Goal: Task Accomplishment & Management: Complete application form

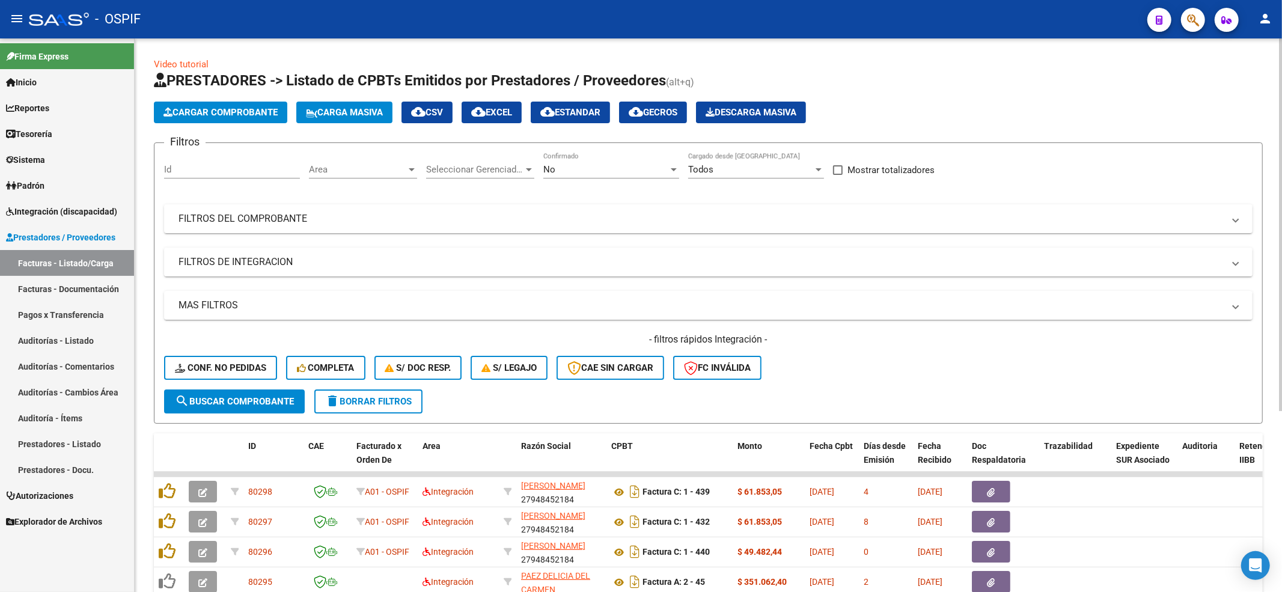
click at [215, 353] on div "- filtros rápidos Integración - Conf. no pedidas Completa S/ Doc Resp. S/ legaj…" at bounding box center [708, 361] width 1088 height 56
click at [215, 358] on button "Conf. no pedidas" at bounding box center [220, 368] width 113 height 24
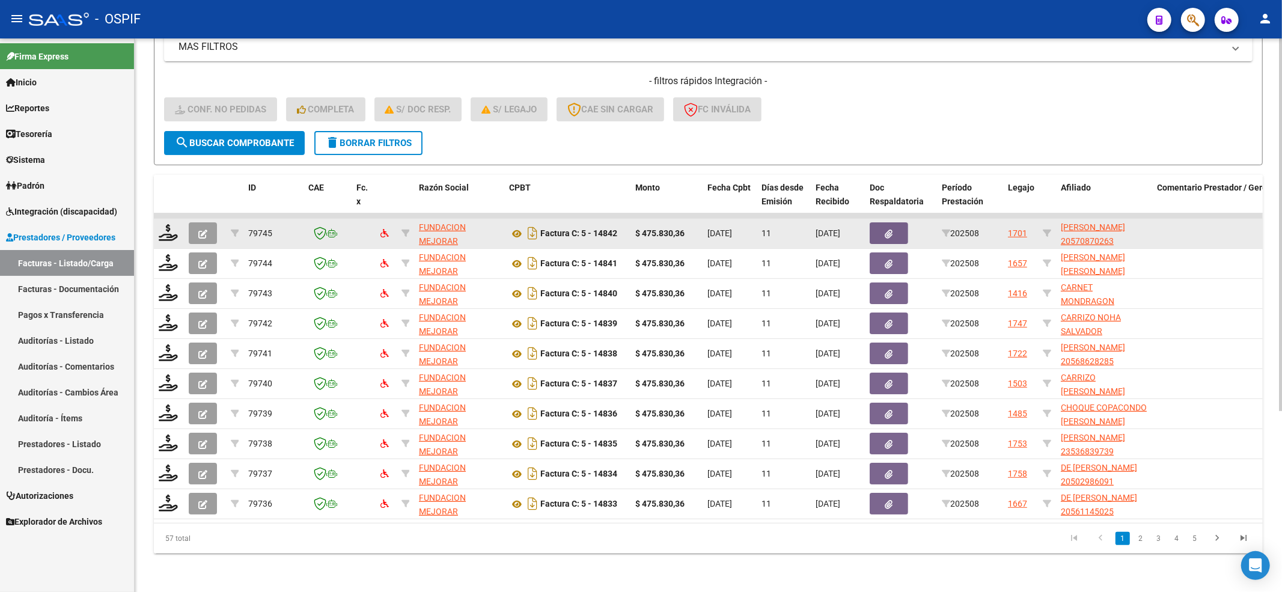
scroll to position [269, 0]
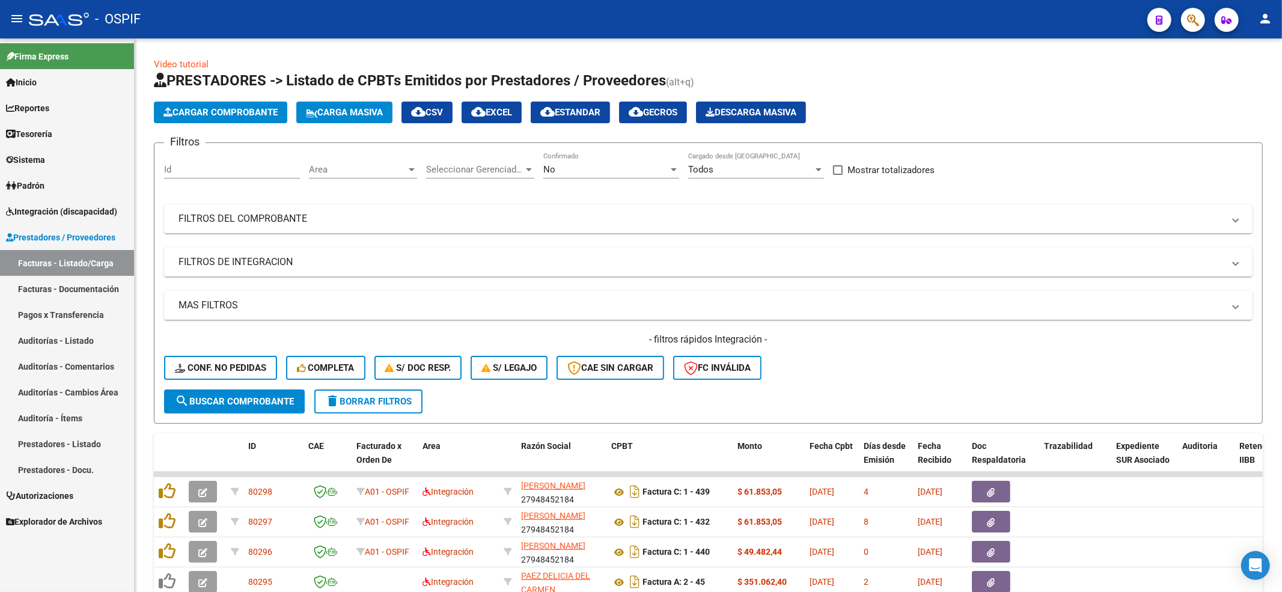
click at [48, 205] on span "Integración (discapacidad)" at bounding box center [61, 211] width 111 height 13
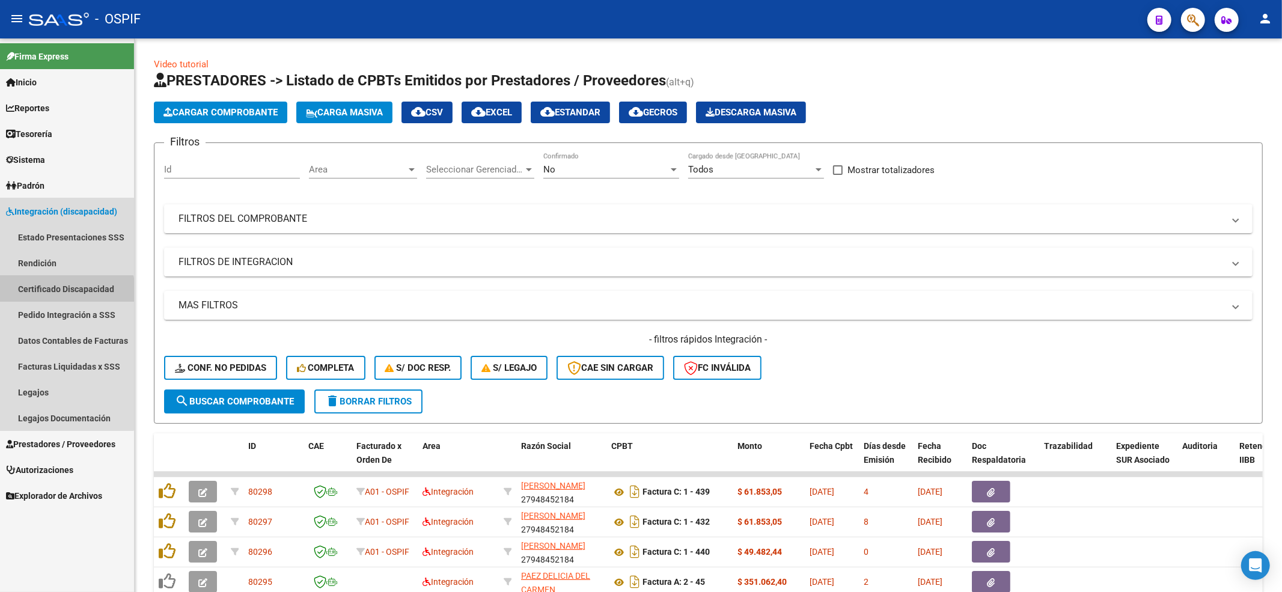
click at [56, 294] on link "Certificado Discapacidad" at bounding box center [67, 289] width 134 height 26
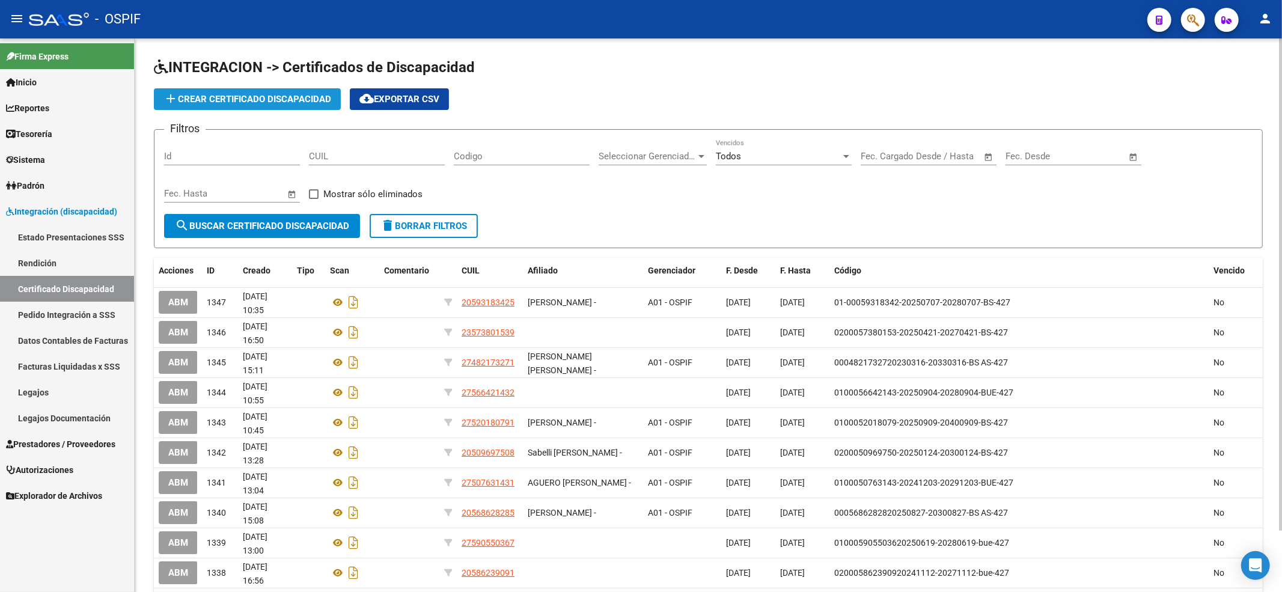
click at [251, 106] on button "add Crear Certificado Discapacidad" at bounding box center [247, 99] width 187 height 22
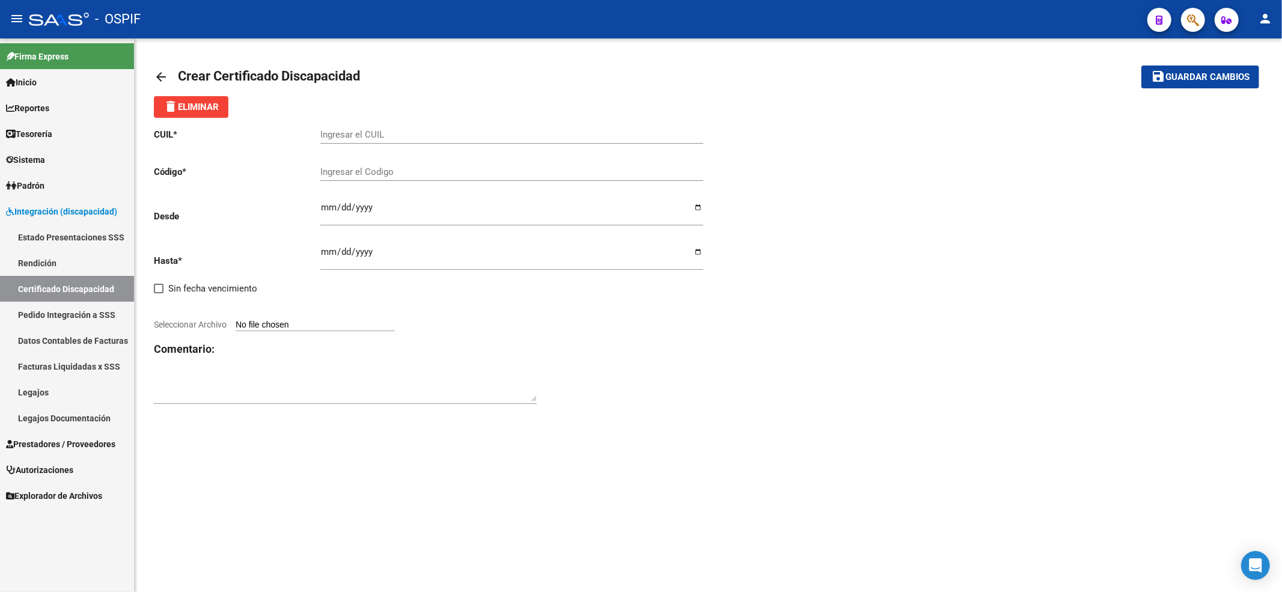
drag, startPoint x: 358, startPoint y: 145, endPoint x: 356, endPoint y: 136, distance: 9.9
click at [357, 140] on div "Ingresar el CUIL" at bounding box center [511, 136] width 383 height 37
click at [349, 133] on input "Ingresar el CUIL" at bounding box center [511, 134] width 383 height 11
paste input "23-52911634-9"
type input "23-52911634-9"
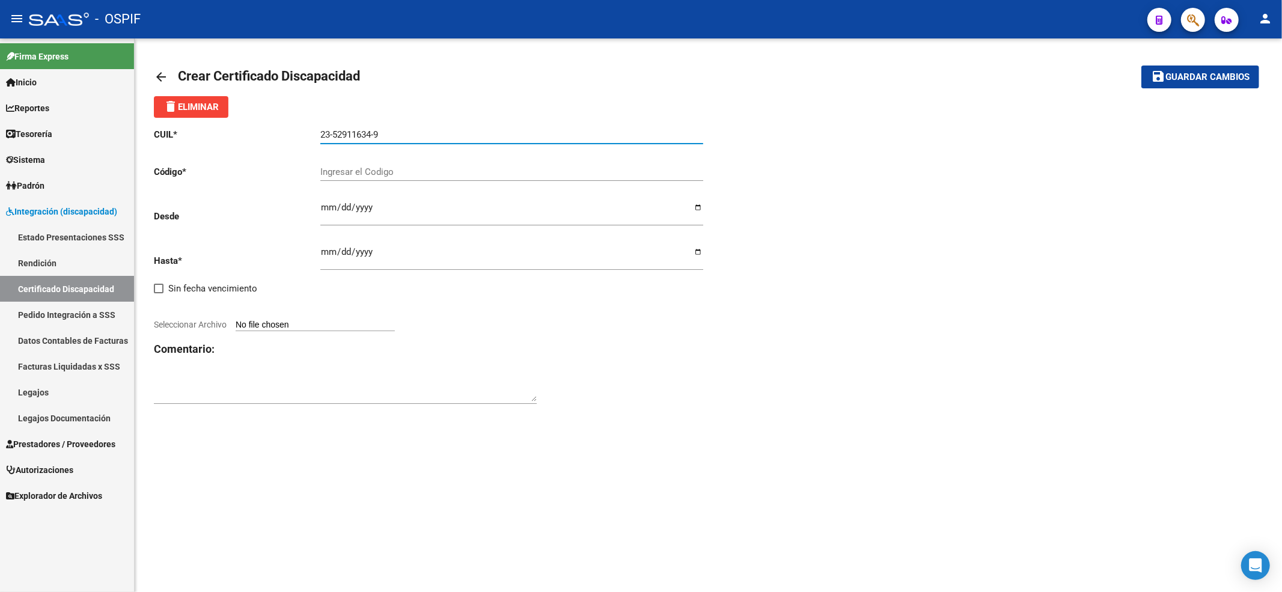
click at [357, 172] on input "Ingresar el Codigo" at bounding box center [511, 171] width 383 height 11
paste input "02-00052911634-20250911-20400911-BS AS-427"
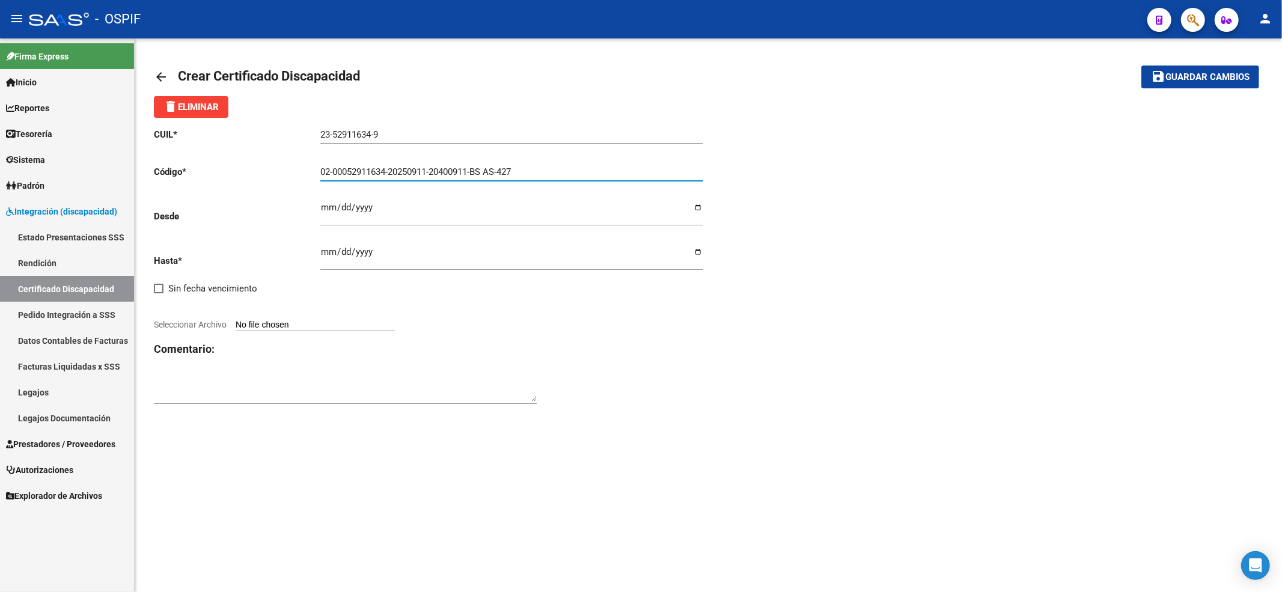
type input "02-00052911634-20250911-20400911-BS AS-427"
type input "[DATE]"
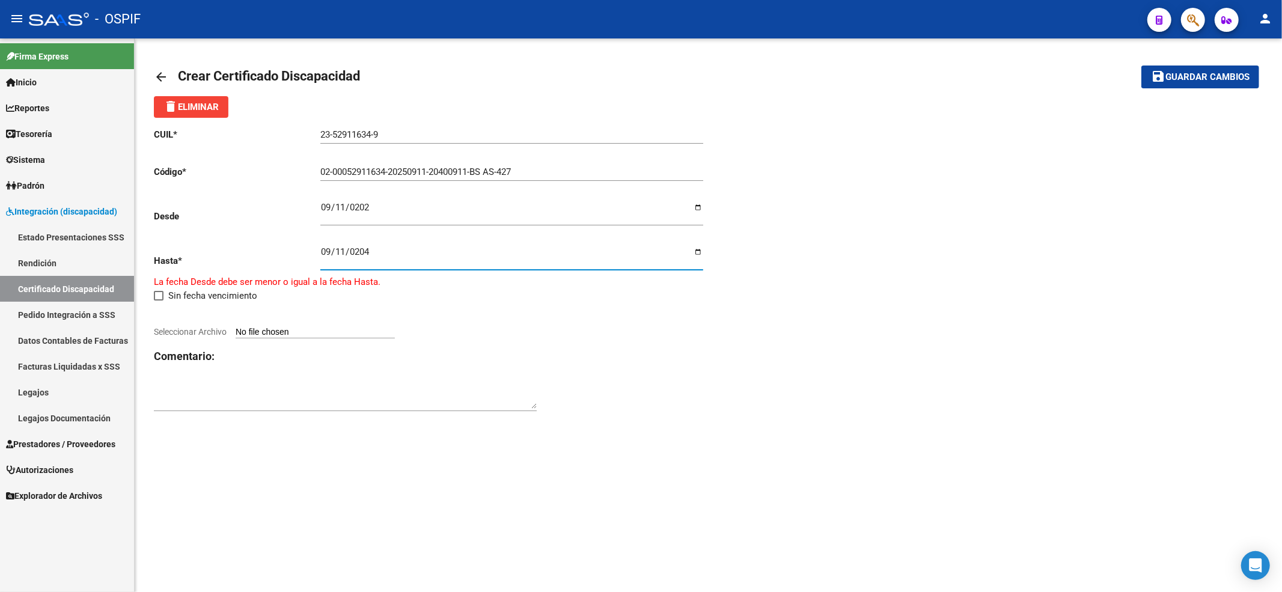
type input "[DATE]"
click at [275, 325] on input "Seleccionar Archivo" at bounding box center [315, 325] width 159 height 11
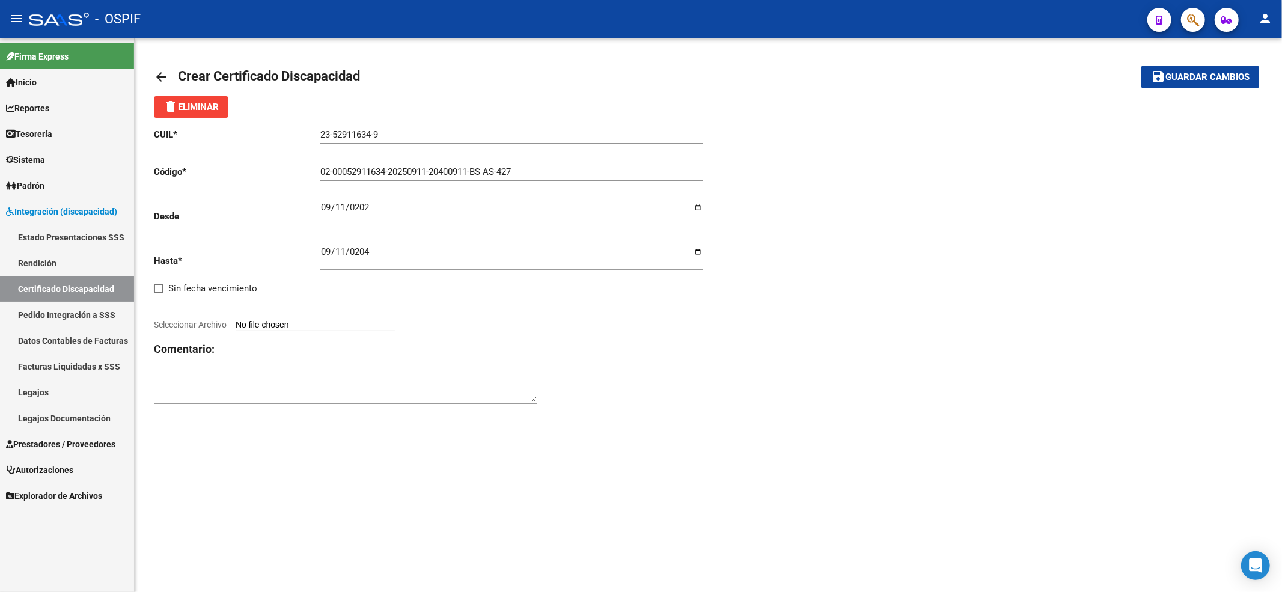
type input "C:\fakepath\francov vto 2040.jpg"
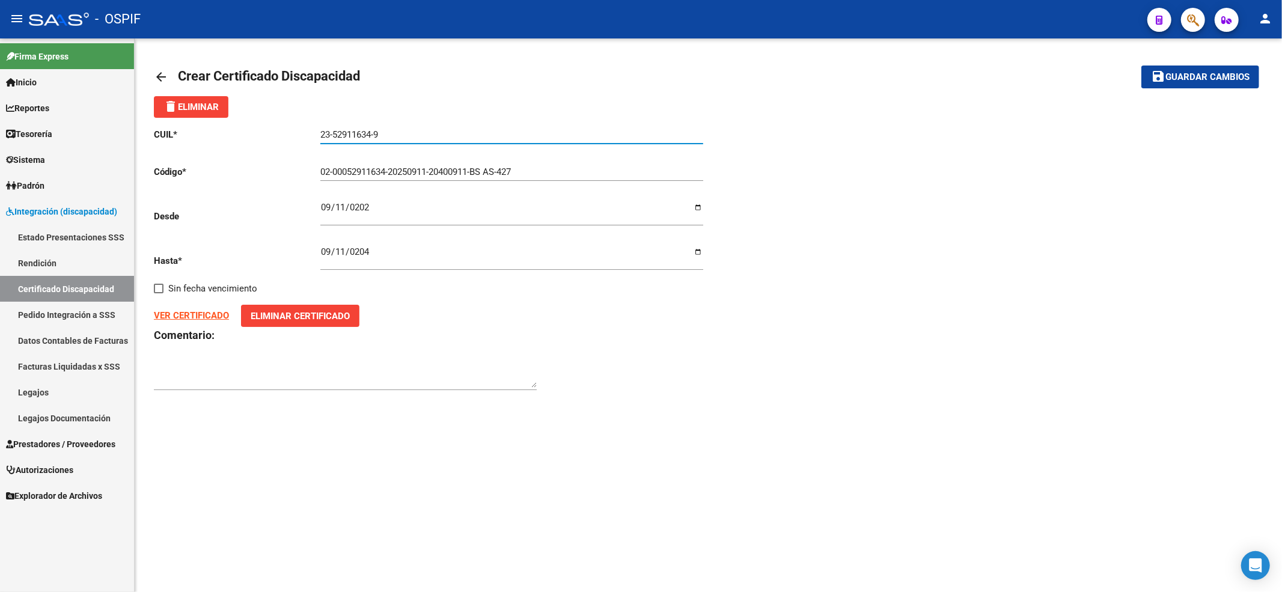
drag, startPoint x: 522, startPoint y: 136, endPoint x: 288, endPoint y: 133, distance: 233.7
click at [270, 137] on app-form-text-field "CUIL * 23-52911634-9 Ingresar el CUIL" at bounding box center [428, 134] width 549 height 11
click at [961, 82] on span "Guardar cambios" at bounding box center [1207, 77] width 84 height 11
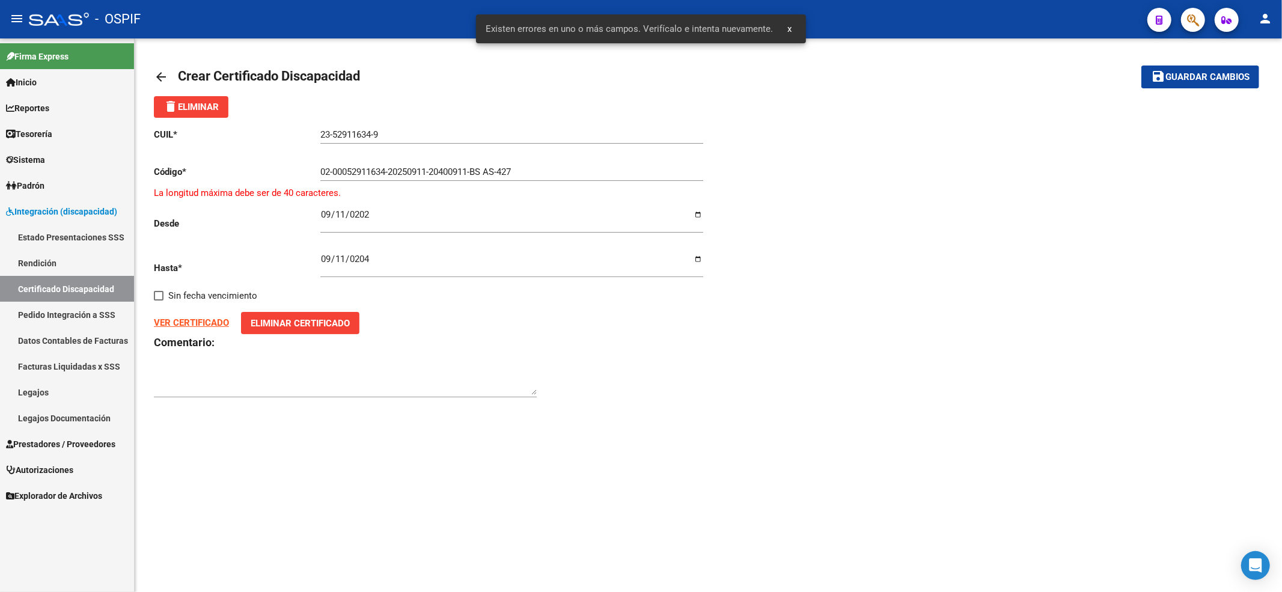
click at [464, 168] on input "02-00052911634-20250911-20400911-BS AS-427" at bounding box center [511, 171] width 383 height 11
click at [491, 167] on input "02-00052911634-20250911-20400911-BS AS-427" at bounding box center [511, 171] width 383 height 11
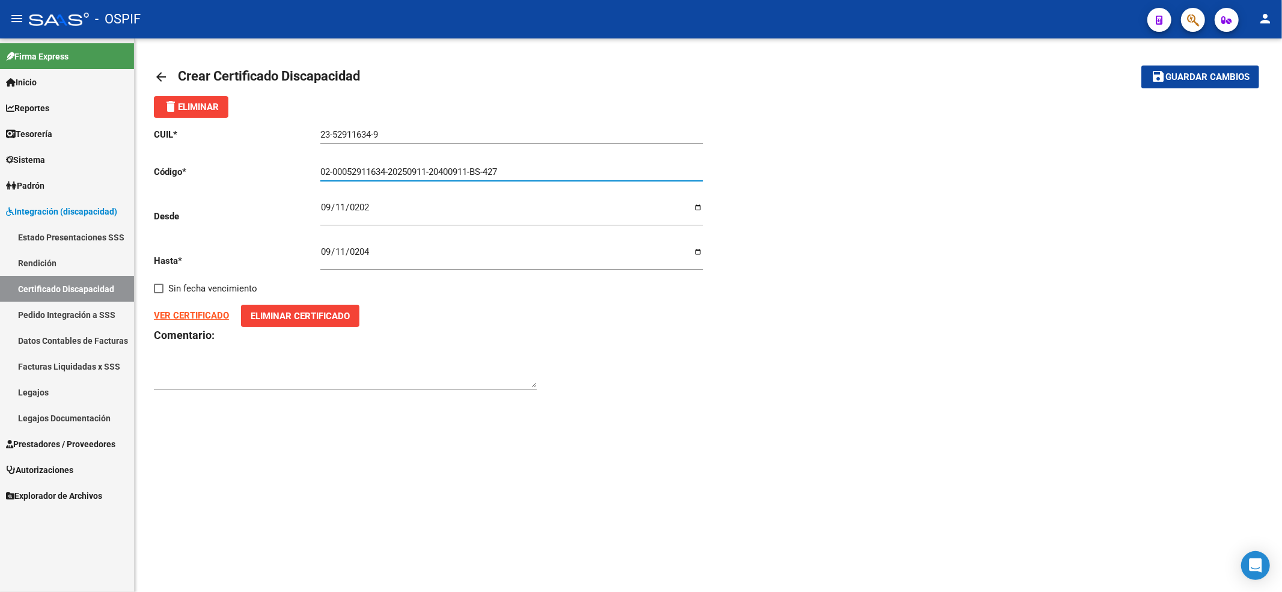
type input "02-00052911634-20250911-20400911-BS-427"
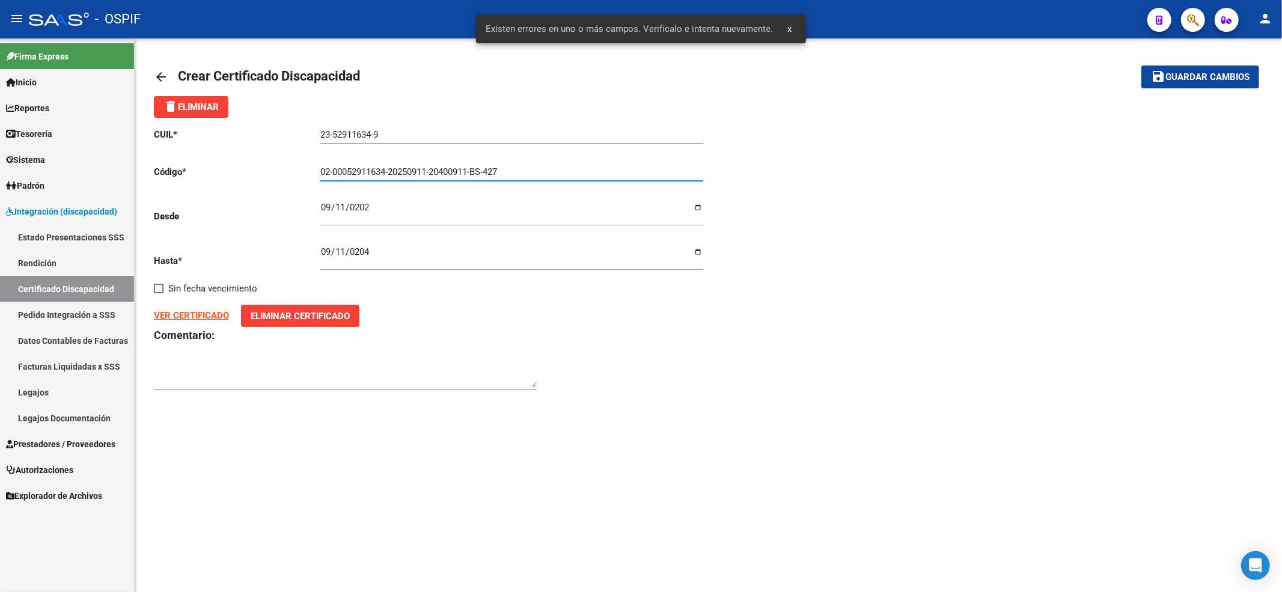
drag, startPoint x: 1193, startPoint y: 75, endPoint x: 1191, endPoint y: 84, distance: 9.2
click at [961, 84] on button "save Guardar cambios" at bounding box center [1200, 76] width 118 height 22
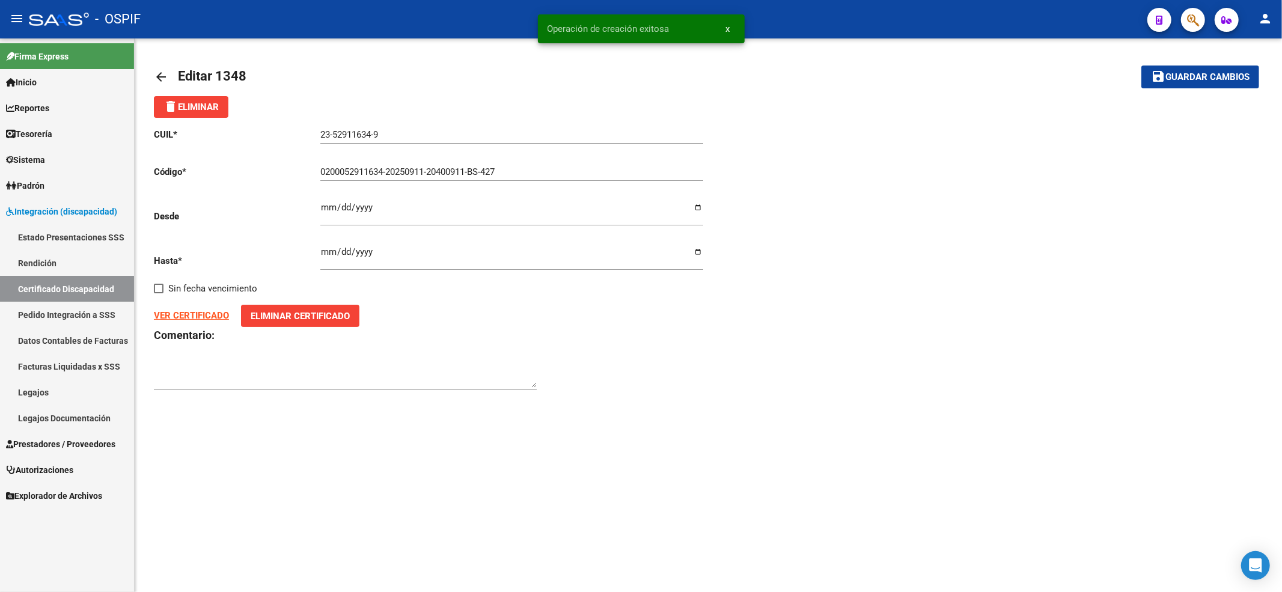
click at [39, 289] on link "Certificado Discapacidad" at bounding box center [67, 289] width 134 height 26
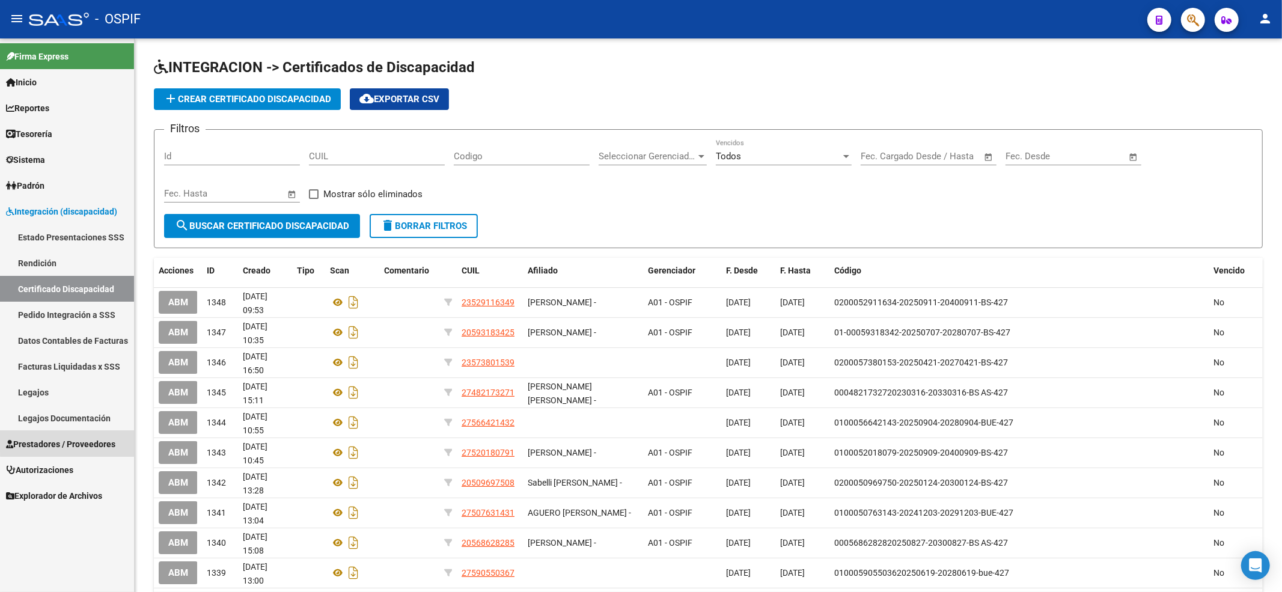
click at [108, 441] on span "Prestadores / Proveedores" at bounding box center [60, 443] width 109 height 13
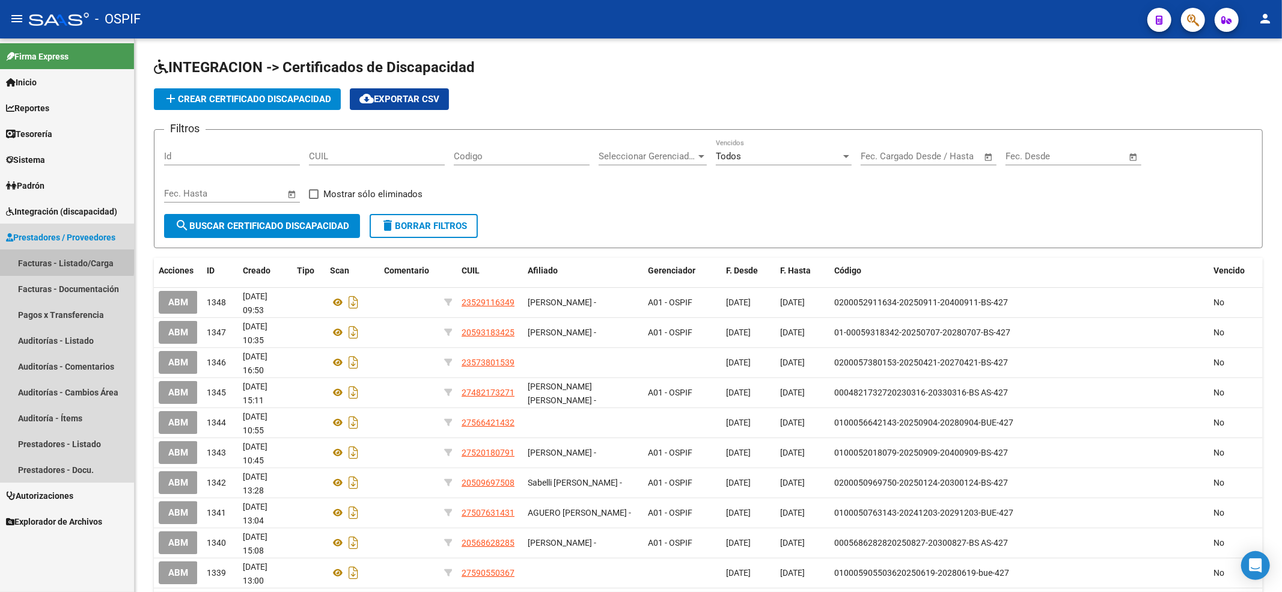
click at [65, 261] on link "Facturas - Listado/Carga" at bounding box center [67, 263] width 134 height 26
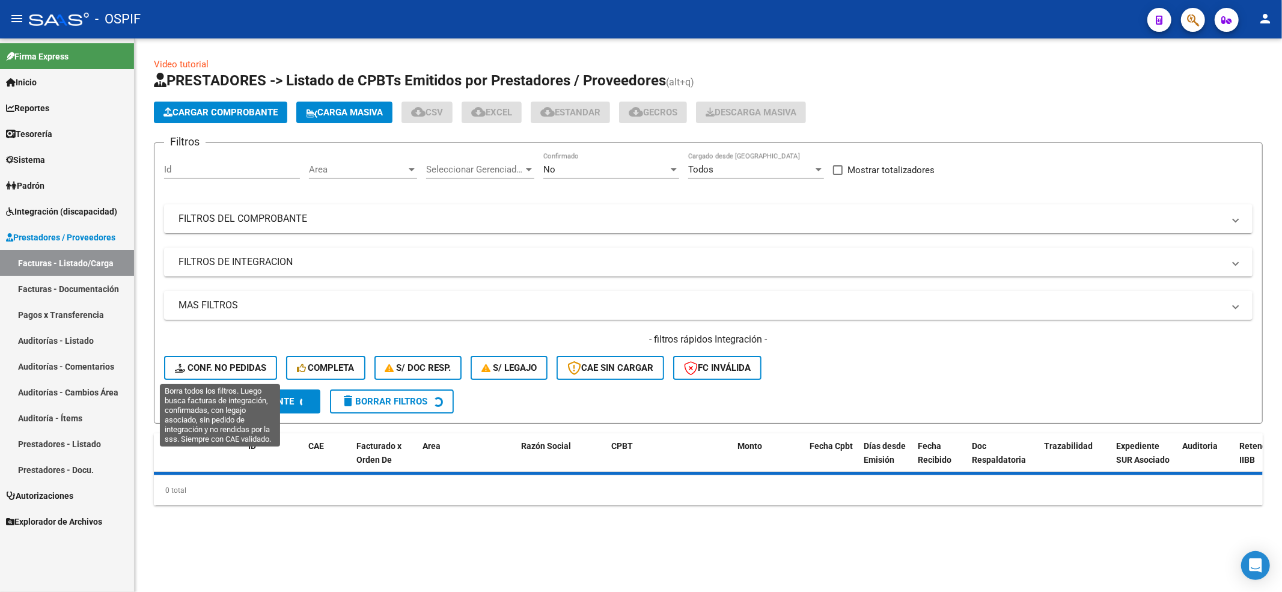
click at [183, 361] on button "Conf. no pedidas" at bounding box center [220, 368] width 113 height 24
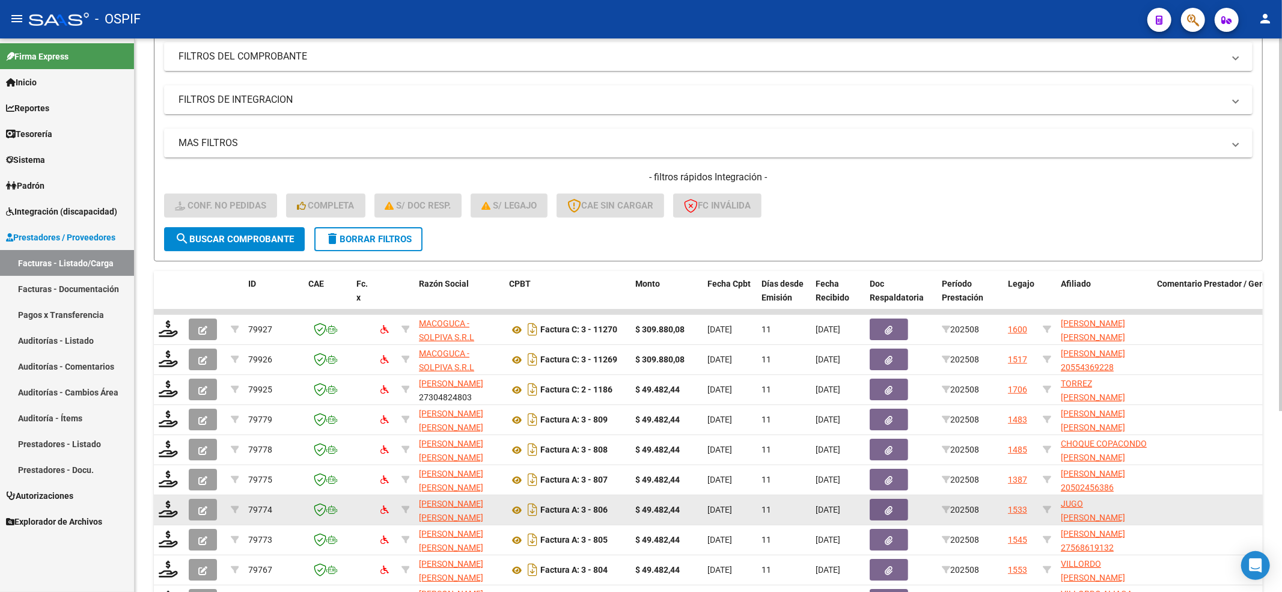
scroll to position [269, 0]
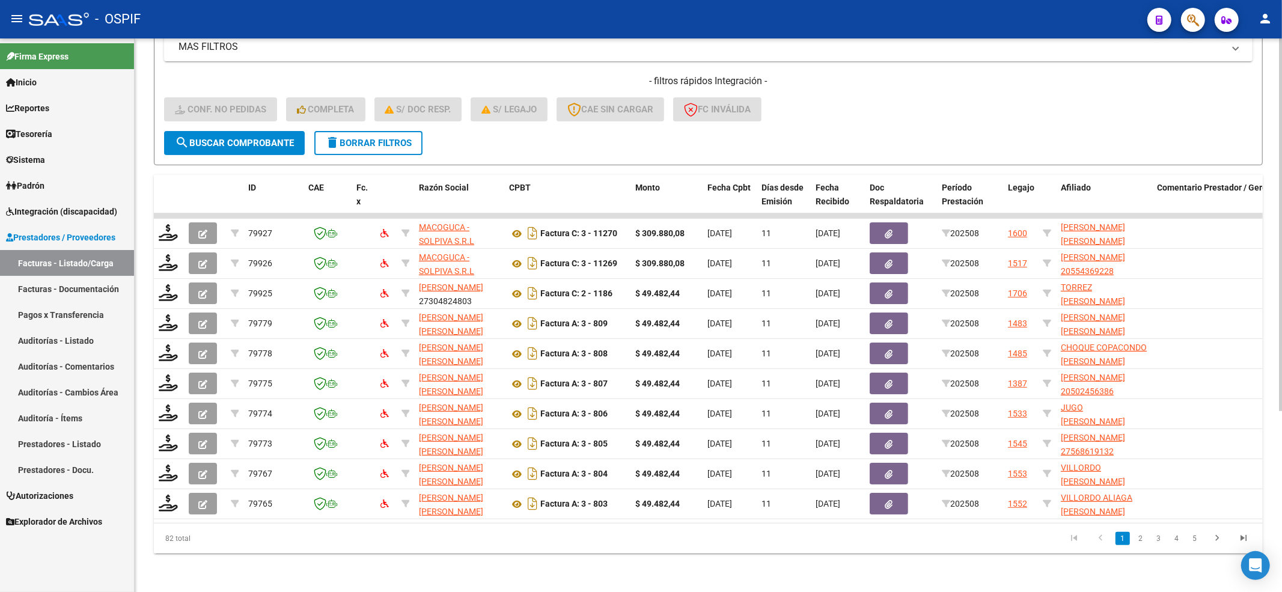
click at [243, 147] on form "Filtros Id Integración Area Seleccionar Gerenciador Seleccionar Gerenciador Si …" at bounding box center [708, 24] width 1109 height 281
click at [237, 139] on button "search Buscar Comprobante" at bounding box center [234, 143] width 141 height 24
drag, startPoint x: 219, startPoint y: 131, endPoint x: 205, endPoint y: 135, distance: 14.4
click at [219, 138] on span "search Buscar Comprobante" at bounding box center [234, 143] width 119 height 11
click at [193, 138] on span "search Buscar Comprobante" at bounding box center [234, 143] width 119 height 11
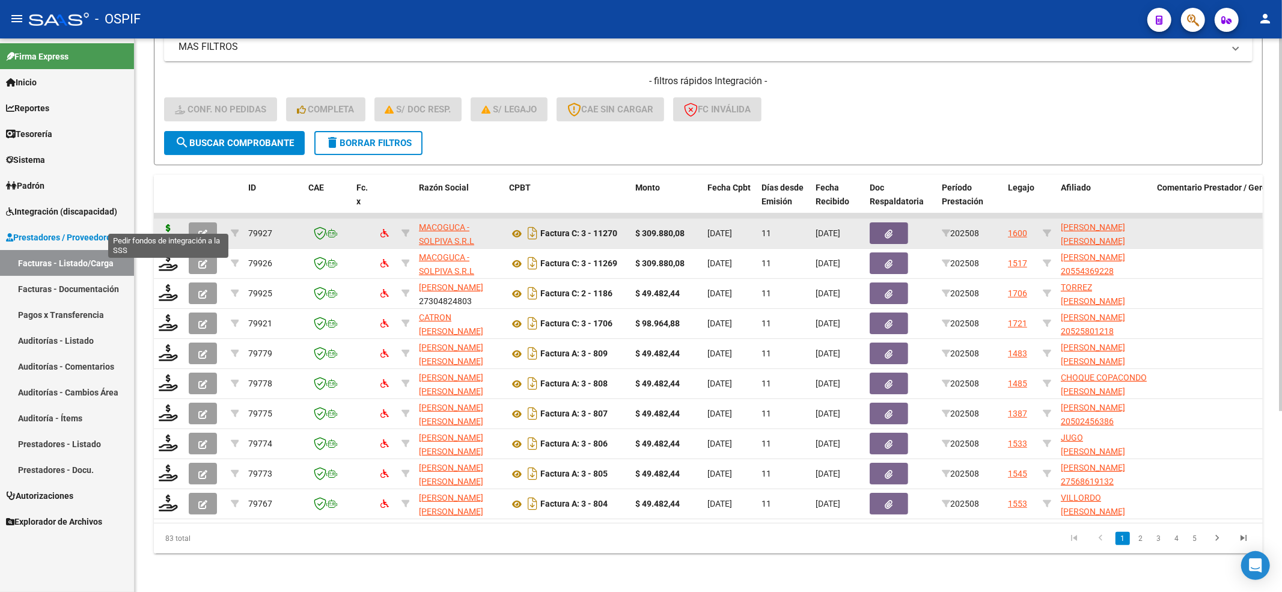
click at [163, 224] on icon at bounding box center [168, 232] width 19 height 17
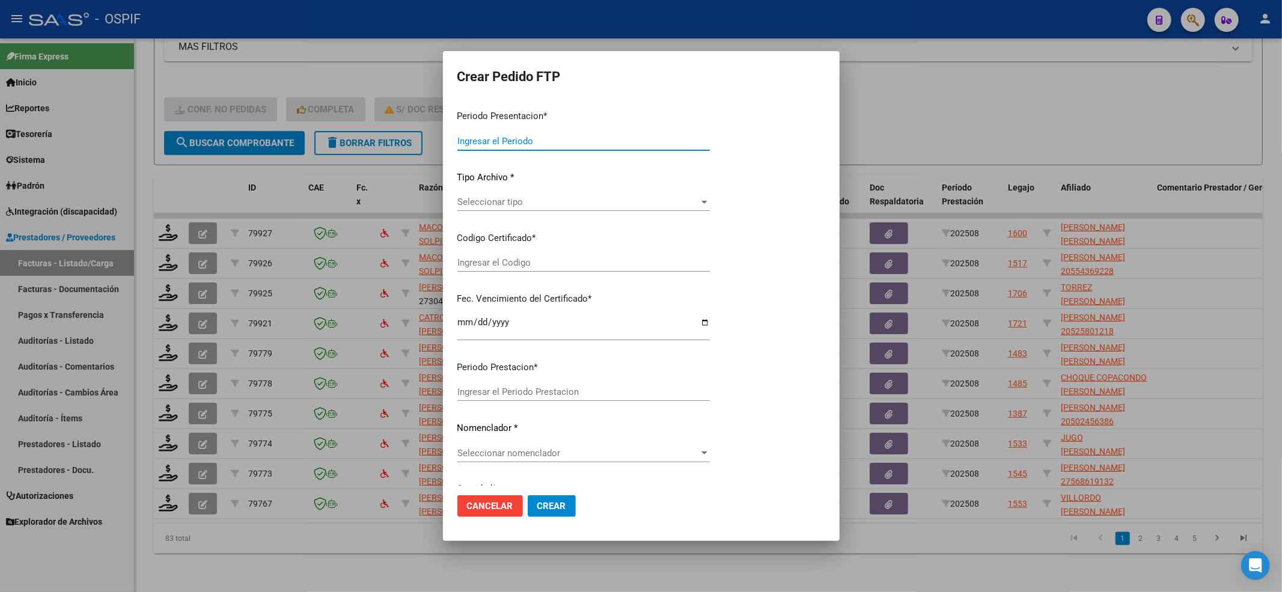
type input "202508"
type input "$ 309.880,08"
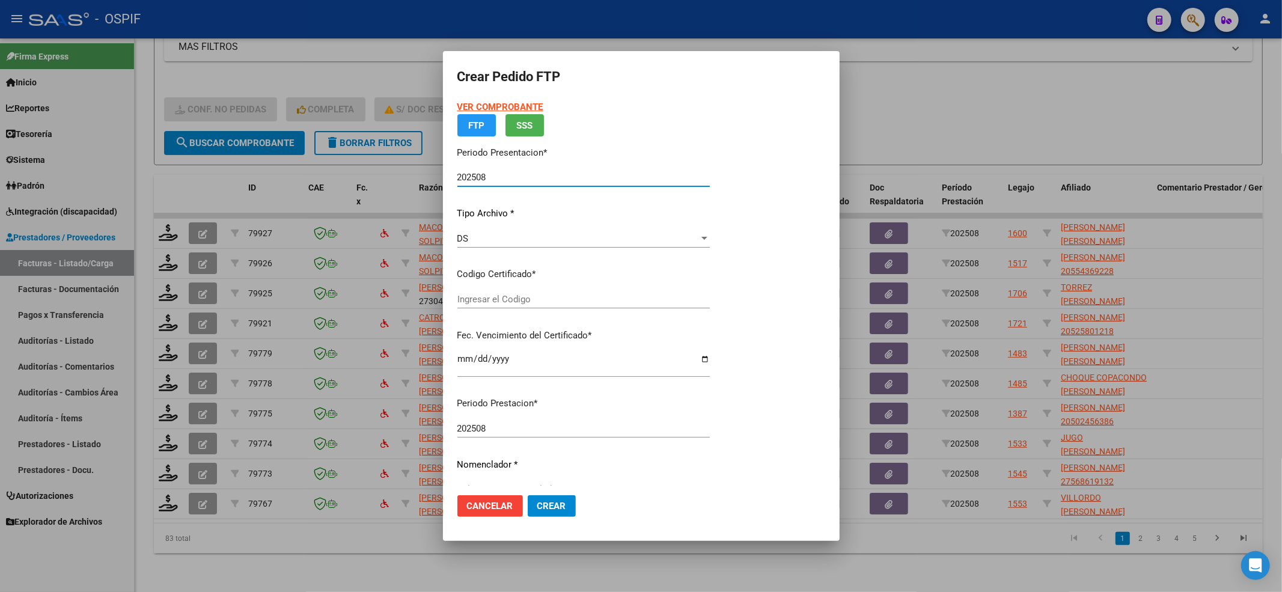
type input "020005341118120230425-20280425-BS-427"
type input "[DATE]"
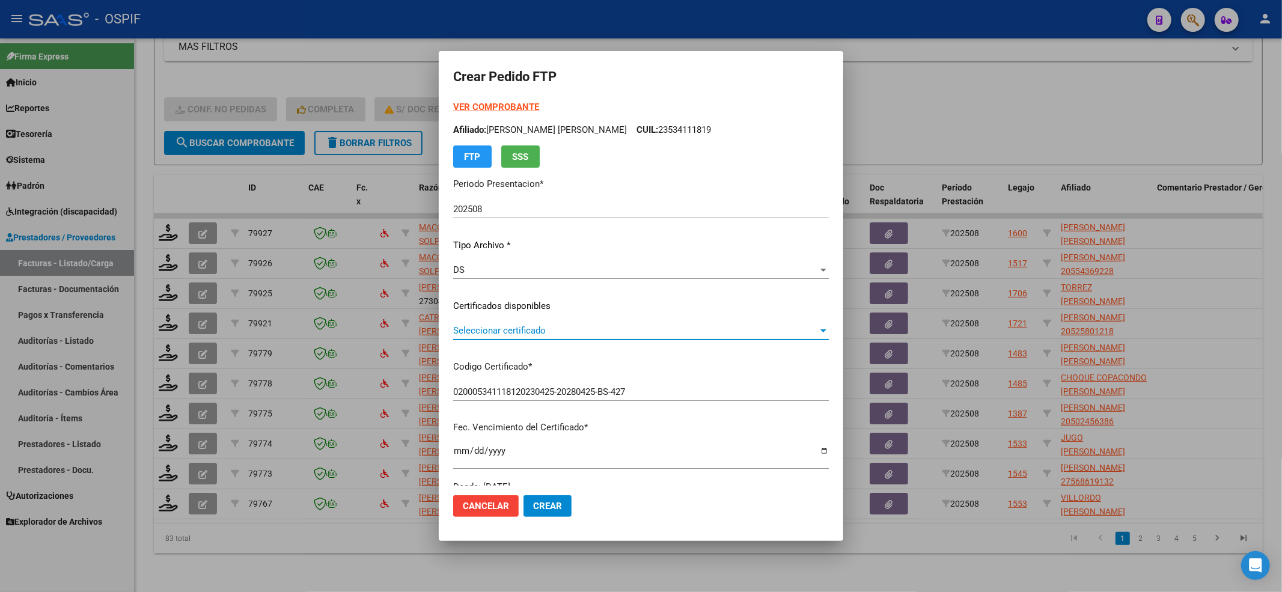
click at [566, 330] on span "Seleccionar certificado" at bounding box center [635, 330] width 365 height 11
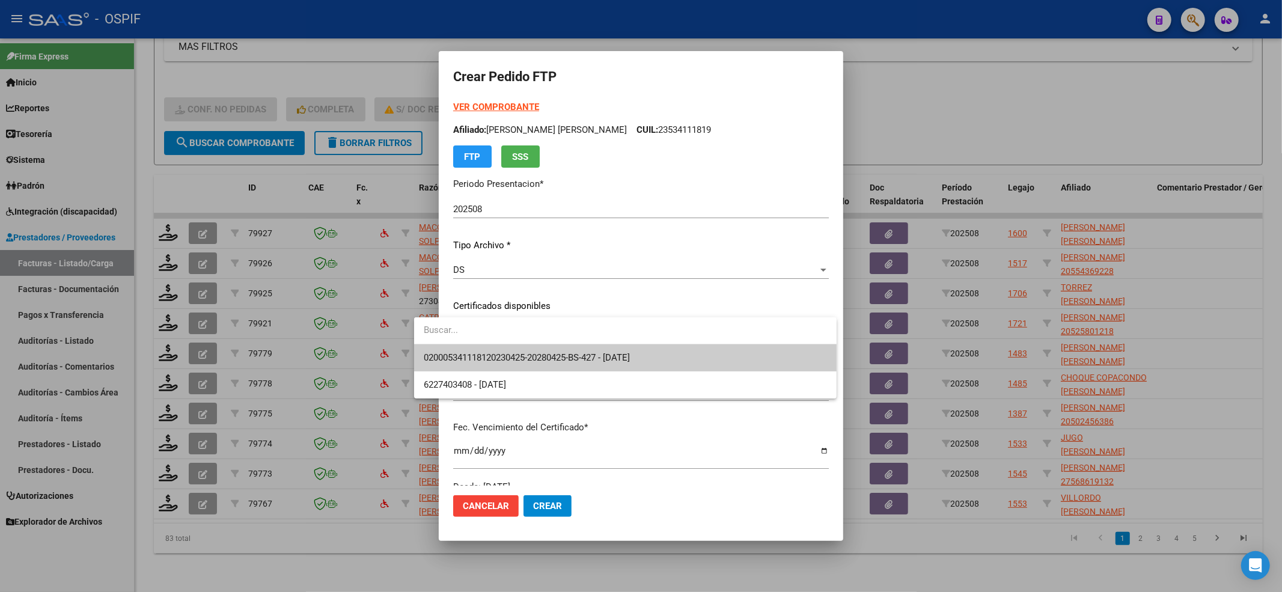
click at [531, 349] on span "020005341118120230425-20280425-BS-427 - [DATE]" at bounding box center [625, 357] width 403 height 27
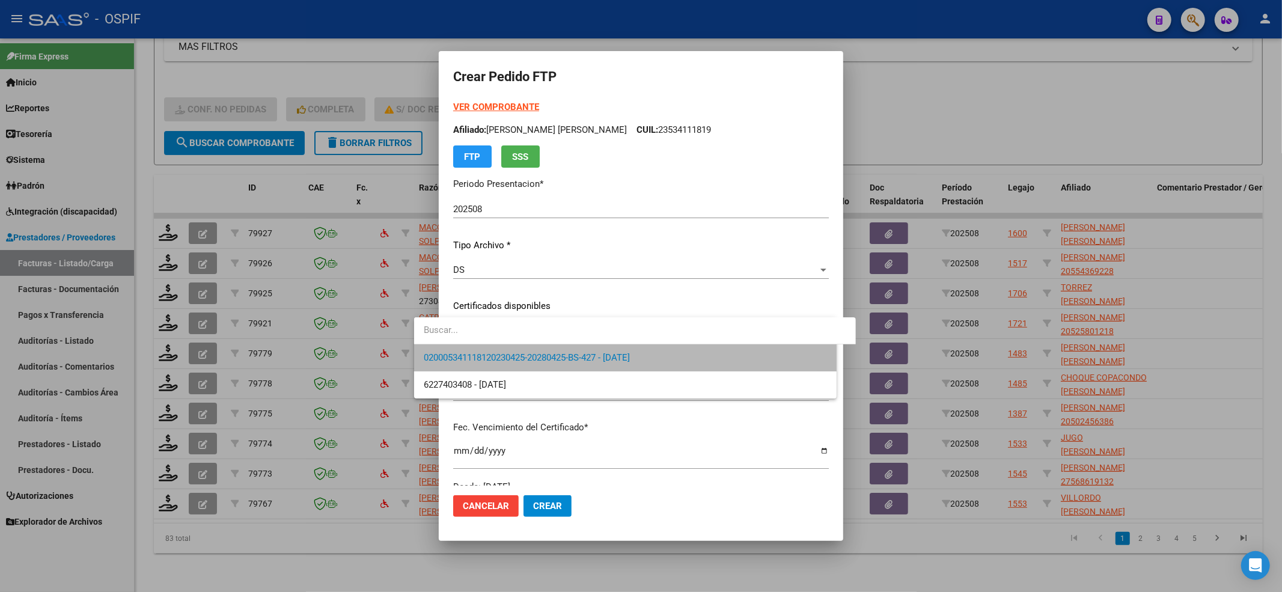
scroll to position [387, 0]
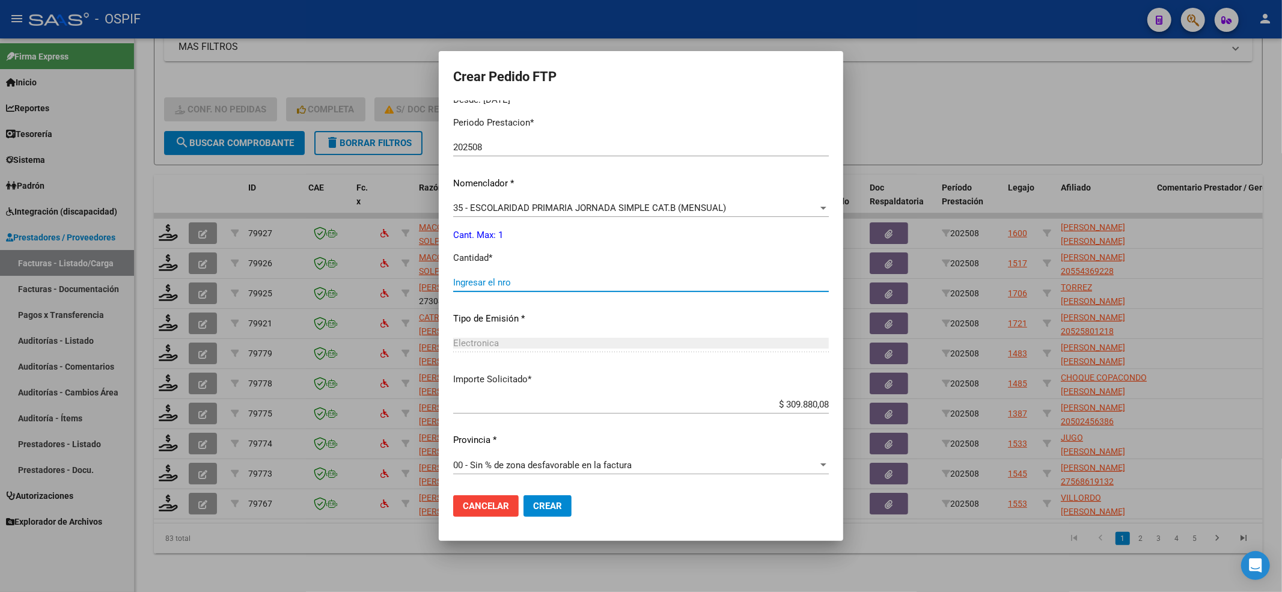
click at [478, 282] on input "Ingresar el nro" at bounding box center [641, 282] width 376 height 11
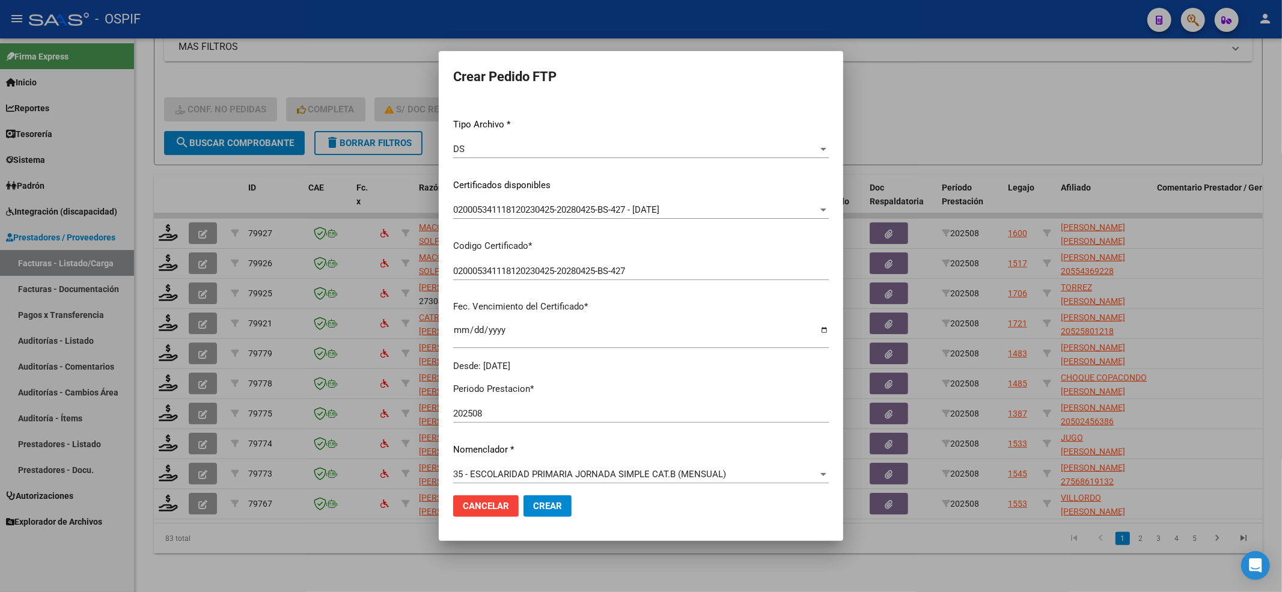
scroll to position [0, 0]
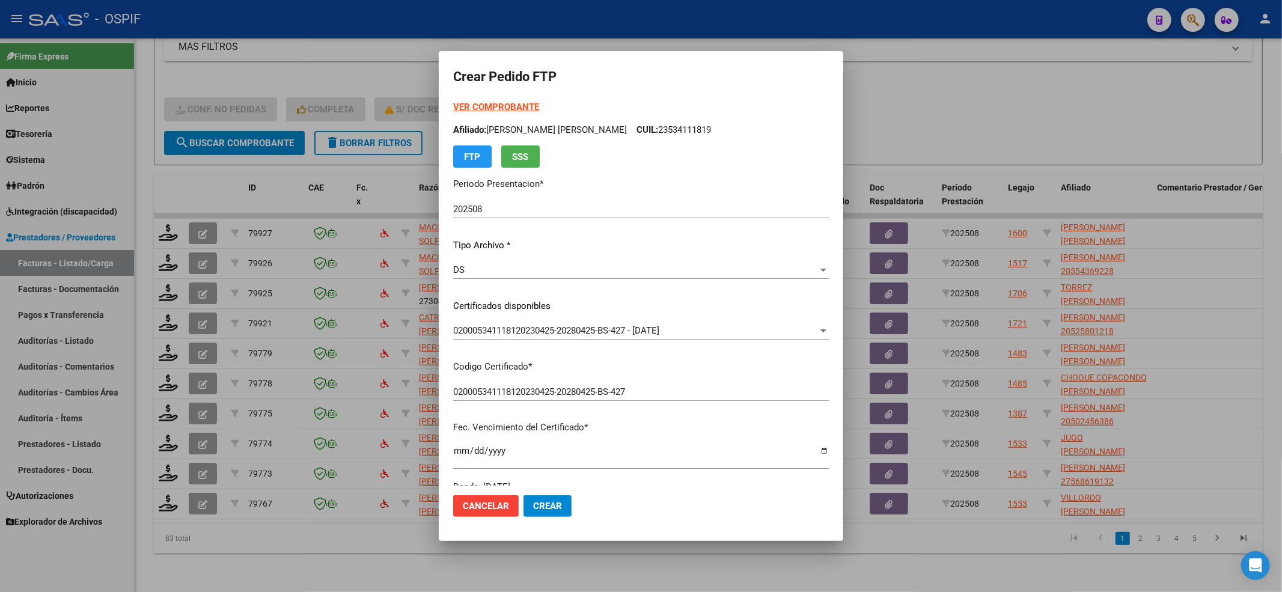
type input "1"
click at [478, 109] on strong "VER COMPROBANTE" at bounding box center [496, 107] width 86 height 11
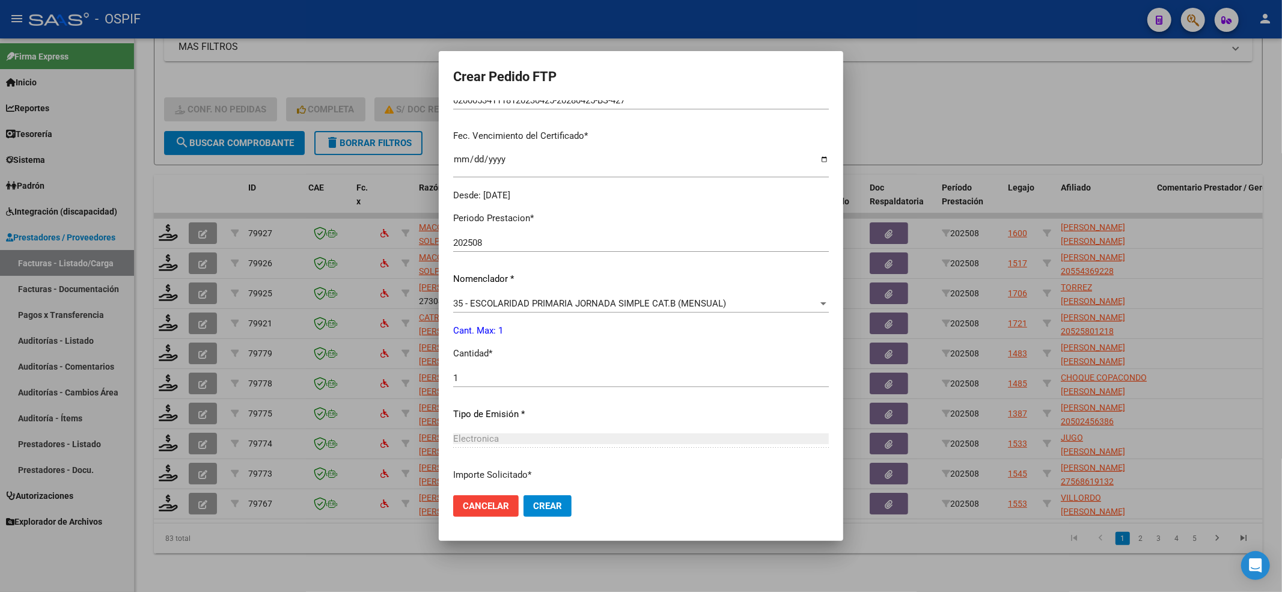
scroll to position [387, 0]
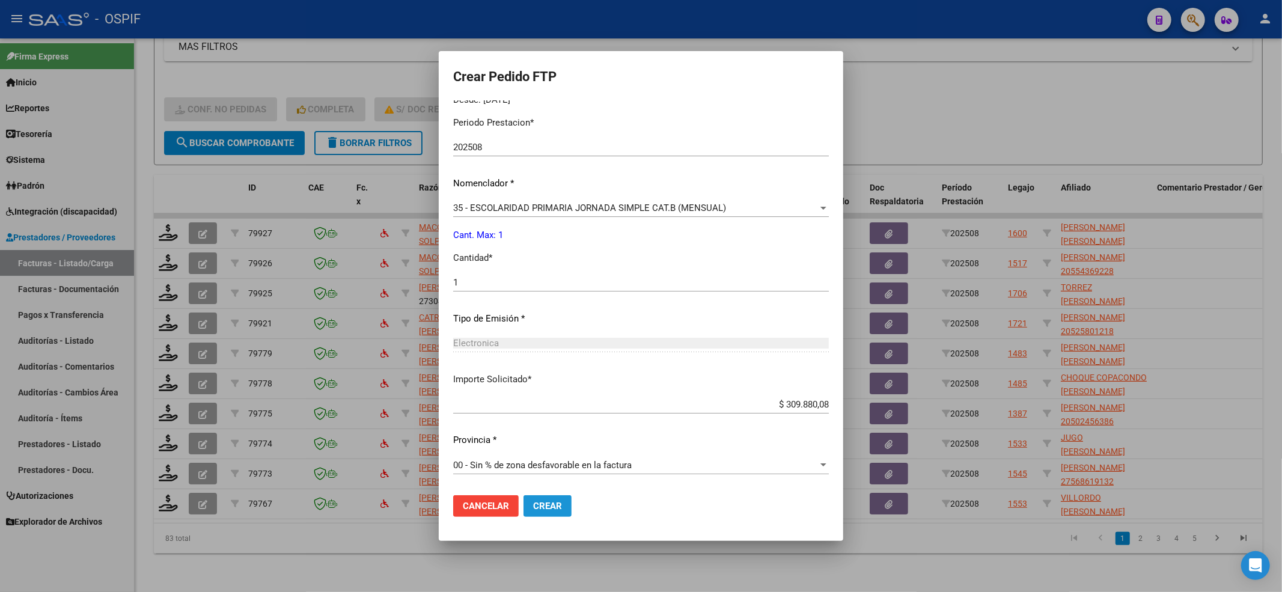
click at [535, 443] on button "Crear" at bounding box center [547, 506] width 48 height 22
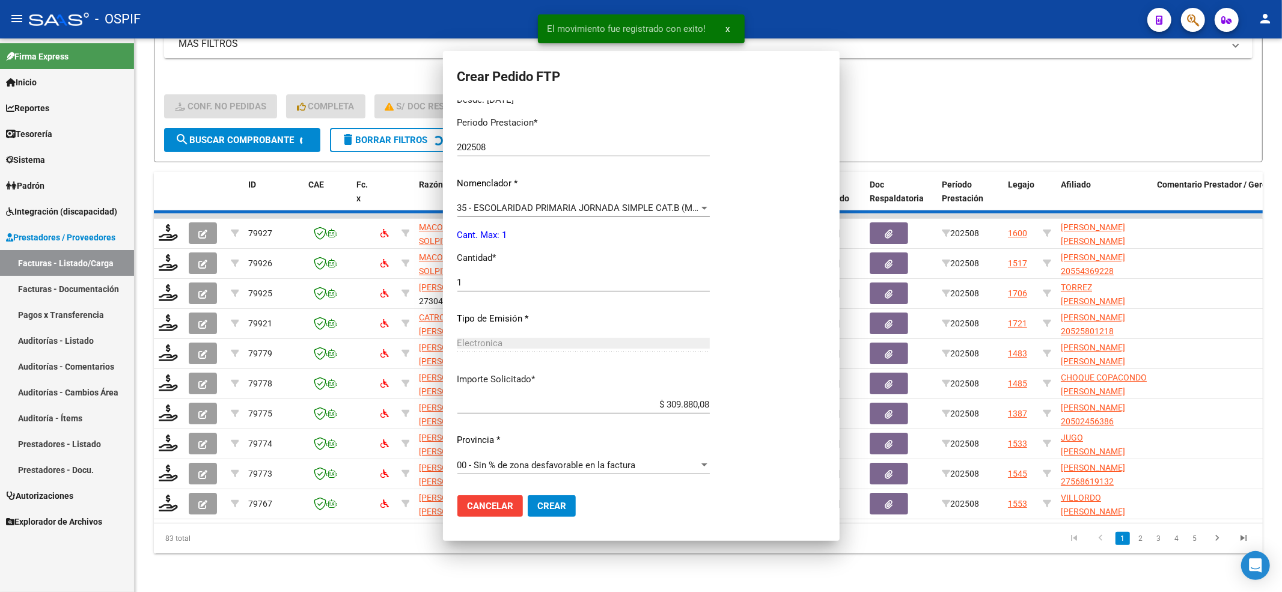
scroll to position [0, 0]
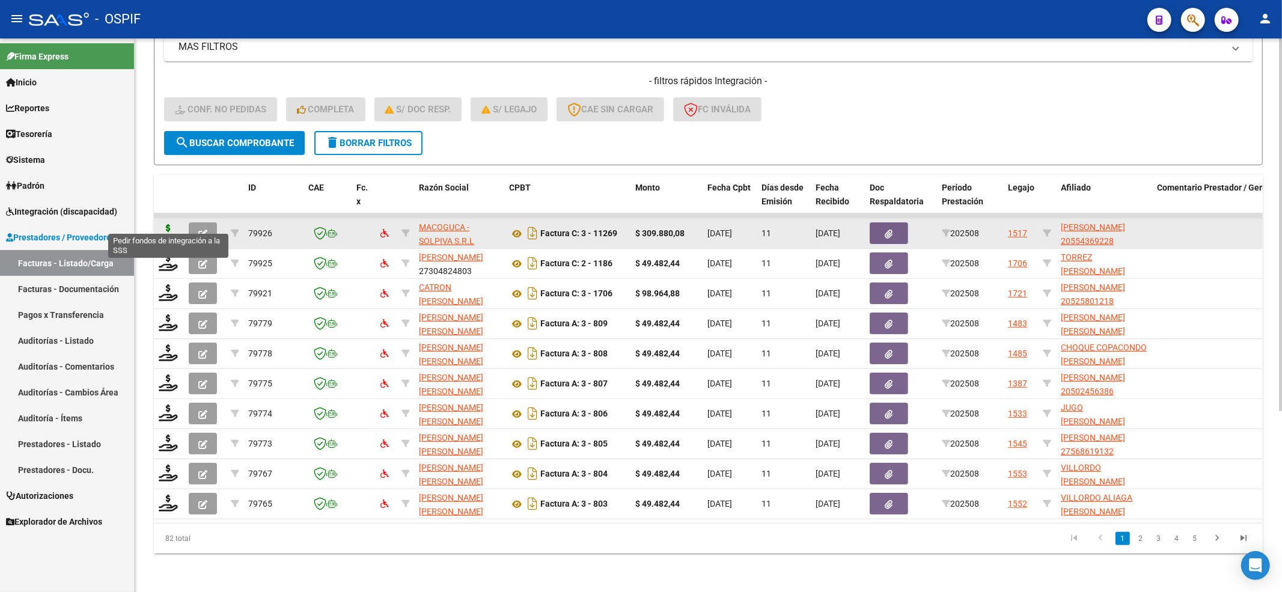
click at [166, 224] on icon at bounding box center [168, 232] width 19 height 17
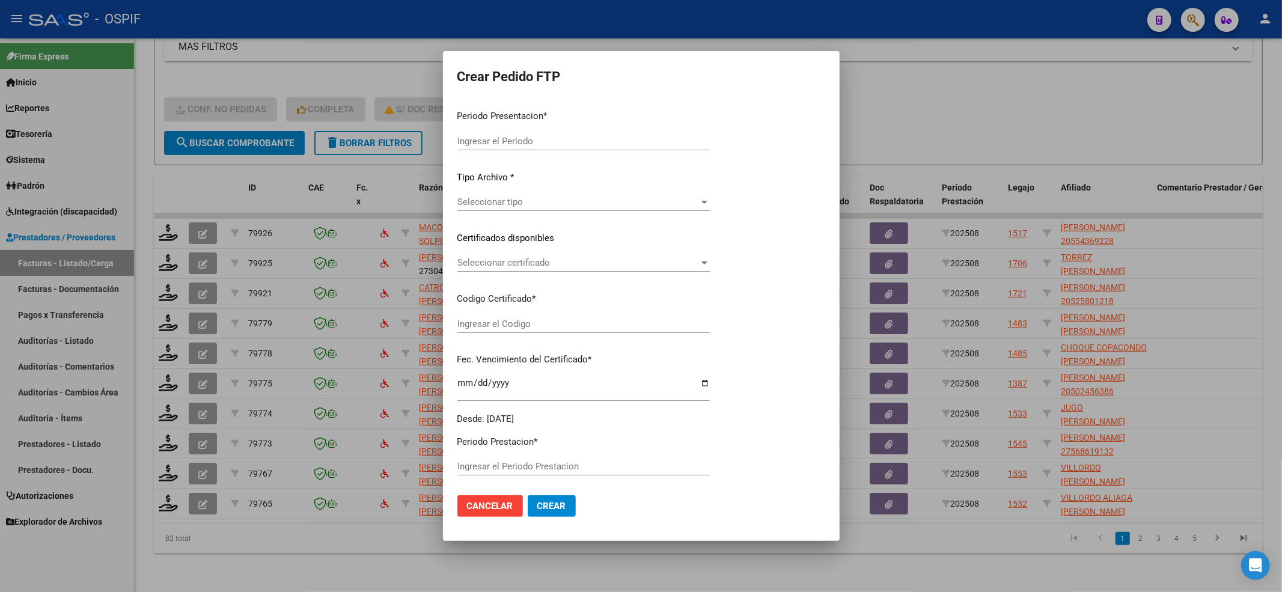
type input "202508"
type input "$ 309.880,08"
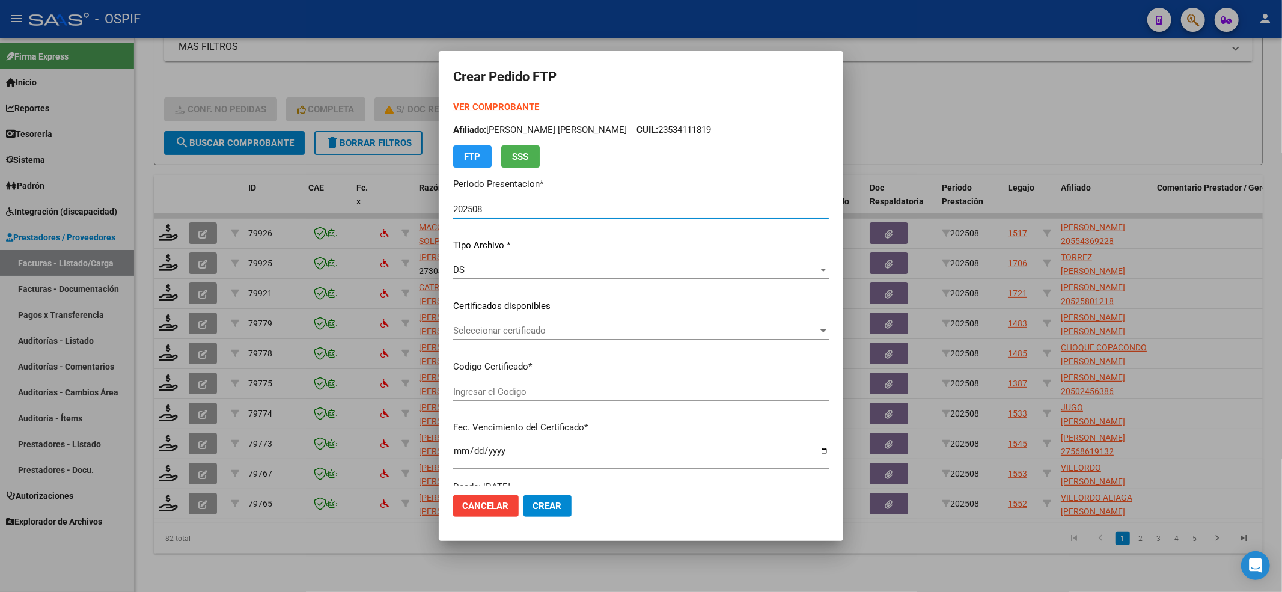
type input "0200055436922-20220826-20270826-BS-427"
type input "[DATE]"
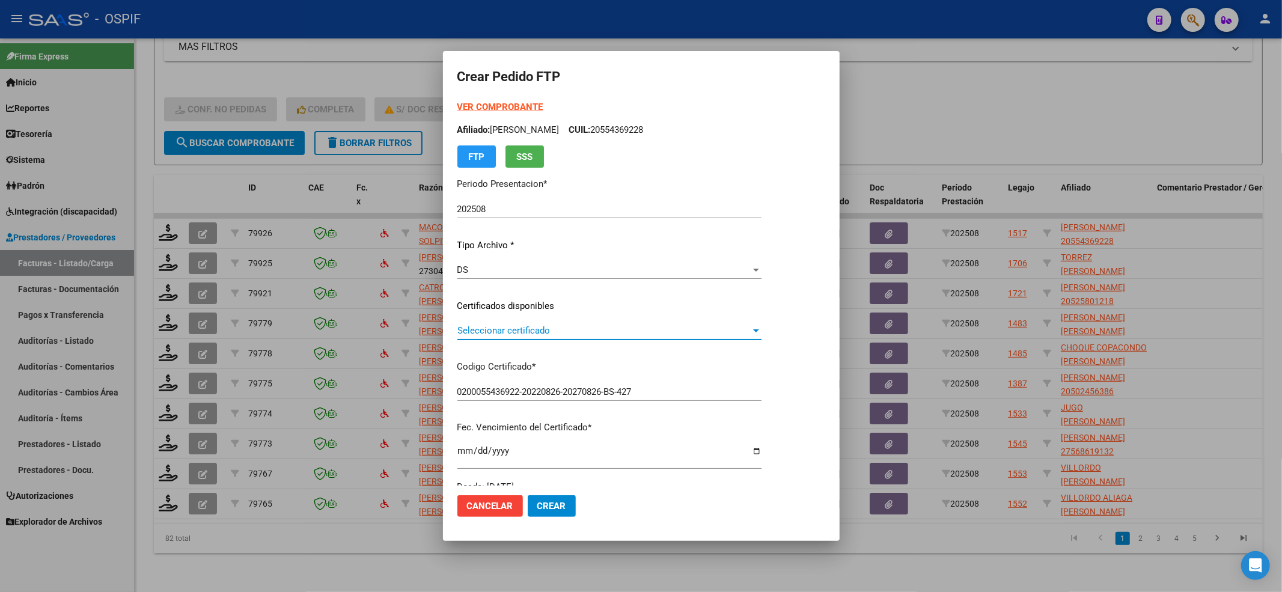
drag, startPoint x: 504, startPoint y: 328, endPoint x: 501, endPoint y: 336, distance: 8.7
click at [501, 336] on div "Seleccionar certificado Seleccionar certificado" at bounding box center [609, 330] width 304 height 18
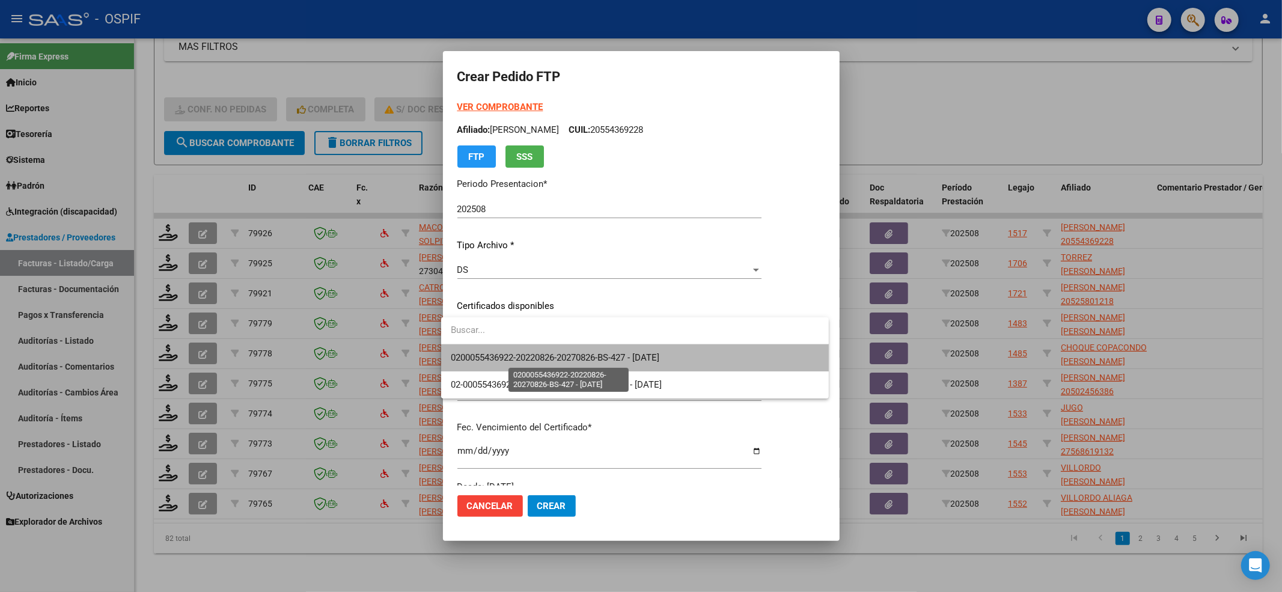
click at [488, 359] on span "0200055436922-20220826-20270826-BS-427 - [DATE]" at bounding box center [555, 357] width 208 height 11
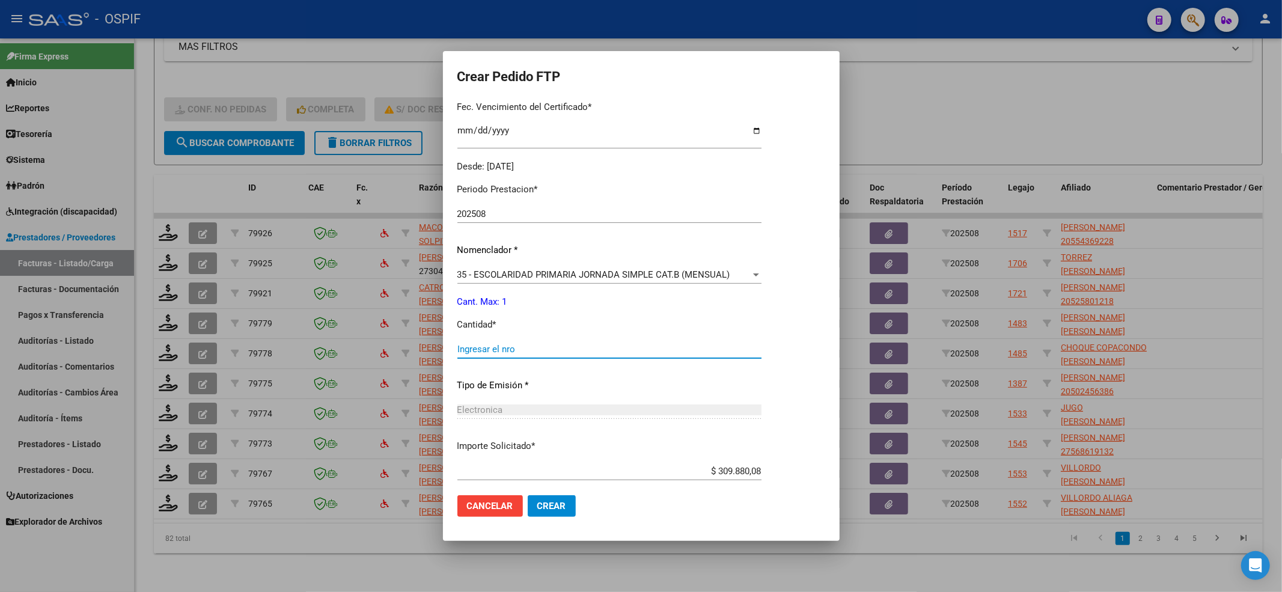
drag, startPoint x: 490, startPoint y: 342, endPoint x: 490, endPoint y: 351, distance: 8.4
click at [490, 349] on input "Ingresar el nro" at bounding box center [609, 349] width 304 height 11
type input "1"
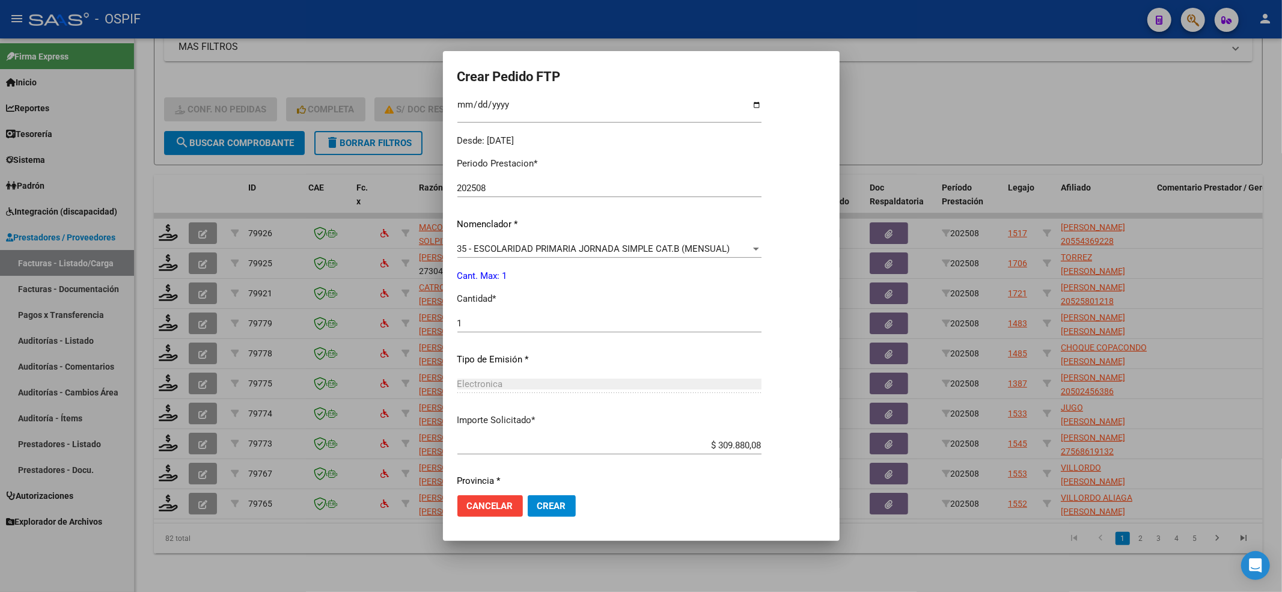
scroll to position [387, 0]
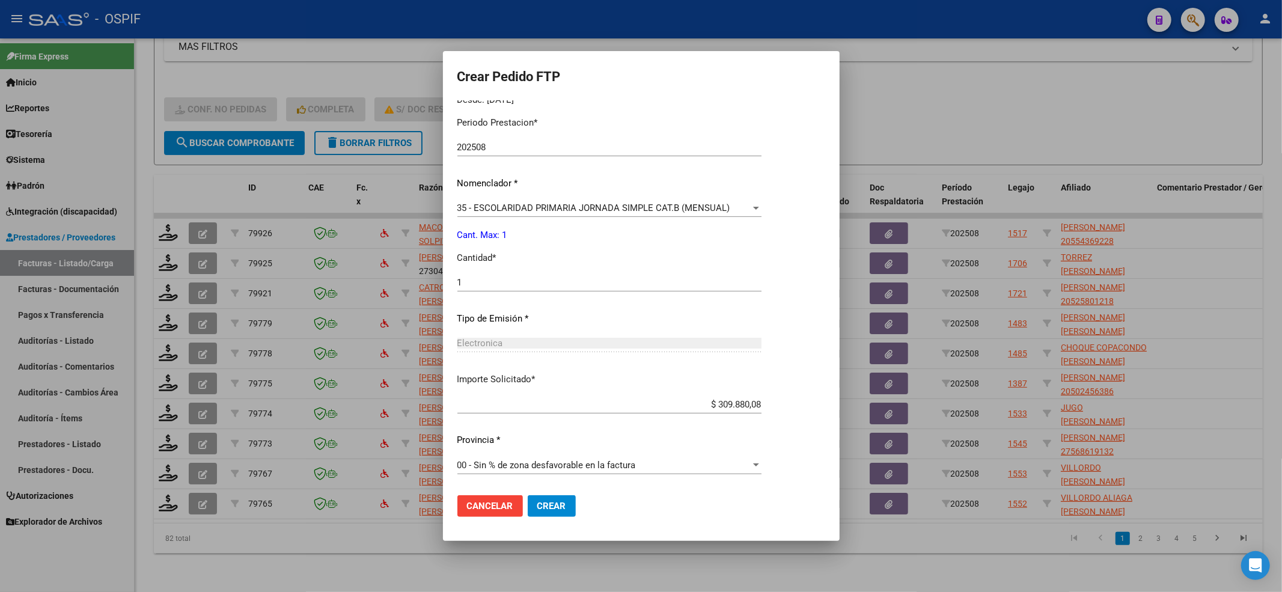
click at [548, 443] on span "Crear" at bounding box center [551, 506] width 29 height 11
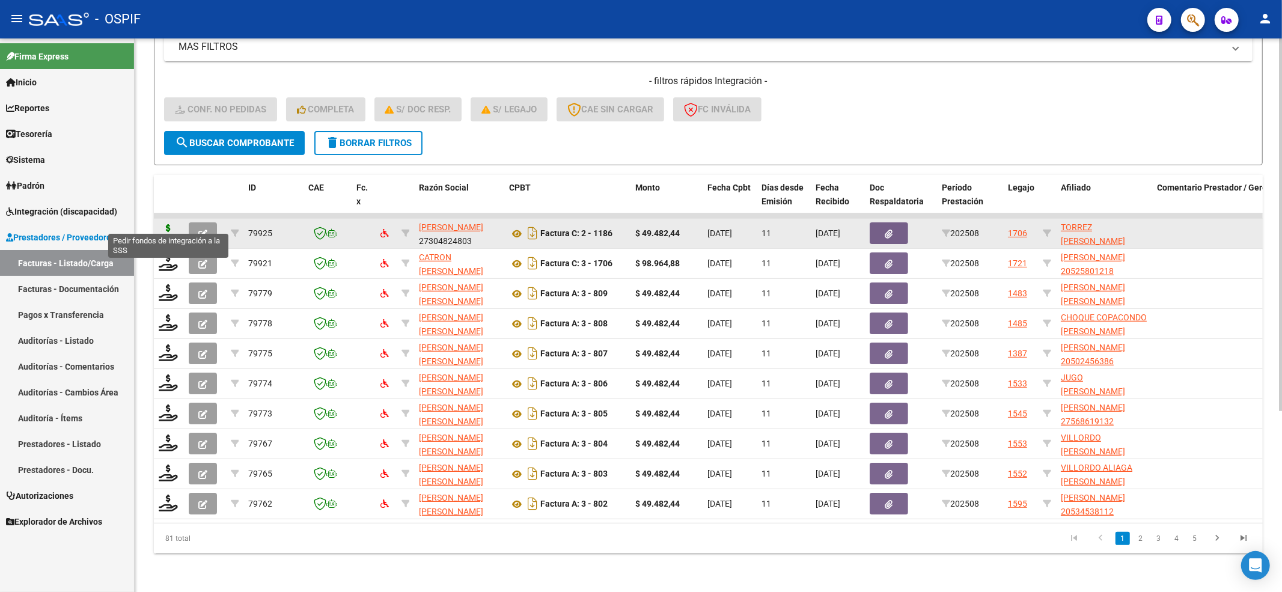
click at [167, 224] on icon at bounding box center [168, 232] width 19 height 17
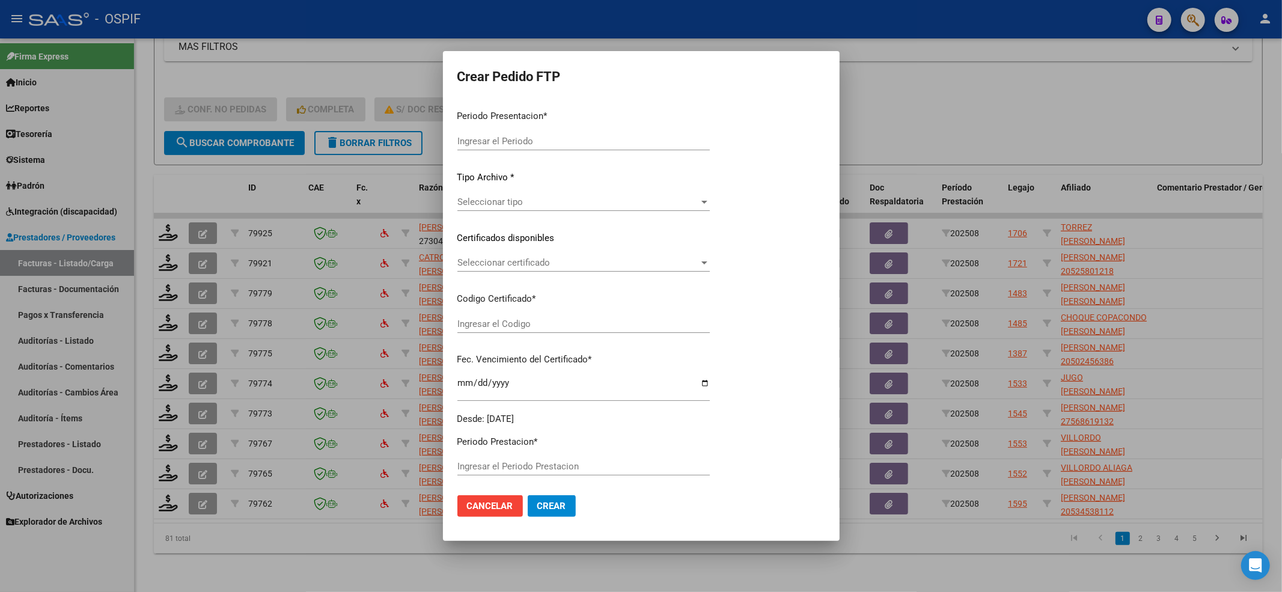
type input "202508"
type input "$ 49.482,44"
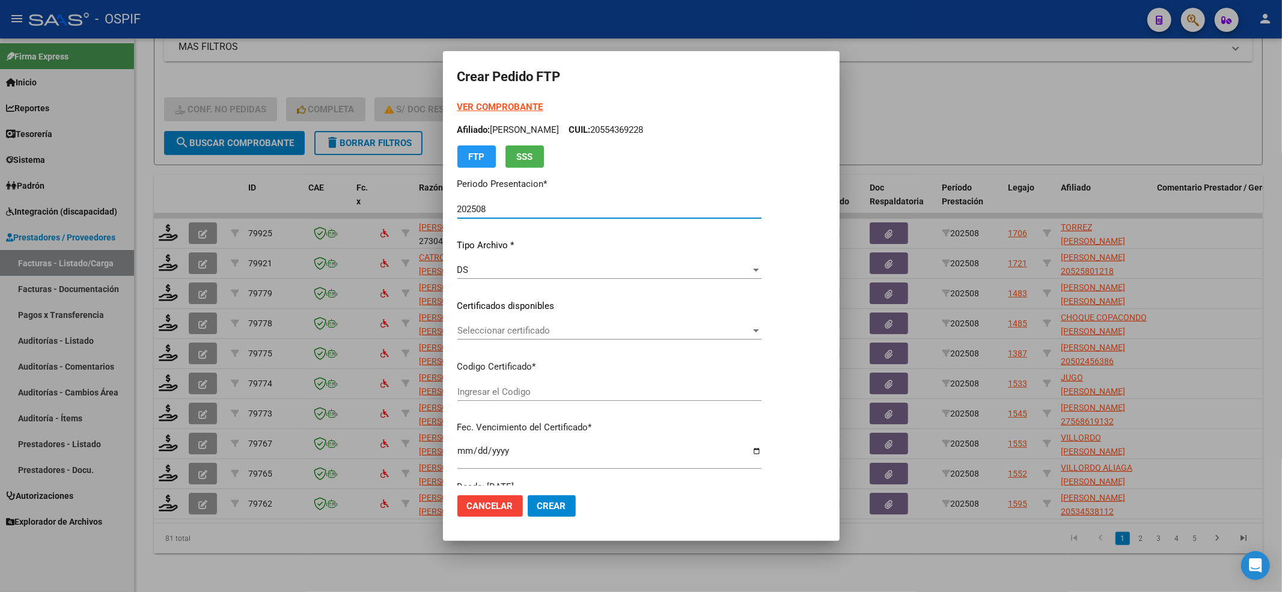
type input "02-00053327119-20181011-20211011-CBA-536"
type input "[DATE]"
click at [555, 322] on div "Seleccionar certificado Seleccionar certificado" at bounding box center [626, 330] width 339 height 18
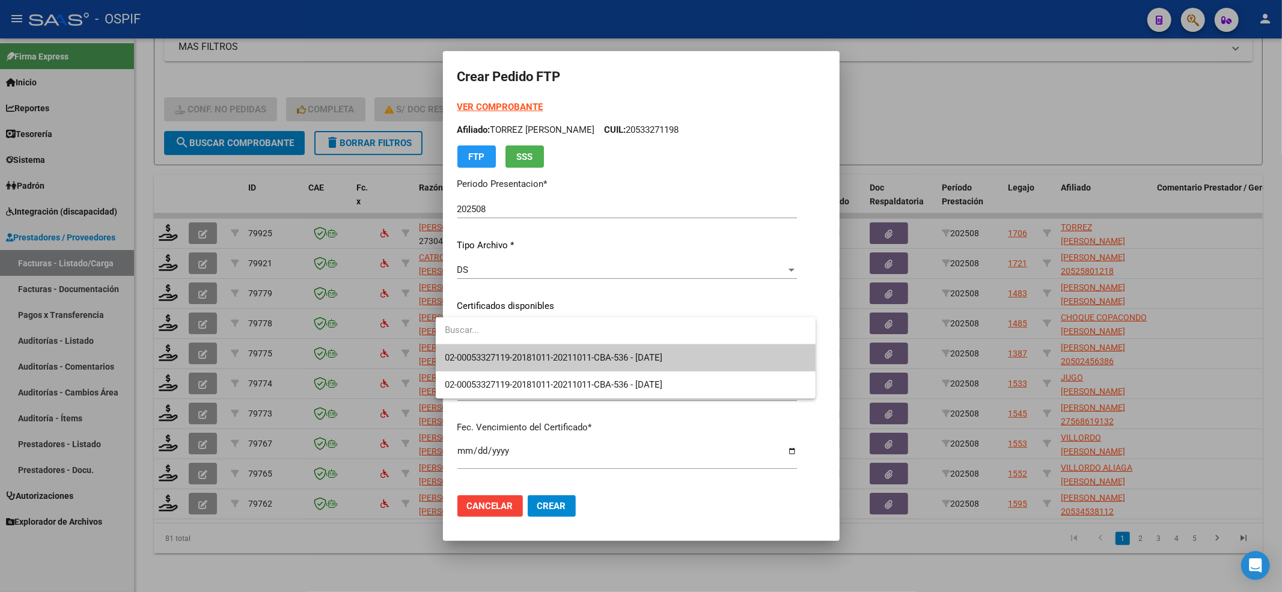
click at [519, 356] on span "02-00053327119-20181011-20211011-CBA-536 - [DATE]" at bounding box center [554, 357] width 218 height 11
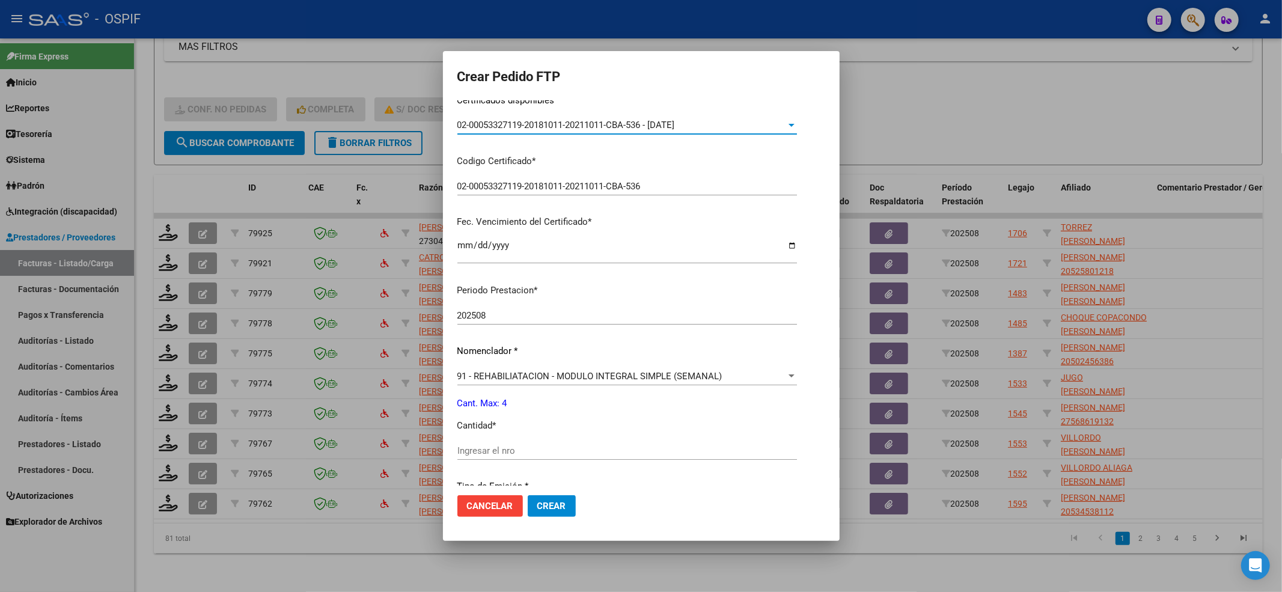
scroll to position [320, 0]
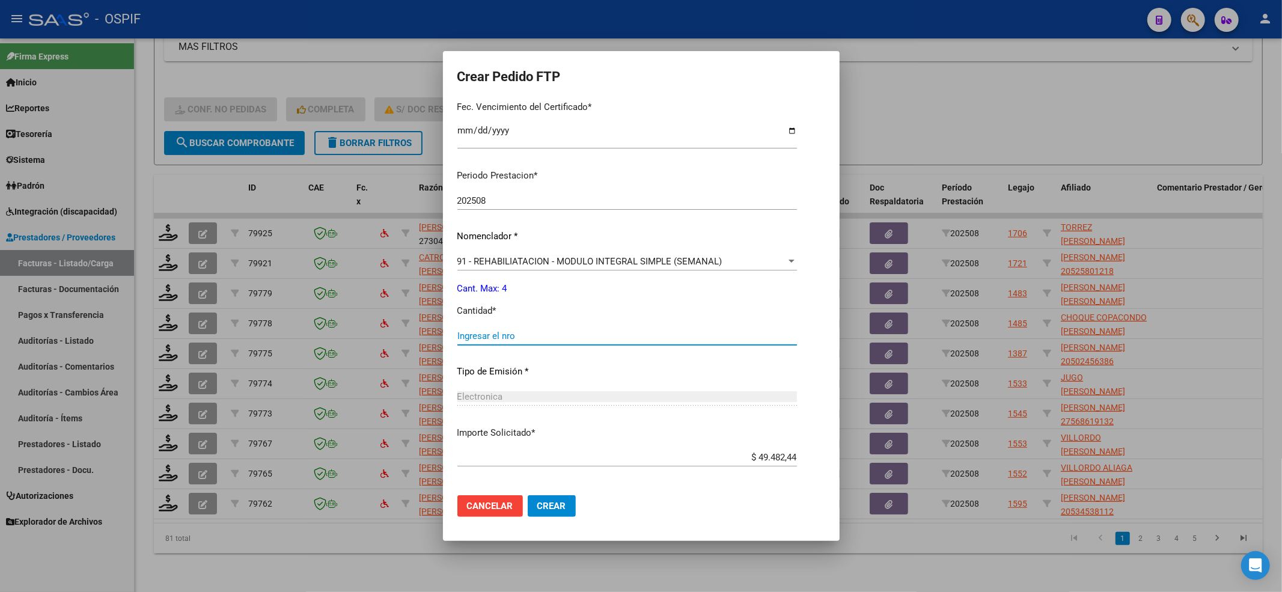
click at [510, 339] on input "Ingresar el nro" at bounding box center [626, 335] width 339 height 11
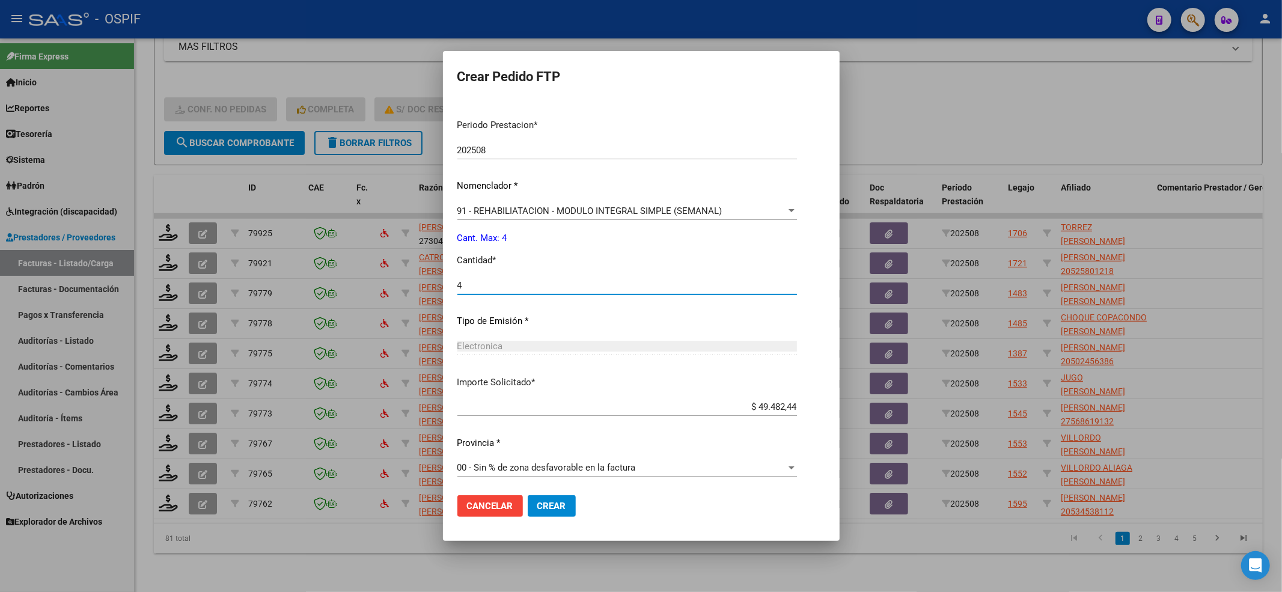
scroll to position [373, 0]
type input "4"
click at [553, 443] on button "Crear" at bounding box center [552, 506] width 48 height 22
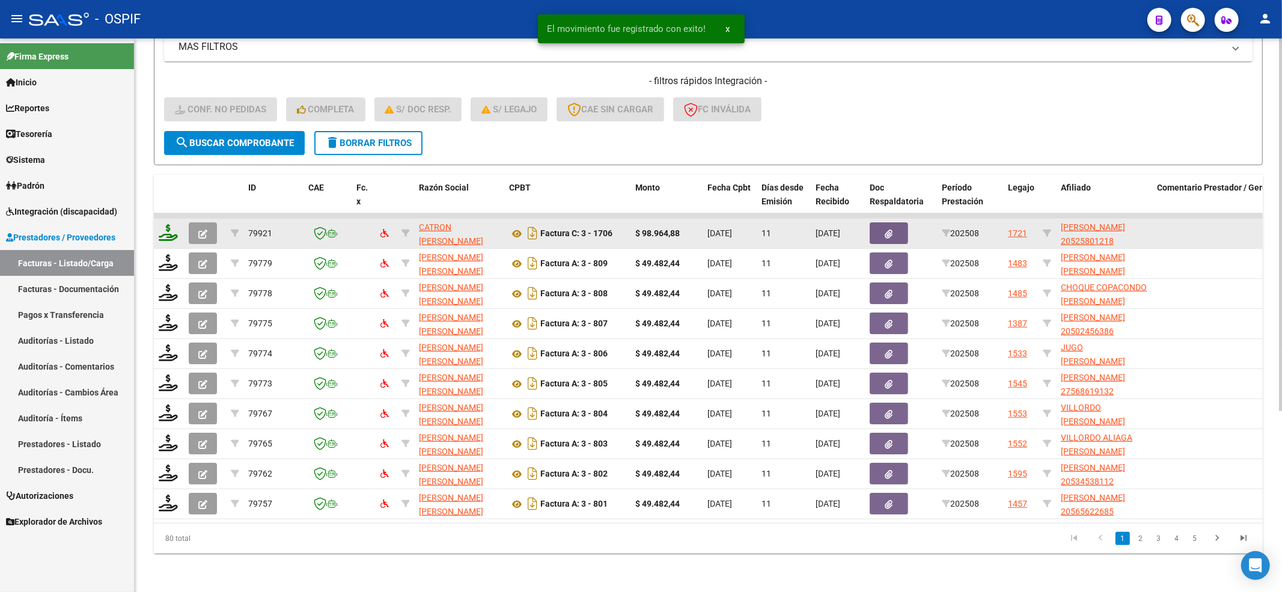
click at [160, 220] on datatable-body-cell at bounding box center [169, 233] width 30 height 29
click at [162, 224] on icon at bounding box center [168, 232] width 19 height 17
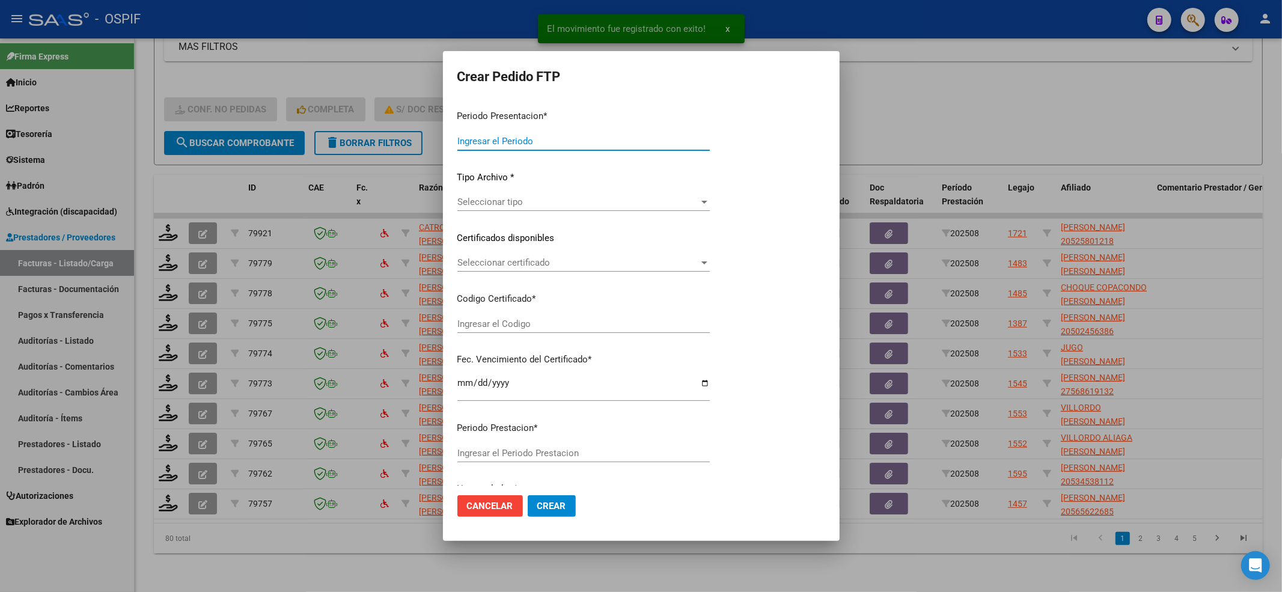
type input "202508"
type input "$ 98.964,88"
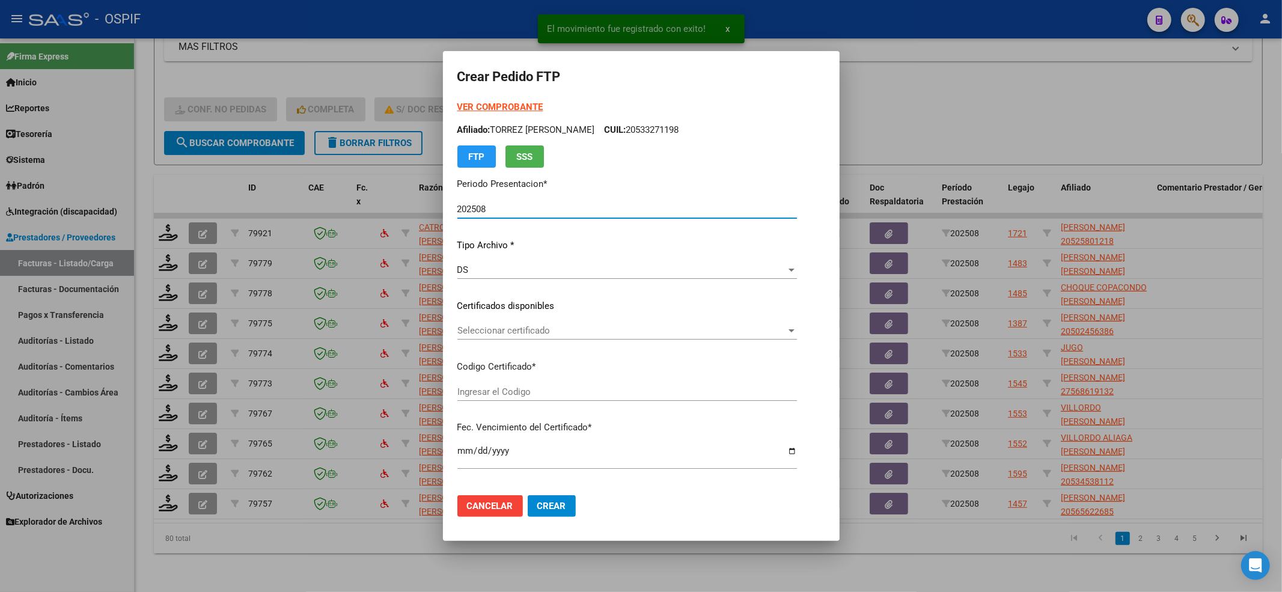
type input "0200052580121-20220909-20270909-BS-427"
type input "[DATE]"
click at [556, 335] on div "Seleccionar certificado Seleccionar certificado" at bounding box center [609, 330] width 304 height 18
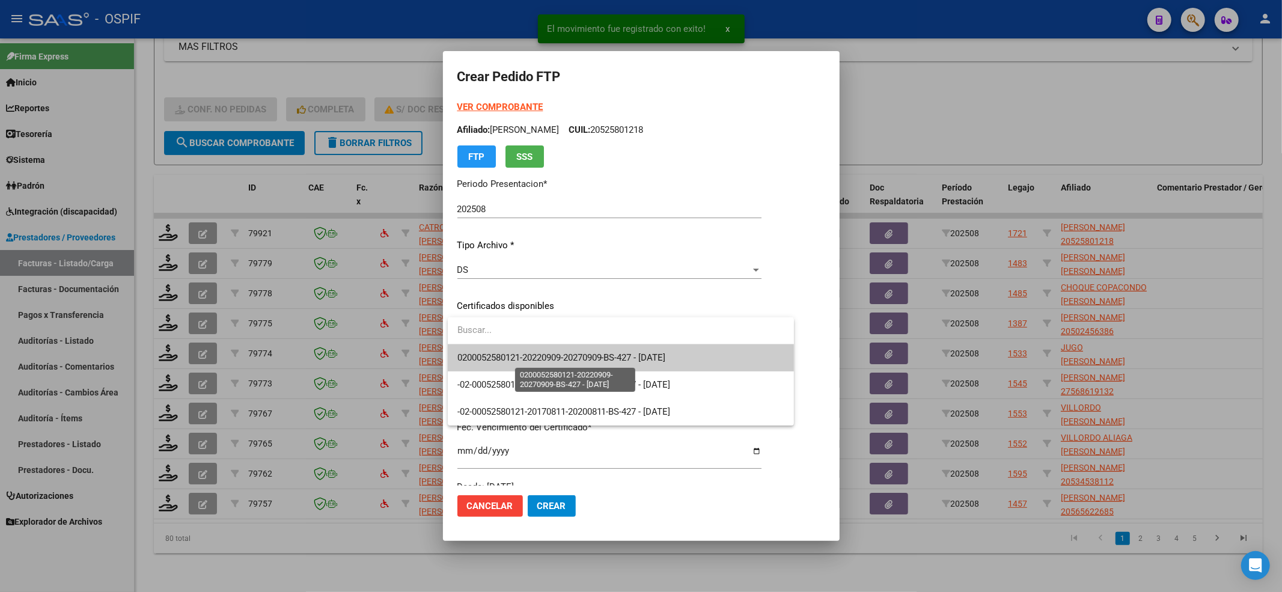
click at [546, 352] on span "0200052580121-20220909-20270909-BS-427 - [DATE]" at bounding box center [561, 357] width 208 height 11
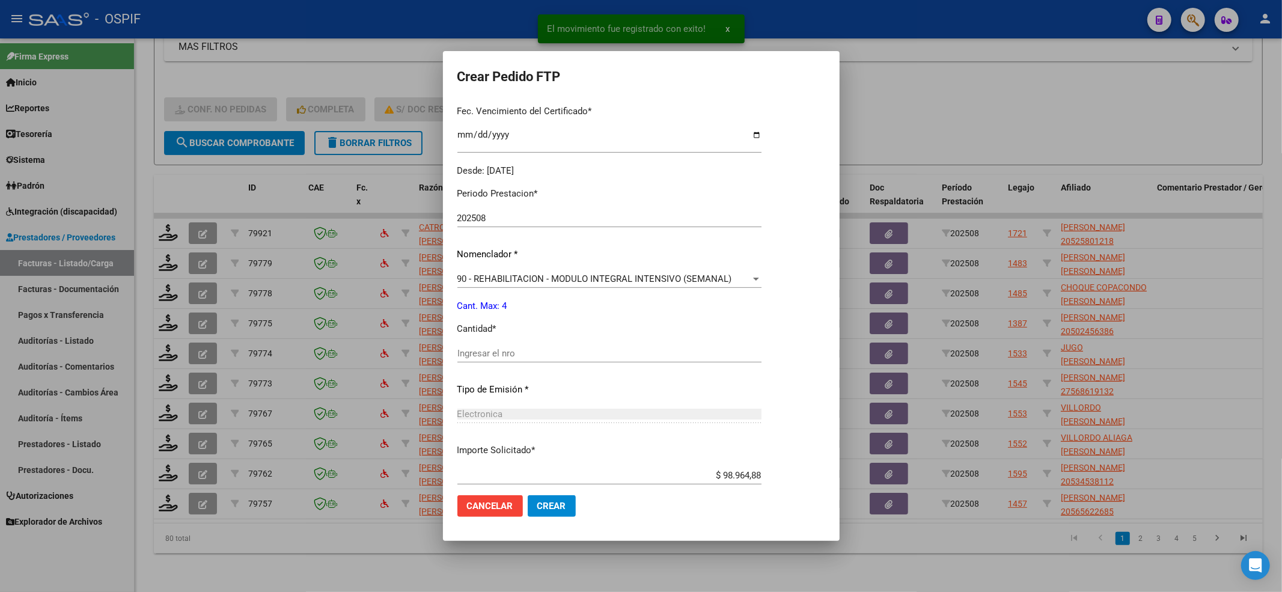
scroll to position [320, 0]
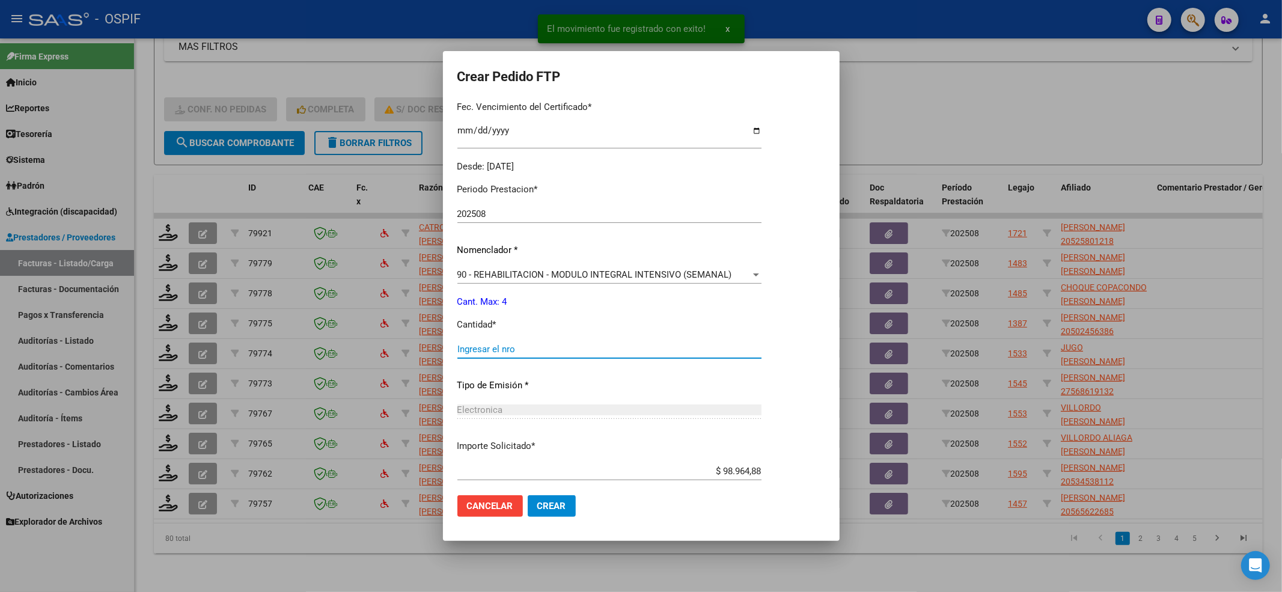
click at [546, 351] on input "Ingresar el nro" at bounding box center [609, 349] width 304 height 11
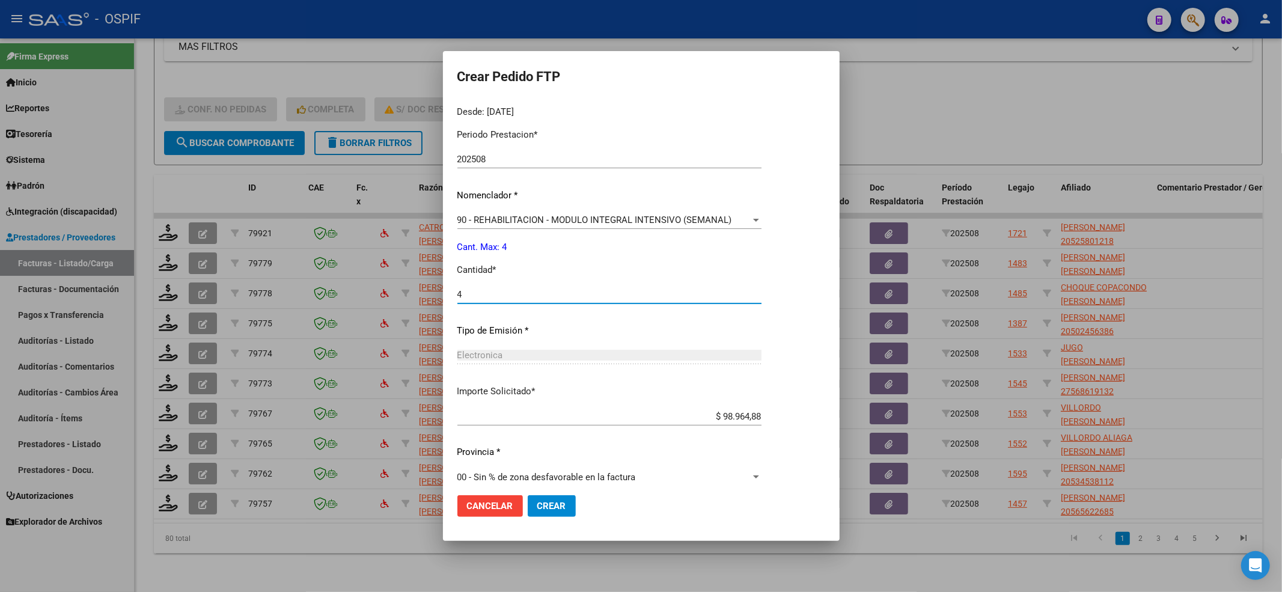
scroll to position [387, 0]
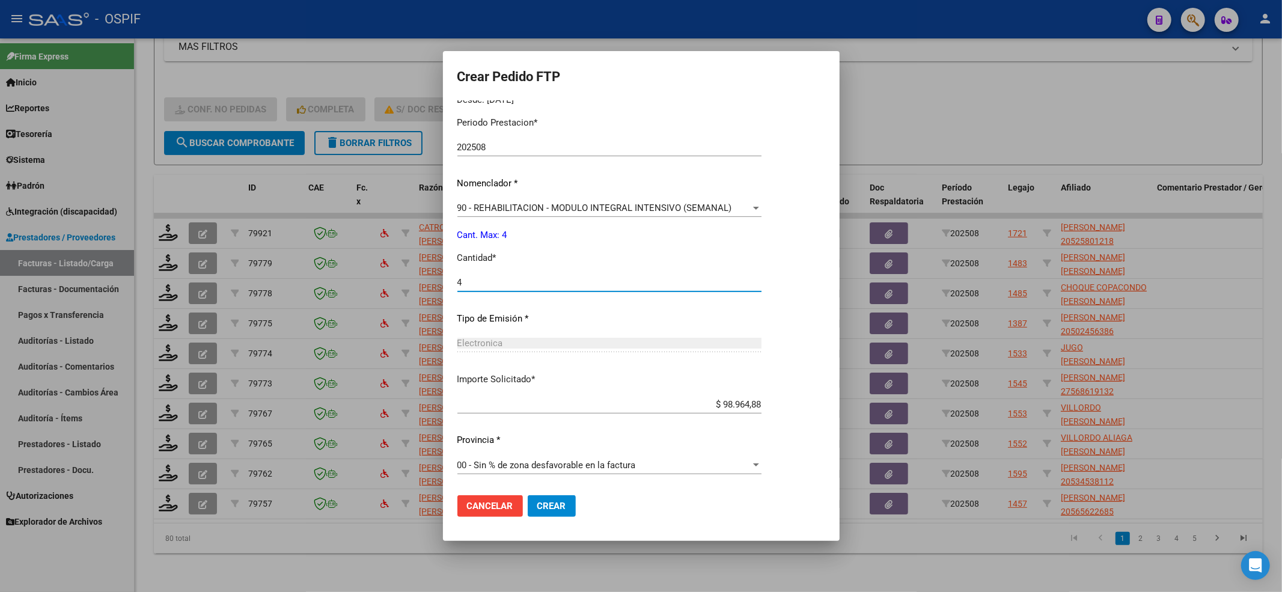
type input "4"
click at [571, 443] on button "Crear" at bounding box center [552, 506] width 48 height 22
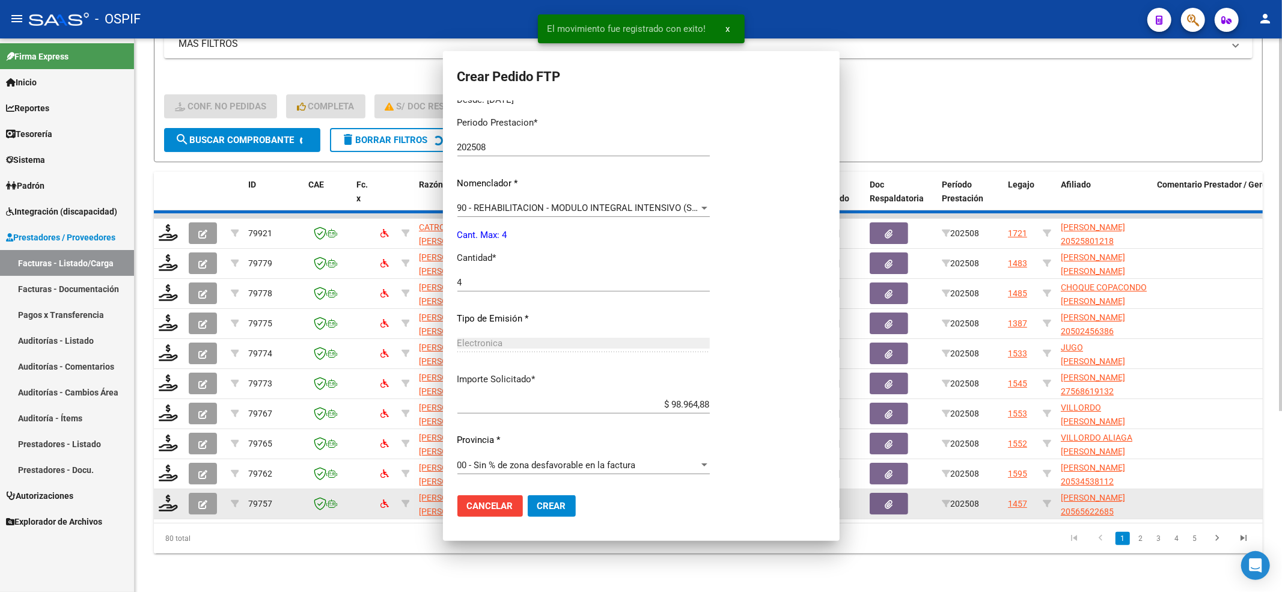
scroll to position [0, 0]
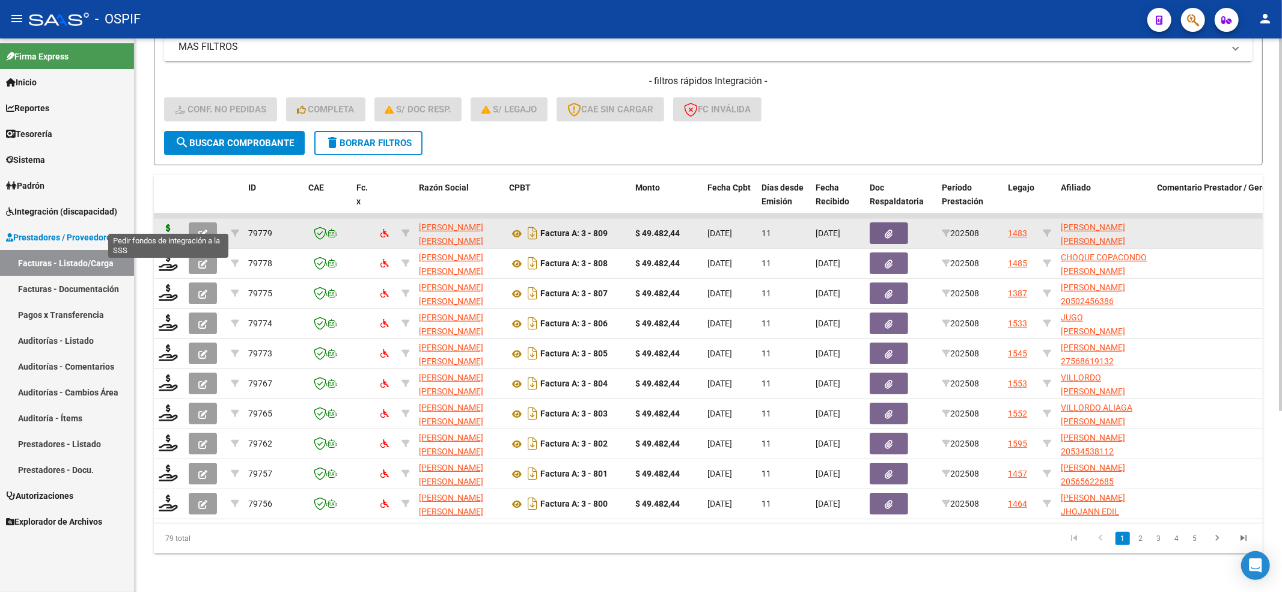
click at [167, 224] on icon at bounding box center [168, 232] width 19 height 17
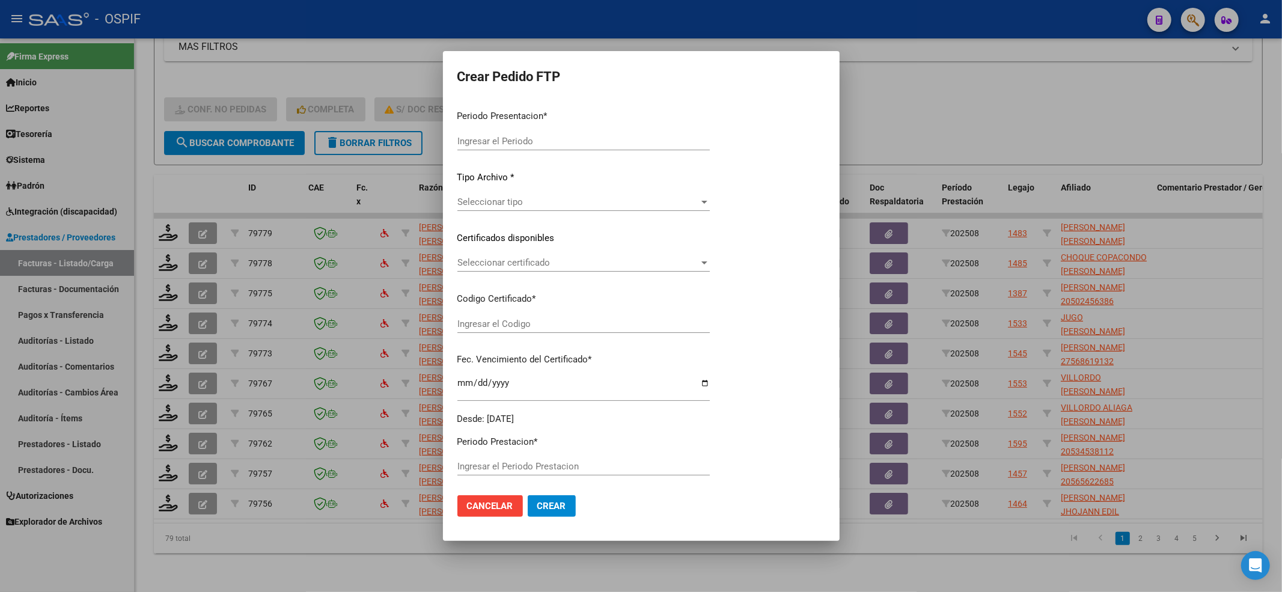
type input "202508"
type input "$ 49.482,44"
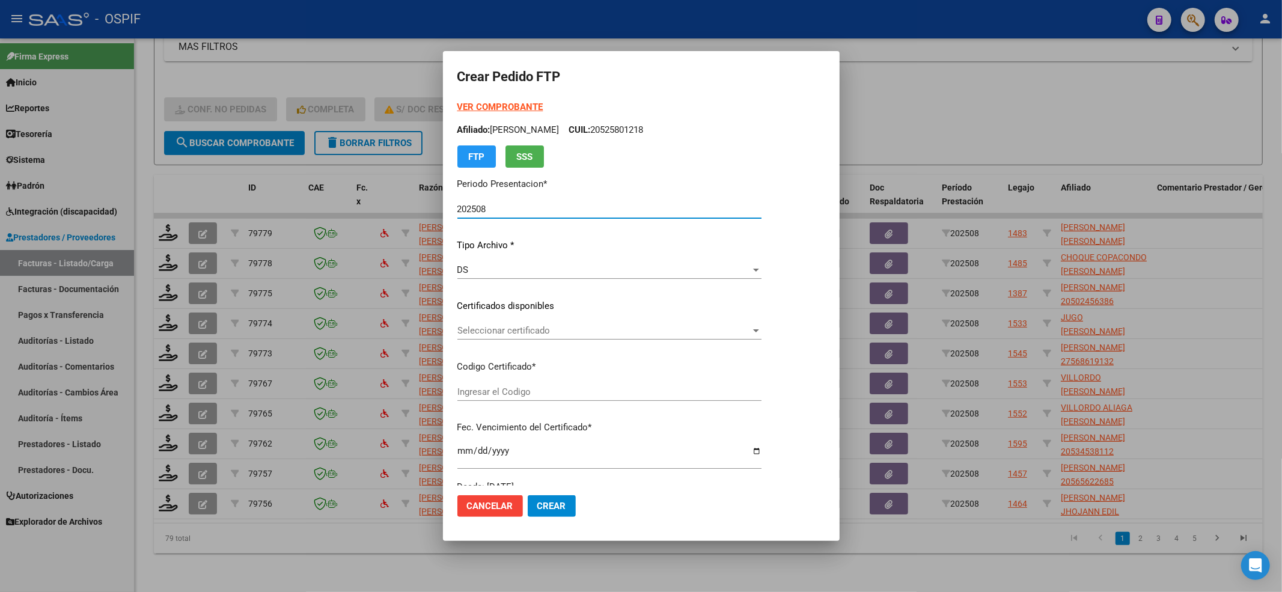
type input "0200050129716-20230808-20280808-BS-427"
type input "[DATE]"
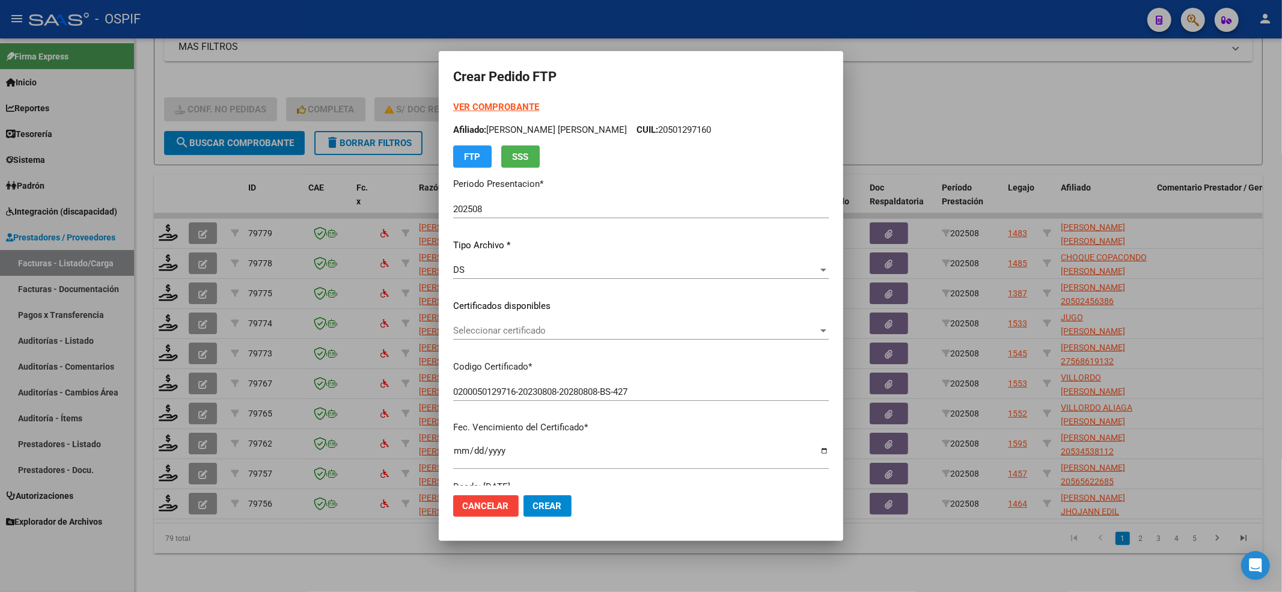
click at [597, 338] on div "Seleccionar certificado Seleccionar certificado" at bounding box center [641, 330] width 376 height 18
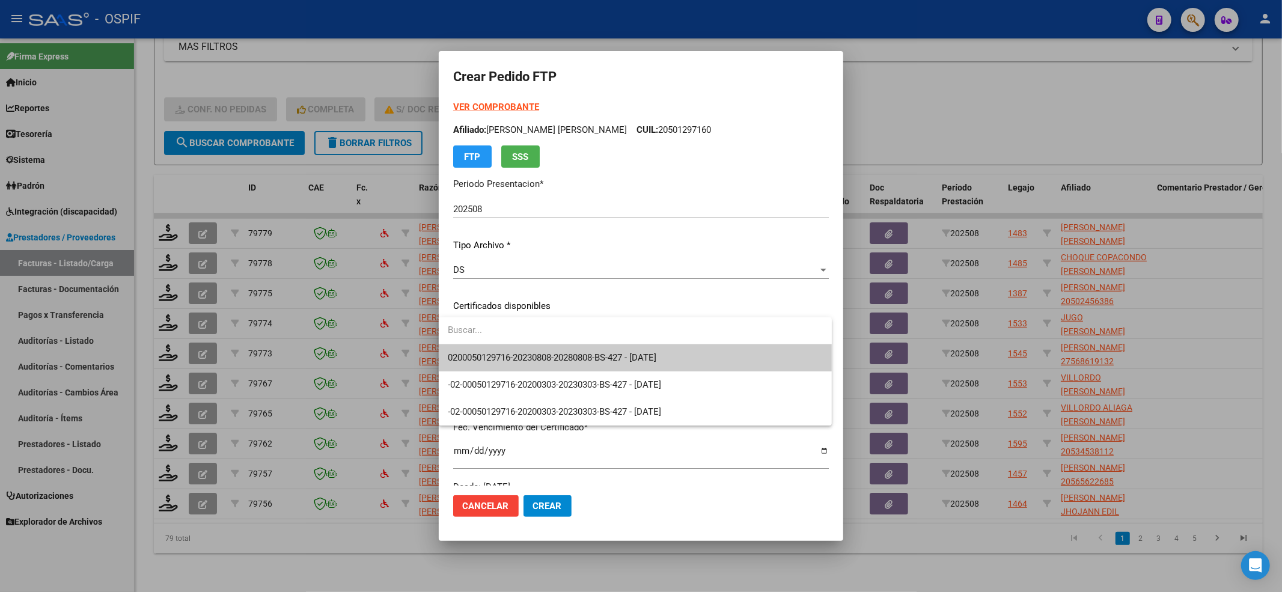
click at [582, 344] on div at bounding box center [635, 330] width 393 height 27
click at [582, 352] on span "0200050129716-20230808-20280808-BS-427 - [DATE]" at bounding box center [552, 357] width 208 height 11
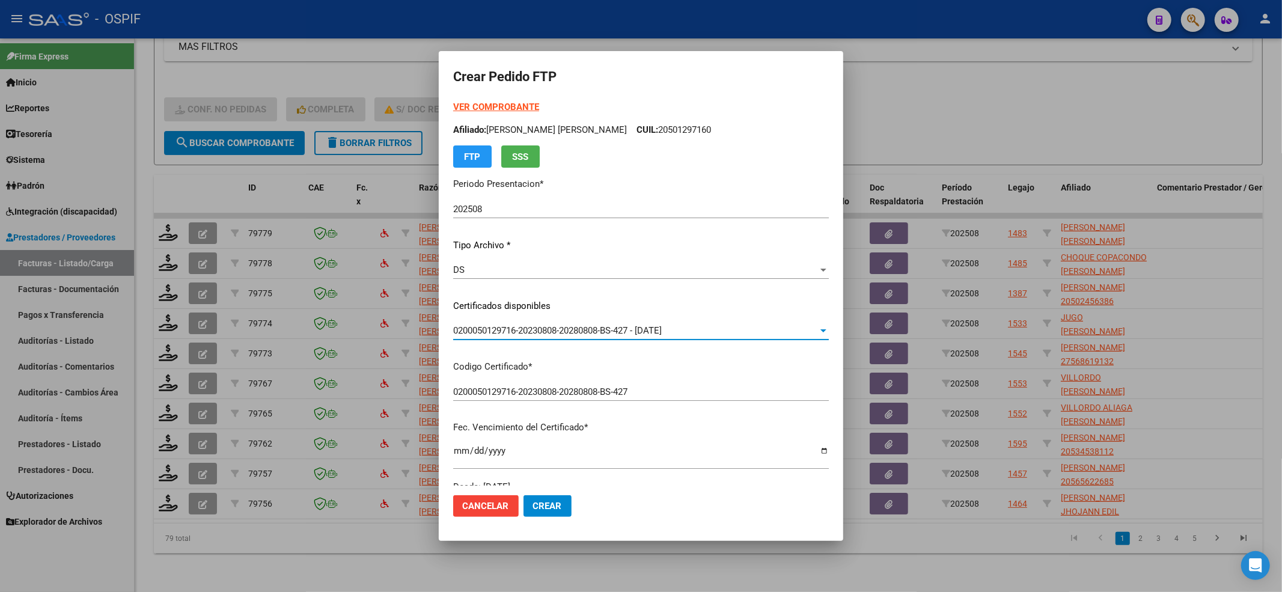
scroll to position [320, 0]
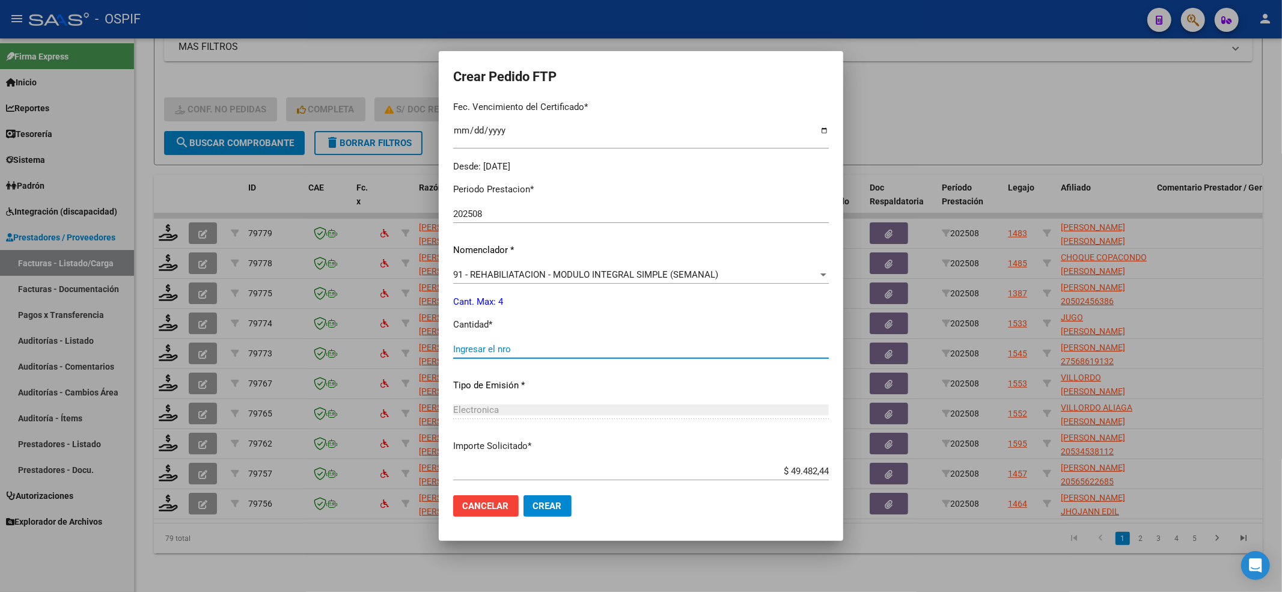
click at [574, 350] on input "Ingresar el nro" at bounding box center [641, 349] width 376 height 11
type input "4"
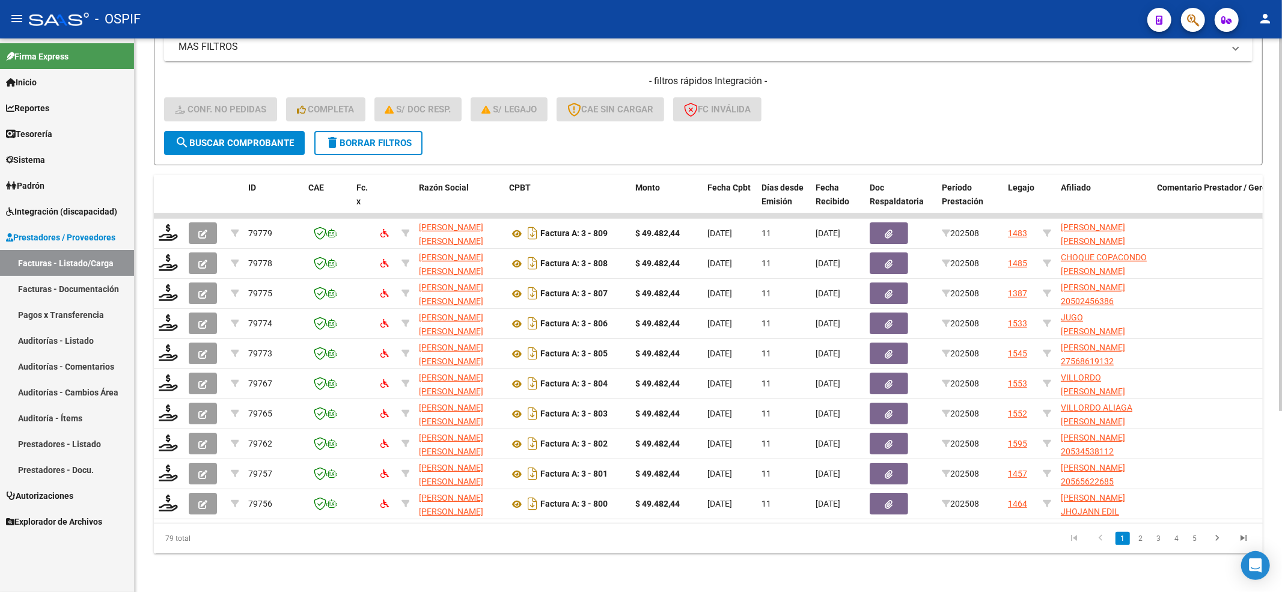
click at [224, 138] on span "search Buscar Comprobante" at bounding box center [234, 143] width 119 height 11
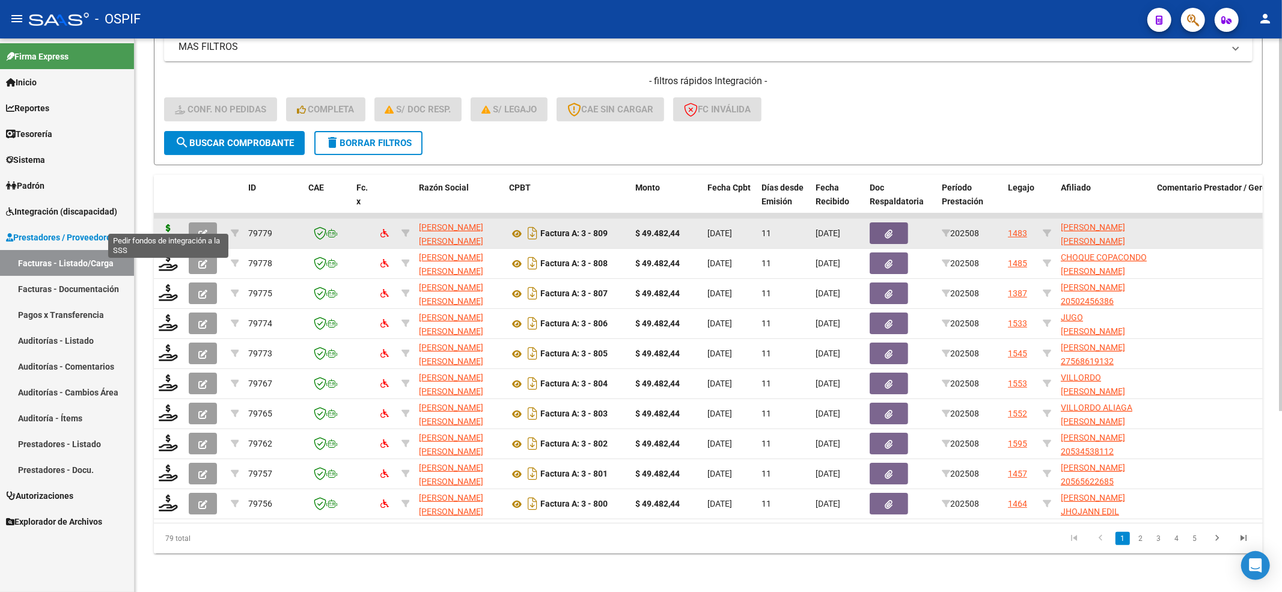
click at [169, 224] on icon at bounding box center [168, 232] width 19 height 17
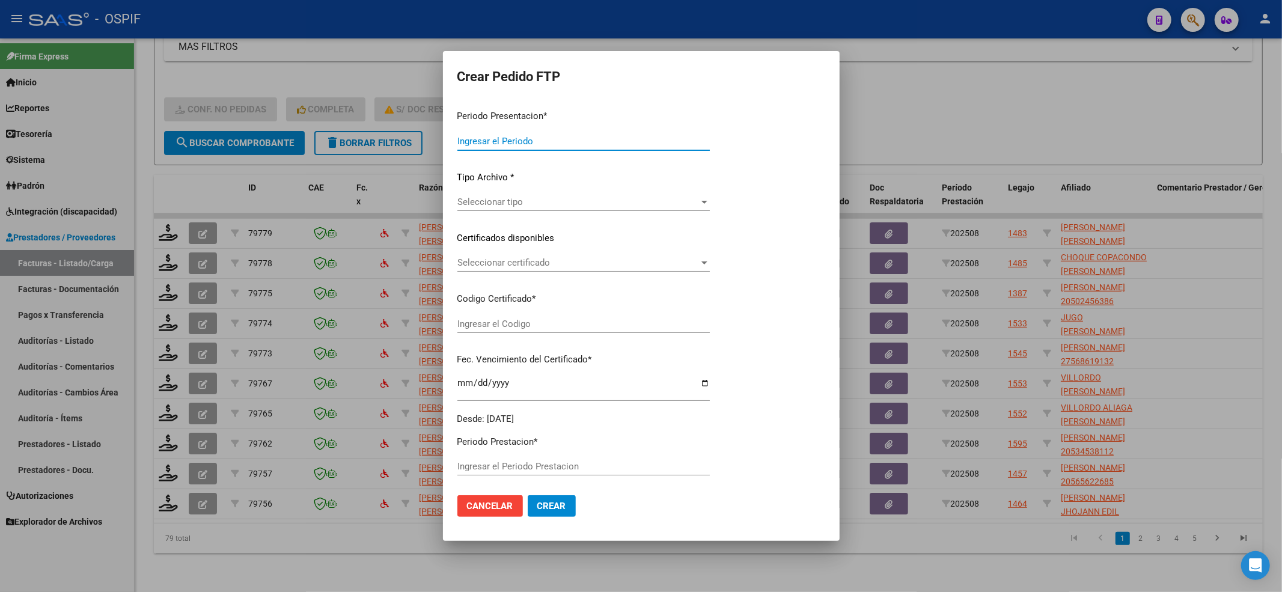
type input "202508"
type input "$ 49.482,44"
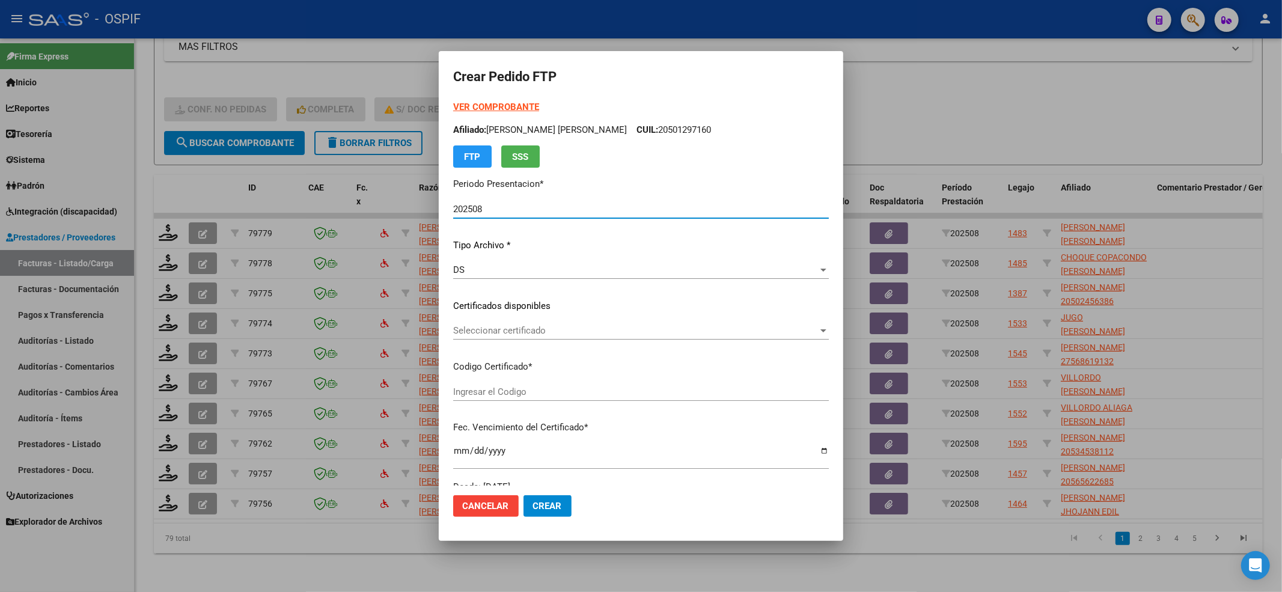
type input "0200050129716-20230808-20280808-BS-427"
type input "[DATE]"
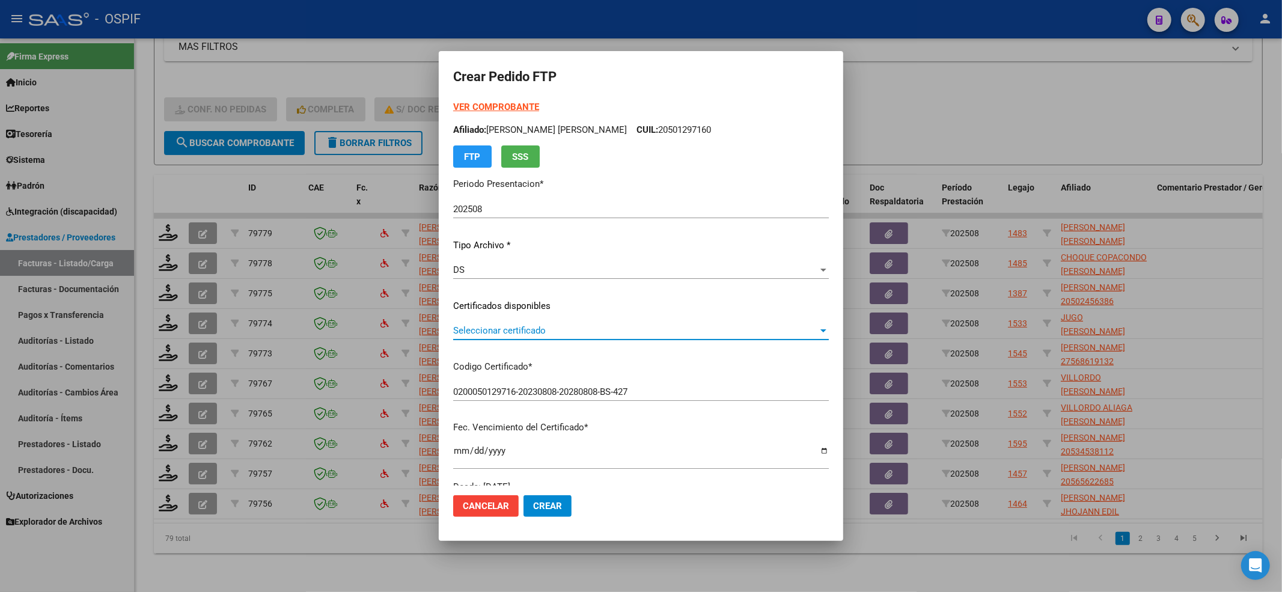
click at [513, 330] on span "Seleccionar certificado" at bounding box center [635, 330] width 365 height 11
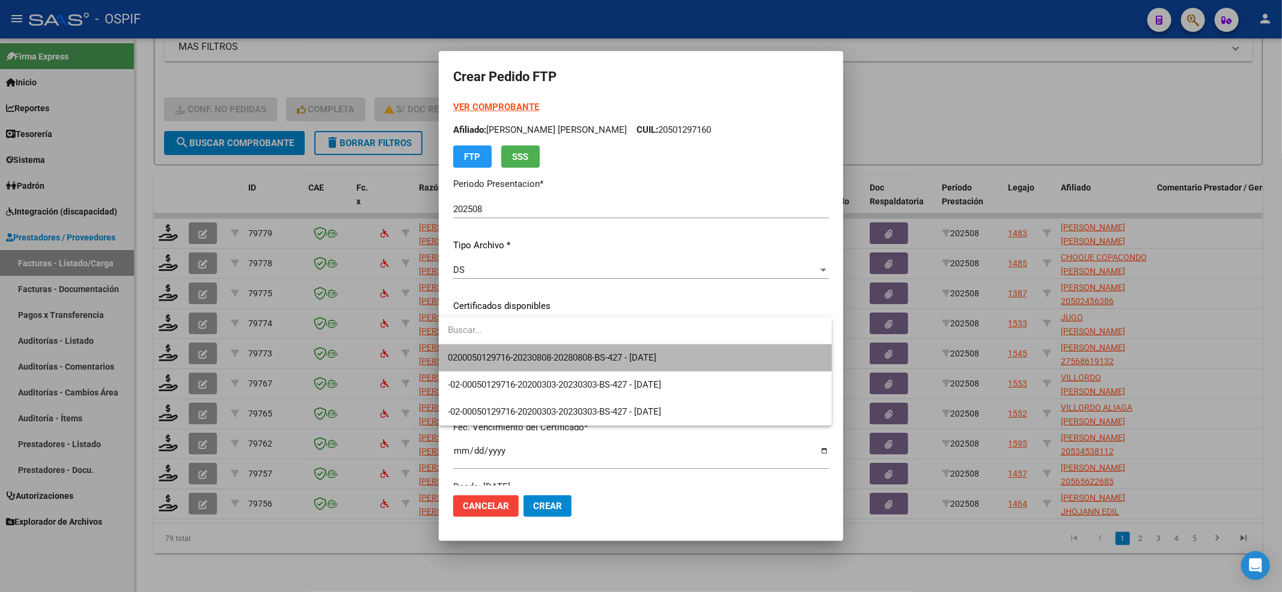
click at [514, 350] on span "0200050129716-20230808-20280808-BS-427 - [DATE]" at bounding box center [635, 357] width 374 height 27
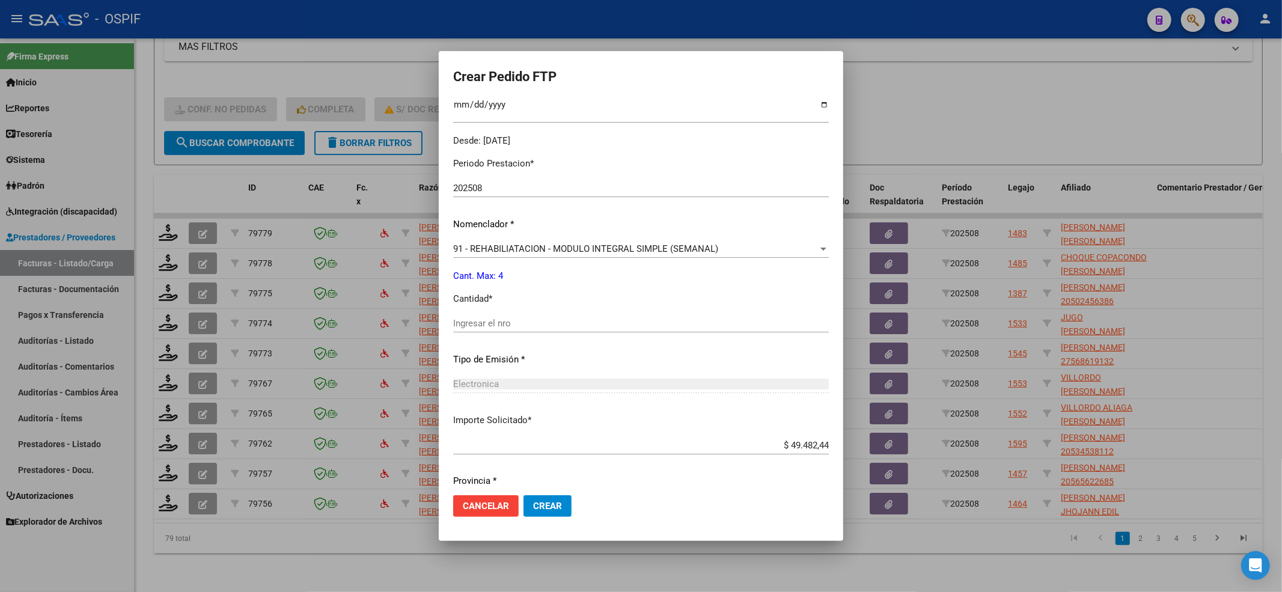
scroll to position [387, 0]
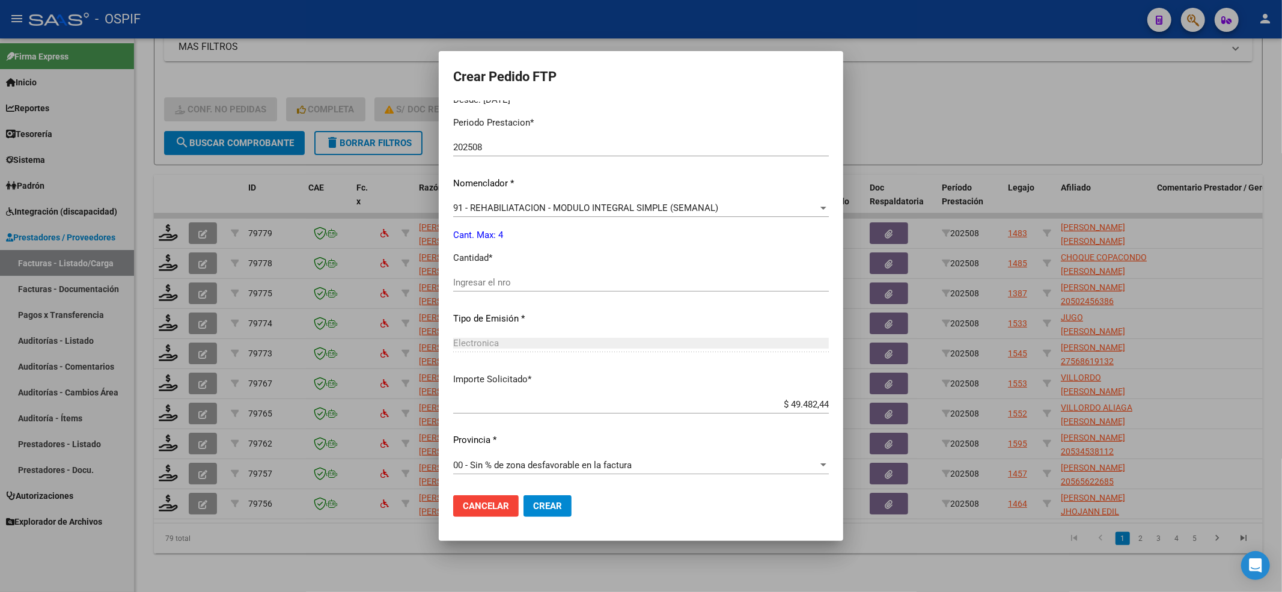
click at [507, 292] on div "Ingresar el nro" at bounding box center [641, 287] width 376 height 29
click at [506, 281] on input "Ingresar el nro" at bounding box center [641, 282] width 376 height 11
type input "4"
drag, startPoint x: 549, startPoint y: 489, endPoint x: 546, endPoint y: 505, distance: 15.9
click at [547, 443] on mat-dialog-actions "Cancelar Crear" at bounding box center [641, 505] width 376 height 41
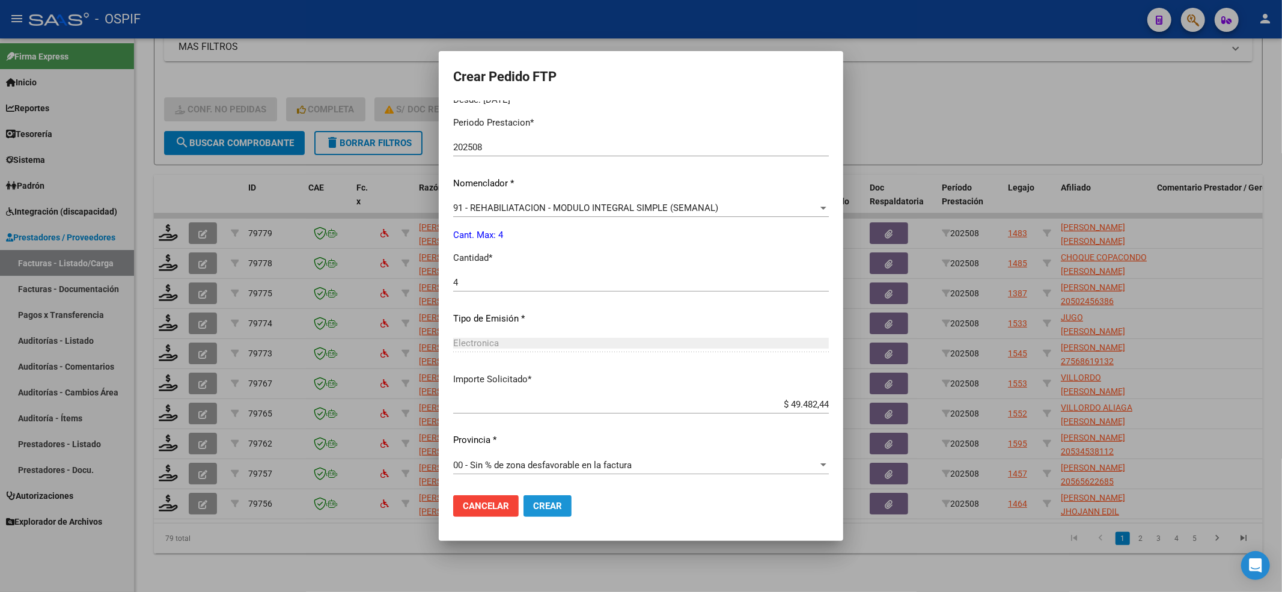
click at [546, 443] on span "Crear" at bounding box center [547, 506] width 29 height 11
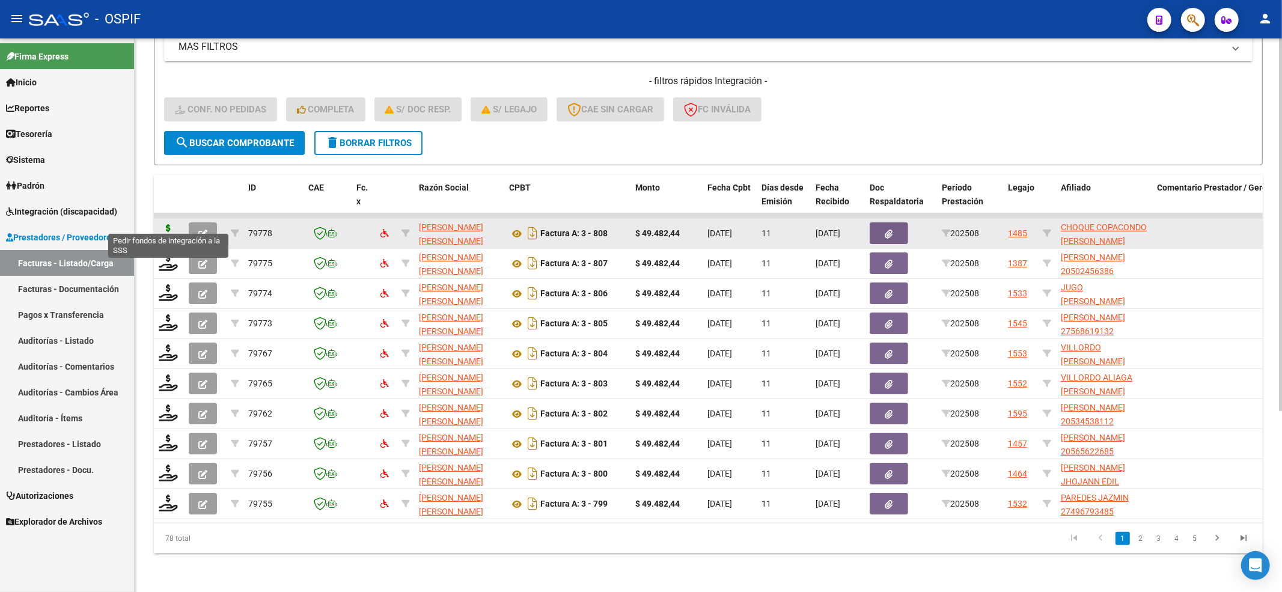
click at [166, 224] on icon at bounding box center [168, 232] width 19 height 17
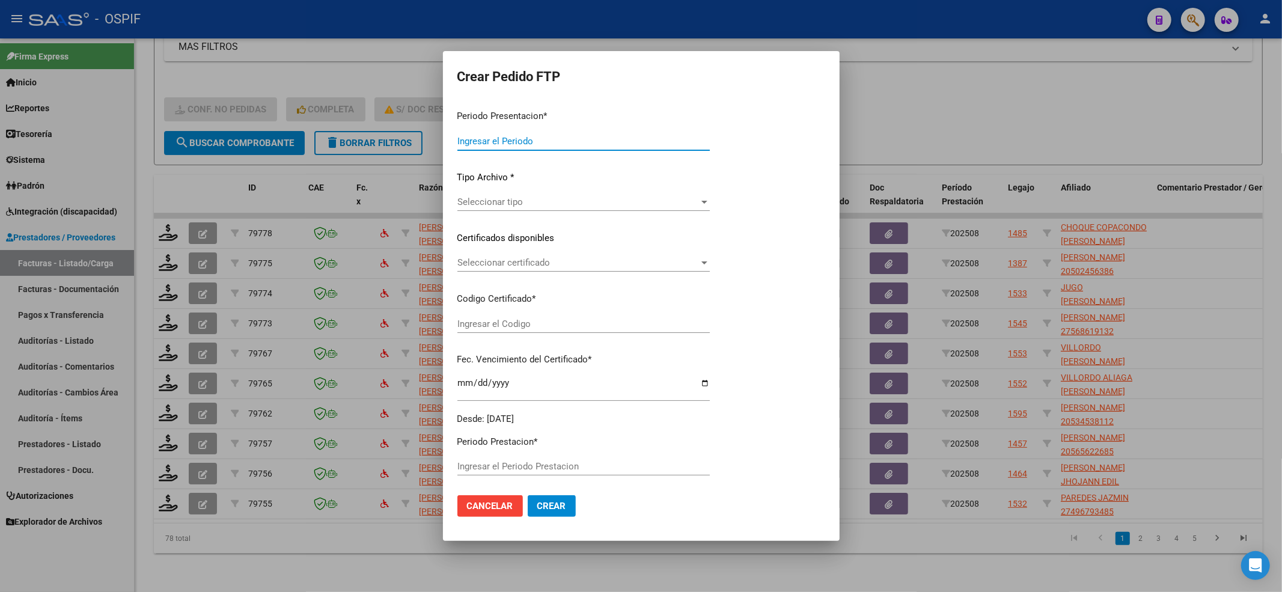
type input "202508"
type input "$ 49.482,44"
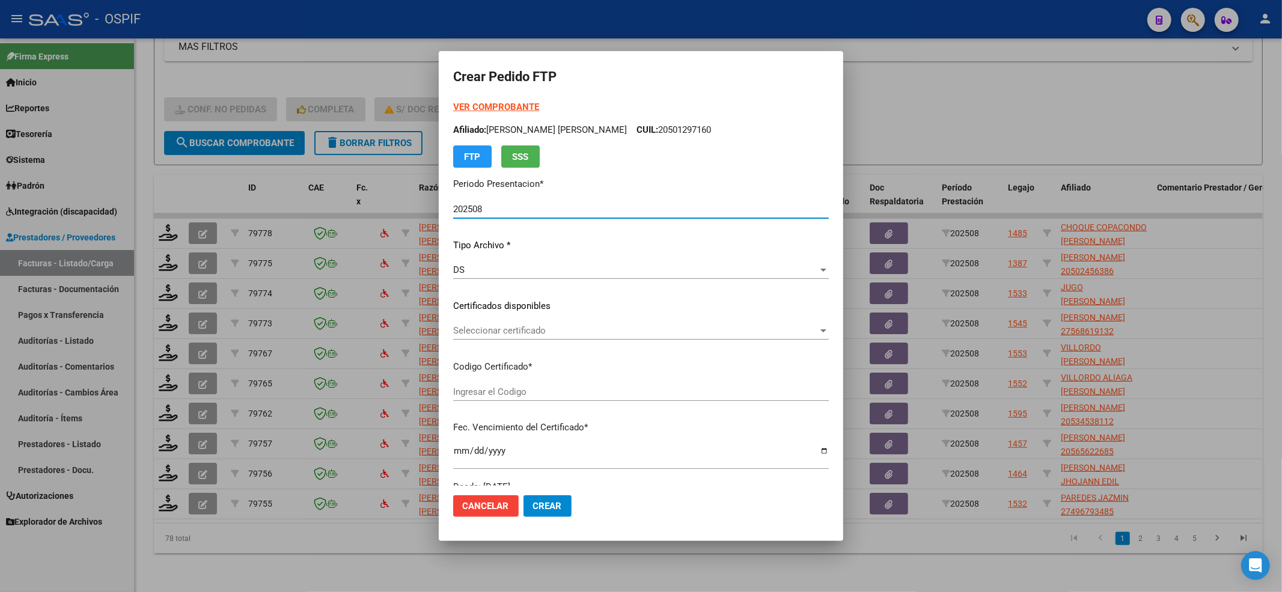
type input "020005387880620230829-20280829-BS-427"
type input "[DATE]"
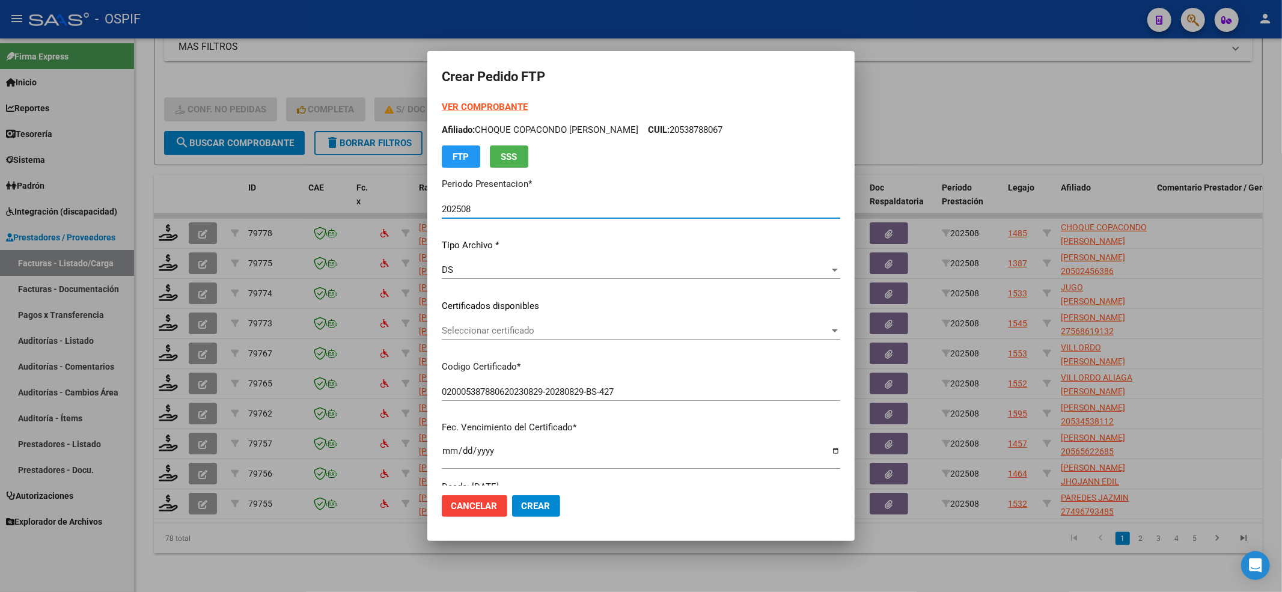
click at [477, 330] on span "Seleccionar certificado" at bounding box center [636, 330] width 388 height 11
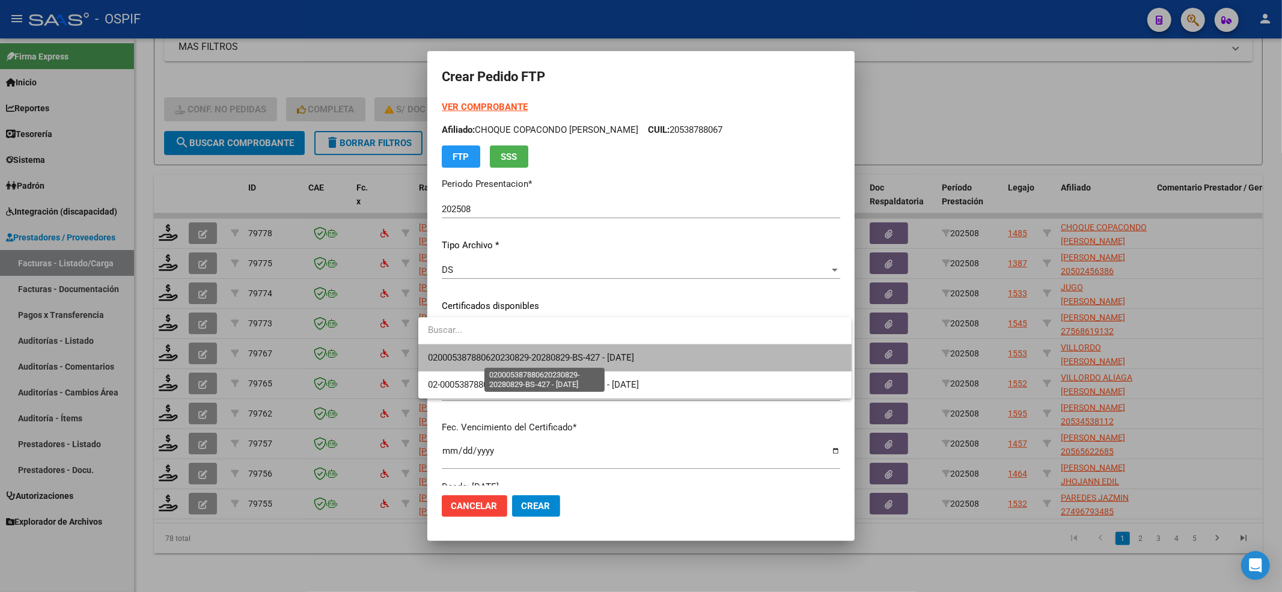
click at [470, 355] on span "020005387880620230829-20280829-BS-427 - [DATE]" at bounding box center [531, 357] width 206 height 11
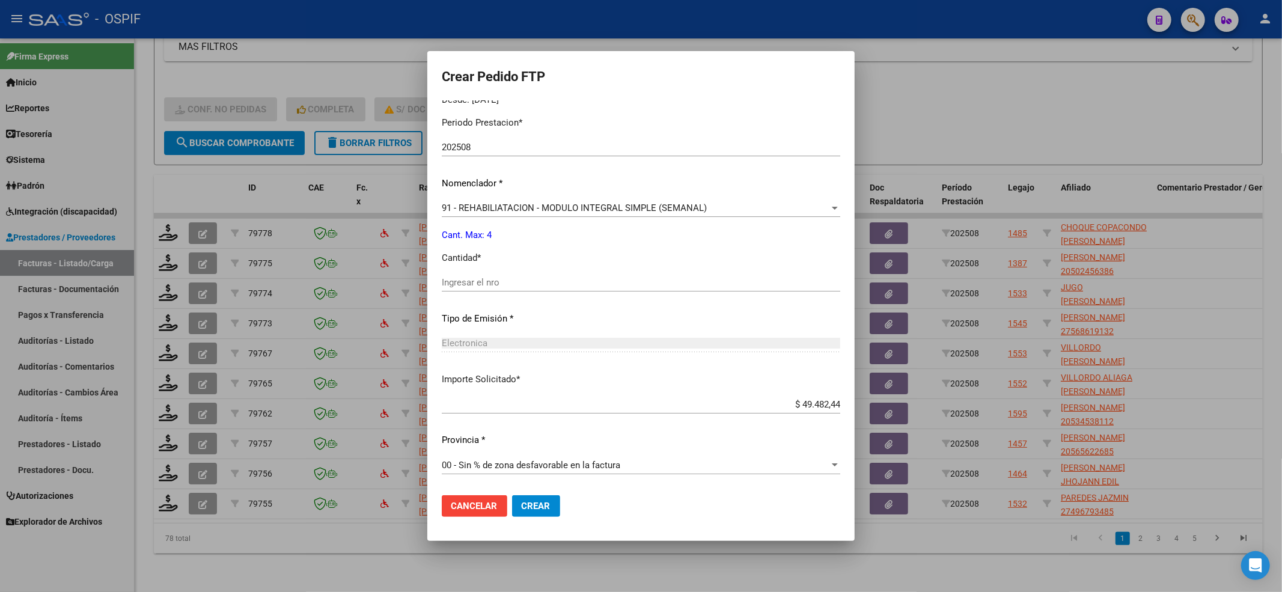
click at [455, 286] on input "Ingresar el nro" at bounding box center [641, 282] width 398 height 11
type input "4"
click at [537, 443] on button "Crear" at bounding box center [536, 506] width 48 height 22
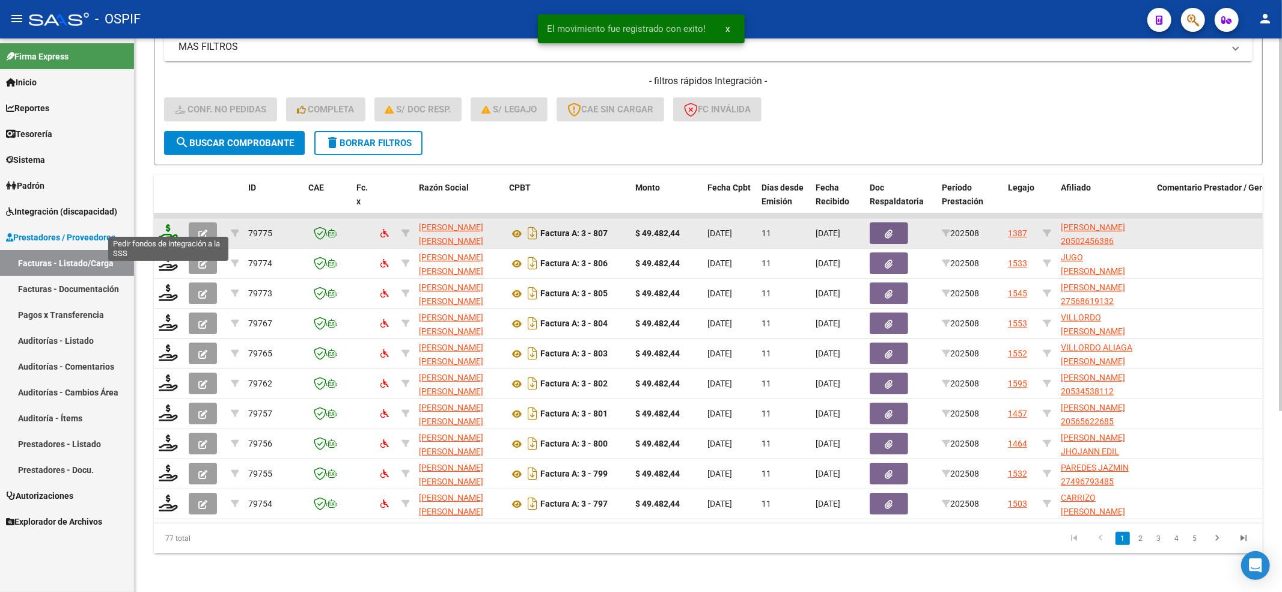
click at [166, 224] on icon at bounding box center [168, 232] width 19 height 17
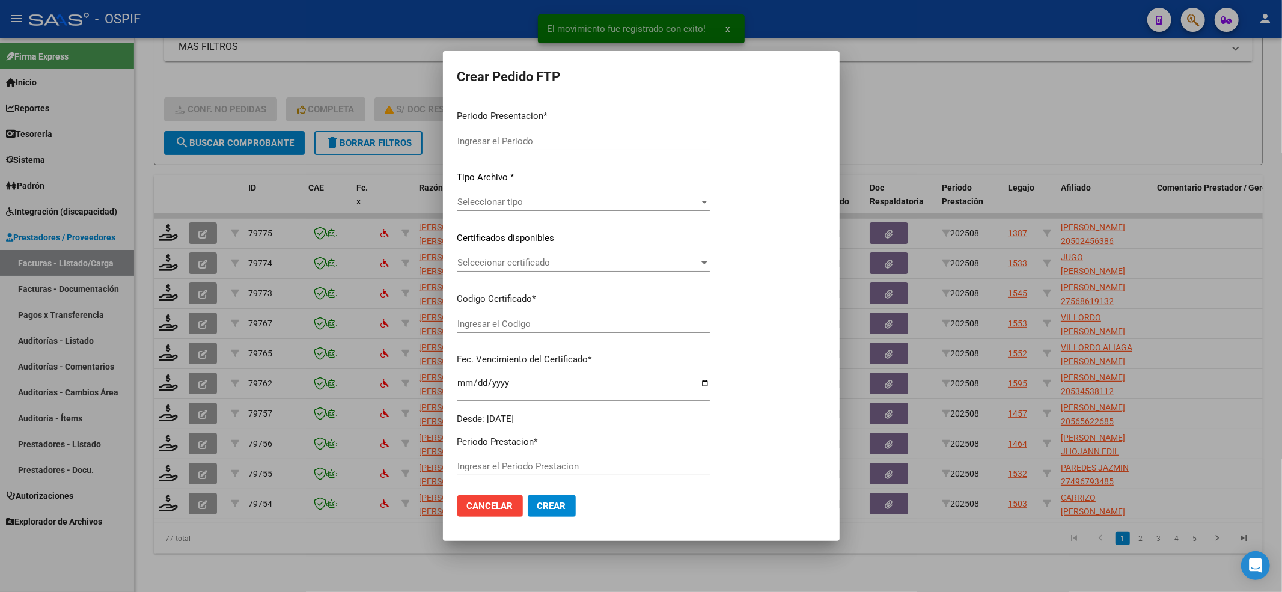
type input "202508"
type input "$ 49.482,44"
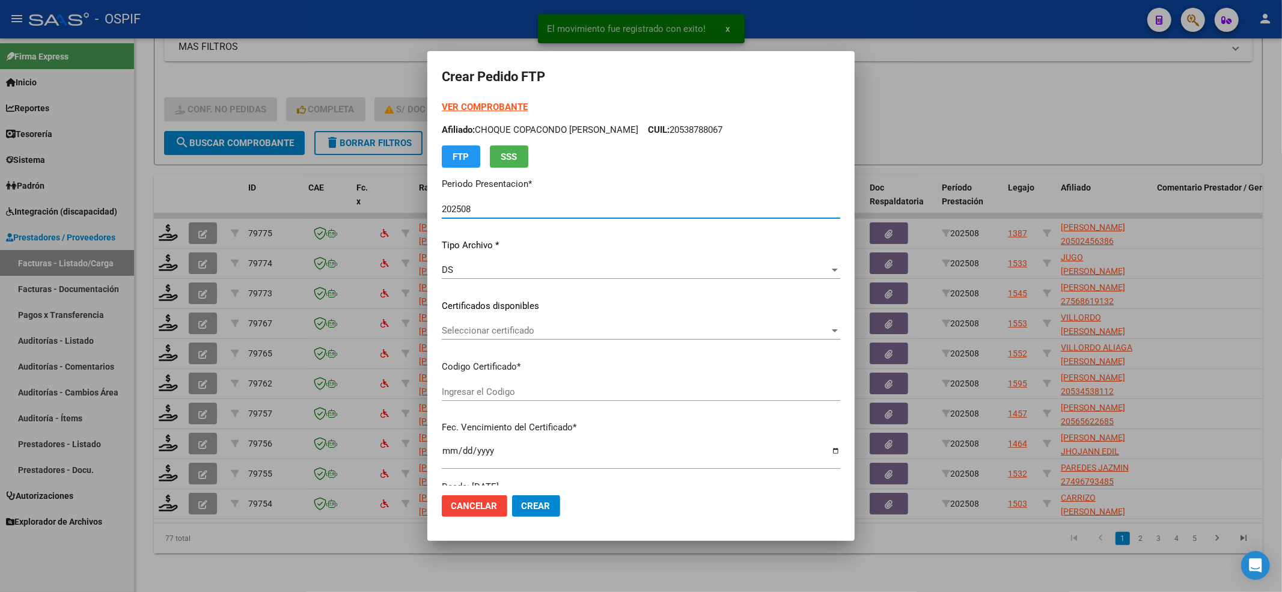
type input "-02-00050245638-20191217-20221217-BS-427"
type input "[DATE]"
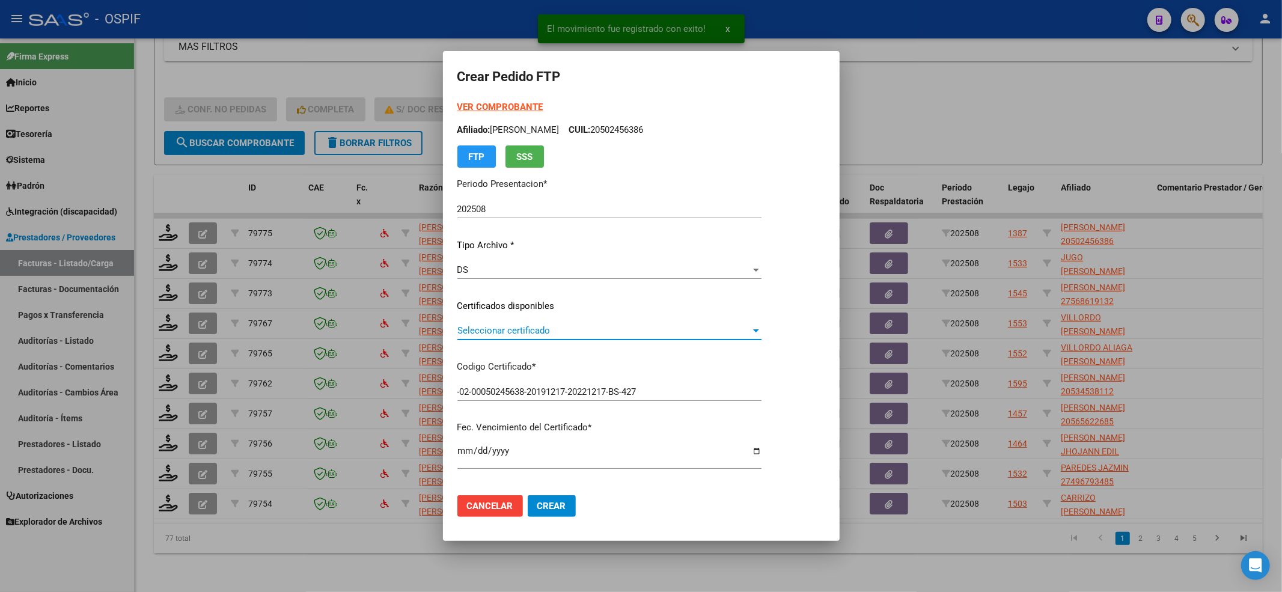
click at [483, 330] on span "Seleccionar certificado" at bounding box center [603, 330] width 293 height 11
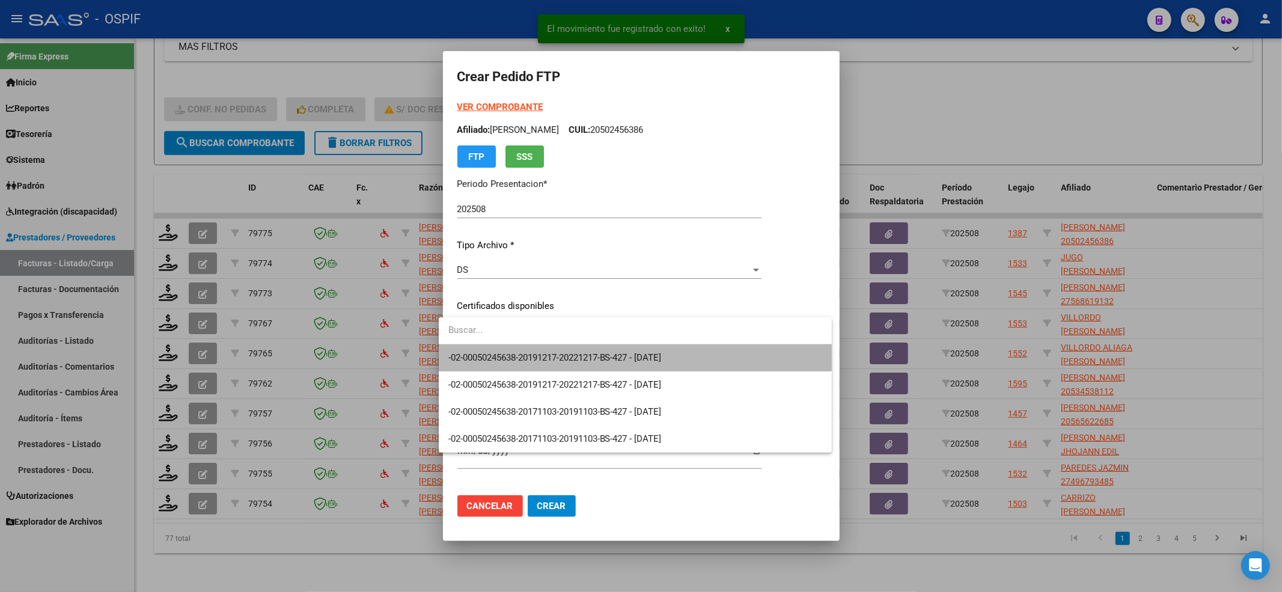
click at [483, 351] on span "-02-00050245638-20191217-20221217-BS-427 - [DATE]" at bounding box center [635, 357] width 374 height 27
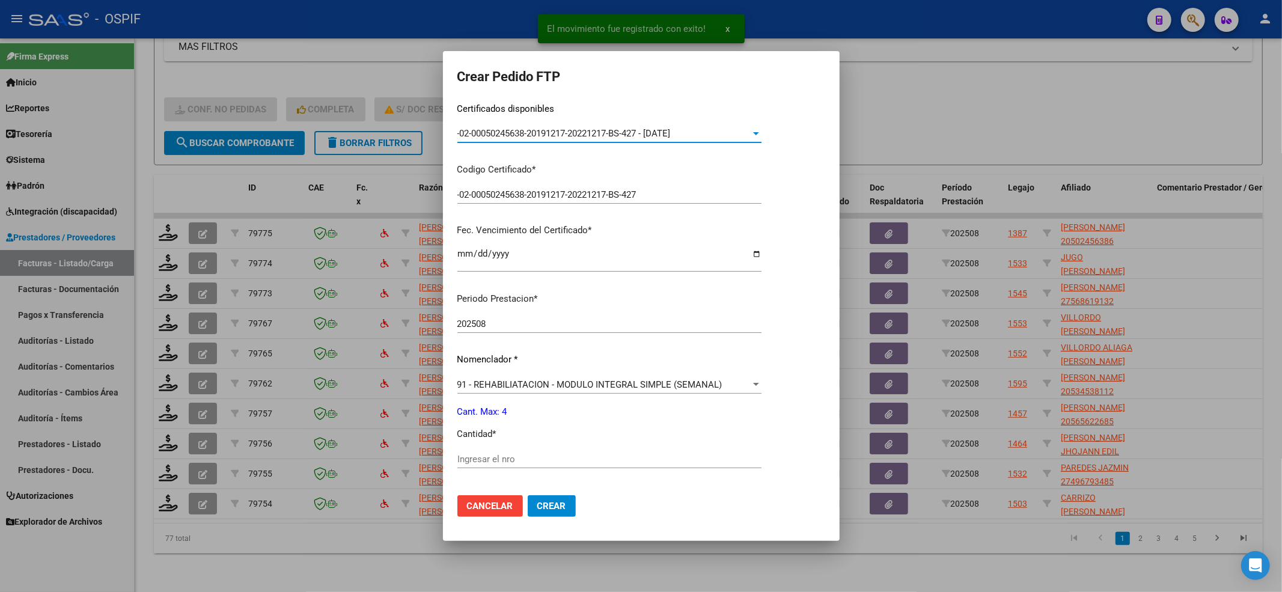
scroll to position [240, 0]
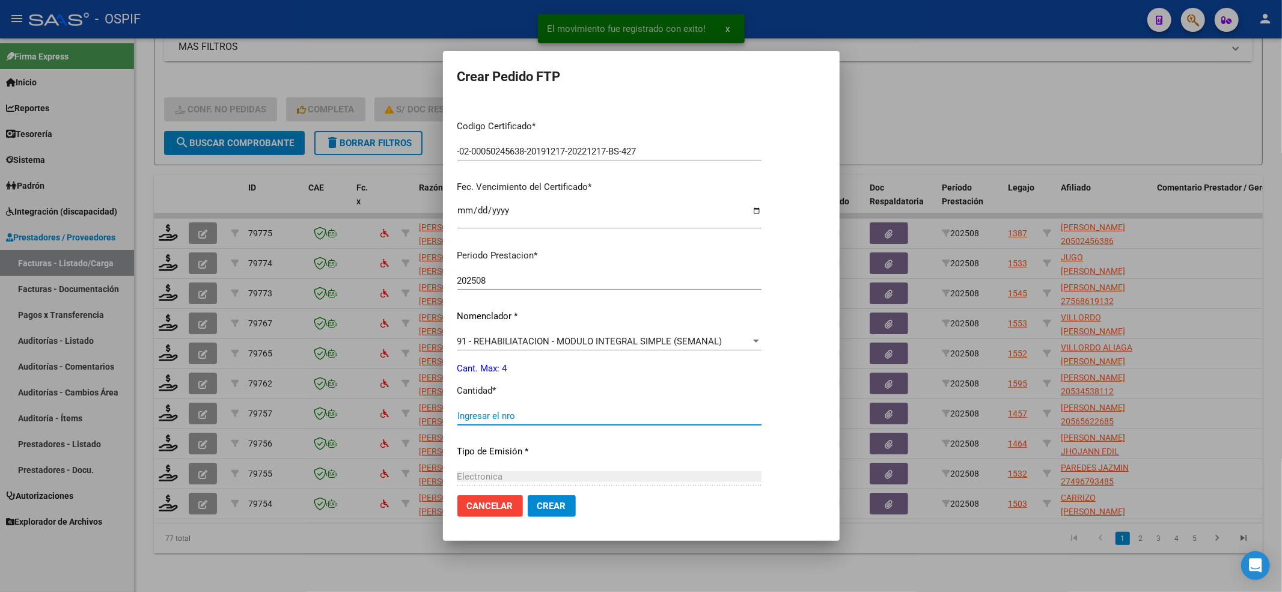
click at [484, 414] on input "Ingresar el nro" at bounding box center [609, 415] width 304 height 11
type input "4"
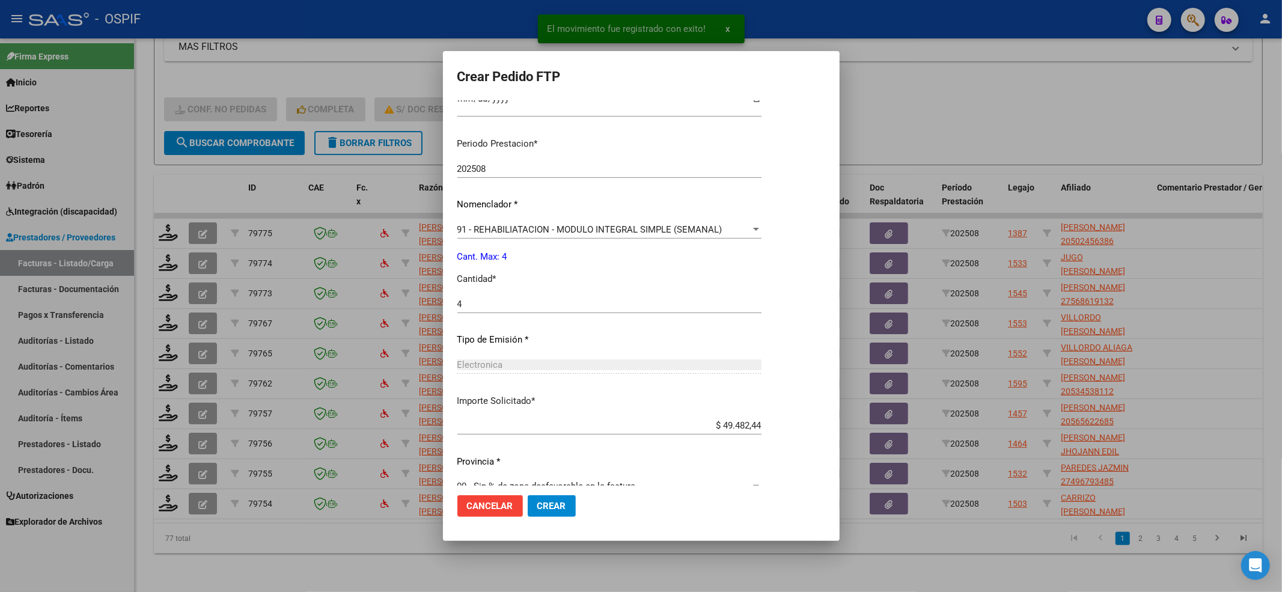
scroll to position [373, 0]
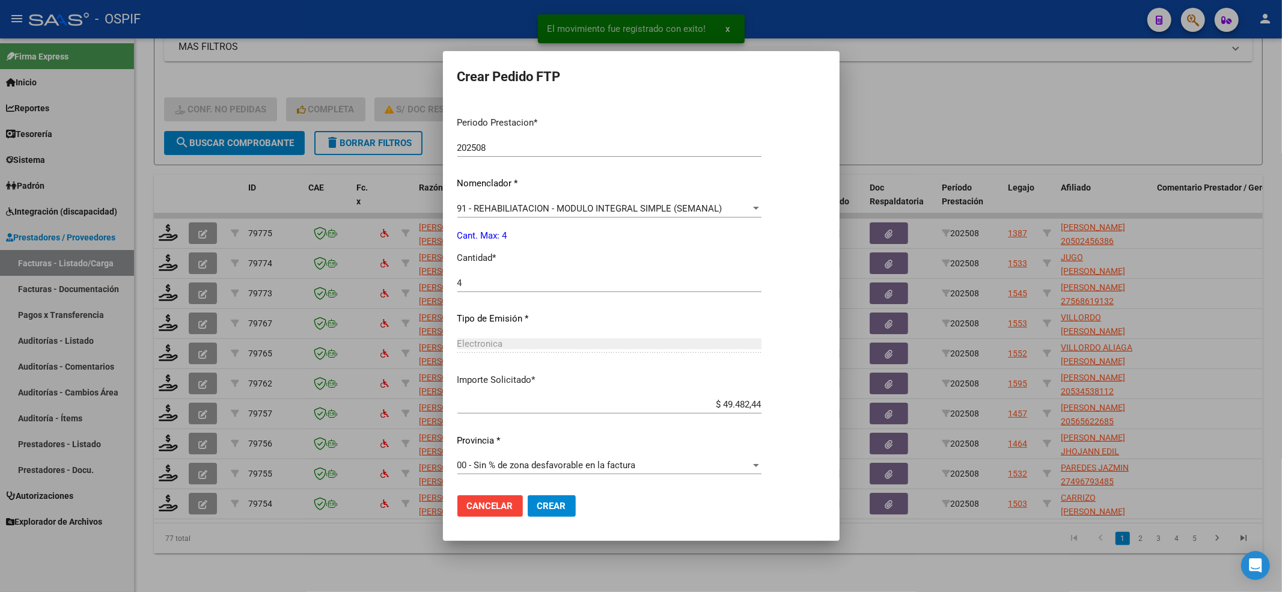
click at [538, 443] on mat-dialog-actions "Cancelar Crear" at bounding box center [641, 505] width 368 height 41
click at [538, 443] on span "Crear" at bounding box center [551, 506] width 29 height 11
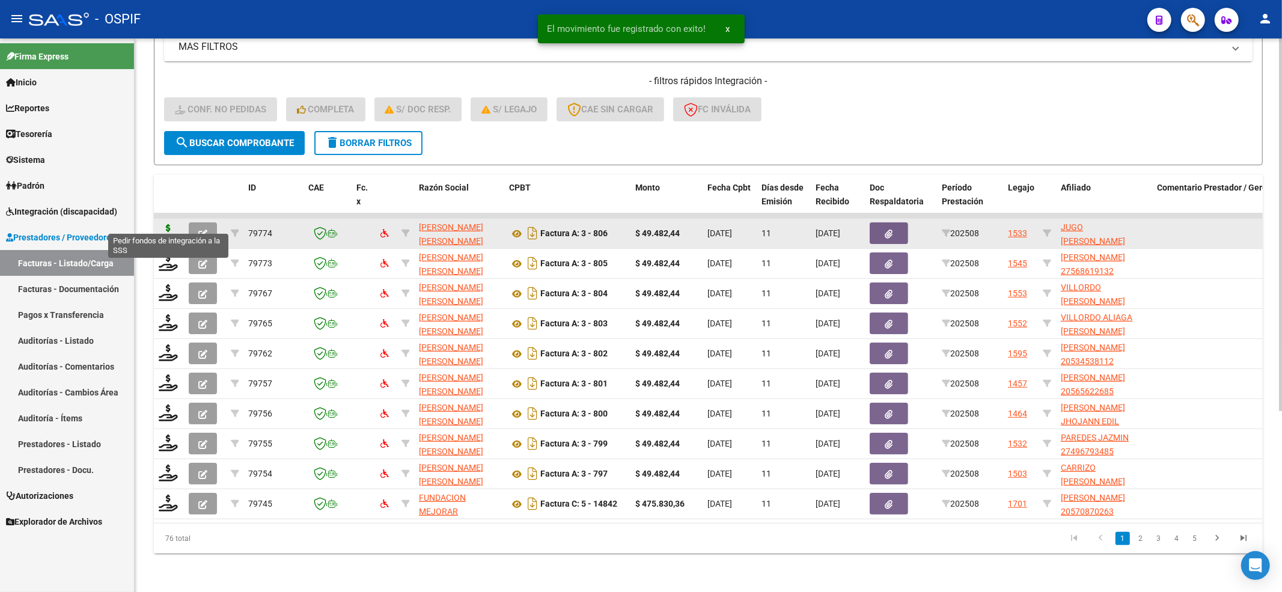
click at [168, 224] on icon at bounding box center [168, 232] width 19 height 17
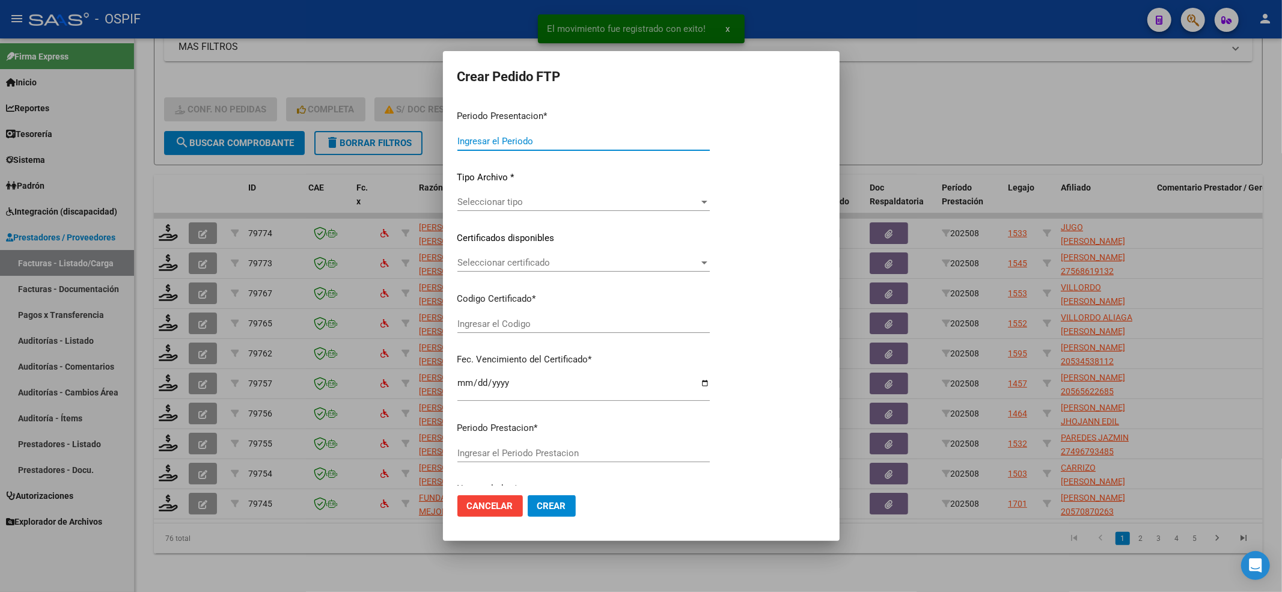
type input "202508"
type input "$ 49.482,44"
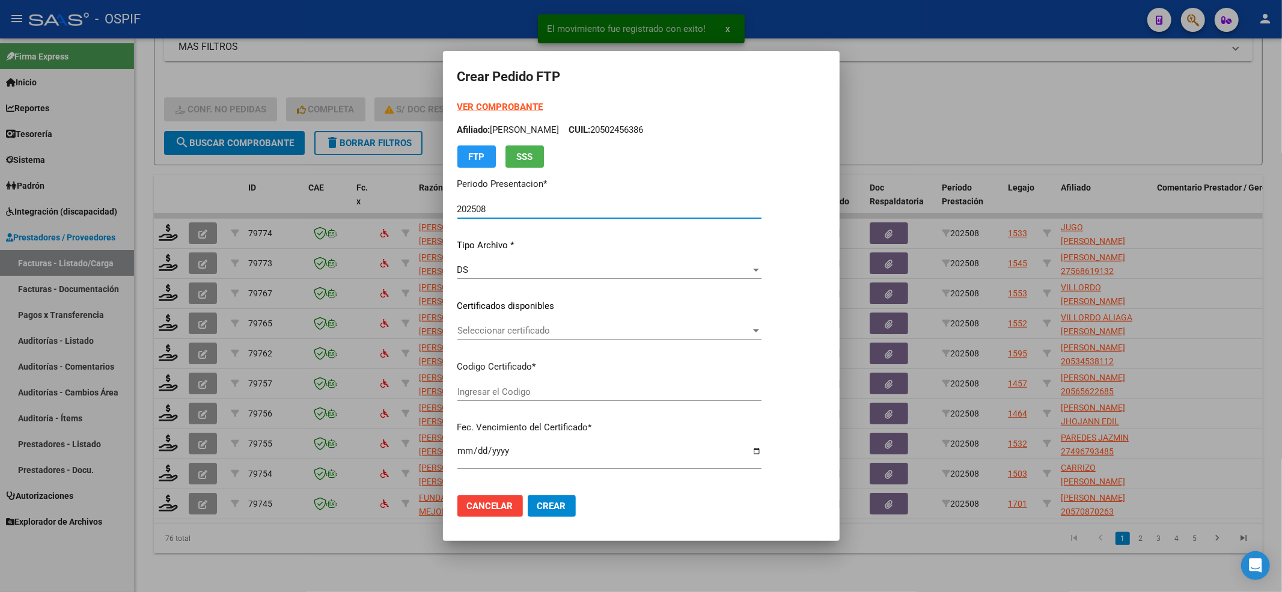
type input "020005620199320221125-20271125-BS-427"
type input "[DATE]"
click at [517, 330] on span "Seleccionar certificado" at bounding box center [616, 330] width 318 height 11
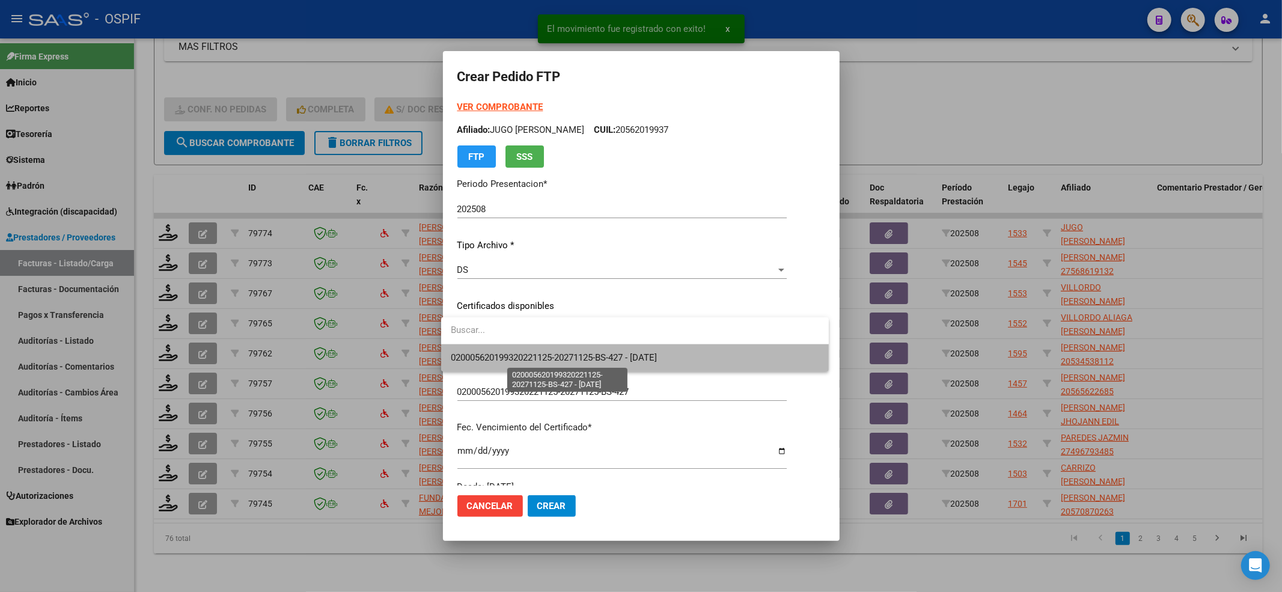
click at [496, 363] on span "020005620199320221125-20271125-BS-427 - [DATE]" at bounding box center [554, 357] width 206 height 11
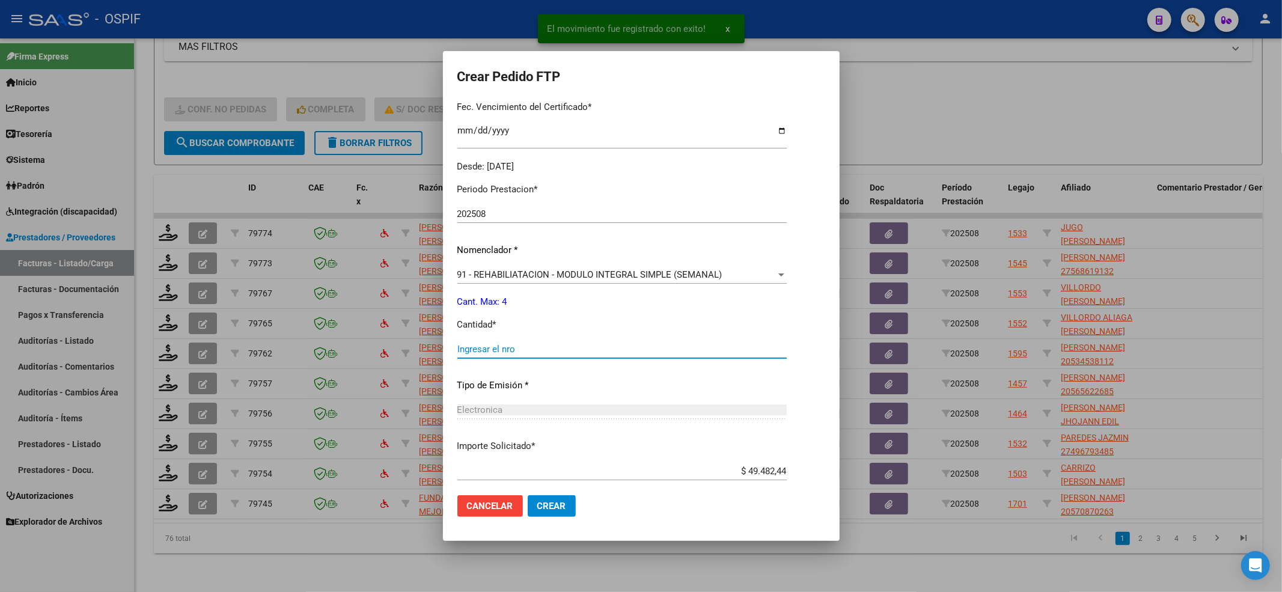
click at [481, 347] on input "Ingresar el nro" at bounding box center [621, 349] width 329 height 11
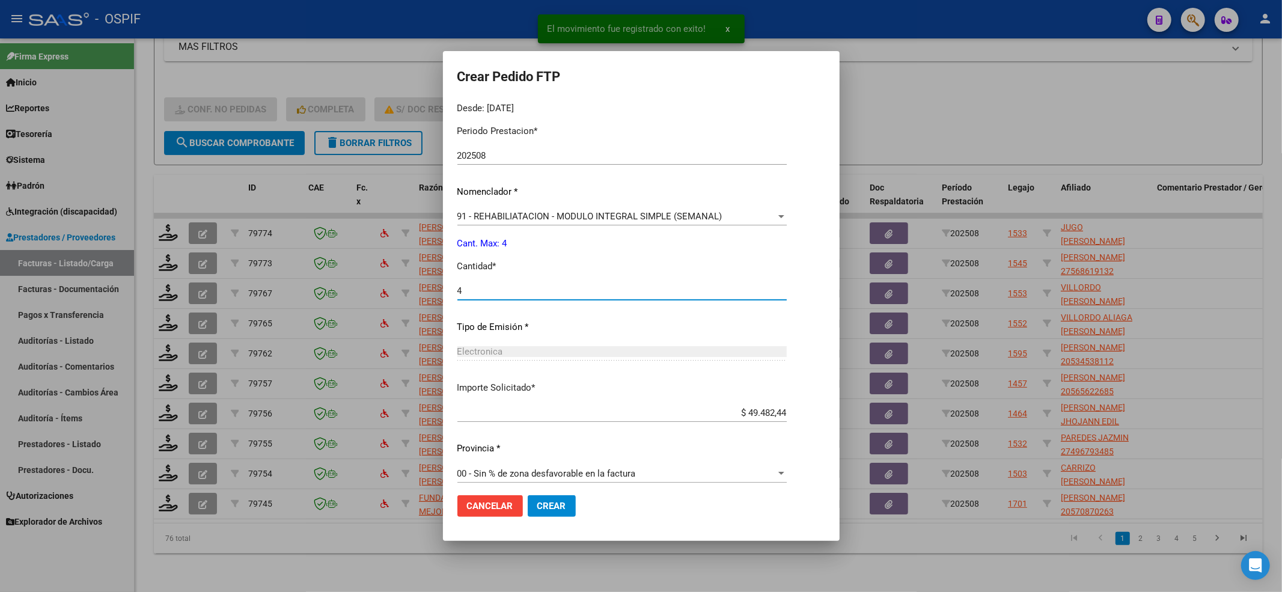
scroll to position [387, 0]
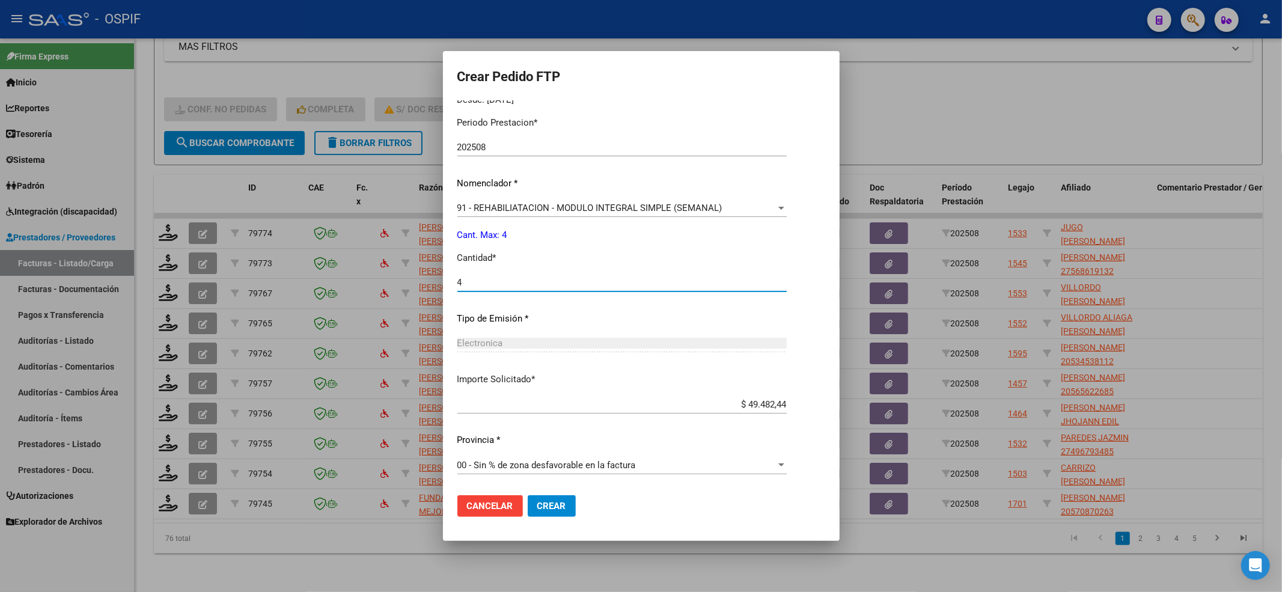
type input "4"
click at [551, 443] on span "Crear" at bounding box center [551, 506] width 29 height 11
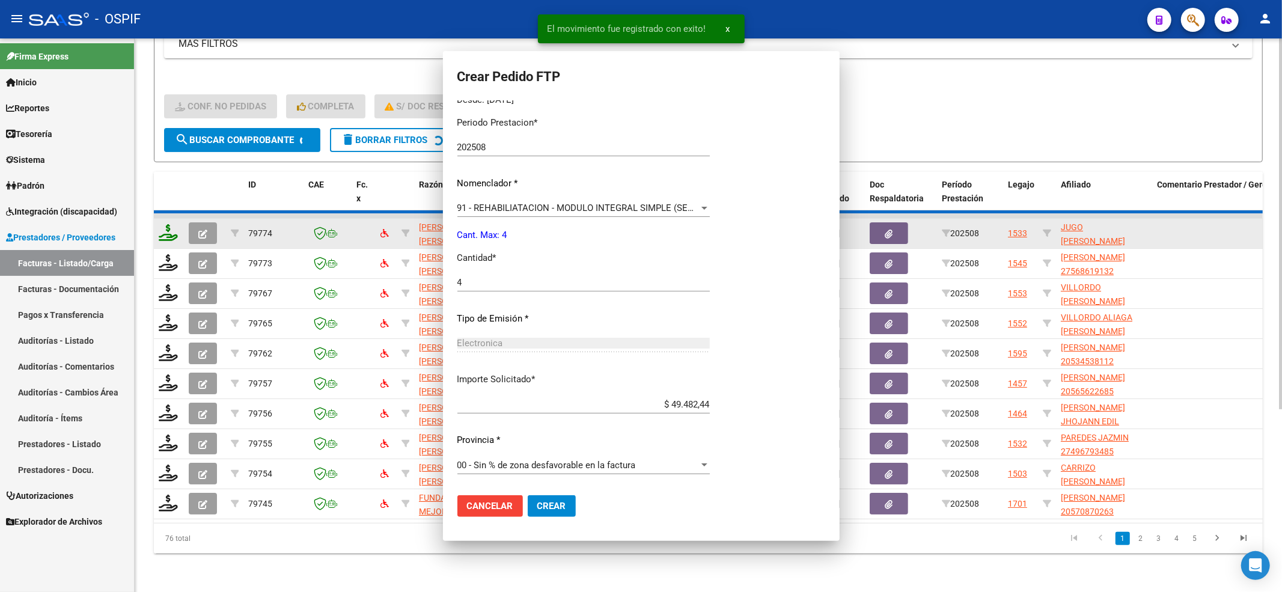
scroll to position [0, 0]
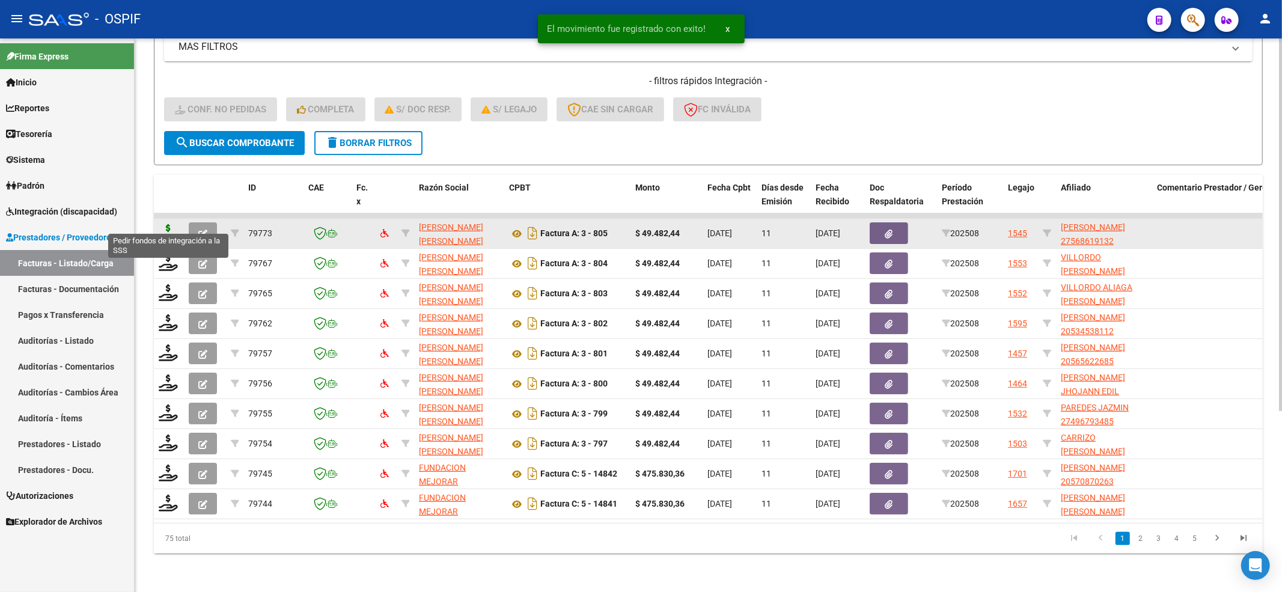
click at [163, 224] on icon at bounding box center [168, 232] width 19 height 17
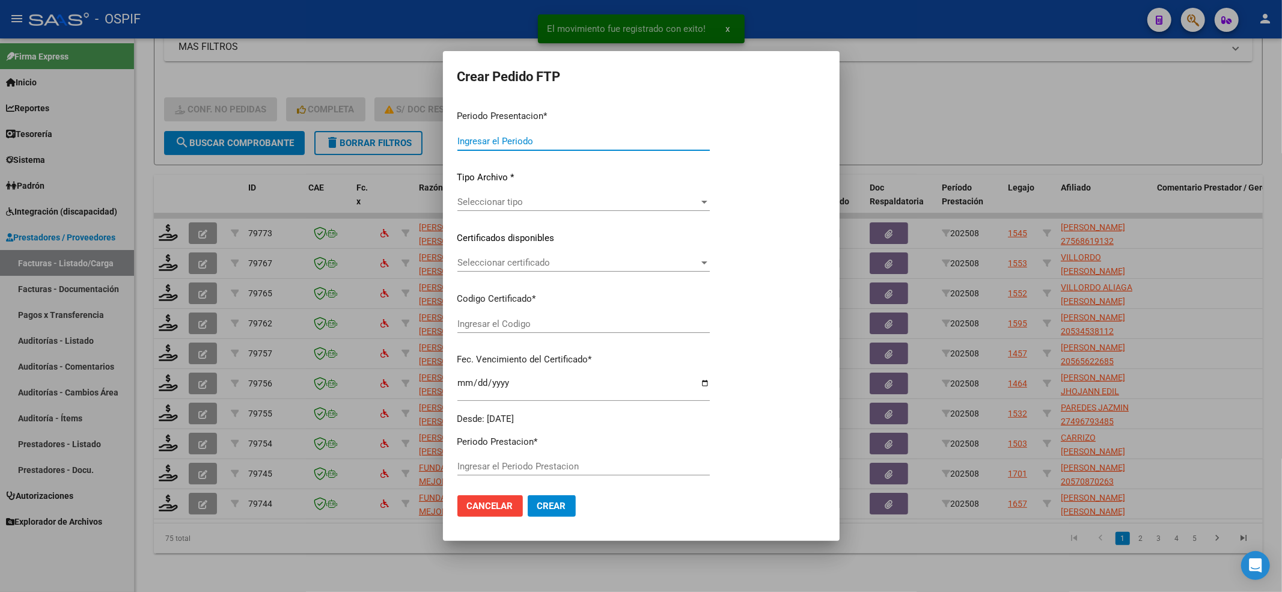
type input "202508"
type input "$ 49.482,44"
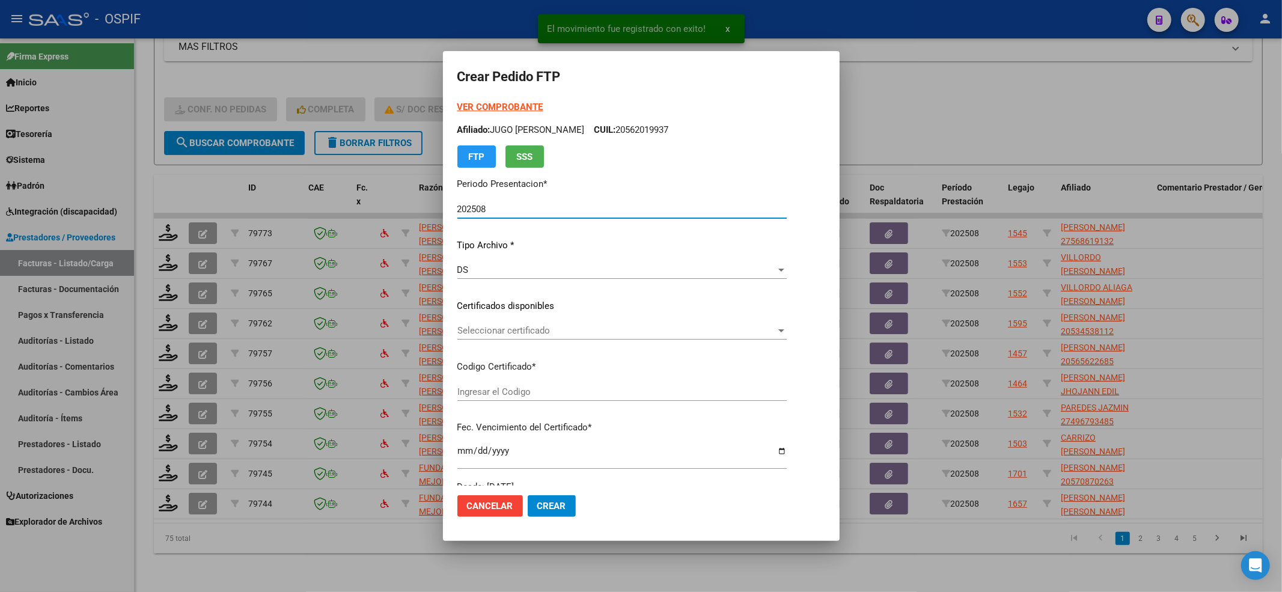
type input "0100056861913-20220523-20250523-BS-427"
type input "[DATE]"
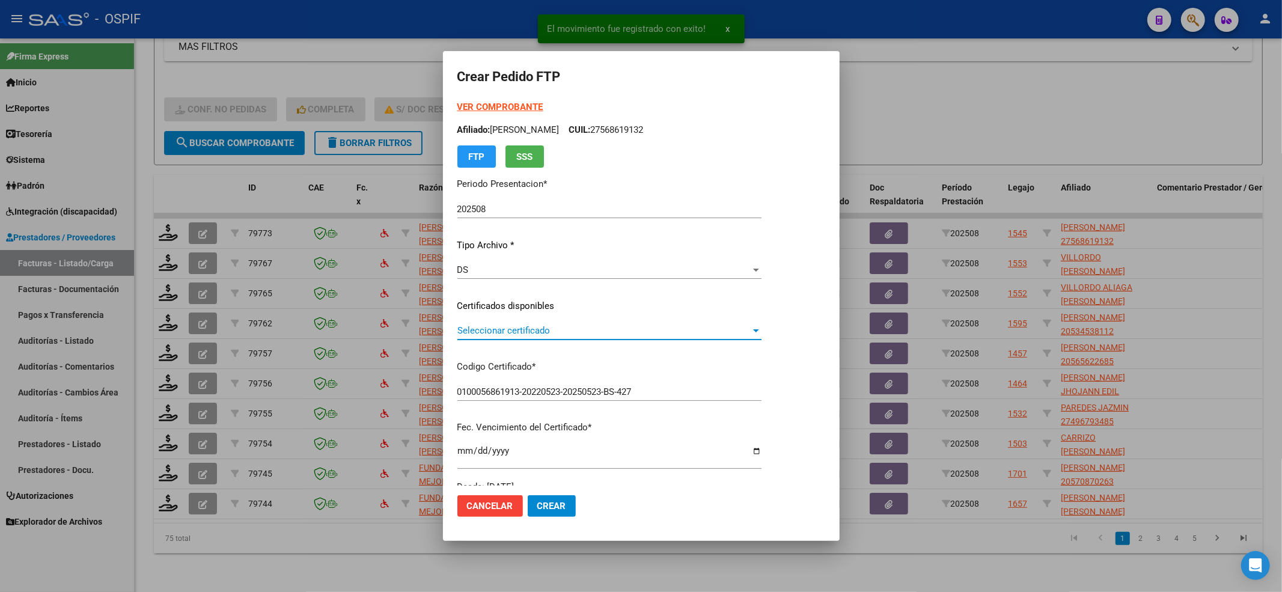
click at [632, 326] on span "Seleccionar certificado" at bounding box center [603, 330] width 293 height 11
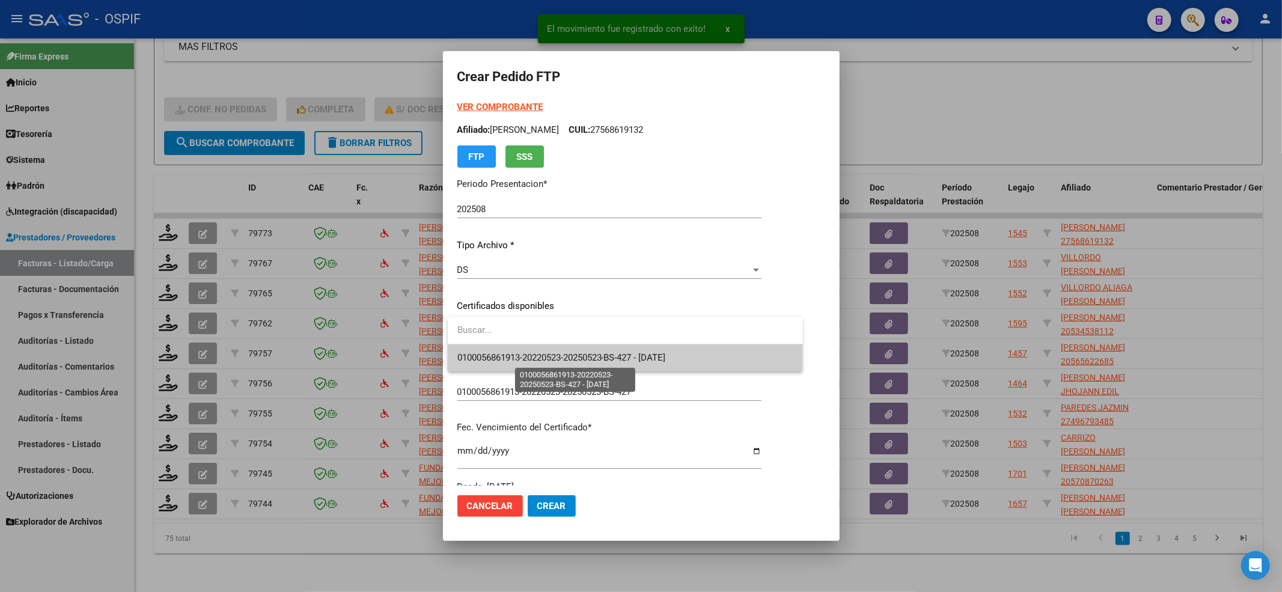
click at [610, 355] on span "0100056861913-20220523-20250523-BS-427 - [DATE]" at bounding box center [561, 357] width 208 height 11
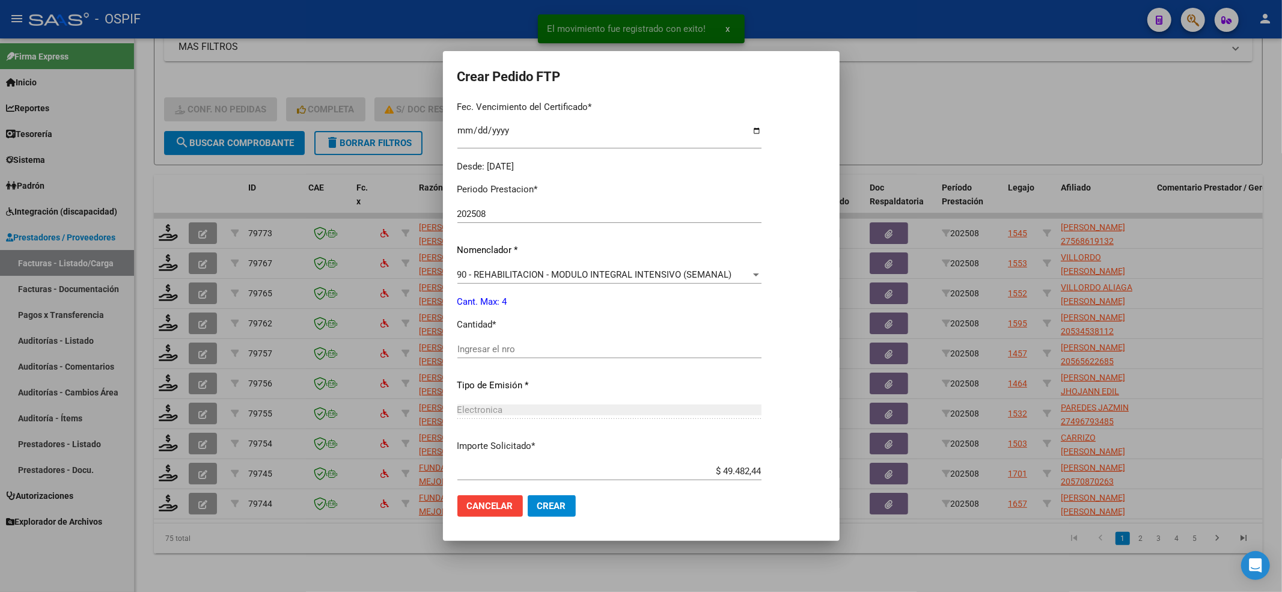
click at [607, 350] on input "Ingresar el nro" at bounding box center [609, 349] width 304 height 11
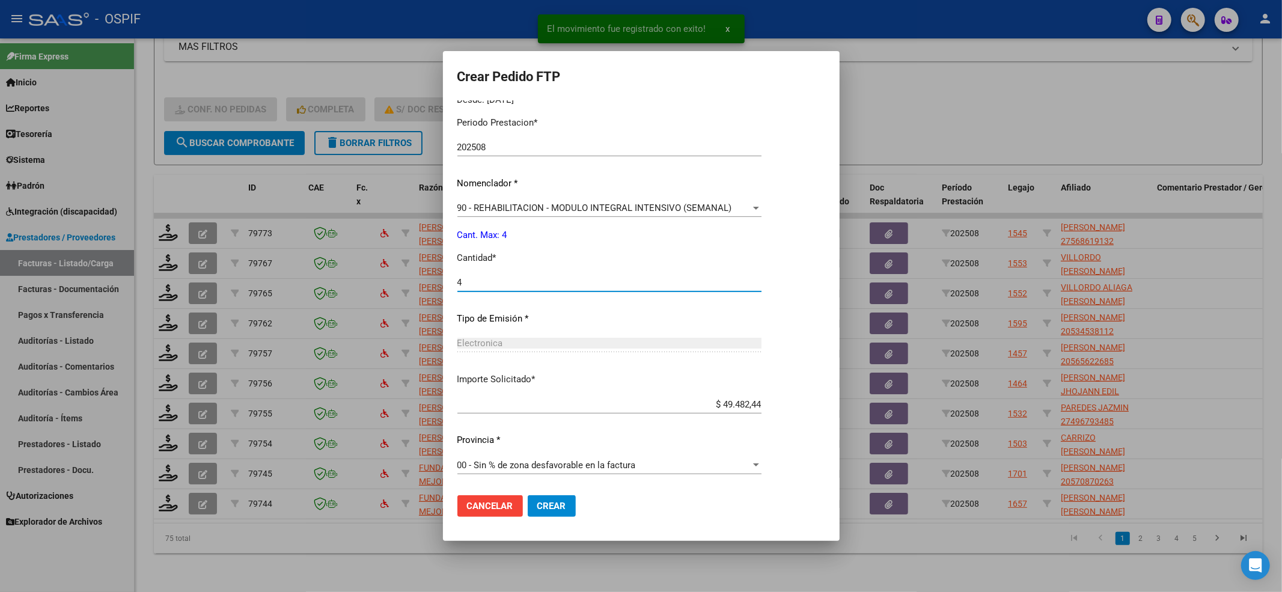
type input "4"
click at [566, 443] on button "Crear" at bounding box center [552, 506] width 48 height 22
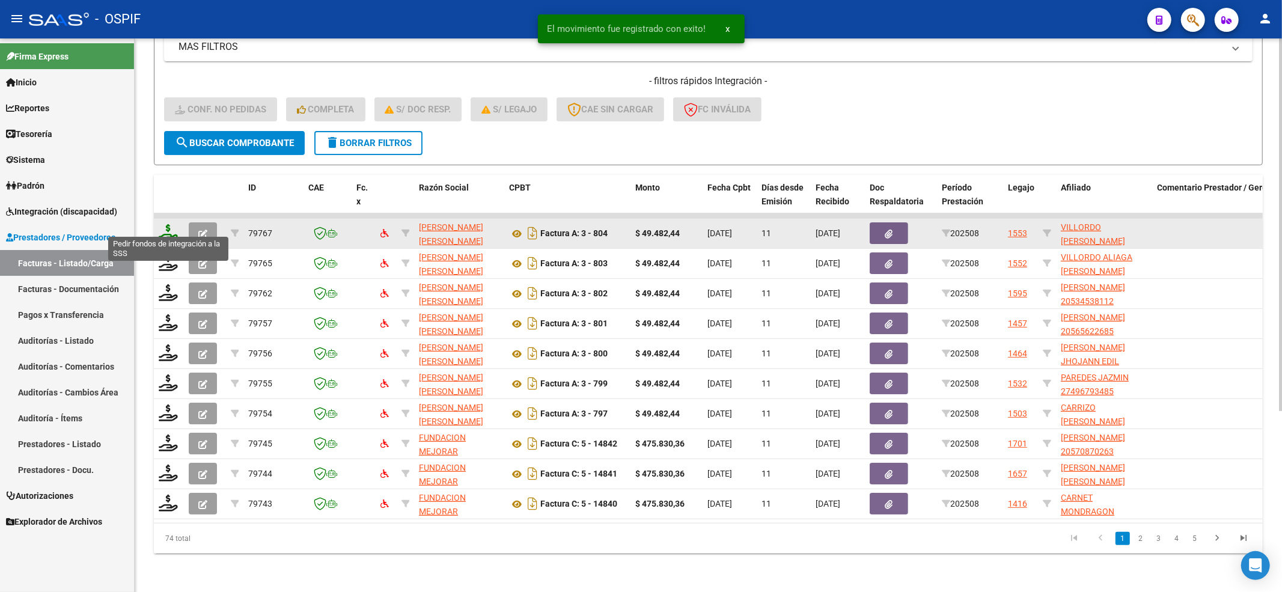
click at [169, 226] on icon at bounding box center [168, 232] width 19 height 17
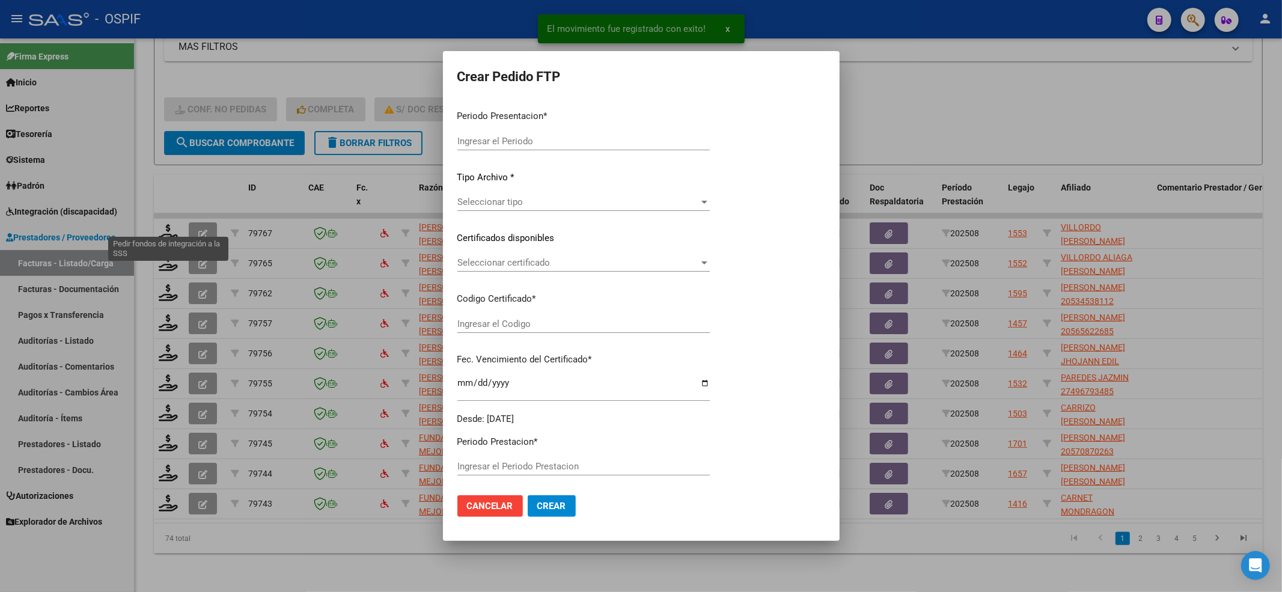
type input "202508"
type input "$ 49.482,44"
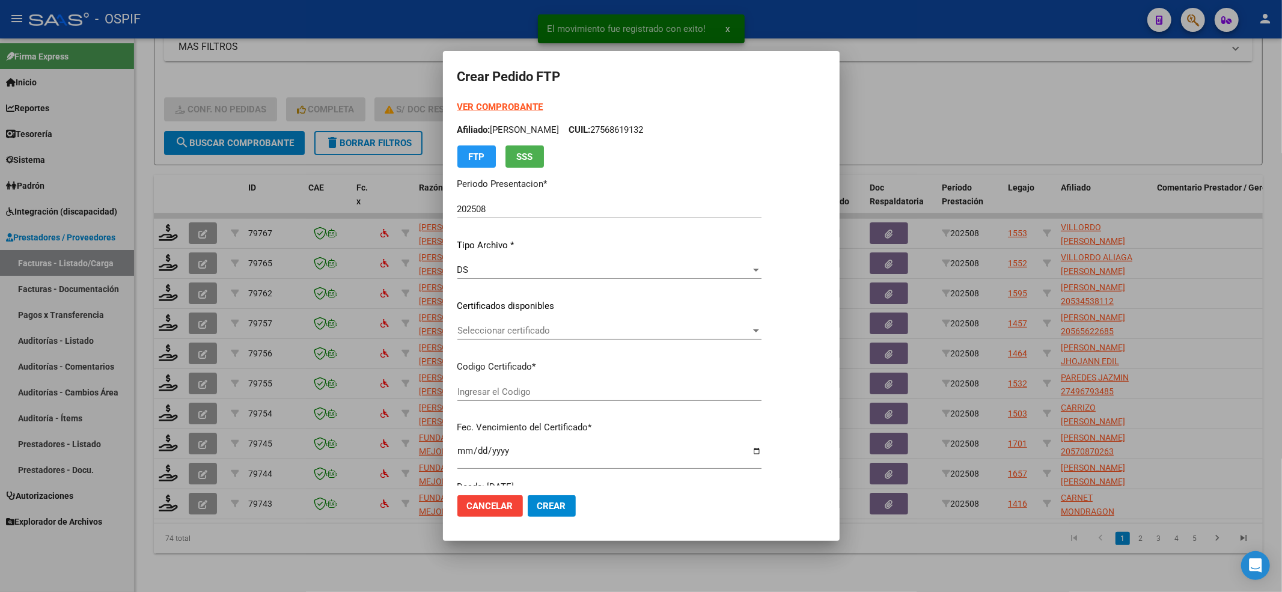
type input "02-00055067937-20240301-20290301-AS-427"
type input "[DATE]"
click at [506, 334] on span "Seleccionar certificado" at bounding box center [625, 330] width 337 height 11
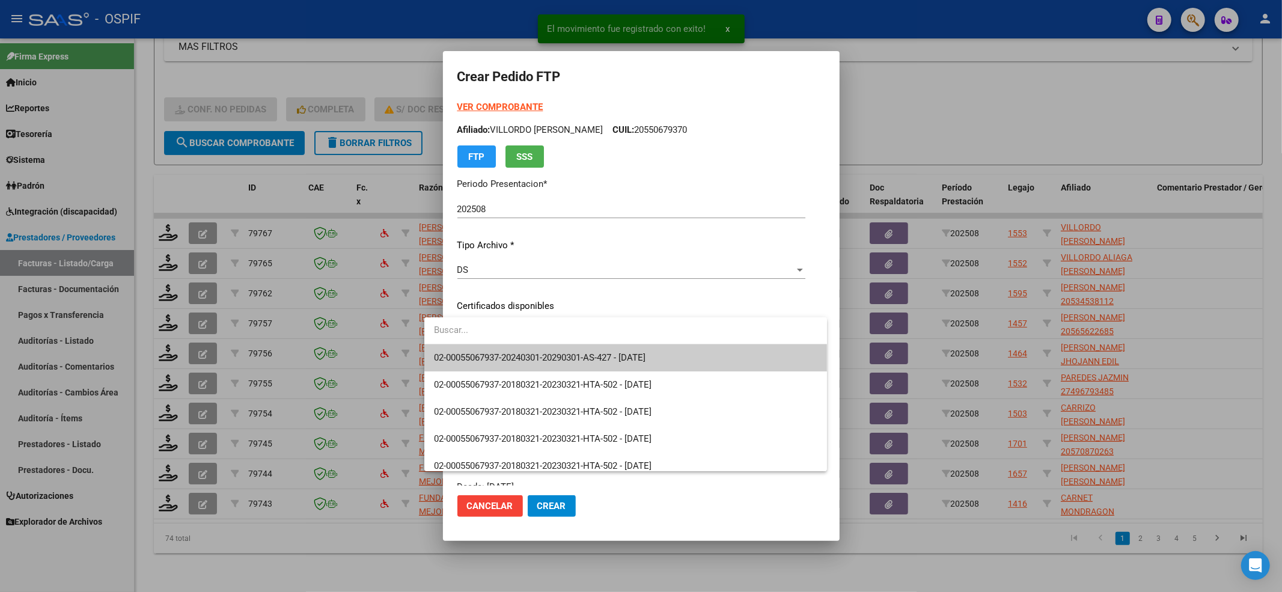
click at [506, 354] on span "02-00055067937-20240301-20290301-AS-427 - [DATE]" at bounding box center [540, 357] width 212 height 11
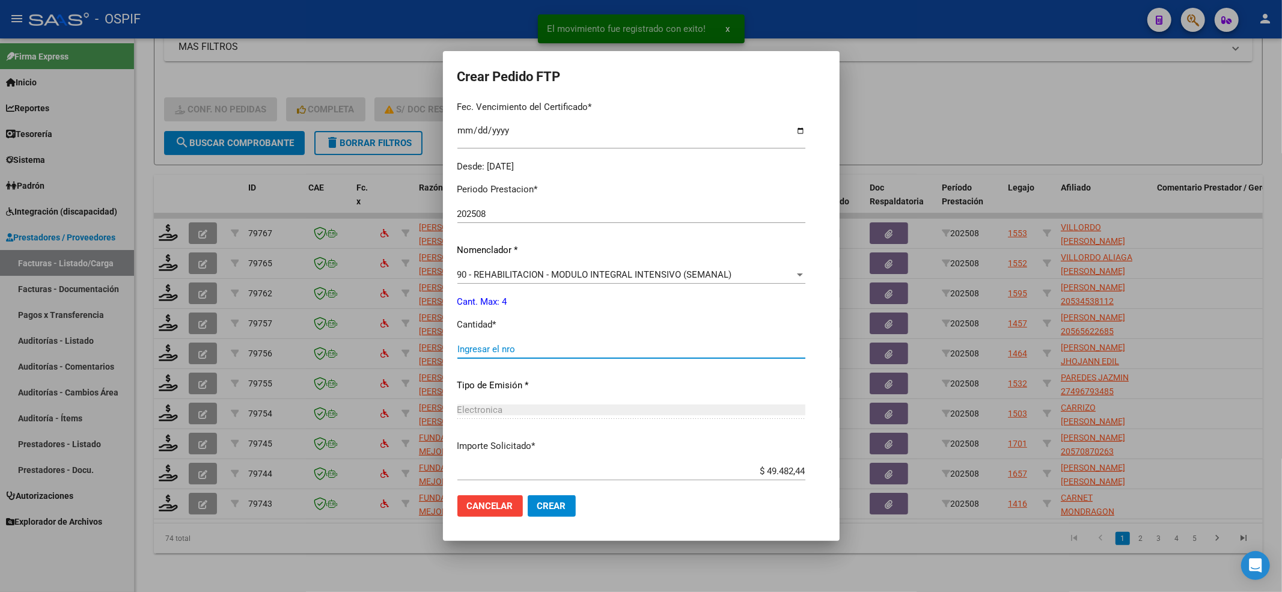
click at [504, 347] on input "Ingresar el nro" at bounding box center [631, 349] width 348 height 11
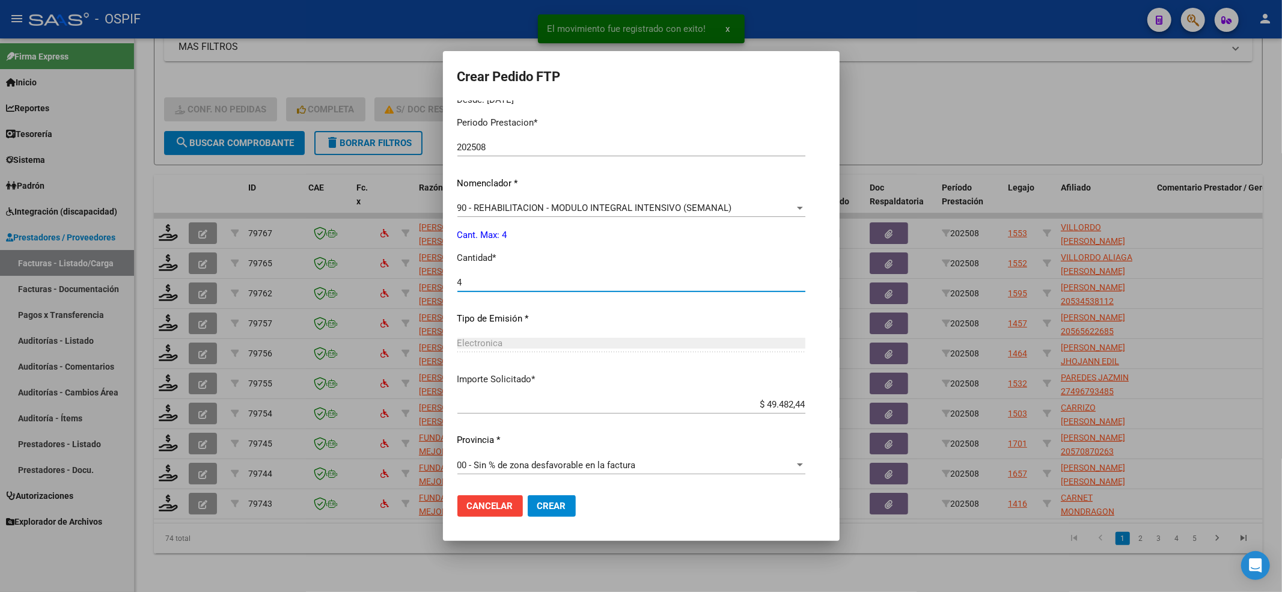
type input "4"
click at [537, 443] on span "Crear" at bounding box center [551, 506] width 29 height 11
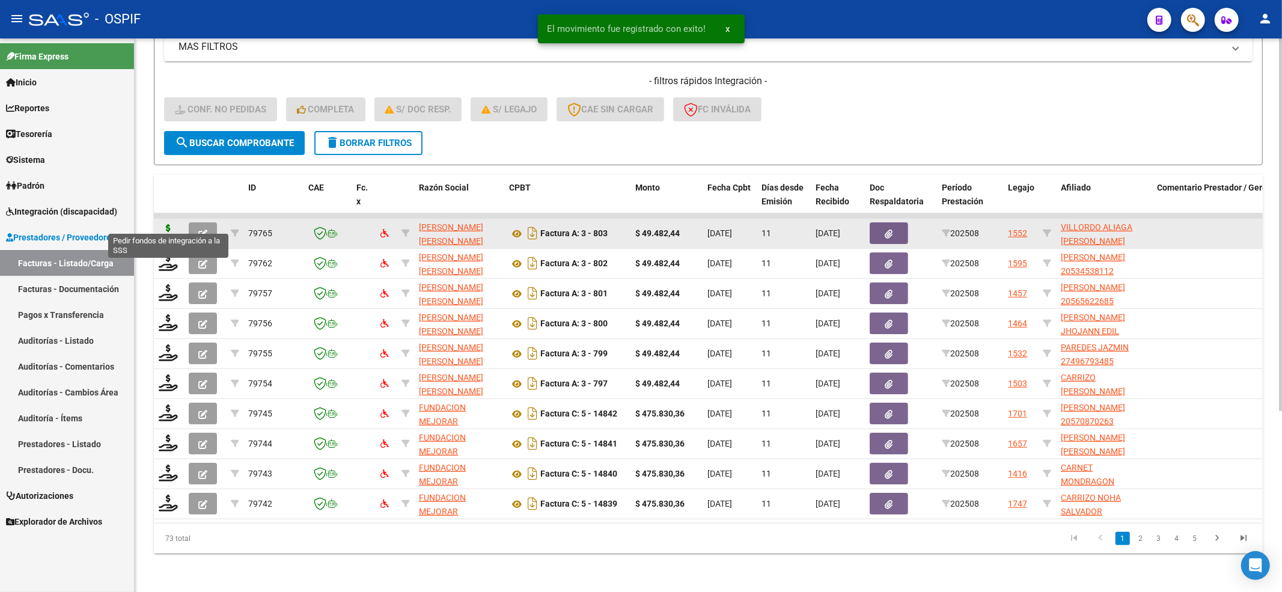
click at [165, 224] on icon at bounding box center [168, 232] width 19 height 17
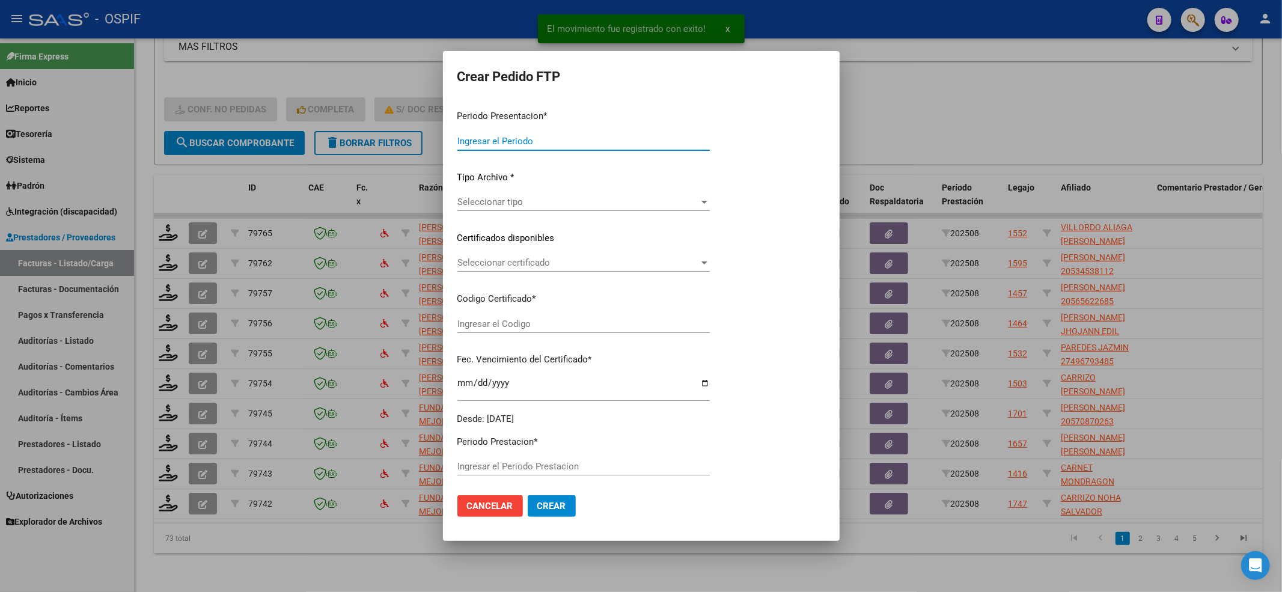
type input "202508"
type input "$ 49.482,44"
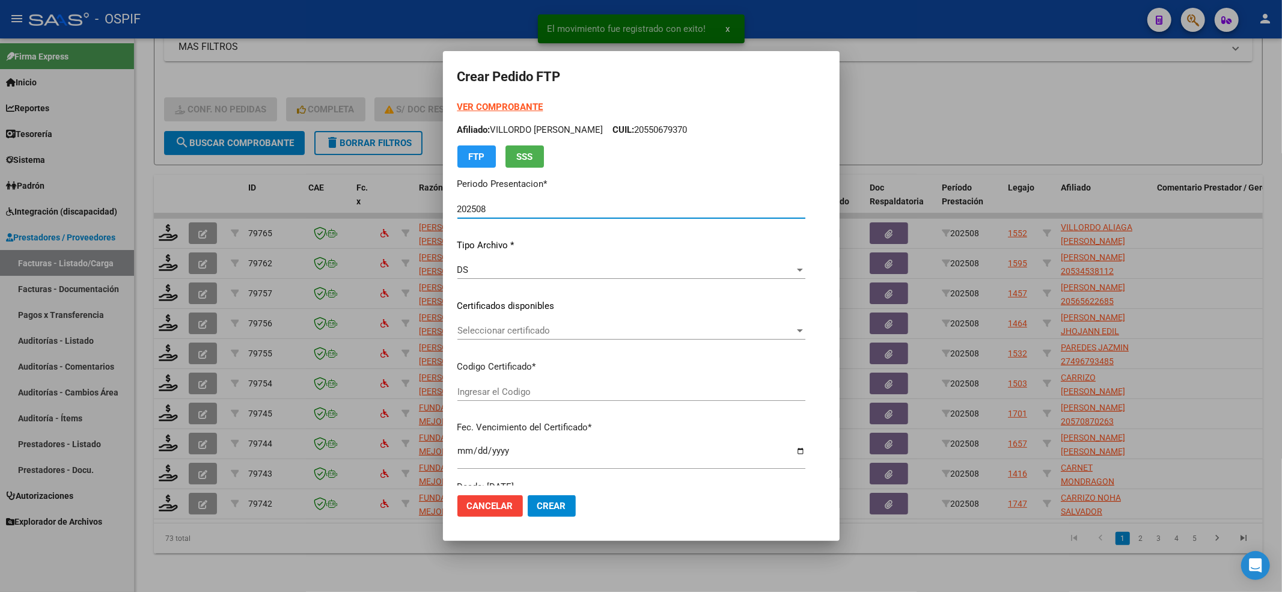
type input "0005506793820240301-20290301-BS AS-427"
type input "[DATE]"
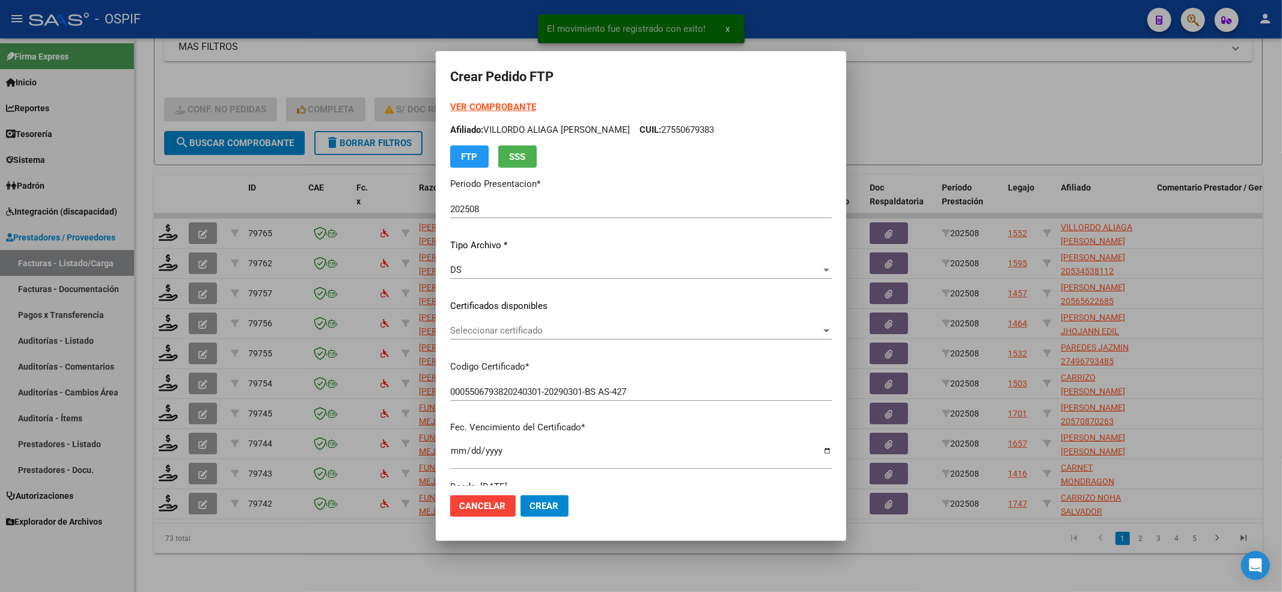
click at [494, 338] on div "Seleccionar certificado Seleccionar certificado" at bounding box center [641, 330] width 382 height 18
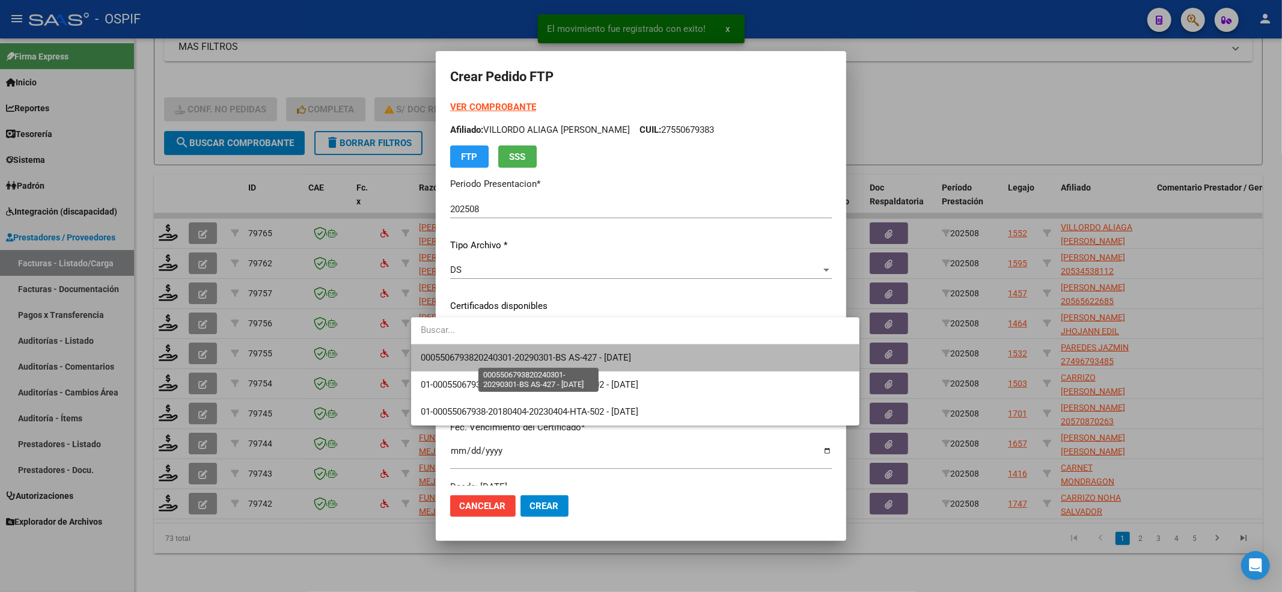
click at [481, 359] on span "0005506793820240301-20290301-BS AS-427 - [DATE]" at bounding box center [526, 357] width 210 height 11
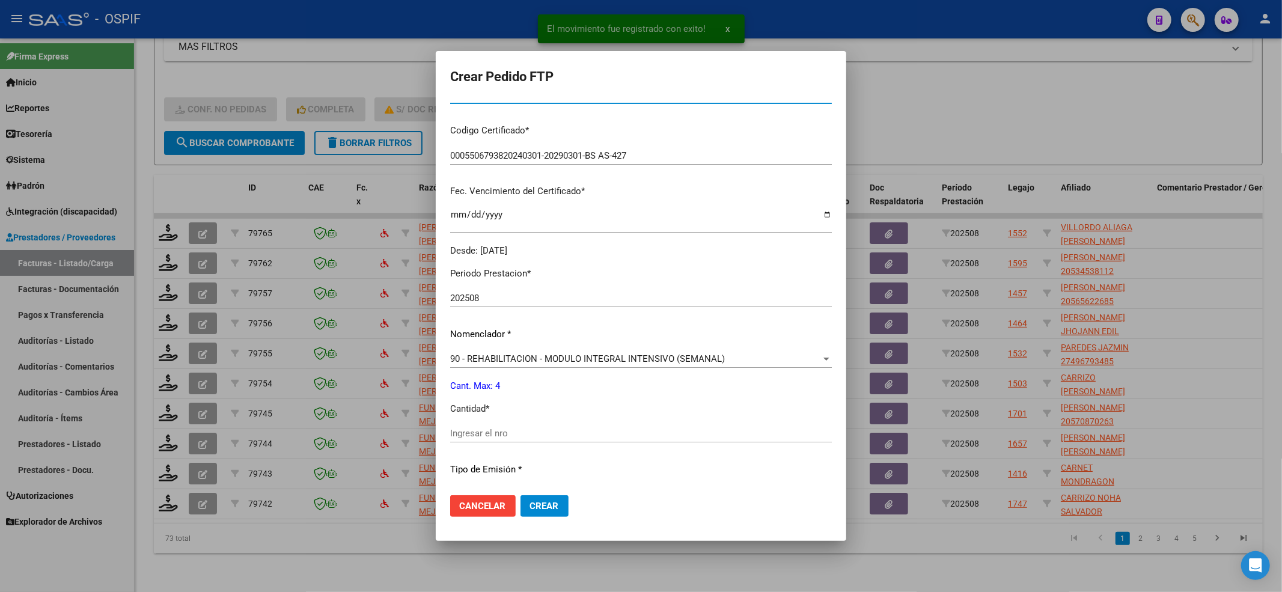
scroll to position [240, 0]
click at [450, 424] on div "Ingresar el nro" at bounding box center [641, 429] width 382 height 18
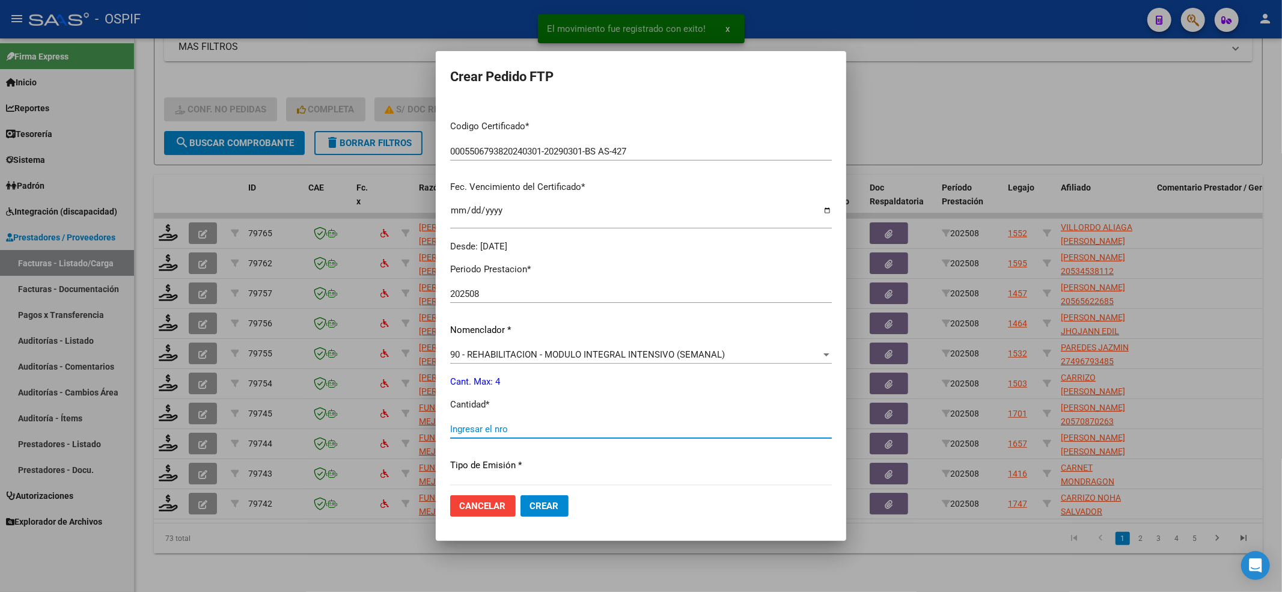
click at [450, 431] on input "Ingresar el nro" at bounding box center [641, 429] width 382 height 11
type input "4"
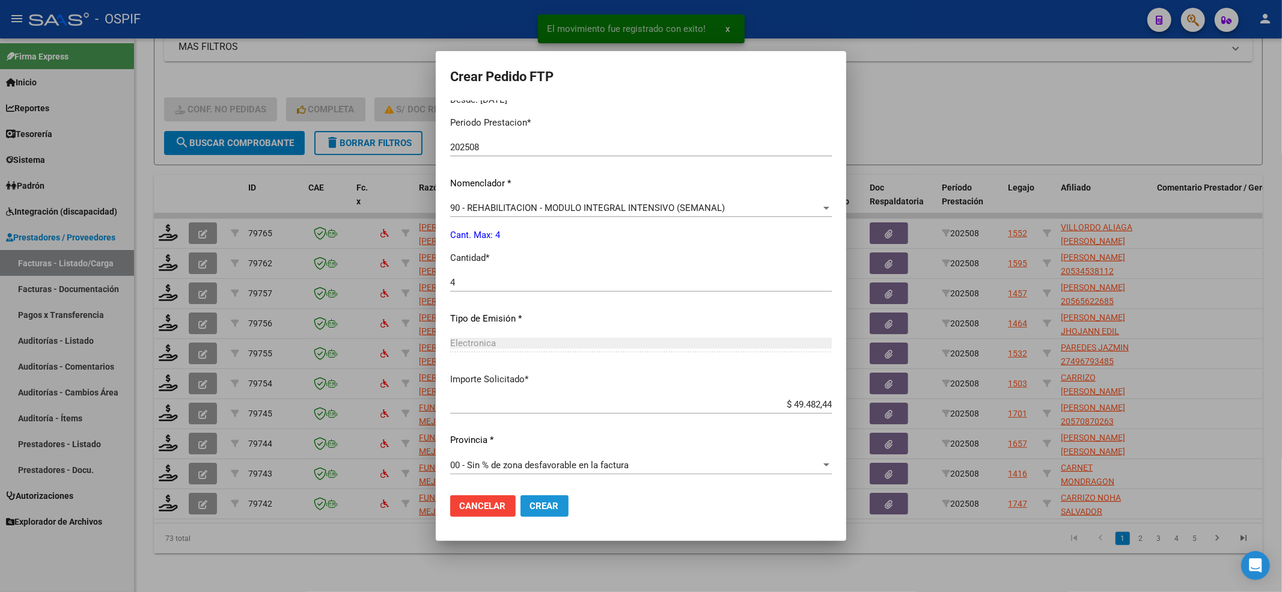
click at [529, 443] on button "Crear" at bounding box center [544, 506] width 48 height 22
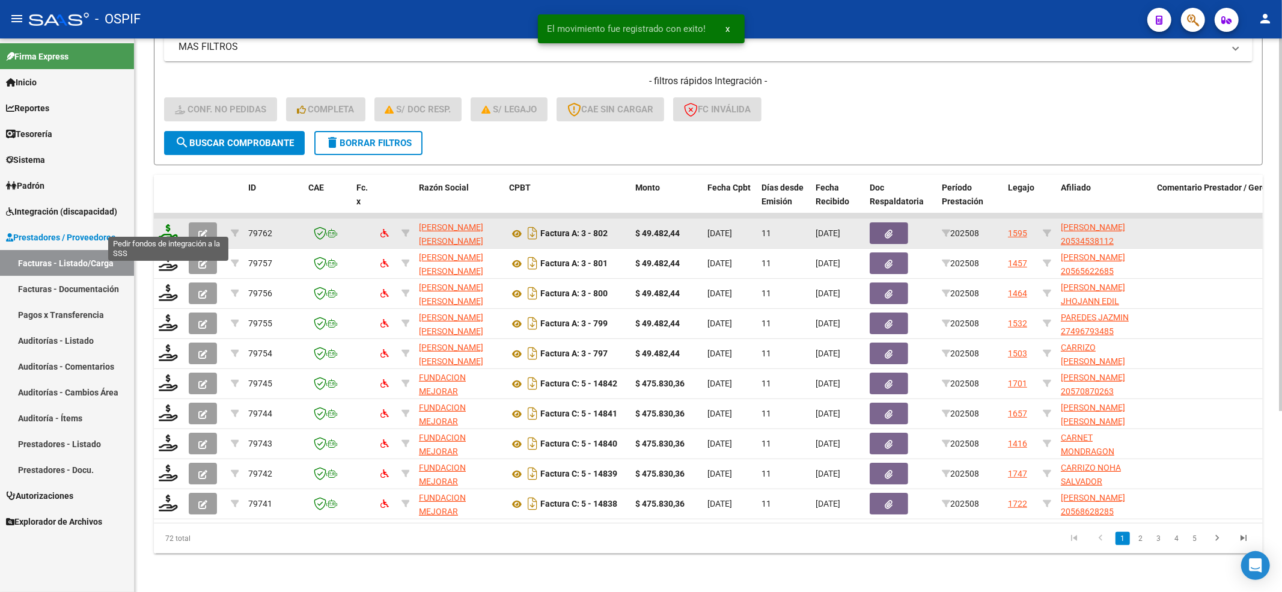
click at [168, 224] on icon at bounding box center [168, 232] width 19 height 17
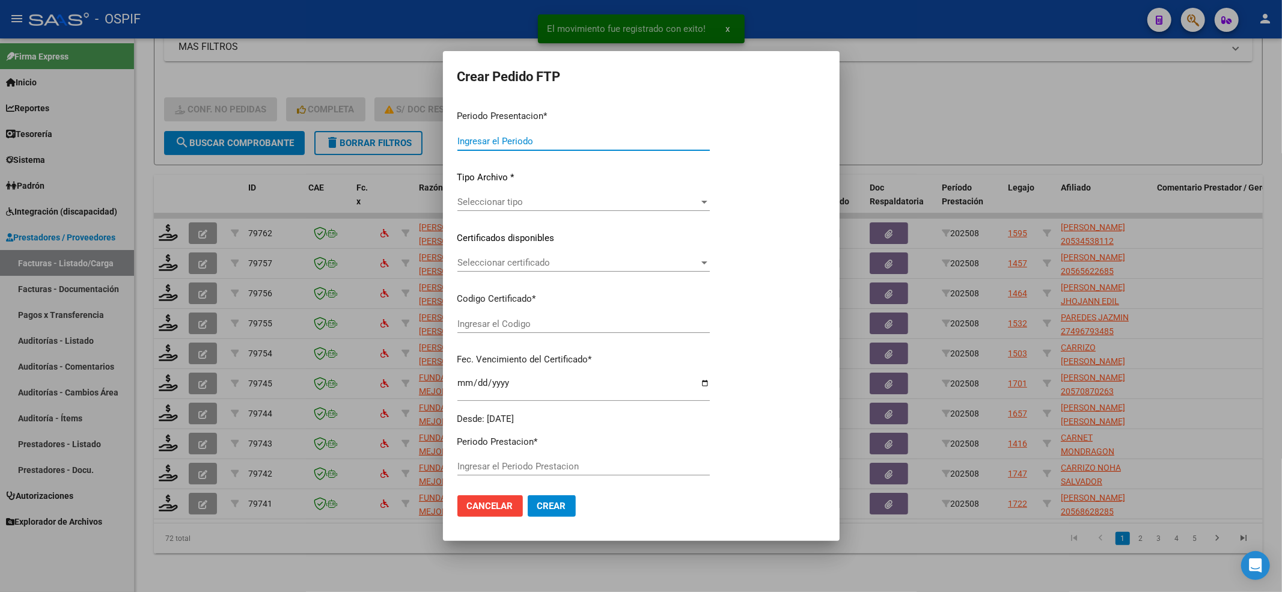
type input "202508"
type input "$ 49.482,44"
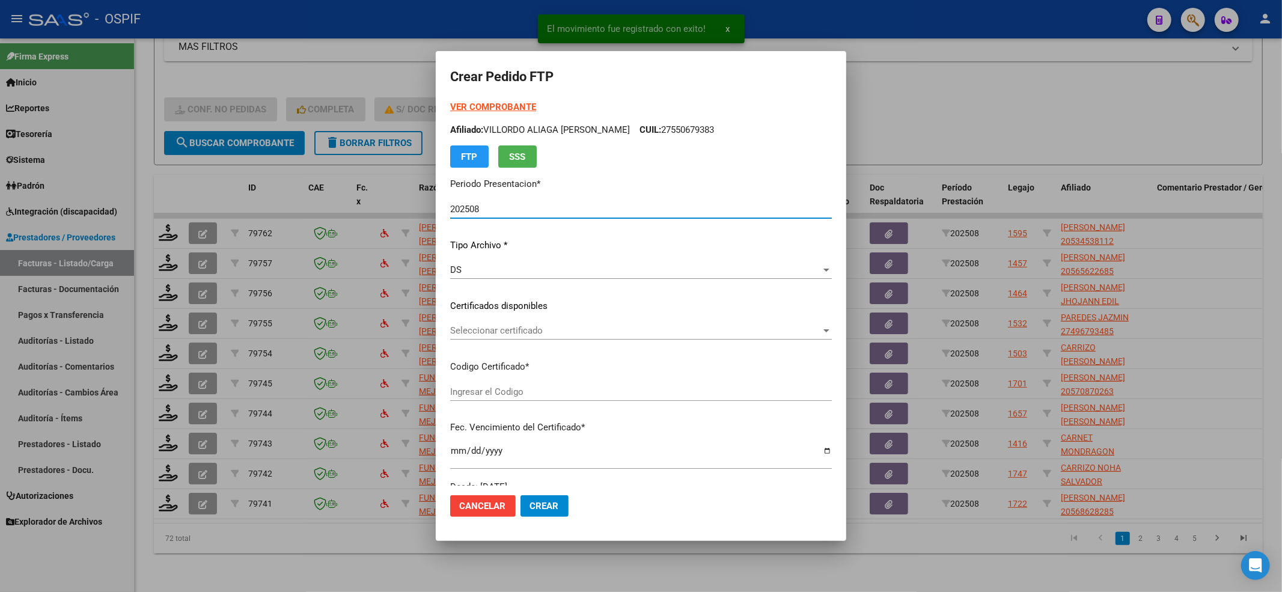
type input "0200053453811-20230629-20280629-bs-427"
type input "[DATE]"
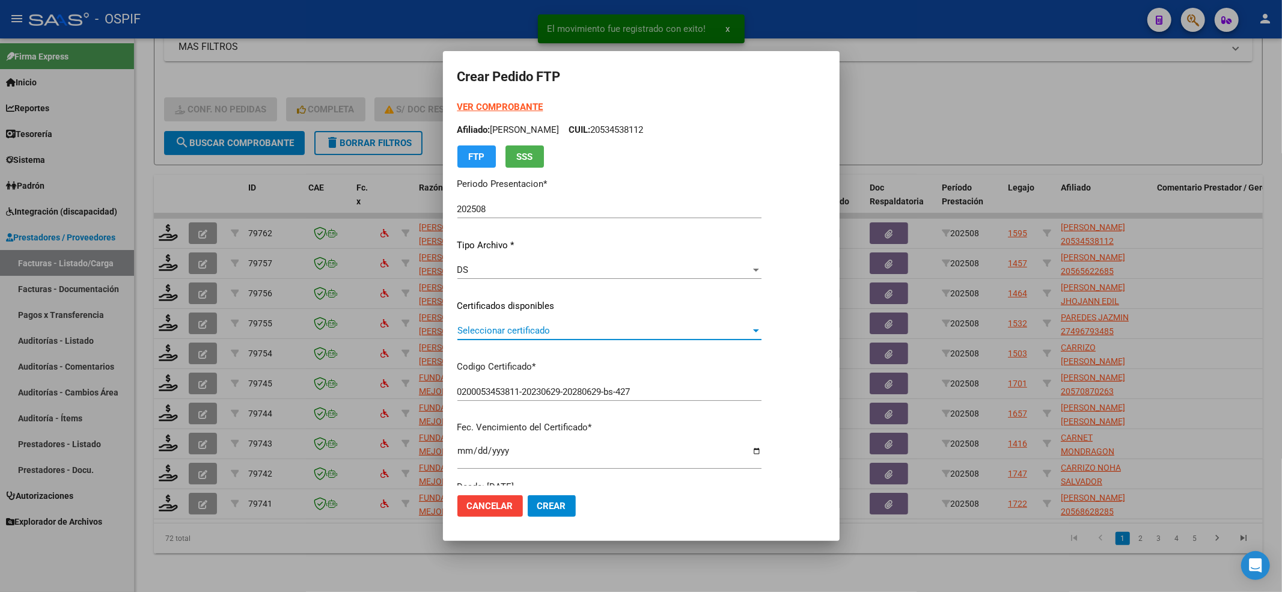
click at [498, 327] on span "Seleccionar certificado" at bounding box center [603, 330] width 293 height 11
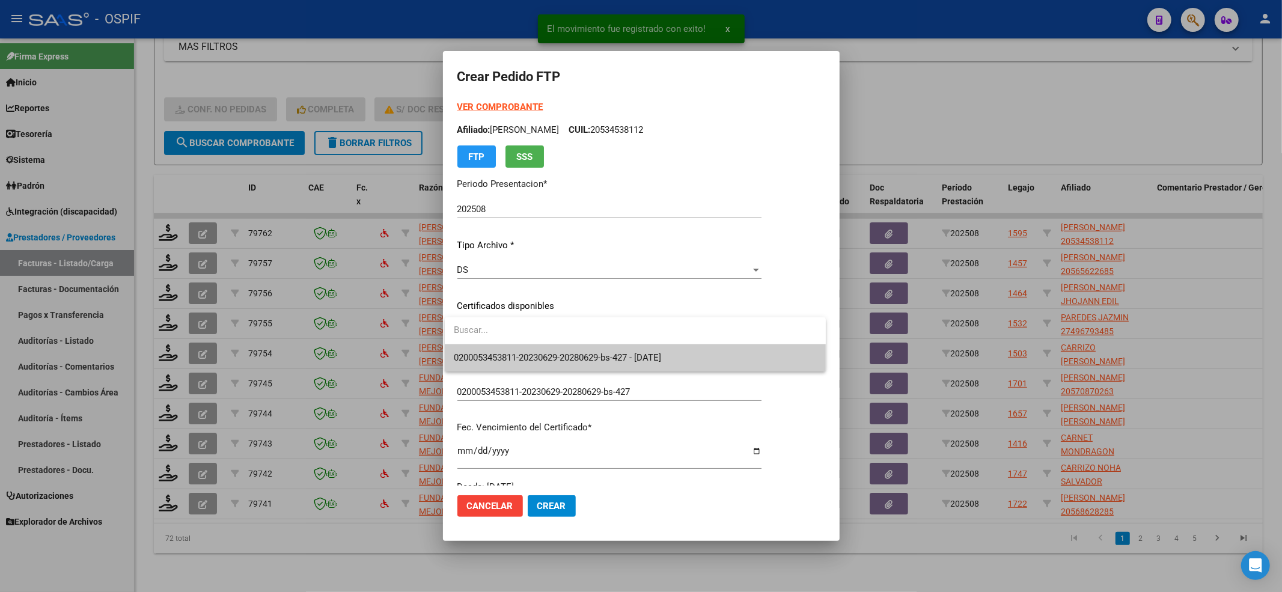
click at [495, 352] on span "0200053453811-20230629-20280629-bs-427 - [DATE]" at bounding box center [557, 357] width 207 height 11
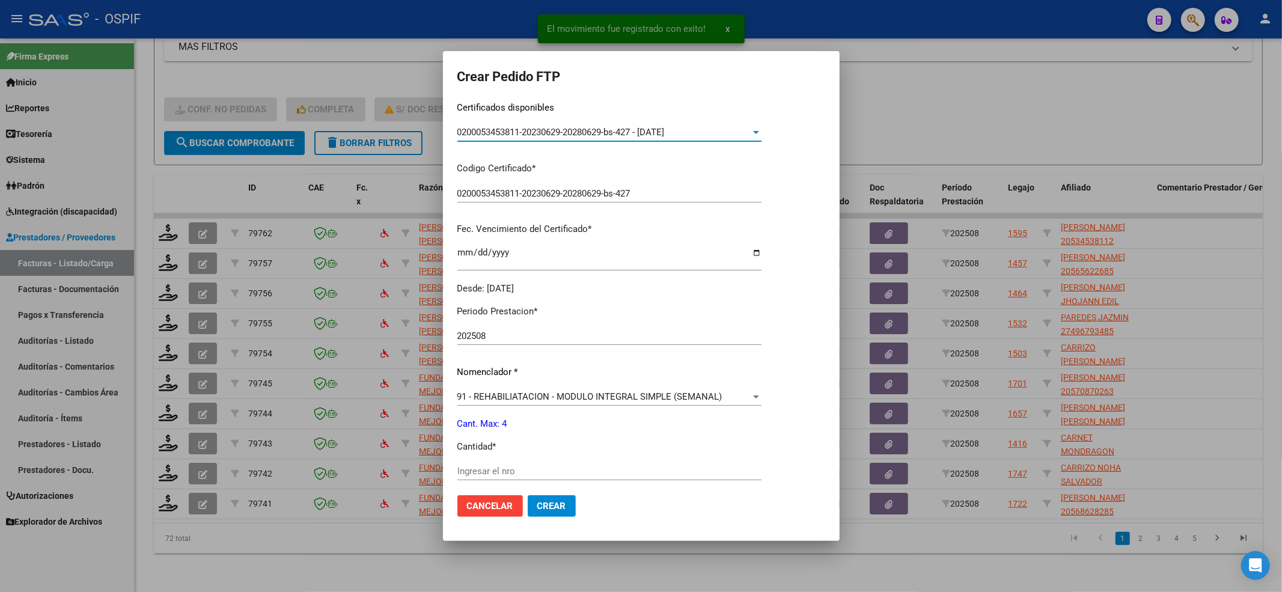
scroll to position [240, 0]
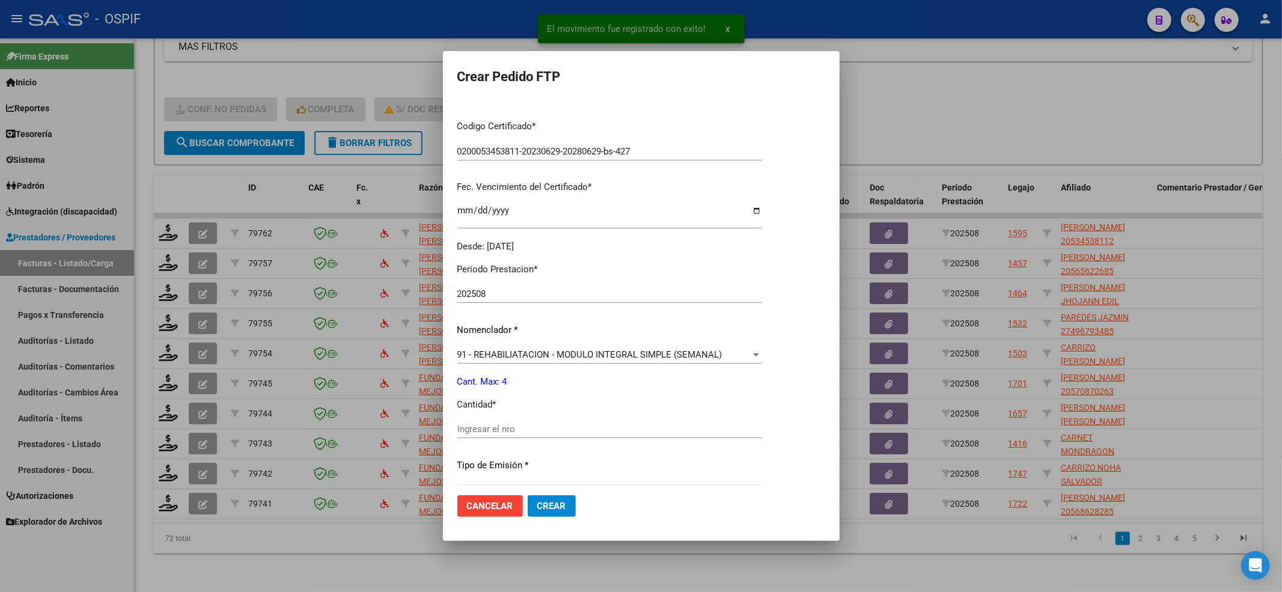
click at [479, 428] on input "Ingresar el nro" at bounding box center [609, 429] width 304 height 11
type input "4"
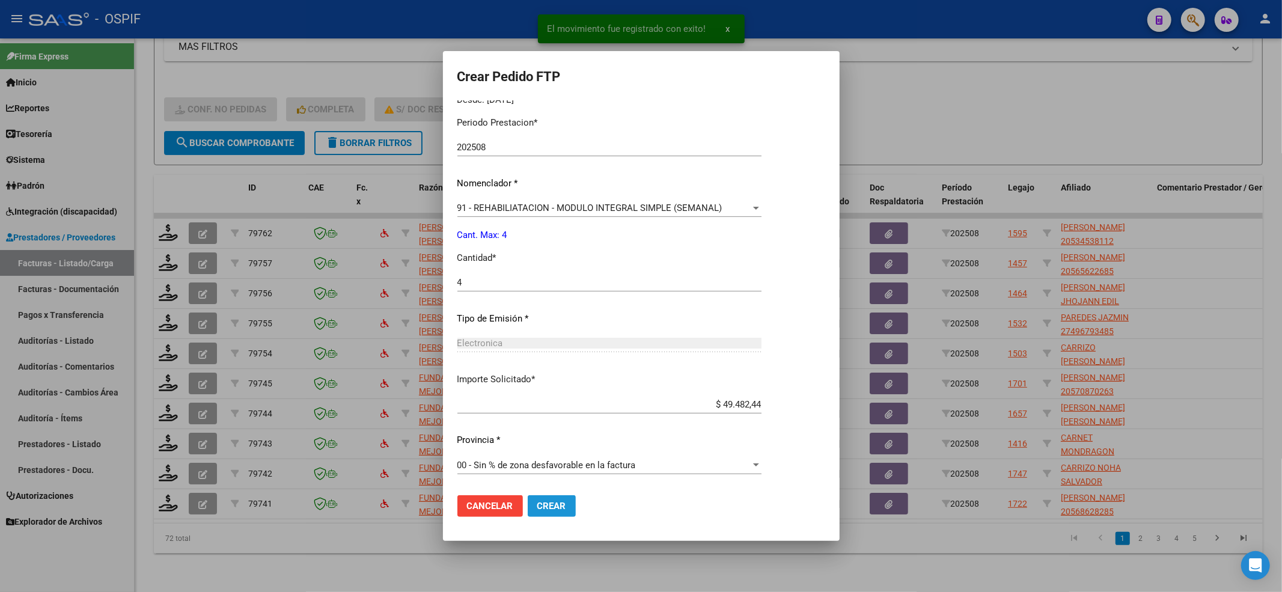
click at [560, 443] on span "Crear" at bounding box center [551, 506] width 29 height 11
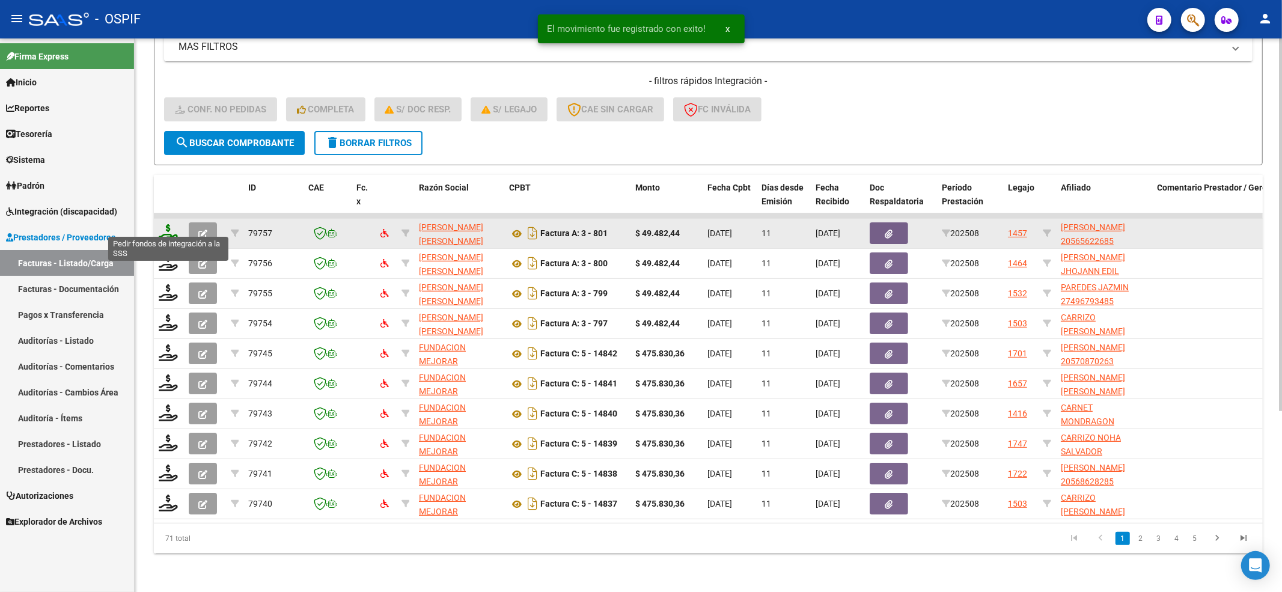
click at [167, 224] on icon at bounding box center [168, 232] width 19 height 17
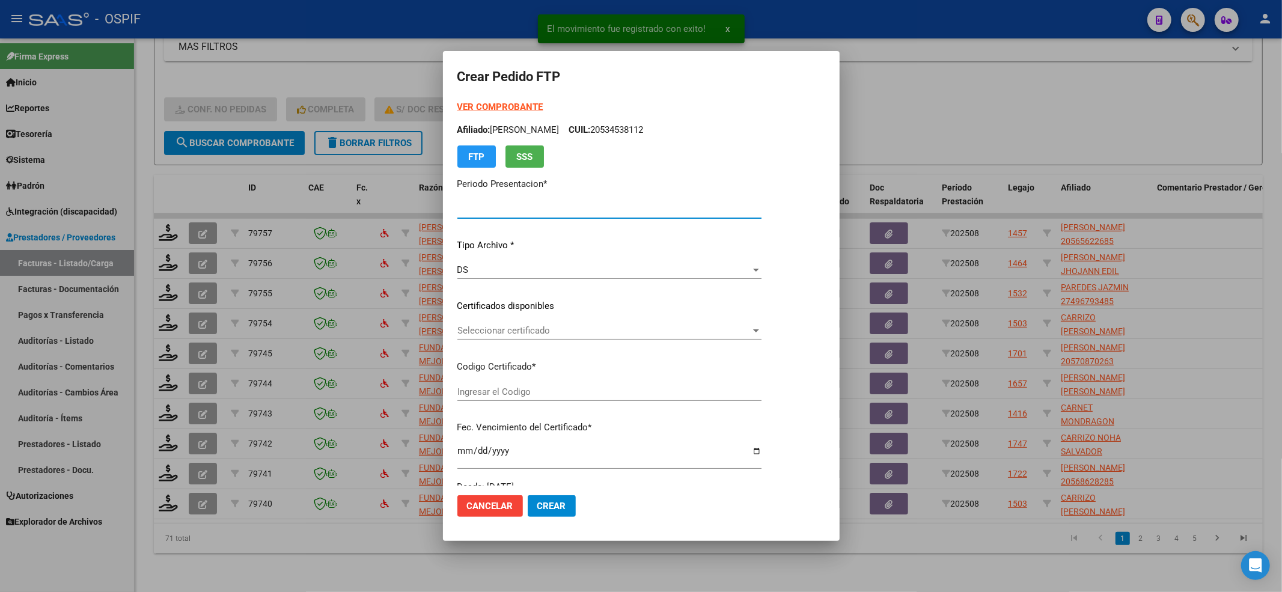
type input "202508"
type input "$ 49.482,44"
type input "02-00056562268-20220225-20250225-BS-427"
type input "[DATE]"
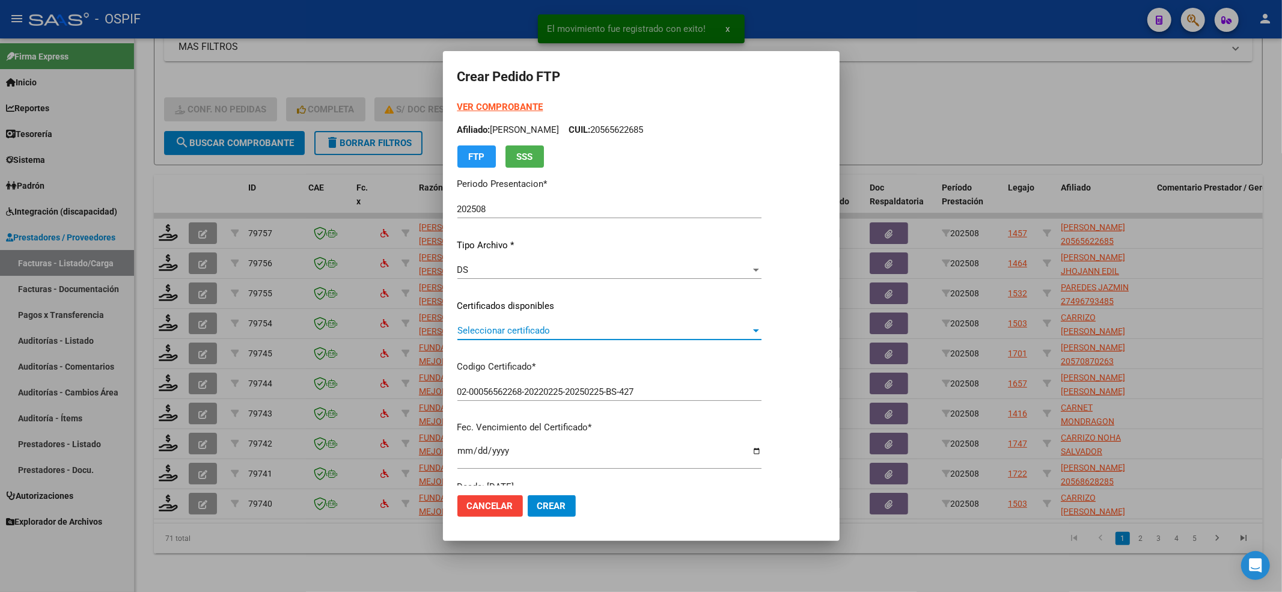
click at [537, 325] on span "Seleccionar certificado" at bounding box center [603, 330] width 293 height 11
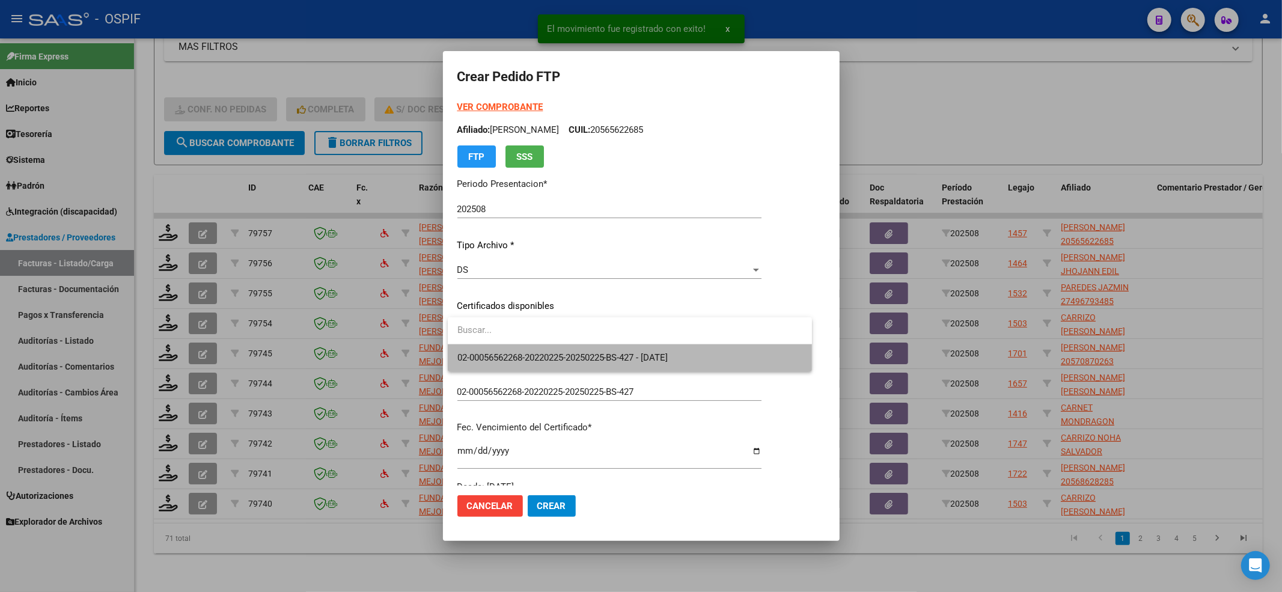
click at [522, 368] on span "02-00056562268-20220225-20250225-BS-427 - [DATE]" at bounding box center [629, 357] width 345 height 27
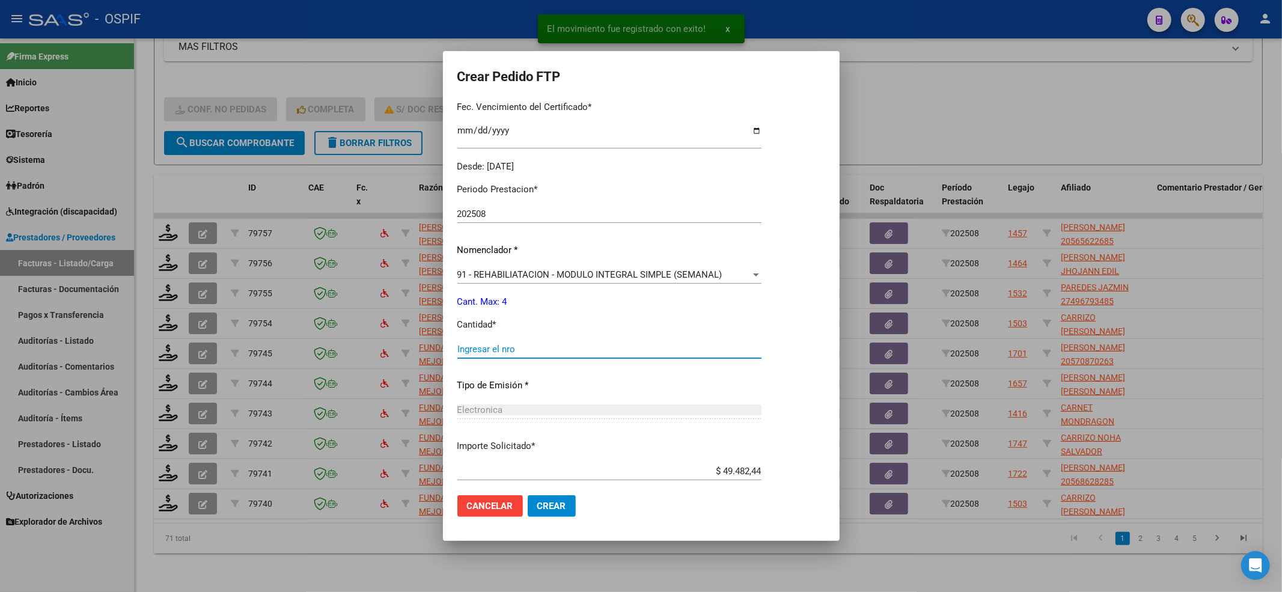
click at [508, 345] on input "Ingresar el nro" at bounding box center [609, 349] width 304 height 11
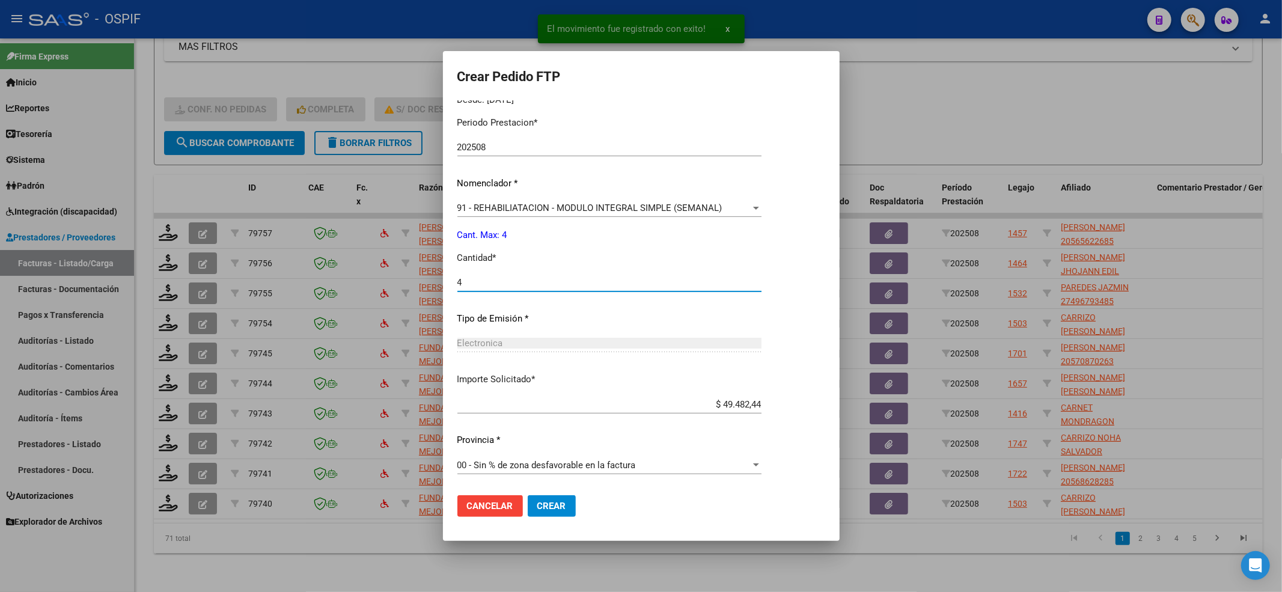
type input "4"
click at [566, 443] on button "Crear" at bounding box center [552, 506] width 48 height 22
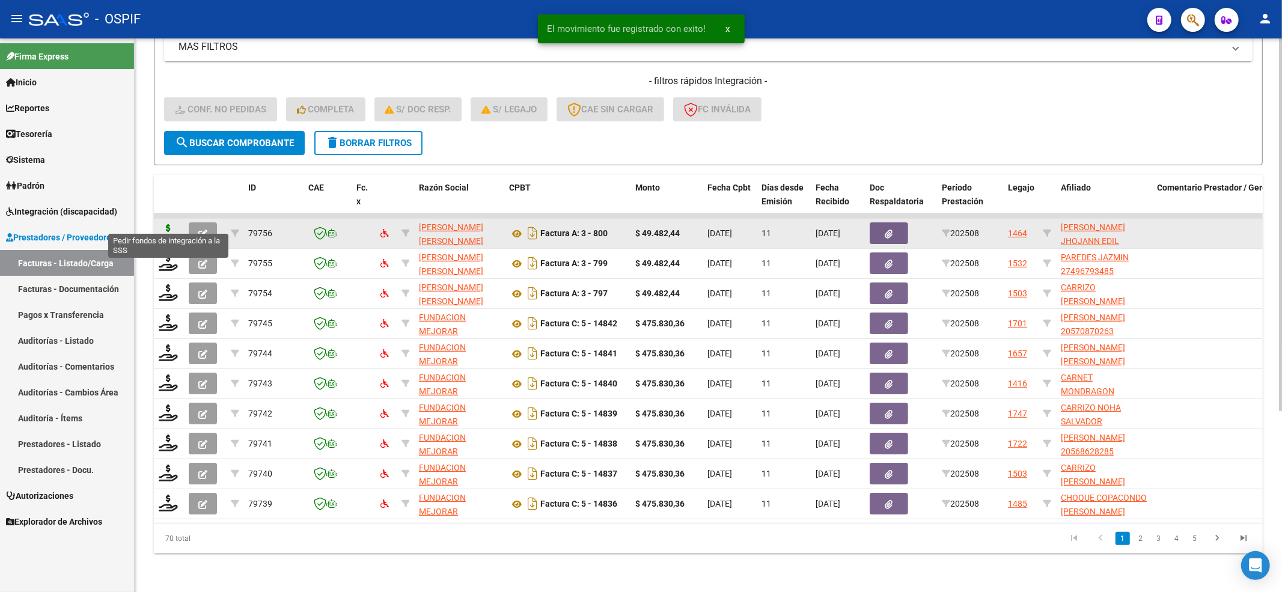
click at [163, 224] on icon at bounding box center [168, 232] width 19 height 17
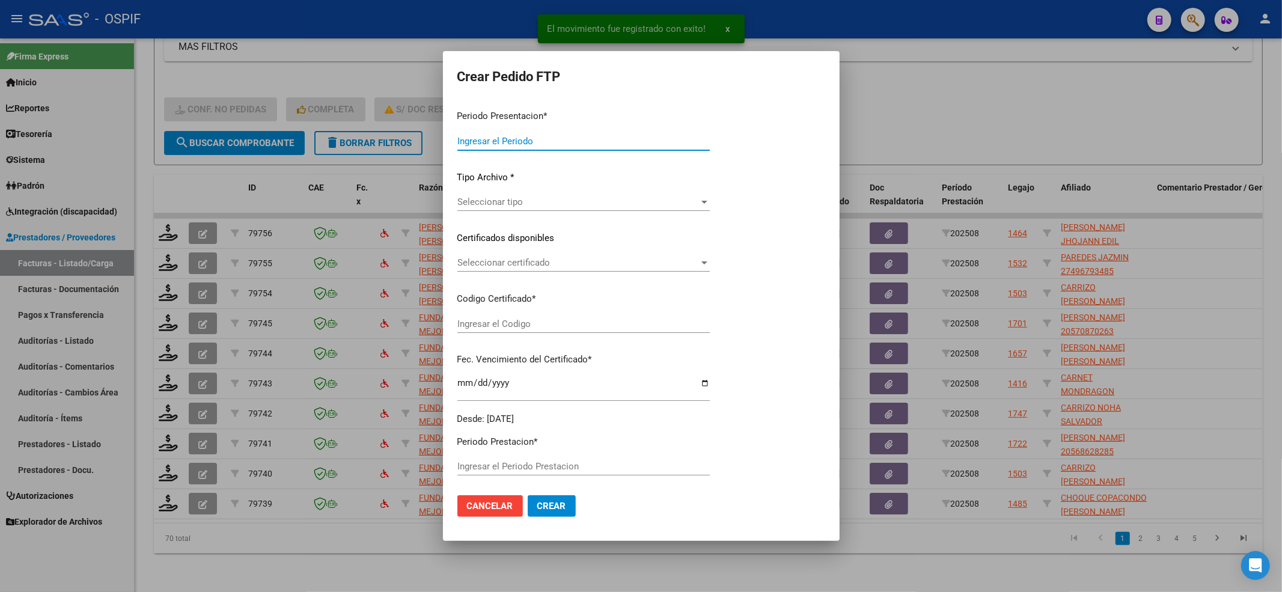
type input "202508"
type input "$ 49.482,44"
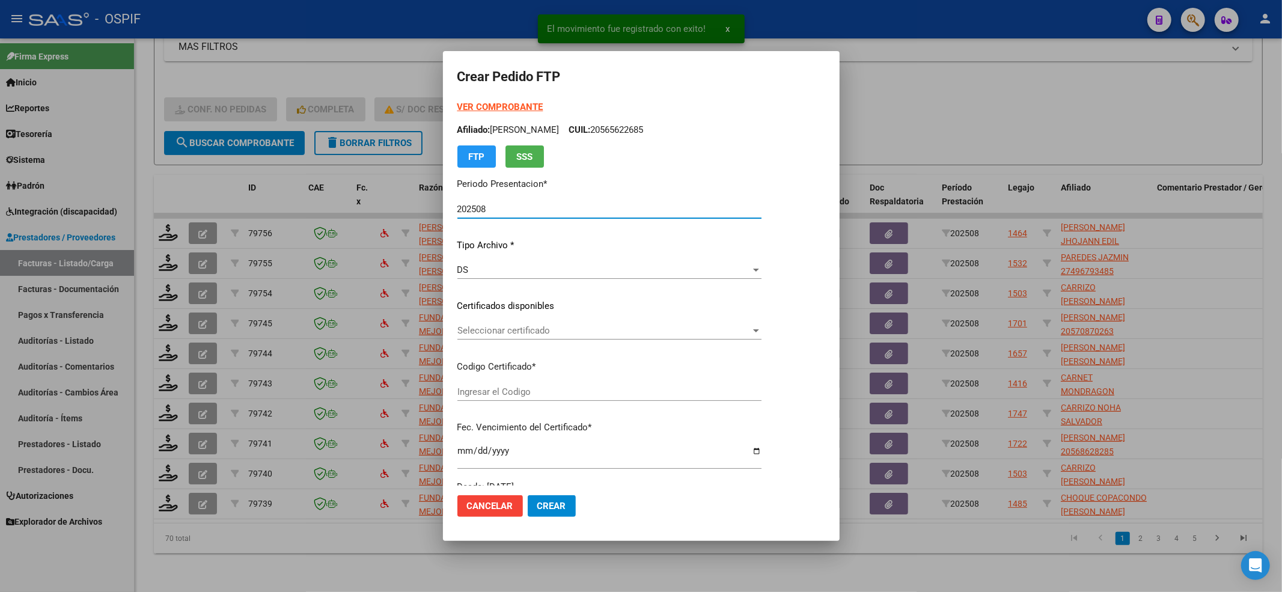
type input "020009541803620221213-20321213-BS-427"
type input "[DATE]"
click at [469, 322] on div "Seleccionar certificado Seleccionar certificado" at bounding box center [641, 330] width 369 height 18
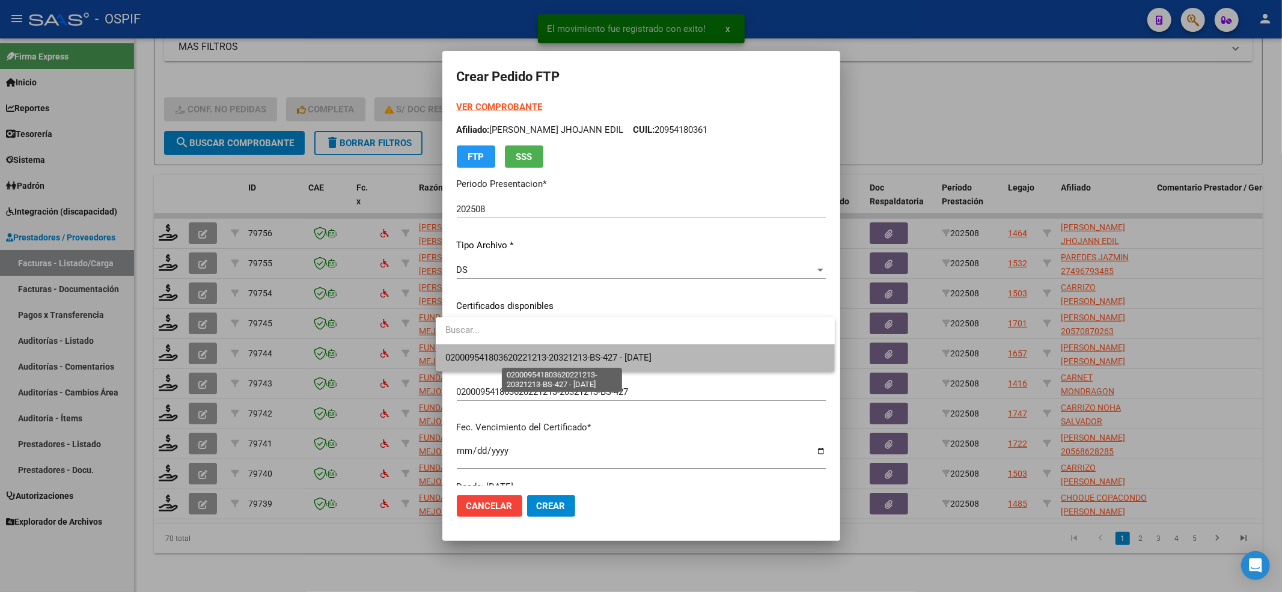
click at [470, 354] on span "020009541803620221213-20321213-BS-427 - [DATE]" at bounding box center [548, 357] width 206 height 11
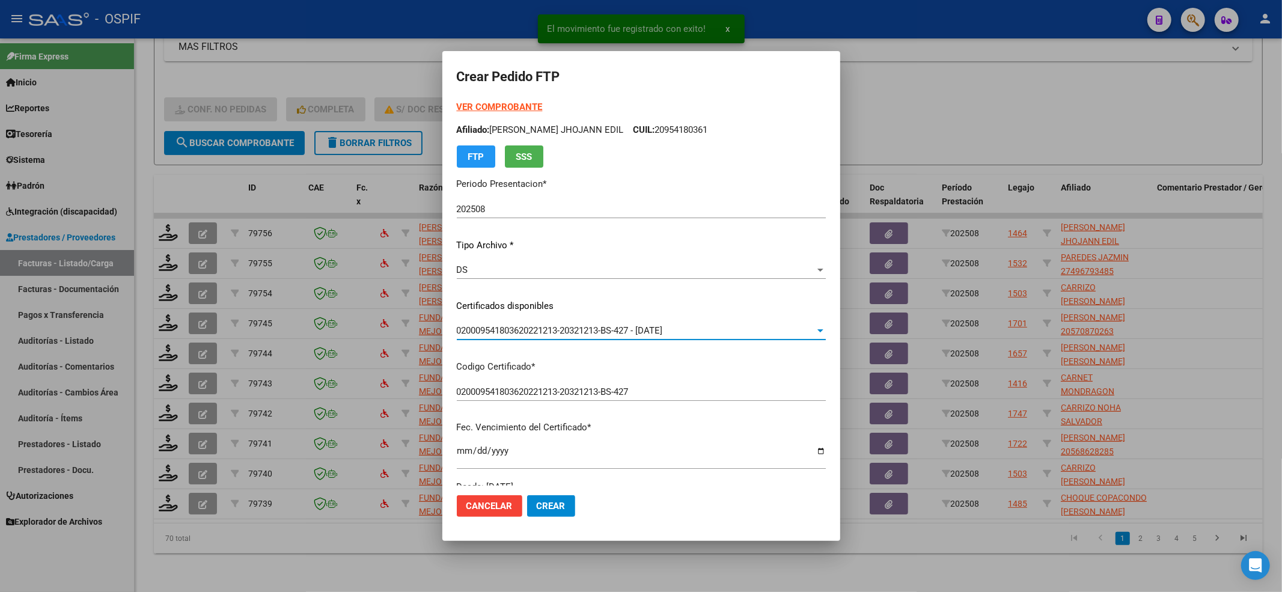
scroll to position [240, 0]
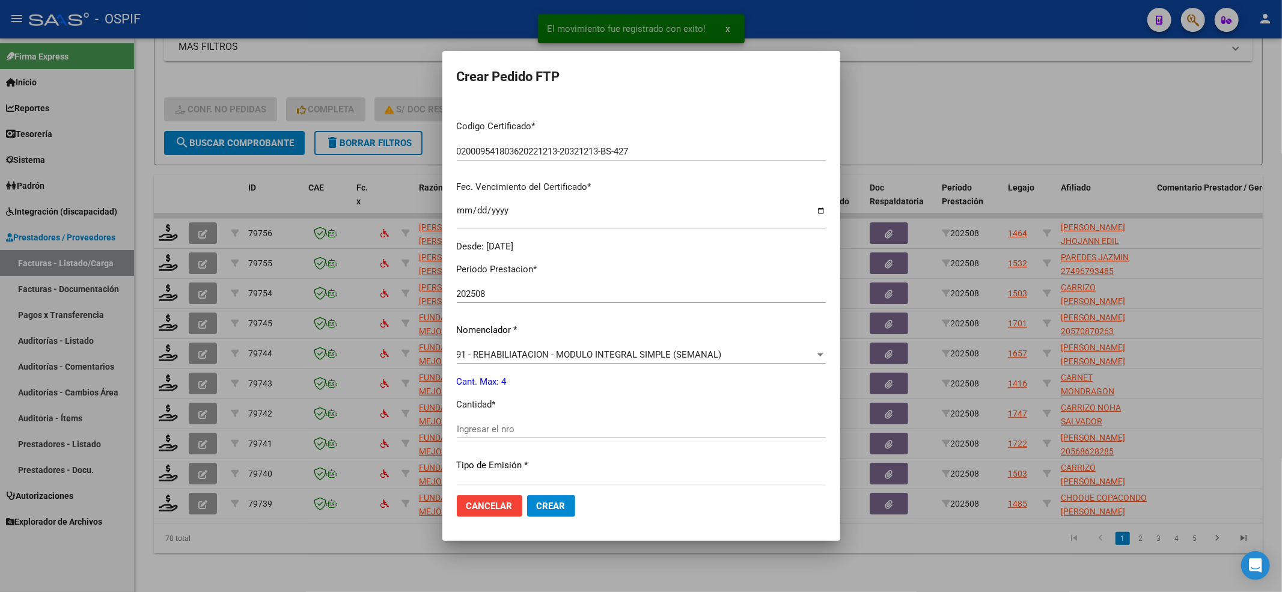
click at [474, 440] on div "Ingresar el nro" at bounding box center [641, 434] width 369 height 29
click at [471, 427] on input "Ingresar el nro" at bounding box center [641, 429] width 369 height 11
type input "4"
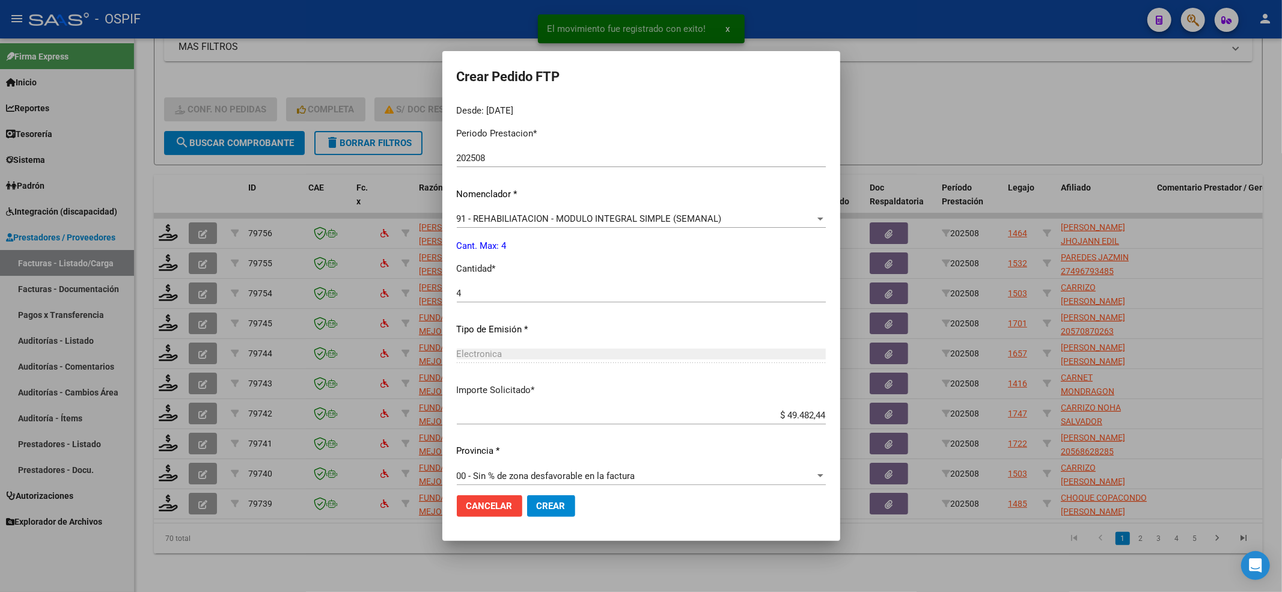
scroll to position [387, 0]
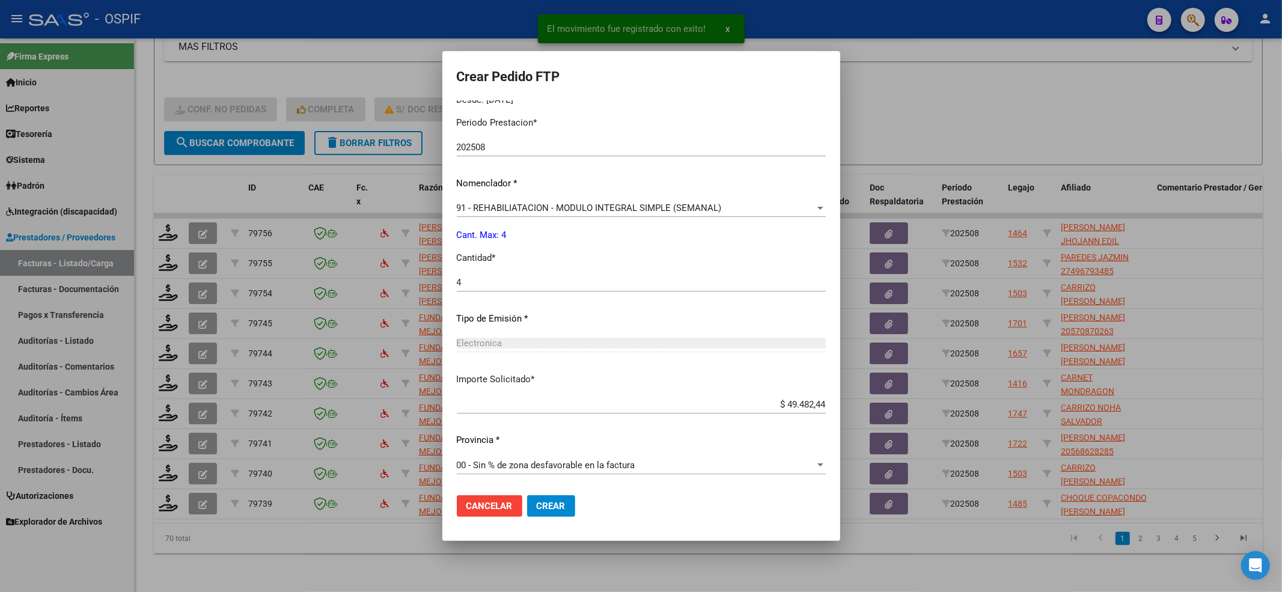
drag, startPoint x: 518, startPoint y: 479, endPoint x: 536, endPoint y: 491, distance: 21.7
click at [528, 443] on form "Crear Pedido FTP VER COMPROBANTE ARCA Padrón Afiliado: [PERSON_NAME] JHOJANN ED…" at bounding box center [641, 295] width 369 height 460
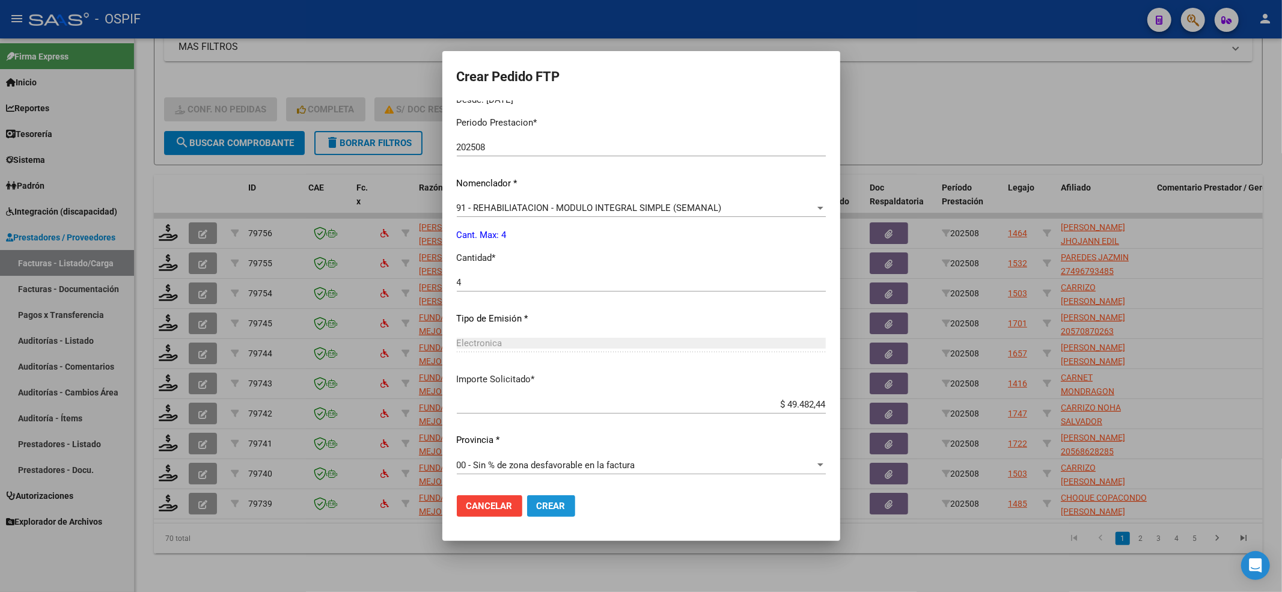
click at [548, 443] on span "Crear" at bounding box center [551, 506] width 29 height 11
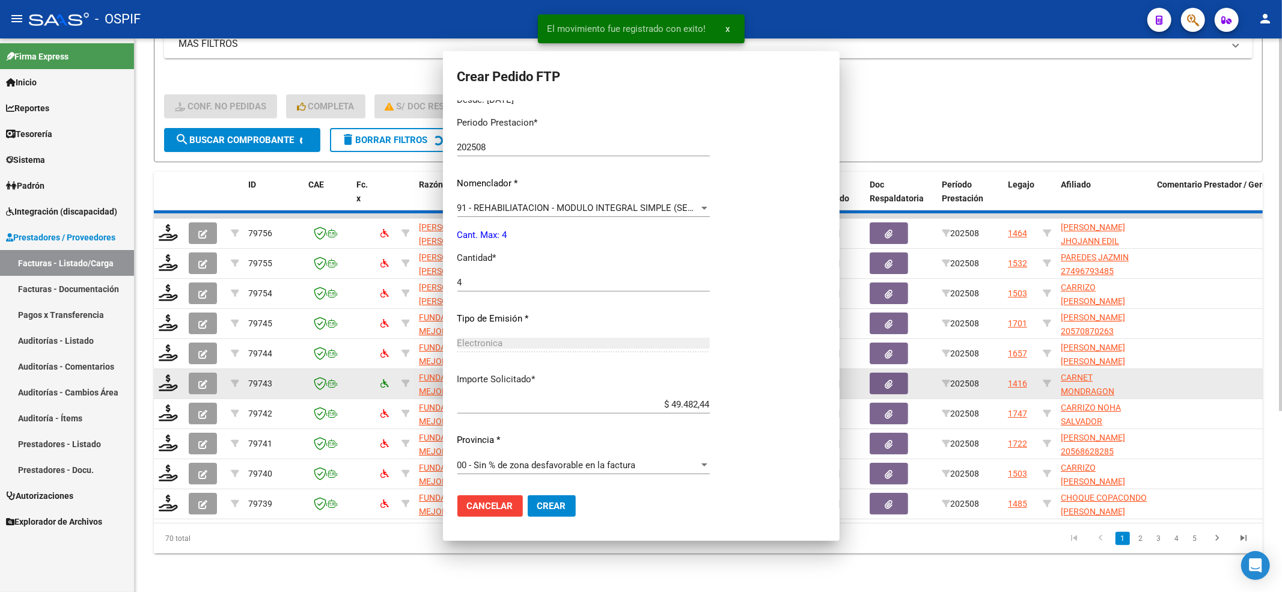
scroll to position [0, 0]
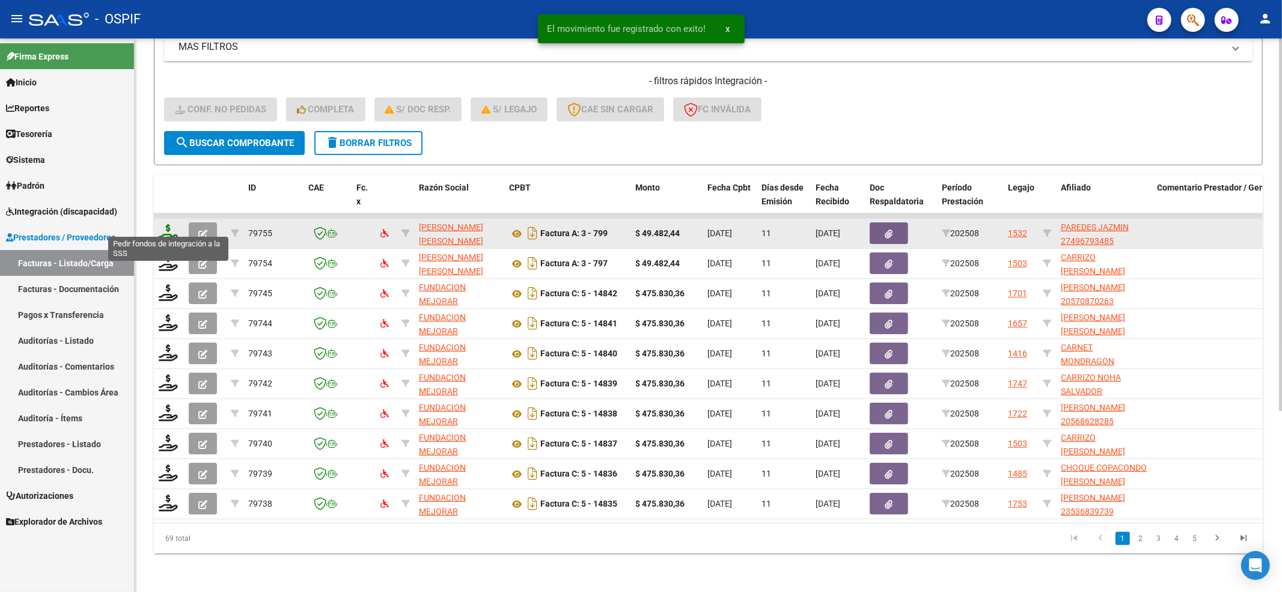
click at [167, 224] on icon at bounding box center [168, 232] width 19 height 17
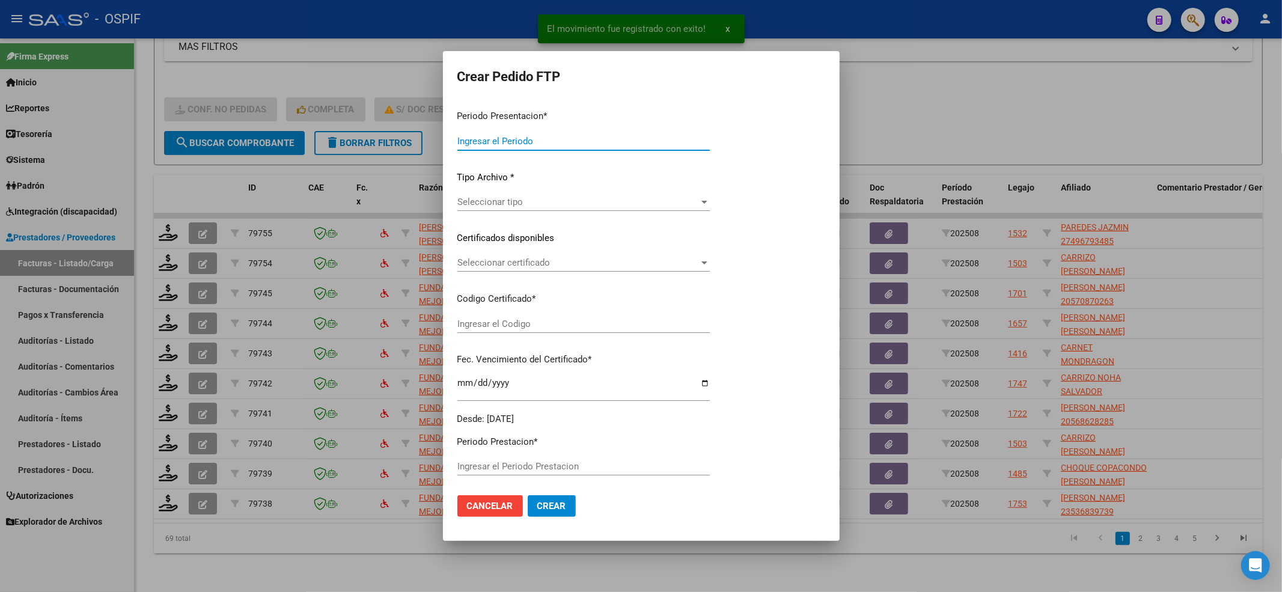
type input "202508"
type input "$ 49.482,44"
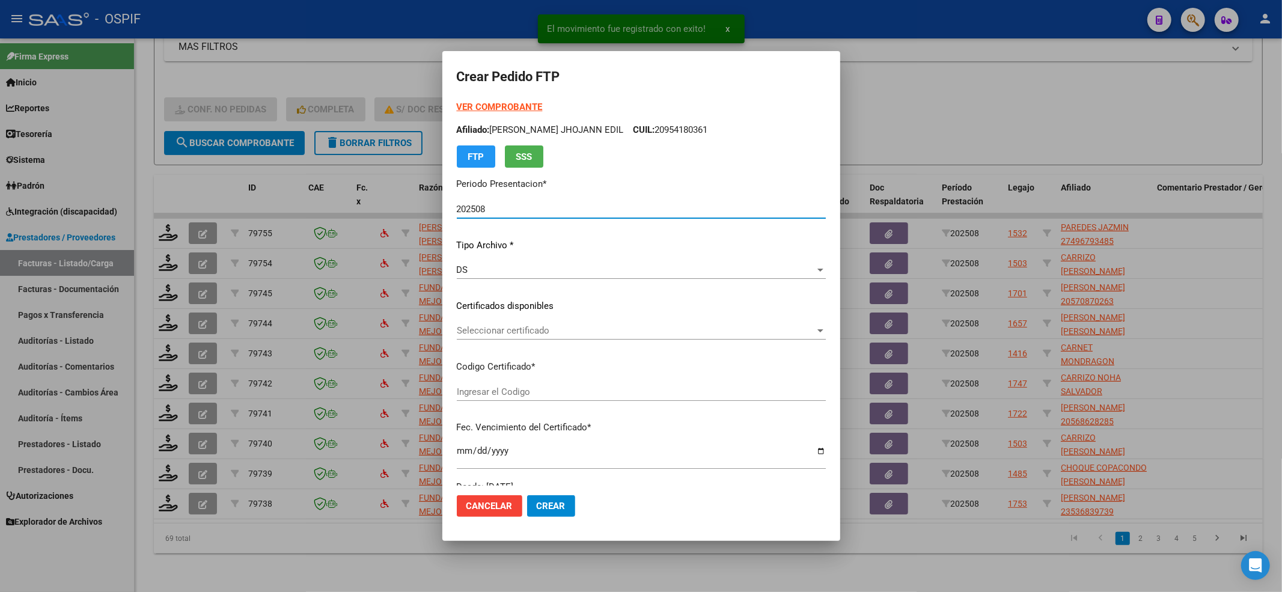
type input "010004967934820230706-20260706-BS-427"
type input "[DATE]"
click at [503, 336] on div "Seleccionar certificado Seleccionar certificado" at bounding box center [609, 330] width 304 height 18
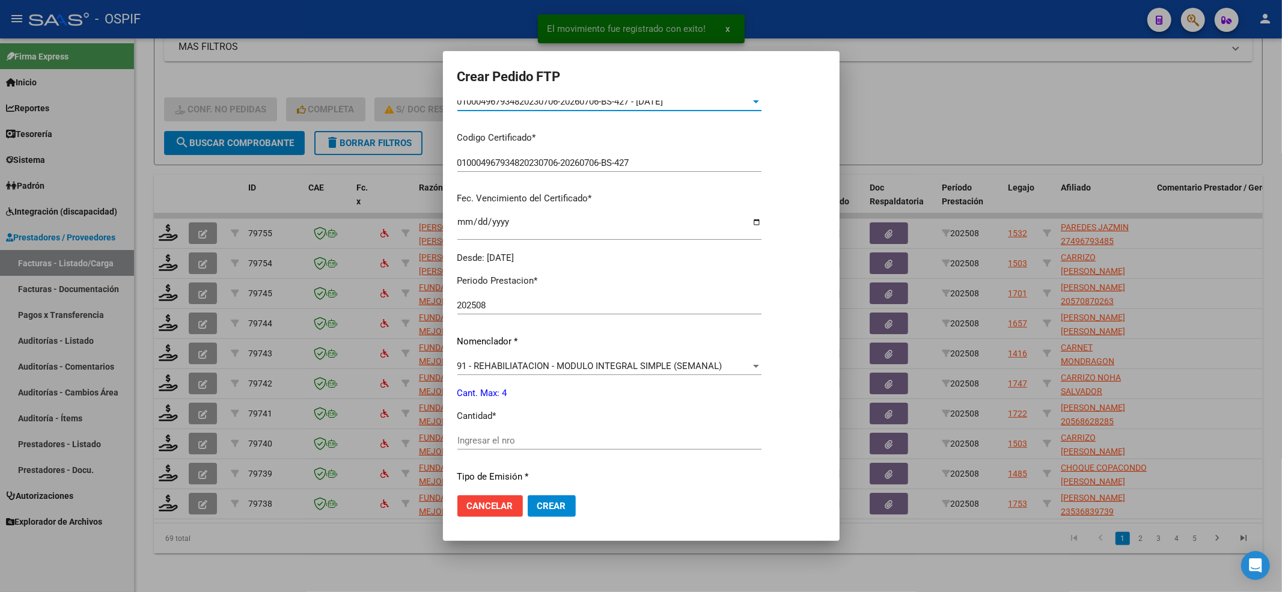
scroll to position [320, 0]
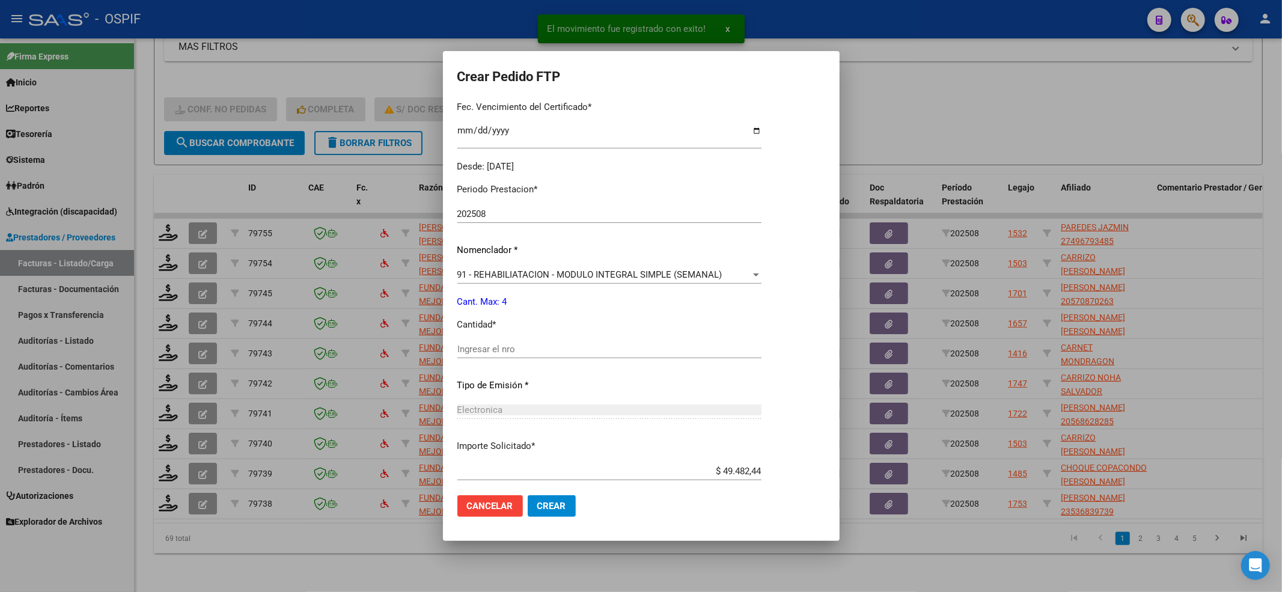
click at [499, 354] on input "Ingresar el nro" at bounding box center [609, 349] width 304 height 11
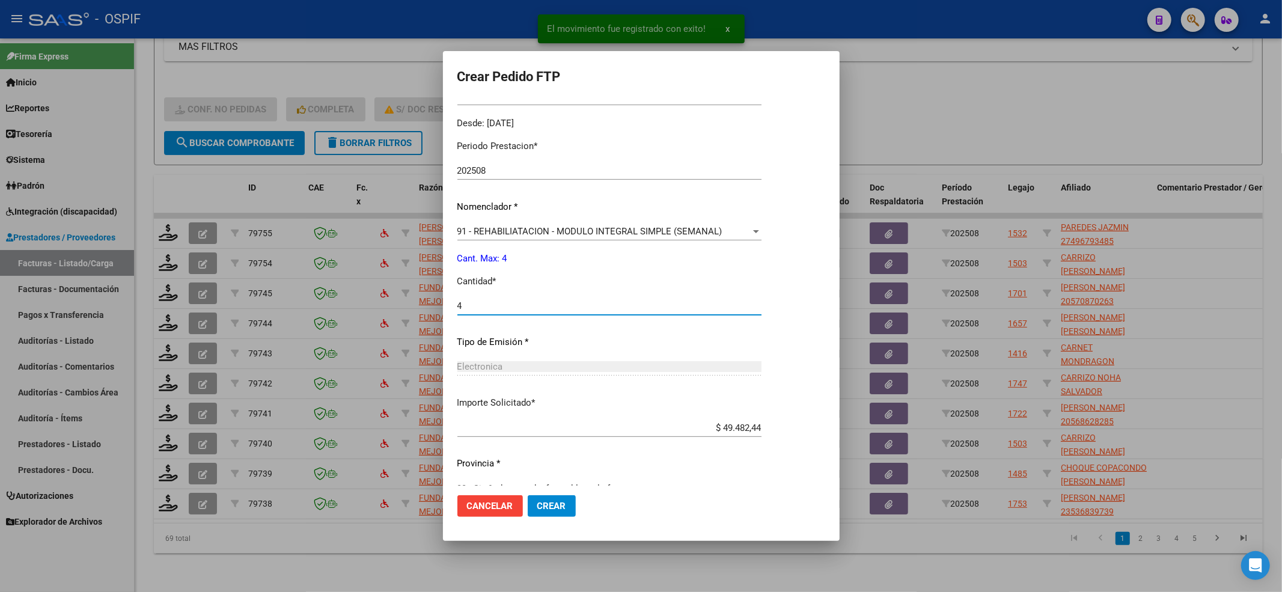
scroll to position [387, 0]
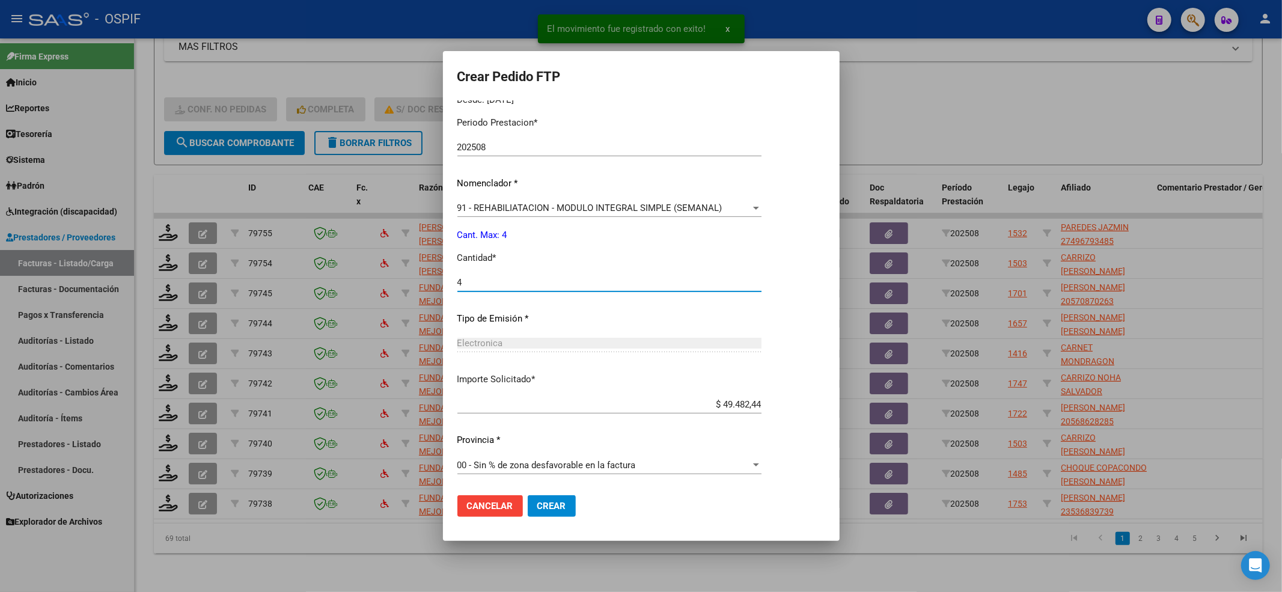
type input "4"
click at [561, 443] on span "Crear" at bounding box center [551, 506] width 29 height 11
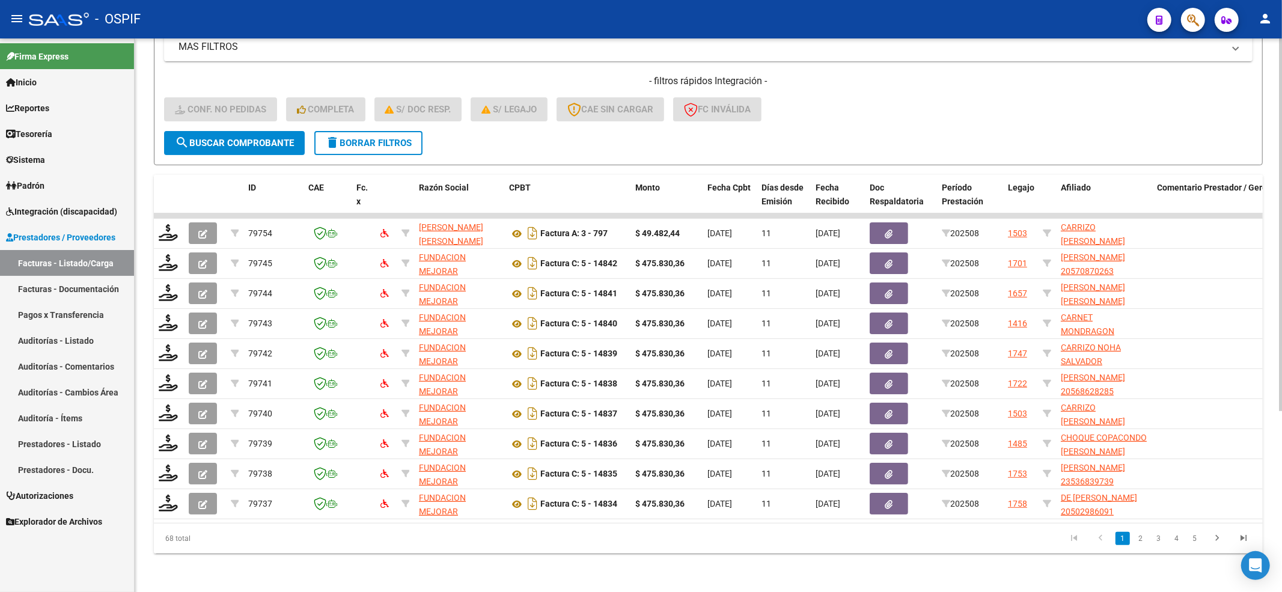
click at [222, 116] on div "- filtros rápidos Integración - Conf. no pedidas Completa S/ Doc Resp. S/ legaj…" at bounding box center [708, 103] width 1088 height 56
click at [217, 131] on button "search Buscar Comprobante" at bounding box center [234, 143] width 141 height 24
click at [251, 143] on form "Filtros Id Integración Area Seleccionar Gerenciador Seleccionar Gerenciador Si …" at bounding box center [708, 24] width 1109 height 281
click at [251, 138] on span "search Buscar Comprobante" at bounding box center [234, 143] width 119 height 11
click at [248, 138] on span "search Buscar Comprobante" at bounding box center [234, 143] width 119 height 11
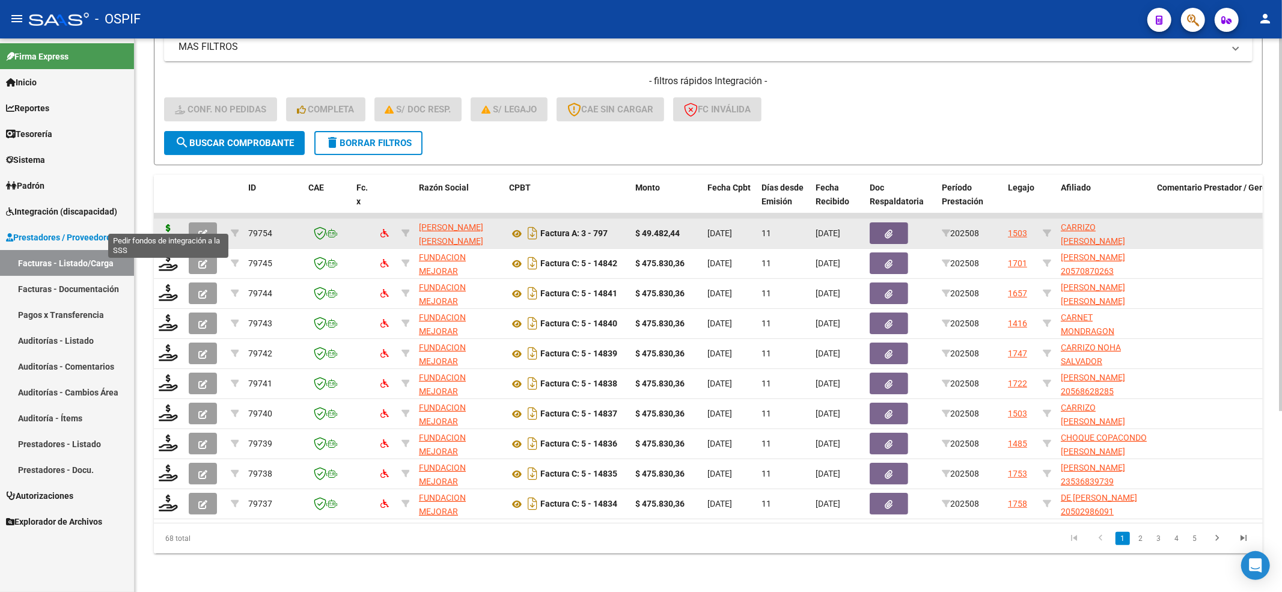
click at [164, 224] on icon at bounding box center [168, 232] width 19 height 17
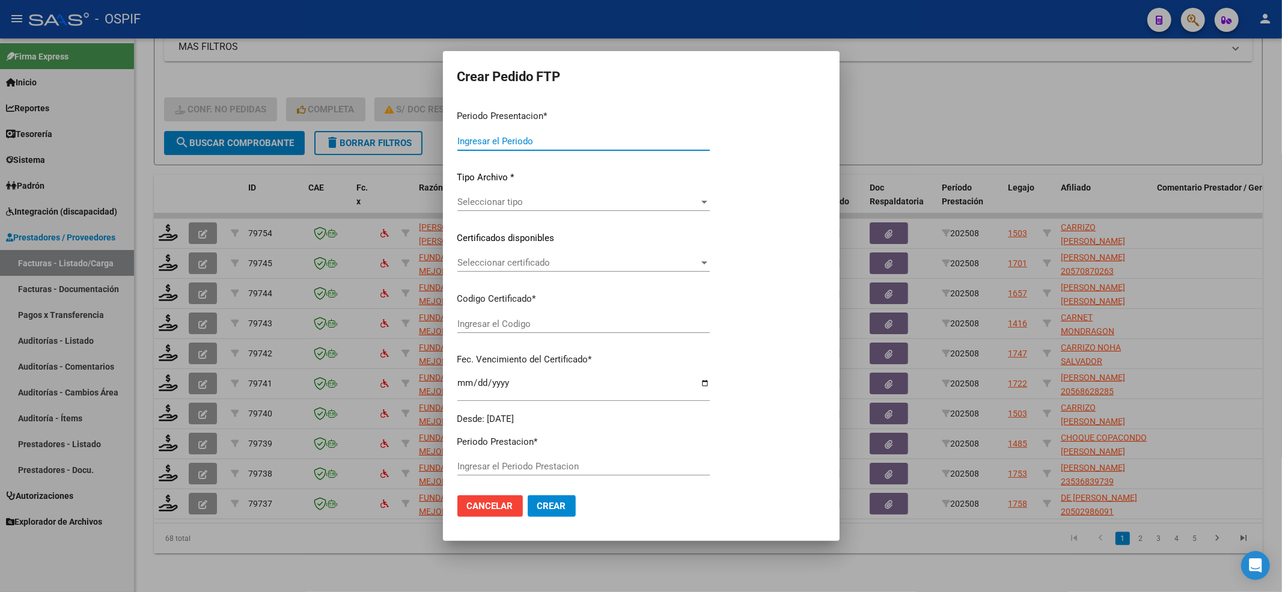
type input "202508"
type input "$ 49.482,44"
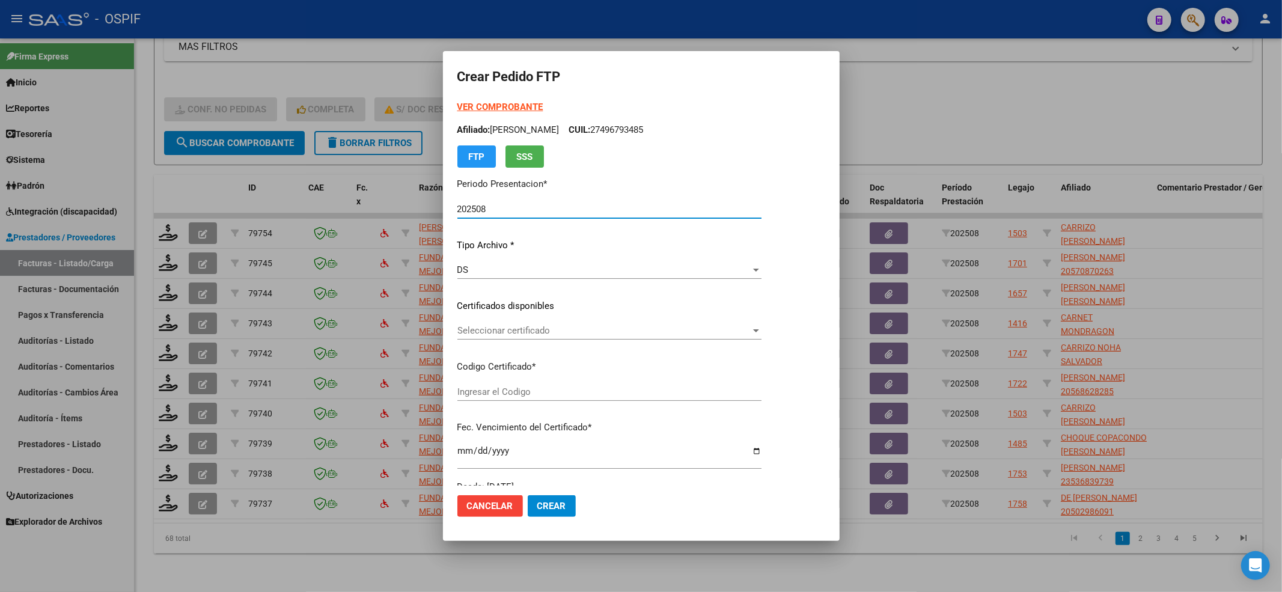
type input "0200057675368-20220609-20250609-BS-427"
type input "[DATE]"
click at [496, 335] on span "Seleccionar certificado" at bounding box center [623, 330] width 332 height 11
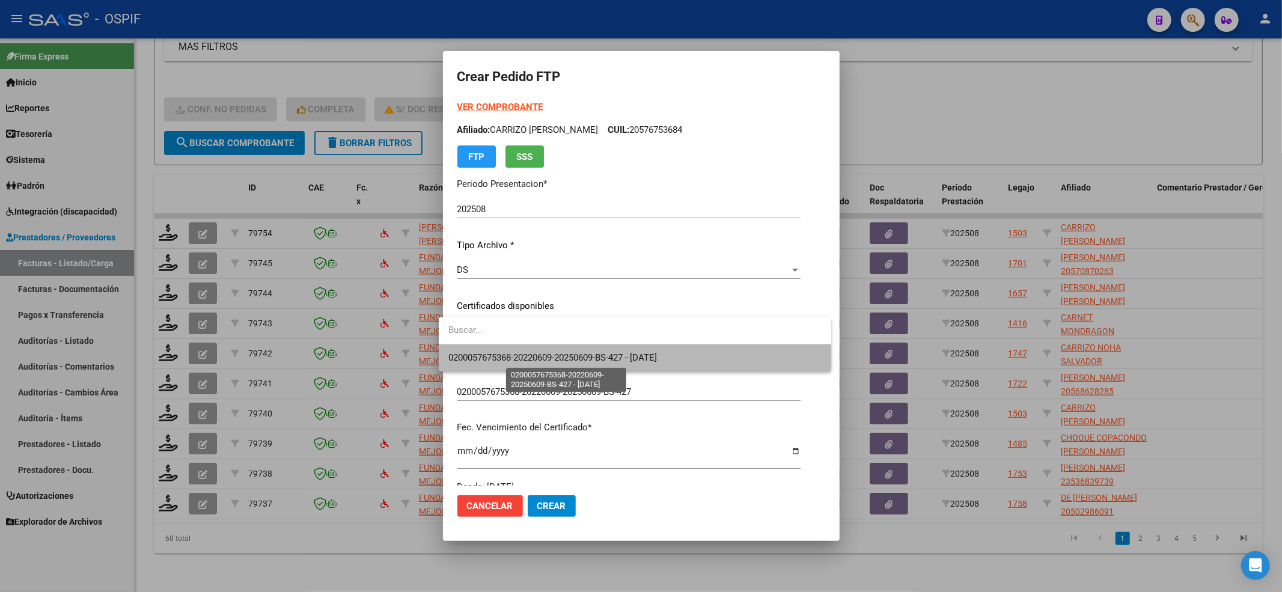
click at [491, 361] on span "0200057675368-20220609-20250609-BS-427 - [DATE]" at bounding box center [552, 357] width 208 height 11
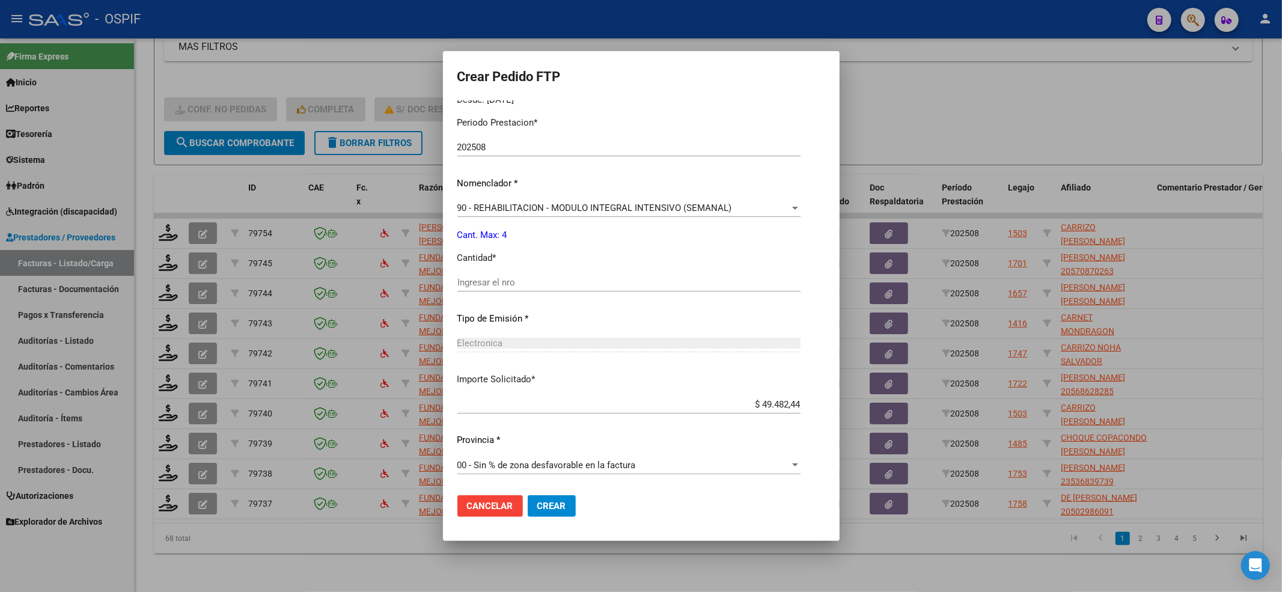
click at [513, 289] on div "Ingresar el nro" at bounding box center [628, 282] width 343 height 18
type input "4"
click at [553, 443] on span "Crear" at bounding box center [551, 506] width 29 height 11
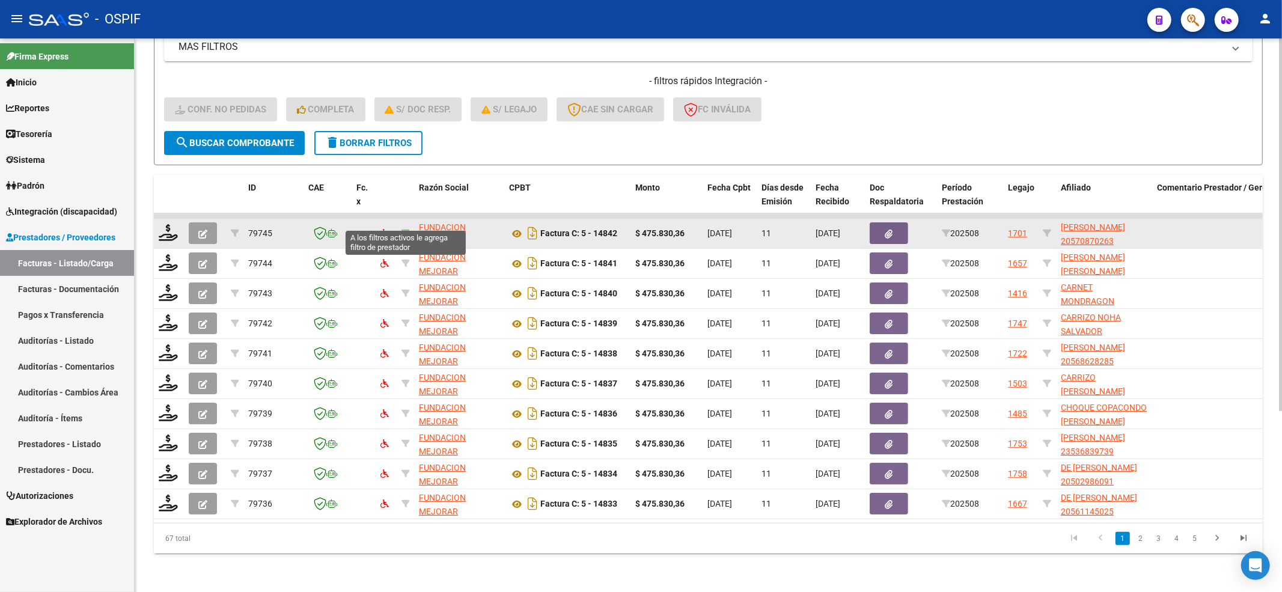
click at [407, 229] on icon at bounding box center [405, 233] width 8 height 8
type input "30711058504"
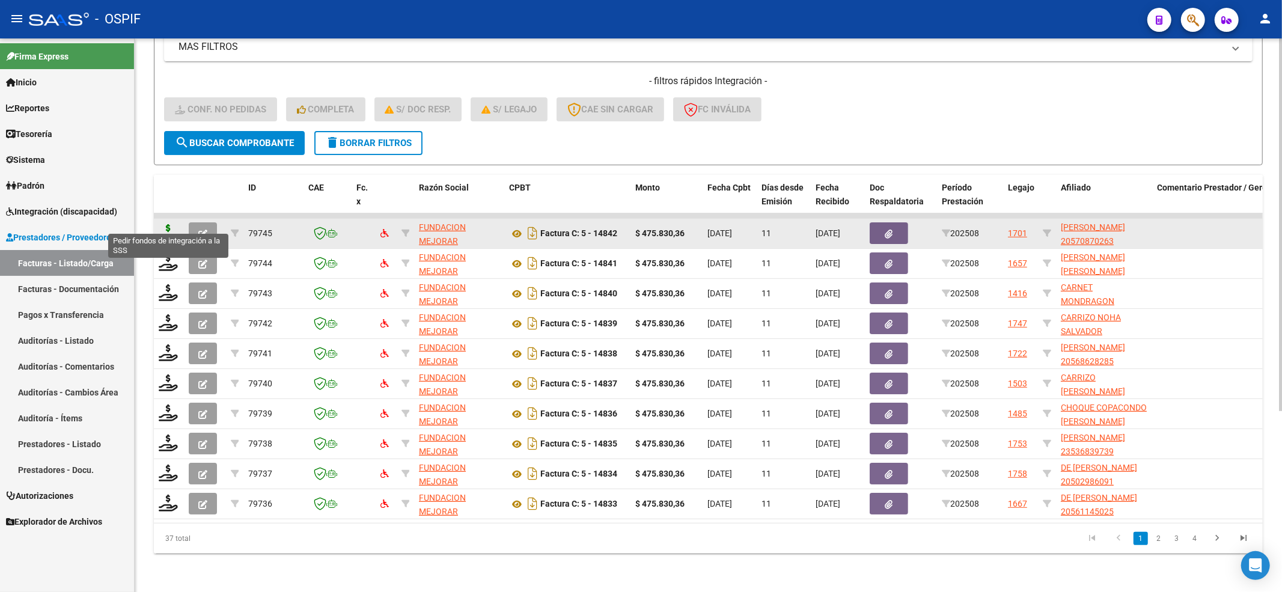
click at [174, 224] on icon at bounding box center [168, 232] width 19 height 17
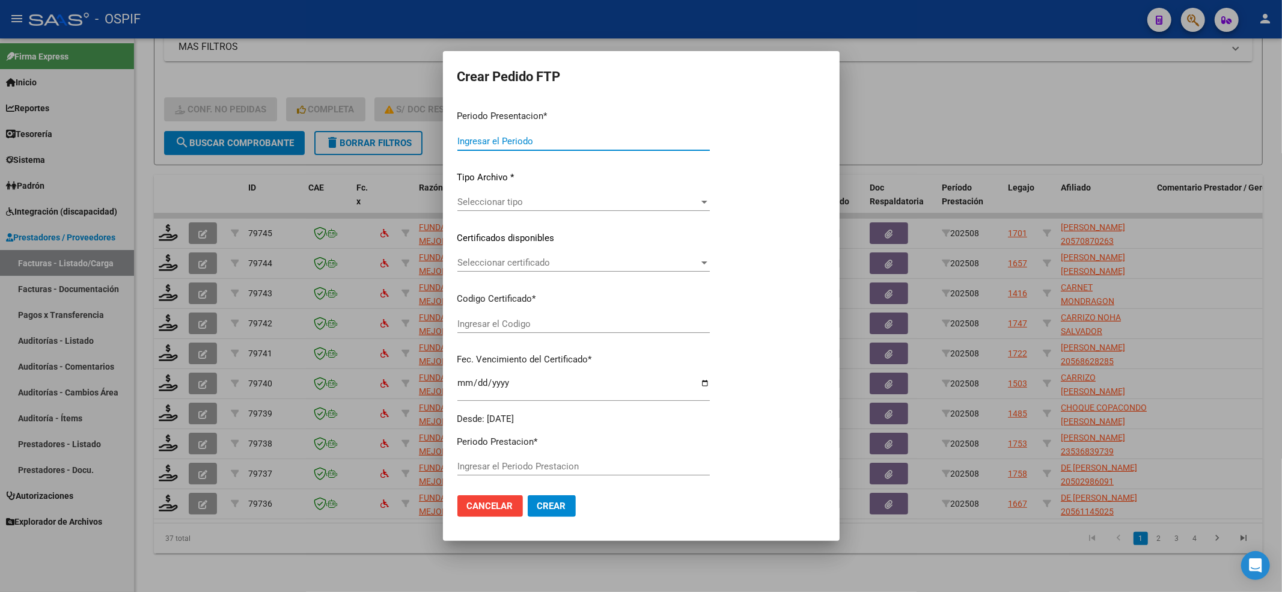
type input "202508"
type input "$ 475.830,36"
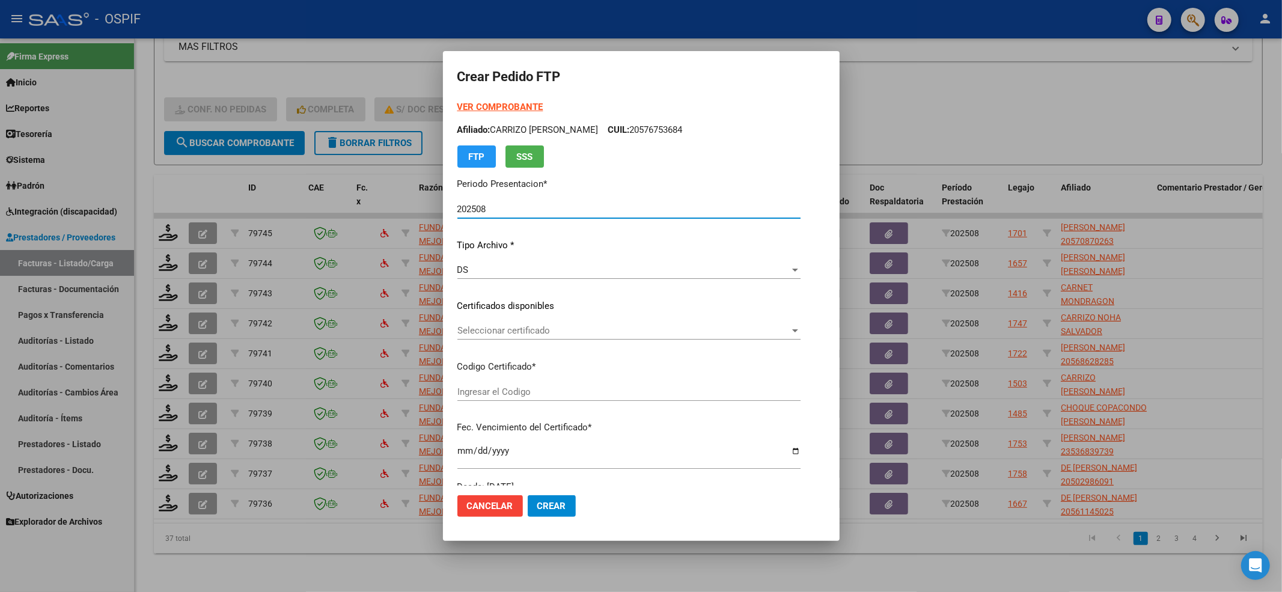
type input "020005708702620240208-20260208-BUE-427"
type input "[DATE]"
click at [531, 341] on div "Seleccionar certificado Seleccionar certificado" at bounding box center [609, 335] width 304 height 29
click at [531, 332] on span "Seleccionar certificado" at bounding box center [603, 330] width 293 height 11
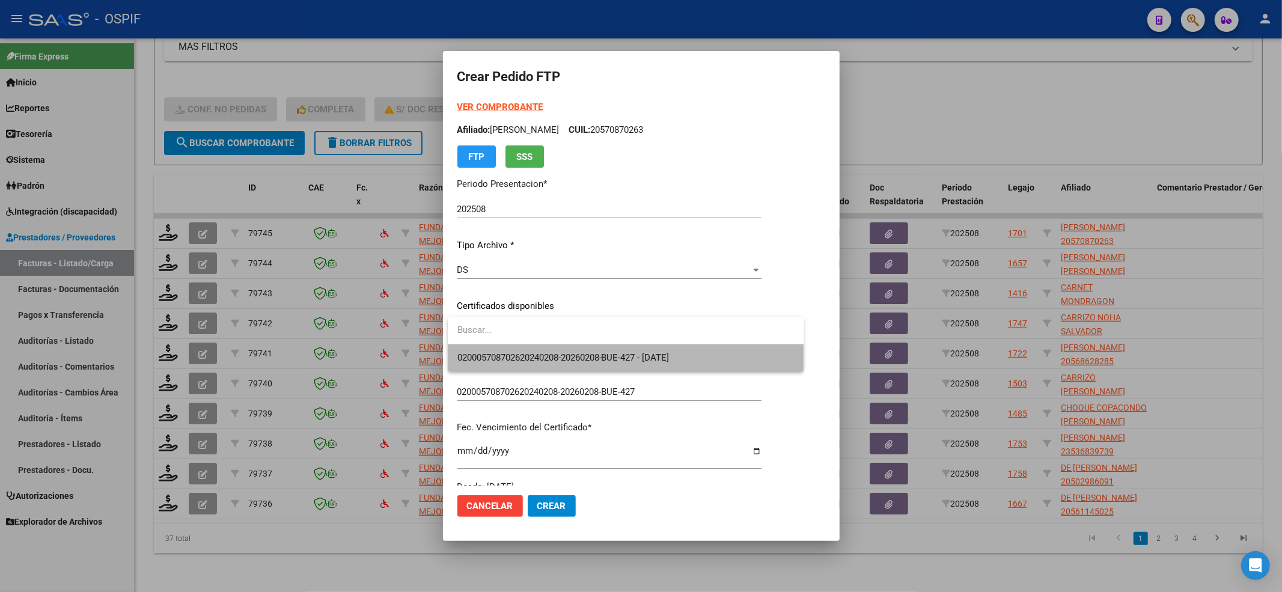
click at [525, 349] on span "020005708702620240208-20260208-BUE-427 - [DATE]" at bounding box center [625, 357] width 337 height 27
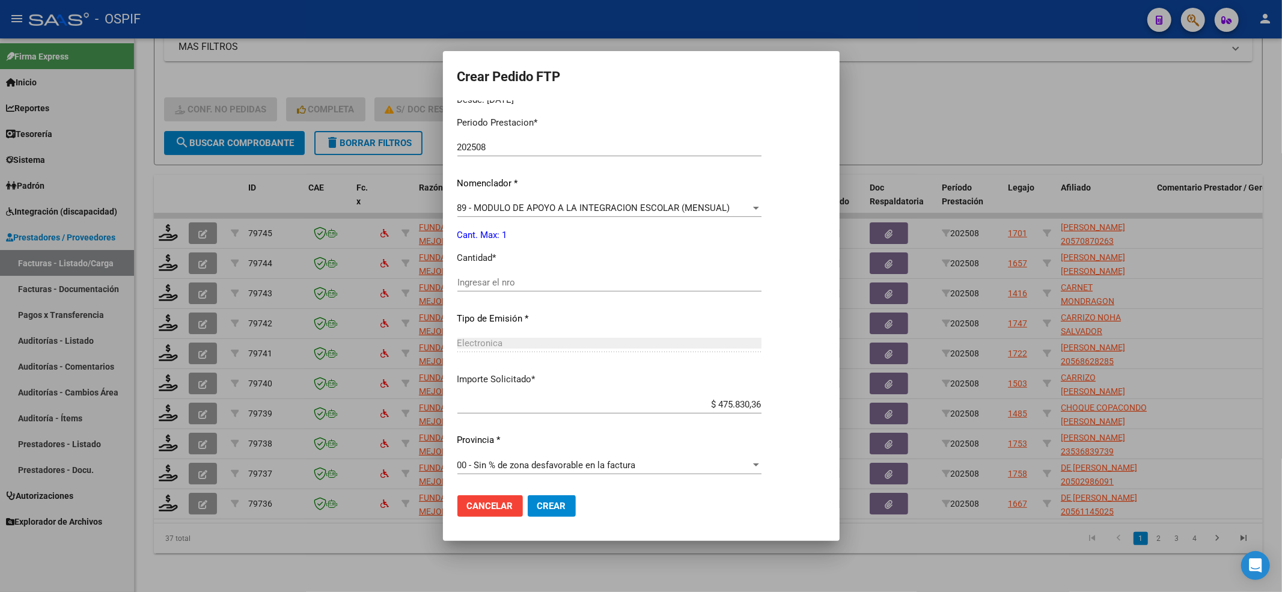
click at [495, 275] on div "Ingresar el nro" at bounding box center [609, 282] width 304 height 18
type input "1"
click at [544, 443] on button "Crear" at bounding box center [552, 506] width 48 height 22
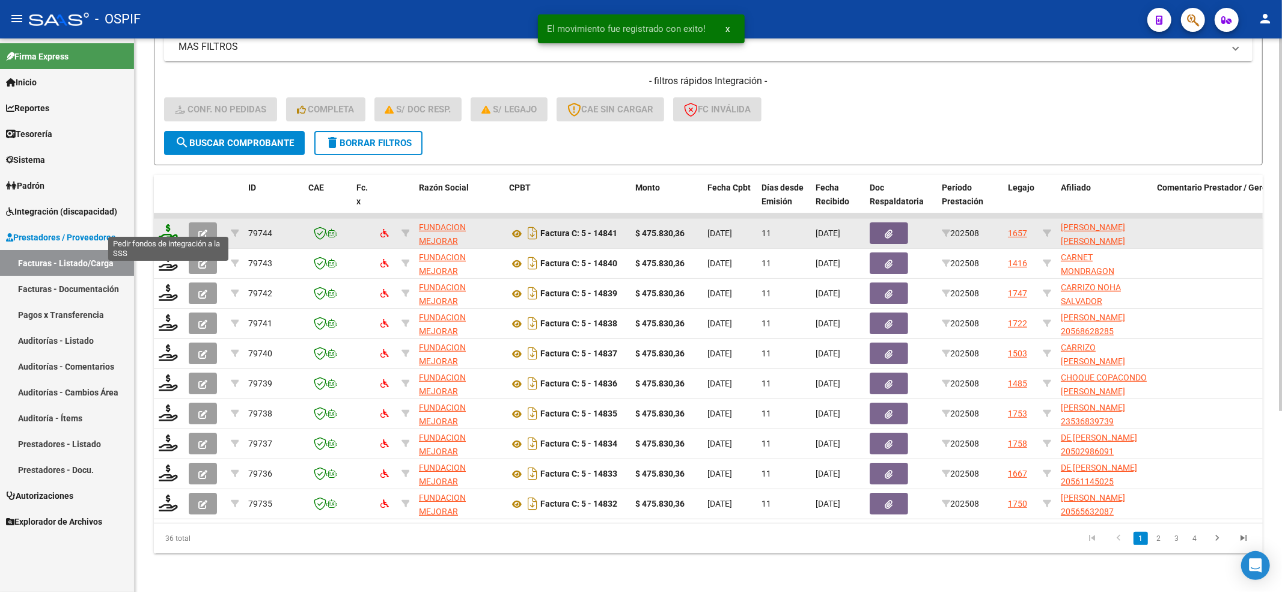
click at [171, 224] on icon at bounding box center [168, 232] width 19 height 17
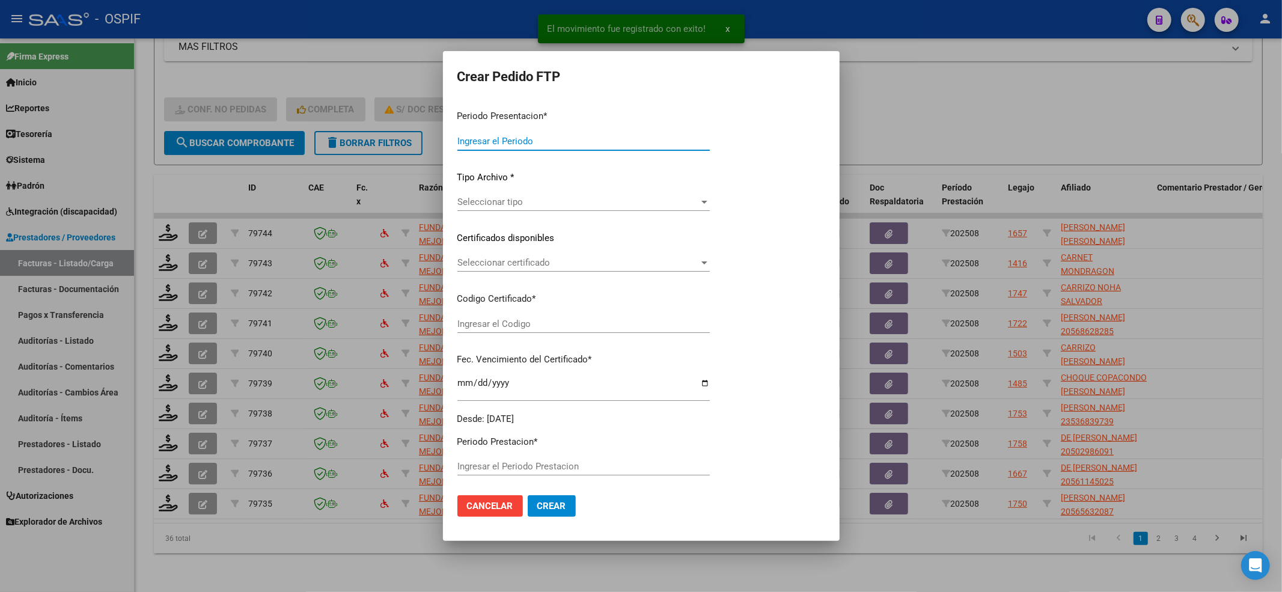
type input "202508"
type input "$ 475.830,36"
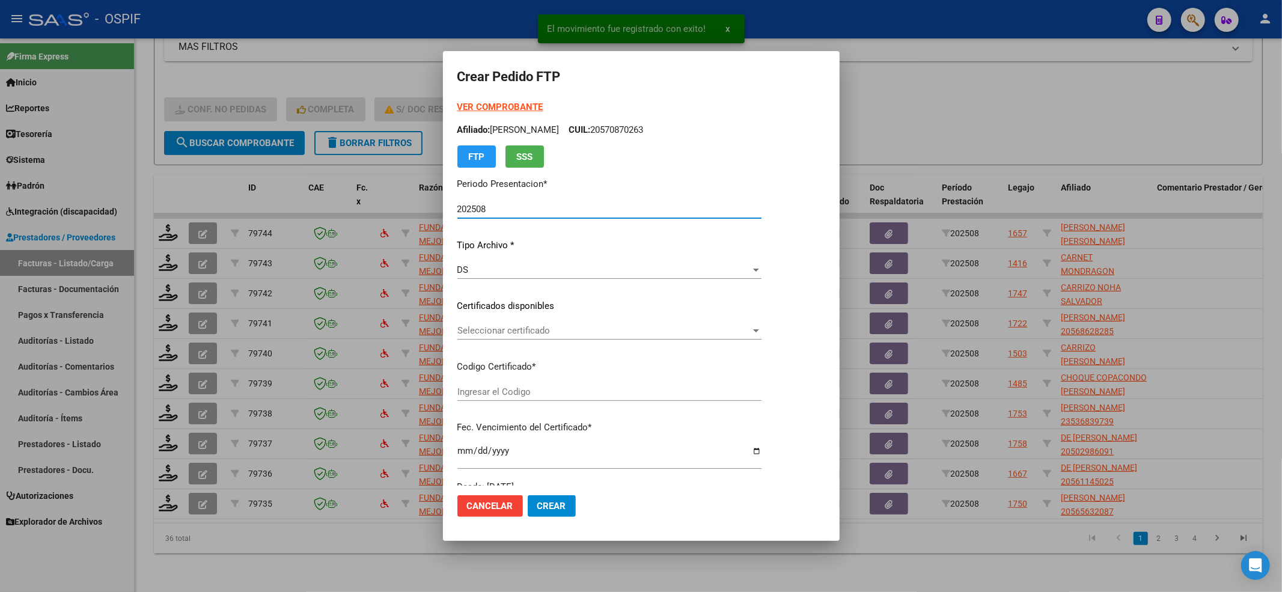
type input "020005627055920230803-20260803-BS-427"
type input "[DATE]"
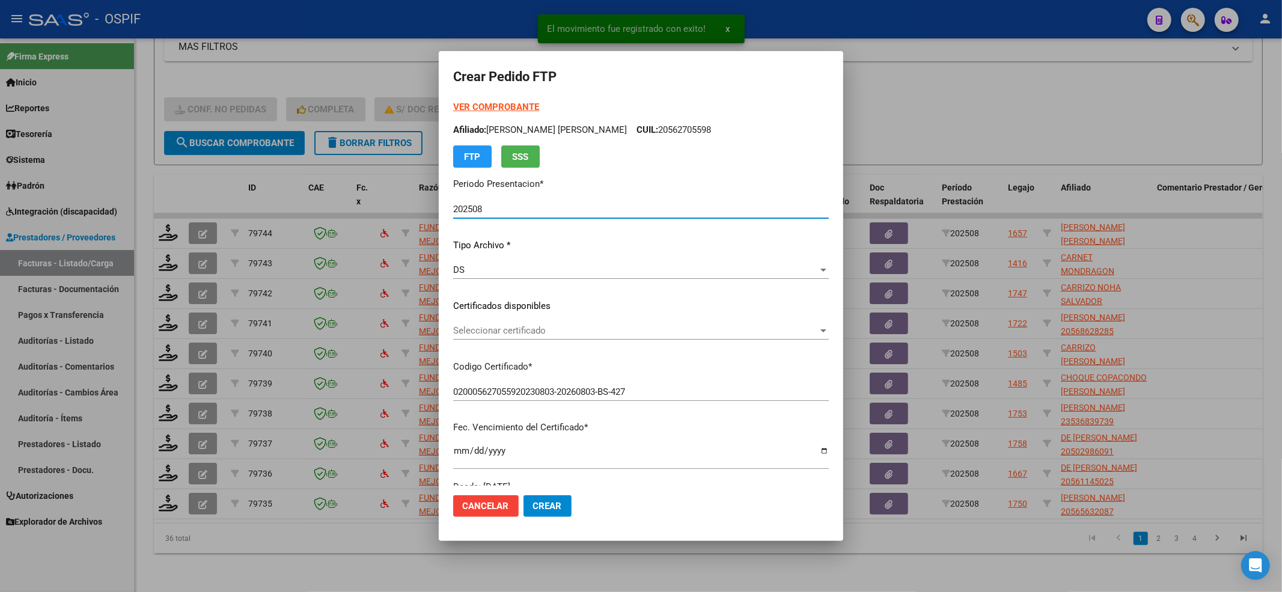
click at [544, 325] on span "Seleccionar certificado" at bounding box center [635, 330] width 365 height 11
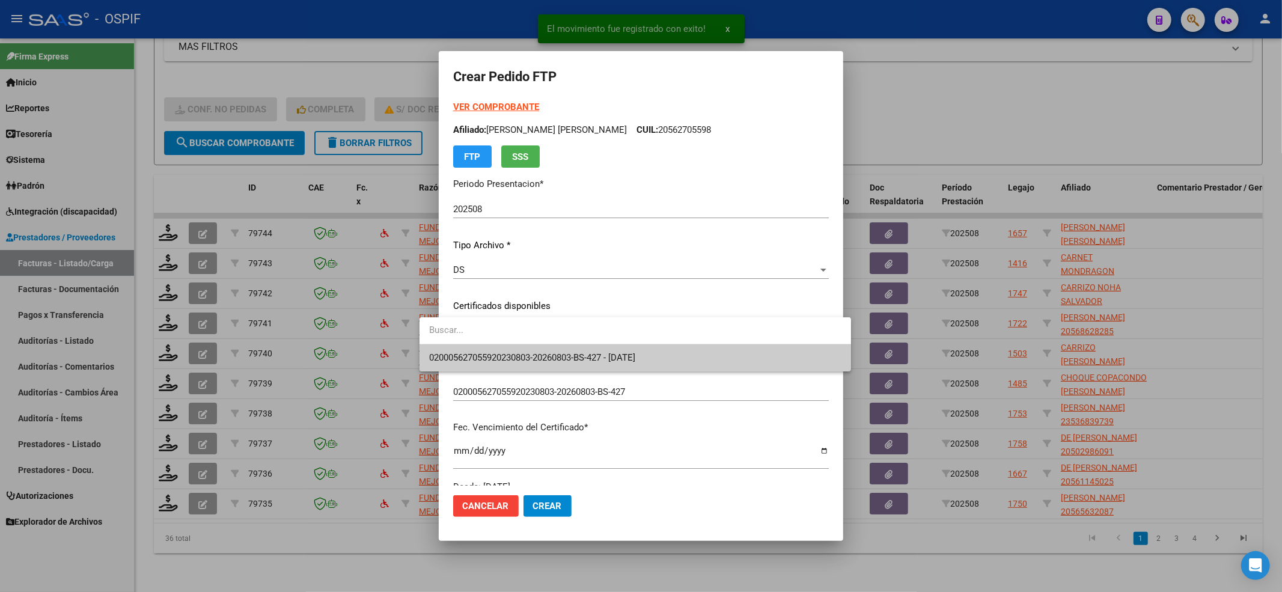
click at [514, 344] on span "020005627055920230803-20260803-BS-427 - [DATE]" at bounding box center [635, 357] width 412 height 27
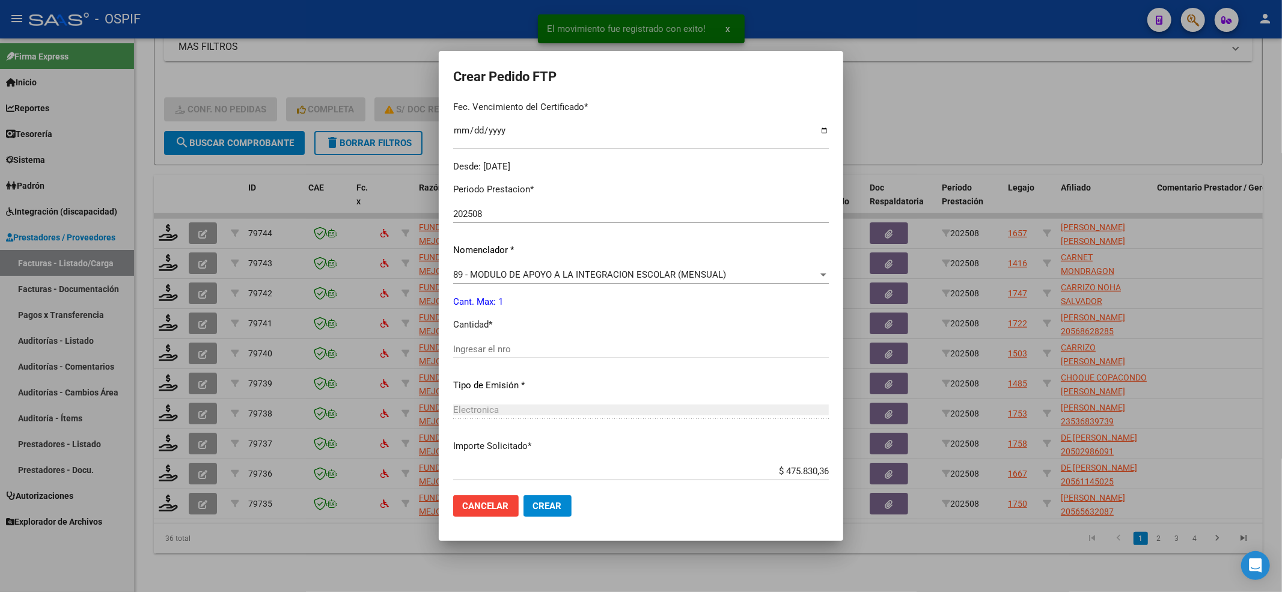
click at [508, 353] on input "Ingresar el nro" at bounding box center [641, 349] width 376 height 11
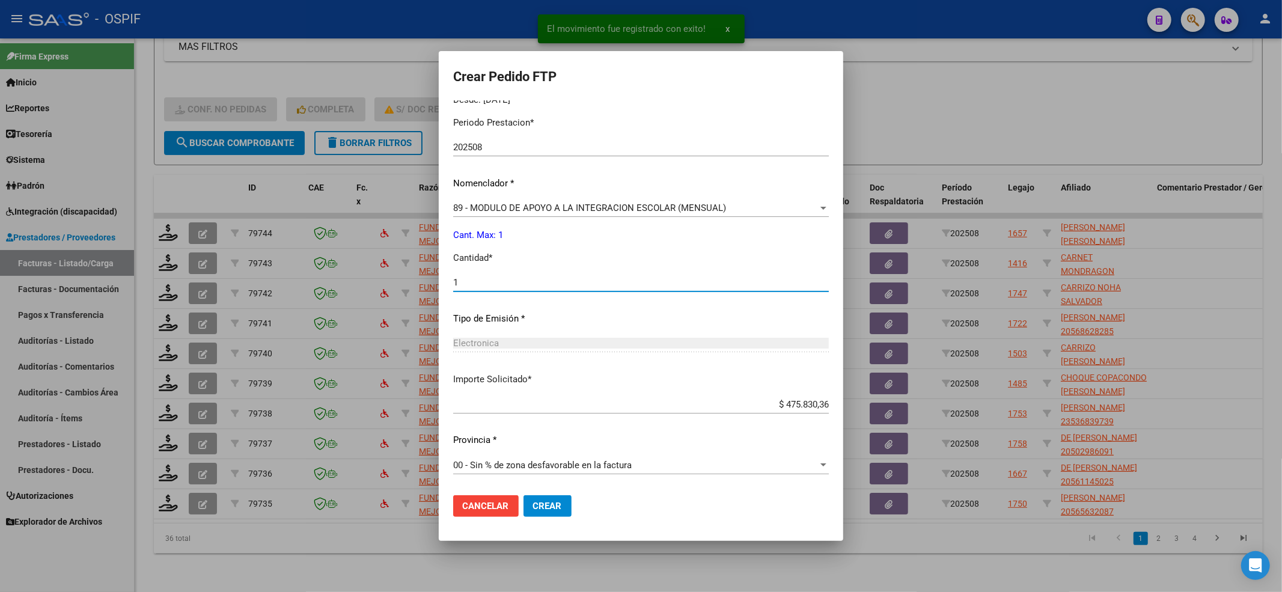
type input "1"
click at [526, 443] on mat-dialog-actions "Cancelar Crear" at bounding box center [641, 505] width 376 height 41
click at [526, 443] on button "Crear" at bounding box center [547, 506] width 48 height 22
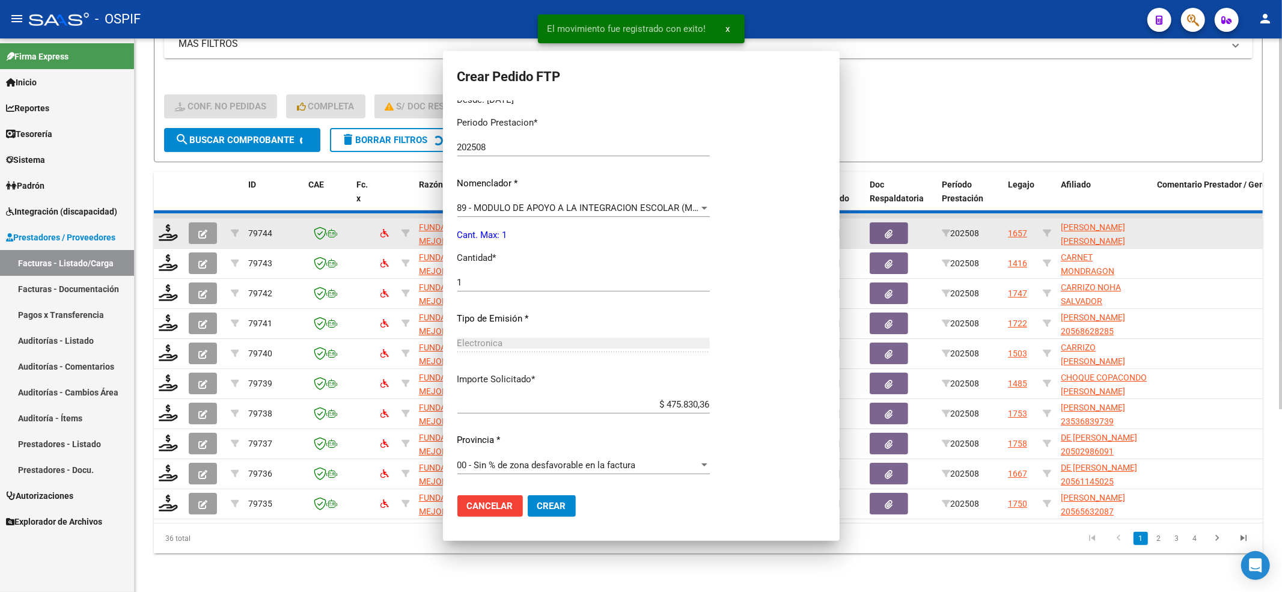
scroll to position [0, 0]
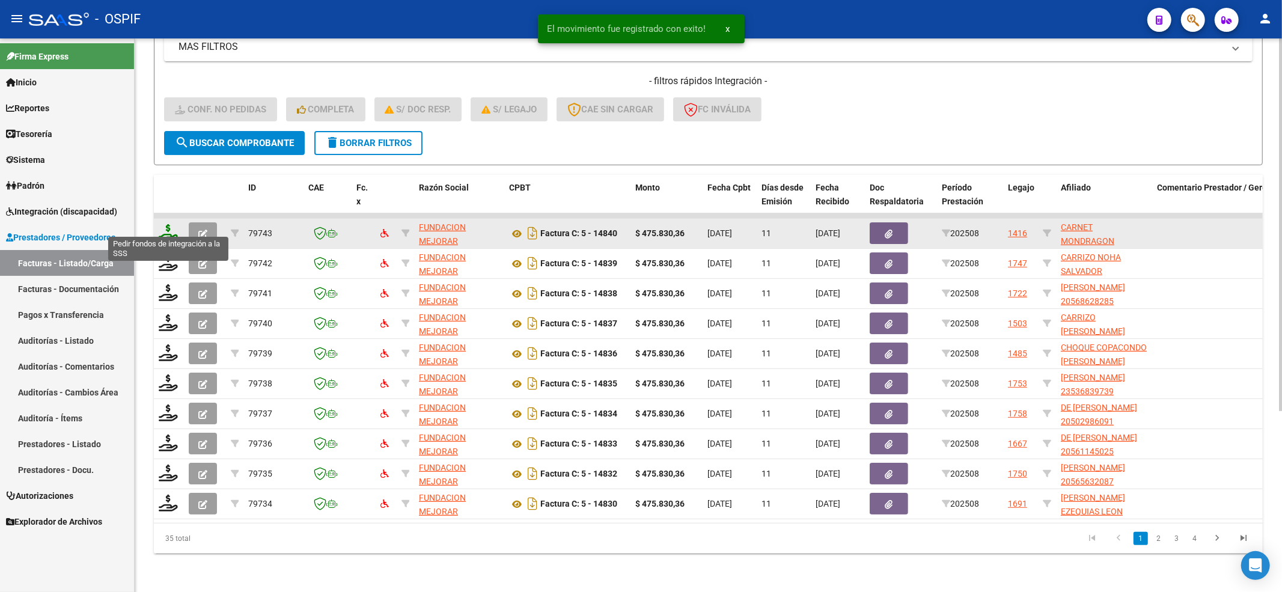
click at [168, 227] on icon at bounding box center [168, 232] width 19 height 17
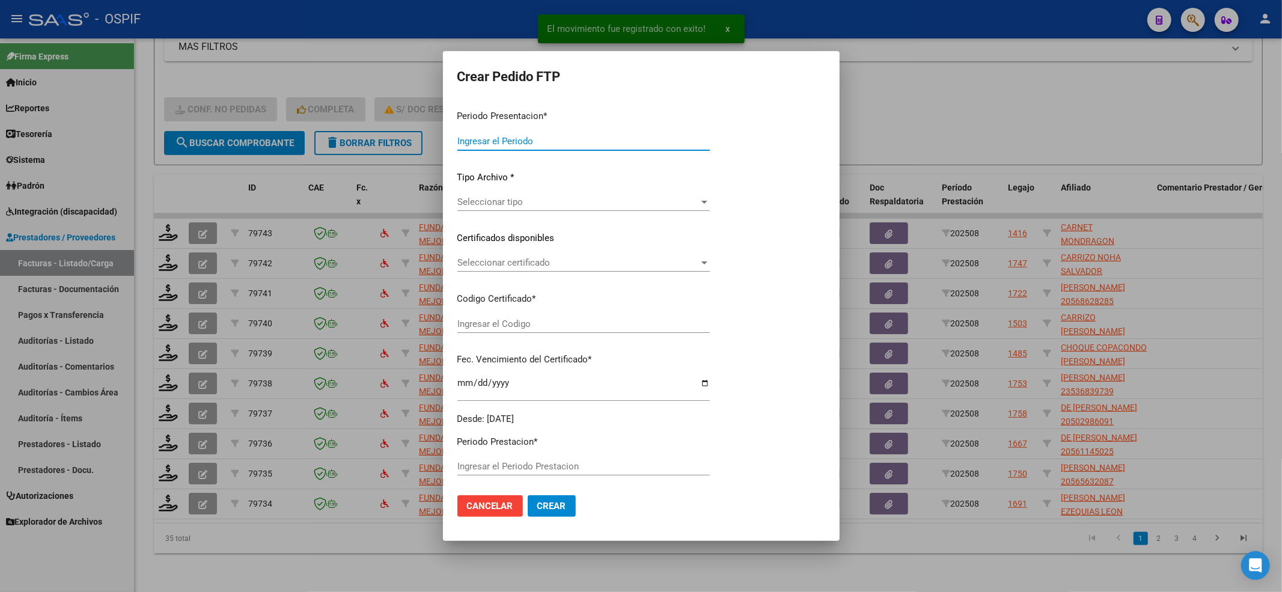
type input "202508"
type input "$ 475.830,36"
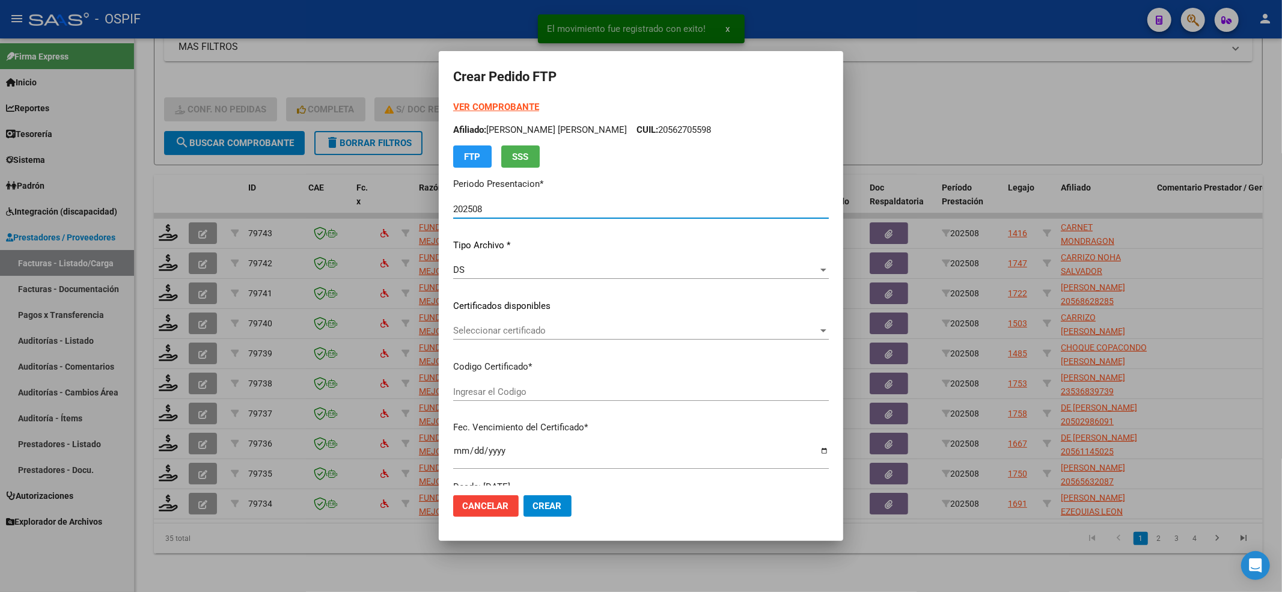
type input "0200053850191-20210915-20250915-BS AS-4"
type input "[DATE]"
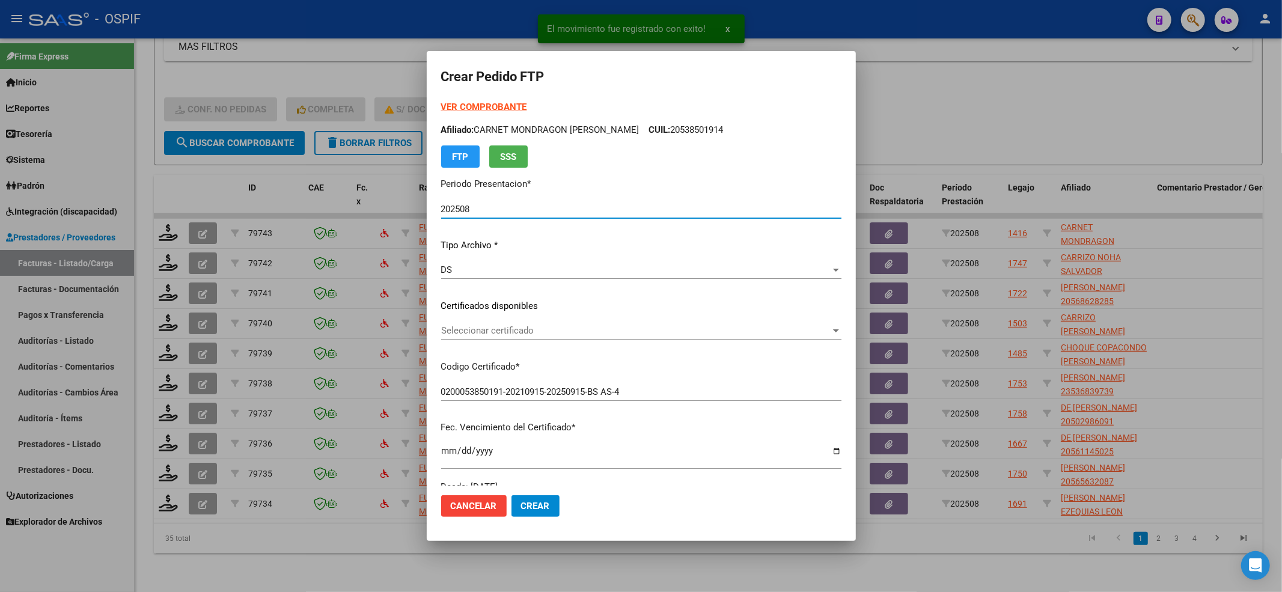
click at [573, 325] on span "Seleccionar certificado" at bounding box center [635, 330] width 389 height 11
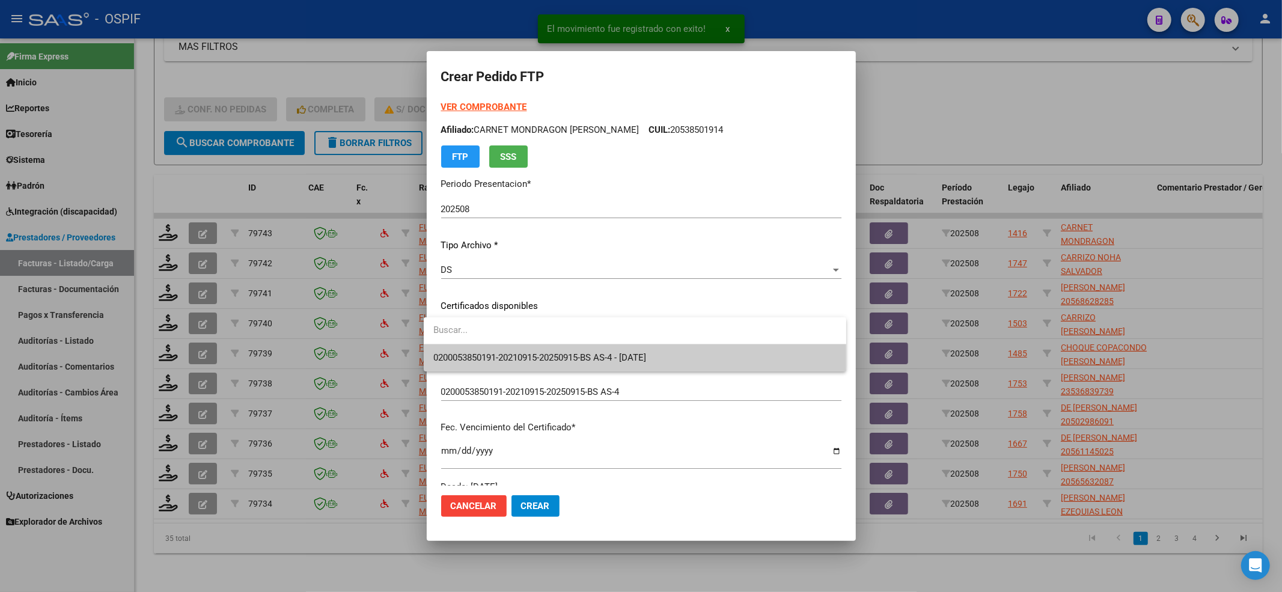
click at [539, 339] on input "dropdown search" at bounding box center [635, 330] width 422 height 27
click at [528, 350] on span "0200053850191-20210915-20250915-BS AS-4 - [DATE]" at bounding box center [634, 357] width 403 height 27
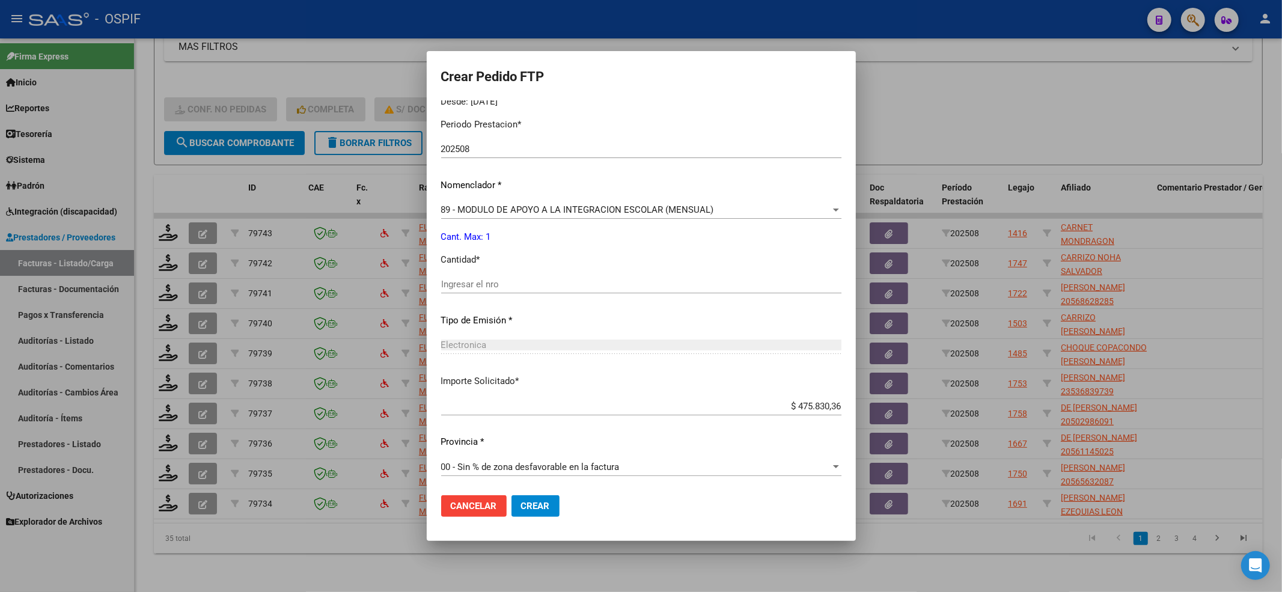
scroll to position [387, 0]
click at [484, 282] on input "Ingresar el nro" at bounding box center [641, 282] width 400 height 11
type input "1"
drag, startPoint x: 532, startPoint y: 507, endPoint x: 549, endPoint y: 491, distance: 22.5
click at [535, 443] on span "Crear" at bounding box center [535, 506] width 29 height 11
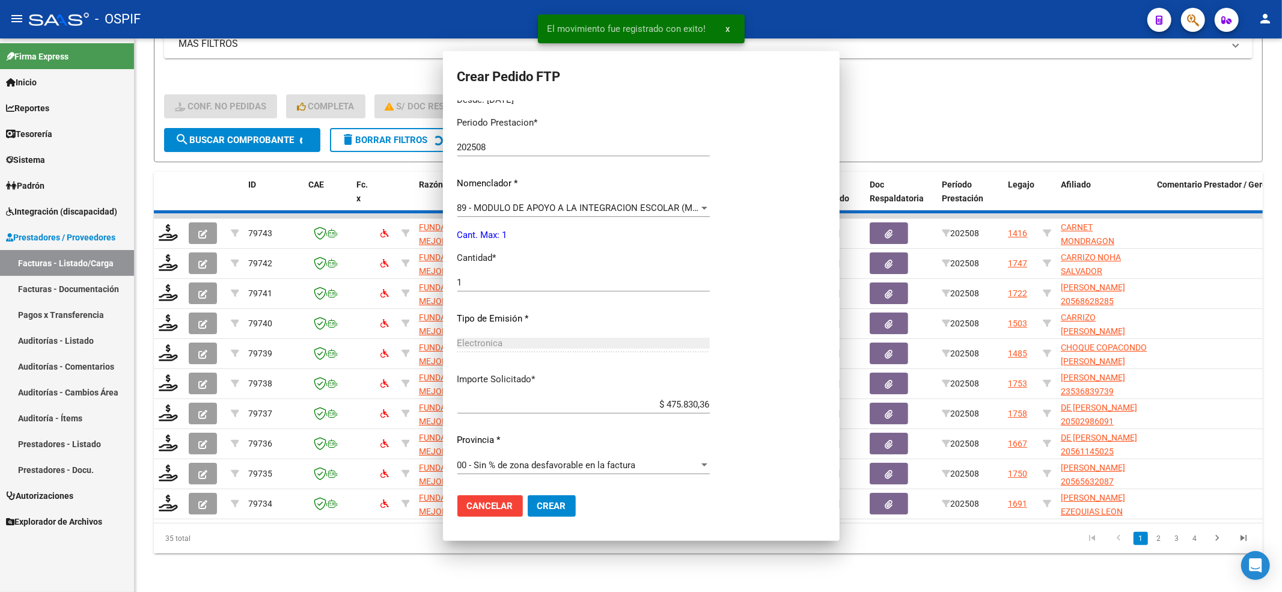
scroll to position [0, 0]
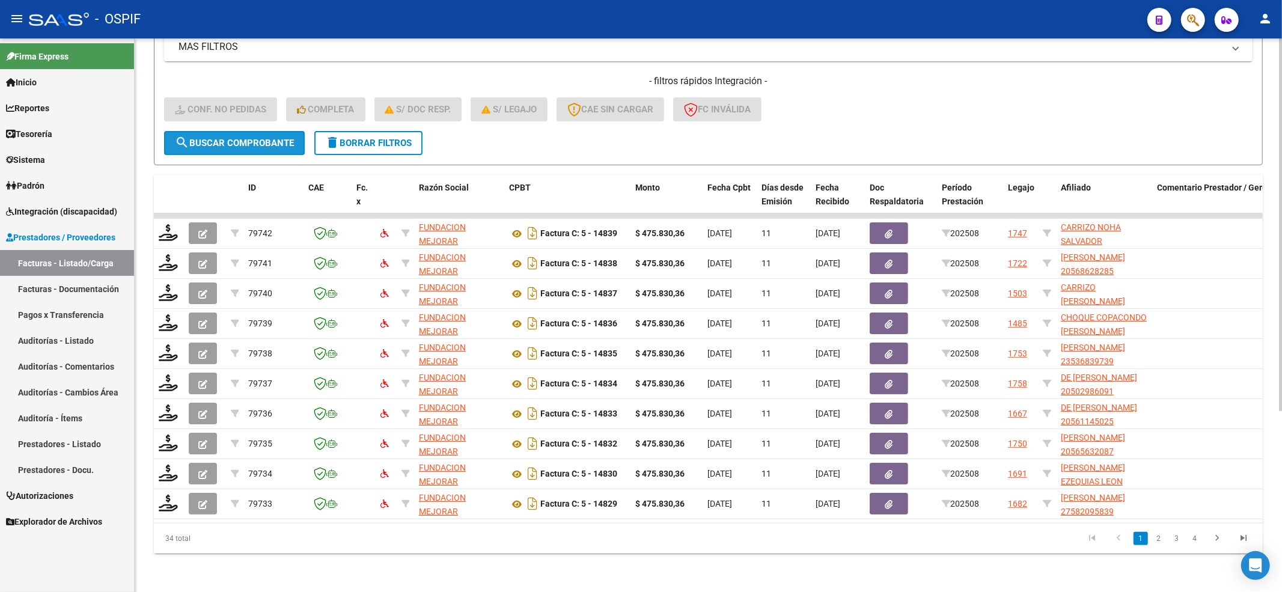
click at [261, 138] on span "search Buscar Comprobante" at bounding box center [234, 143] width 119 height 11
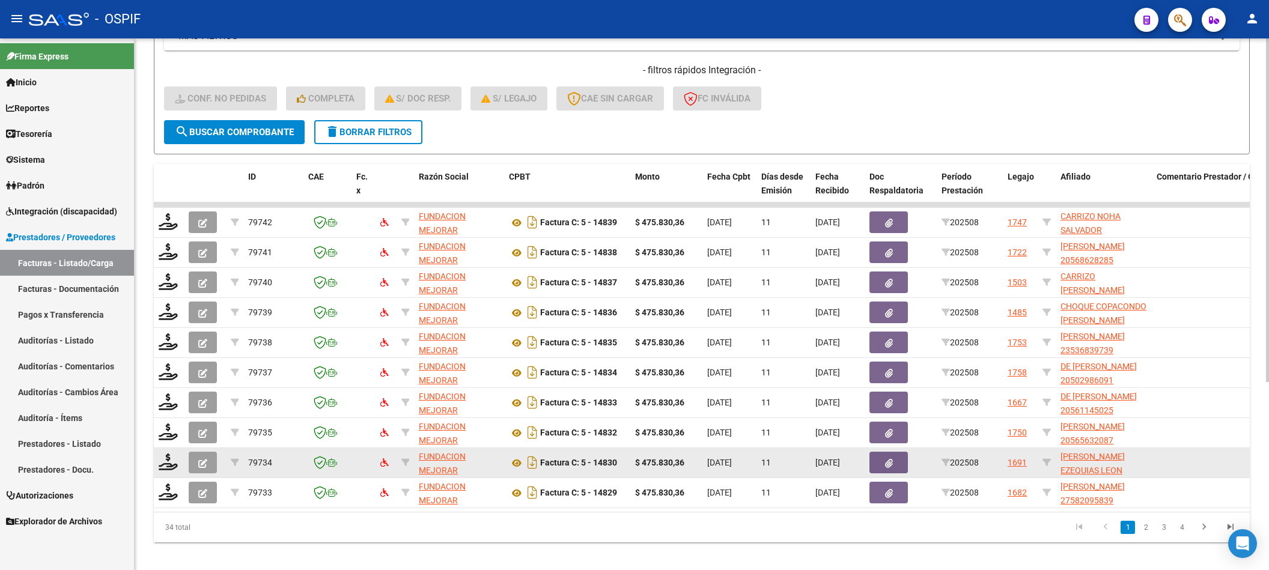
drag, startPoint x: 210, startPoint y: 126, endPoint x: 287, endPoint y: 469, distance: 351.6
click at [210, 127] on span "search Buscar Comprobante" at bounding box center [234, 132] width 119 height 11
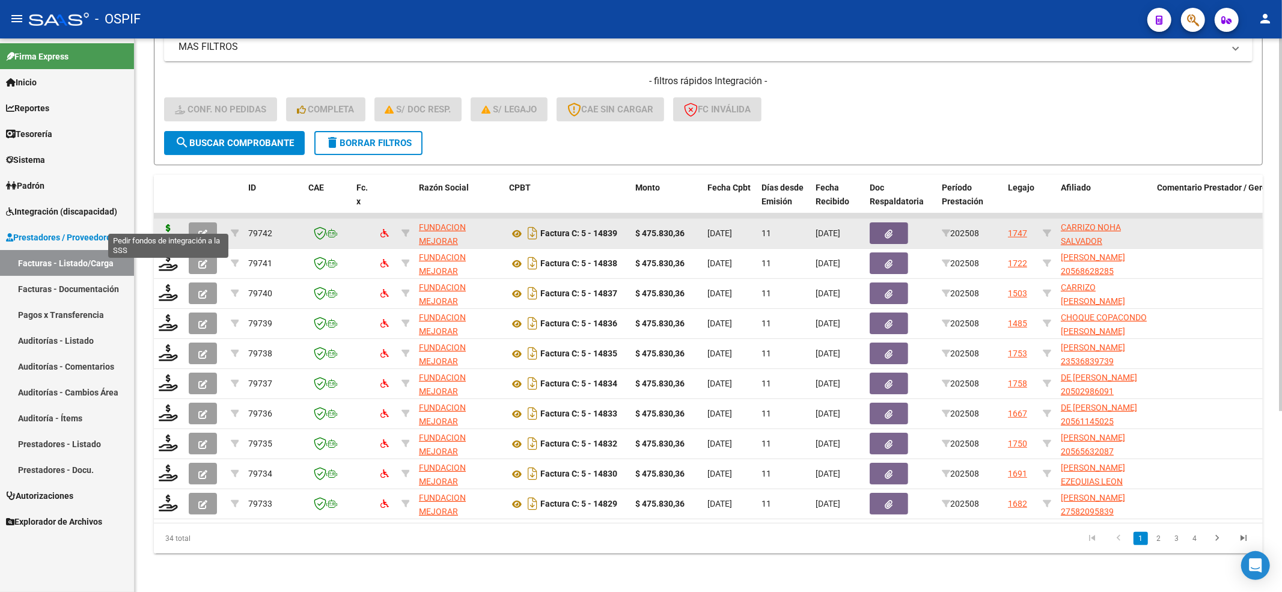
click at [166, 224] on icon at bounding box center [168, 232] width 19 height 17
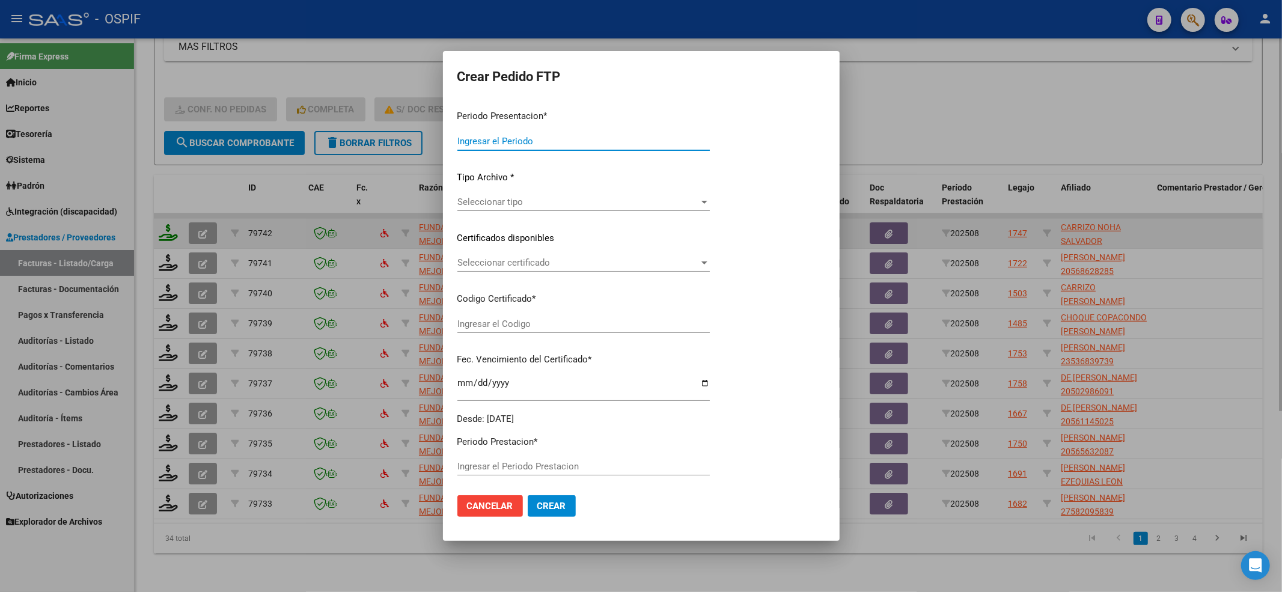
type input "202508"
type input "$ 475.830,36"
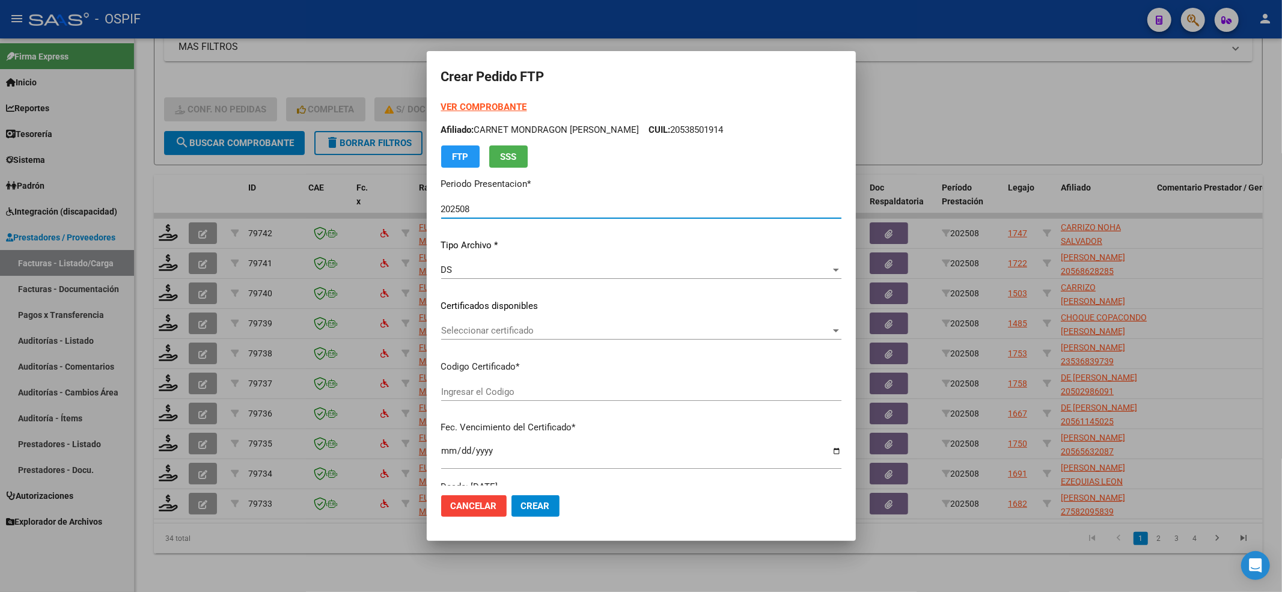
type input "0200057248042-20230717-20260717-BS-427"
type input "[DATE]"
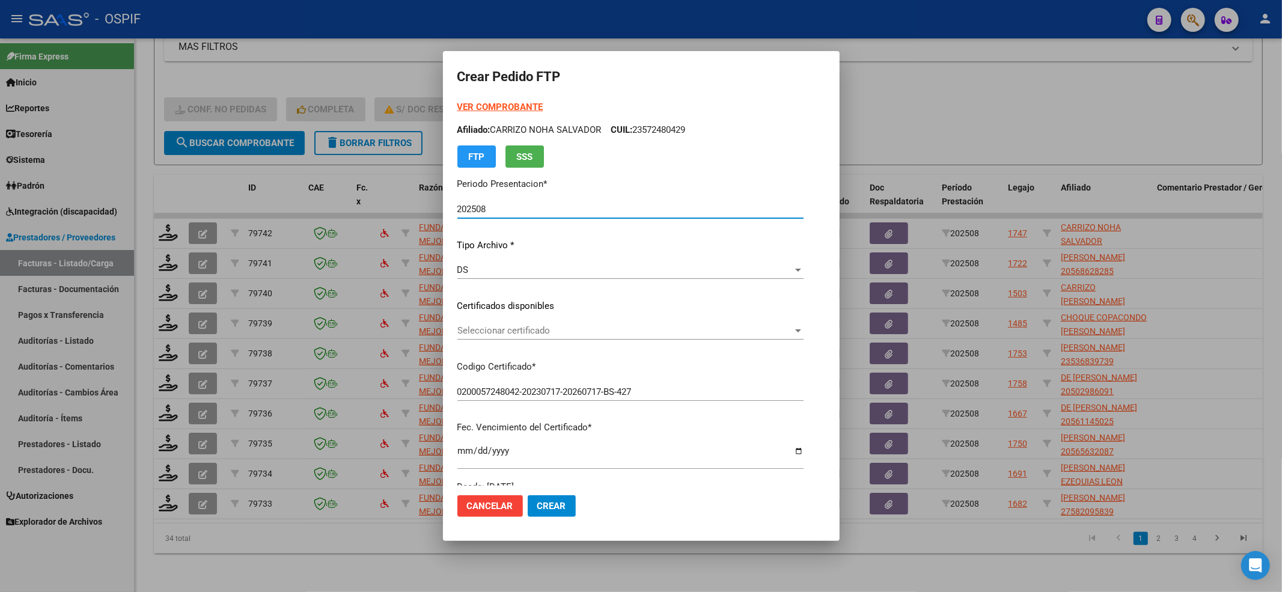
click at [520, 327] on span "Seleccionar certificado" at bounding box center [624, 330] width 335 height 11
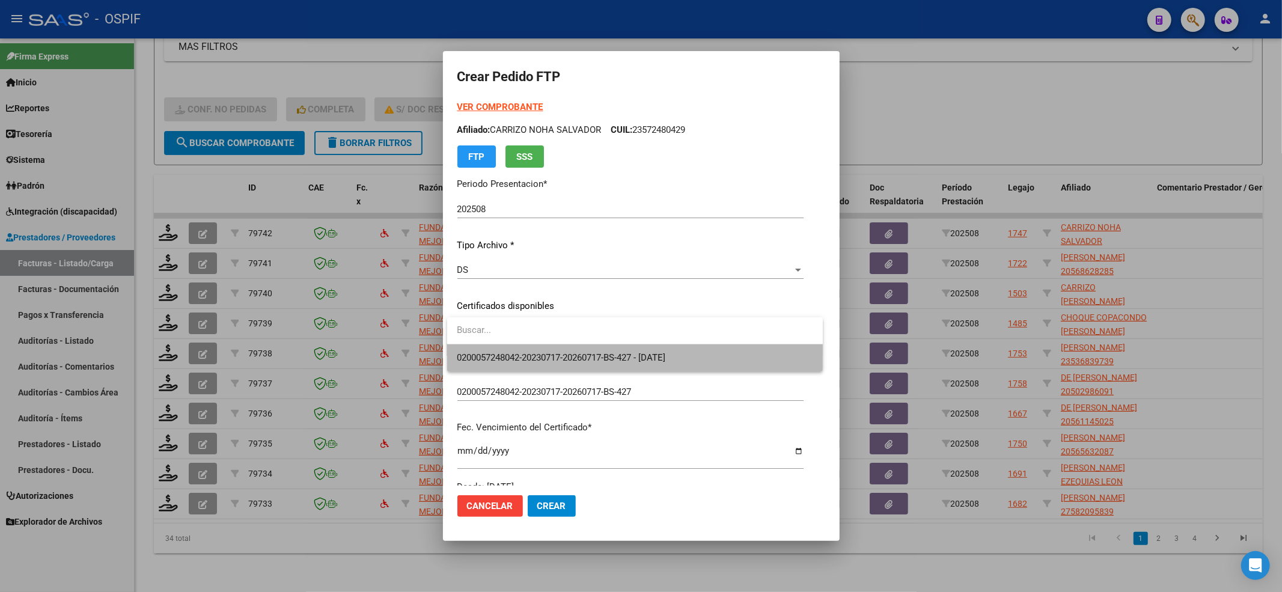
click at [504, 370] on span "0200057248042-20230717-20260717-BS-427 - [DATE]" at bounding box center [635, 357] width 356 height 27
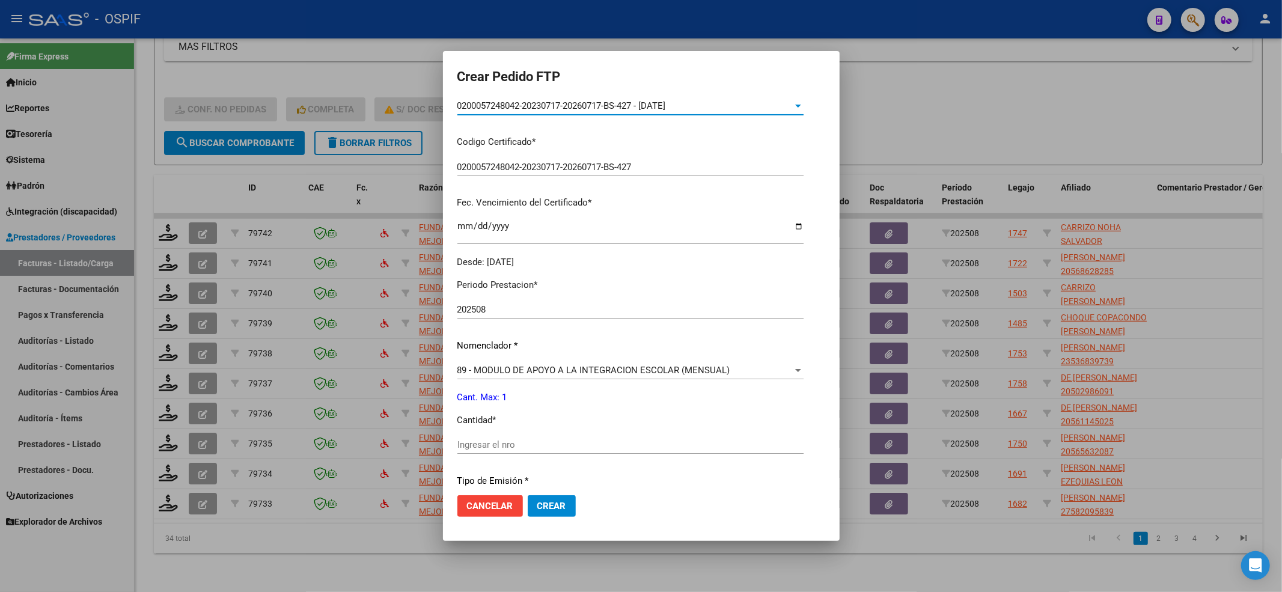
scroll to position [240, 0]
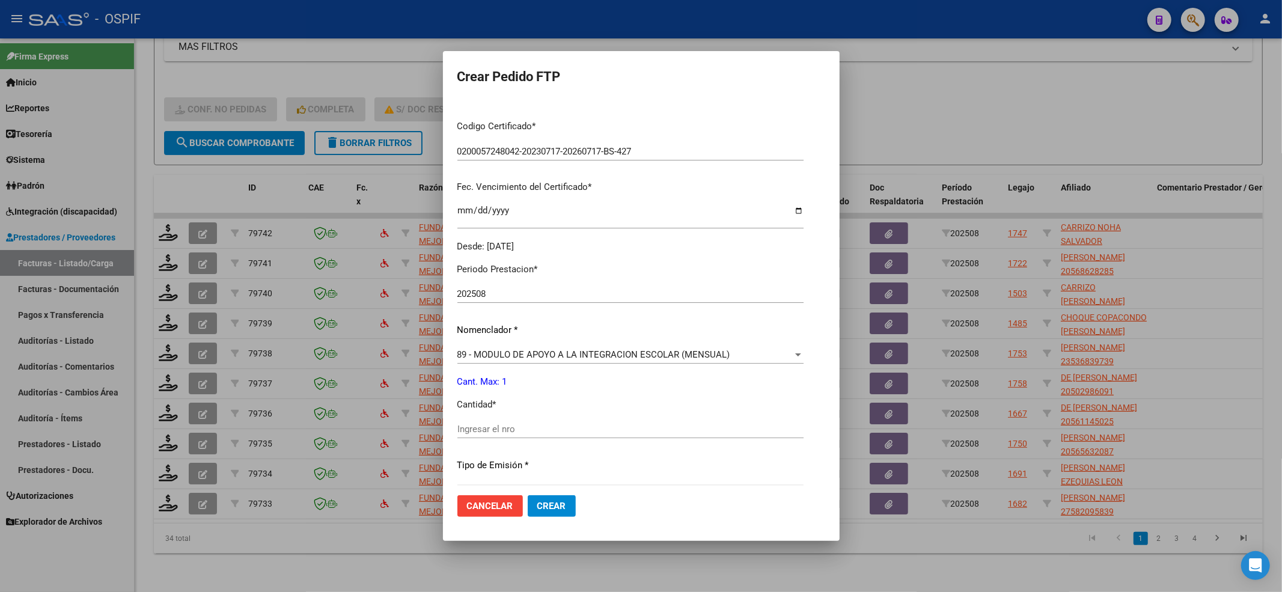
click at [467, 436] on div "Ingresar el nro" at bounding box center [630, 429] width 346 height 18
type input "1"
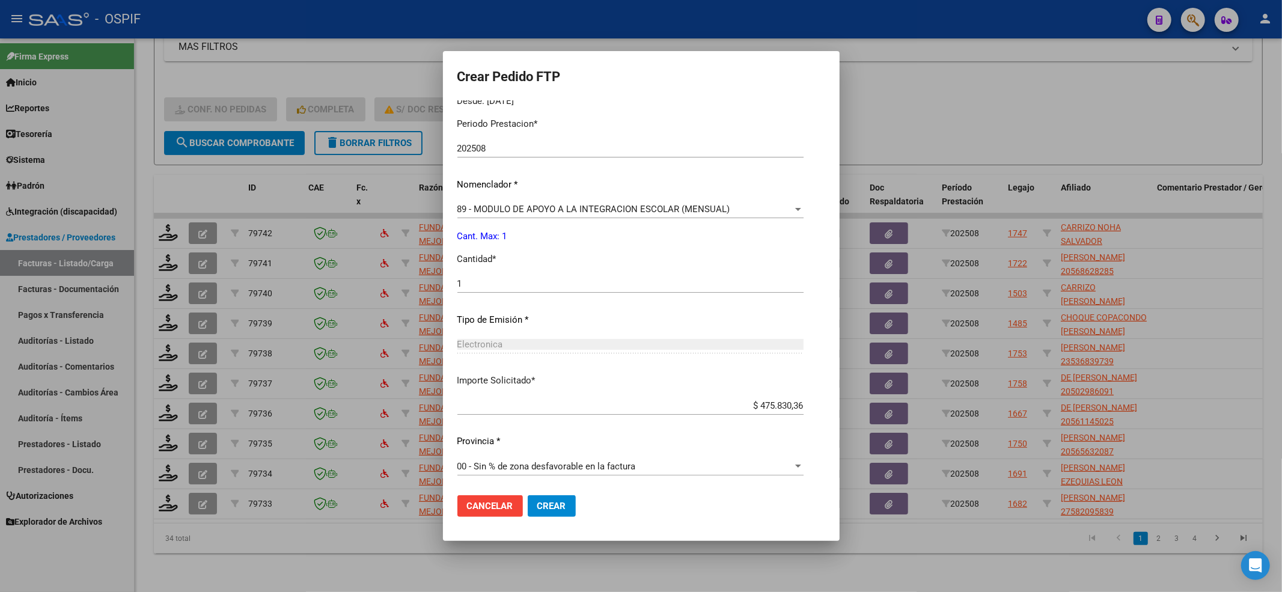
scroll to position [387, 0]
click at [548, 443] on span "Crear" at bounding box center [551, 506] width 29 height 11
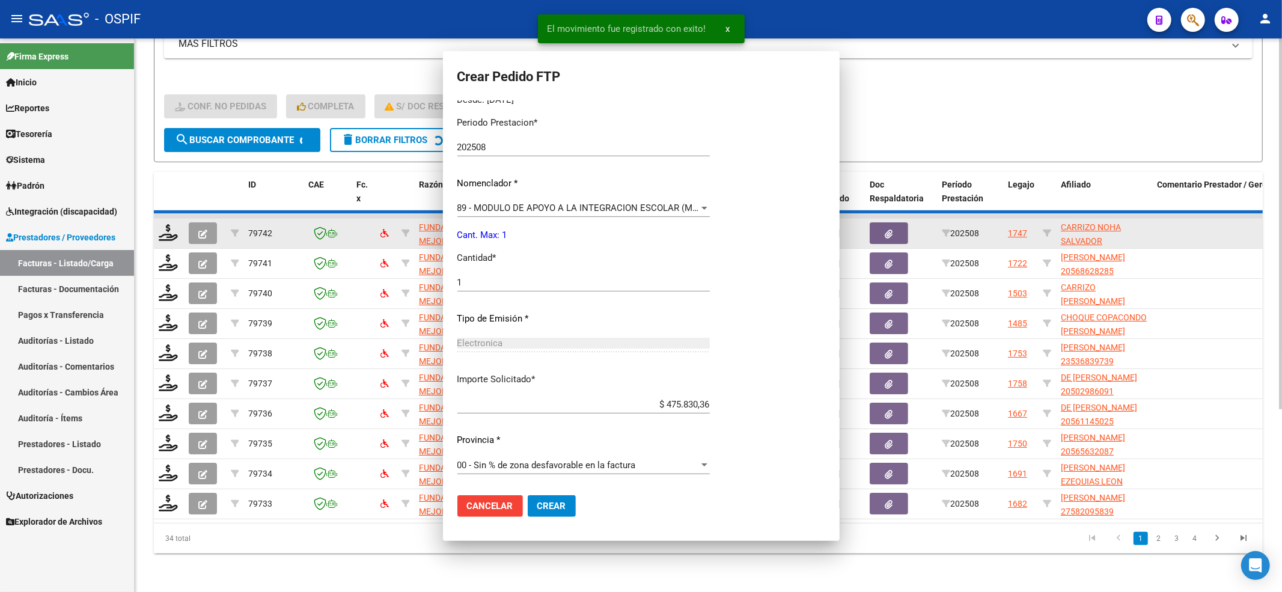
scroll to position [0, 0]
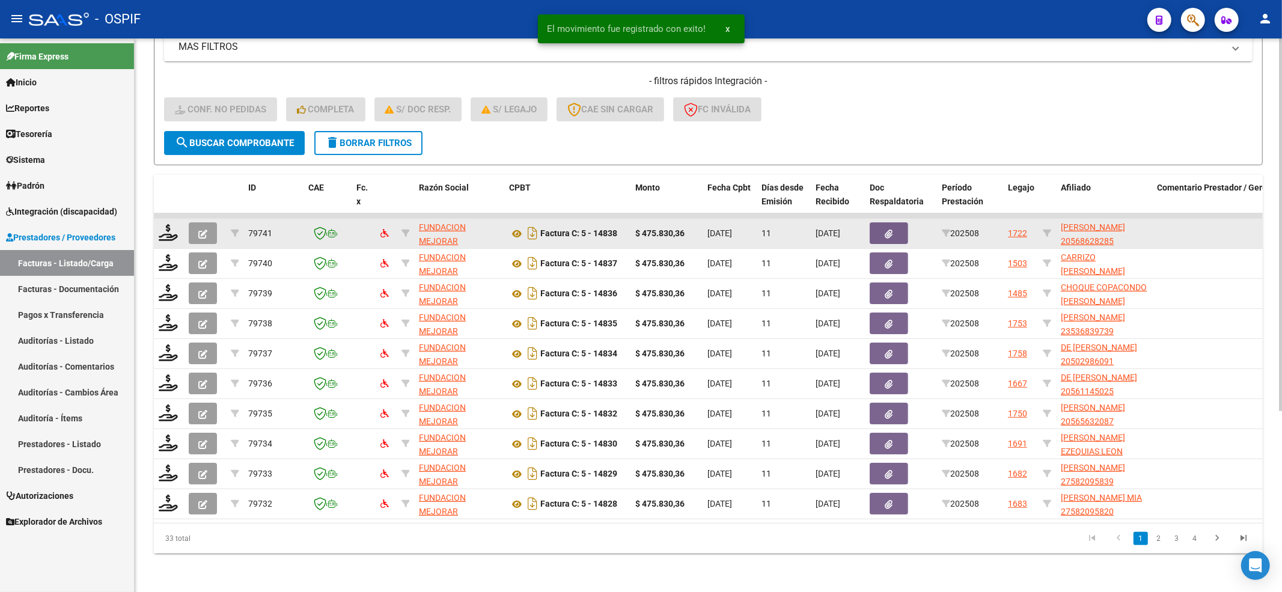
click at [400, 222] on datatable-body-cell at bounding box center [405, 233] width 17 height 29
click at [402, 229] on icon at bounding box center [405, 233] width 8 height 8
click at [160, 224] on icon at bounding box center [168, 232] width 19 height 17
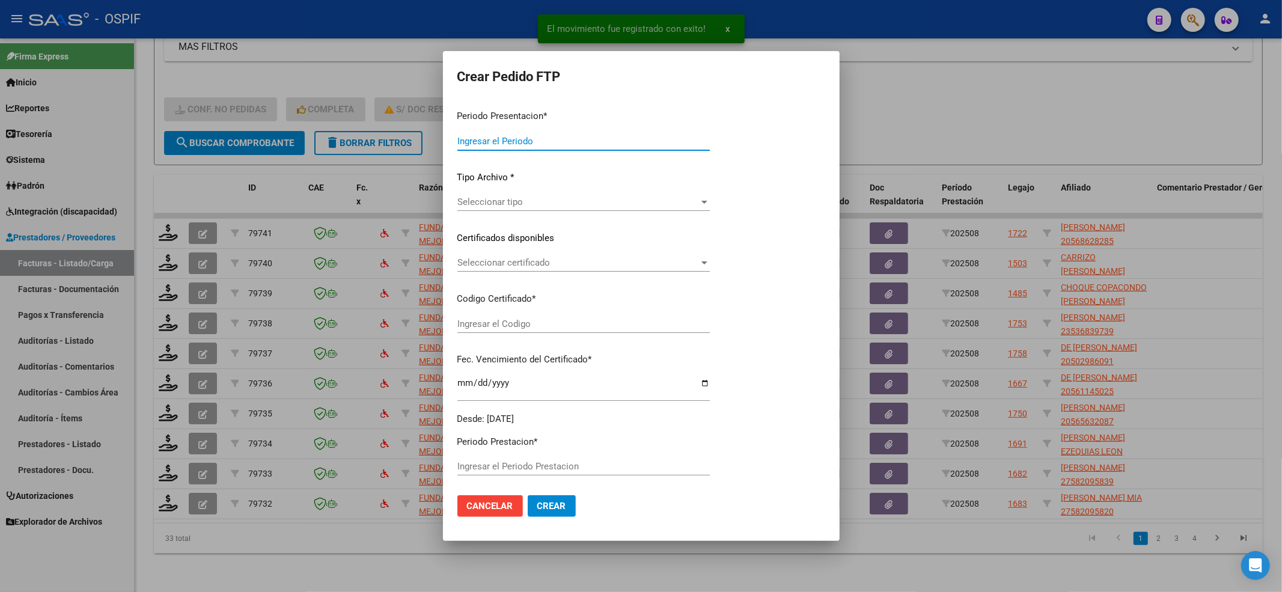
type input "202508"
type input "$ 475.830,36"
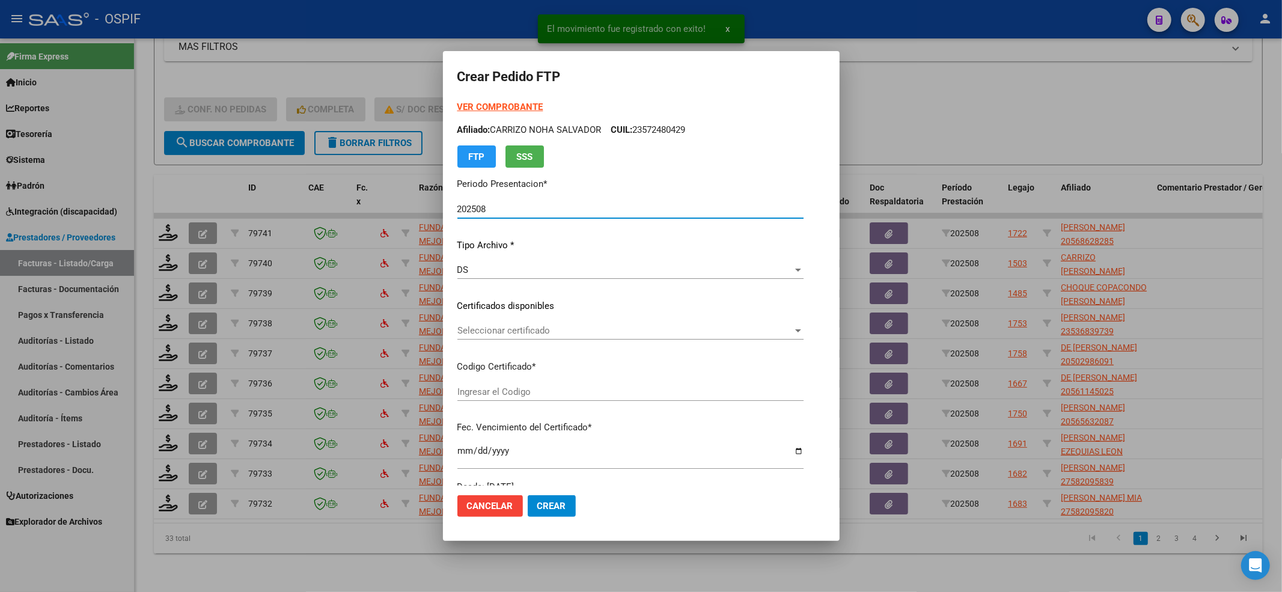
type input "0005686282820250827-20300827-BS AS-427"
type input "[DATE]"
click at [517, 329] on span "Seleccionar certificado" at bounding box center [603, 330] width 293 height 11
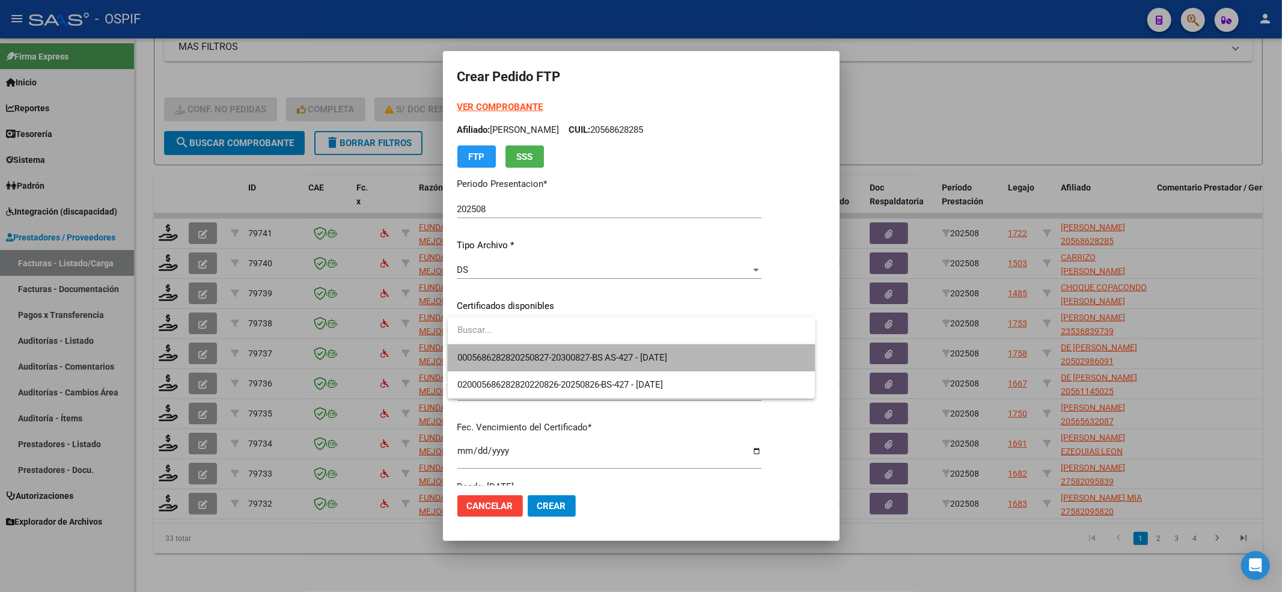
click at [513, 349] on span "0005686282820250827-20300827-BS AS-427 - [DATE]" at bounding box center [631, 357] width 348 height 27
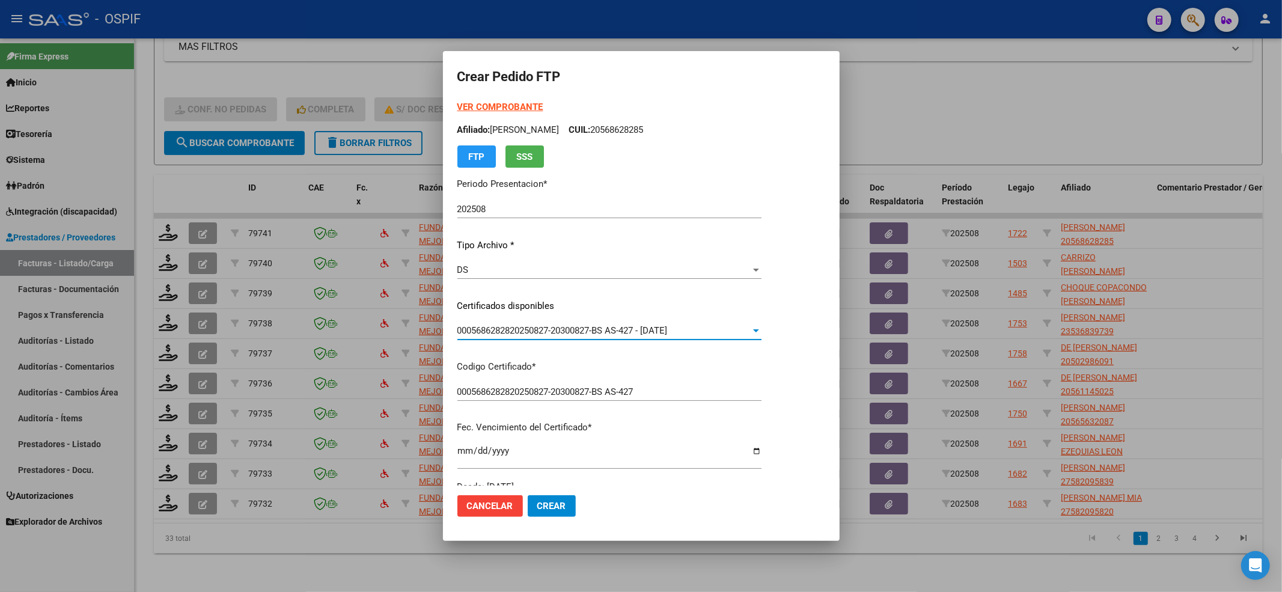
scroll to position [240, 0]
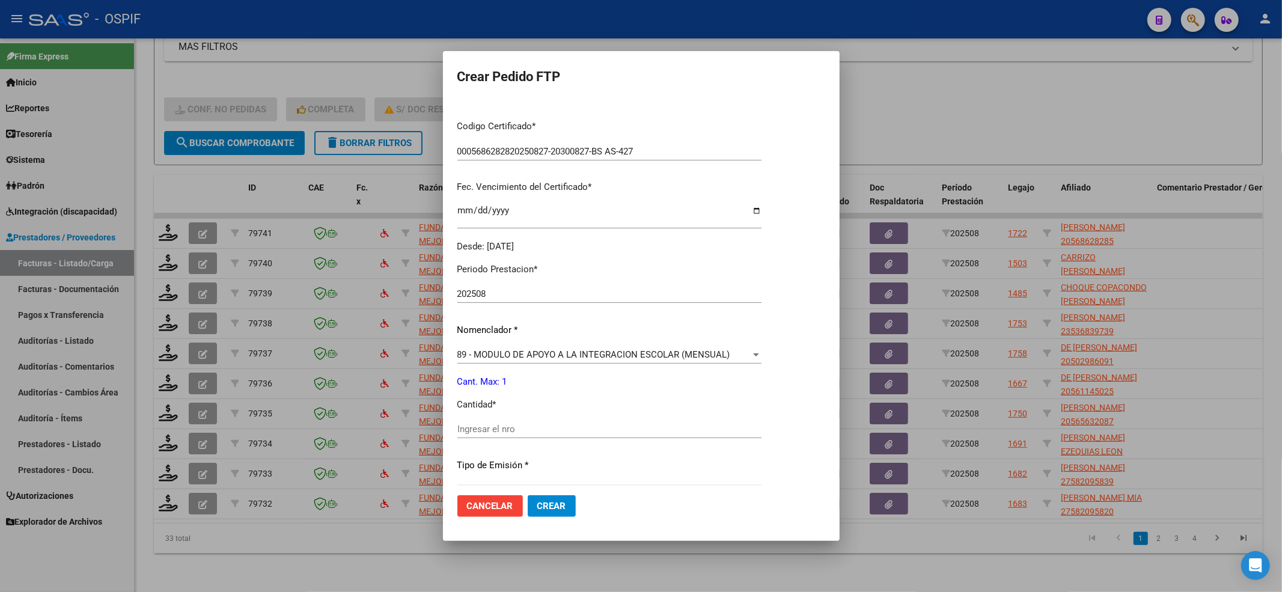
click at [478, 435] on div "Ingresar el nro" at bounding box center [609, 429] width 304 height 18
type input "1"
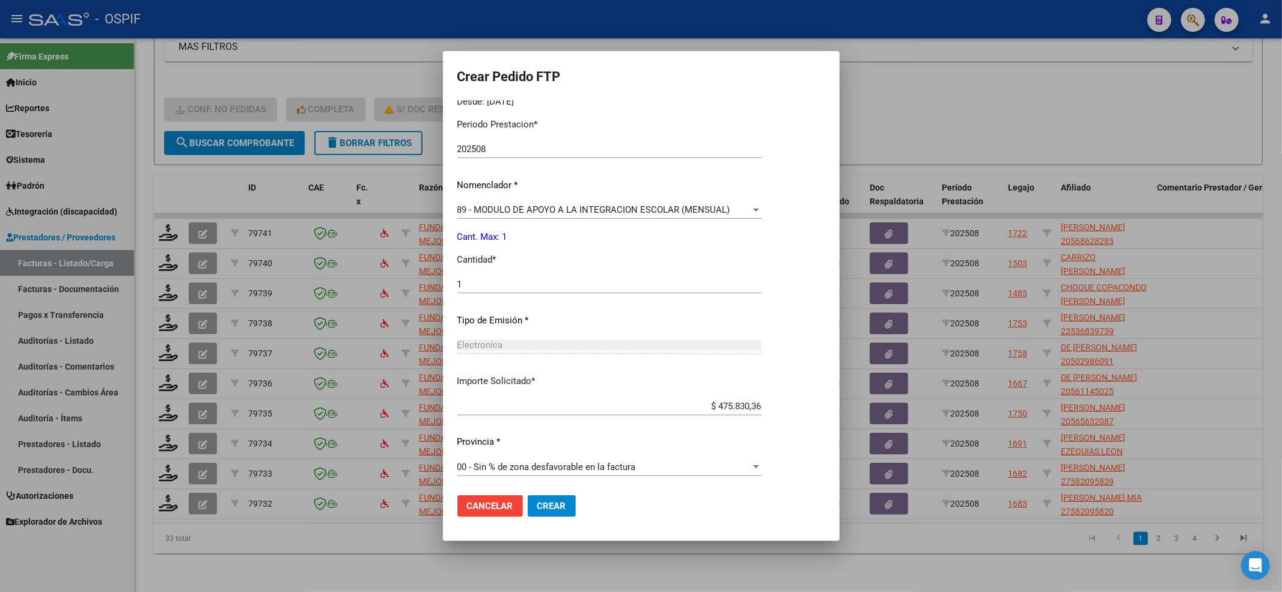
scroll to position [387, 0]
drag, startPoint x: 549, startPoint y: 505, endPoint x: 449, endPoint y: 437, distance: 120.2
click at [549, 443] on span "Crear" at bounding box center [551, 506] width 29 height 11
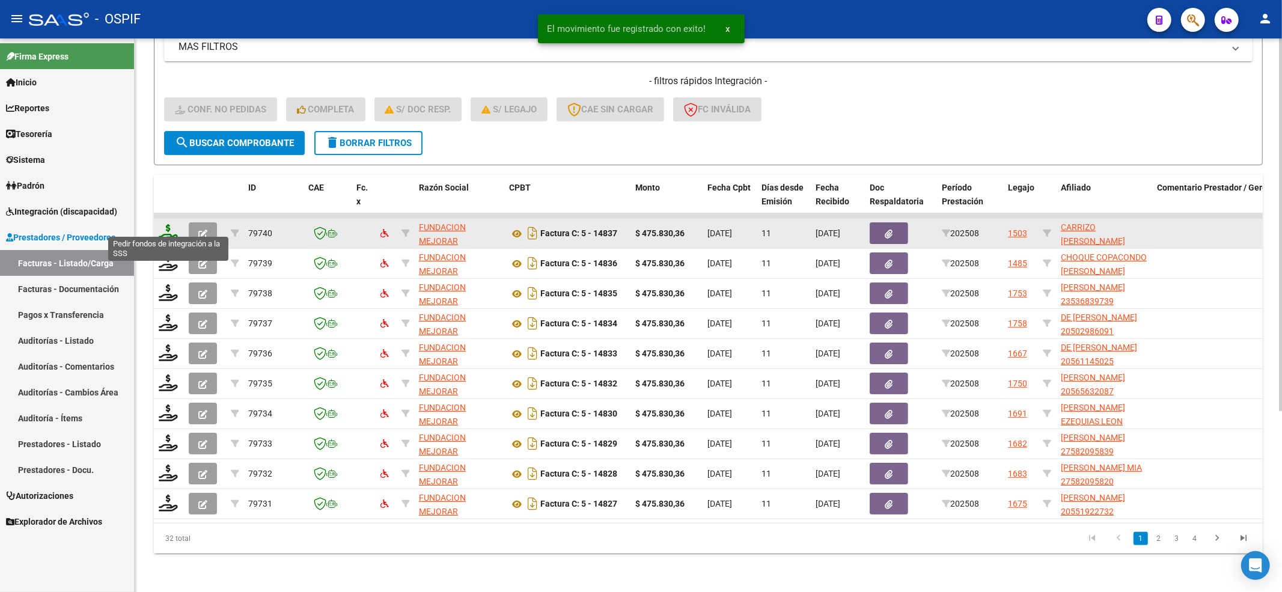
click at [171, 225] on icon at bounding box center [168, 232] width 19 height 17
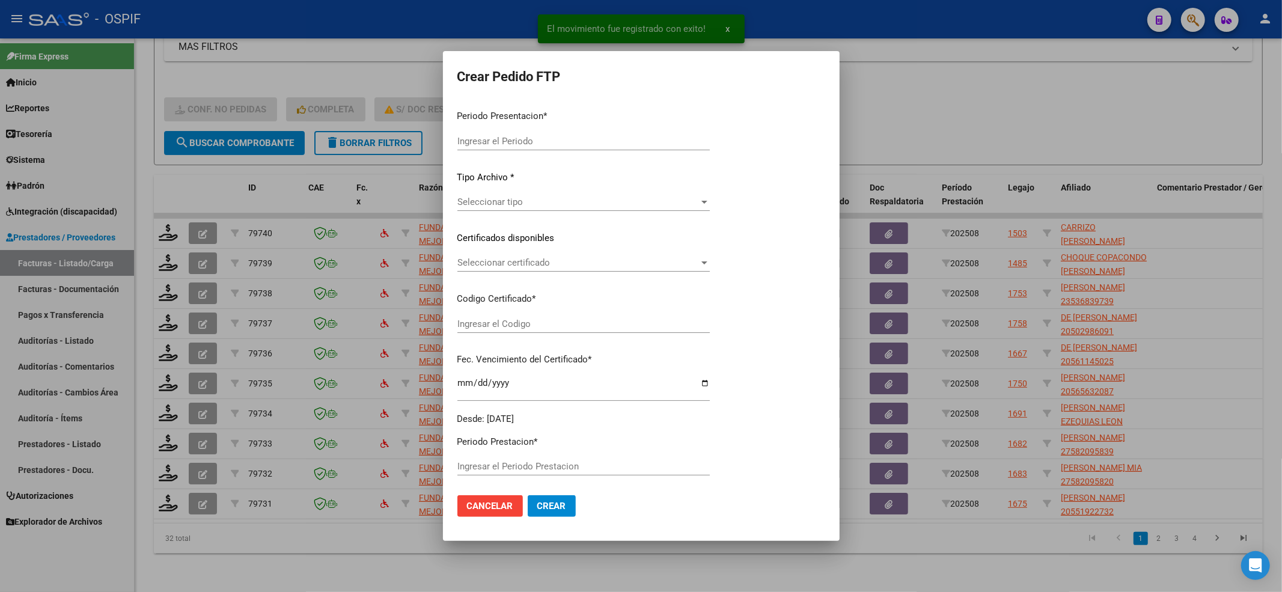
type input "202508"
type input "$ 475.830,36"
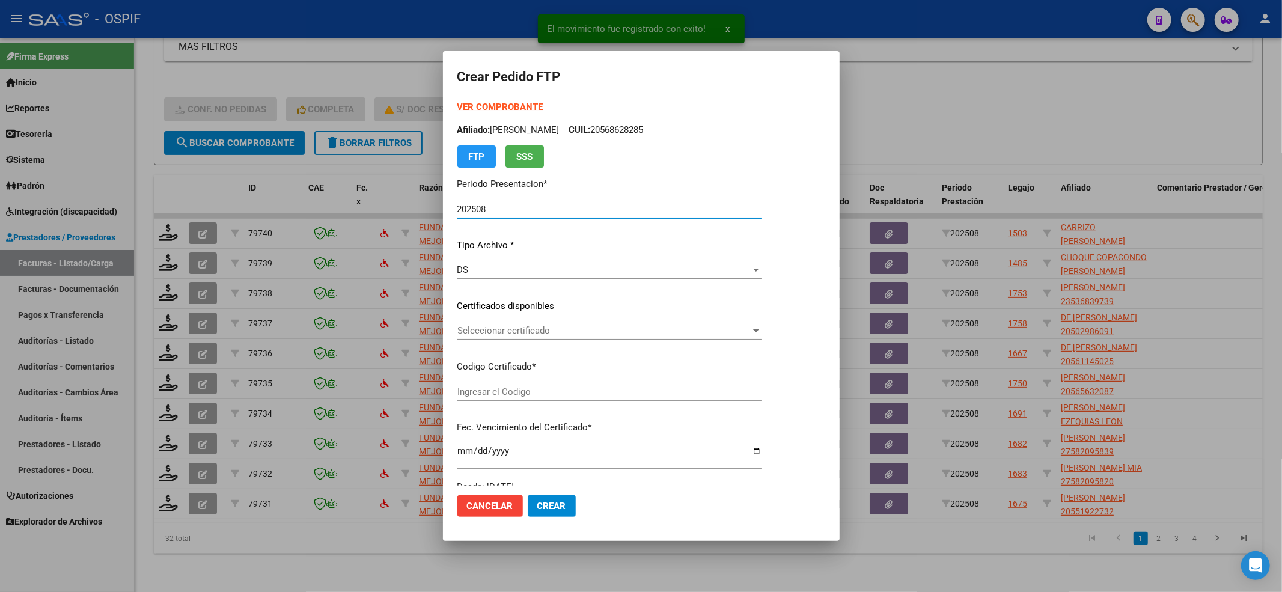
type input "0200057675368-20220609-20250609-BS-427"
type input "[DATE]"
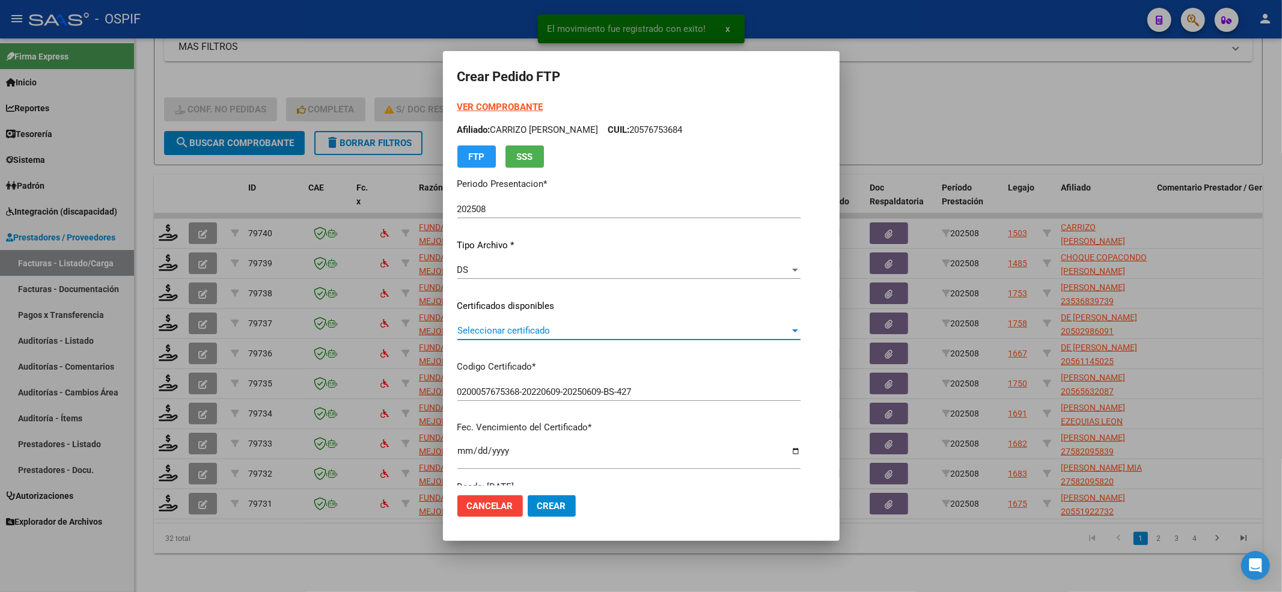
click at [580, 326] on span "Seleccionar certificado" at bounding box center [623, 330] width 332 height 11
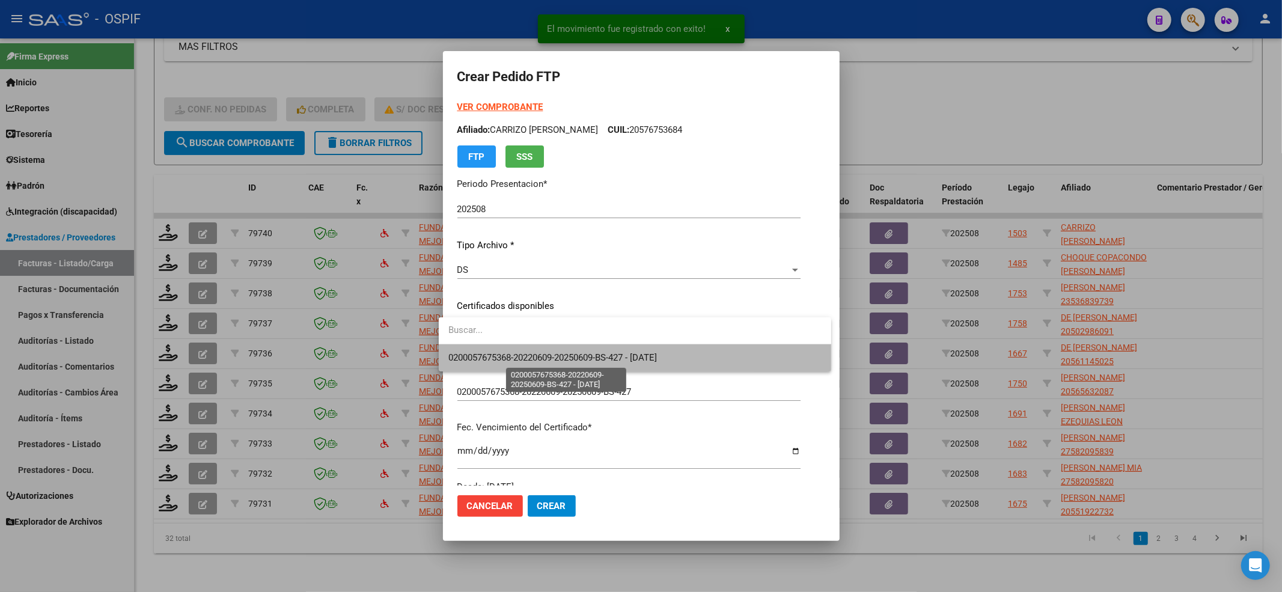
click at [564, 356] on span "0200057675368-20220609-20250609-BS-427 - [DATE]" at bounding box center [552, 357] width 208 height 11
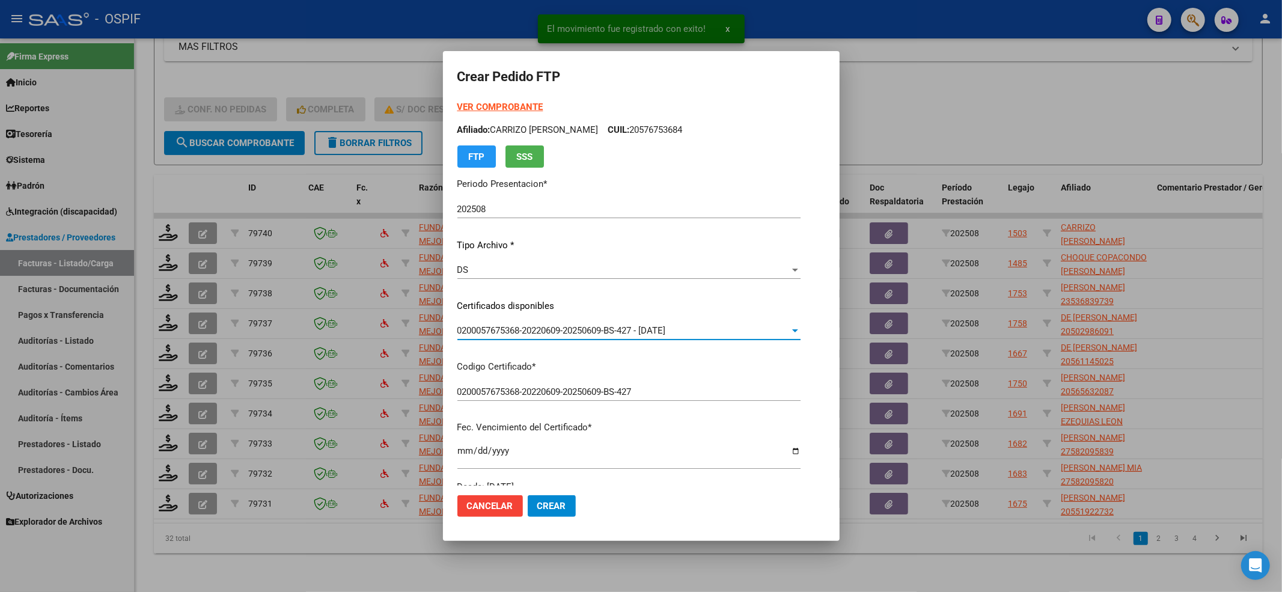
scroll to position [240, 0]
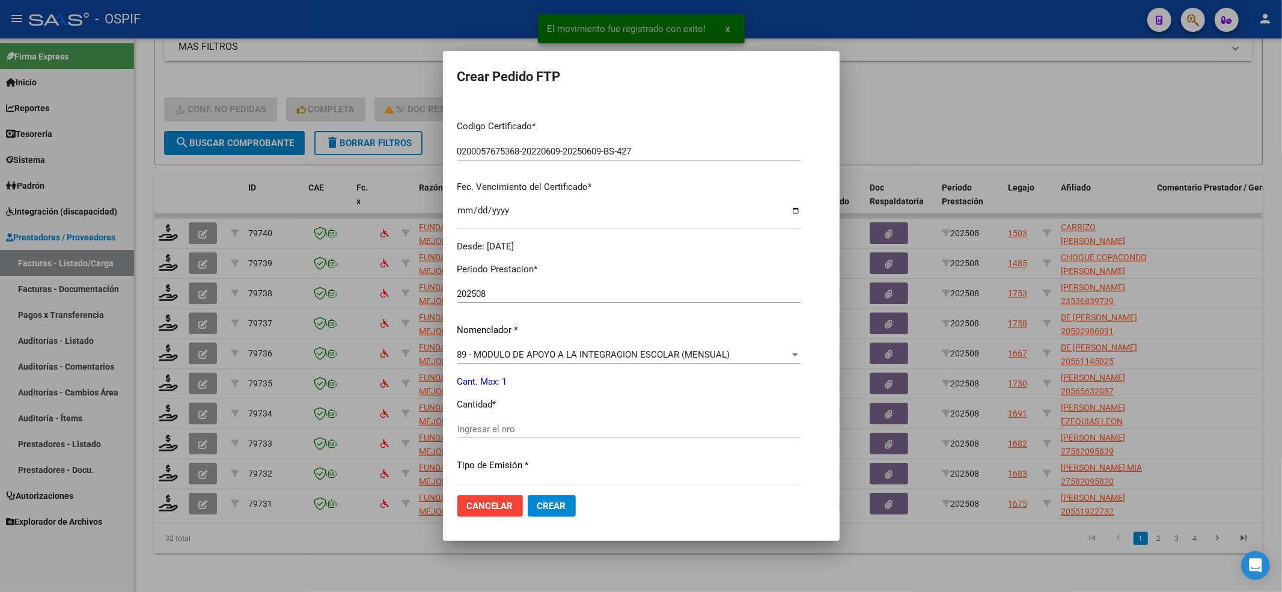
click at [503, 433] on div "Ingresar el nro" at bounding box center [628, 429] width 343 height 18
click at [502, 436] on div "Ingresar el nro" at bounding box center [628, 429] width 343 height 18
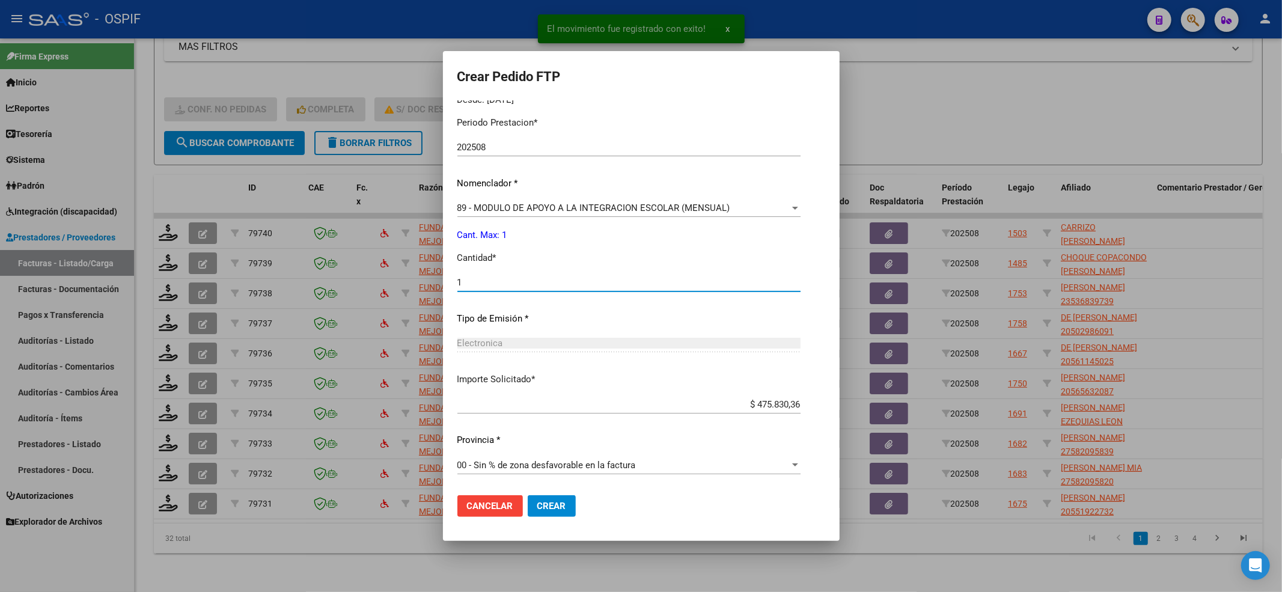
type input "1"
click at [547, 443] on span "Crear" at bounding box center [551, 506] width 29 height 11
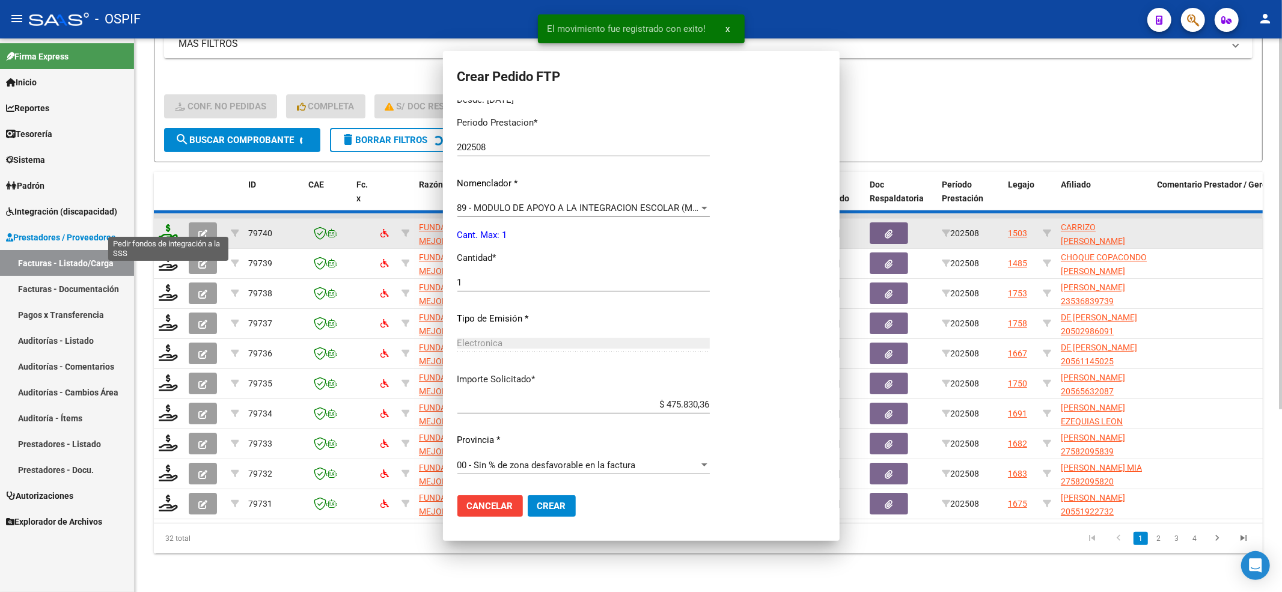
scroll to position [0, 0]
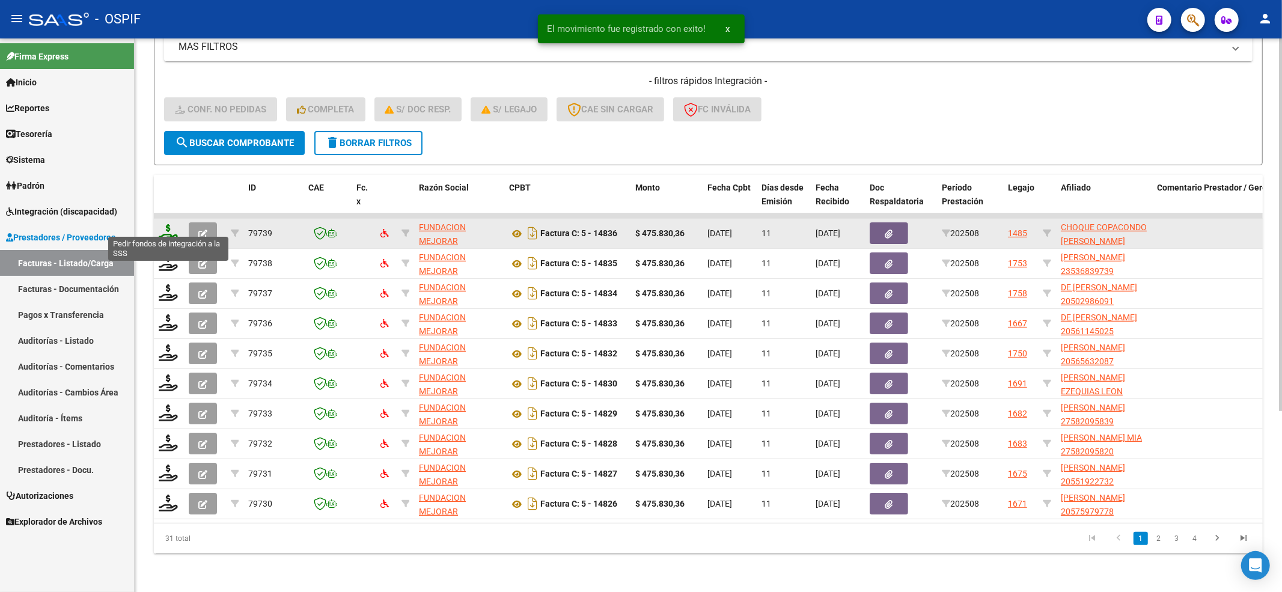
click at [161, 224] on icon at bounding box center [168, 232] width 19 height 17
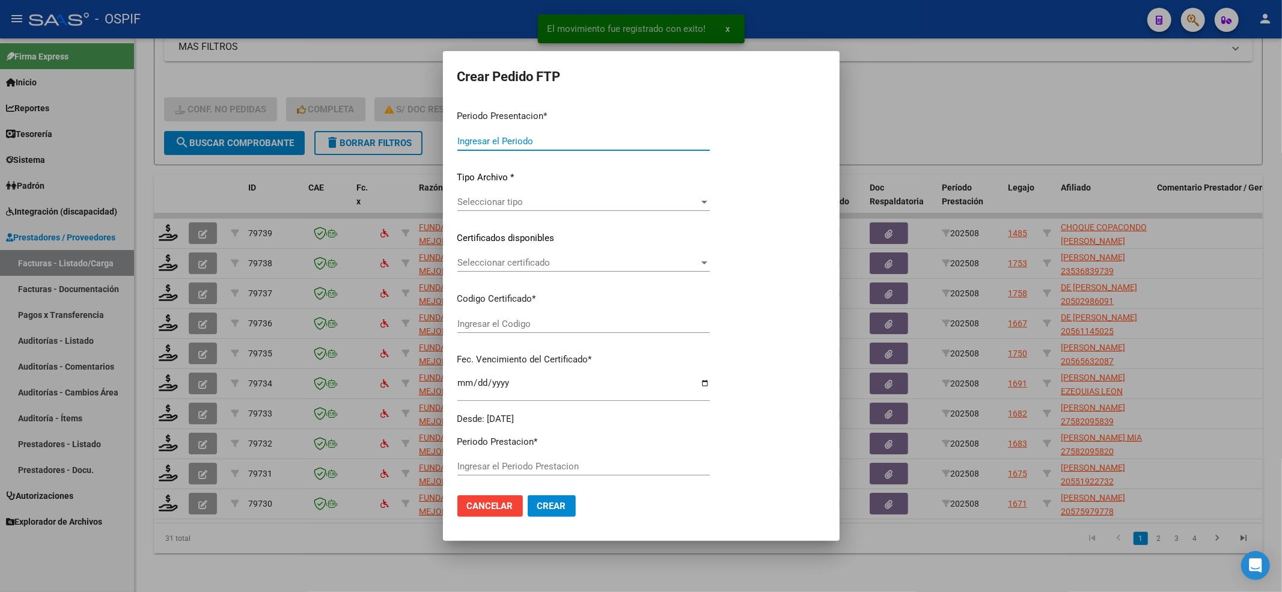
type input "202508"
type input "$ 475.830,36"
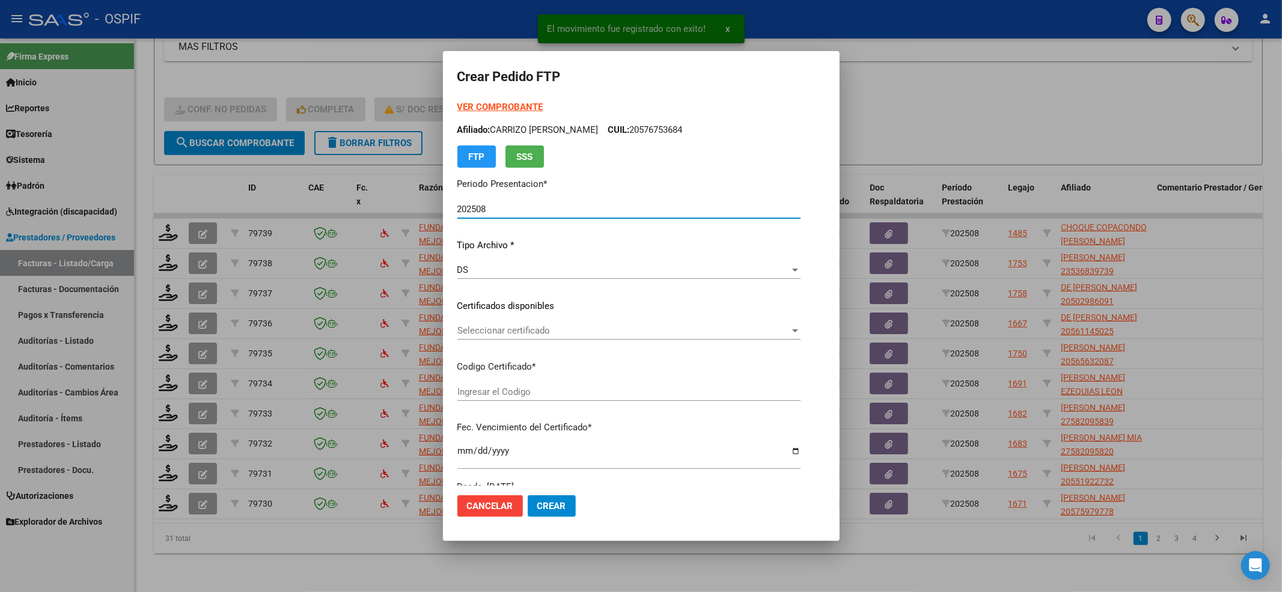
type input "020005387880620230829-20280829-BS-427"
type input "[DATE]"
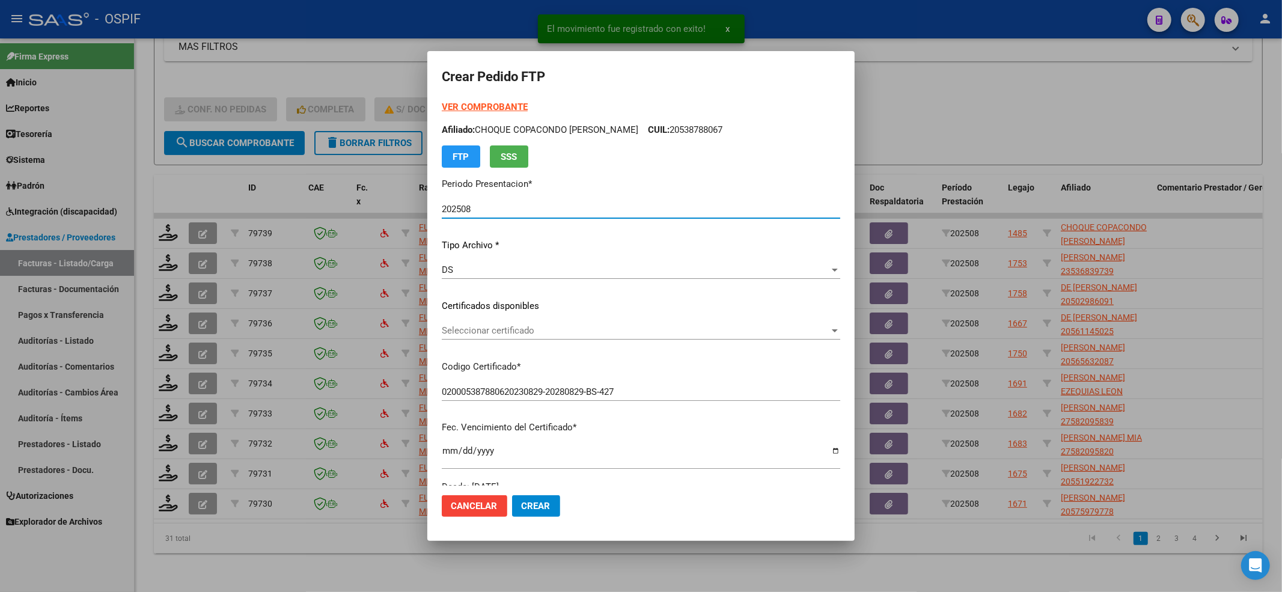
click at [493, 323] on div "Seleccionar certificado Seleccionar certificado" at bounding box center [641, 330] width 398 height 18
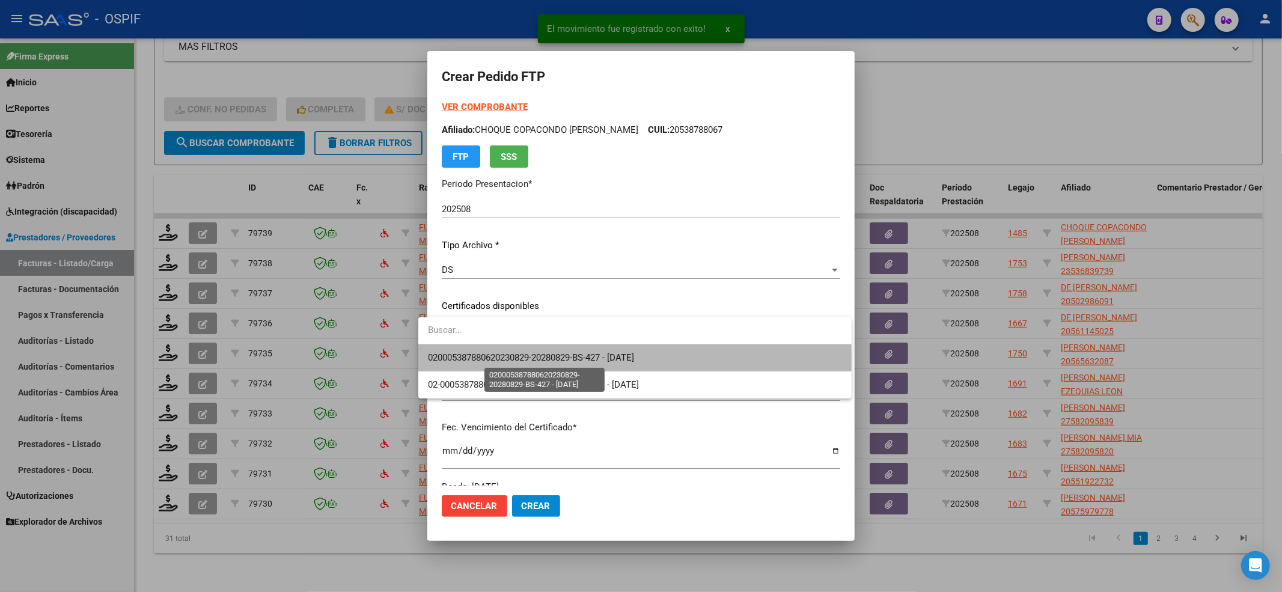
click at [483, 358] on span "020005387880620230829-20280829-BS-427 - [DATE]" at bounding box center [531, 357] width 206 height 11
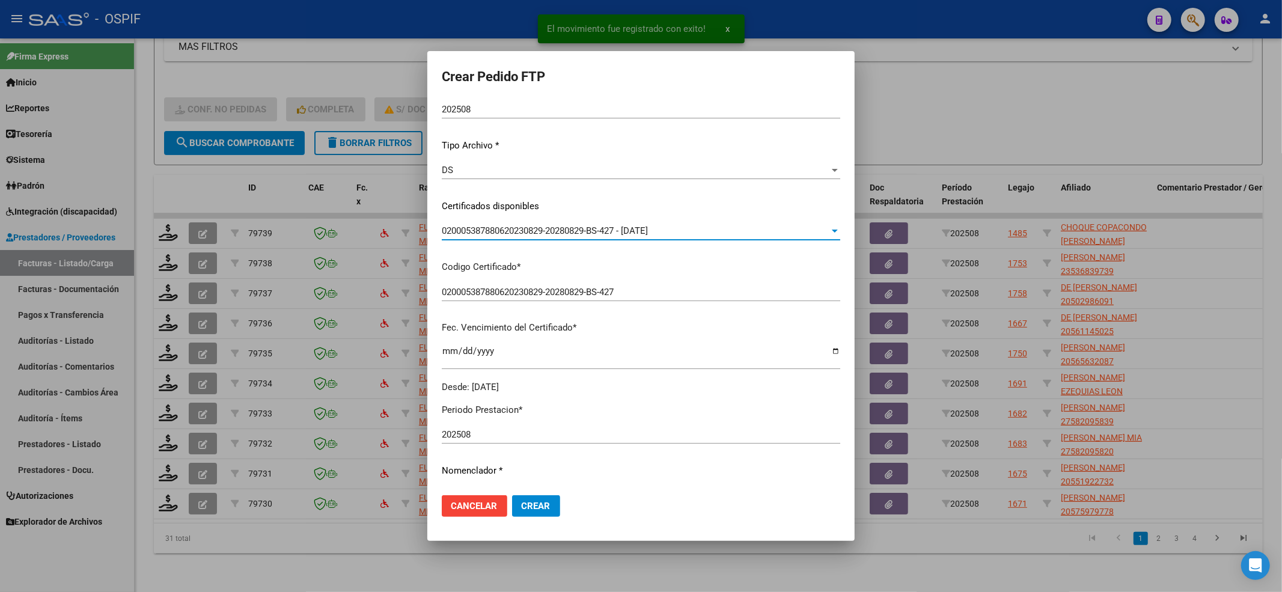
scroll to position [240, 0]
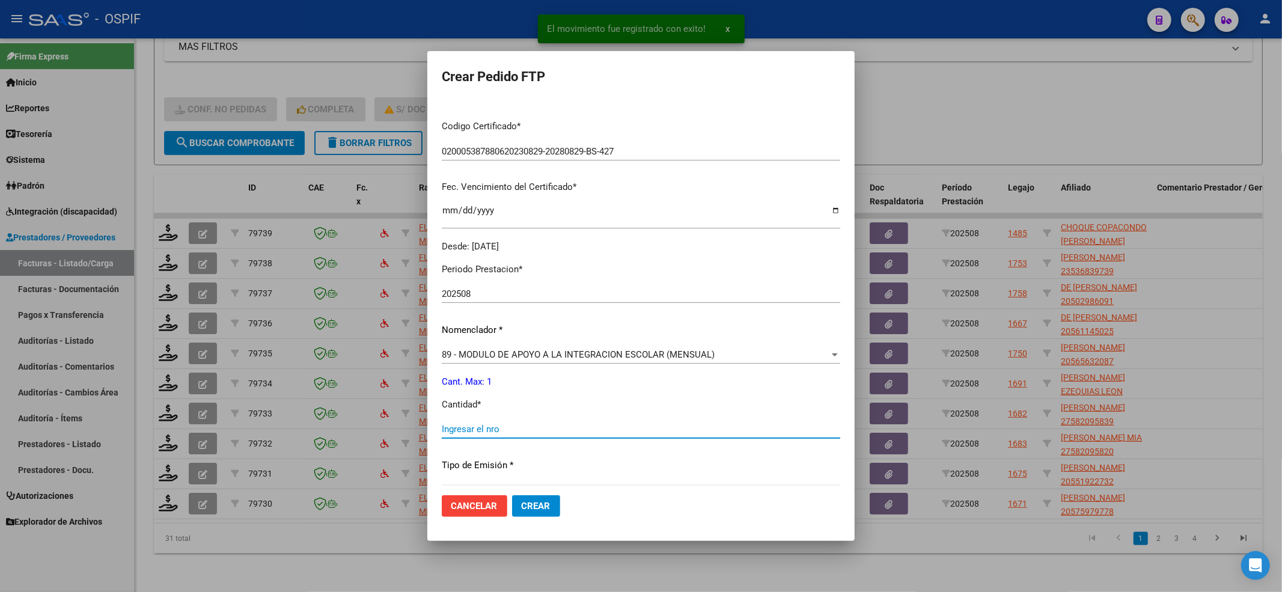
click at [457, 428] on input "Ingresar el nro" at bounding box center [641, 429] width 398 height 11
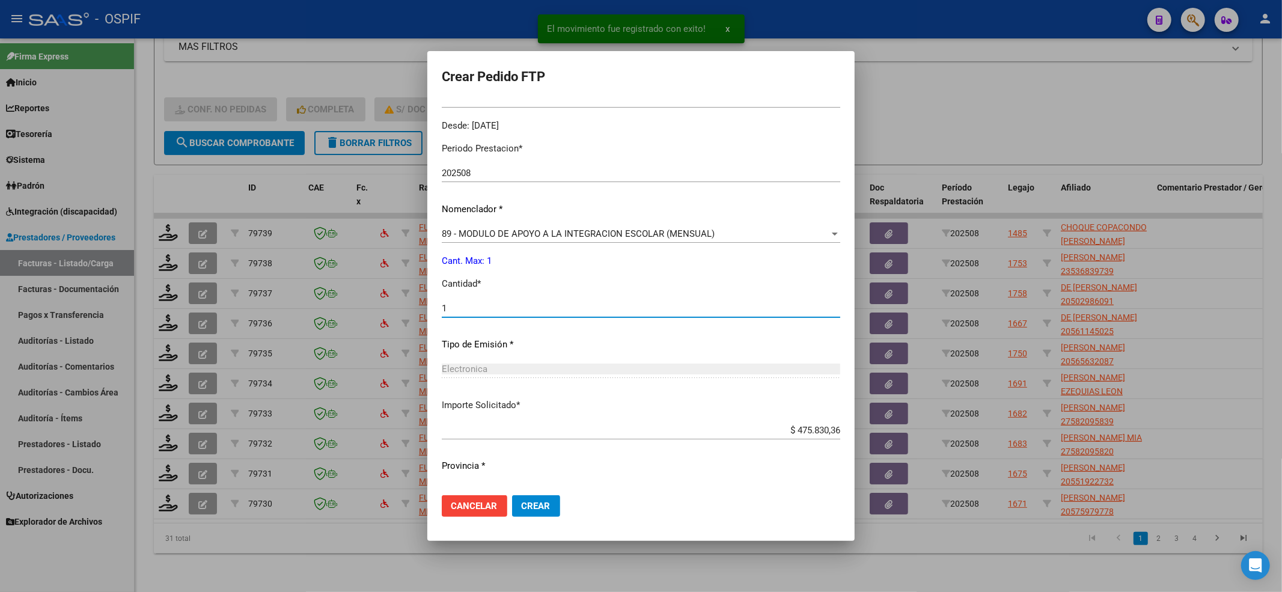
scroll to position [387, 0]
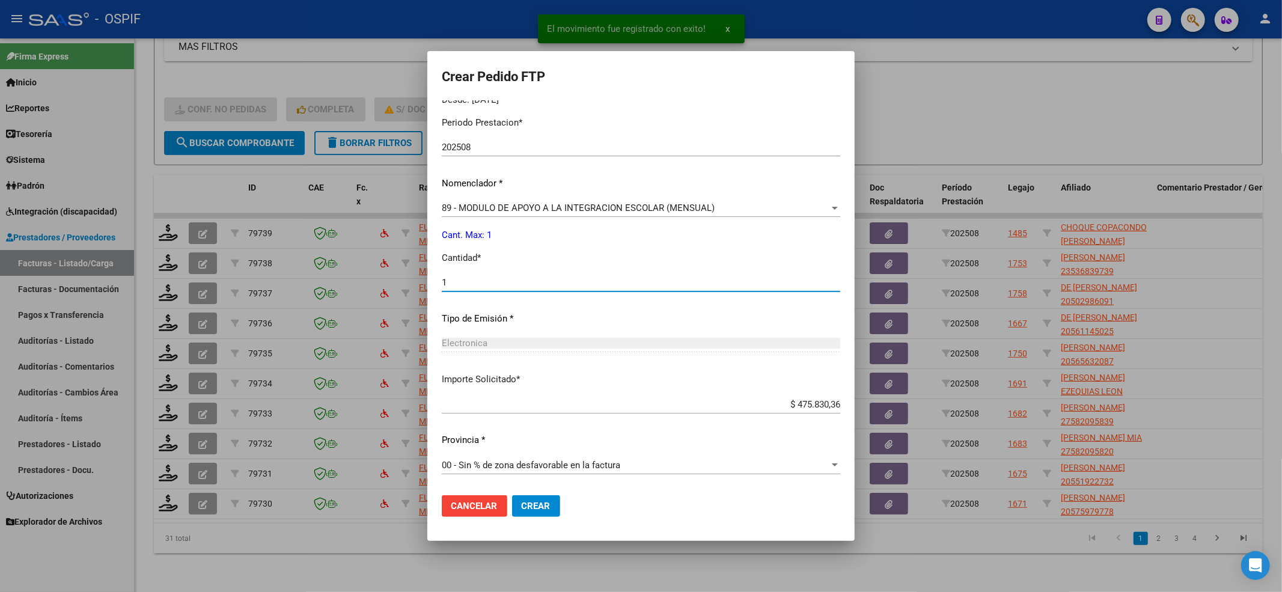
type input "1"
click at [531, 443] on button "Crear" at bounding box center [536, 506] width 48 height 22
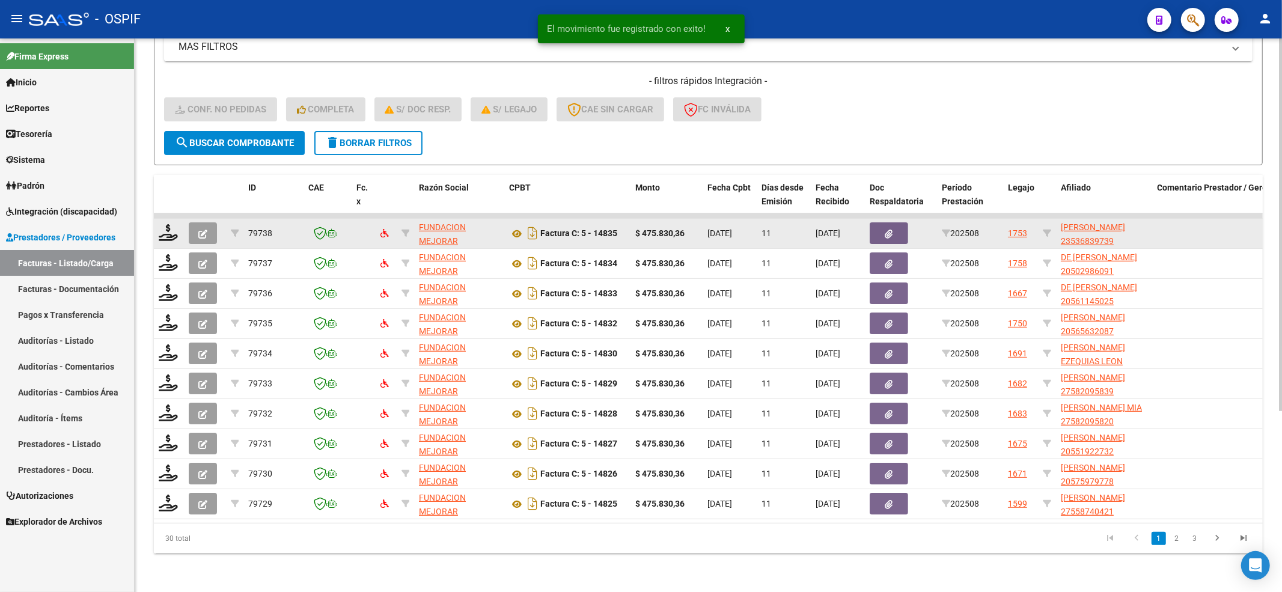
click at [168, 230] on div at bounding box center [169, 233] width 20 height 19
click at [165, 224] on icon at bounding box center [168, 232] width 19 height 17
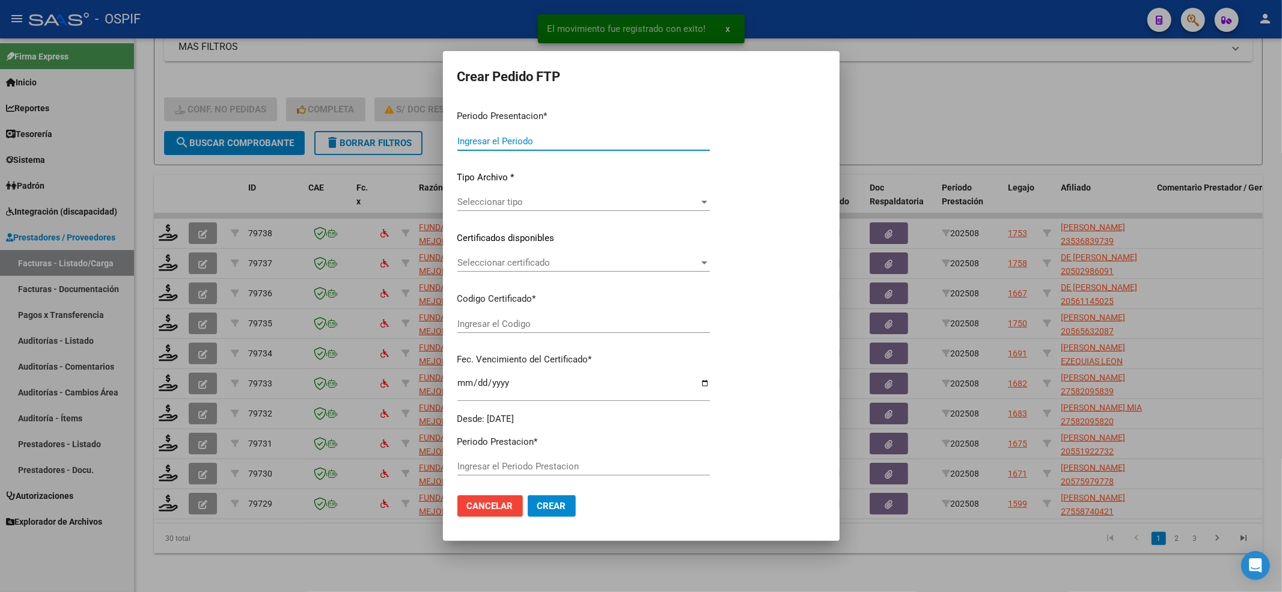
type input "202508"
type input "$ 475.830,36"
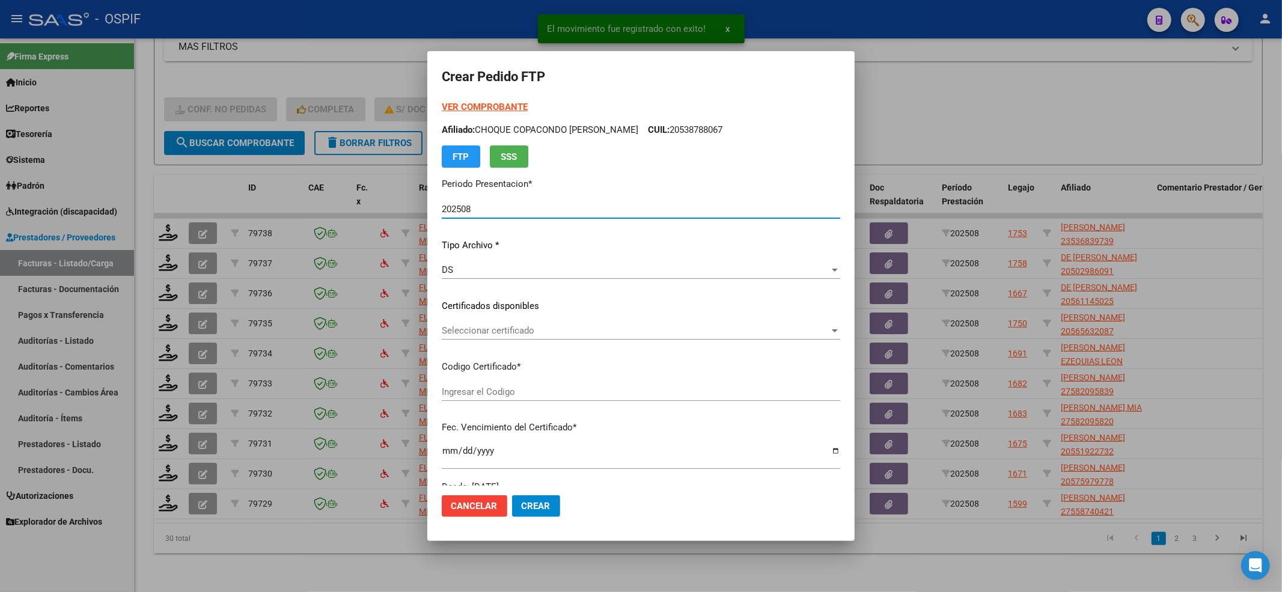
type input "02000536683973-20220527-20250527-BS-427"
type input "[DATE]"
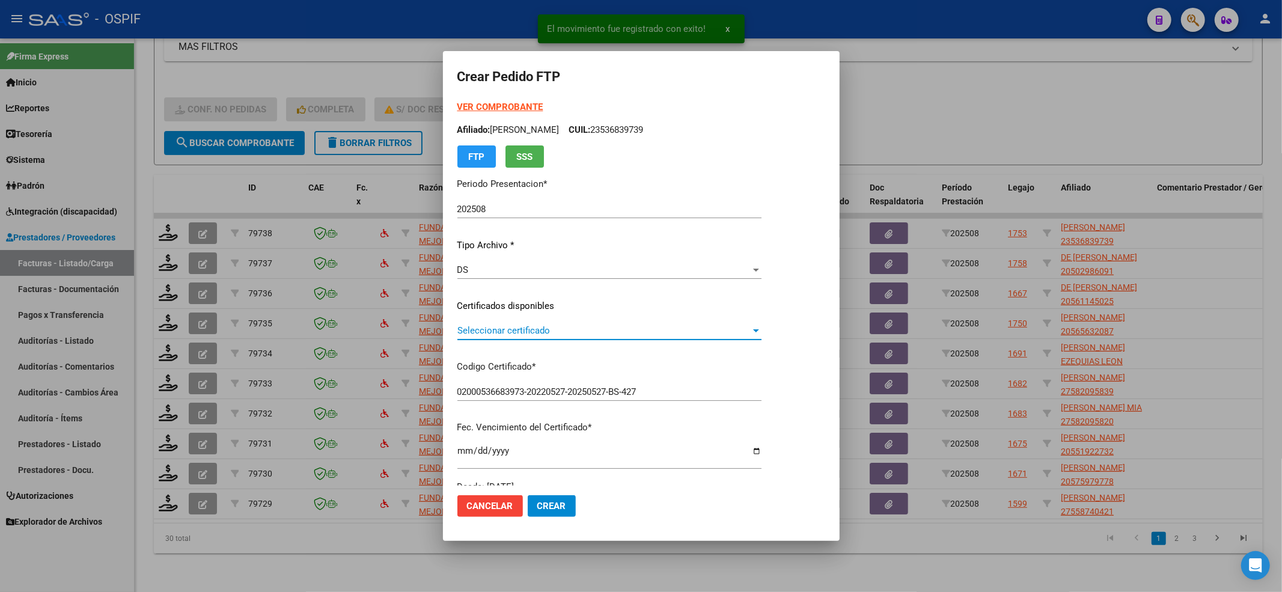
click at [596, 327] on span "Seleccionar certificado" at bounding box center [603, 330] width 293 height 11
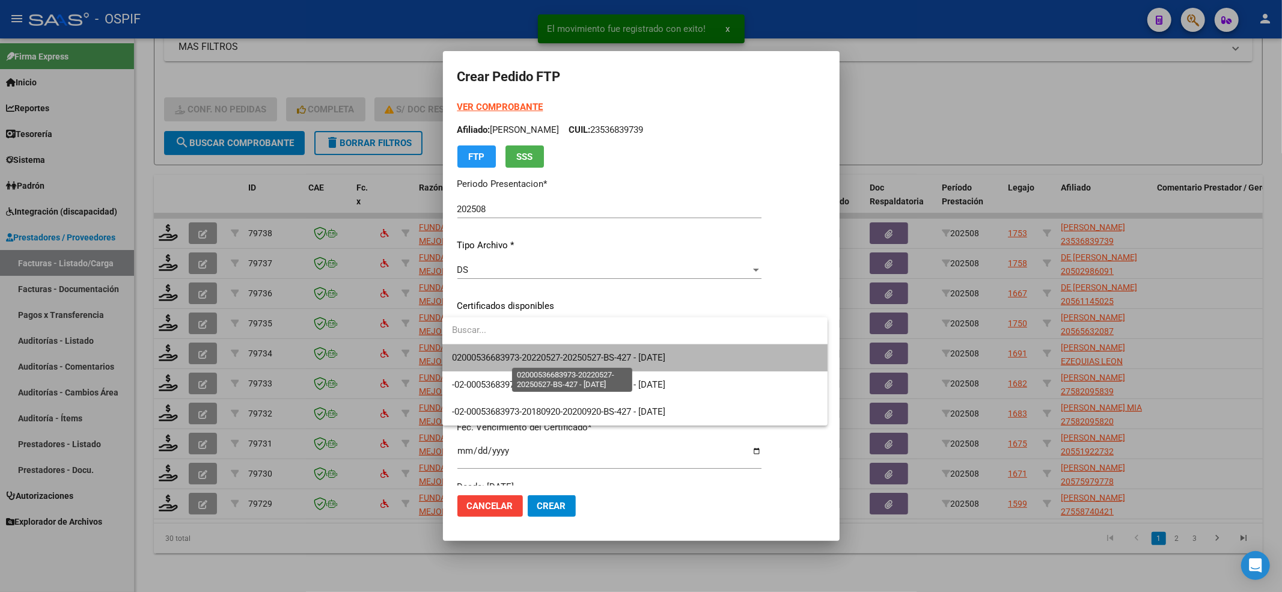
click at [586, 356] on span "02000536683973-20220527-20250527-BS-427 - [DATE]" at bounding box center [558, 357] width 213 height 11
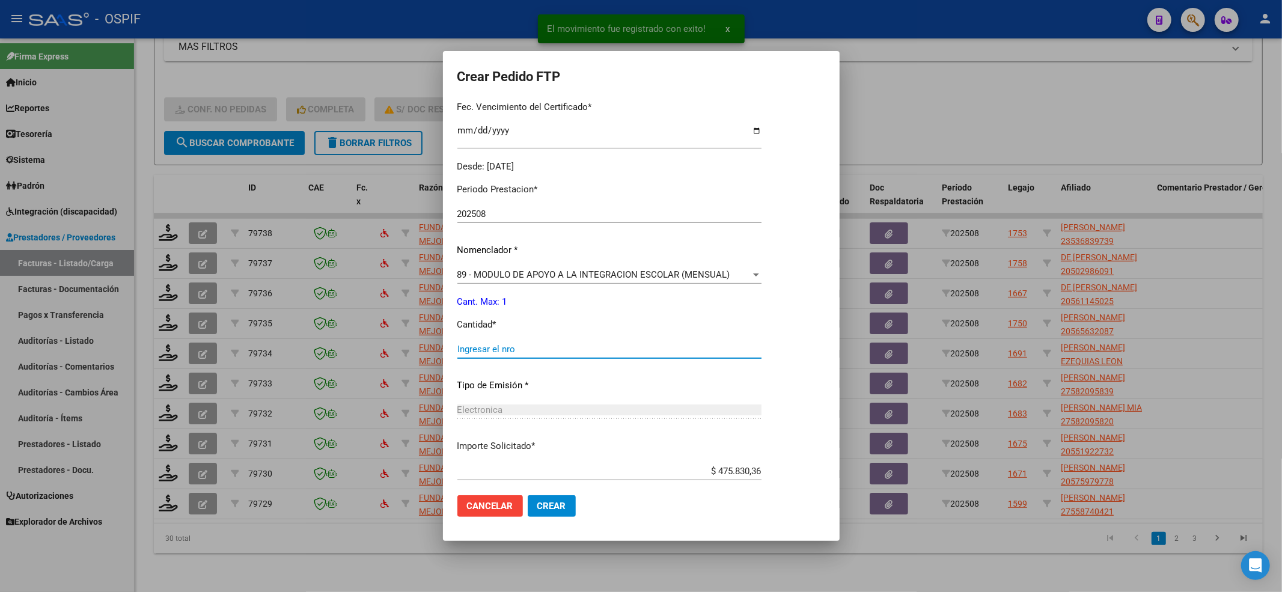
click at [546, 347] on input "Ingresar el nro" at bounding box center [609, 349] width 304 height 11
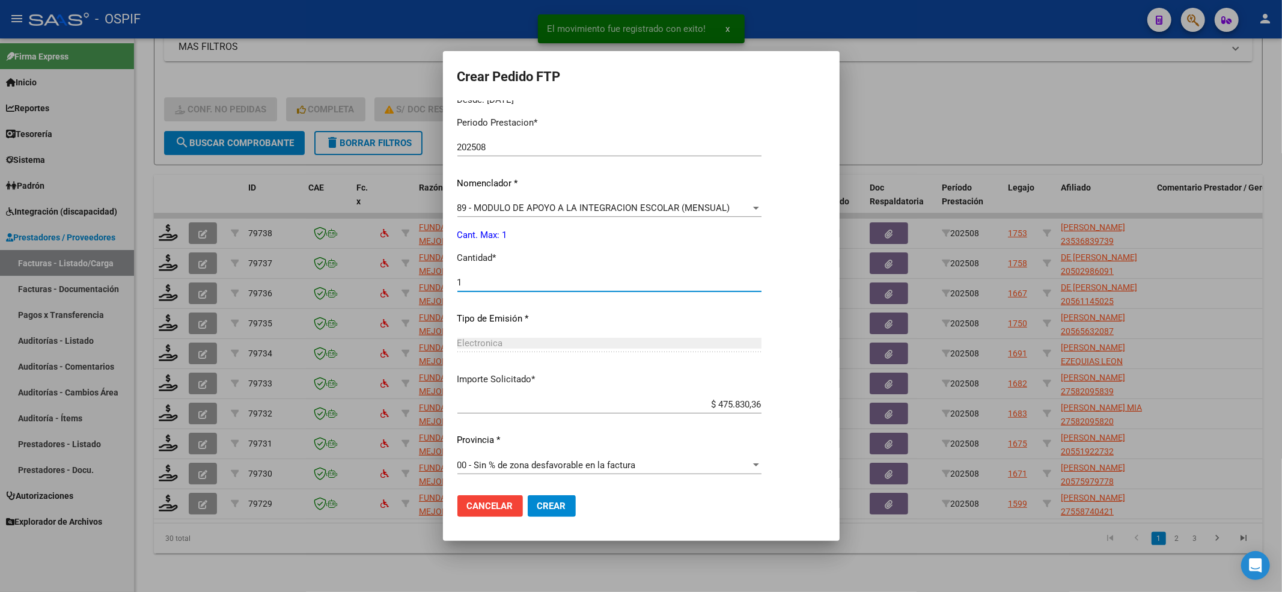
type input "1"
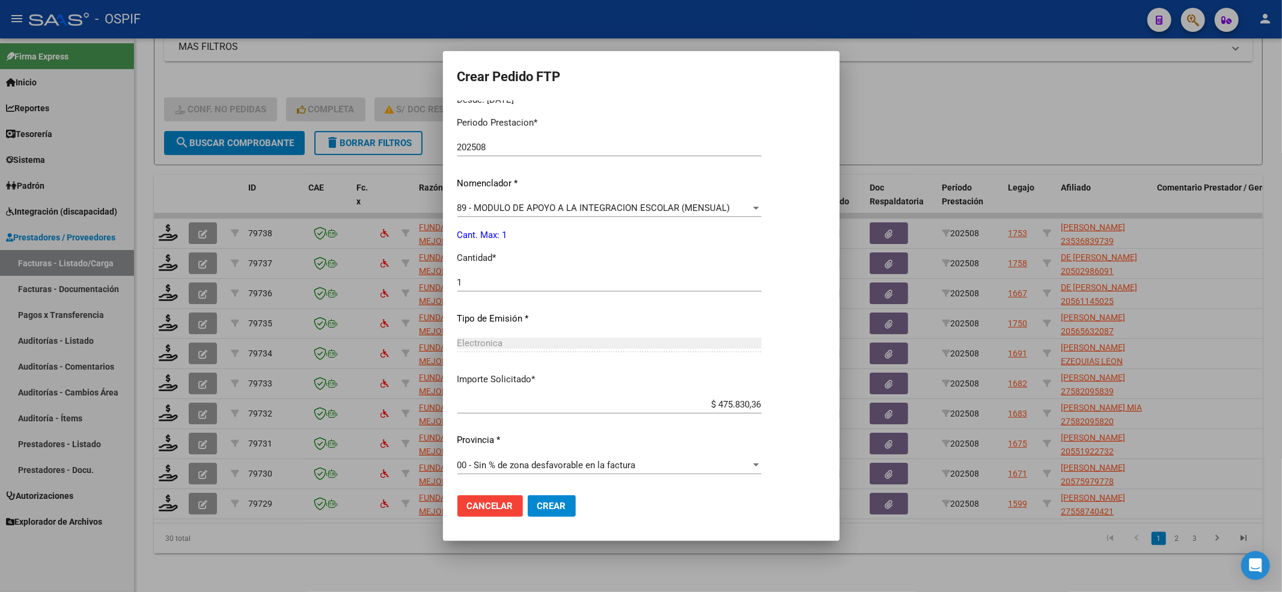
click at [532, 443] on mat-dialog-actions "Cancelar Crear" at bounding box center [641, 505] width 368 height 41
drag, startPoint x: 534, startPoint y: 496, endPoint x: 485, endPoint y: 491, distance: 48.9
click at [535, 443] on button "Crear" at bounding box center [552, 506] width 48 height 22
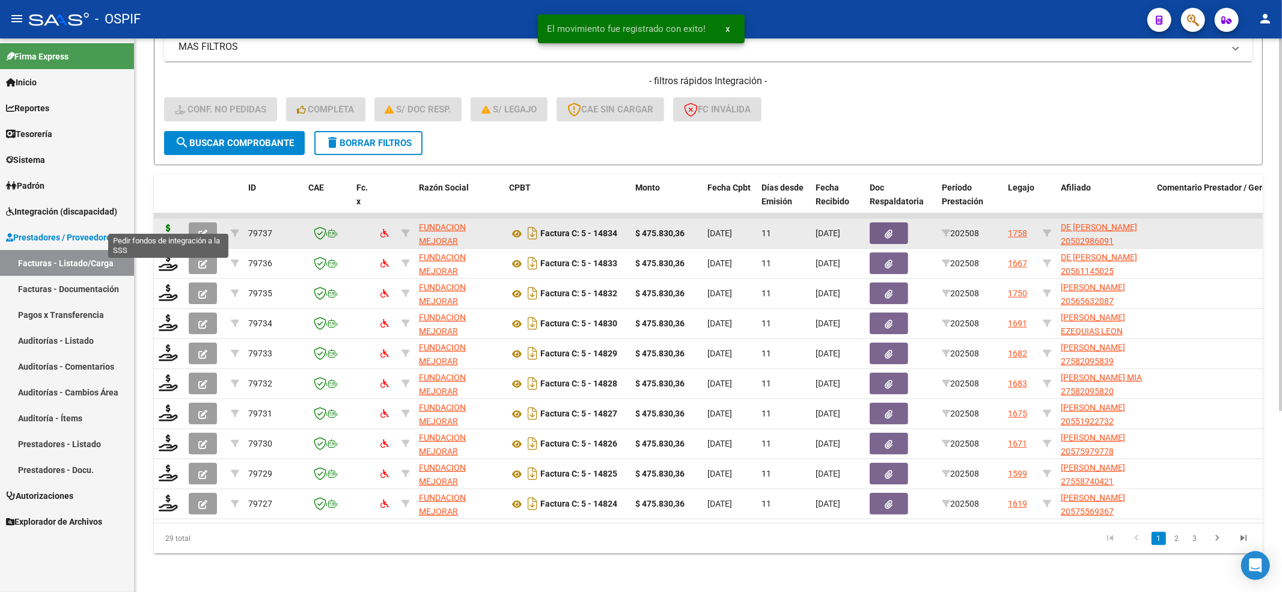
click at [172, 224] on icon at bounding box center [168, 232] width 19 height 17
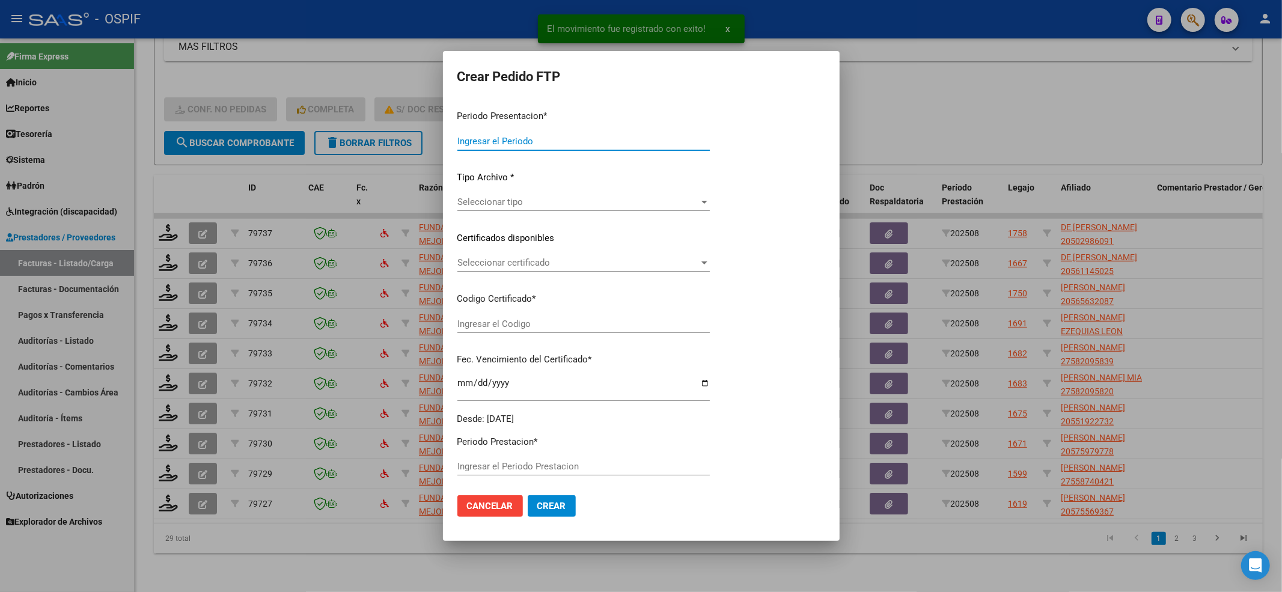
type input "202508"
type input "$ 475.830,36"
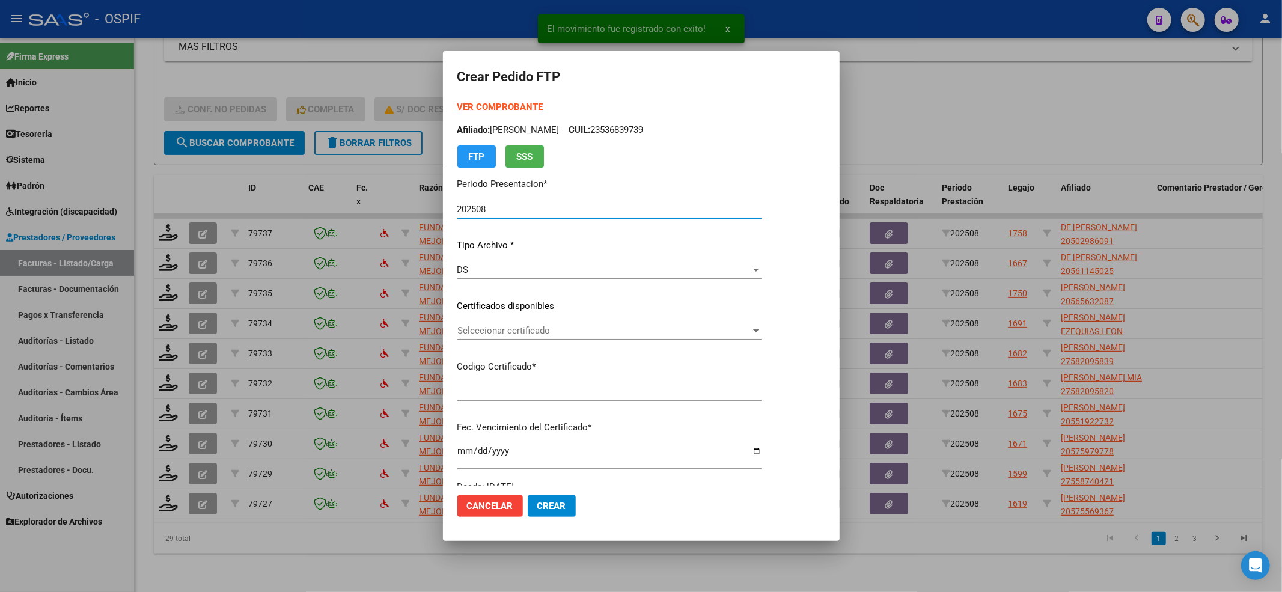
type input "0200050298609-20221109-20251109-BS-427"
type input "[DATE]"
click at [549, 335] on span "Seleccionar certificado" at bounding box center [610, 330] width 307 height 11
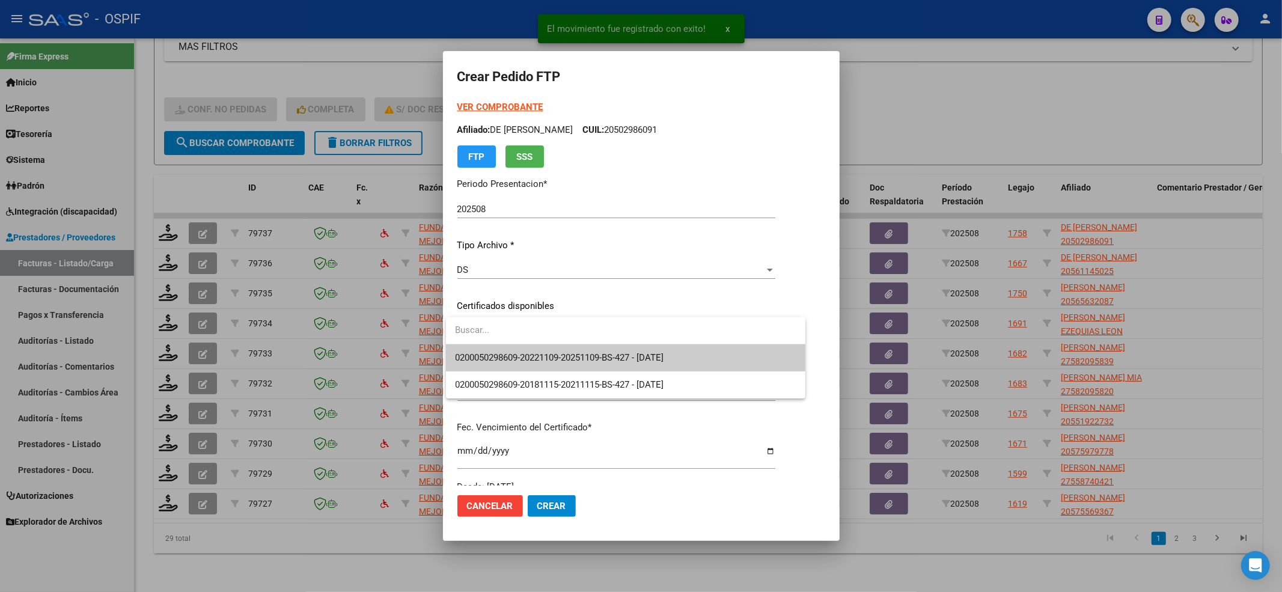
click at [537, 364] on span "0200050298609-20221109-20251109-BS-427 - [DATE]" at bounding box center [625, 357] width 340 height 27
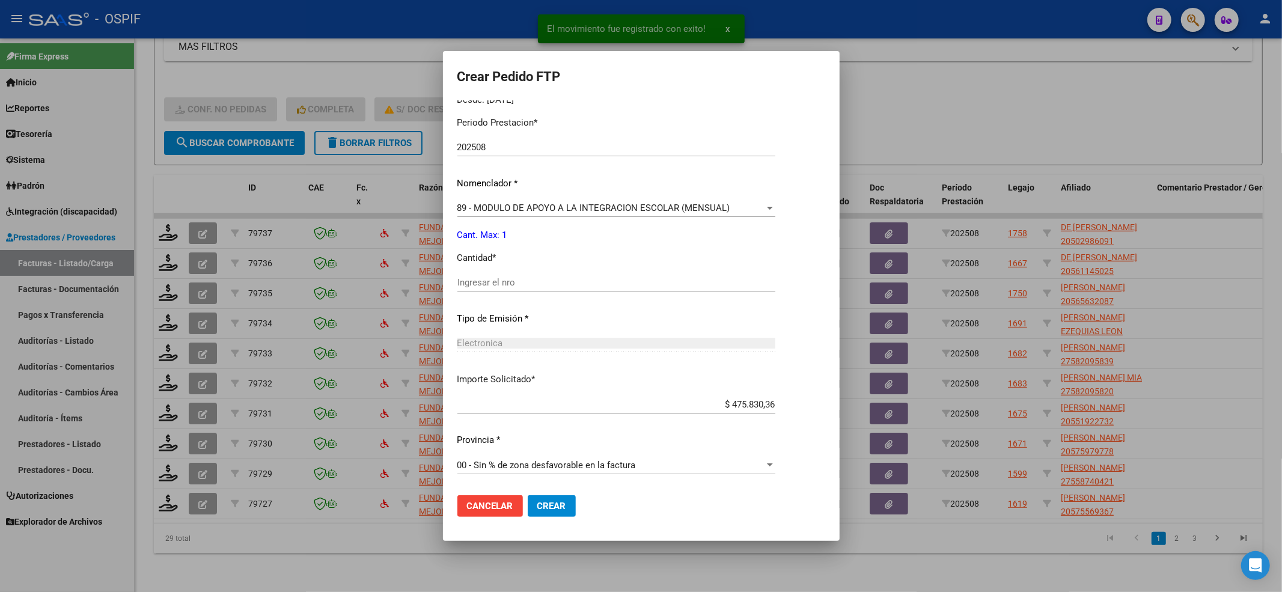
drag, startPoint x: 523, startPoint y: 357, endPoint x: 507, endPoint y: 315, distance: 44.9
click at [522, 350] on div "Electronica Seleccionar tipo" at bounding box center [616, 348] width 318 height 29
click at [510, 272] on div "Periodo Prestacion * 202508 Ingresar el Periodo Prestacion Nomenclador * 89 - M…" at bounding box center [616, 296] width 318 height 379
click at [510, 282] on input "Ingresar el nro" at bounding box center [616, 282] width 318 height 11
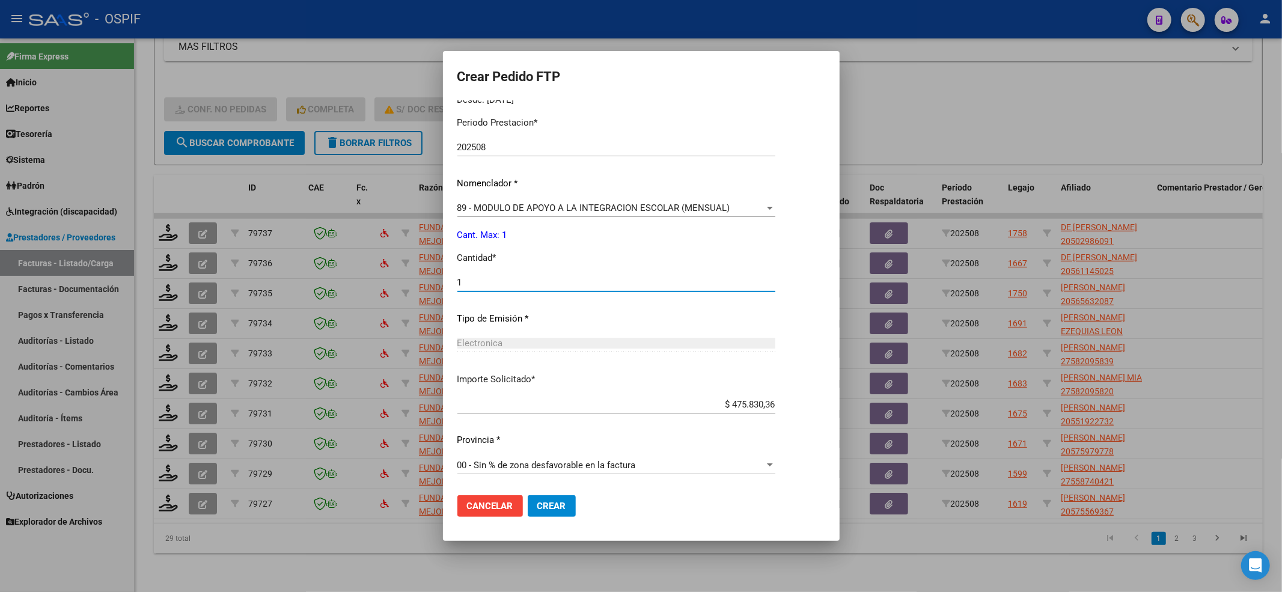
type input "1"
drag, startPoint x: 543, startPoint y: 478, endPoint x: 543, endPoint y: 501, distance: 22.2
click at [543, 443] on form "Crear Pedido FTP VER COMPROBANTE ARCA Padrón Afiliado: DE [PERSON_NAME]: 205029…" at bounding box center [641, 295] width 368 height 460
drag, startPoint x: 543, startPoint y: 501, endPoint x: 524, endPoint y: 498, distance: 19.4
click at [543, 443] on span "Crear" at bounding box center [551, 506] width 29 height 11
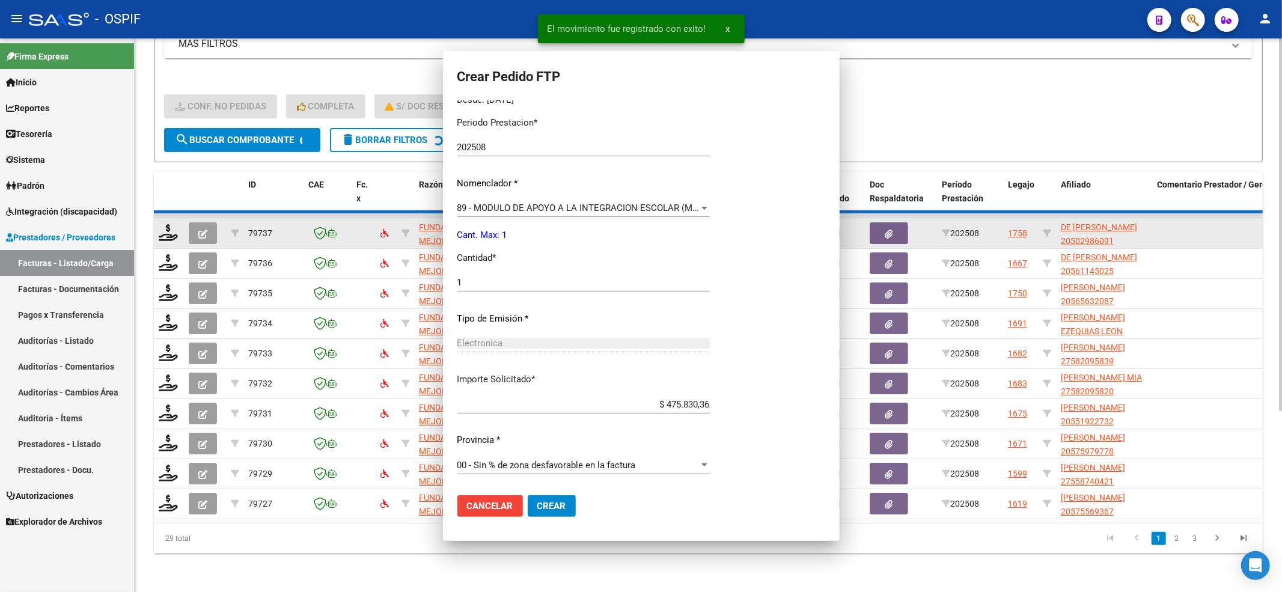
scroll to position [0, 0]
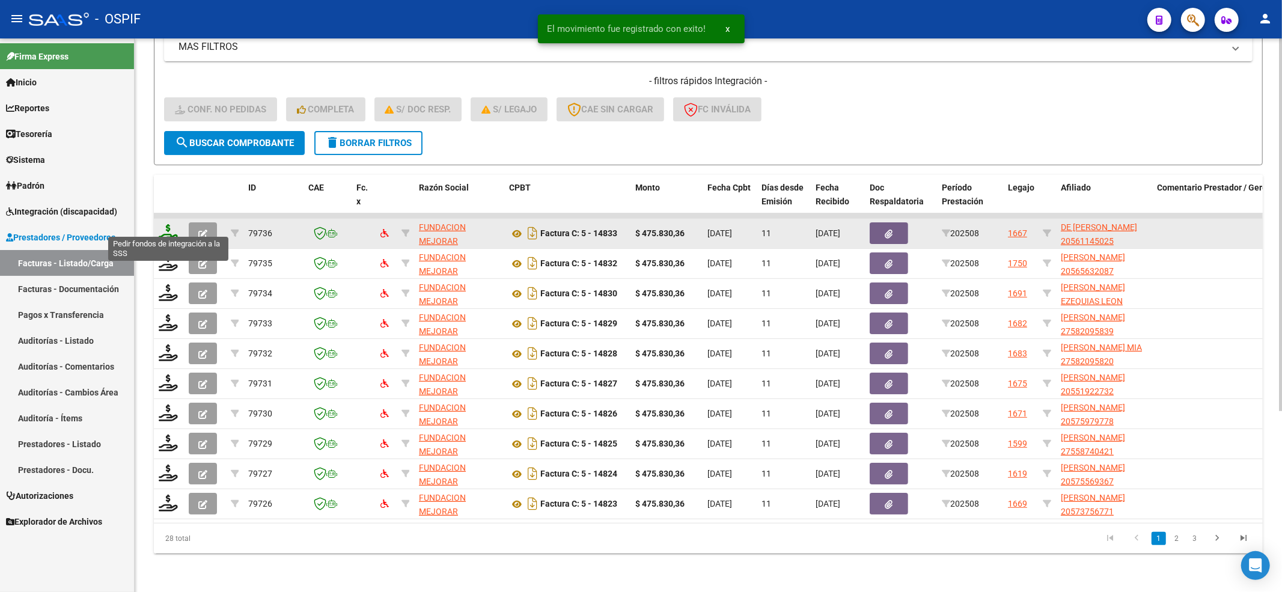
click at [164, 224] on icon at bounding box center [168, 232] width 19 height 17
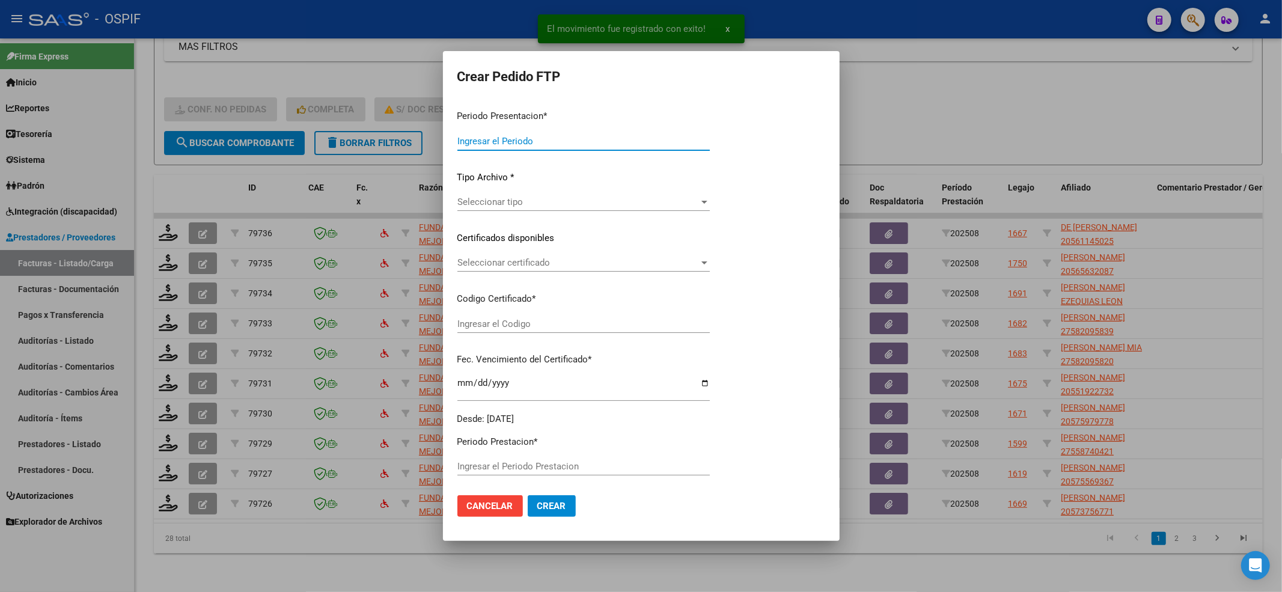
type input "202508"
type input "$ 475.830,36"
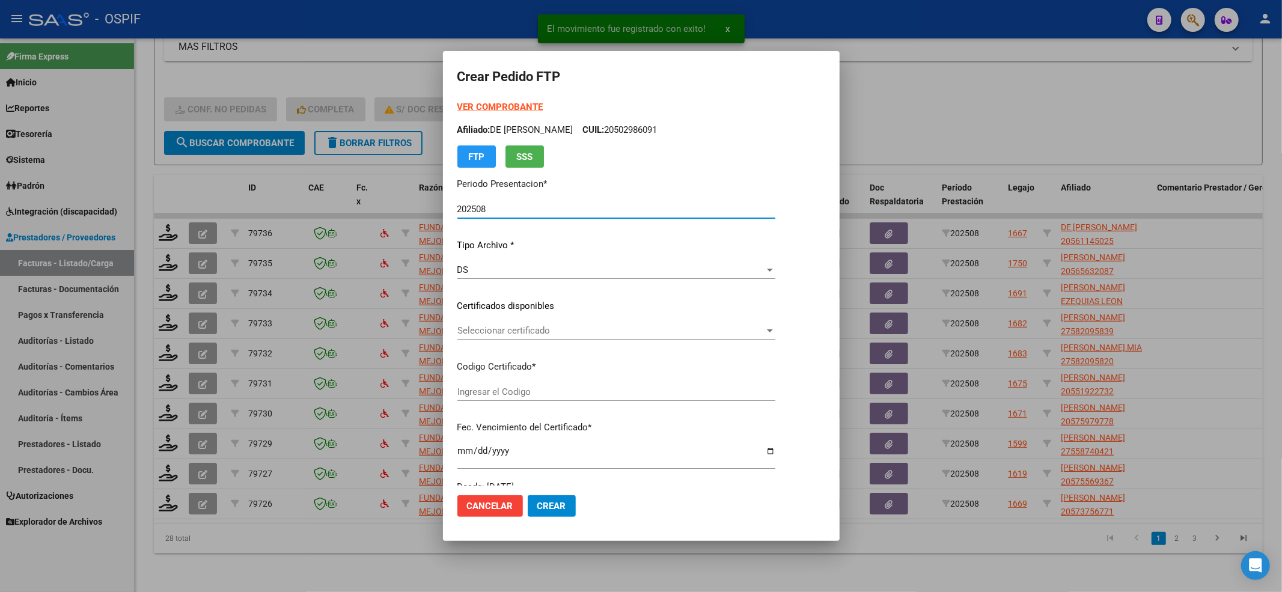
type input "0200056114502-20240521-20270521-BUE-427"
type input "[DATE]"
click at [487, 318] on div "VER COMPROBANTE ARCA Padrón Afiliado: DE [PERSON_NAME]: 20561145025 FTP SSS Per…" at bounding box center [616, 296] width 318 height 393
click at [487, 326] on span "Seleccionar certificado" at bounding box center [610, 330] width 307 height 11
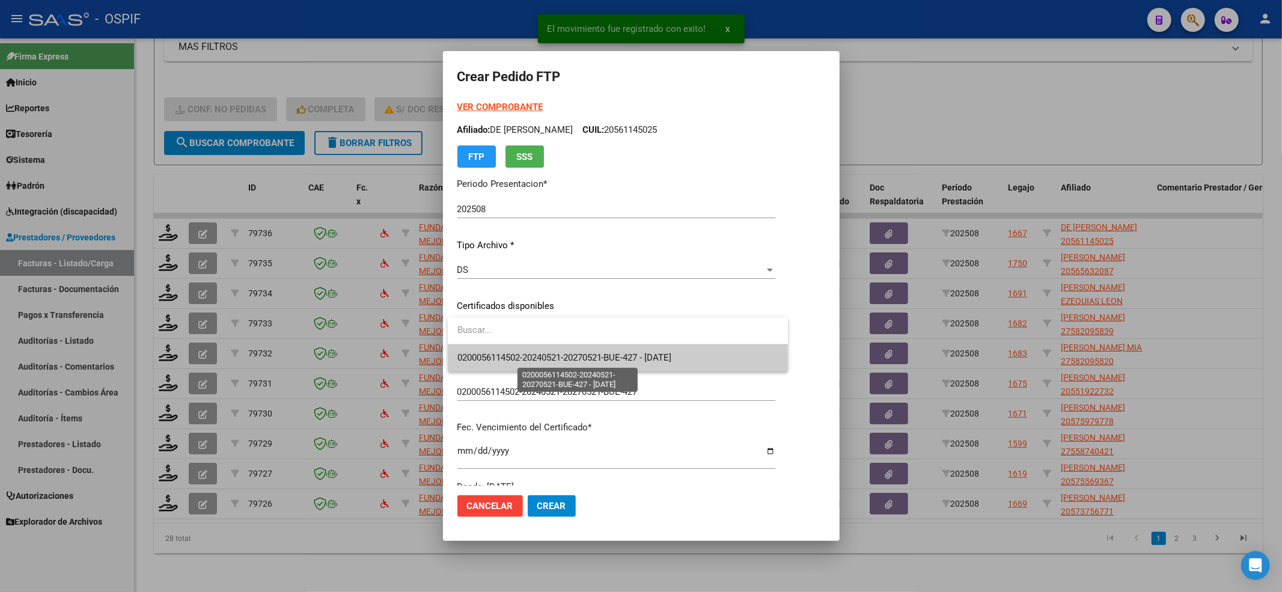
click at [491, 361] on span "0200056114502-20240521-20270521-BUE-427 - [DATE]" at bounding box center [564, 357] width 215 height 11
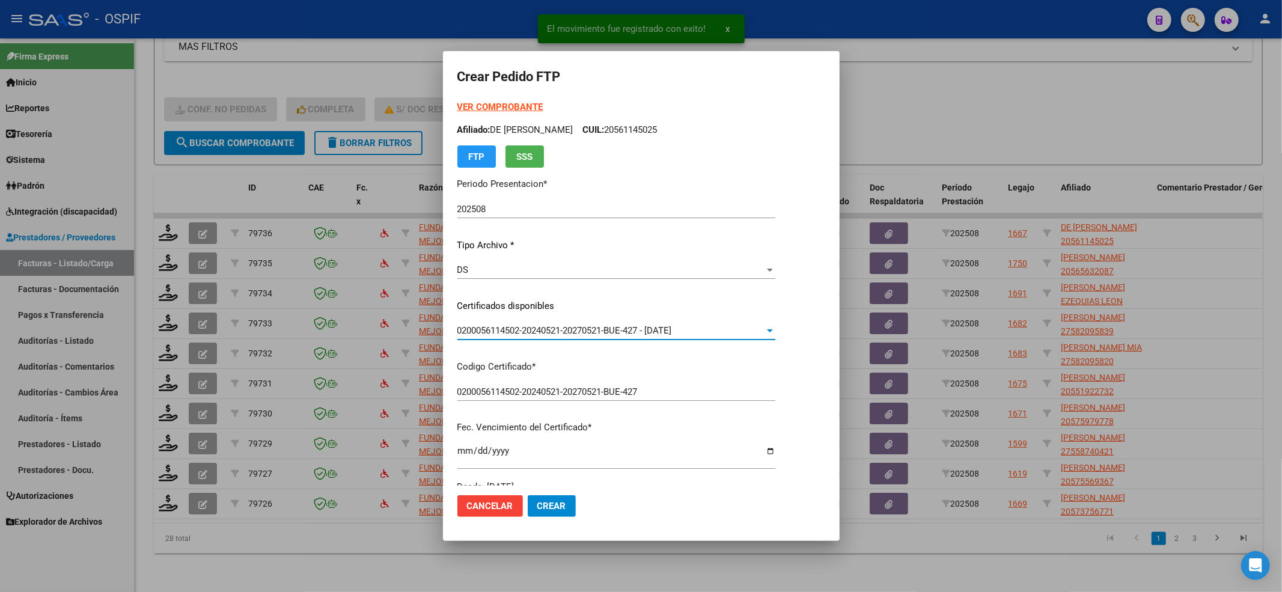
scroll to position [320, 0]
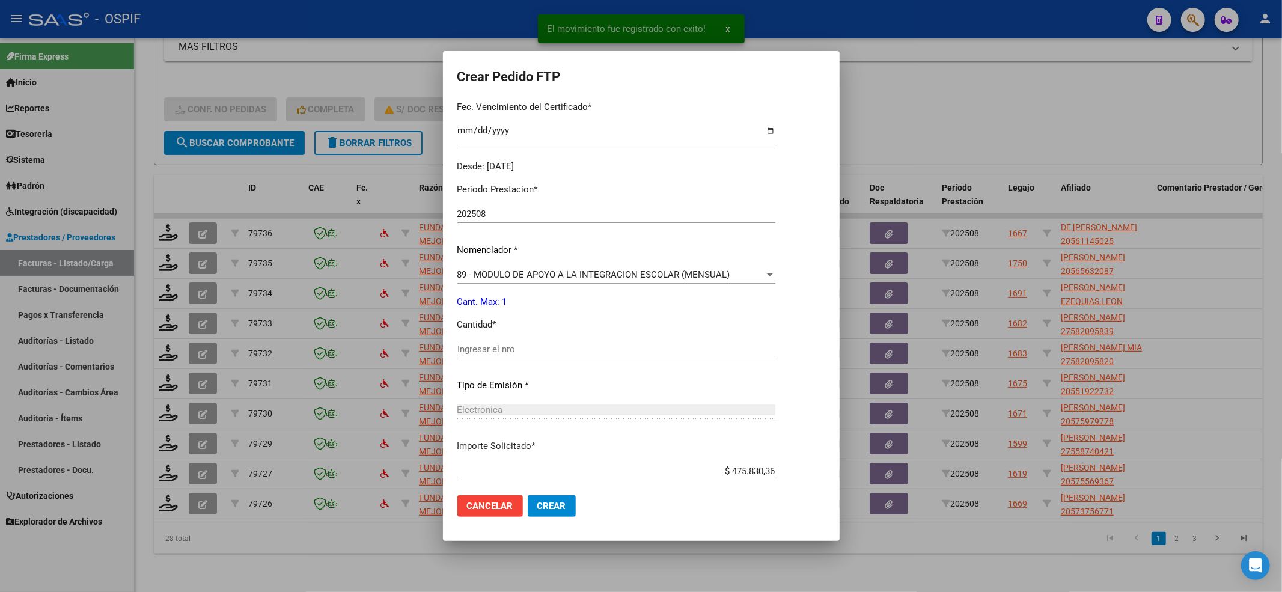
drag, startPoint x: 501, startPoint y: 374, endPoint x: 501, endPoint y: 348, distance: 25.2
click at [501, 371] on div "Periodo Prestacion * 202508 Ingresar el Periodo Prestacion Nomenclador * 89 - M…" at bounding box center [616, 363] width 318 height 379
click at [501, 347] on input "Ingresar el nro" at bounding box center [616, 349] width 318 height 11
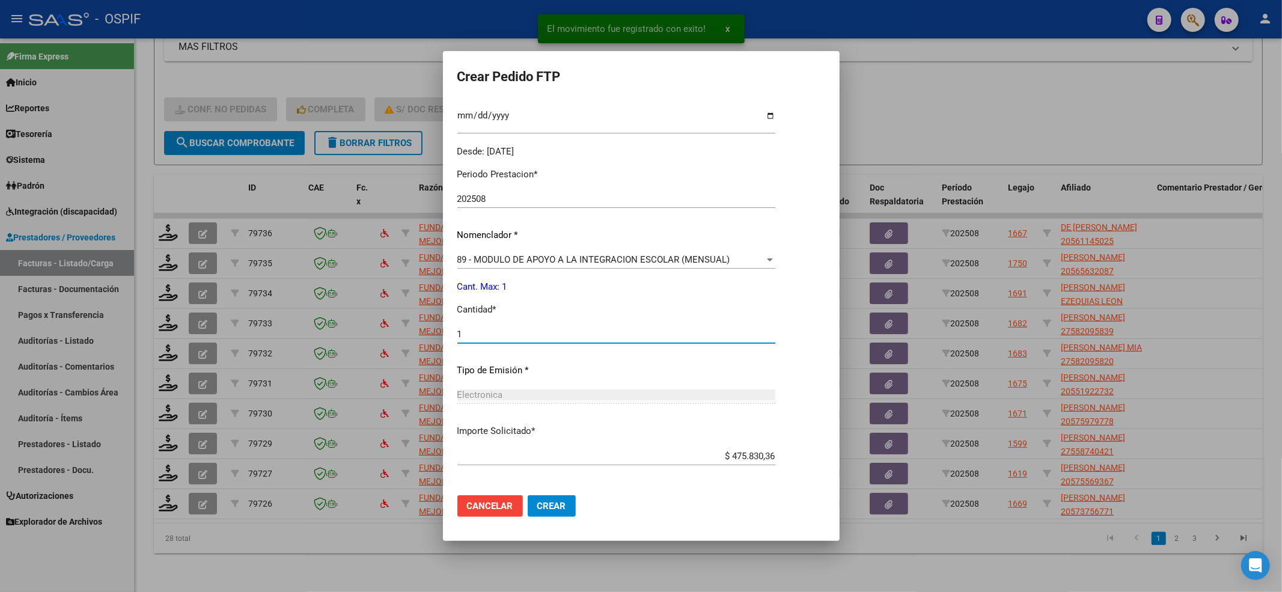
scroll to position [387, 0]
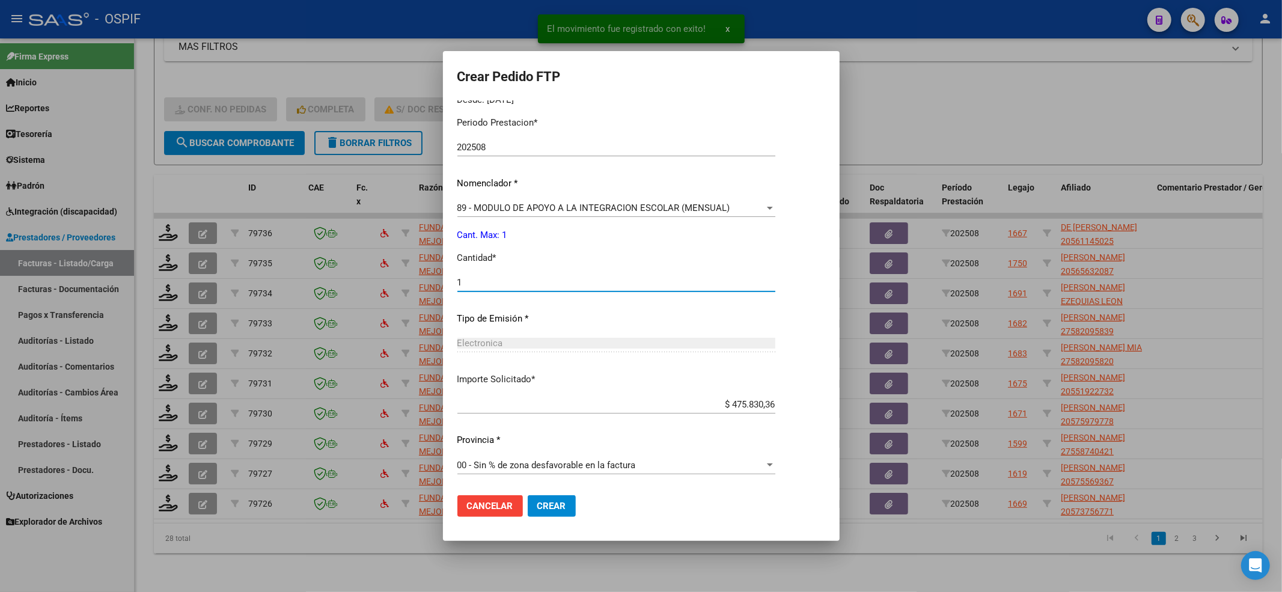
type input "1"
click at [554, 443] on mat-dialog-actions "Cancelar Crear" at bounding box center [641, 505] width 368 height 41
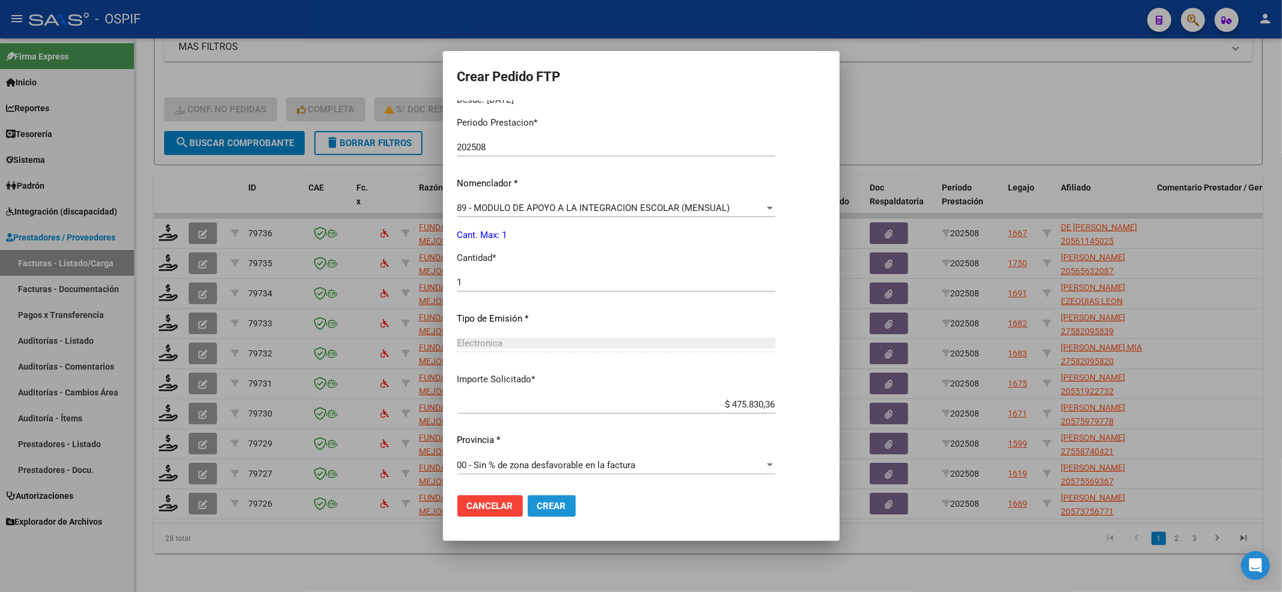
click at [552, 443] on span "Crear" at bounding box center [551, 506] width 29 height 11
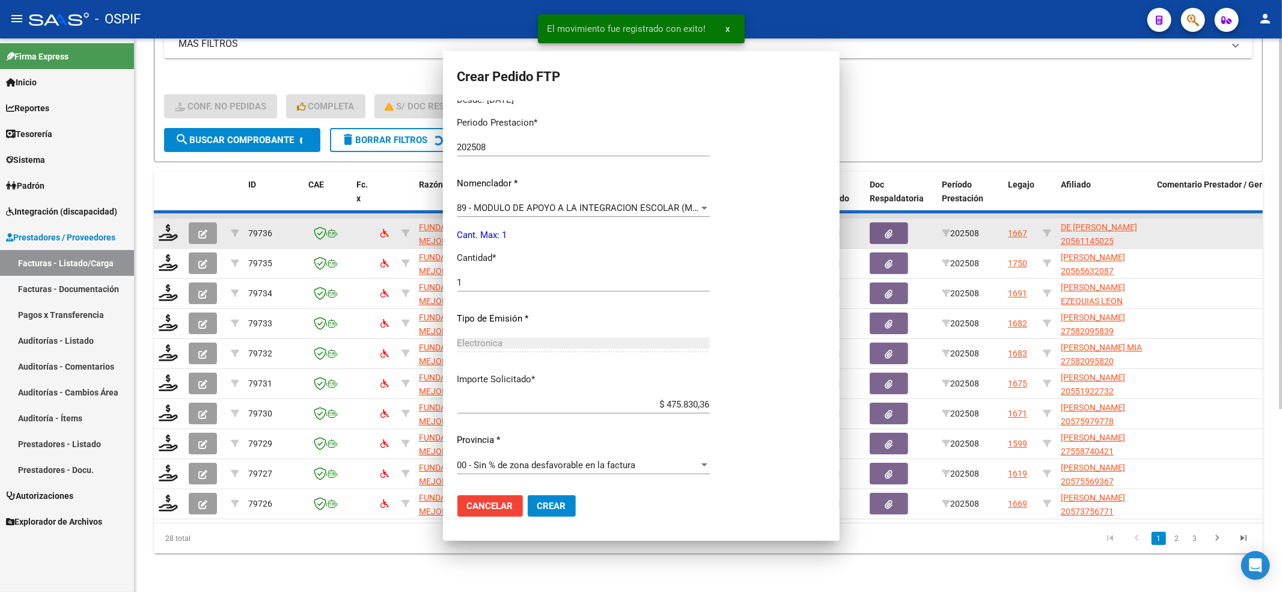
scroll to position [0, 0]
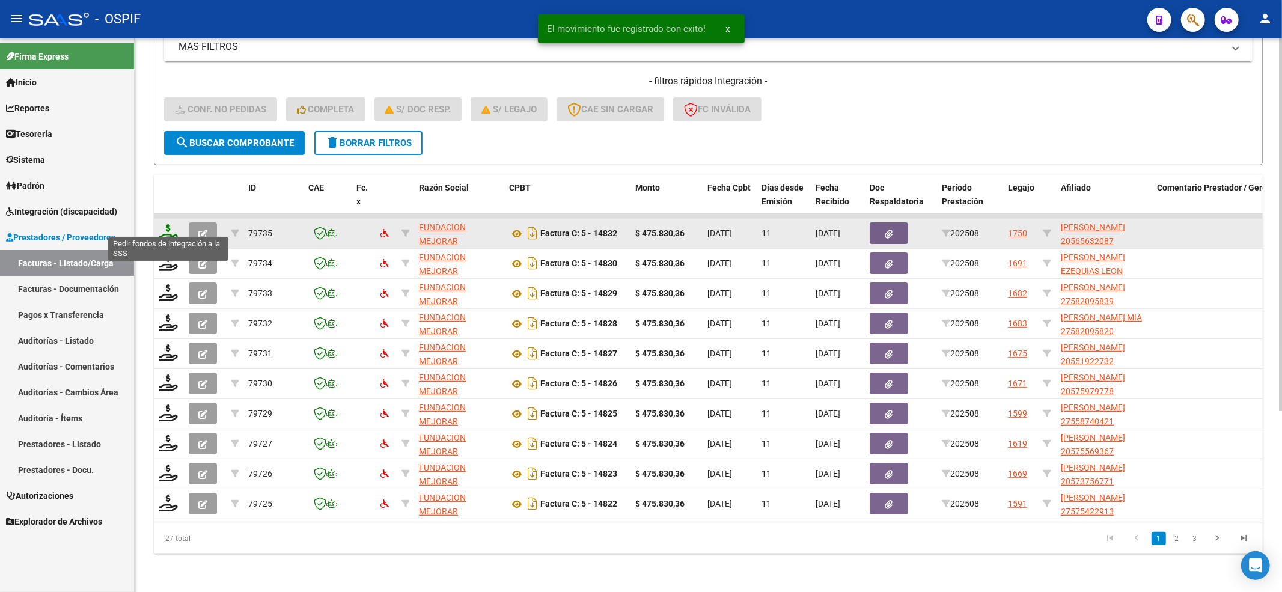
click at [162, 227] on icon at bounding box center [168, 232] width 19 height 17
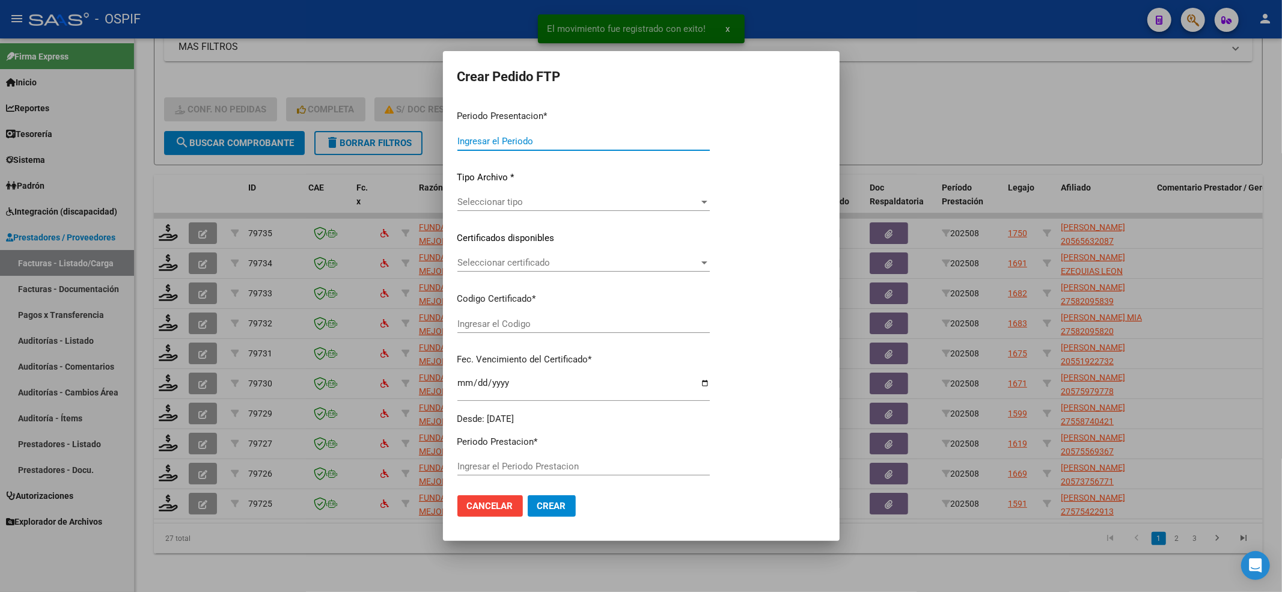
type input "202508"
type input "$ 475.830,36"
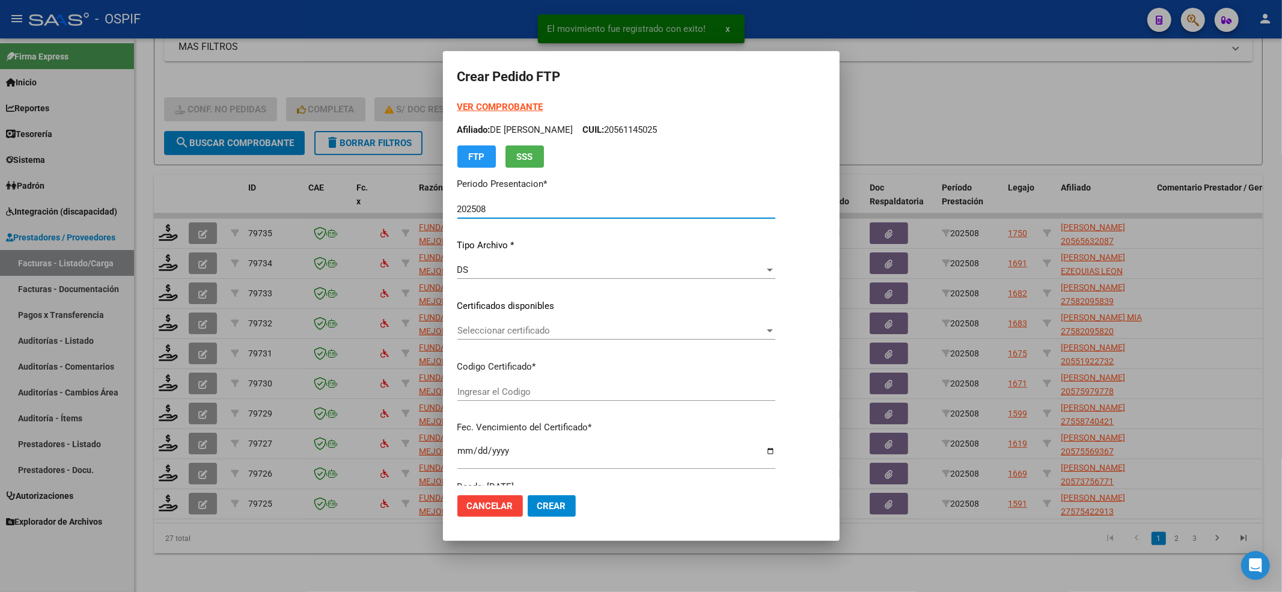
type input "0200056563208-20221207-20251207-AND-105"
type input "[DATE]"
click at [585, 335] on span "Seleccionar certificado" at bounding box center [603, 330] width 293 height 11
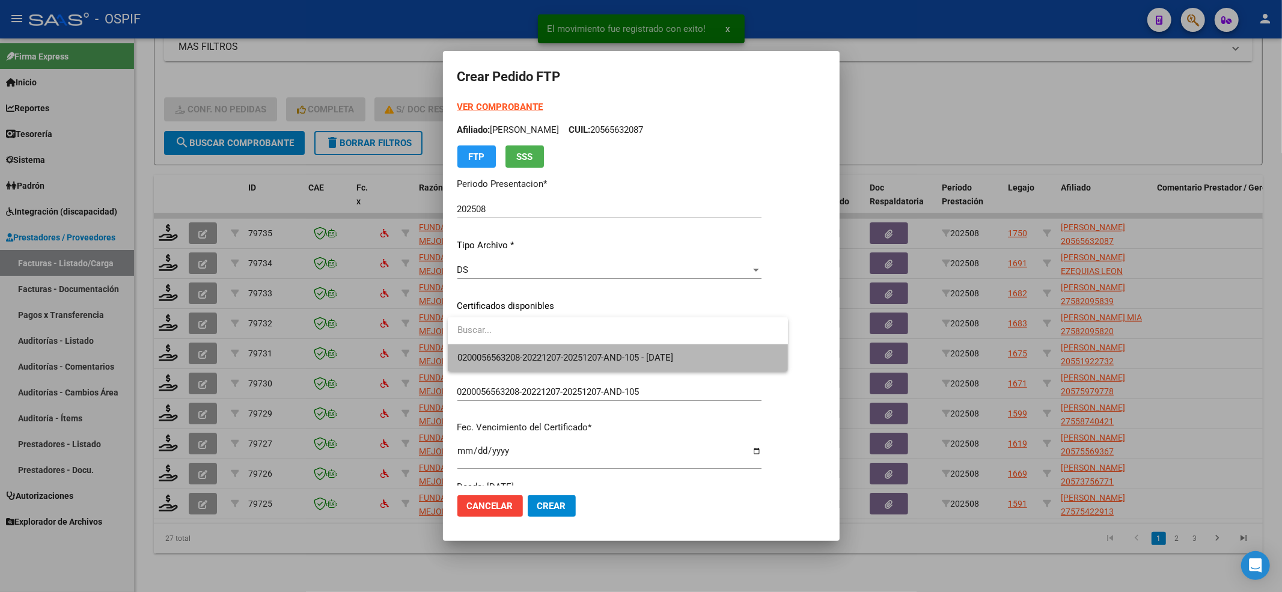
click at [585, 349] on span "0200056563208-20221207-20251207-AND-105 - [DATE]" at bounding box center [617, 357] width 321 height 27
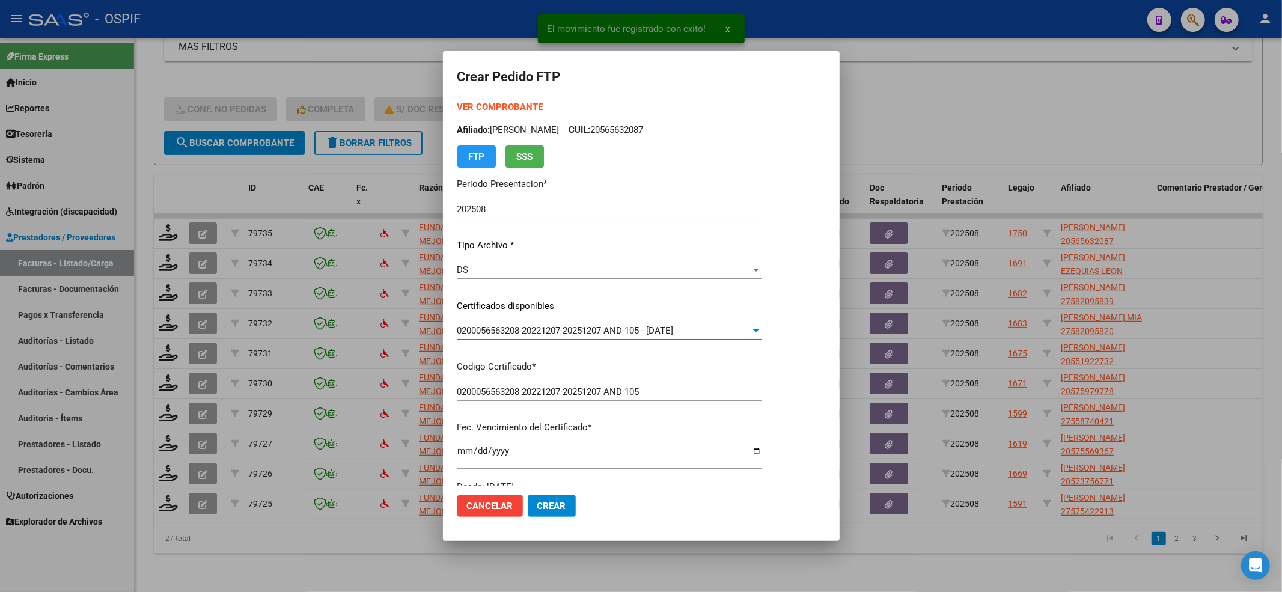
scroll to position [240, 0]
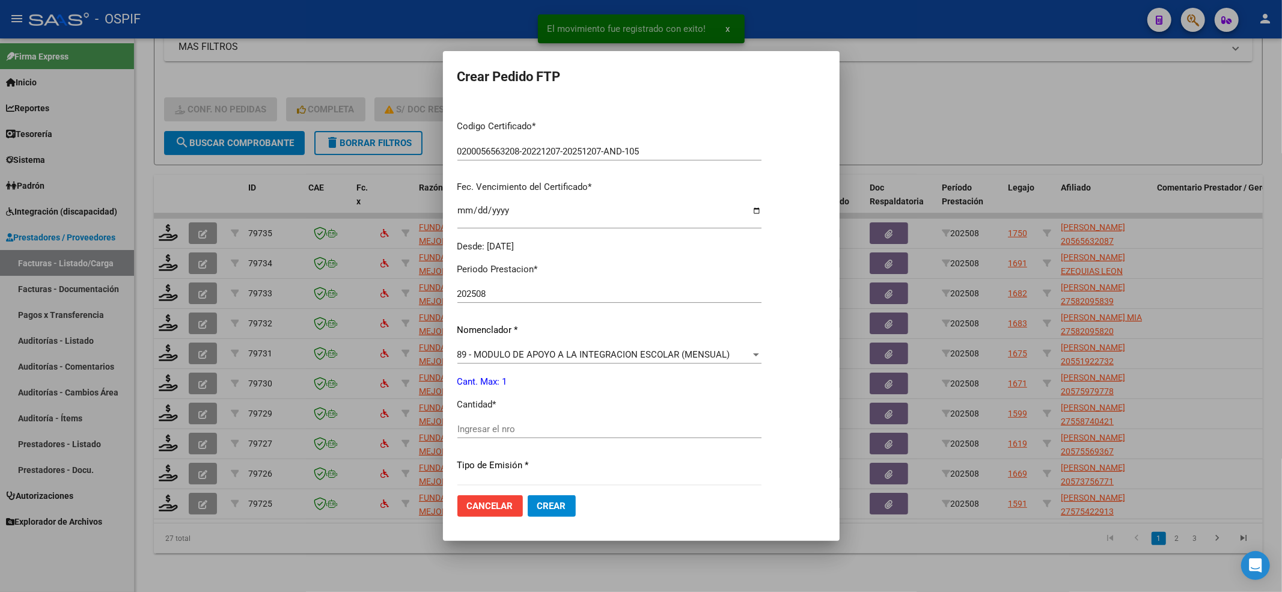
click at [495, 429] on input "Ingresar el nro" at bounding box center [609, 429] width 304 height 11
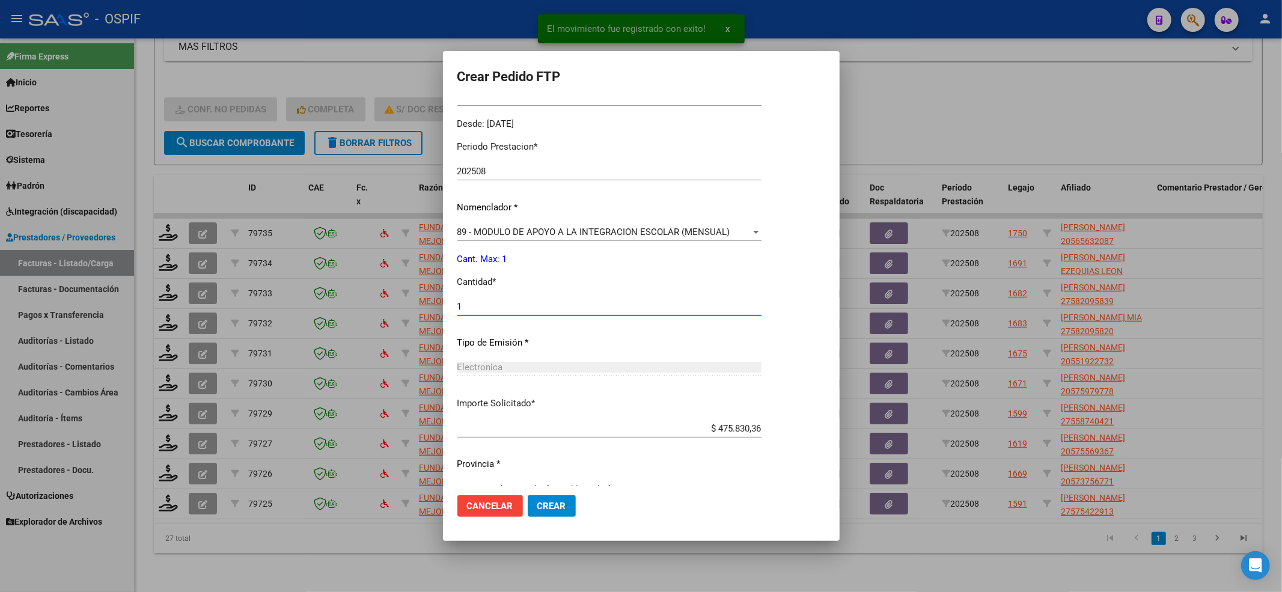
scroll to position [387, 0]
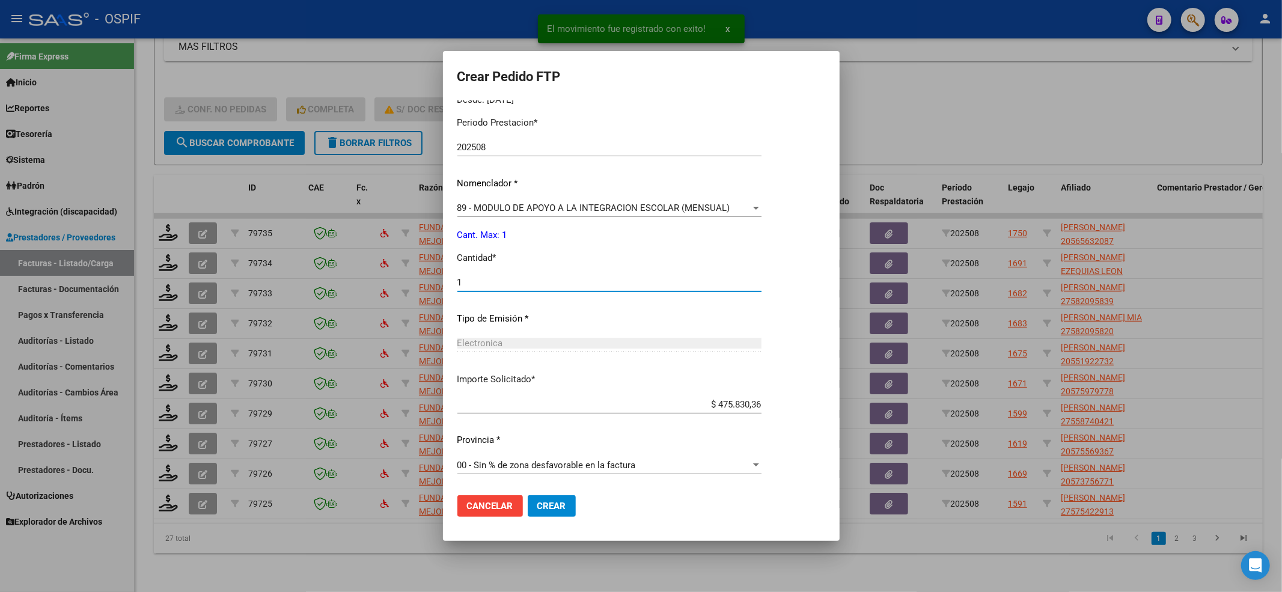
type input "1"
click at [556, 443] on span "Crear" at bounding box center [551, 506] width 29 height 11
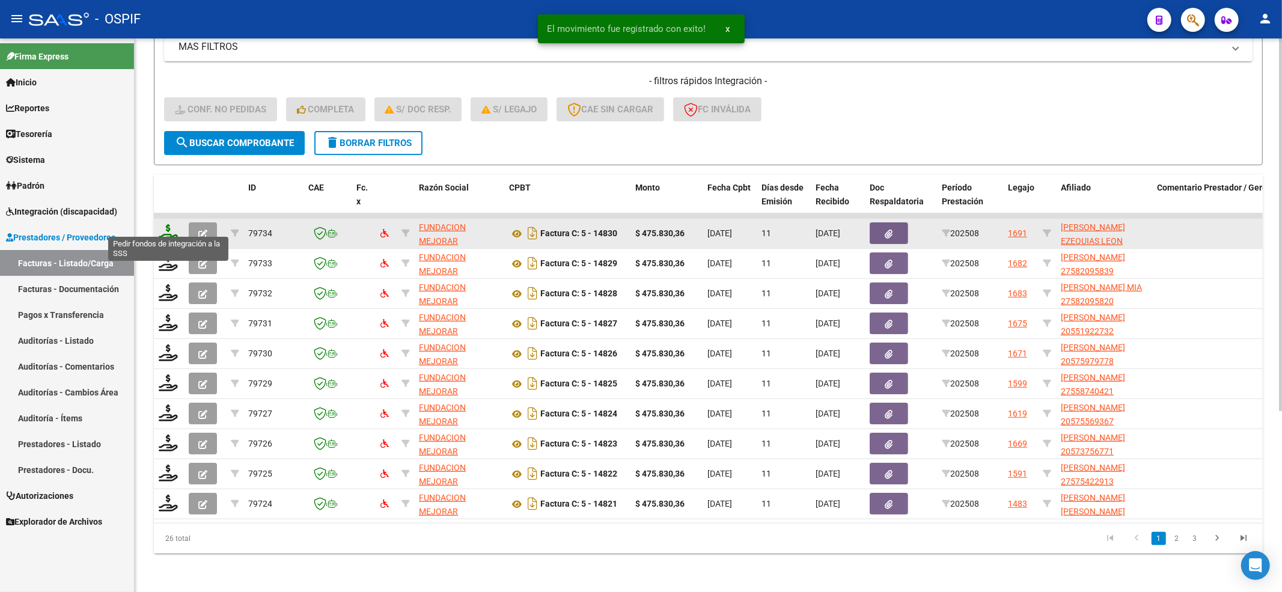
click at [166, 224] on icon at bounding box center [168, 232] width 19 height 17
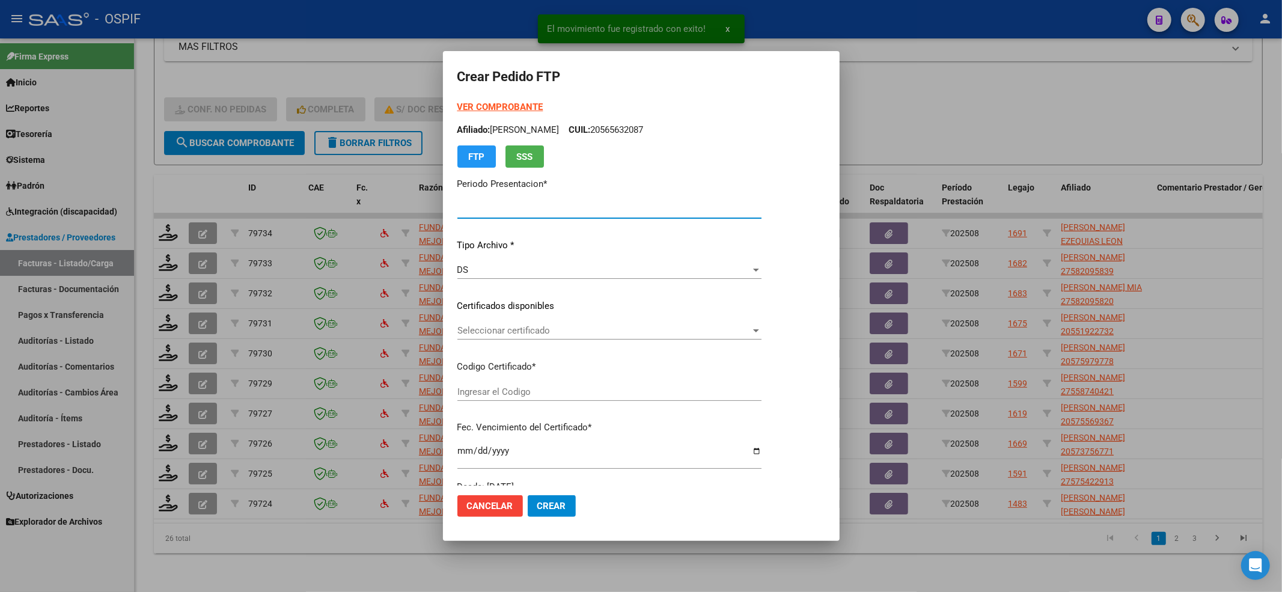
type input "202508"
type input "$ 475.830,36"
type input "0200055941877-20240313-20390313-BUE-427"
type input "[DATE]"
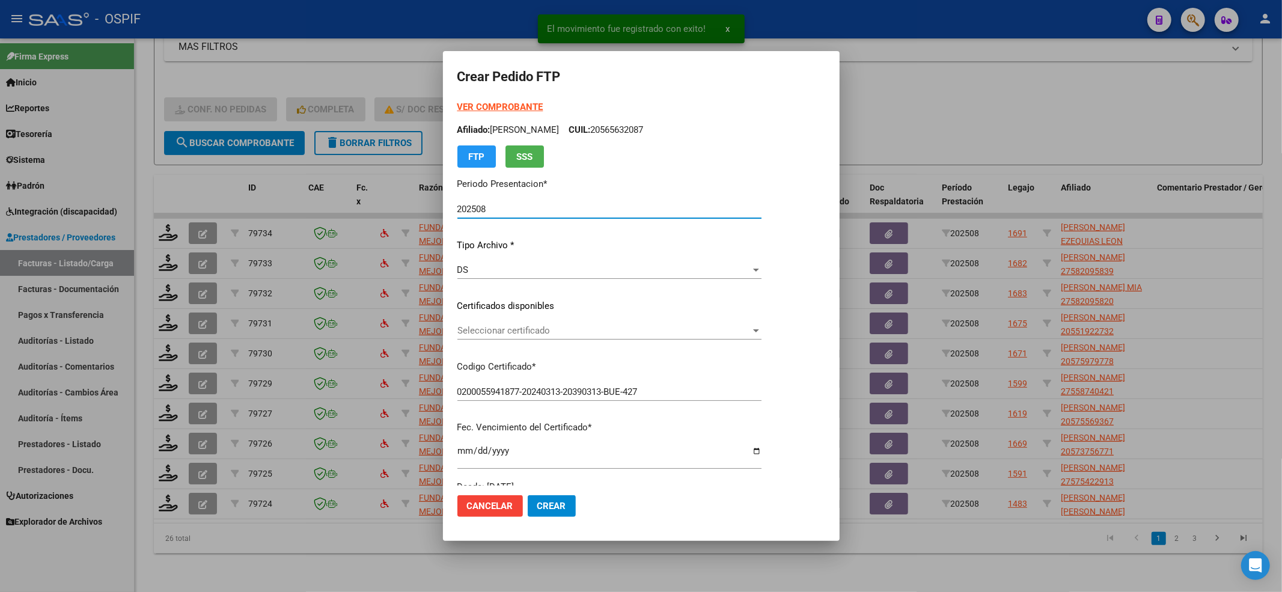
click at [539, 336] on div "Seleccionar certificado Seleccionar certificado" at bounding box center [609, 330] width 304 height 18
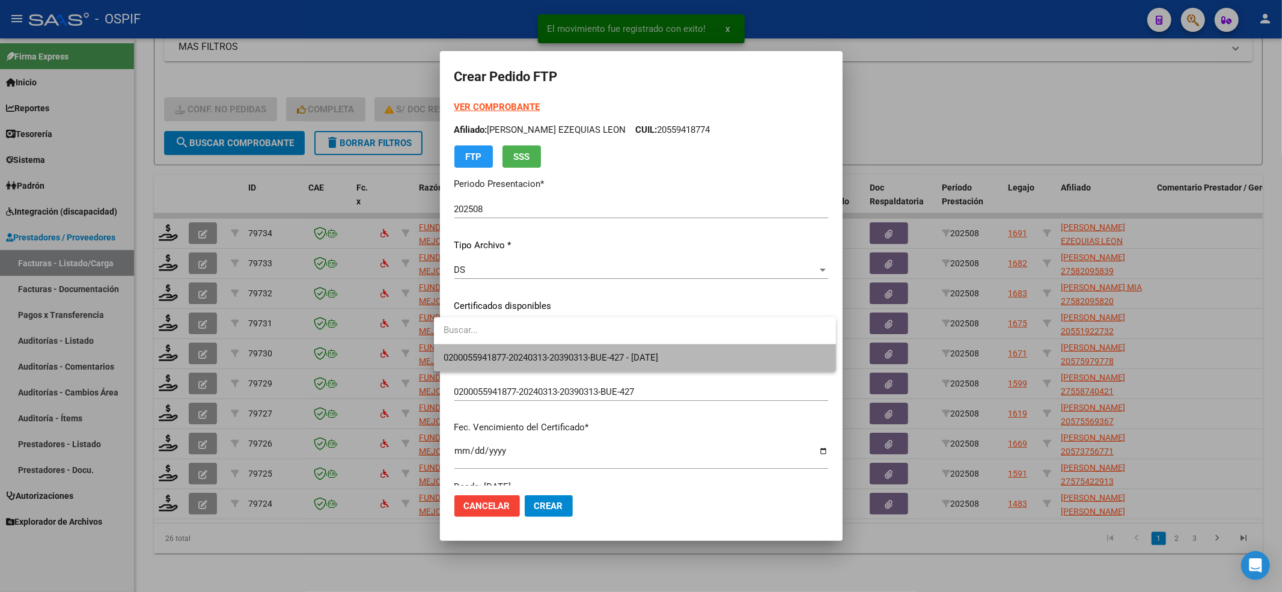
click at [532, 345] on span "0200055941877-20240313-20390313-BUE-427 - [DATE]" at bounding box center [634, 357] width 382 height 27
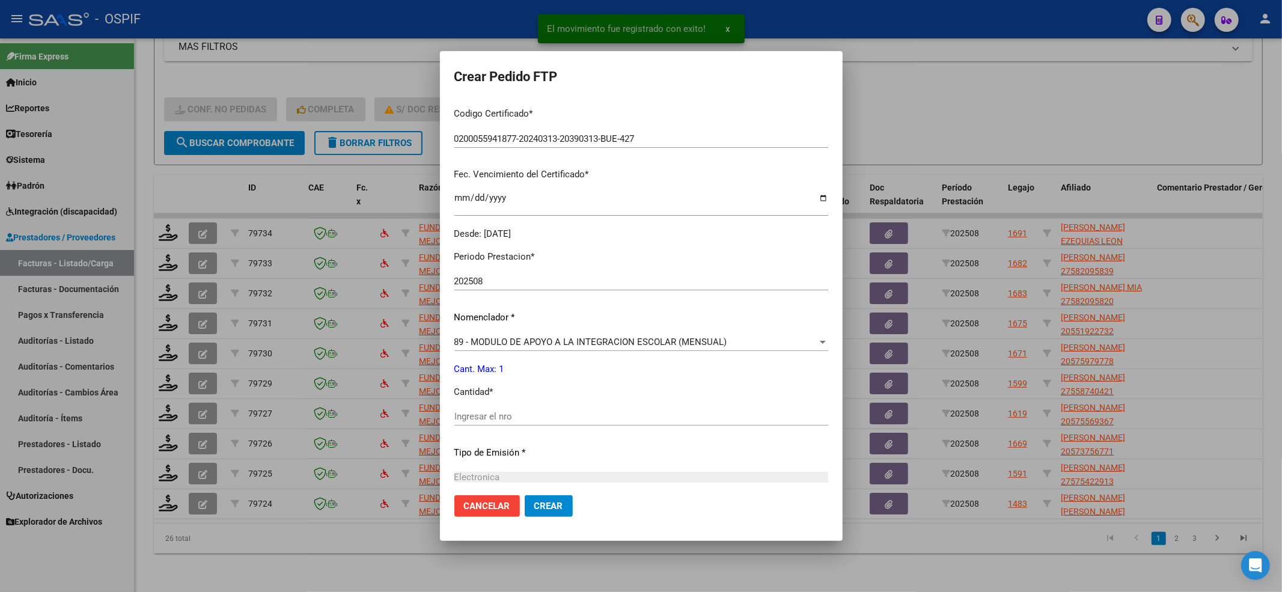
scroll to position [320, 0]
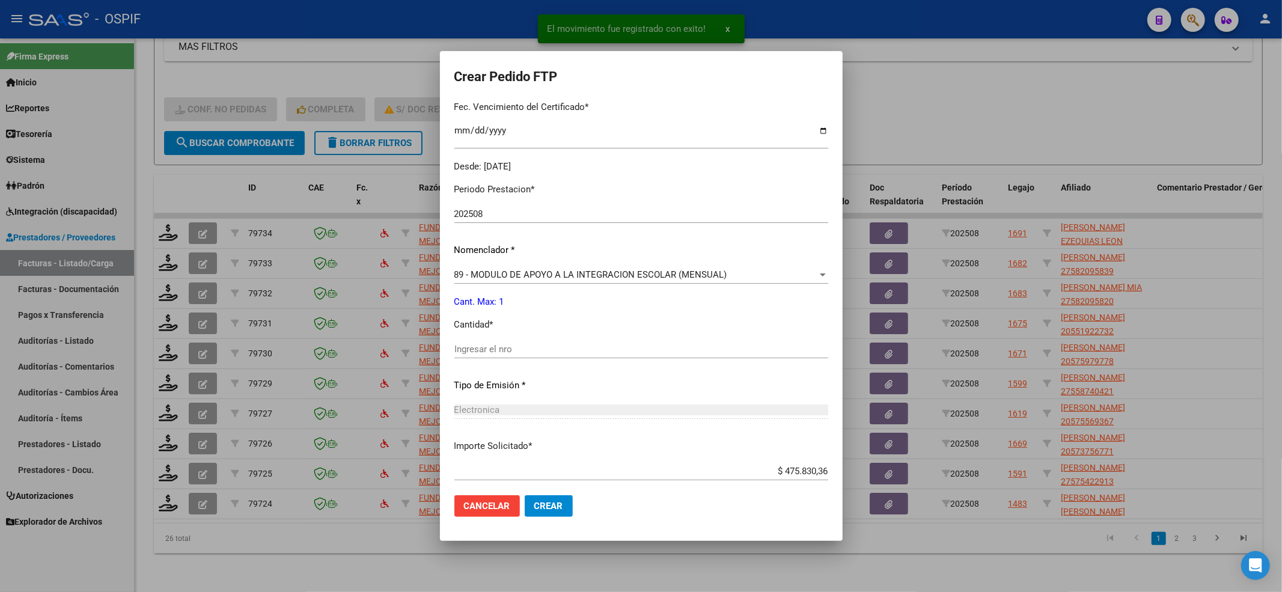
click at [488, 356] on div "Ingresar el nro" at bounding box center [641, 349] width 374 height 18
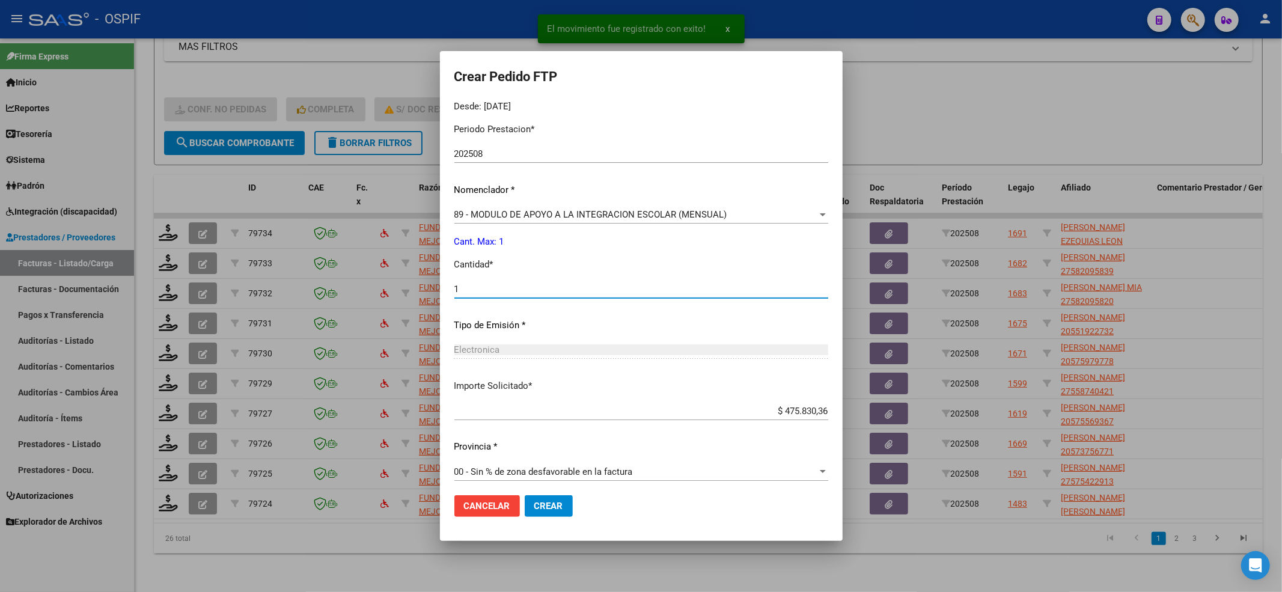
scroll to position [387, 0]
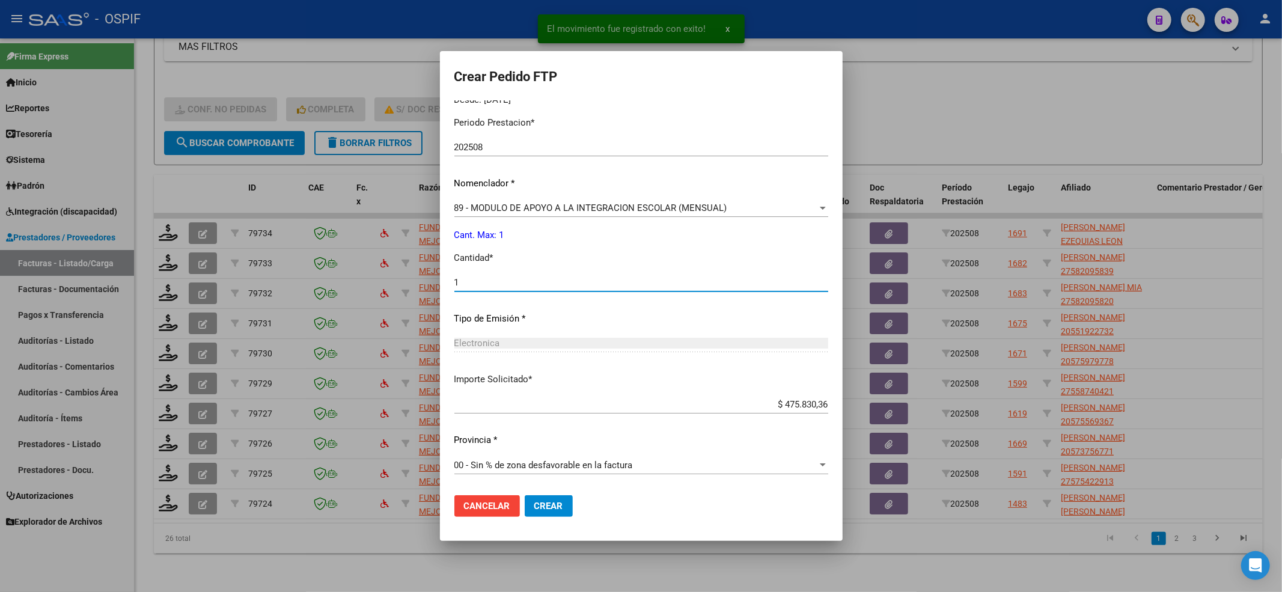
type input "1"
click at [541, 443] on span "Crear" at bounding box center [548, 506] width 29 height 11
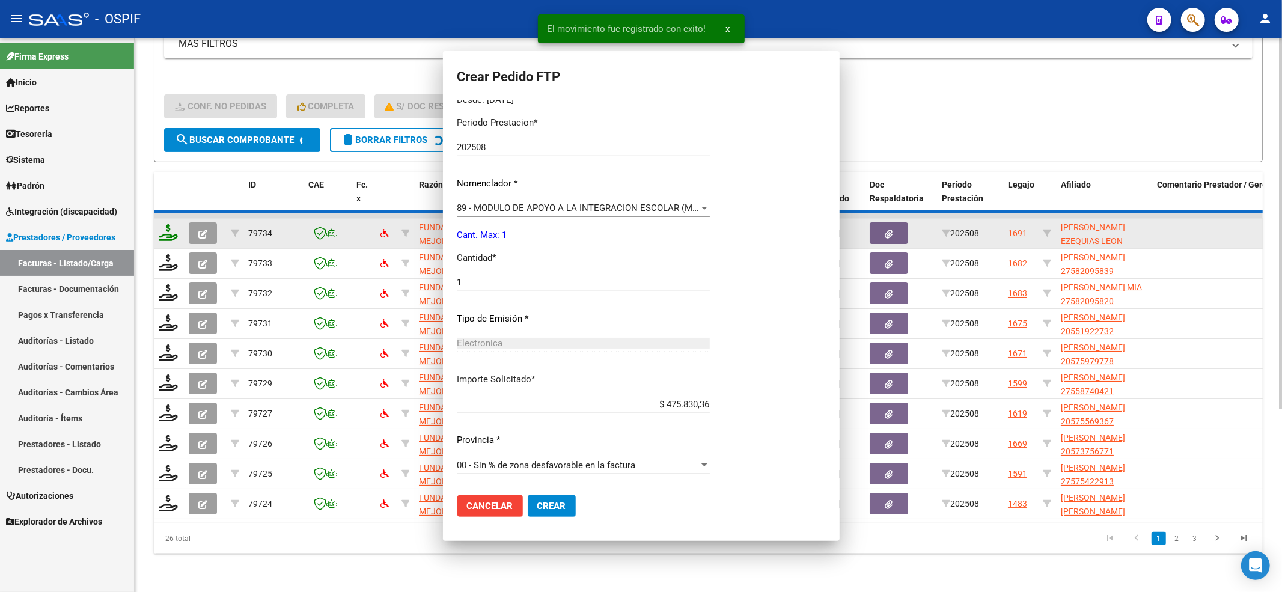
scroll to position [0, 0]
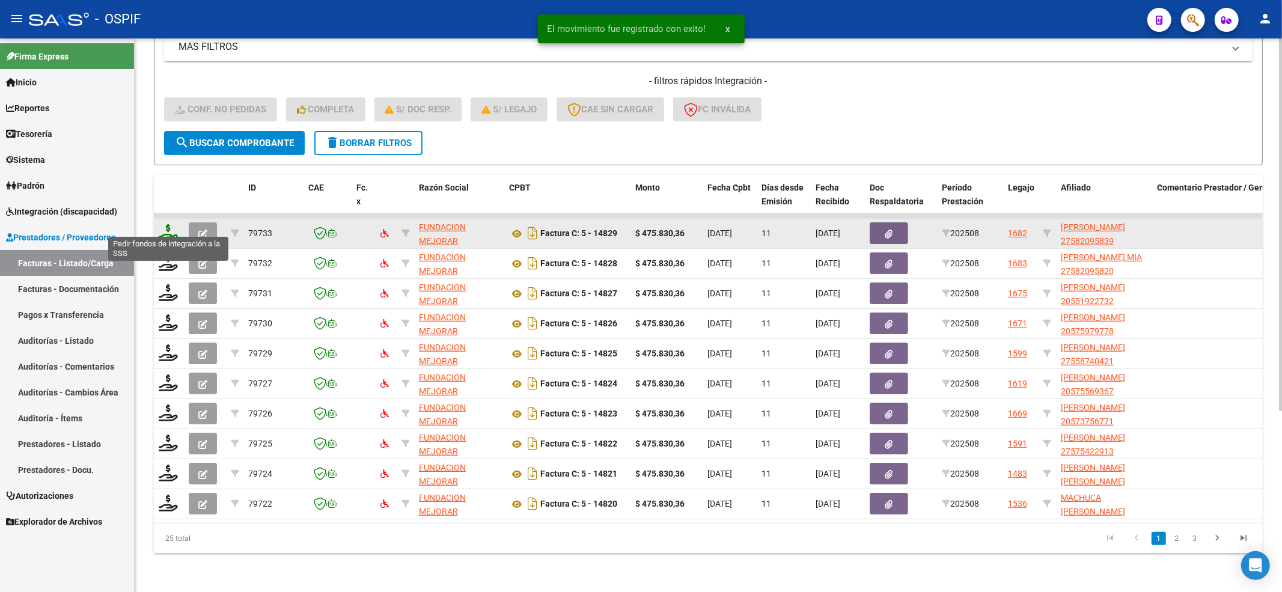
click at [162, 224] on icon at bounding box center [168, 232] width 19 height 17
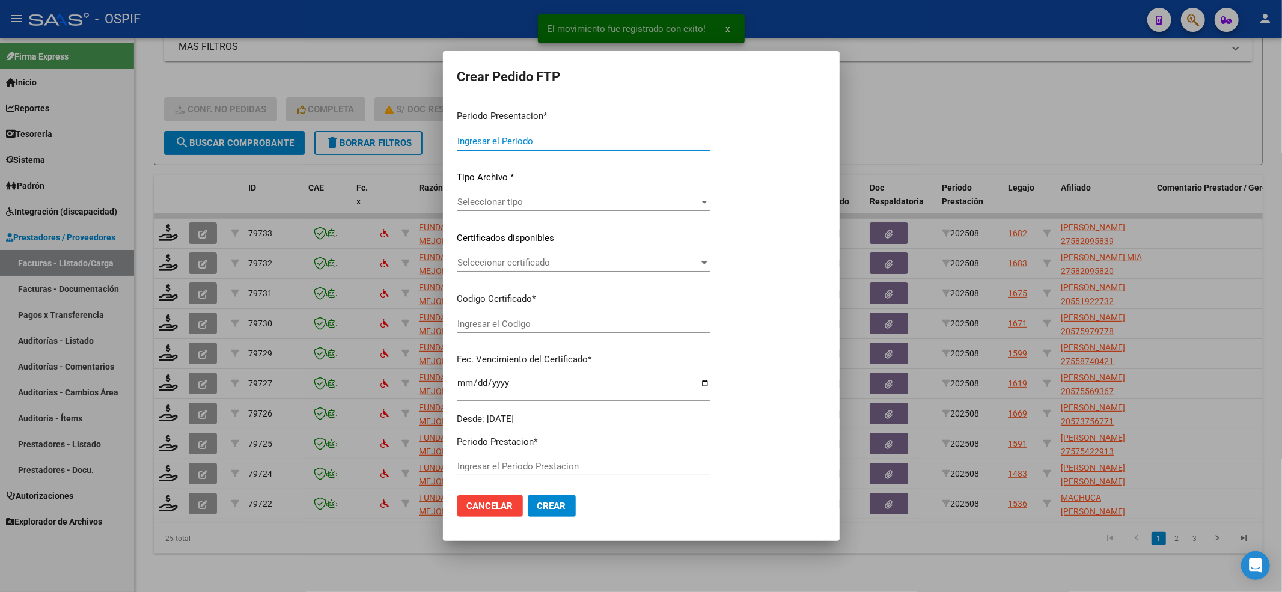
type input "202508"
type input "$ 475.830,36"
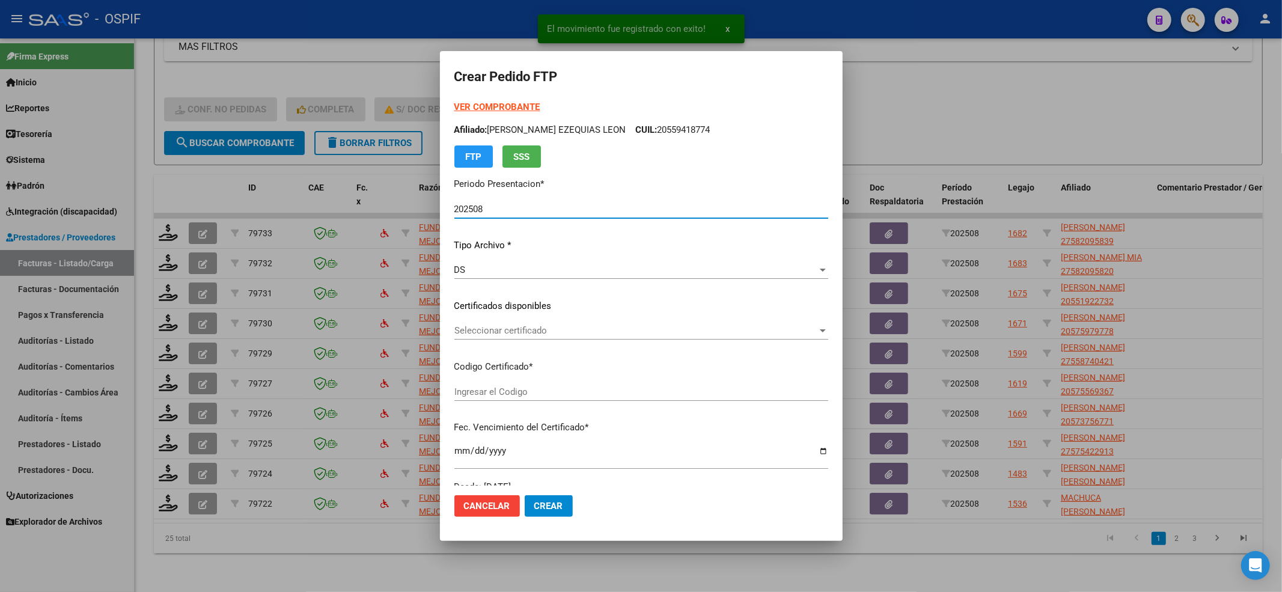
type input "010005820958320230516-20280516-AND-109"
type input "[DATE]"
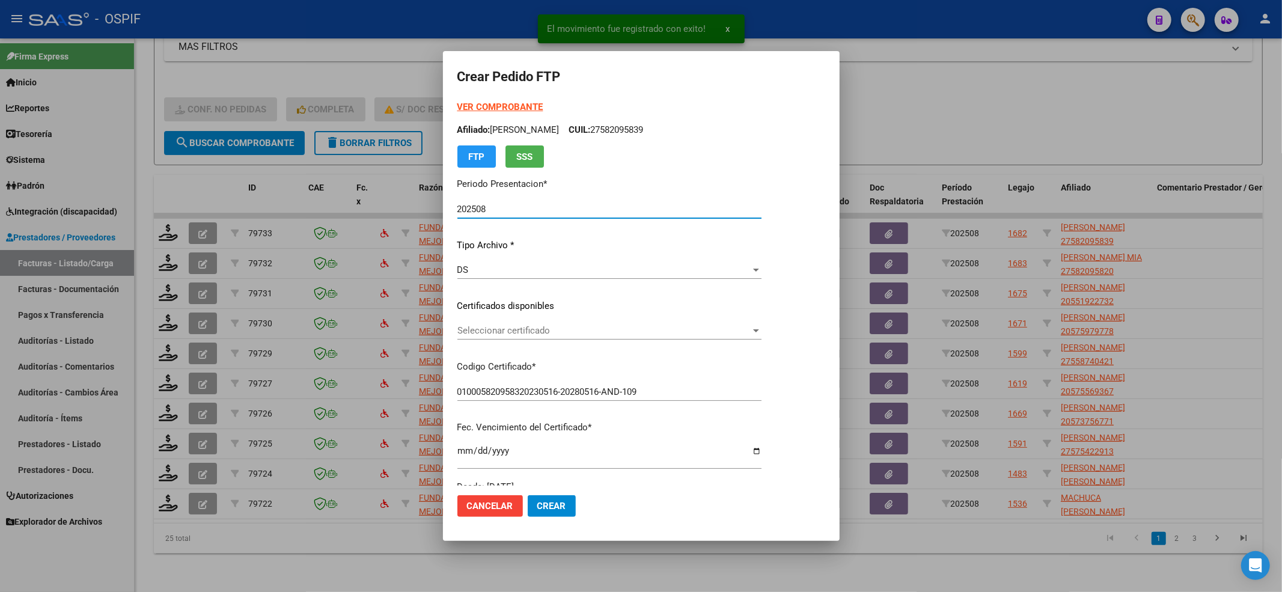
click at [525, 327] on span "Seleccionar certificado" at bounding box center [603, 330] width 293 height 11
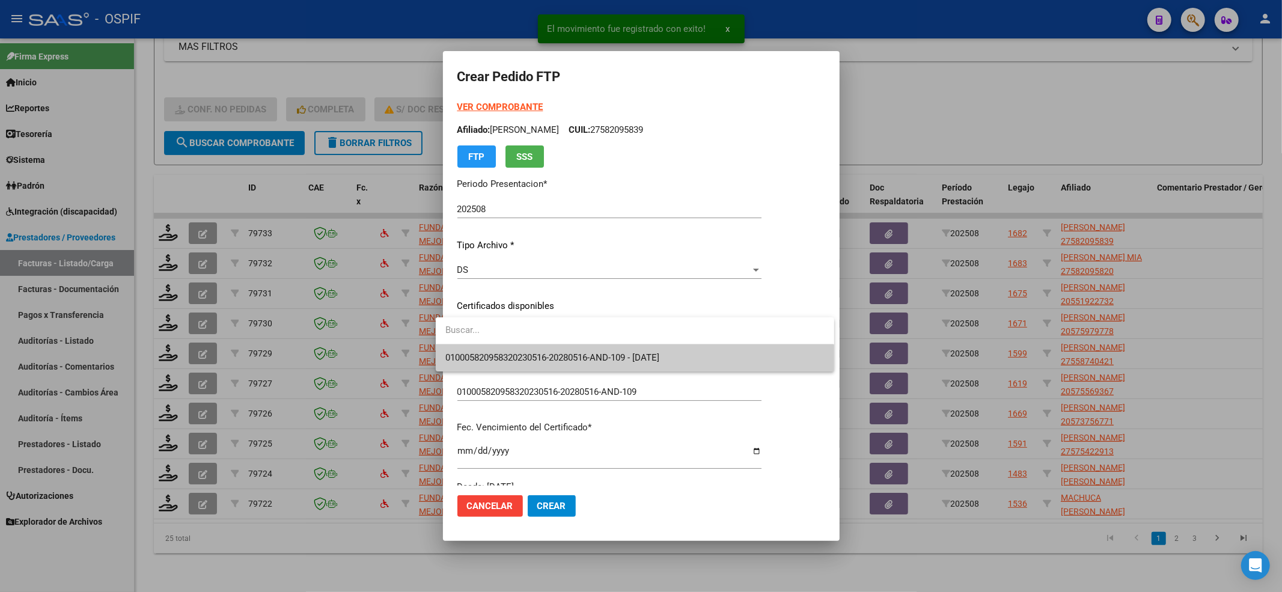
drag, startPoint x: 520, startPoint y: 335, endPoint x: 499, endPoint y: 356, distance: 30.2
click at [519, 336] on input "dropdown search" at bounding box center [635, 330] width 398 height 27
click at [499, 356] on span "010005820958320230516-20280516-AND-109 - [DATE]" at bounding box center [552, 357] width 214 height 11
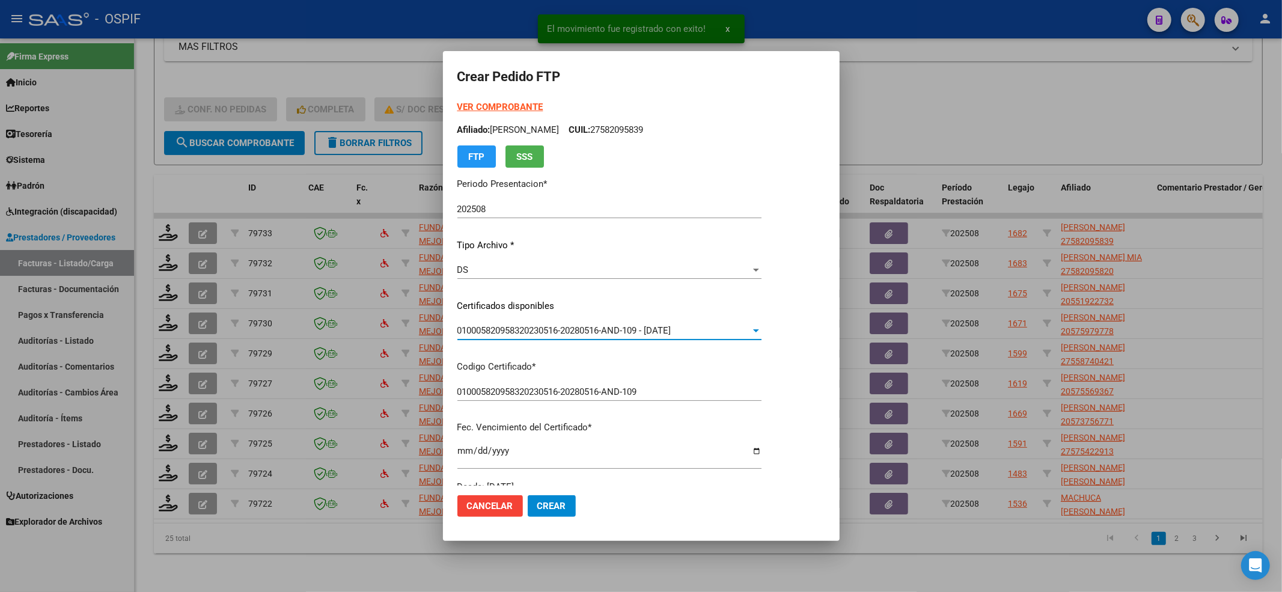
scroll to position [387, 0]
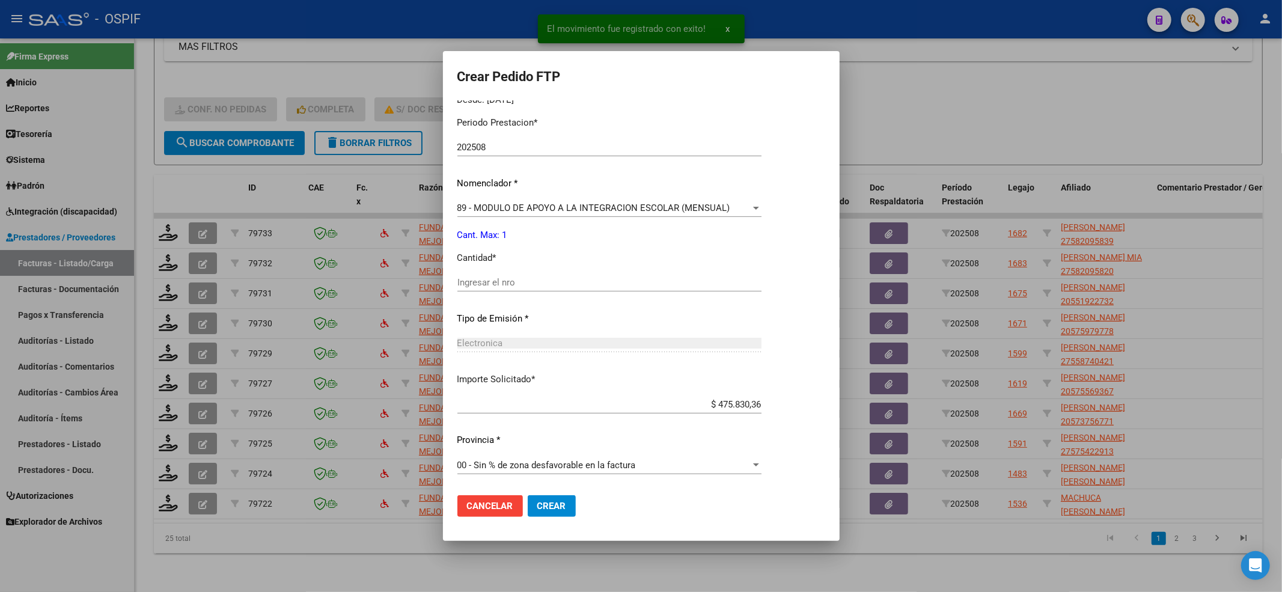
click at [494, 366] on div "Periodo Prestacion * 202508 Ingresar el Periodo Prestacion Nomenclador * 89 - M…" at bounding box center [609, 296] width 304 height 379
click at [475, 291] on div "Ingresar el nro" at bounding box center [609, 287] width 304 height 29
click at [473, 280] on input "Ingresar el nro" at bounding box center [609, 282] width 304 height 11
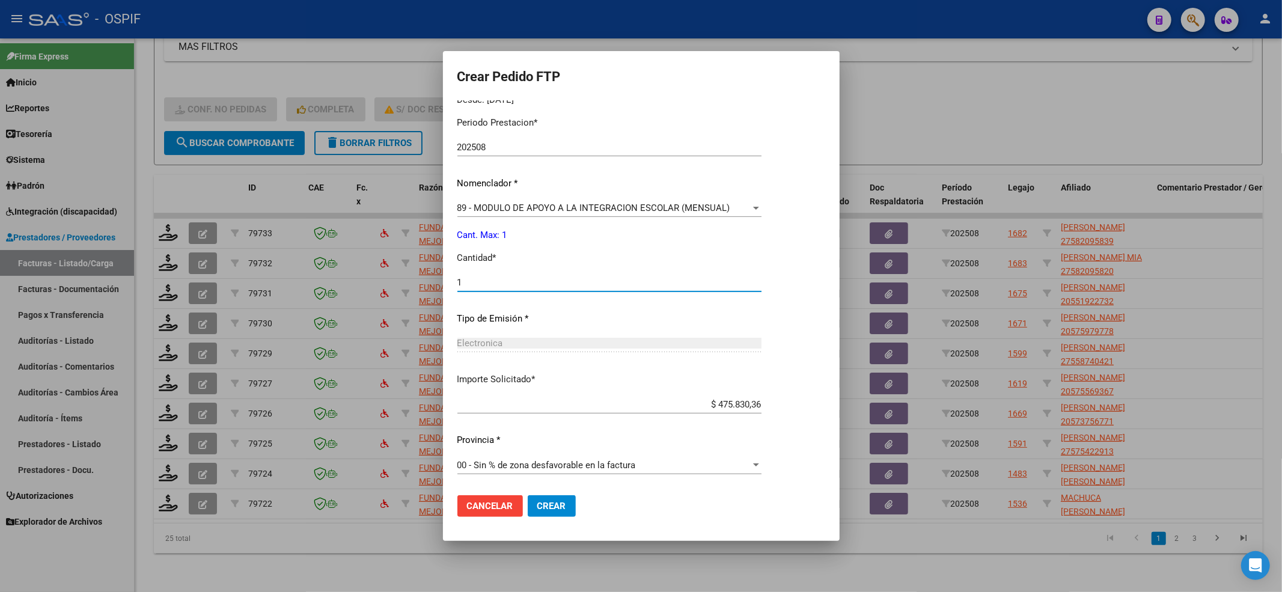
type input "1"
click at [562, 443] on button "Crear" at bounding box center [552, 506] width 48 height 22
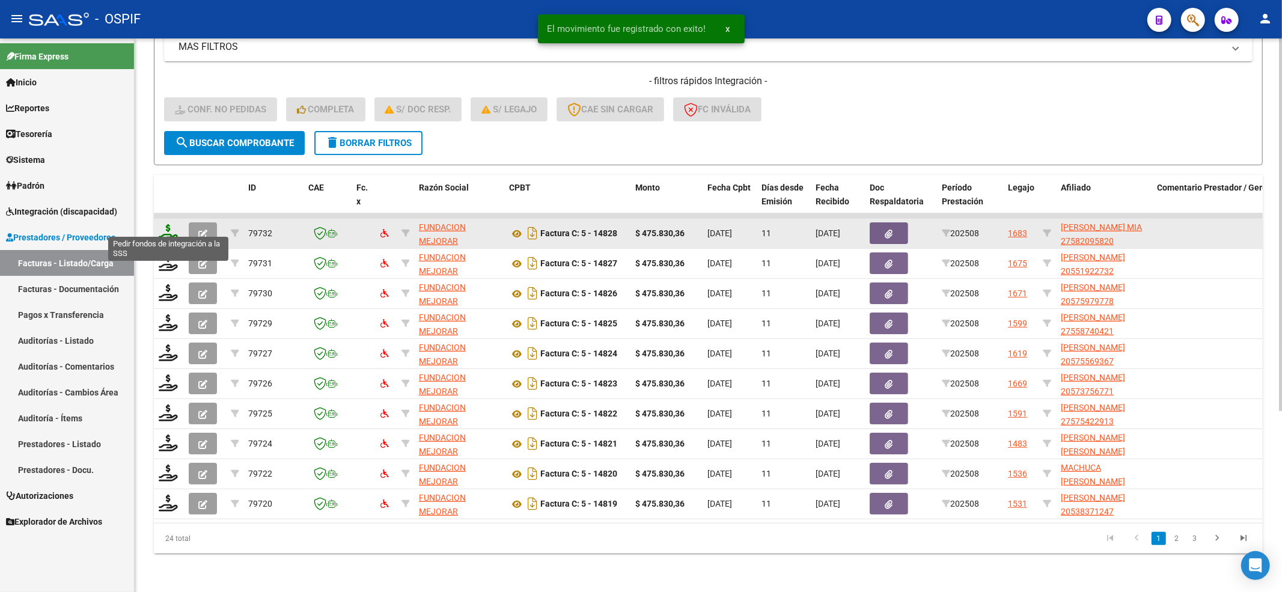
click at [169, 226] on icon at bounding box center [168, 232] width 19 height 17
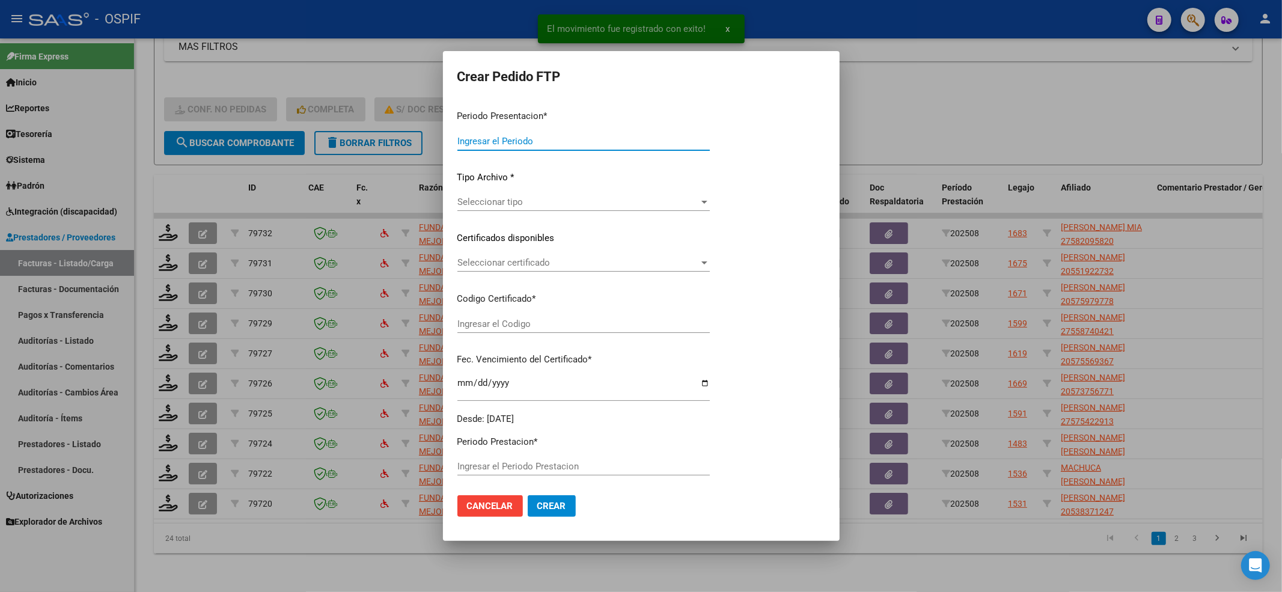
type input "202508"
type input "$ 475.830,36"
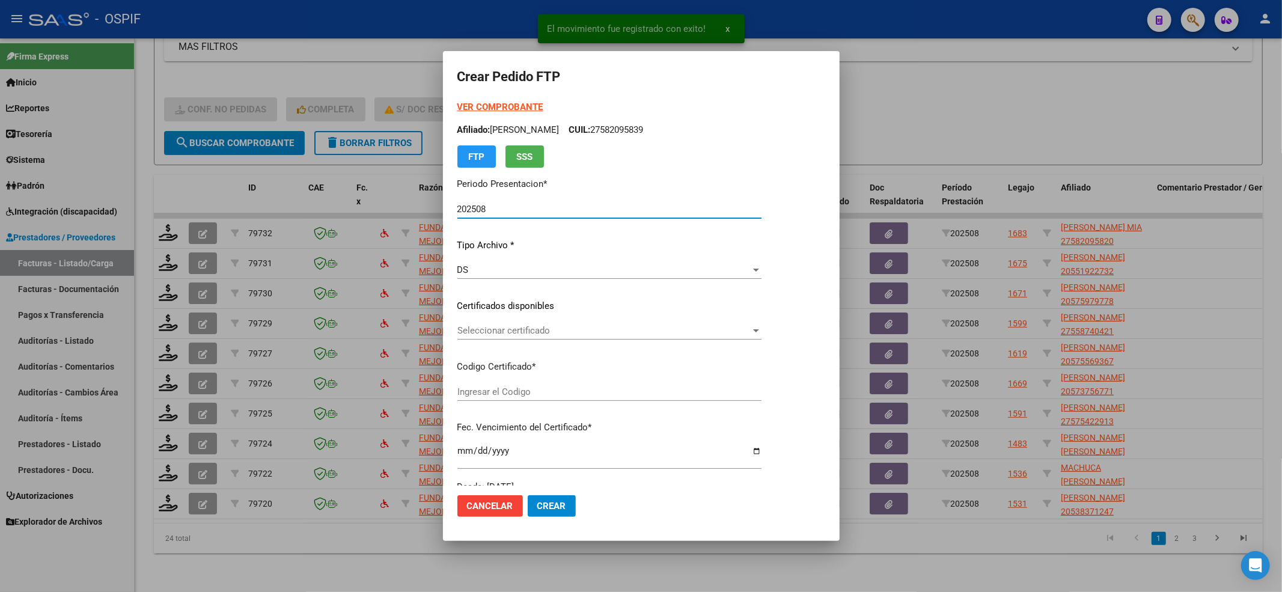
type input "0100058209582-20221229-20271229-AND-109"
type input "[DATE]"
click at [496, 321] on div "Seleccionar certificado Seleccionar certificado" at bounding box center [618, 330] width 323 height 18
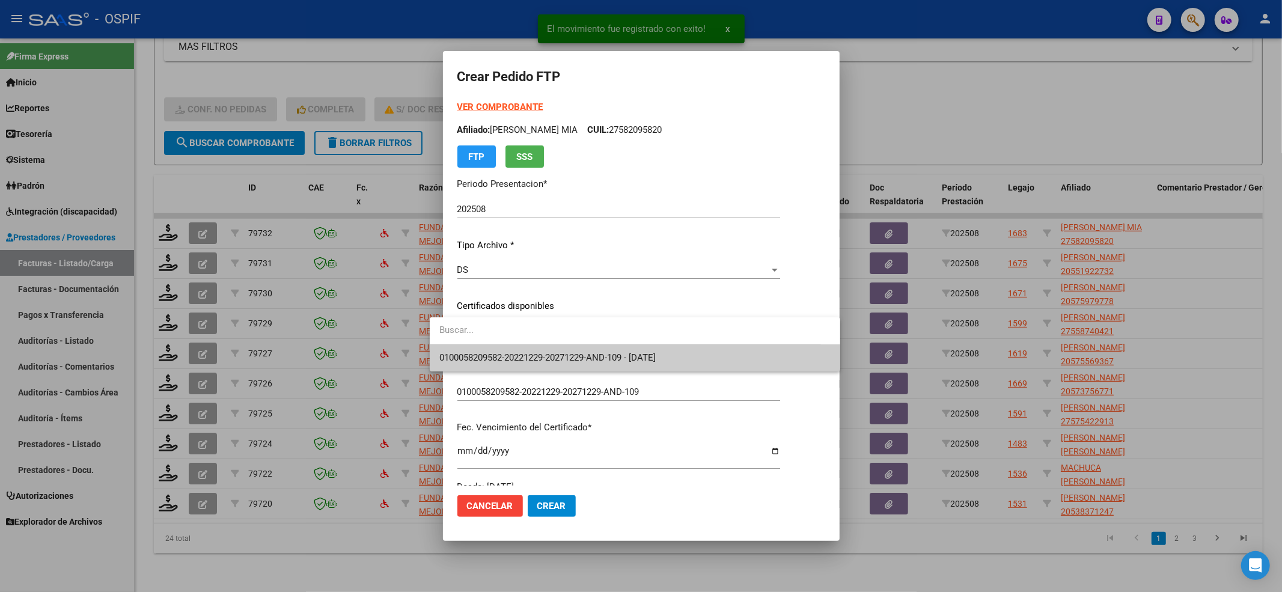
click at [482, 344] on span "0100058209582-20221229-20271229-AND-109 - [DATE]" at bounding box center [634, 357] width 391 height 27
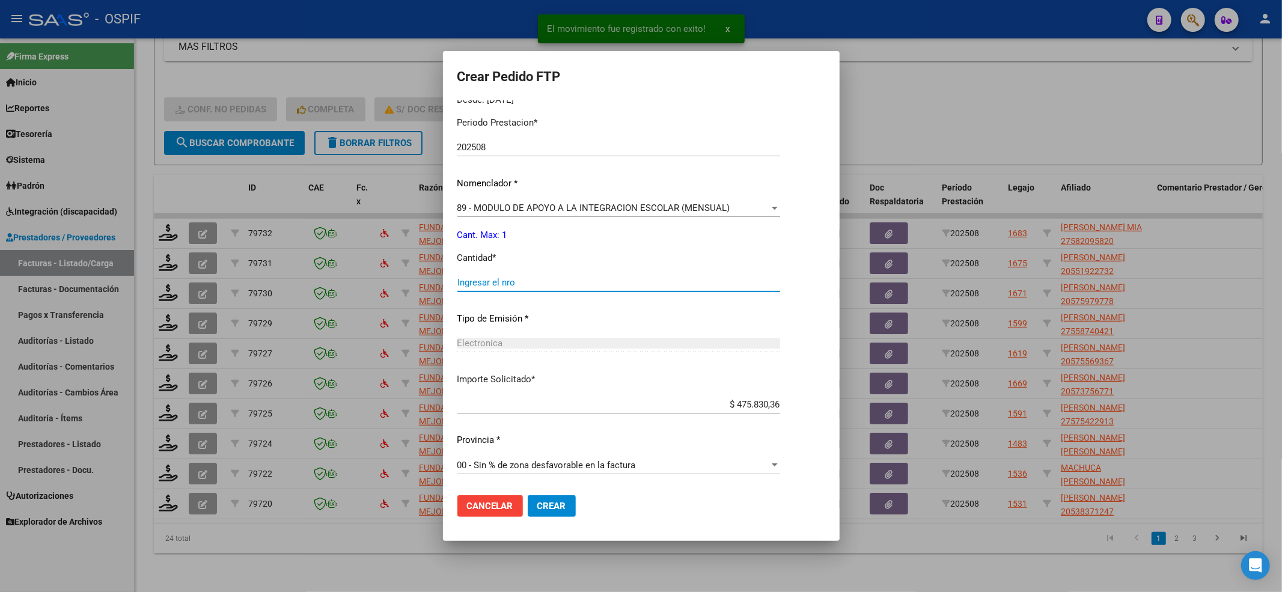
click at [483, 282] on input "Ingresar el nro" at bounding box center [618, 282] width 323 height 11
type input "1"
click at [537, 443] on span "Crear" at bounding box center [551, 506] width 29 height 11
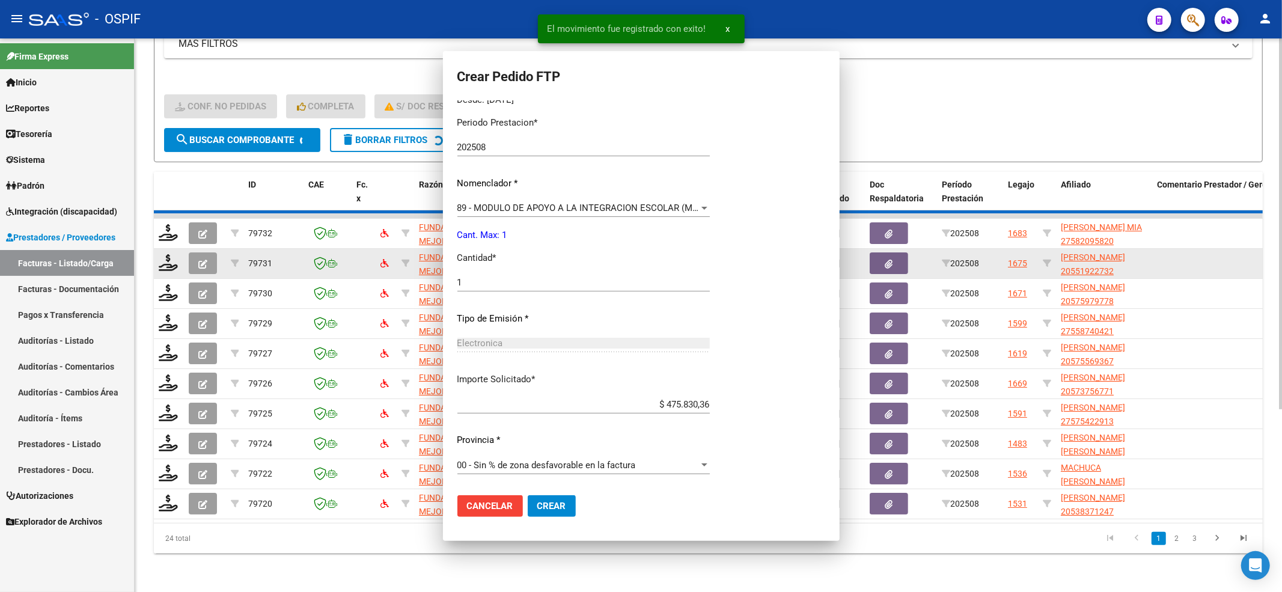
scroll to position [0, 0]
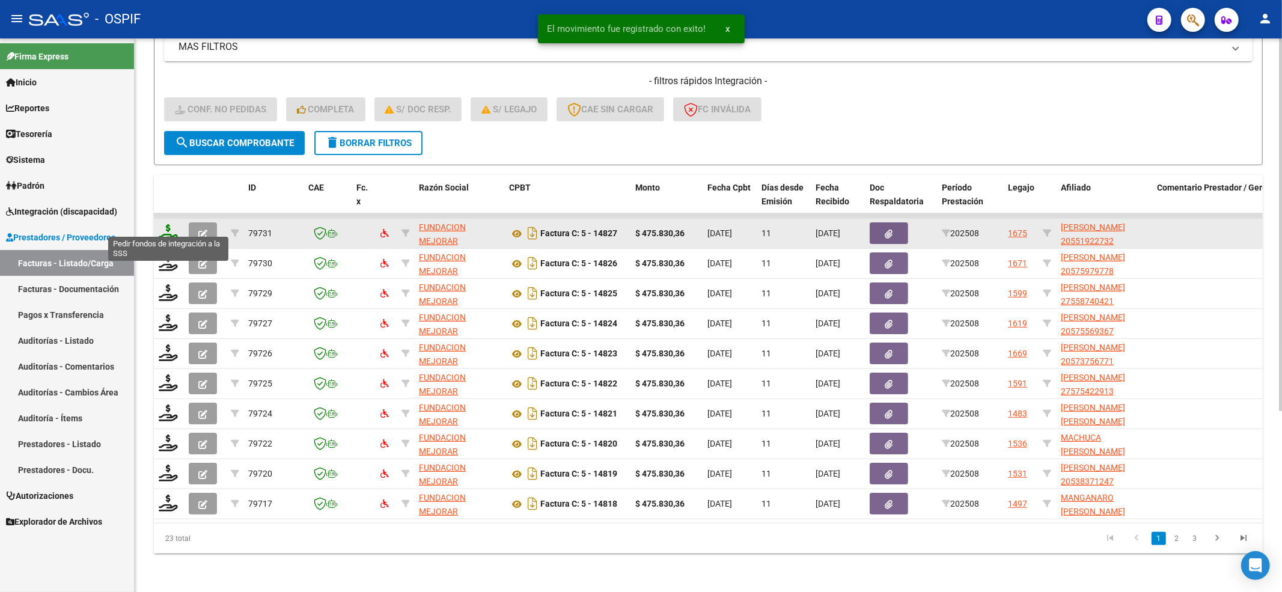
click at [169, 224] on icon at bounding box center [168, 232] width 19 height 17
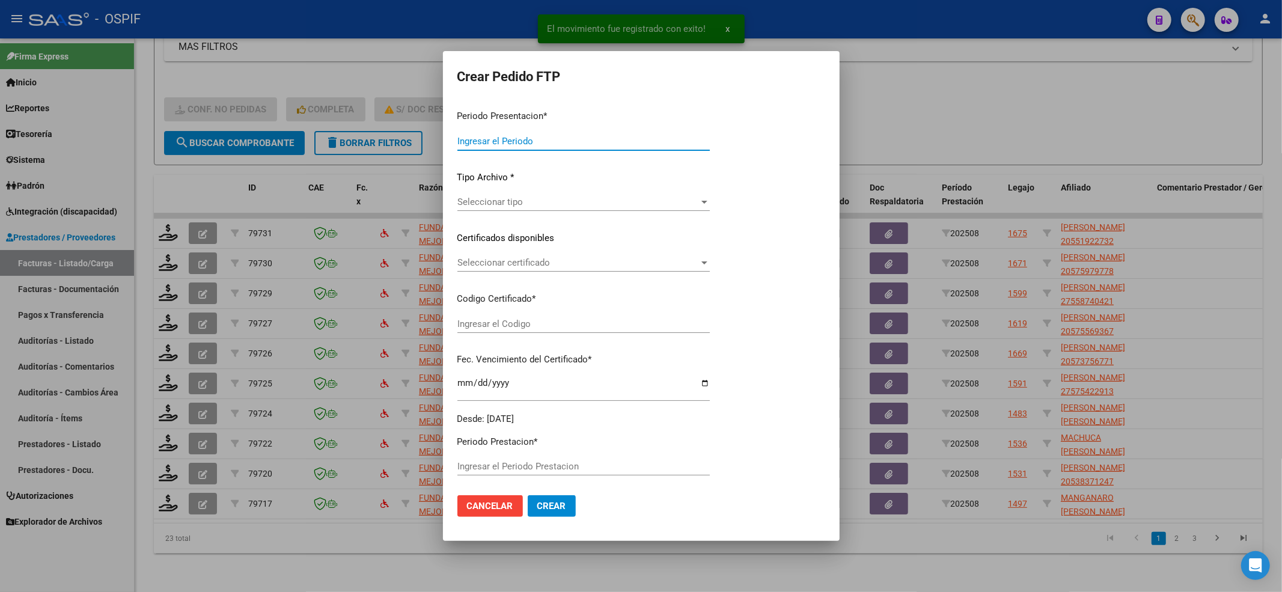
type input "202508"
type input "$ 475.830,36"
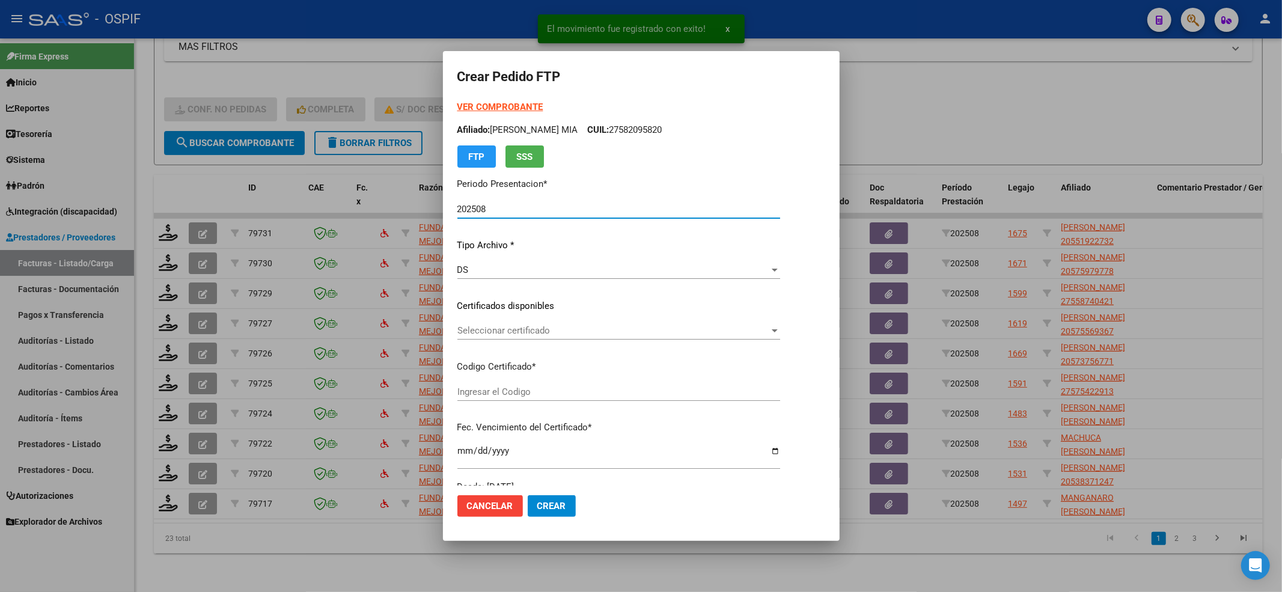
type input "02-00055192273-20191205-20221205-BS-427"
type input "[DATE]"
click at [552, 321] on div "Seleccionar certificado Seleccionar certificado" at bounding box center [618, 330] width 323 height 18
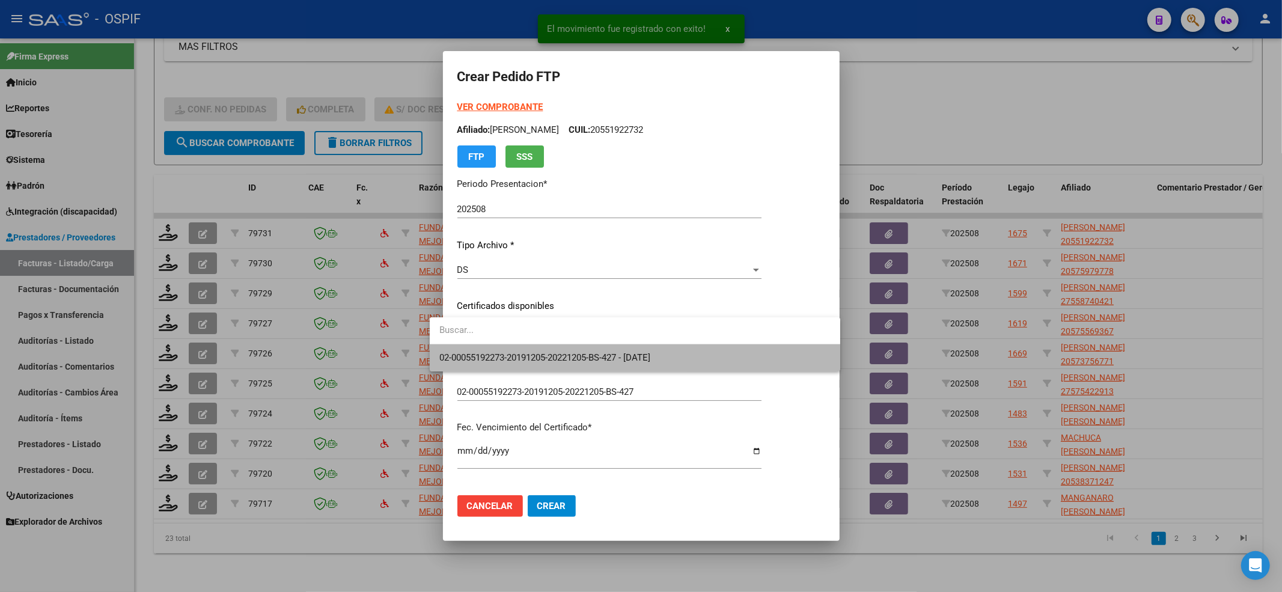
click at [535, 347] on span "02-00055192273-20191205-20221205-BS-427 - [DATE]" at bounding box center [634, 357] width 391 height 27
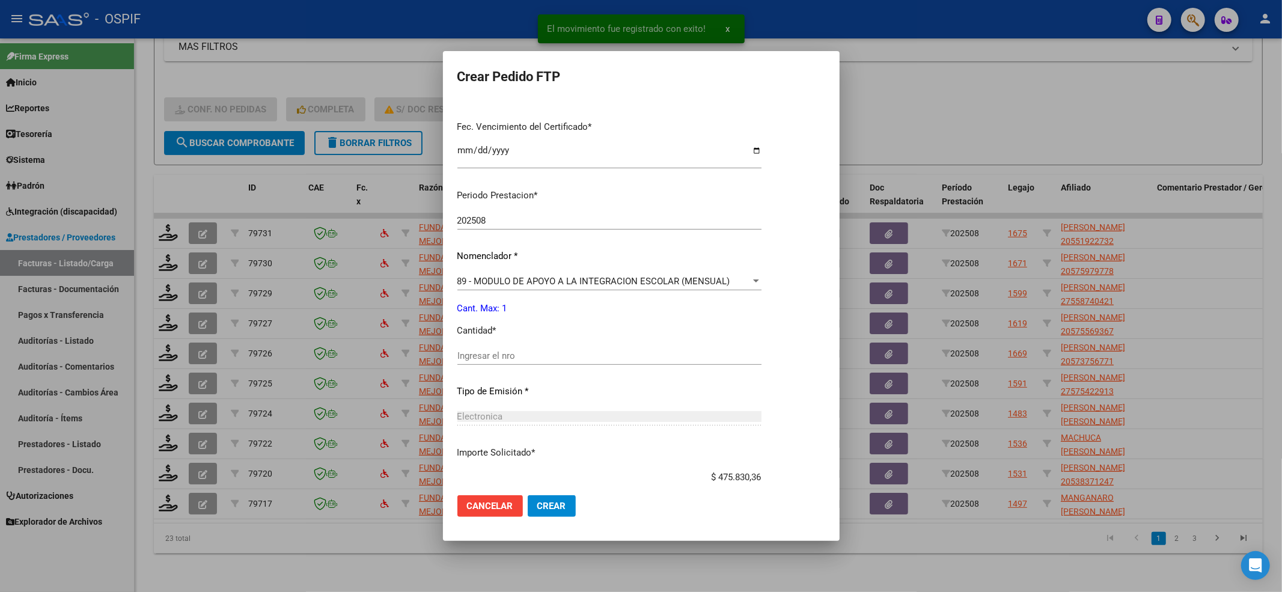
scroll to position [373, 0]
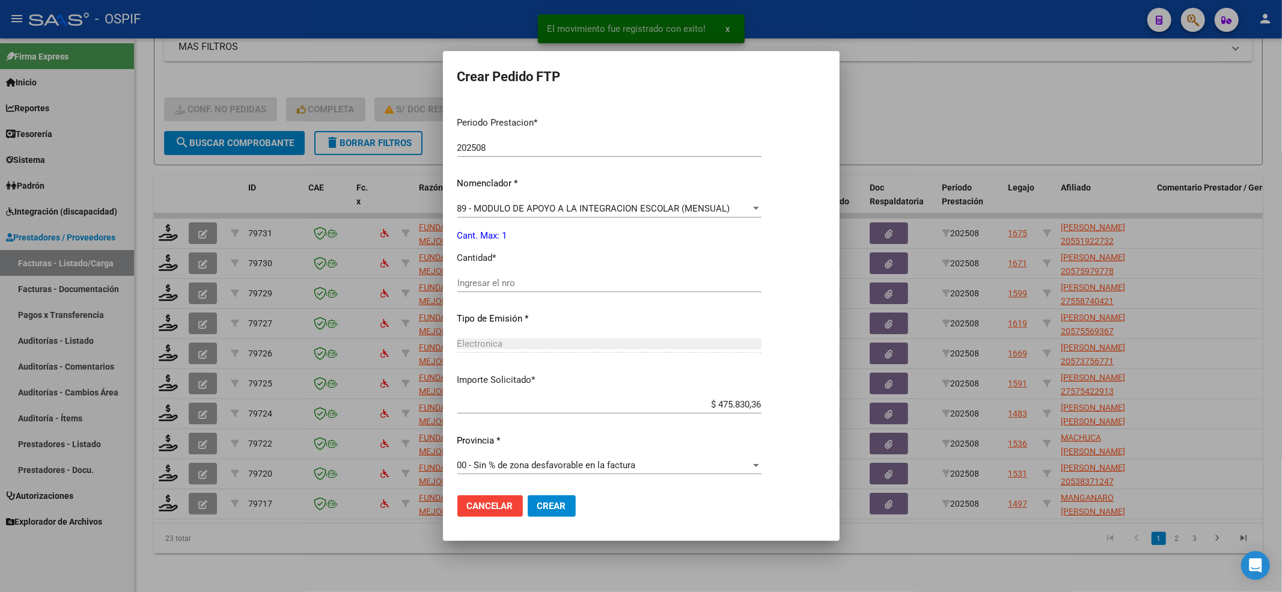
click at [467, 274] on div "Ingresar el nro" at bounding box center [609, 283] width 304 height 18
type input "1"
click at [561, 443] on button "Crear" at bounding box center [552, 506] width 48 height 22
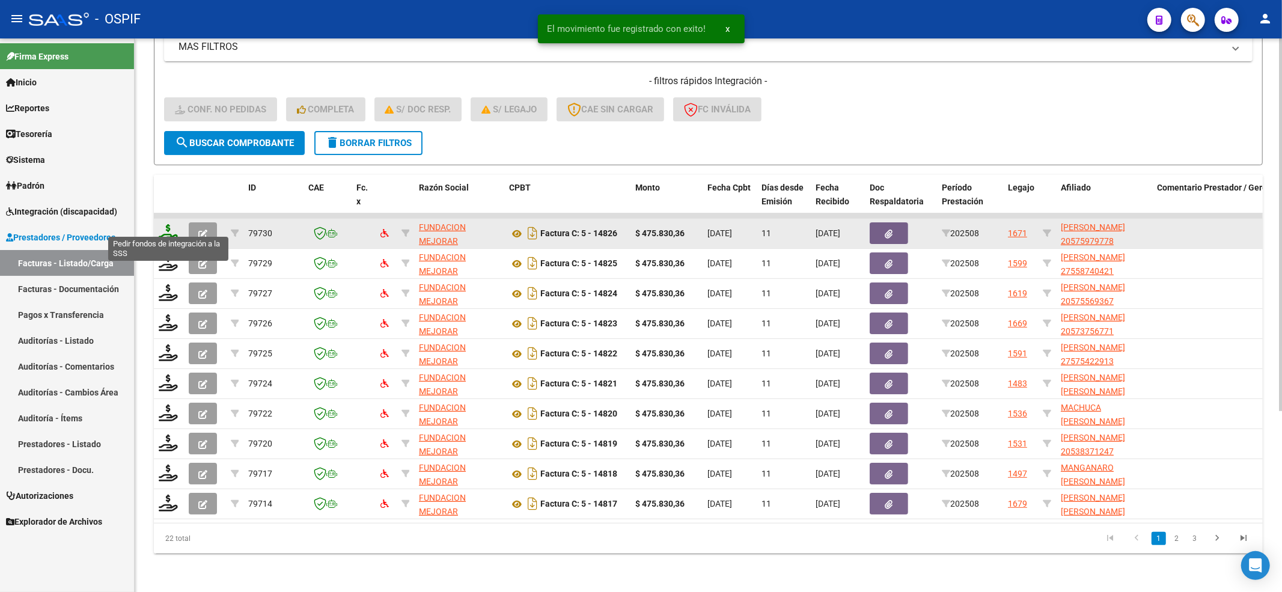
click at [165, 224] on icon at bounding box center [168, 232] width 19 height 17
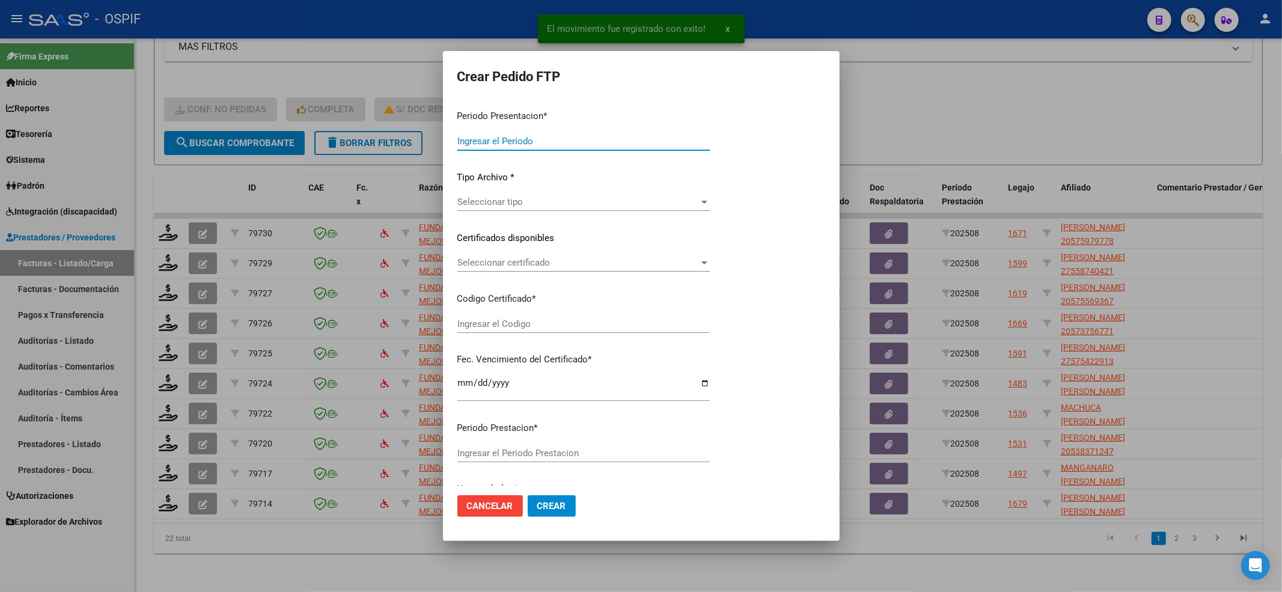
type input "202508"
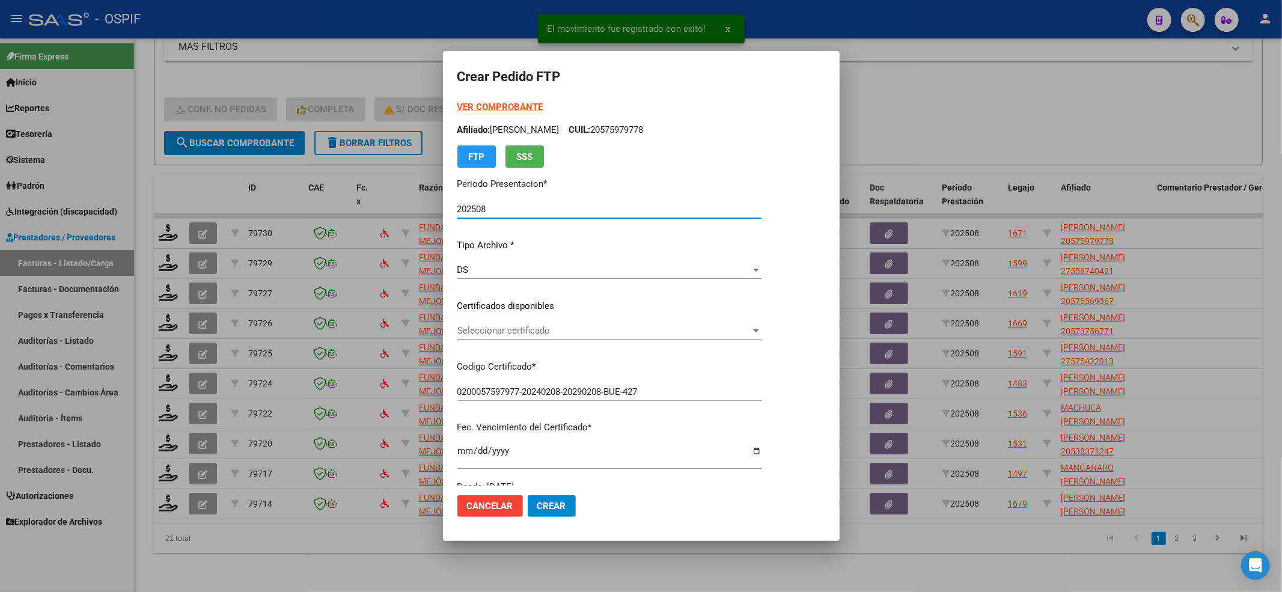
click at [498, 326] on span "Seleccionar certificado" at bounding box center [603, 330] width 293 height 11
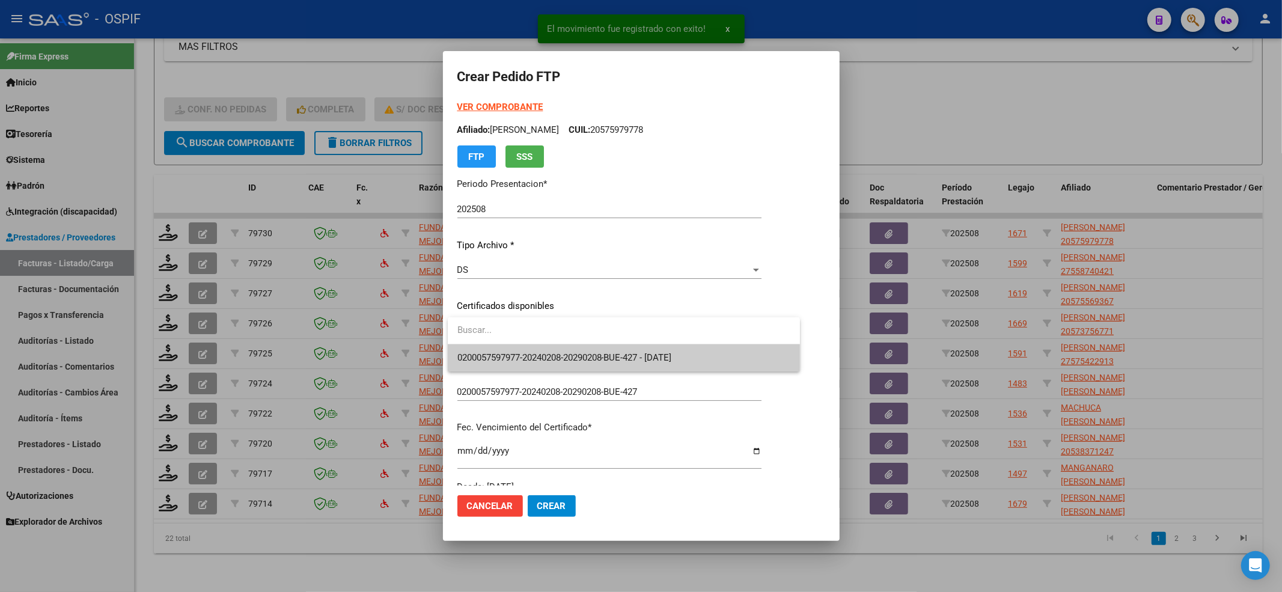
click at [485, 357] on span "0200057597977-20240208-20290208-BUE-427 - [DATE]" at bounding box center [564, 357] width 215 height 11
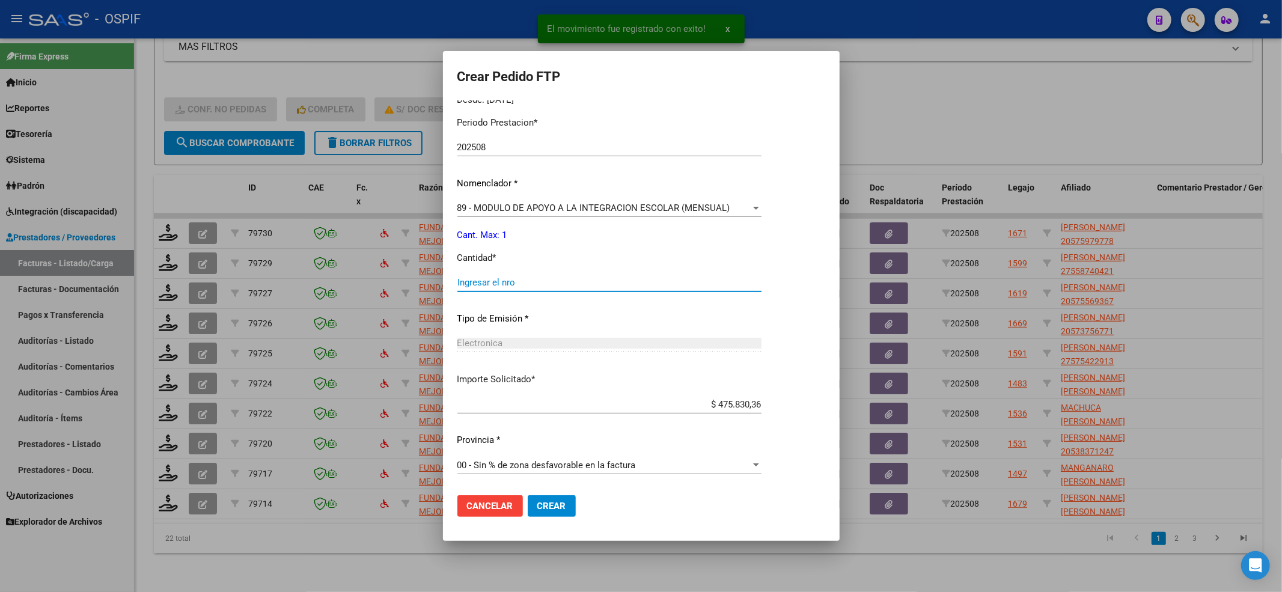
click at [482, 285] on input "Ingresar el nro" at bounding box center [609, 282] width 304 height 11
click at [549, 443] on span "Crear" at bounding box center [551, 506] width 29 height 11
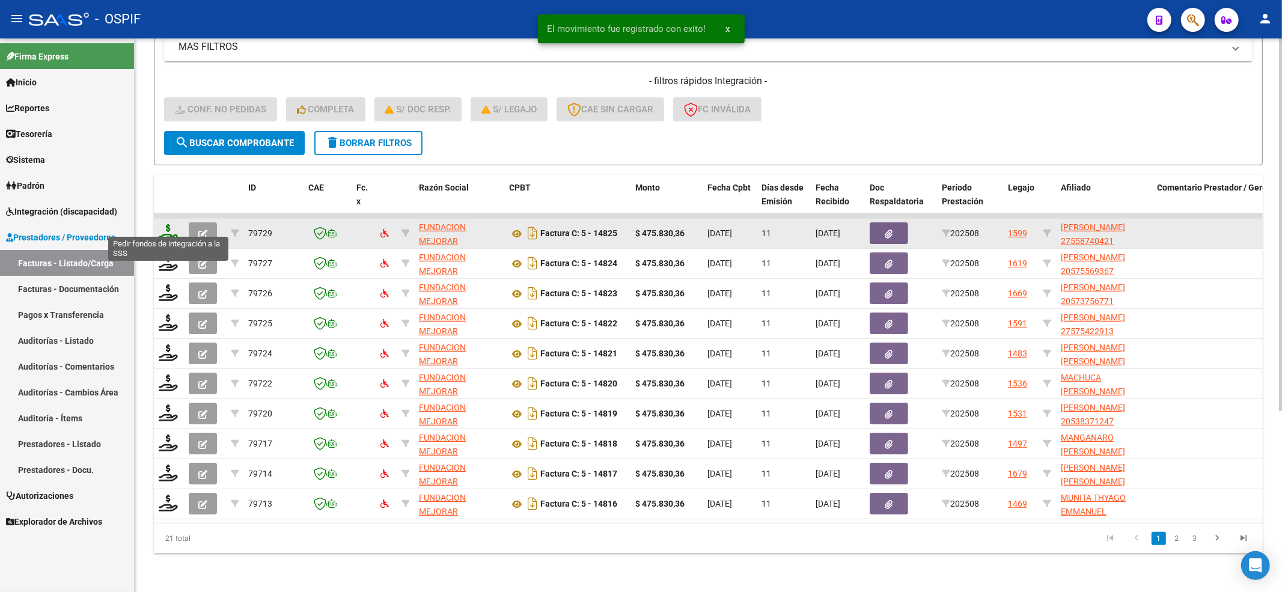
click at [167, 224] on icon at bounding box center [168, 232] width 19 height 17
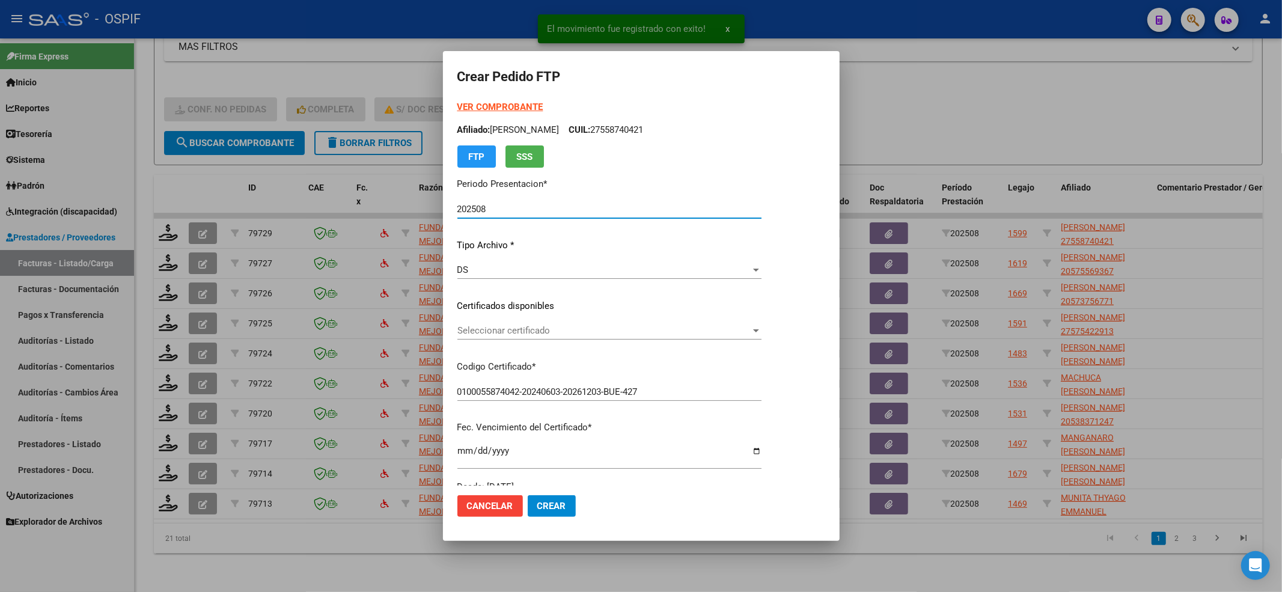
click at [564, 325] on span "Seleccionar certificado" at bounding box center [603, 330] width 293 height 11
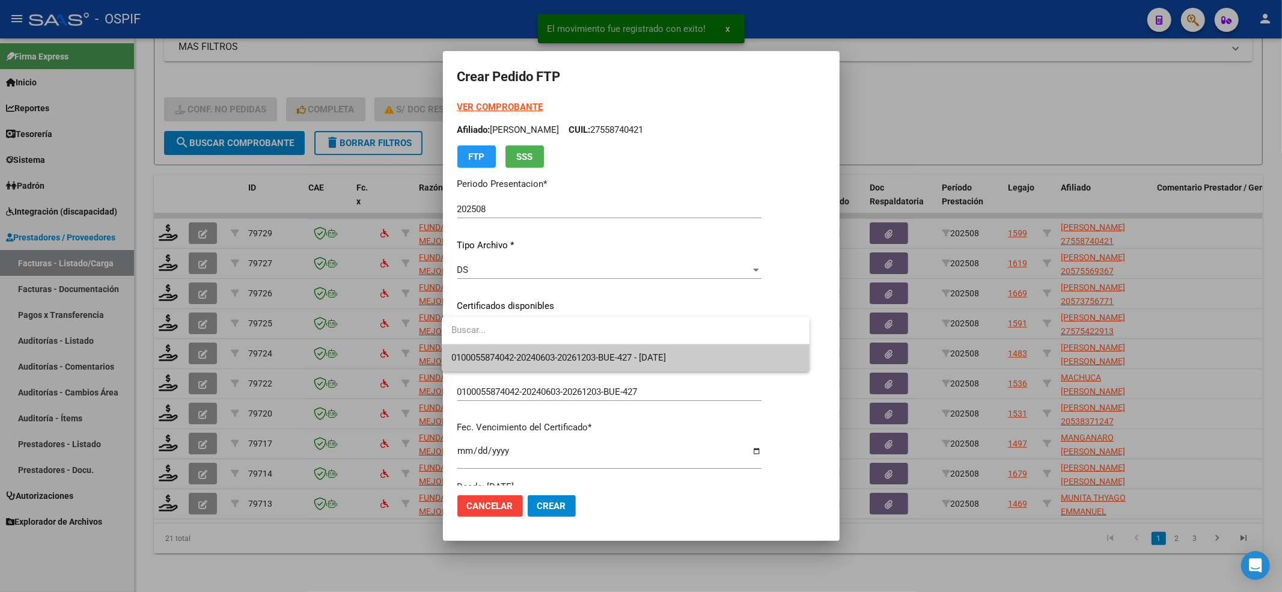
click at [525, 352] on span "0100055874042-20240603-20261203-BUE-427 - [DATE]" at bounding box center [558, 357] width 215 height 11
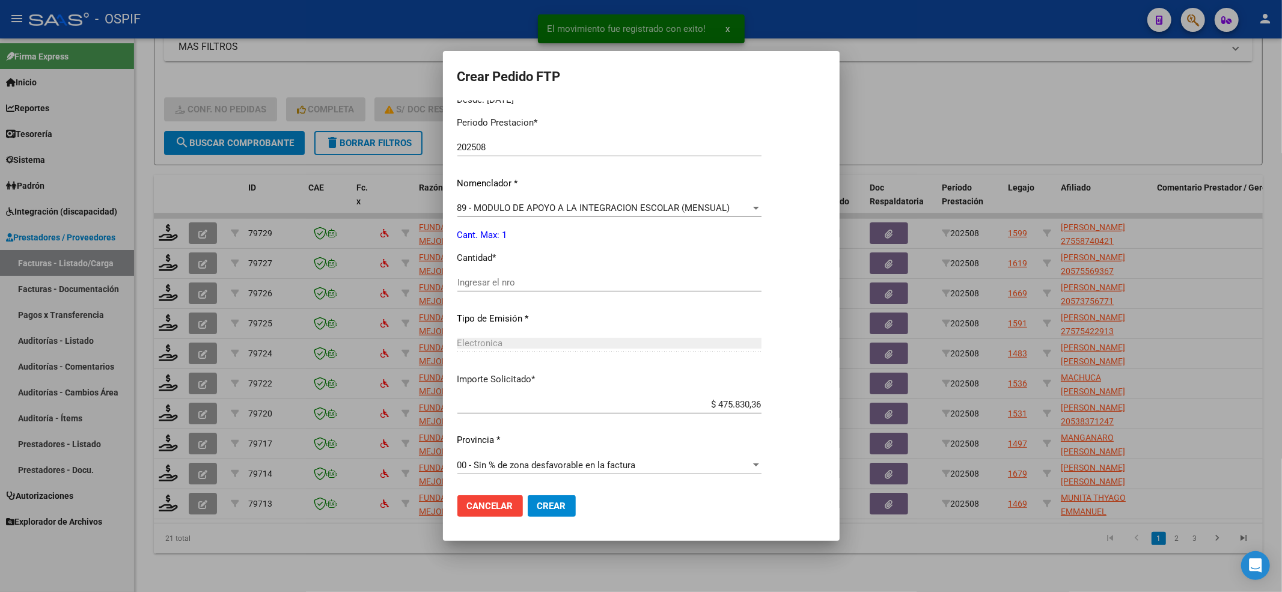
click at [469, 284] on input "Ingresar el nro" at bounding box center [609, 282] width 304 height 11
click at [539, 443] on span "Crear" at bounding box center [551, 506] width 29 height 11
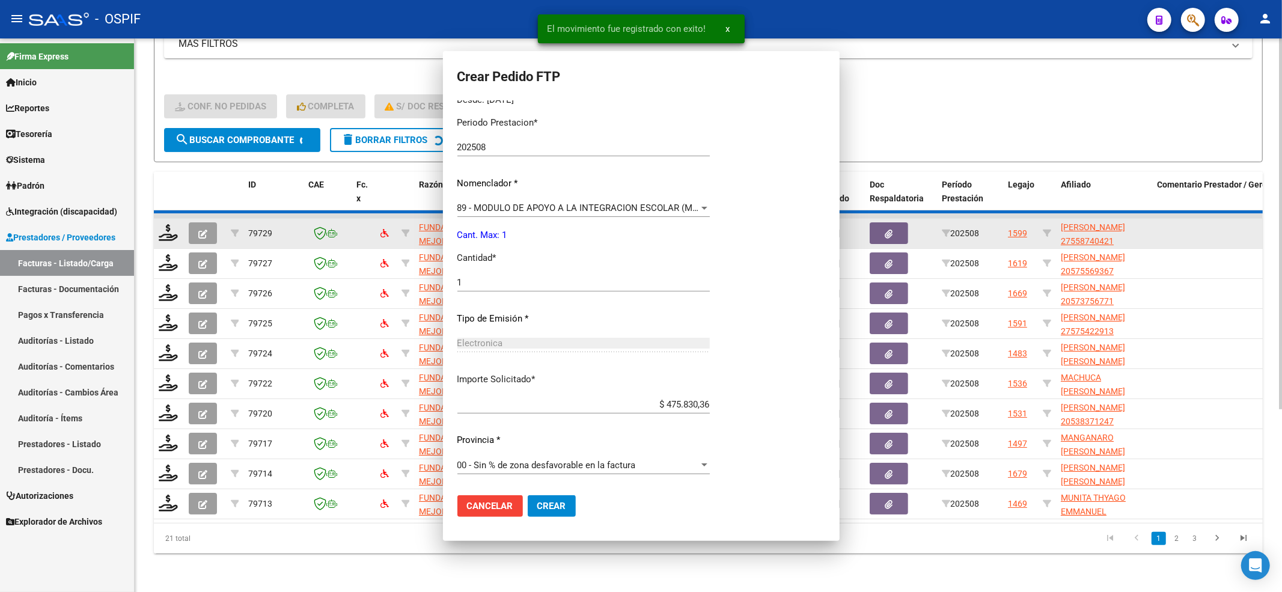
scroll to position [0, 0]
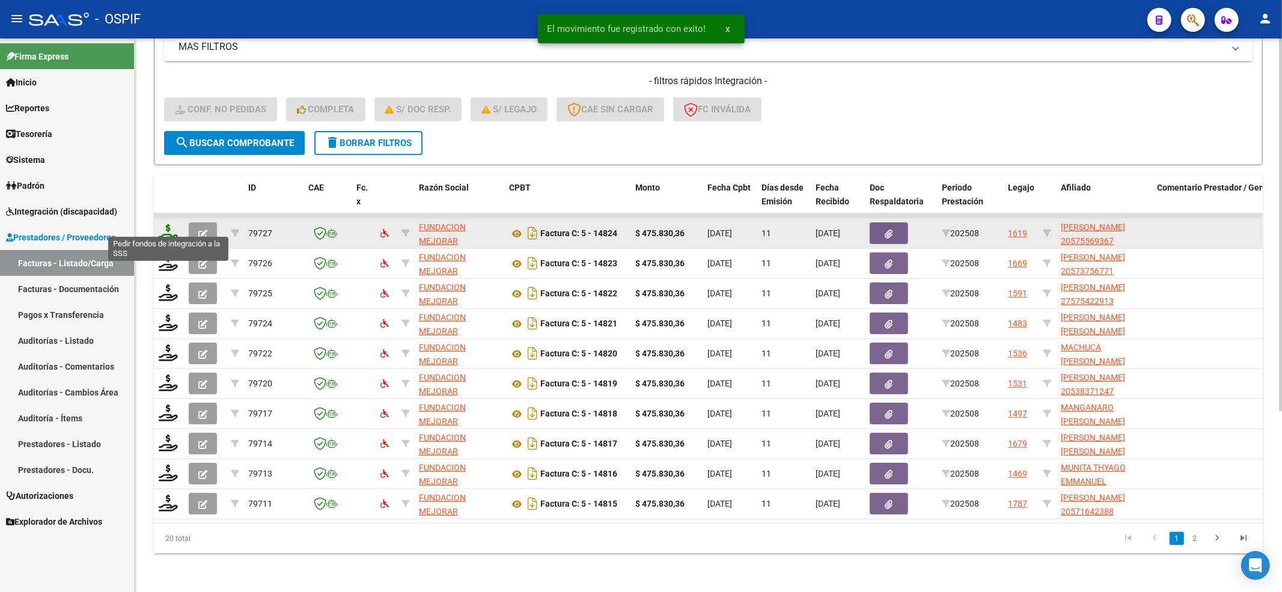
click at [174, 227] on icon at bounding box center [168, 232] width 19 height 17
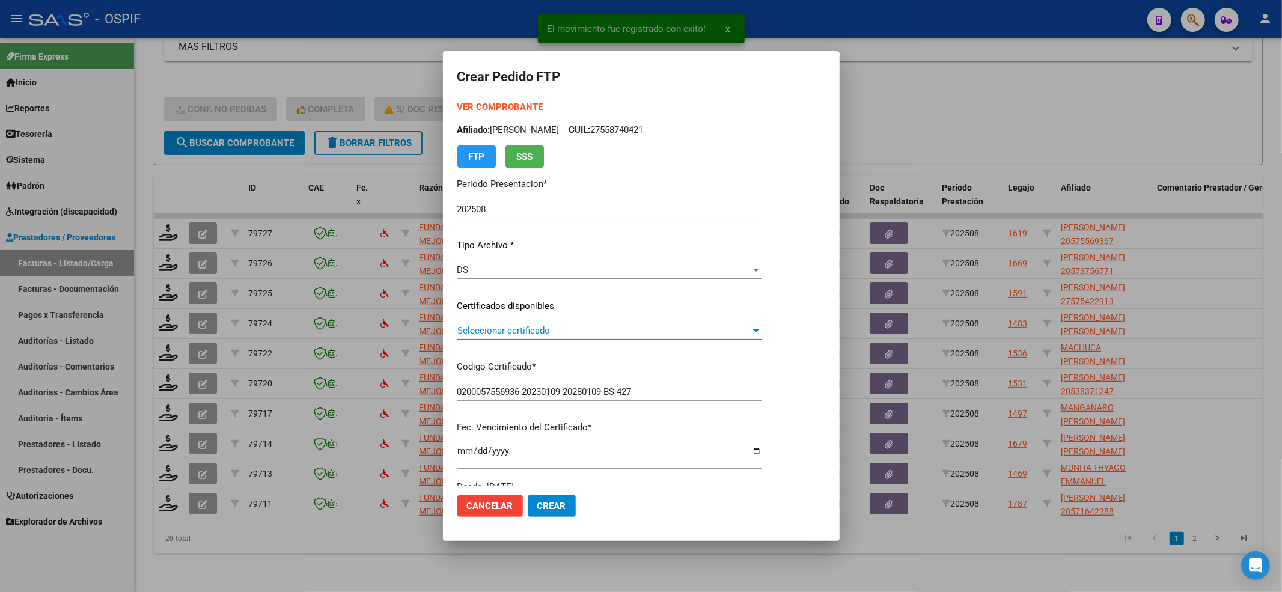
click at [570, 332] on span "Seleccionar certificado" at bounding box center [603, 330] width 293 height 11
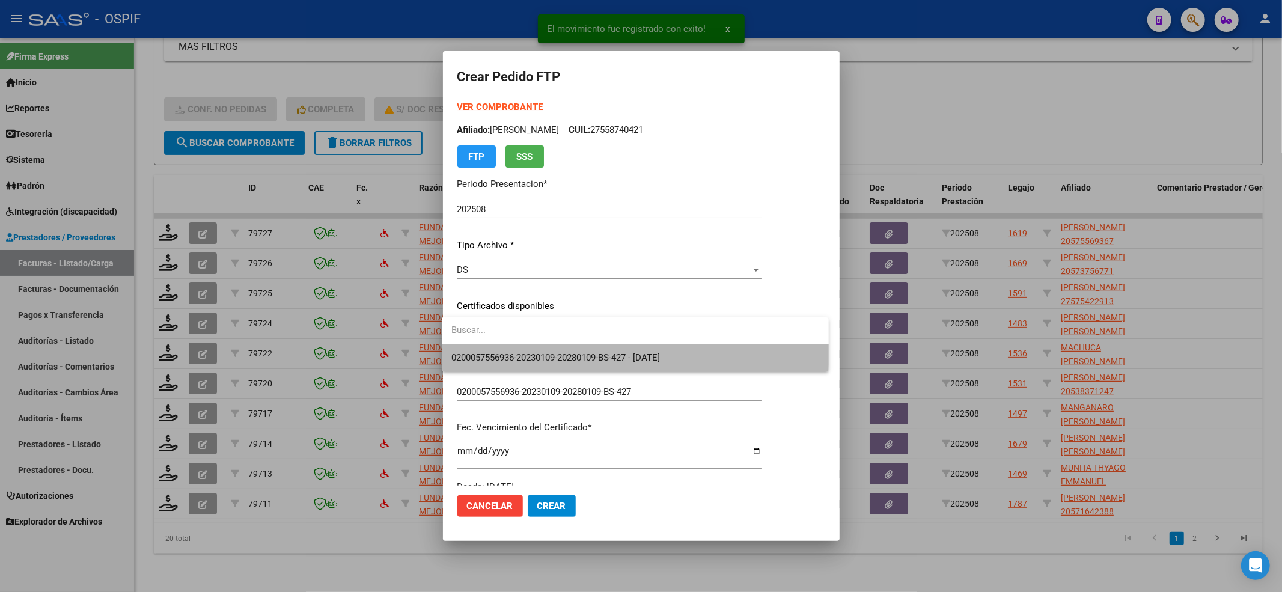
click at [561, 348] on span "0200057556936-20230109-20280109-BS-427 - [DATE]" at bounding box center [635, 357] width 368 height 27
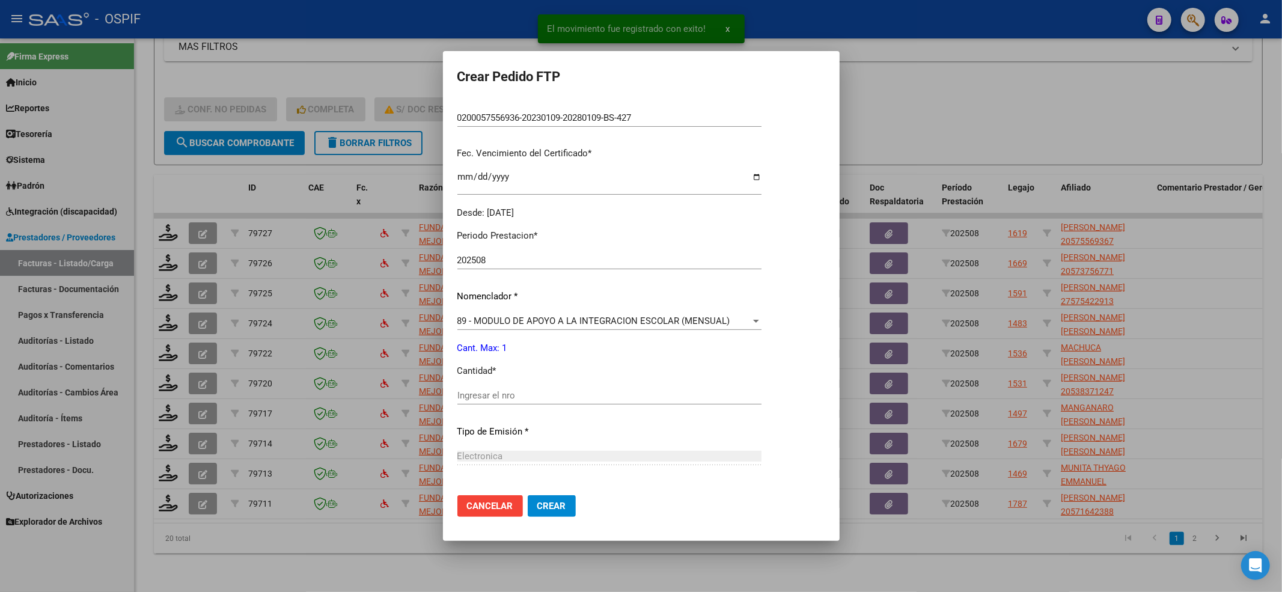
scroll to position [320, 0]
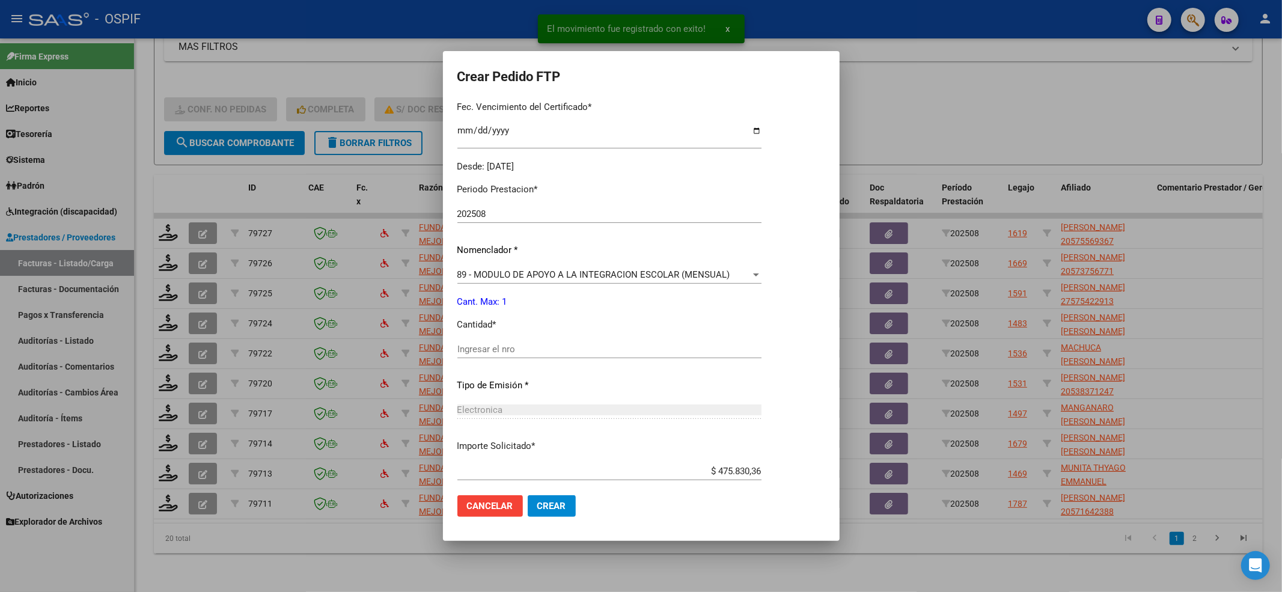
click at [476, 356] on div "Ingresar el nro" at bounding box center [609, 349] width 304 height 18
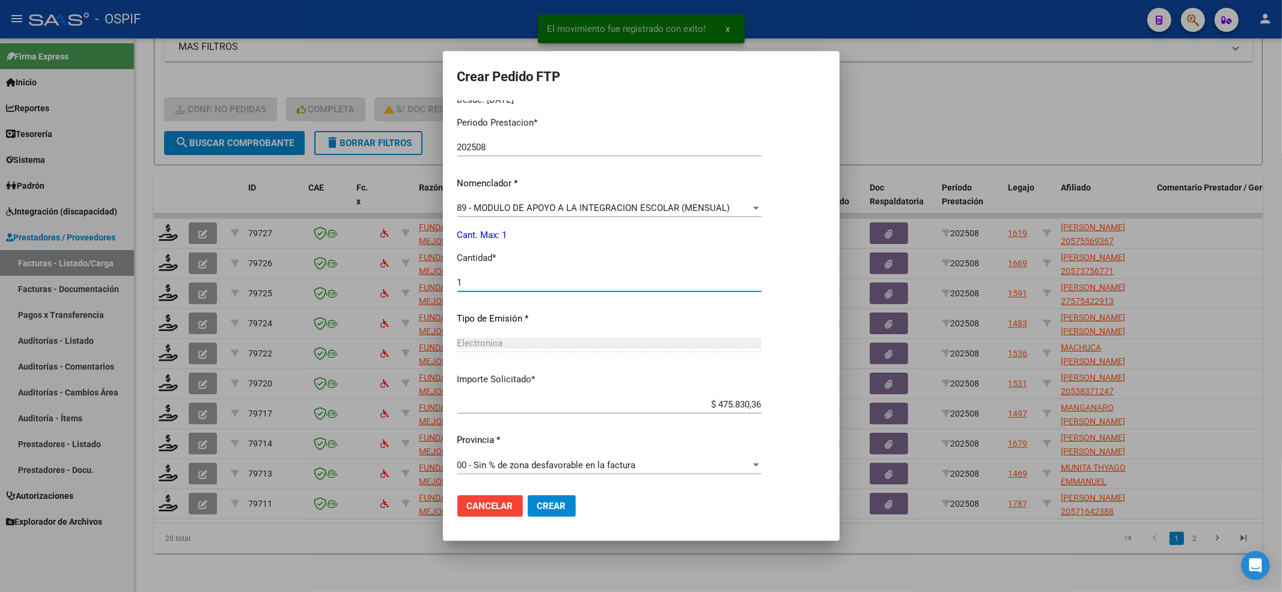
drag, startPoint x: 555, startPoint y: 506, endPoint x: 368, endPoint y: 414, distance: 208.8
click at [555, 443] on span "Crear" at bounding box center [551, 506] width 29 height 11
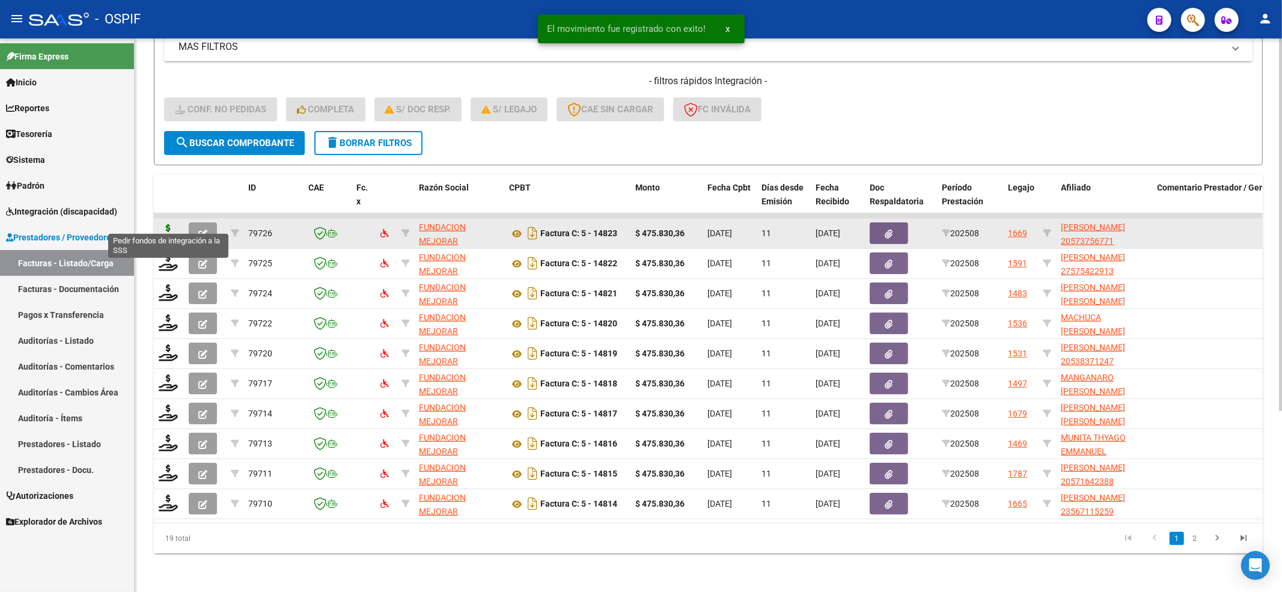
click at [163, 226] on icon at bounding box center [168, 232] width 19 height 17
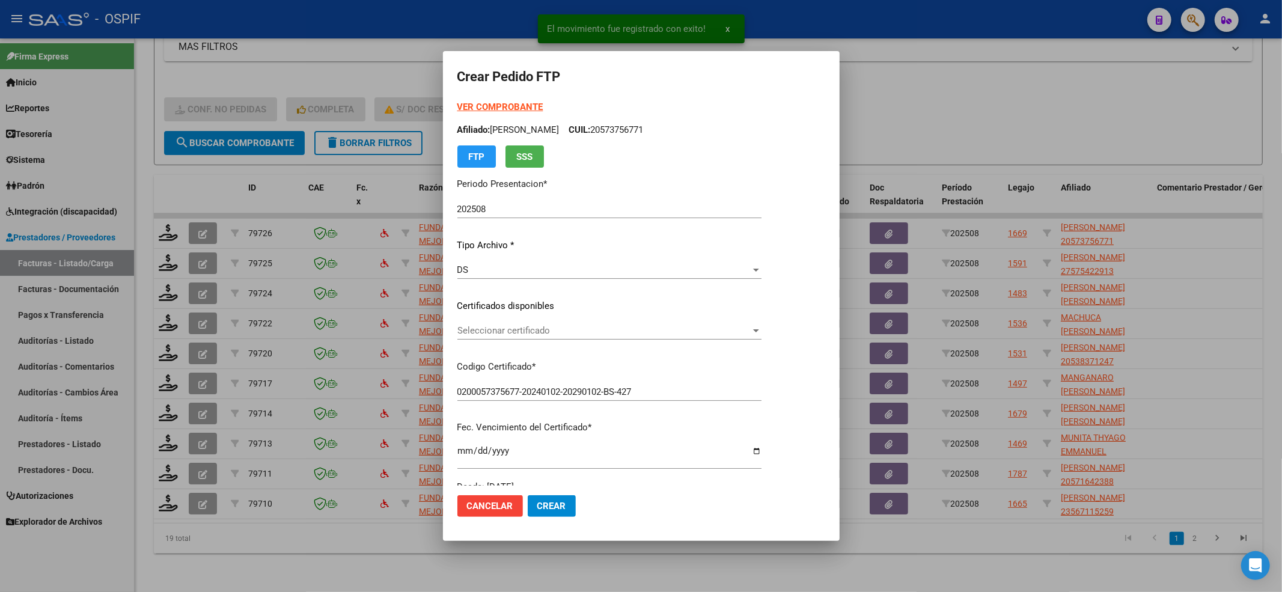
click at [478, 312] on p "Certificados disponibles" at bounding box center [609, 306] width 304 height 14
click at [478, 327] on span "Seleccionar certificado" at bounding box center [603, 330] width 293 height 11
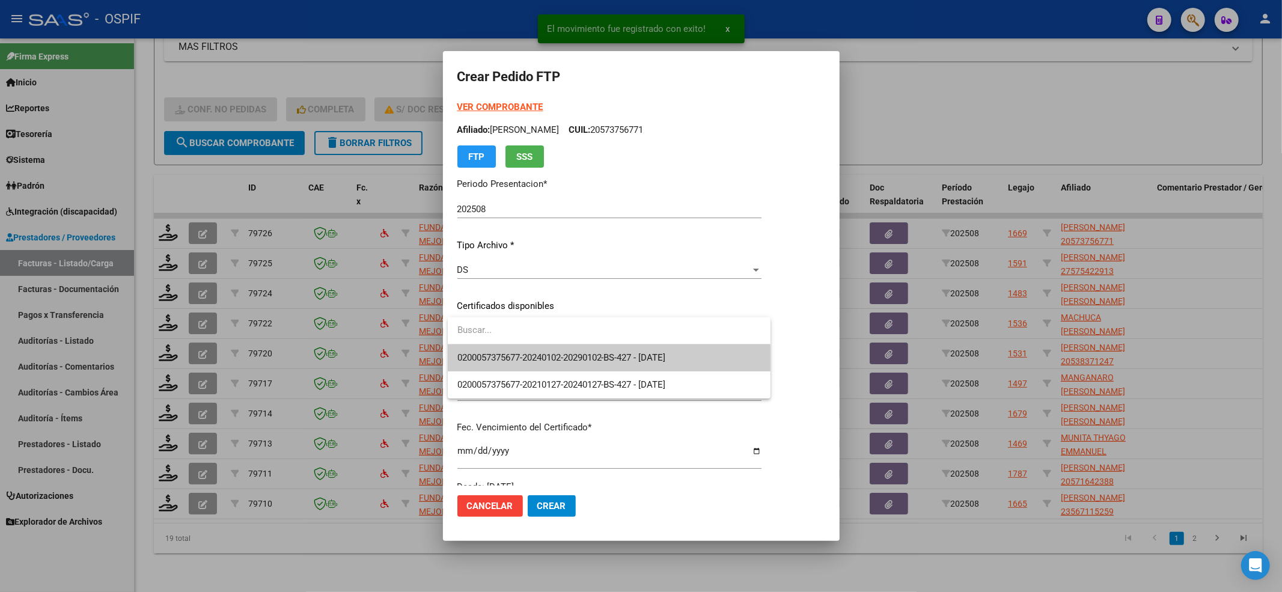
click at [479, 355] on span "0200057375677-20240102-20290102-BS-427 - [DATE]" at bounding box center [561, 357] width 208 height 11
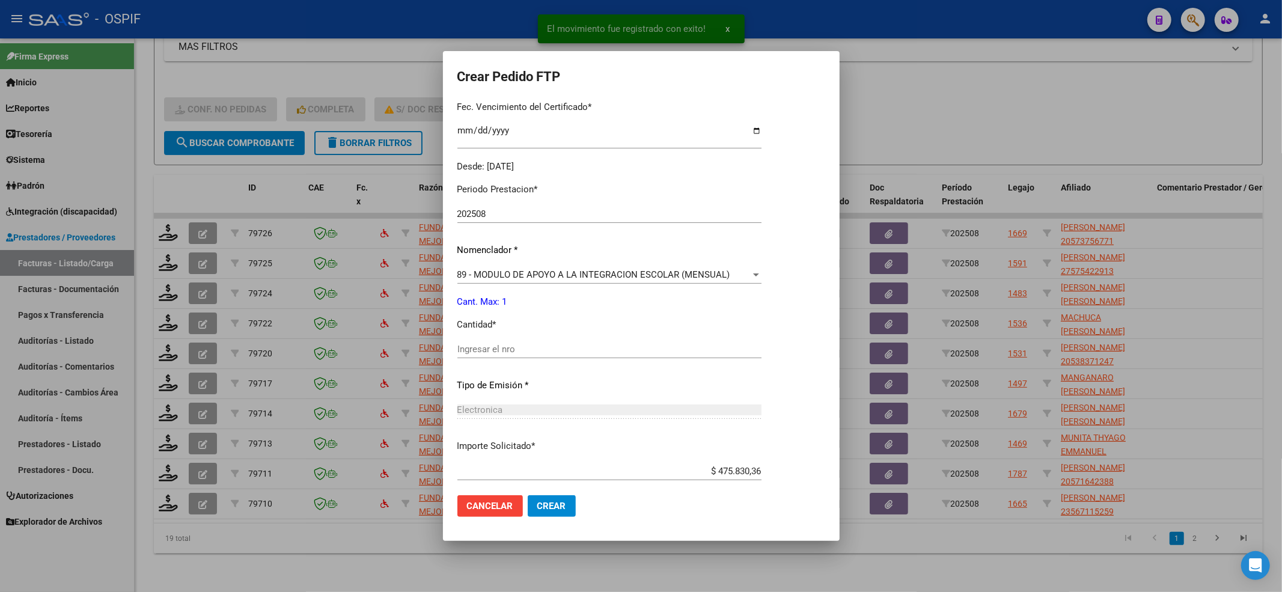
click at [481, 346] on input "Ingresar el nro" at bounding box center [609, 349] width 304 height 11
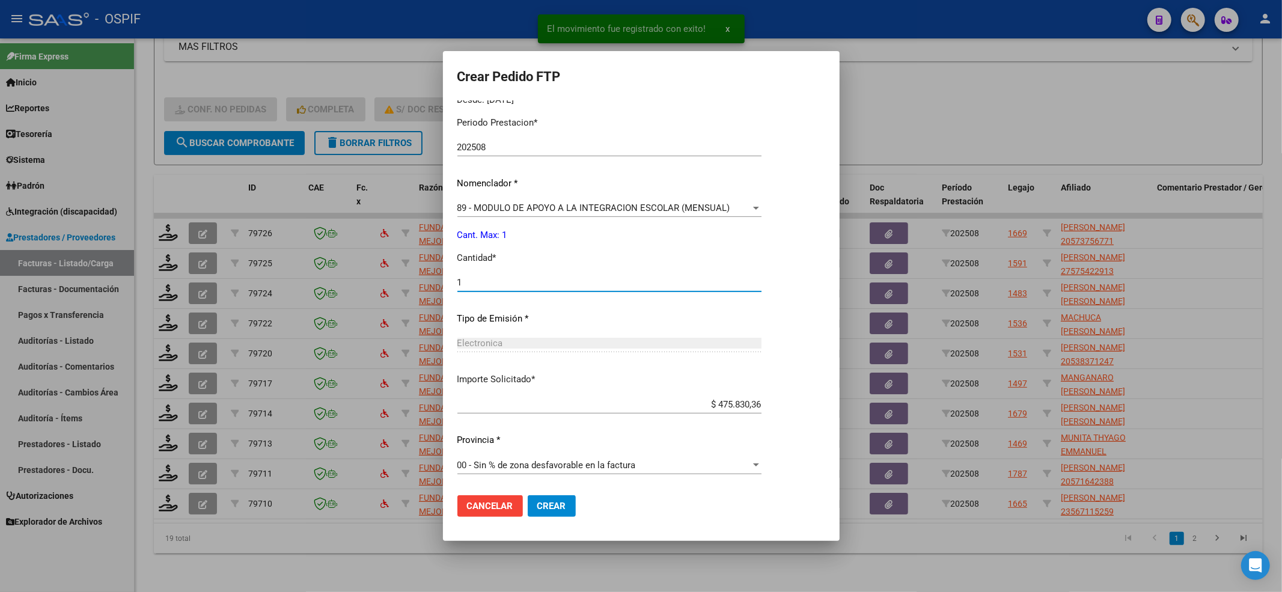
click at [558, 443] on span "Crear" at bounding box center [551, 506] width 29 height 11
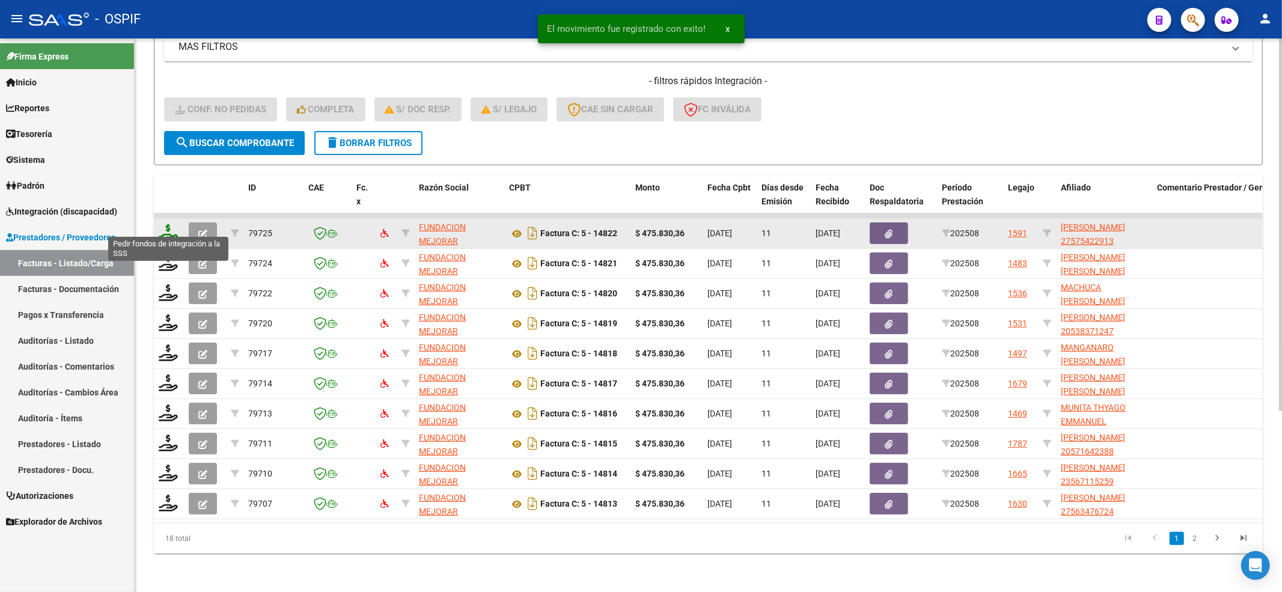
click at [165, 224] on icon at bounding box center [168, 232] width 19 height 17
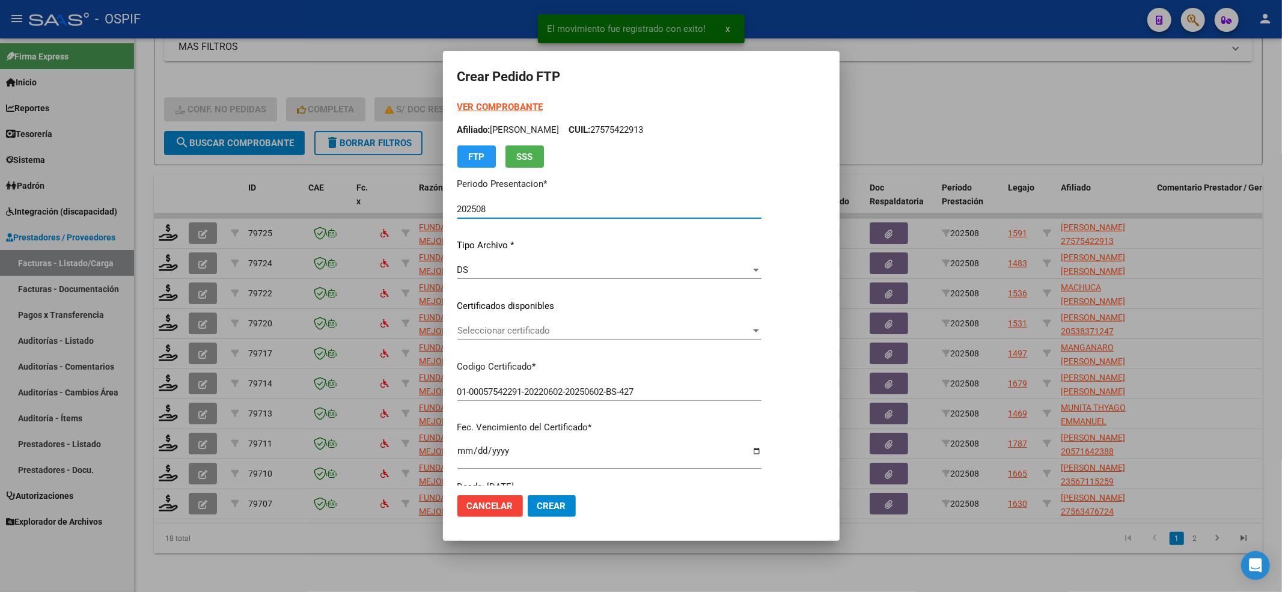
click at [595, 335] on span "Seleccionar certificado" at bounding box center [603, 330] width 293 height 11
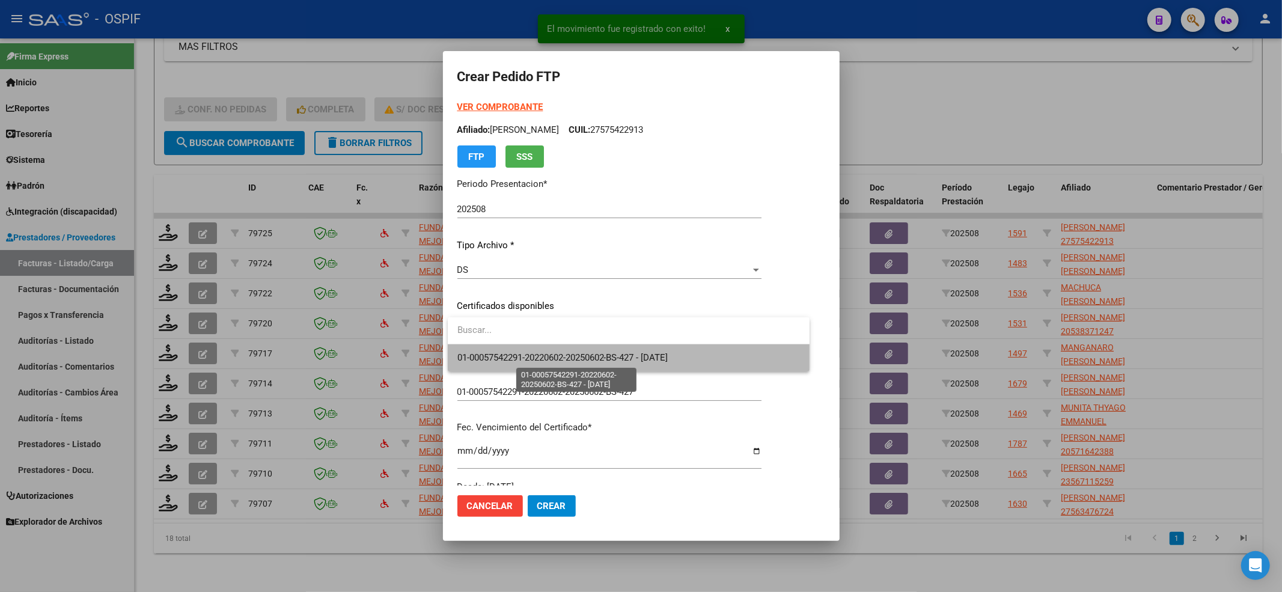
click at [580, 356] on span "01-00057542291-20220602-20250602-BS-427 - [DATE]" at bounding box center [562, 357] width 211 height 11
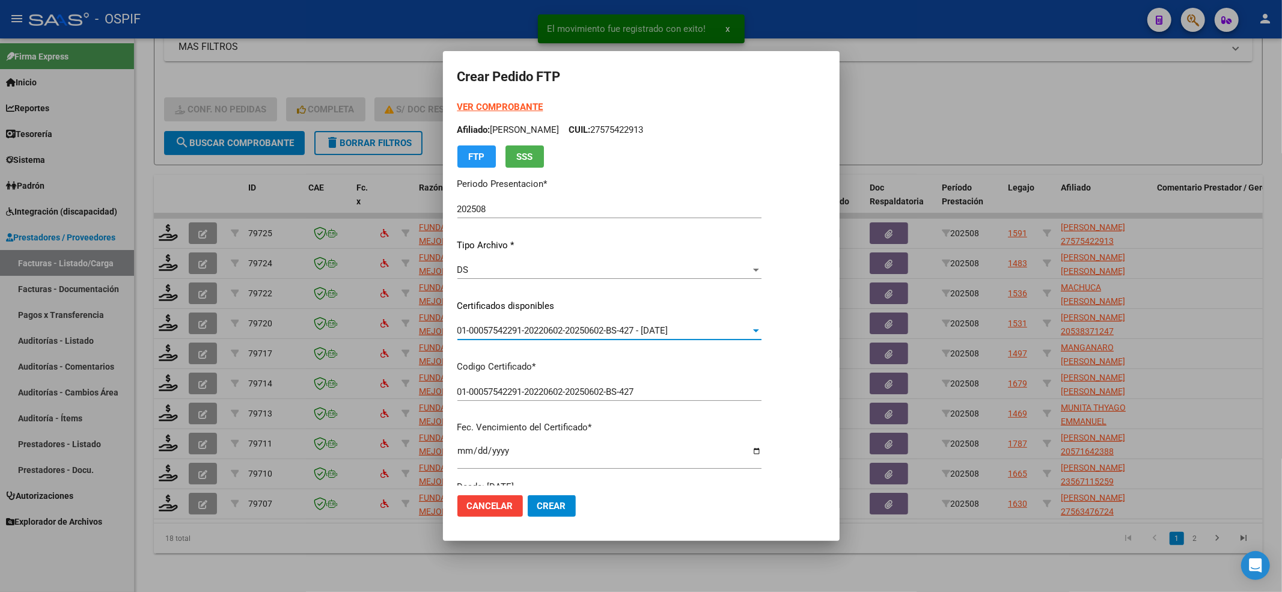
scroll to position [320, 0]
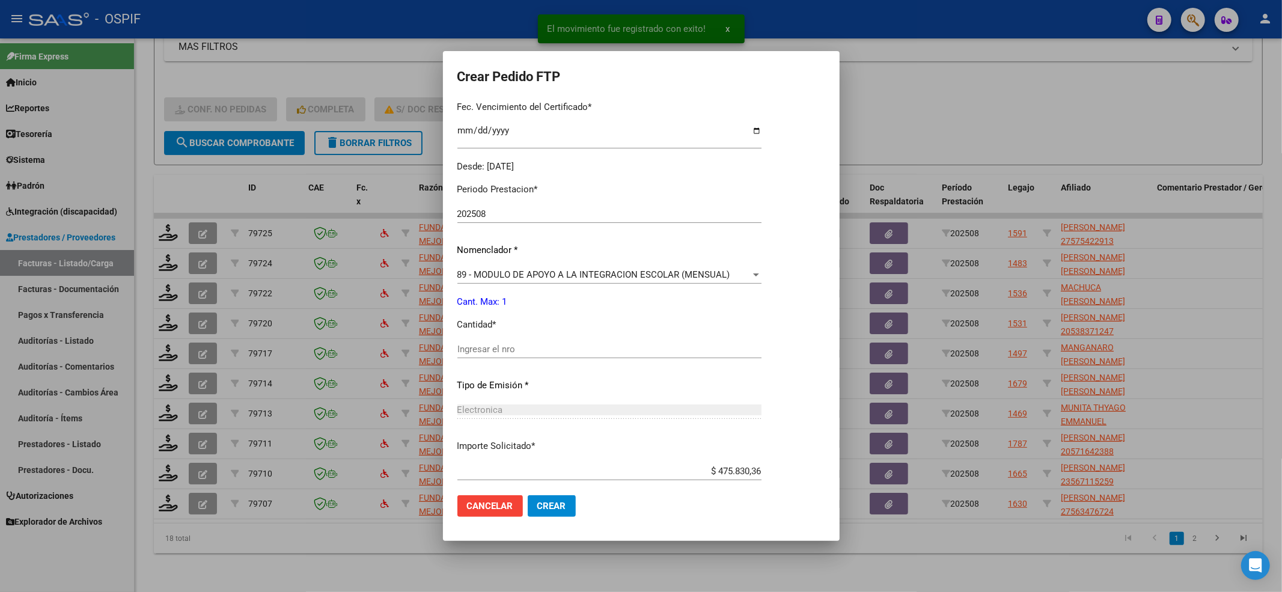
click at [553, 334] on div "Periodo Prestacion * 202508 Ingresar el Periodo Prestacion Nomenclador * 89 - M…" at bounding box center [609, 363] width 304 height 379
click at [532, 347] on input "Ingresar el nro" at bounding box center [609, 349] width 304 height 11
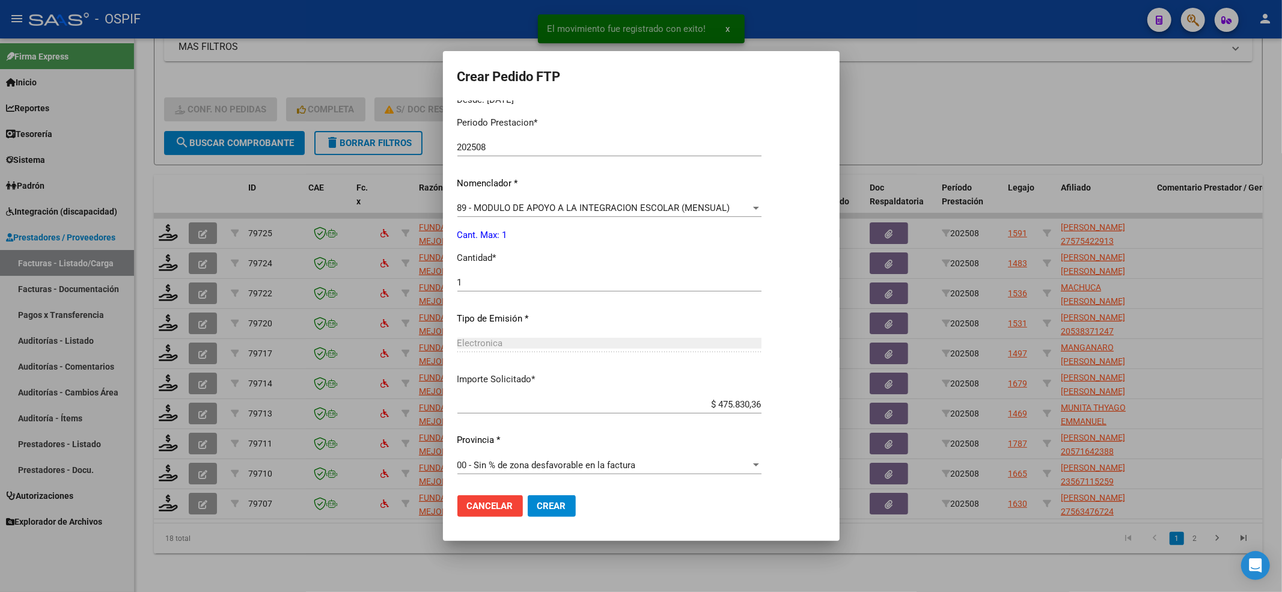
drag, startPoint x: 577, startPoint y: 517, endPoint x: 566, endPoint y: 516, distance: 11.6
click at [573, 443] on mat-dialog-actions "Cancelar Crear" at bounding box center [641, 505] width 368 height 41
click at [566, 443] on button "Crear" at bounding box center [552, 506] width 48 height 22
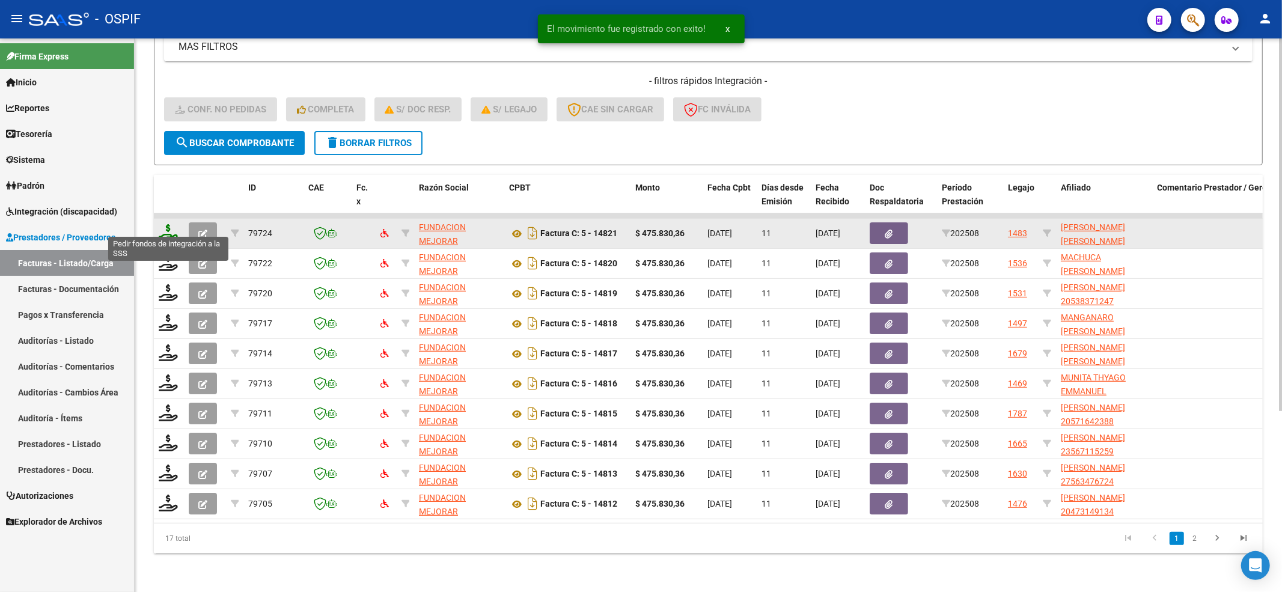
click at [161, 228] on icon at bounding box center [168, 232] width 19 height 17
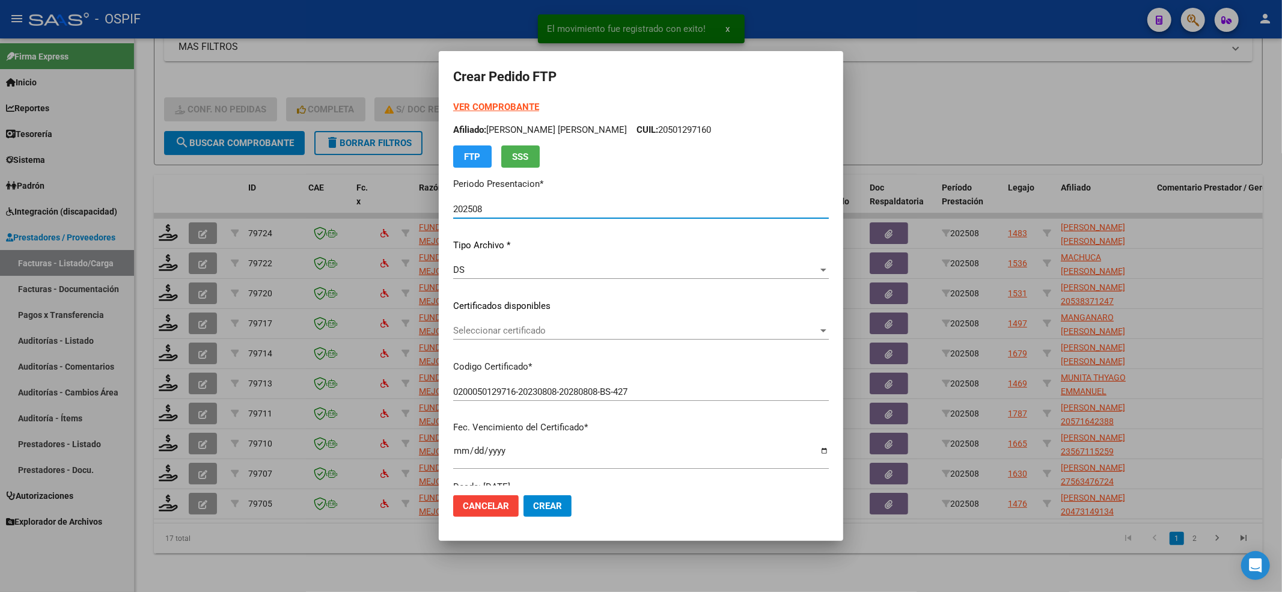
click at [499, 329] on span "Seleccionar certificado" at bounding box center [635, 330] width 365 height 11
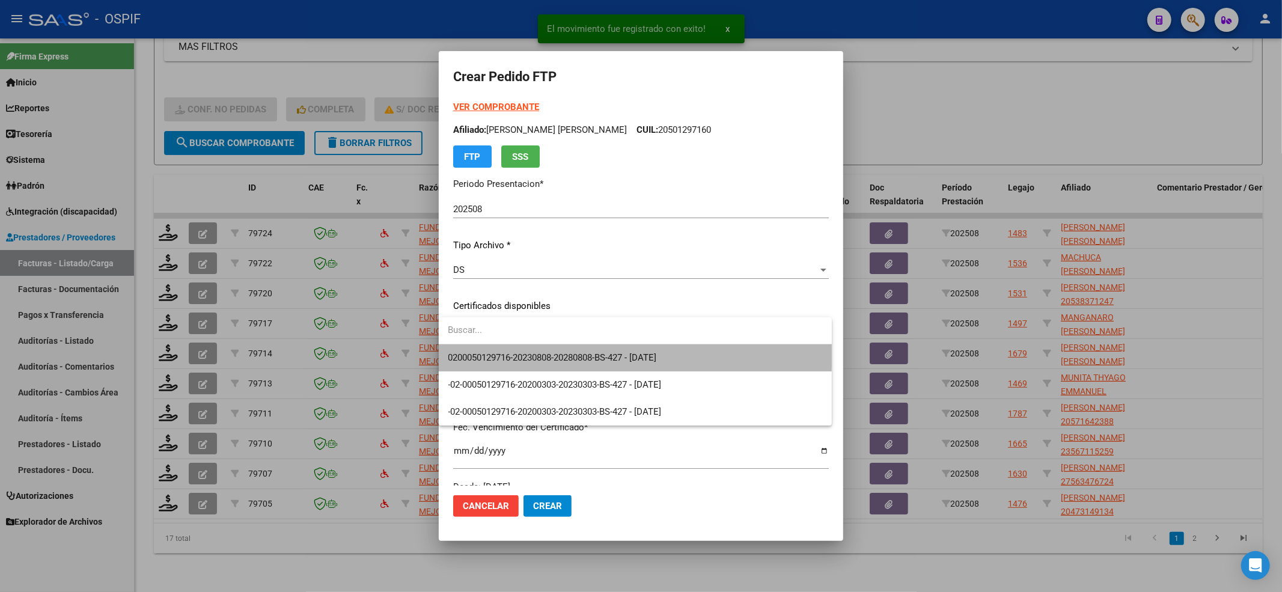
click at [484, 349] on span "0200050129716-20230808-20280808-BS-427 - [DATE]" at bounding box center [635, 357] width 374 height 27
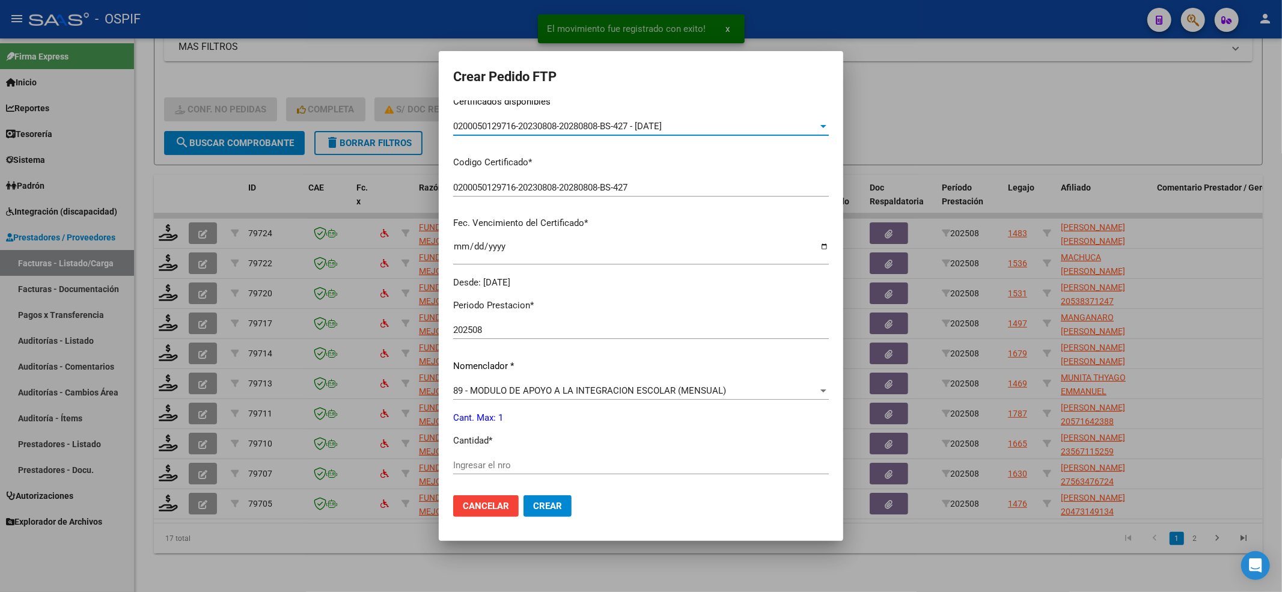
scroll to position [240, 0]
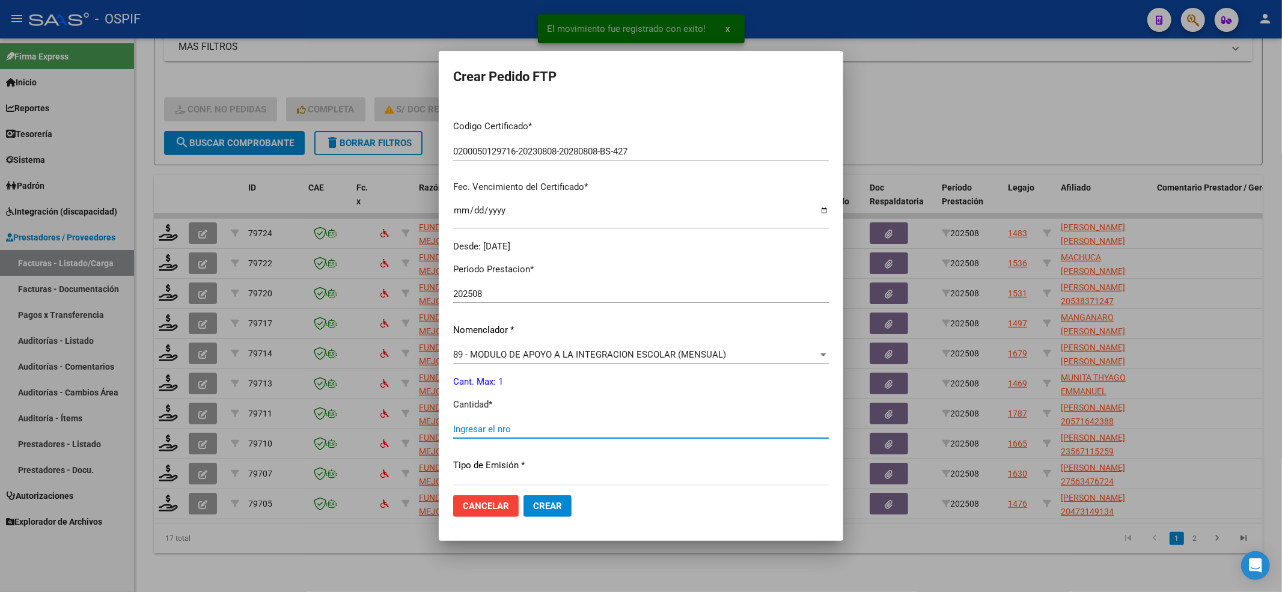
click at [484, 428] on input "Ingresar el nro" at bounding box center [641, 429] width 376 height 11
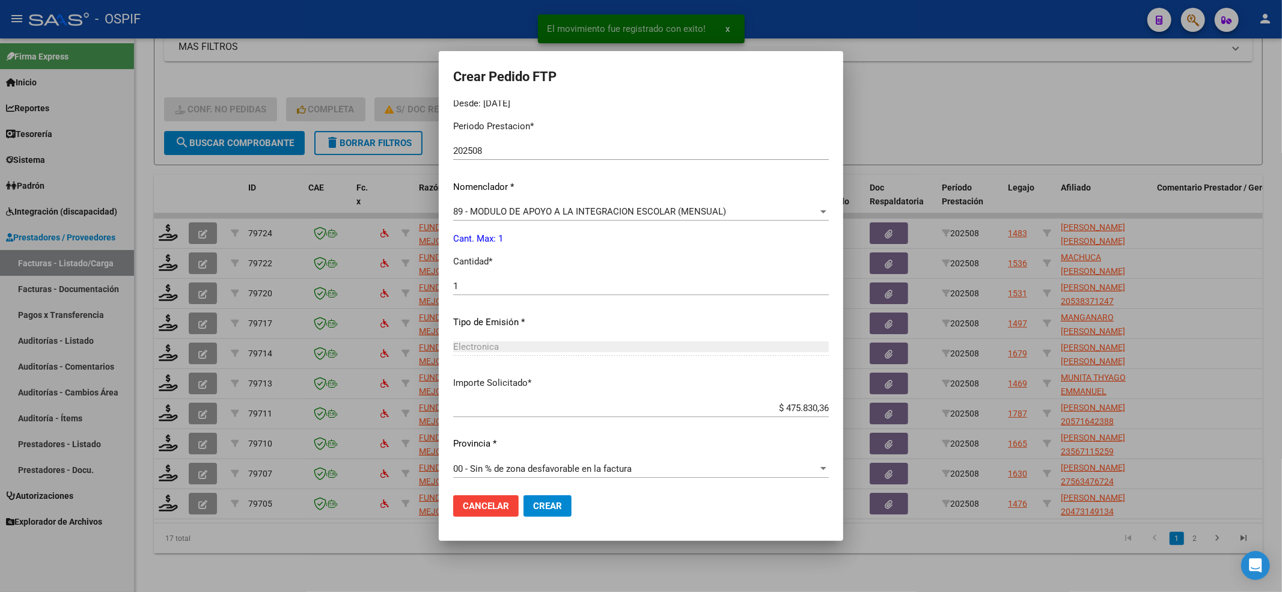
scroll to position [387, 0]
click at [546, 443] on span "Crear" at bounding box center [547, 506] width 29 height 11
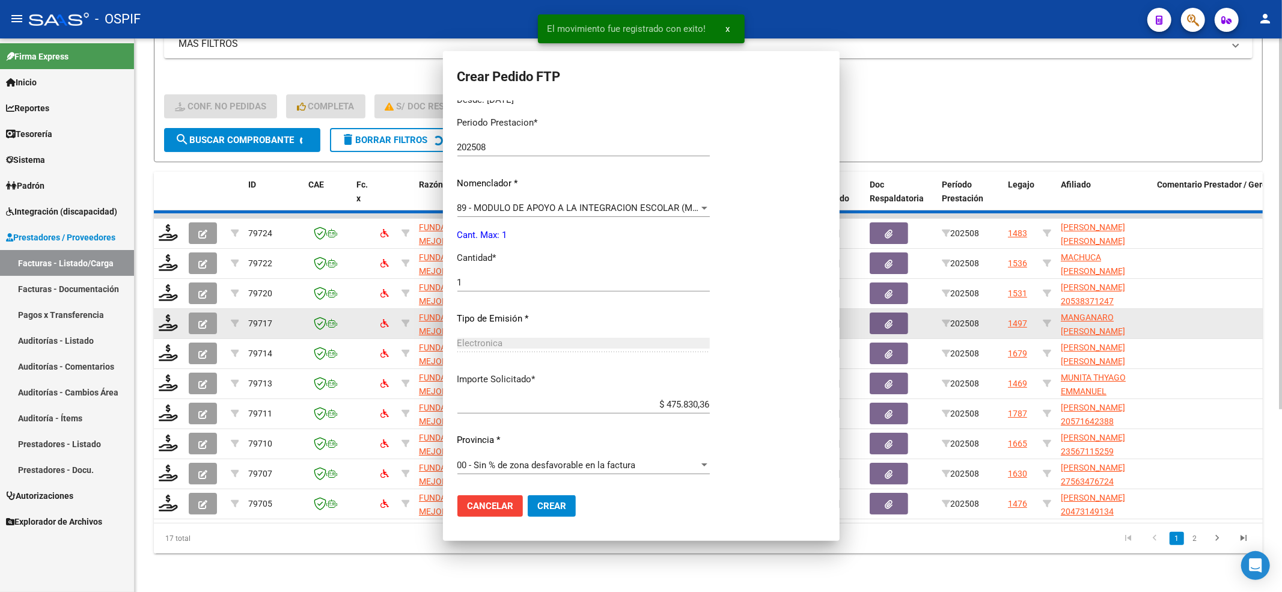
scroll to position [0, 0]
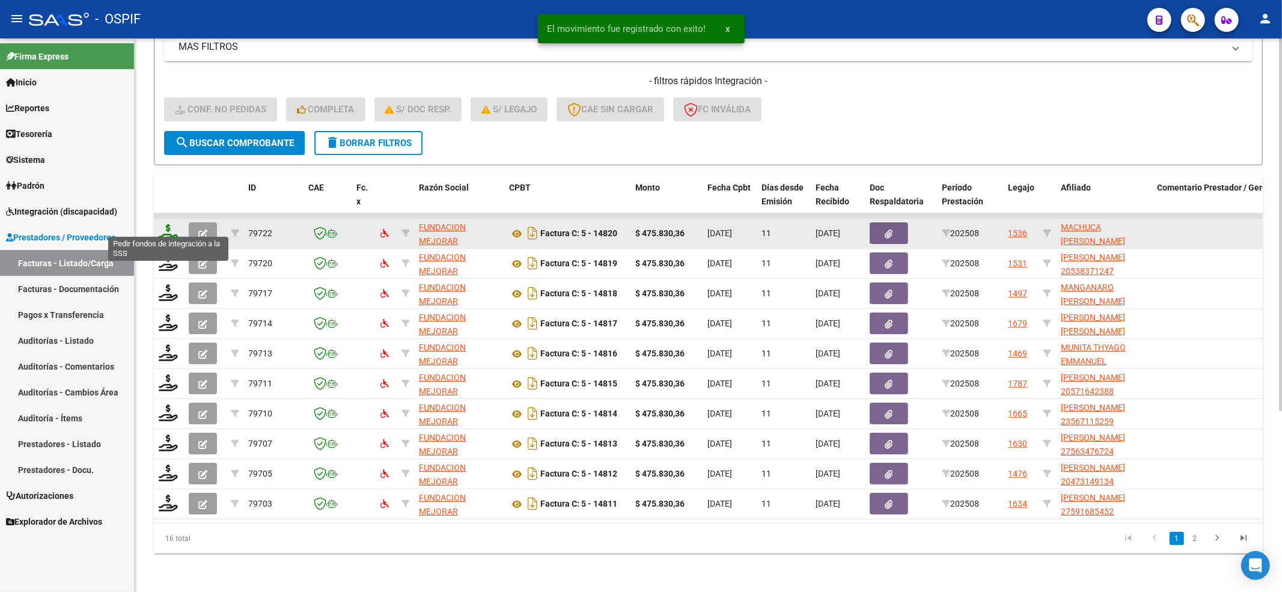
click at [165, 224] on icon at bounding box center [168, 232] width 19 height 17
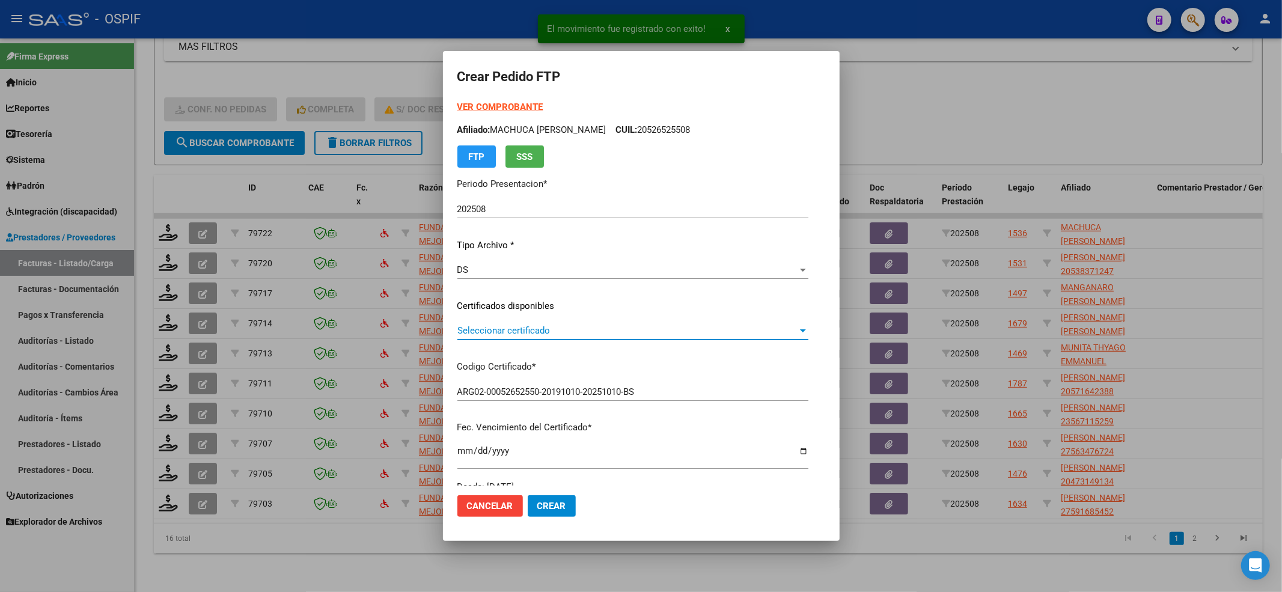
click at [553, 332] on span "Seleccionar certificado" at bounding box center [627, 330] width 340 height 11
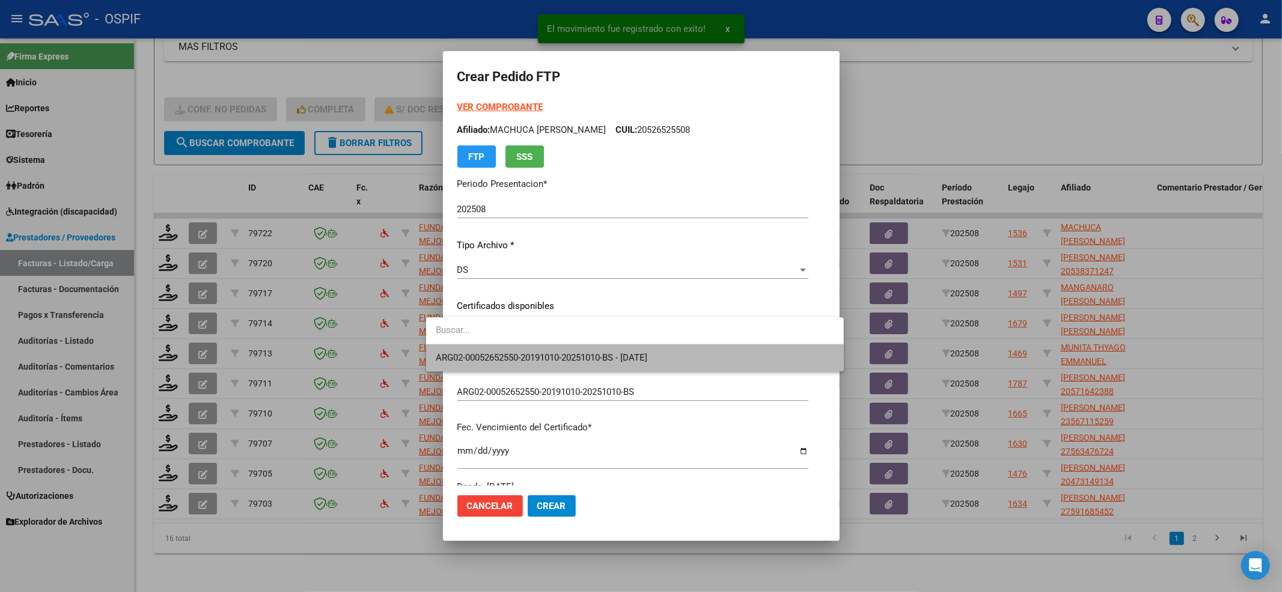
click at [532, 365] on span "ARG02-00052652550-20191010-20251010-BS - [DATE]" at bounding box center [635, 357] width 398 height 27
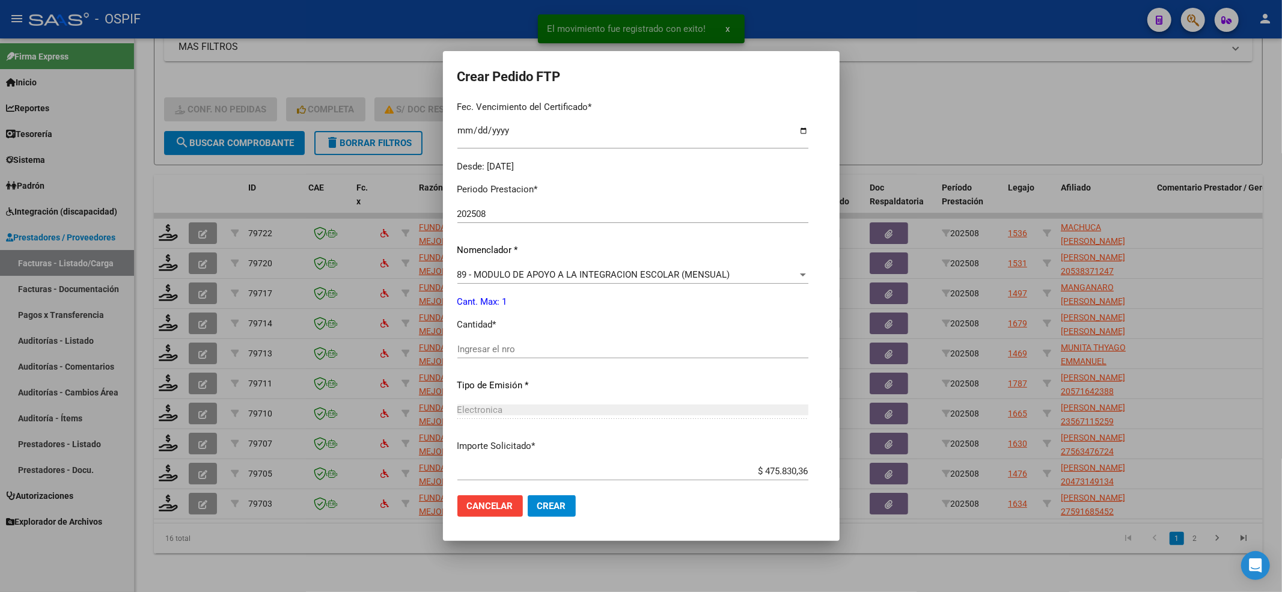
click at [485, 347] on input "Ingresar el nro" at bounding box center [632, 349] width 351 height 11
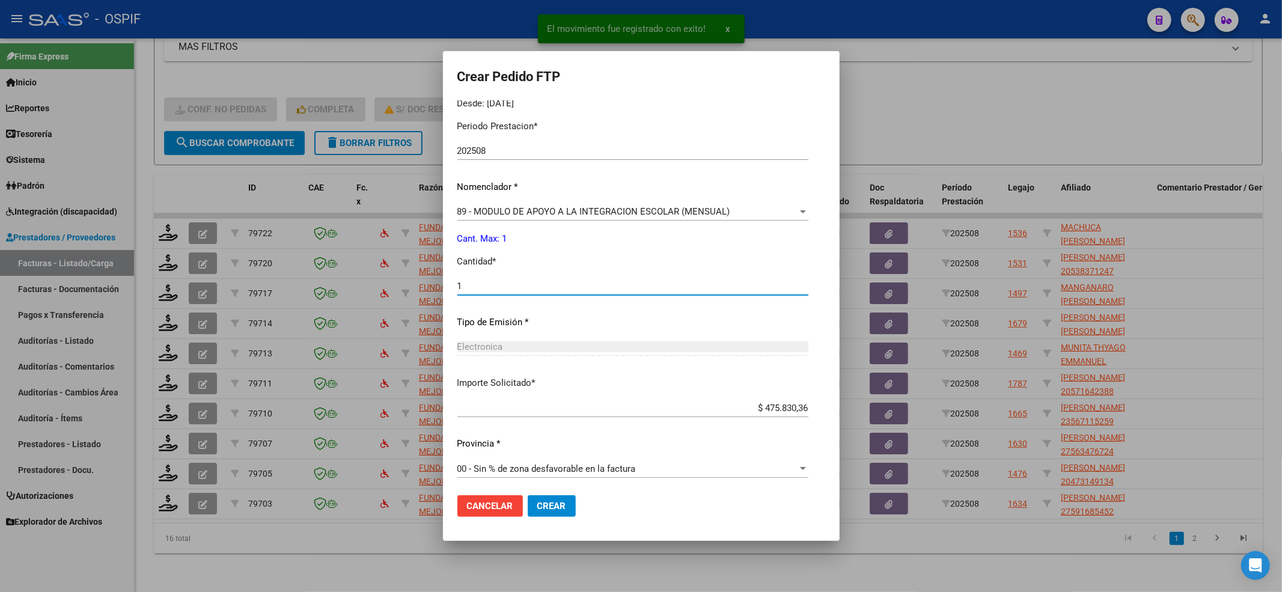
scroll to position [387, 0]
click at [531, 443] on mat-dialog-actions "Cancelar Crear" at bounding box center [641, 505] width 368 height 41
click at [537, 443] on span "Crear" at bounding box center [551, 506] width 29 height 11
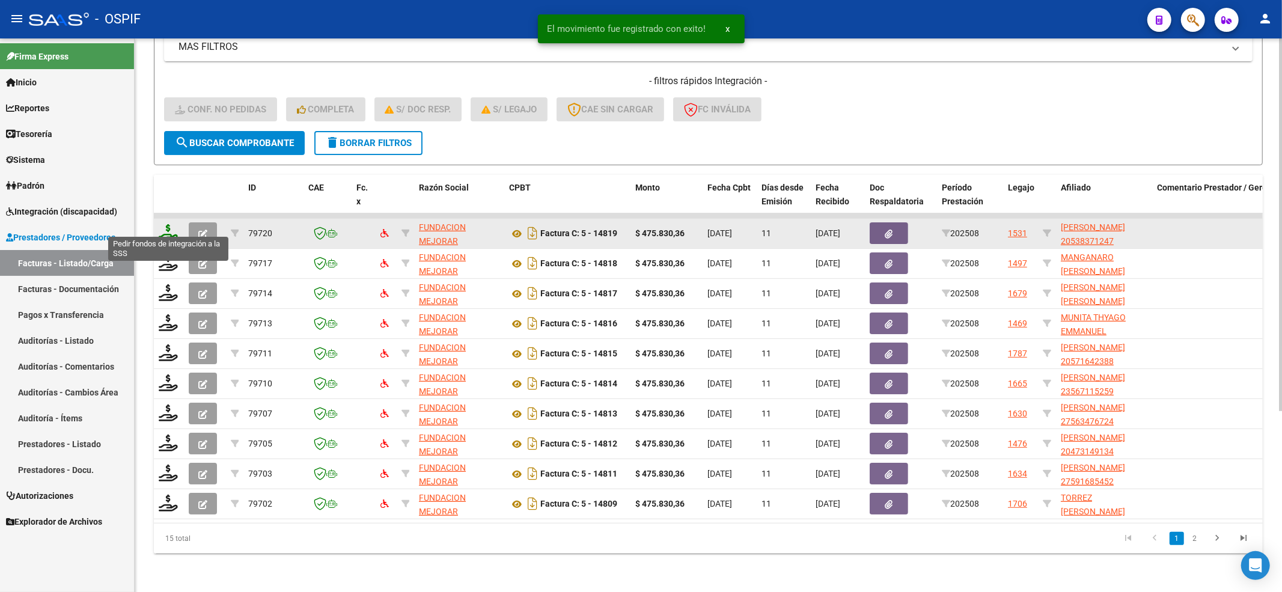
click at [162, 224] on icon at bounding box center [168, 232] width 19 height 17
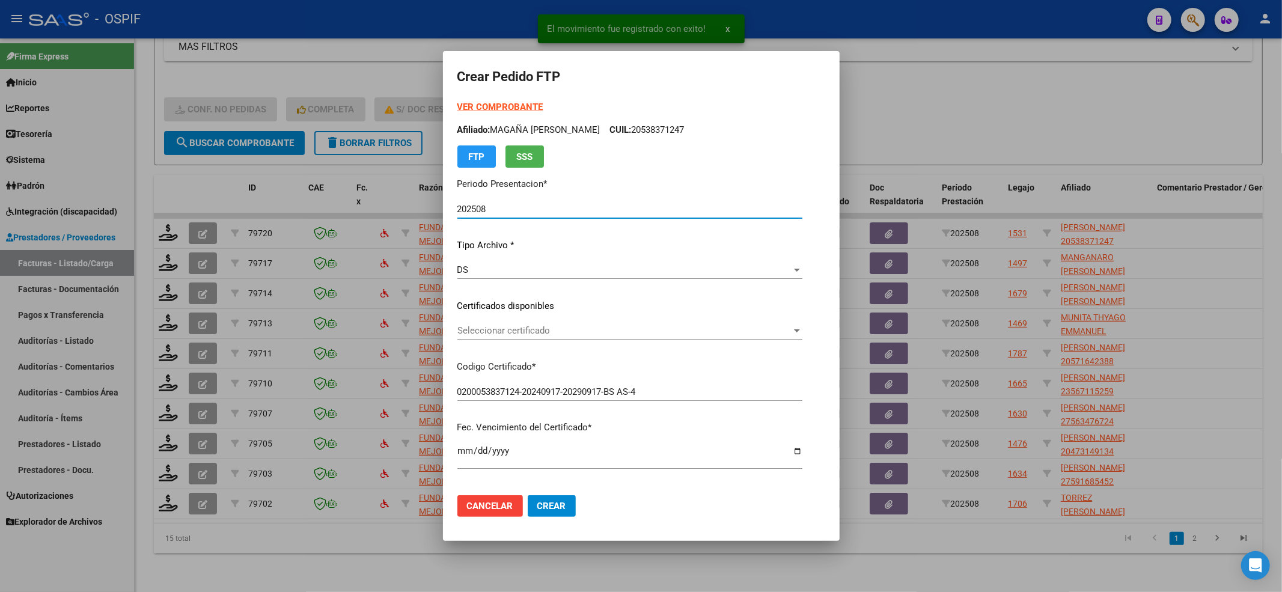
click at [475, 330] on span "Seleccionar certificado" at bounding box center [624, 330] width 334 height 11
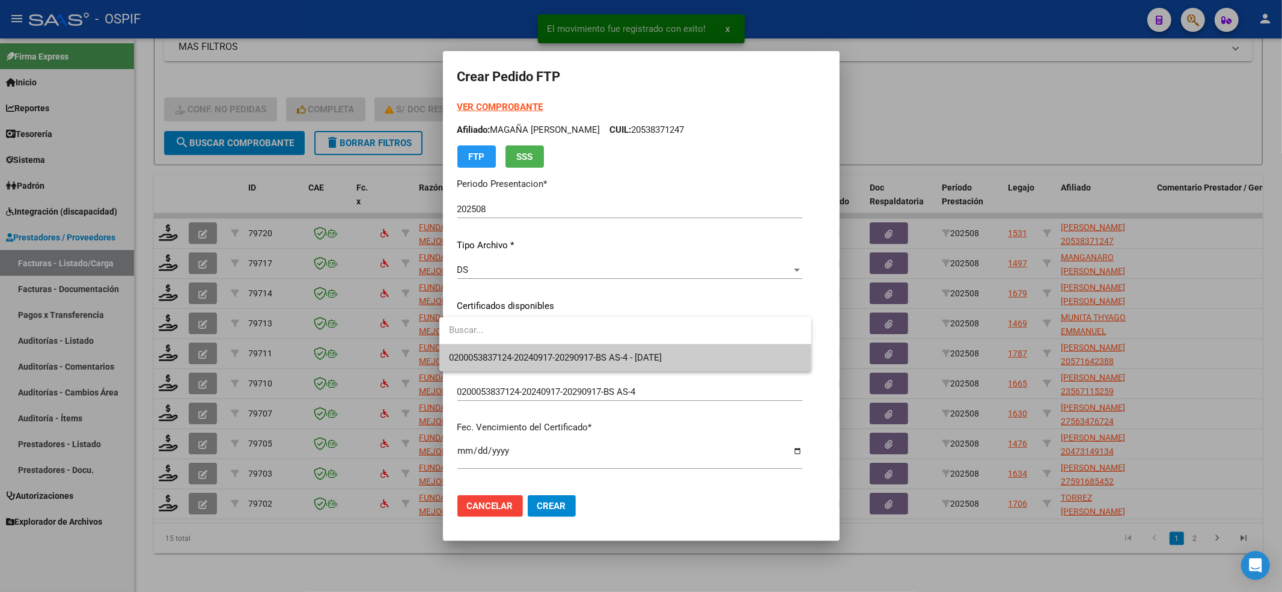
click at [471, 361] on span "0200053837124-20240917-20290917-BS AS-4 - [DATE]" at bounding box center [555, 357] width 213 height 11
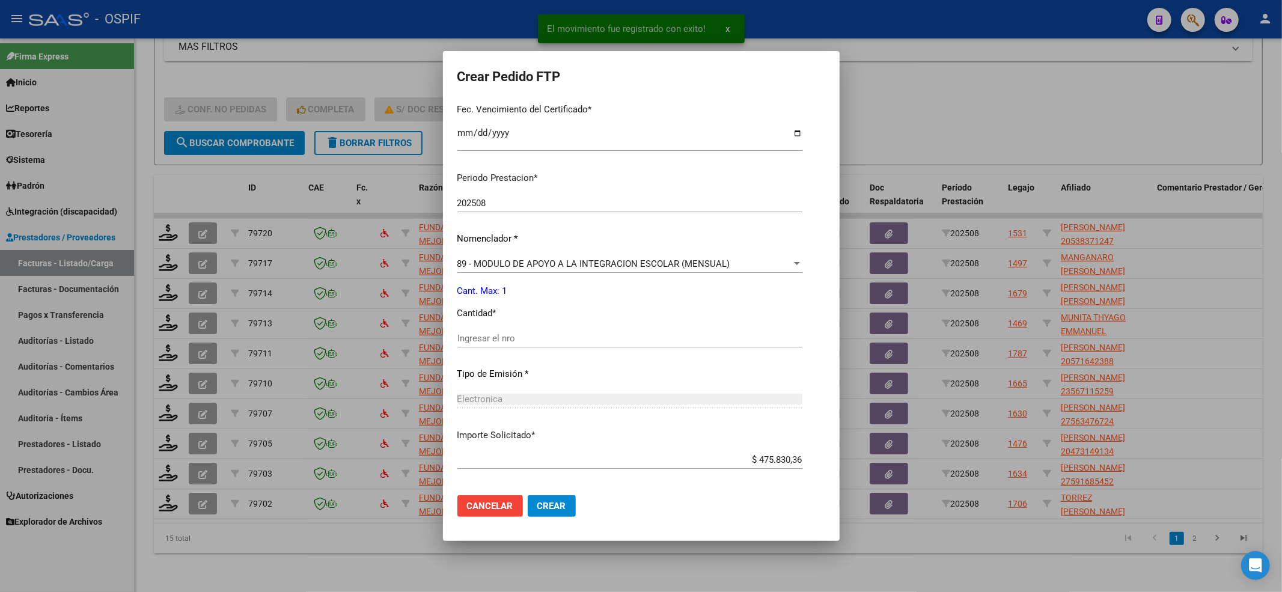
scroll to position [320, 0]
drag, startPoint x: 470, startPoint y: 347, endPoint x: 474, endPoint y: 342, distance: 6.4
click at [472, 347] on div "Ingresar el nro" at bounding box center [629, 341] width 345 height 29
click at [474, 342] on div "Ingresar el nro" at bounding box center [629, 336] width 345 height 18
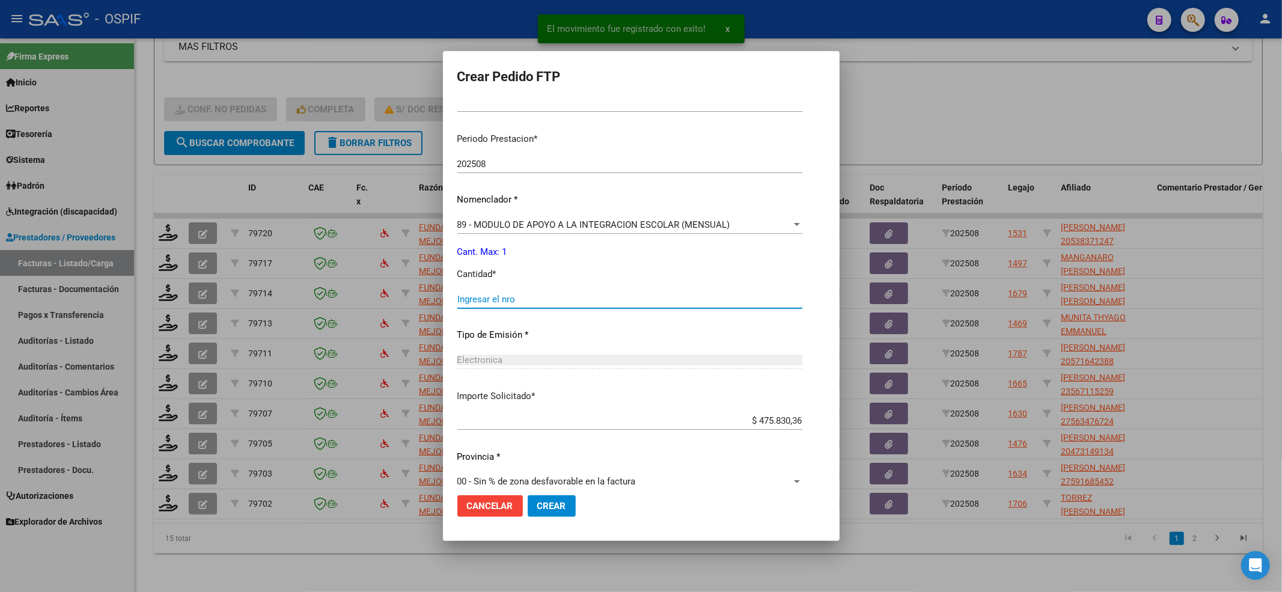
scroll to position [373, 0]
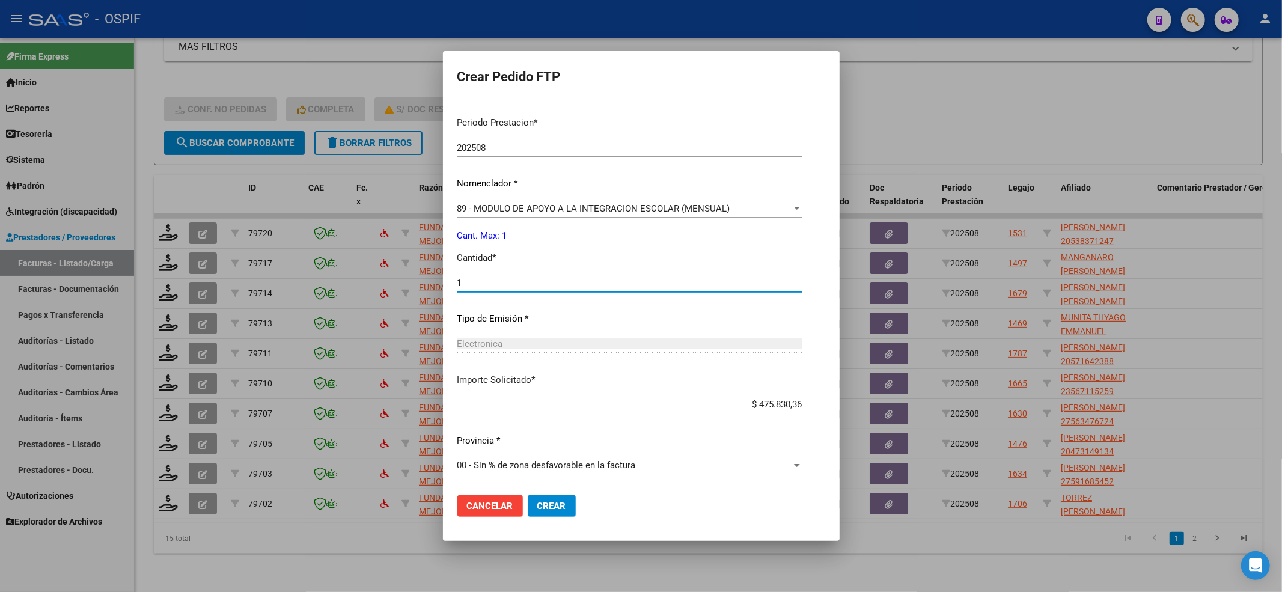
click at [542, 443] on span "Crear" at bounding box center [551, 506] width 29 height 11
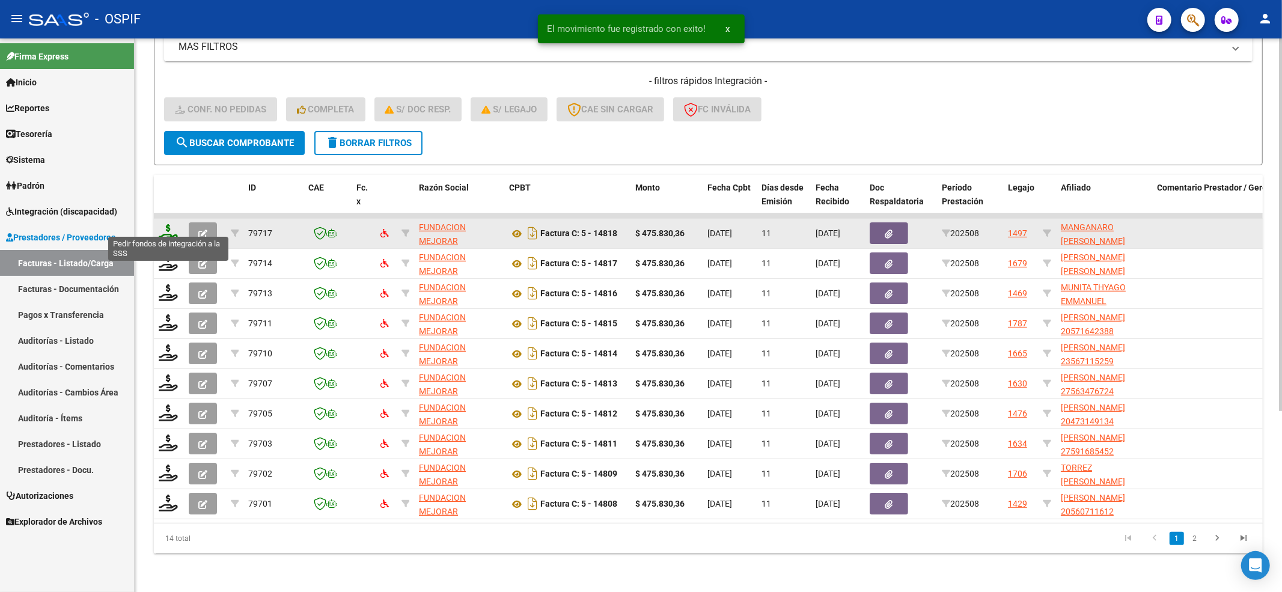
click at [169, 224] on icon at bounding box center [168, 232] width 19 height 17
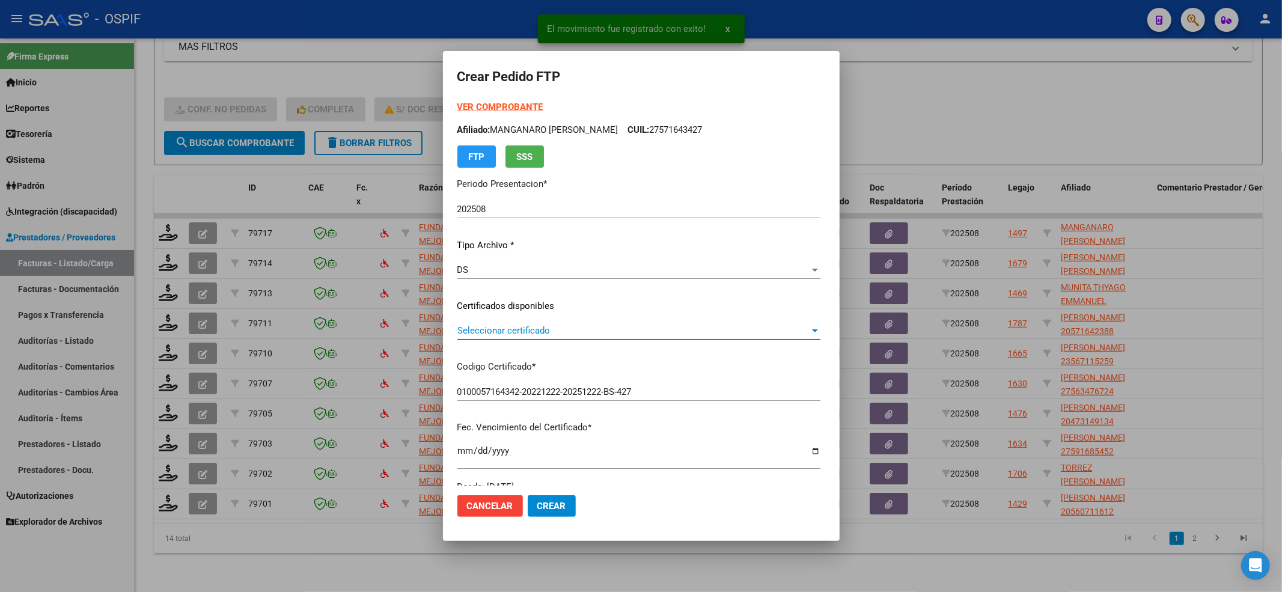
click at [486, 330] on span "Seleccionar certificado" at bounding box center [633, 330] width 352 height 11
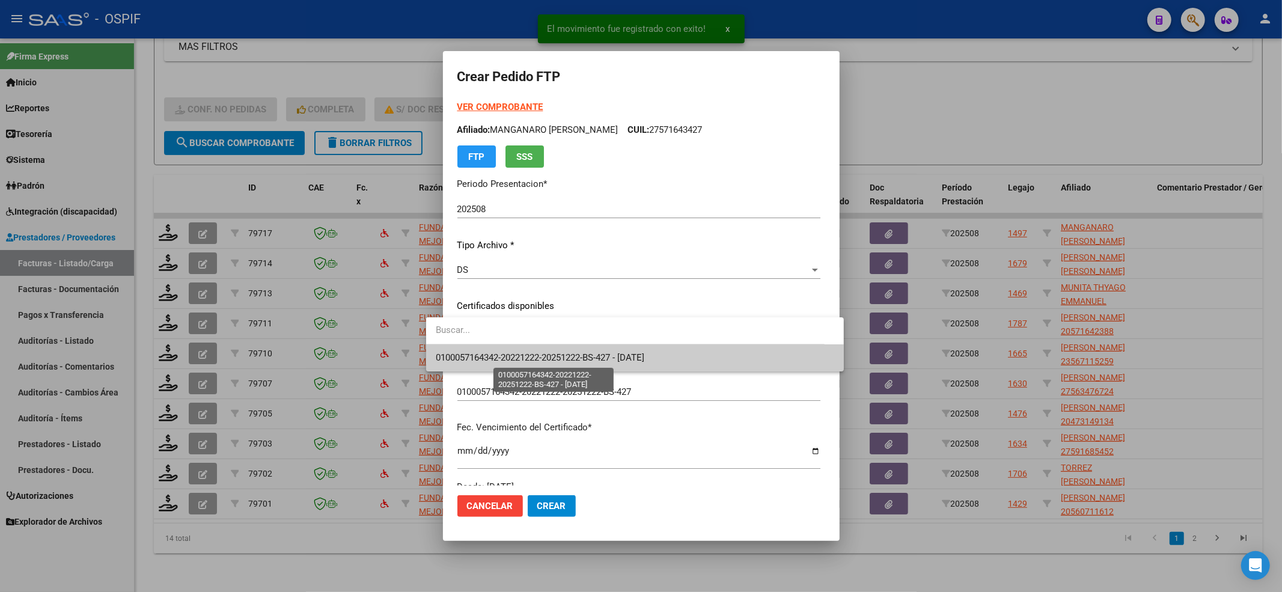
click at [477, 353] on span "0100057164342-20221222-20251222-BS-427 - [DATE]" at bounding box center [540, 357] width 208 height 11
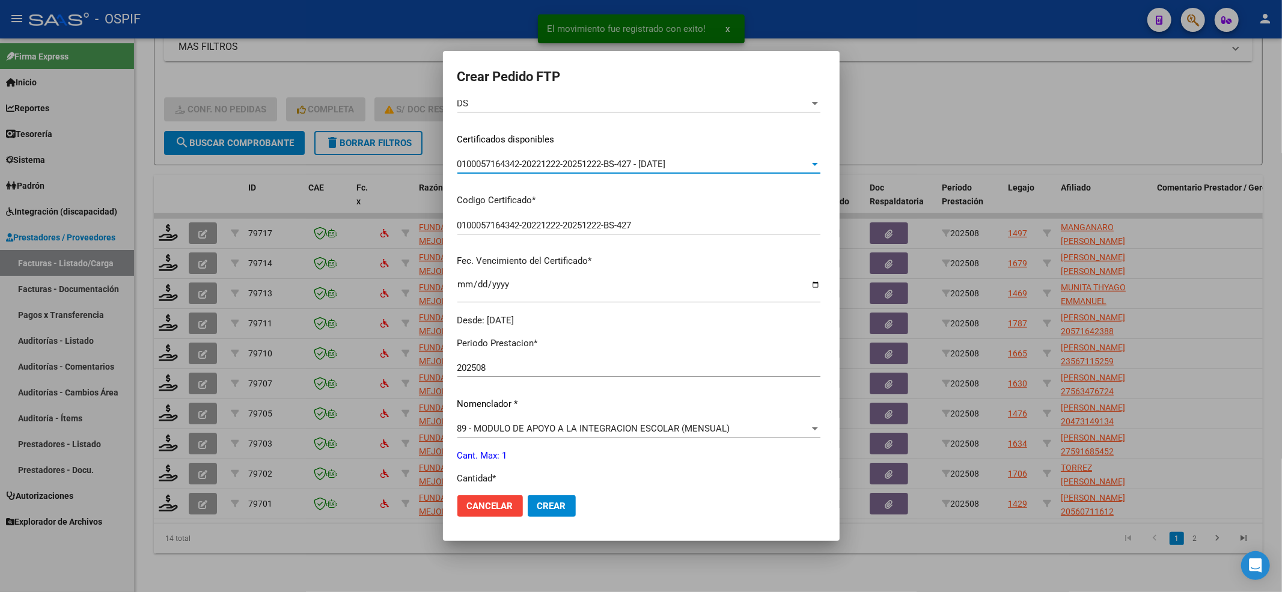
scroll to position [240, 0]
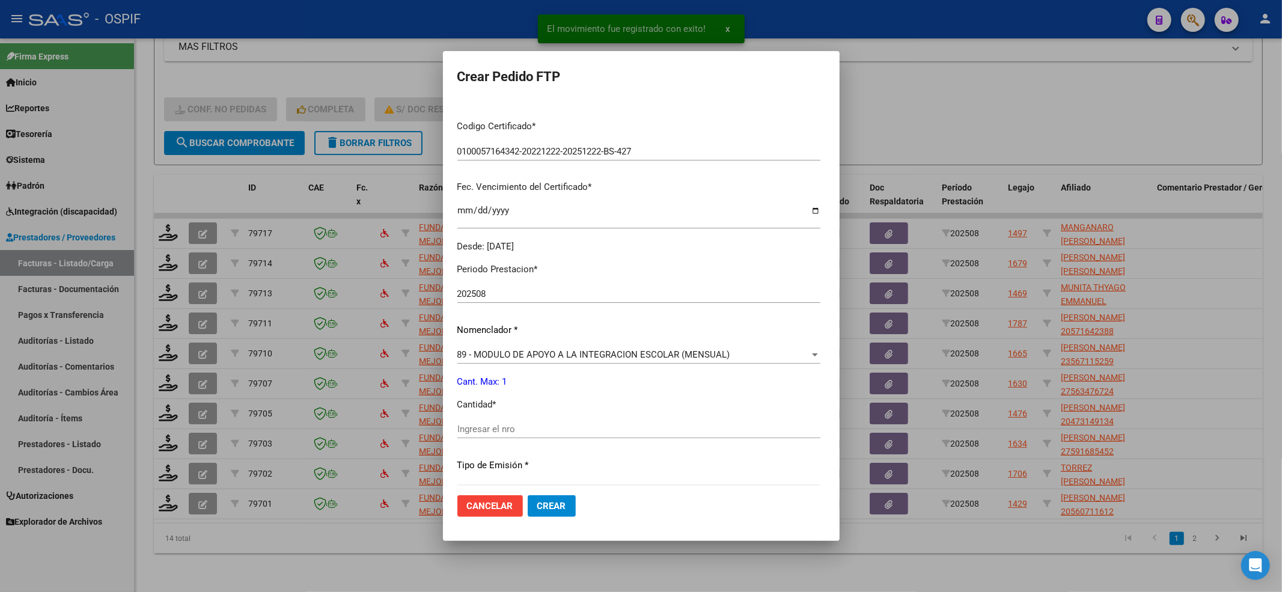
click at [484, 426] on div "Ingresar el nro" at bounding box center [638, 429] width 363 height 18
click at [484, 422] on div "Ingresar el nro" at bounding box center [638, 429] width 363 height 18
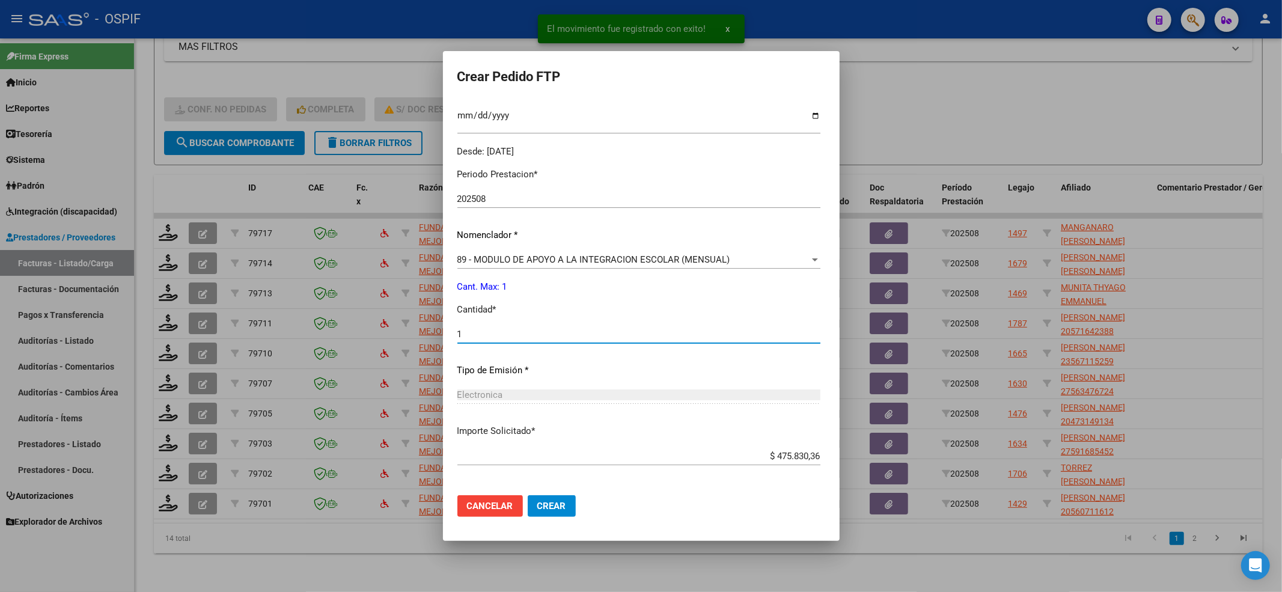
scroll to position [387, 0]
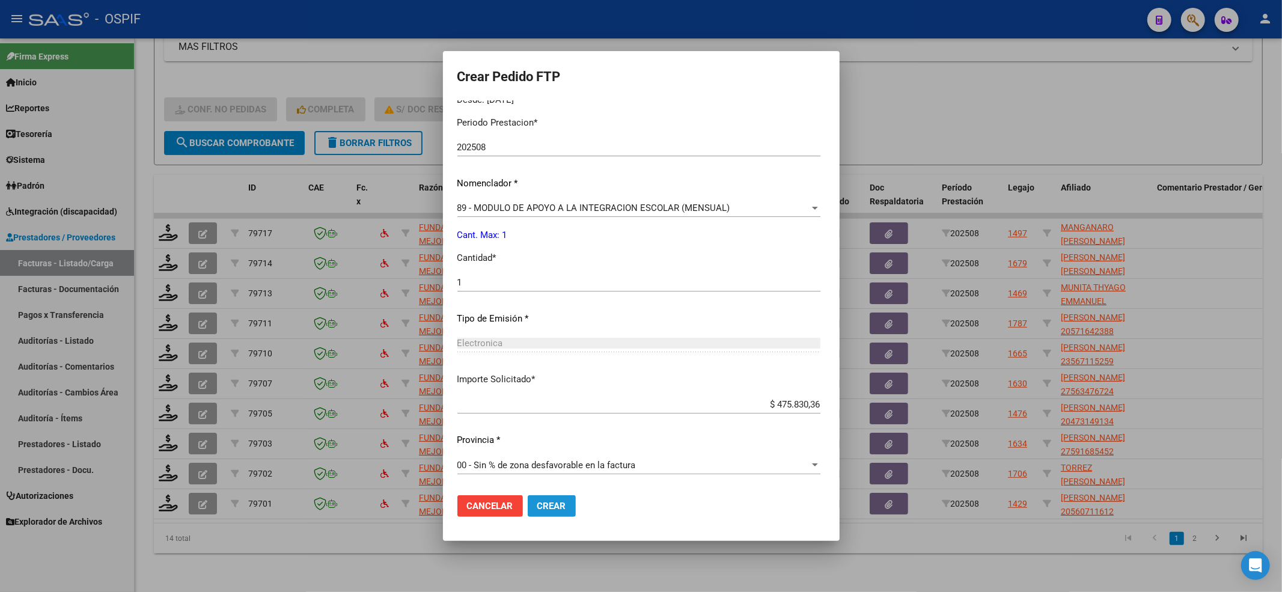
click at [543, 443] on button "Crear" at bounding box center [552, 506] width 48 height 22
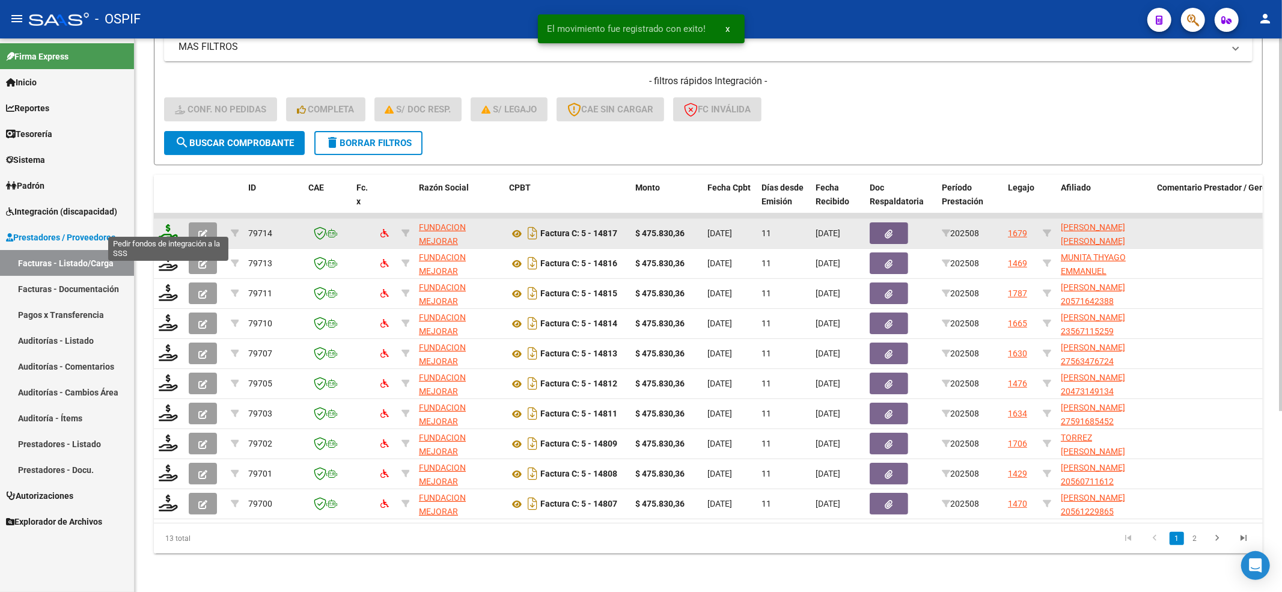
click at [165, 224] on icon at bounding box center [168, 232] width 19 height 17
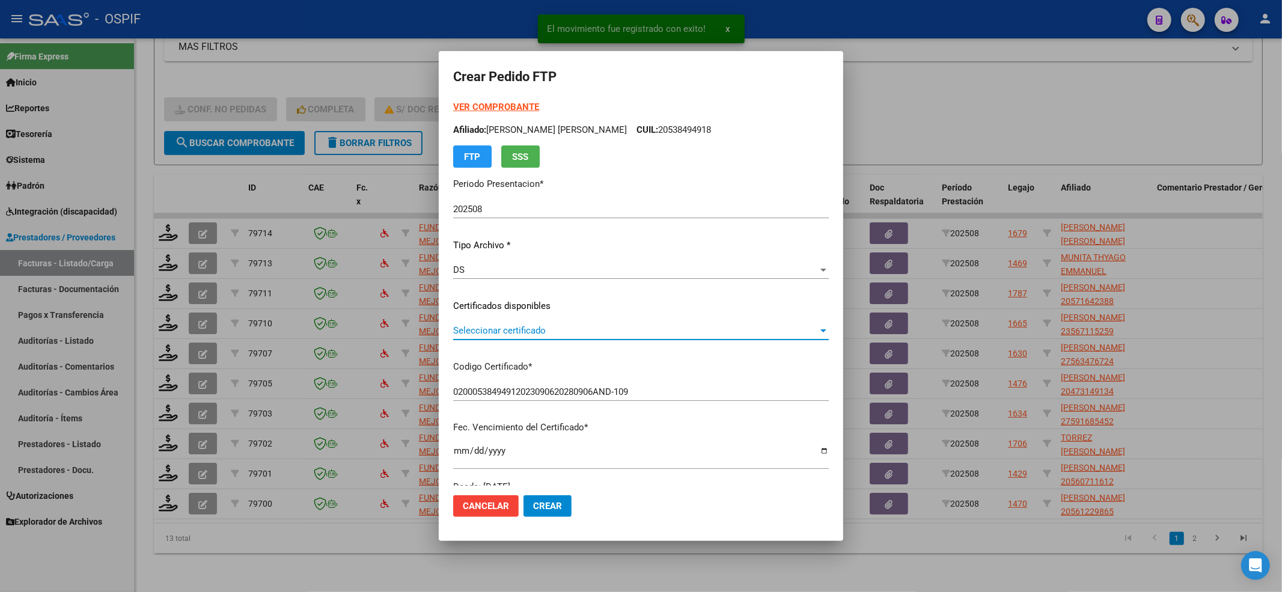
click at [555, 327] on span "Seleccionar certificado" at bounding box center [635, 330] width 365 height 11
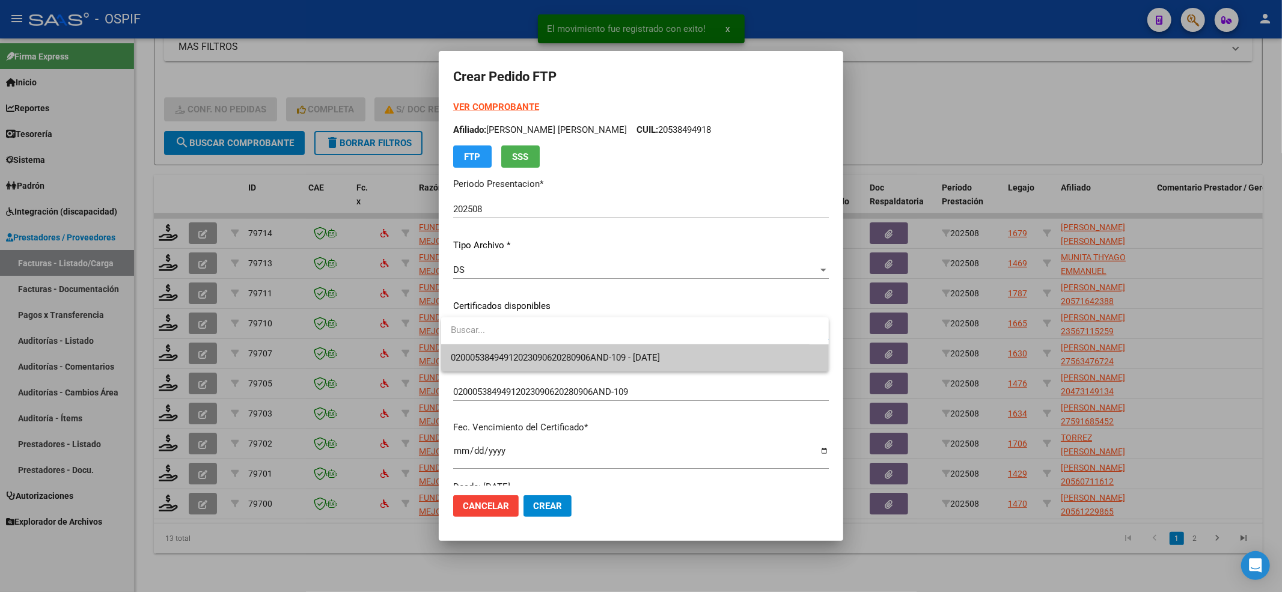
click at [536, 346] on span "02000538494912023090620280906AND-109 - [DATE]" at bounding box center [635, 357] width 368 height 27
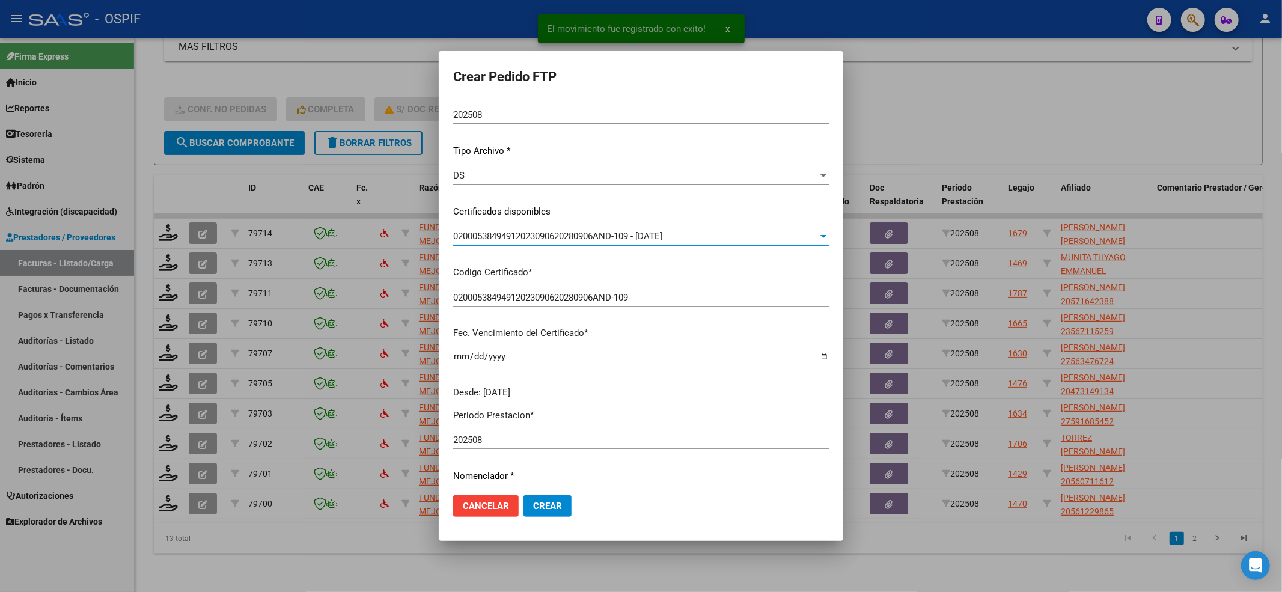
scroll to position [240, 0]
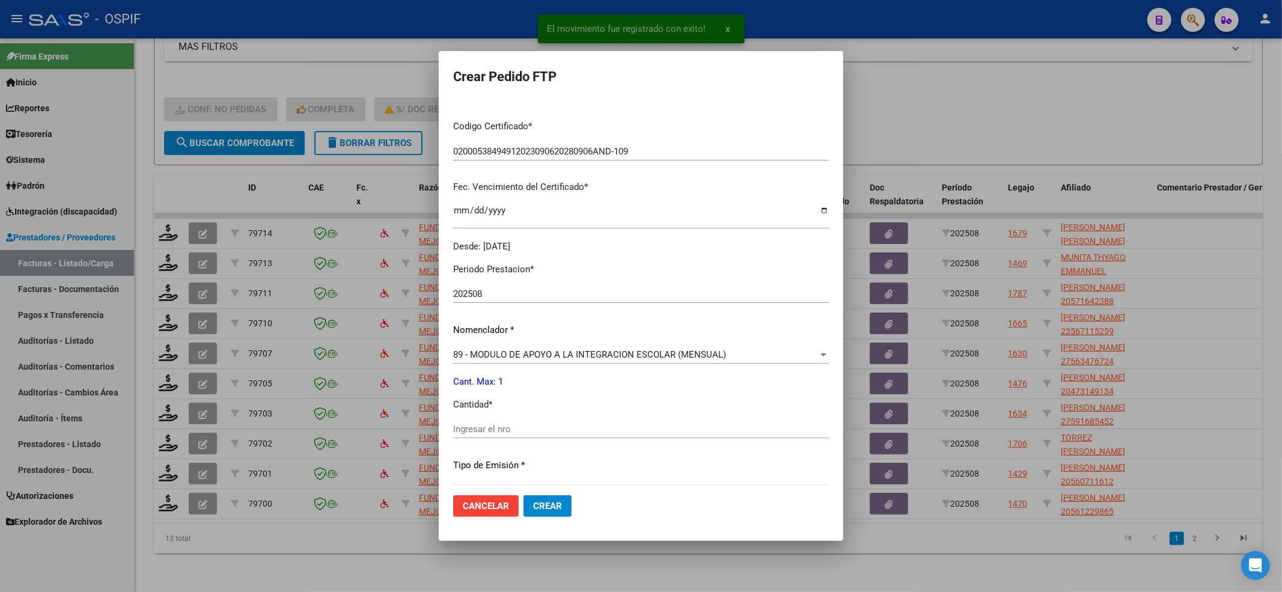
click at [487, 427] on input "Ingresar el nro" at bounding box center [641, 429] width 376 height 11
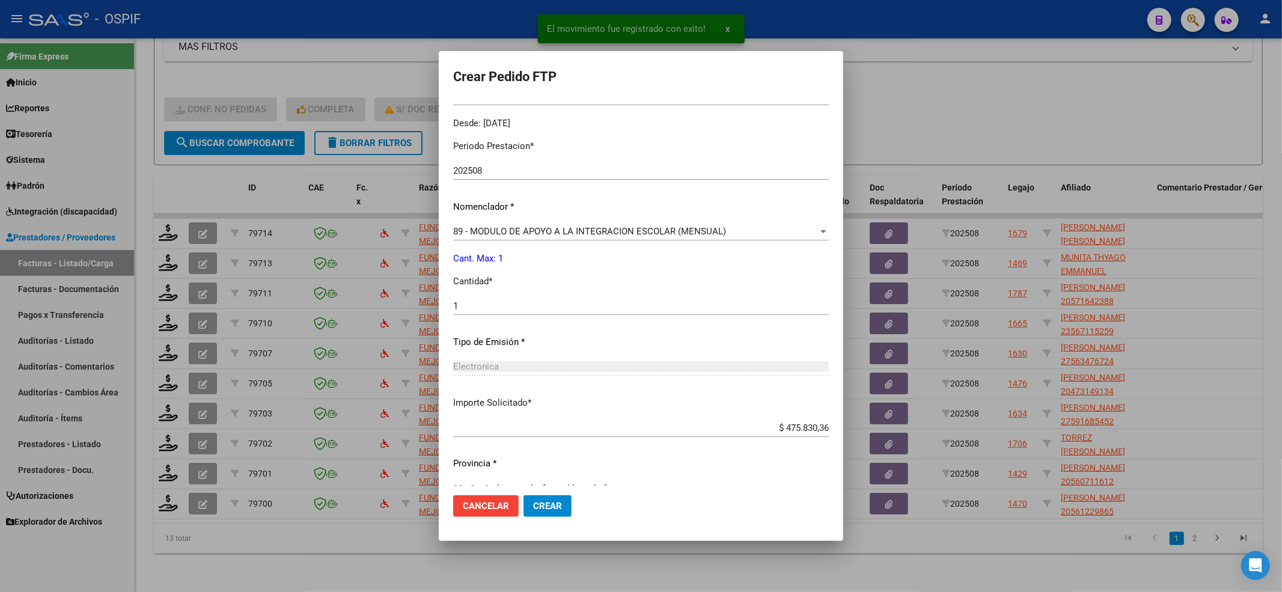
scroll to position [387, 0]
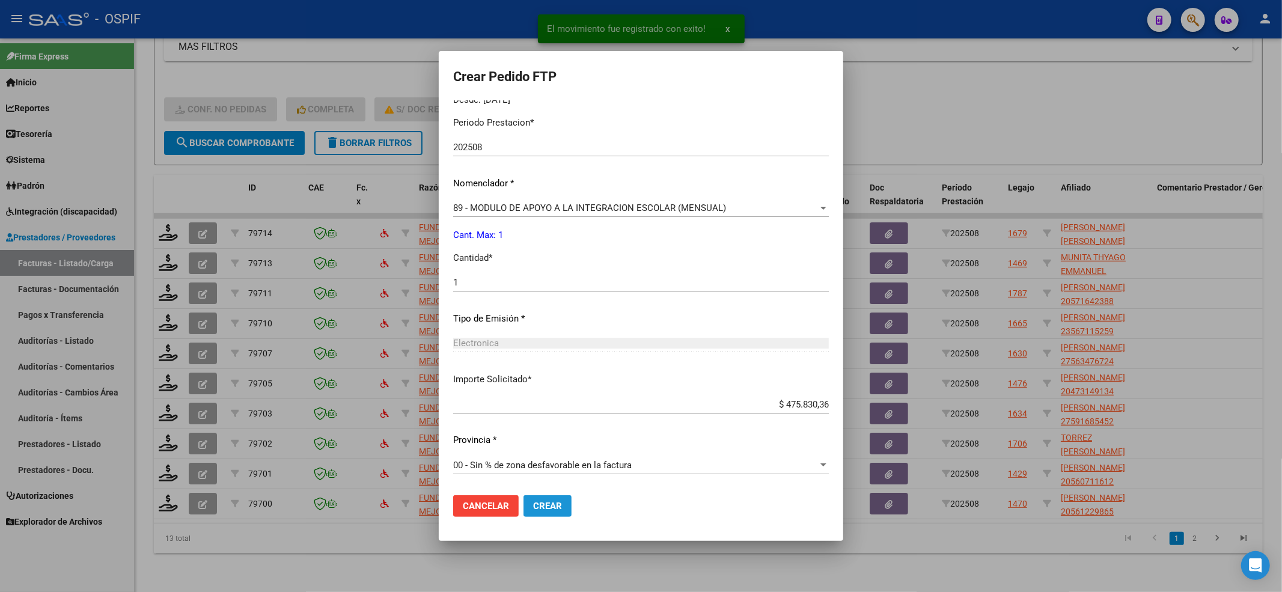
click at [548, 443] on span "Crear" at bounding box center [547, 506] width 29 height 11
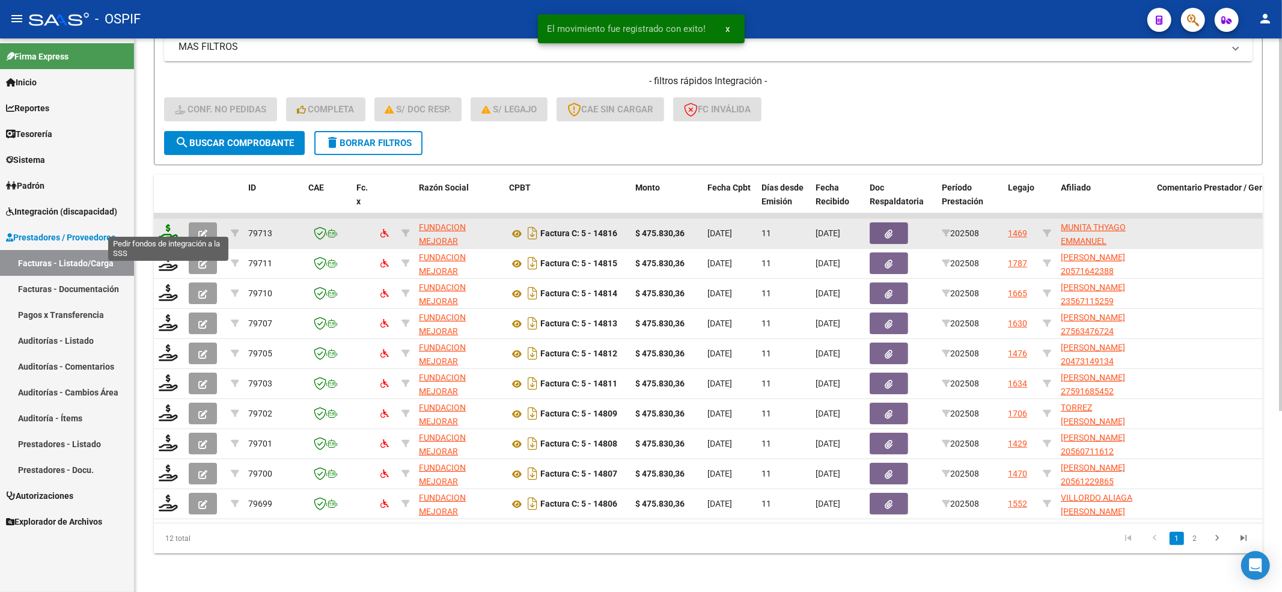
click at [172, 226] on icon at bounding box center [168, 232] width 19 height 17
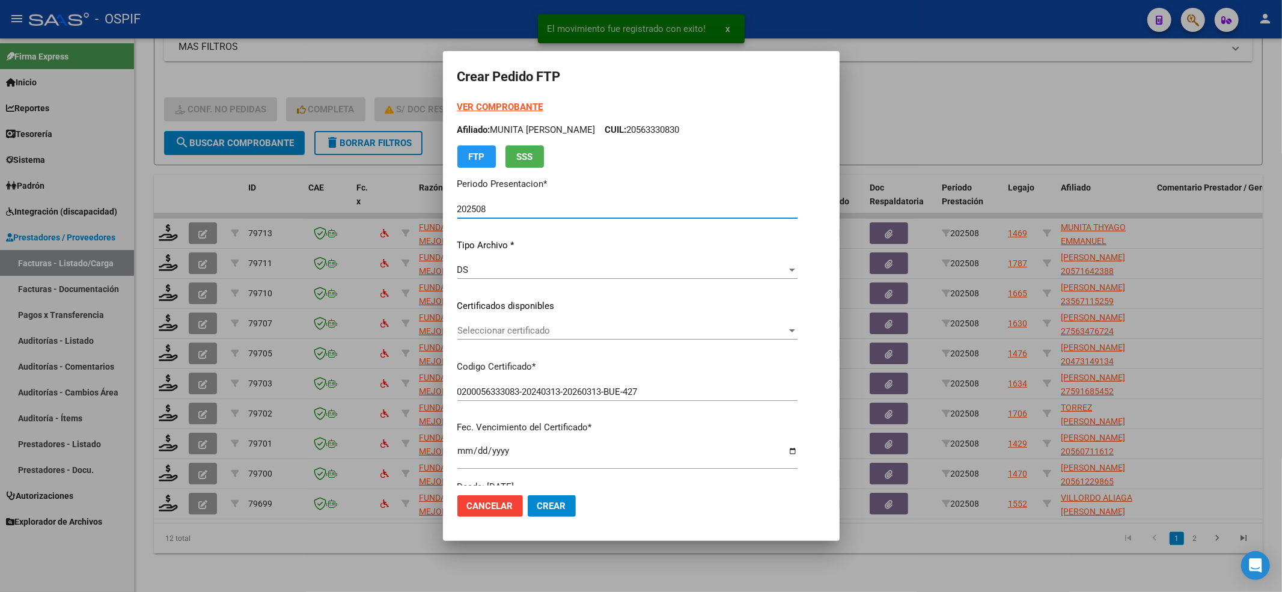
click at [473, 342] on div "Seleccionar certificado Seleccionar certificado" at bounding box center [627, 335] width 340 height 29
click at [457, 329] on span "Seleccionar certificado" at bounding box center [621, 330] width 329 height 11
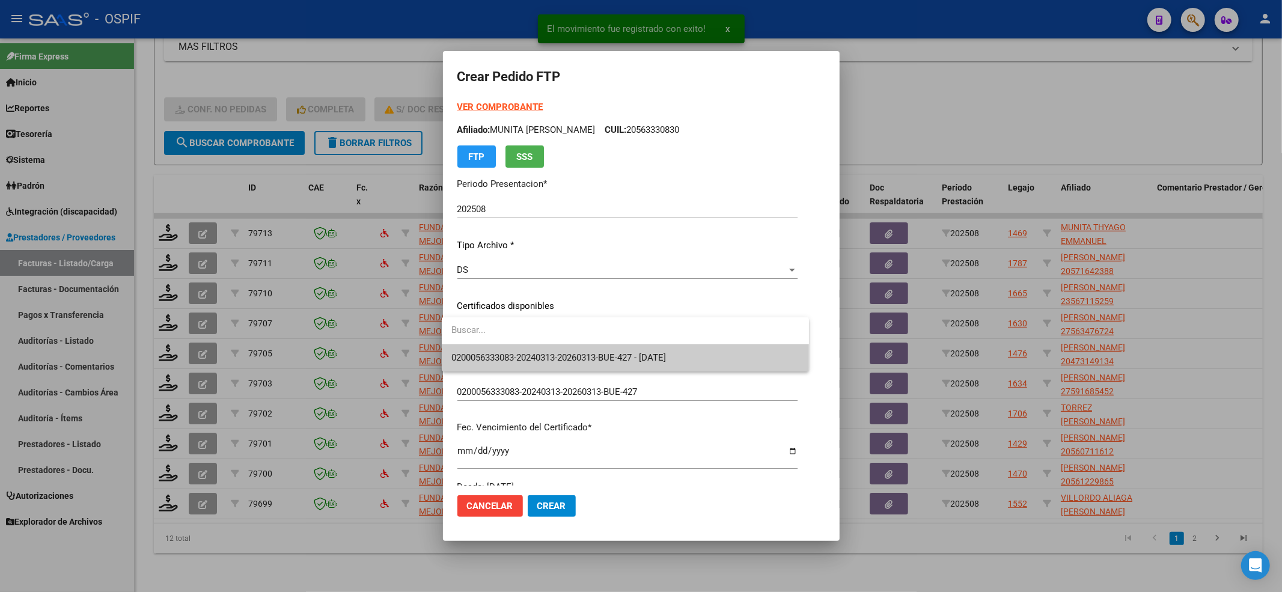
click at [439, 359] on div at bounding box center [641, 296] width 1282 height 592
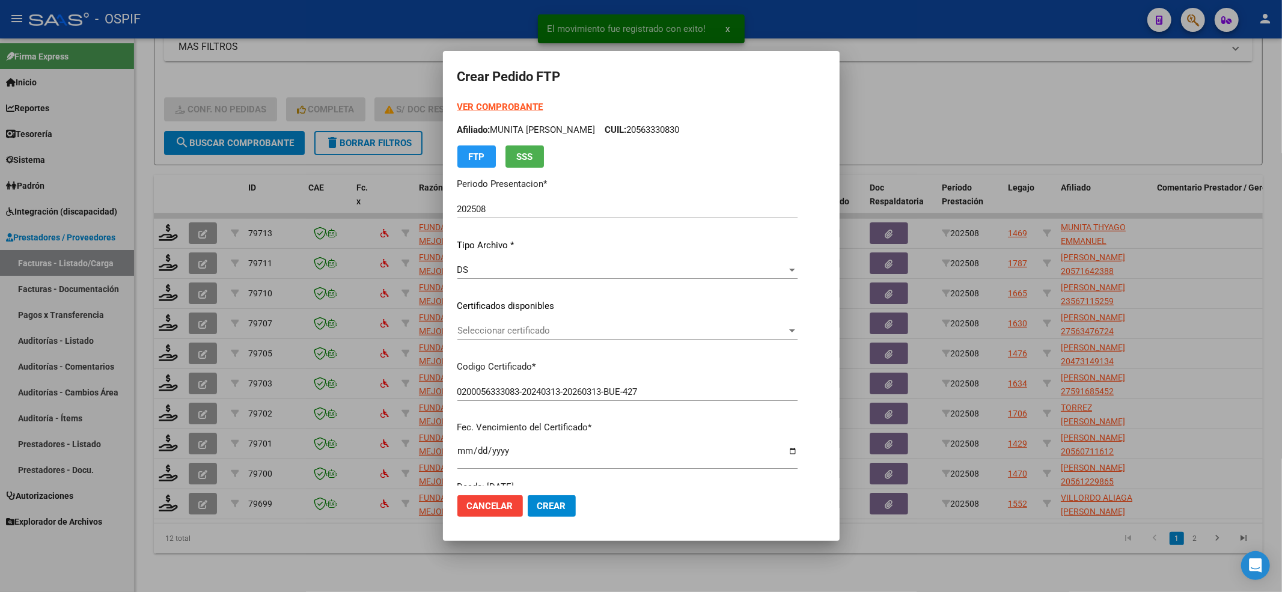
drag, startPoint x: 470, startPoint y: 357, endPoint x: 476, endPoint y: 332, distance: 25.5
click at [475, 356] on div "VER COMPROBANTE ARCA Padrón Afiliado: MUNITA [PERSON_NAME]: 20563330830 FTP SSS…" at bounding box center [627, 296] width 340 height 393
click at [476, 330] on span "Seleccionar certificado" at bounding box center [621, 330] width 329 height 11
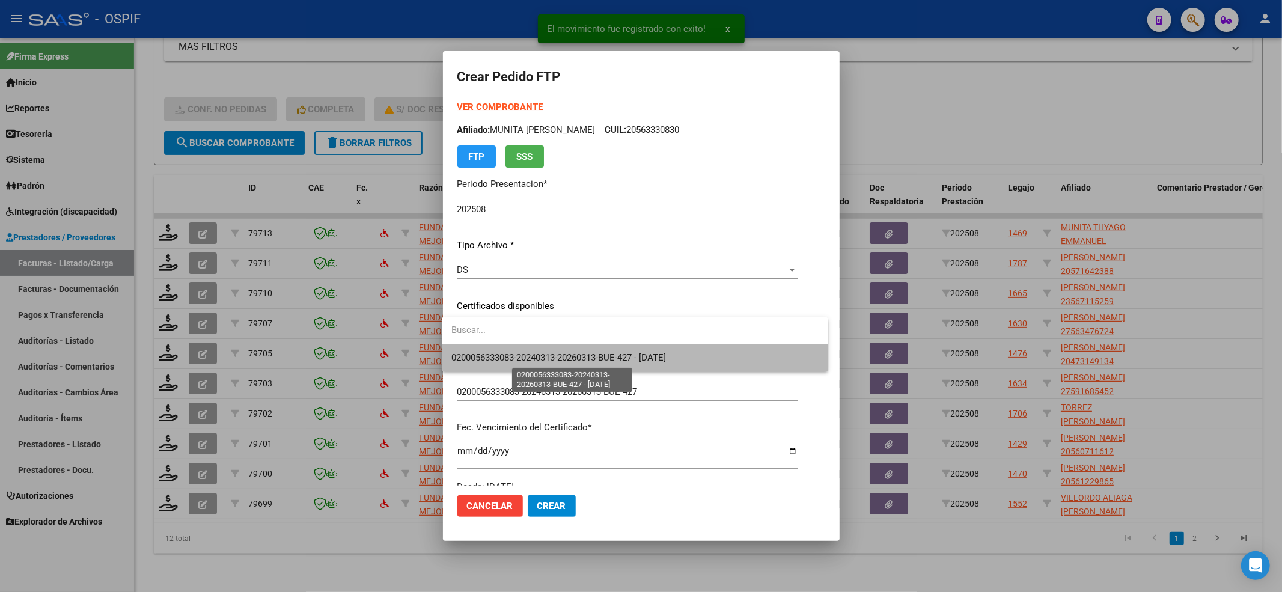
click at [471, 357] on span "0200056333083-20240313-20260313-BUE-427 - [DATE]" at bounding box center [558, 357] width 215 height 11
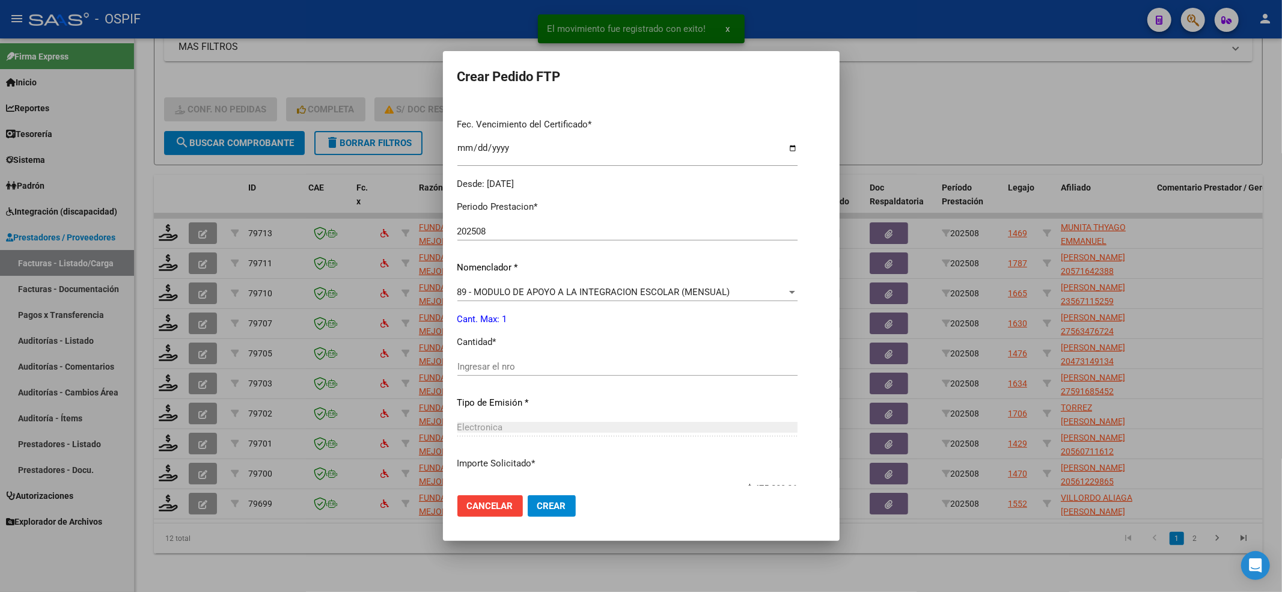
scroll to position [320, 0]
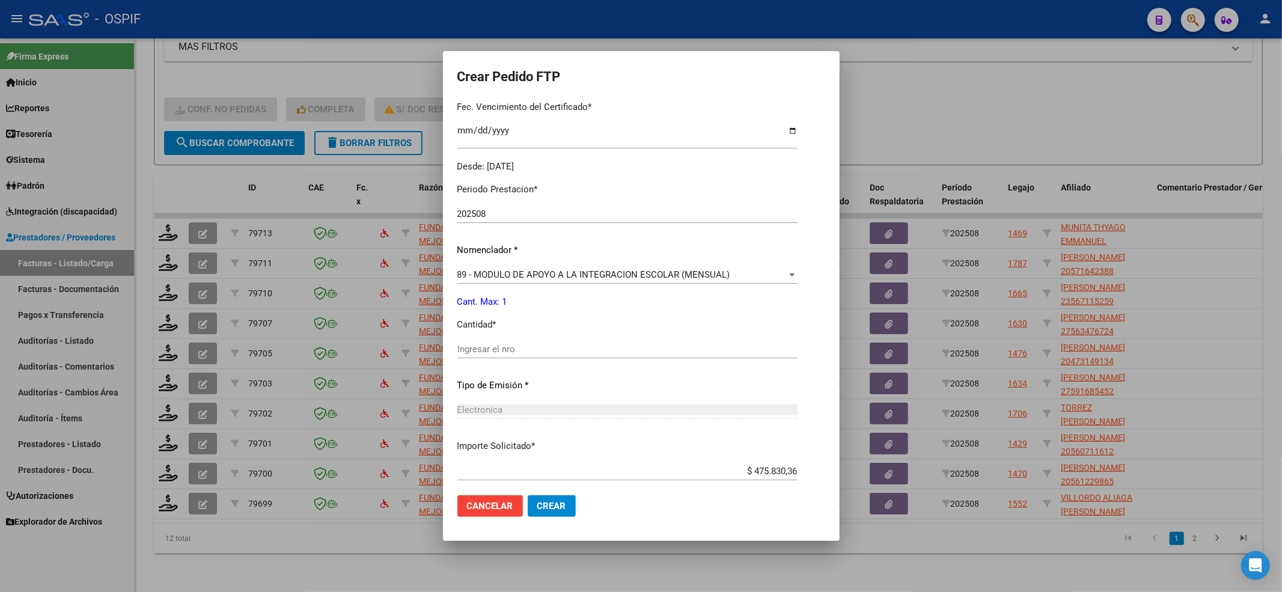
click at [472, 359] on div "Ingresar el nro" at bounding box center [627, 354] width 340 height 29
click at [473, 347] on input "Ingresar el nro" at bounding box center [627, 349] width 340 height 11
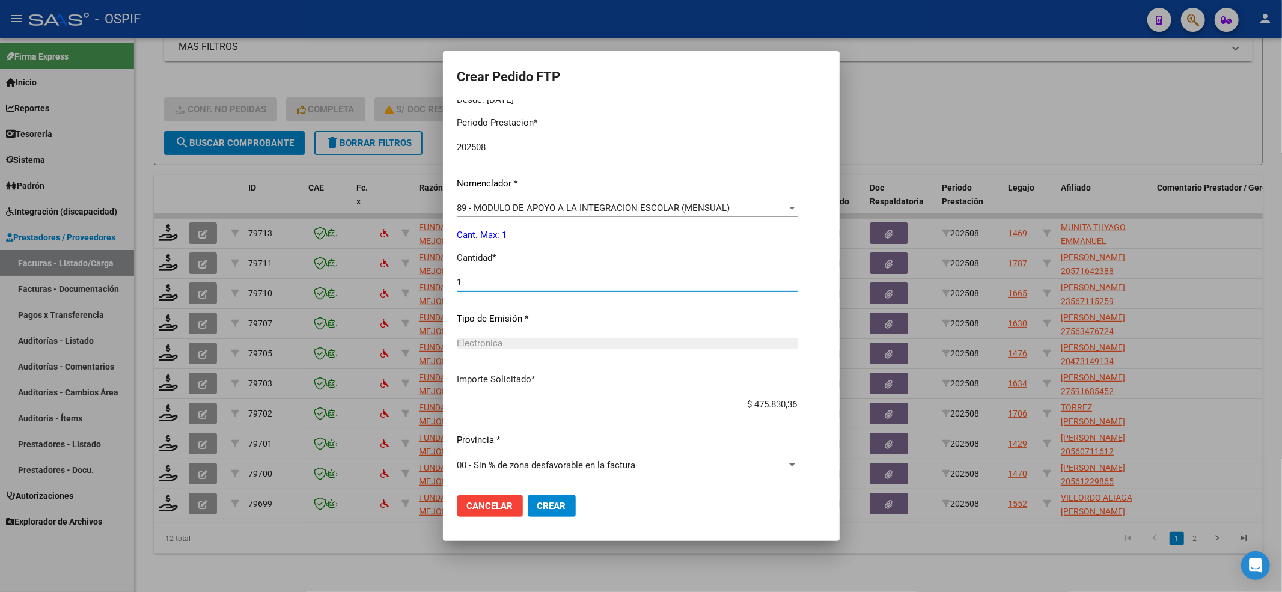
click at [568, 443] on button "Crear" at bounding box center [552, 506] width 48 height 22
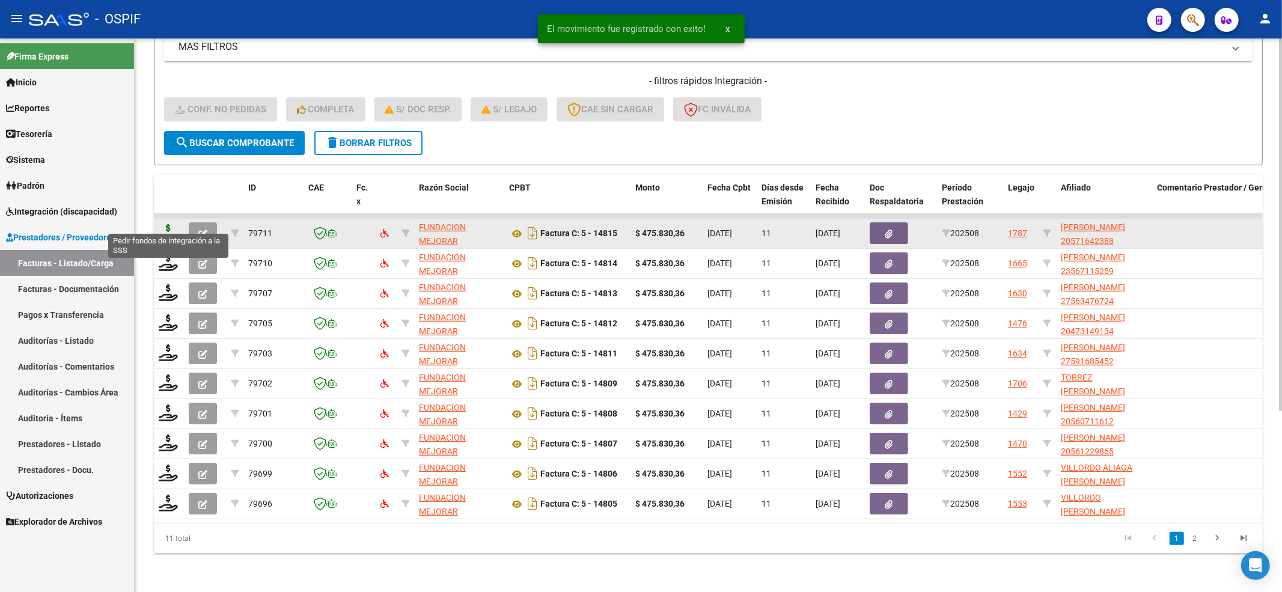
click at [169, 227] on icon at bounding box center [168, 232] width 19 height 17
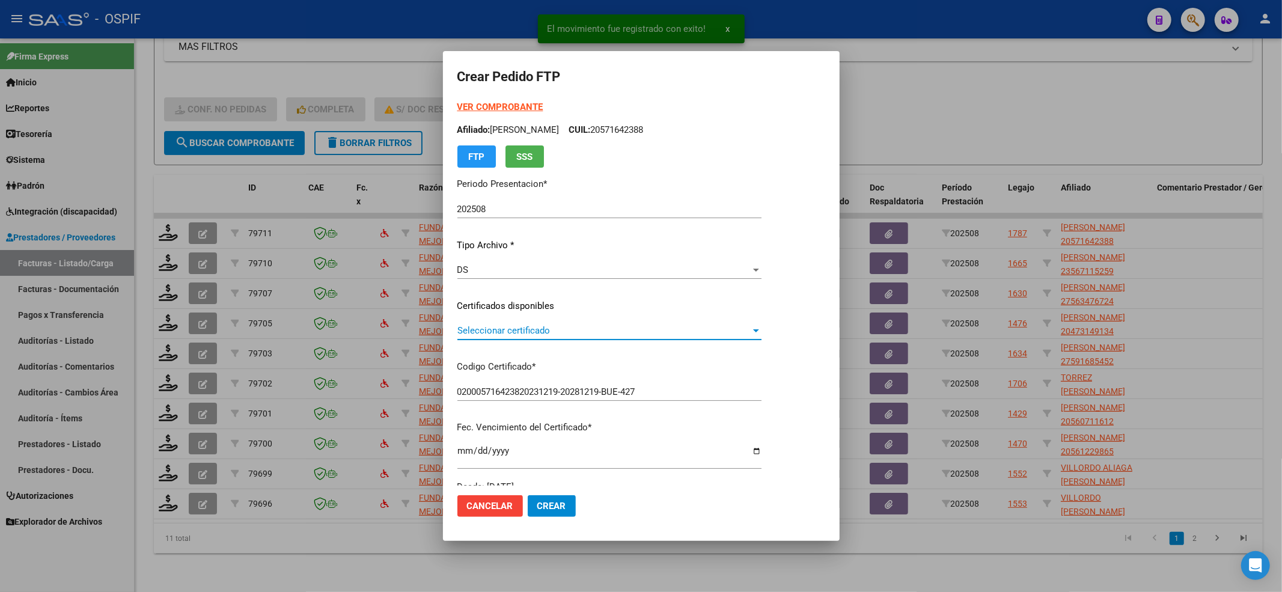
click at [539, 335] on span "Seleccionar certificado" at bounding box center [603, 330] width 293 height 11
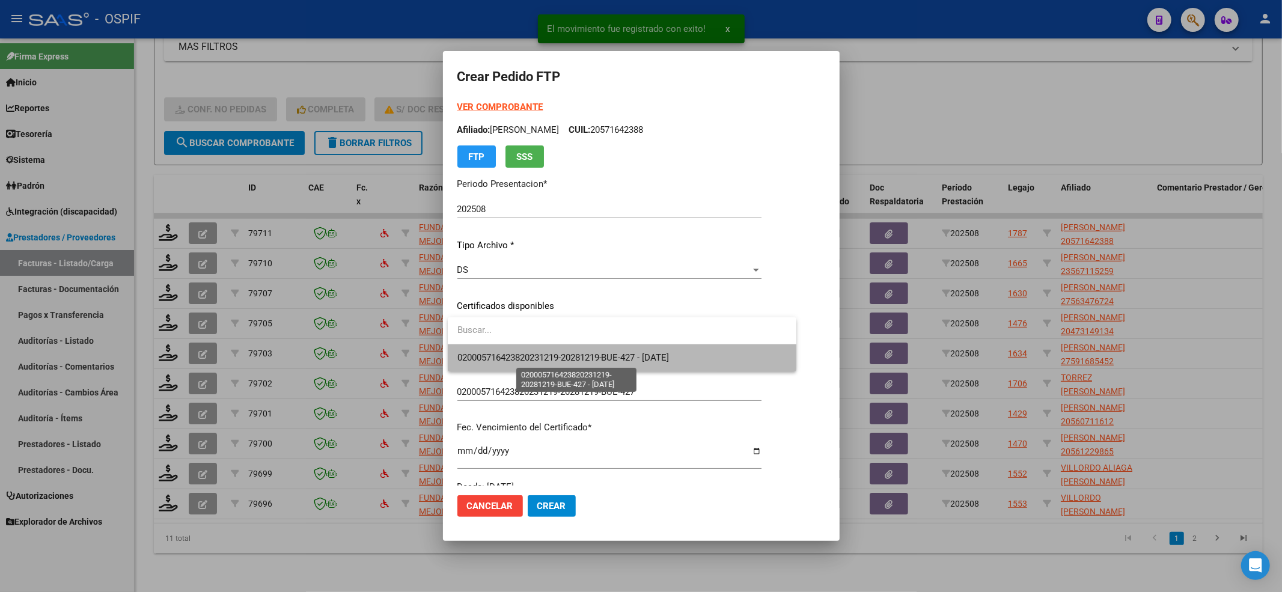
click at [528, 354] on span "020005716423820231219-20281219-BUE-427 - [DATE]" at bounding box center [563, 357] width 212 height 11
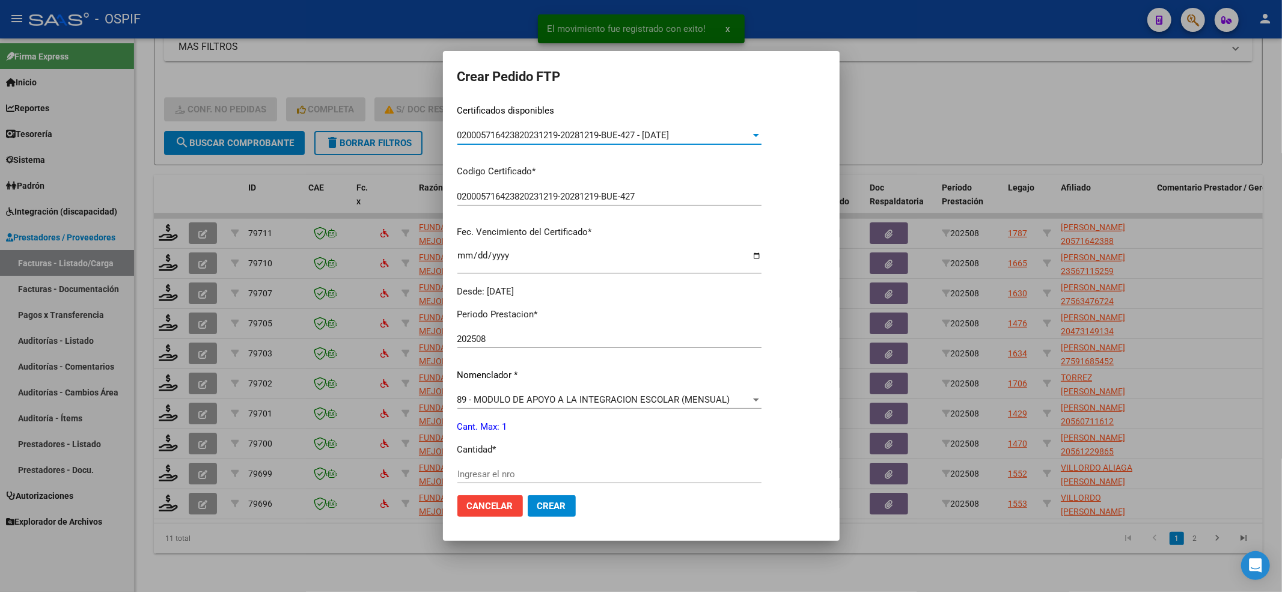
scroll to position [240, 0]
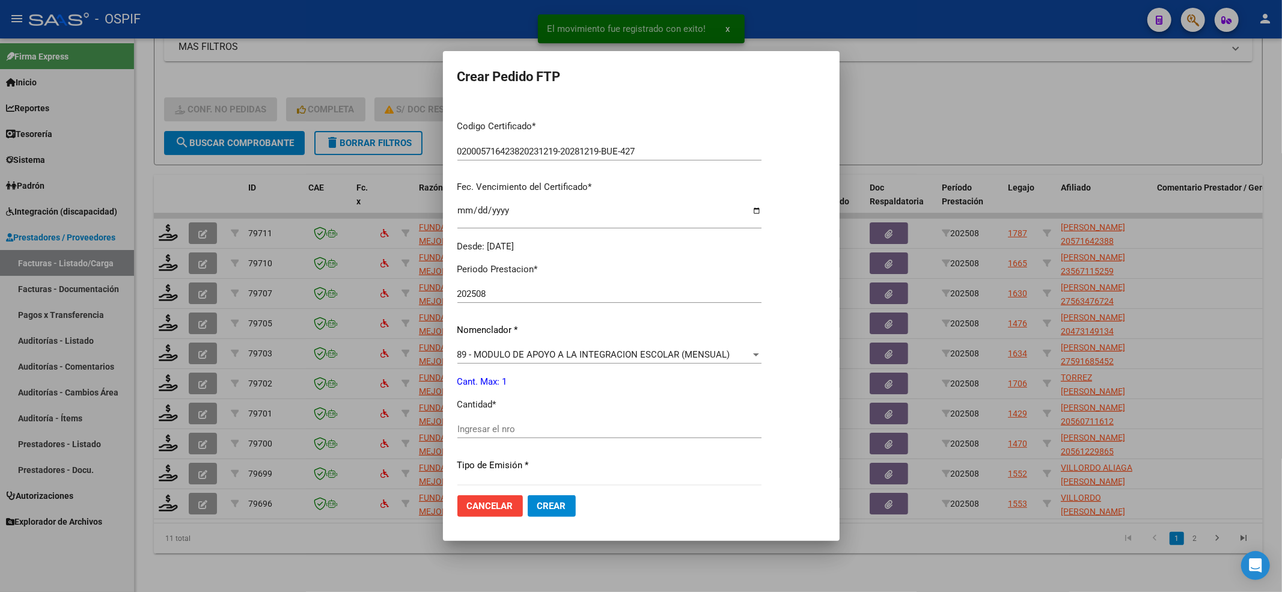
click at [489, 420] on div "Ingresar el nro" at bounding box center [609, 429] width 304 height 18
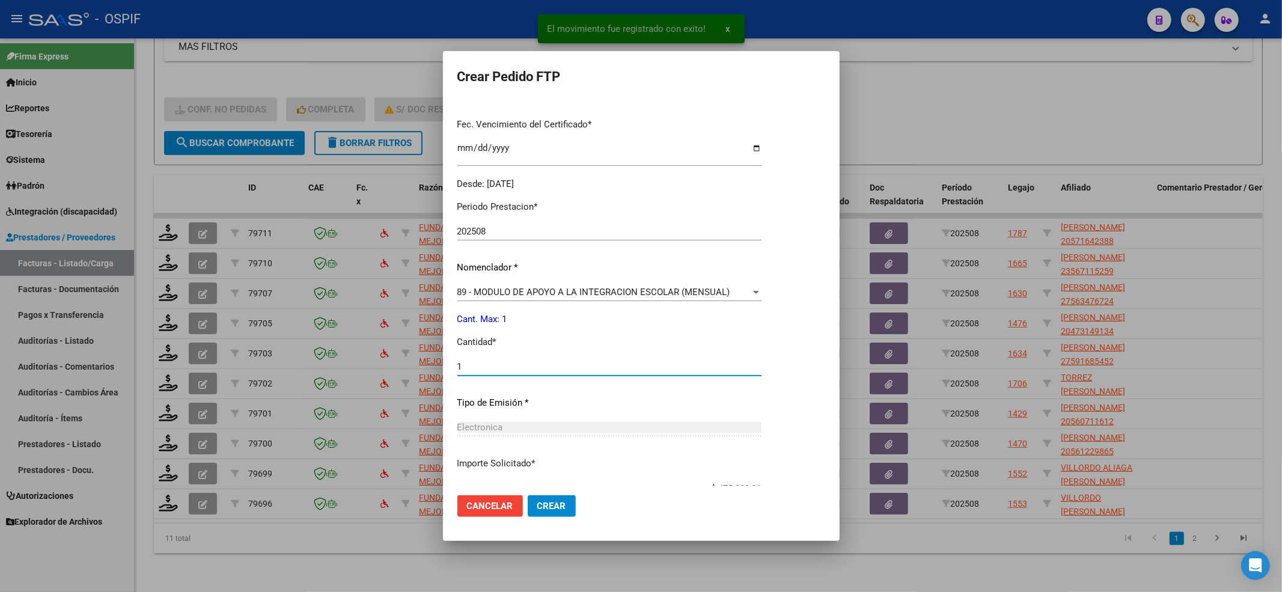
scroll to position [387, 0]
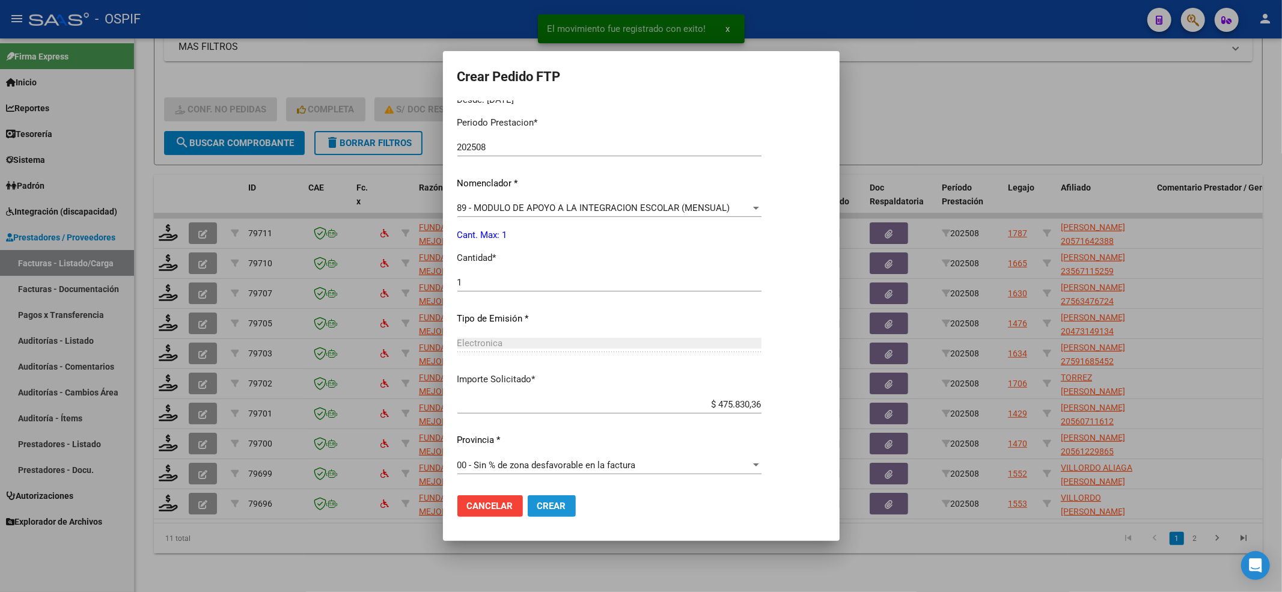
click at [556, 443] on span "Crear" at bounding box center [551, 506] width 29 height 11
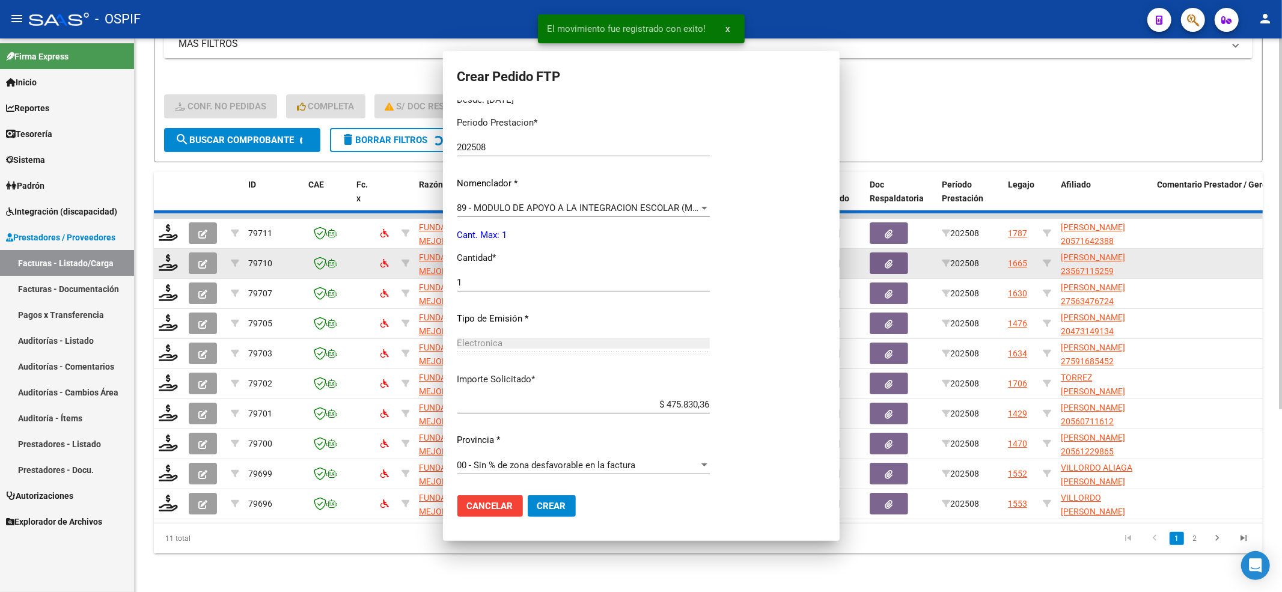
scroll to position [0, 0]
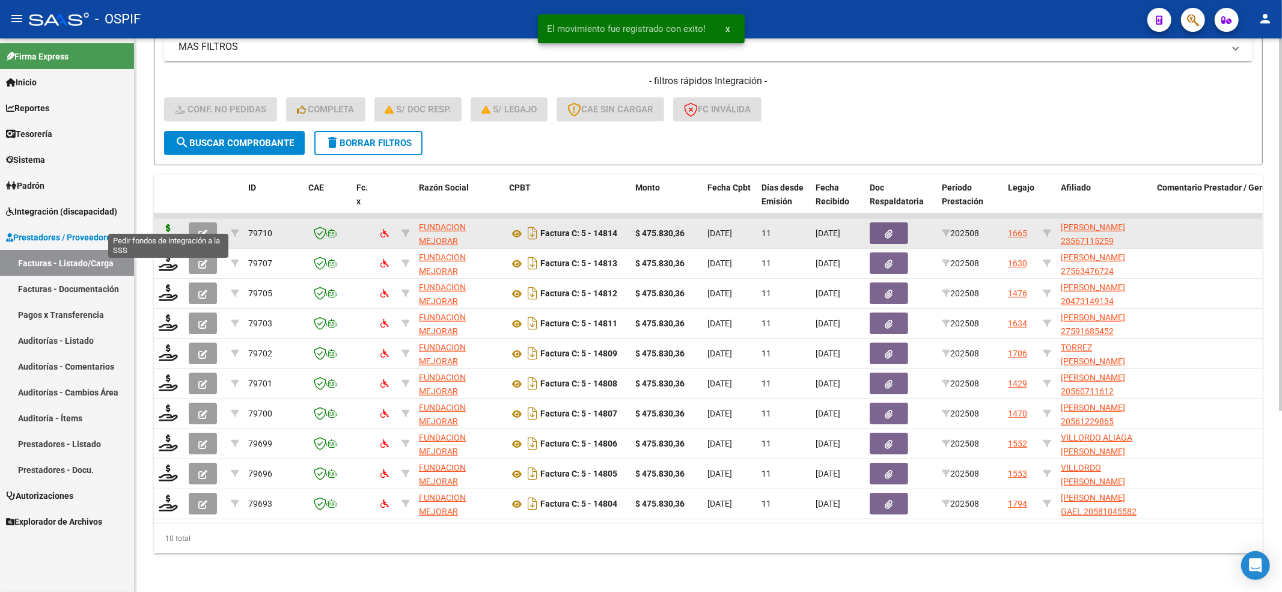
click at [166, 225] on icon at bounding box center [168, 232] width 19 height 17
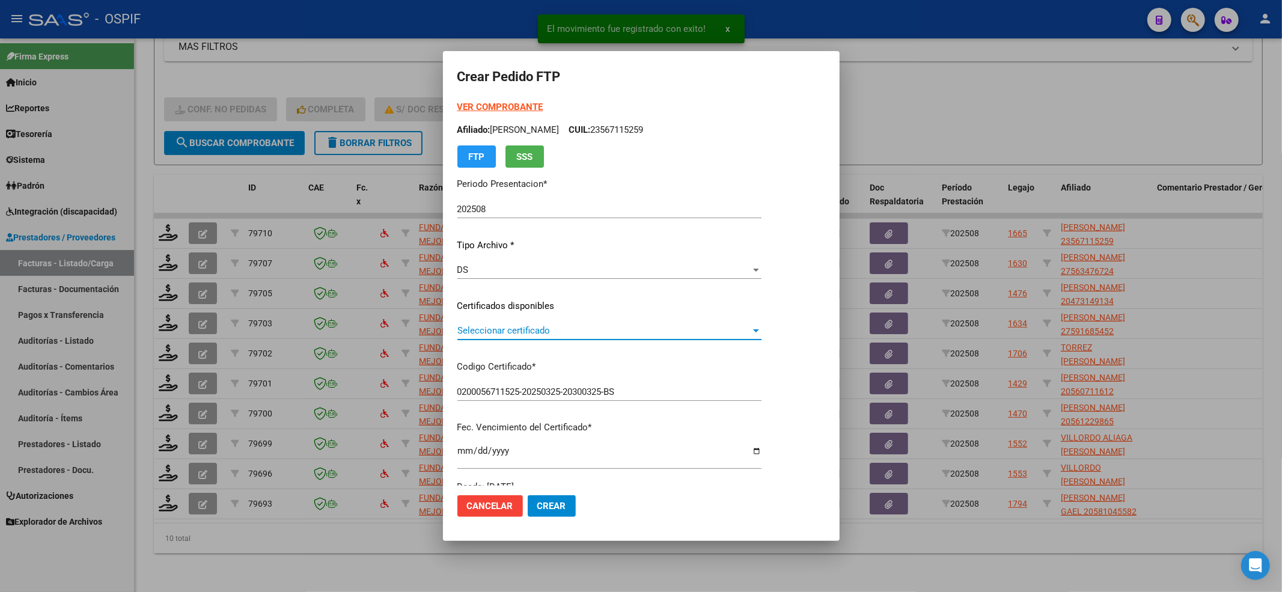
click at [487, 332] on span "Seleccionar certificado" at bounding box center [603, 330] width 293 height 11
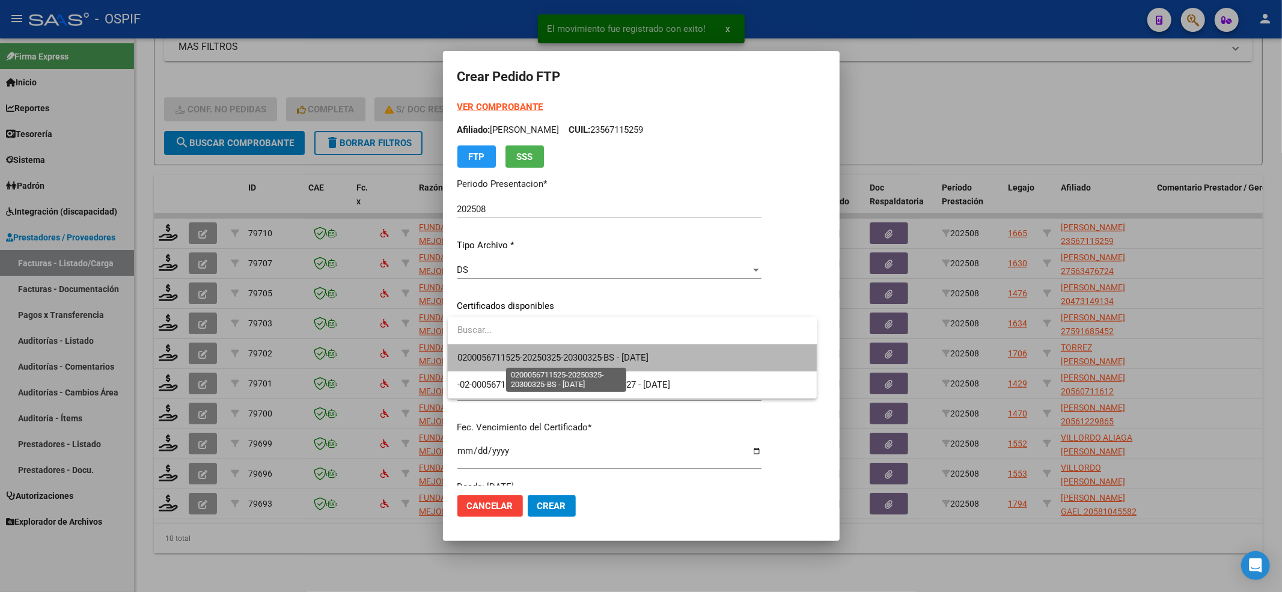
click at [481, 356] on span "0200056711525-20250325-20300325-BS - [DATE]" at bounding box center [553, 357] width 192 height 11
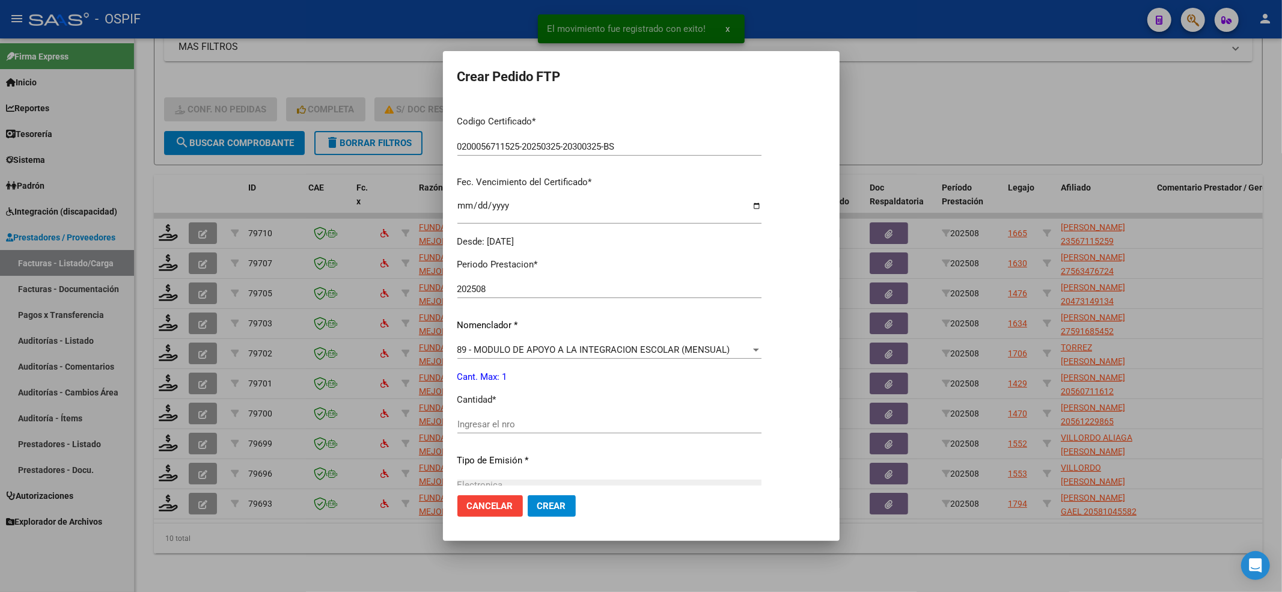
scroll to position [320, 0]
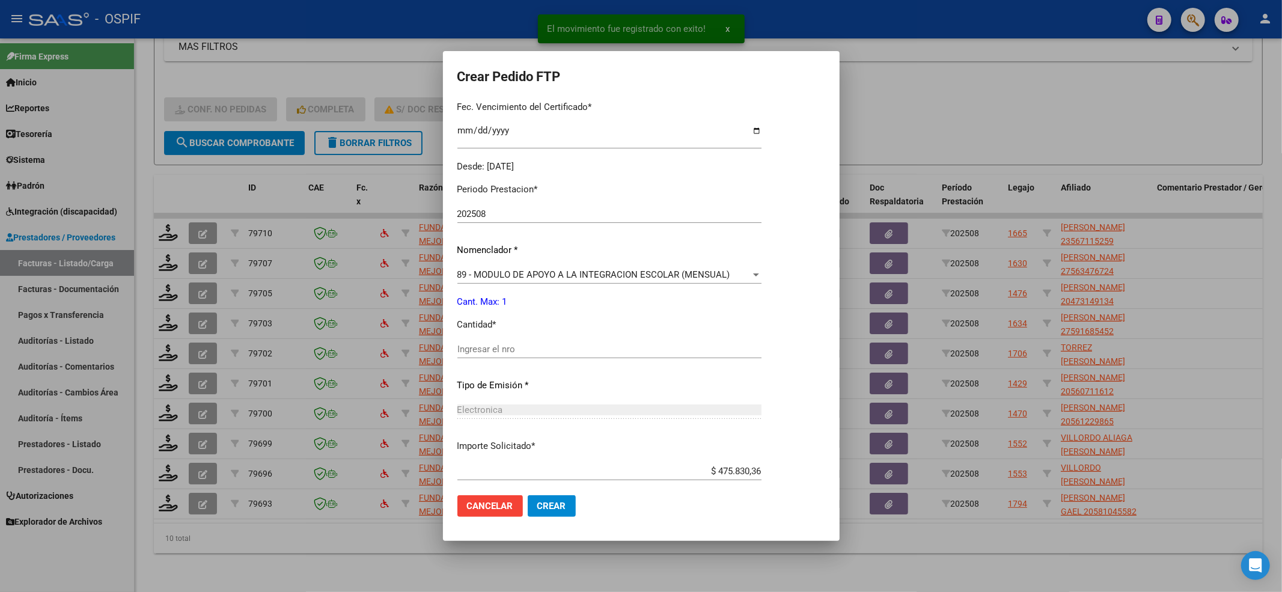
click at [475, 350] on input "Ingresar el nro" at bounding box center [609, 349] width 304 height 11
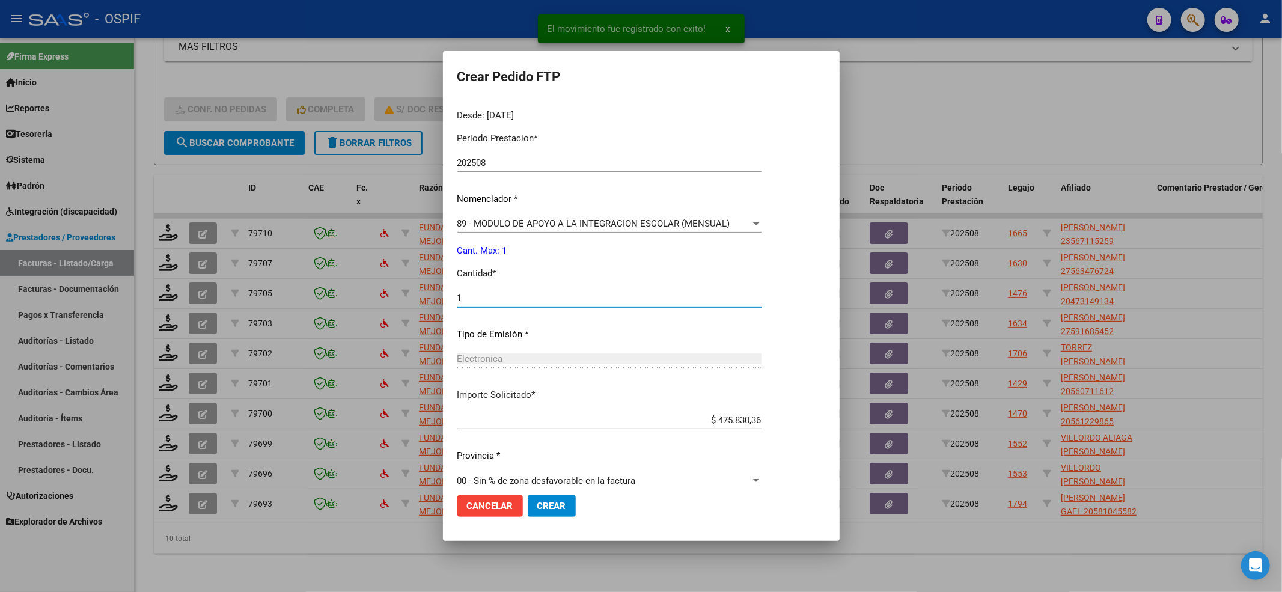
scroll to position [387, 0]
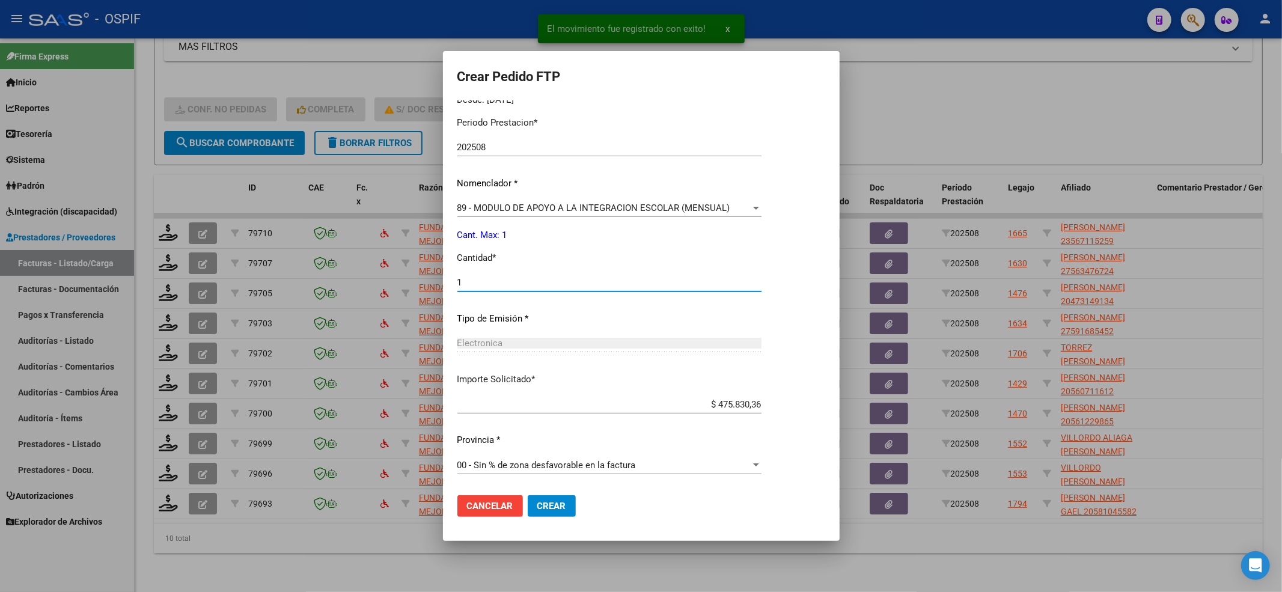
click at [568, 443] on button "Crear" at bounding box center [552, 506] width 48 height 22
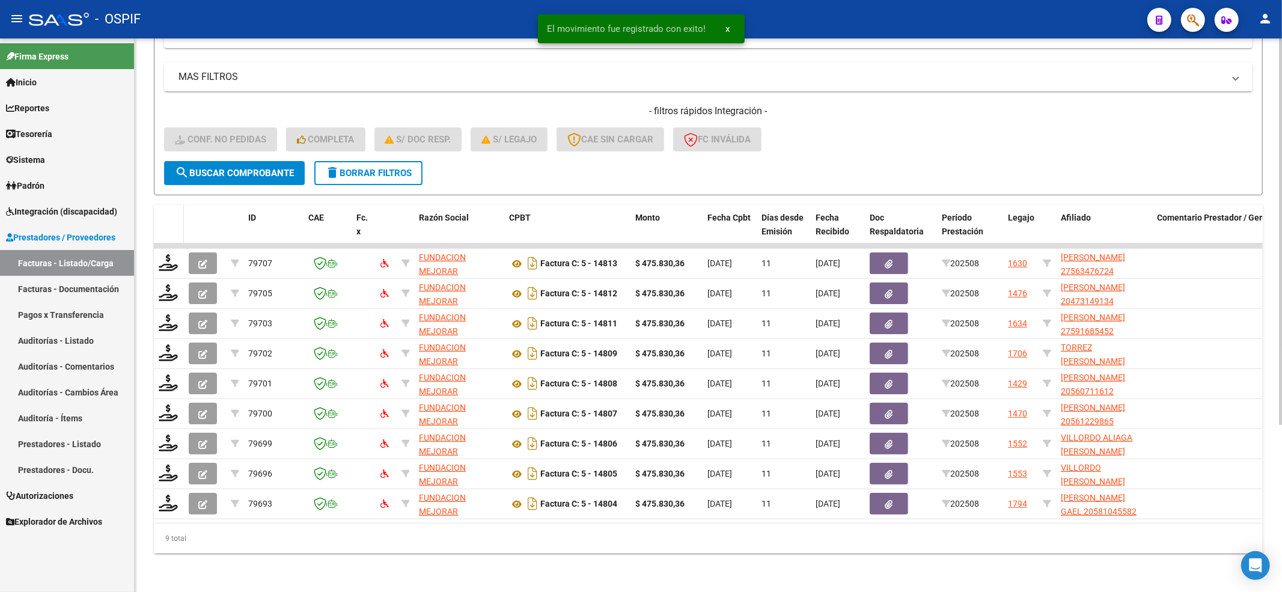
scroll to position [239, 0]
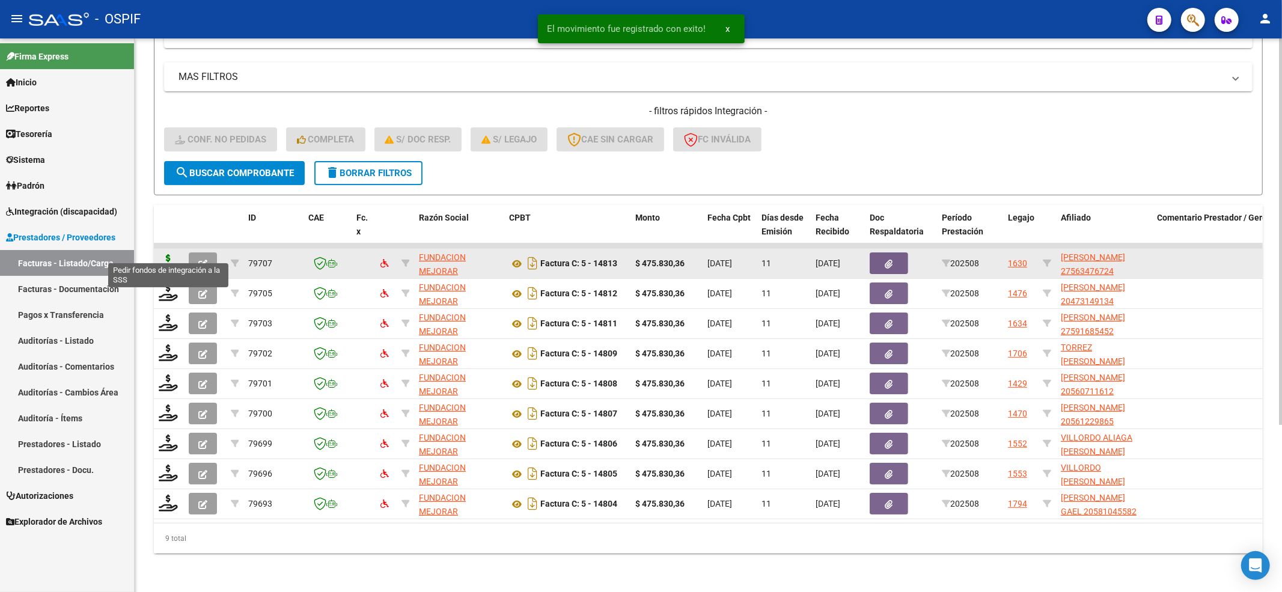
click at [168, 255] on icon at bounding box center [168, 262] width 19 height 17
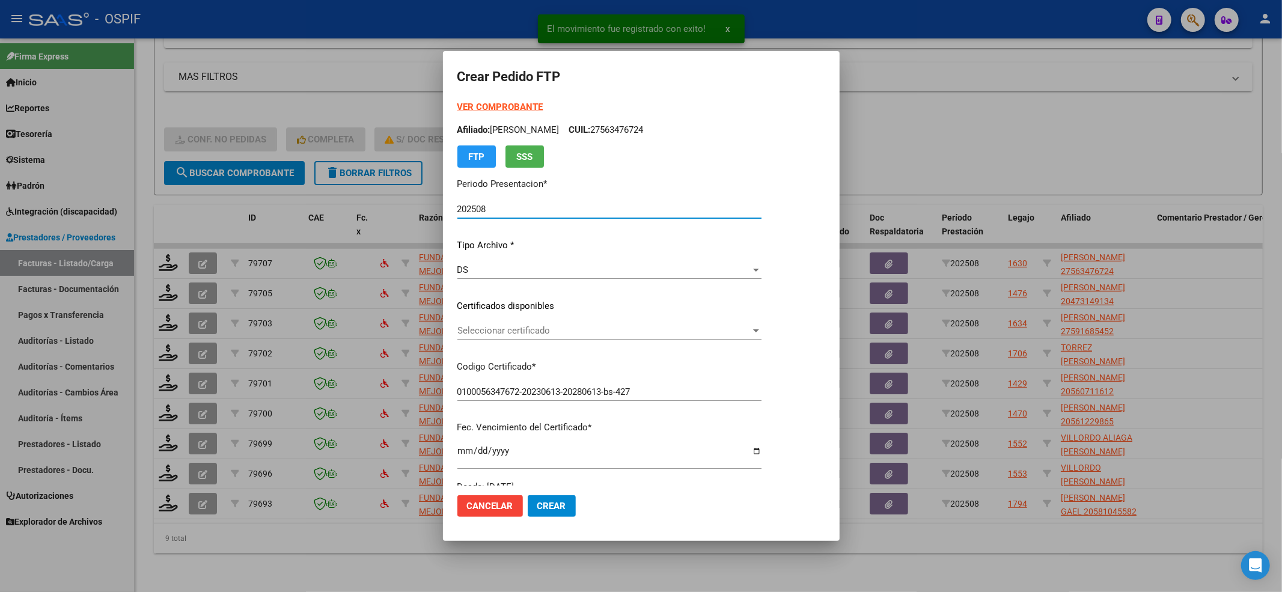
click at [513, 334] on span "Seleccionar certificado" at bounding box center [603, 330] width 293 height 11
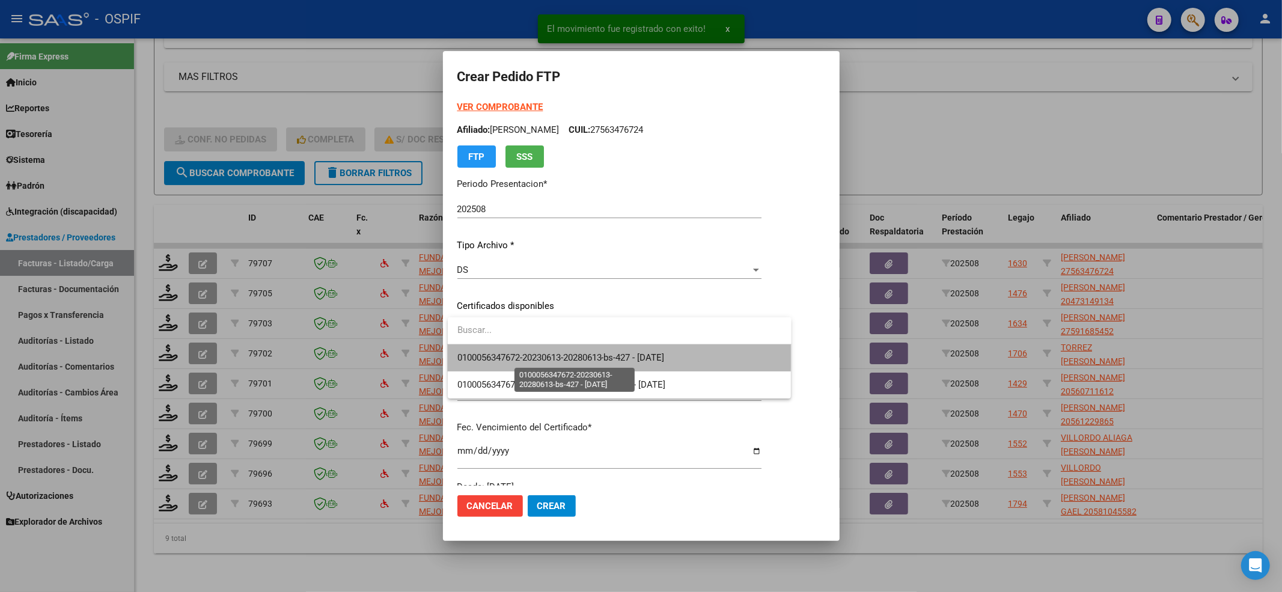
click at [481, 352] on span "0100056347672-20230613-20280613-bs-427 - [DATE]" at bounding box center [560, 357] width 207 height 11
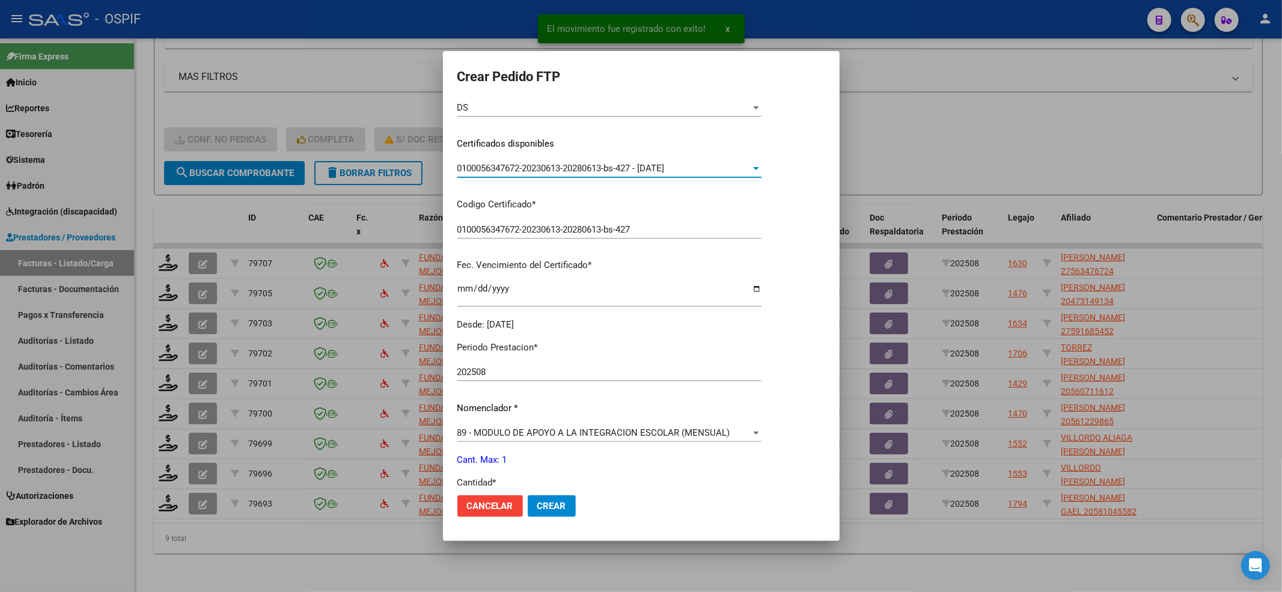
scroll to position [320, 0]
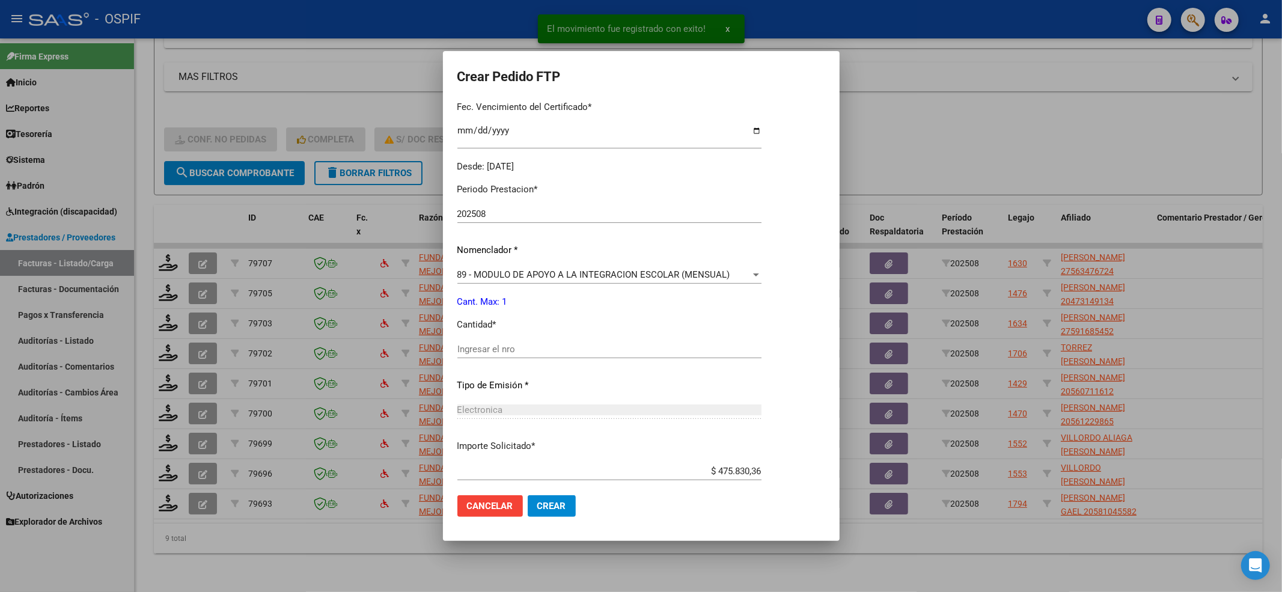
click at [483, 361] on div "Ingresar el nro" at bounding box center [609, 354] width 304 height 29
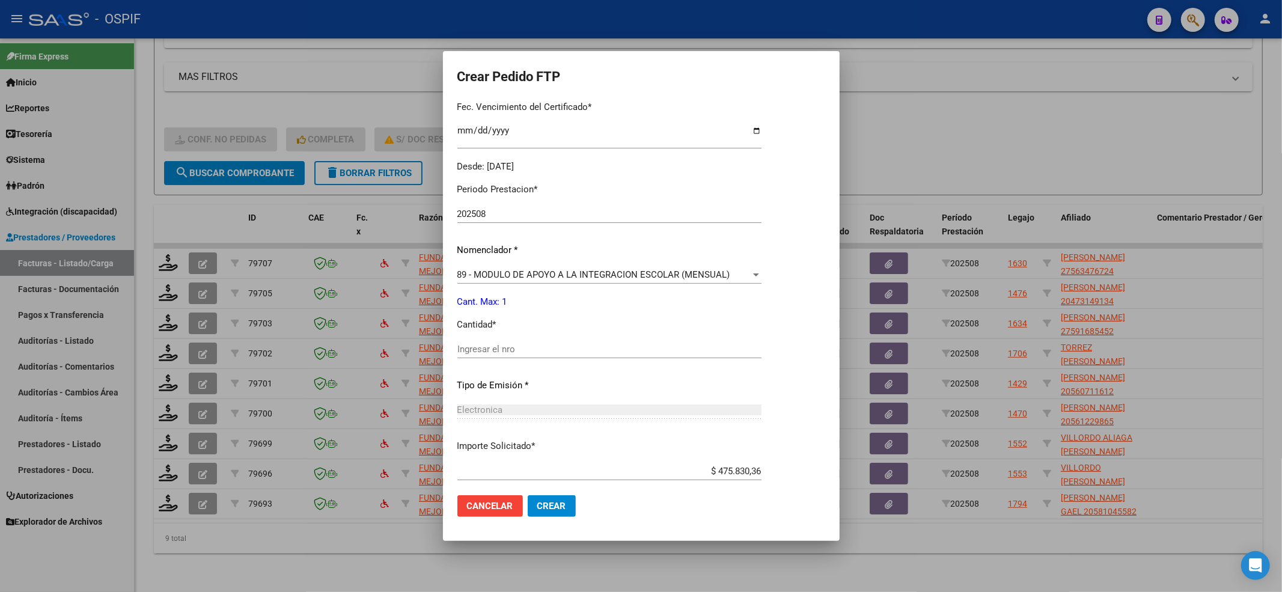
click at [483, 356] on div "Ingresar el nro" at bounding box center [609, 349] width 304 height 18
click at [483, 350] on input "1" at bounding box center [609, 349] width 304 height 11
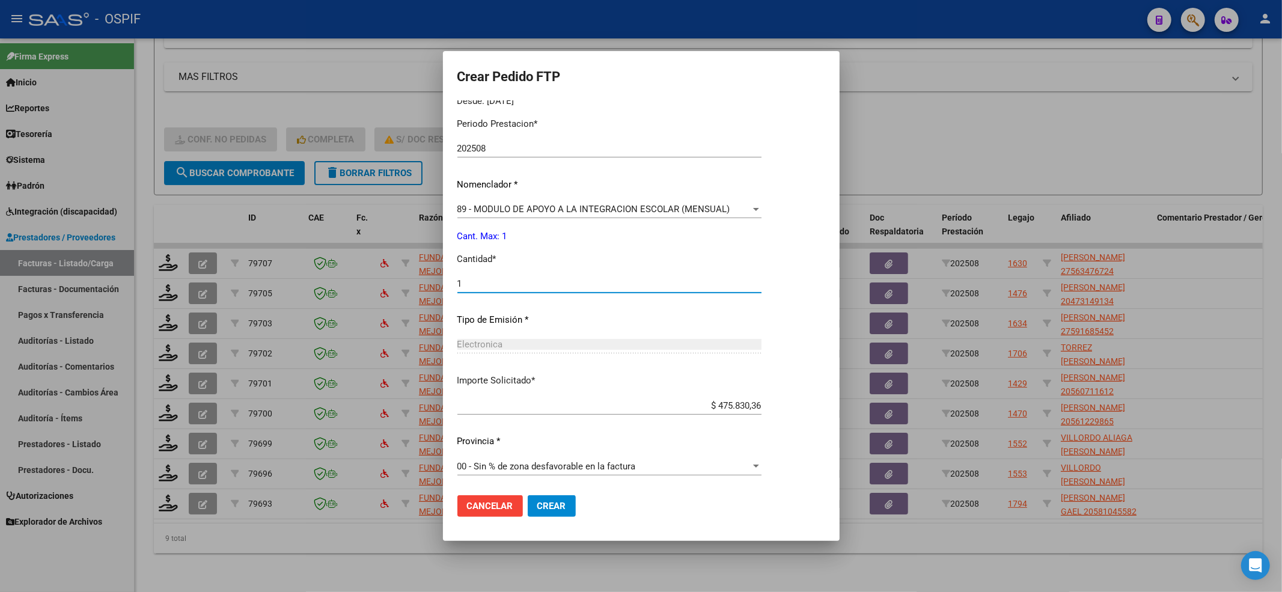
scroll to position [387, 0]
click at [561, 443] on button "Crear" at bounding box center [552, 506] width 48 height 22
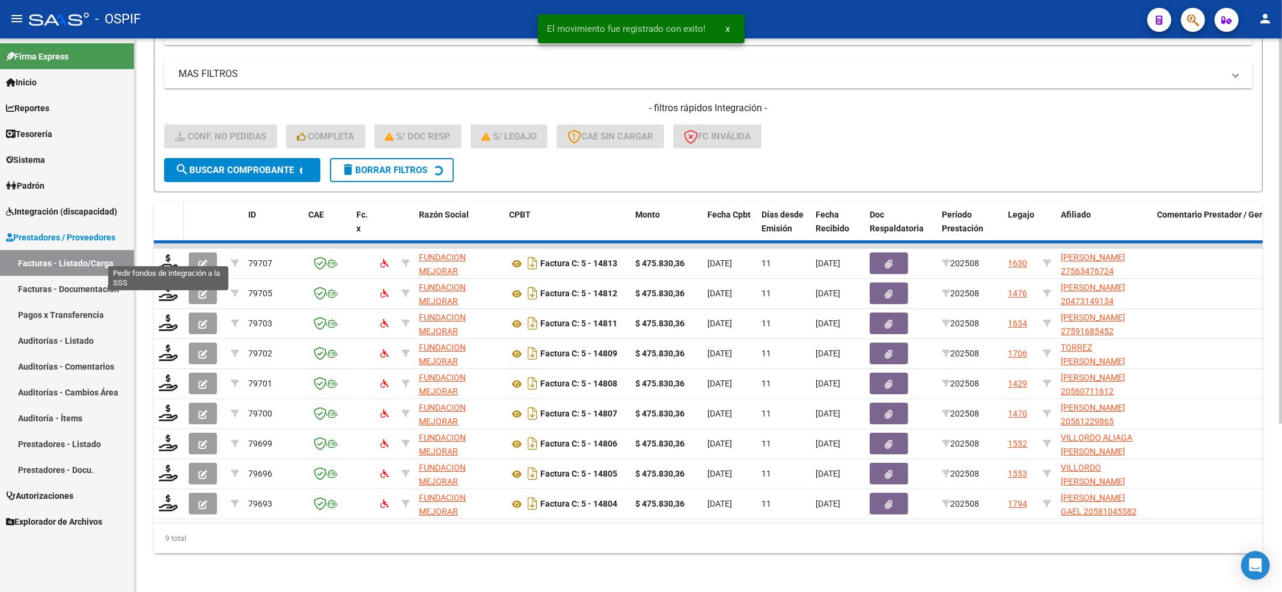
scroll to position [209, 0]
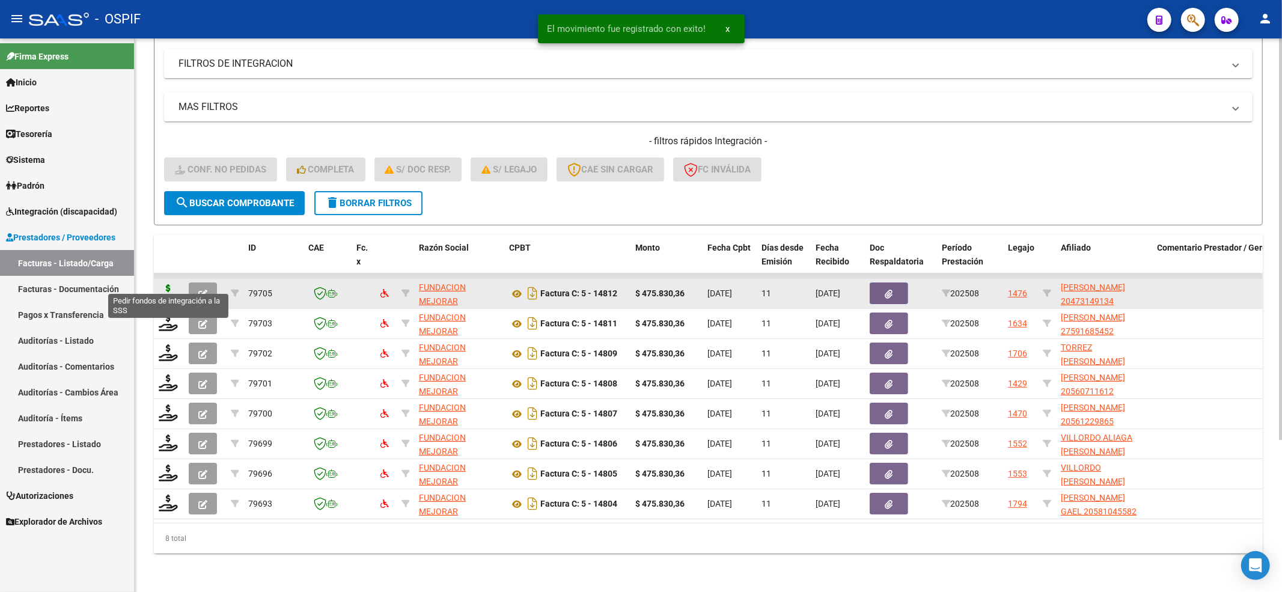
click at [165, 284] on icon at bounding box center [168, 292] width 19 height 17
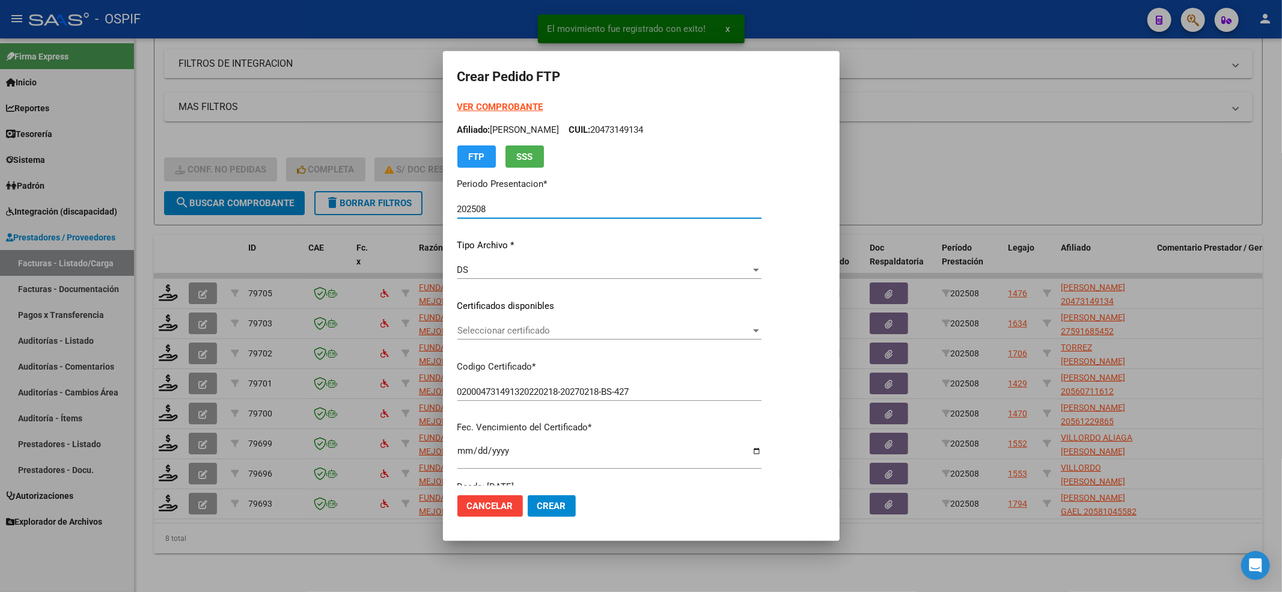
click at [493, 333] on span "Seleccionar certificado" at bounding box center [603, 330] width 293 height 11
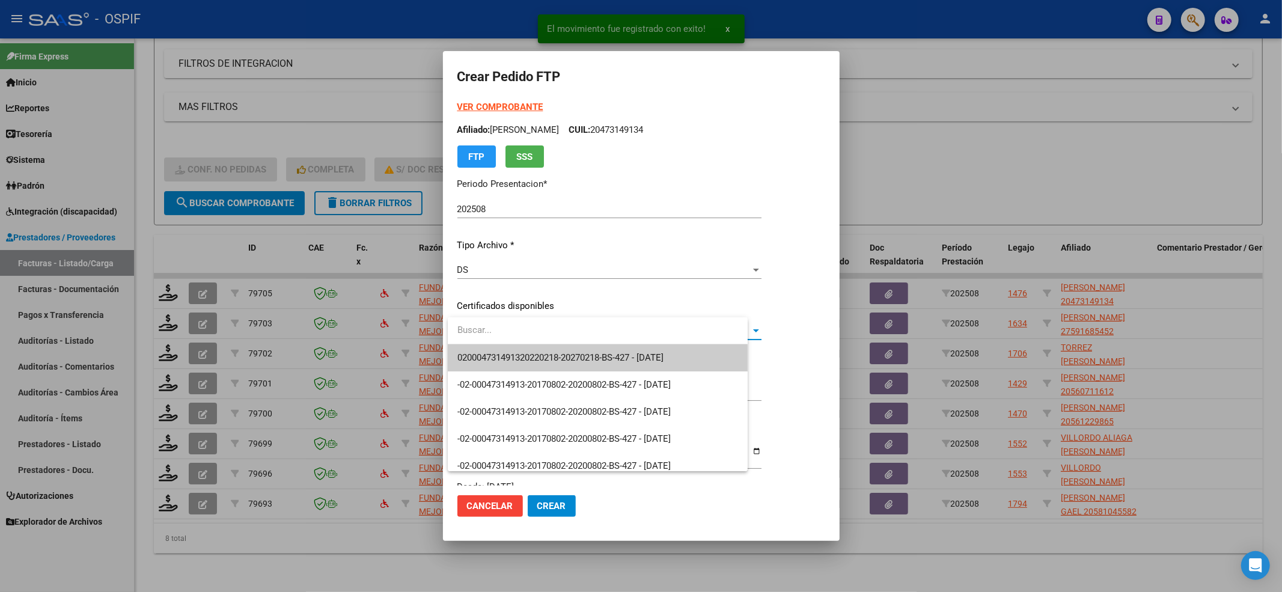
click at [484, 353] on span "020004731491320220218-20270218-BS-427 - [DATE]" at bounding box center [560, 357] width 206 height 11
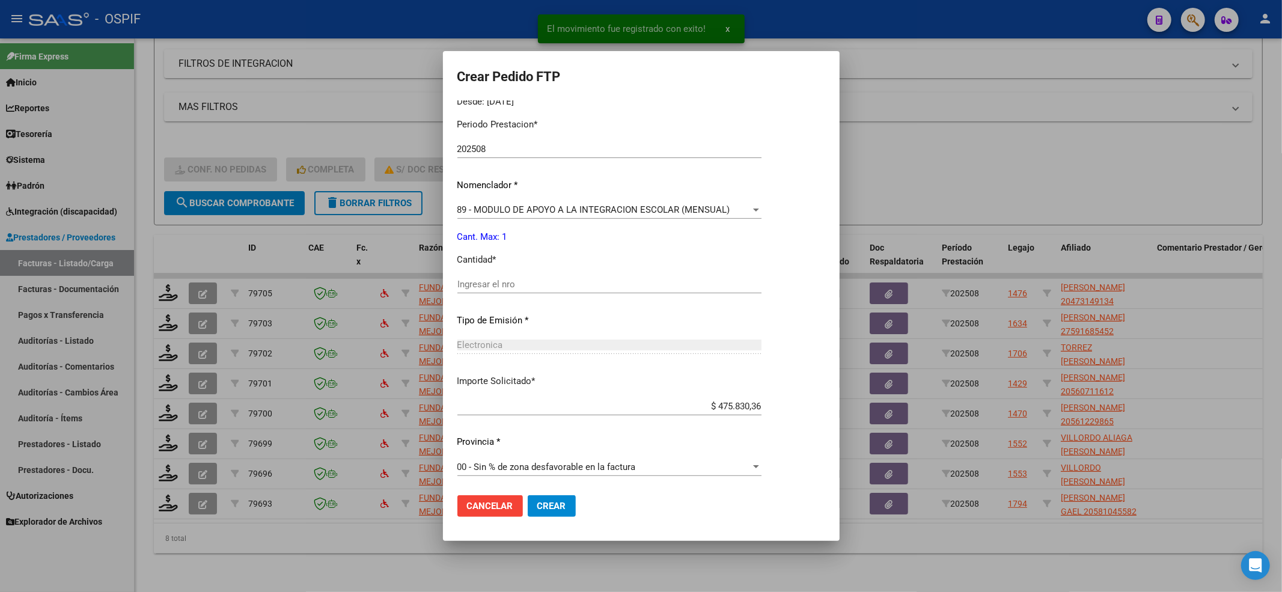
scroll to position [387, 0]
click at [485, 279] on input "Ingresar el nro" at bounding box center [609, 282] width 304 height 11
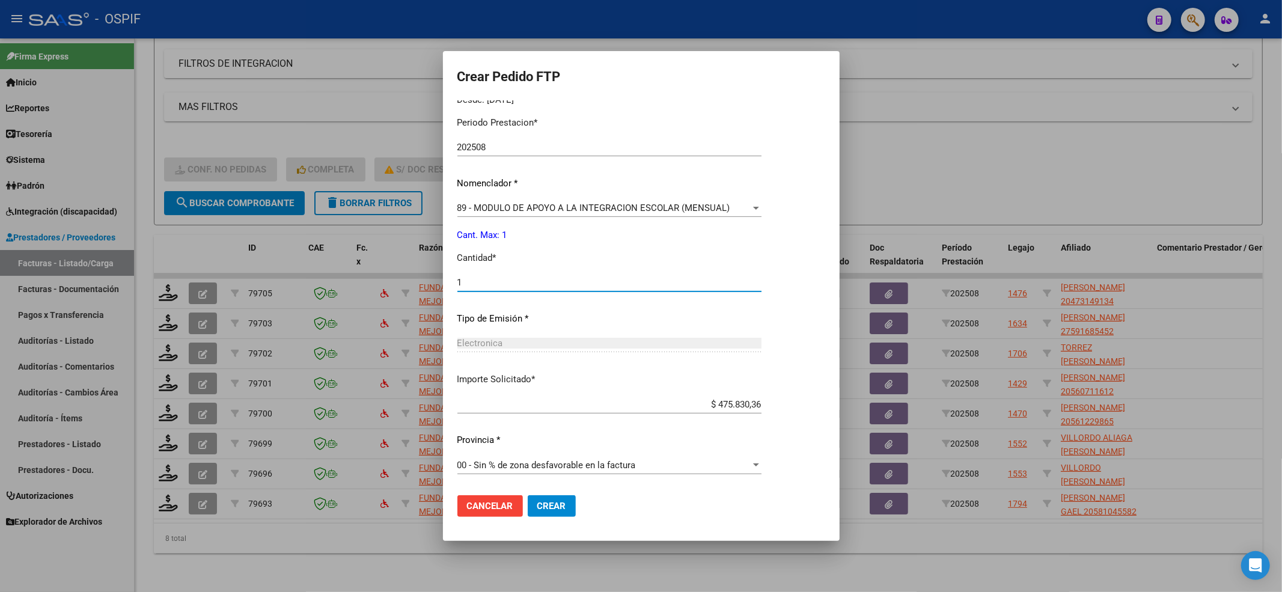
click at [553, 443] on span "Crear" at bounding box center [551, 506] width 29 height 11
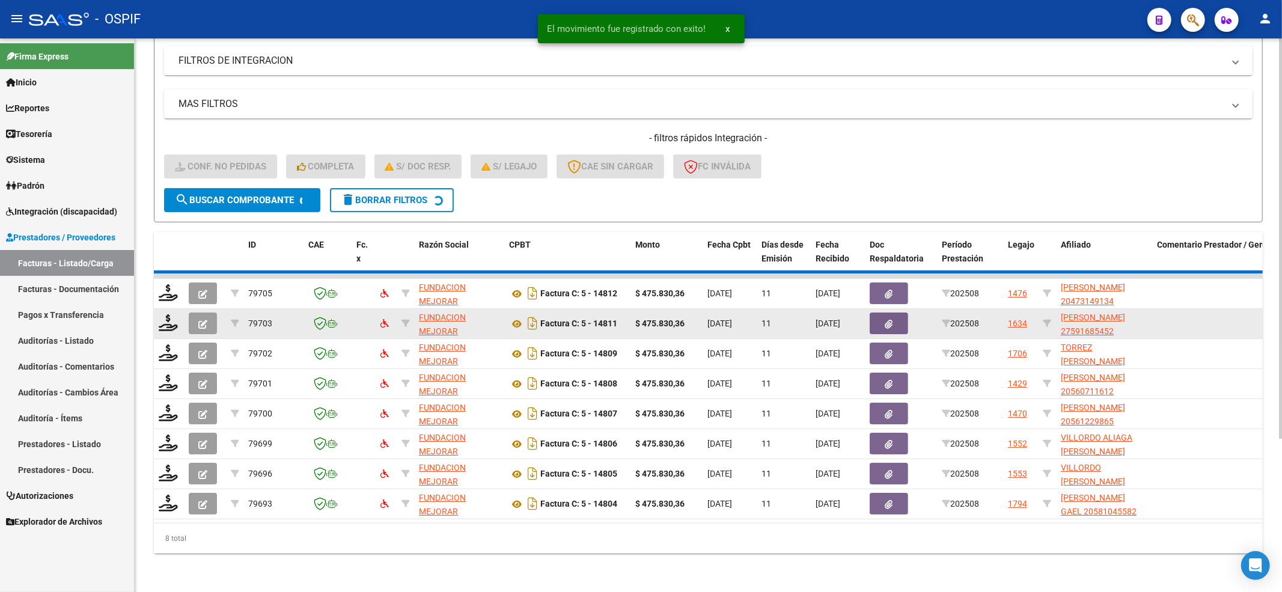
scroll to position [179, 0]
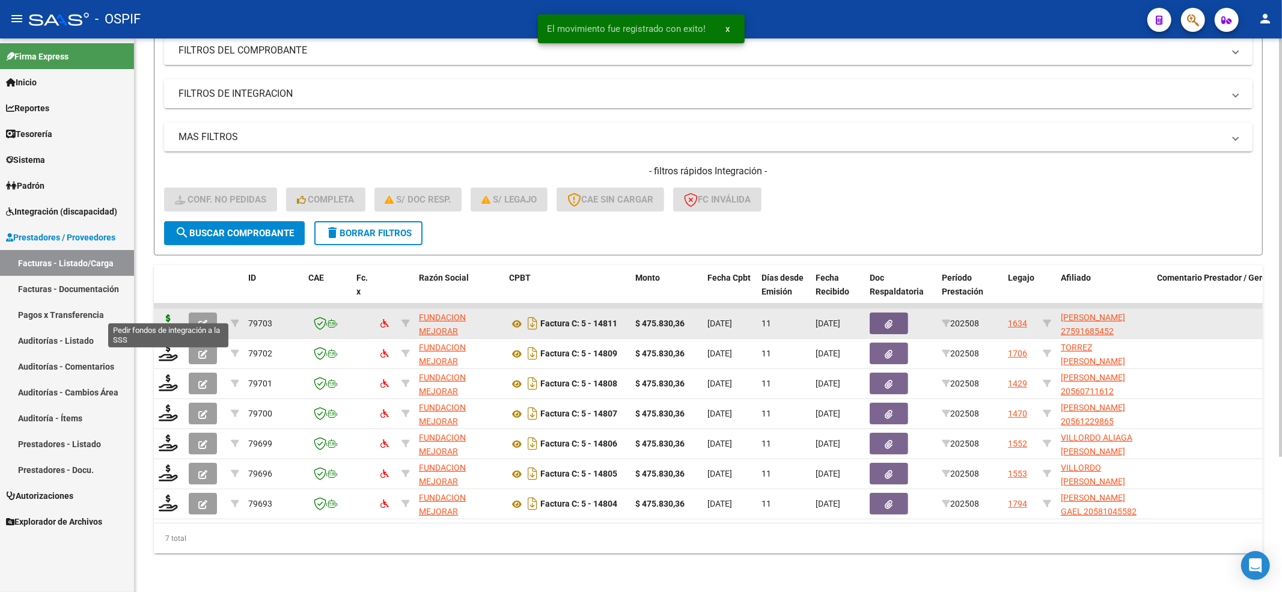
click at [172, 314] on icon at bounding box center [168, 322] width 19 height 17
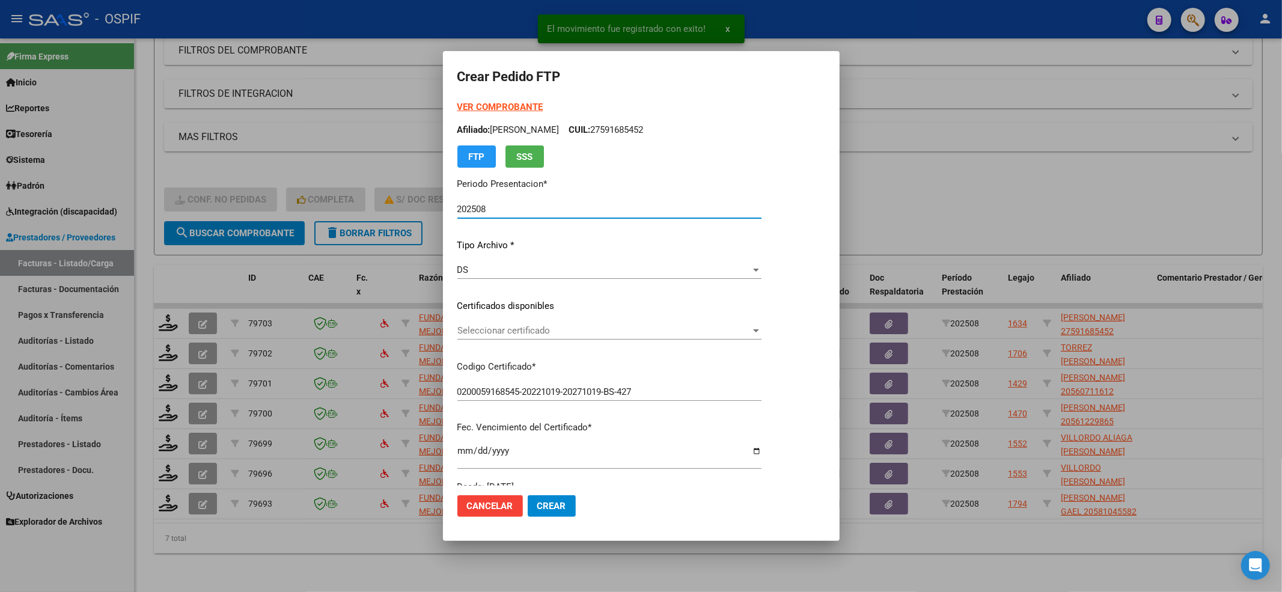
click at [544, 344] on div "Seleccionar certificado Seleccionar certificado" at bounding box center [609, 335] width 304 height 29
click at [544, 339] on div "Seleccionar certificado Seleccionar certificado" at bounding box center [609, 330] width 304 height 18
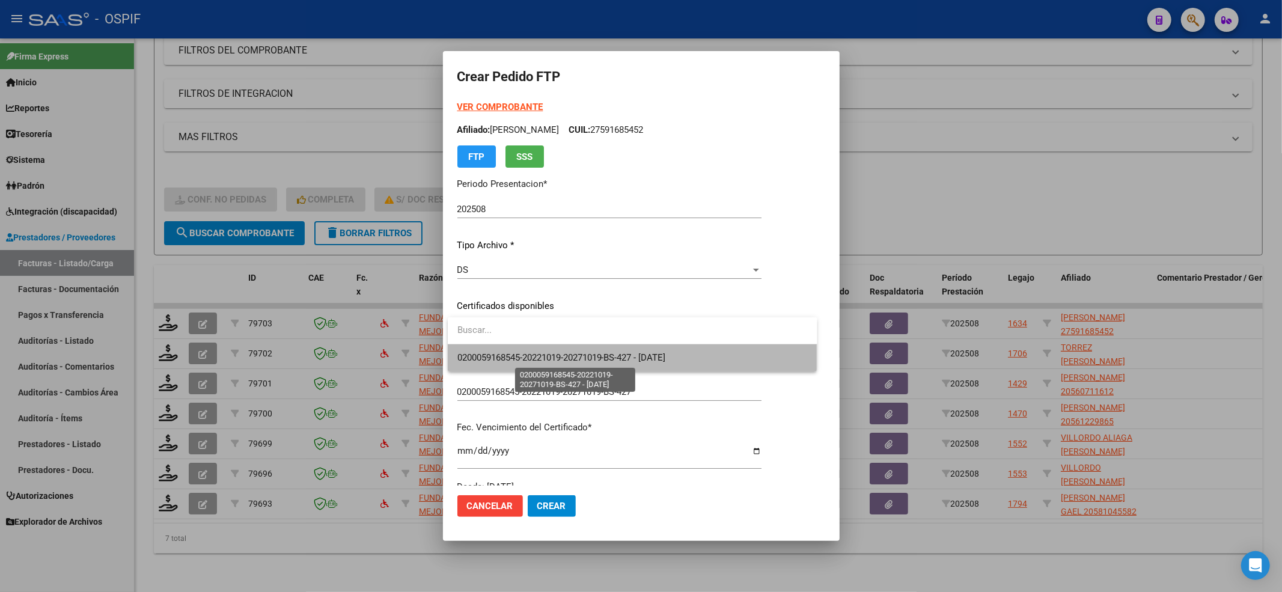
click at [535, 355] on span "0200059168545-20221019-20271019-BS-427 - [DATE]" at bounding box center [561, 357] width 208 height 11
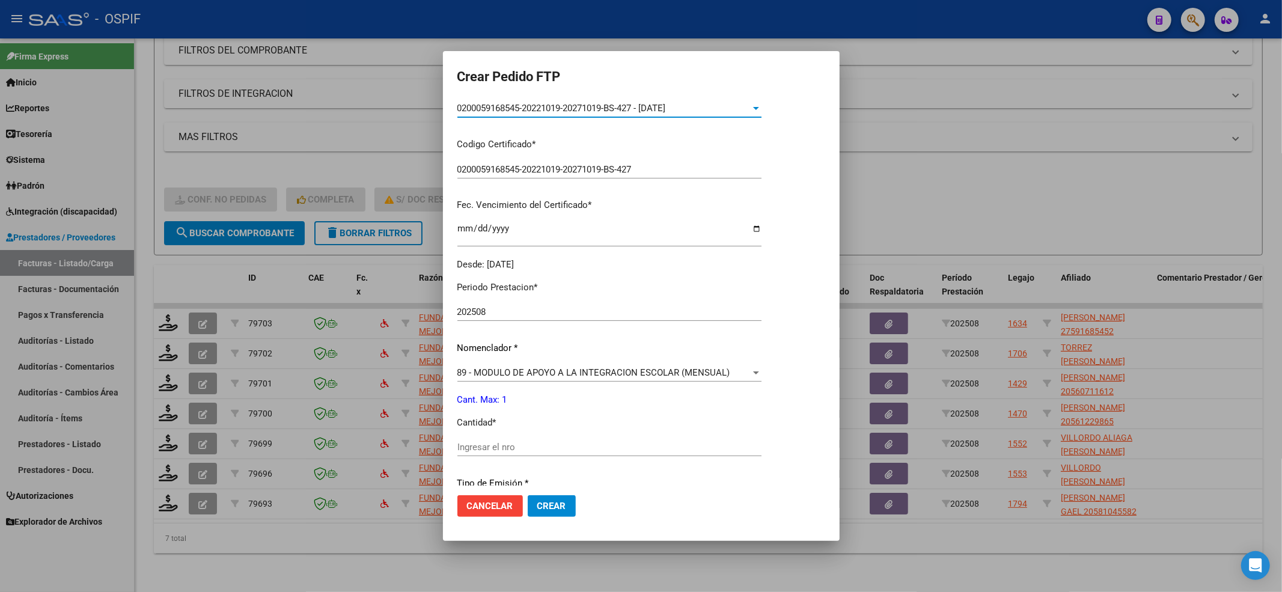
scroll to position [387, 0]
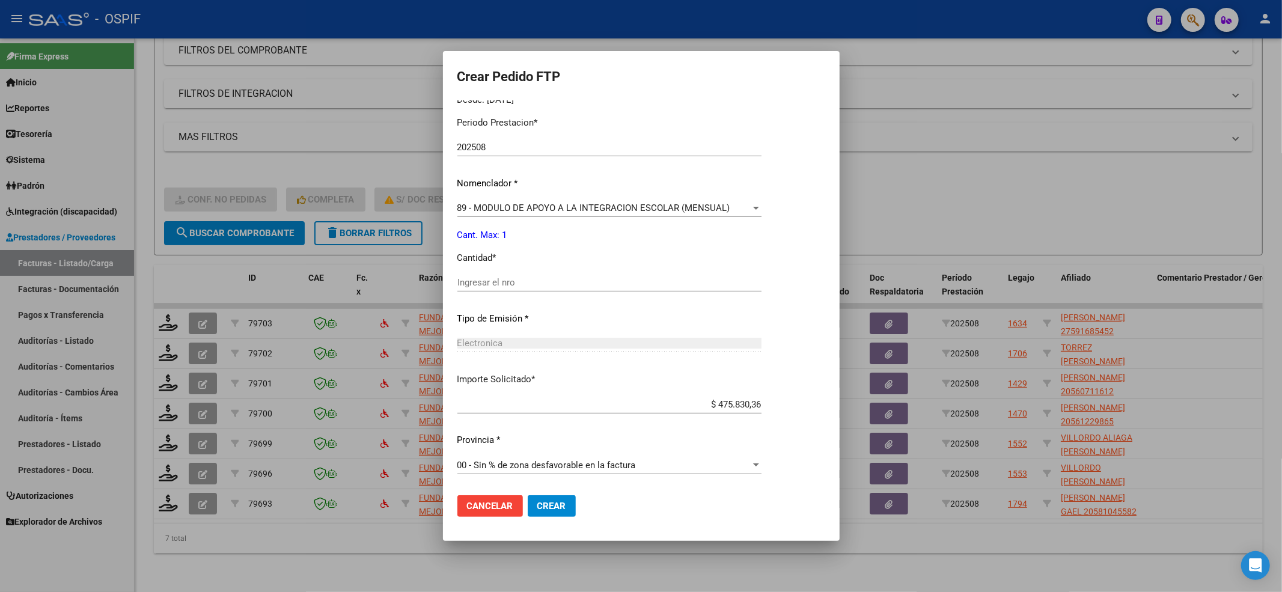
drag, startPoint x: 495, startPoint y: 274, endPoint x: 495, endPoint y: 286, distance: 12.0
click at [495, 278] on div "Ingresar el nro" at bounding box center [609, 282] width 304 height 18
click at [554, 443] on button "Crear" at bounding box center [552, 506] width 48 height 22
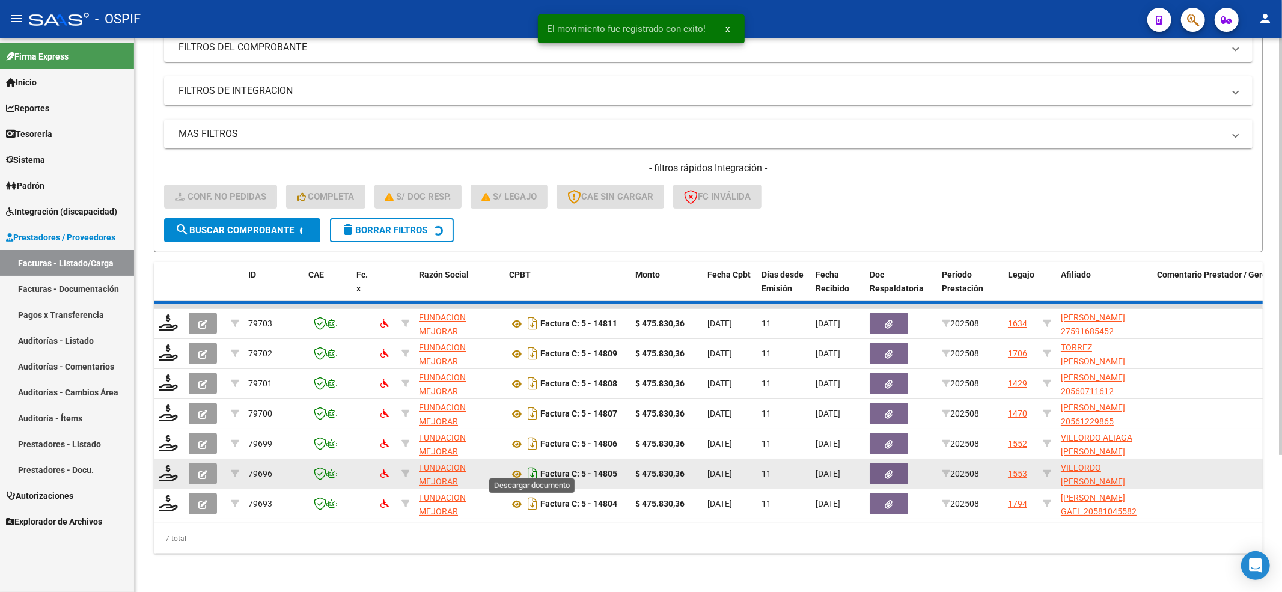
scroll to position [149, 0]
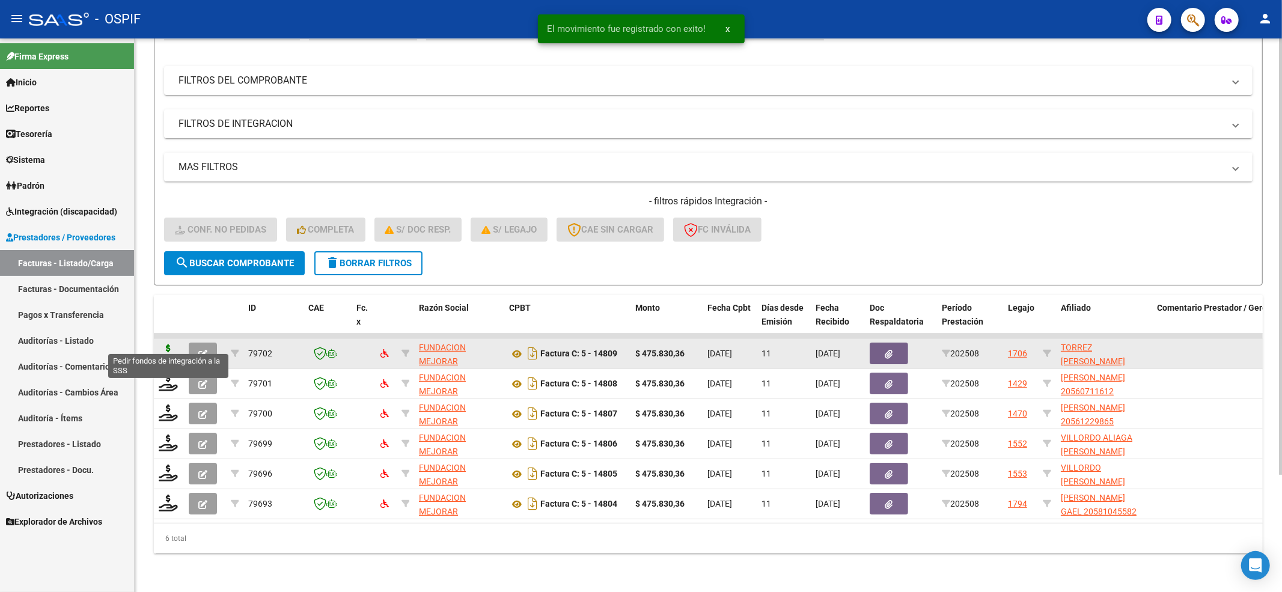
click at [169, 344] on icon at bounding box center [168, 352] width 19 height 17
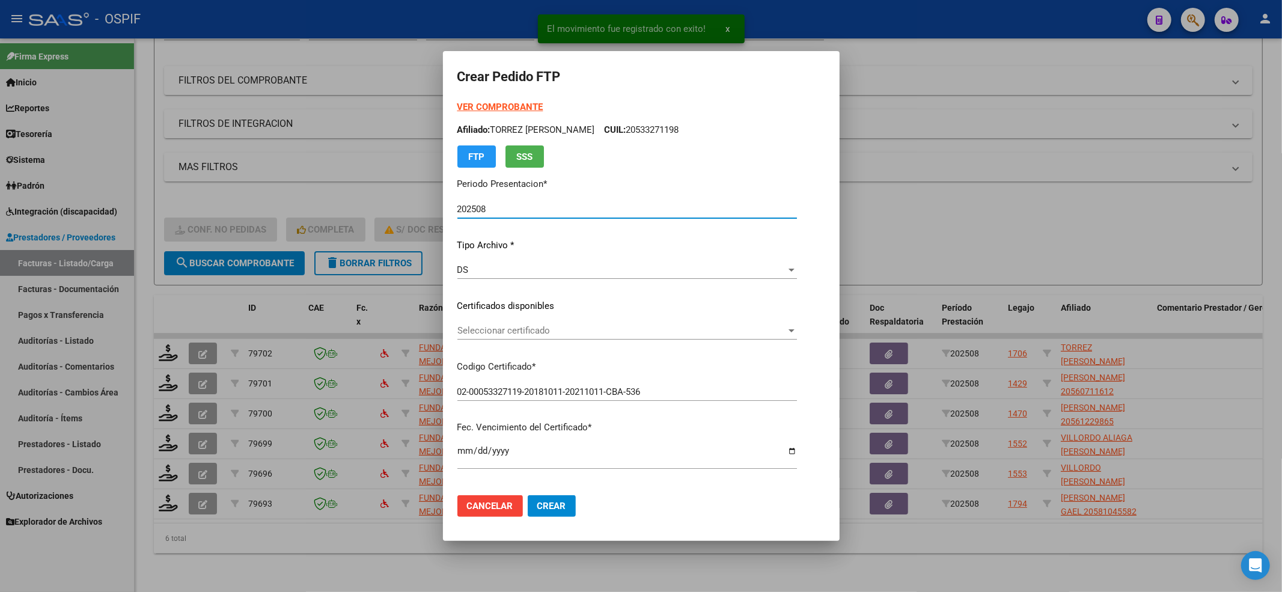
drag, startPoint x: 554, startPoint y: 327, endPoint x: 551, endPoint y: 334, distance: 7.3
click at [551, 334] on span "Seleccionar certificado" at bounding box center [621, 330] width 329 height 11
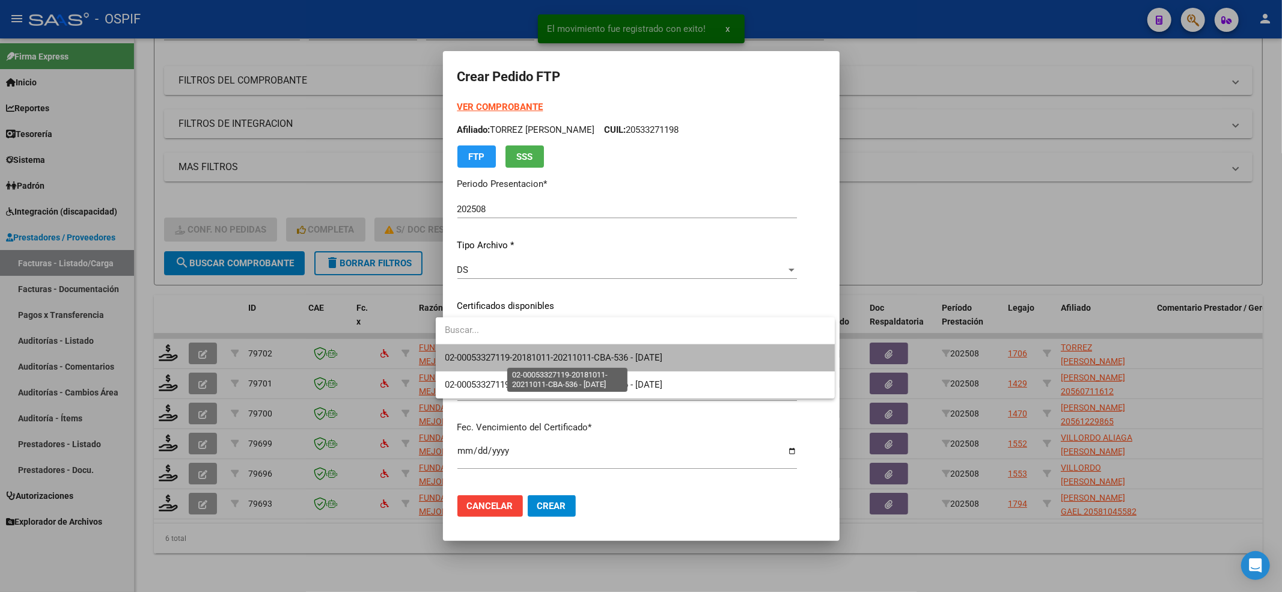
click at [500, 353] on span "02-00053327119-20181011-20211011-CBA-536 - [DATE]" at bounding box center [554, 357] width 218 height 11
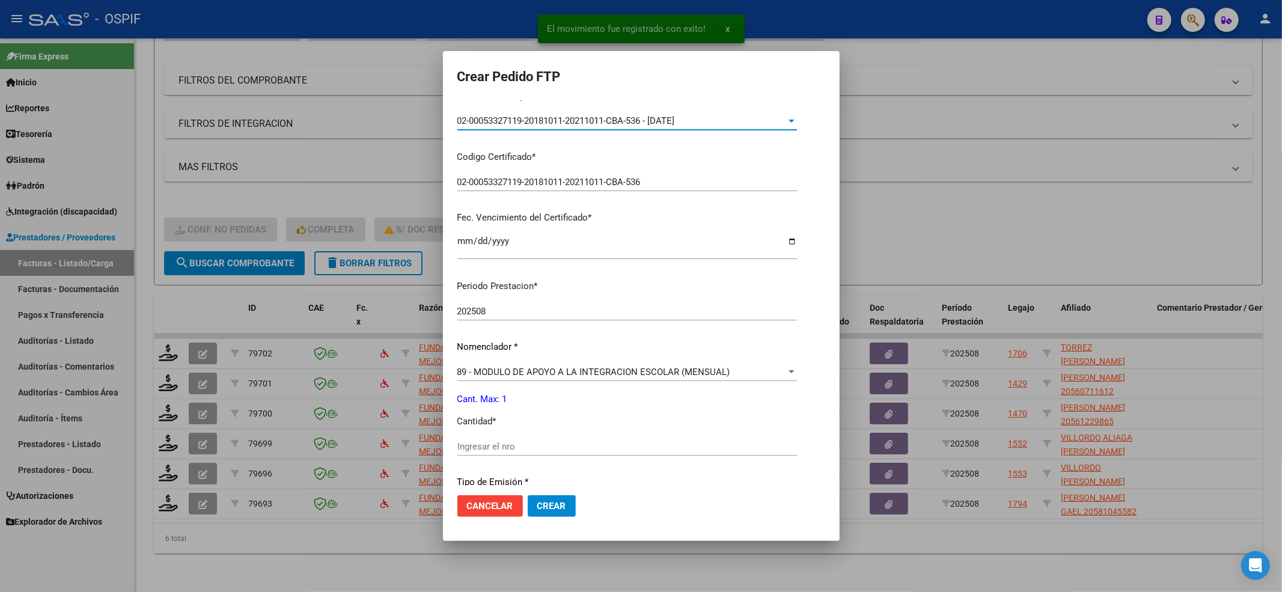
scroll to position [240, 0]
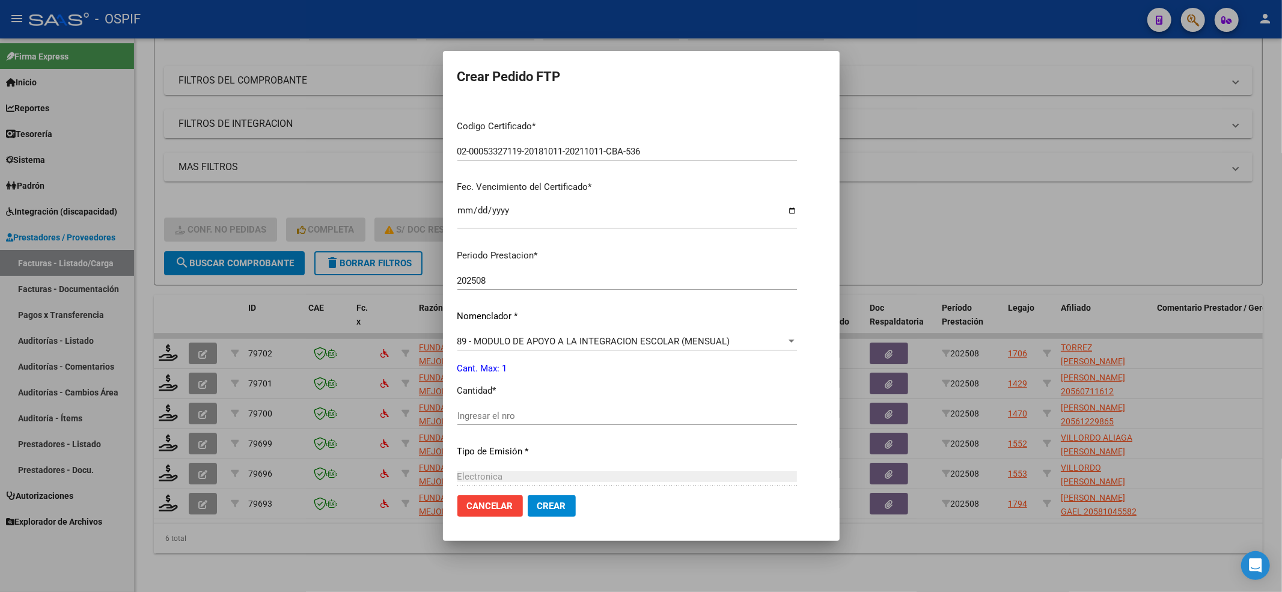
click at [469, 421] on input "Ingresar el nro" at bounding box center [626, 415] width 339 height 11
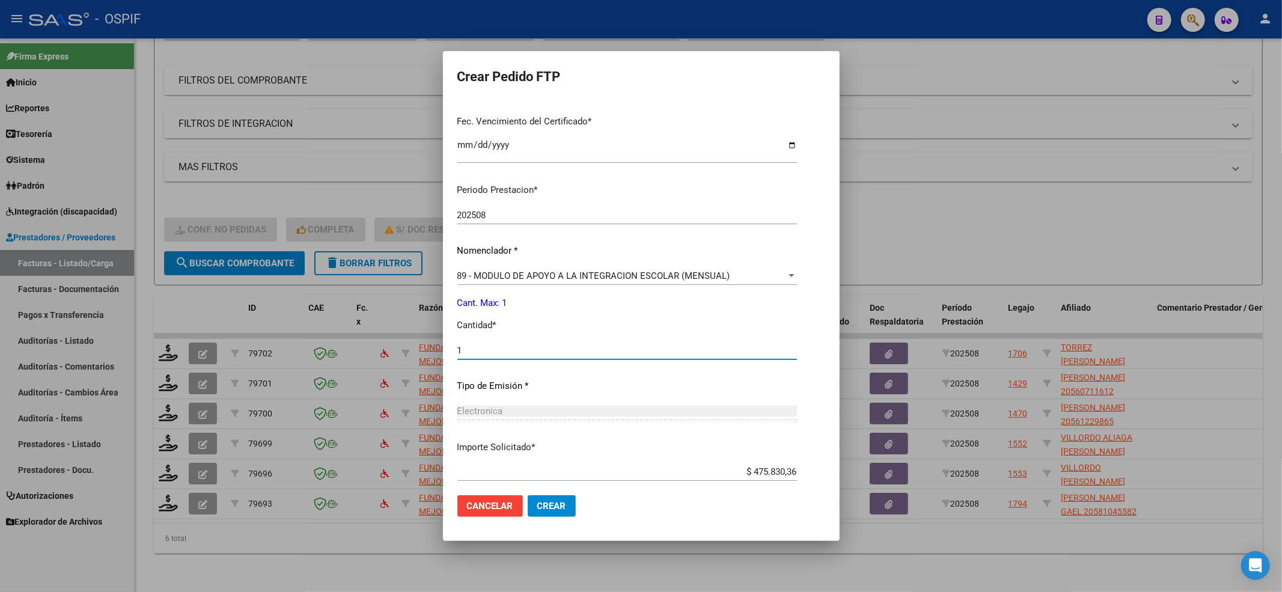
scroll to position [373, 0]
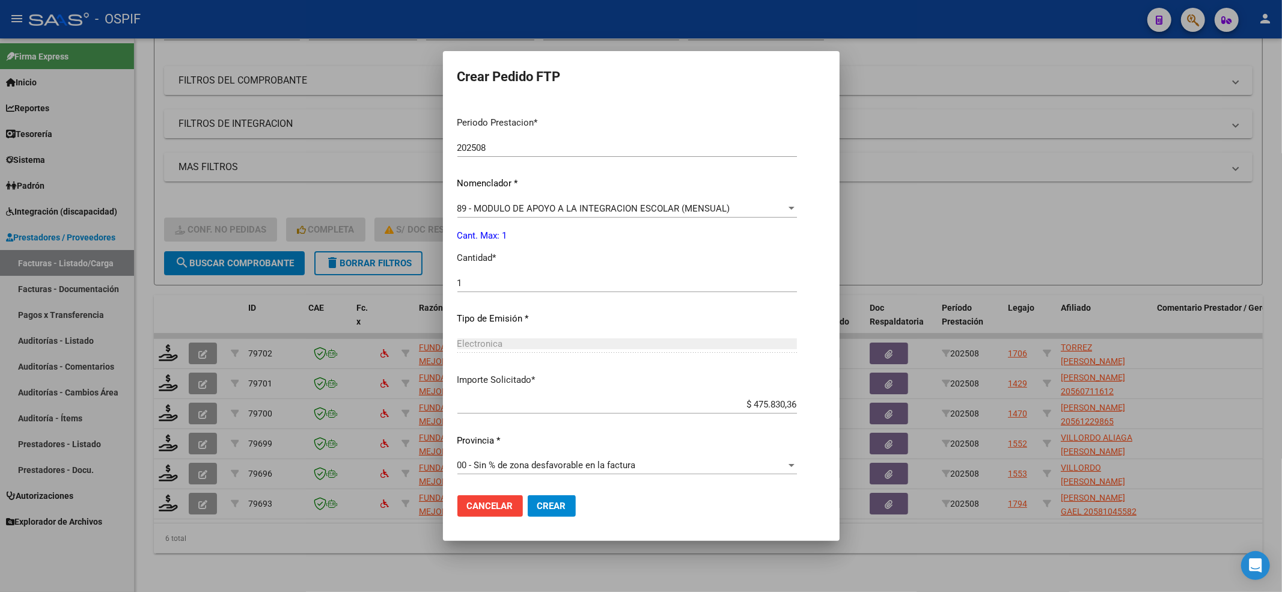
click at [541, 443] on mat-dialog-actions "Cancelar Crear" at bounding box center [641, 505] width 368 height 41
click at [546, 443] on button "Crear" at bounding box center [552, 506] width 48 height 22
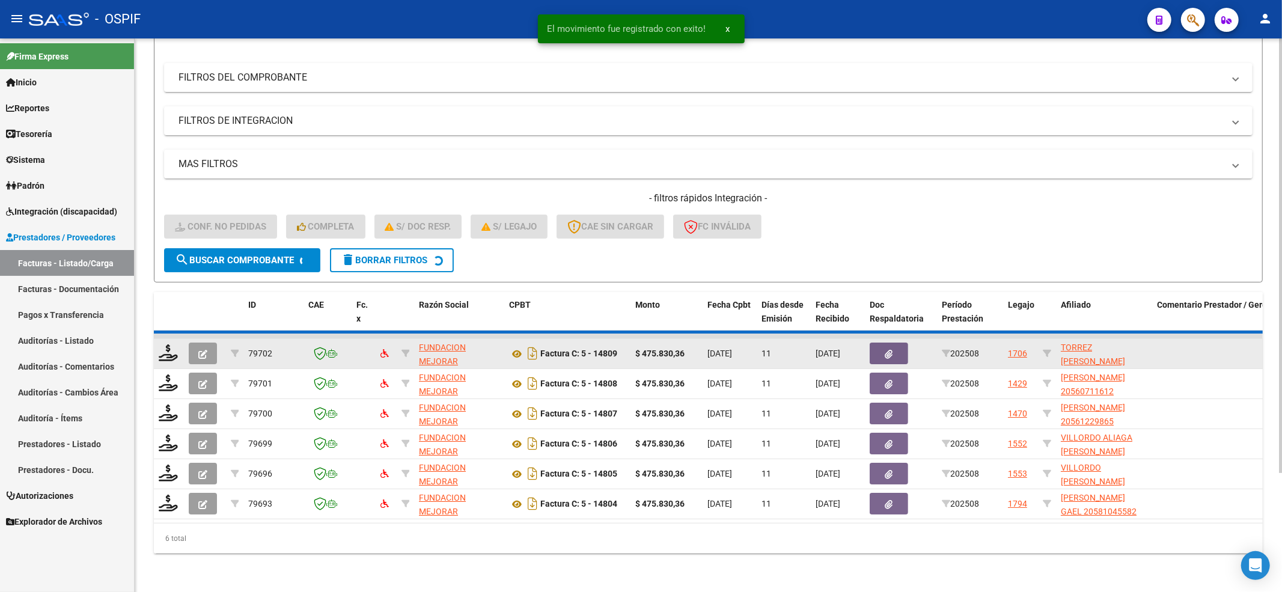
scroll to position [119, 0]
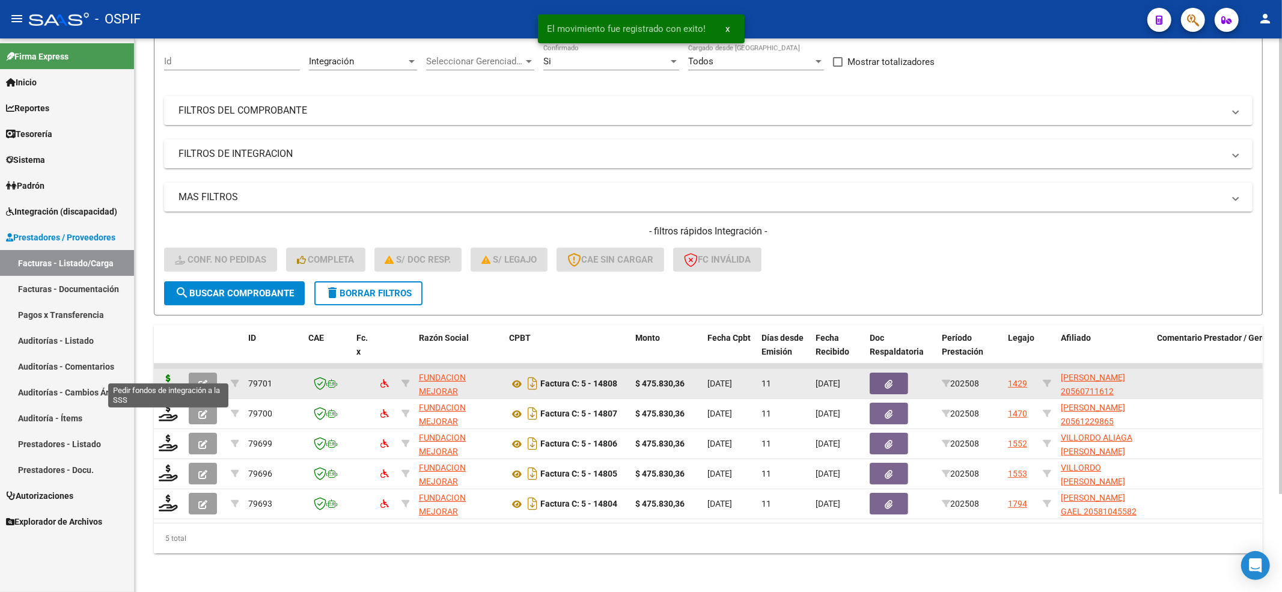
click at [176, 376] on icon at bounding box center [168, 382] width 19 height 17
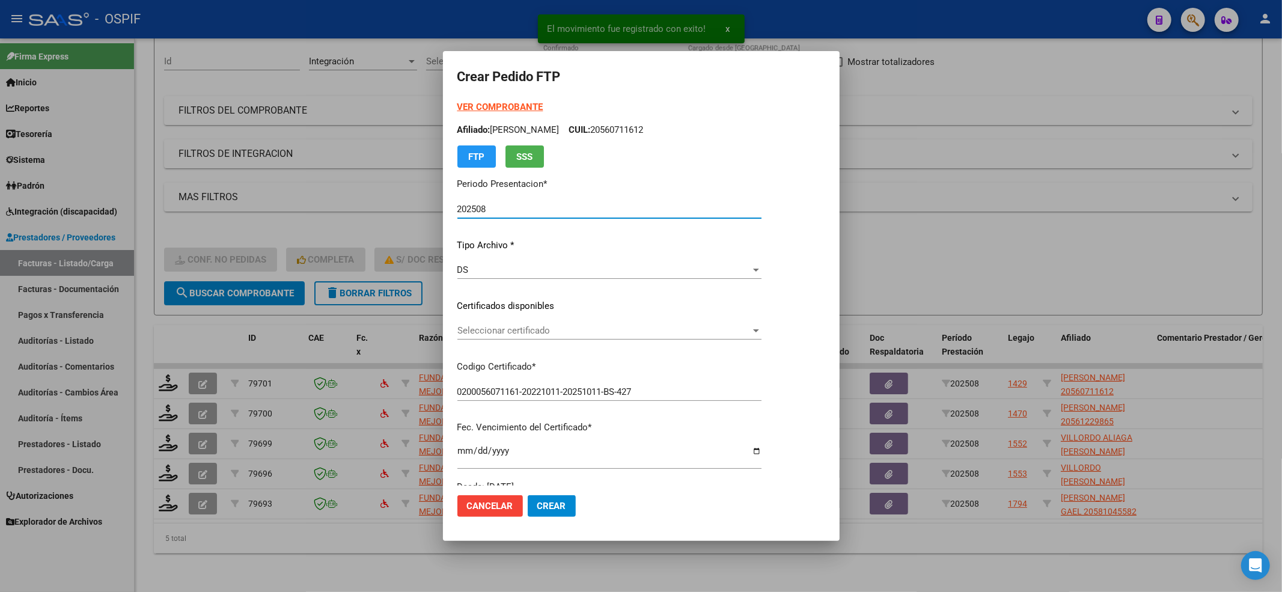
click at [542, 368] on p "Codigo Certificado *" at bounding box center [609, 367] width 304 height 14
click at [528, 318] on div "VER COMPROBANTE ARCA Padrón Afiliado: [PERSON_NAME]: 20560711612 FTP SSS Period…" at bounding box center [609, 296] width 304 height 393
click at [523, 332] on span "Seleccionar certificado" at bounding box center [603, 330] width 293 height 11
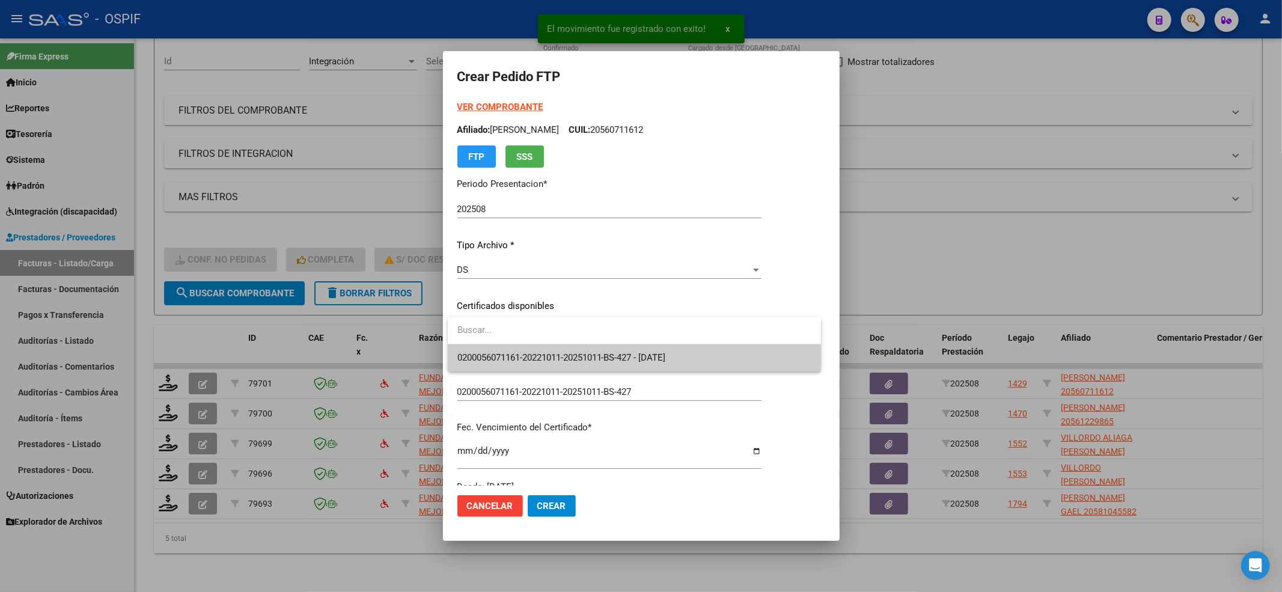
click at [506, 339] on input "dropdown search" at bounding box center [634, 330] width 373 height 27
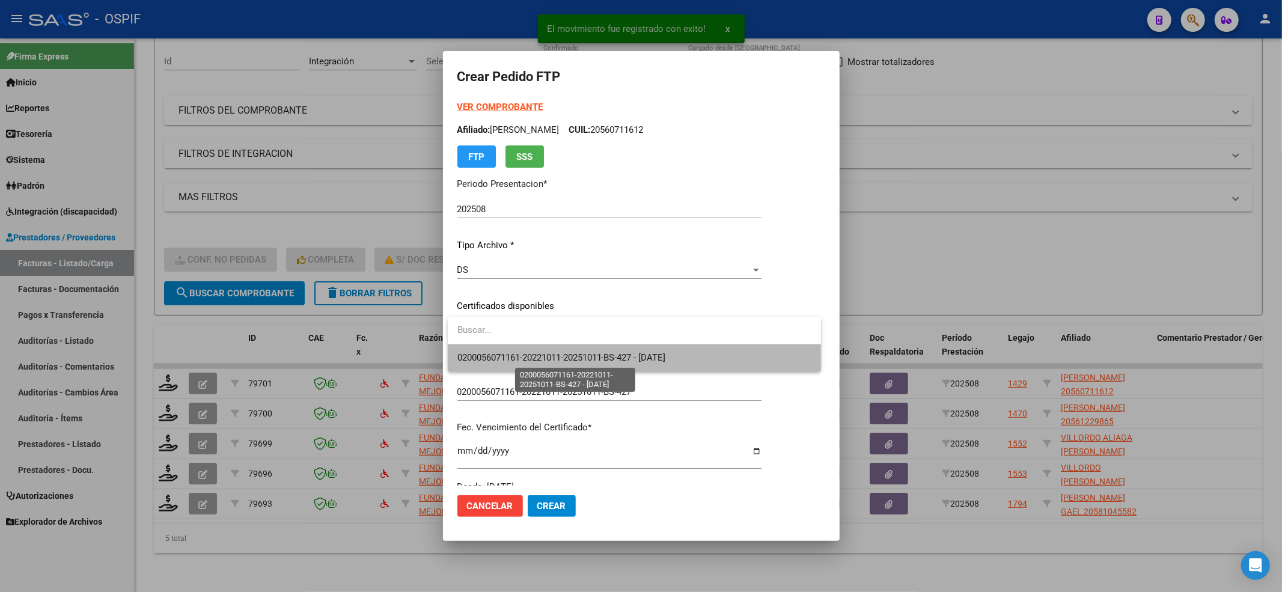
click at [489, 361] on span "0200056071161-20221011-20251011-BS-427 - [DATE]" at bounding box center [561, 357] width 208 height 11
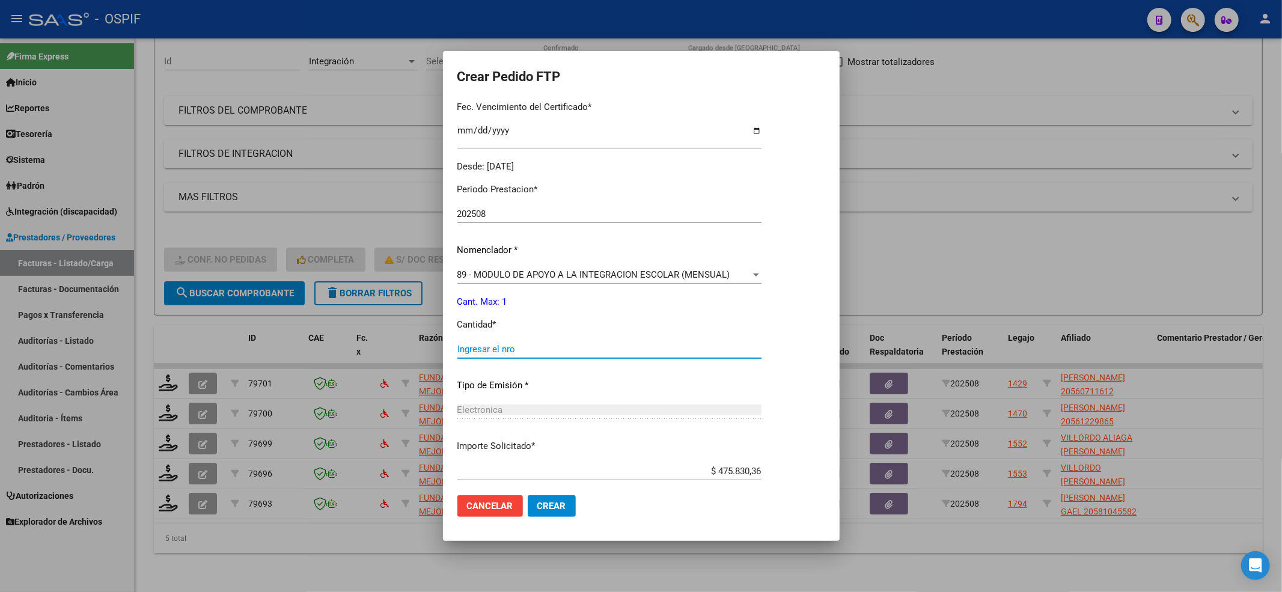
click at [498, 348] on input "Ingresar el nro" at bounding box center [609, 349] width 304 height 11
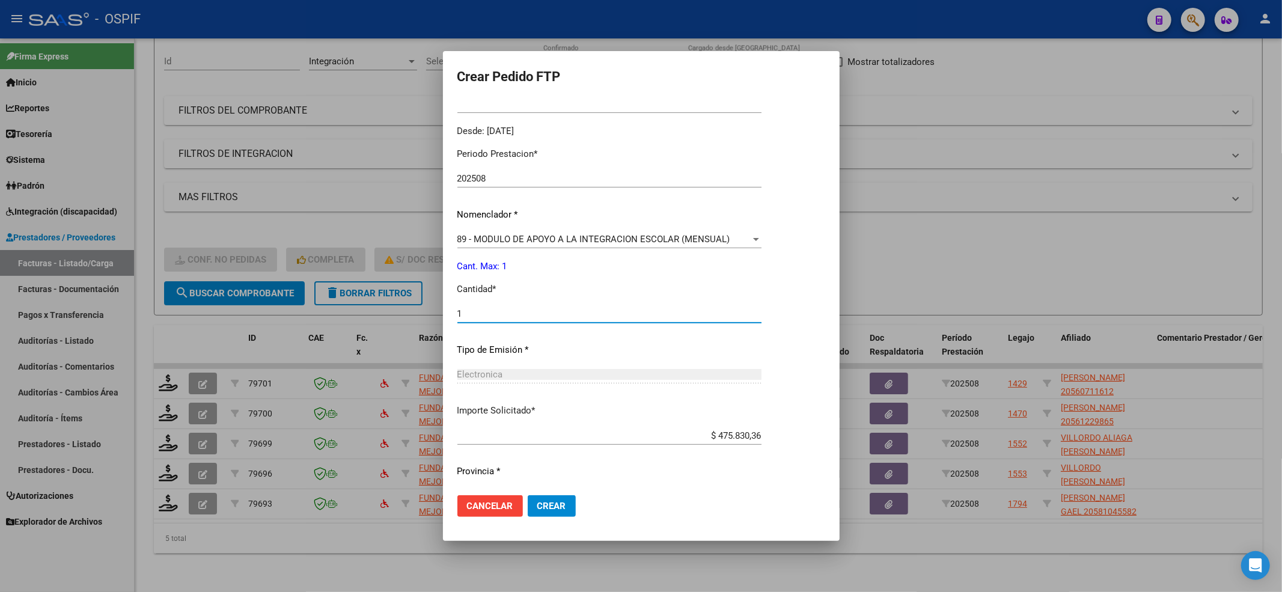
scroll to position [387, 0]
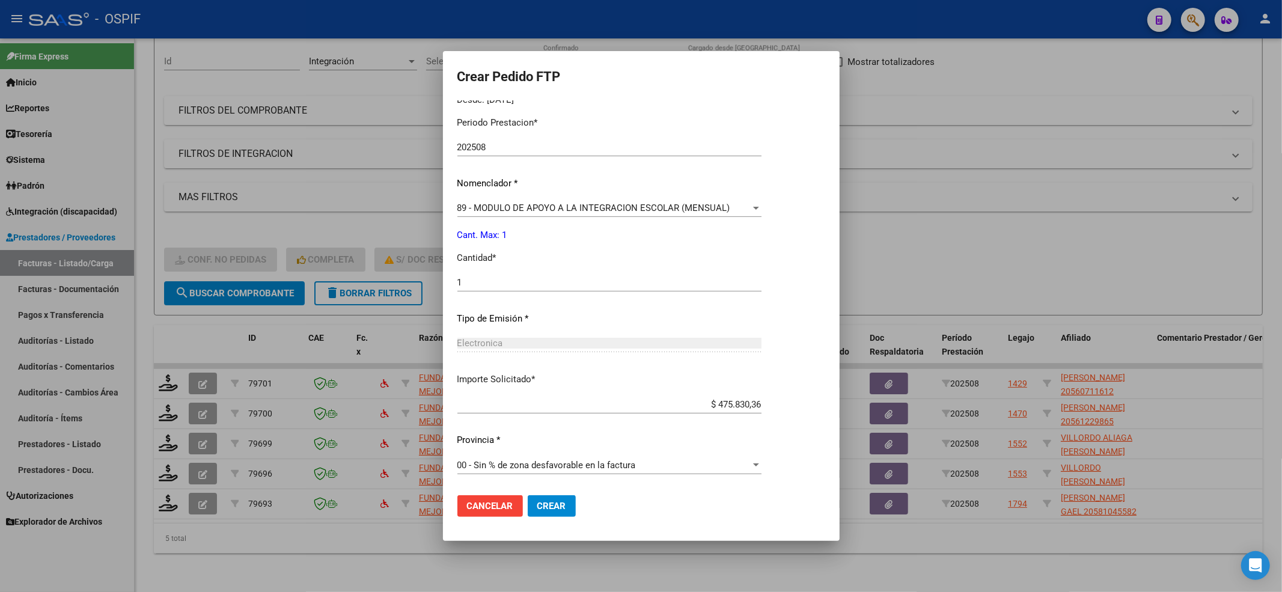
drag, startPoint x: 574, startPoint y: 494, endPoint x: 573, endPoint y: 500, distance: 6.3
click at [574, 443] on div "Cancelar Crear" at bounding box center [516, 506] width 118 height 22
click at [573, 443] on button "Crear" at bounding box center [552, 506] width 48 height 22
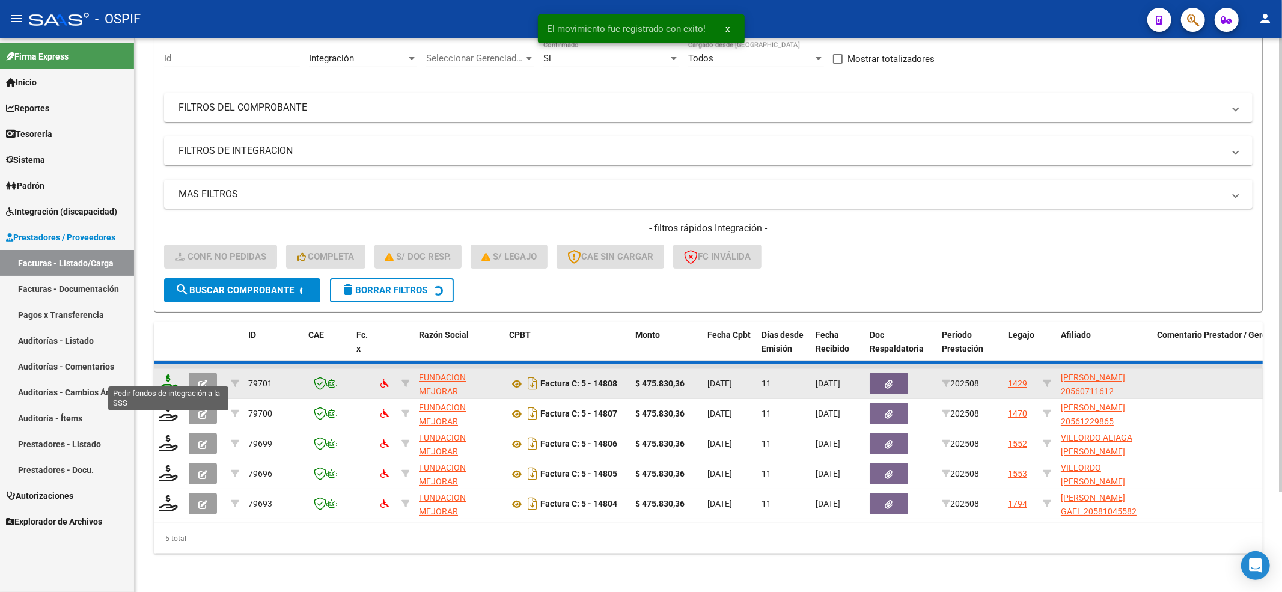
scroll to position [89, 0]
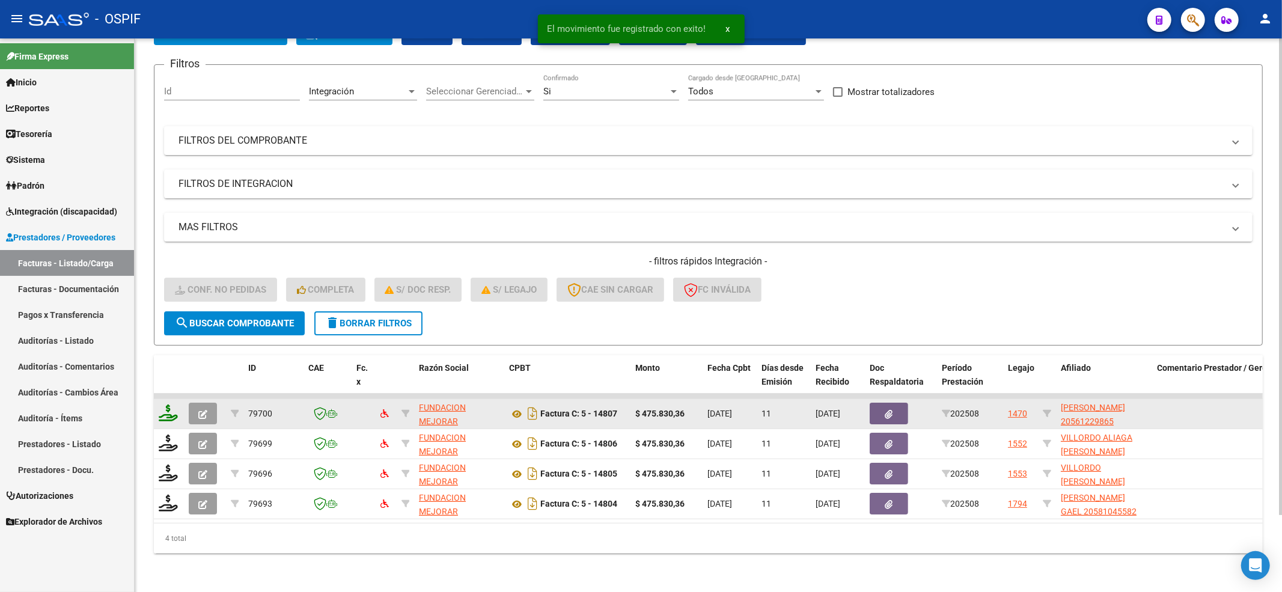
click at [166, 380] on datatable-header-cell at bounding box center [169, 381] width 30 height 53
drag, startPoint x: 148, startPoint y: 402, endPoint x: 177, endPoint y: 397, distance: 29.2
click at [171, 398] on div "Video tutorial PRESTADORES -> Listado de CPBTs Emitidos por Prestadores / Prove…" at bounding box center [708, 275] width 1147 height 631
click at [177, 404] on icon at bounding box center [168, 412] width 19 height 17
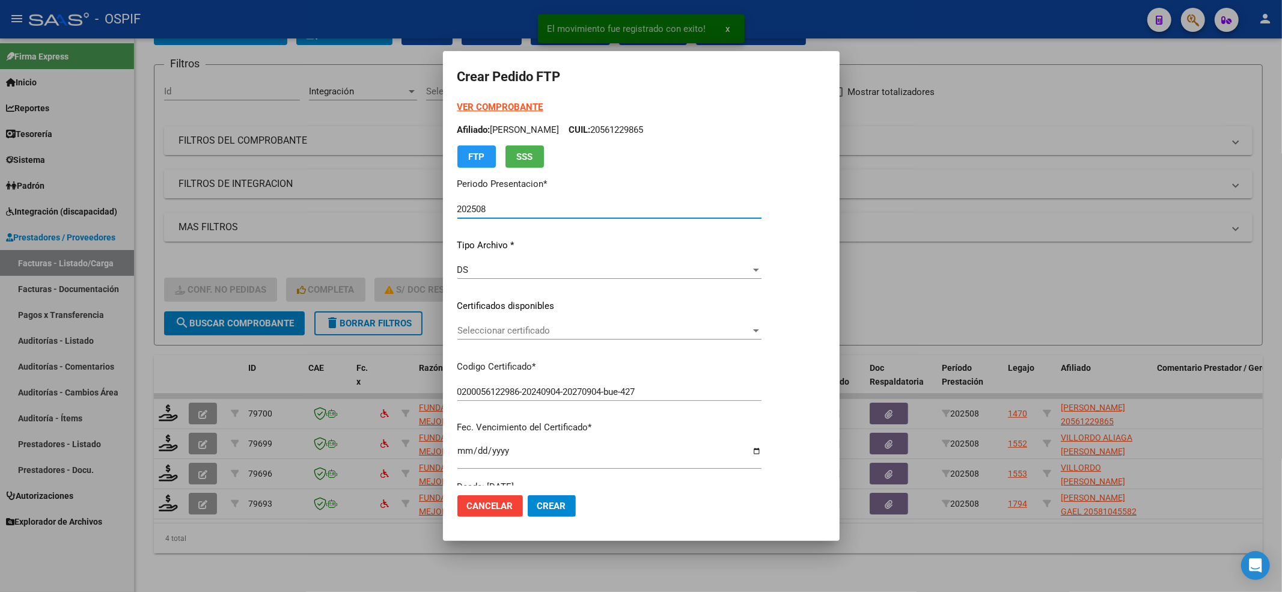
click at [642, 344] on div "Seleccionar certificado Seleccionar certificado" at bounding box center [609, 335] width 304 height 29
click at [640, 335] on span "Seleccionar certificado" at bounding box center [603, 330] width 293 height 11
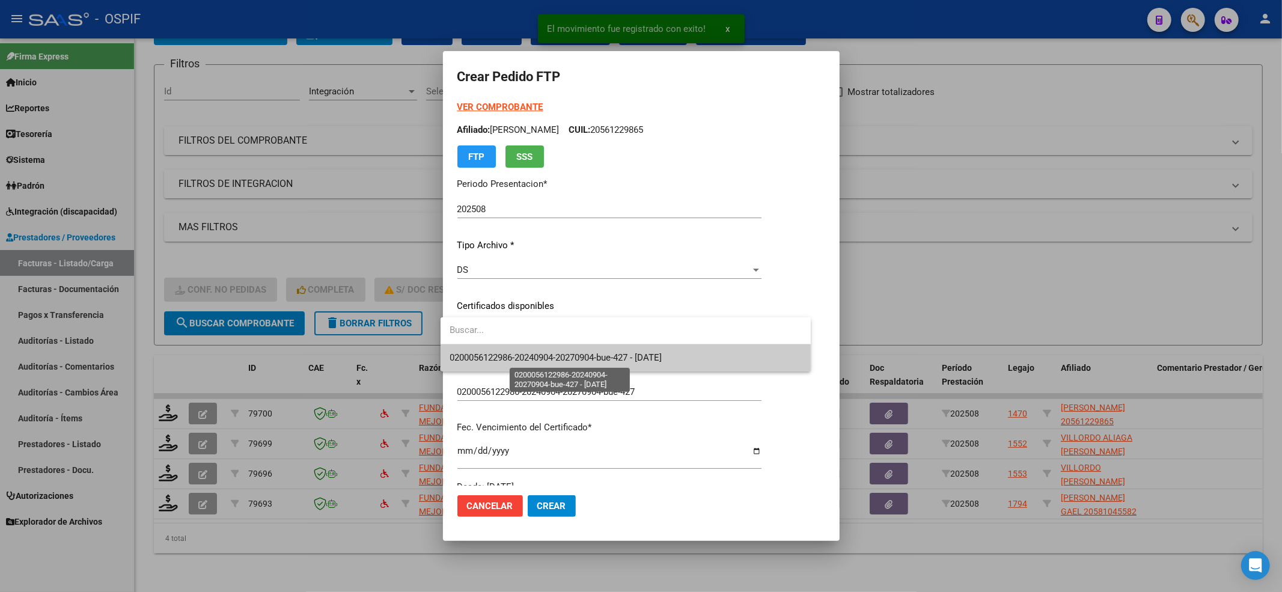
click at [594, 361] on span "0200056122986-20240904-20270904-bue-427 - [DATE]" at bounding box center [556, 357] width 212 height 11
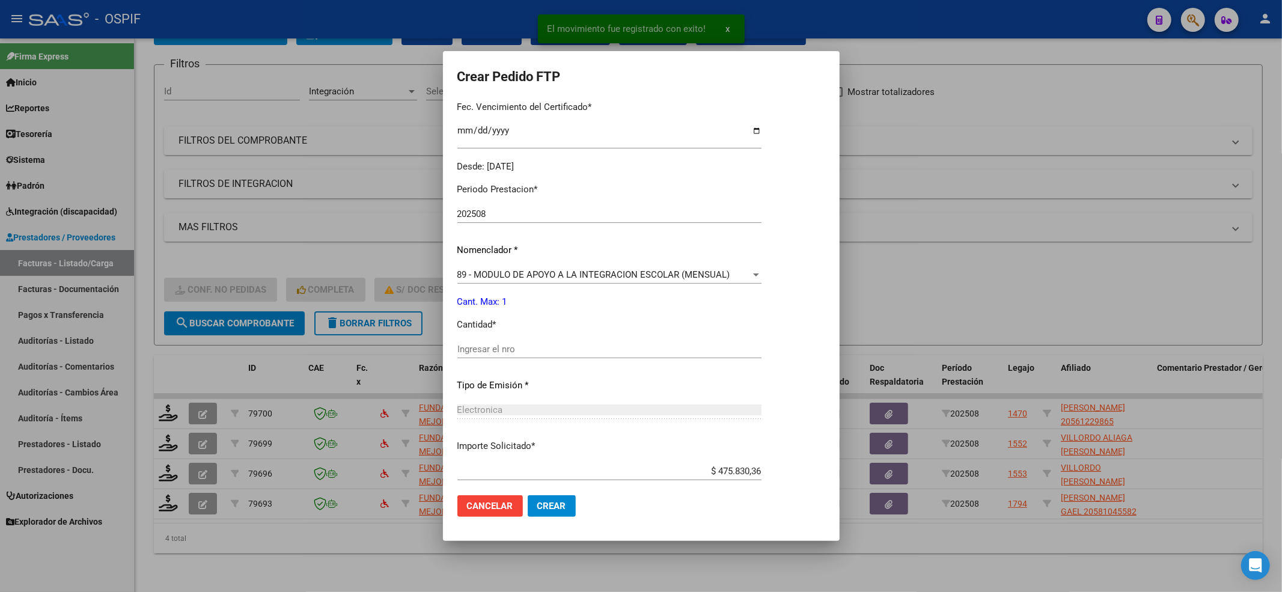
click at [505, 352] on input "Ingresar el nro" at bounding box center [609, 349] width 304 height 11
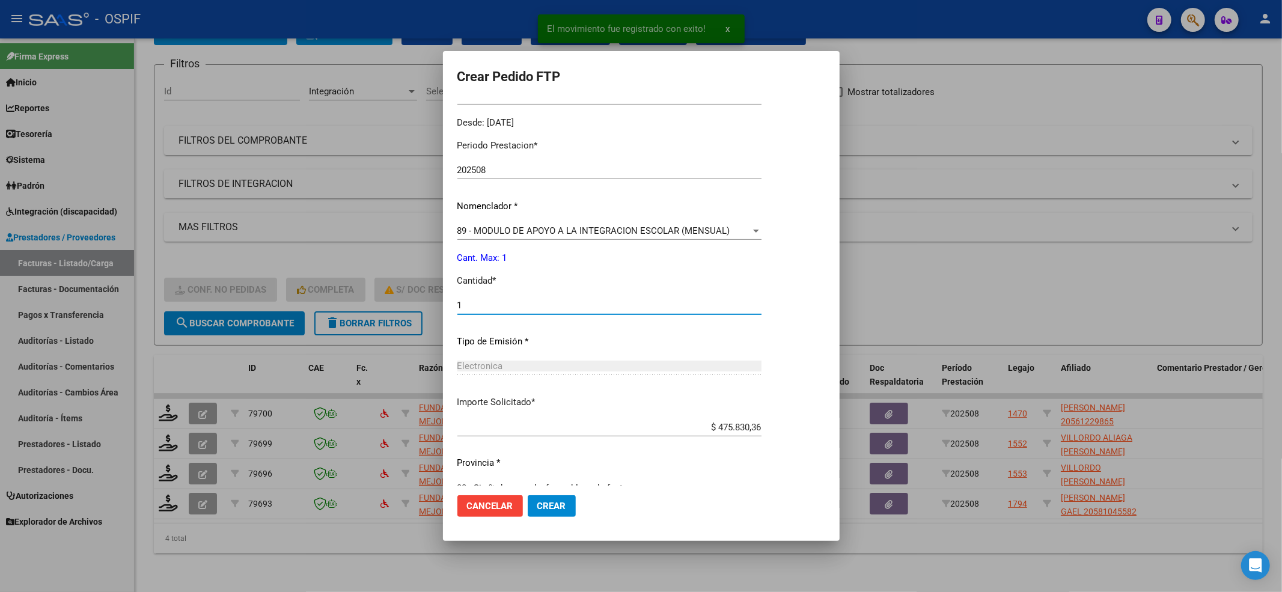
scroll to position [387, 0]
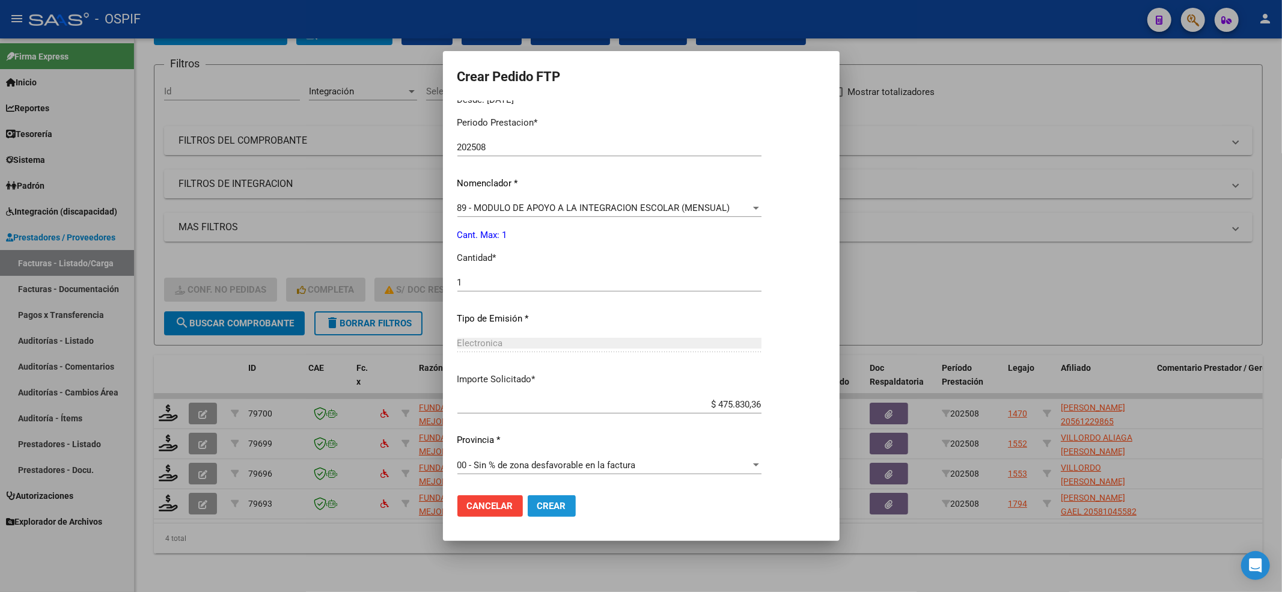
click at [542, 443] on span "Crear" at bounding box center [551, 506] width 29 height 11
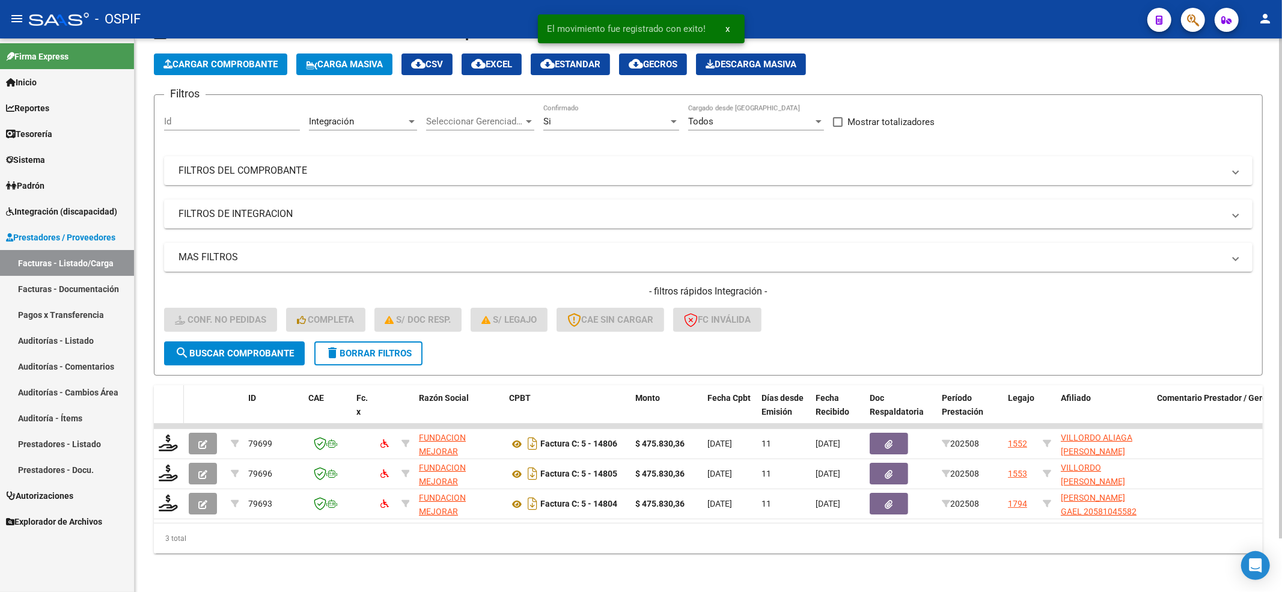
scroll to position [59, 0]
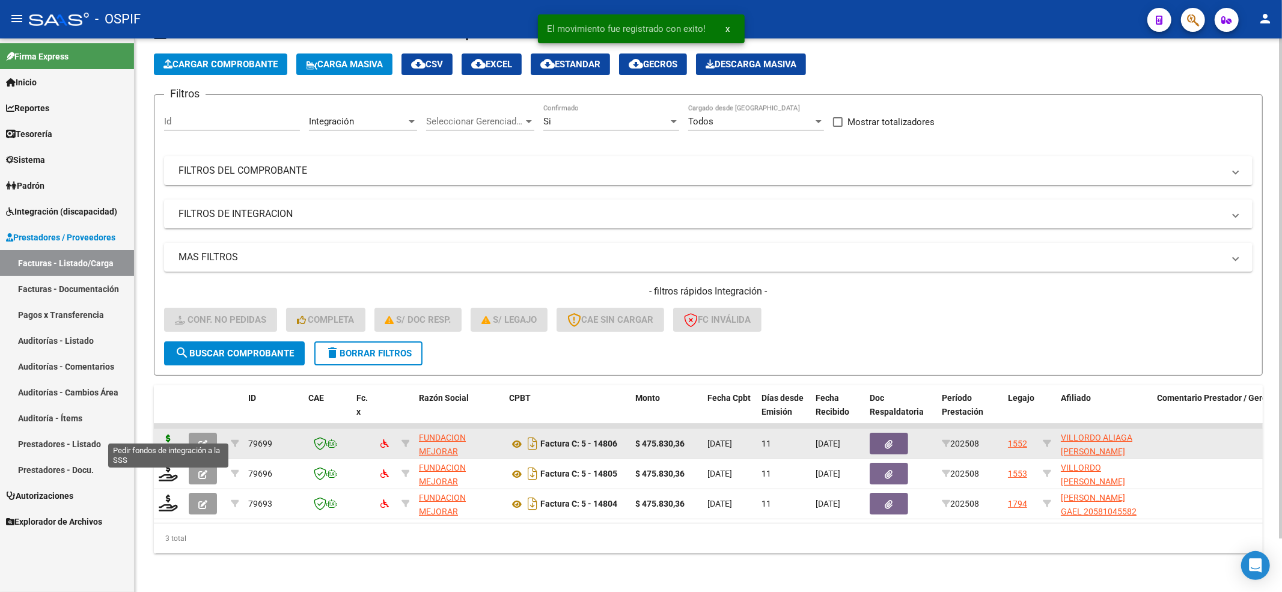
click at [165, 435] on icon at bounding box center [168, 442] width 19 height 17
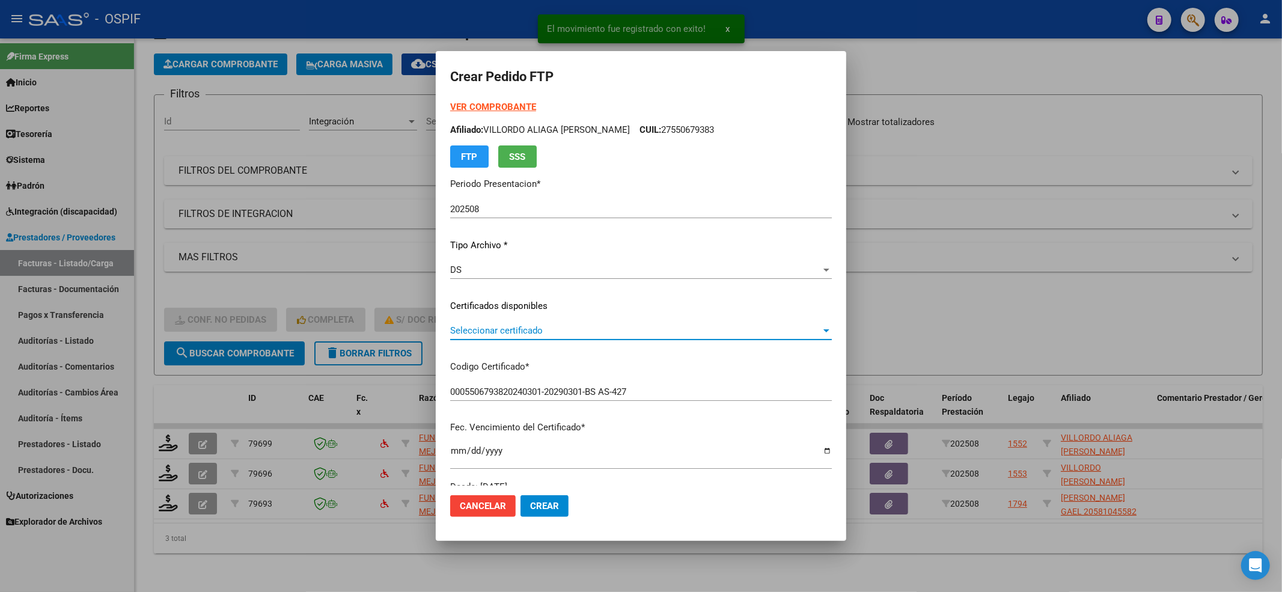
click at [486, 332] on span "Seleccionar certificado" at bounding box center [635, 330] width 371 height 11
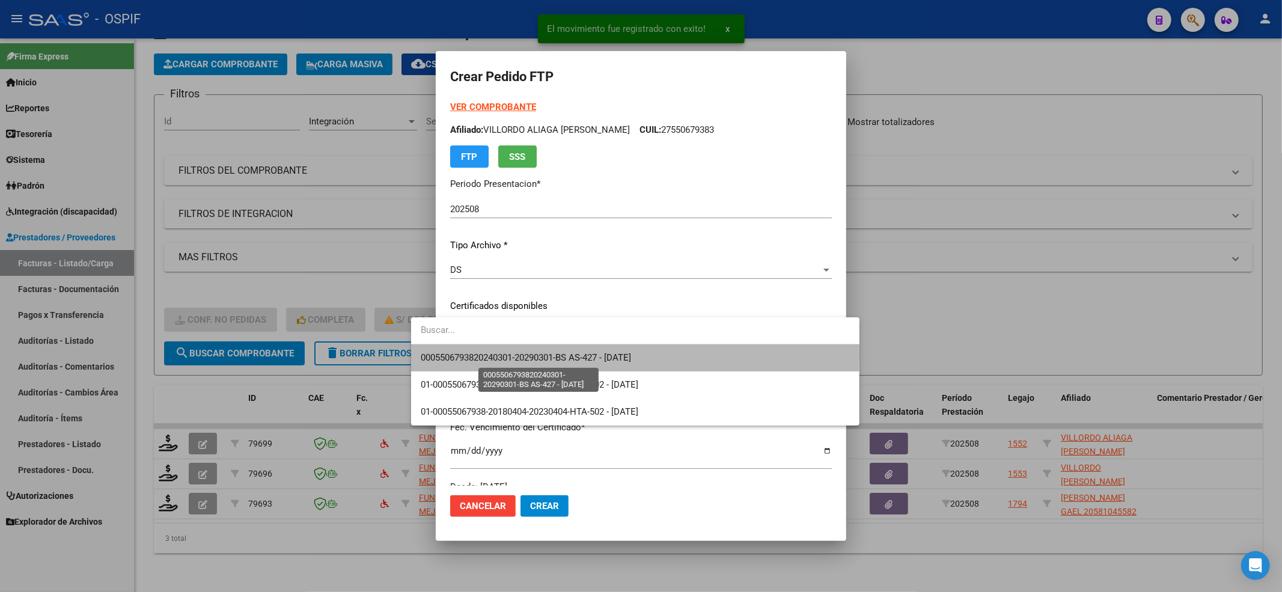
click at [469, 352] on span "0005506793820240301-20290301-BS AS-427 - [DATE]" at bounding box center [526, 357] width 210 height 11
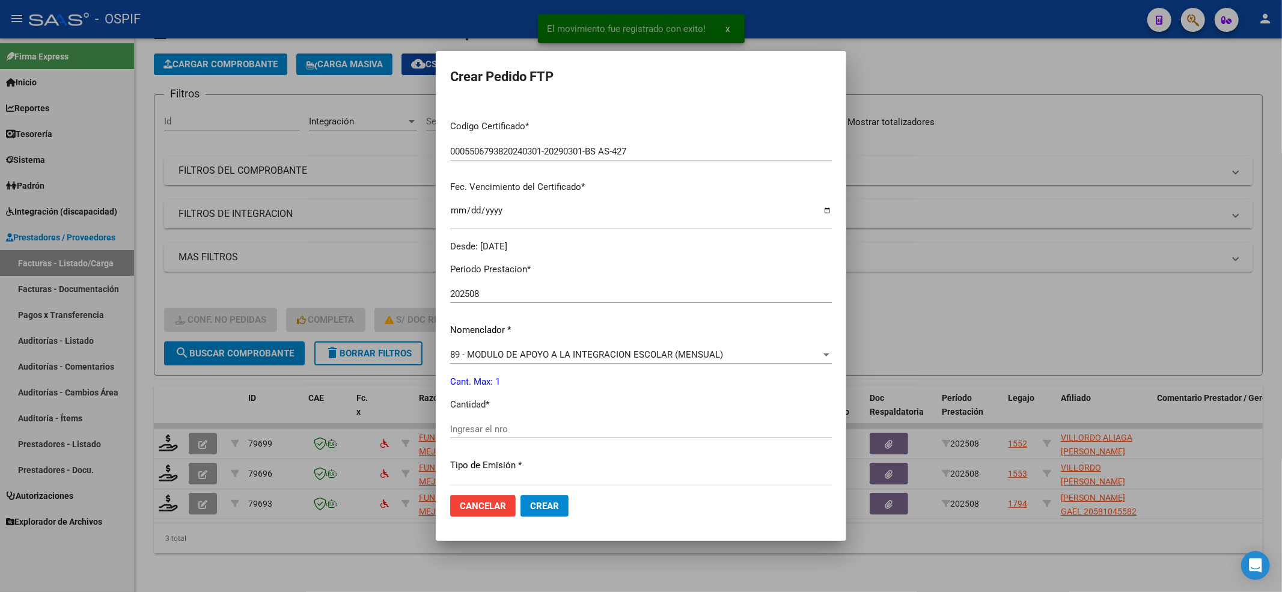
click at [450, 424] on input "Ingresar el nro" at bounding box center [641, 429] width 382 height 11
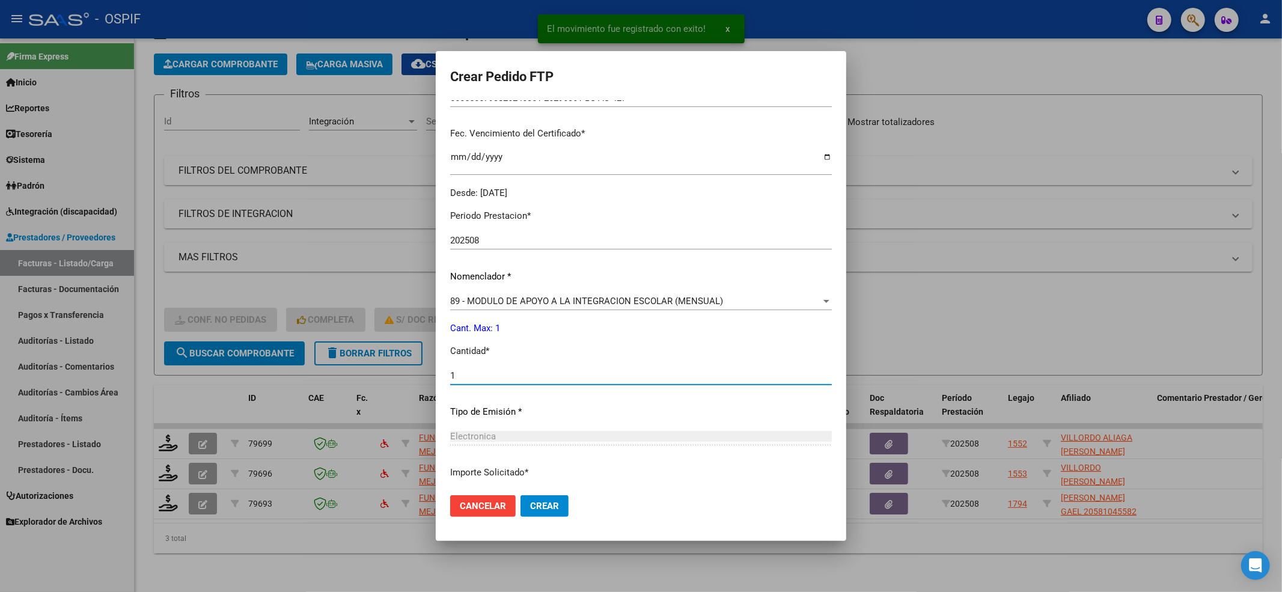
scroll to position [387, 0]
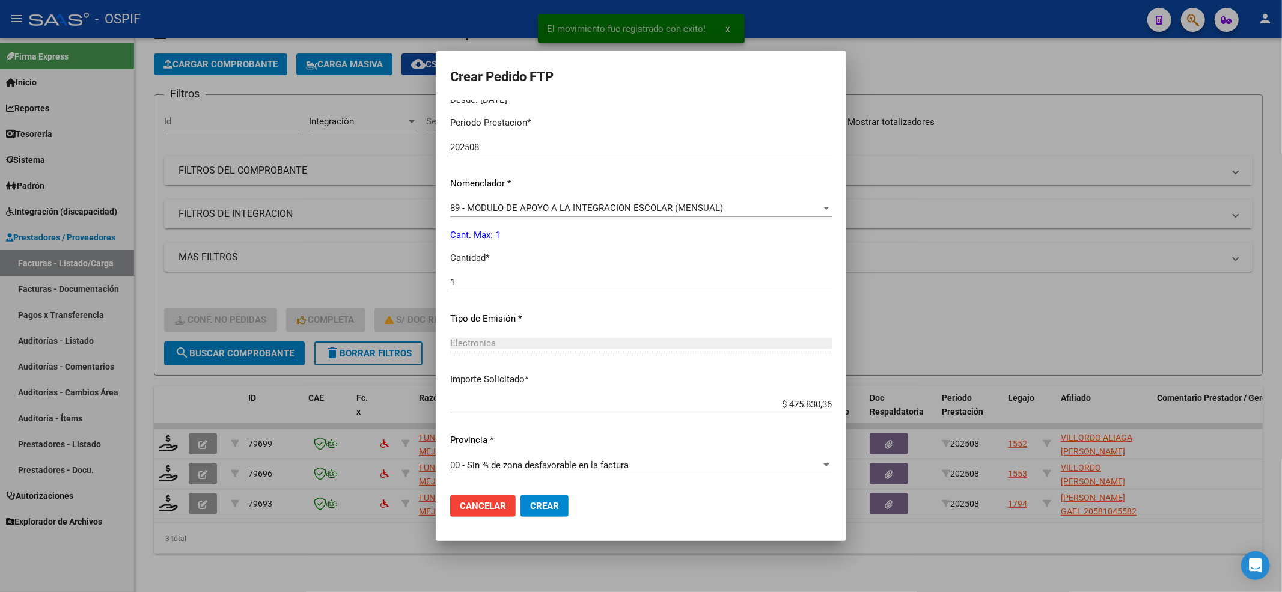
click at [508, 443] on mat-dialog-actions "Cancelar Crear" at bounding box center [641, 505] width 382 height 41
click at [520, 443] on button "Crear" at bounding box center [544, 506] width 48 height 22
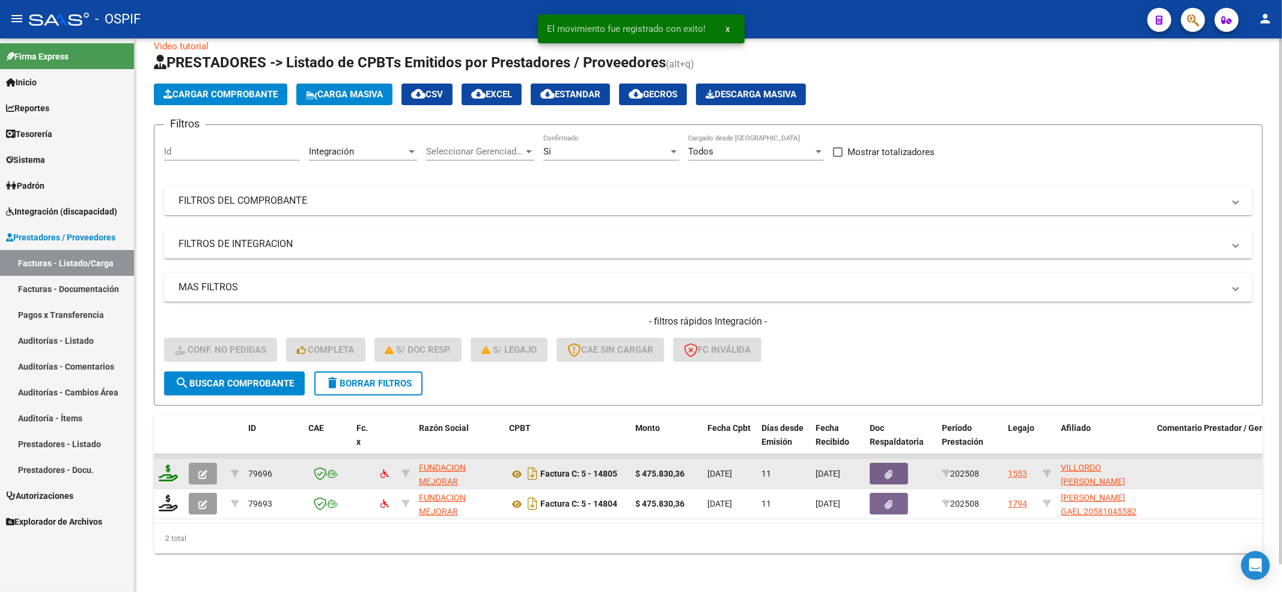
scroll to position [29, 0]
click at [161, 443] on icon at bounding box center [168, 472] width 19 height 17
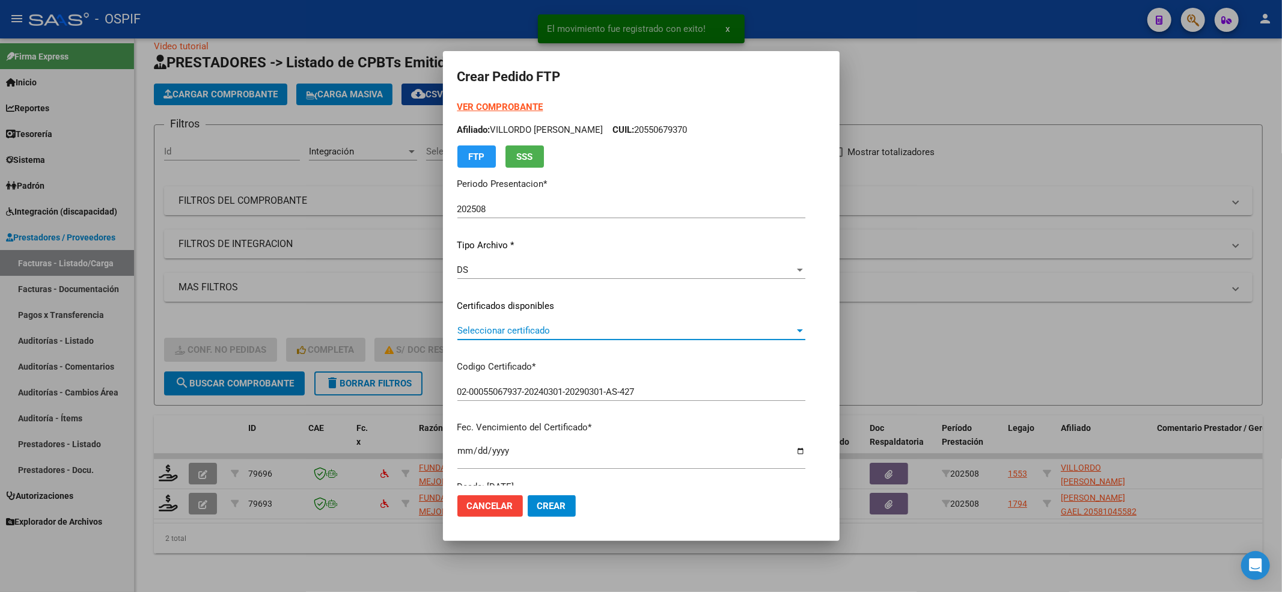
click at [510, 335] on span "Seleccionar certificado" at bounding box center [625, 330] width 337 height 11
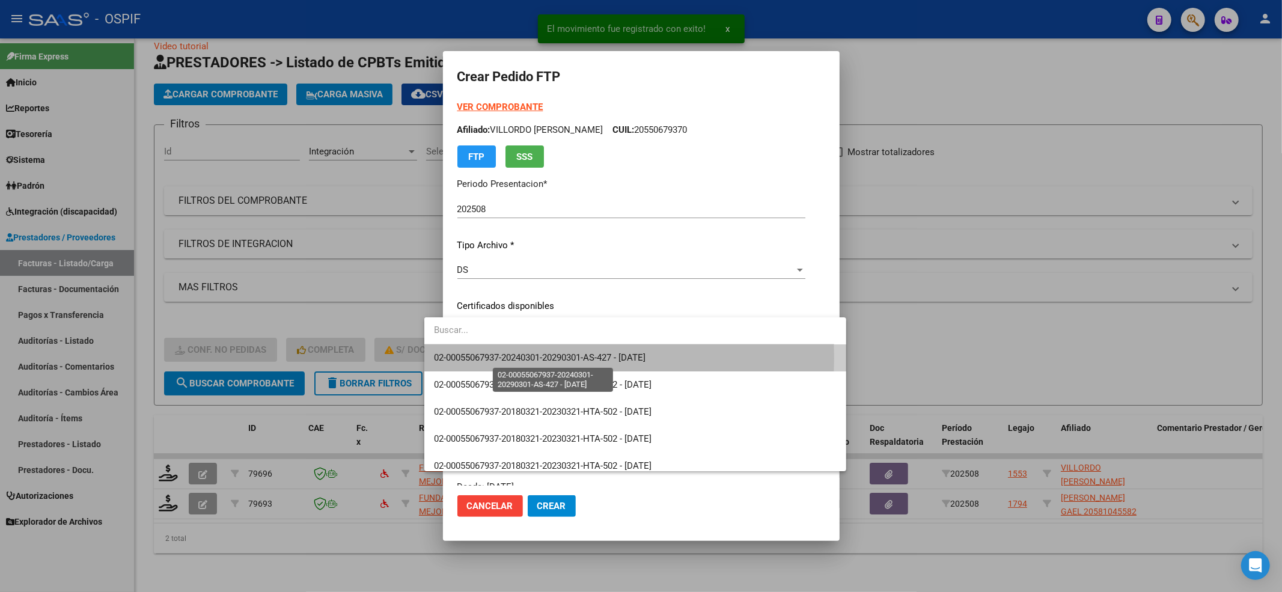
click at [498, 358] on span "02-00055067937-20240301-20290301-AS-427 - [DATE]" at bounding box center [540, 357] width 212 height 11
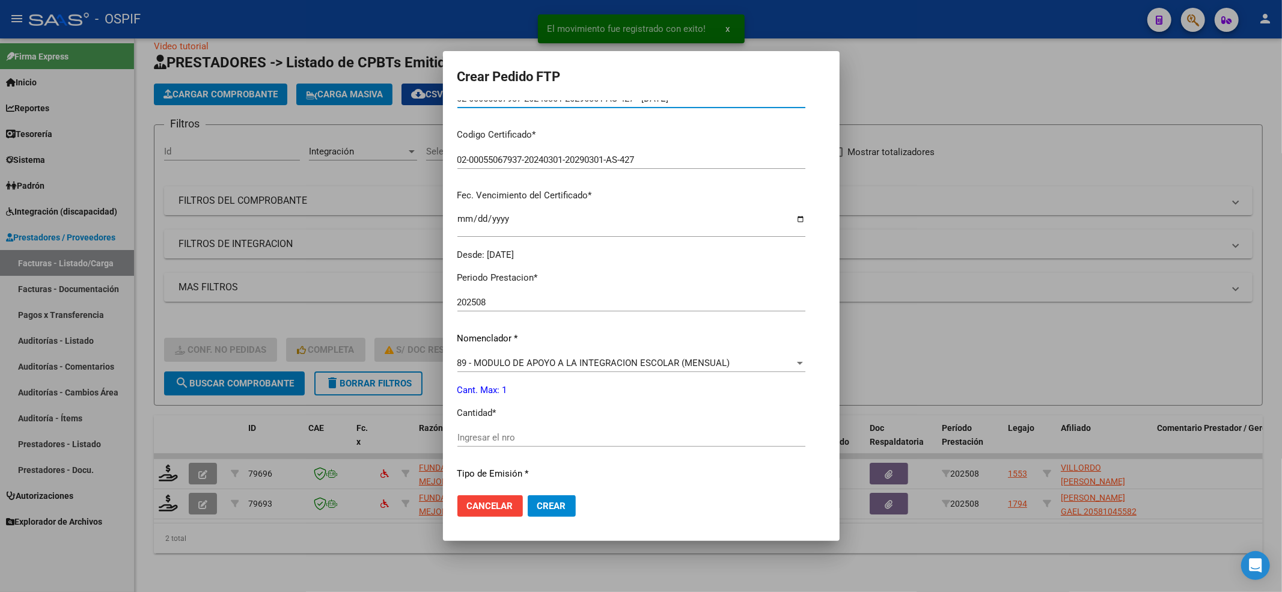
scroll to position [240, 0]
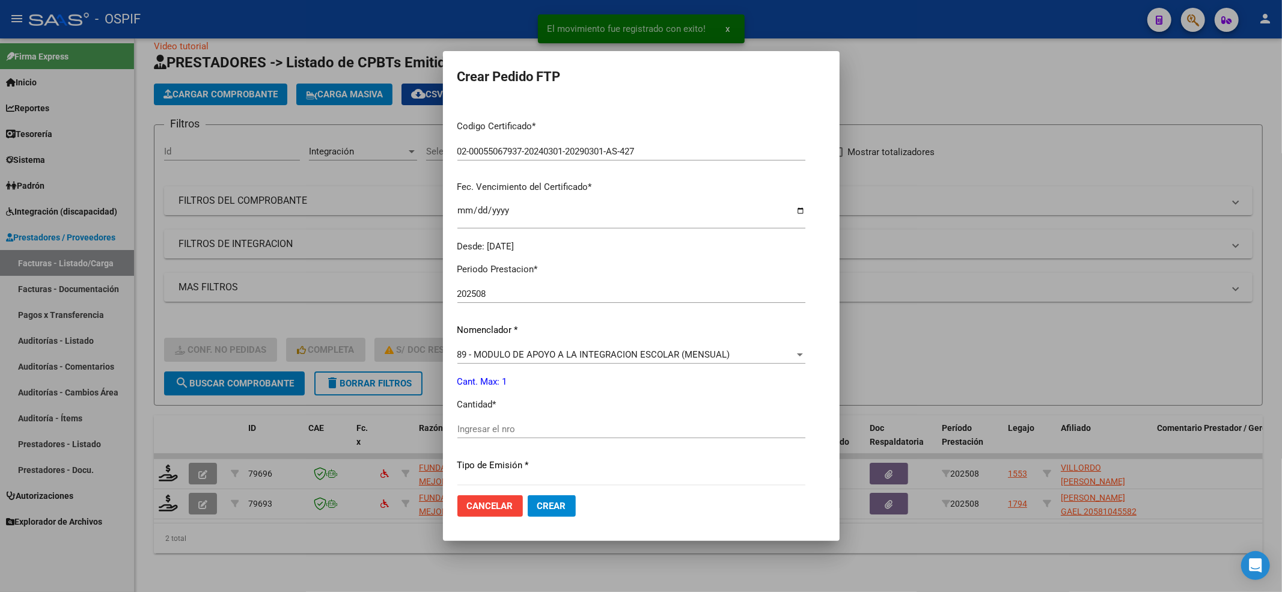
click at [457, 420] on div "Ingresar el nro" at bounding box center [631, 429] width 348 height 18
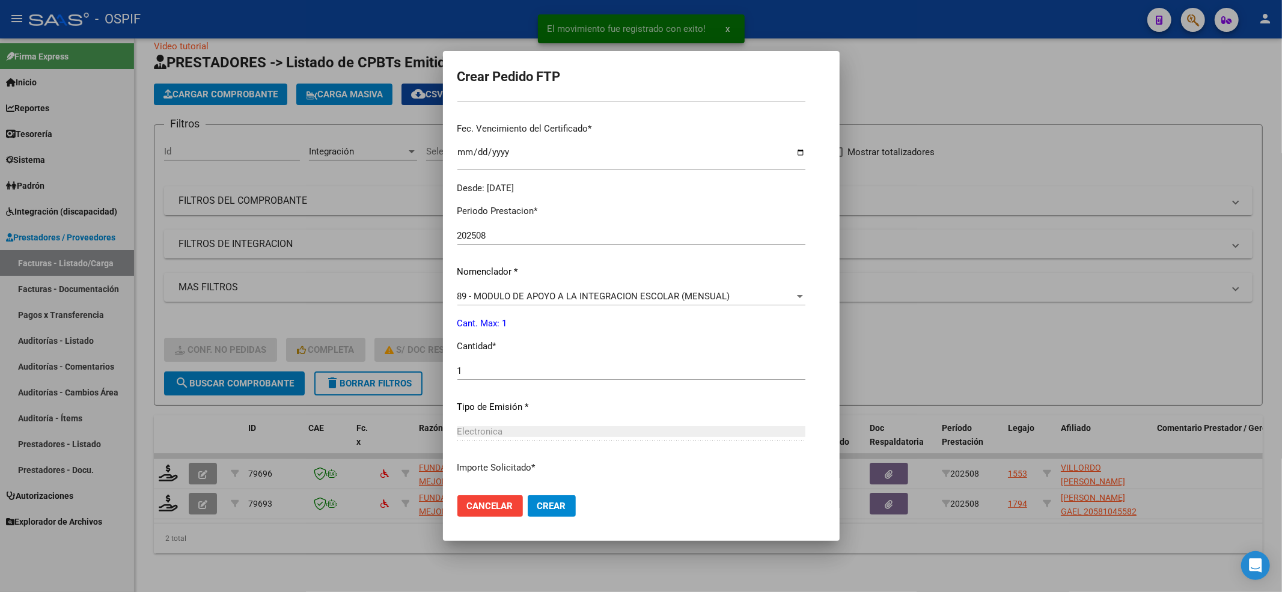
scroll to position [387, 0]
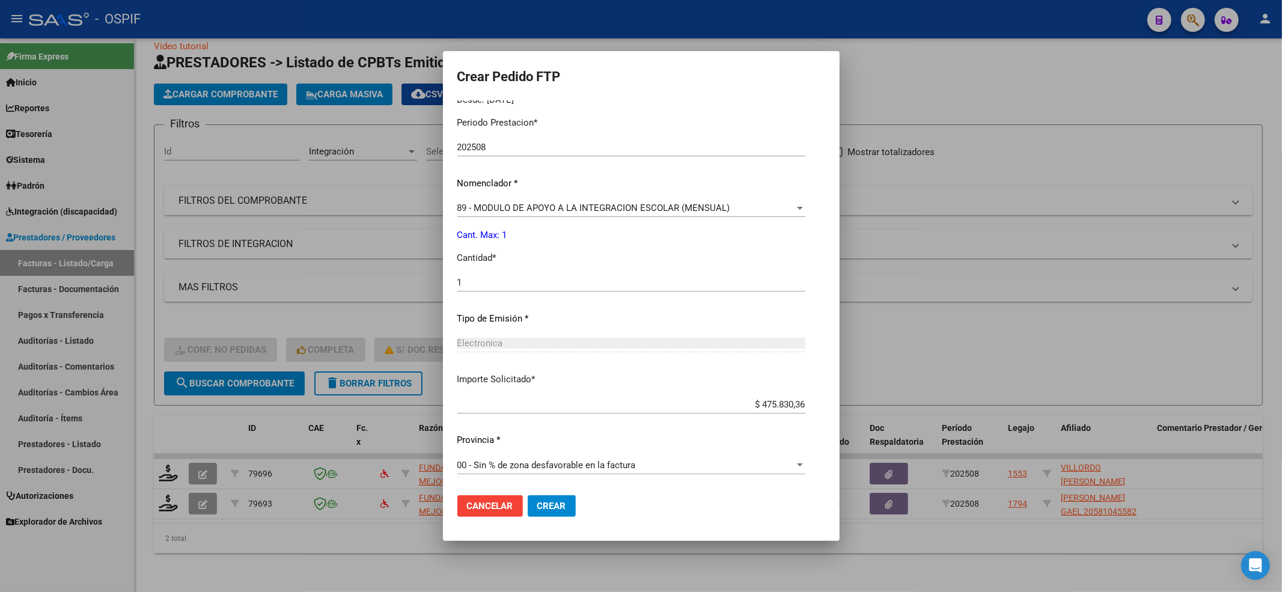
click at [528, 443] on button "Crear" at bounding box center [552, 506] width 48 height 22
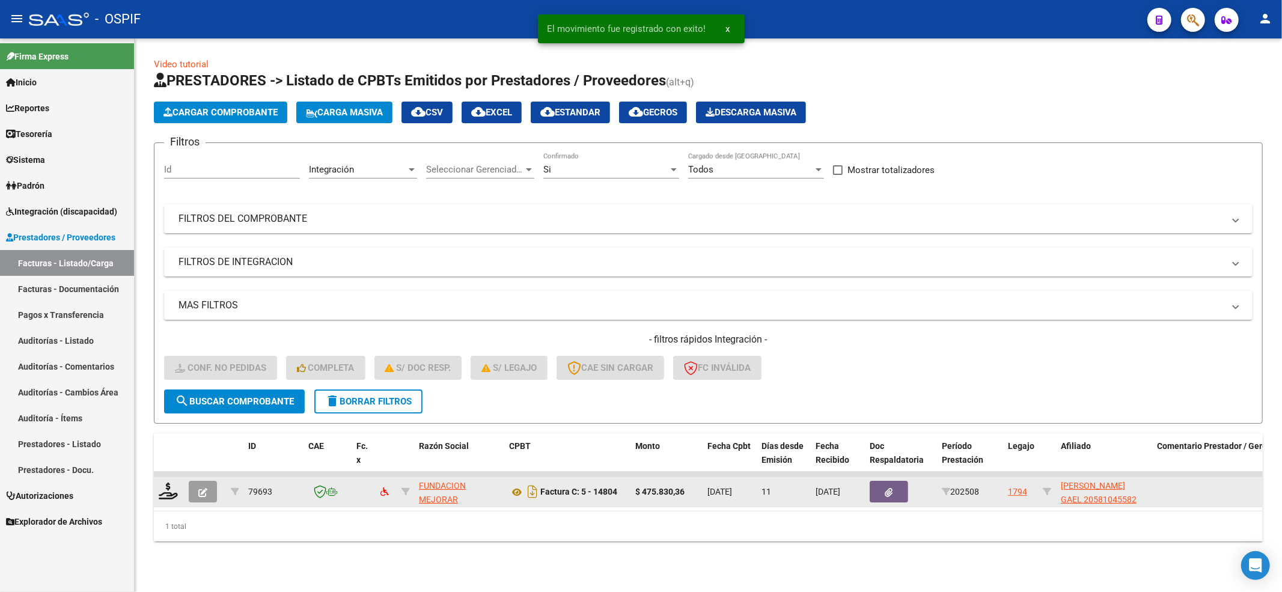
scroll to position [0, 0]
click at [165, 443] on icon at bounding box center [168, 490] width 19 height 17
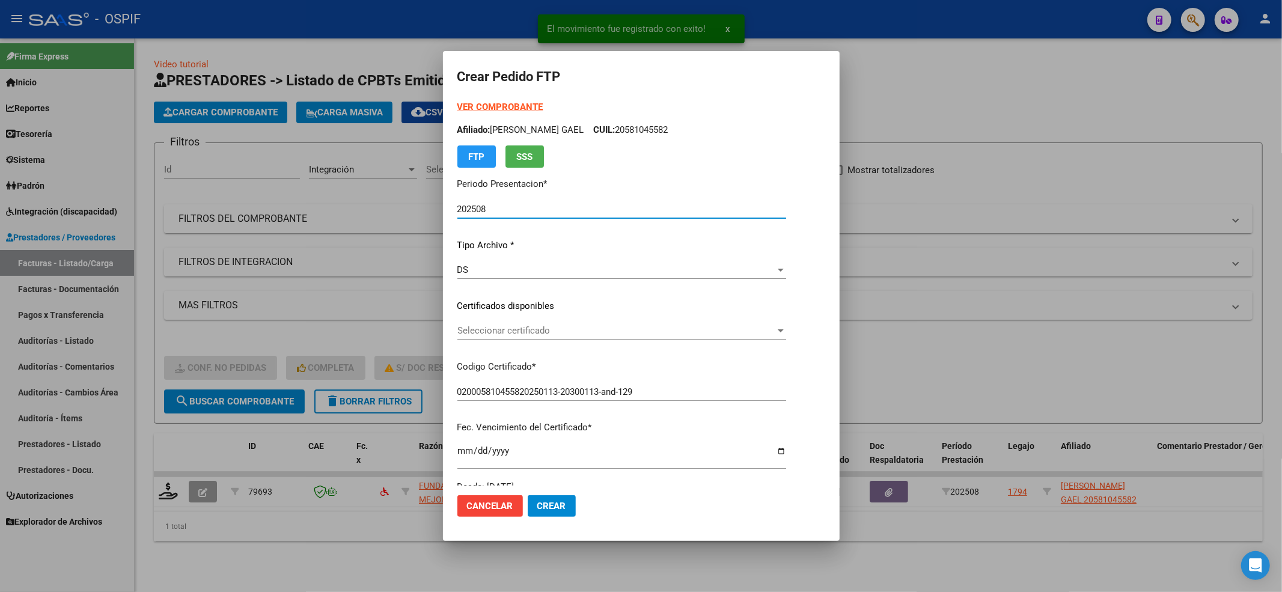
click at [642, 333] on span "Seleccionar certificado" at bounding box center [616, 330] width 318 height 11
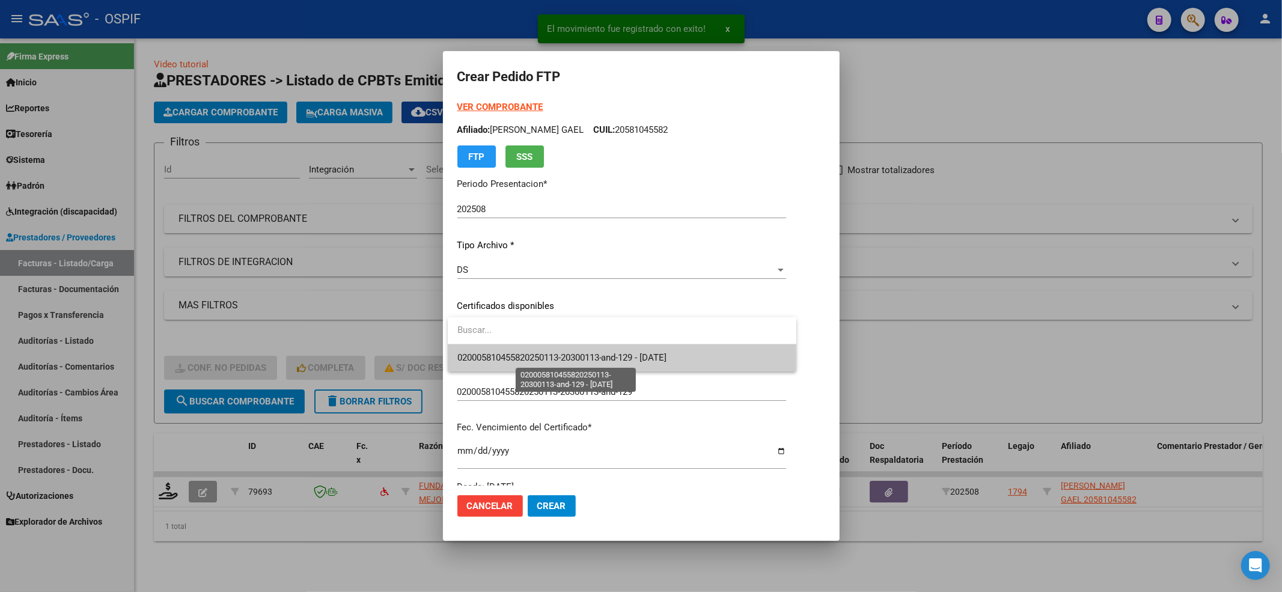
click at [592, 359] on span "020005810455820250113-20300113-and-129 - [DATE]" at bounding box center [562, 357] width 210 height 11
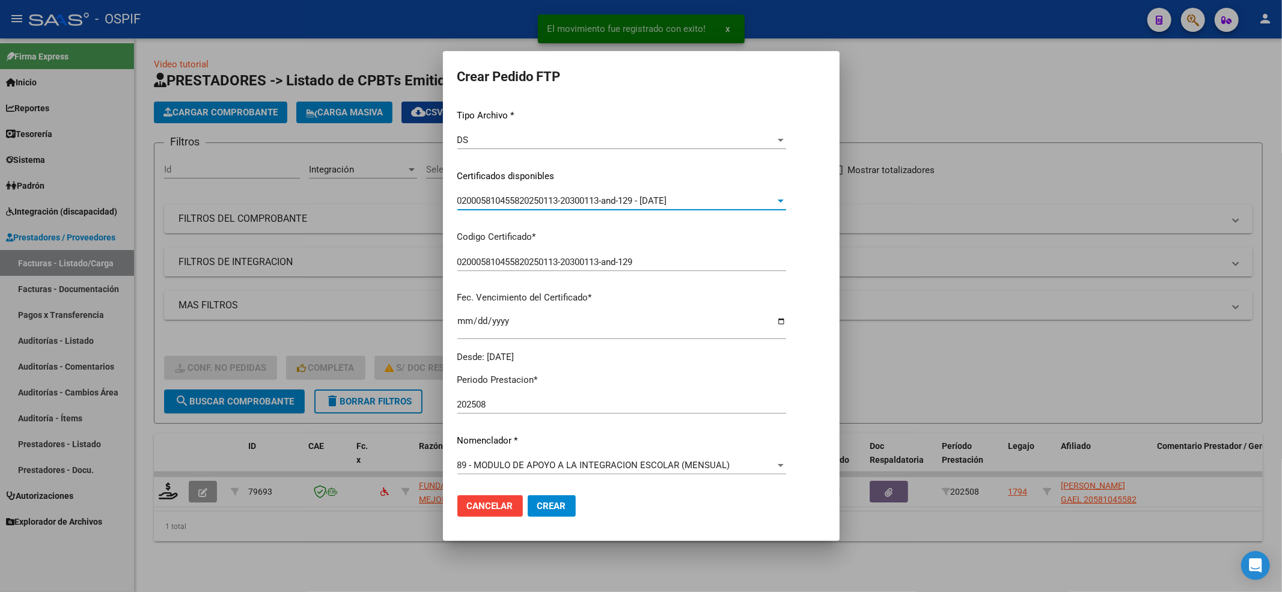
scroll to position [240, 0]
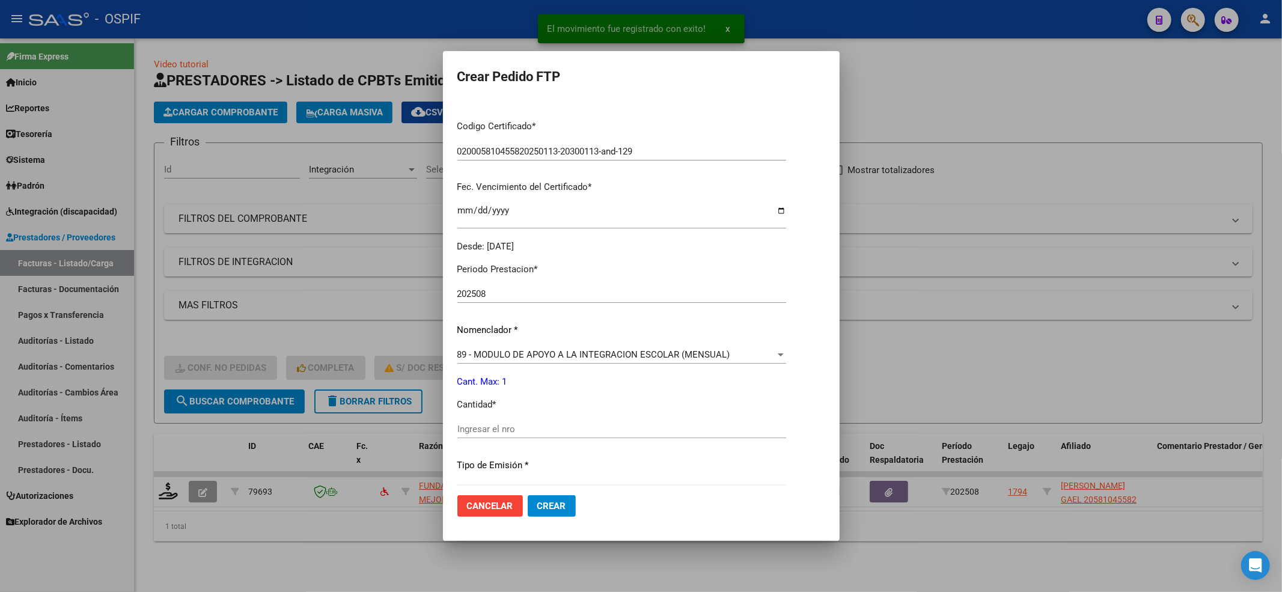
drag, startPoint x: 481, startPoint y: 443, endPoint x: 481, endPoint y: 431, distance: 12.6
click at [481, 442] on div "Ingresar el nro" at bounding box center [621, 434] width 329 height 29
click at [479, 428] on input "Ingresar el nro" at bounding box center [621, 429] width 329 height 11
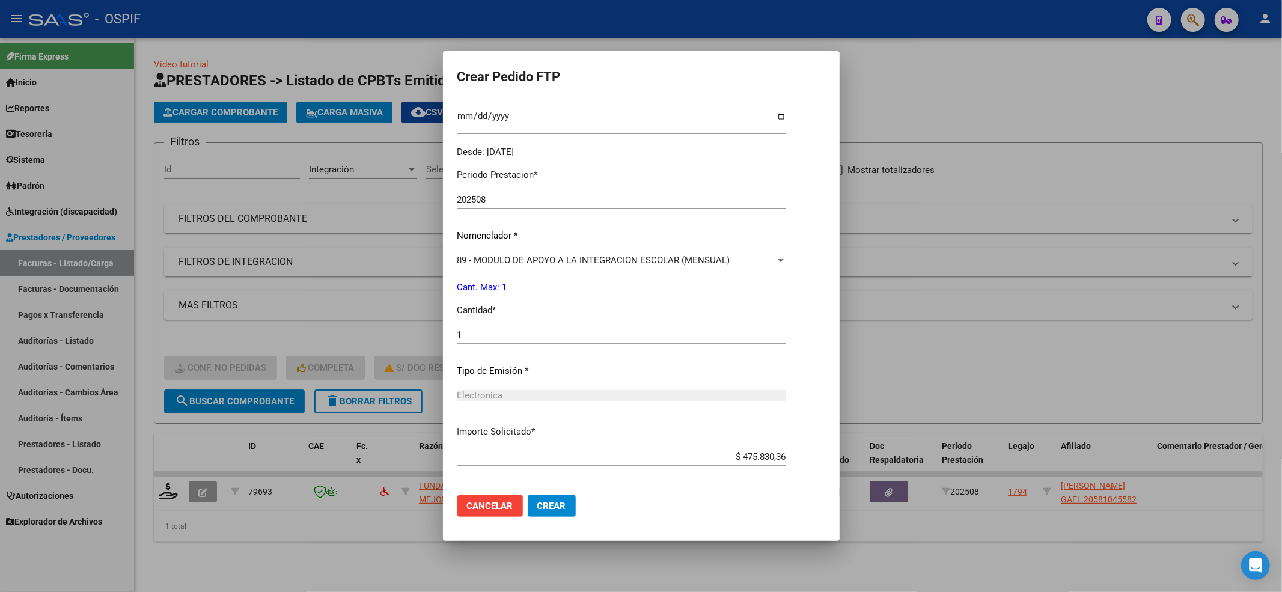
scroll to position [387, 0]
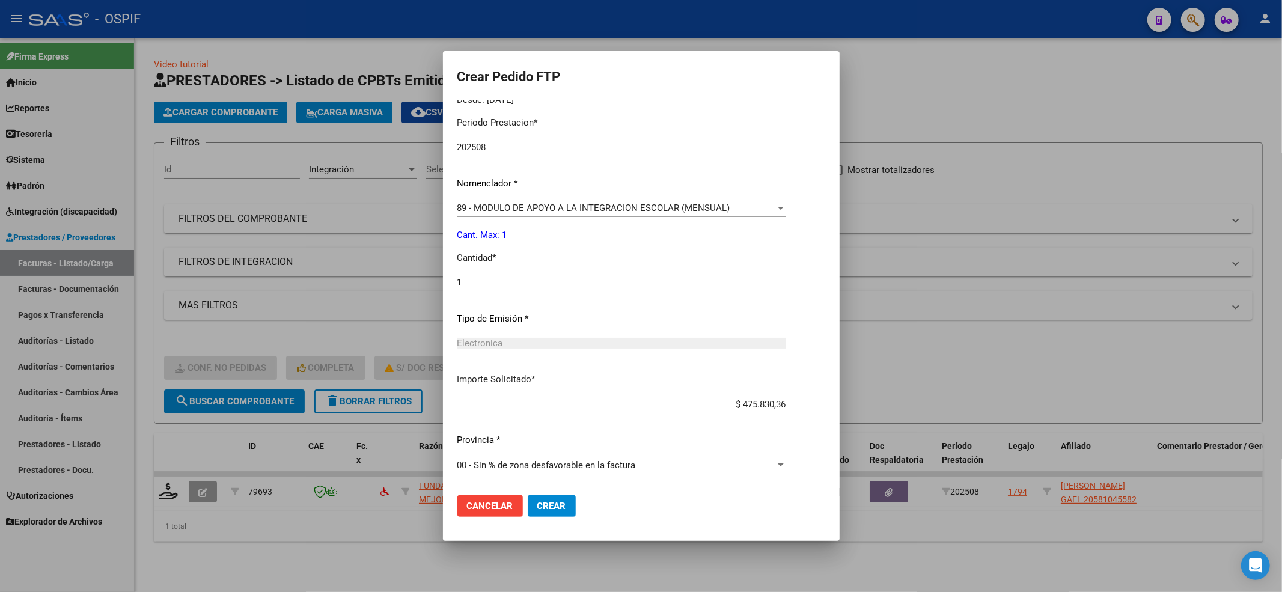
click at [544, 443] on mat-dialog-actions "Cancelar Crear" at bounding box center [641, 505] width 368 height 41
click at [546, 443] on span "Crear" at bounding box center [551, 506] width 29 height 11
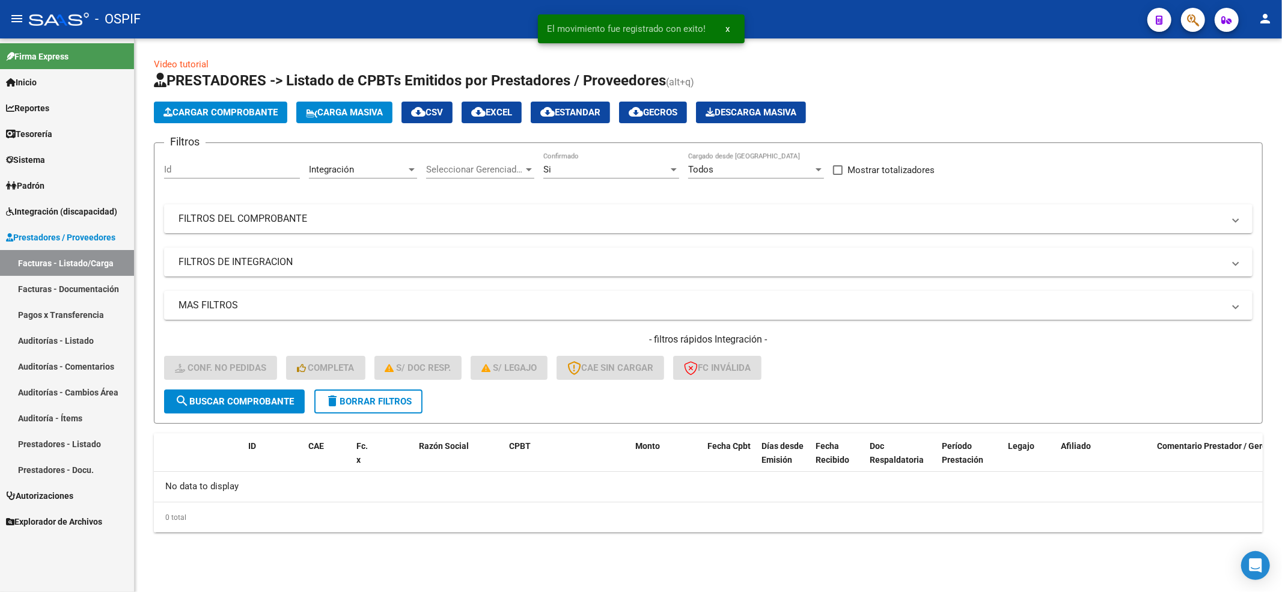
click at [385, 412] on form "Filtros Id Integración Area Seleccionar Gerenciador Seleccionar Gerenciador Si …" at bounding box center [708, 282] width 1109 height 281
click at [385, 396] on span "delete Borrar Filtros" at bounding box center [368, 401] width 87 height 11
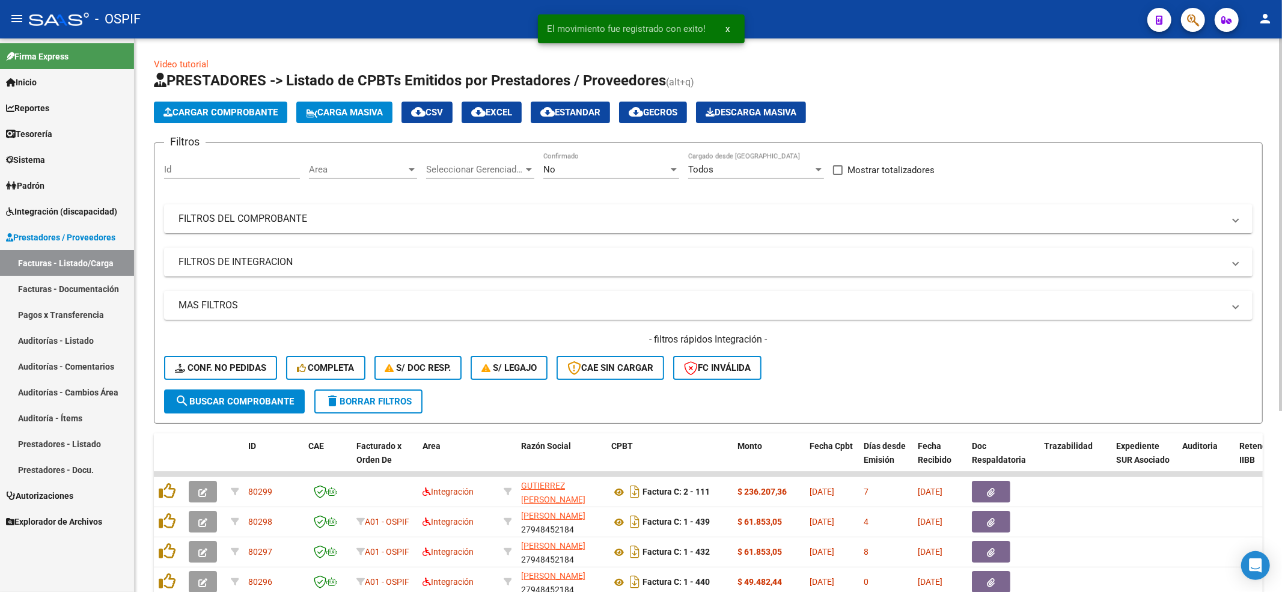
drag, startPoint x: 204, startPoint y: 350, endPoint x: 204, endPoint y: 362, distance: 12.0
click at [204, 356] on div "- filtros rápidos Integración - Conf. no pedidas Completa S/ Doc Resp. S/ legaj…" at bounding box center [708, 361] width 1088 height 56
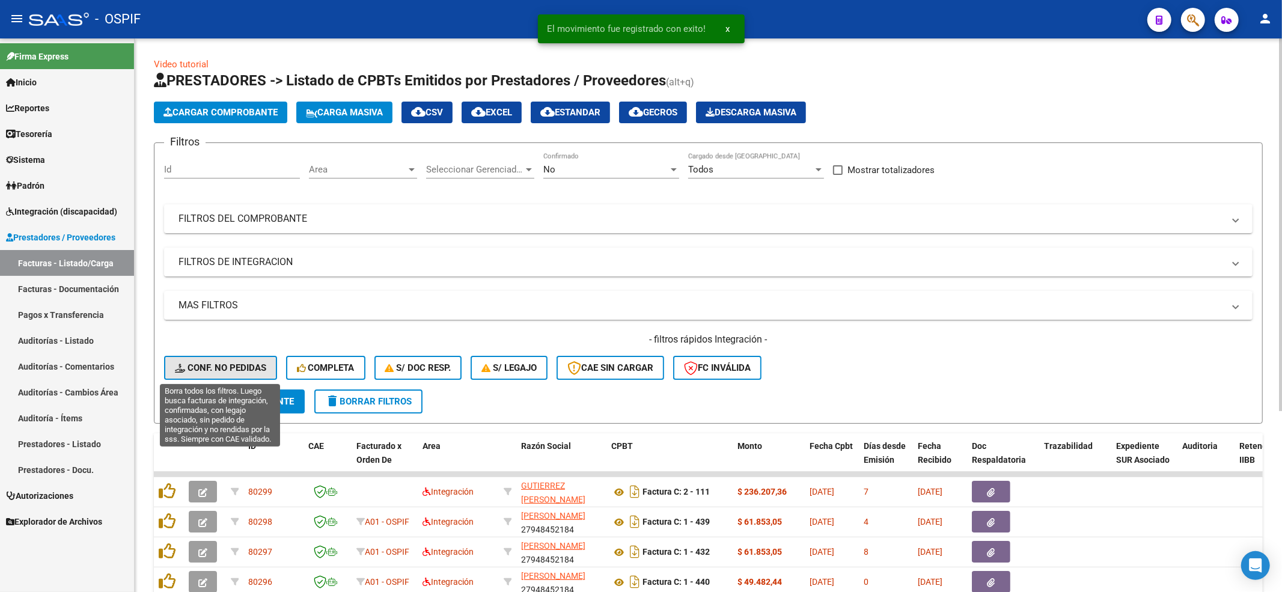
click at [204, 362] on span "Conf. no pedidas" at bounding box center [220, 367] width 91 height 11
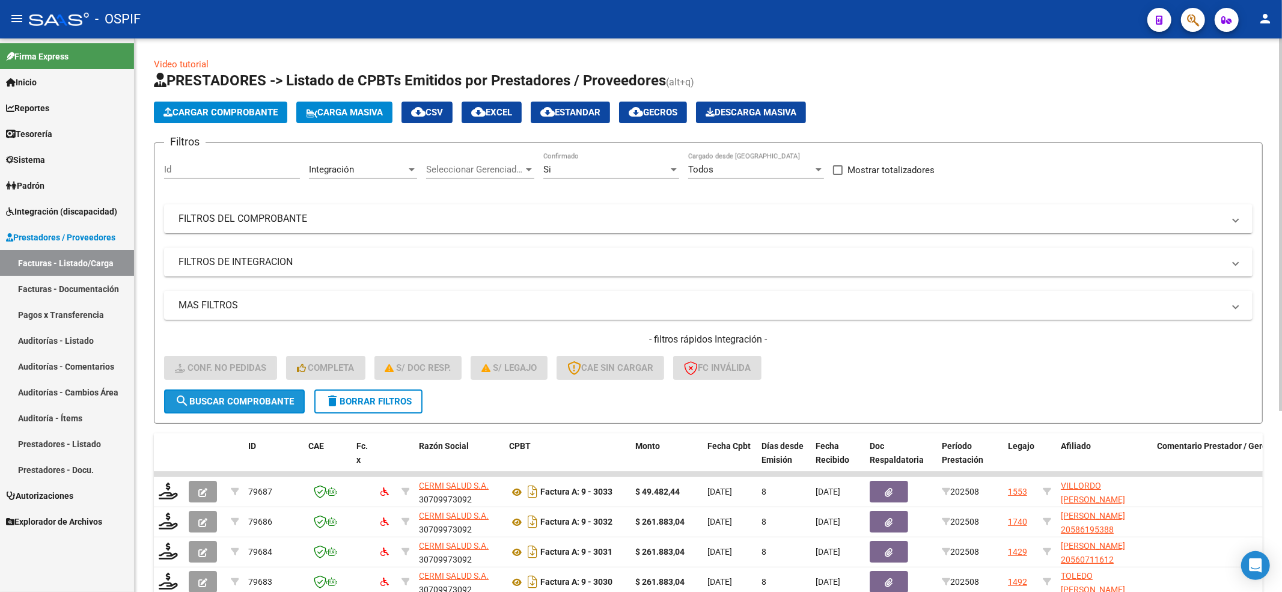
click at [240, 392] on button "search Buscar Comprobante" at bounding box center [234, 401] width 141 height 24
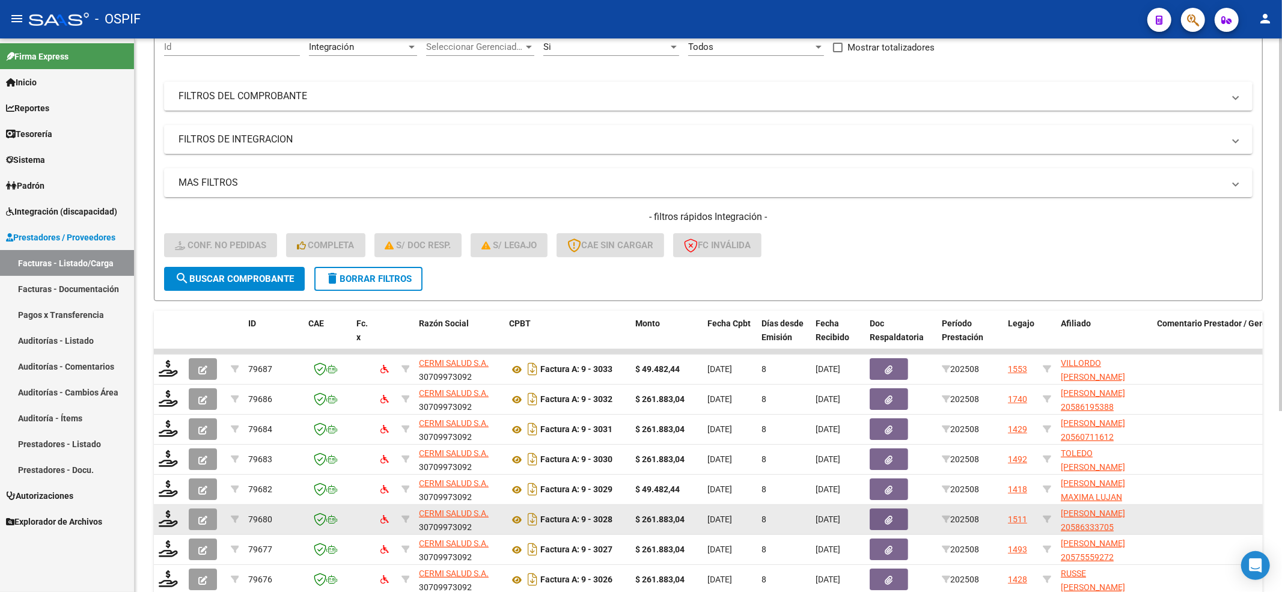
scroll to position [269, 0]
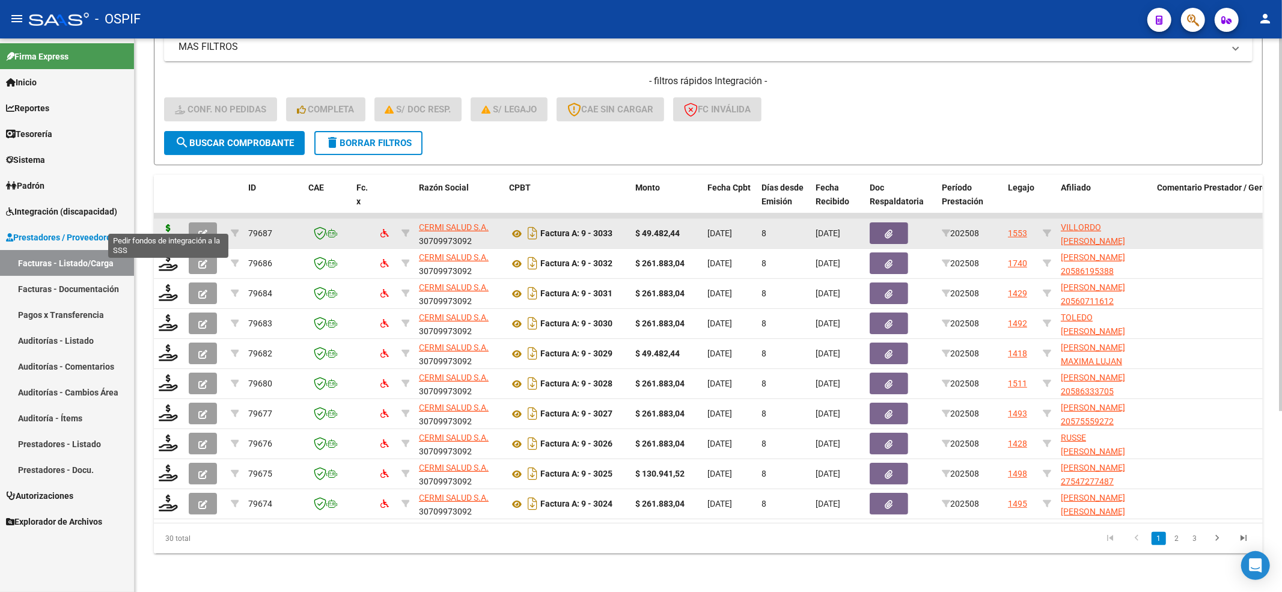
click at [169, 224] on icon at bounding box center [168, 232] width 19 height 17
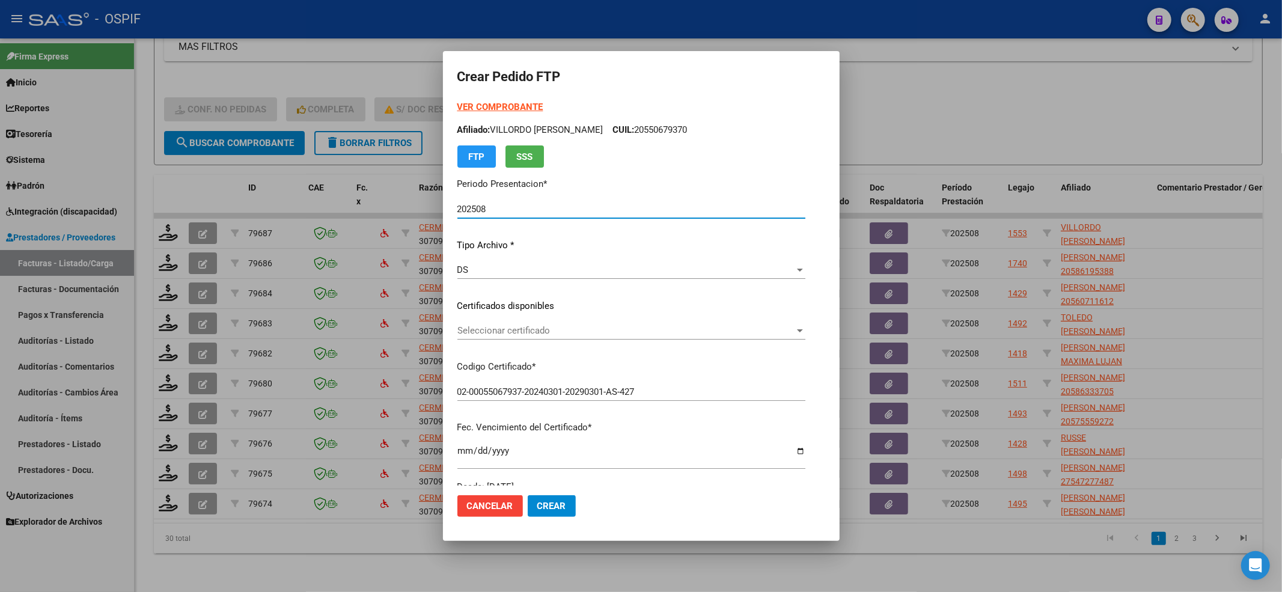
click at [494, 326] on span "Seleccionar certificado" at bounding box center [625, 330] width 337 height 11
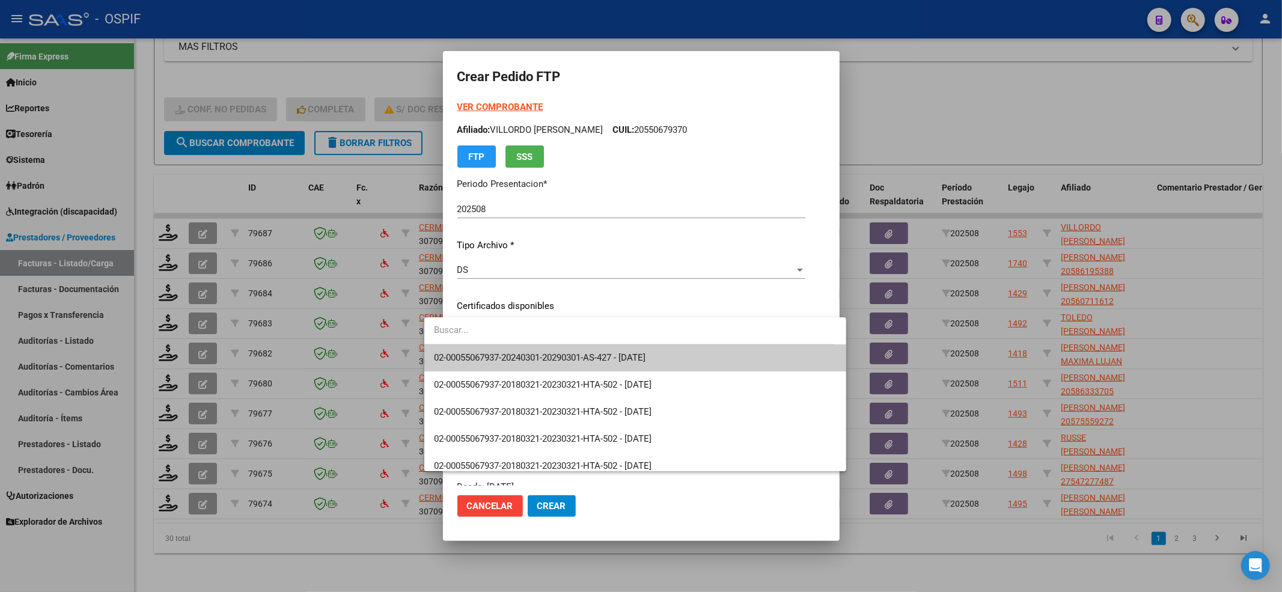
click at [488, 339] on input "dropdown search" at bounding box center [629, 330] width 410 height 27
click at [484, 348] on span "02-00055067937-20240301-20290301-AS-427 - [DATE]" at bounding box center [635, 357] width 403 height 27
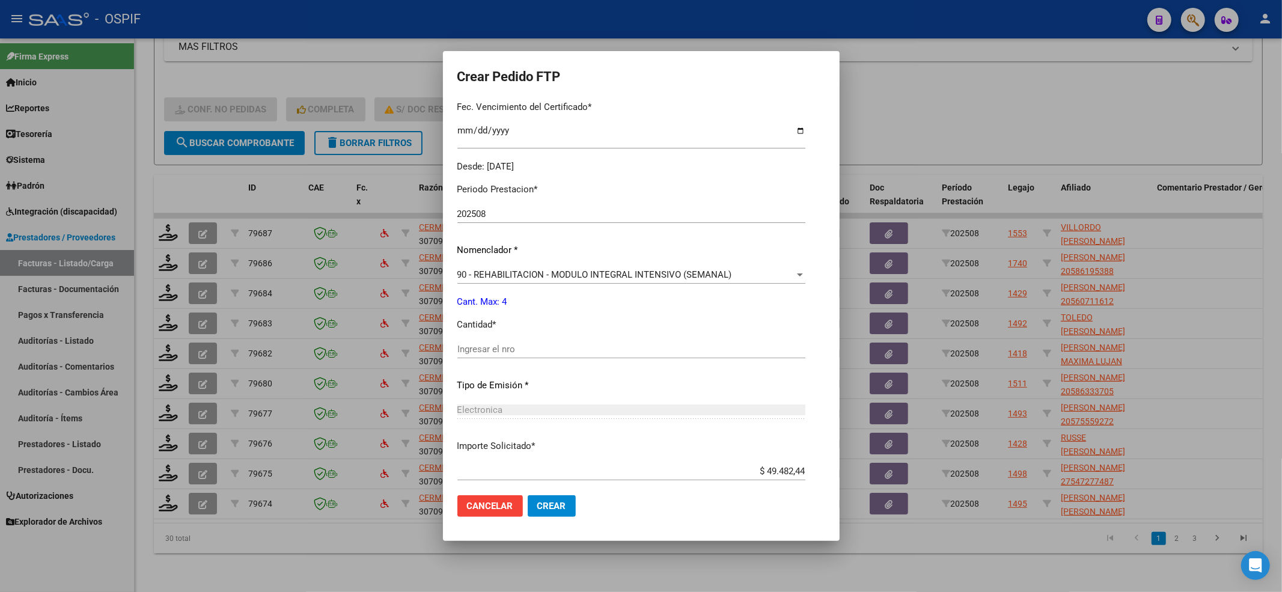
click at [476, 348] on input "Ingresar el nro" at bounding box center [631, 349] width 348 height 11
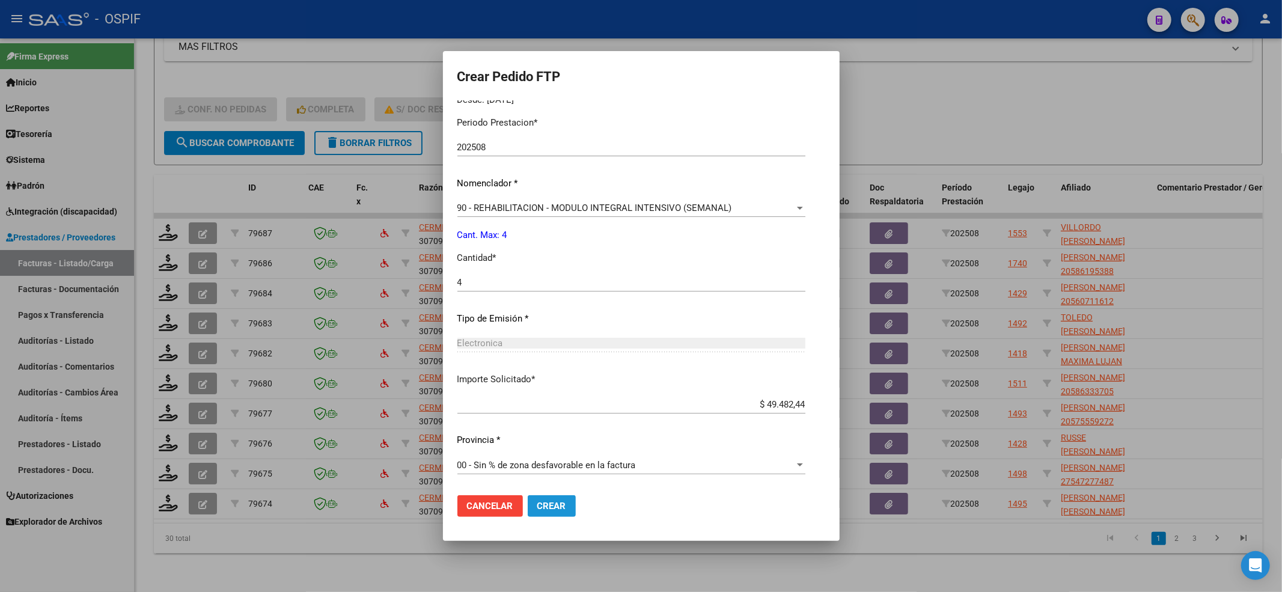
click at [537, 443] on span "Crear" at bounding box center [551, 506] width 29 height 11
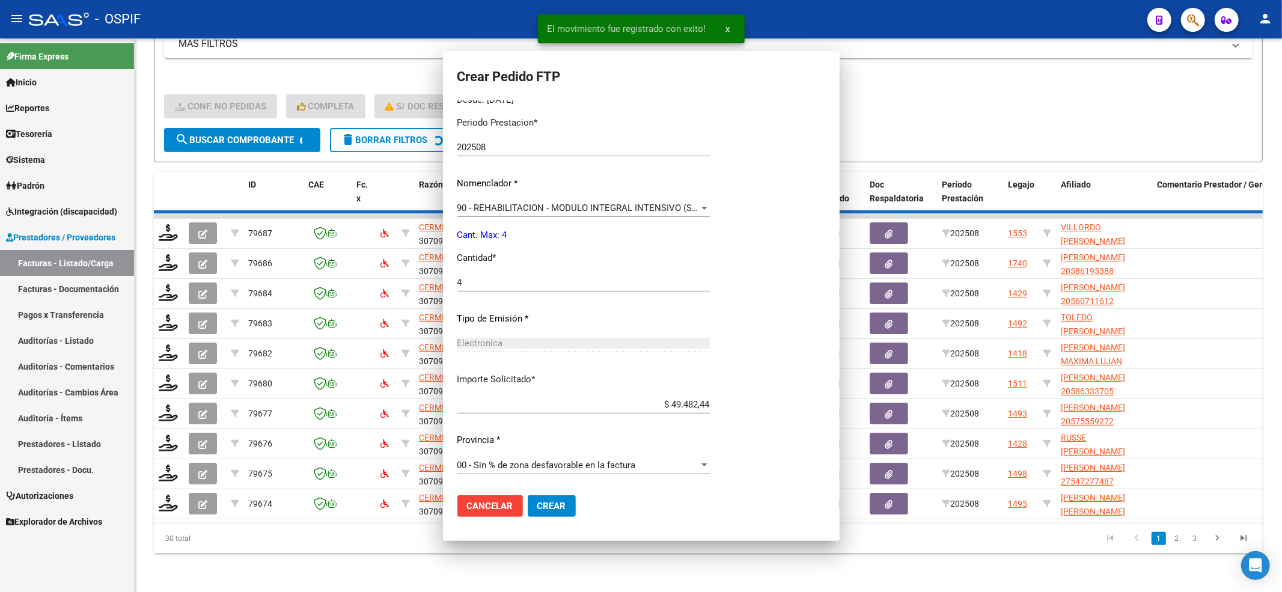
scroll to position [0, 0]
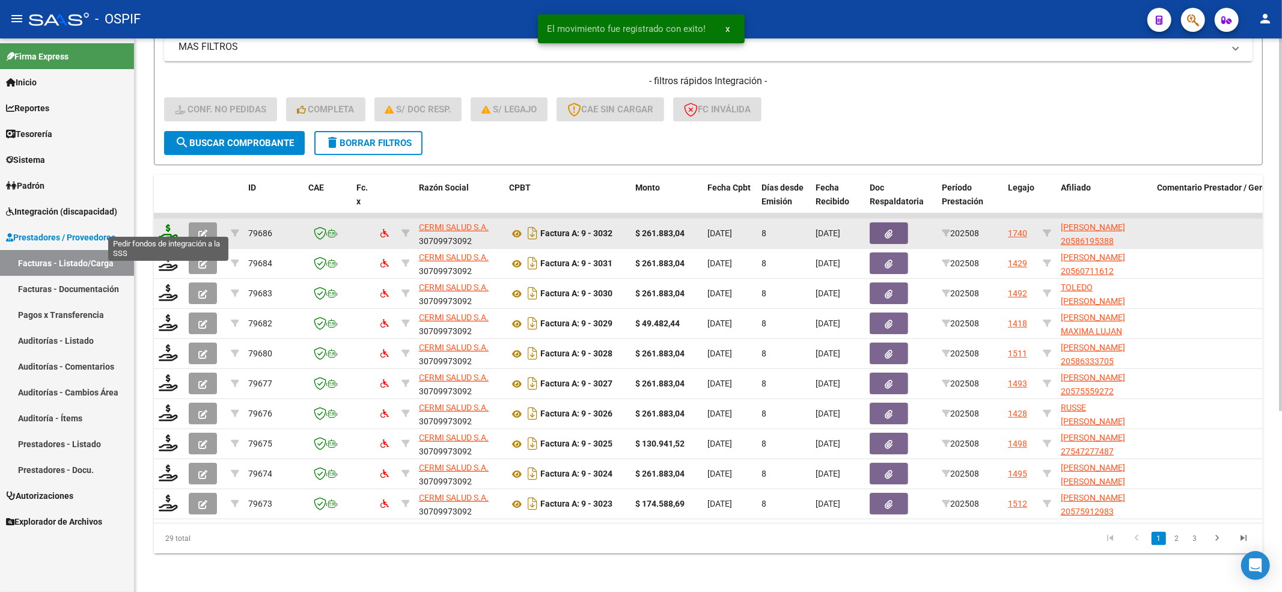
click at [161, 227] on icon at bounding box center [168, 232] width 19 height 17
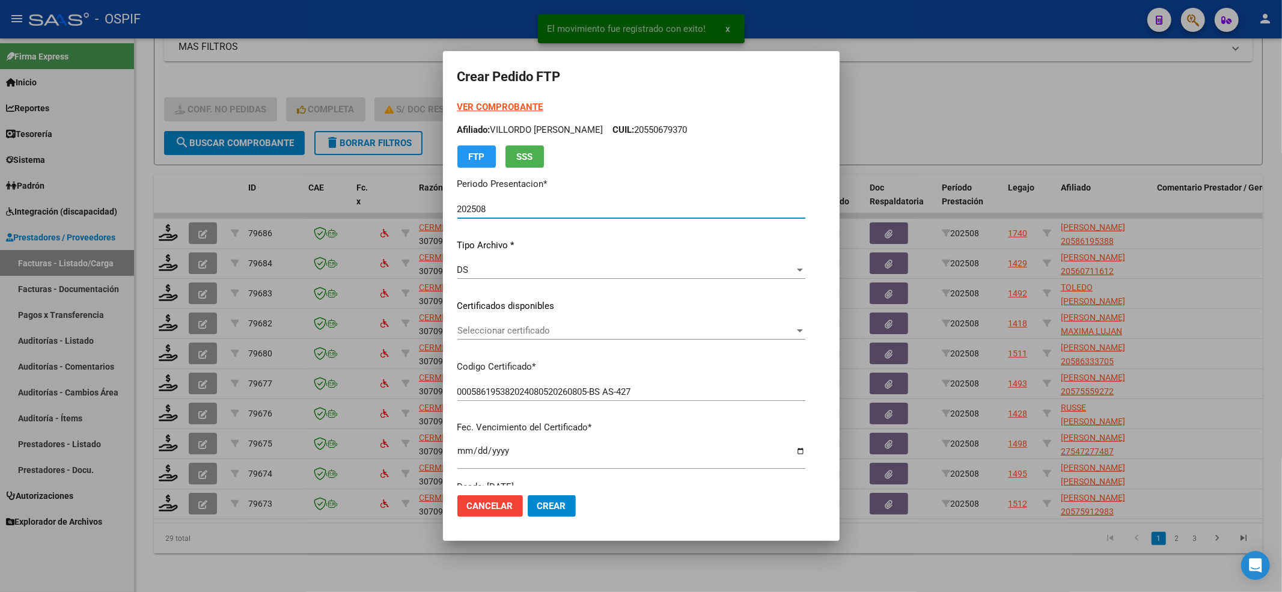
click at [510, 332] on span "Seleccionar certificado" at bounding box center [625, 330] width 337 height 11
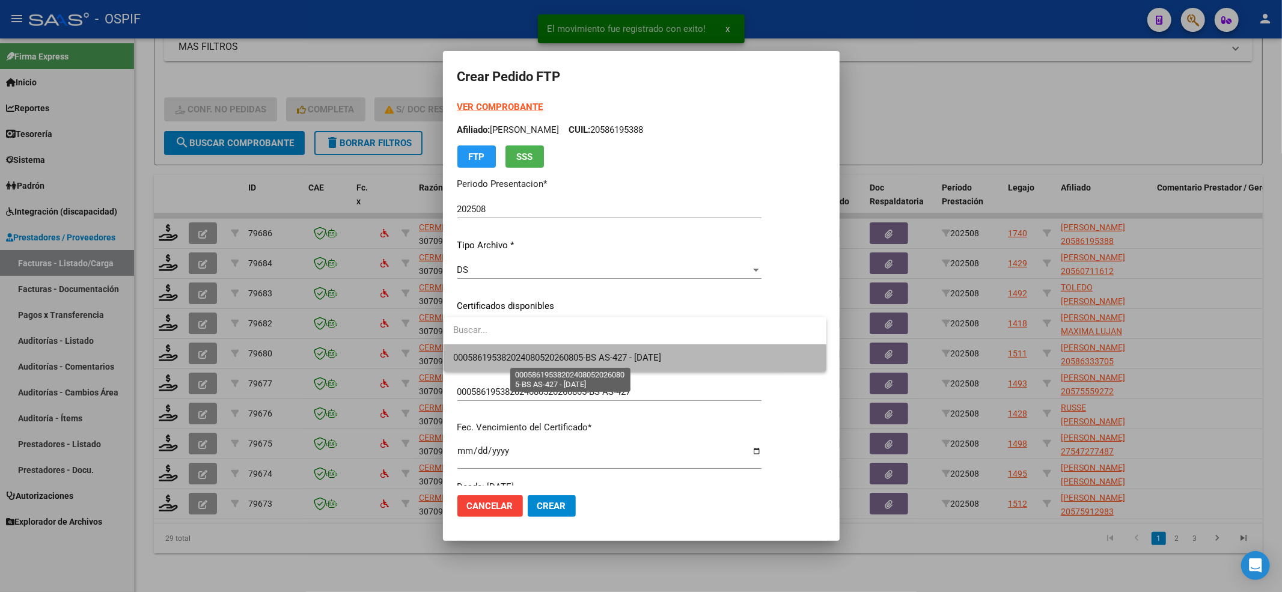
click at [498, 353] on span "000586195382024080520260805-BS AS-427 - [DATE]" at bounding box center [557, 357] width 208 height 11
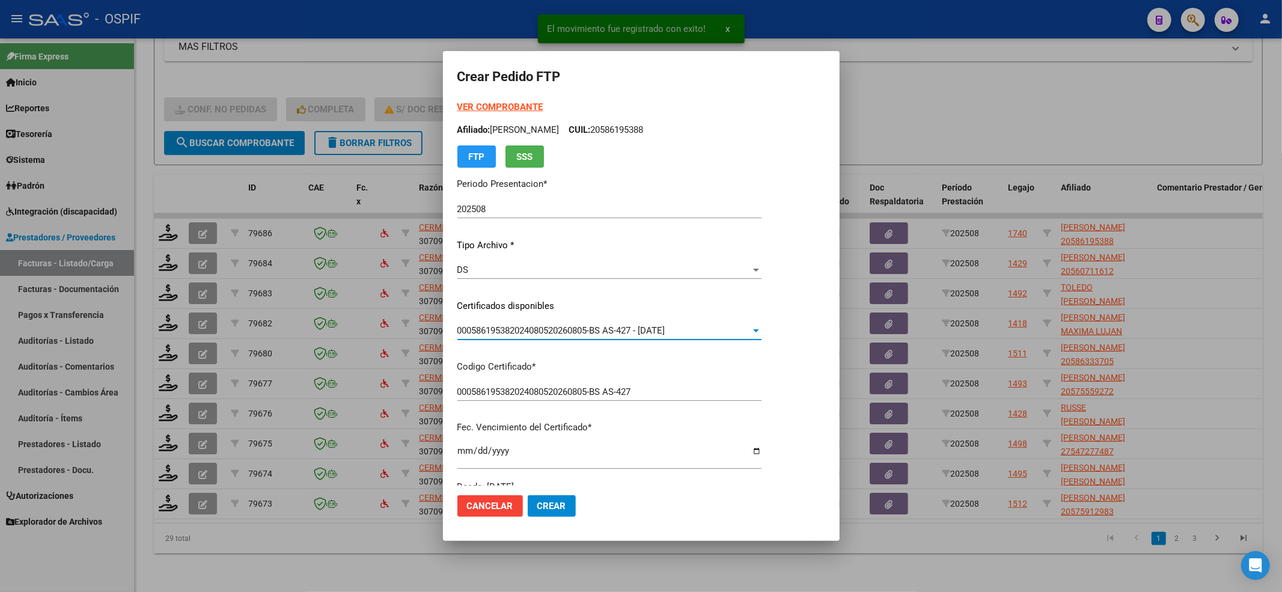
scroll to position [320, 0]
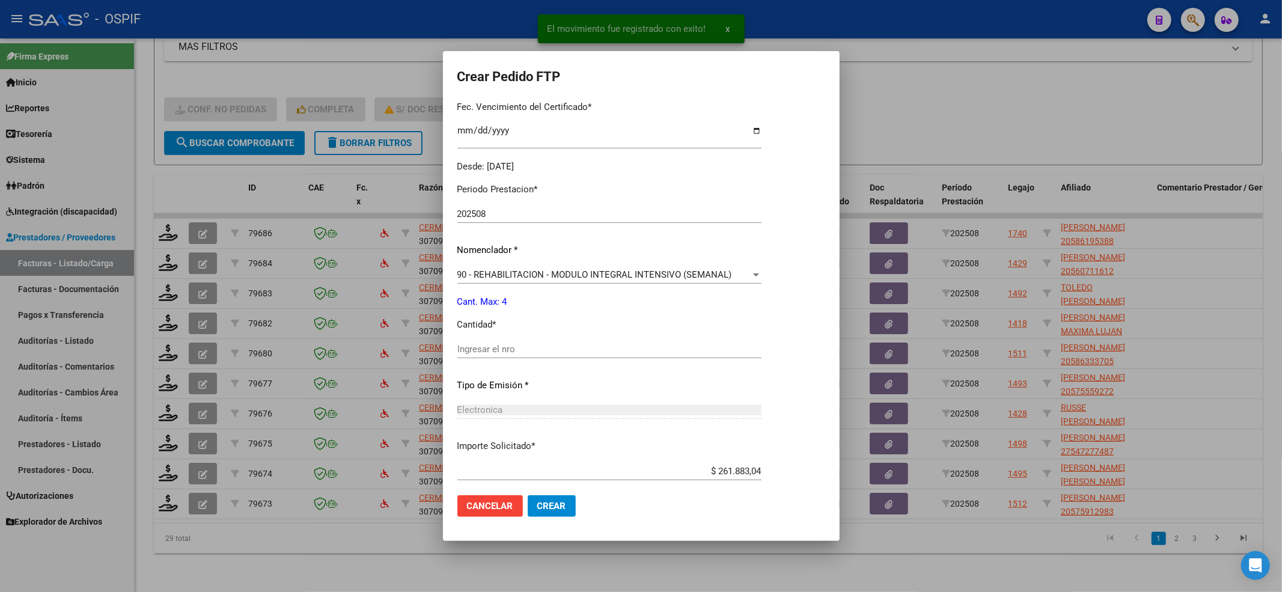
drag, startPoint x: 496, startPoint y: 368, endPoint x: 491, endPoint y: 356, distance: 13.5
click at [495, 368] on div "Ingresar el nro" at bounding box center [609, 354] width 304 height 29
click at [491, 356] on div "Ingresar el nro" at bounding box center [609, 349] width 304 height 18
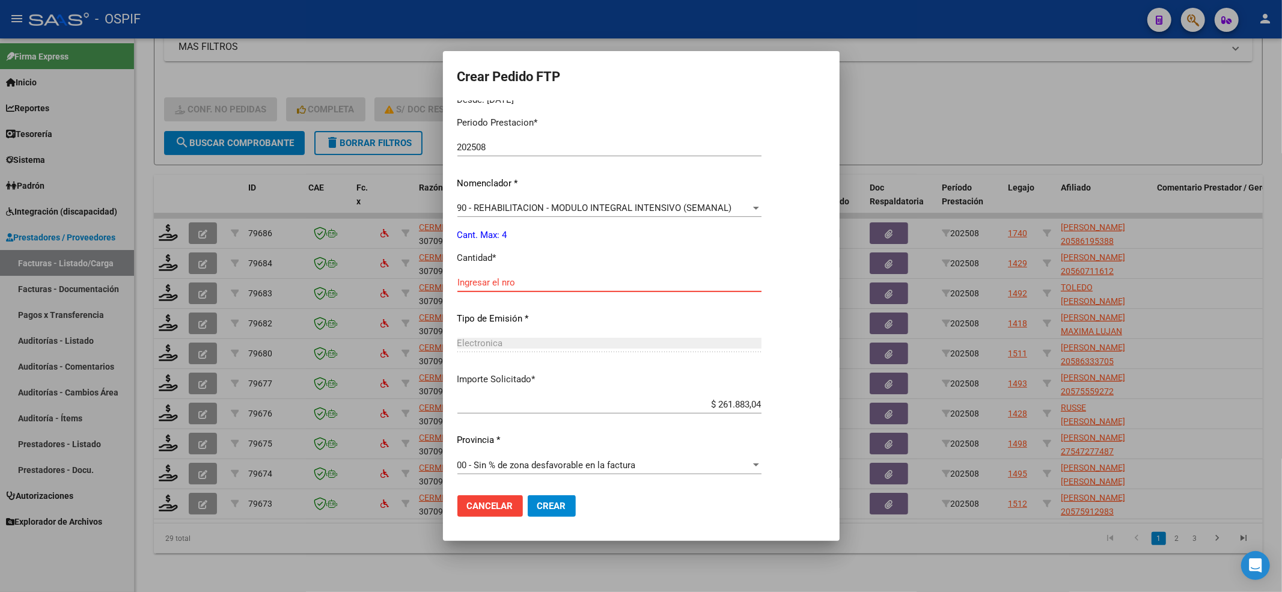
click at [500, 286] on input "Ingresar el nro" at bounding box center [609, 282] width 304 height 11
click at [547, 443] on span "Crear" at bounding box center [551, 506] width 29 height 11
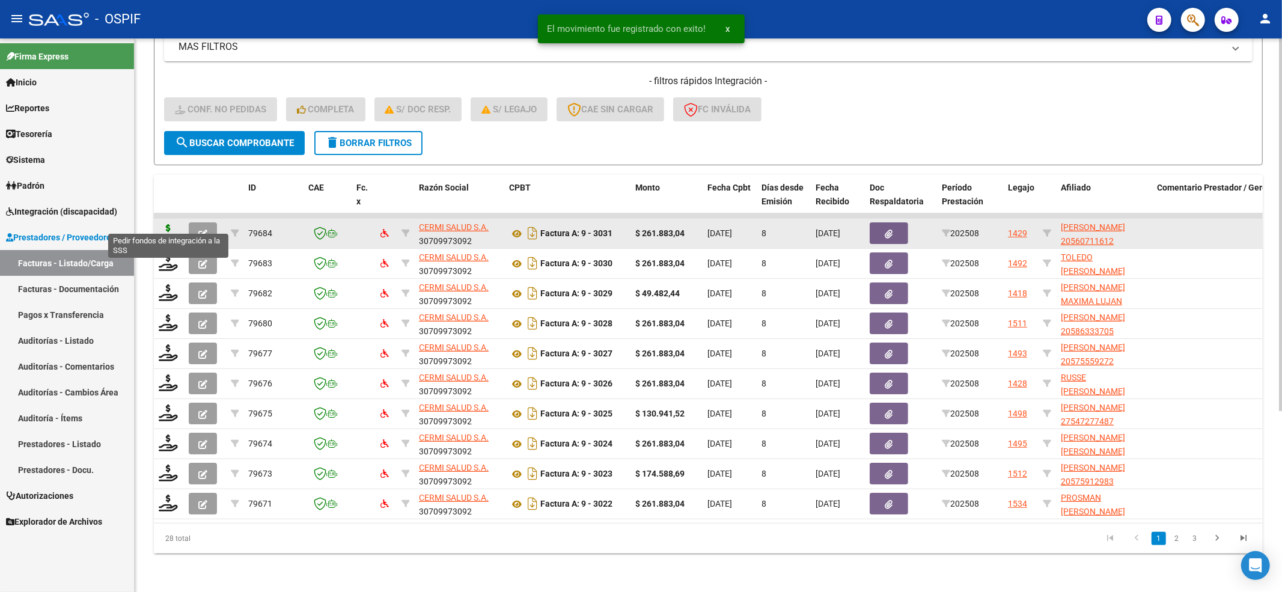
click at [169, 224] on icon at bounding box center [168, 232] width 19 height 17
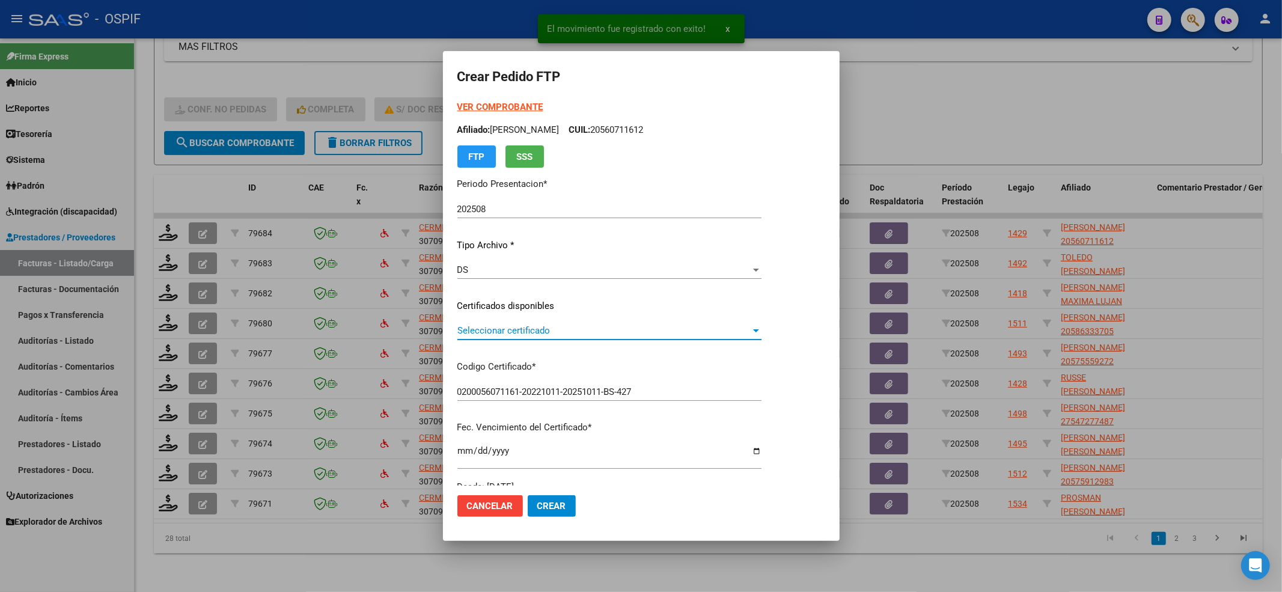
click at [549, 330] on span "Seleccionar certificado" at bounding box center [603, 330] width 293 height 11
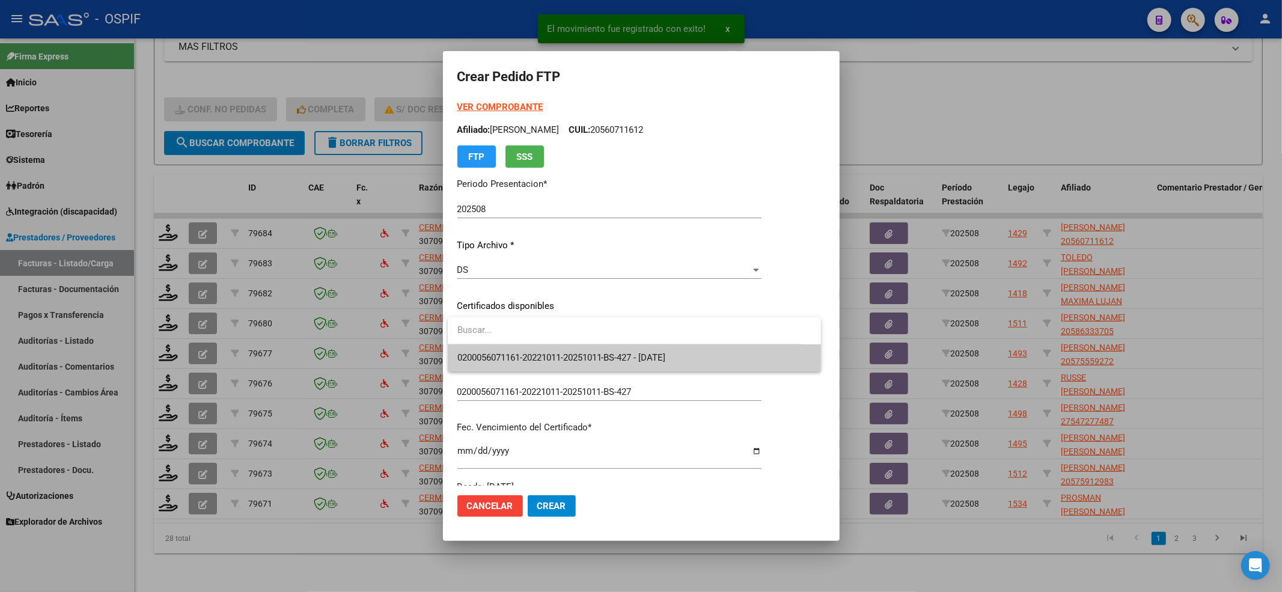
click at [541, 341] on input "dropdown search" at bounding box center [625, 330] width 354 height 27
click at [537, 347] on span "0200056071161-20221011-20251011-BS-427 - [DATE]" at bounding box center [634, 357] width 354 height 27
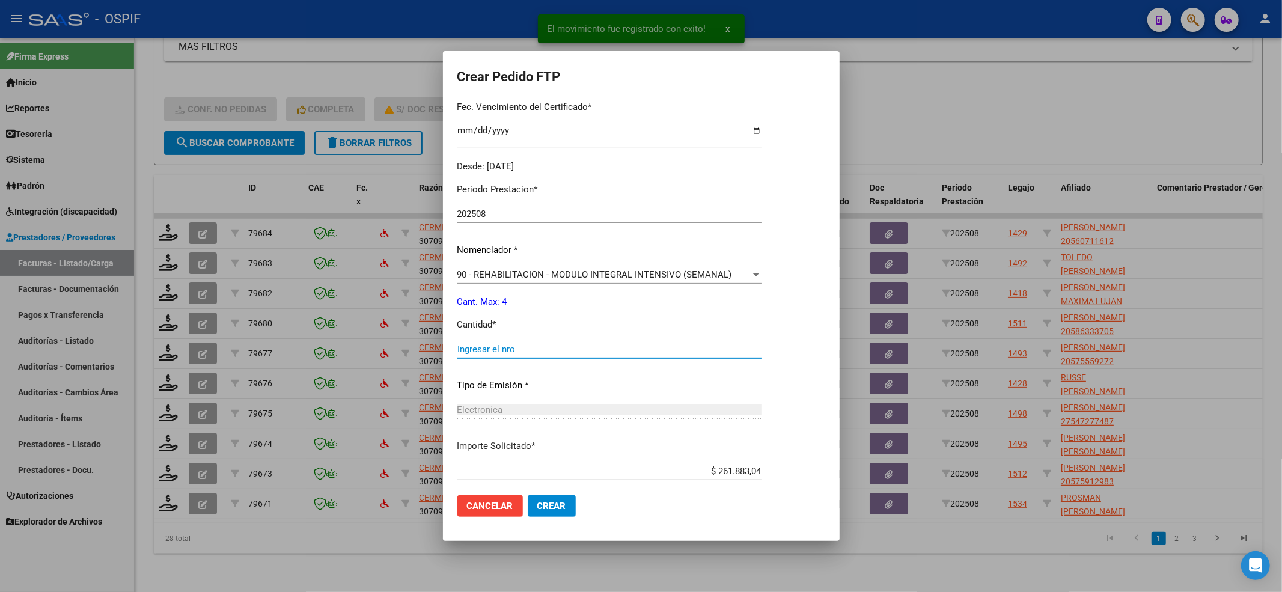
click at [517, 346] on input "Ingresar el nro" at bounding box center [609, 349] width 304 height 11
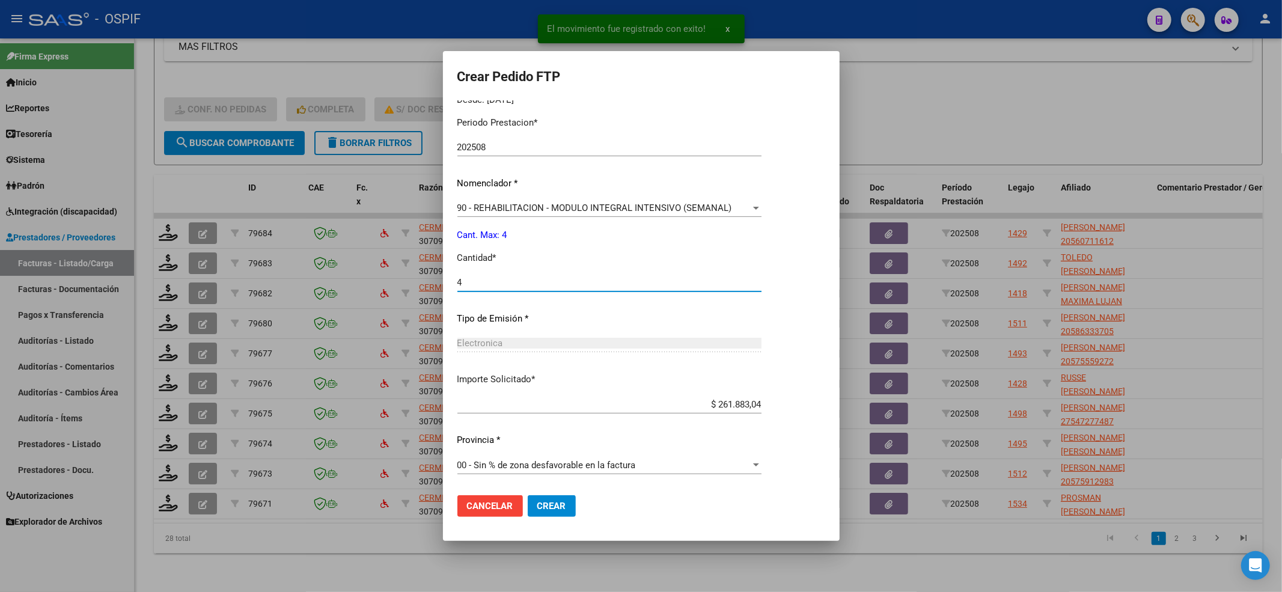
click at [541, 443] on span "Crear" at bounding box center [551, 506] width 29 height 11
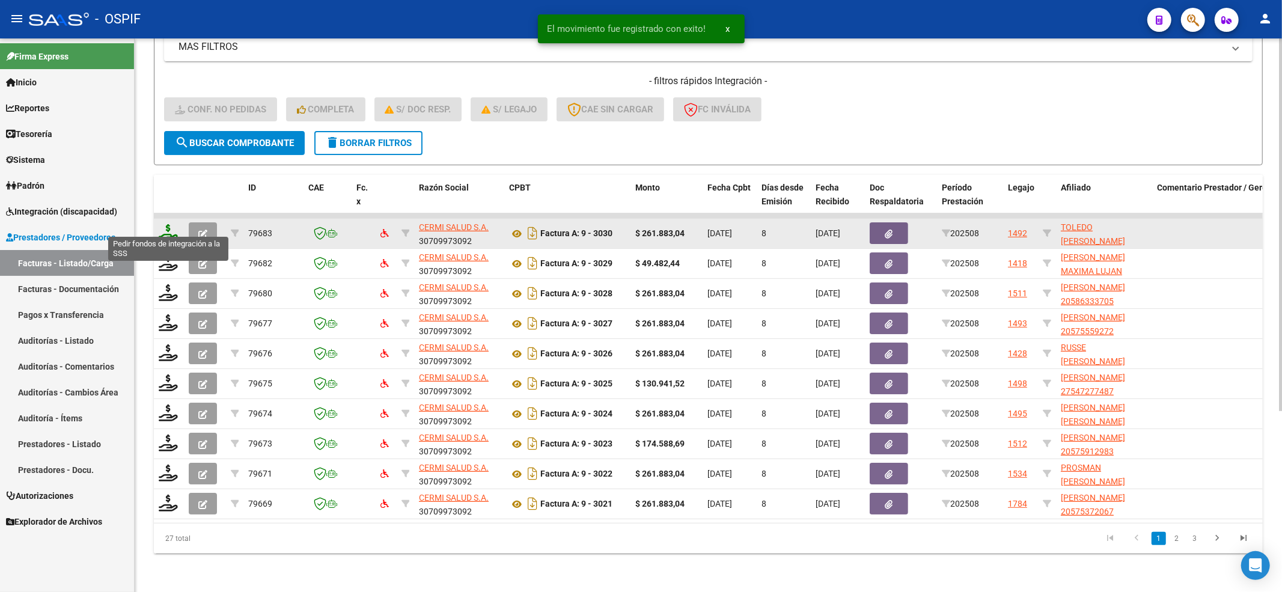
click at [171, 224] on icon at bounding box center [168, 232] width 19 height 17
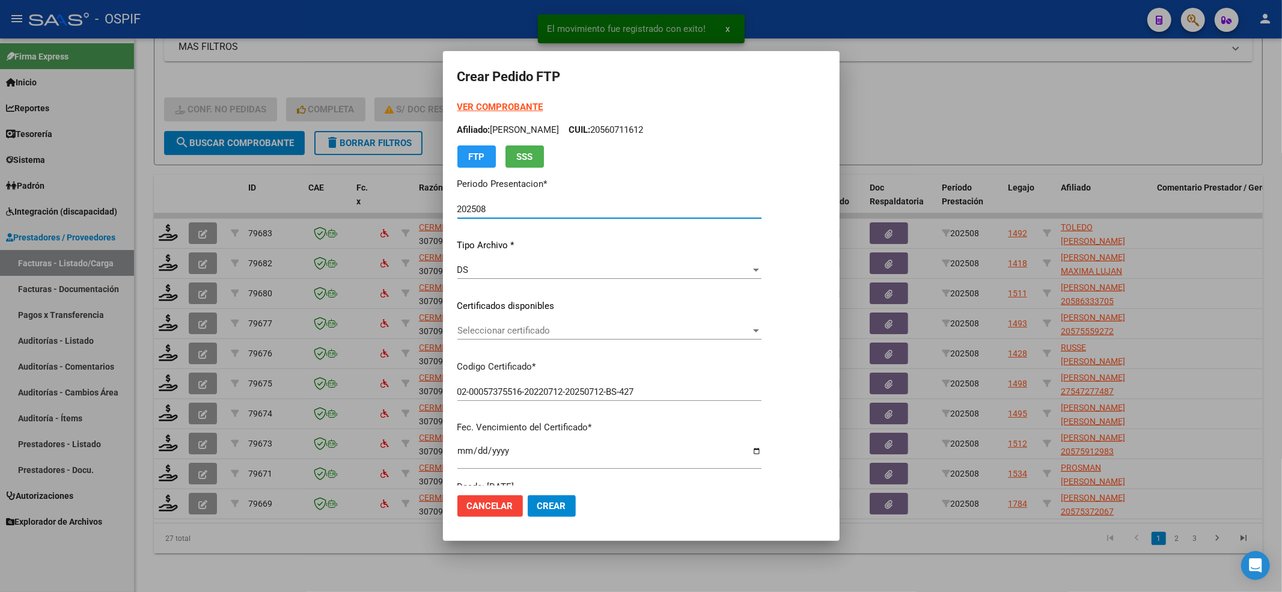
click at [526, 336] on div "Seleccionar certificado Seleccionar certificado" at bounding box center [609, 330] width 304 height 18
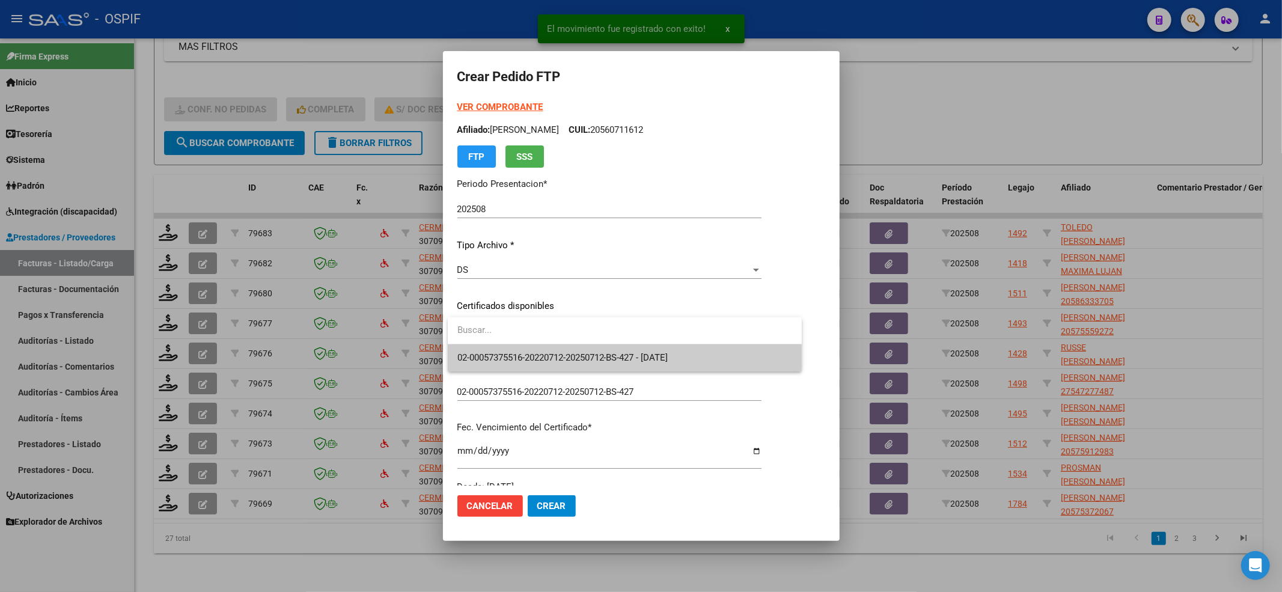
click at [516, 354] on span "02-00057375516-20220712-20250712-BS-427 - [DATE]" at bounding box center [562, 357] width 211 height 11
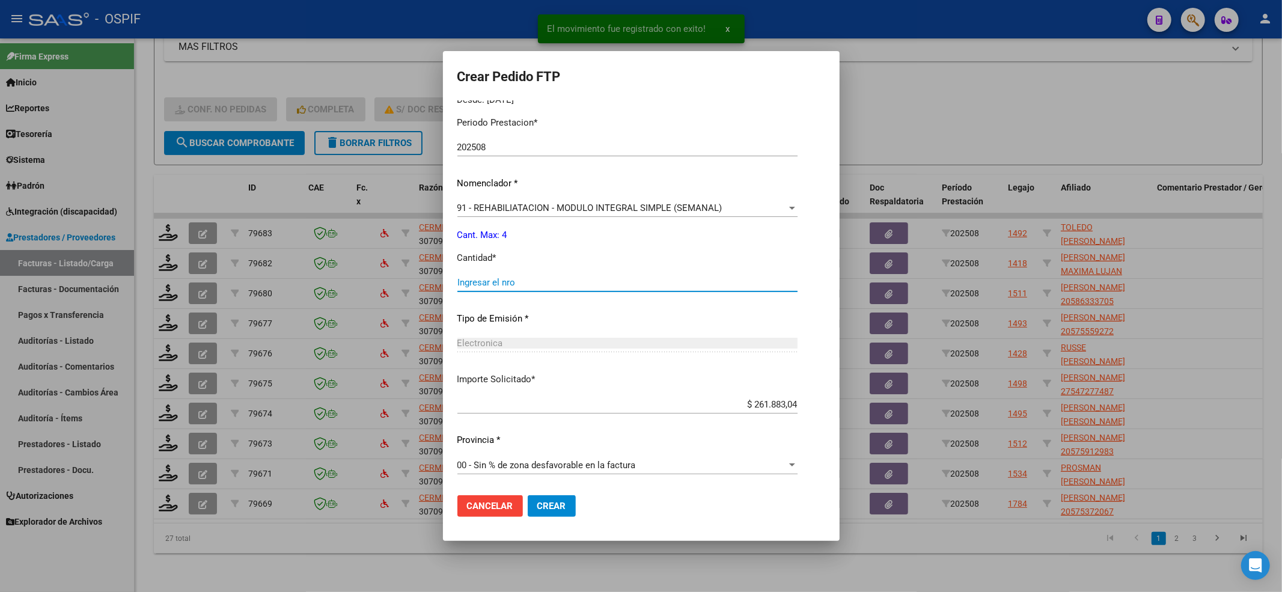
click at [499, 278] on input "Ingresar el nro" at bounding box center [627, 282] width 340 height 11
click at [571, 443] on button "Crear" at bounding box center [552, 506] width 48 height 22
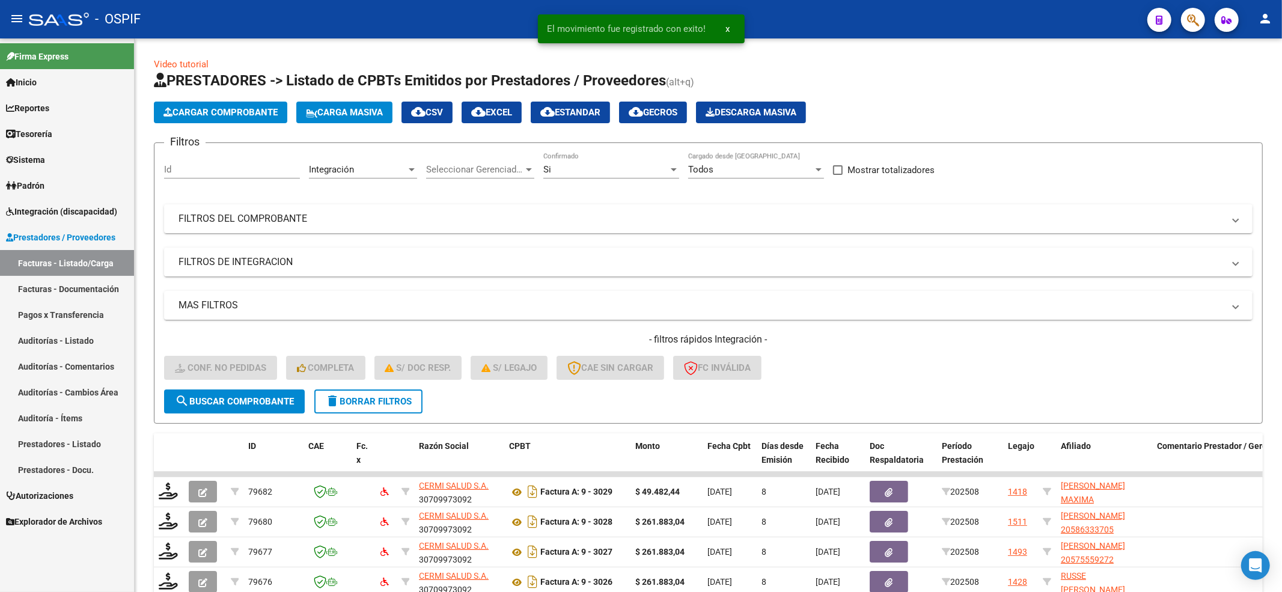
scroll to position [269, 0]
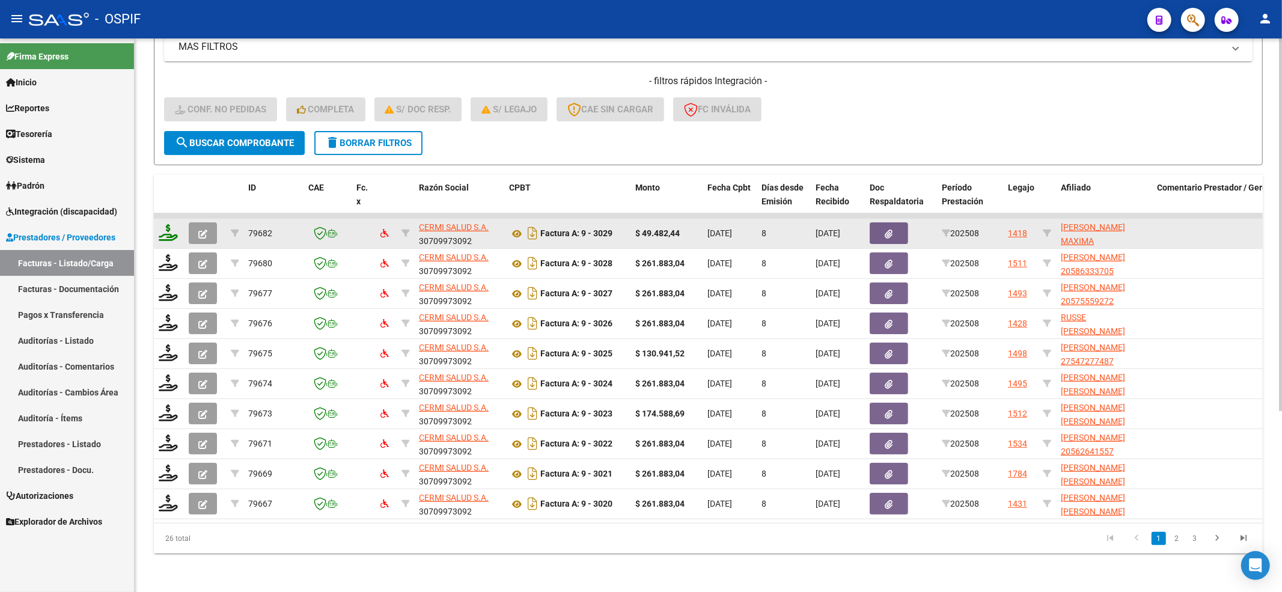
drag, startPoint x: 174, startPoint y: 207, endPoint x: 162, endPoint y: 224, distance: 21.5
click at [169, 219] on datatable-body-cell at bounding box center [169, 233] width 30 height 29
click at [162, 224] on icon at bounding box center [168, 232] width 19 height 17
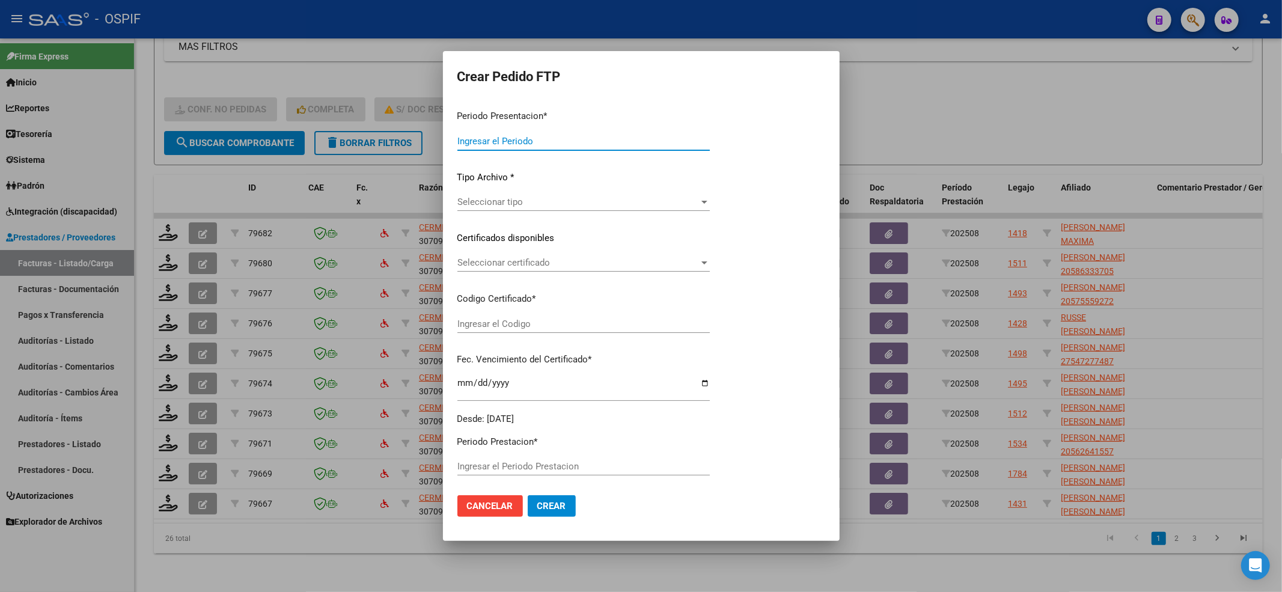
type input "202508"
type input "$ 49.482,44"
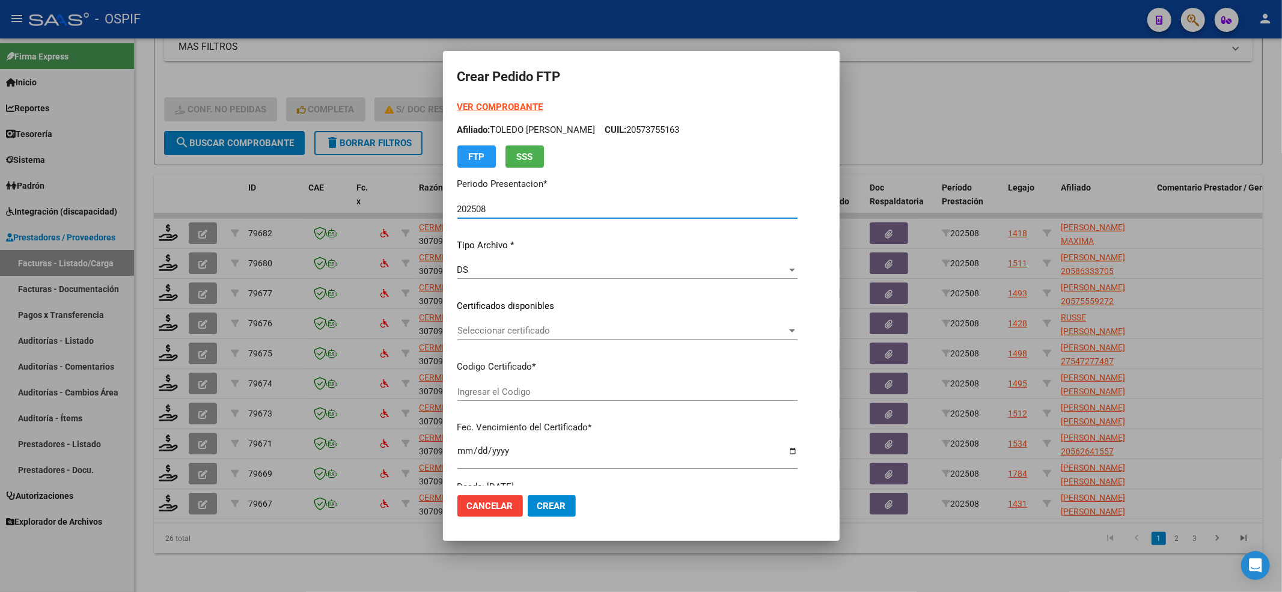
type input "01-00049314963-20220125-20320125-BS-427"
type input "2032-01-25"
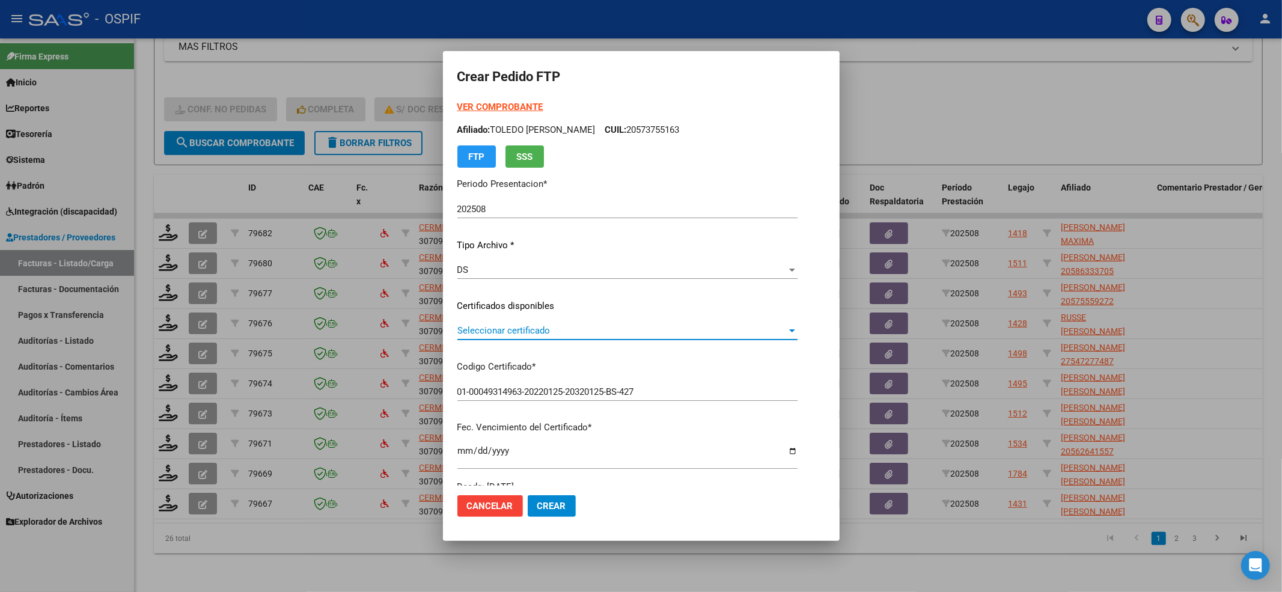
click at [522, 328] on span "Seleccionar certificado" at bounding box center [621, 330] width 329 height 11
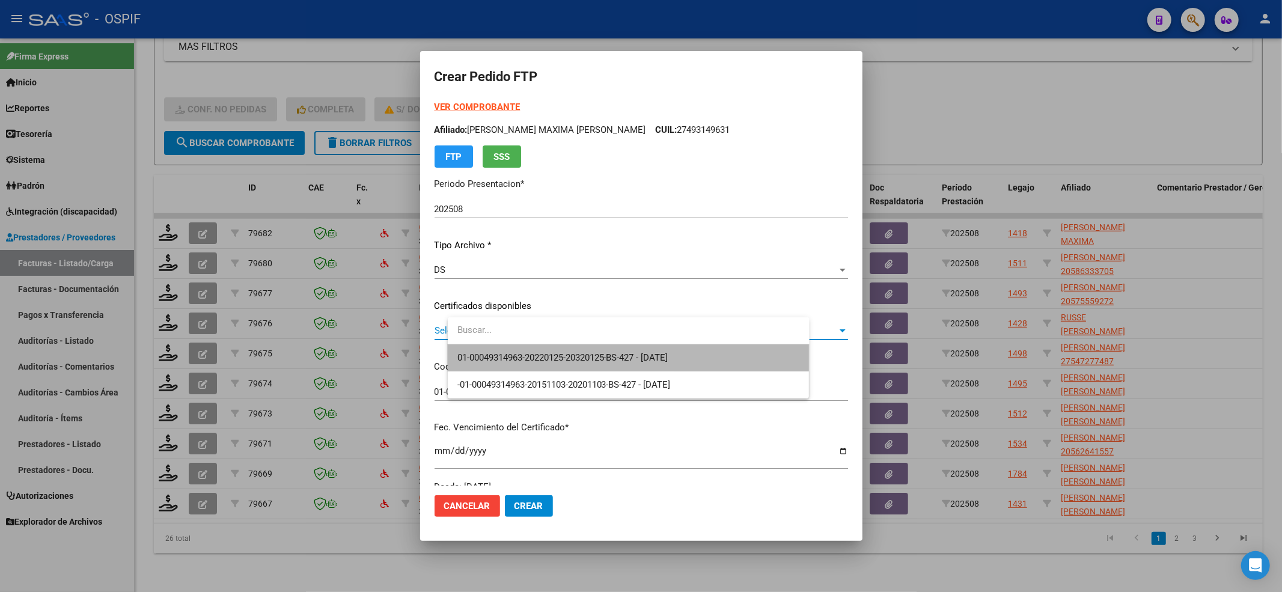
click at [513, 346] on span "01-00049314963-20220125-20320125-BS-427 - 2032-01-25" at bounding box center [628, 357] width 342 height 27
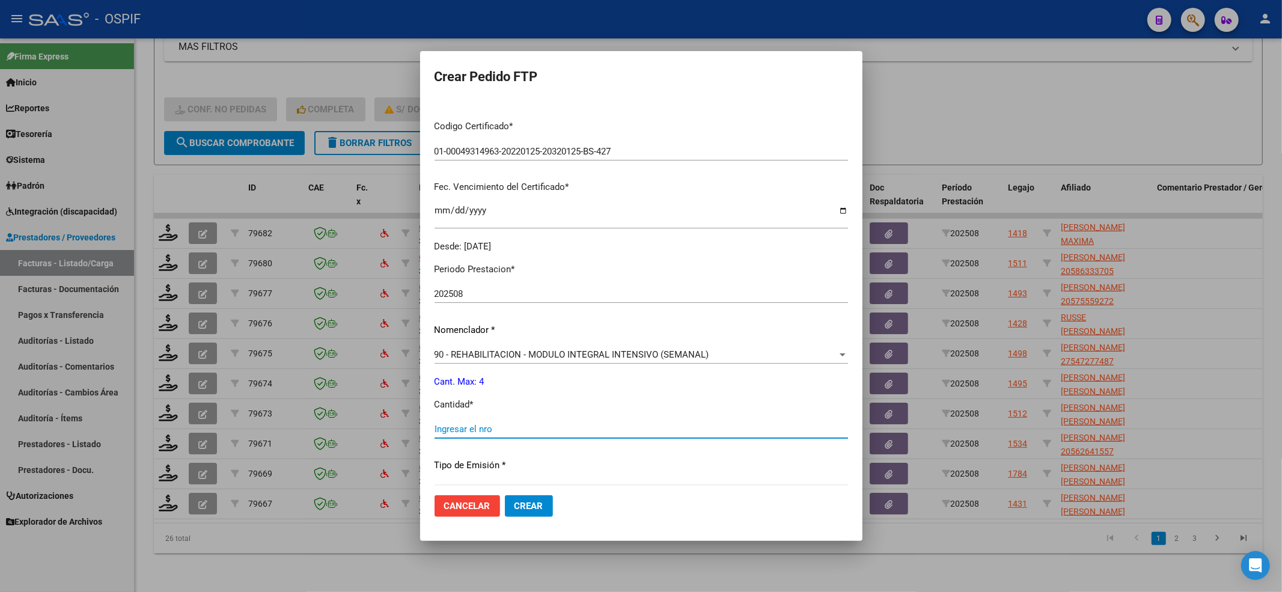
click at [483, 431] on input "Ingresar el nro" at bounding box center [640, 429] width 413 height 11
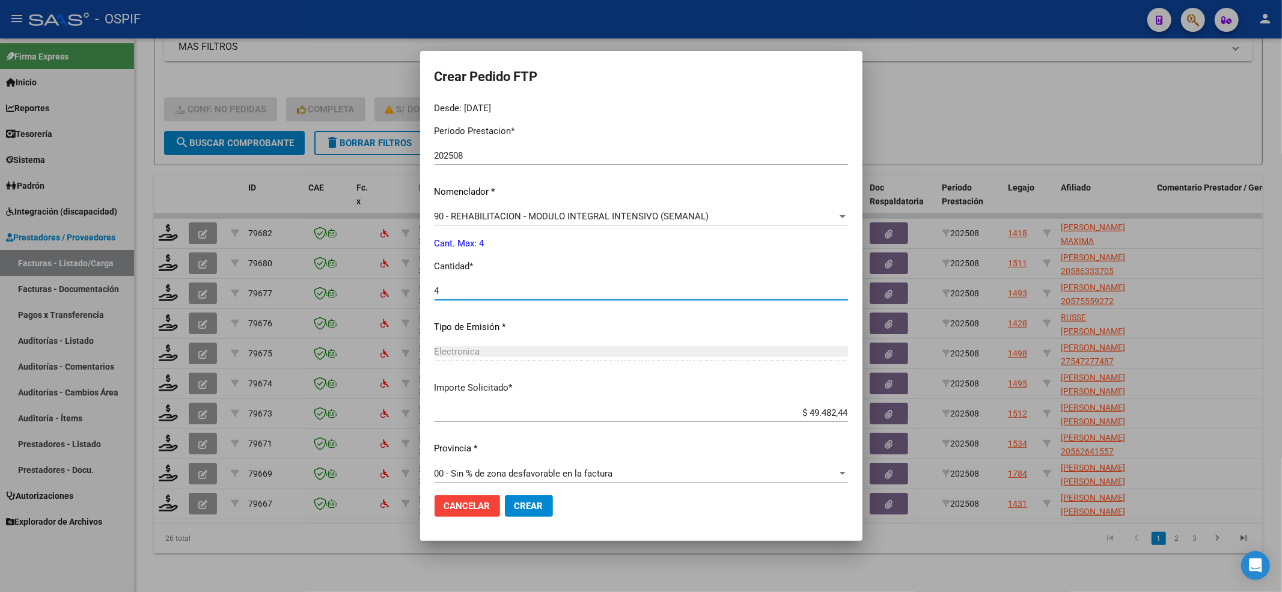
scroll to position [387, 0]
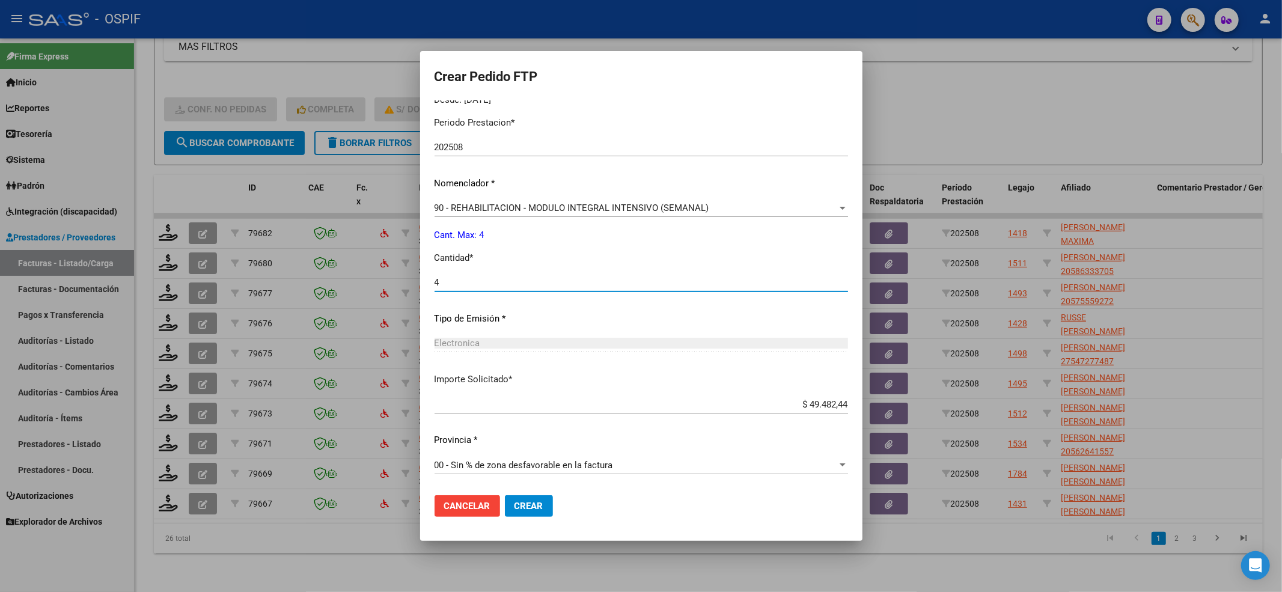
type input "4"
click at [553, 504] on button "Crear" at bounding box center [529, 506] width 48 height 22
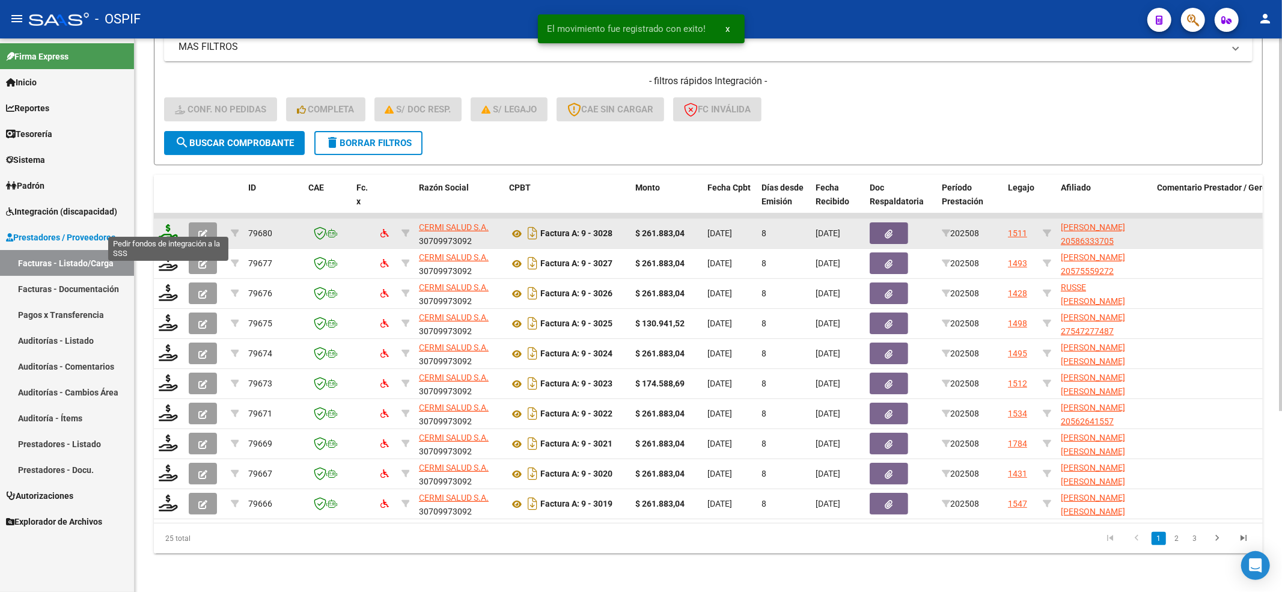
click at [167, 224] on icon at bounding box center [168, 232] width 19 height 17
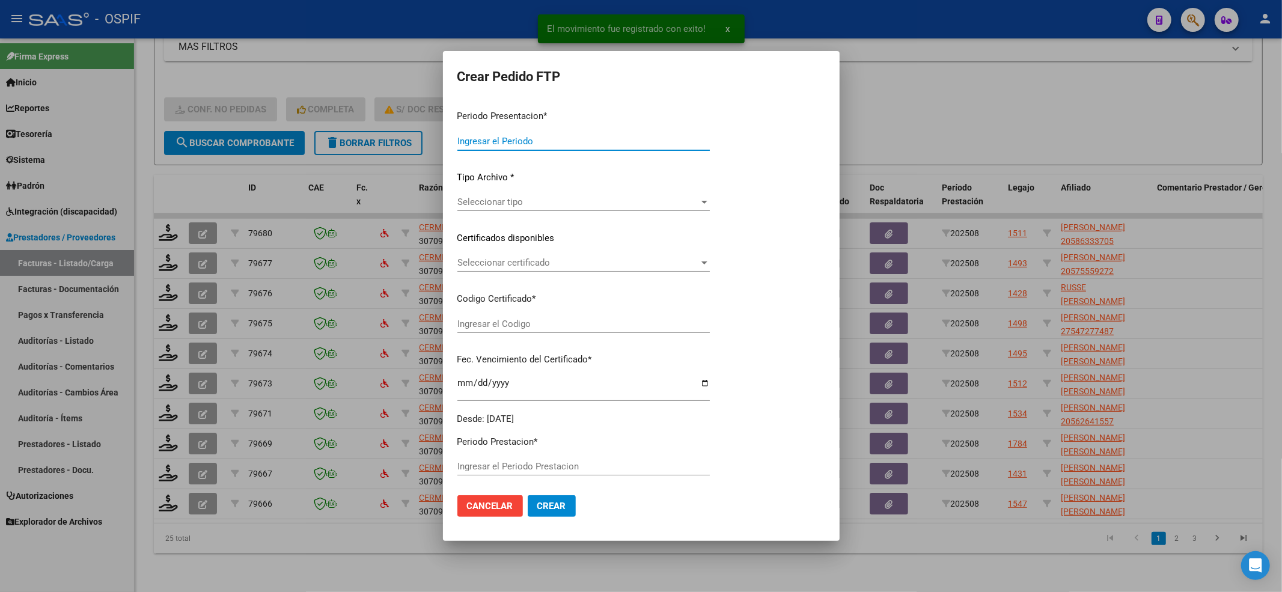
type input "202508"
type input "$ 261.883,04"
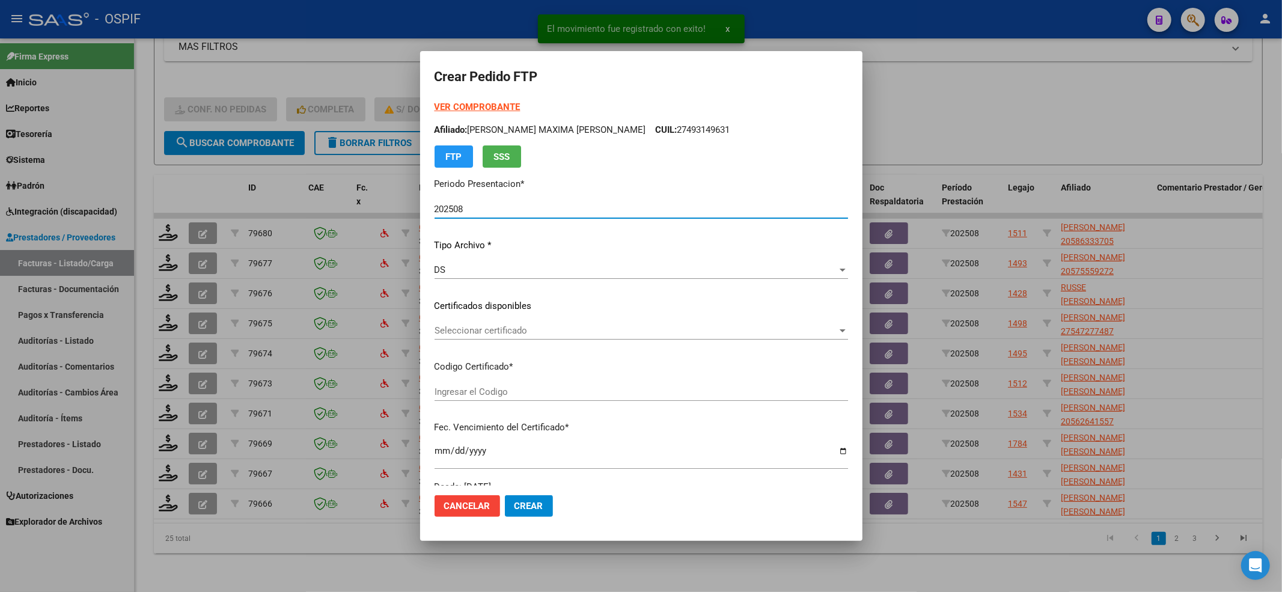
type input "0200058633370-20230919-20240919-BS-427"
type input "2024-09-19"
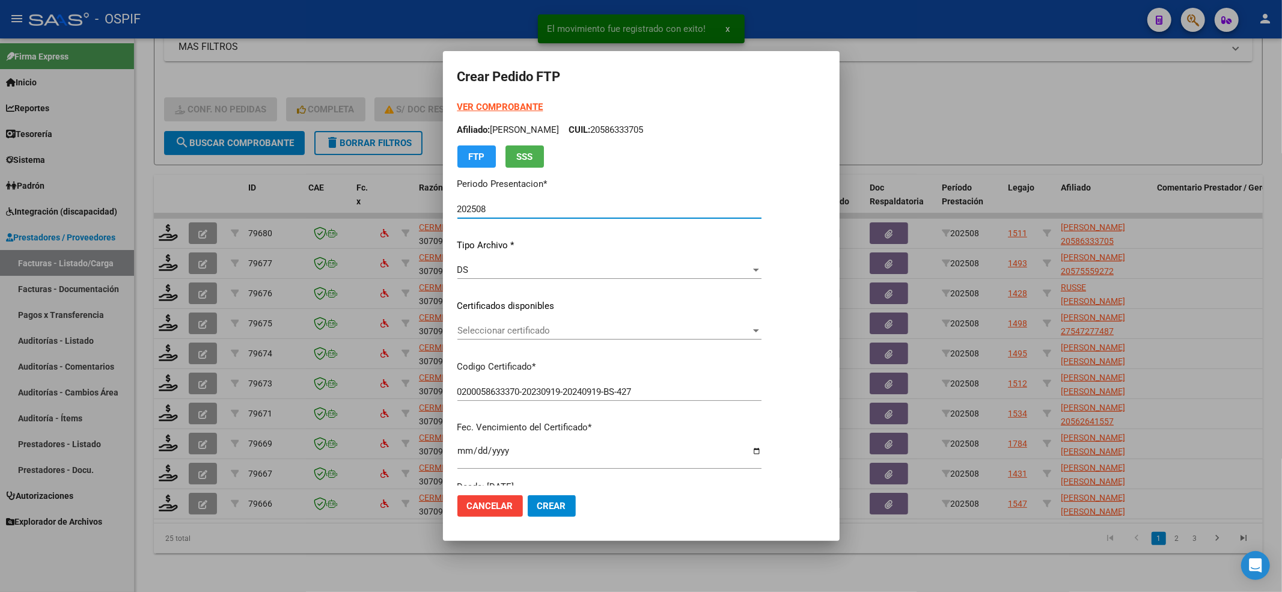
click at [538, 334] on span "Seleccionar certificado" at bounding box center [603, 330] width 293 height 11
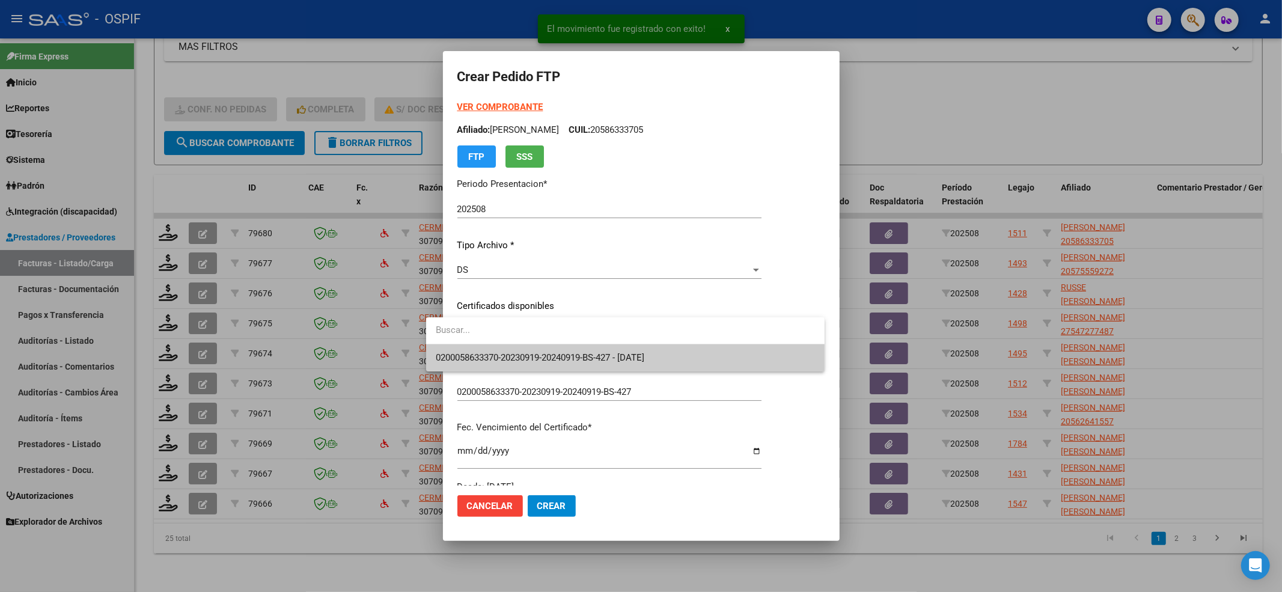
click at [525, 361] on span "0200058633370-20230919-20240919-BS-427 - 2024-09-19" at bounding box center [540, 357] width 208 height 11
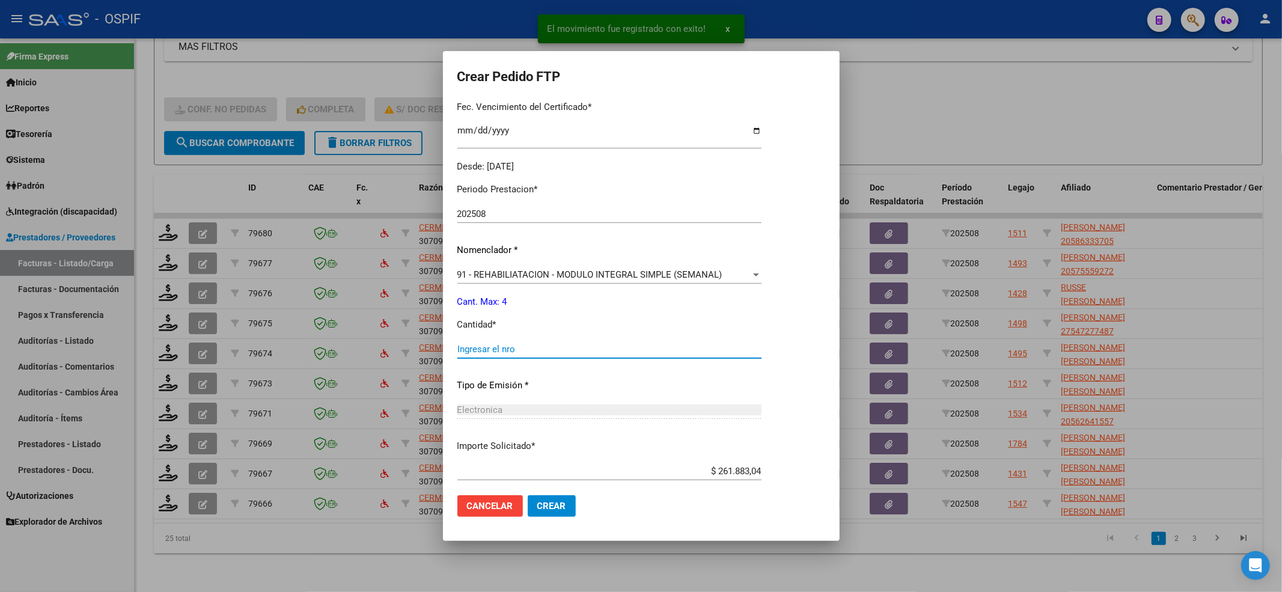
click at [504, 349] on input "Ingresar el nro" at bounding box center [609, 349] width 304 height 11
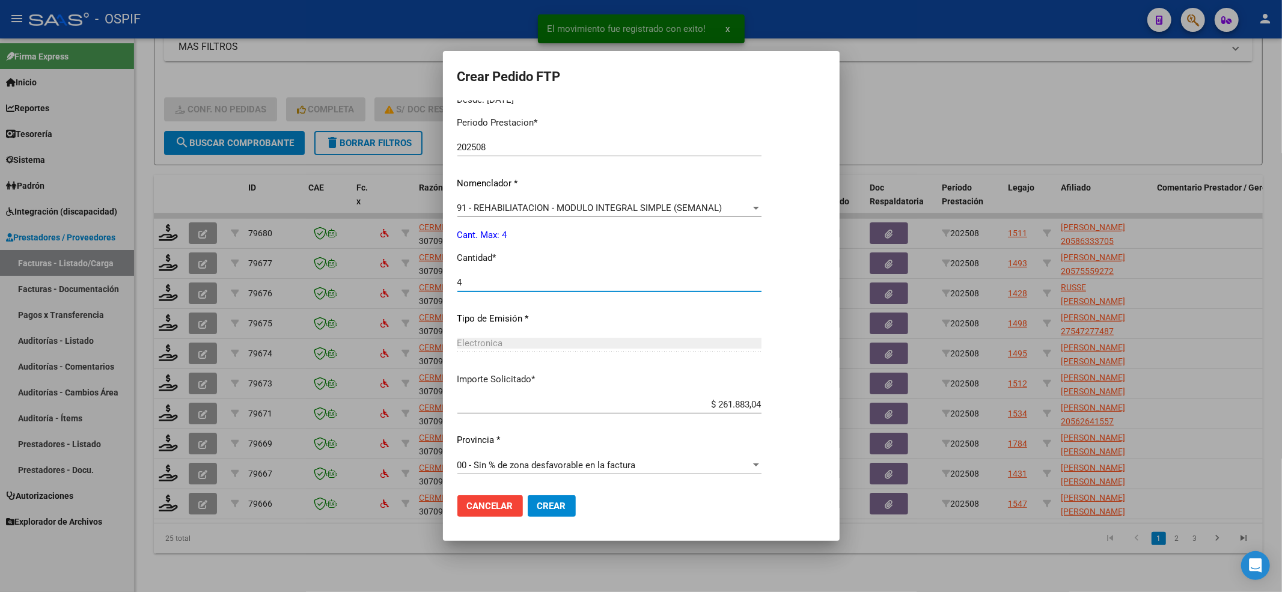
type input "4"
click at [537, 505] on span "Crear" at bounding box center [551, 506] width 29 height 11
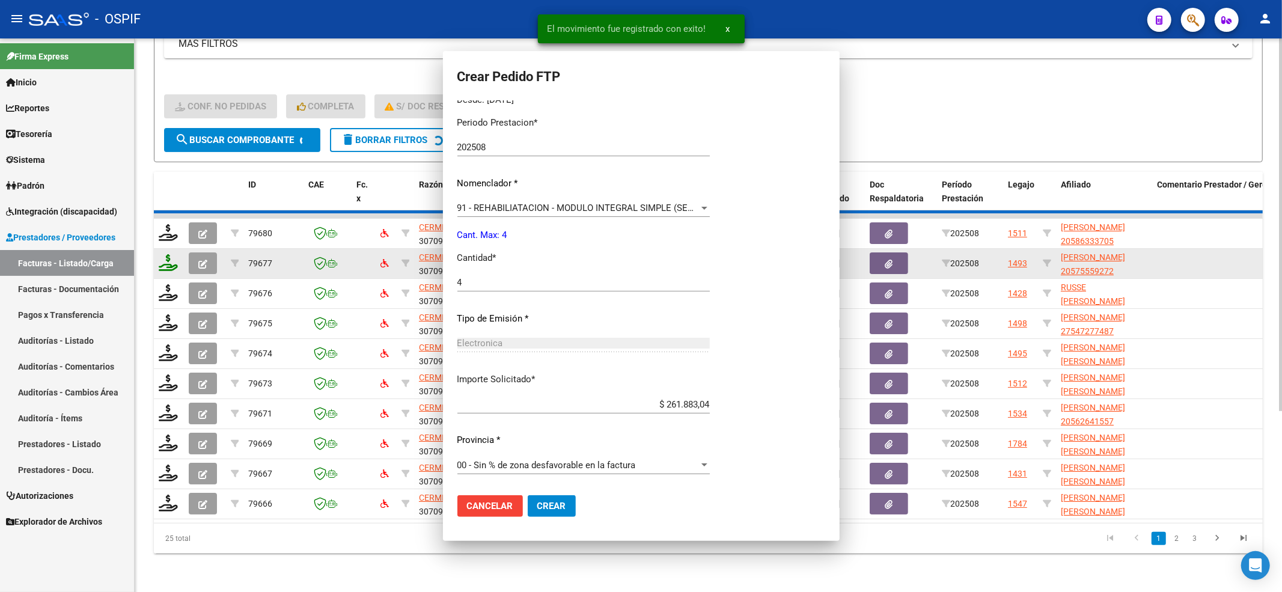
scroll to position [0, 0]
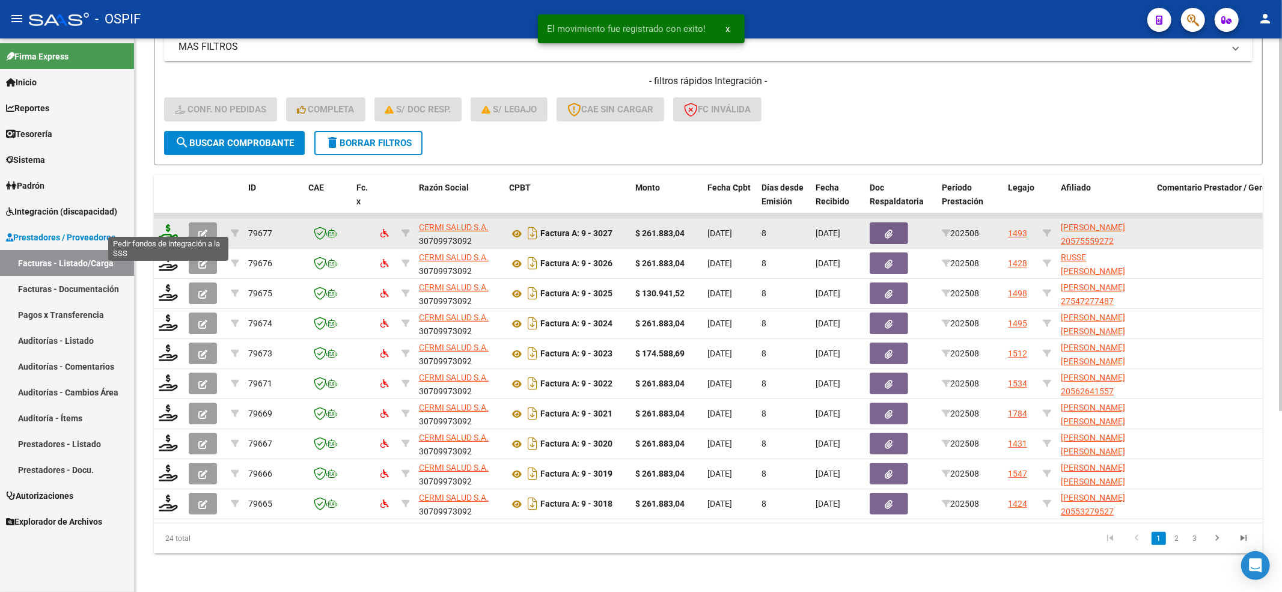
click at [166, 224] on icon at bounding box center [168, 232] width 19 height 17
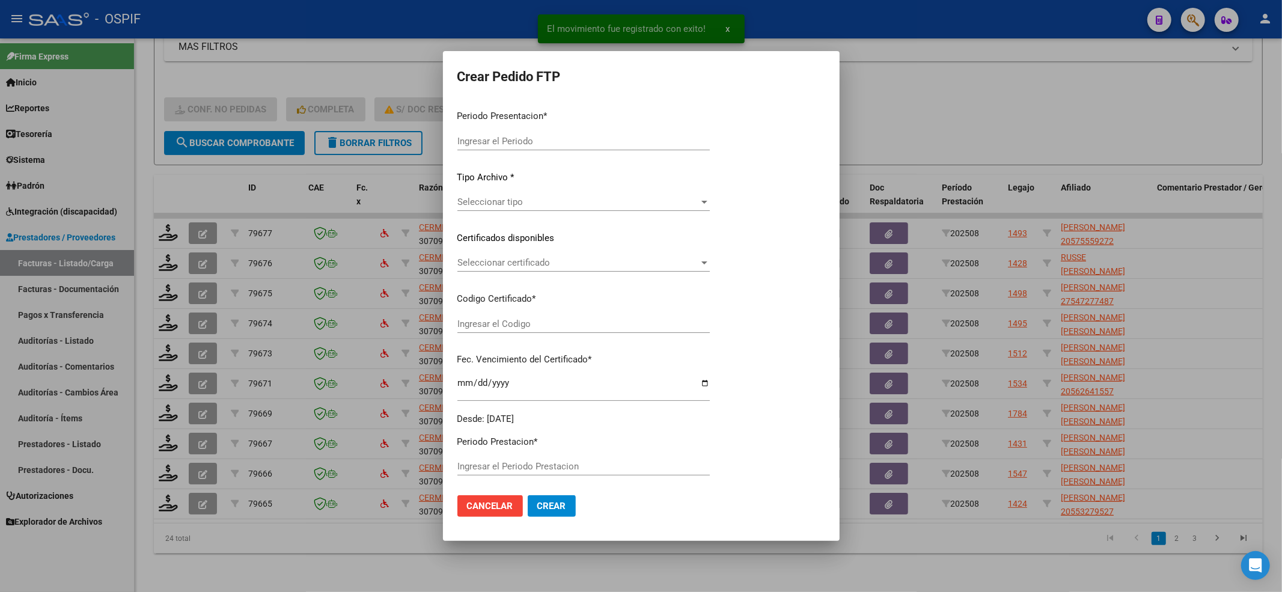
type input "202508"
type input "$ 261.883,04"
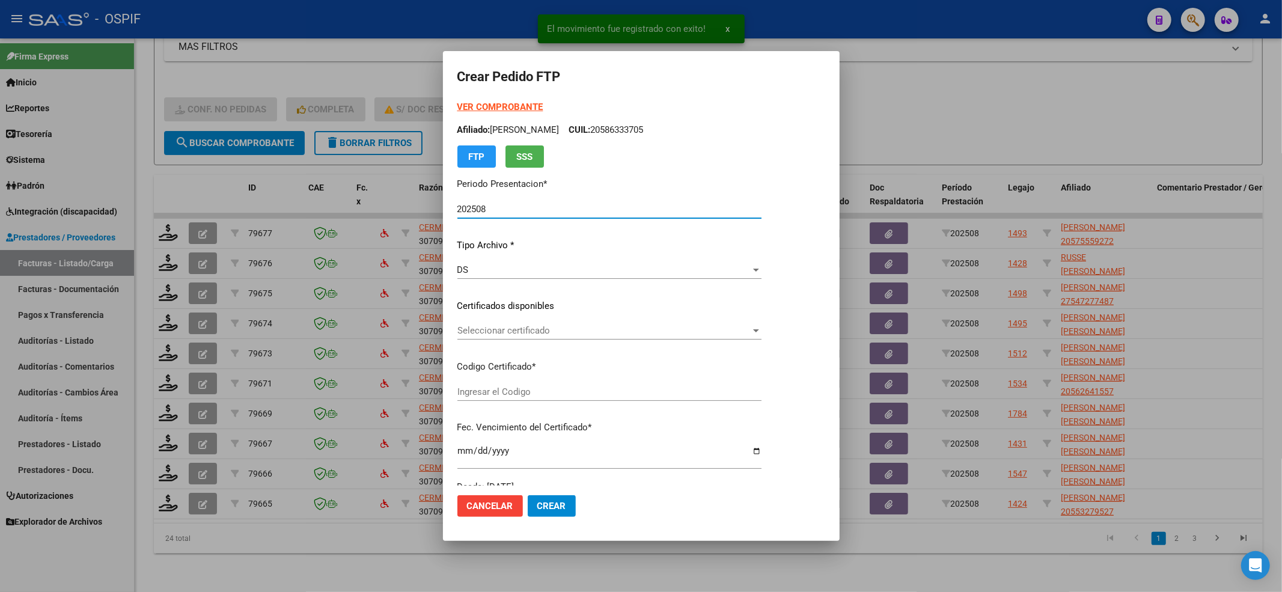
type input "020005755592720230322-20260322-BS-427"
type input "2026-03-22"
click at [510, 326] on span "Seleccionar certificado" at bounding box center [603, 330] width 293 height 11
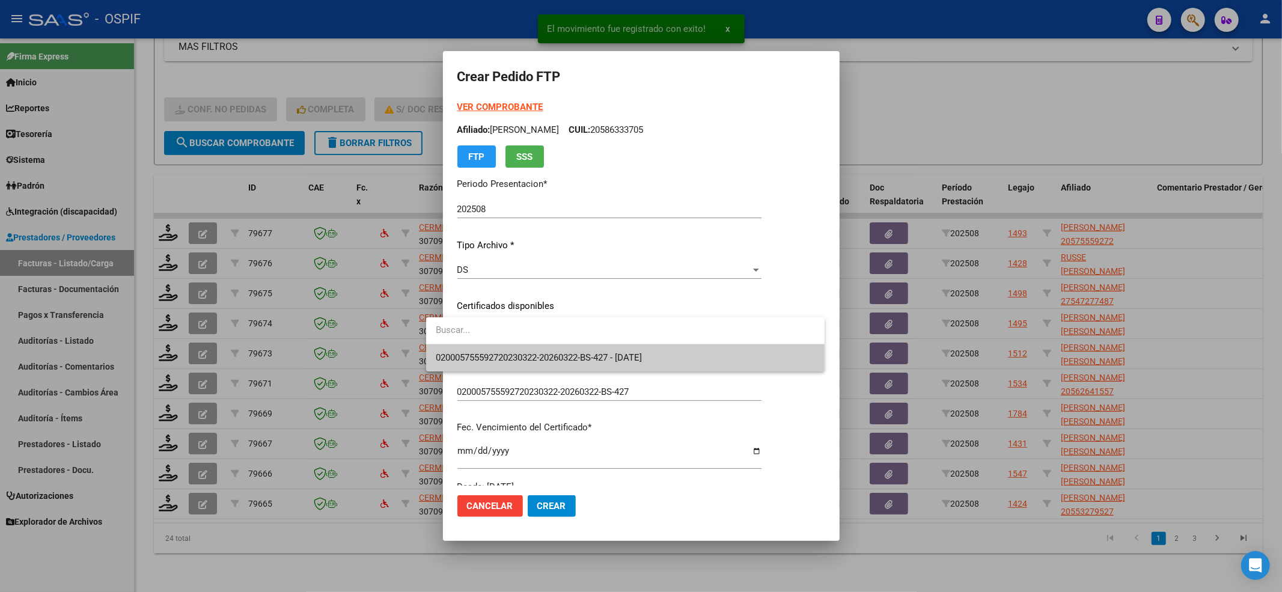
click at [489, 354] on span "020005755592720230322-20260322-BS-427 - 2026-03-22" at bounding box center [539, 357] width 206 height 11
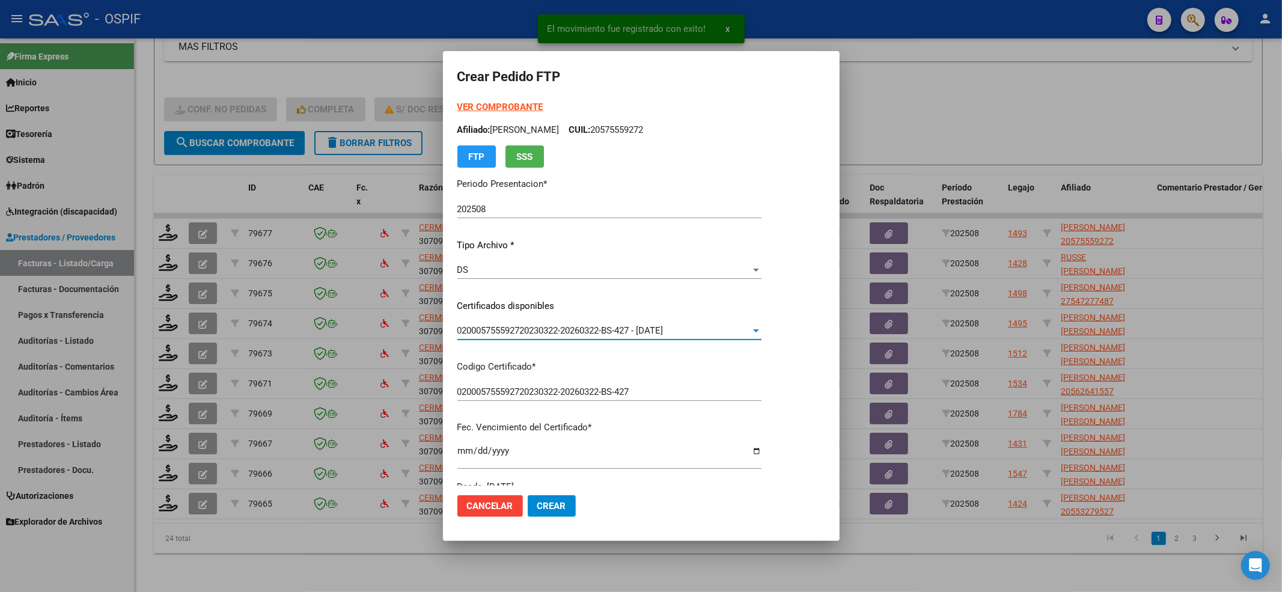
scroll to position [387, 0]
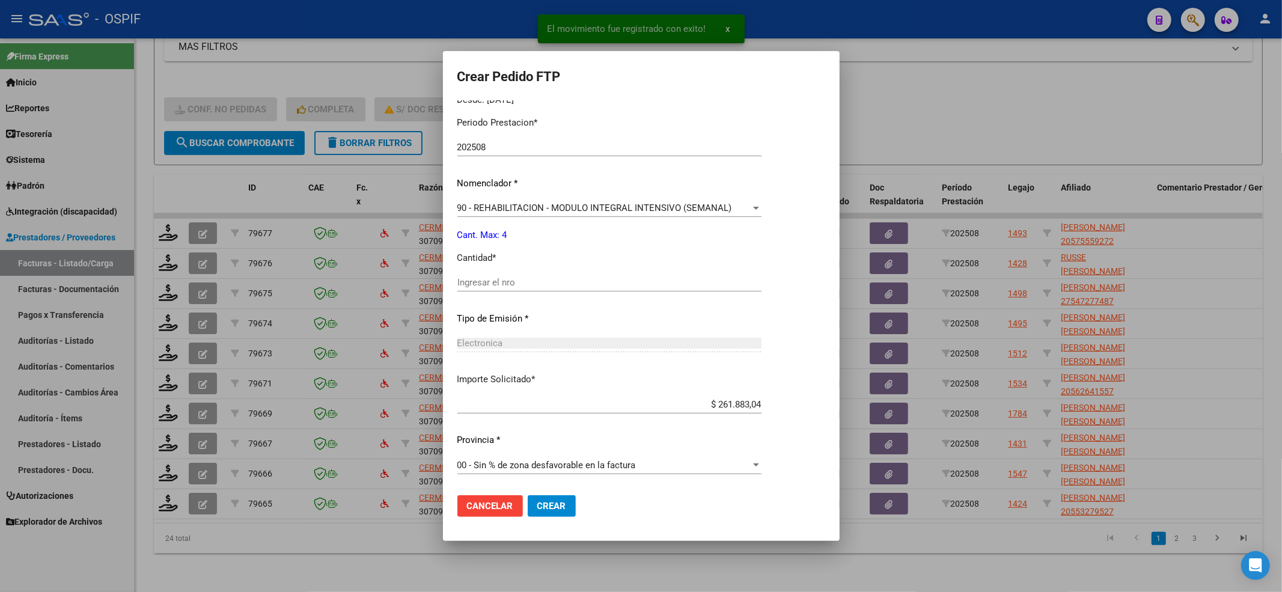
click at [472, 288] on div "Ingresar el nro" at bounding box center [609, 282] width 304 height 18
type input "4"
click at [548, 503] on span "Crear" at bounding box center [551, 506] width 29 height 11
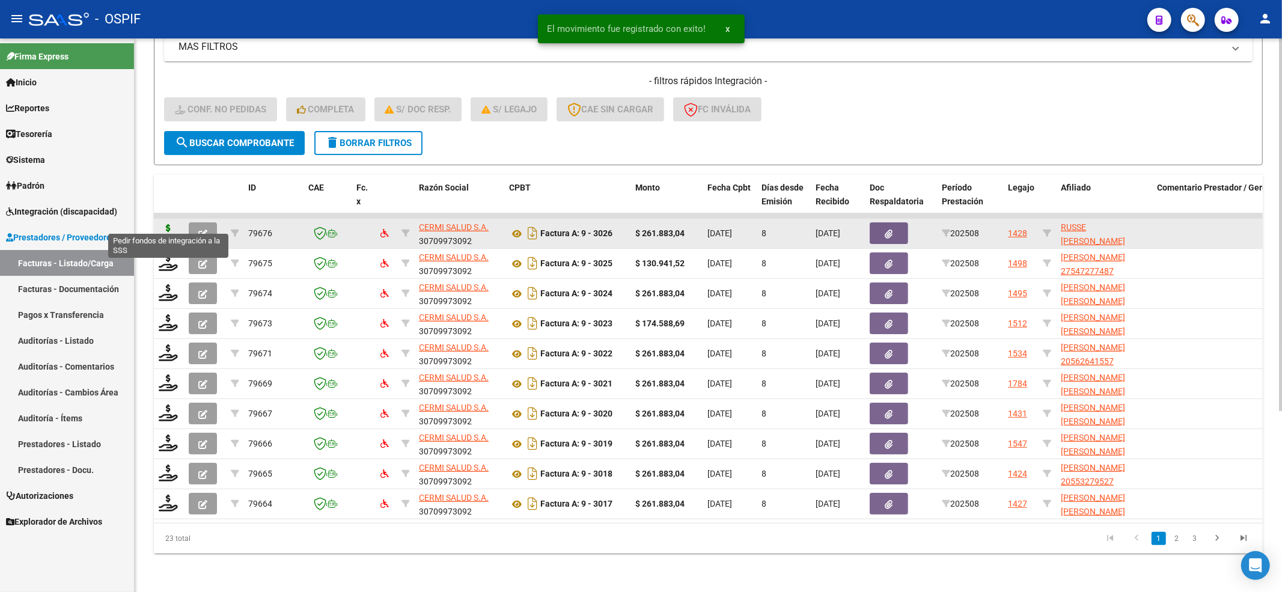
click at [165, 224] on icon at bounding box center [168, 232] width 19 height 17
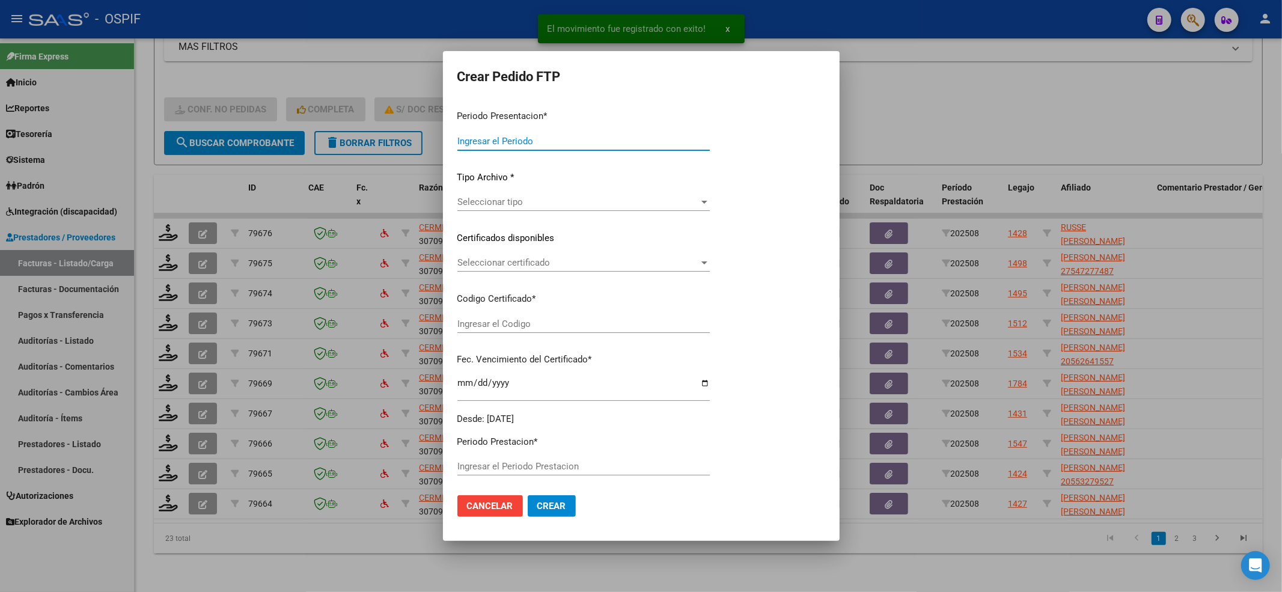
type input "202508"
type input "$ 261.883,04"
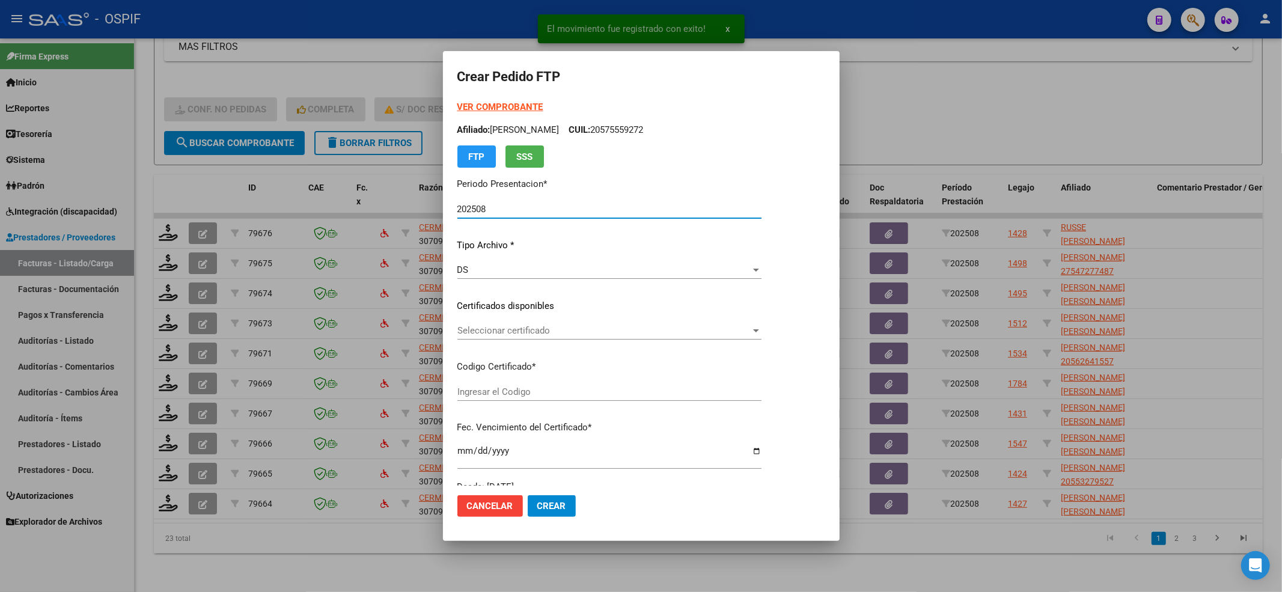
type input "0200055161938-20230113-20250113-BS-427"
type input "2025-01-13"
click at [645, 330] on span "Seleccionar certificado" at bounding box center [603, 330] width 293 height 11
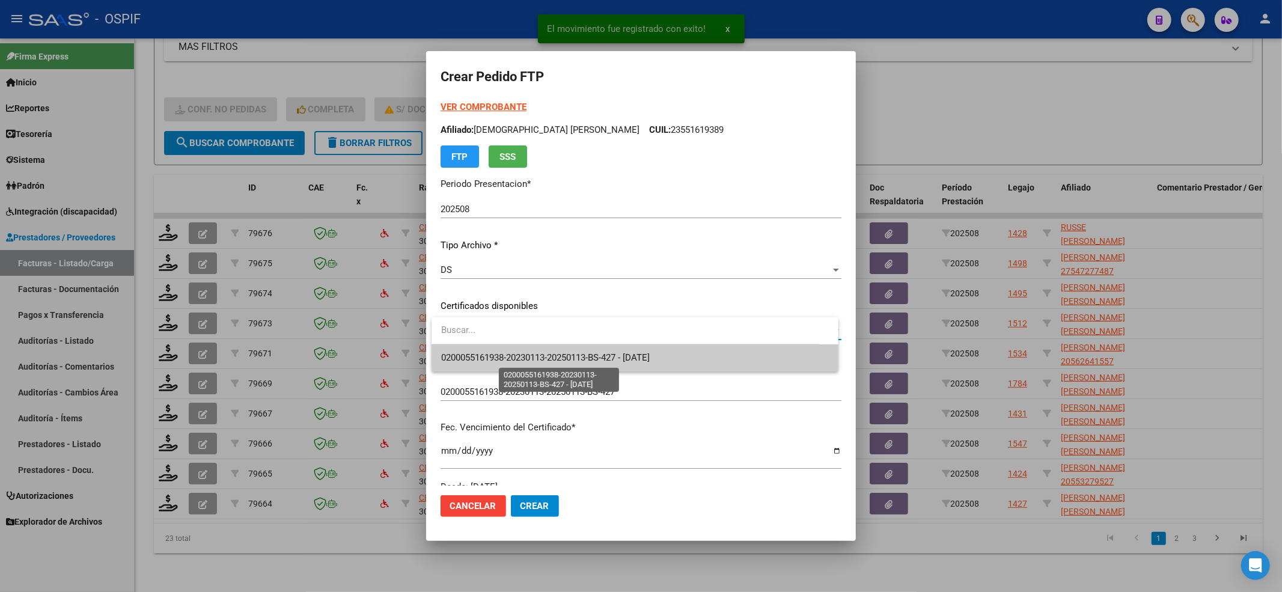
click at [577, 354] on span "0200055161938-20230113-20250113-BS-427 - 2025-01-13" at bounding box center [545, 357] width 208 height 11
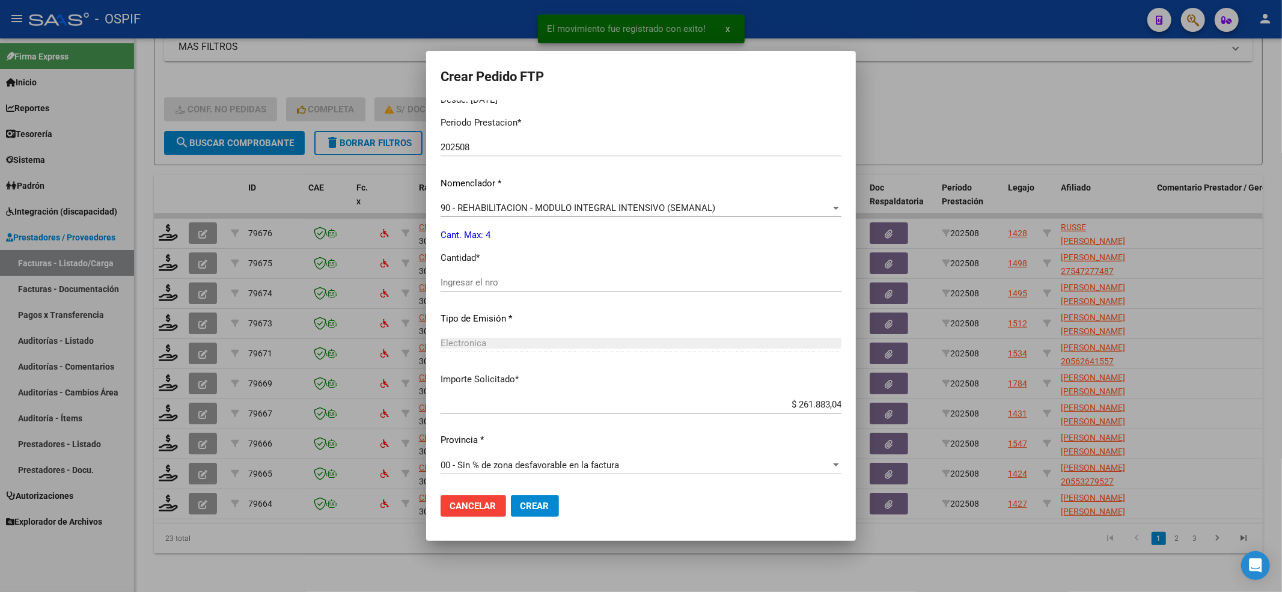
click at [479, 286] on input "Ingresar el nro" at bounding box center [640, 282] width 401 height 11
type input "4"
click at [540, 505] on mat-dialog-container "Crear Pedido FTP VER COMPROBANTE ARCA Padrón Afiliado: RUSSE BELUCHI VALENTINO …" at bounding box center [641, 295] width 430 height 489
click at [540, 505] on span "Crear" at bounding box center [534, 506] width 29 height 11
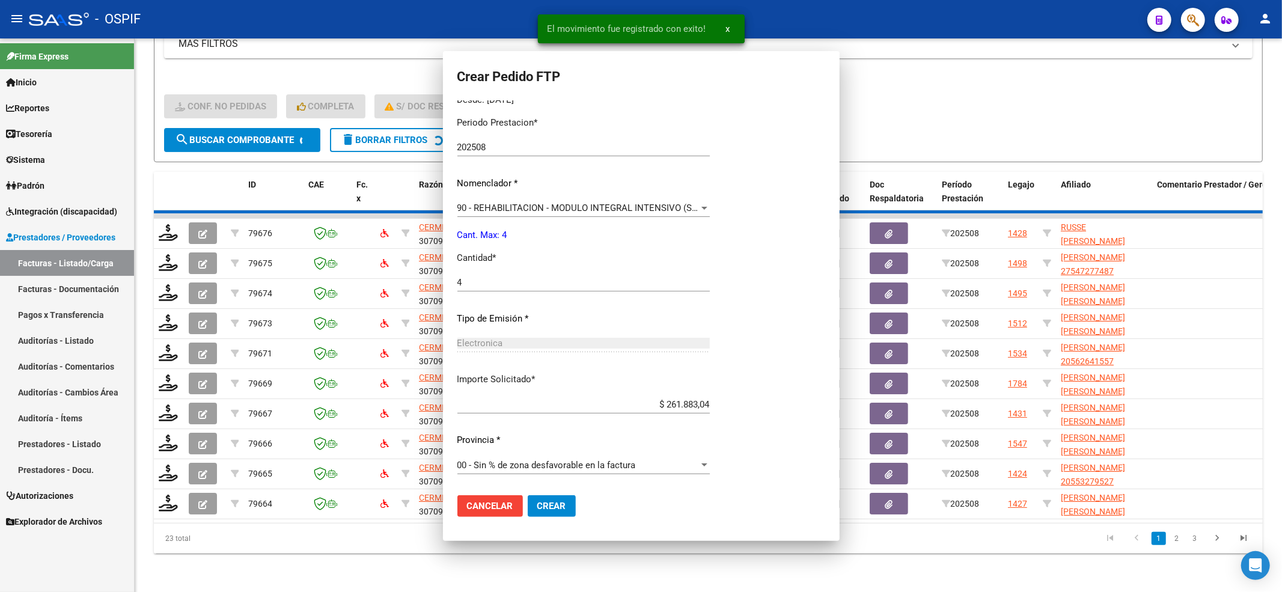
scroll to position [0, 0]
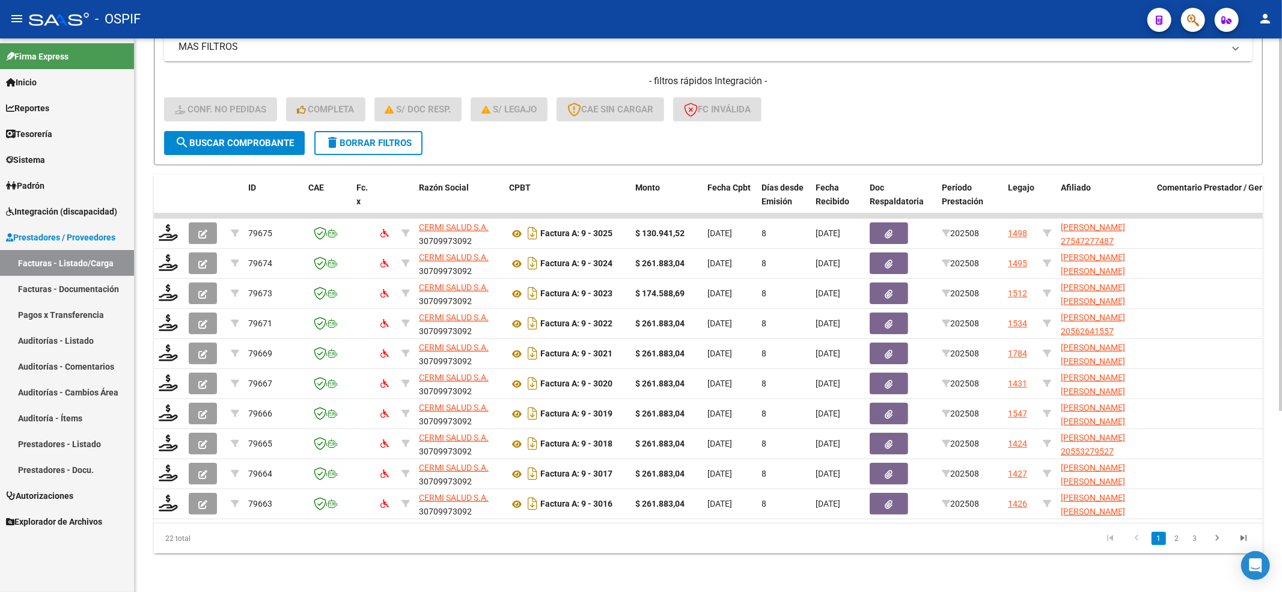
click at [232, 138] on span "search Buscar Comprobante" at bounding box center [234, 143] width 119 height 11
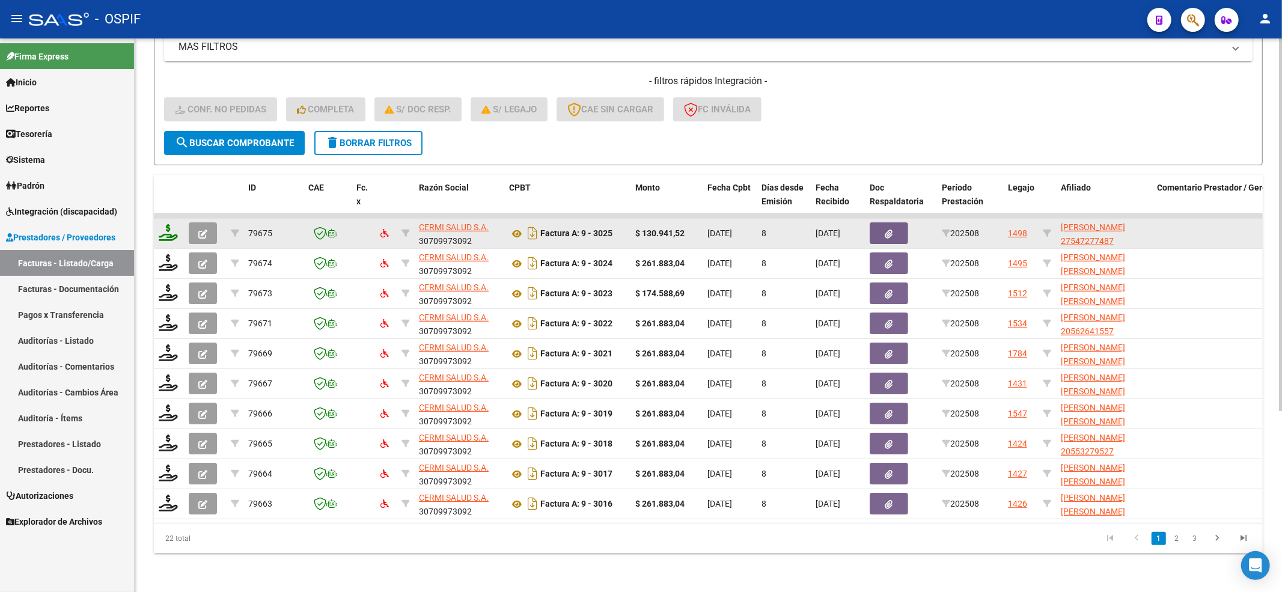
drag, startPoint x: 155, startPoint y: 210, endPoint x: 173, endPoint y: 227, distance: 24.7
click at [164, 222] on datatable-body-cell at bounding box center [169, 233] width 30 height 29
drag, startPoint x: 174, startPoint y: 227, endPoint x: 169, endPoint y: 214, distance: 14.1
click at [169, 224] on icon at bounding box center [168, 232] width 19 height 17
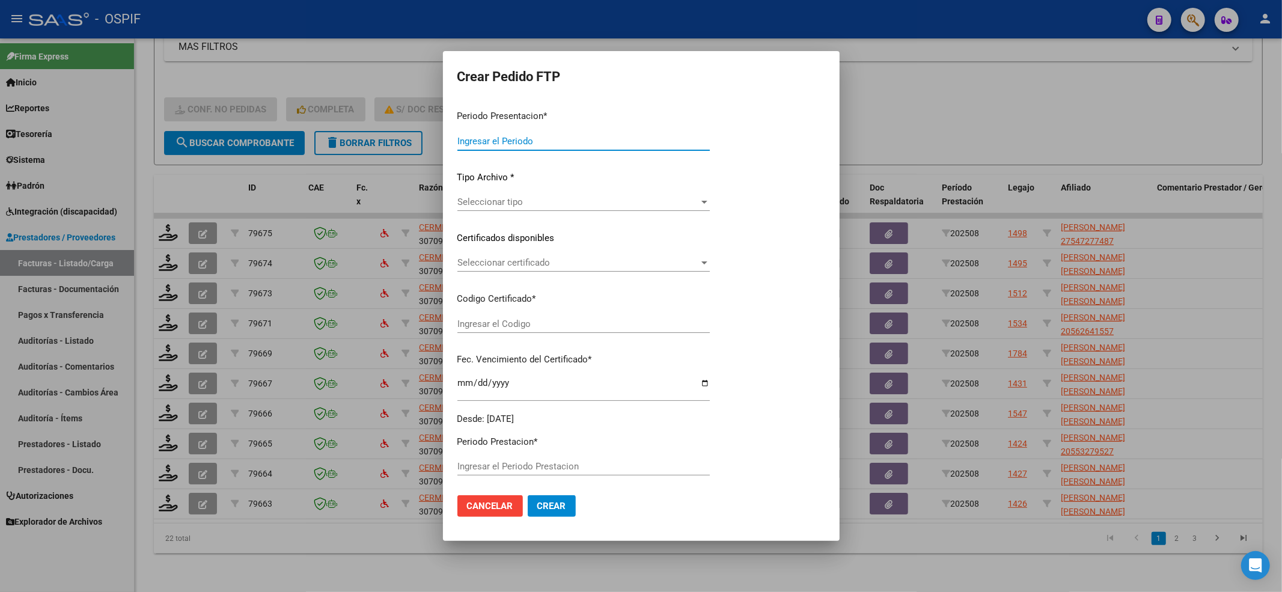
type input "202508"
type input "$ 130.941,52"
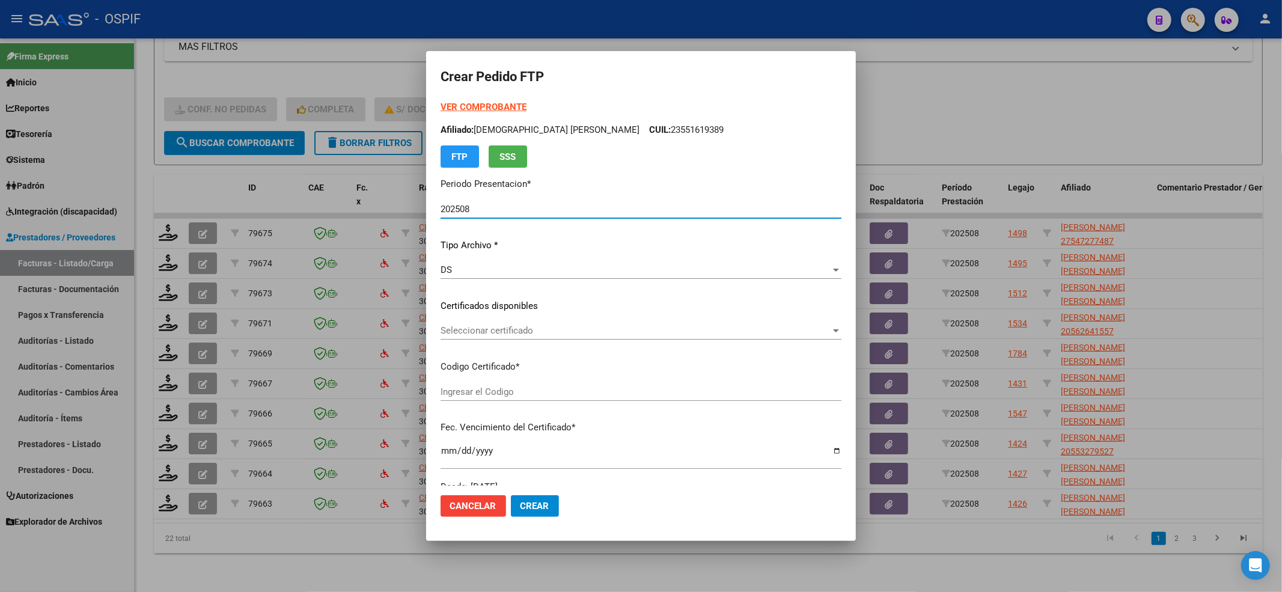
type input "010005472774820230120-20260120-BS-427"
type input "2026-01-20"
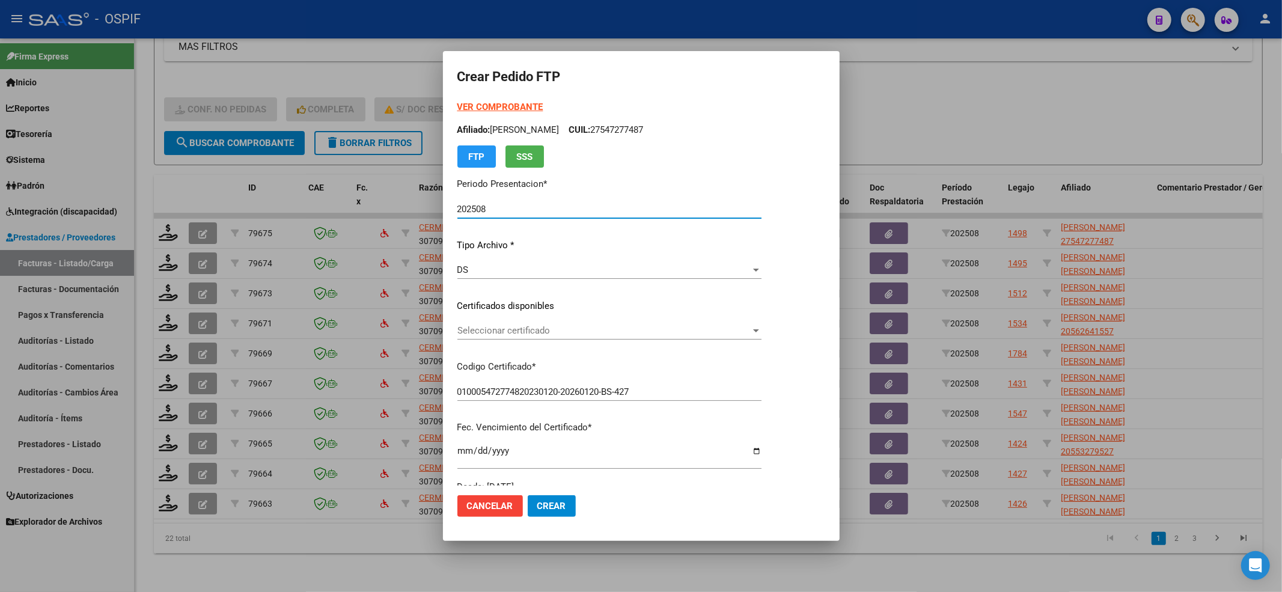
click at [481, 333] on span "Seleccionar certificado" at bounding box center [603, 330] width 293 height 11
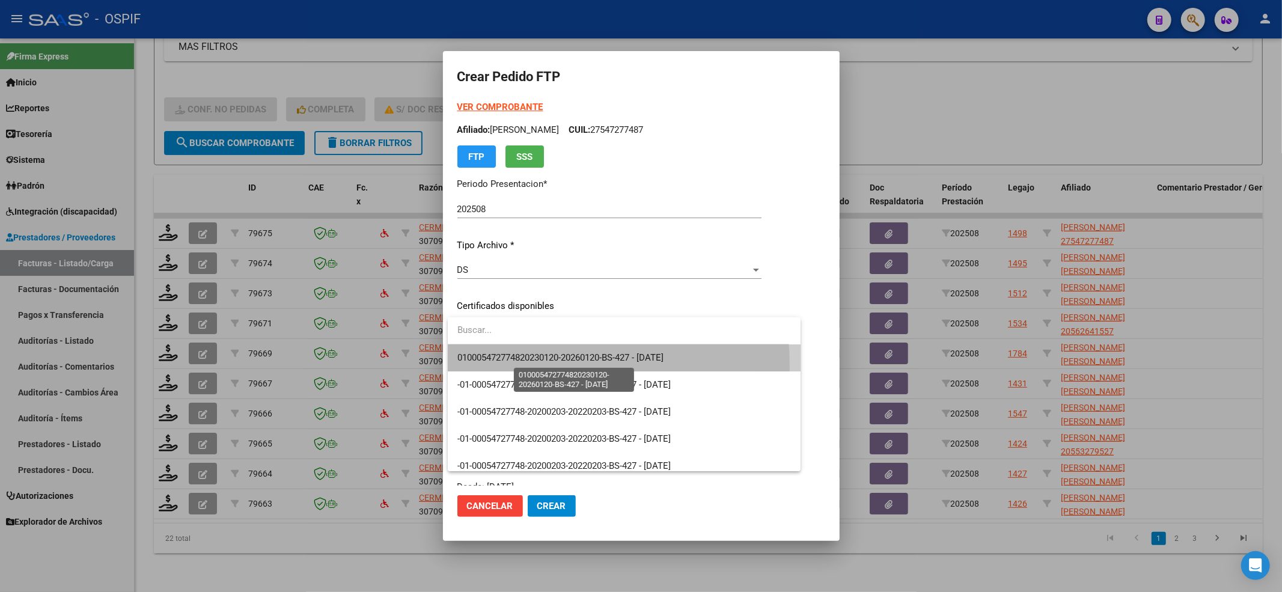
drag, startPoint x: 490, startPoint y: 367, endPoint x: 491, endPoint y: 355, distance: 12.1
click at [491, 355] on span "010005472774820230120-20260120-BS-427 - 2026-01-20" at bounding box center [624, 357] width 334 height 27
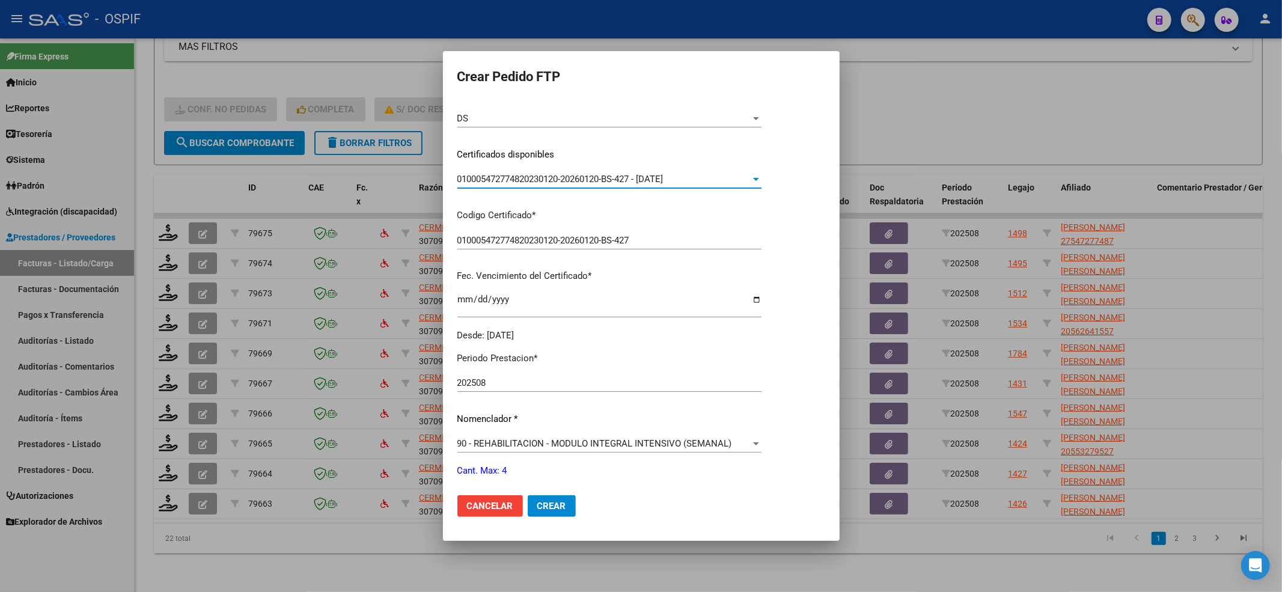
scroll to position [387, 0]
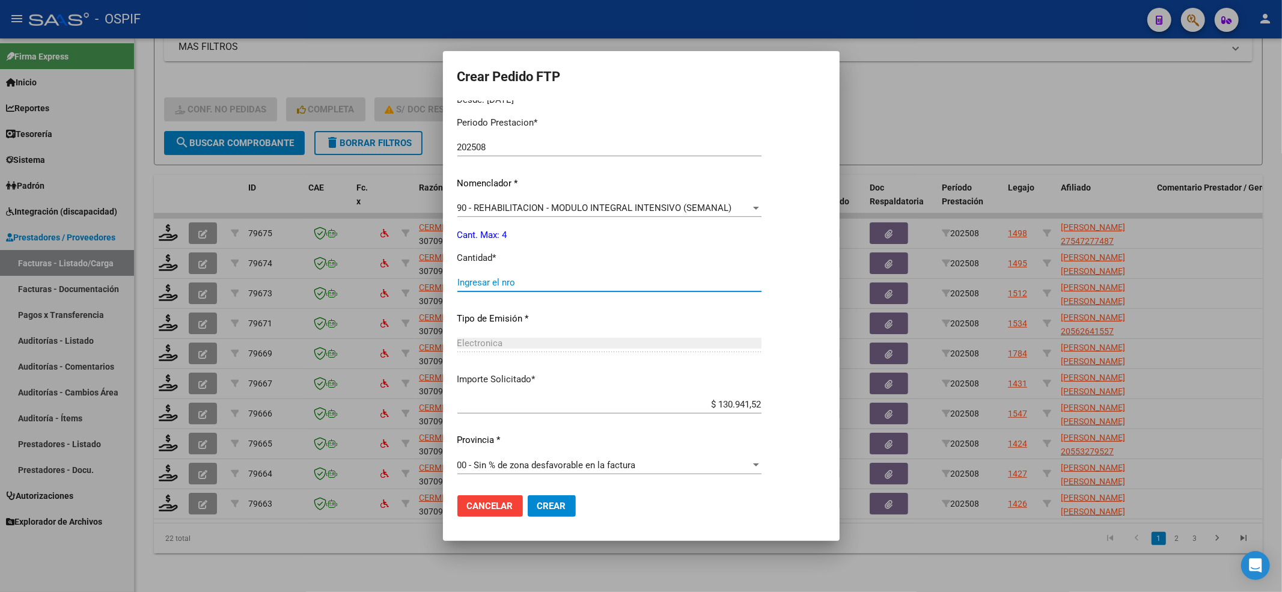
click at [477, 315] on div "Periodo Prestacion * 202508 Ingresar el Periodo Prestacion Nomenclador * 90 - R…" at bounding box center [609, 296] width 304 height 379
type input "4"
click at [541, 502] on span "Crear" at bounding box center [551, 506] width 29 height 11
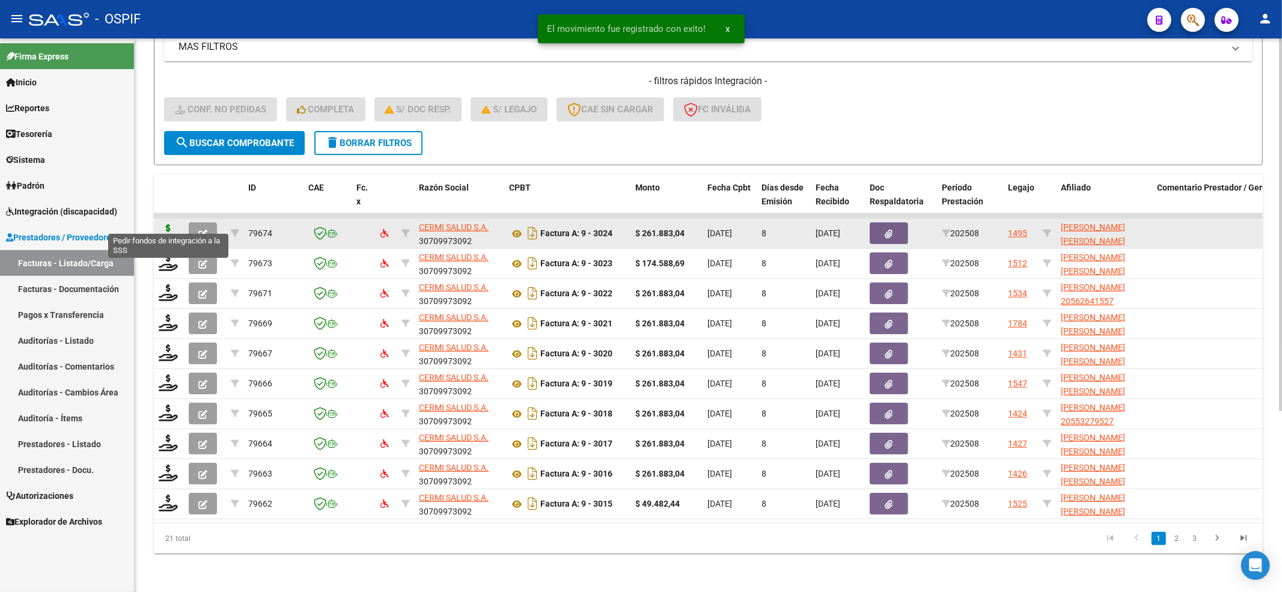
click at [175, 224] on icon at bounding box center [168, 232] width 19 height 17
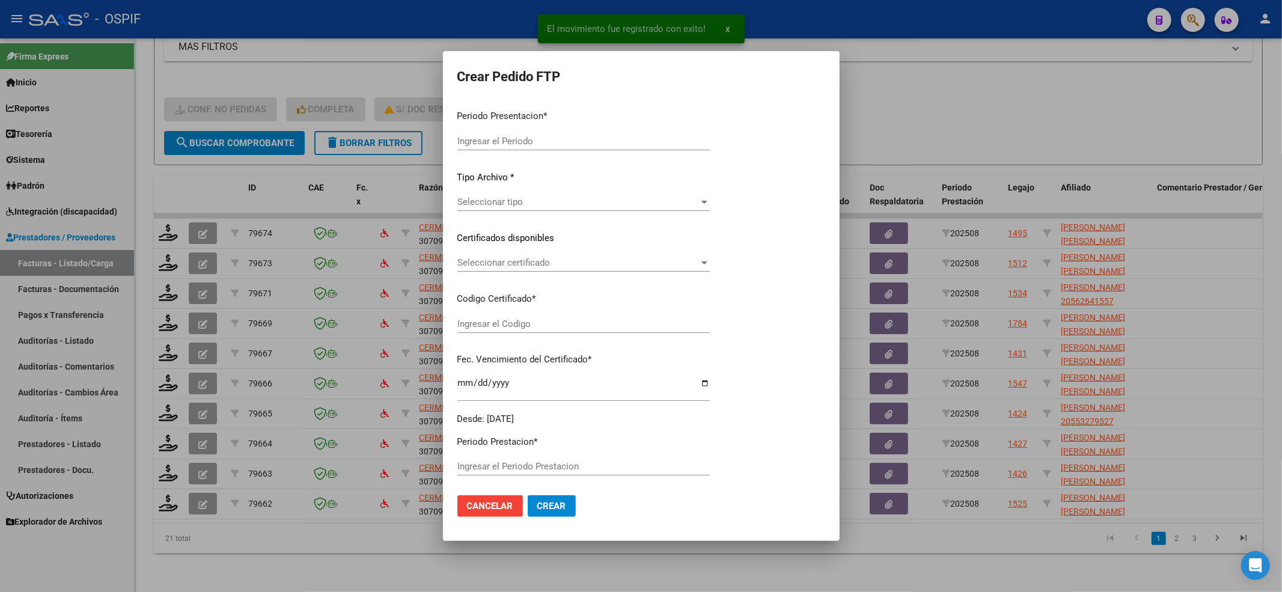
type input "202508"
type input "$ 261.883,04"
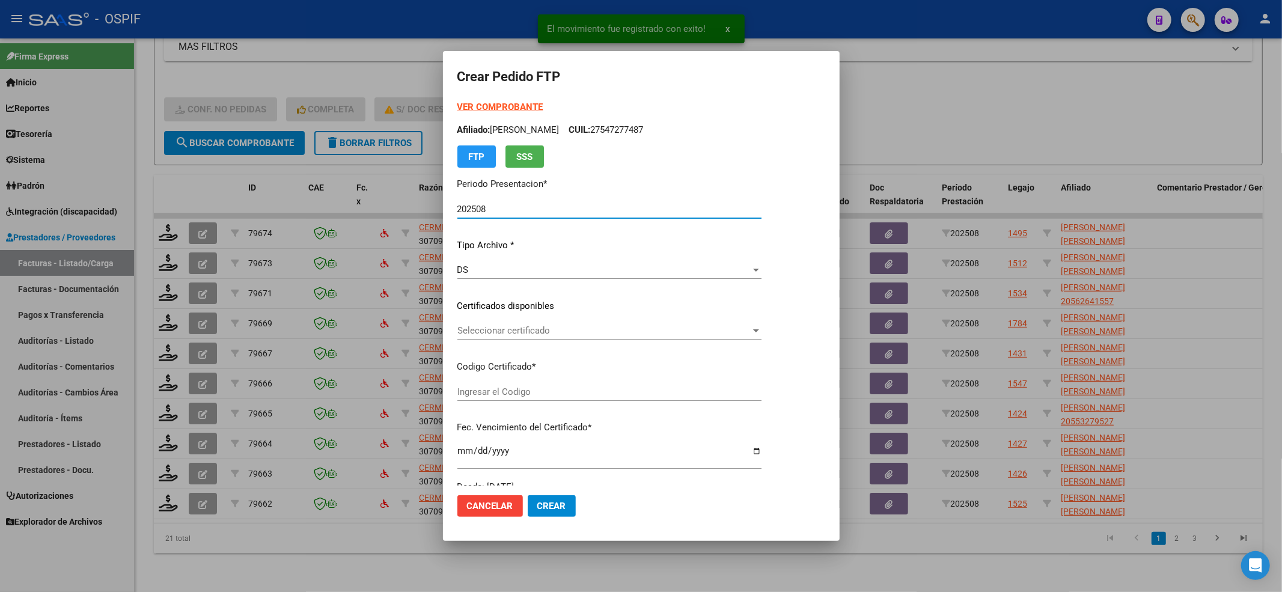
type input "0200052603832-20240517-20290517-BUE-427"
type input "2029-05-17"
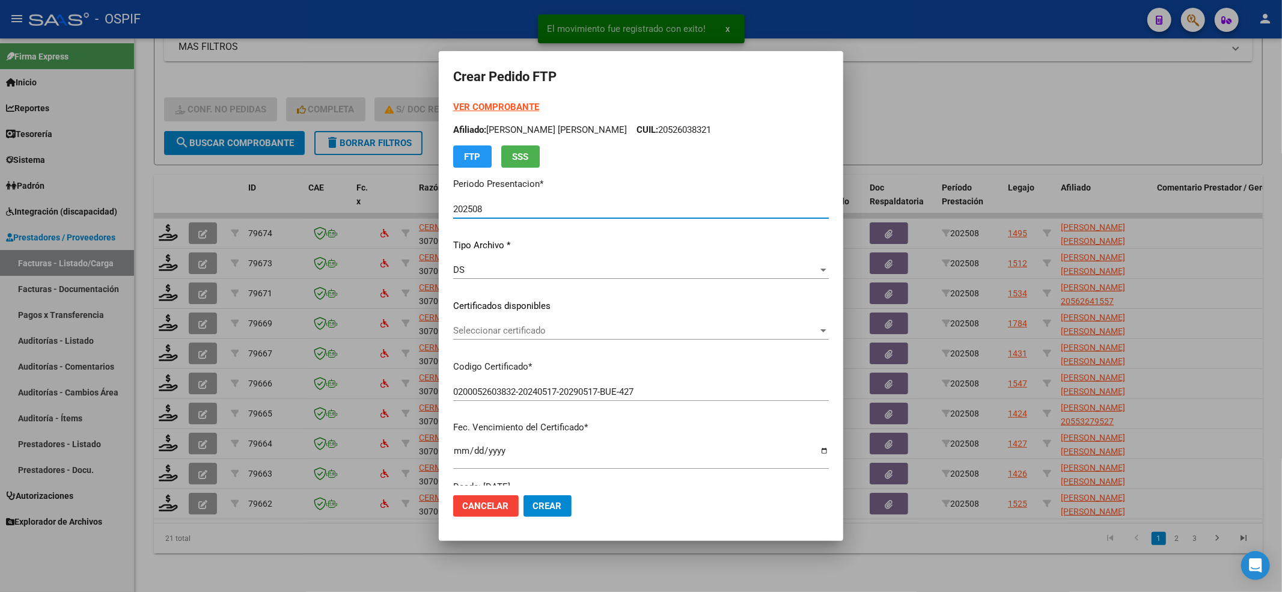
click at [496, 334] on span "Seleccionar certificado" at bounding box center [635, 330] width 365 height 11
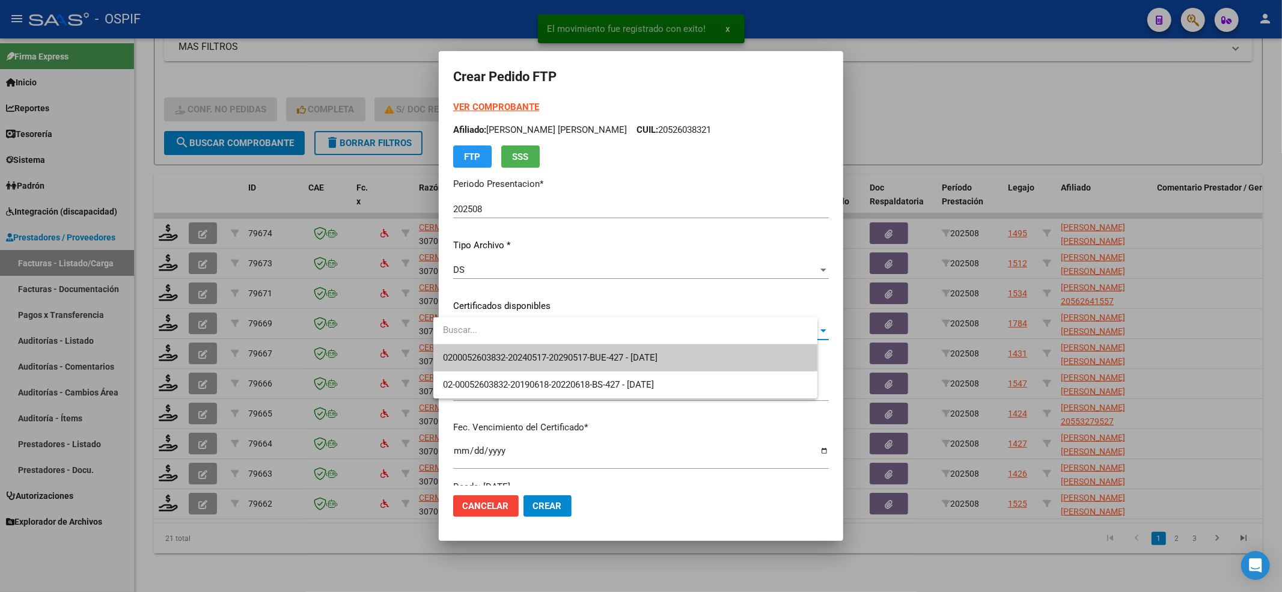
click at [496, 352] on span "0200052603832-20240517-20290517-BUE-427 - 2029-05-17" at bounding box center [550, 357] width 215 height 11
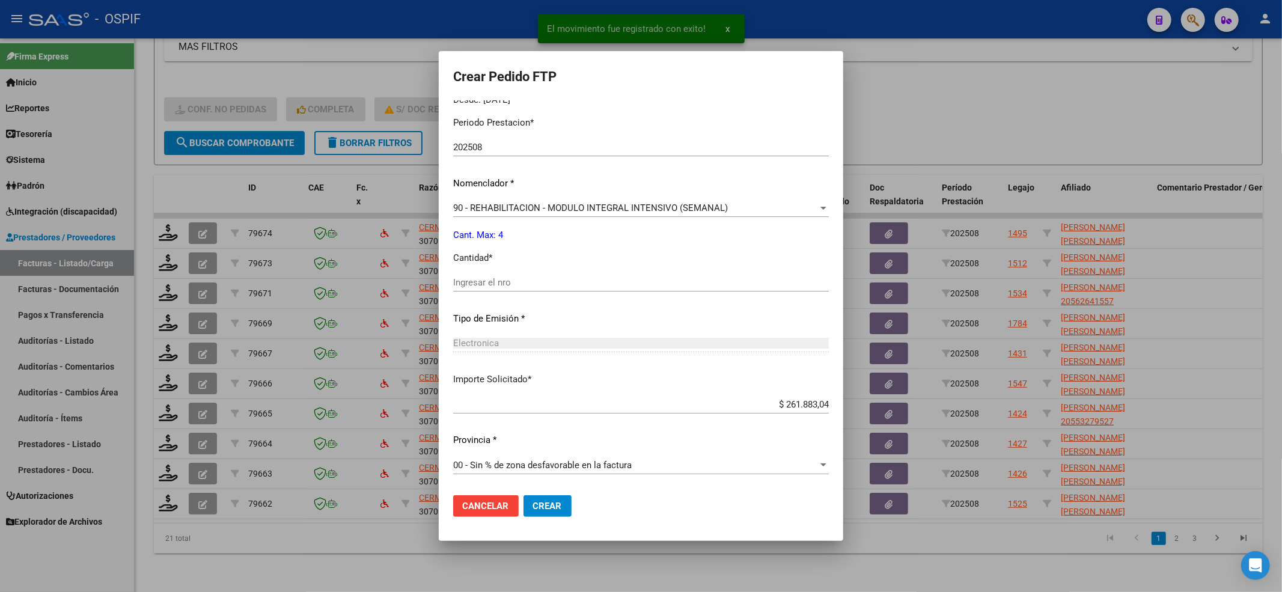
click at [472, 293] on div "Ingresar el nro" at bounding box center [641, 287] width 376 height 29
click at [469, 285] on input "Ingresar el nro" at bounding box center [641, 282] width 376 height 11
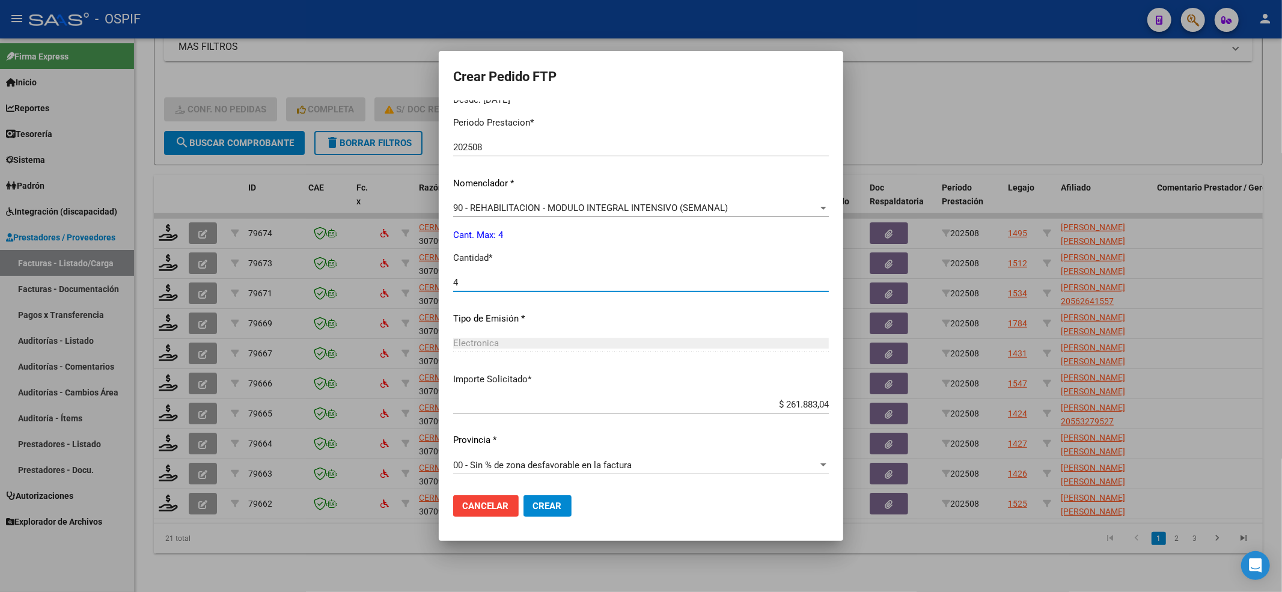
type input "4"
click at [531, 491] on mat-dialog-actions "Cancelar Crear" at bounding box center [641, 505] width 376 height 41
click at [532, 498] on button "Crear" at bounding box center [547, 506] width 48 height 22
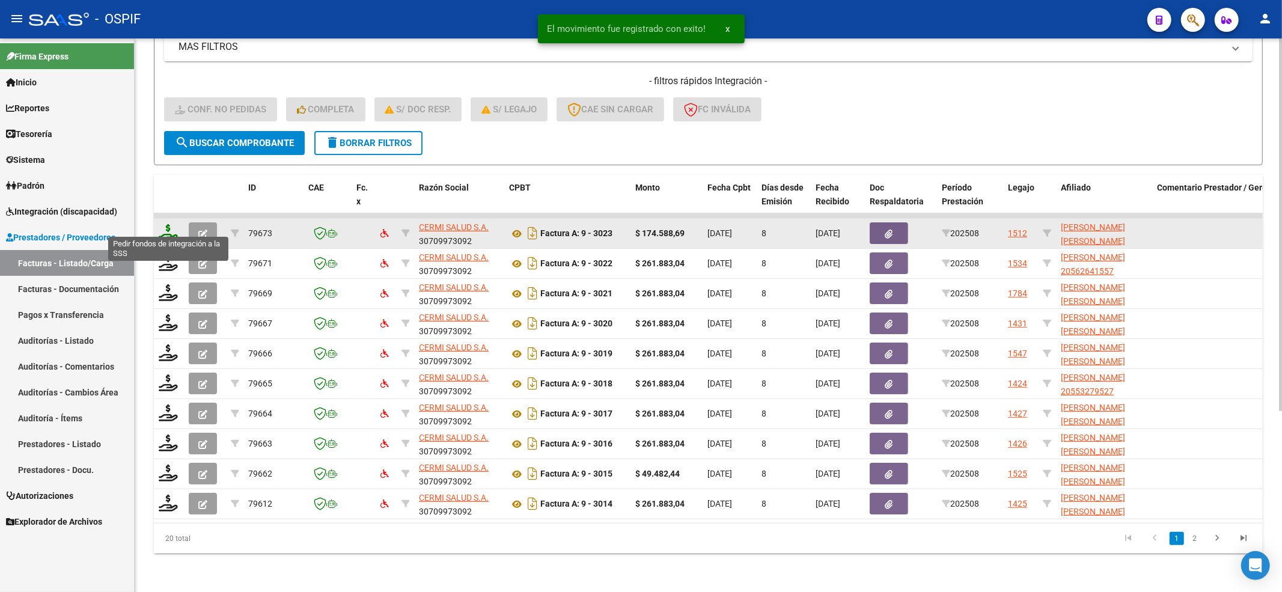
click at [167, 224] on icon at bounding box center [168, 232] width 19 height 17
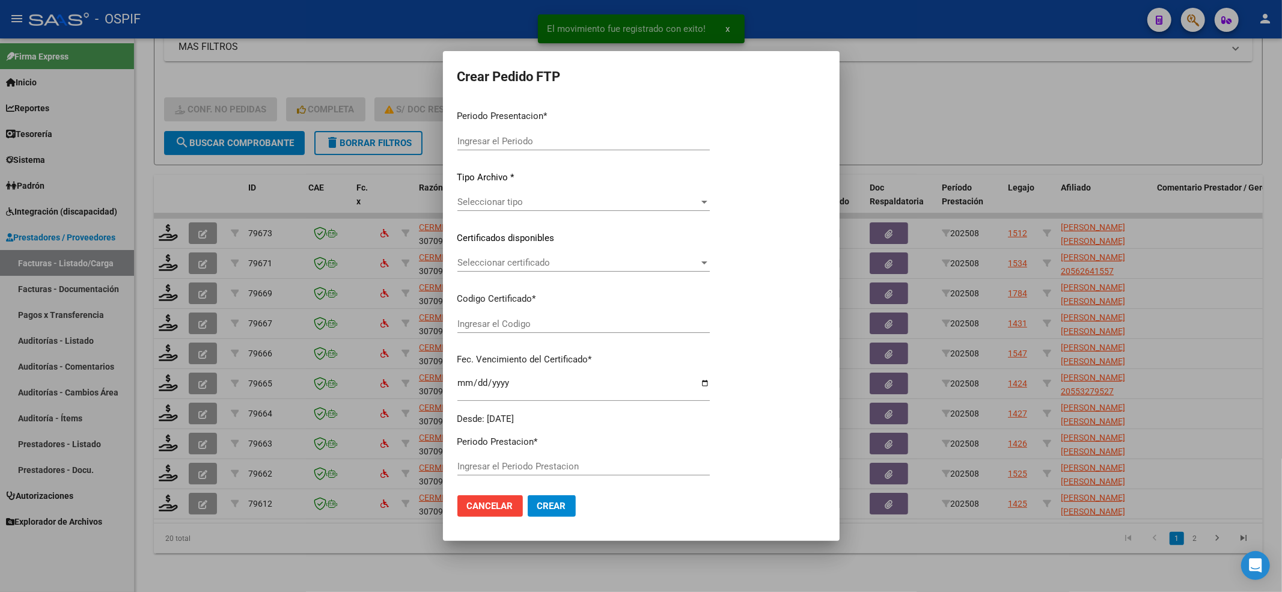
type input "202508"
type input "$ 174.588,69"
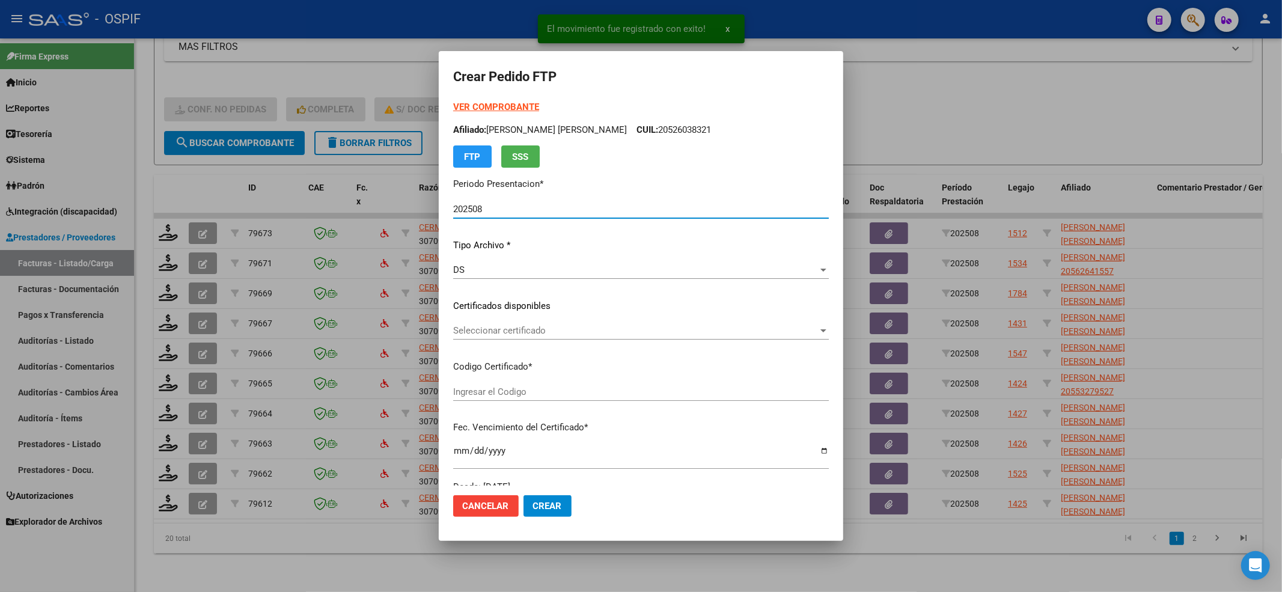
type input "0200057591298-20191219-20241219-BS-427"
type input "2024-12-19"
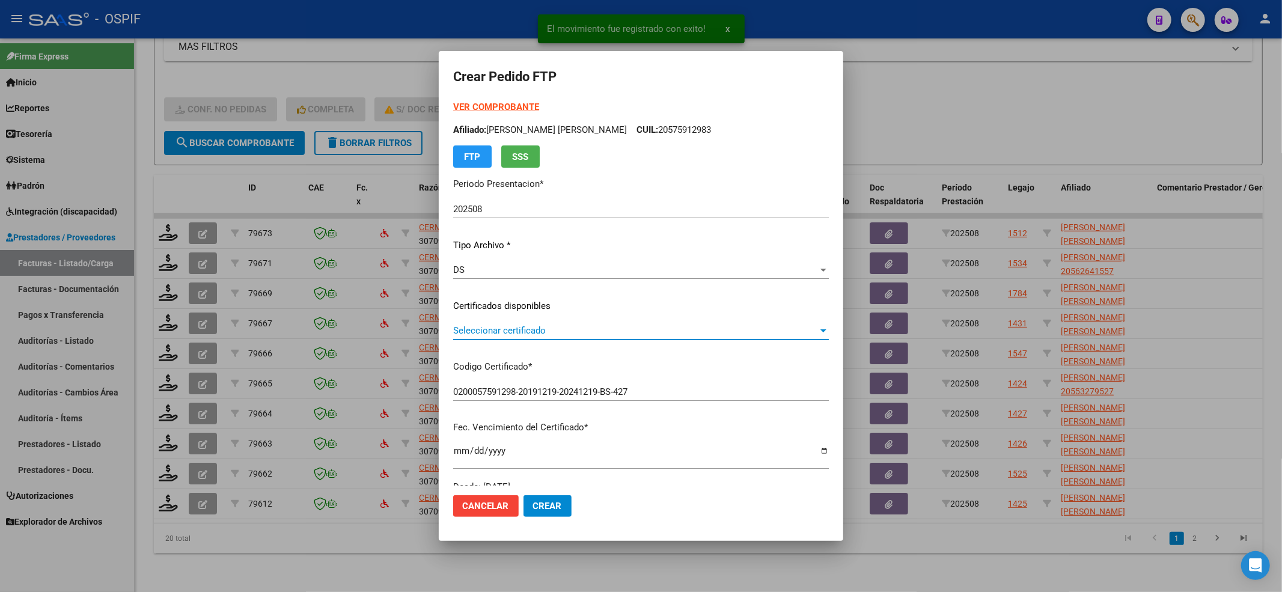
click at [532, 325] on span "Seleccionar certificado" at bounding box center [635, 330] width 365 height 11
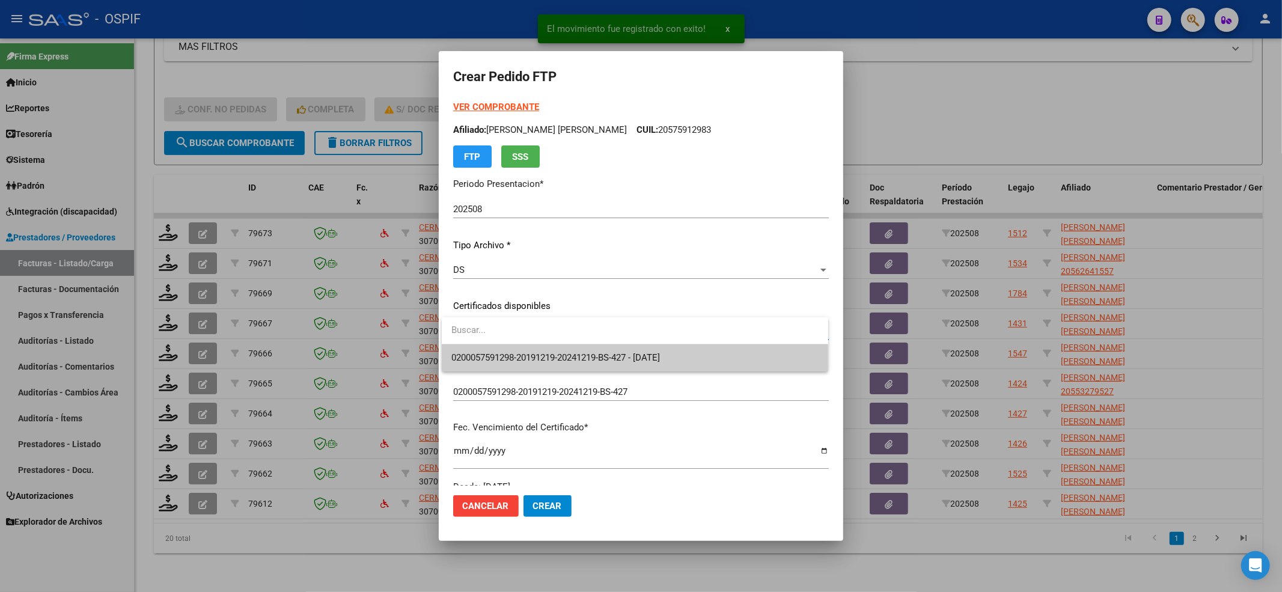
click at [530, 347] on span "0200057591298-20191219-20241219-BS-427 - 2024-12-19" at bounding box center [634, 357] width 367 height 27
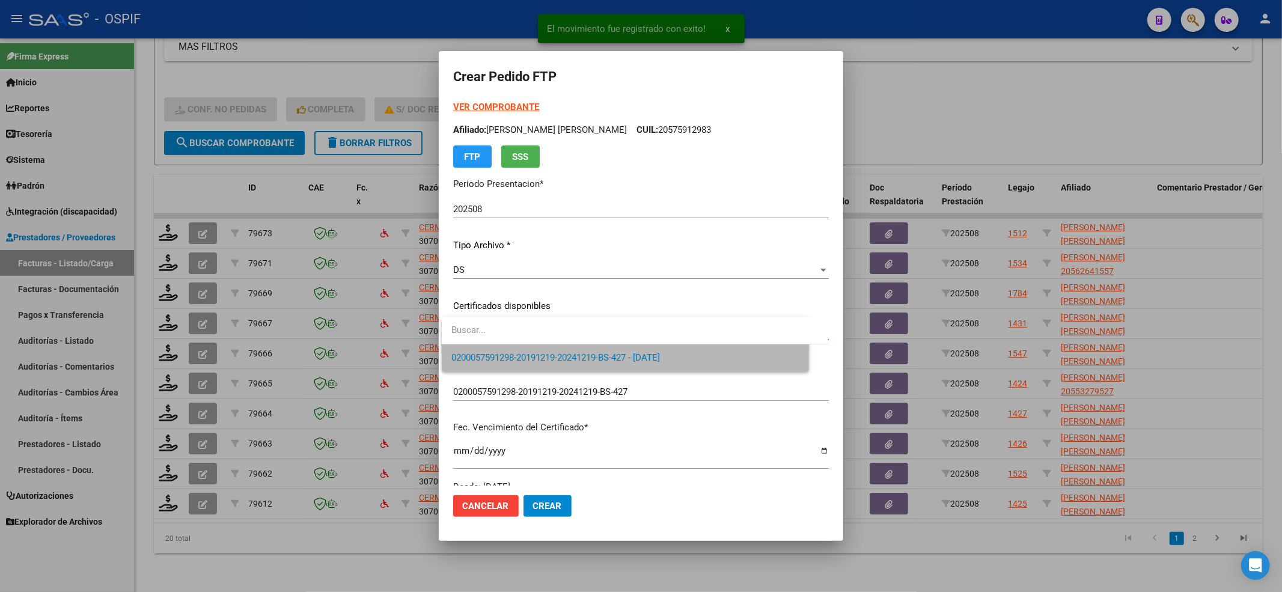
scroll to position [320, 0]
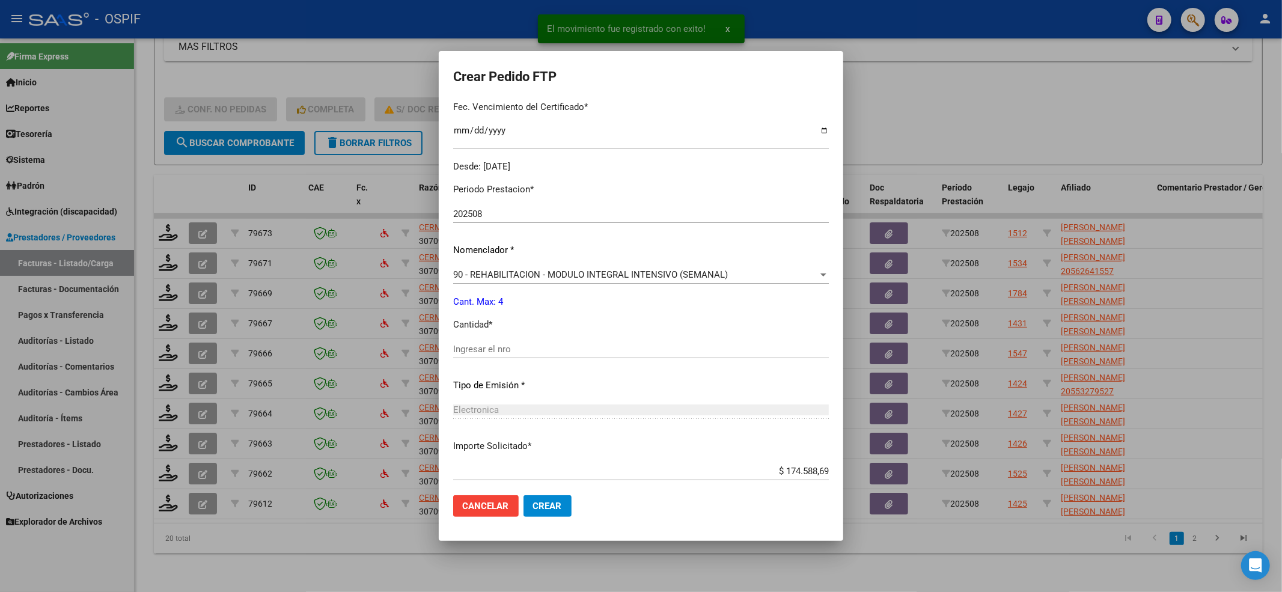
click at [494, 352] on input "Ingresar el nro" at bounding box center [641, 349] width 376 height 11
type input "4"
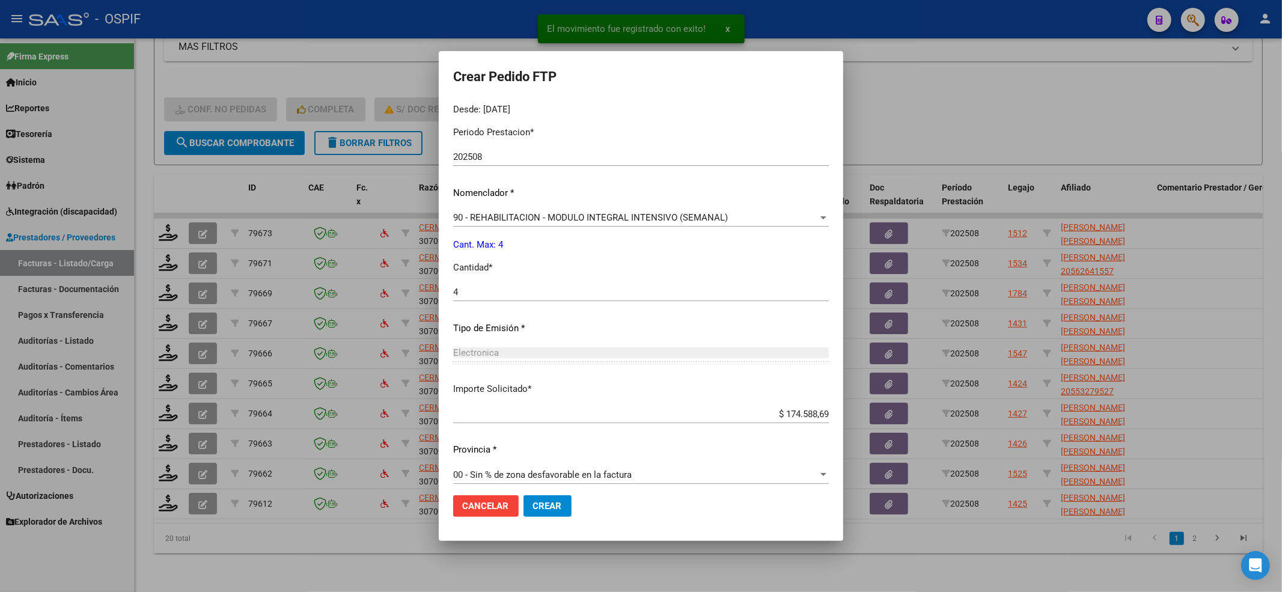
scroll to position [387, 0]
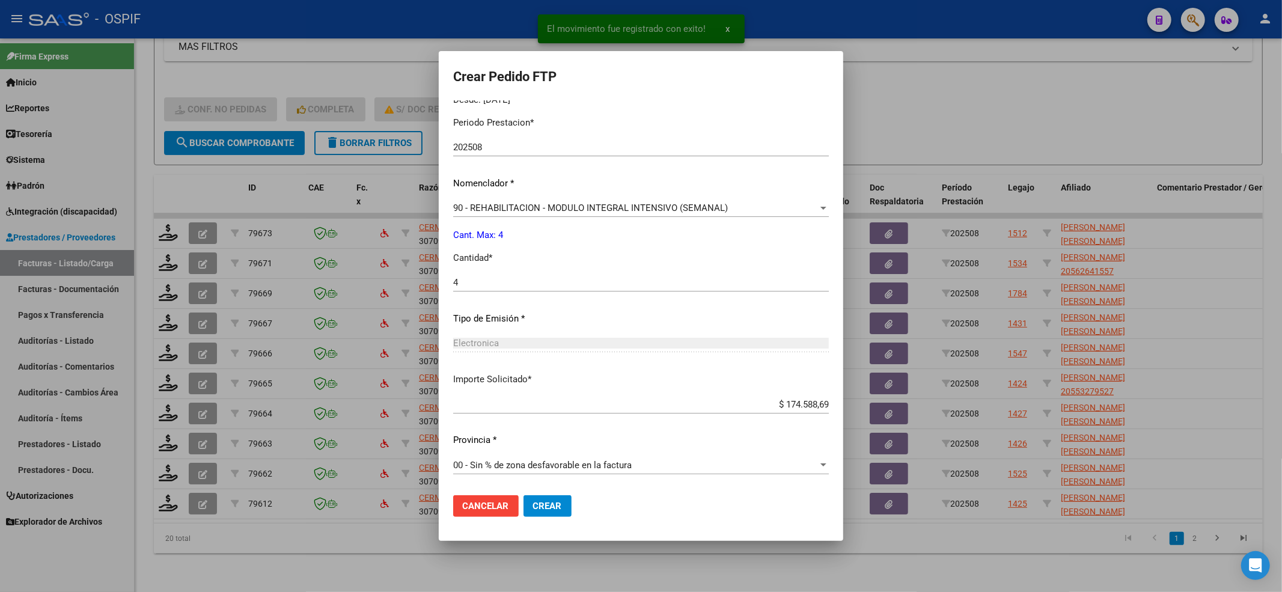
drag, startPoint x: 568, startPoint y: 532, endPoint x: 564, endPoint y: 518, distance: 14.6
click at [570, 527] on mat-dialog-container "Crear Pedido FTP VER COMPROBANTE ARCA Padrón Afiliado: RIQUELME THIAGO VALENTIN…" at bounding box center [641, 295] width 404 height 489
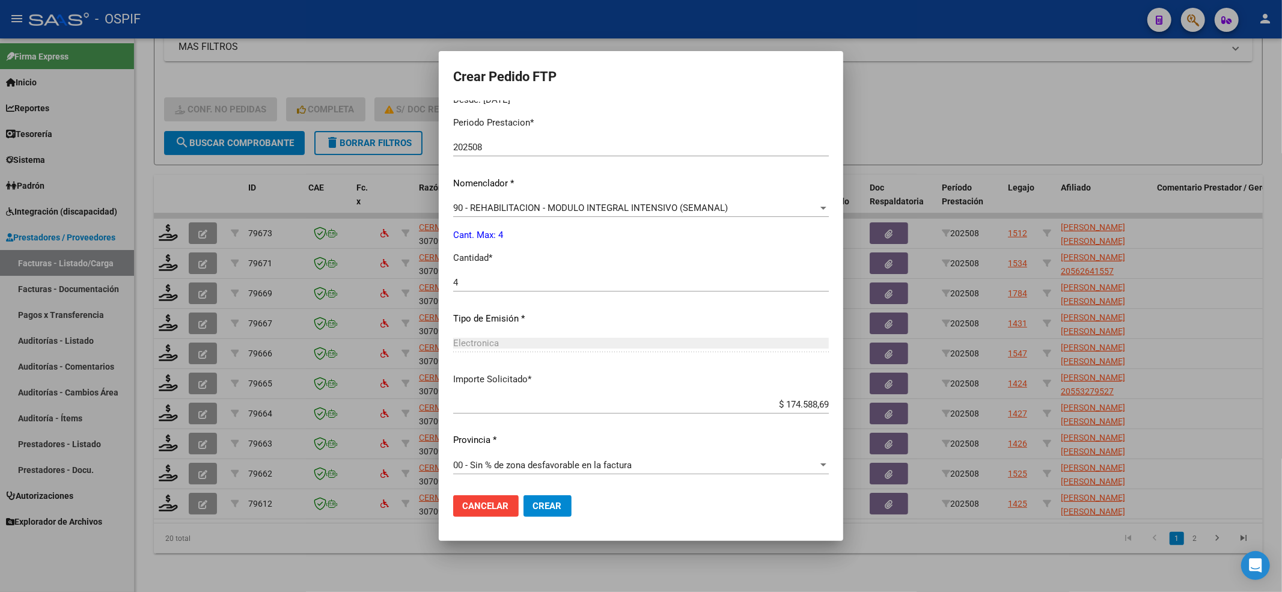
click at [564, 518] on mat-dialog-actions "Cancelar Crear" at bounding box center [641, 505] width 376 height 41
click at [560, 513] on button "Crear" at bounding box center [547, 506] width 48 height 22
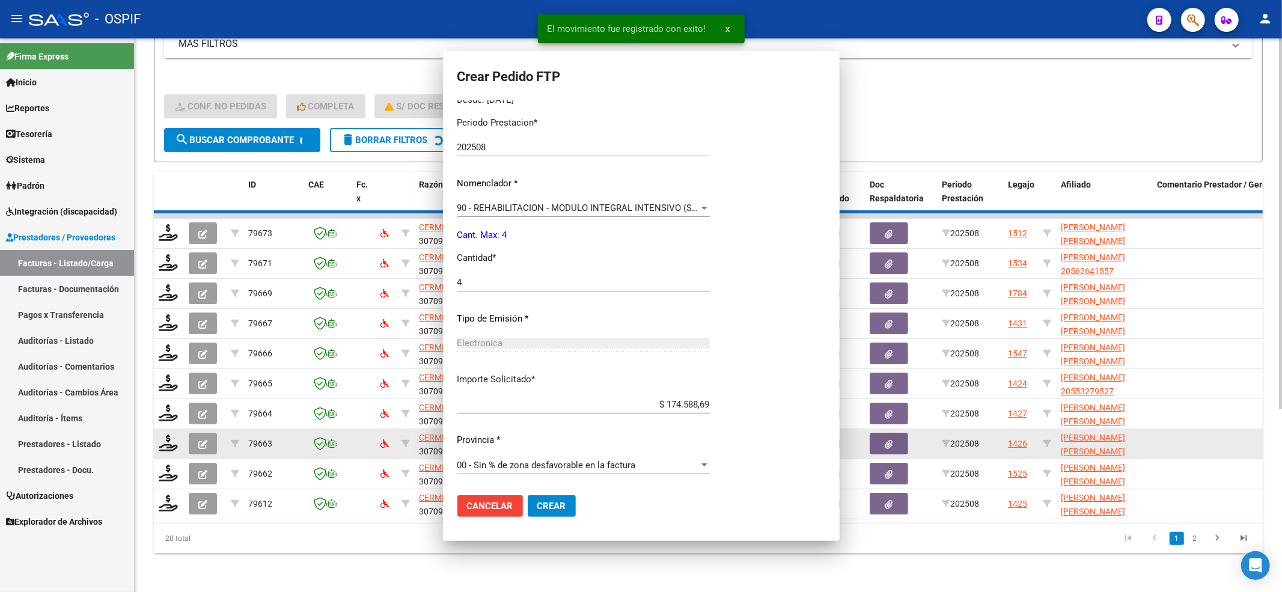
scroll to position [0, 0]
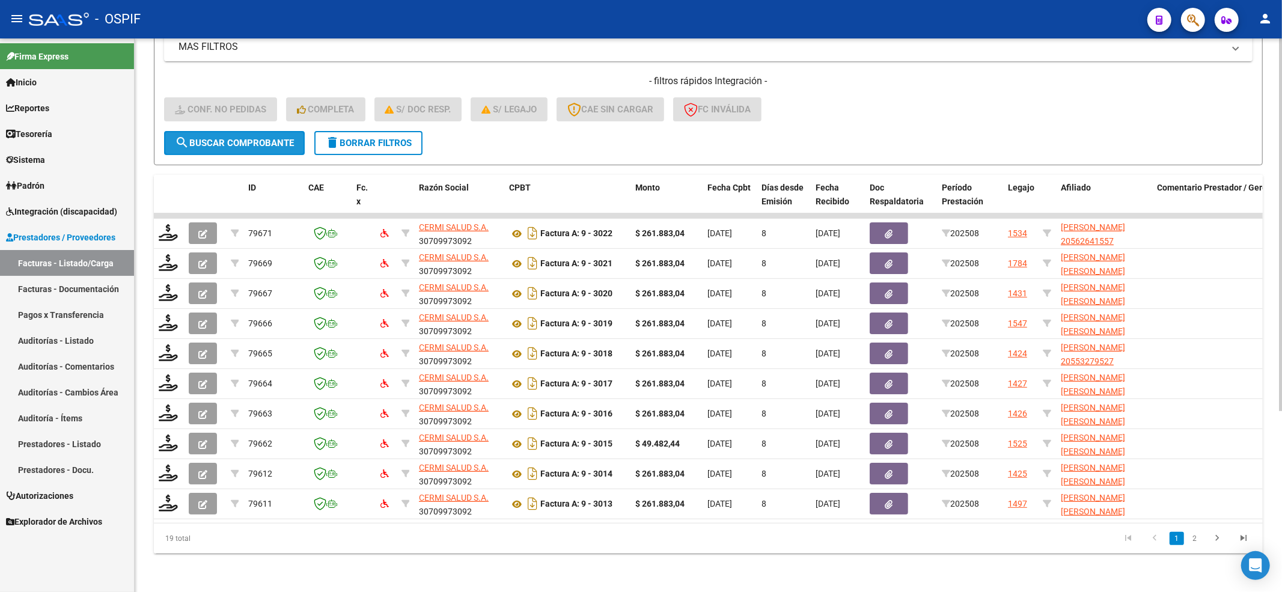
click at [236, 138] on span "search Buscar Comprobante" at bounding box center [234, 143] width 119 height 11
click at [201, 151] on form "Filtros Id Integración Area Seleccionar Gerenciador Seleccionar Gerenciador Si …" at bounding box center [708, 24] width 1109 height 281
click at [204, 138] on span "search Buscar Comprobante" at bounding box center [234, 143] width 119 height 11
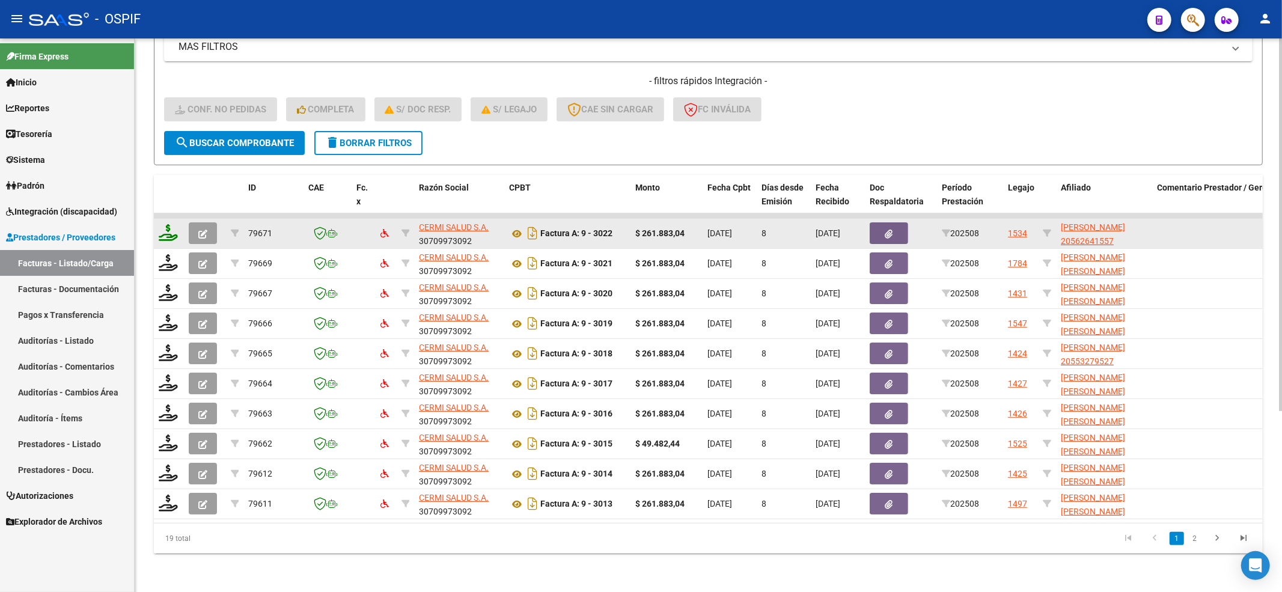
click at [164, 224] on icon at bounding box center [168, 232] width 19 height 17
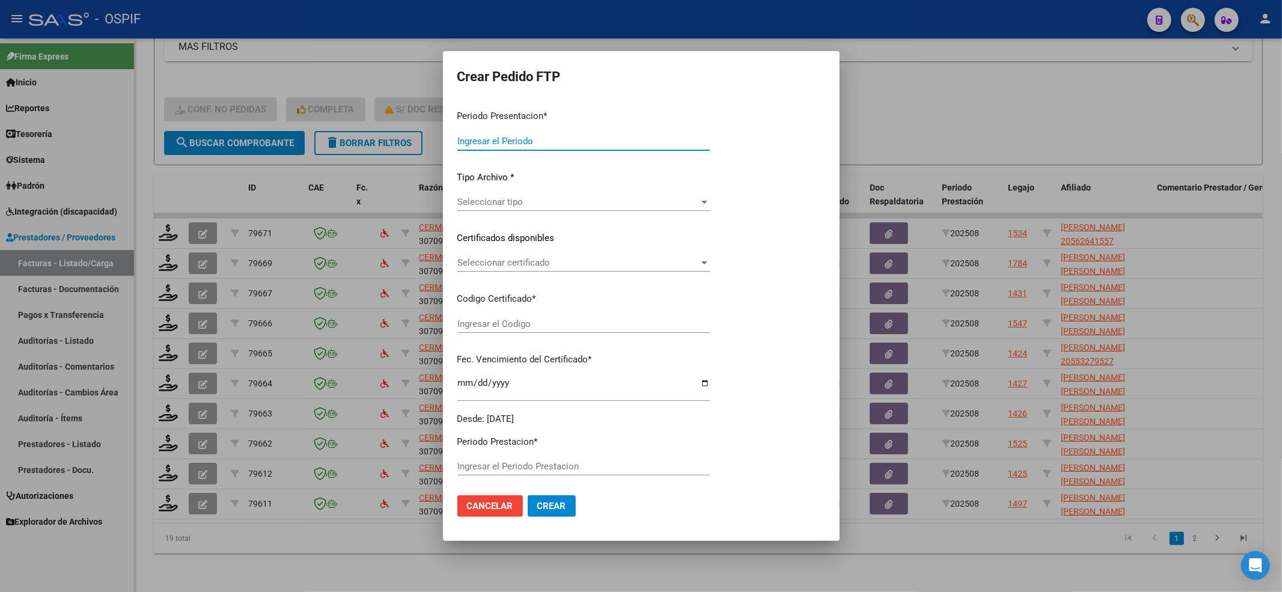
type input "202508"
type input "$ 261.883,04"
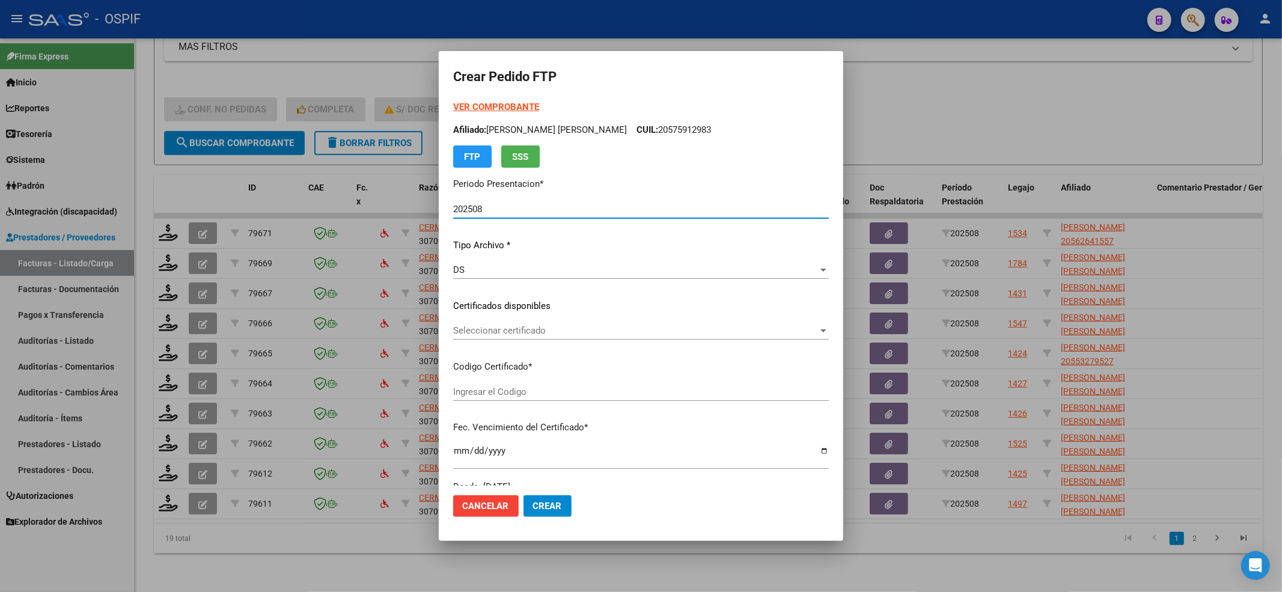
type input "02000562641552024022720290227-BUE-427"
type input "2029-02-27"
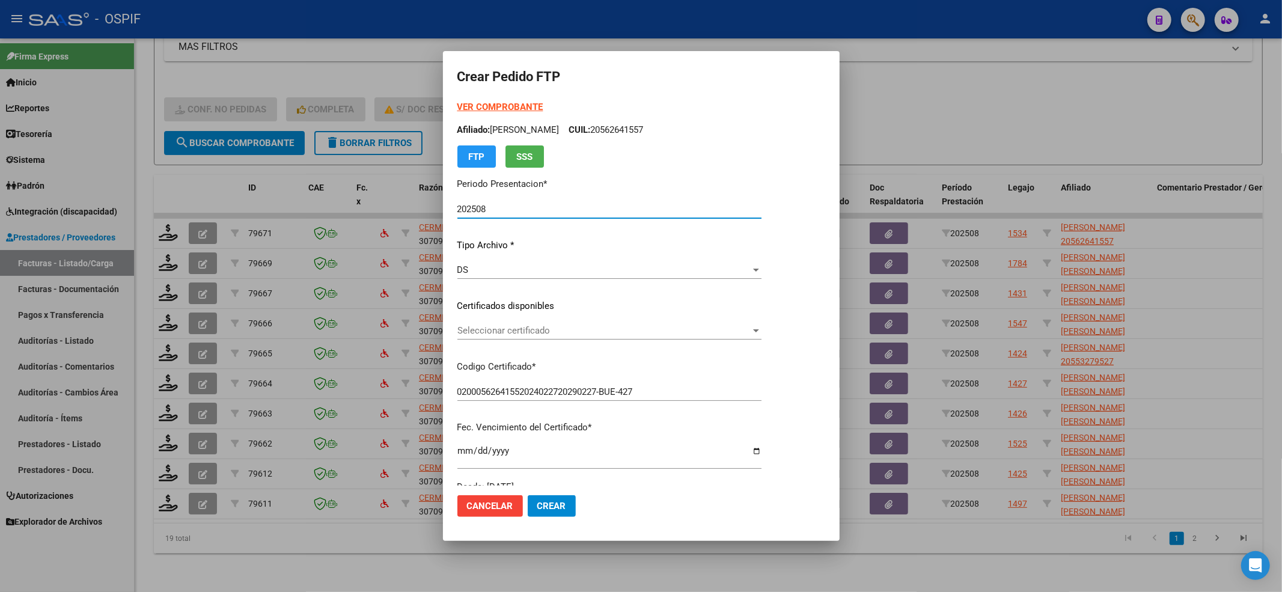
drag, startPoint x: 611, startPoint y: 316, endPoint x: 597, endPoint y: 325, distance: 17.0
click at [609, 316] on div "VER COMPROBANTE ARCA Padrón Afiliado: PROSMAN BASTIAN YAHIR CUIL: 20562641557 F…" at bounding box center [609, 296] width 304 height 393
click at [596, 325] on span "Seleccionar certificado" at bounding box center [603, 330] width 293 height 11
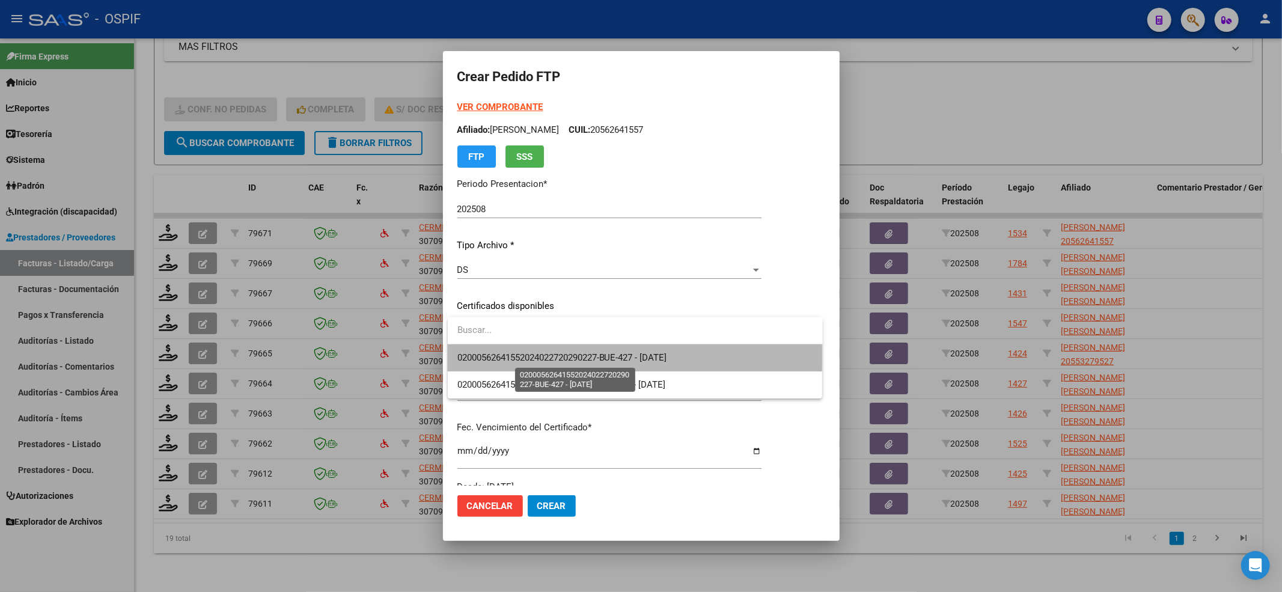
click at [547, 352] on span "02000562641552024022720290227-BUE-427 - 2029-02-27" at bounding box center [562, 357] width 210 height 11
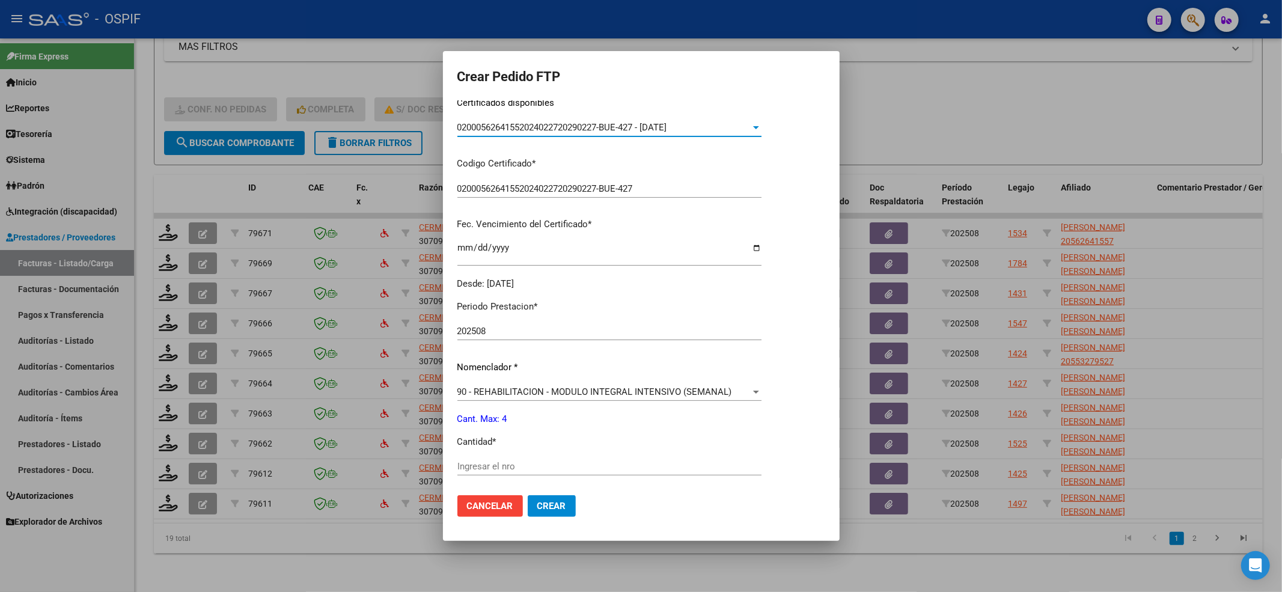
scroll to position [240, 0]
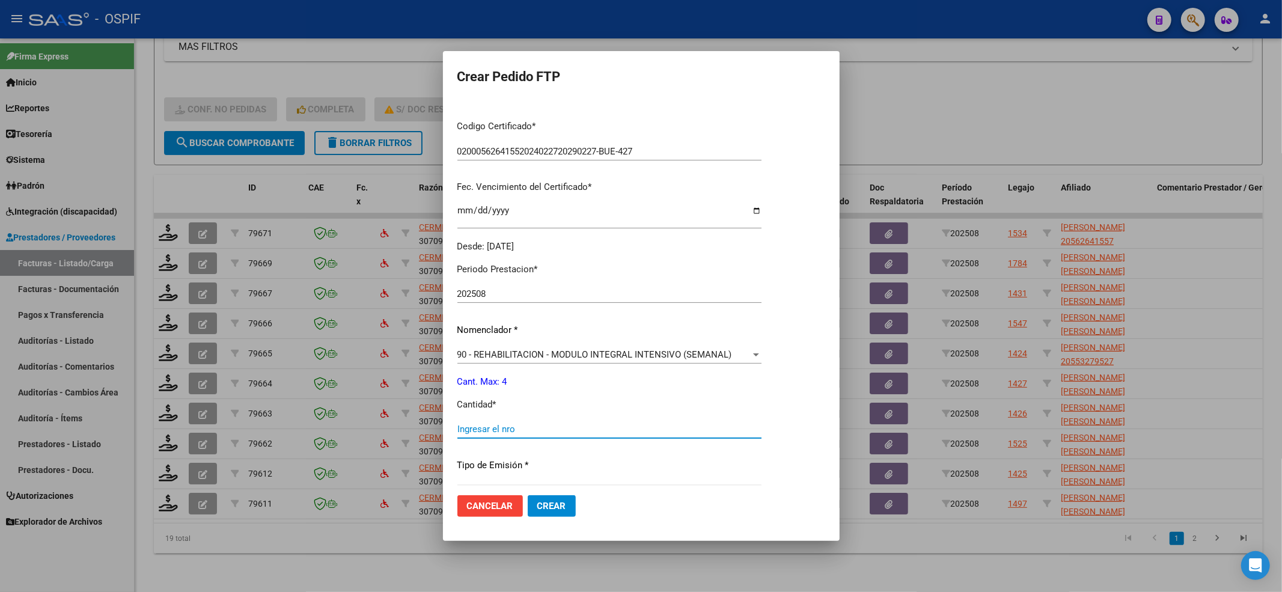
click at [476, 431] on input "Ingresar el nro" at bounding box center [609, 429] width 304 height 11
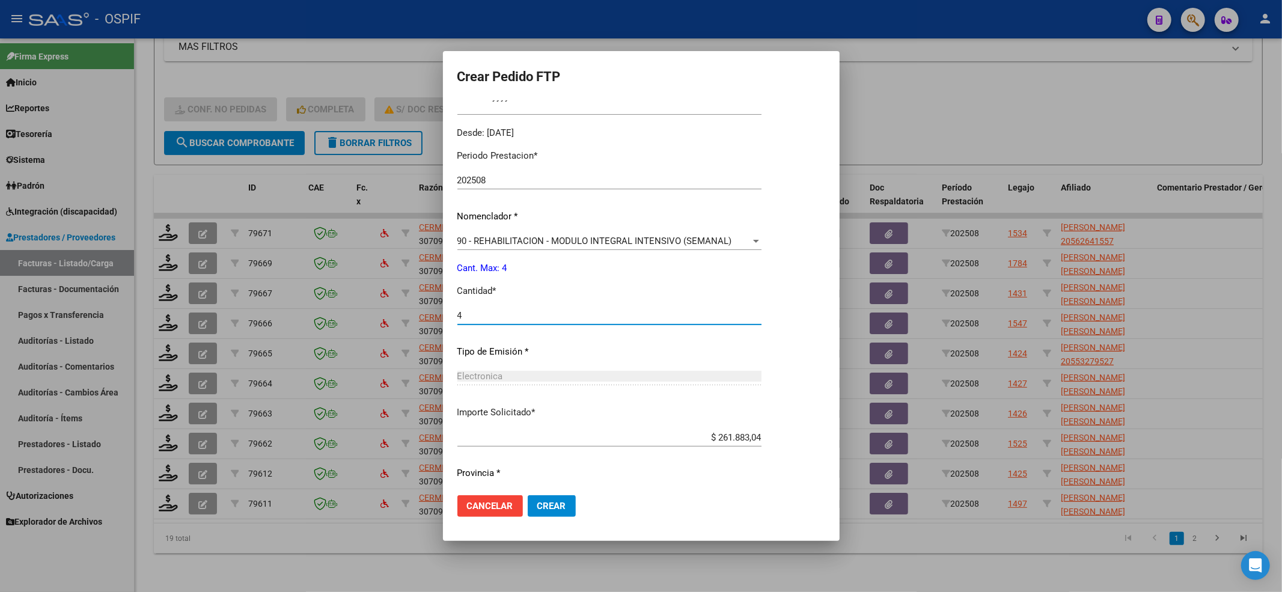
scroll to position [387, 0]
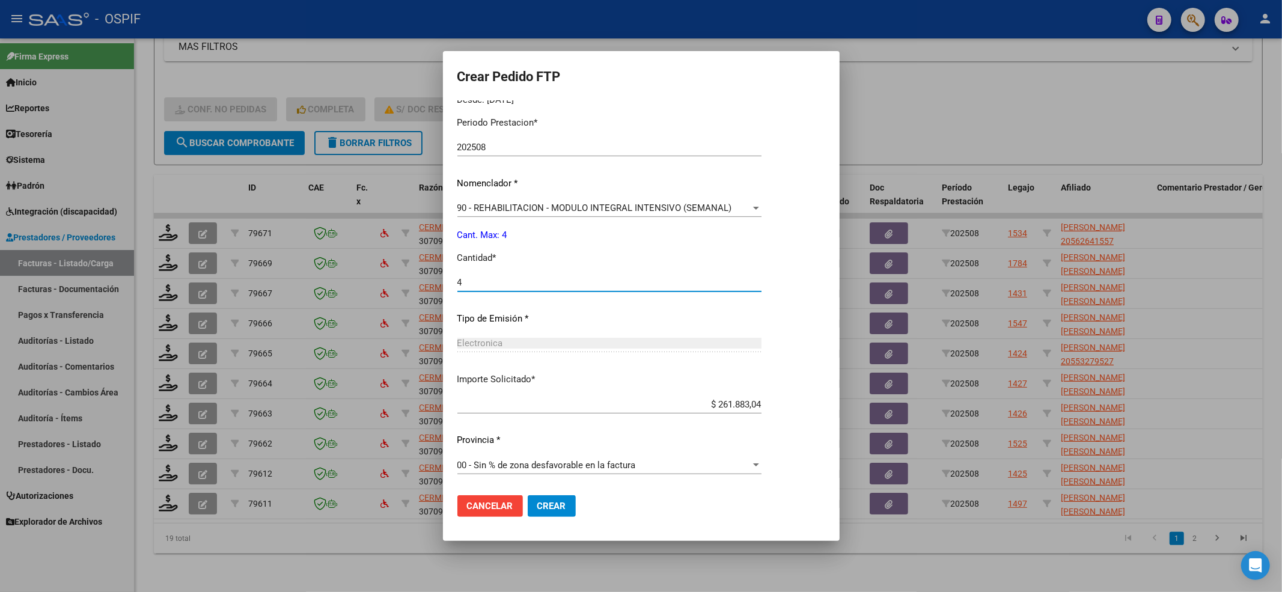
type input "4"
click at [575, 506] on mat-dialog-actions "Cancelar Crear" at bounding box center [641, 505] width 368 height 41
click at [572, 507] on button "Crear" at bounding box center [552, 506] width 48 height 22
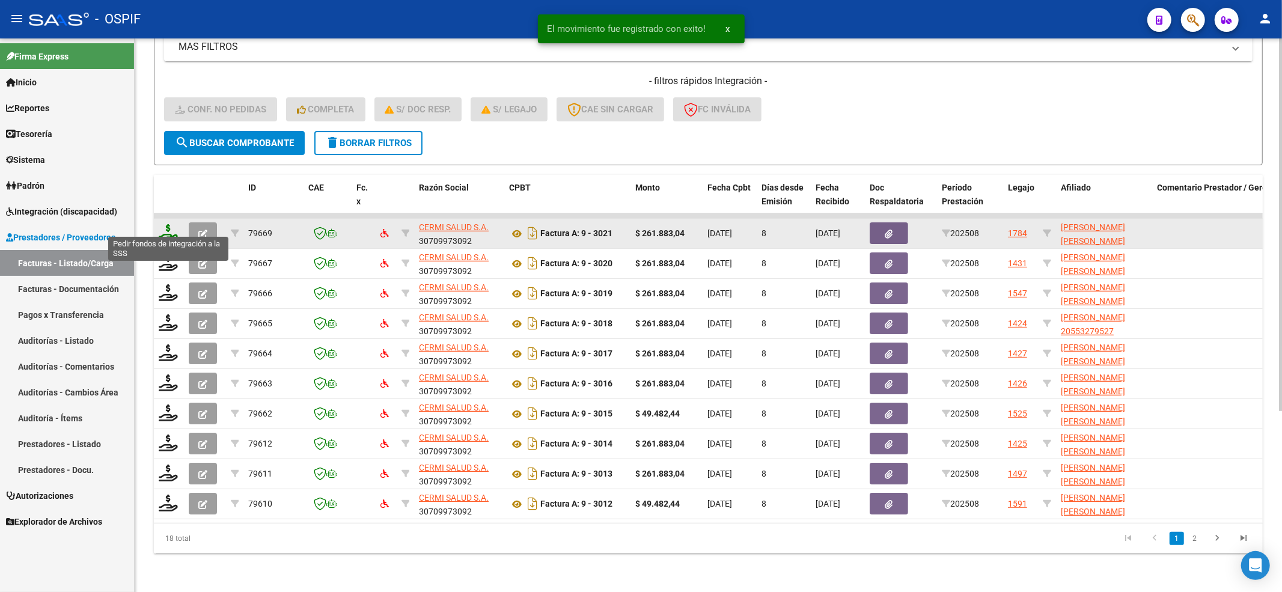
click at [169, 226] on icon at bounding box center [168, 232] width 19 height 17
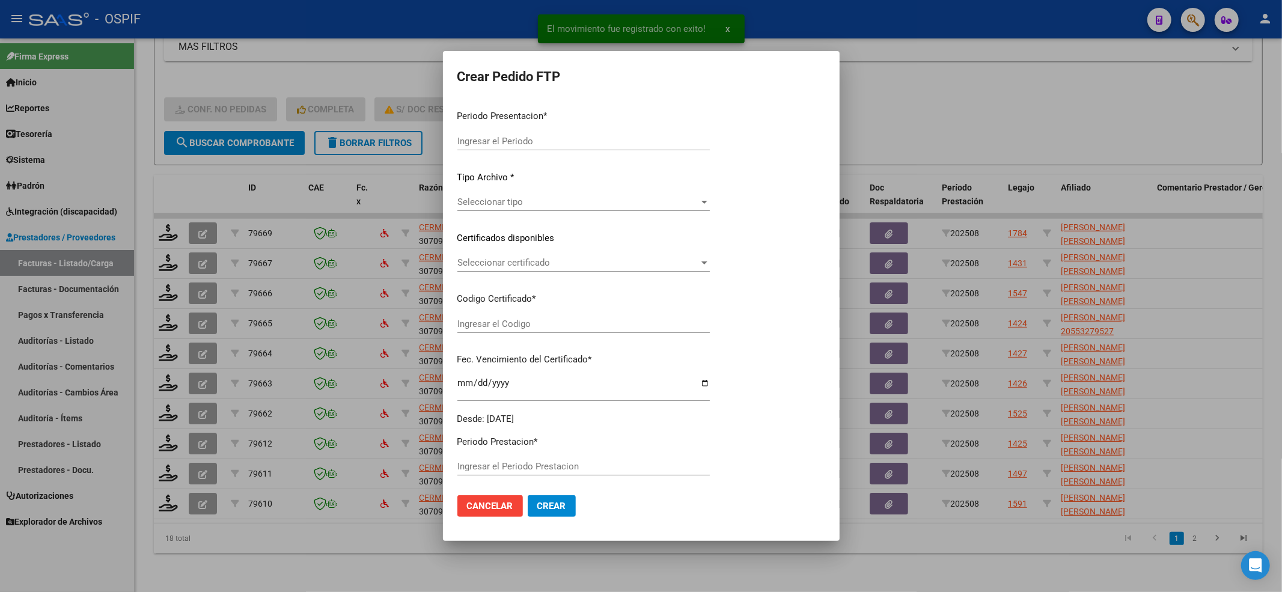
type input "202508"
type input "$ 261.883,04"
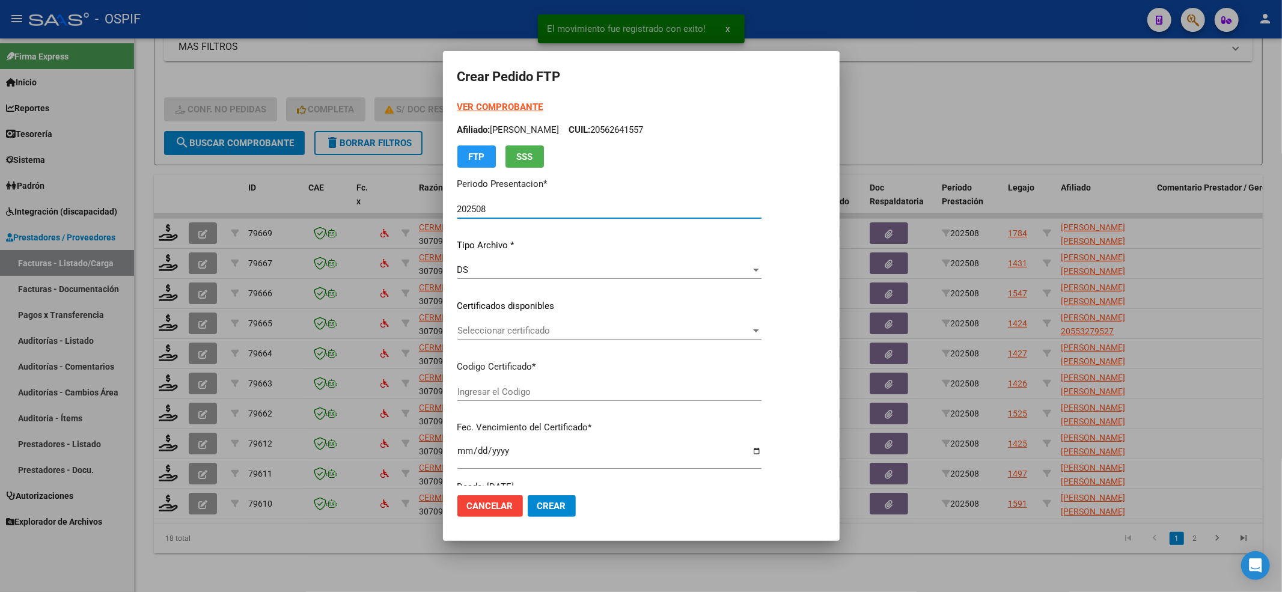
type input "0200057537206-20240423-20260423-bue-427"
type input "2026-04-23"
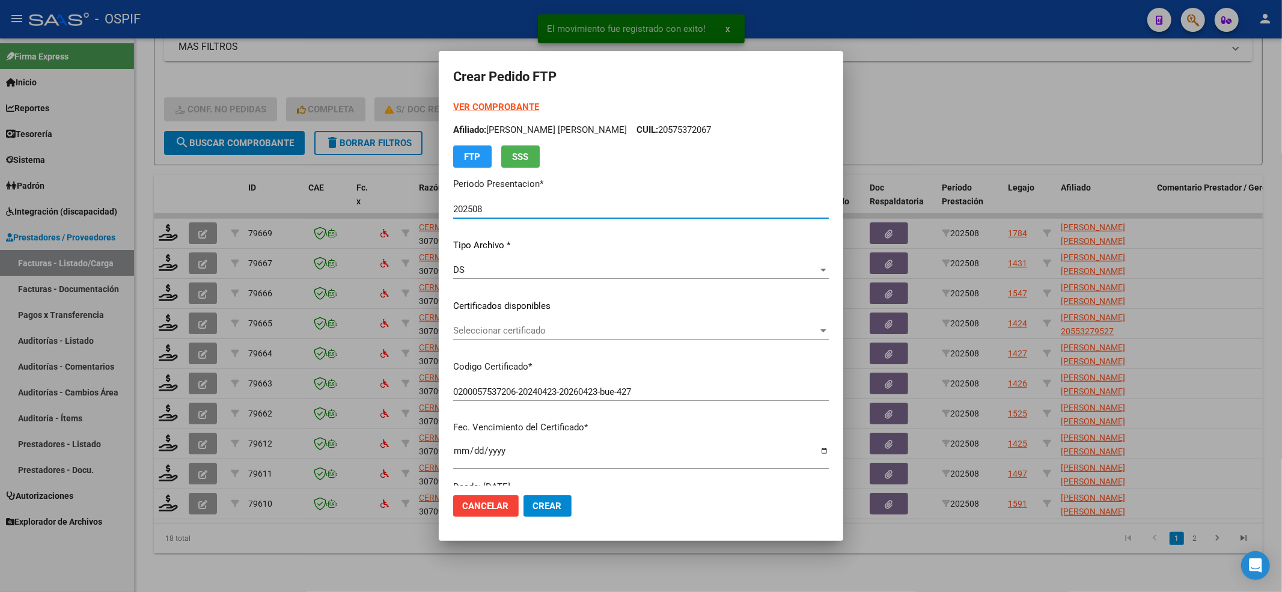
click at [731, 327] on span "Seleccionar certificado" at bounding box center [635, 330] width 365 height 11
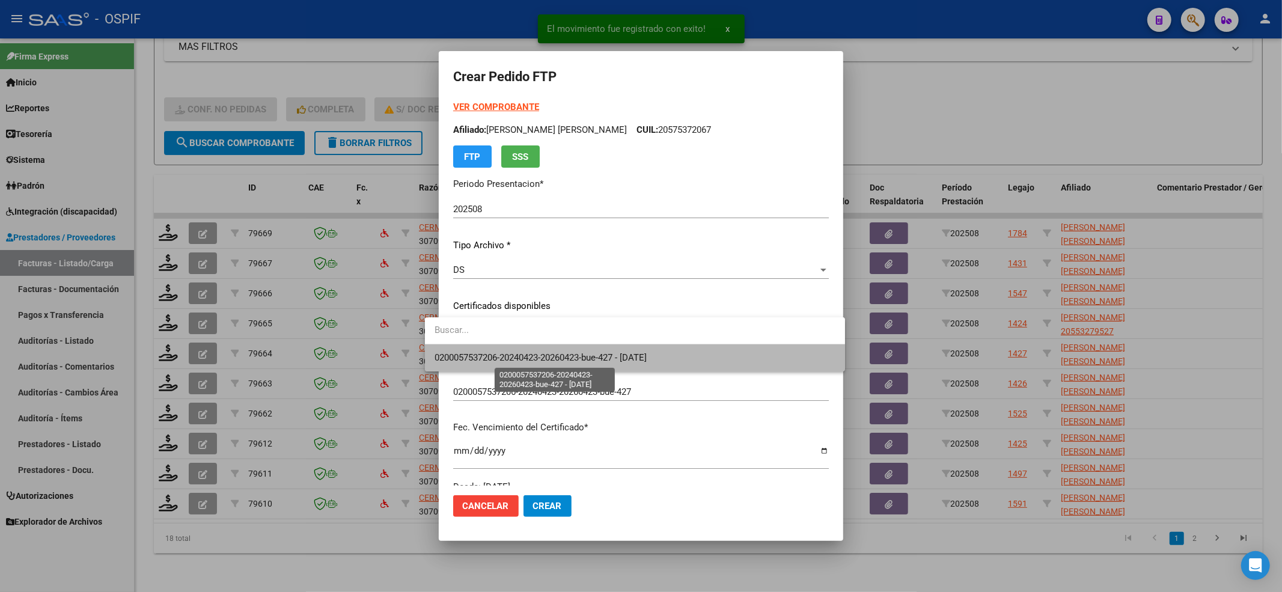
click at [598, 355] on span "0200057537206-20240423-20260423-bue-427 - 2026-04-23" at bounding box center [540, 357] width 212 height 11
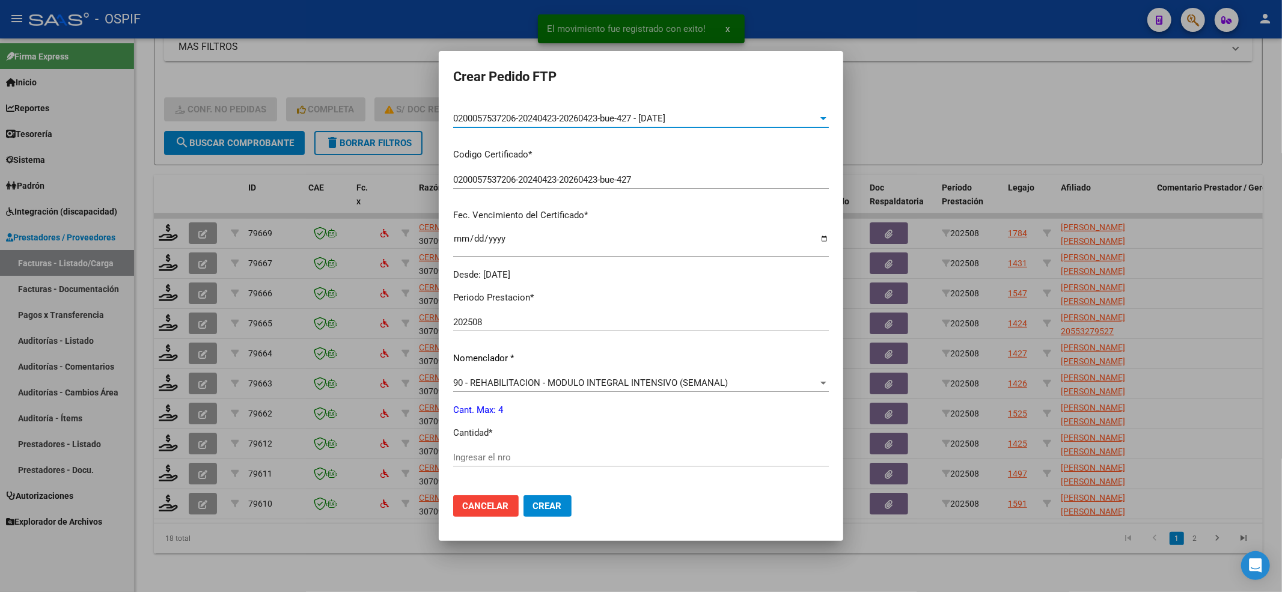
scroll to position [320, 0]
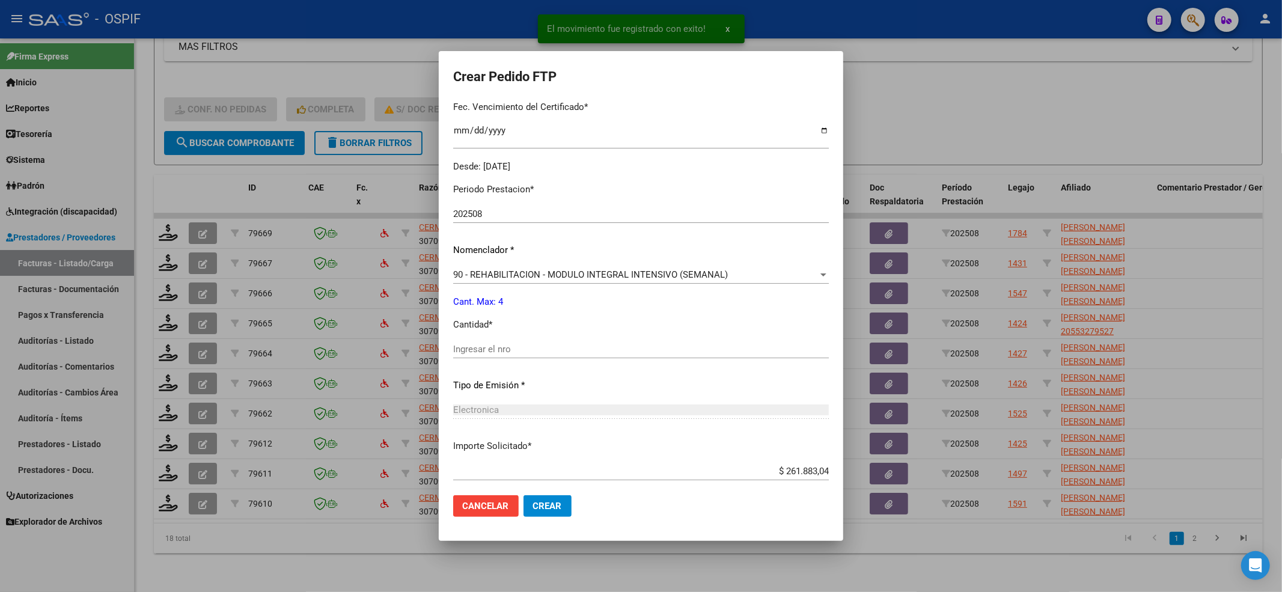
click at [469, 336] on div "Periodo Prestacion * 202508 Ingresar el Periodo Prestacion Nomenclador * 90 - R…" at bounding box center [641, 363] width 376 height 379
click at [469, 344] on input "Ingresar el nro" at bounding box center [641, 349] width 376 height 11
type input "4"
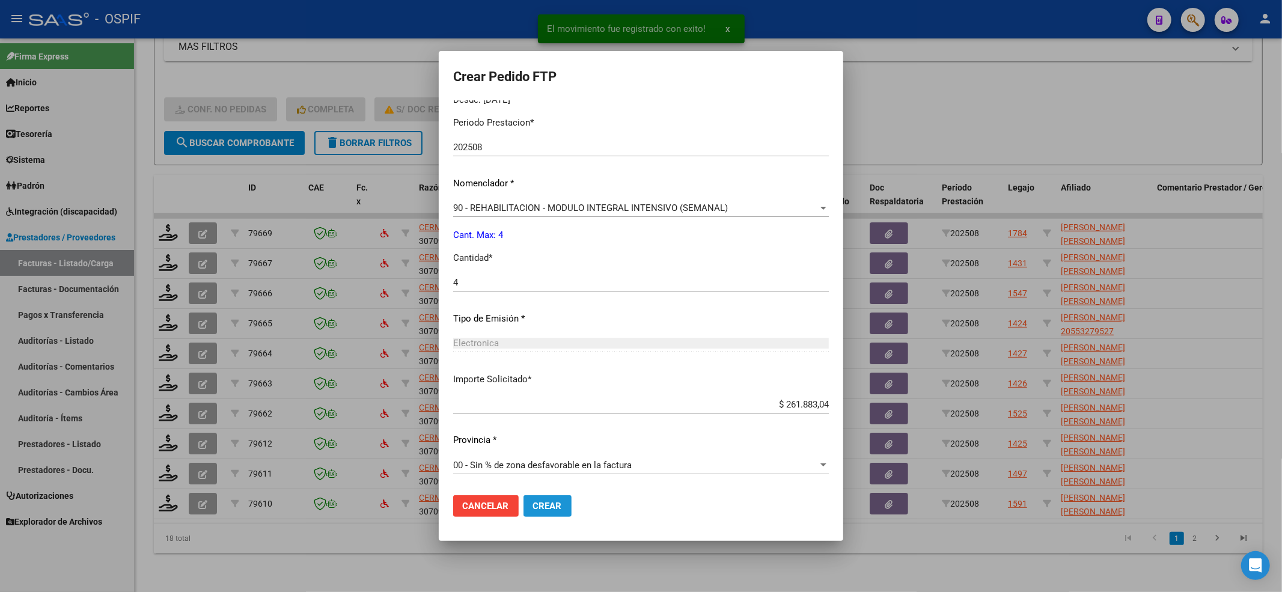
click at [523, 505] on button "Crear" at bounding box center [547, 506] width 48 height 22
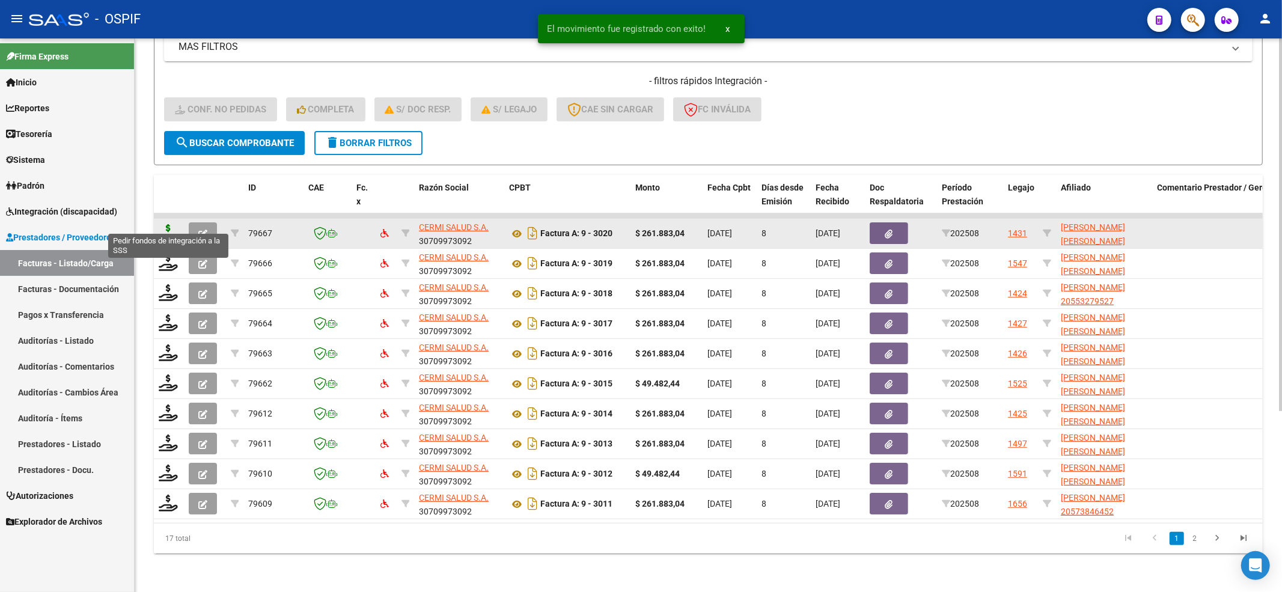
click at [165, 226] on icon at bounding box center [168, 232] width 19 height 17
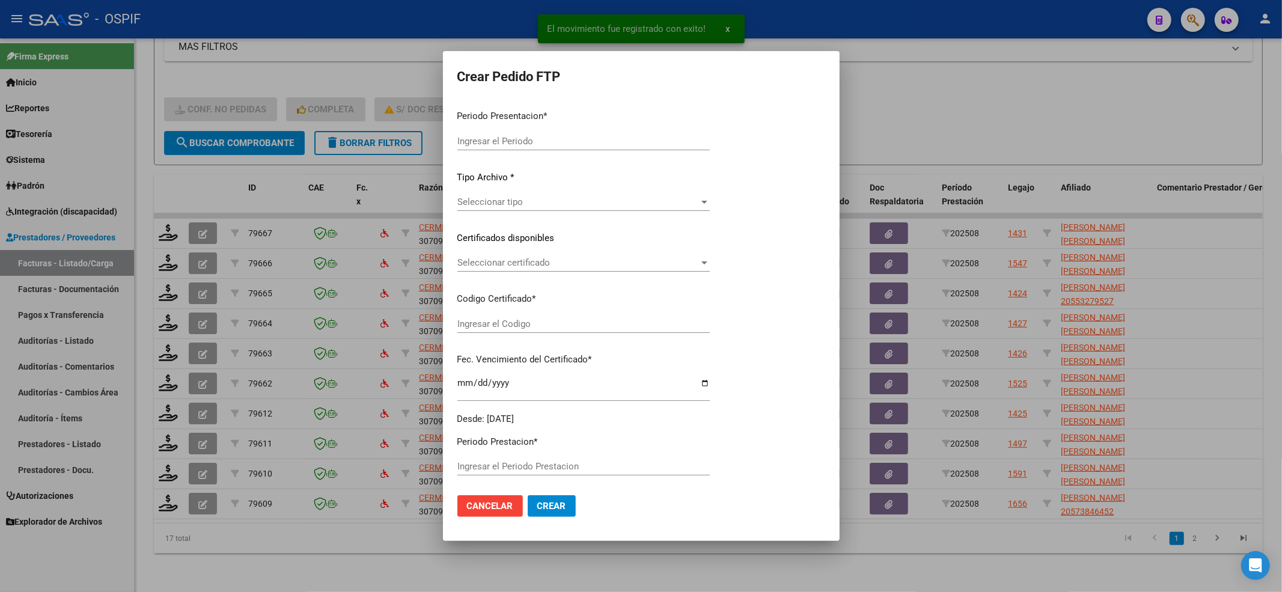
type input "202508"
type input "$ 261.883,04"
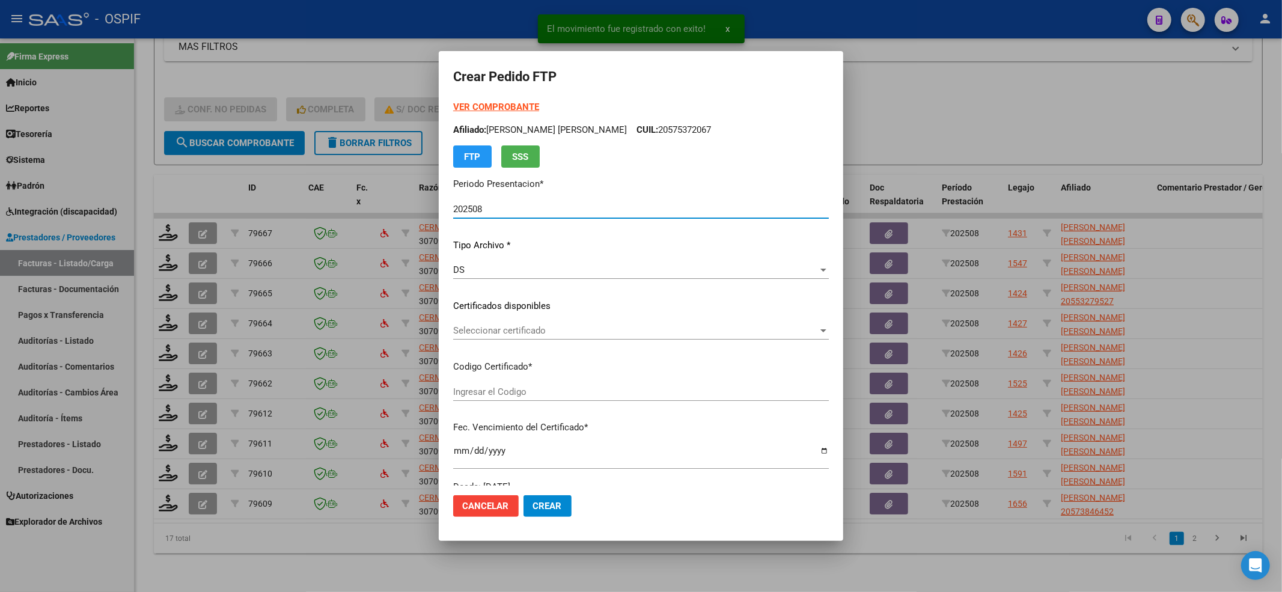
type input "010005313513120230117-20330117-BS-427"
type input "2033-01-17"
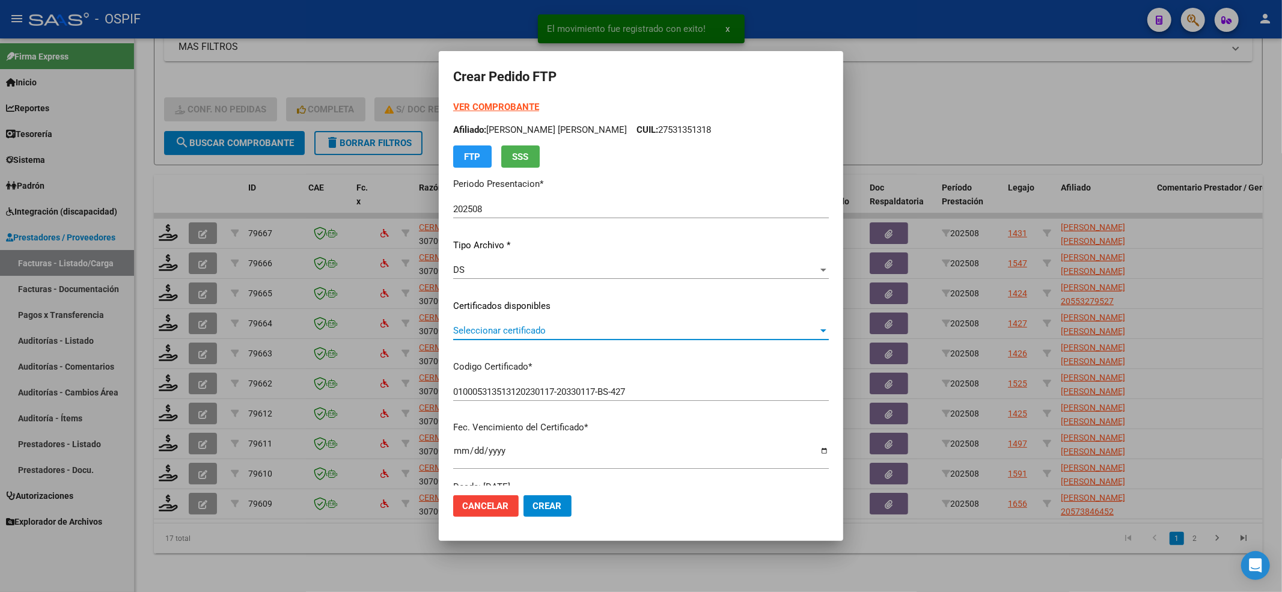
click at [627, 330] on span "Seleccionar certificado" at bounding box center [635, 330] width 365 height 11
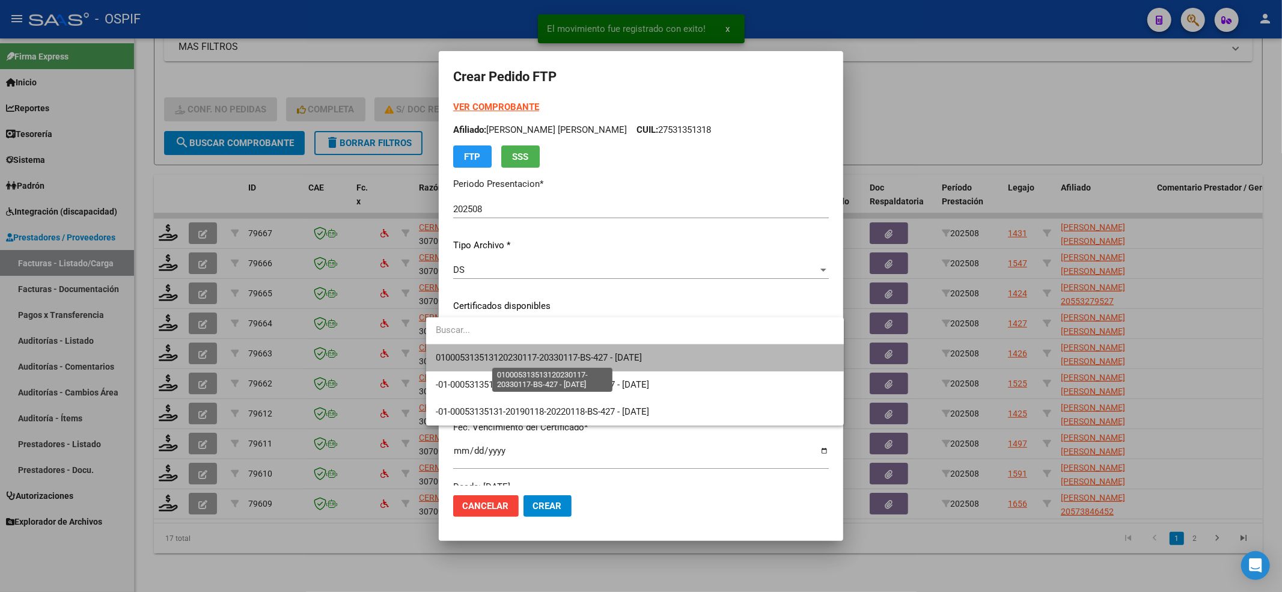
click at [570, 354] on span "010005313513120230117-20330117-BS-427 - 2033-01-17" at bounding box center [539, 357] width 206 height 11
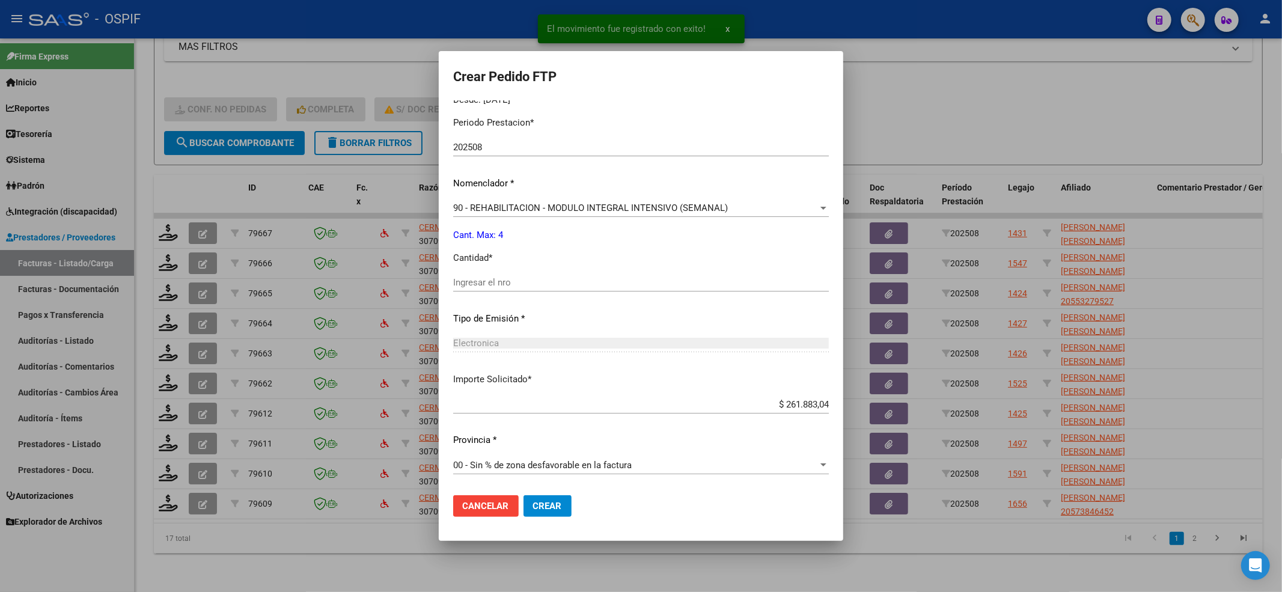
drag, startPoint x: 476, startPoint y: 290, endPoint x: 469, endPoint y: 276, distance: 14.8
click at [476, 289] on div "Ingresar el nro" at bounding box center [641, 282] width 376 height 18
click at [469, 277] on input "Ingresar el nro" at bounding box center [641, 282] width 376 height 11
type input "4"
click at [533, 503] on span "Crear" at bounding box center [547, 506] width 29 height 11
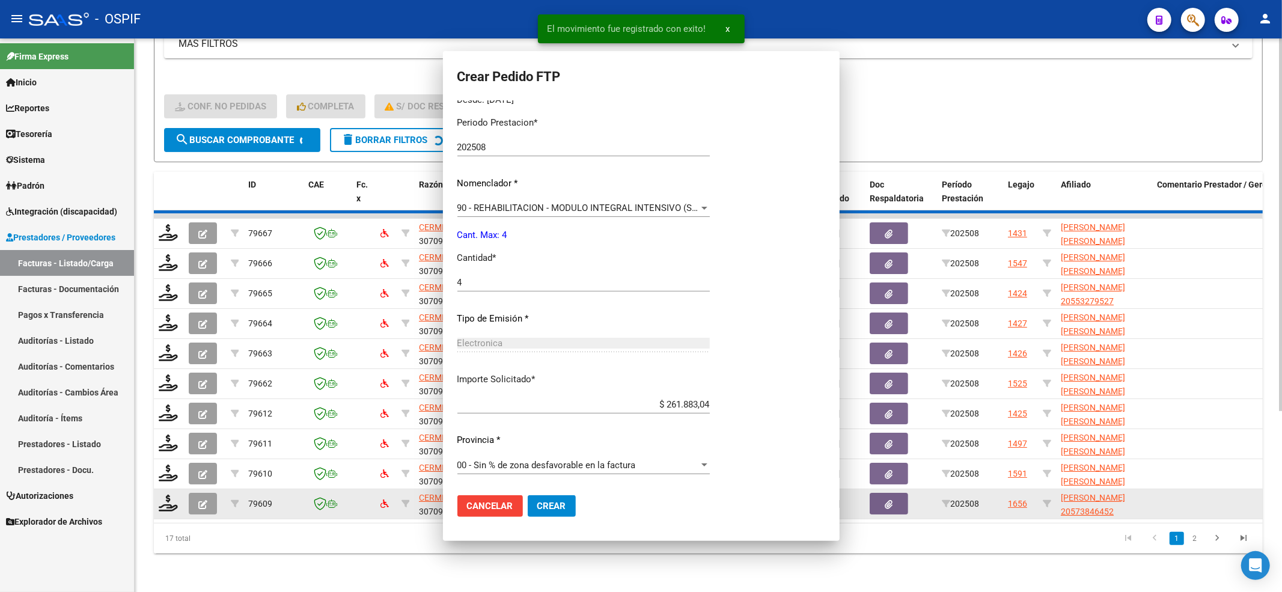
scroll to position [0, 0]
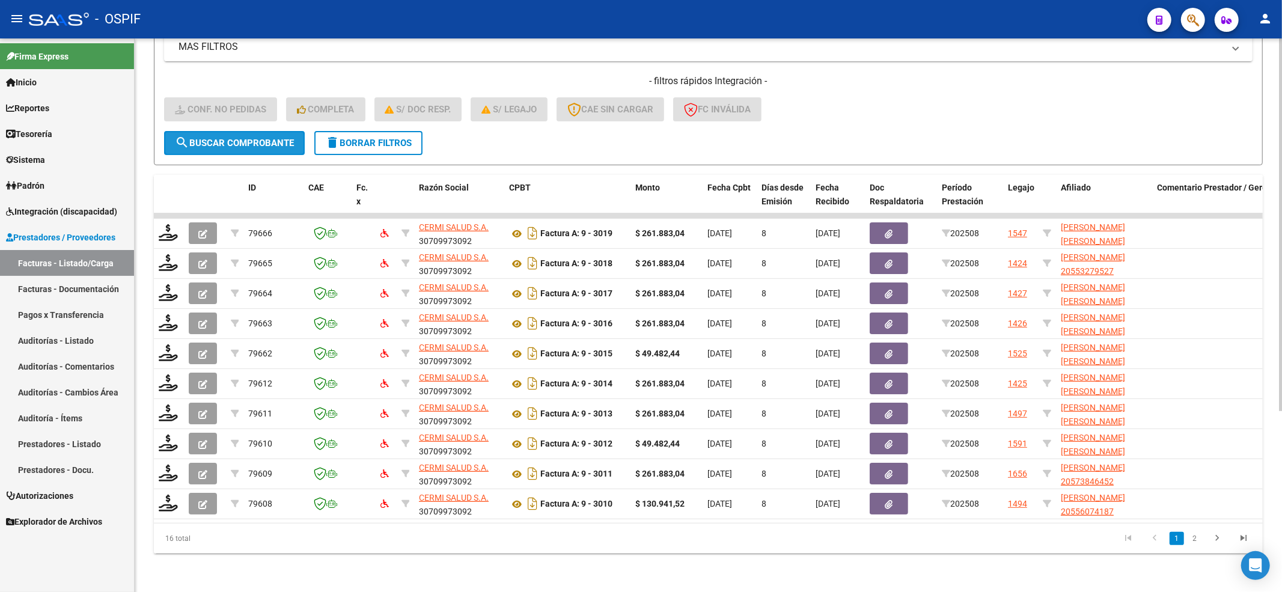
click at [243, 138] on span "search Buscar Comprobante" at bounding box center [234, 143] width 119 height 11
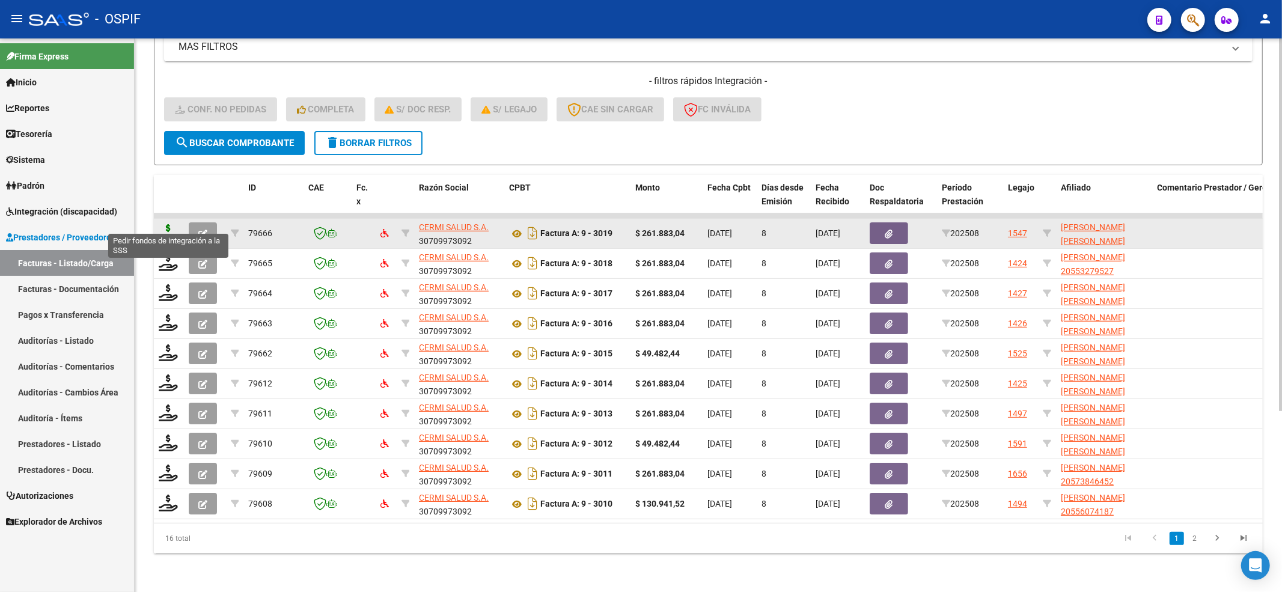
click at [167, 224] on icon at bounding box center [168, 232] width 19 height 17
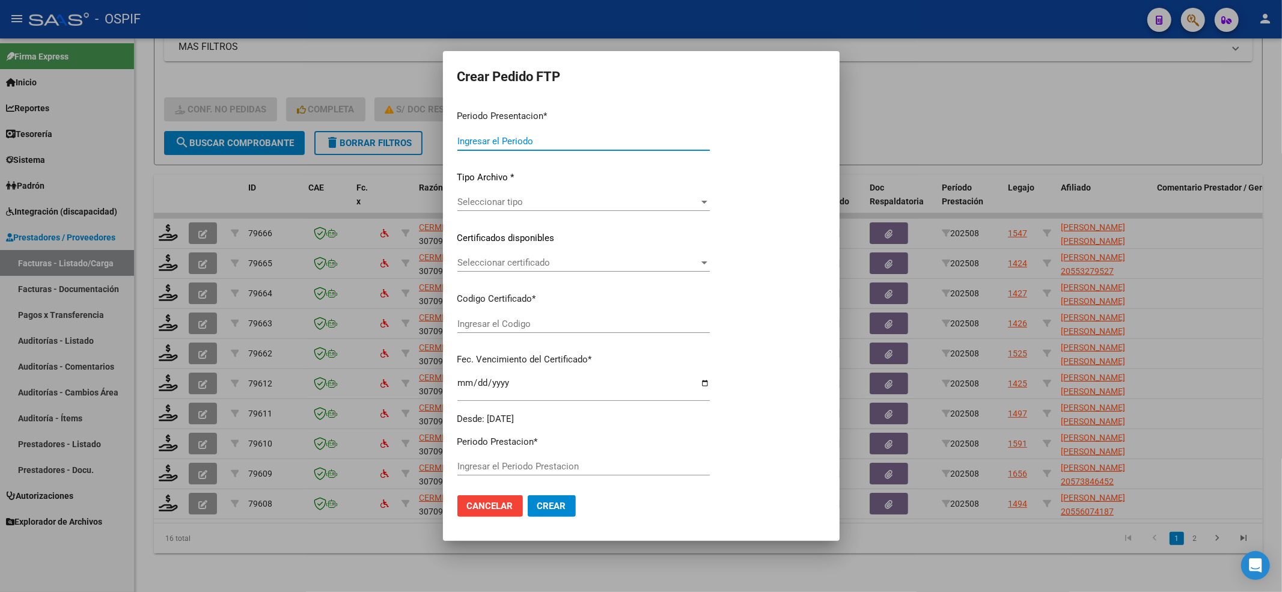
type input "202508"
type input "$ 261.883,04"
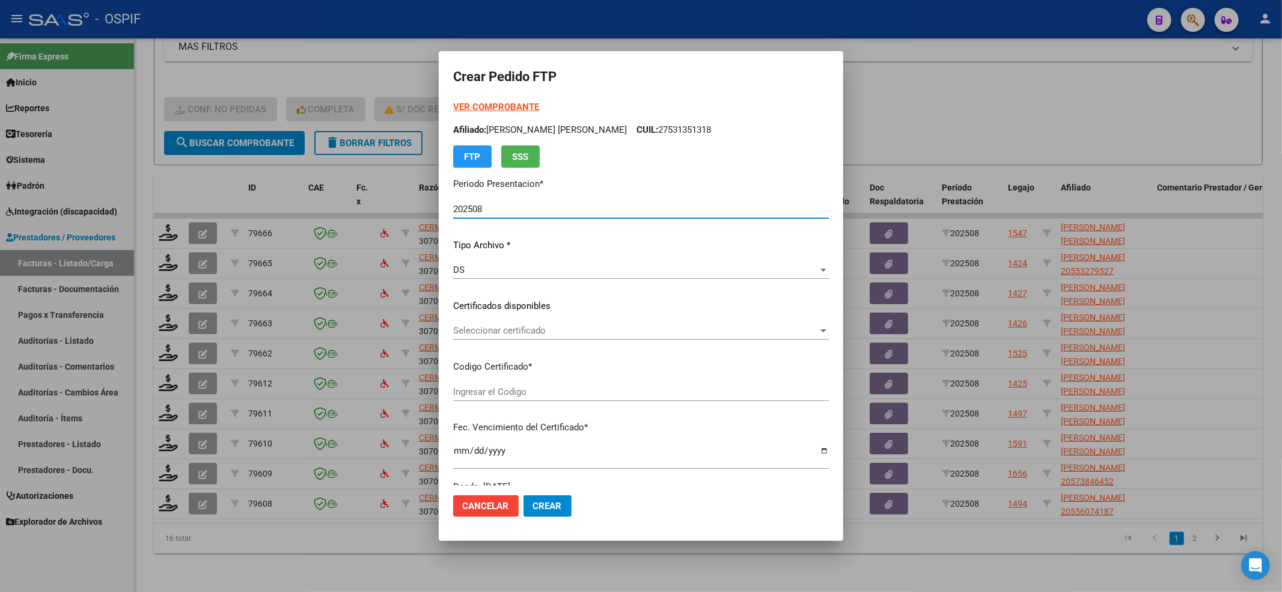
type input "02-00052841375-20220811-20250811-BS-427"
type input "2025-08-11"
click at [529, 333] on span "Seleccionar certificado" at bounding box center [635, 330] width 365 height 11
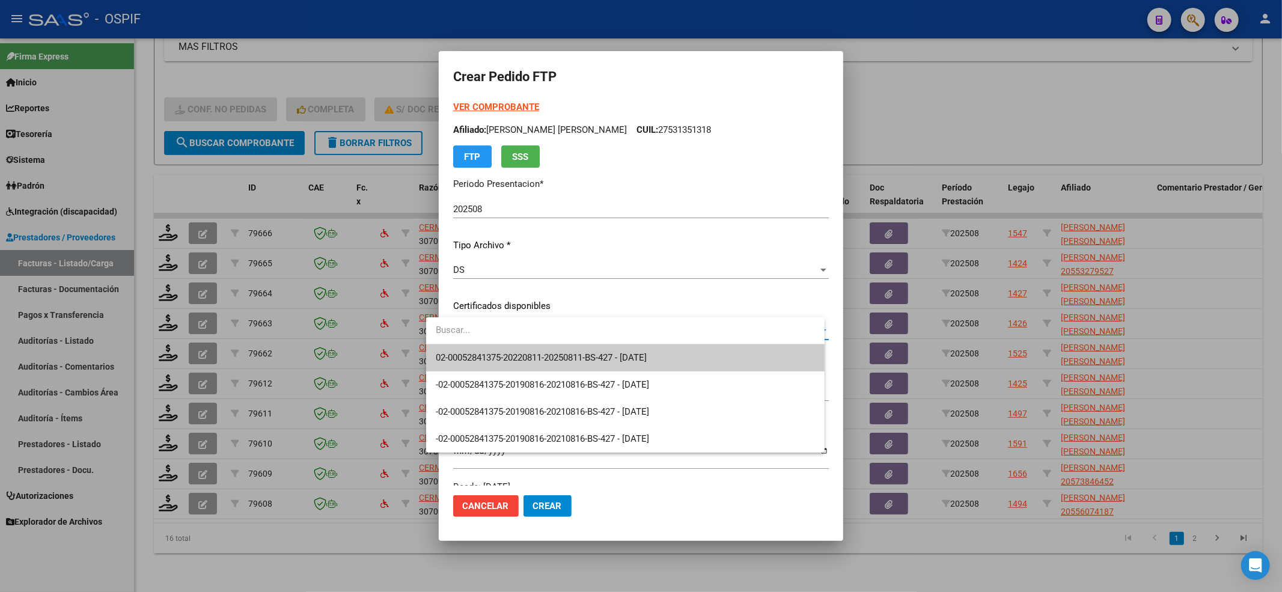
click at [529, 344] on span "02-00052841375-20220811-20250811-BS-427 - 2025-08-11" at bounding box center [625, 357] width 379 height 27
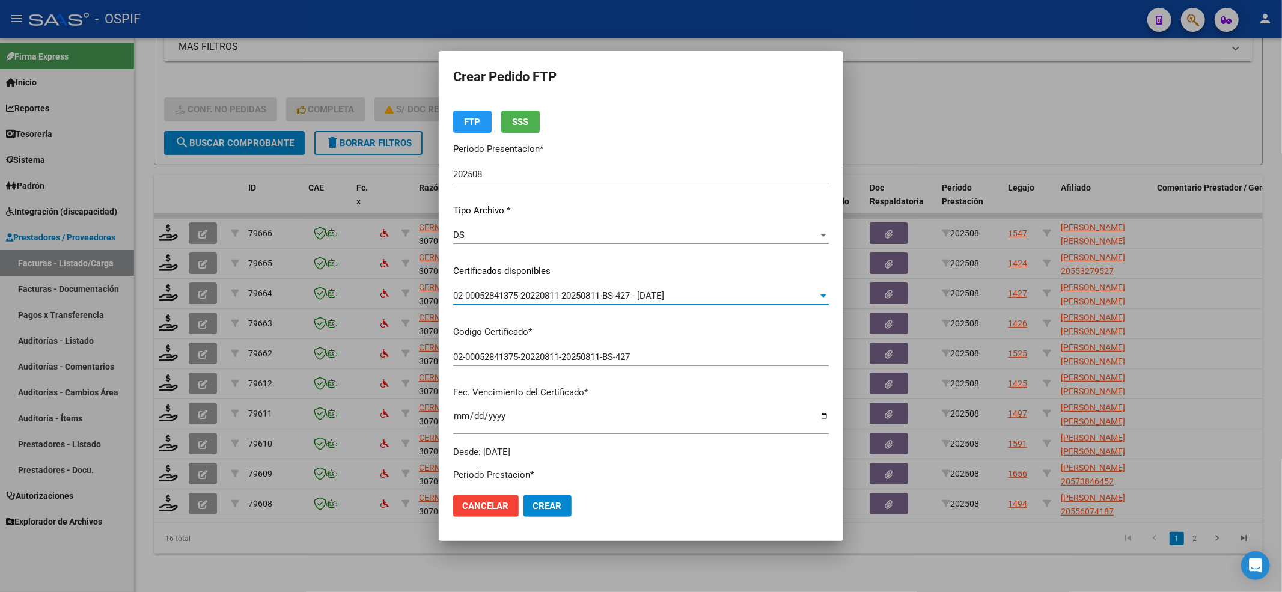
scroll to position [240, 0]
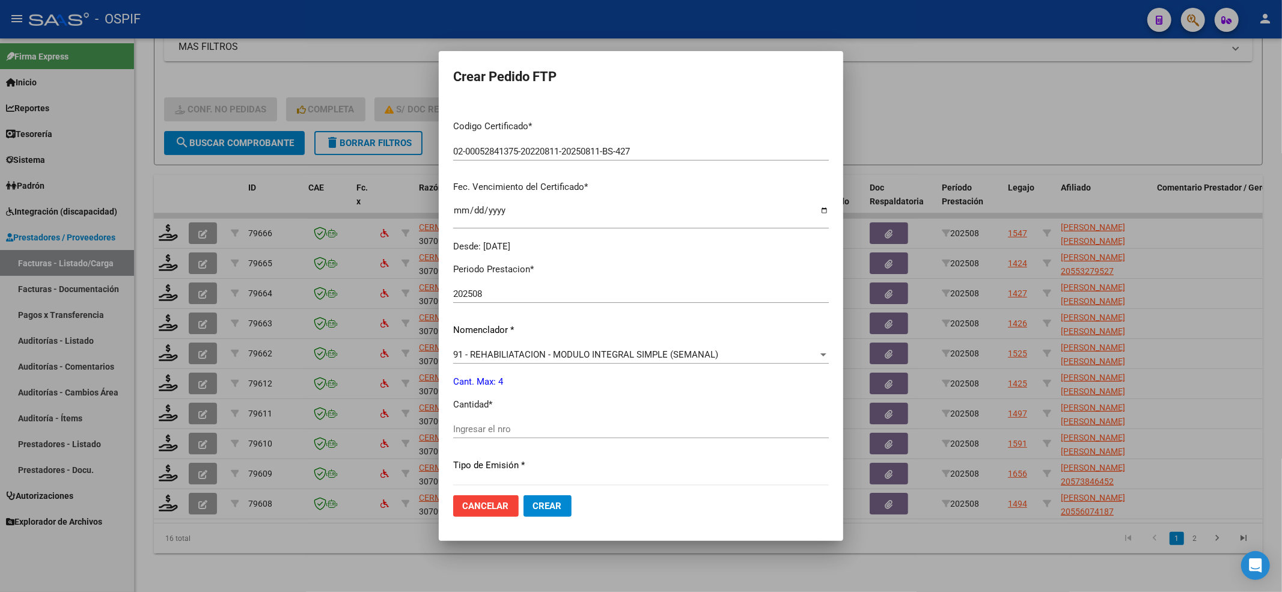
click at [498, 429] on input "Ingresar el nro" at bounding box center [641, 429] width 376 height 11
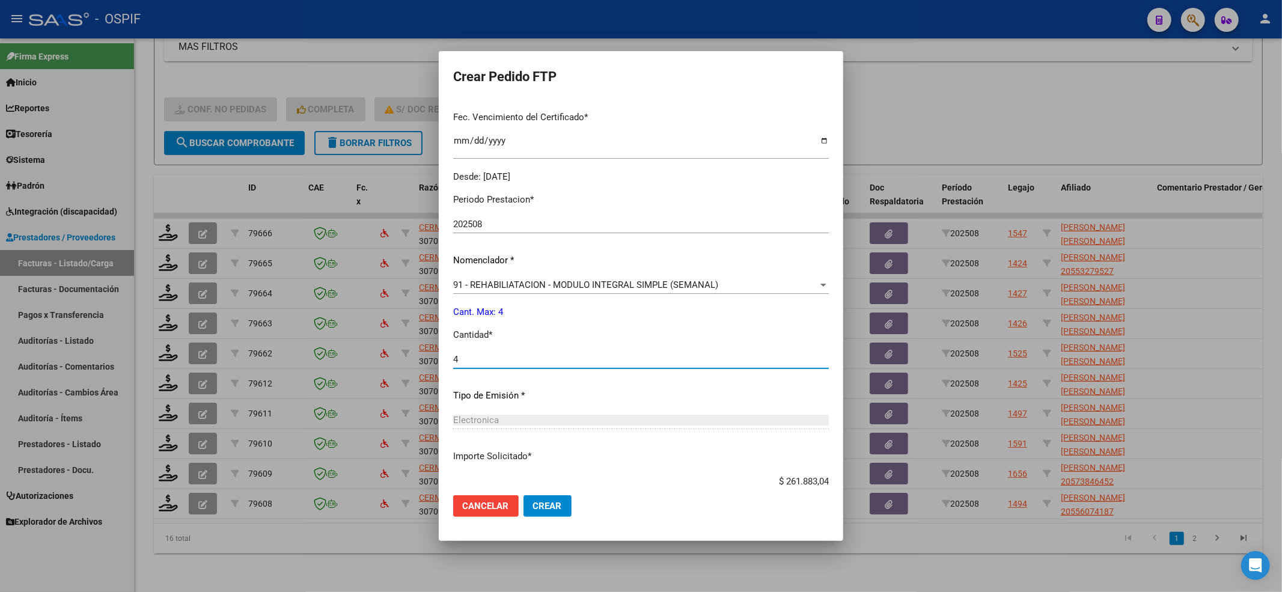
scroll to position [387, 0]
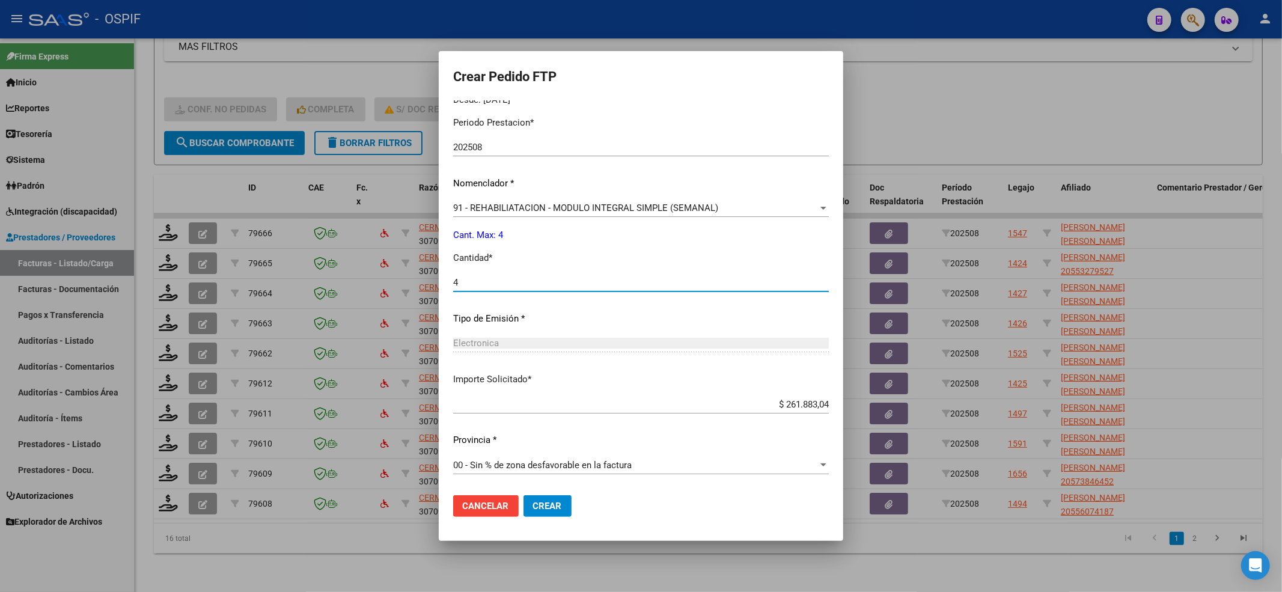
type input "4"
click at [533, 506] on span "Crear" at bounding box center [547, 506] width 29 height 11
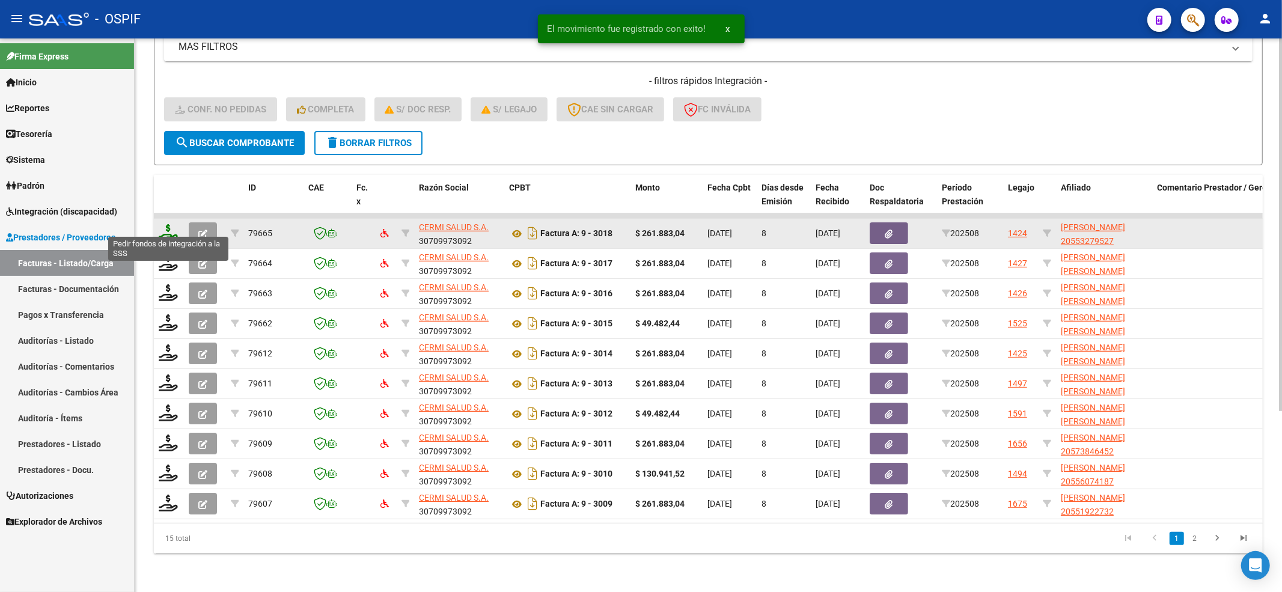
click at [162, 224] on icon at bounding box center [168, 232] width 19 height 17
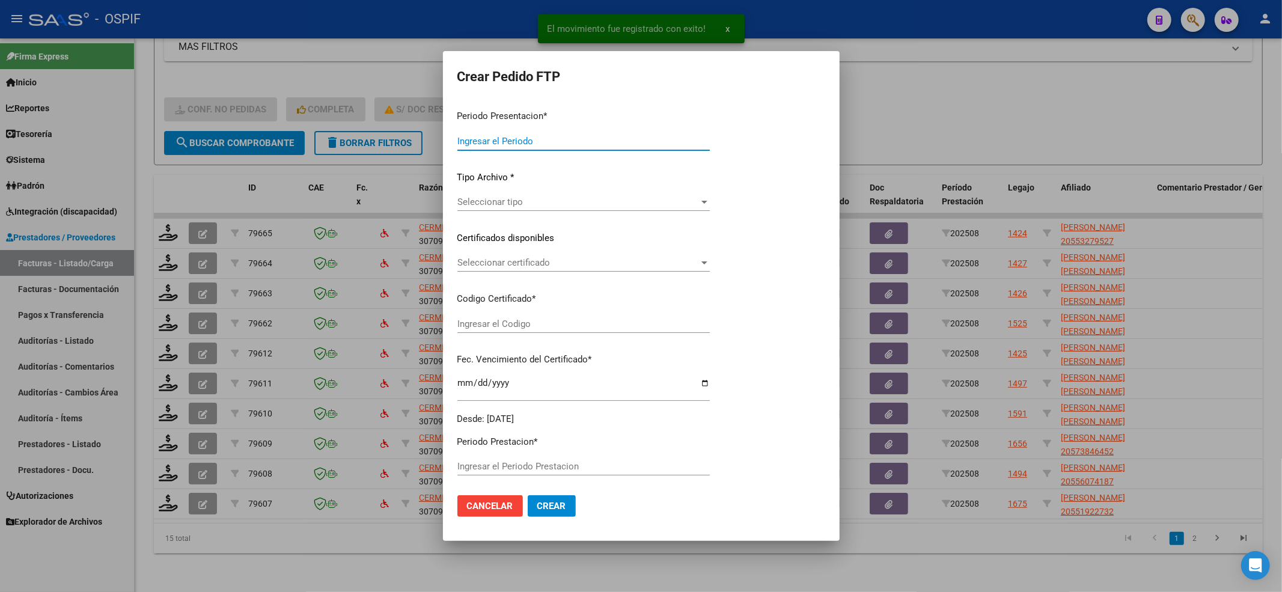
type input "202508"
type input "$ 261.883,04"
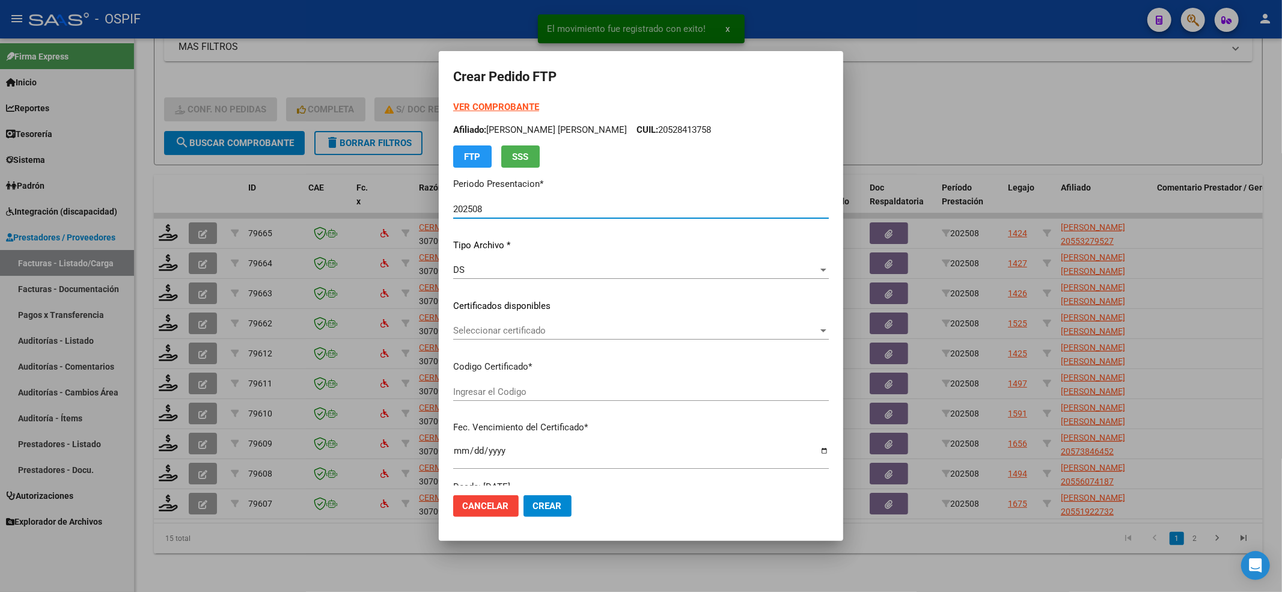
type input "02-00055327952-20220310-20270310-BS-427"
type input "2027-03-10"
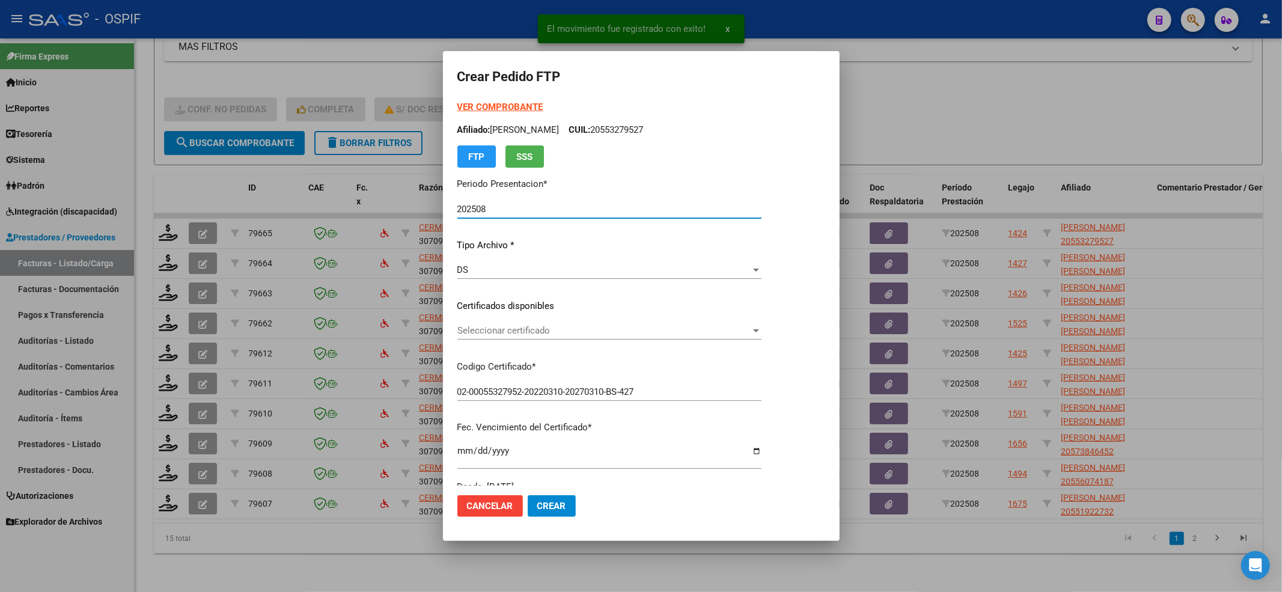
click at [568, 329] on span "Seleccionar certificado" at bounding box center [603, 330] width 293 height 11
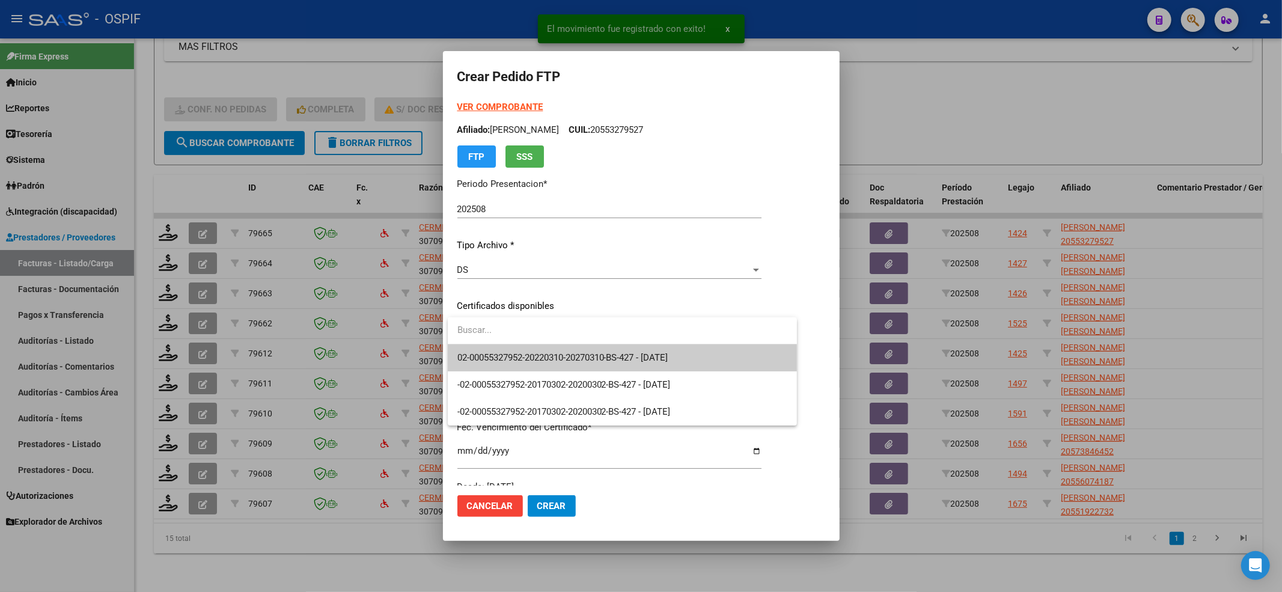
click at [546, 363] on span "02-00055327952-20220310-20270310-BS-427 - 2027-03-10" at bounding box center [562, 357] width 211 height 11
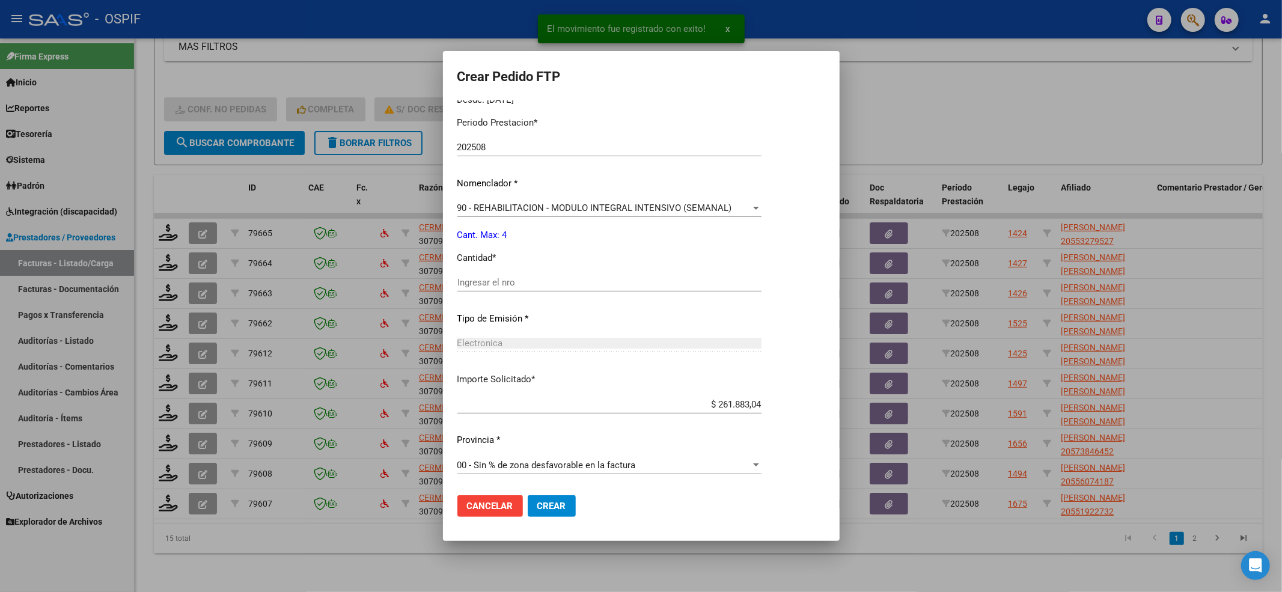
click at [516, 273] on div "Ingresar el nro" at bounding box center [609, 282] width 304 height 18
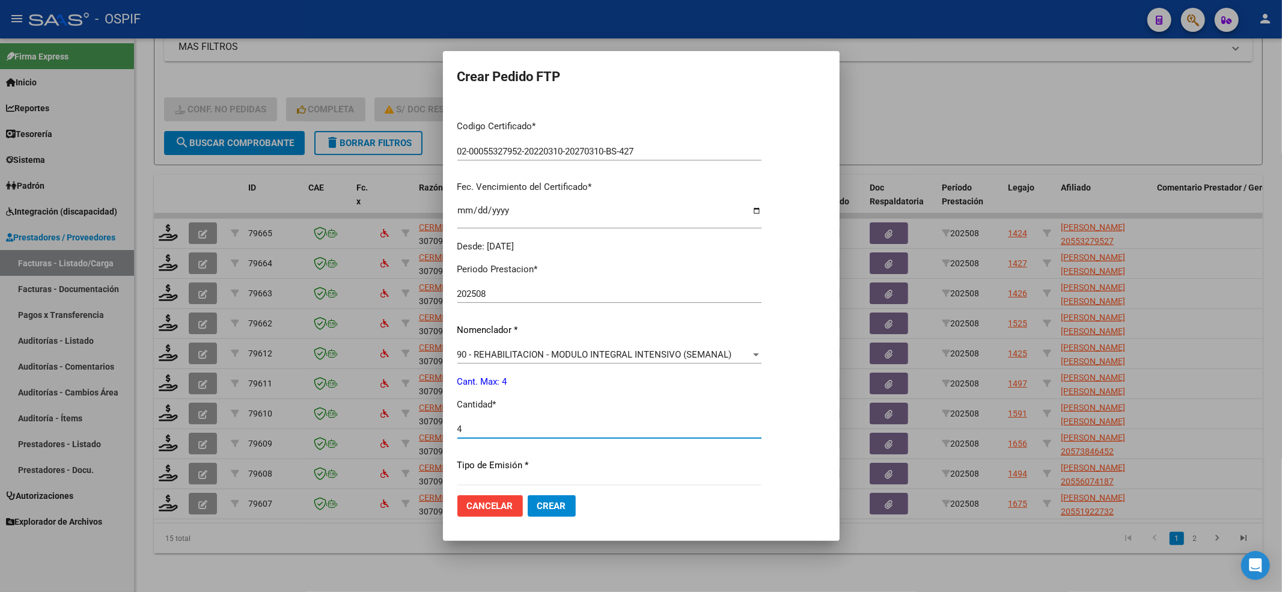
scroll to position [0, 0]
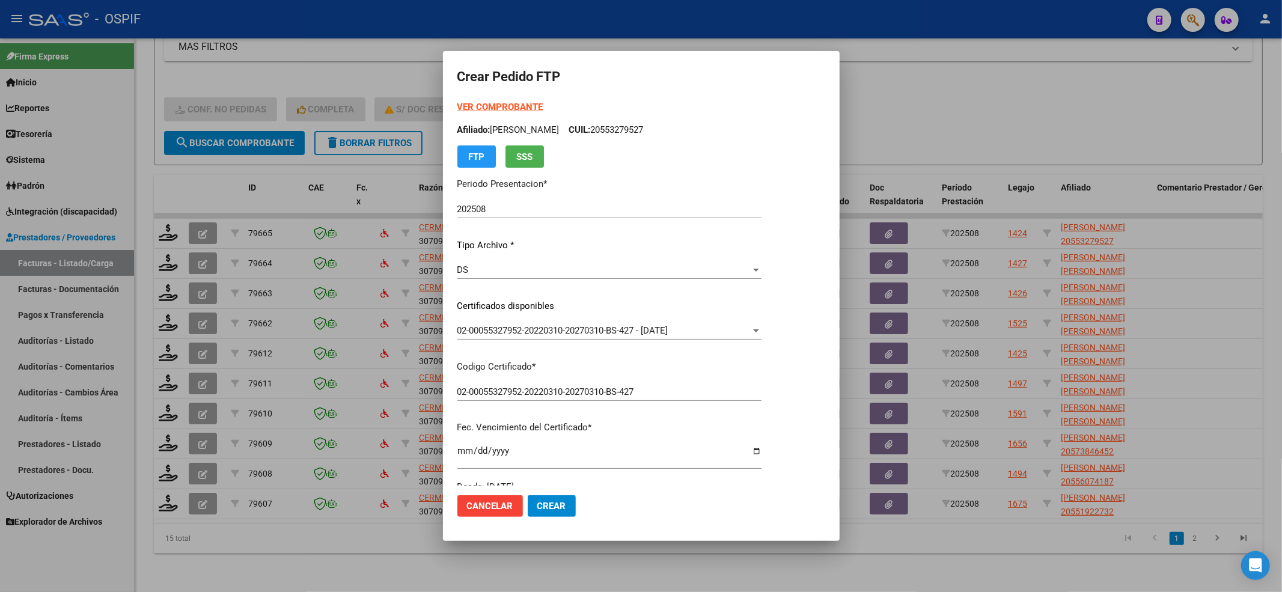
type input "4"
drag, startPoint x: 679, startPoint y: 138, endPoint x: 635, endPoint y: 127, distance: 45.6
click at [635, 127] on p "Afiliado: MONTENEGRO BAUTISTA CUIL: 20553279527" at bounding box center [609, 130] width 304 height 14
copy p "20553279527"
click at [546, 504] on span "Crear" at bounding box center [551, 506] width 29 height 11
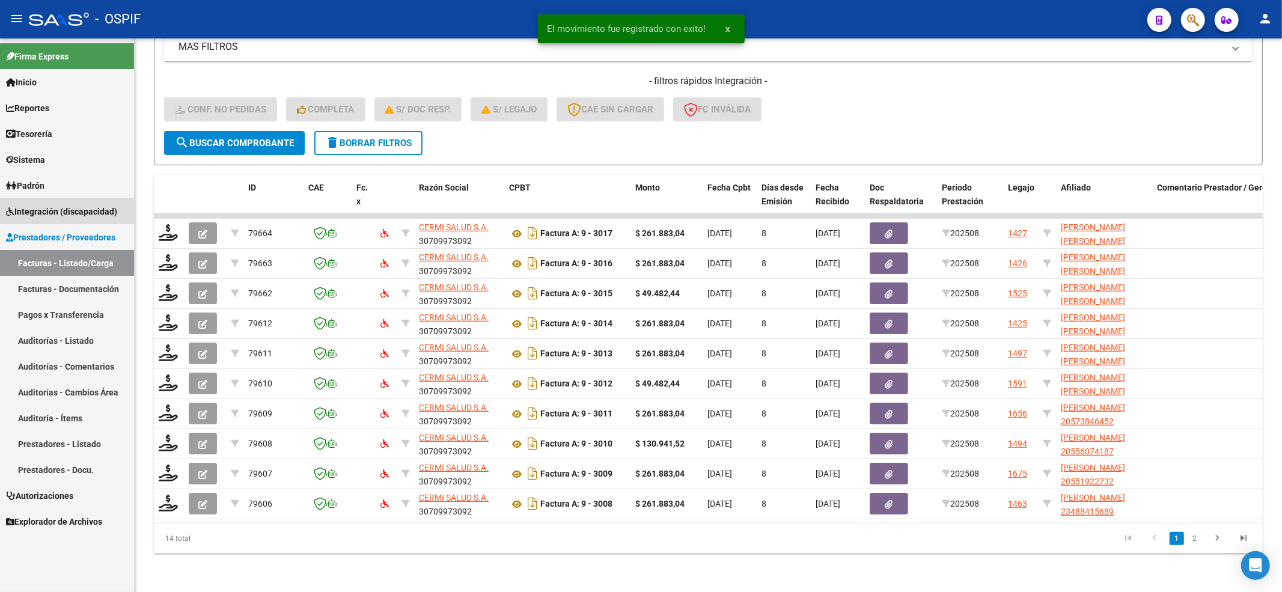
click at [65, 212] on span "Integración (discapacidad)" at bounding box center [61, 211] width 111 height 13
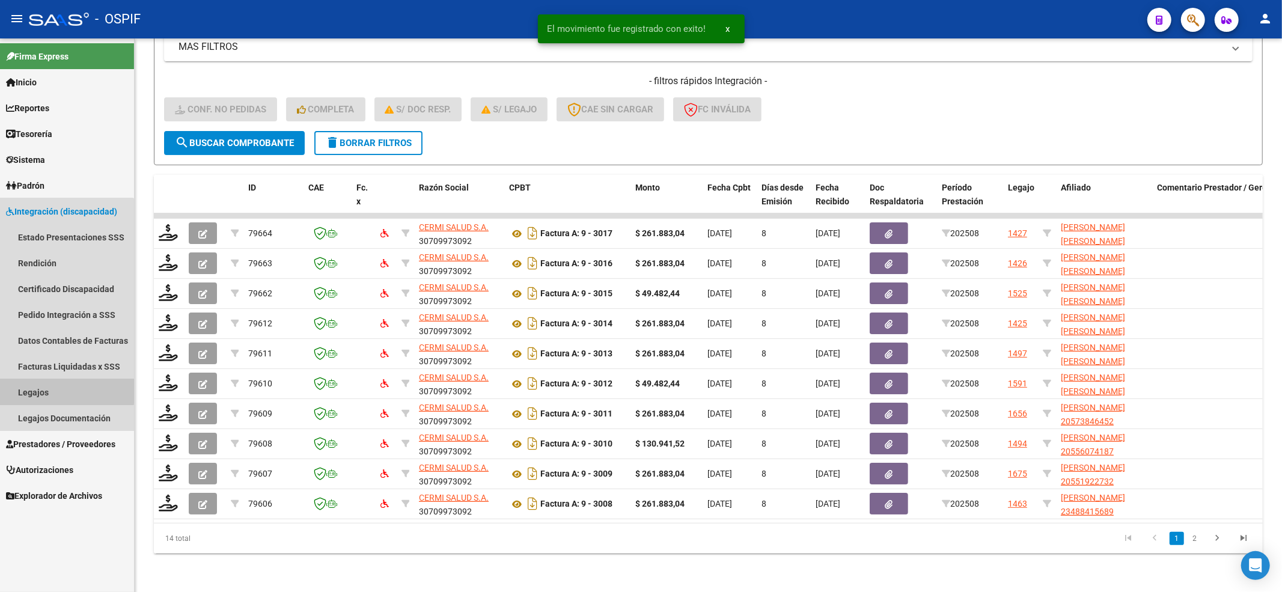
click at [56, 386] on link "Legajos" at bounding box center [67, 392] width 134 height 26
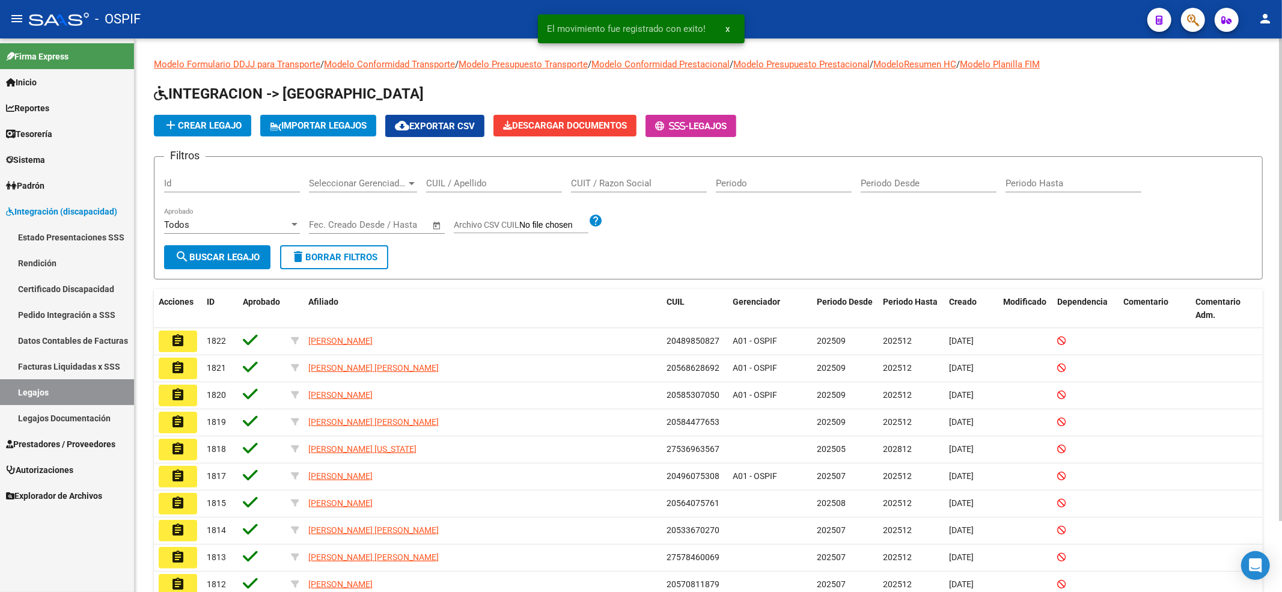
click at [464, 191] on div "CUIL / Apellido" at bounding box center [494, 179] width 136 height 26
paste input "20553279527"
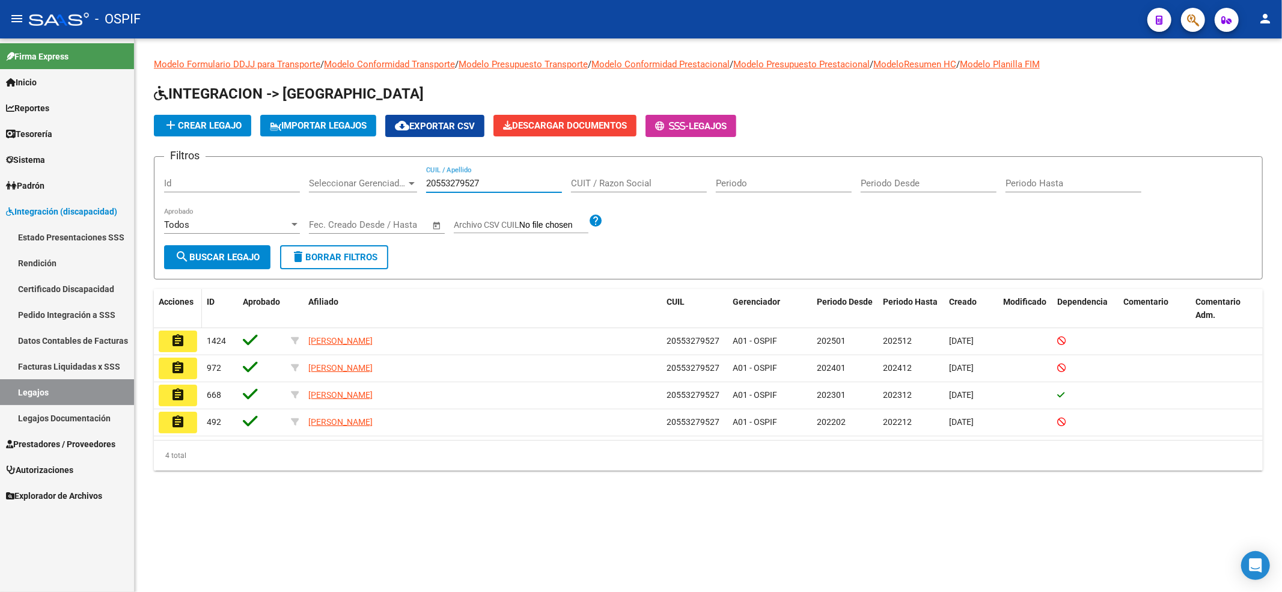
type input "20553279527"
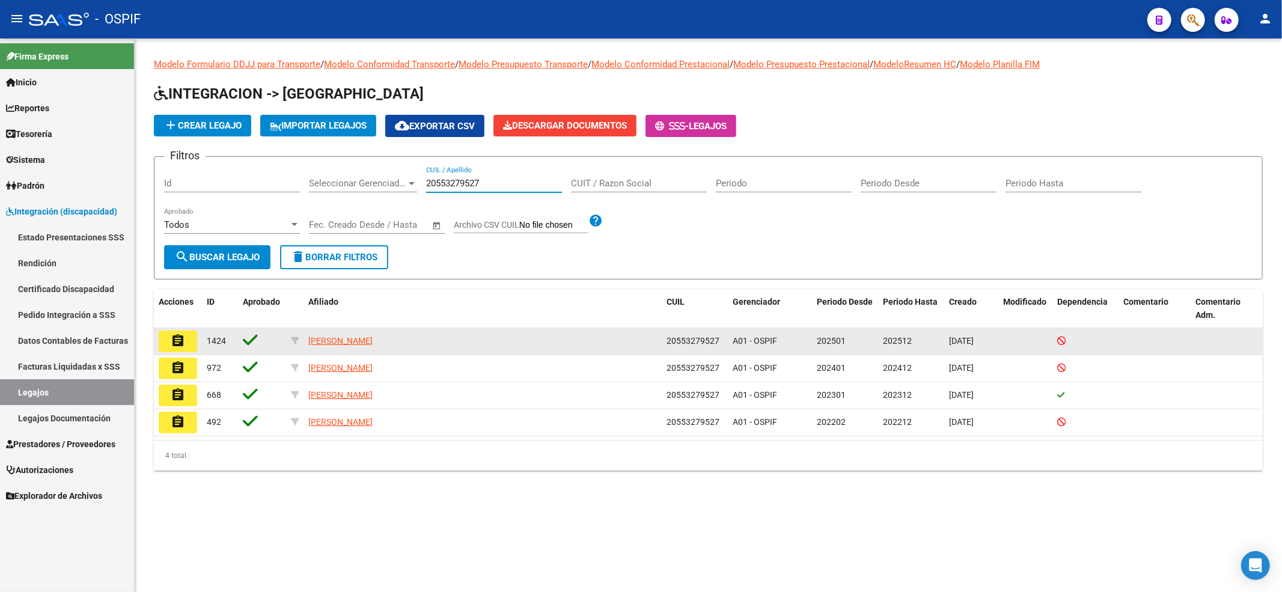
drag, startPoint x: 178, startPoint y: 326, endPoint x: 178, endPoint y: 332, distance: 6.6
click at [178, 327] on div "Acciones ID Aprobado Afiliado CUIL Gerenciador Periodo Desde Periodo Hasta Crea…" at bounding box center [708, 379] width 1109 height 181
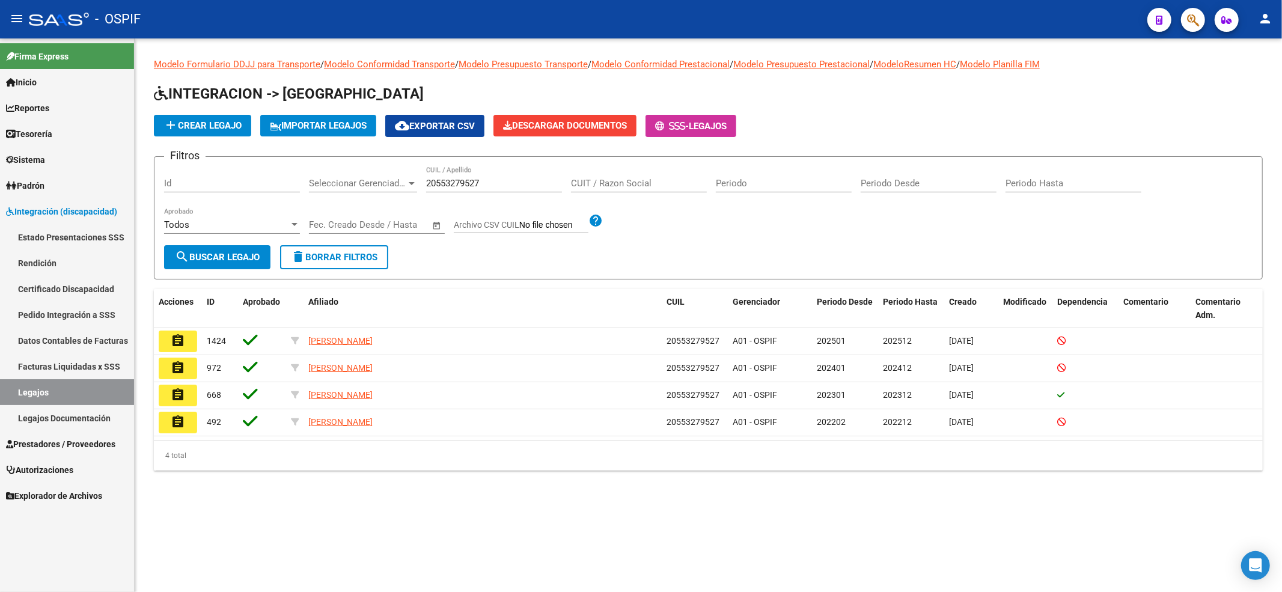
click at [178, 337] on mat-icon "assignment" at bounding box center [178, 340] width 14 height 14
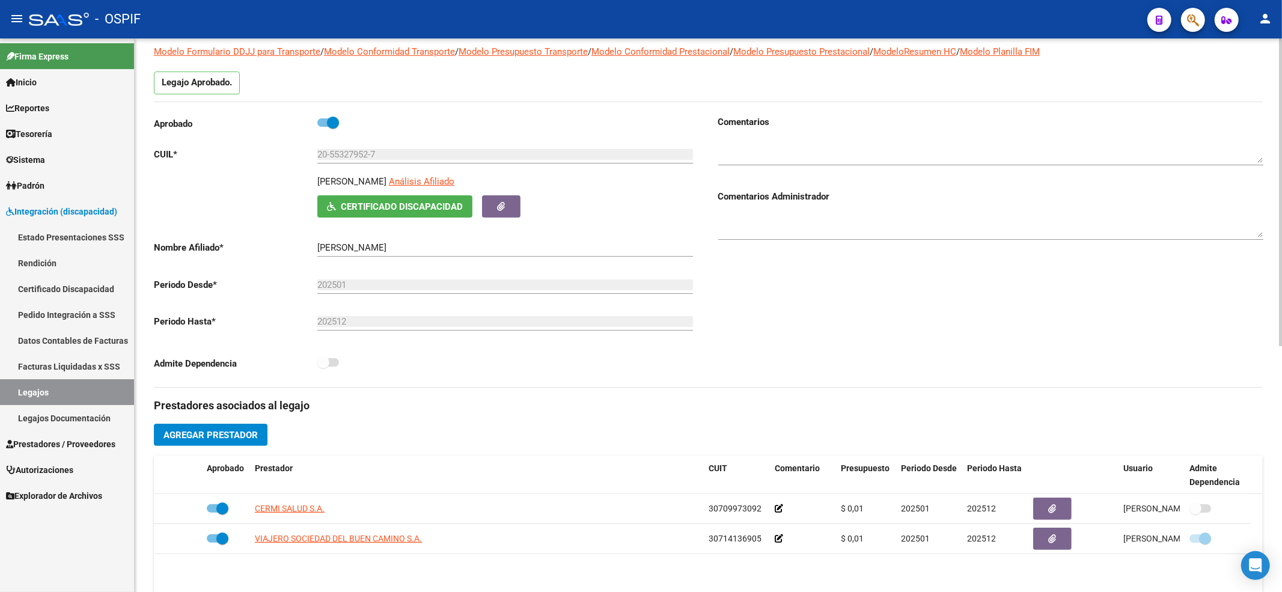
scroll to position [160, 0]
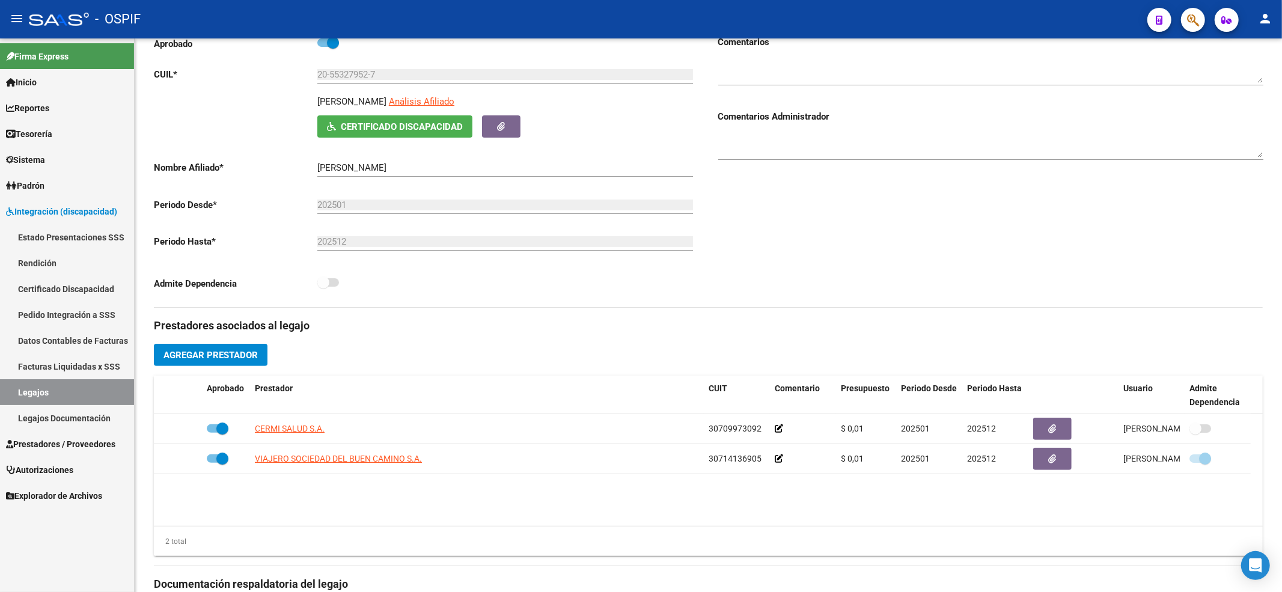
click at [6, 395] on link "Legajos" at bounding box center [67, 392] width 134 height 26
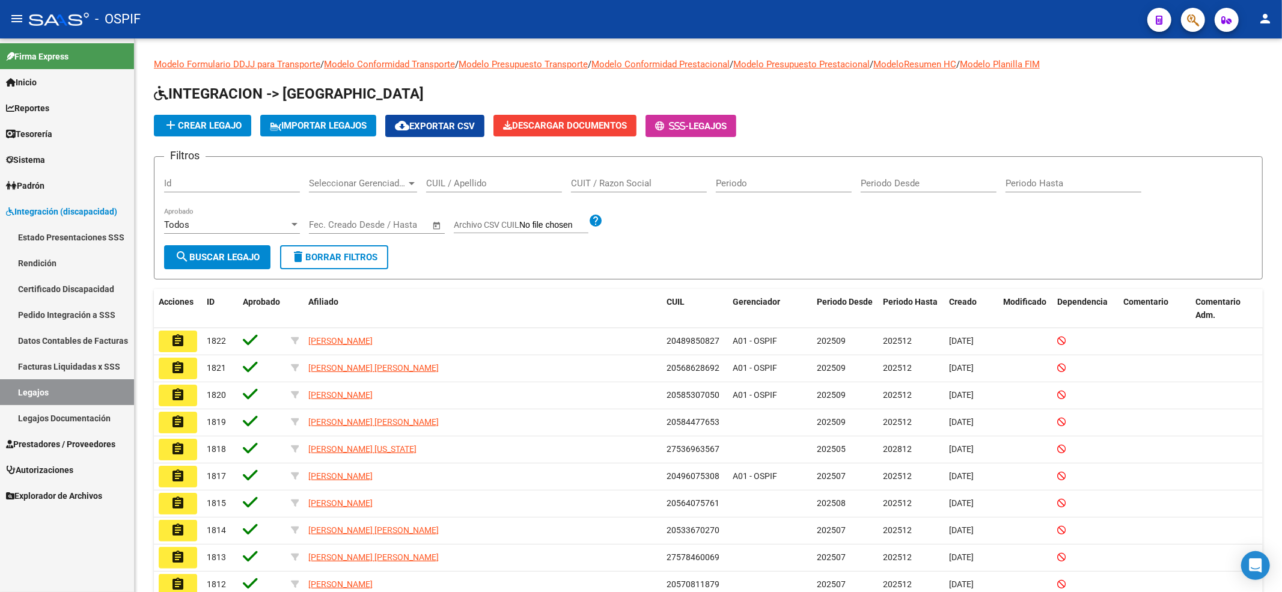
click at [58, 308] on link "Pedido Integración a SSS" at bounding box center [67, 315] width 134 height 26
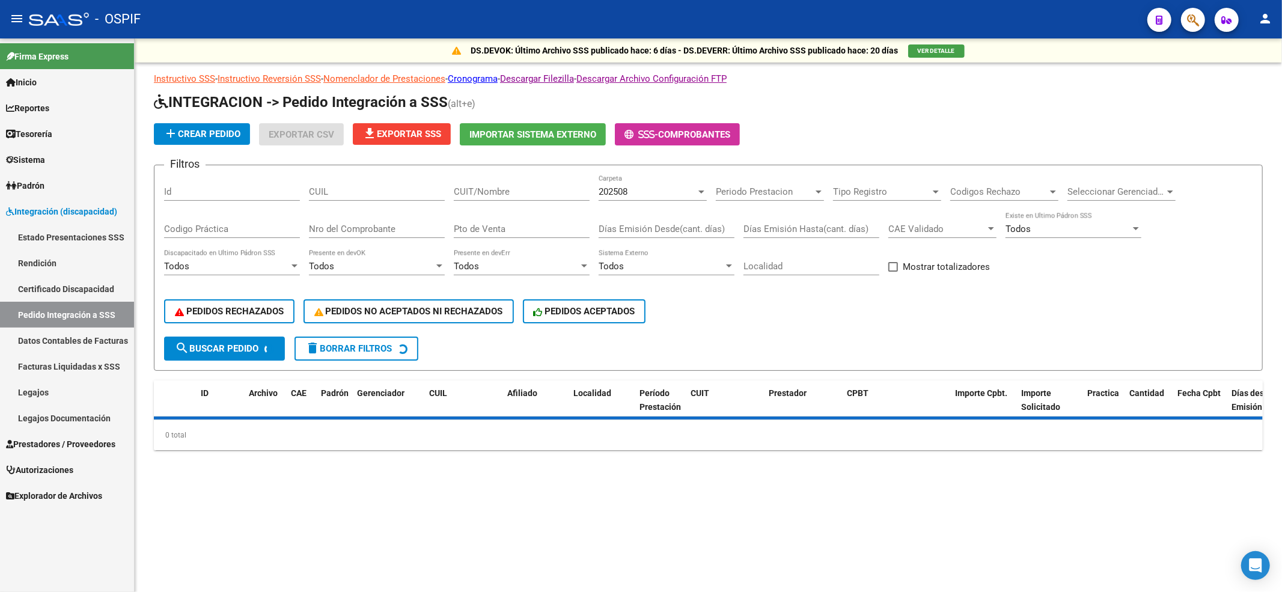
click at [383, 202] on div "CUIL" at bounding box center [377, 193] width 136 height 37
click at [379, 195] on input "CUIL" at bounding box center [377, 191] width 136 height 11
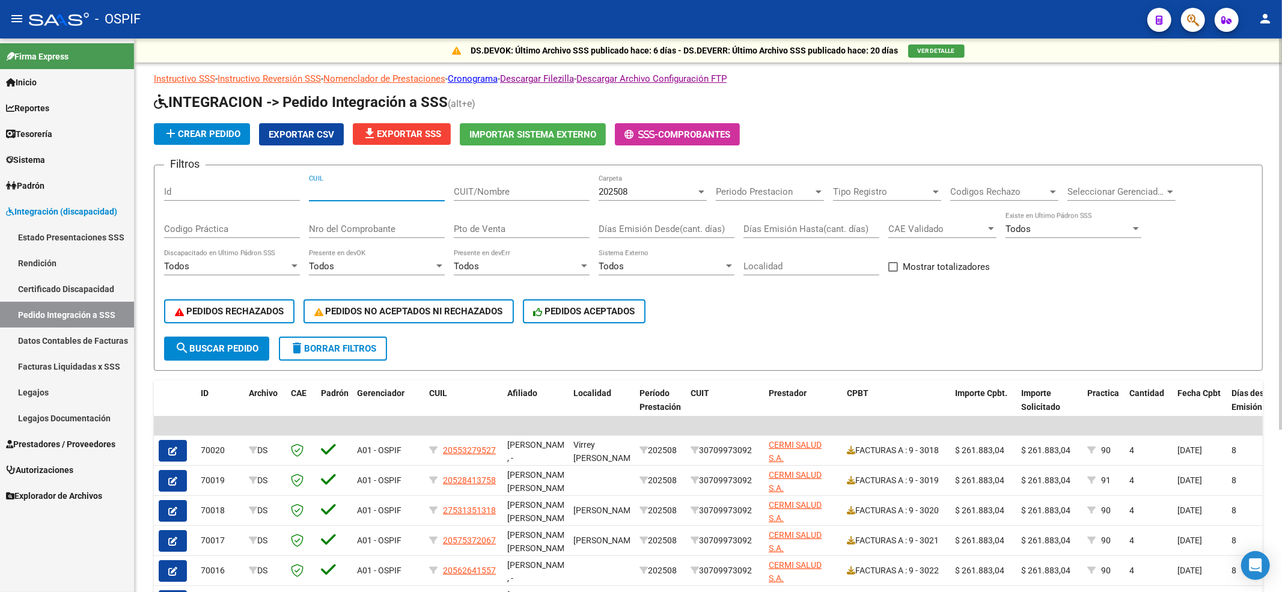
paste input "20553279527"
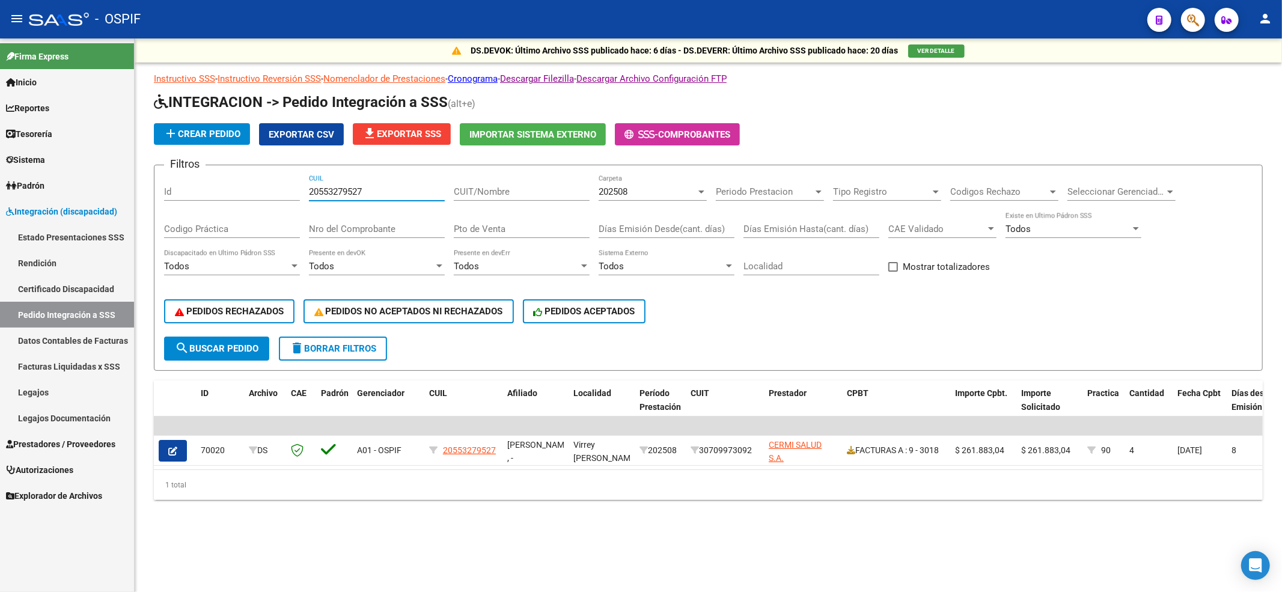
type input "20553279527"
click at [162, 449] on button "button" at bounding box center [173, 451] width 28 height 22
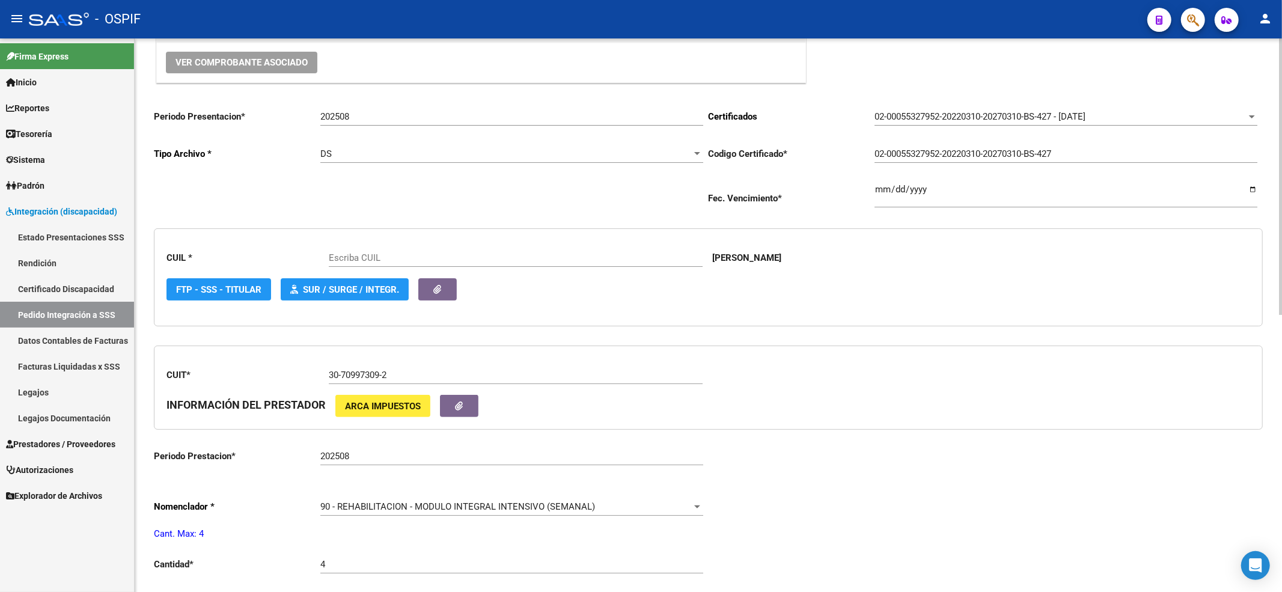
scroll to position [160, 0]
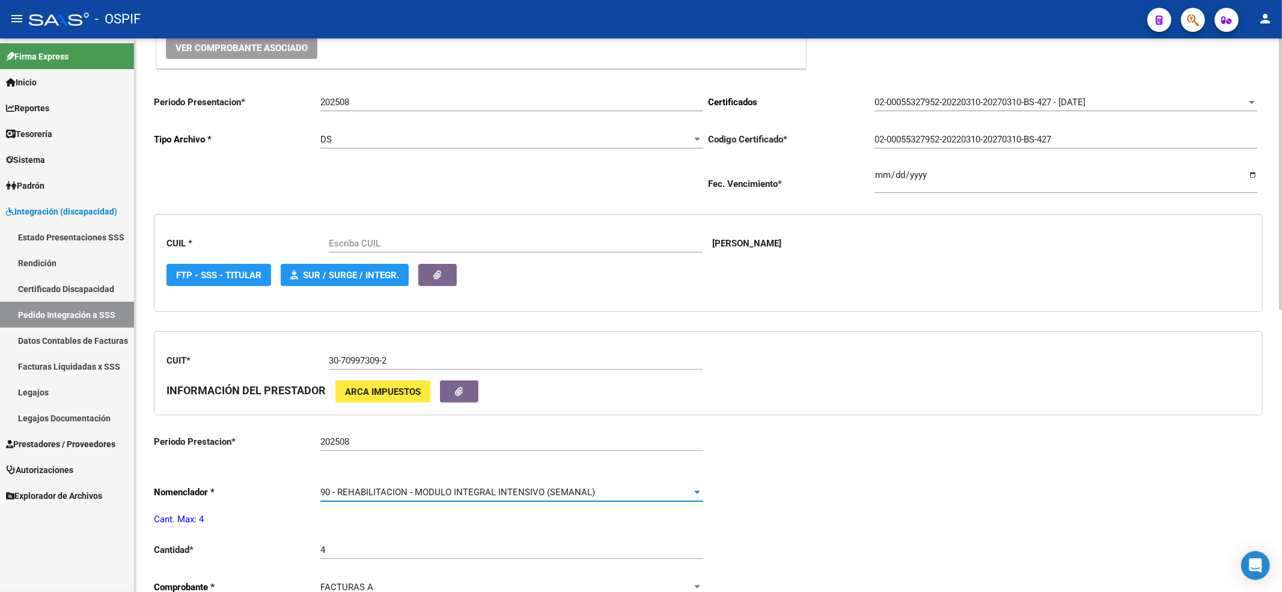
click at [332, 488] on span "90 - REHABILITACION - MODULO INTEGRAL INTENSIVO (SEMANAL)" at bounding box center [457, 492] width 275 height 11
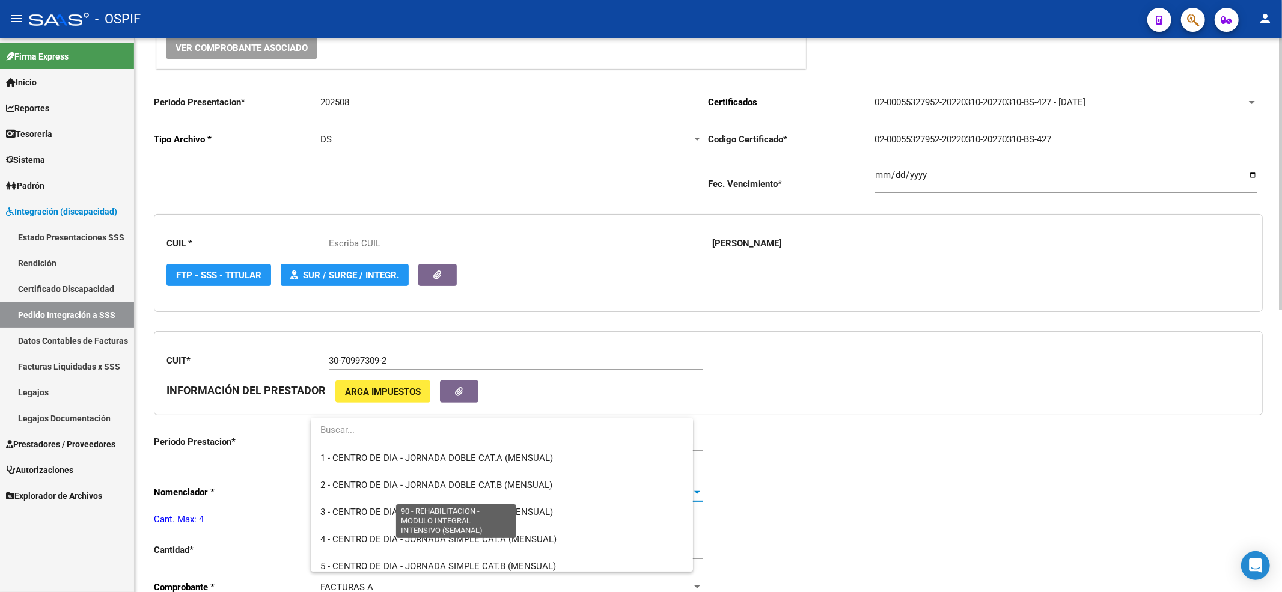
scroll to position [2370, 0]
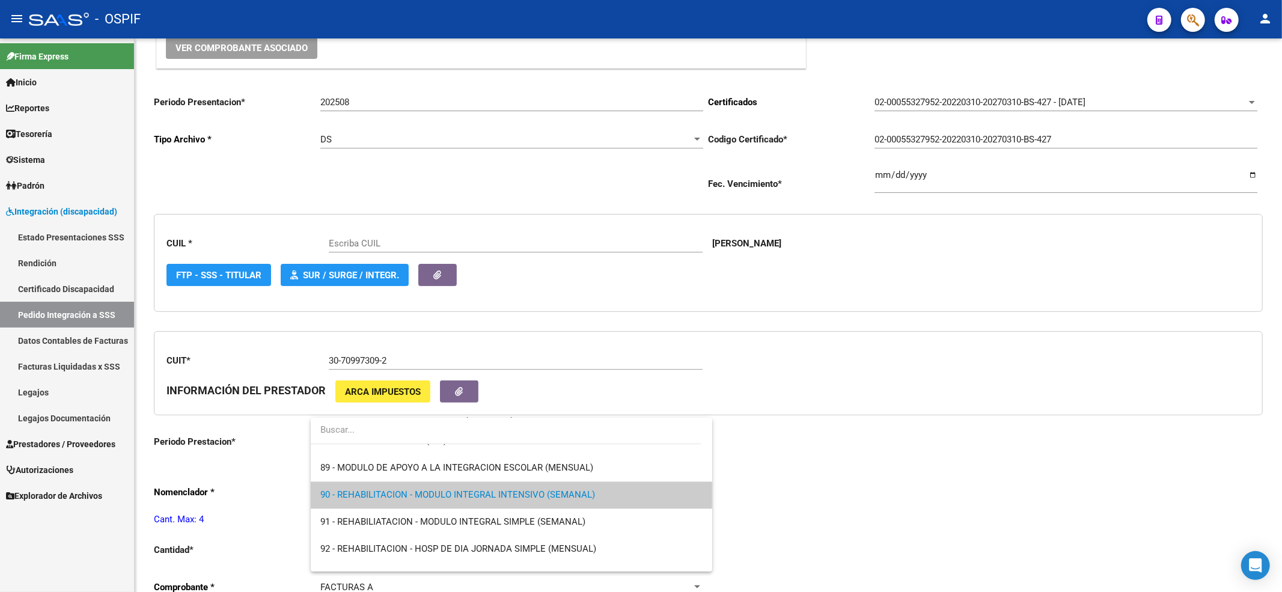
type input "20553279527"
click at [1170, 486] on div at bounding box center [641, 296] width 1282 height 592
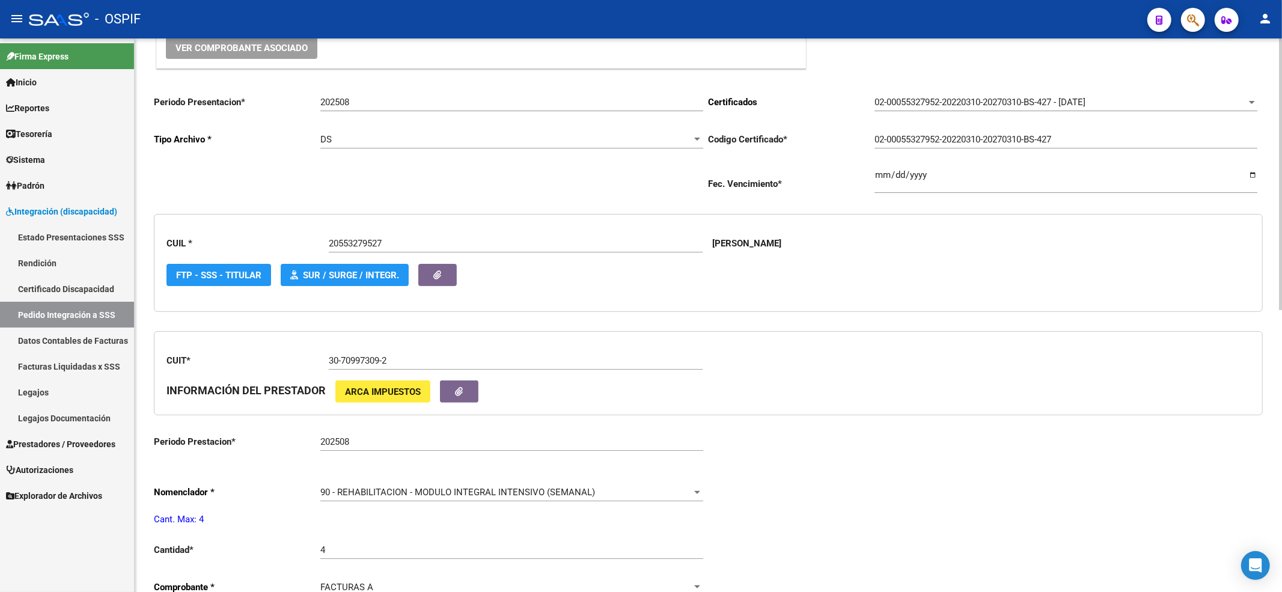
click at [447, 487] on div "90 - REHABILITACION - MODULO INTEGRAL INTENSIVO (SEMANAL) Seleccionar nomenclad…" at bounding box center [511, 488] width 383 height 26
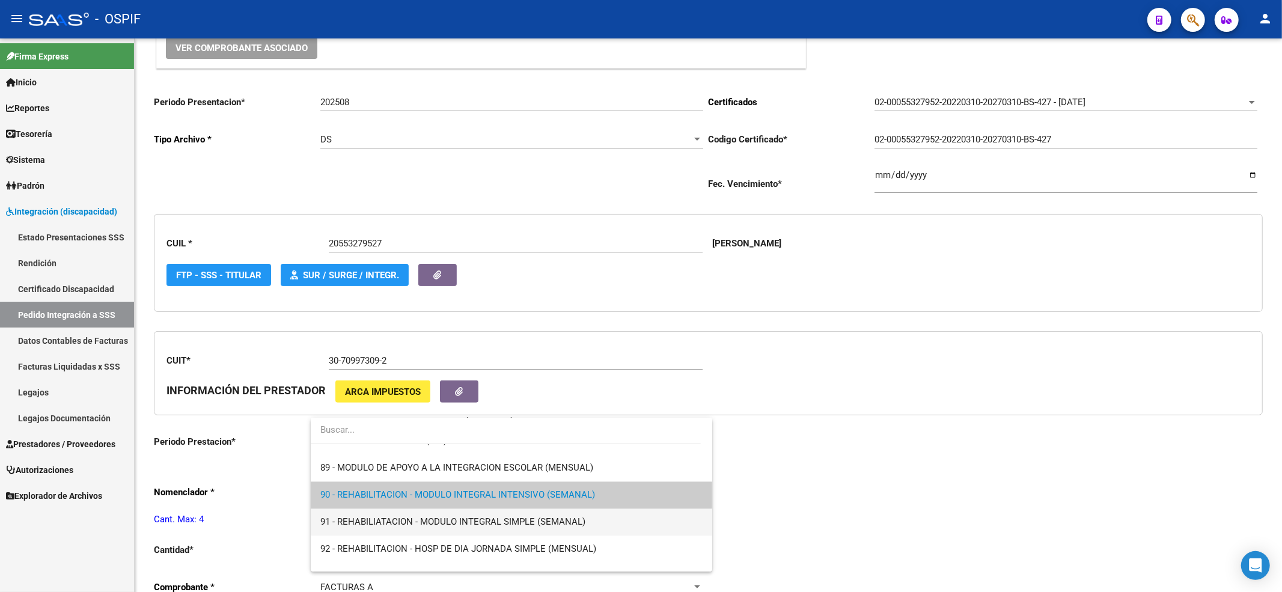
click at [385, 513] on span "91 - REHABILIATACION - MODULO INTEGRAL SIMPLE (SEMANAL)" at bounding box center [511, 521] width 383 height 27
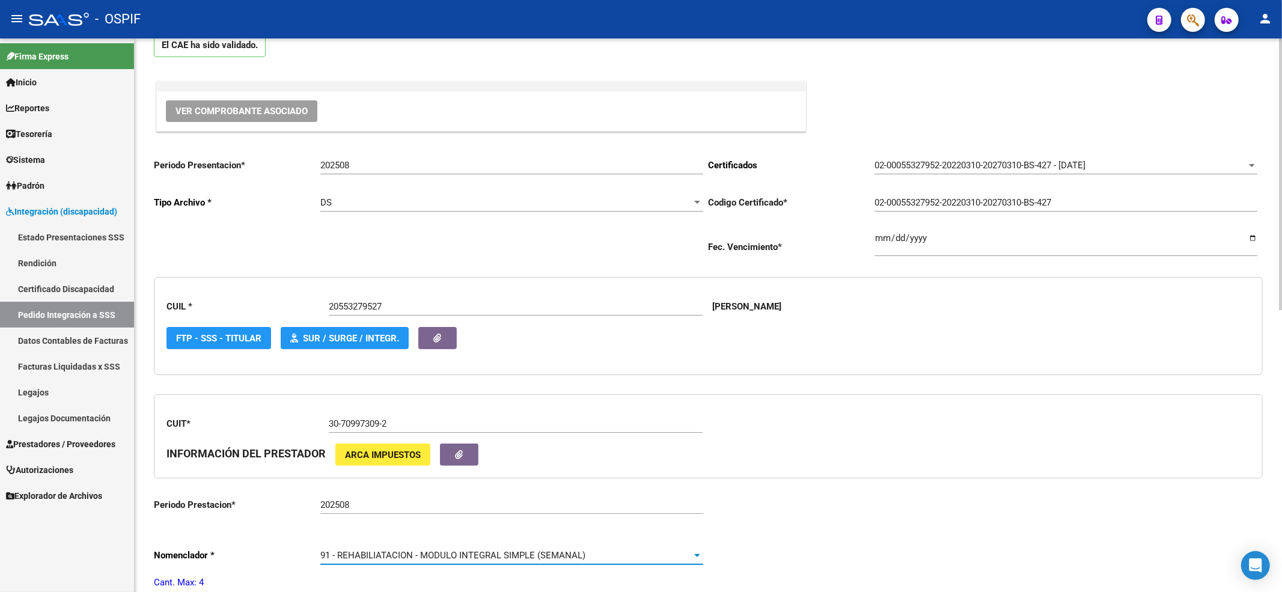
scroll to position [0, 0]
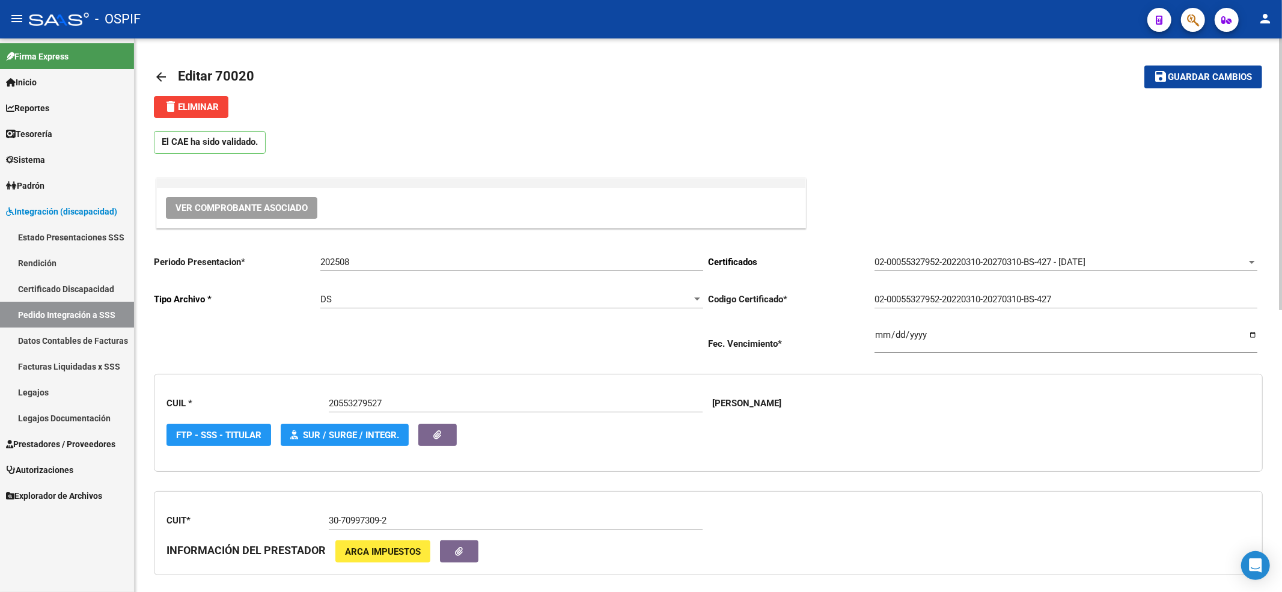
click at [1228, 65] on mat-toolbar-row "save Guardar cambios" at bounding box center [1147, 77] width 230 height 38
click at [1221, 73] on span "Guardar cambios" at bounding box center [1210, 77] width 84 height 11
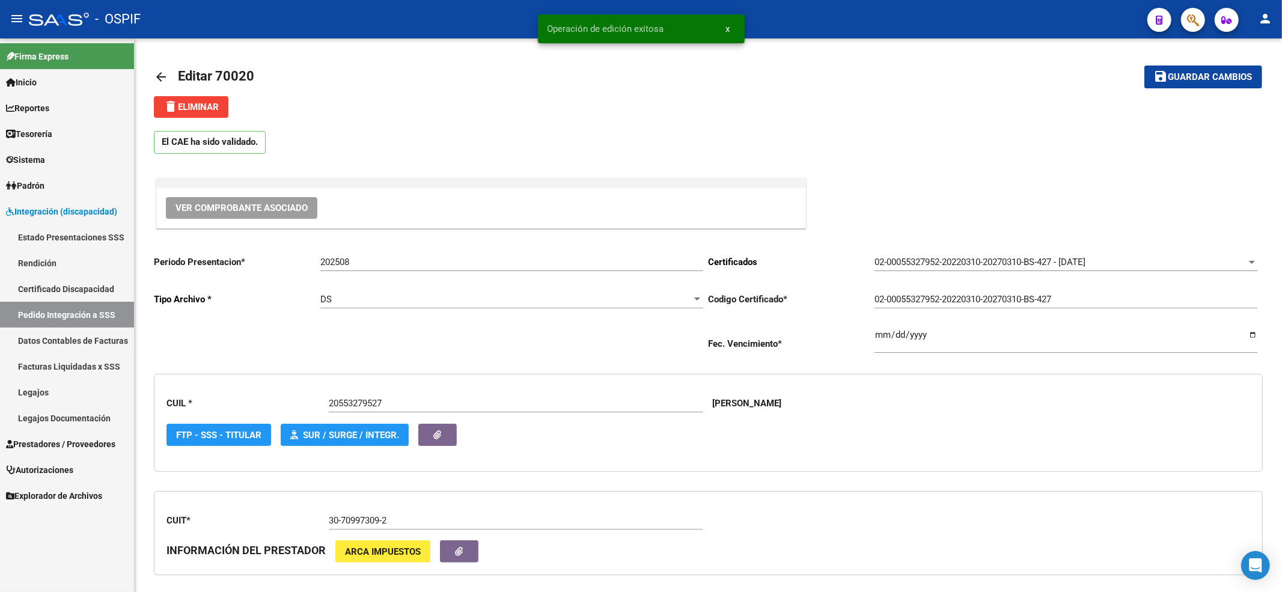
click at [75, 445] on span "Prestadores / Proveedores" at bounding box center [60, 443] width 109 height 13
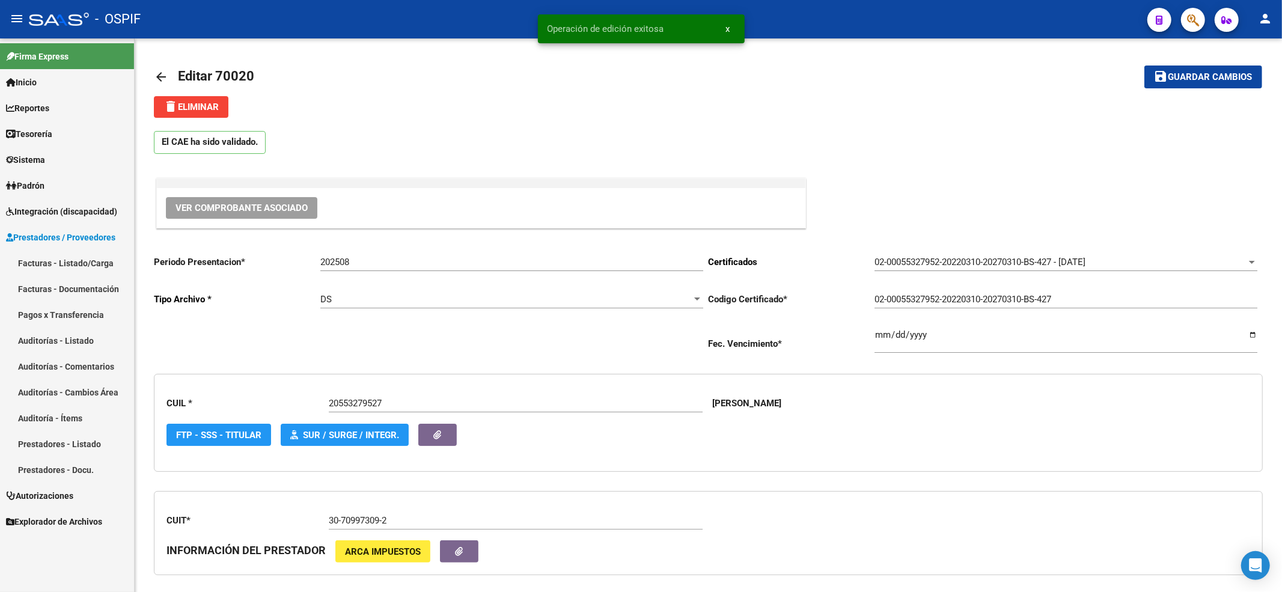
click at [58, 264] on link "Facturas - Listado/Carga" at bounding box center [67, 263] width 134 height 26
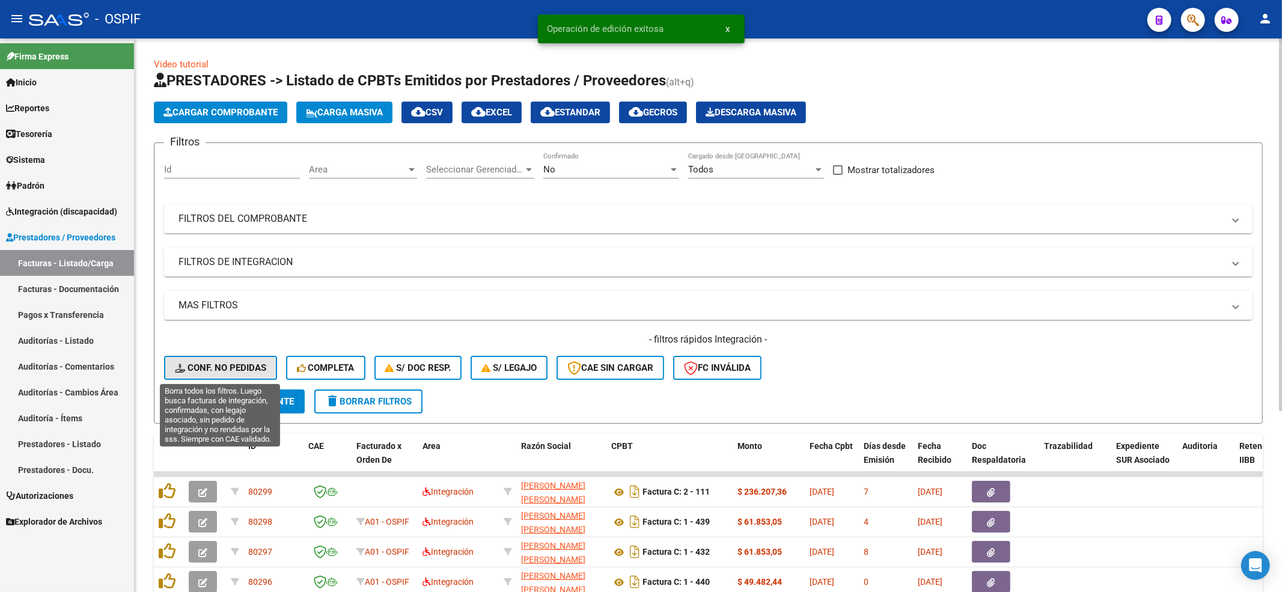
click at [224, 362] on span "Conf. no pedidas" at bounding box center [220, 367] width 91 height 11
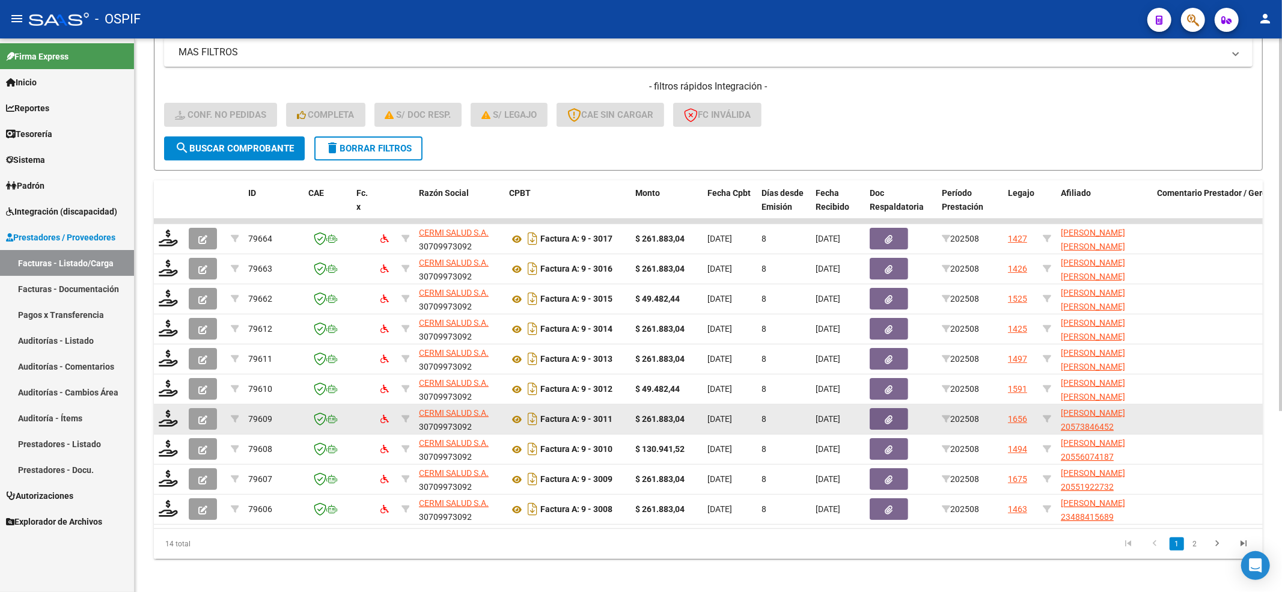
scroll to position [269, 0]
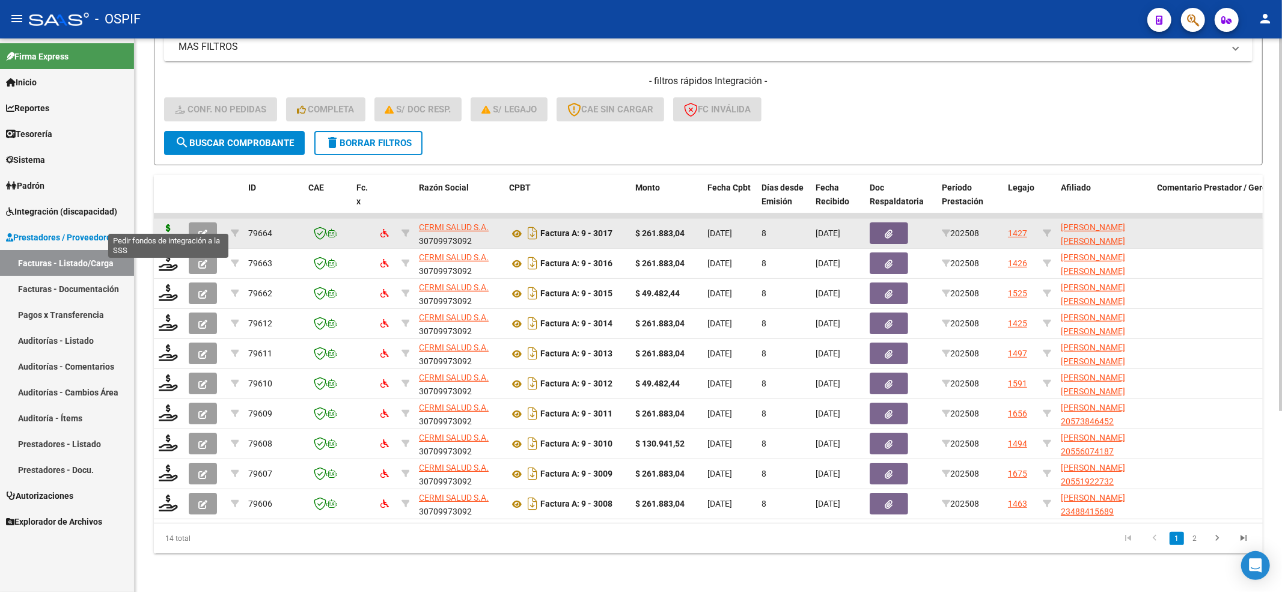
click at [165, 224] on icon at bounding box center [168, 232] width 19 height 17
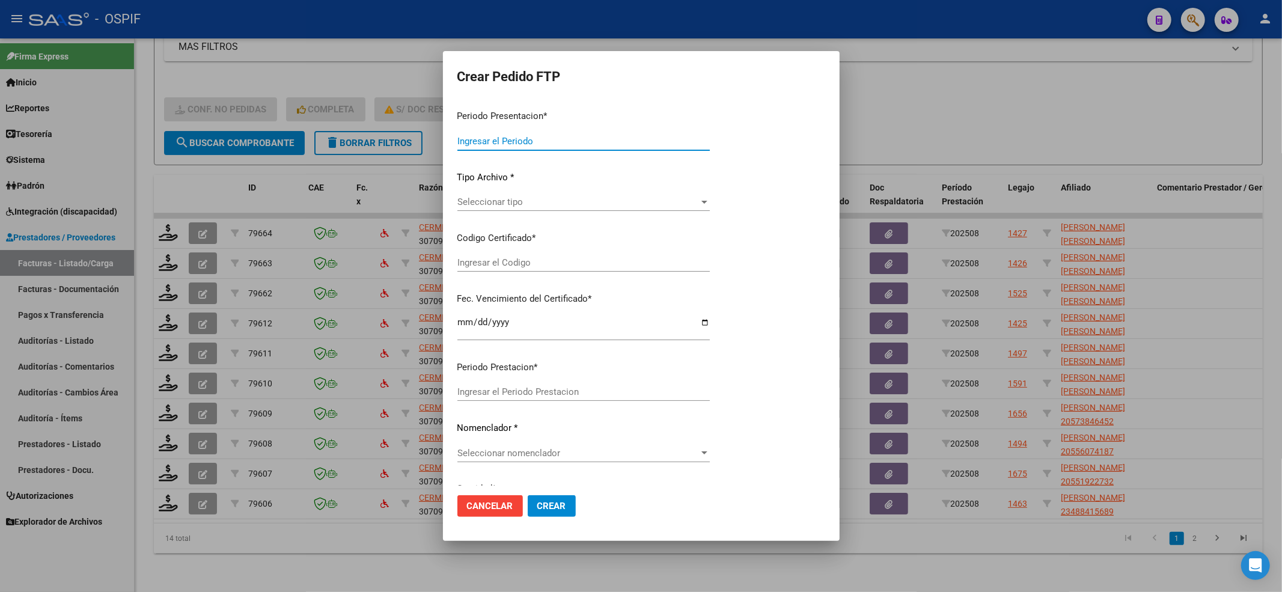
type input "202508"
type input "$ 261.883,04"
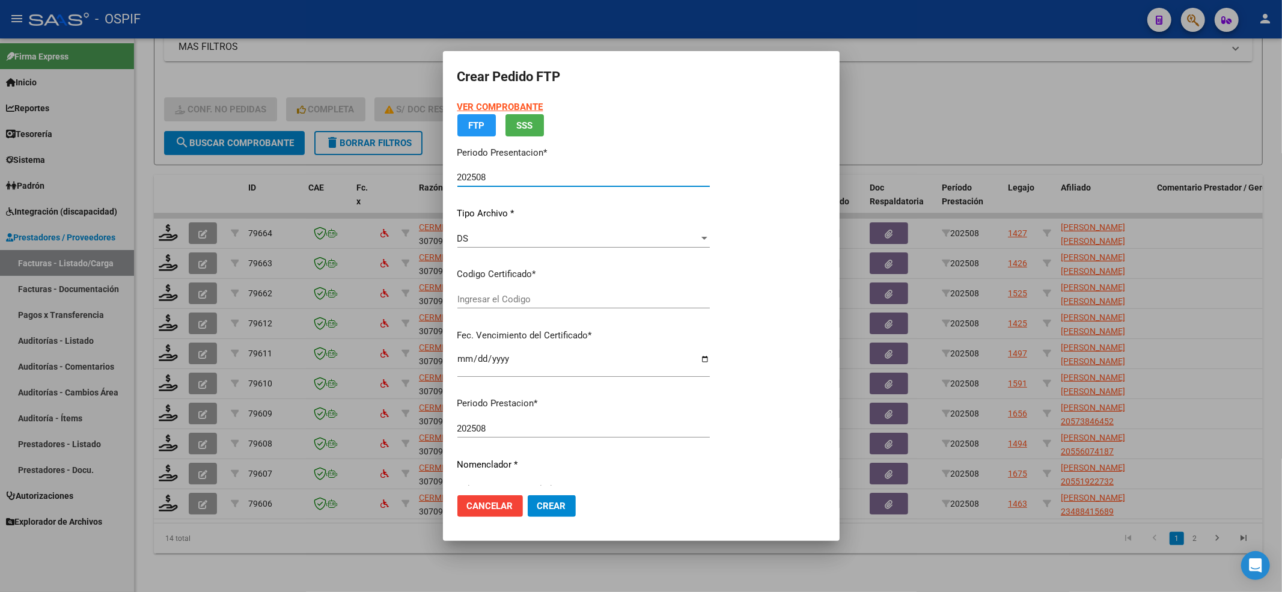
type input "020005619328920220318-20250318-BS-427"
type input "2025-03-18"
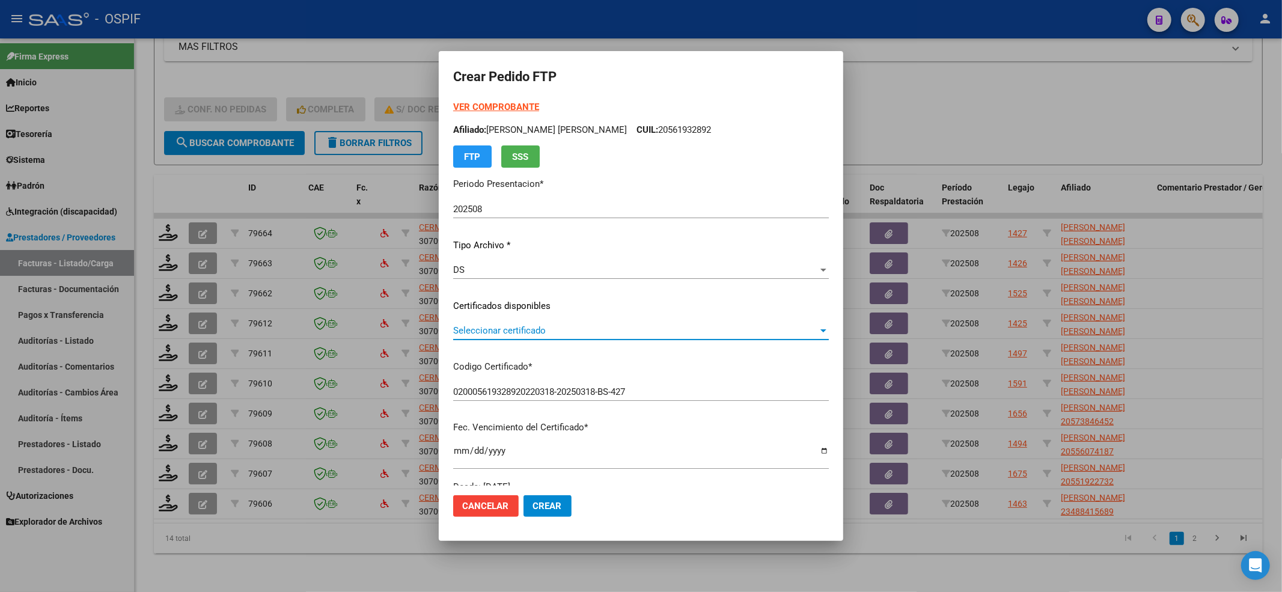
click at [513, 330] on span "Seleccionar certificado" at bounding box center [635, 330] width 365 height 11
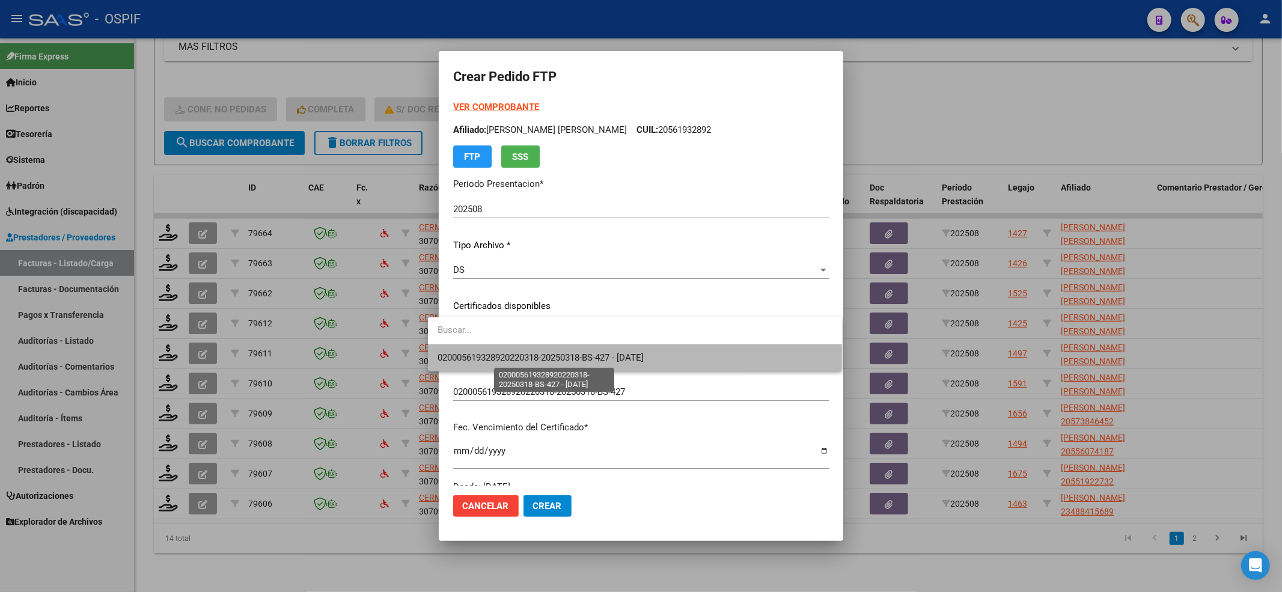
click at [486, 361] on span "020005619328920220318-20250318-BS-427 - 2025-03-18" at bounding box center [540, 357] width 206 height 11
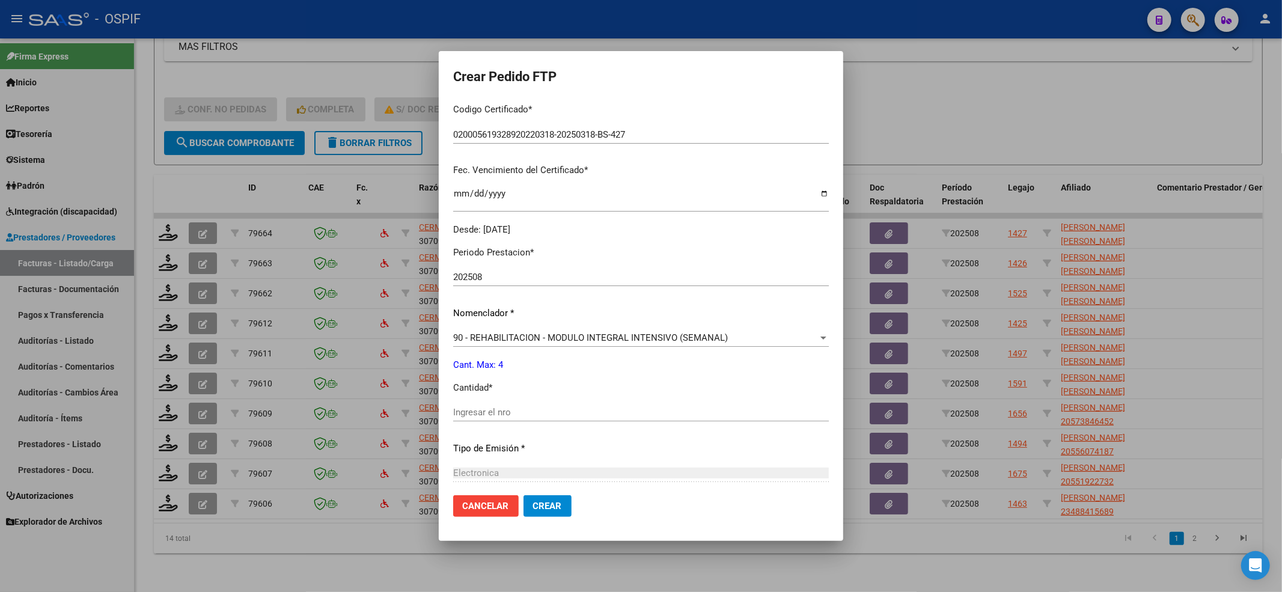
scroll to position [320, 0]
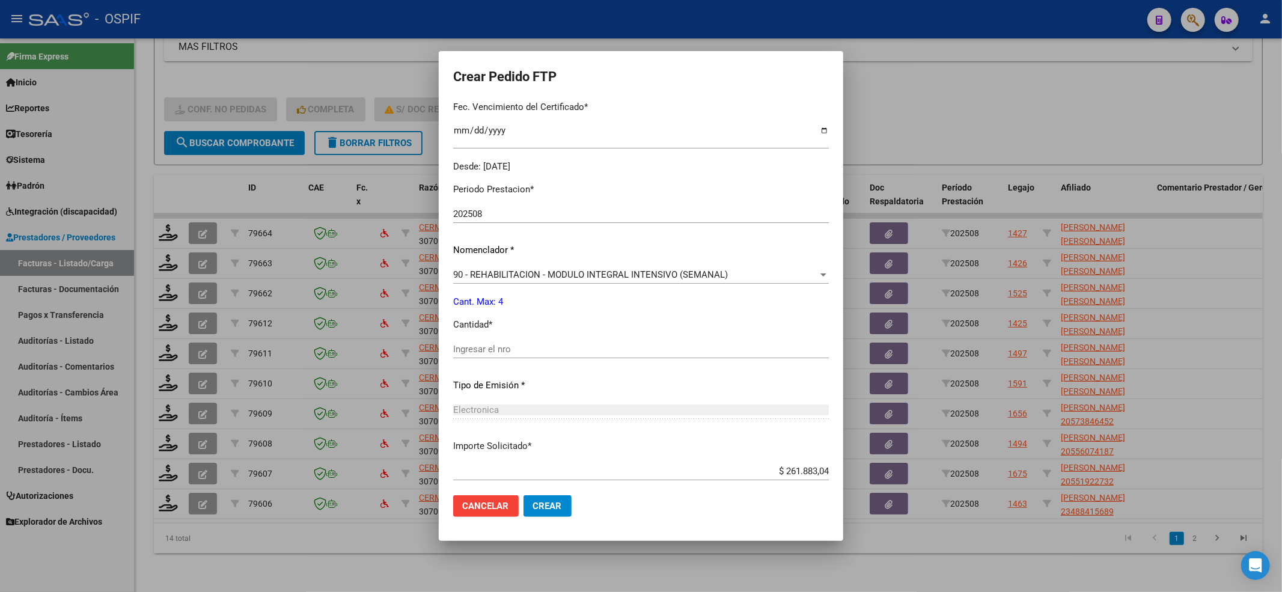
drag, startPoint x: 469, startPoint y: 336, endPoint x: 466, endPoint y: 347, distance: 11.2
click at [469, 342] on div "Periodo Prestacion * 202508 Ingresar el Periodo Prestacion Nomenclador * 90 - R…" at bounding box center [641, 363] width 376 height 379
click at [464, 349] on input "Ingresar el nro" at bounding box center [641, 349] width 376 height 11
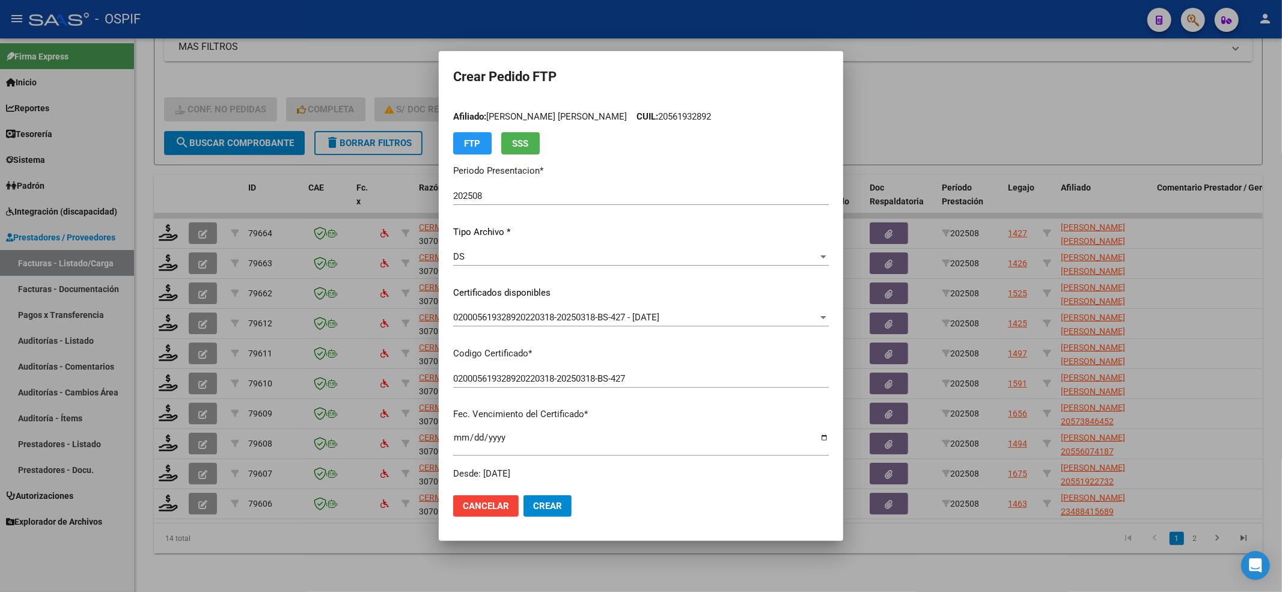
scroll to position [0, 0]
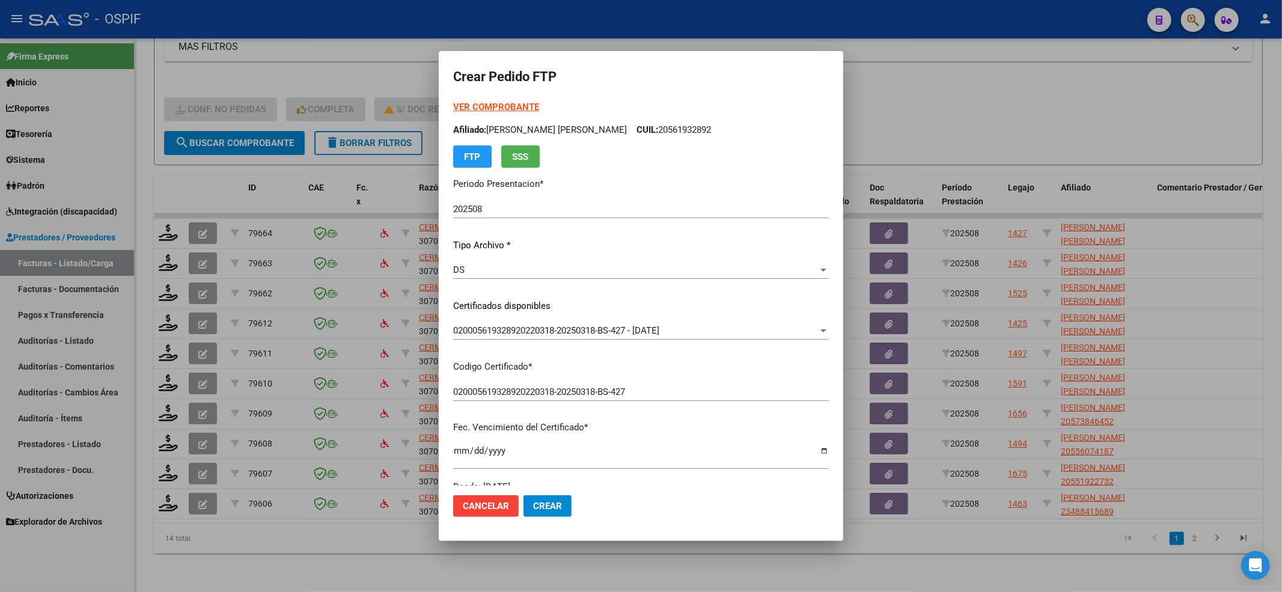
type input "4"
drag, startPoint x: 791, startPoint y: 131, endPoint x: 659, endPoint y: 127, distance: 132.8
click at [659, 127] on p "Afiliado: MONDACA CHAILE MAXIMO ROMAN CUIL: 20561932892" at bounding box center [641, 130] width 376 height 14
copy p "20561932892"
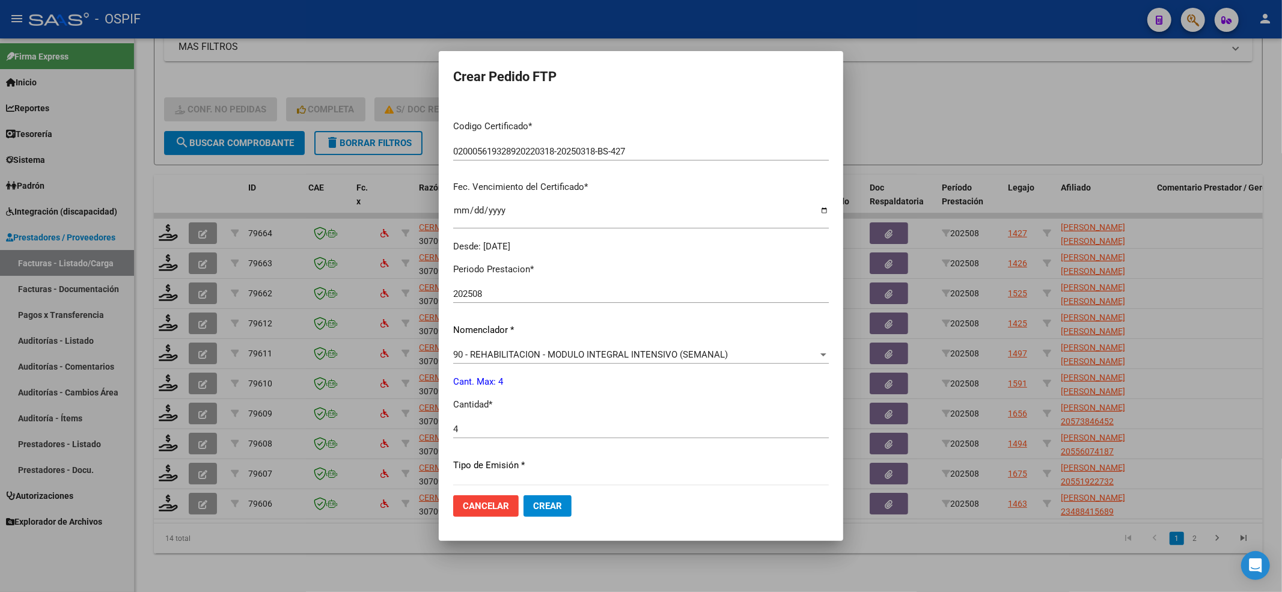
click at [460, 361] on div "90 - REHABILITACION - MODULO INTEGRAL INTENSIVO (SEMANAL) Seleccionar nomenclad…" at bounding box center [641, 354] width 376 height 18
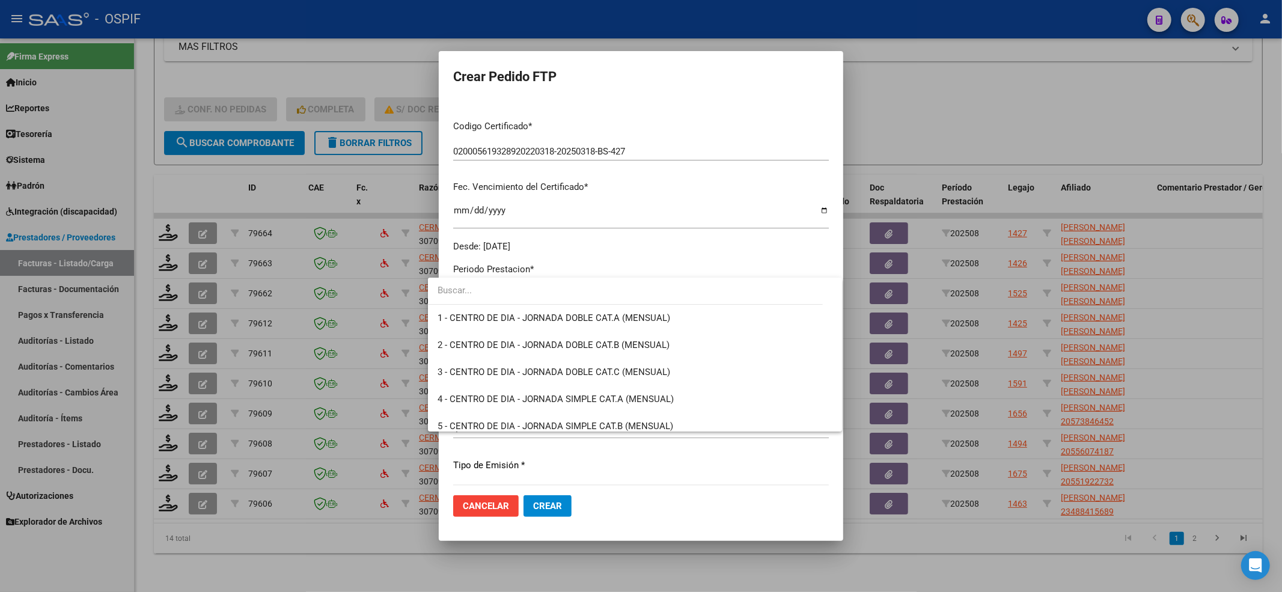
scroll to position [2370, 0]
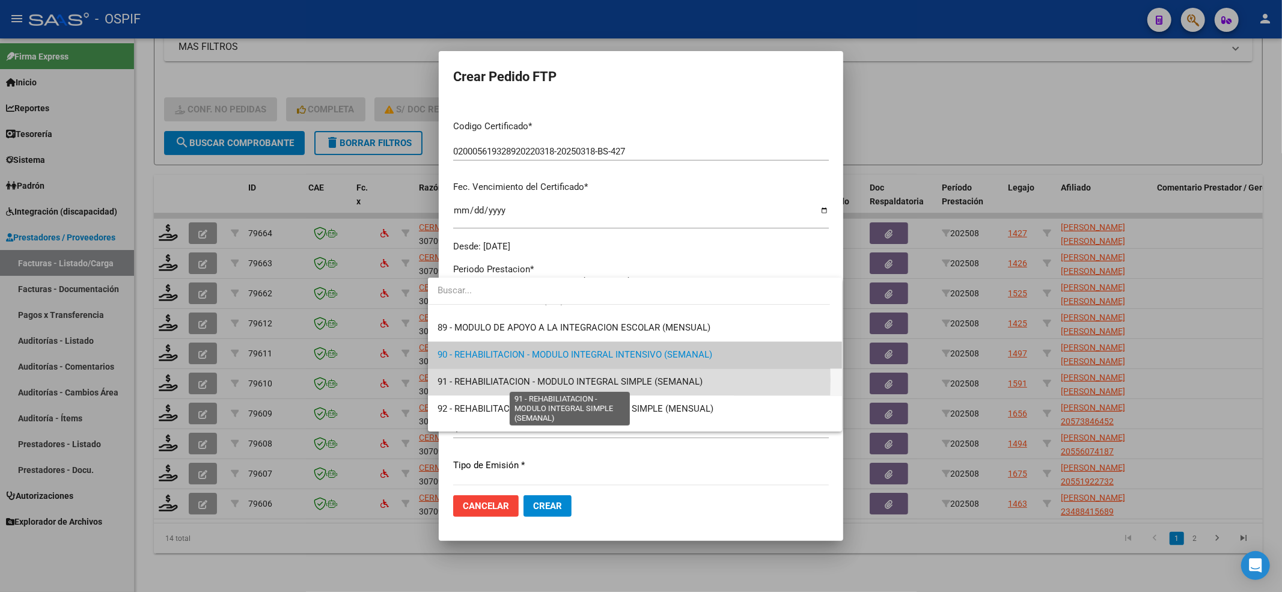
click at [460, 380] on span "91 - REHABILIATACION - MODULO INTEGRAL SIMPLE (SEMANAL)" at bounding box center [569, 381] width 265 height 11
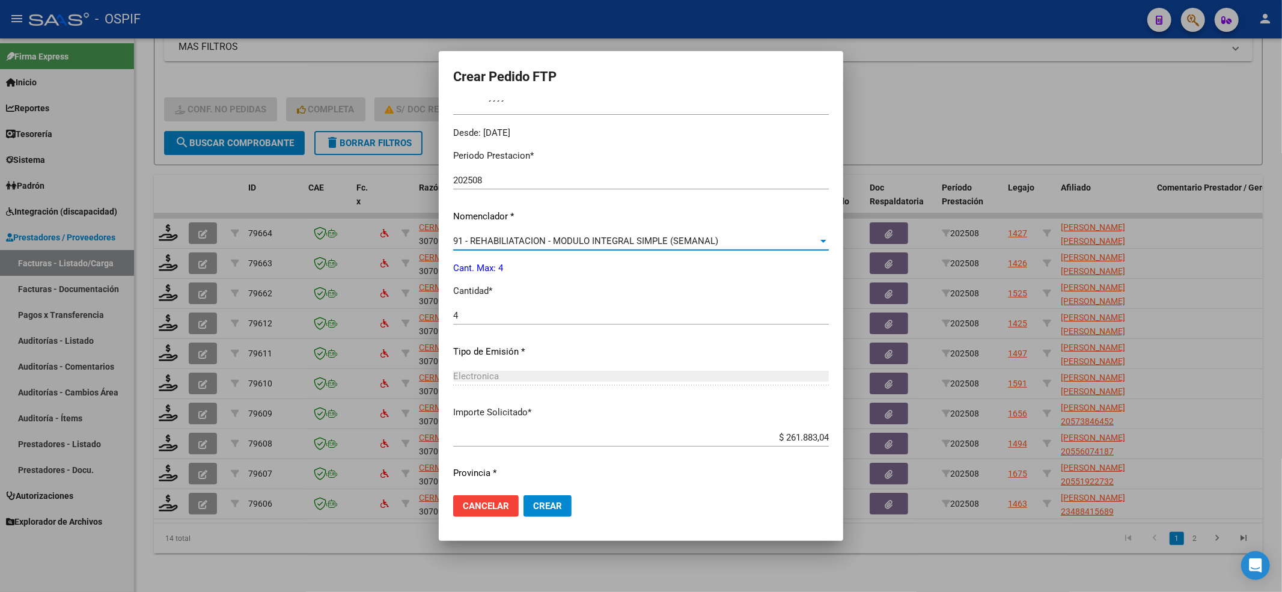
scroll to position [387, 0]
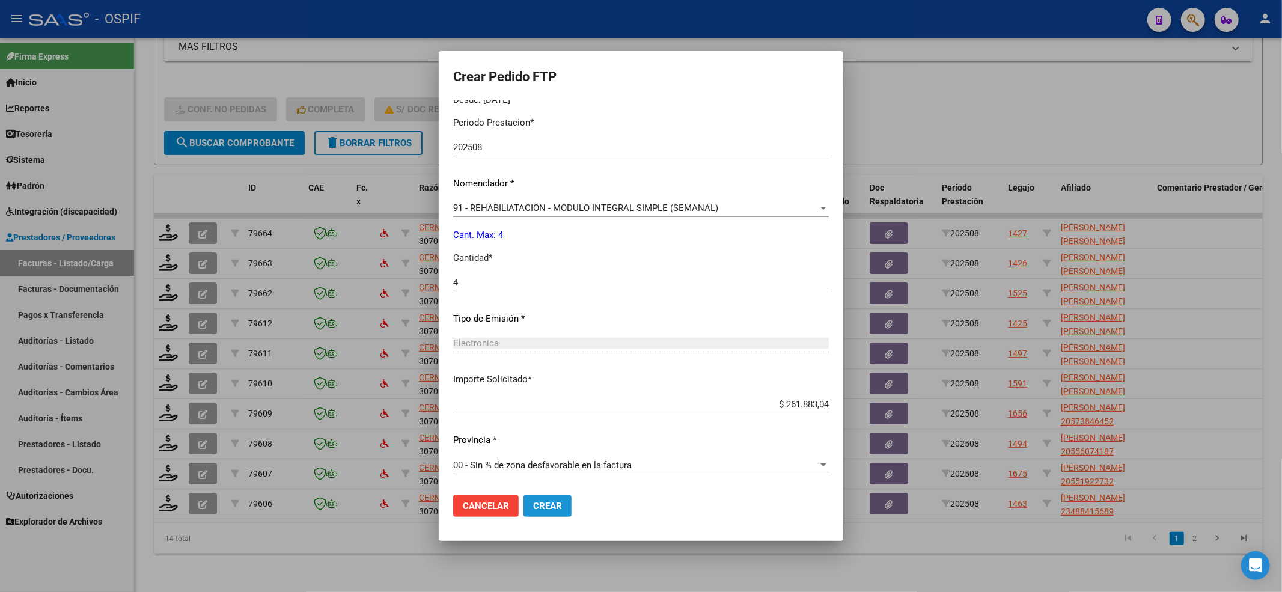
click at [541, 507] on span "Crear" at bounding box center [547, 506] width 29 height 11
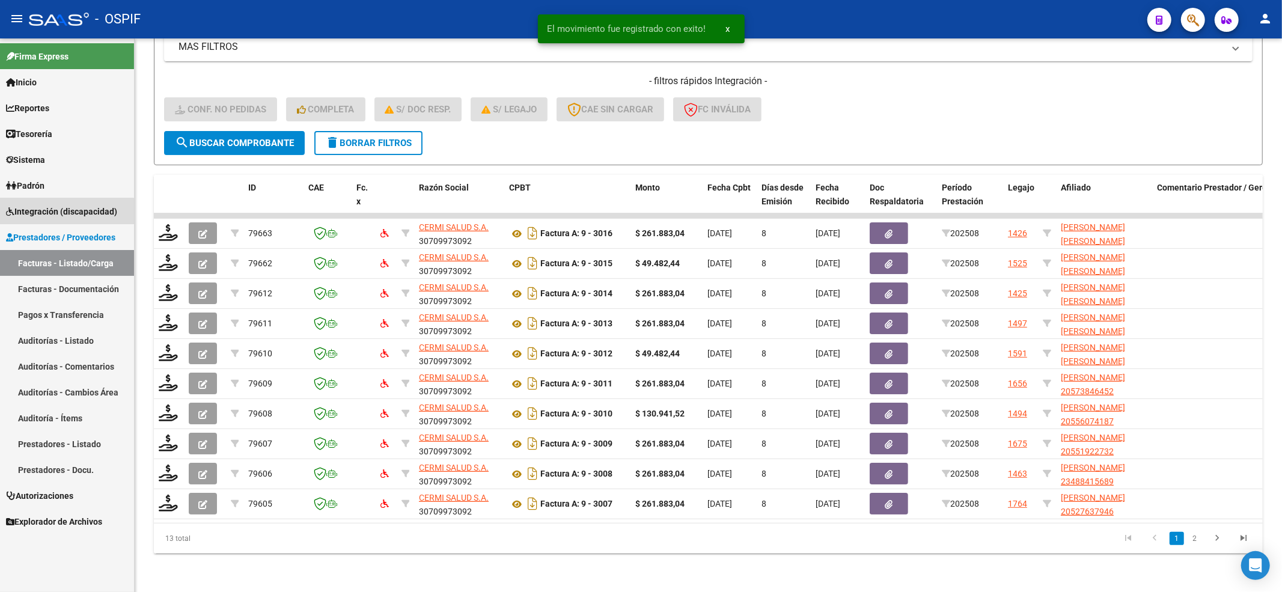
click at [63, 221] on link "Integración (discapacidad)" at bounding box center [67, 211] width 134 height 26
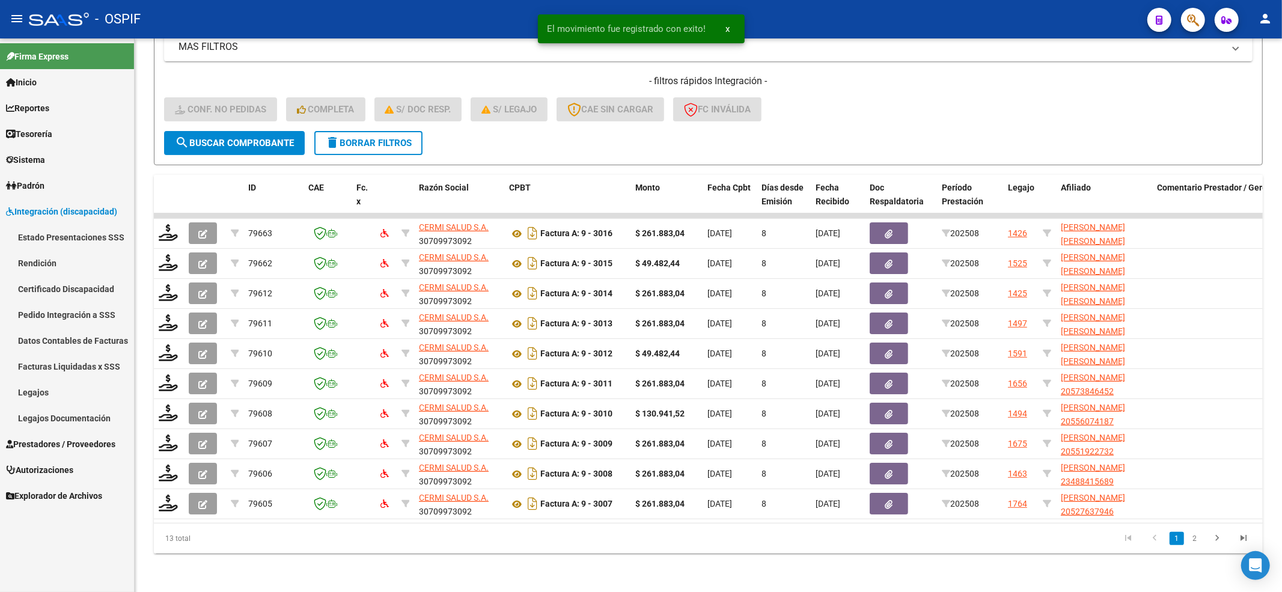
click at [49, 380] on link "Legajos" at bounding box center [67, 392] width 134 height 26
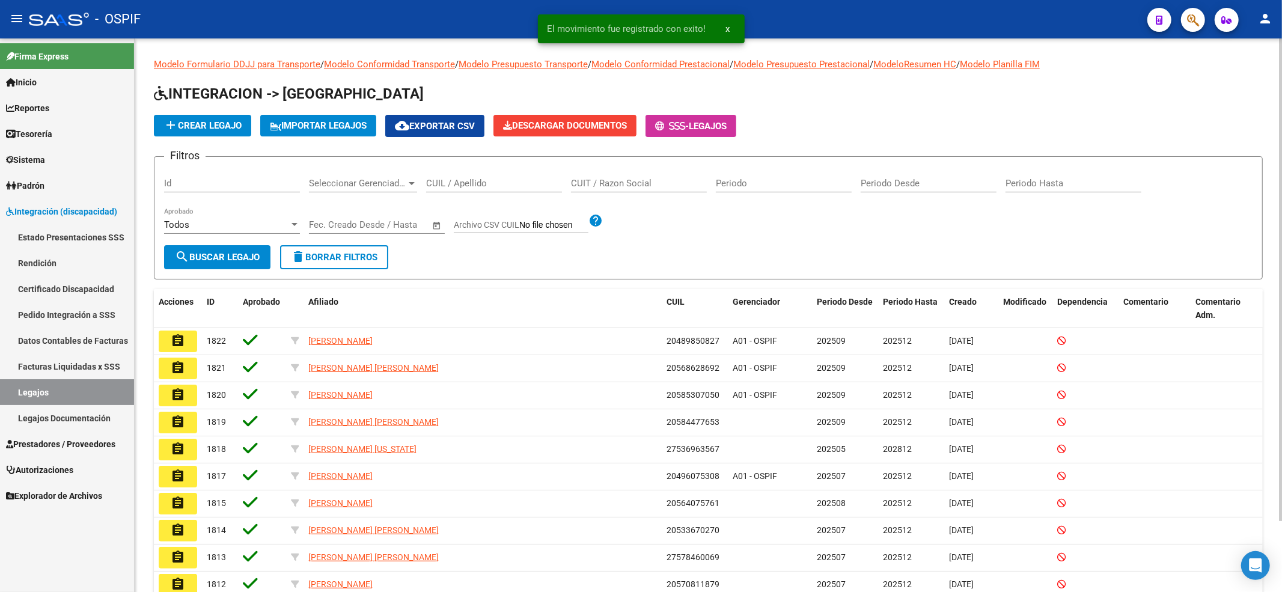
click at [493, 181] on input "CUIL / Apellido" at bounding box center [494, 183] width 136 height 11
paste input "20561932892"
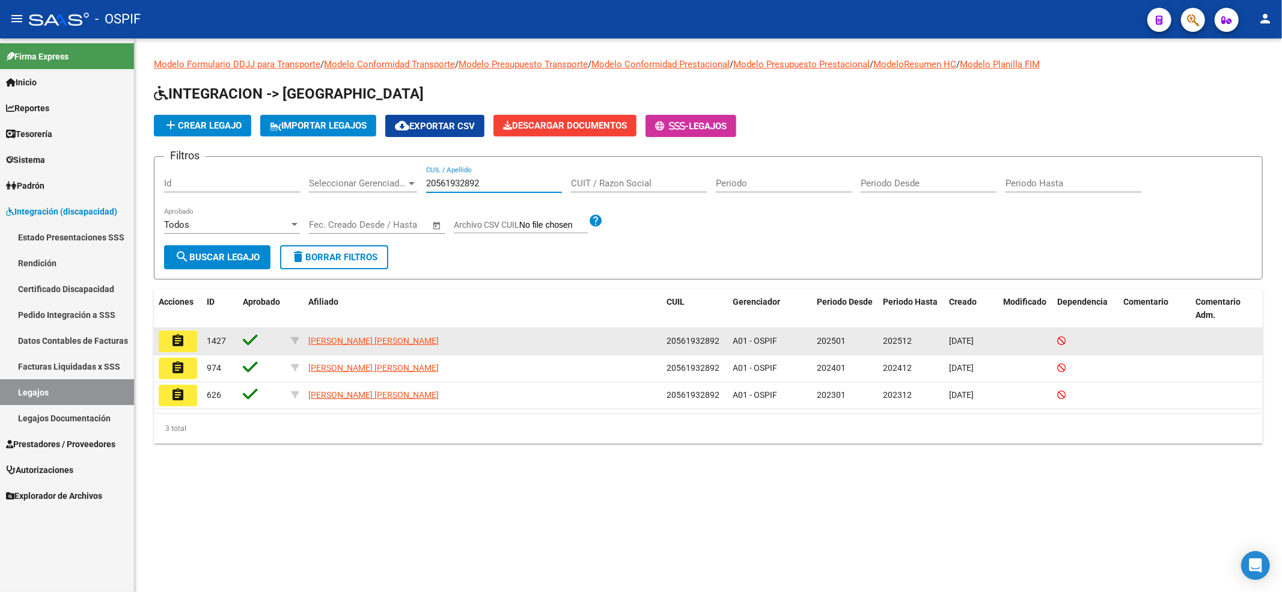
type input "20561932892"
click at [166, 339] on button "assignment" at bounding box center [178, 341] width 38 height 22
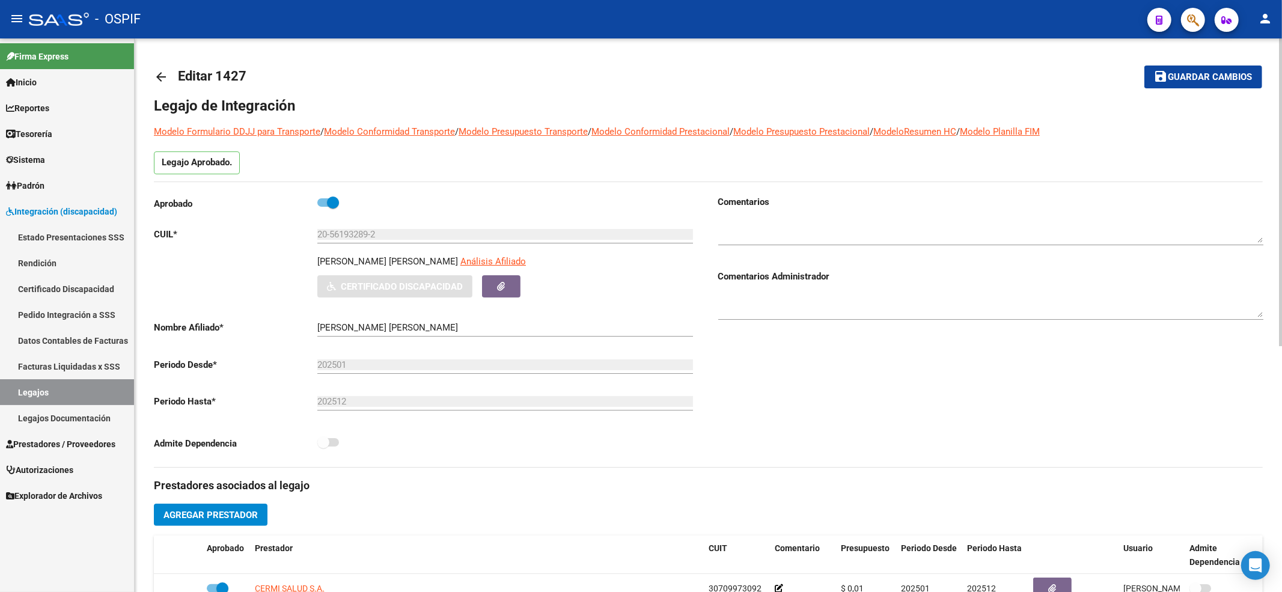
scroll to position [160, 0]
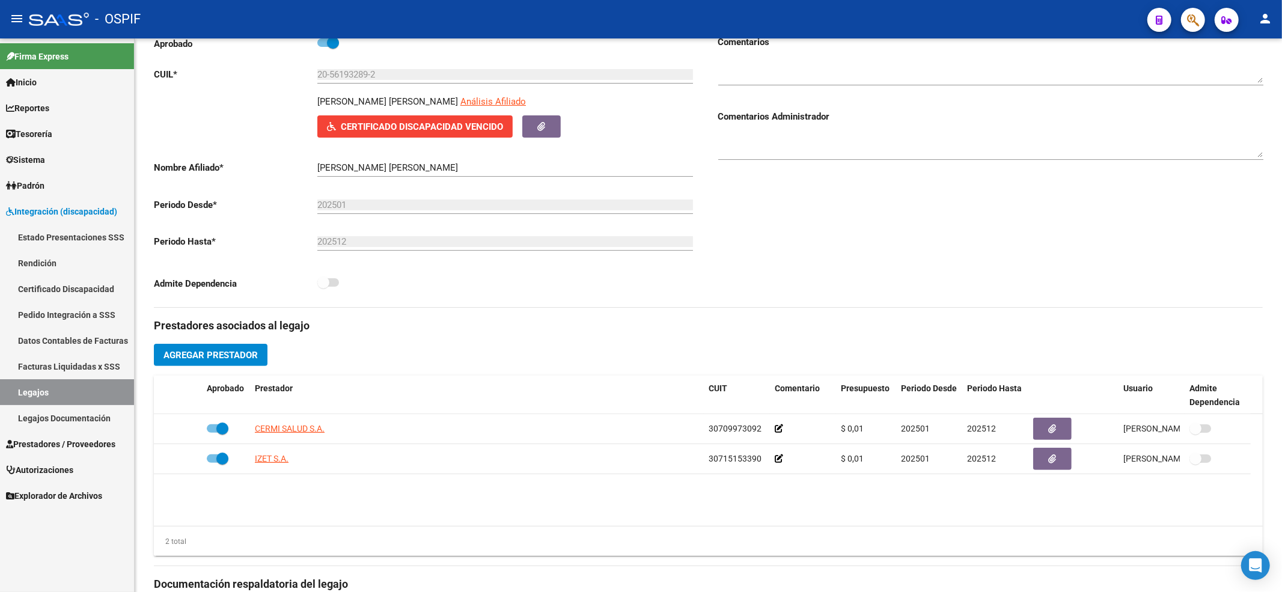
click at [68, 304] on link "Pedido Integración a SSS" at bounding box center [67, 315] width 134 height 26
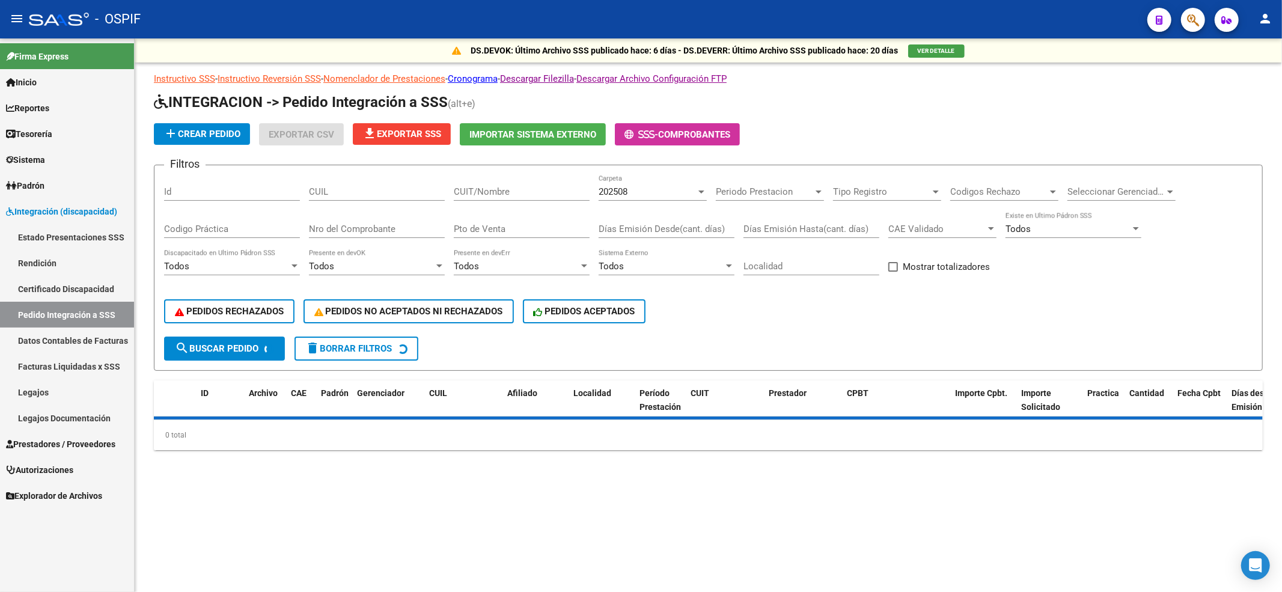
click at [404, 189] on input "CUIL" at bounding box center [377, 191] width 136 height 11
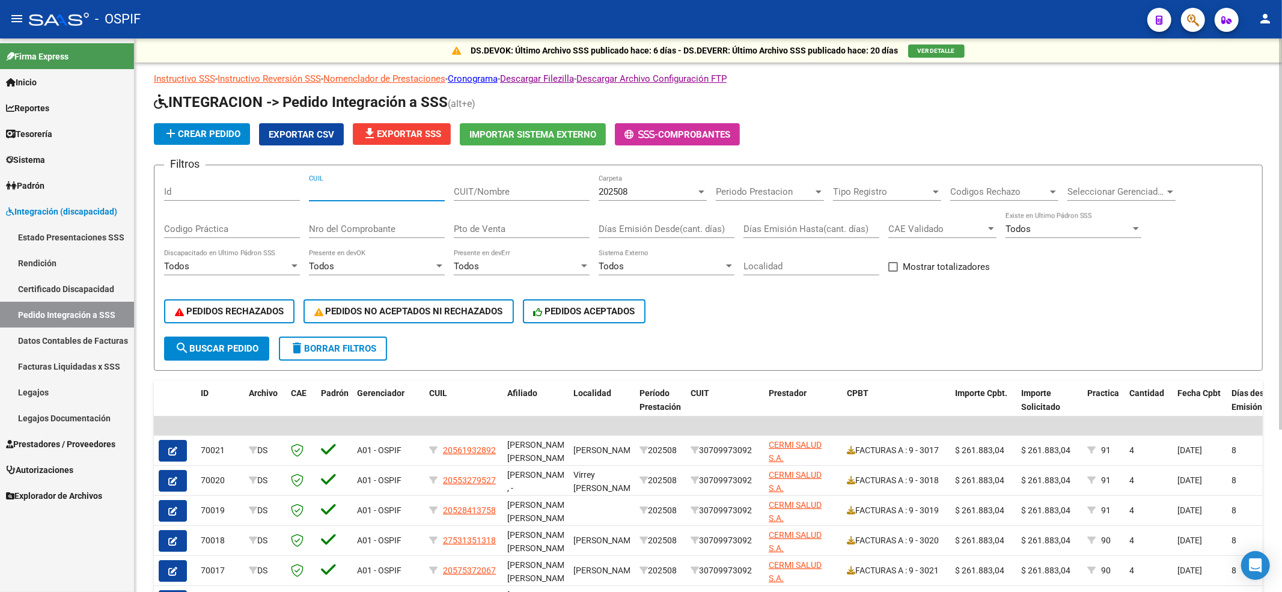
paste input "20561932892"
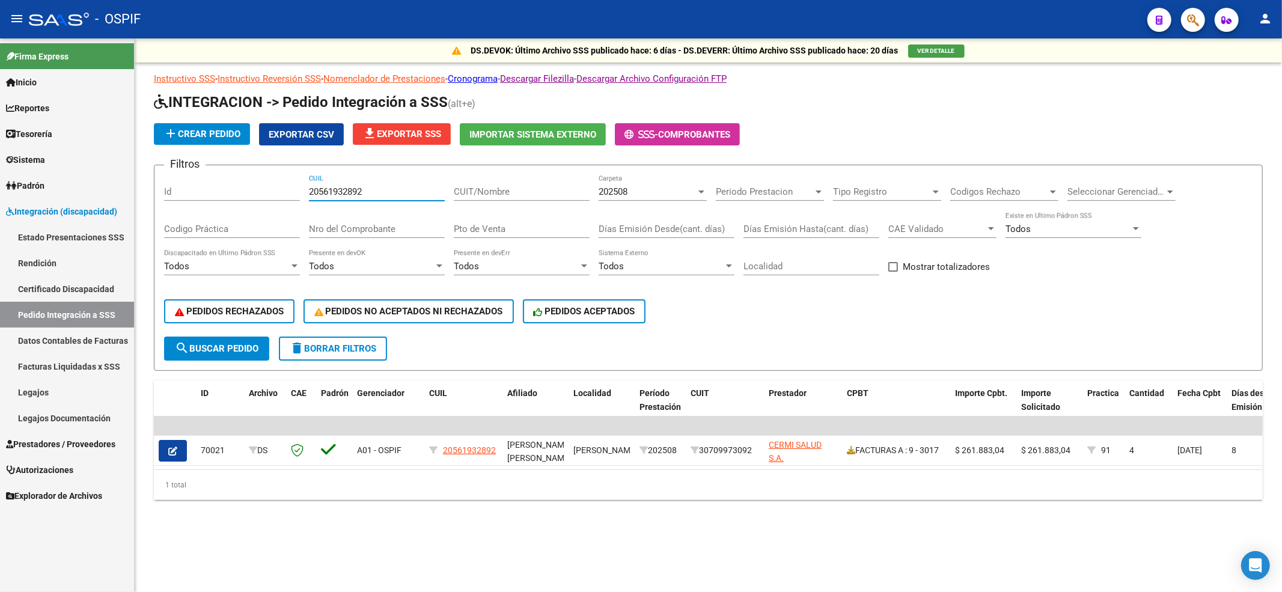
type input "20561932892"
click at [56, 443] on span "Prestadores / Proveedores" at bounding box center [60, 443] width 109 height 13
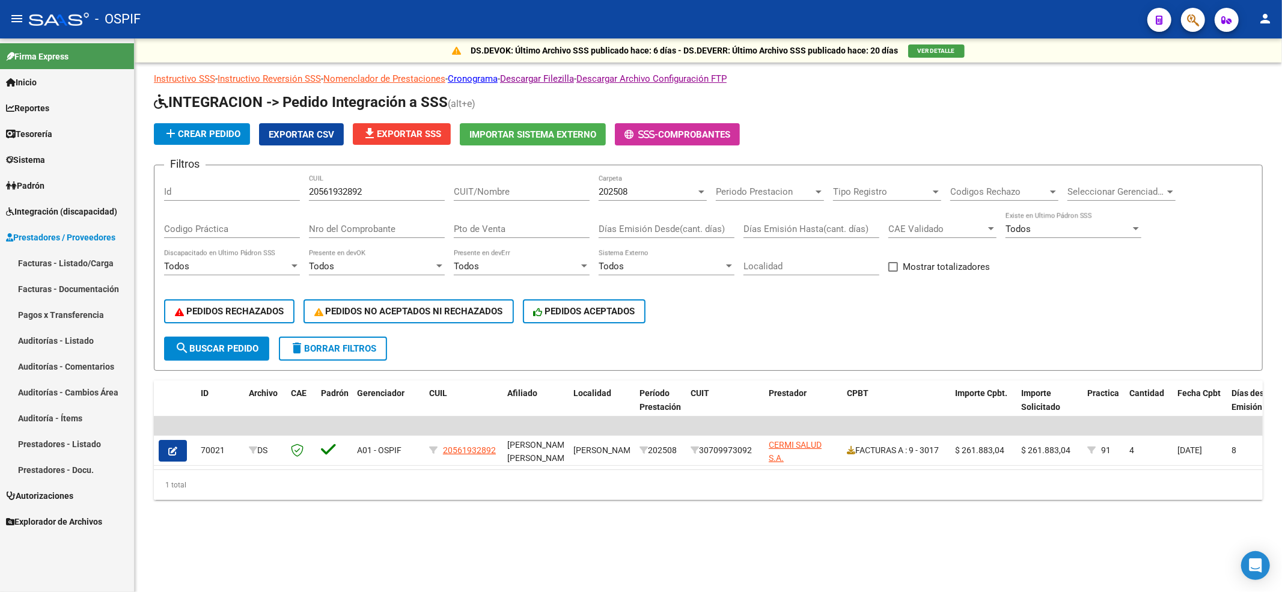
click at [78, 260] on link "Facturas - Listado/Carga" at bounding box center [67, 263] width 134 height 26
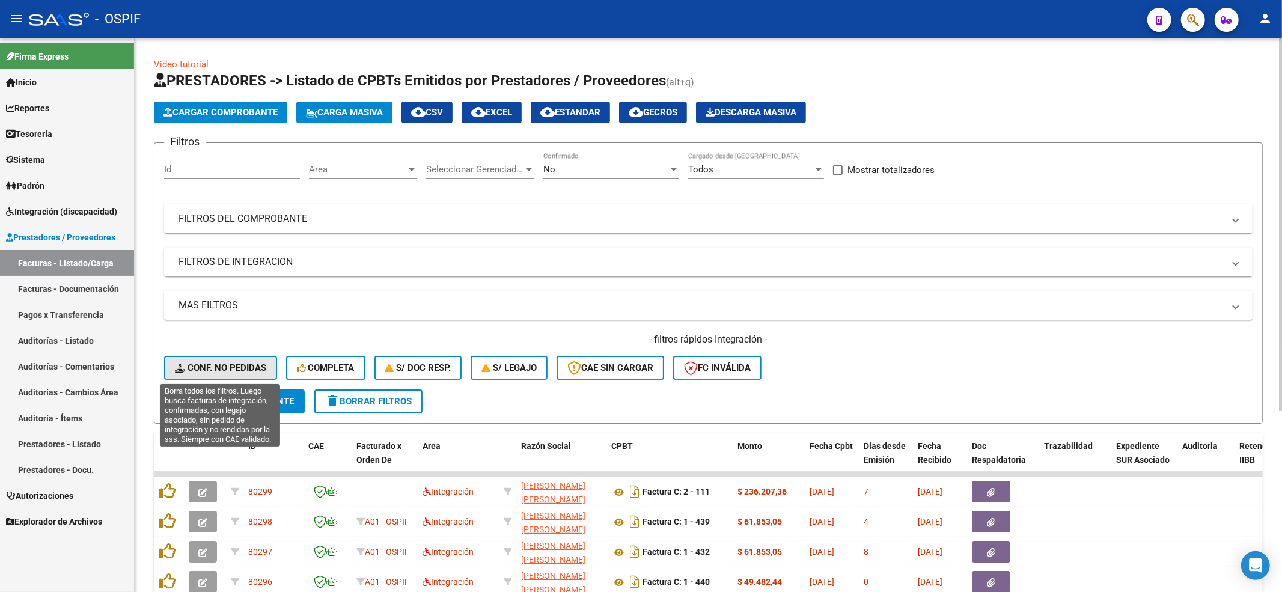
click at [229, 364] on span "Conf. no pedidas" at bounding box center [220, 367] width 91 height 11
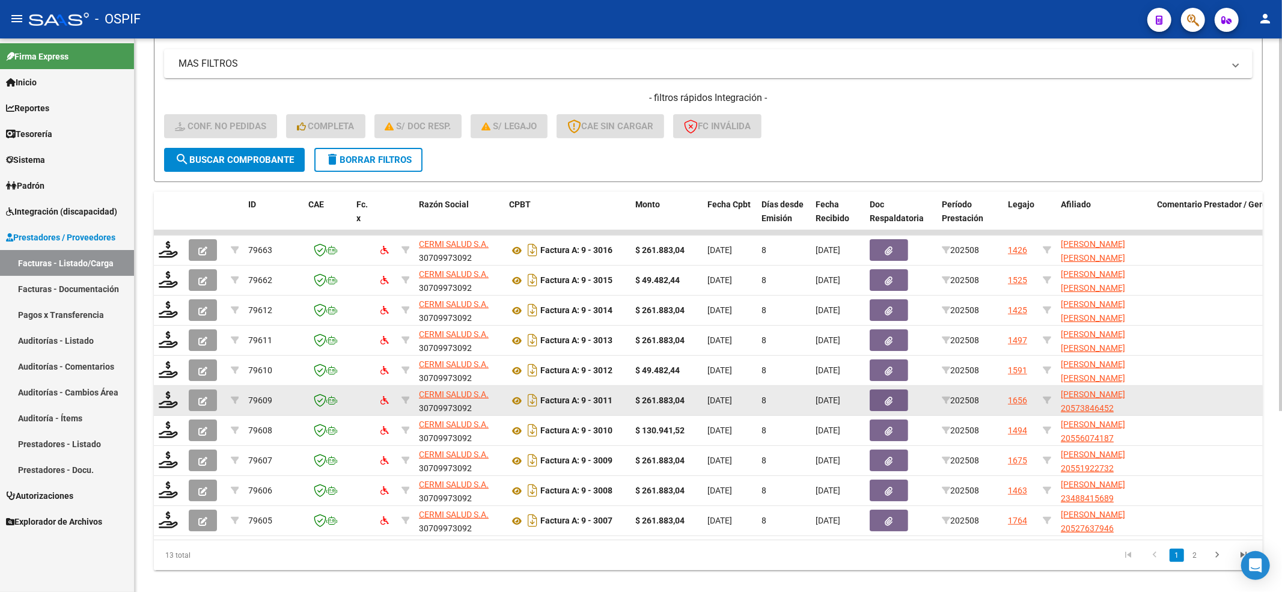
scroll to position [269, 0]
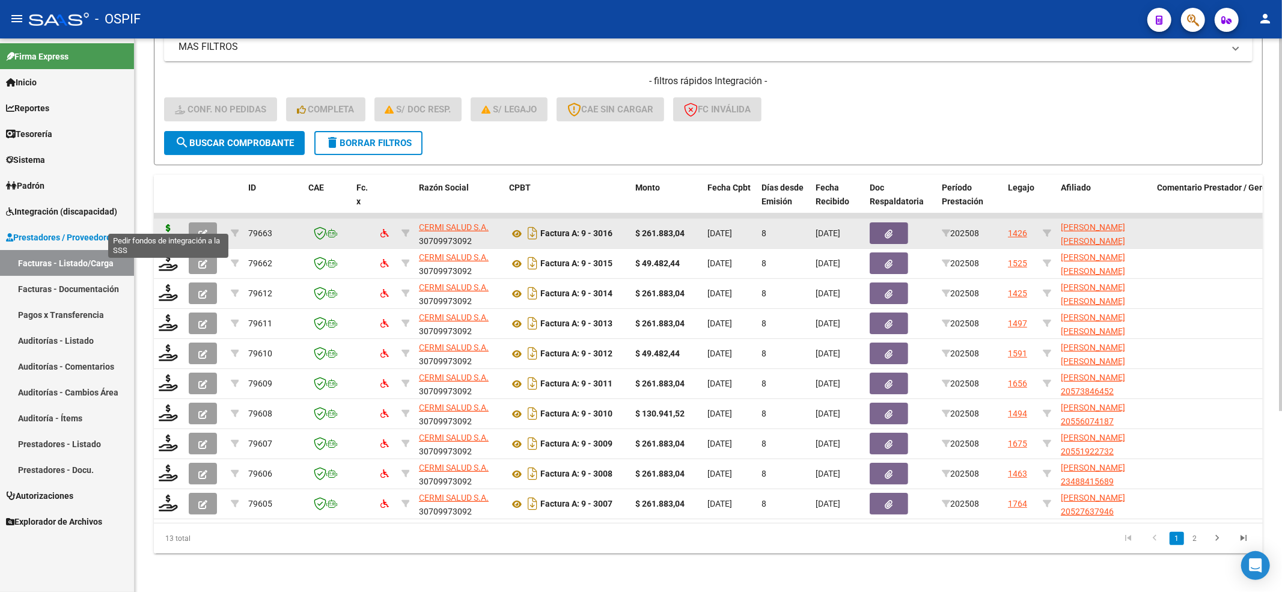
click at [168, 224] on icon at bounding box center [168, 232] width 19 height 17
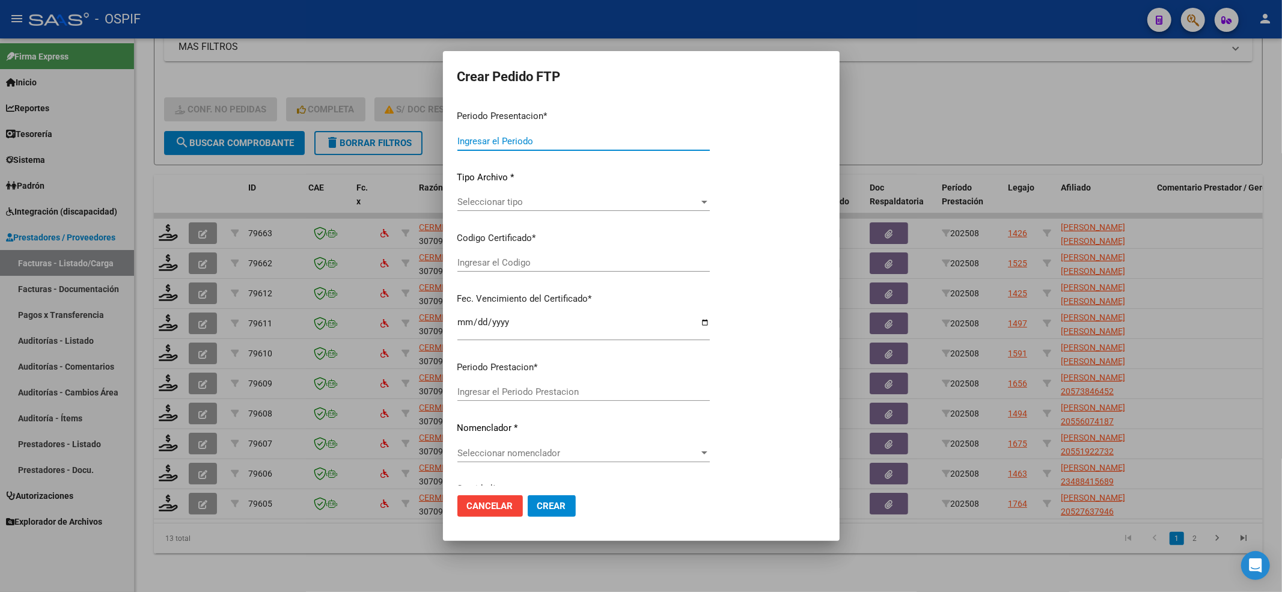
type input "202508"
type input "$ 261.883,04"
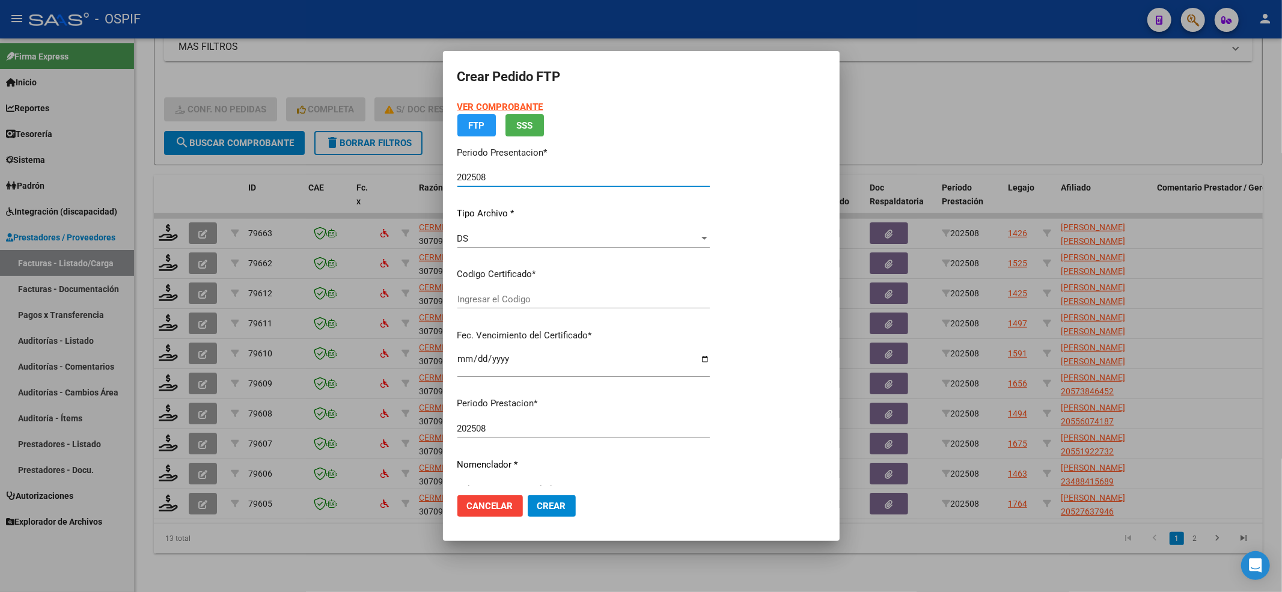
type input "0200056122981-20220914-20270914-BS-427"
type input "2027-09-14"
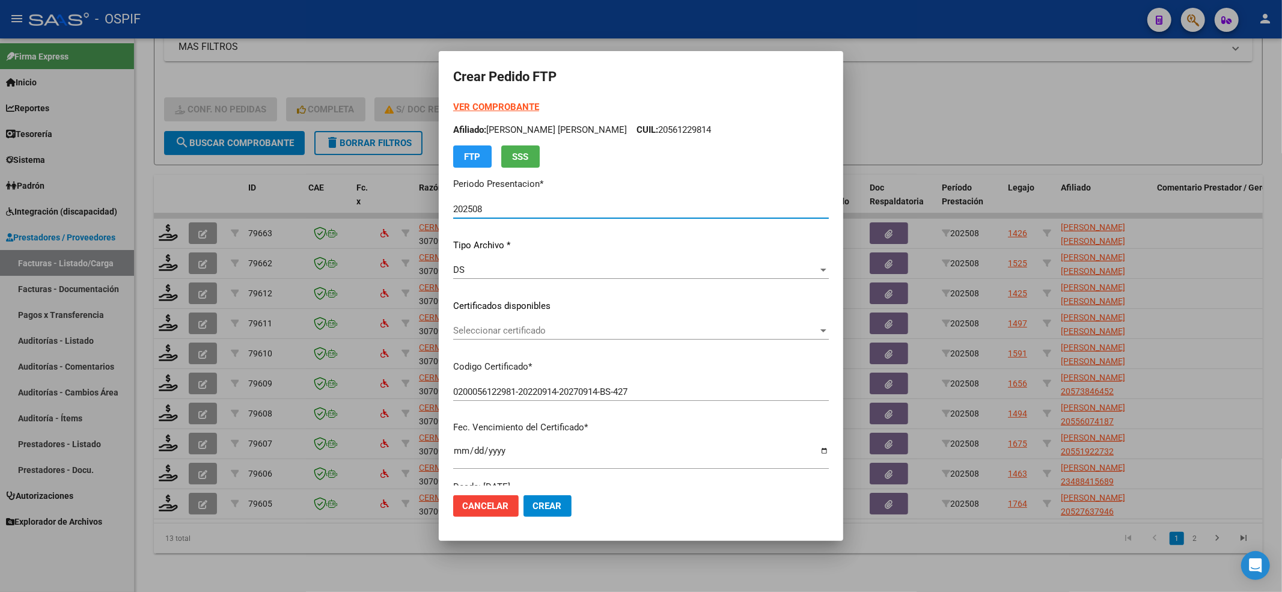
click at [534, 324] on div "Seleccionar certificado Seleccionar certificado" at bounding box center [641, 330] width 376 height 18
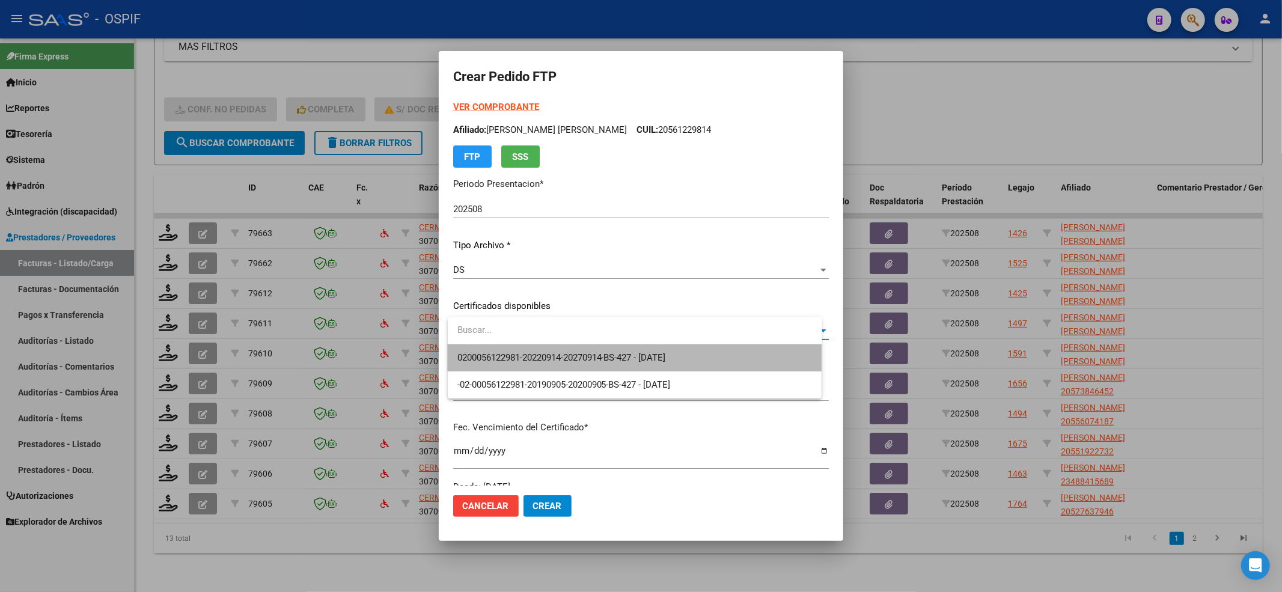
click at [507, 350] on span "0200056122981-20220914-20270914-BS-427 - 2027-09-14" at bounding box center [634, 357] width 355 height 27
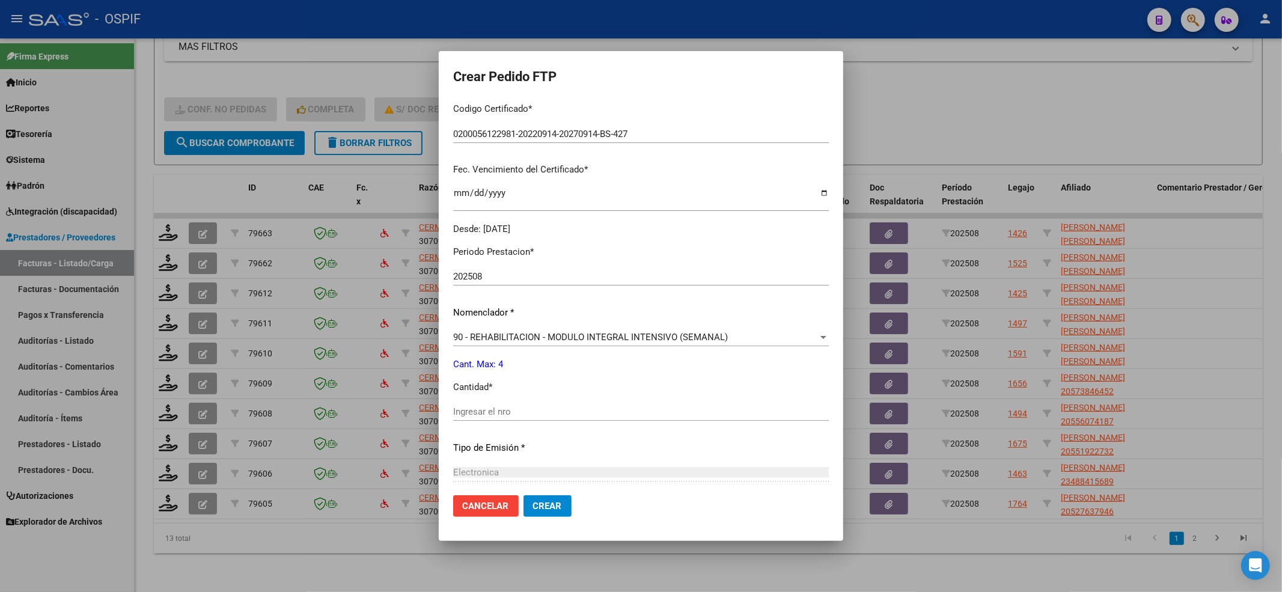
scroll to position [320, 0]
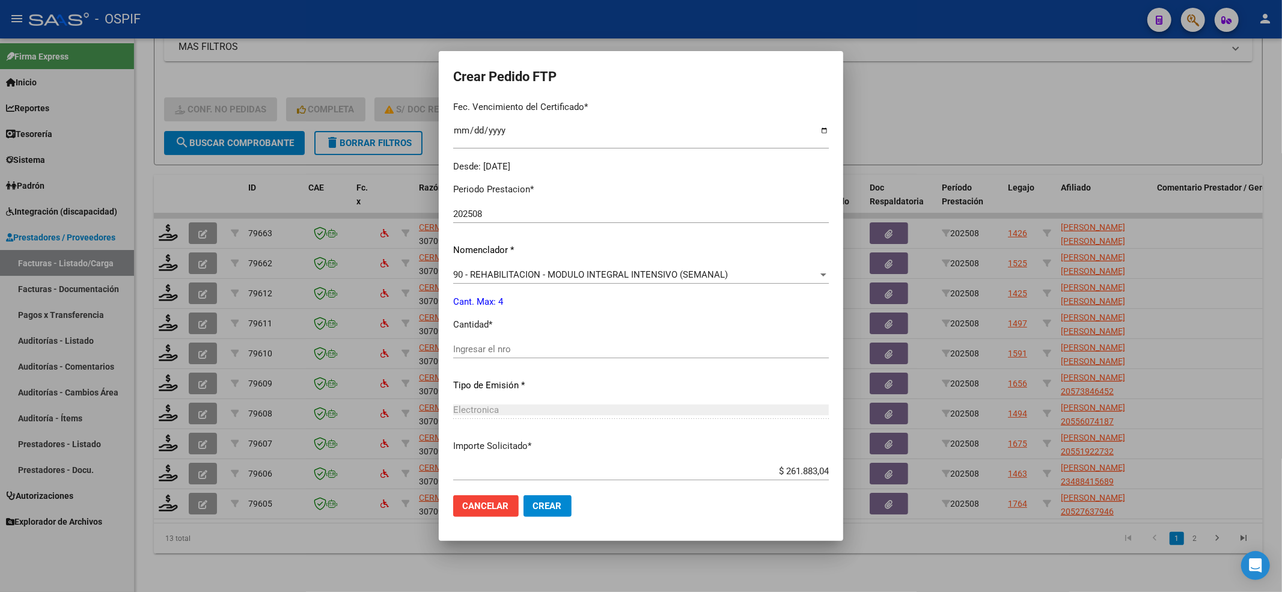
click at [511, 344] on input "Ingresar el nro" at bounding box center [641, 349] width 376 height 11
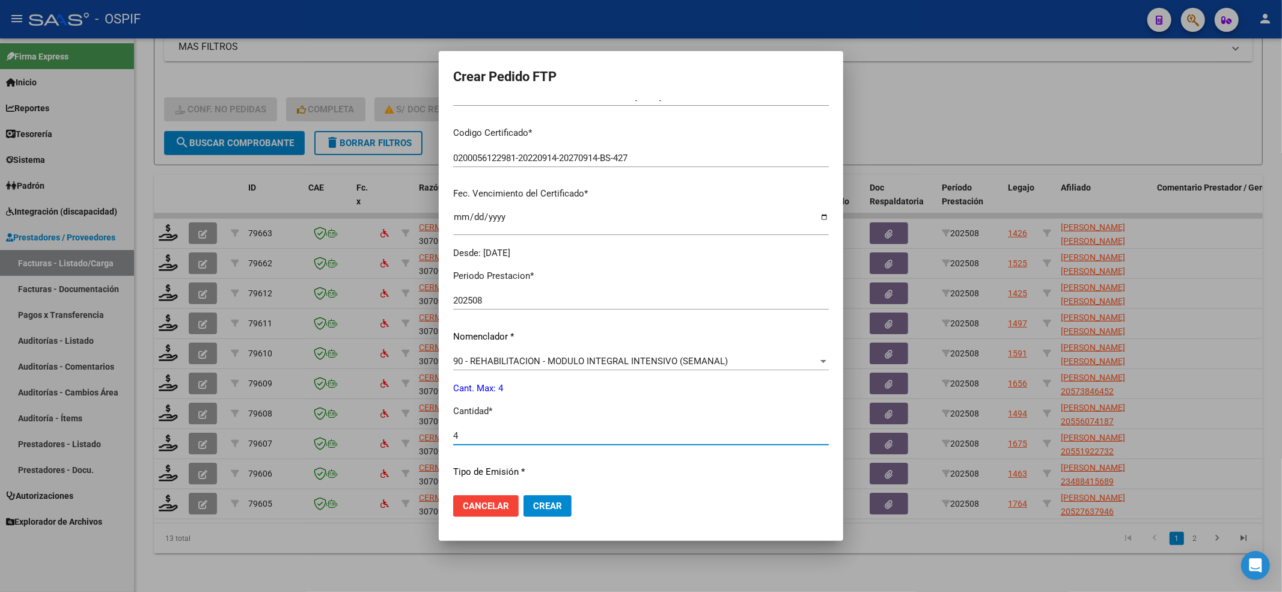
scroll to position [0, 0]
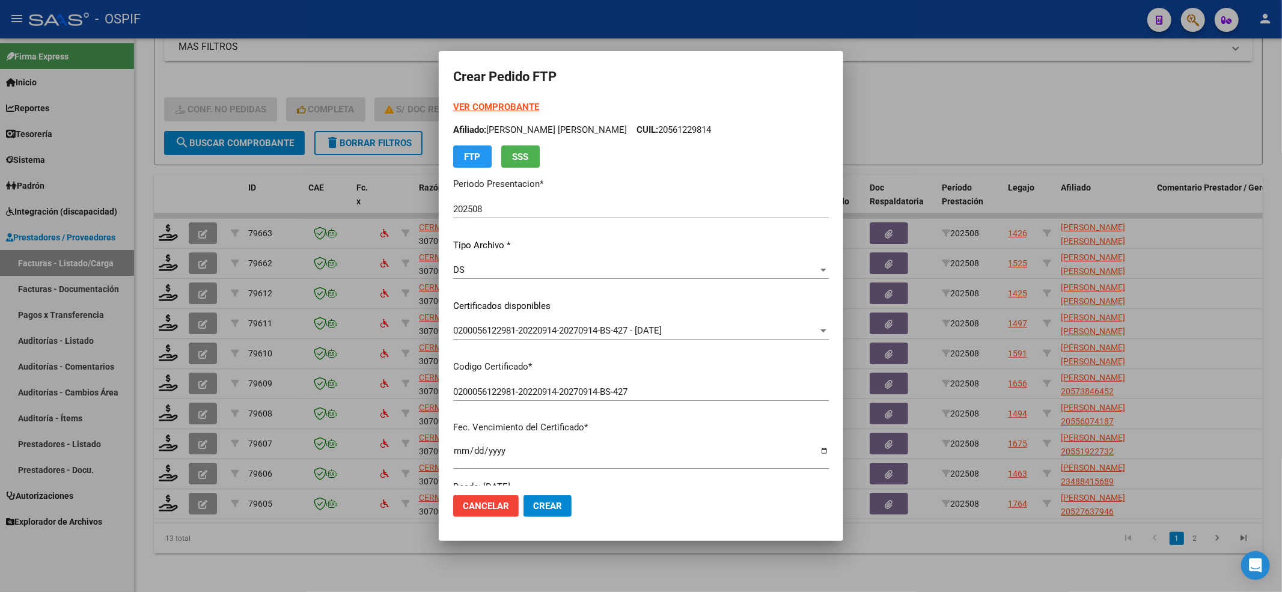
type input "4"
drag, startPoint x: 734, startPoint y: 116, endPoint x: 640, endPoint y: 129, distance: 95.2
click at [640, 129] on div "VER COMPROBANTE ARCA Padrón Afiliado: MELGAREJO THAIEL JOAN CUIL: 20561229814 F…" at bounding box center [641, 133] width 376 height 67
copy p "20561229814"
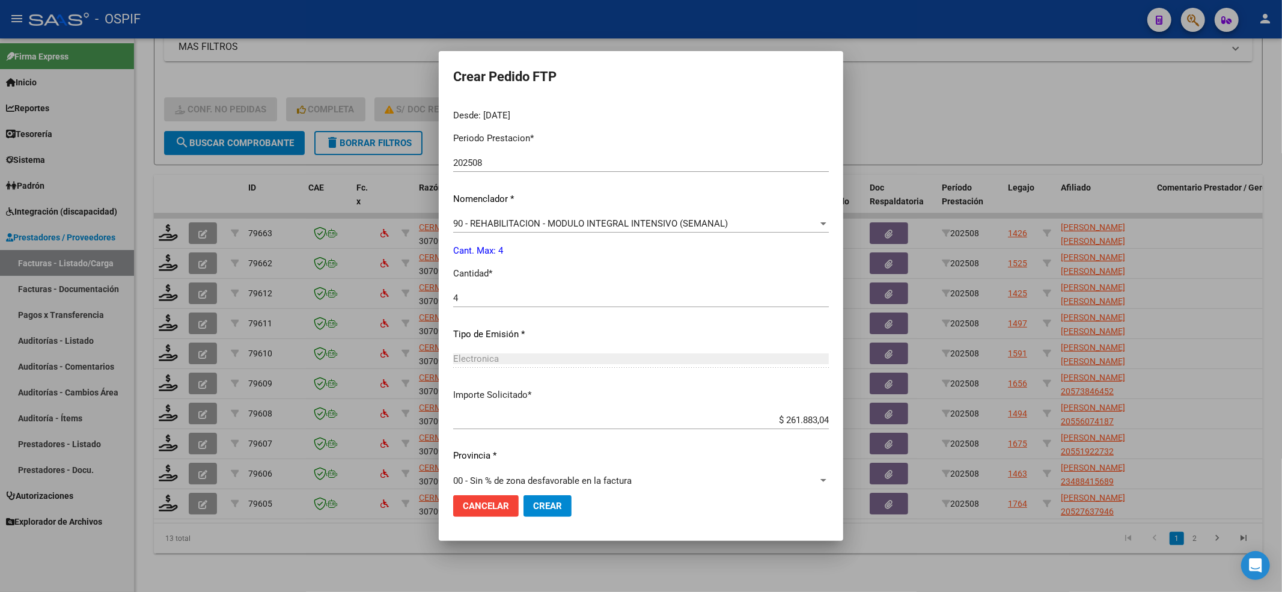
scroll to position [387, 0]
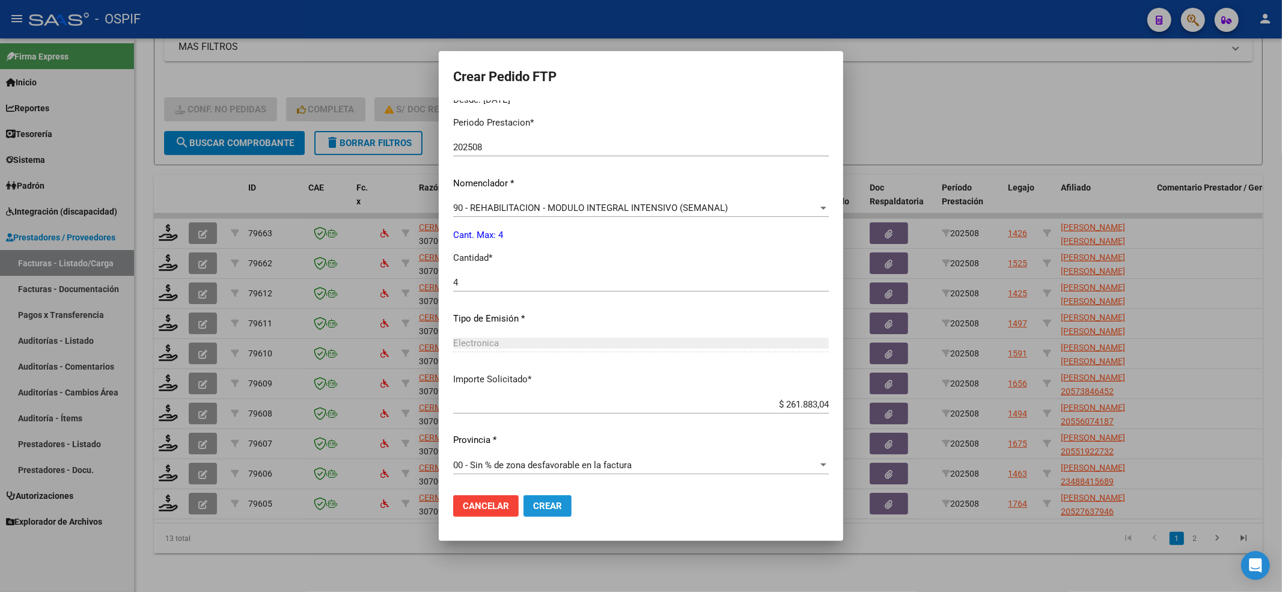
click at [552, 508] on span "Crear" at bounding box center [547, 506] width 29 height 11
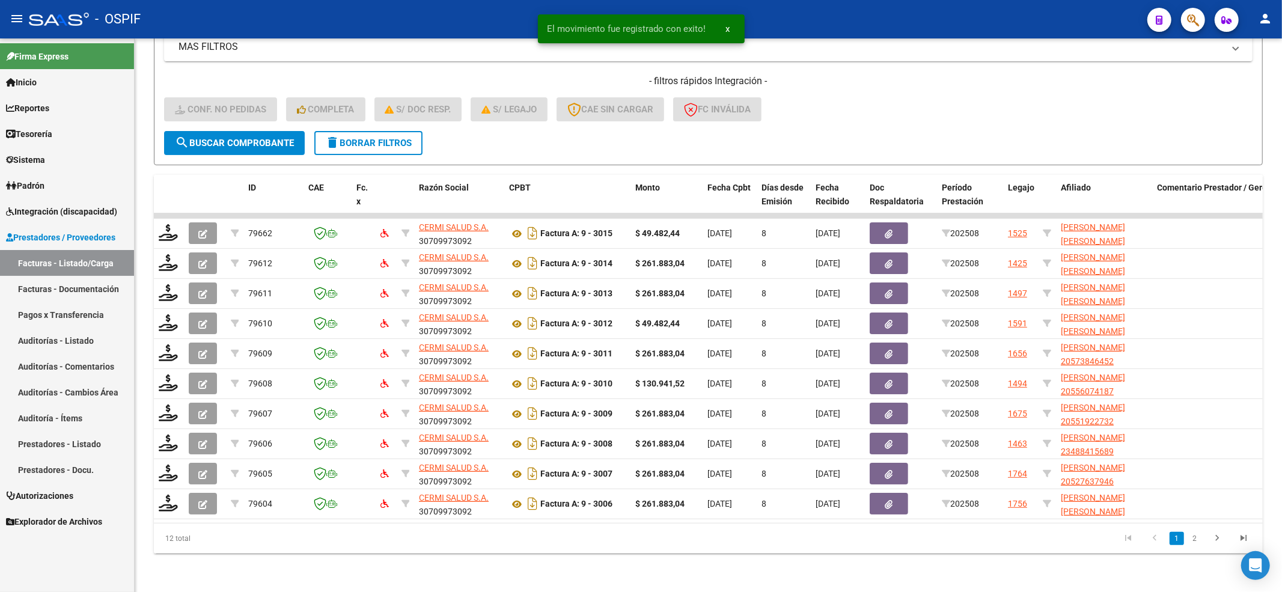
drag, startPoint x: 47, startPoint y: 215, endPoint x: 52, endPoint y: 257, distance: 42.3
click at [47, 216] on span "Integración (discapacidad)" at bounding box center [61, 211] width 111 height 13
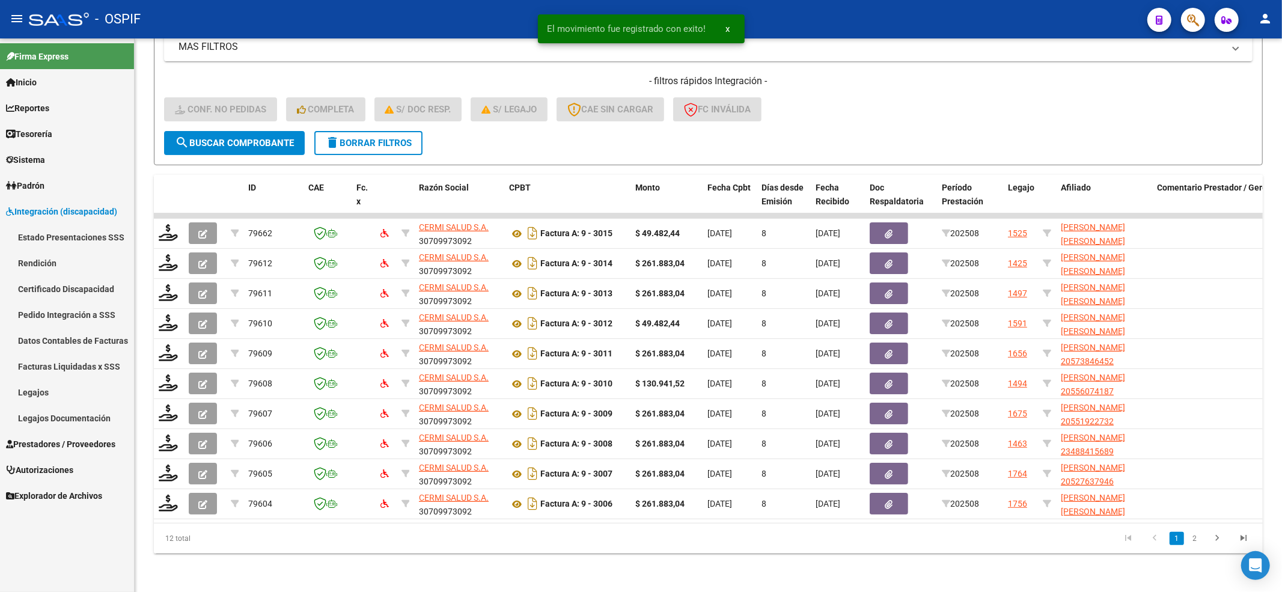
click at [56, 382] on link "Legajos" at bounding box center [67, 392] width 134 height 26
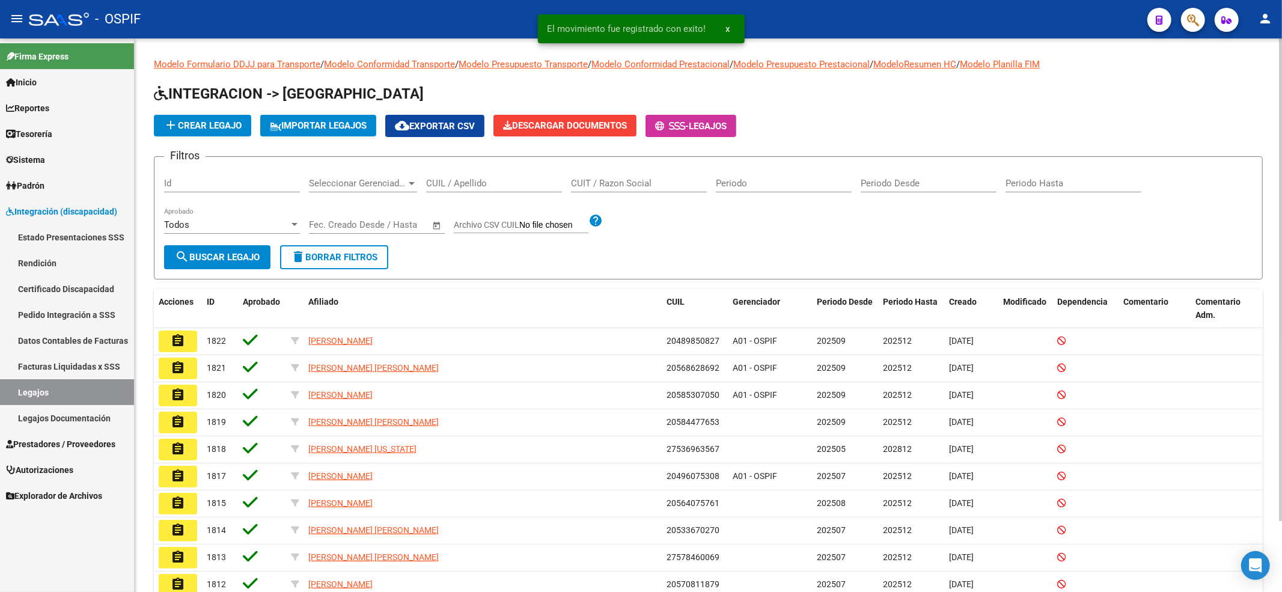
click at [484, 190] on div "CUIL / Apellido" at bounding box center [494, 179] width 136 height 26
paste input "20561229814"
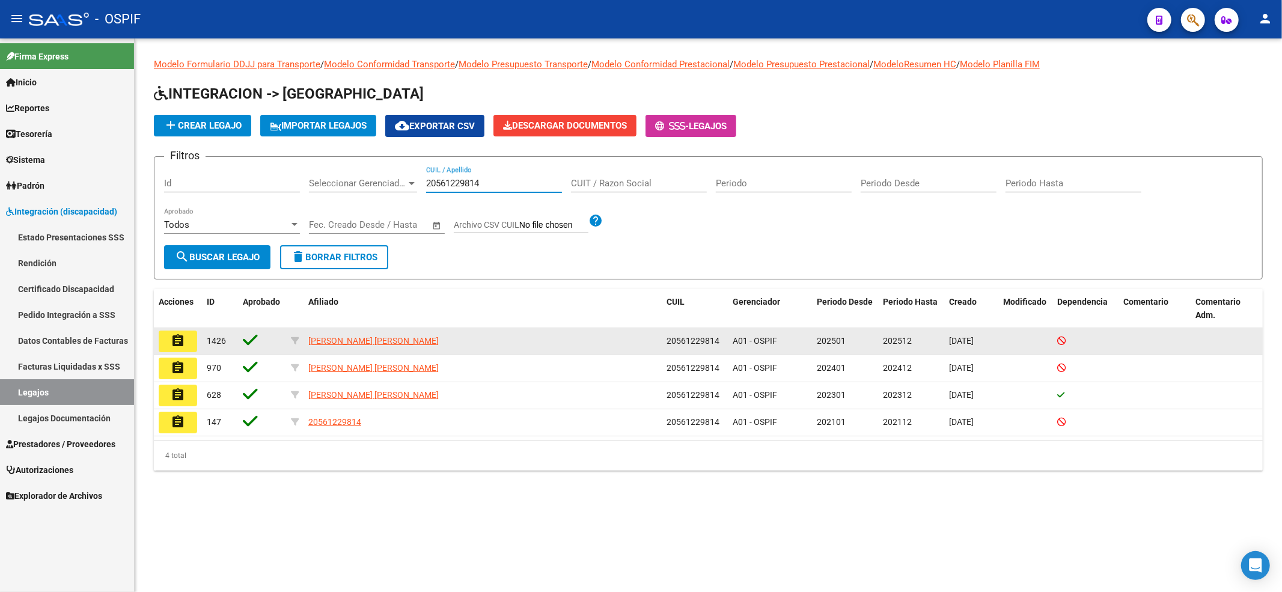
type input "20561229814"
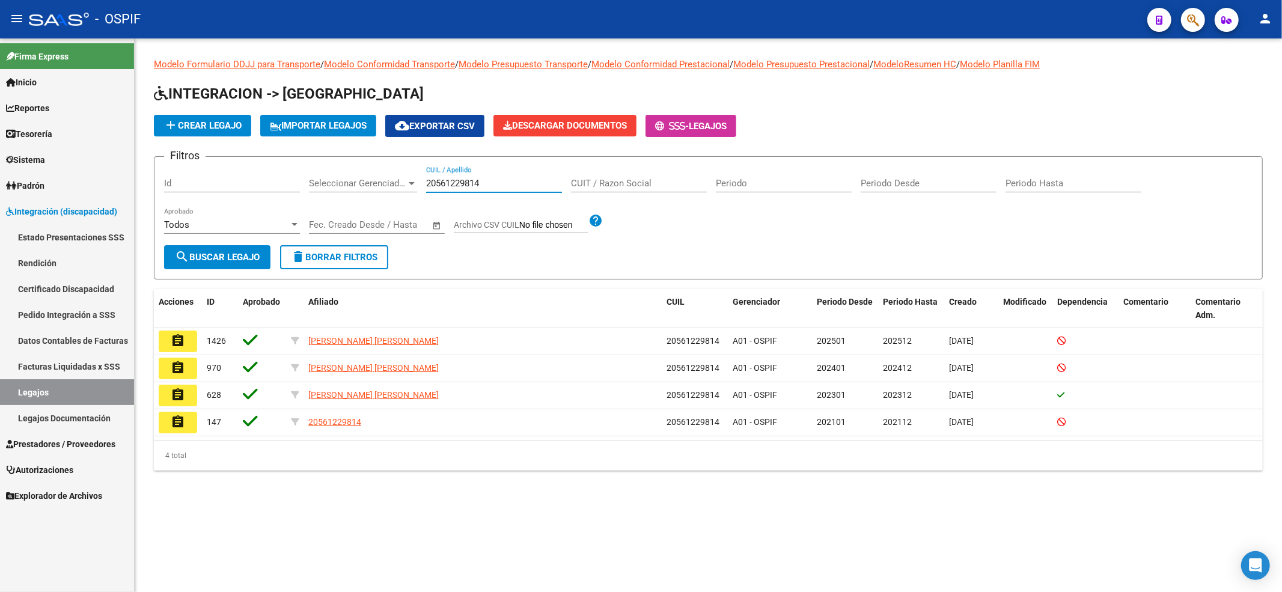
click at [193, 347] on button "assignment" at bounding box center [178, 341] width 38 height 22
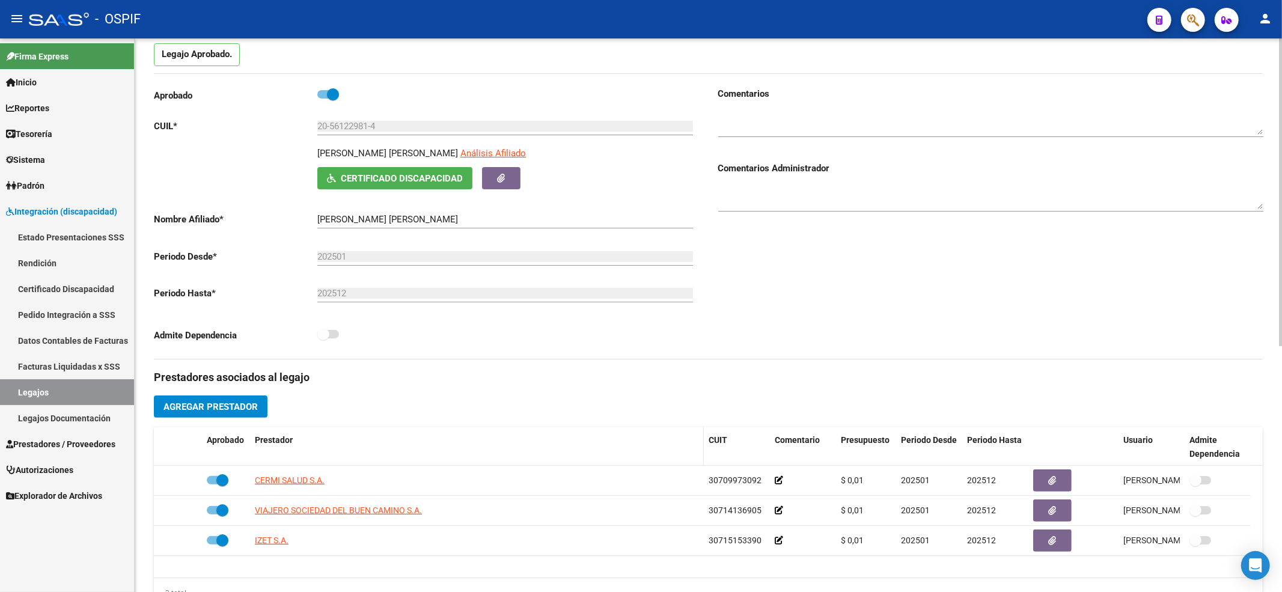
scroll to position [240, 0]
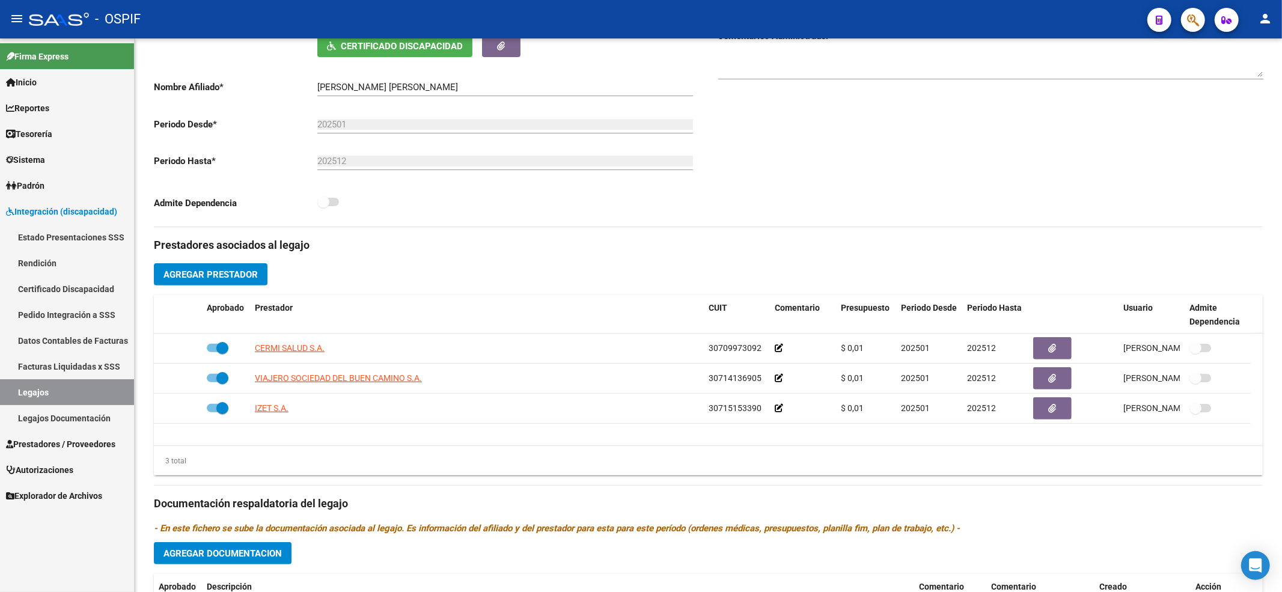
click at [40, 204] on link "Integración (discapacidad)" at bounding box center [67, 211] width 134 height 26
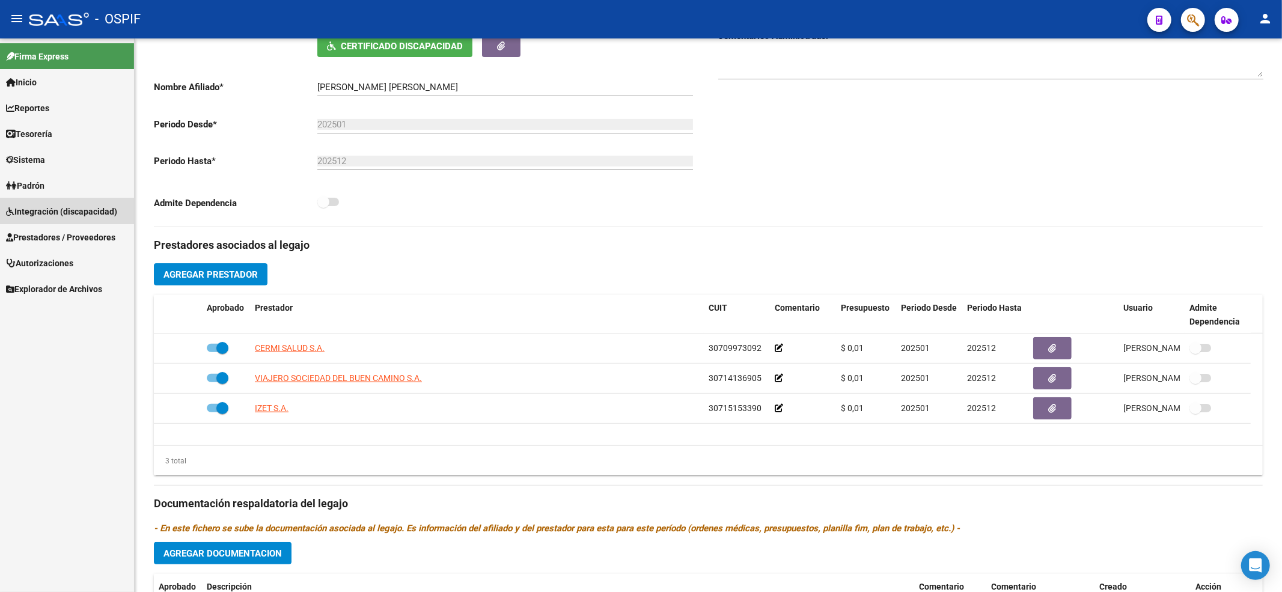
click at [42, 201] on link "Integración (discapacidad)" at bounding box center [67, 211] width 134 height 26
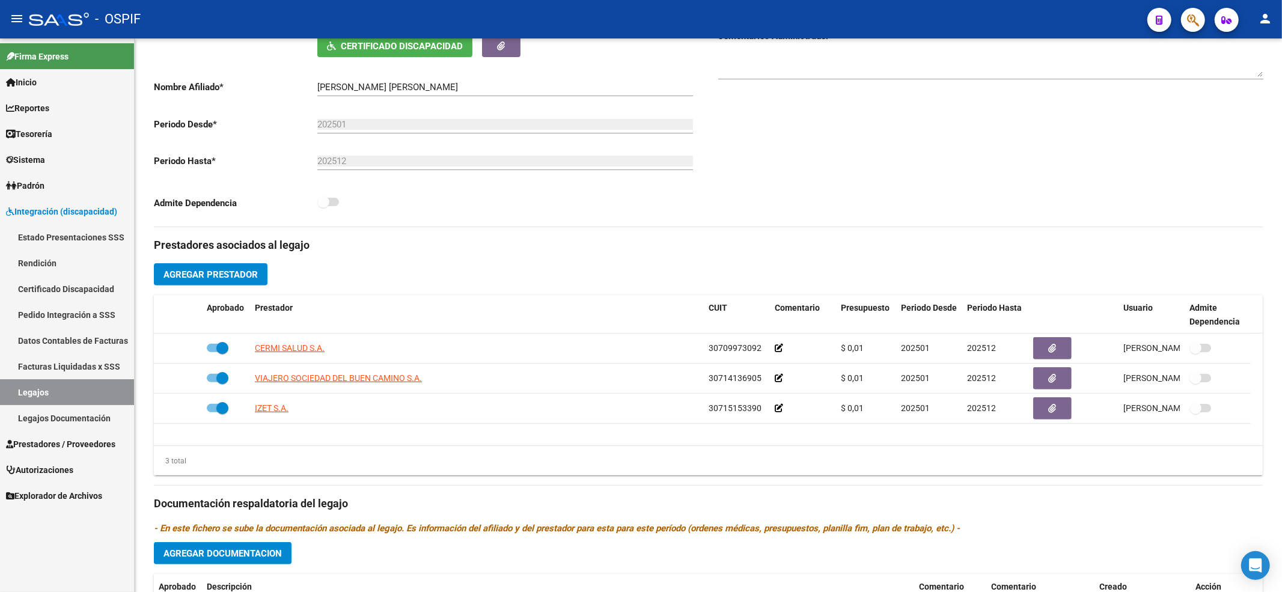
click at [61, 315] on link "Pedido Integración a SSS" at bounding box center [67, 315] width 134 height 26
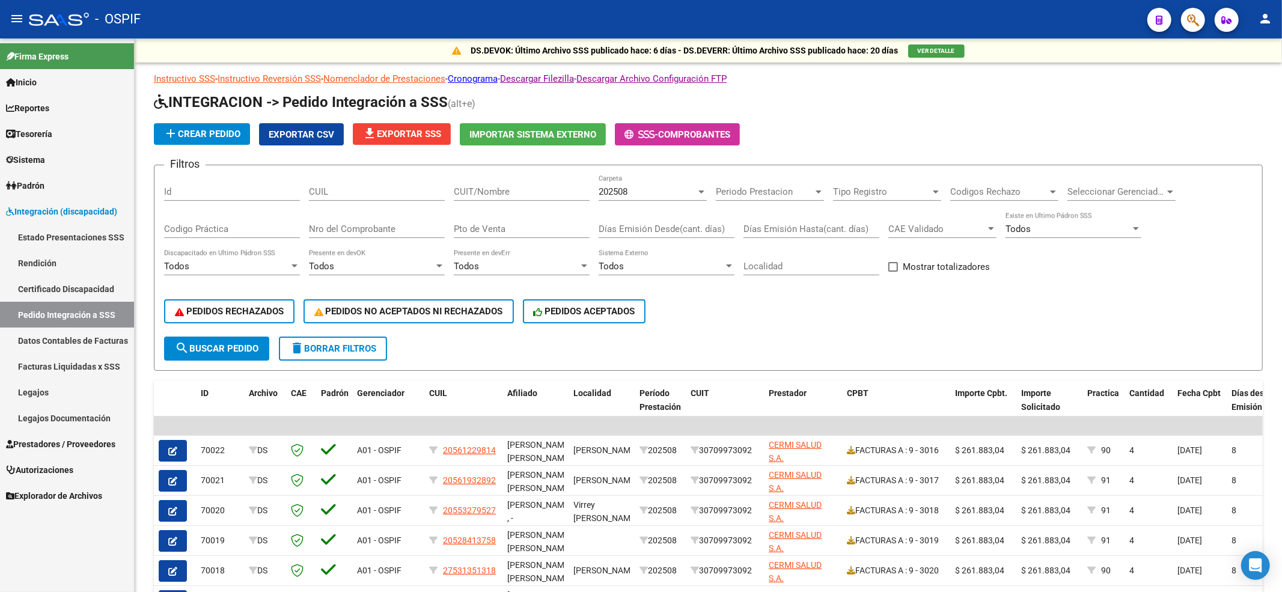
click at [369, 186] on input "CUIL" at bounding box center [377, 191] width 136 height 11
paste input "20561229814"
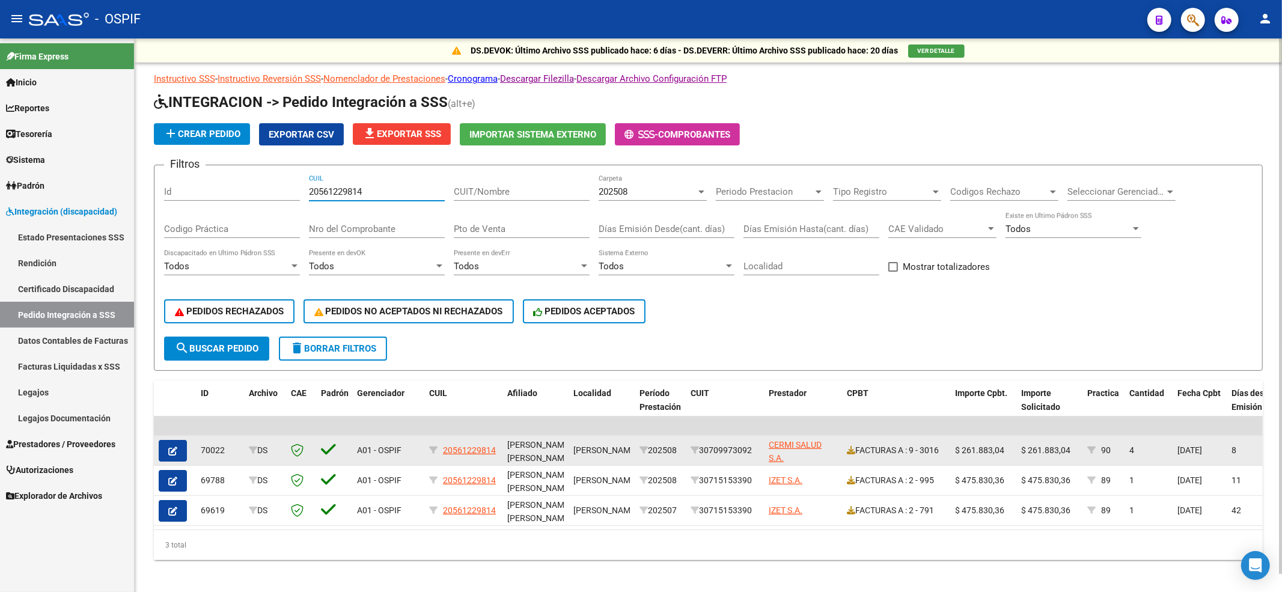
type input "20561229814"
click at [179, 450] on button "button" at bounding box center [173, 451] width 28 height 22
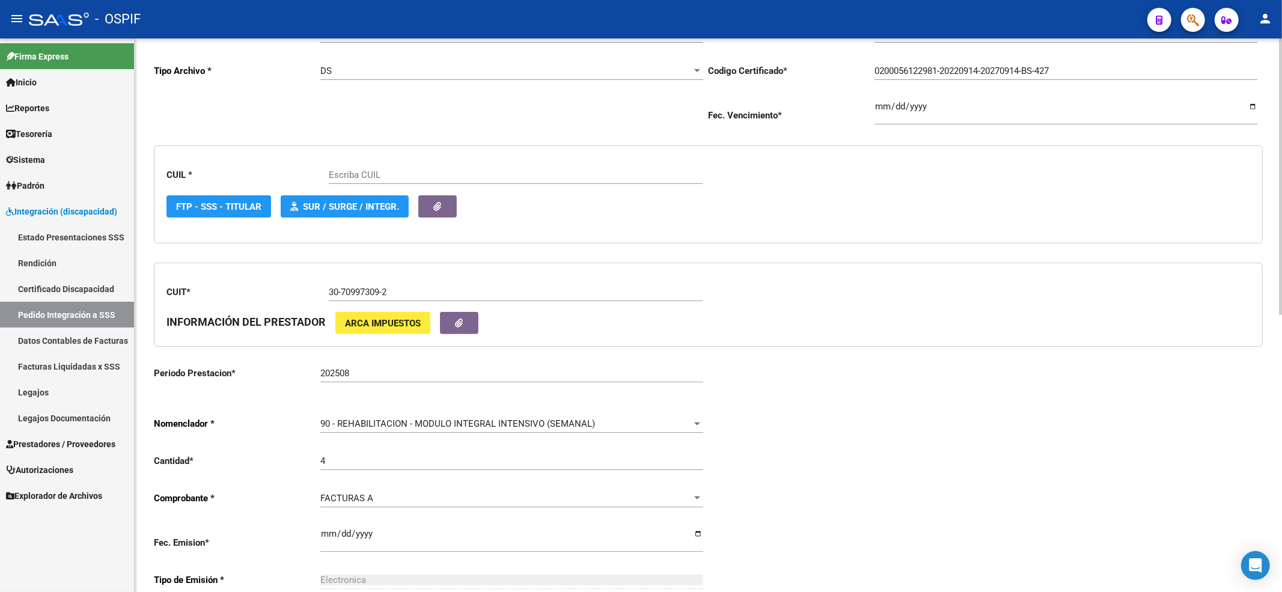
scroll to position [240, 0]
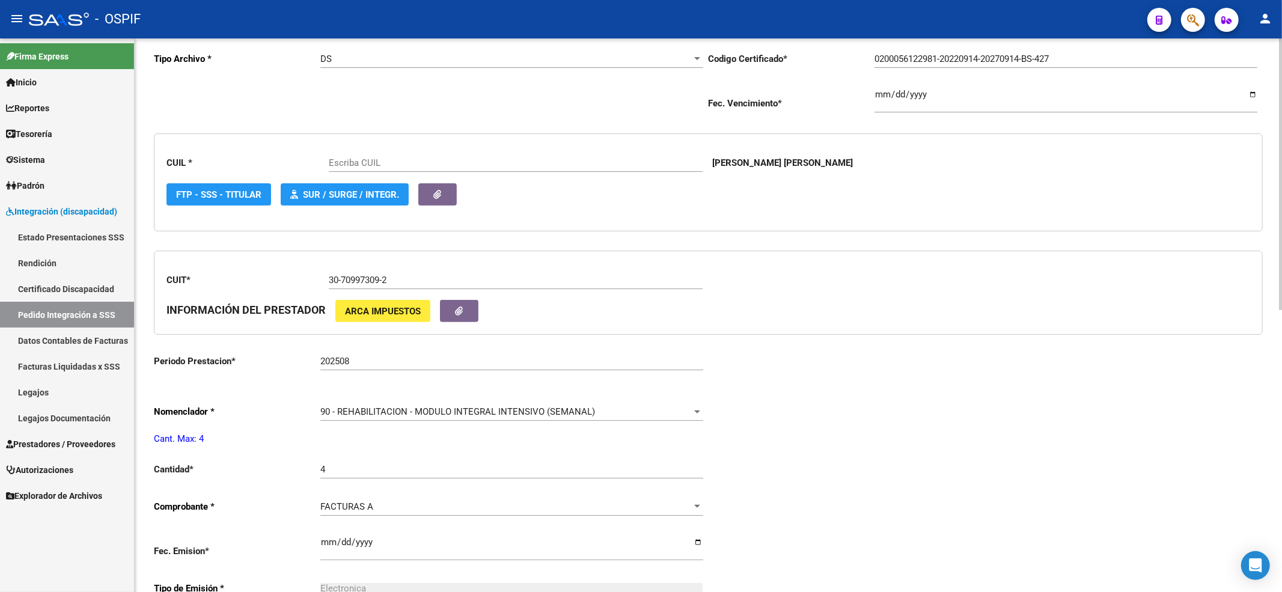
click at [335, 407] on div "90 - REHABILITACION - MODULO INTEGRAL INTENSIVO (SEMANAL) Seleccionar nomenclad…" at bounding box center [511, 408] width 383 height 26
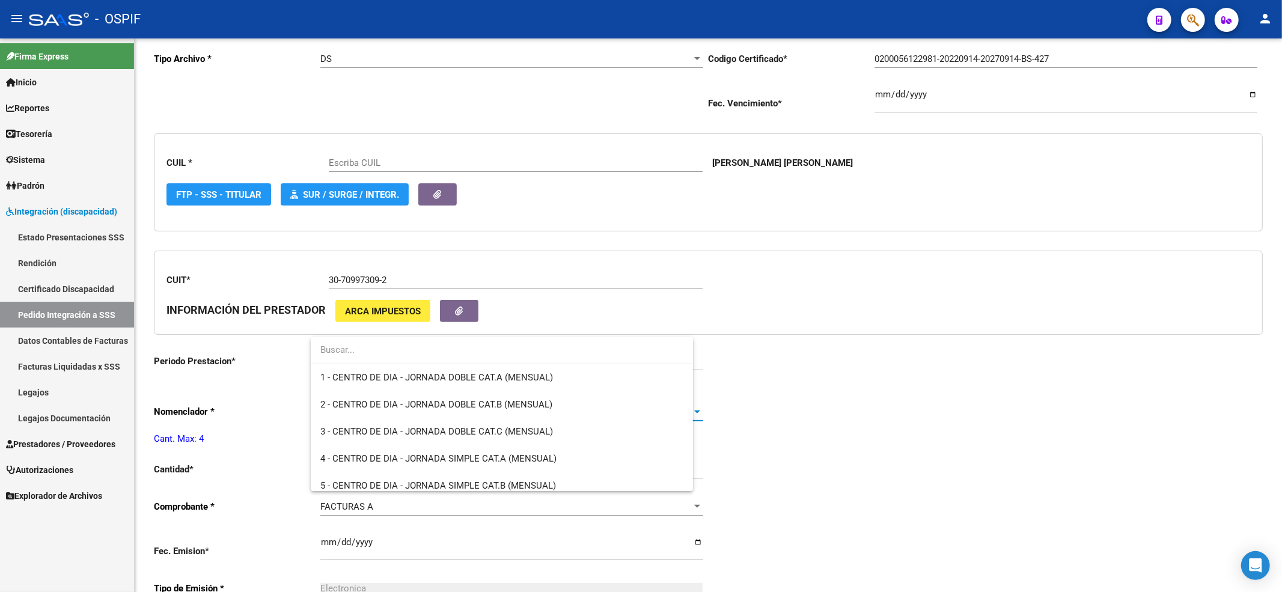
scroll to position [2370, 0]
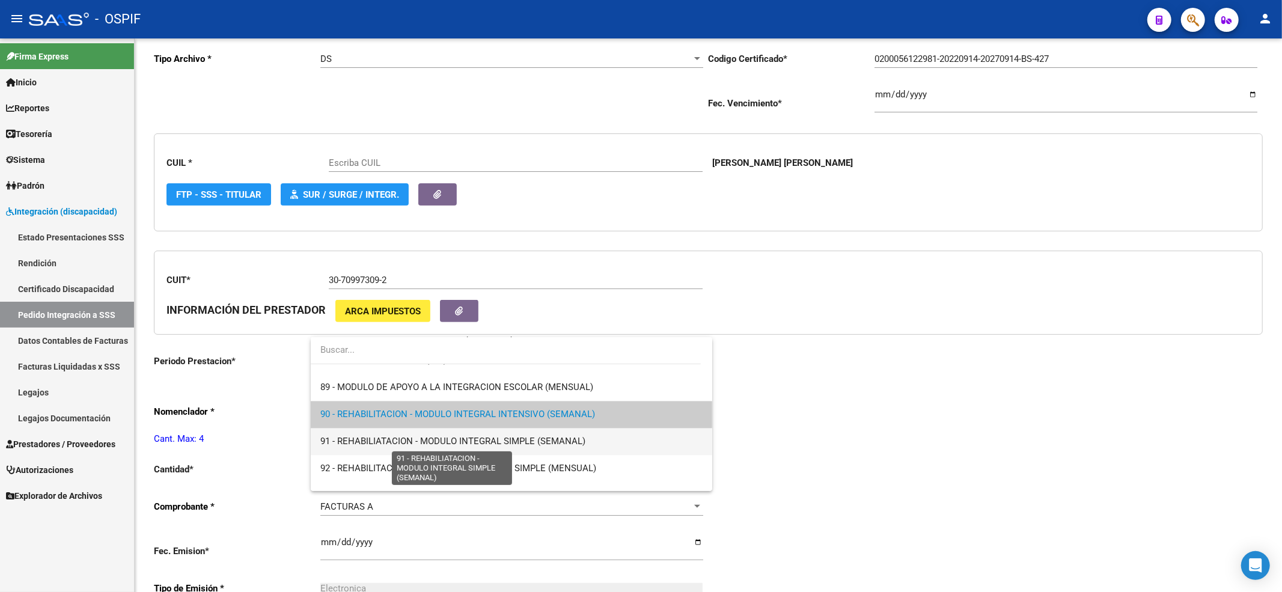
click at [334, 438] on span "91 - REHABILIATACION - MODULO INTEGRAL SIMPLE (SEMANAL)" at bounding box center [452, 441] width 265 height 11
type input "20561229814"
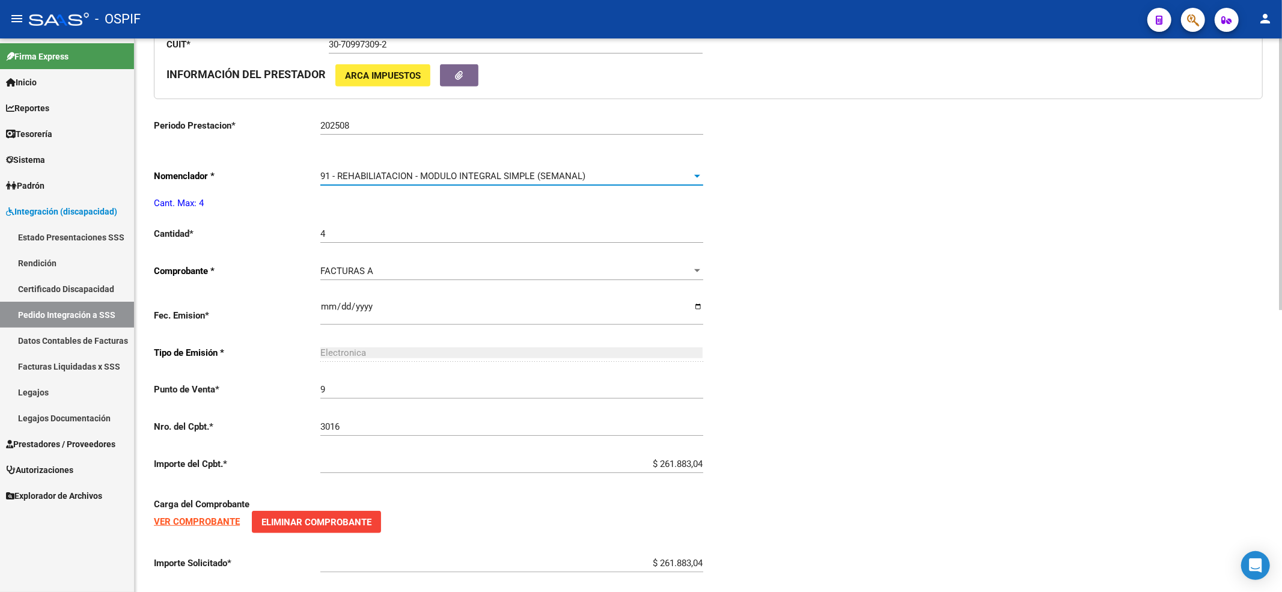
scroll to position [574, 0]
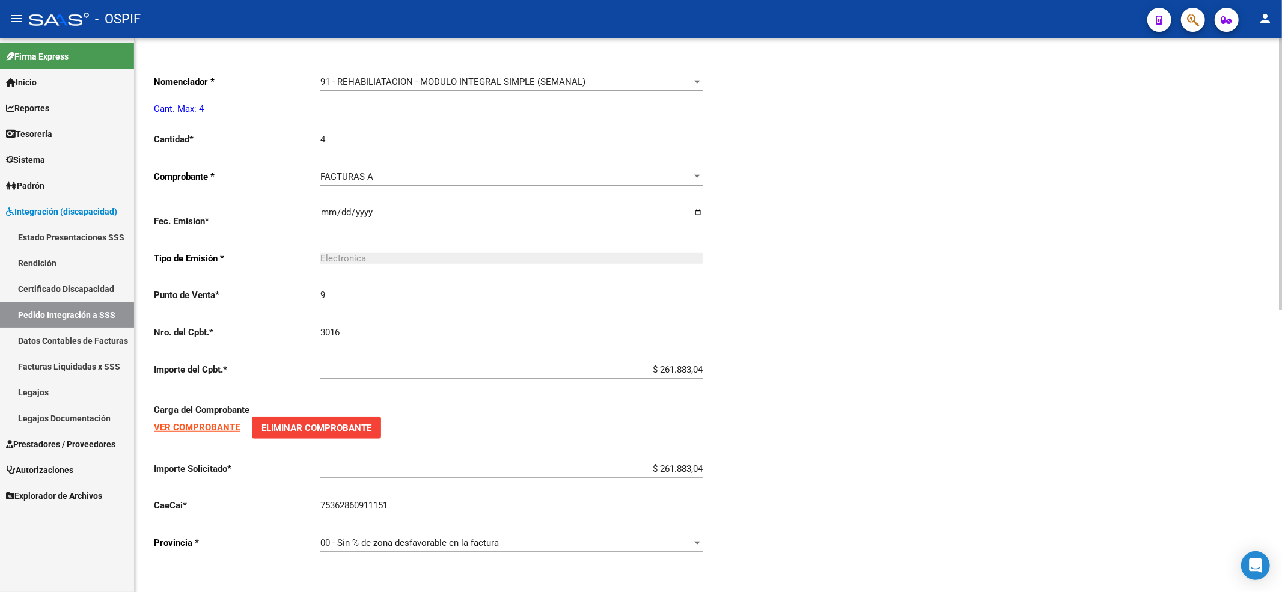
click at [198, 430] on strong "VER COMPROBANTE" at bounding box center [197, 427] width 86 height 11
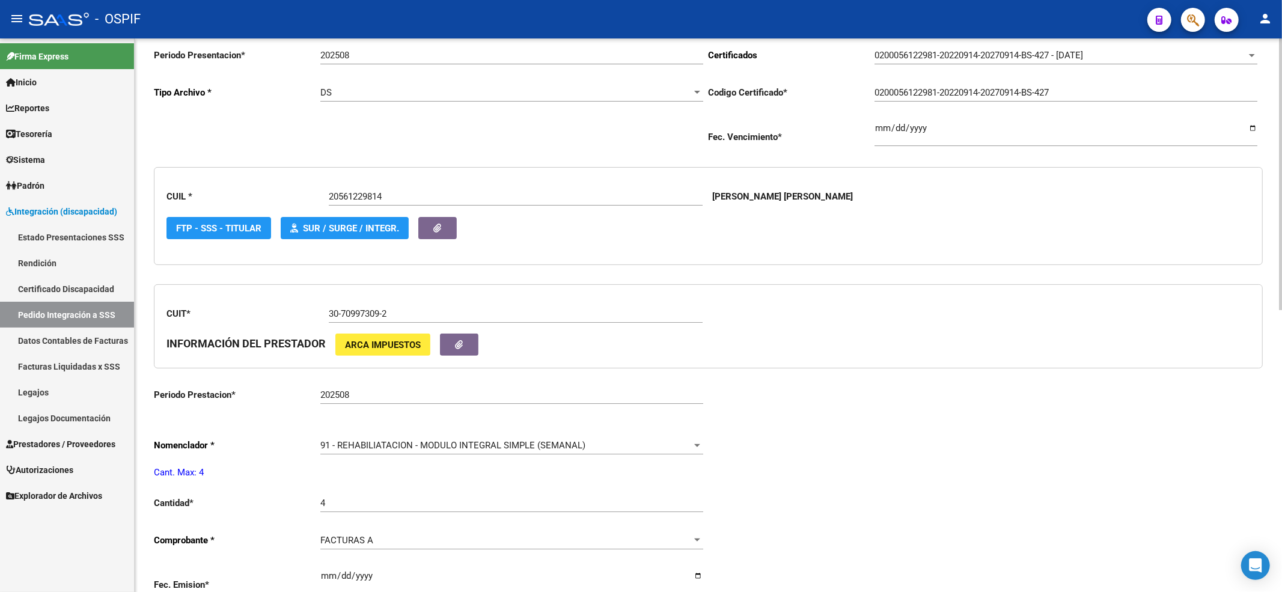
scroll to position [13, 0]
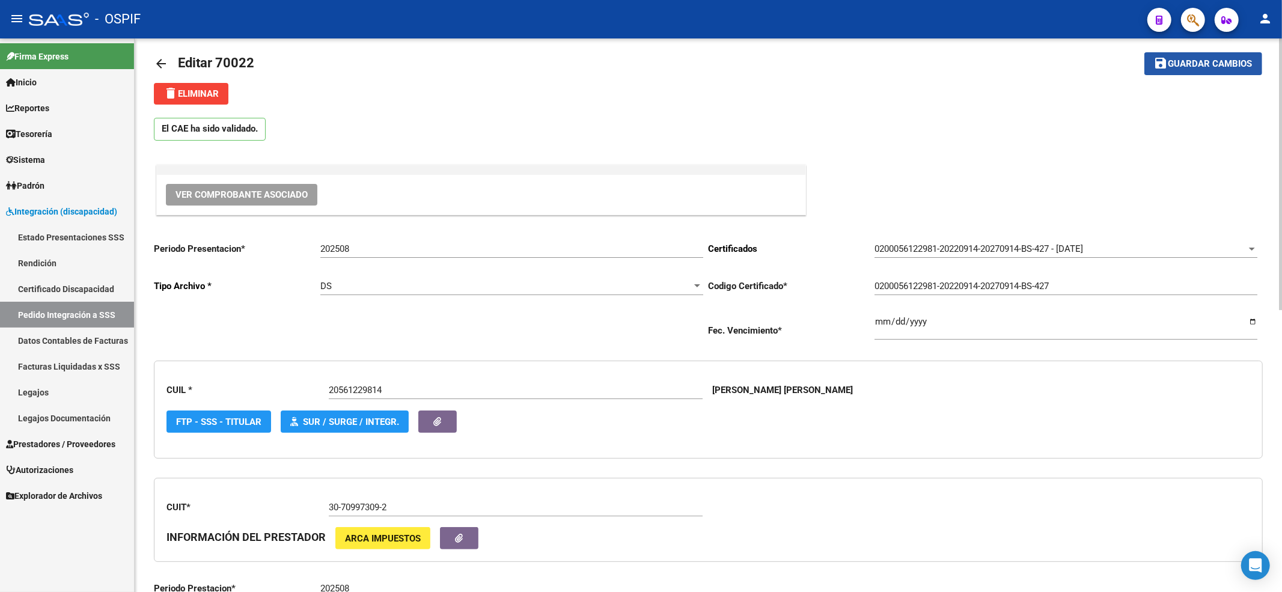
click at [1182, 61] on span "Guardar cambios" at bounding box center [1210, 64] width 84 height 11
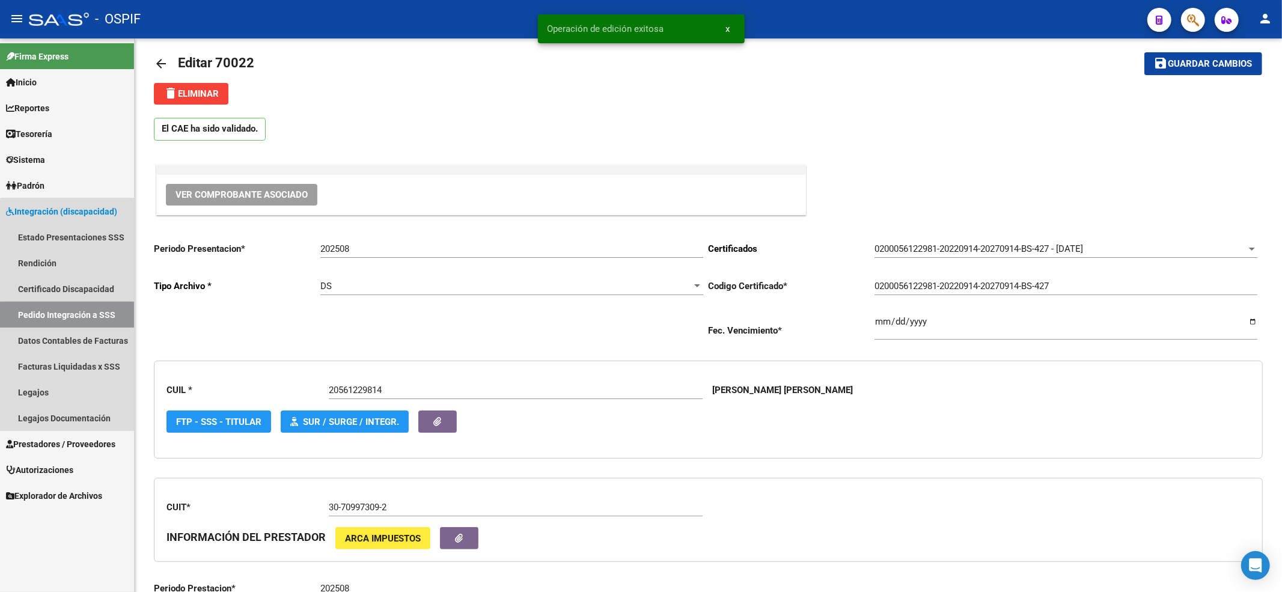
click at [79, 320] on link "Pedido Integración a SSS" at bounding box center [67, 315] width 134 height 26
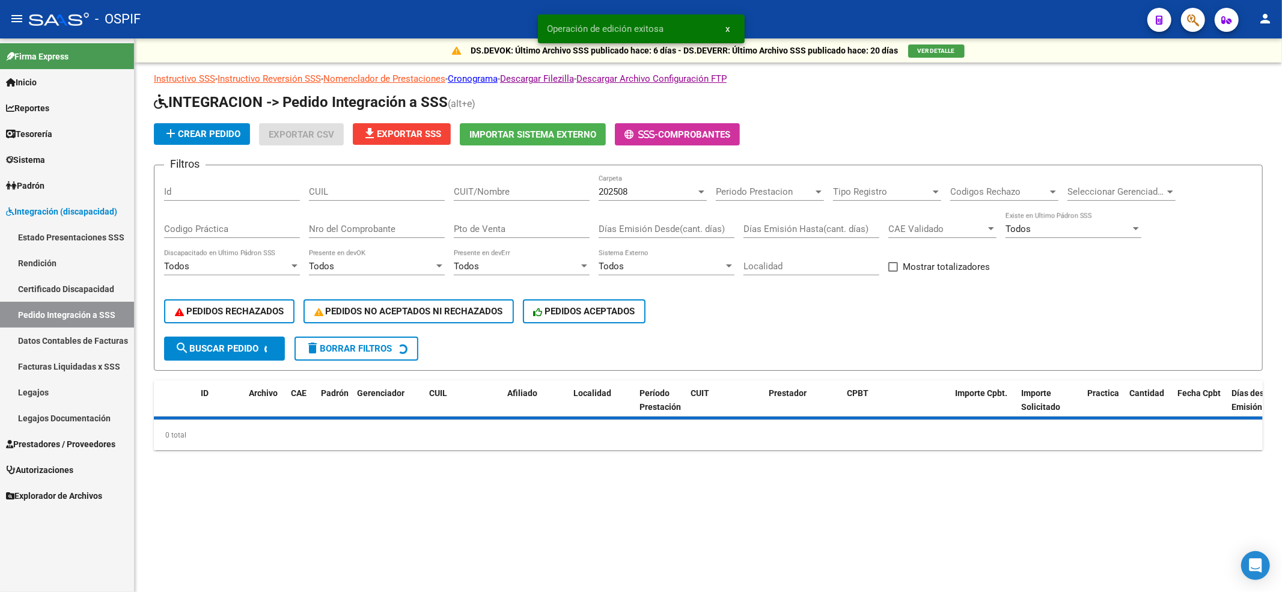
click at [366, 195] on input "CUIL" at bounding box center [377, 191] width 136 height 11
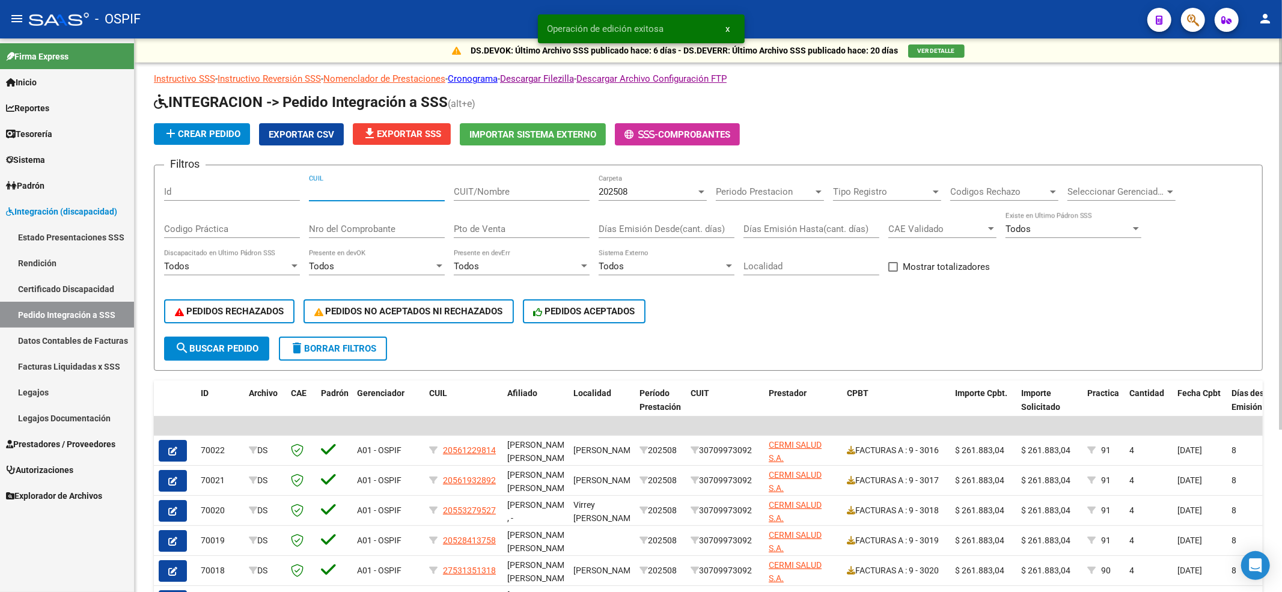
paste input "20561229814"
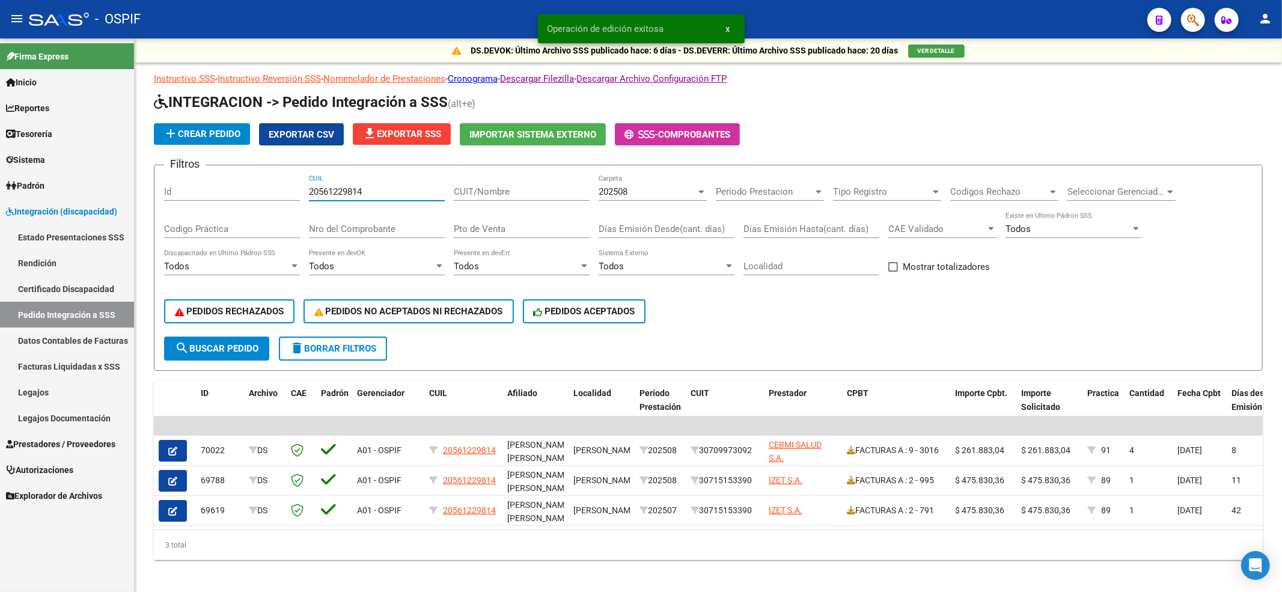
type input "20561229814"
click at [70, 436] on link "Prestadores / Proveedores" at bounding box center [67, 444] width 134 height 26
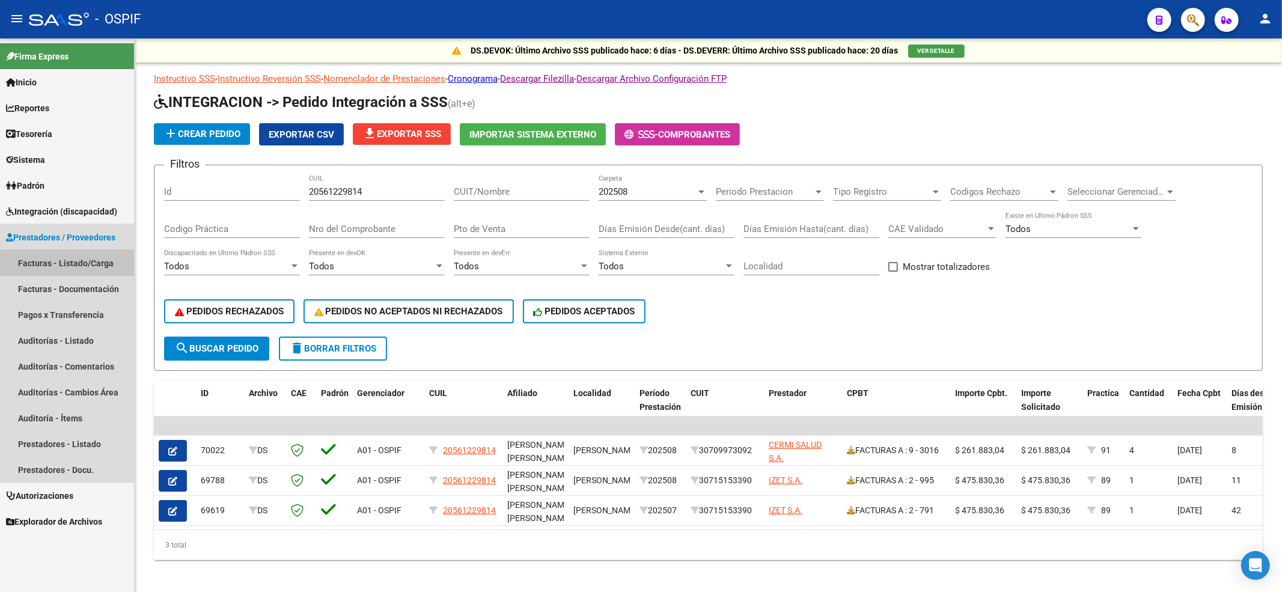
click at [73, 264] on link "Facturas - Listado/Carga" at bounding box center [67, 263] width 134 height 26
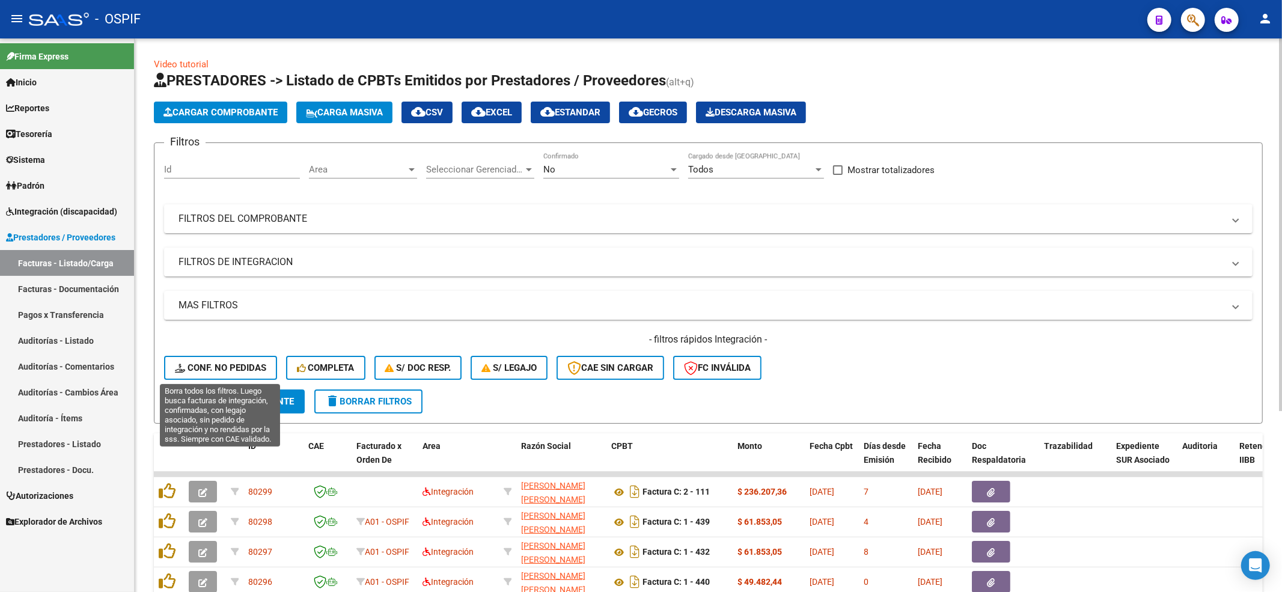
click at [195, 370] on span "Conf. no pedidas" at bounding box center [220, 367] width 91 height 11
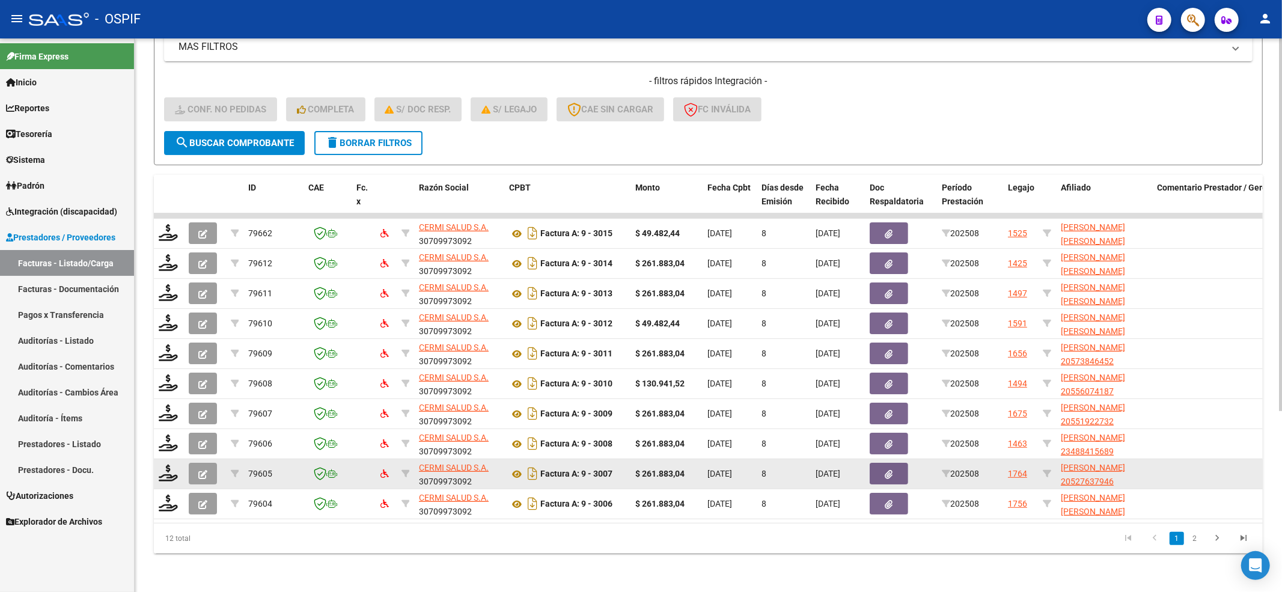
scroll to position [269, 0]
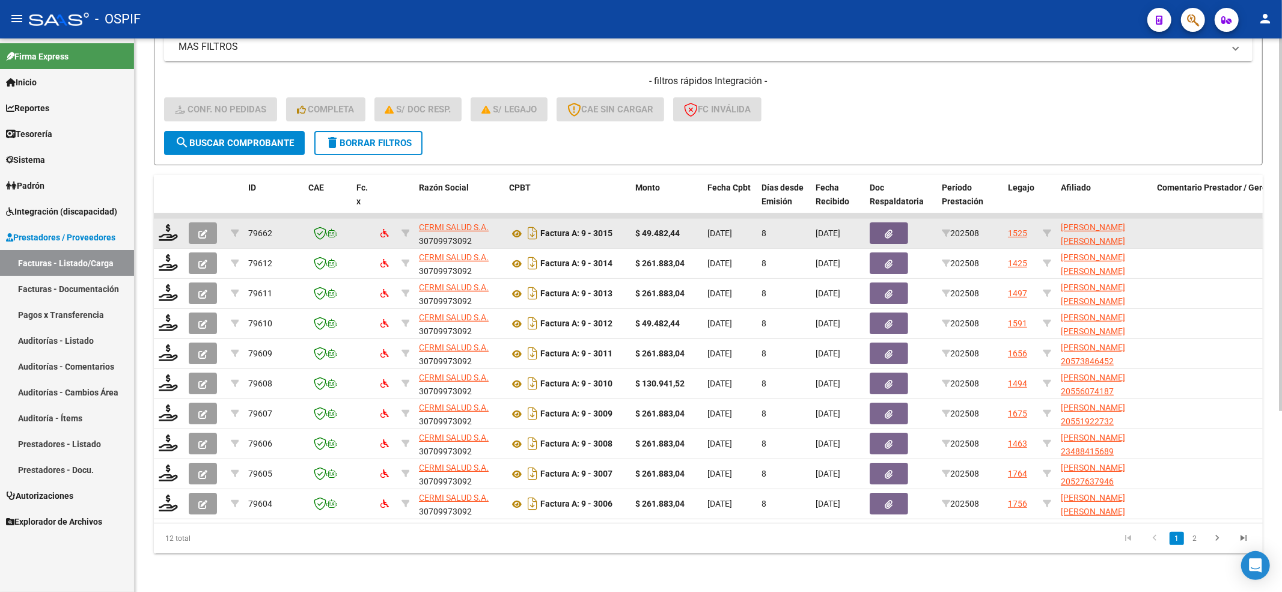
click at [164, 229] on datatable-body-cell at bounding box center [169, 233] width 30 height 29
click at [165, 224] on icon at bounding box center [168, 232] width 19 height 17
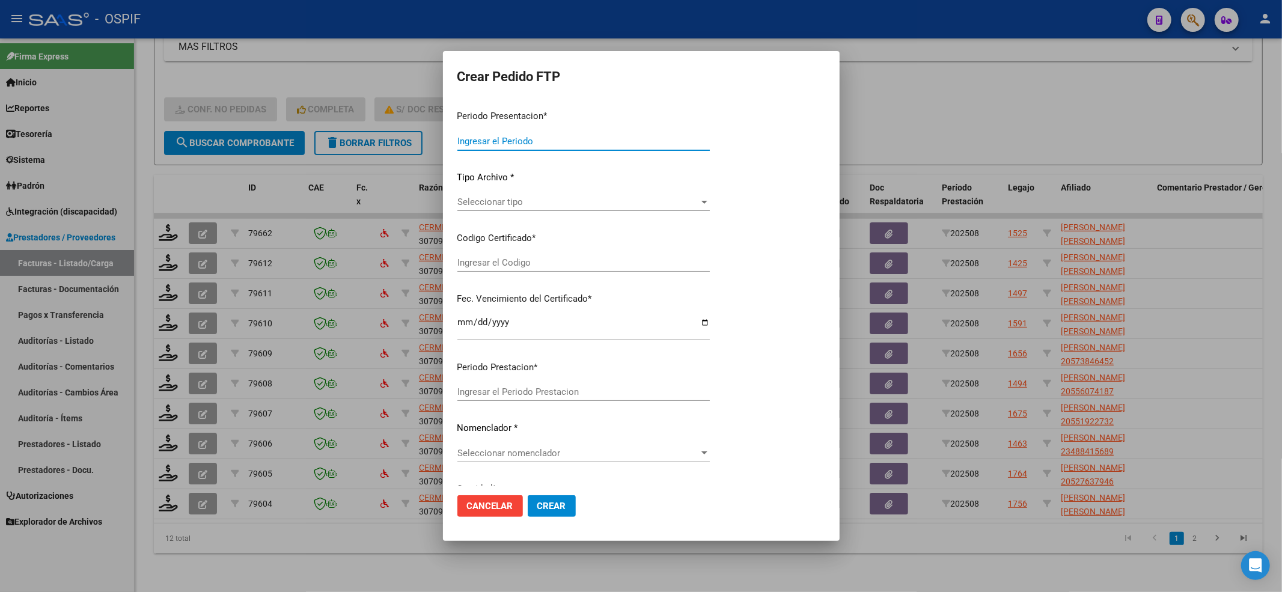
type input "202508"
type input "$ 49.482,44"
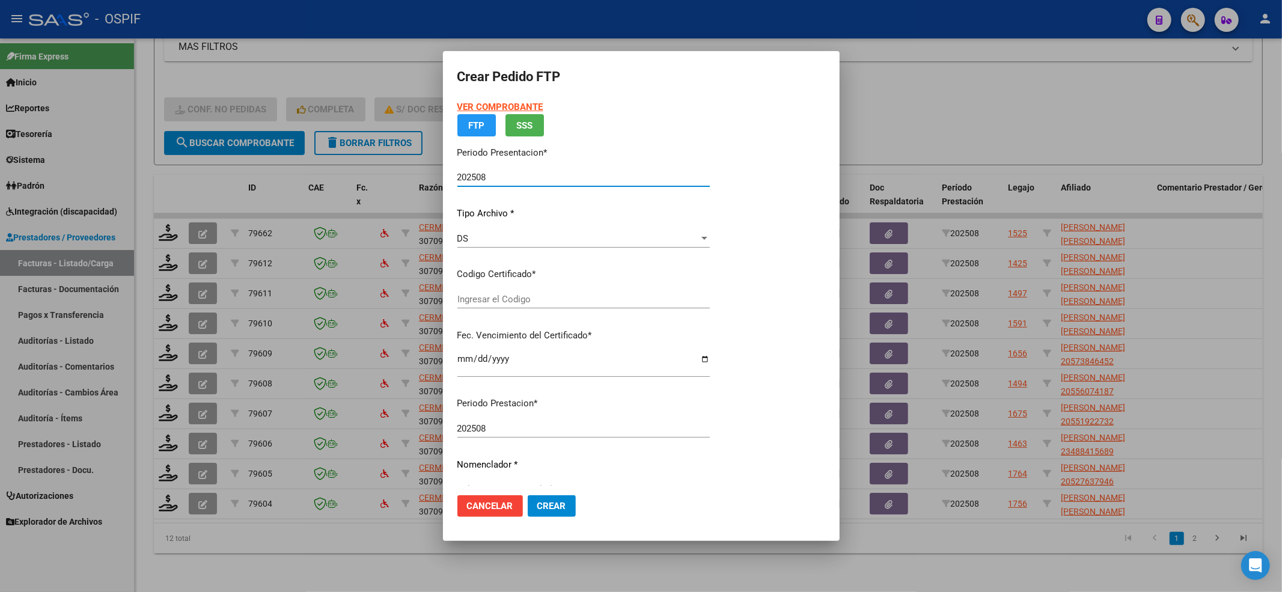
type input "010005567751120201116-20251116-BS-427"
type input "2025-11-16"
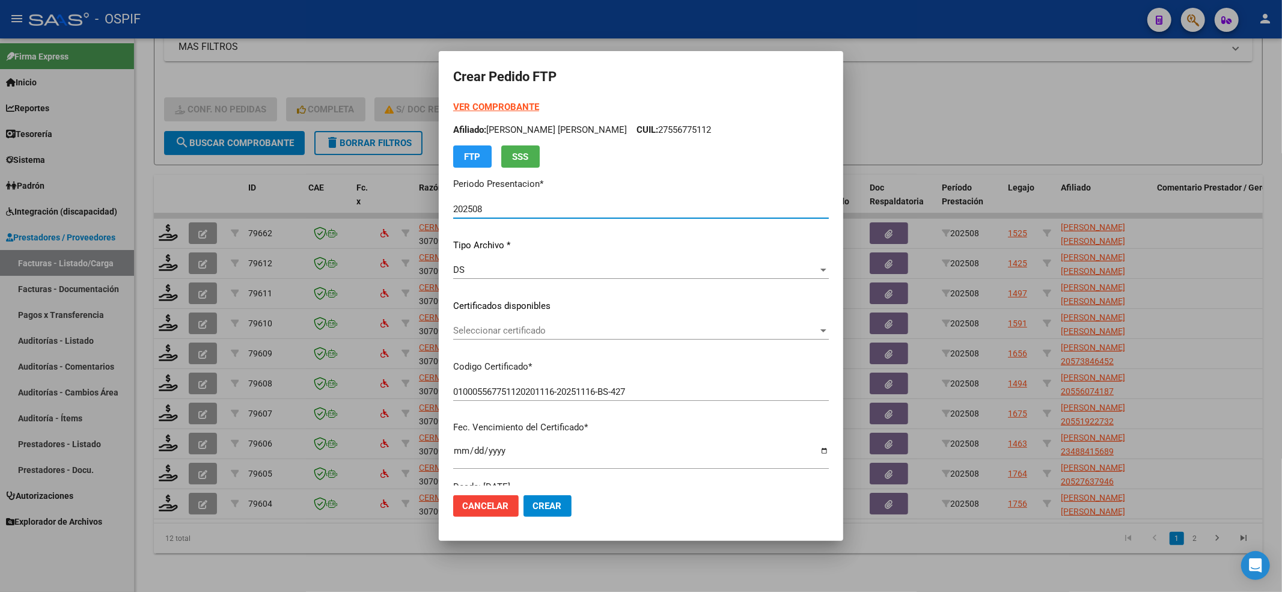
click at [661, 330] on span "Seleccionar certificado" at bounding box center [635, 330] width 365 height 11
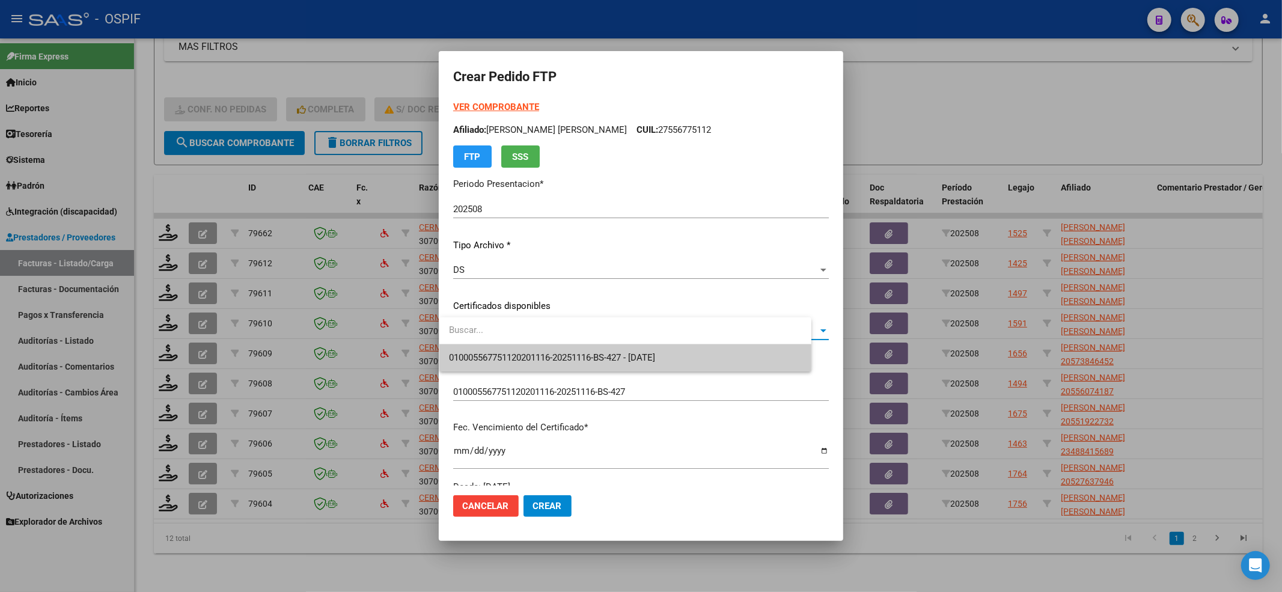
click at [633, 344] on div at bounding box center [625, 330] width 372 height 27
drag, startPoint x: 626, startPoint y: 335, endPoint x: 620, endPoint y: 347, distance: 12.9
click at [623, 342] on input "dropdown search" at bounding box center [634, 330] width 391 height 27
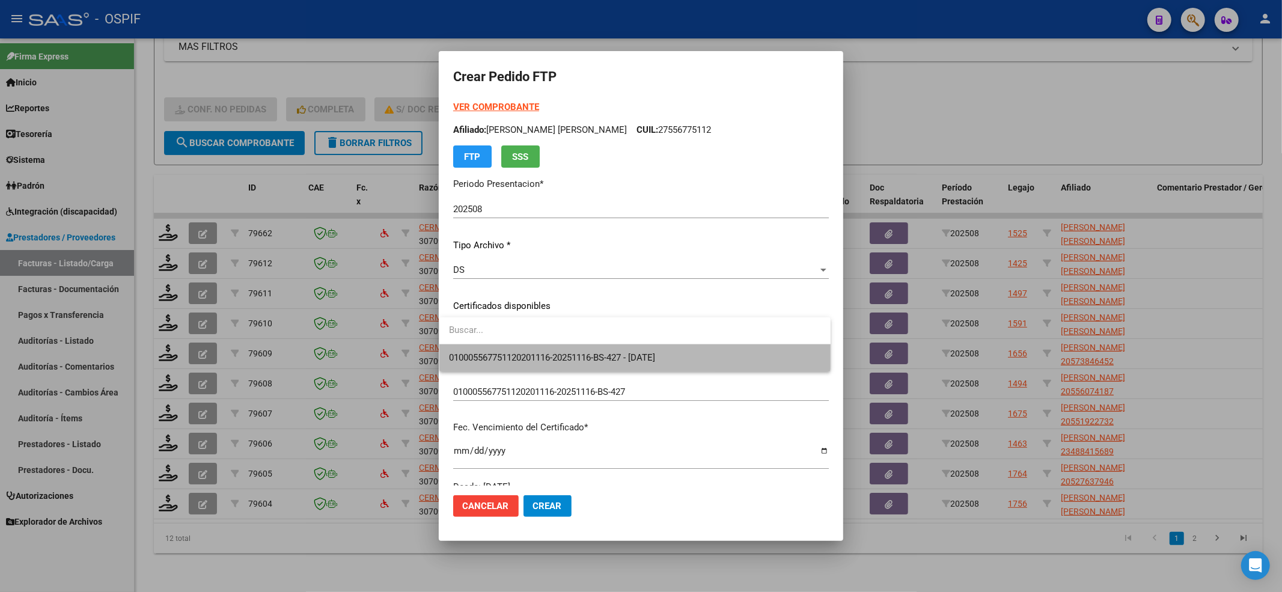
click at [620, 347] on span "010005567751120201116-20251116-BS-427 - 2025-11-16" at bounding box center [635, 357] width 372 height 27
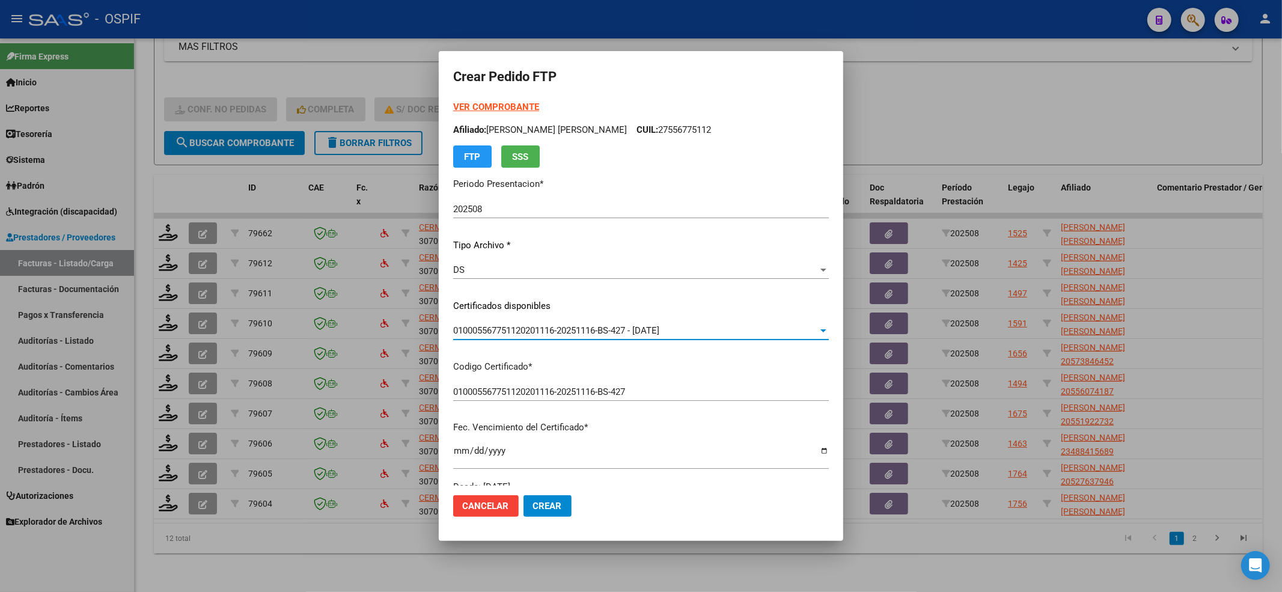
scroll to position [387, 0]
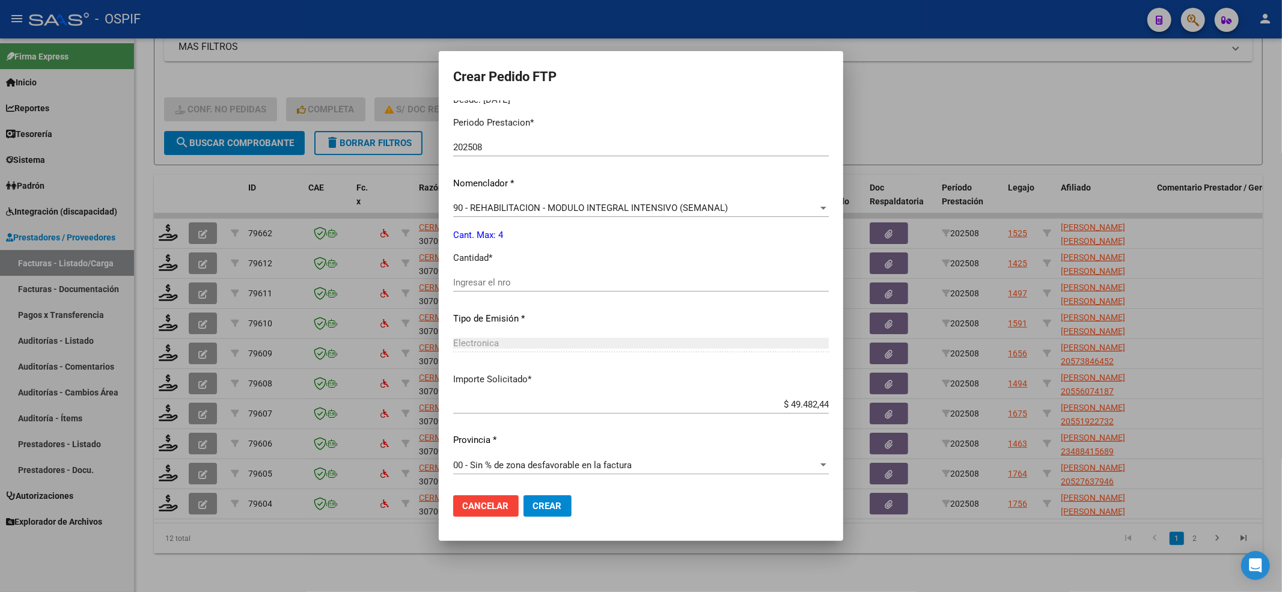
click at [477, 269] on div "Periodo Prestacion * 202508 Ingresar el Periodo Prestacion Nomenclador * 90 - R…" at bounding box center [641, 296] width 376 height 379
click at [477, 275] on div "Ingresar el nro" at bounding box center [641, 282] width 376 height 18
type input "4"
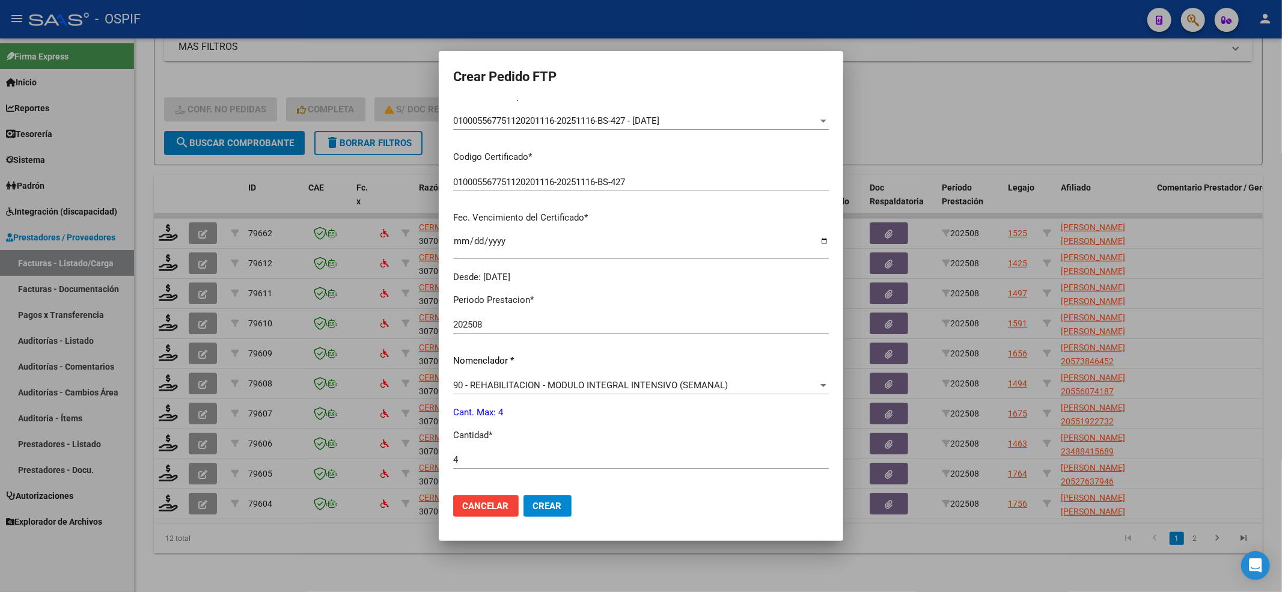
scroll to position [0, 0]
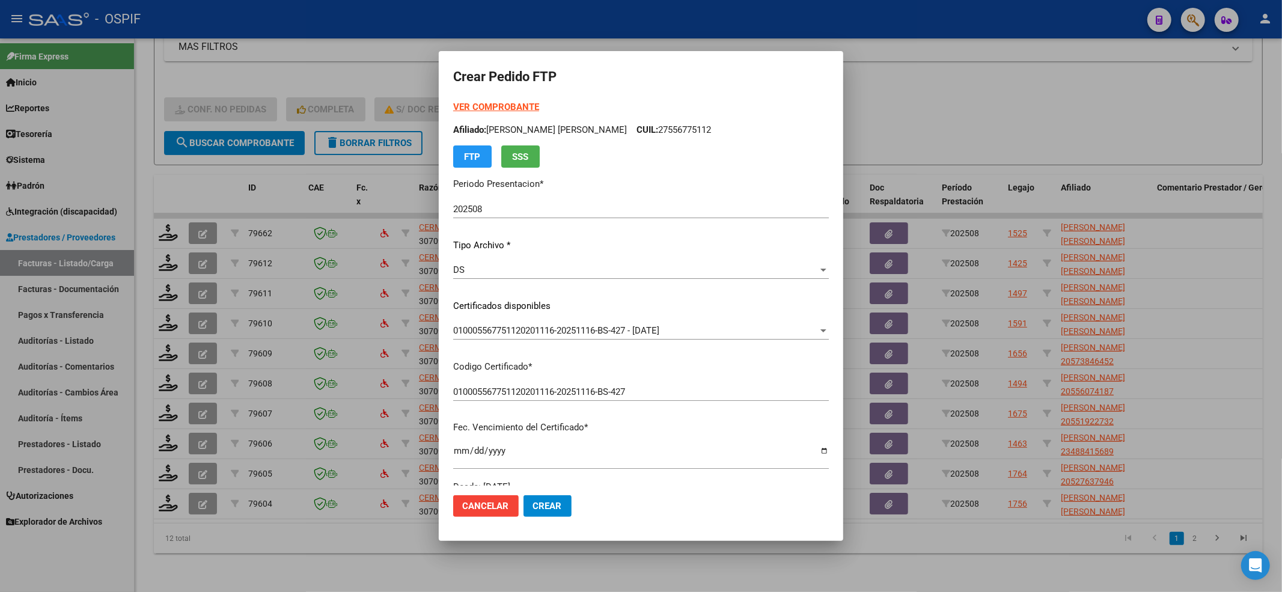
drag, startPoint x: 716, startPoint y: 135, endPoint x: 642, endPoint y: 128, distance: 74.2
click at [642, 128] on p "Afiliado: MEDINA LEIVA ASHLEY NAOMI CUIL: 27556775112" at bounding box center [641, 130] width 376 height 14
drag, startPoint x: 651, startPoint y: 128, endPoint x: 625, endPoint y: 147, distance: 32.2
click at [609, 156] on div "VER COMPROBANTE ARCA Padrón Afiliado: MEDINA LEIVA ASHLEY NAOMI CUIL: 275567751…" at bounding box center [641, 133] width 376 height 67
drag, startPoint x: 677, startPoint y: 126, endPoint x: 765, endPoint y: 124, distance: 88.4
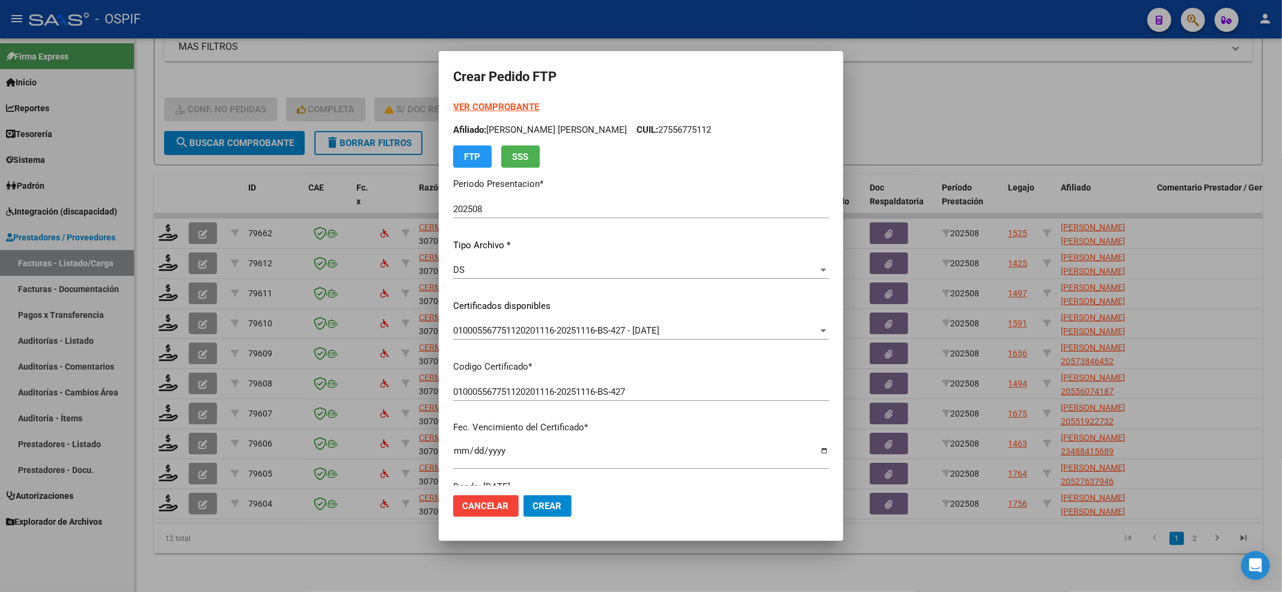
click at [765, 124] on p "Afiliado: MEDINA LEIVA ASHLEY NAOMI CUIL: 27556775112" at bounding box center [641, 130] width 376 height 14
copy p "27556775112"
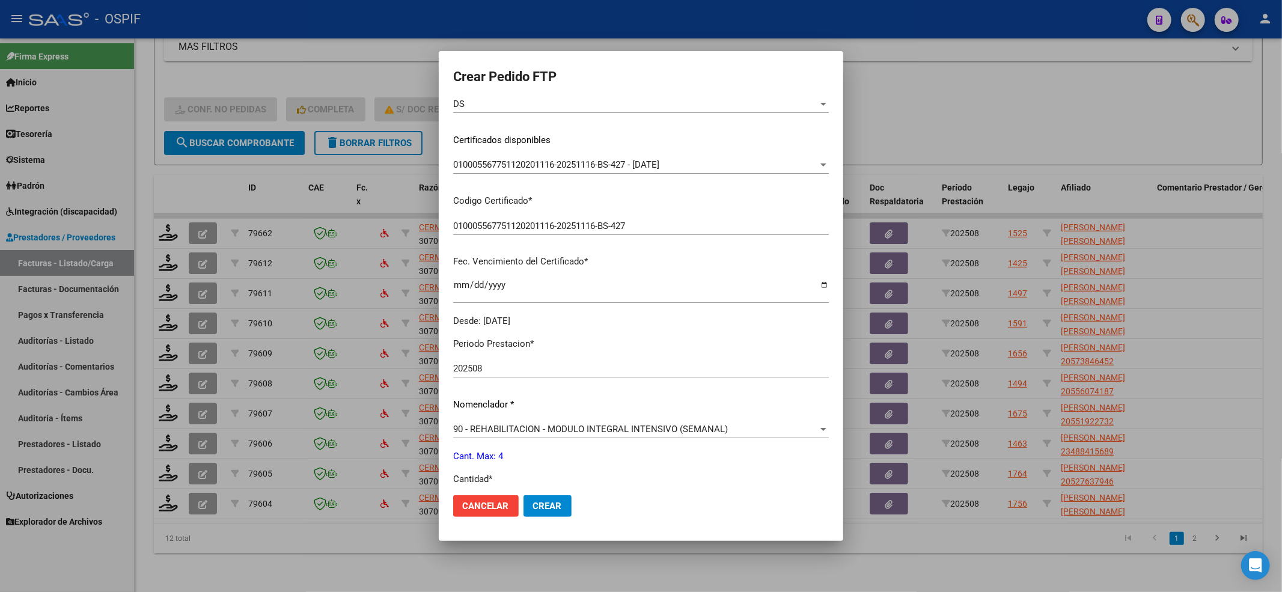
scroll to position [320, 0]
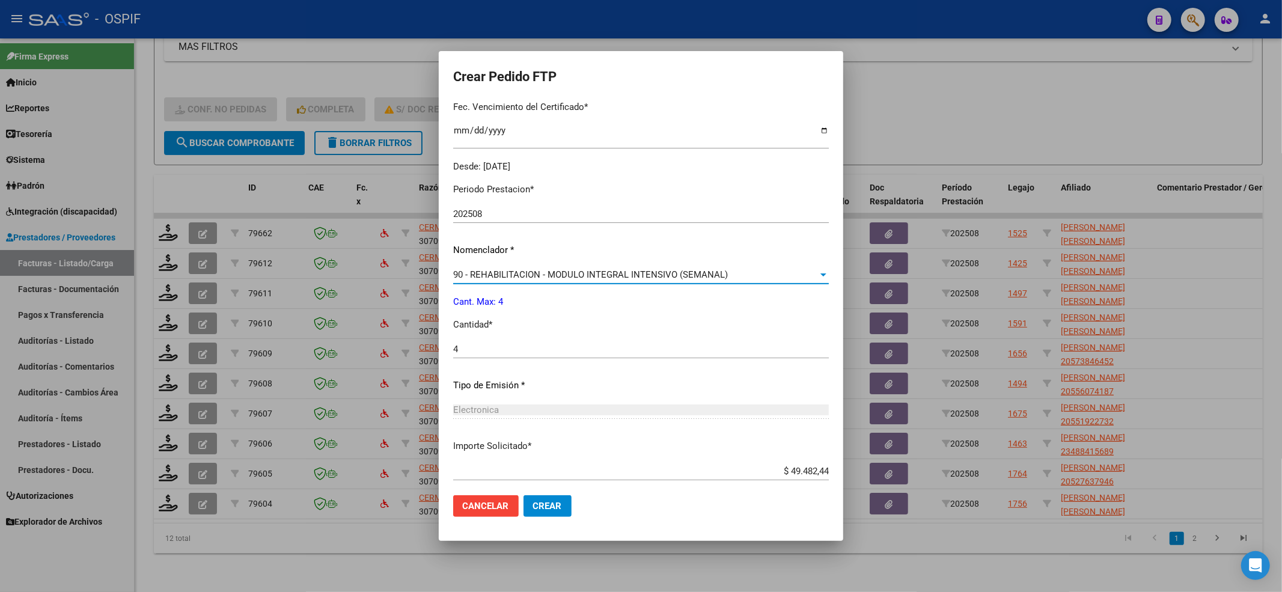
click at [513, 273] on span "90 - REHABILITACION - MODULO INTEGRAL INTENSIVO (SEMANAL)" at bounding box center [590, 274] width 275 height 11
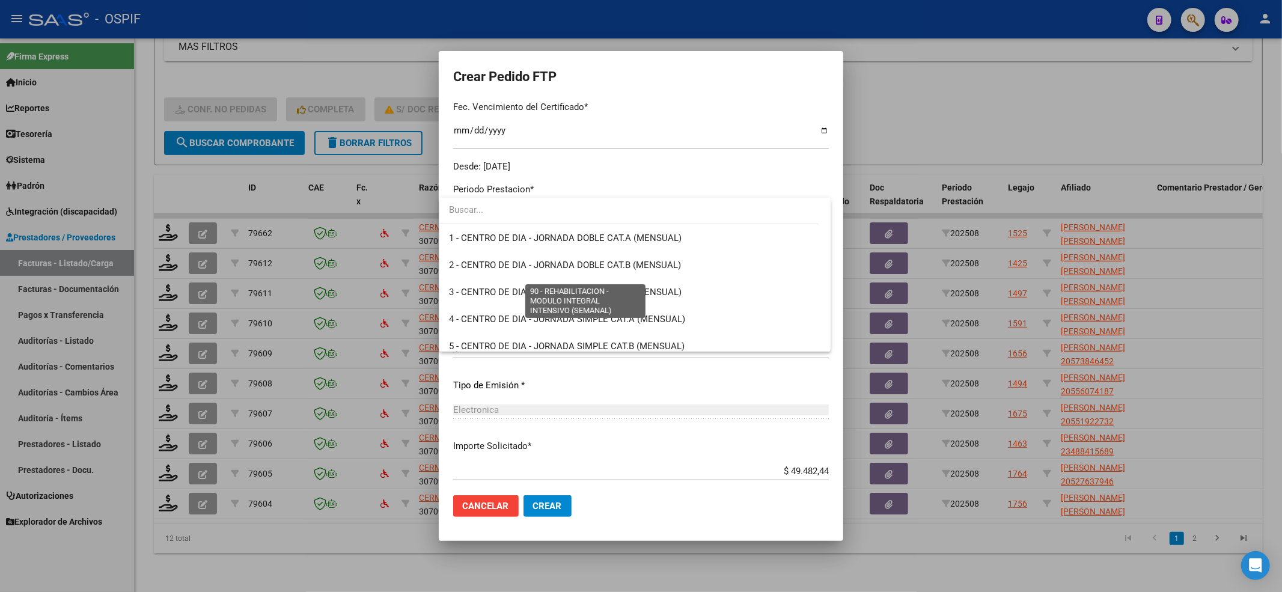
scroll to position [2370, 0]
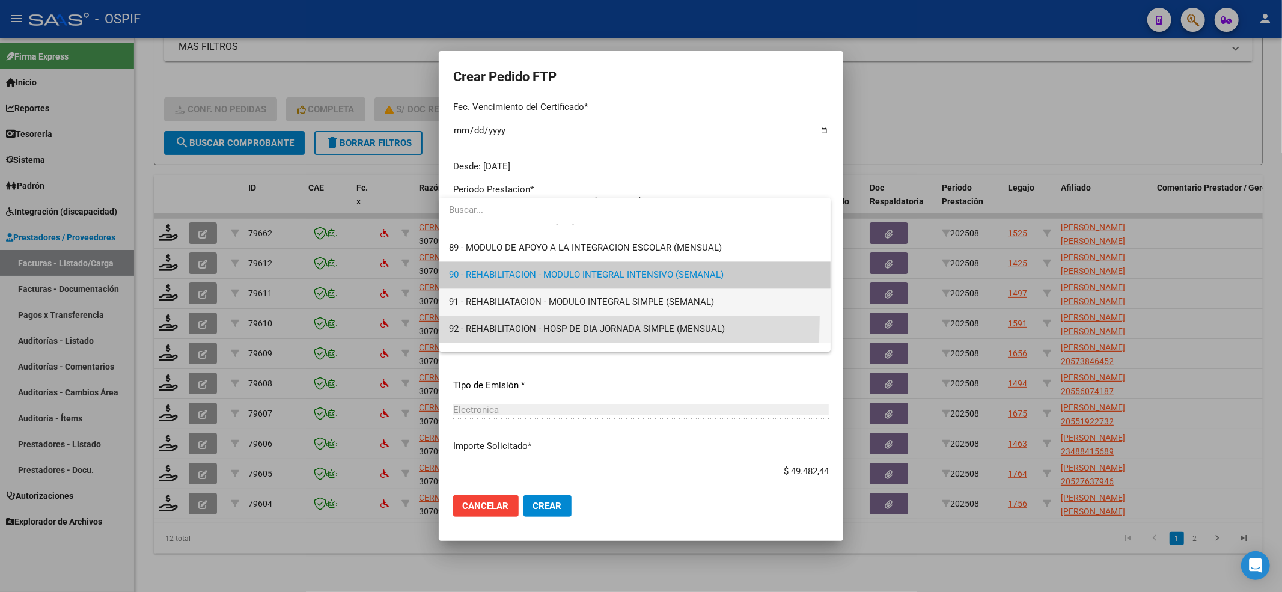
drag, startPoint x: 484, startPoint y: 315, endPoint x: 484, endPoint y: 308, distance: 7.8
click at [484, 308] on div "1 - CENTRO DE DIA - JORNADA DOBLE CAT.A (MENSUAL) 2 - CENTRO DE DIA - JORNADA D…" at bounding box center [634, 275] width 391 height 154
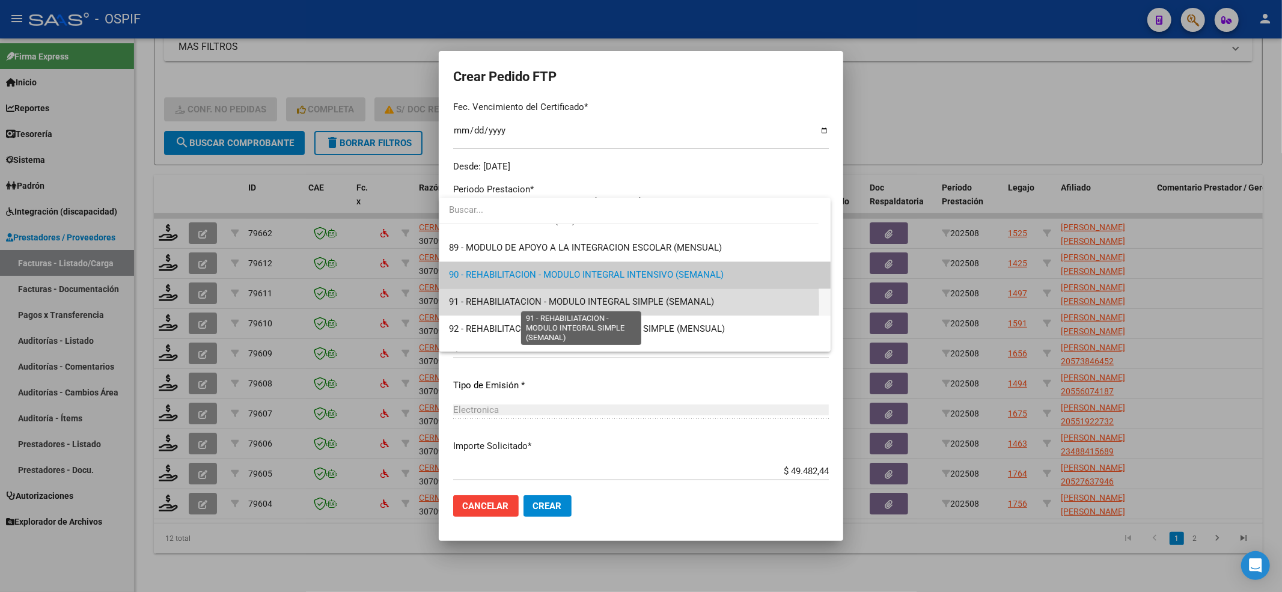
click at [484, 305] on span "91 - REHABILIATACION - MODULO INTEGRAL SIMPLE (SEMANAL)" at bounding box center [581, 301] width 265 height 11
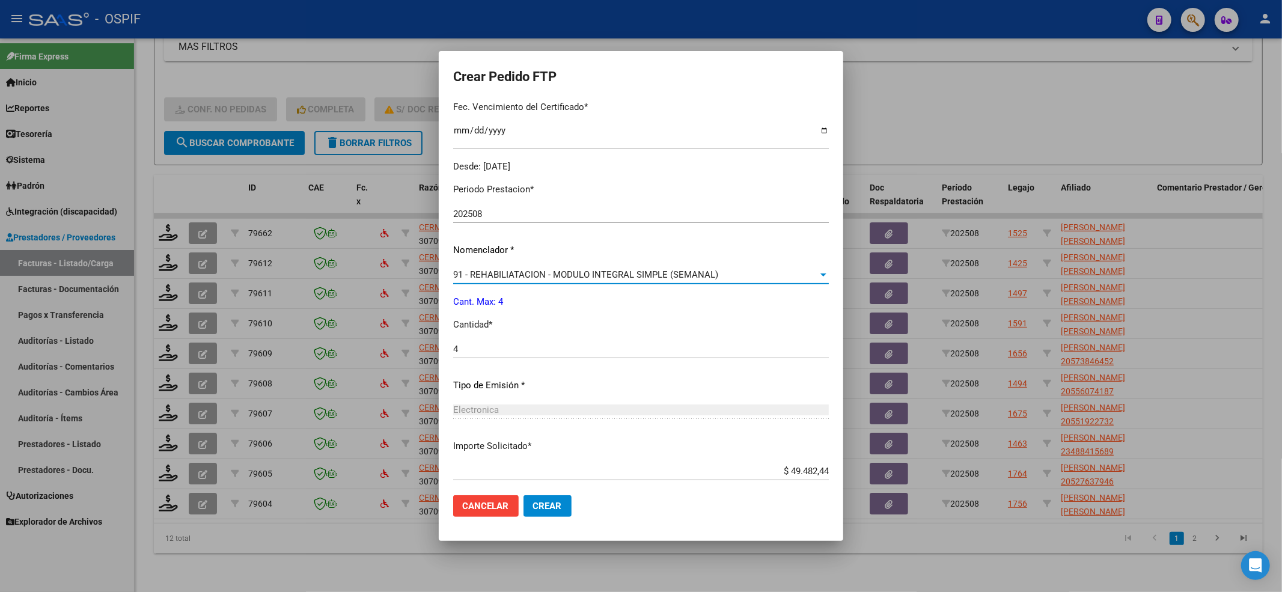
click at [544, 522] on mat-dialog-actions "Cancelar Crear" at bounding box center [641, 505] width 376 height 41
click at [541, 508] on span "Crear" at bounding box center [547, 506] width 29 height 11
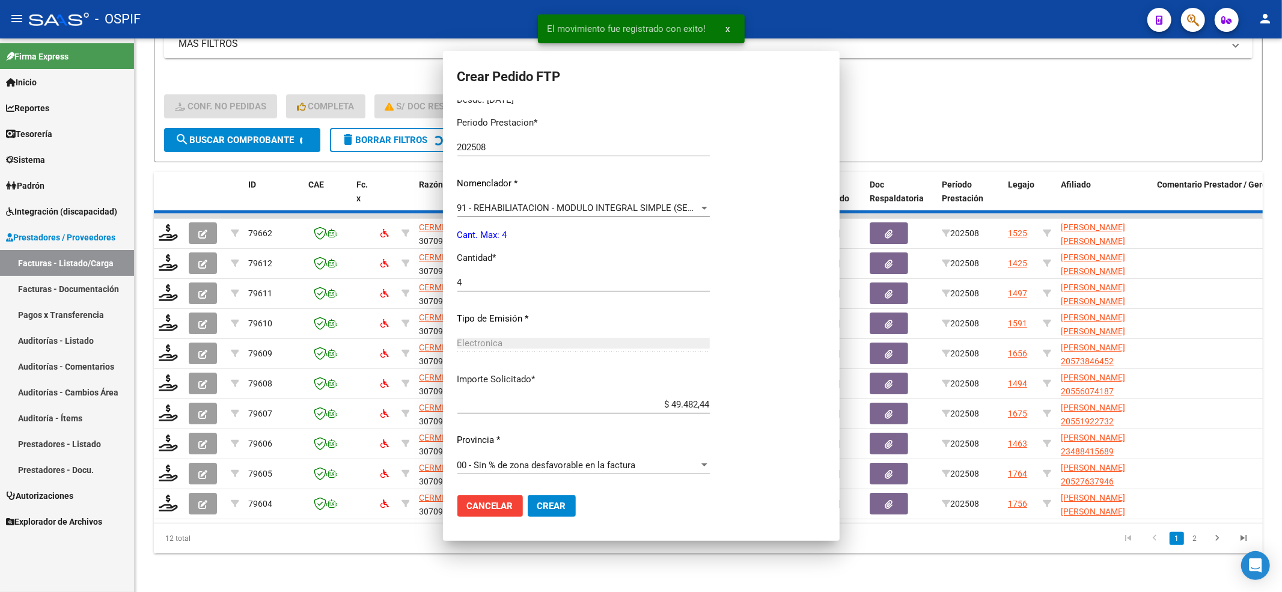
scroll to position [0, 0]
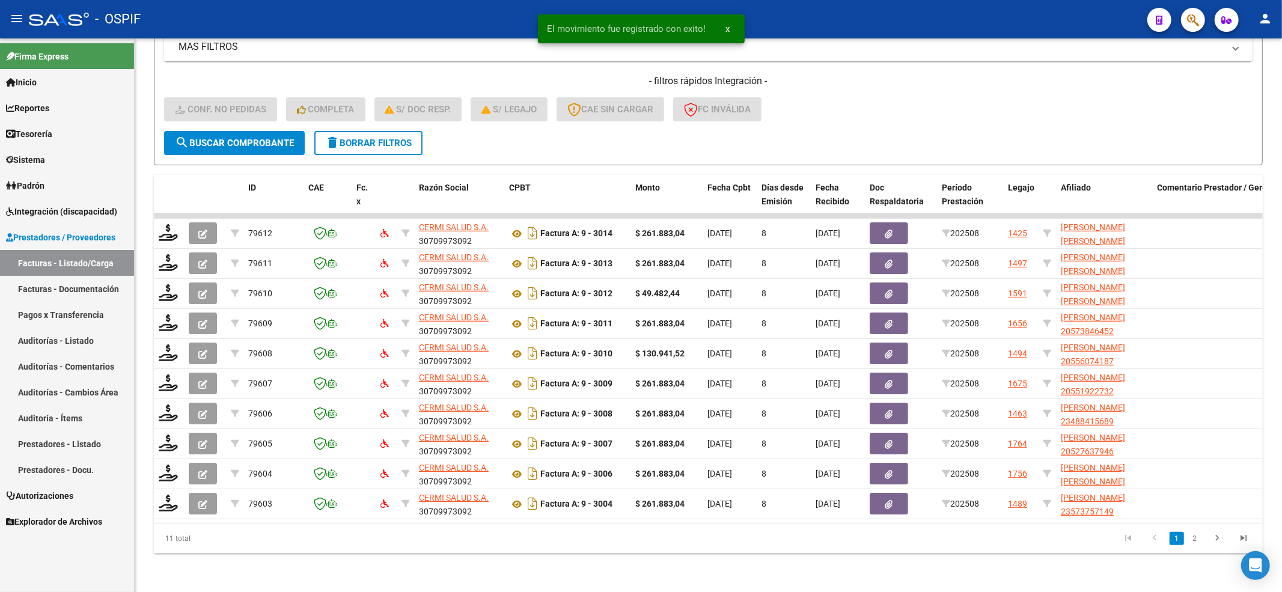
click at [55, 215] on span "Integración (discapacidad)" at bounding box center [61, 211] width 111 height 13
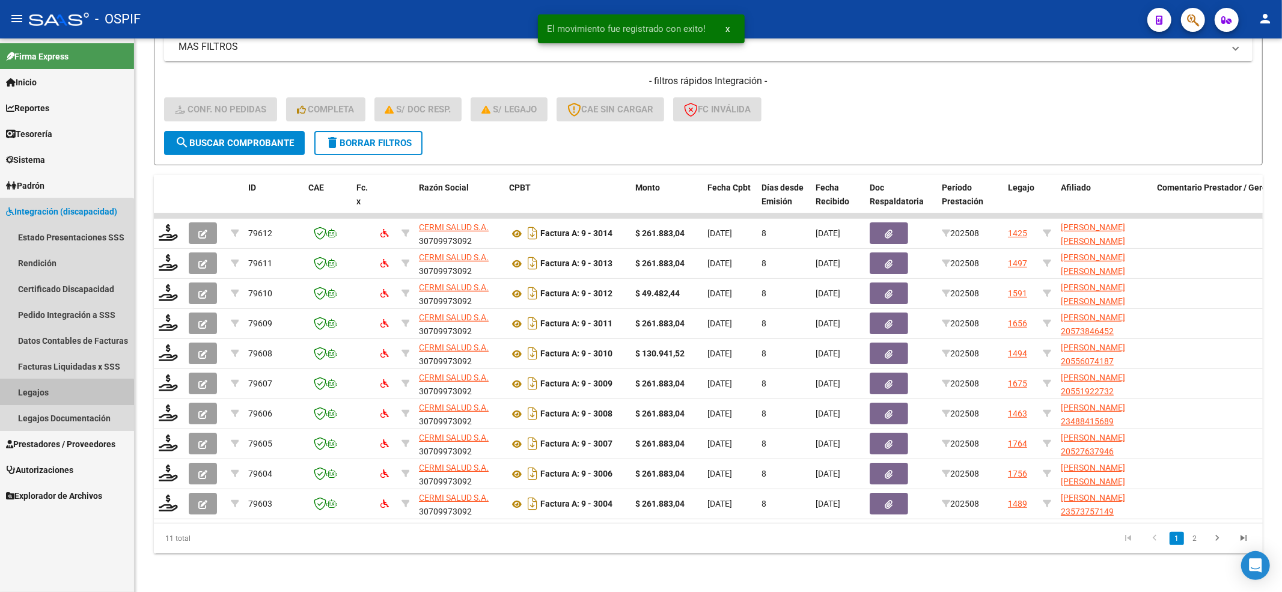
click at [46, 394] on link "Legajos" at bounding box center [67, 392] width 134 height 26
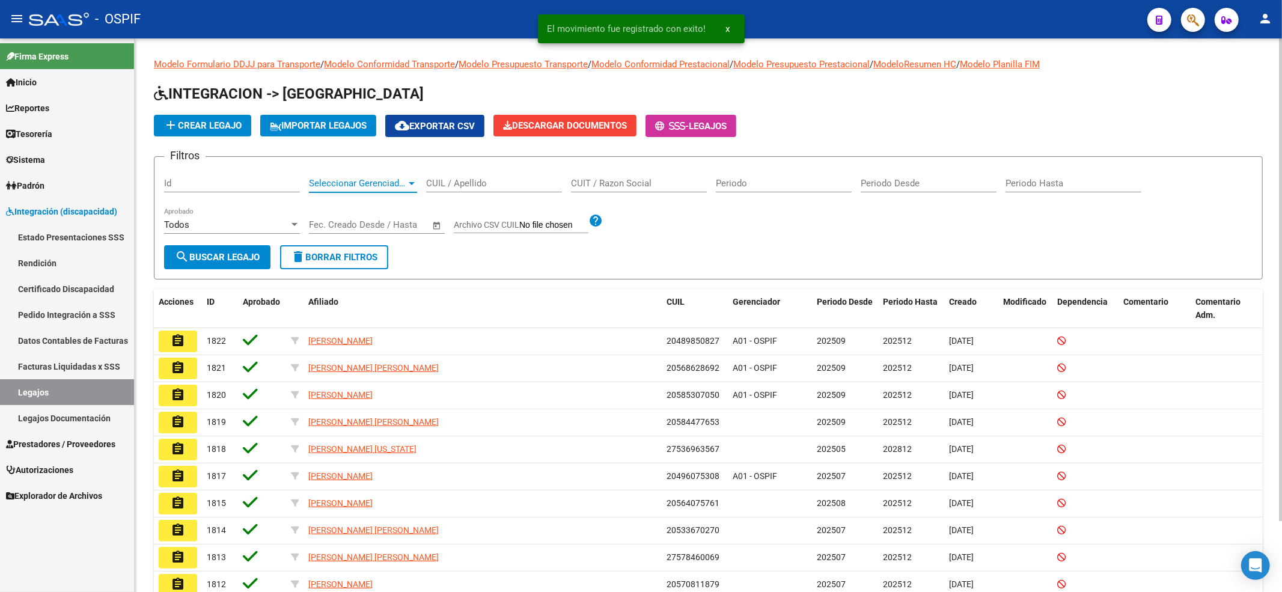
click at [354, 186] on span "Seleccionar Gerenciador" at bounding box center [357, 183] width 97 height 11
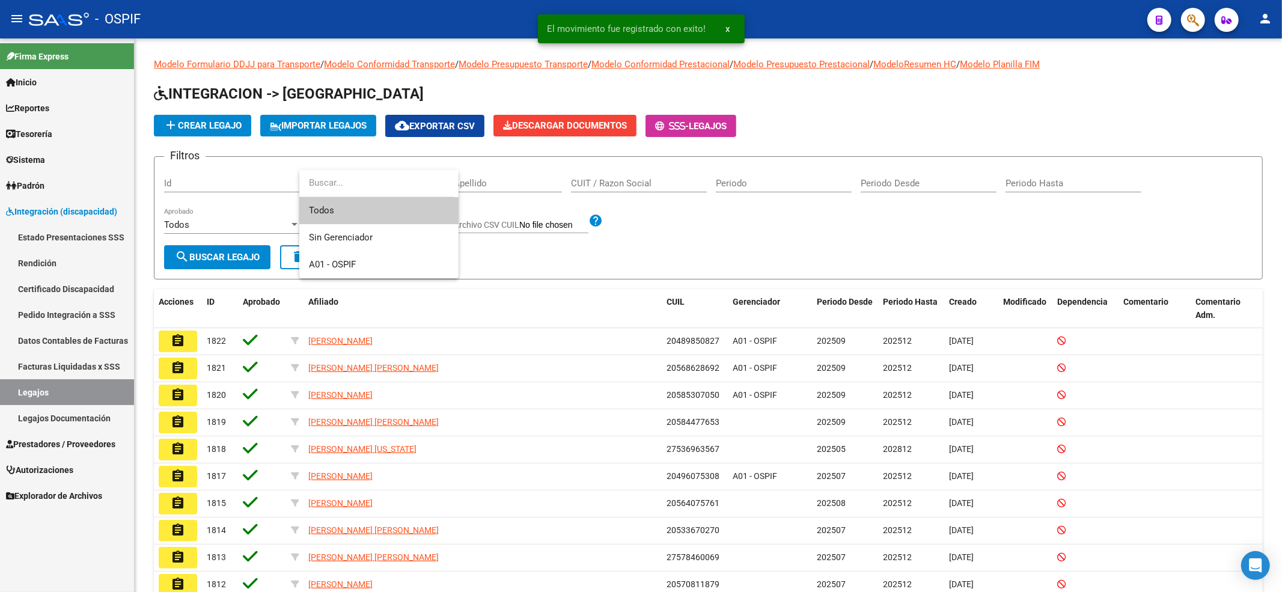
click at [481, 187] on div at bounding box center [641, 296] width 1282 height 592
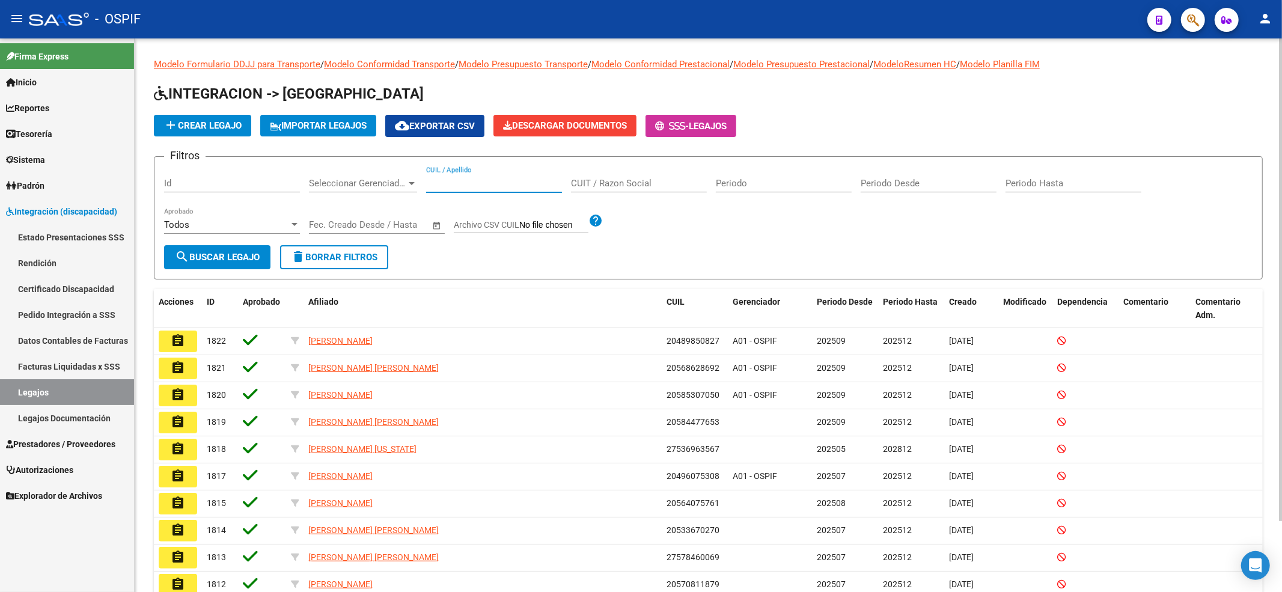
click at [481, 188] on input "CUIL / Apellido" at bounding box center [494, 183] width 136 height 11
paste input "27556775112"
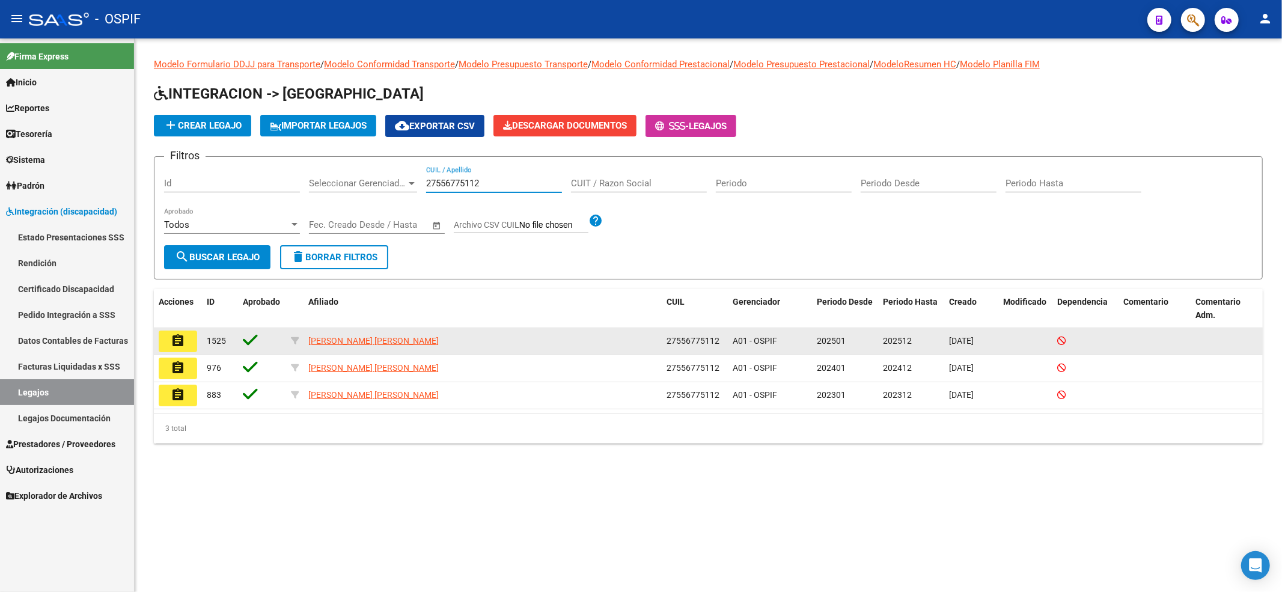
type input "27556775112"
drag, startPoint x: 199, startPoint y: 344, endPoint x: 150, endPoint y: 348, distance: 49.4
click at [197, 345] on datatable-body-cell "assignment" at bounding box center [178, 341] width 48 height 26
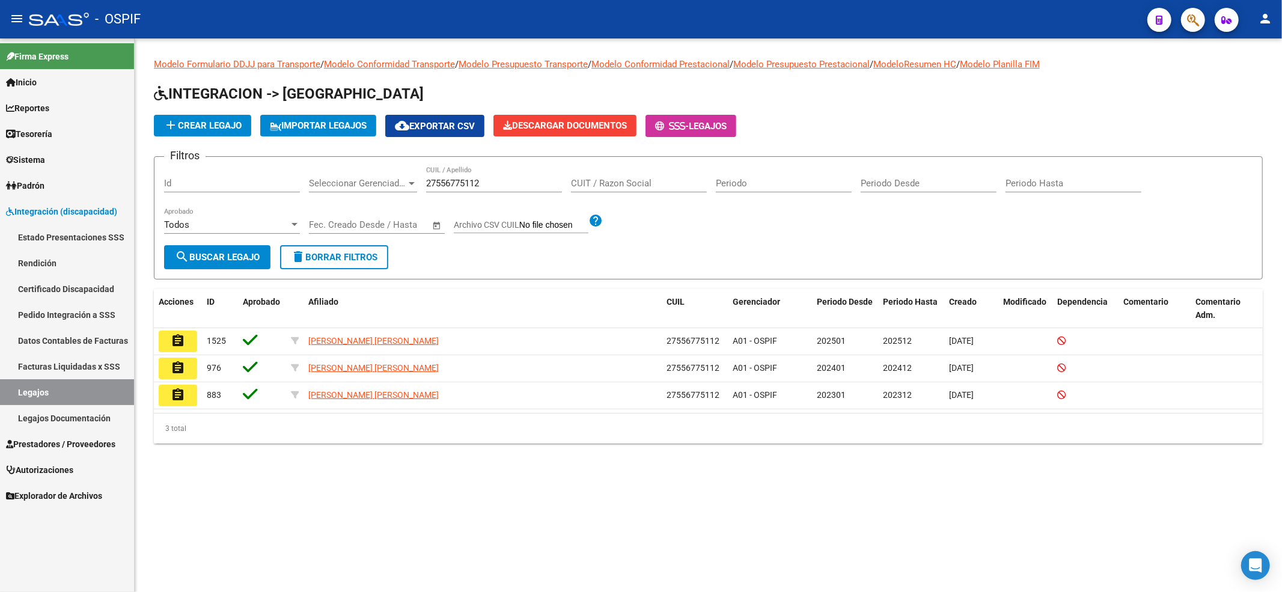
click at [150, 348] on div "Modelo Formulario DDJJ para Transporte / Modelo Conformidad Transporte / Modelo…" at bounding box center [708, 259] width 1147 height 443
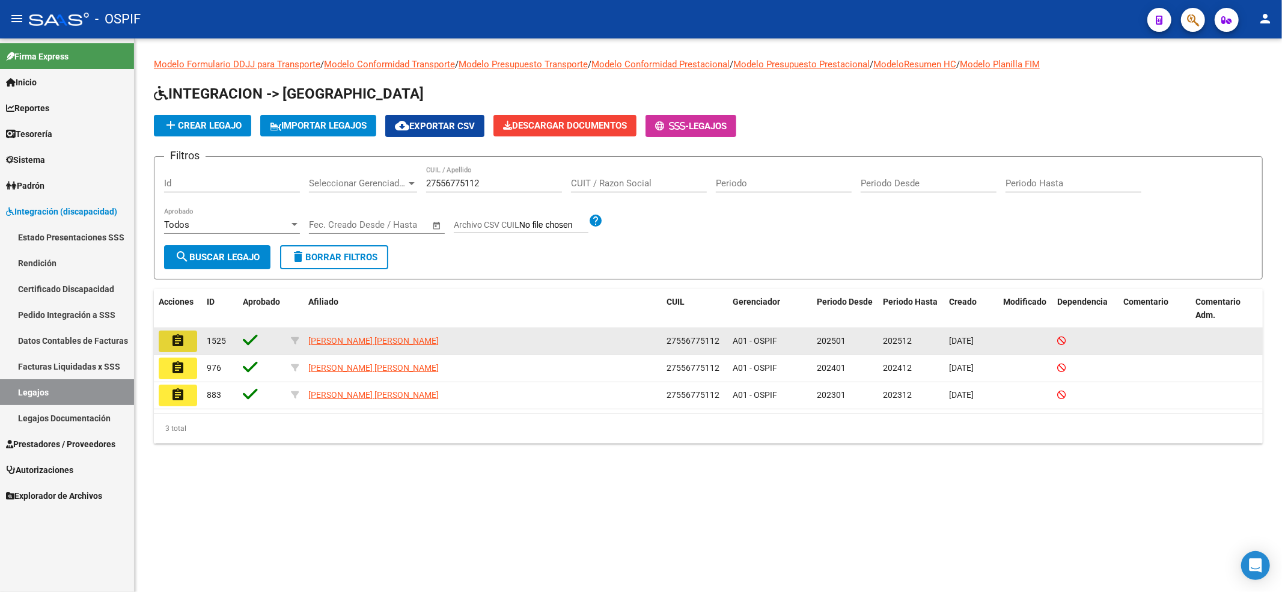
click at [167, 344] on button "assignment" at bounding box center [178, 341] width 38 height 22
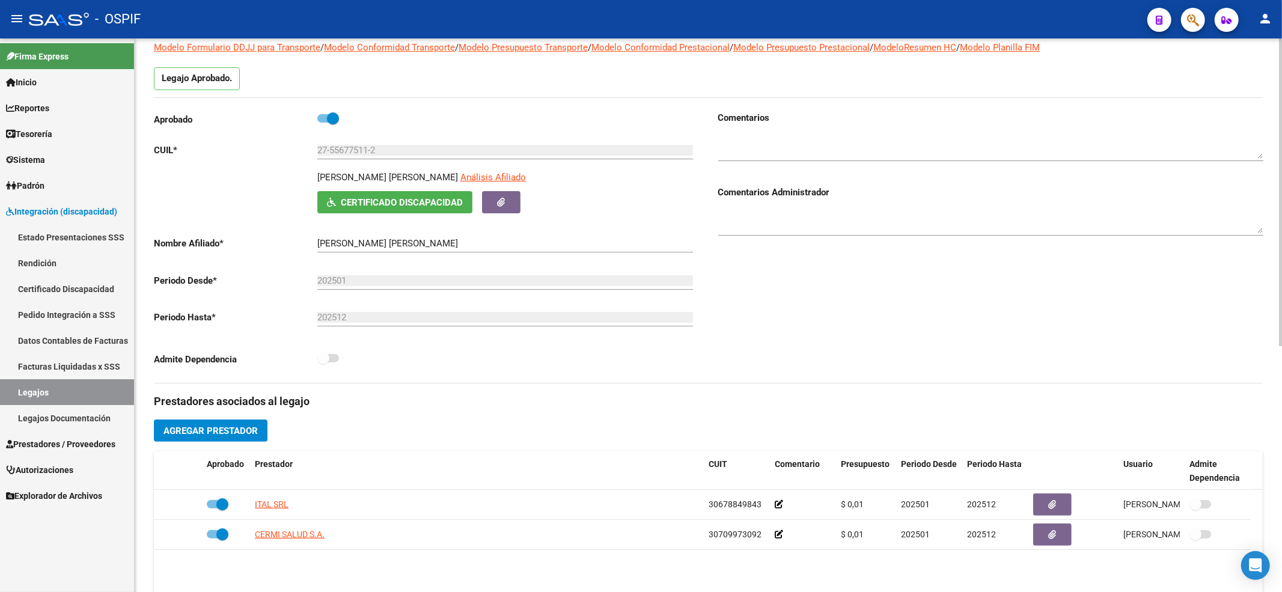
scroll to position [160, 0]
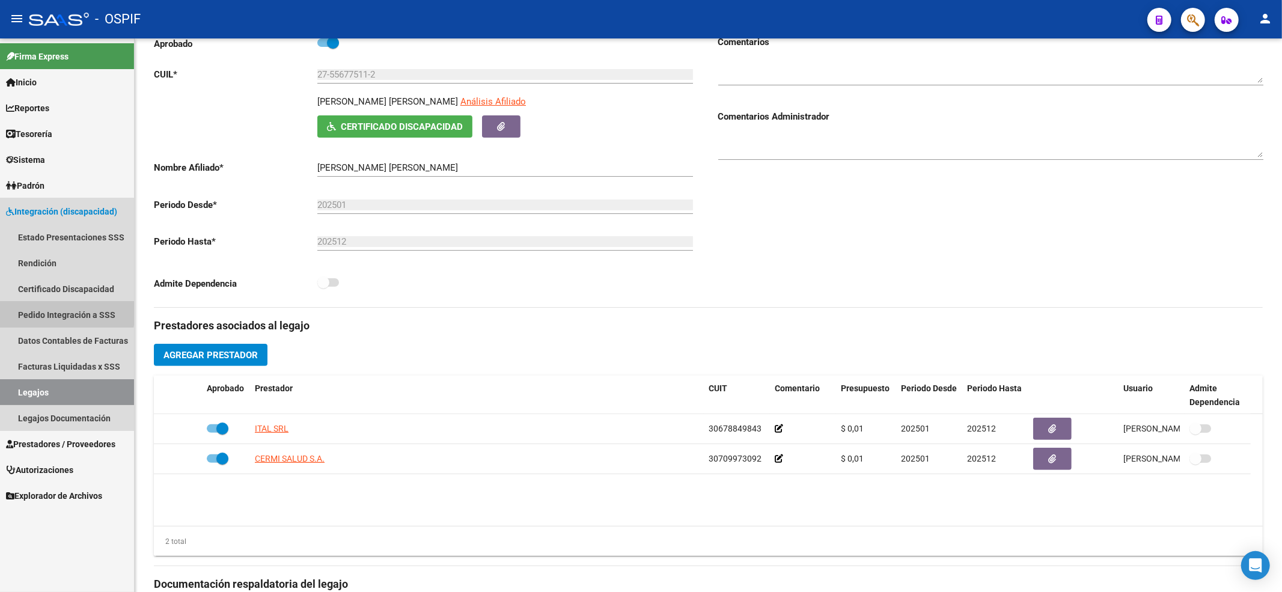
click at [47, 314] on link "Pedido Integración a SSS" at bounding box center [67, 315] width 134 height 26
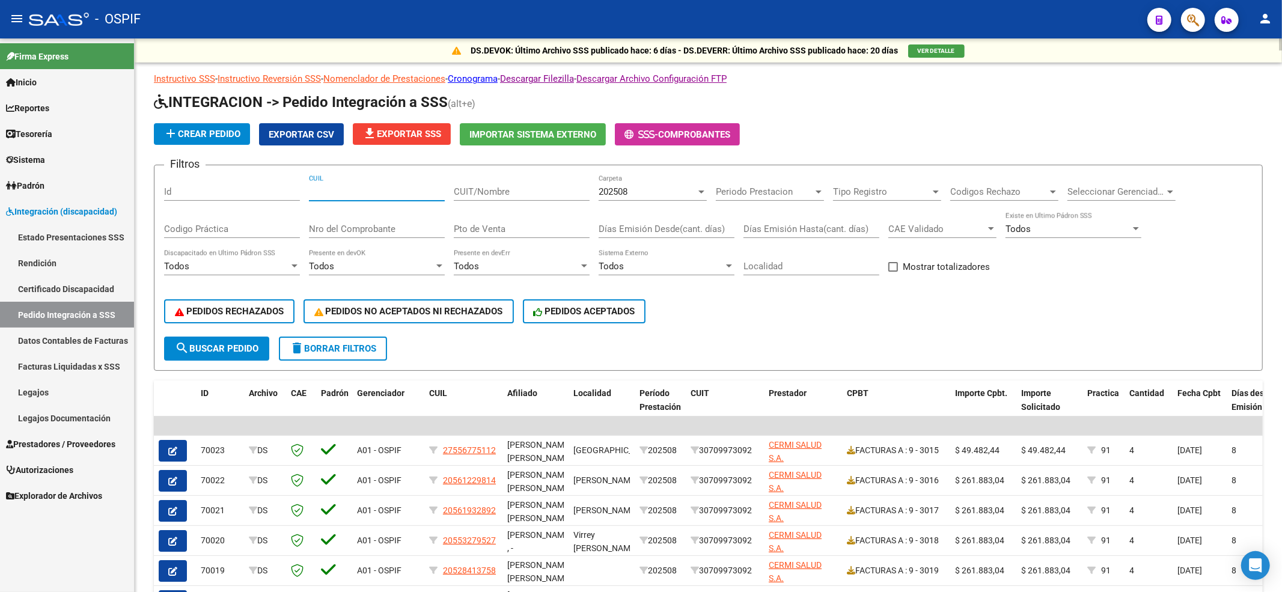
click at [362, 192] on input "CUIL" at bounding box center [377, 191] width 136 height 11
paste input "27556775112"
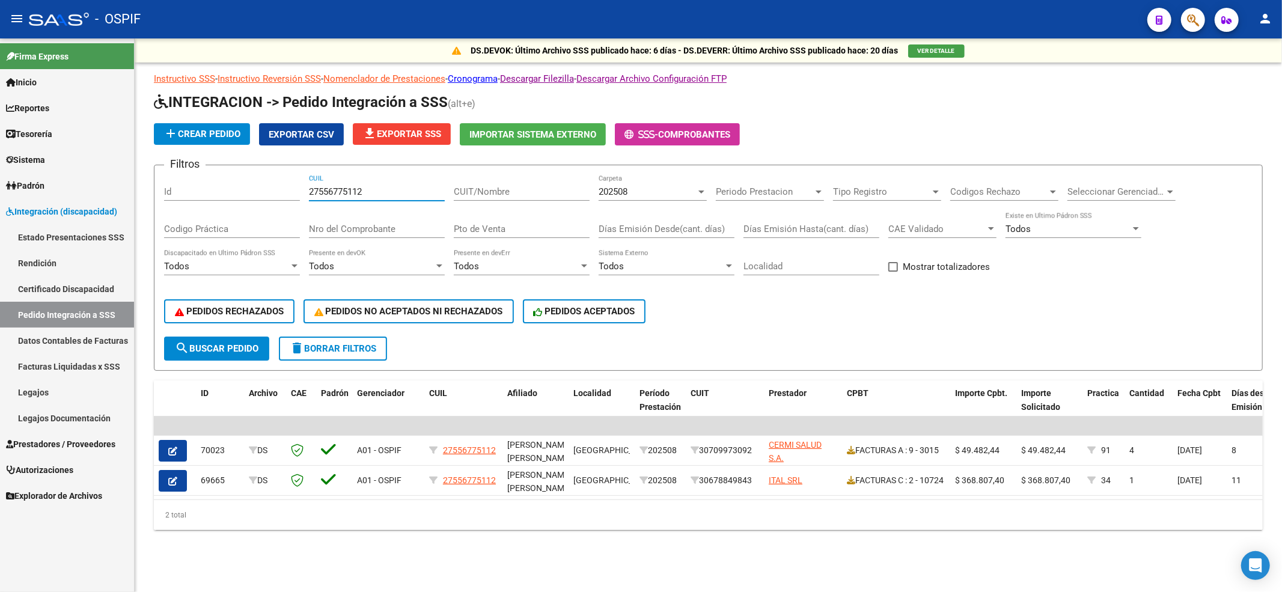
type input "27556775112"
click at [82, 435] on link "Prestadores / Proveedores" at bounding box center [67, 444] width 134 height 26
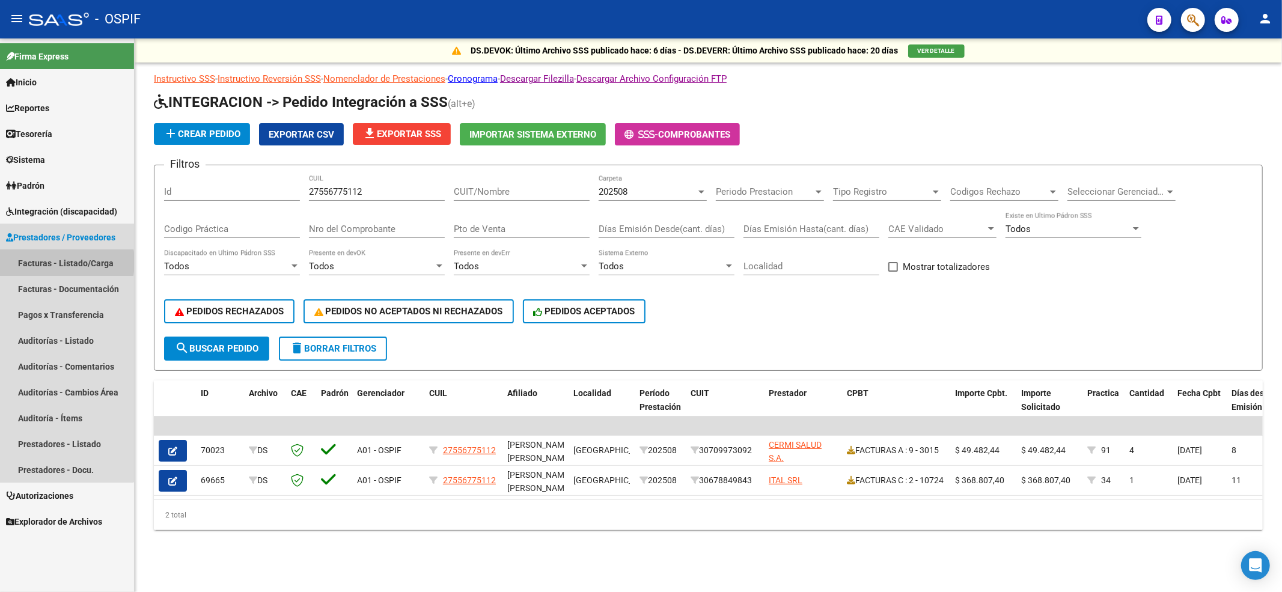
click at [47, 262] on link "Facturas - Listado/Carga" at bounding box center [67, 263] width 134 height 26
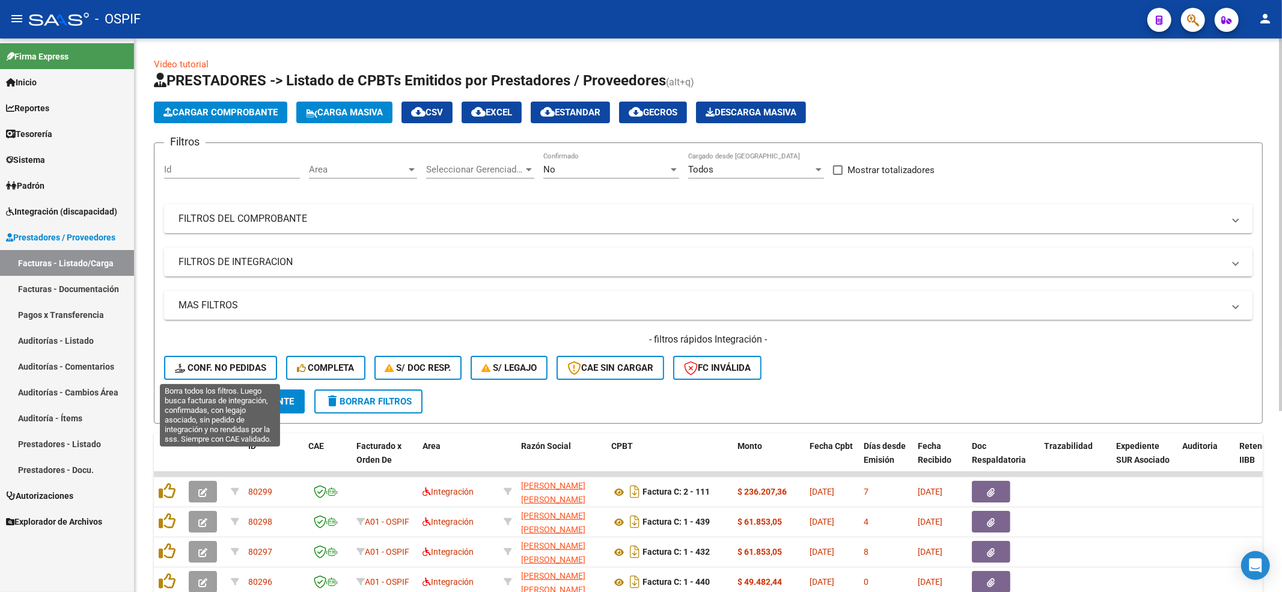
click at [225, 367] on span "Conf. no pedidas" at bounding box center [220, 367] width 91 height 11
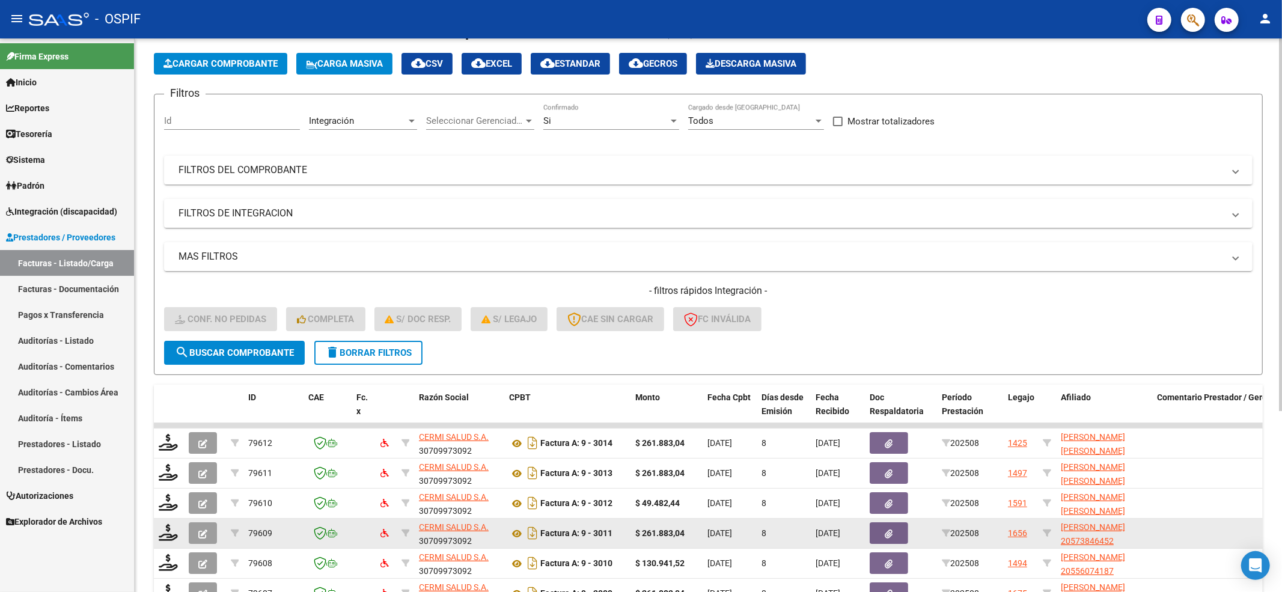
scroll to position [269, 0]
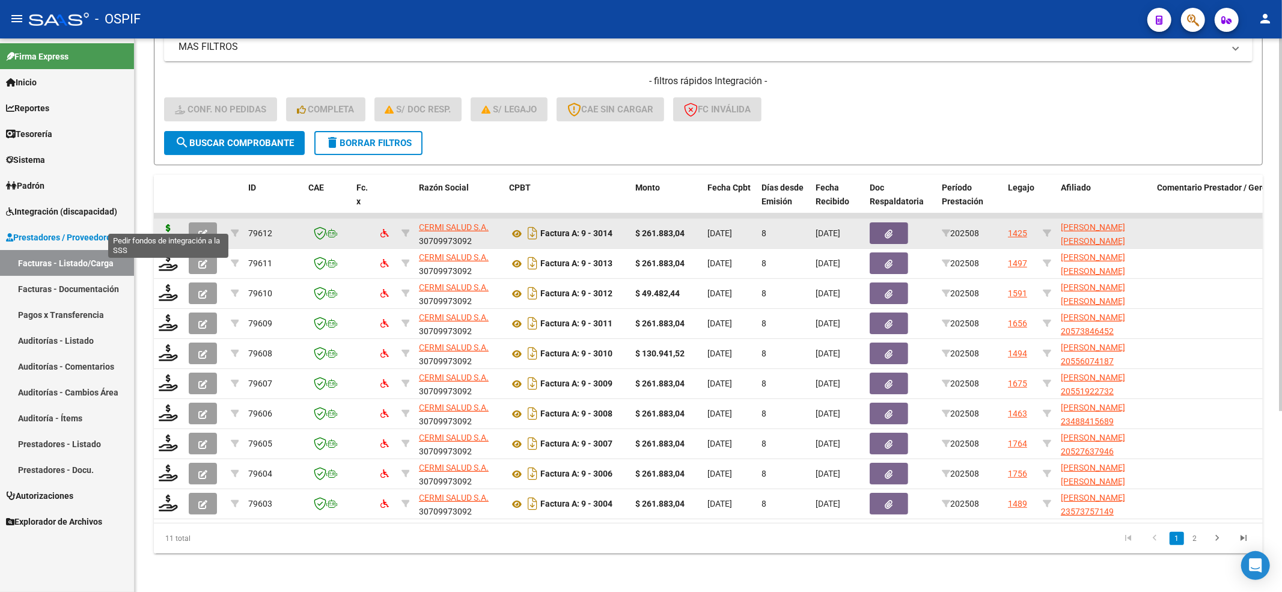
click at [169, 225] on icon at bounding box center [168, 232] width 19 height 17
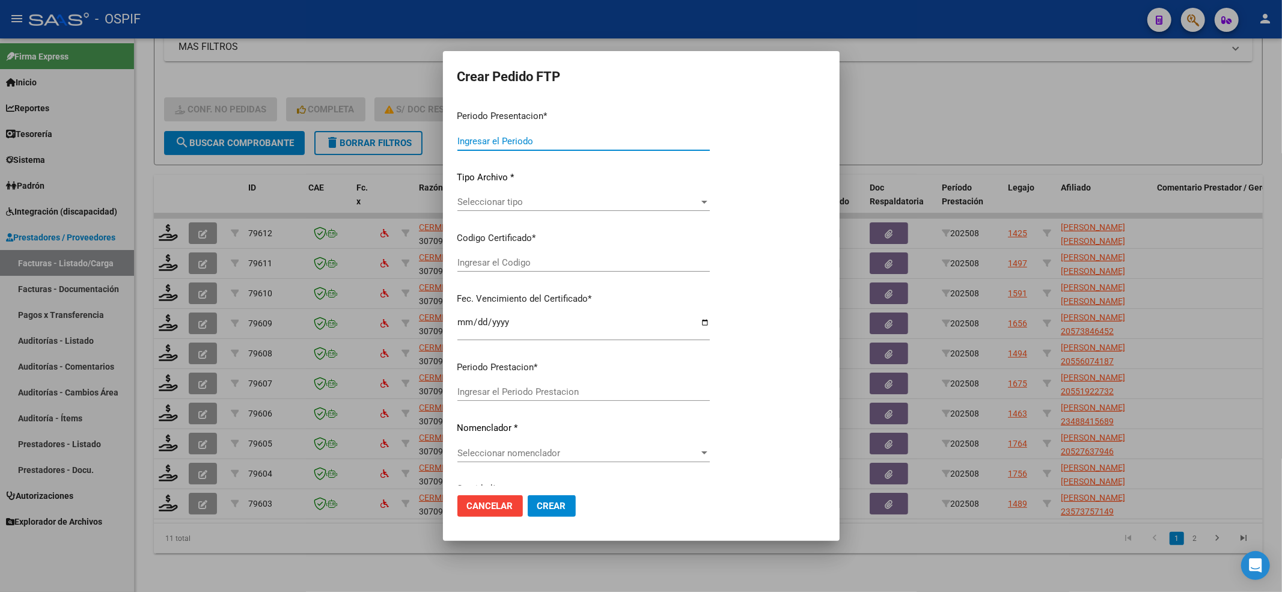
type input "202508"
type input "$ 261.883,04"
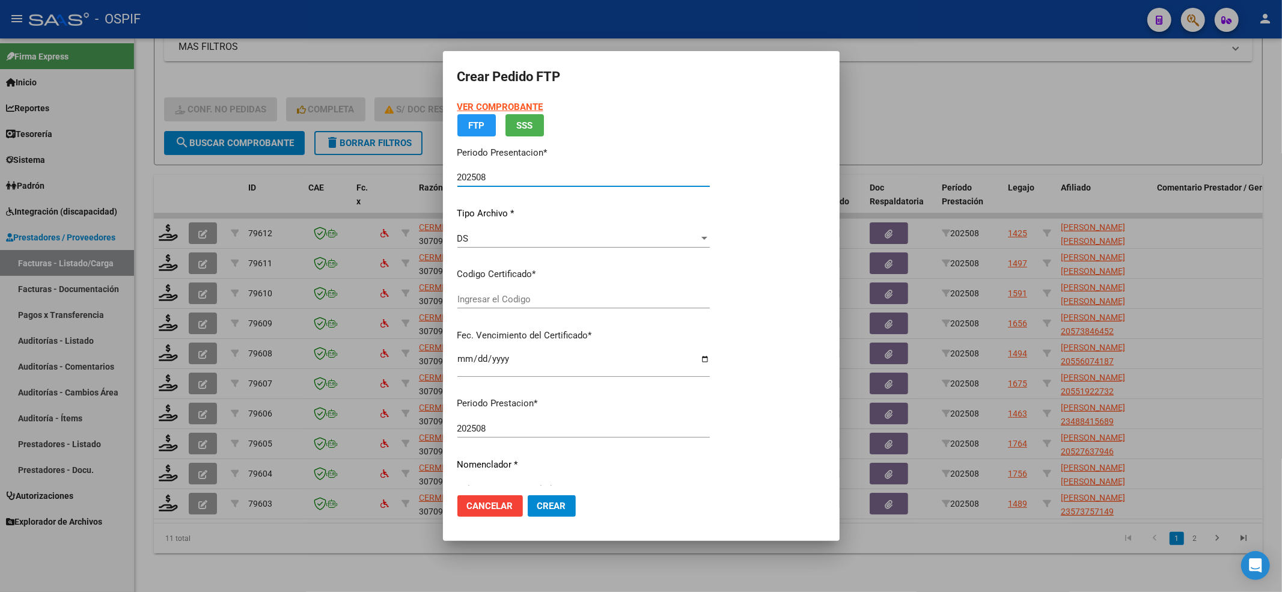
type input "02-00049884968-20220608-20270608-BS-427"
type input "2027-06-08"
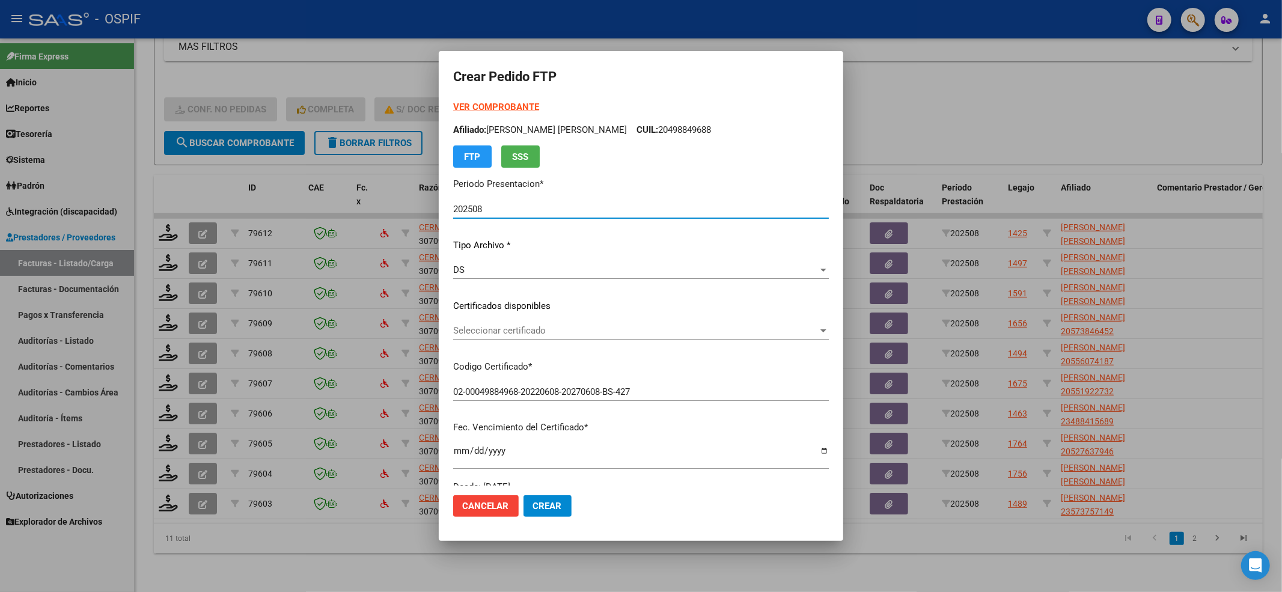
click at [486, 322] on div "Seleccionar certificado Seleccionar certificado" at bounding box center [641, 330] width 376 height 18
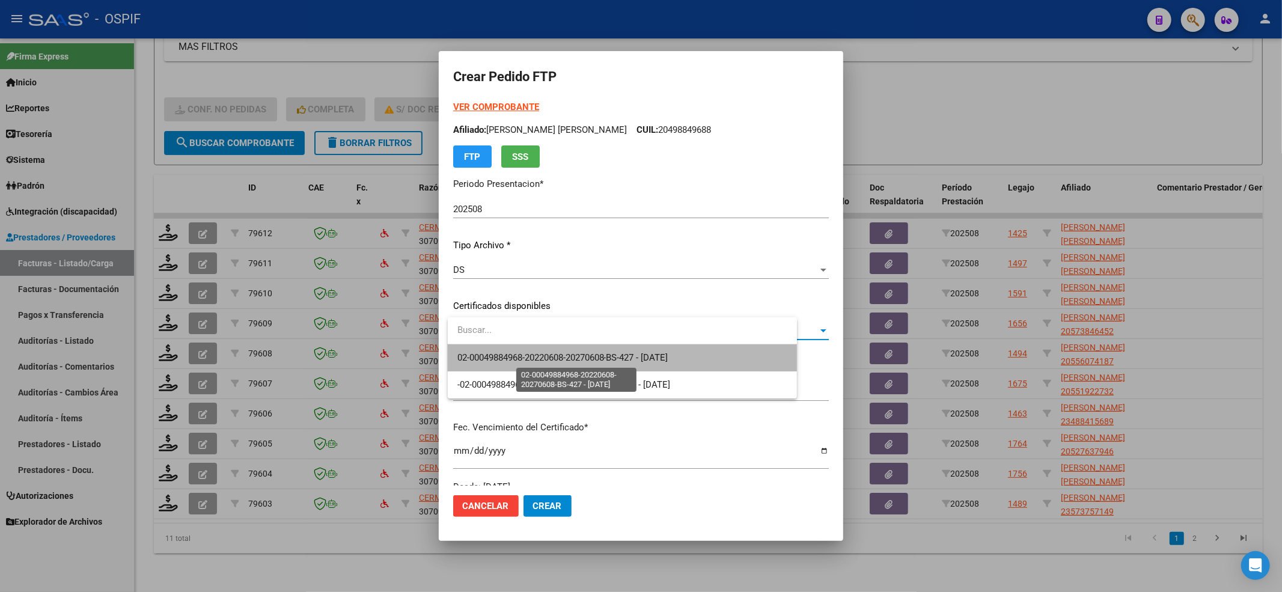
click at [472, 357] on span "02-00049884968-20220608-20270608-BS-427 - 2027-06-08" at bounding box center [562, 357] width 211 height 11
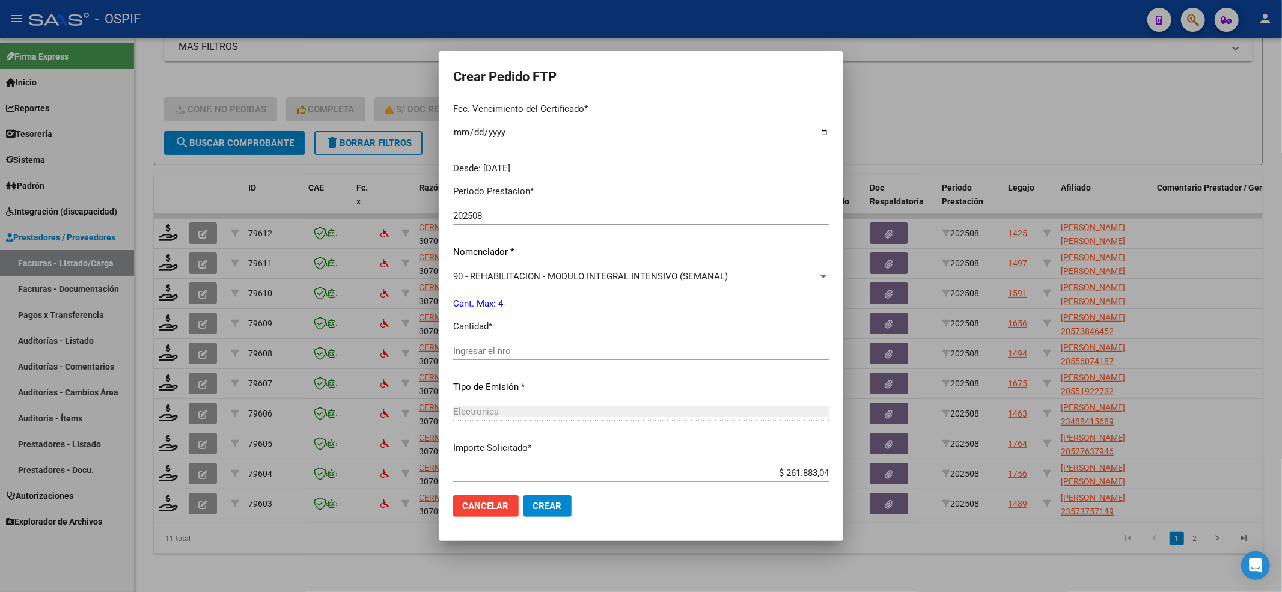
scroll to position [320, 0]
click at [483, 344] on input "Ingresar el nro" at bounding box center [641, 349] width 376 height 11
type input "4"
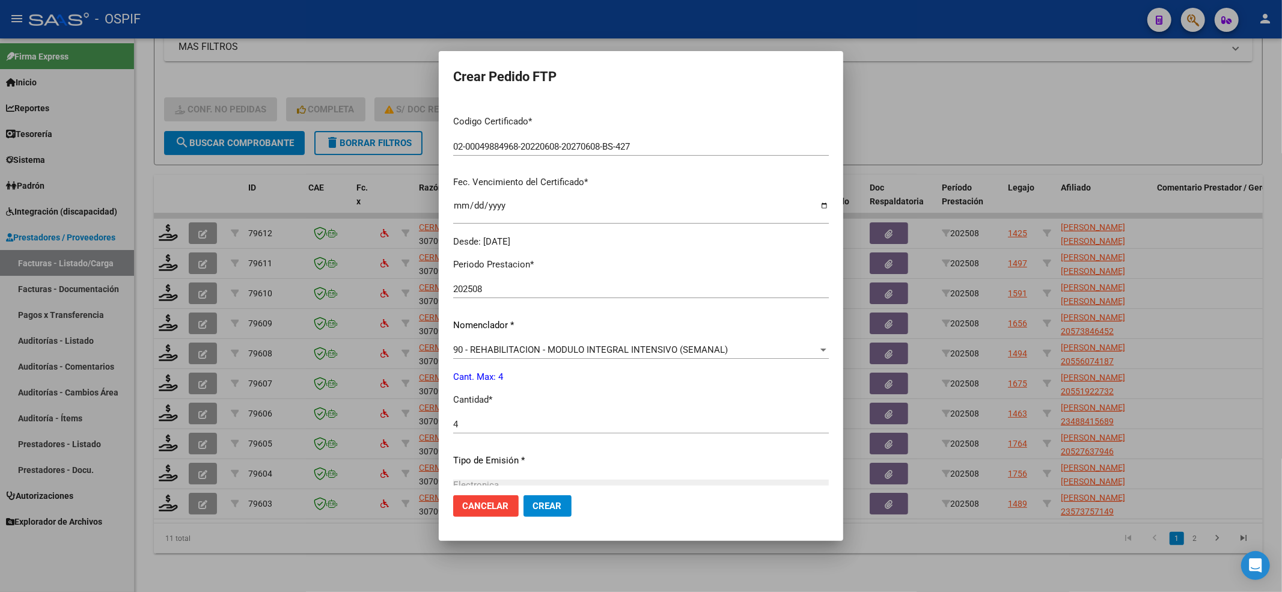
scroll to position [240, 0]
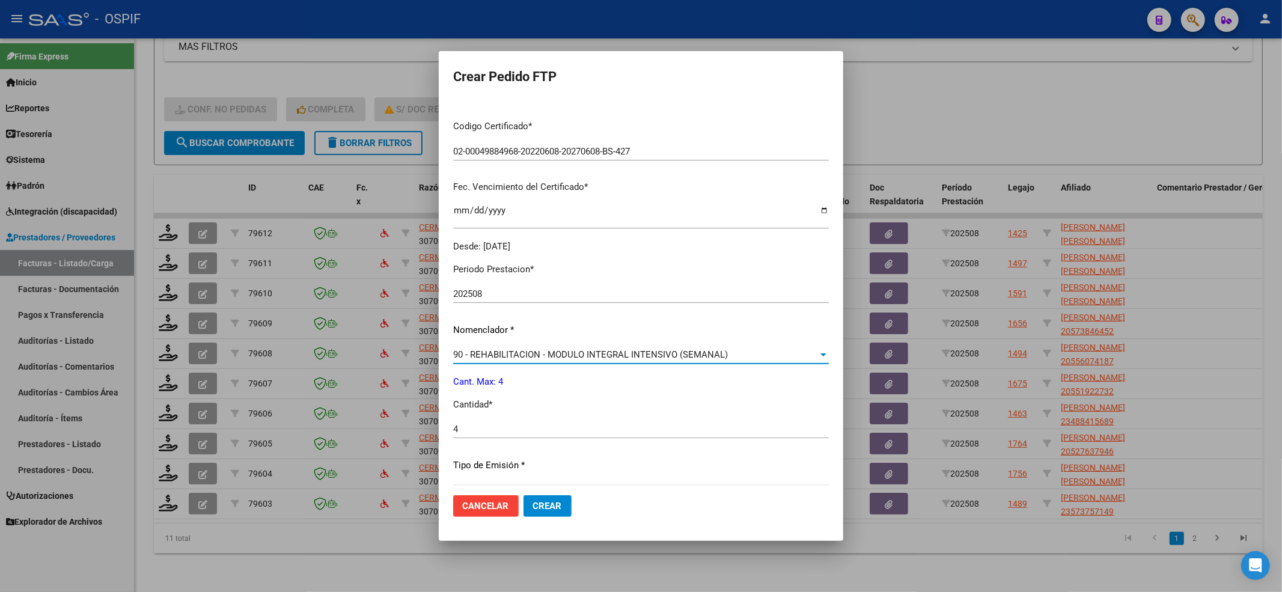
click at [462, 352] on span "90 - REHABILITACION - MODULO INTEGRAL INTENSIVO (SEMANAL)" at bounding box center [590, 354] width 275 height 11
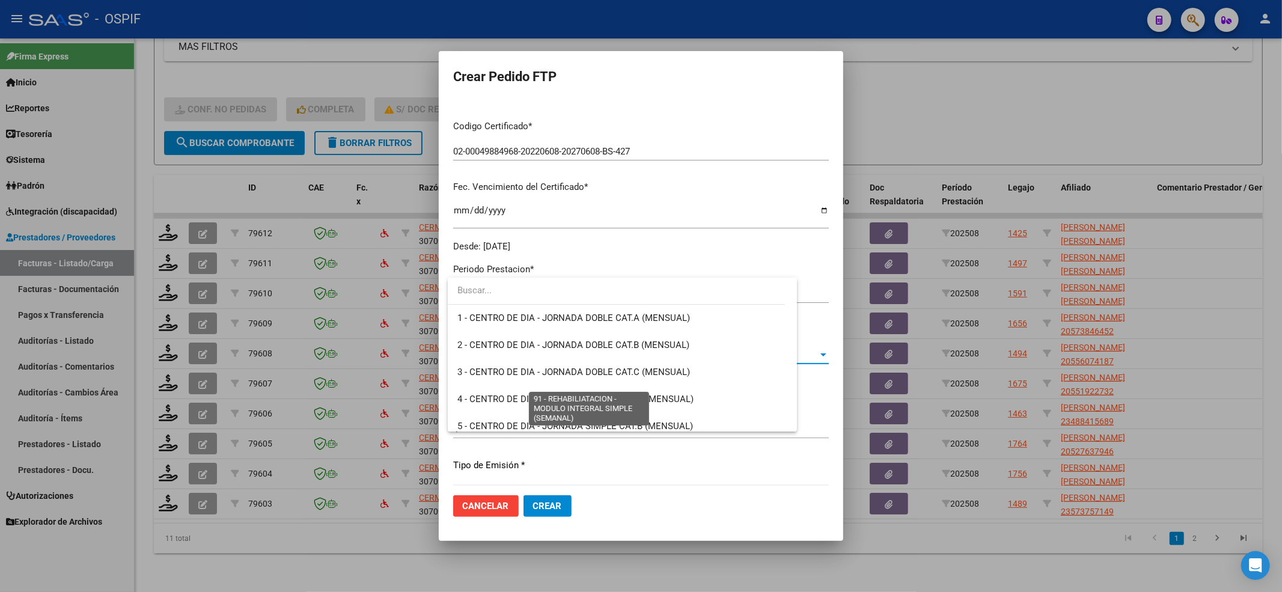
scroll to position [2370, 0]
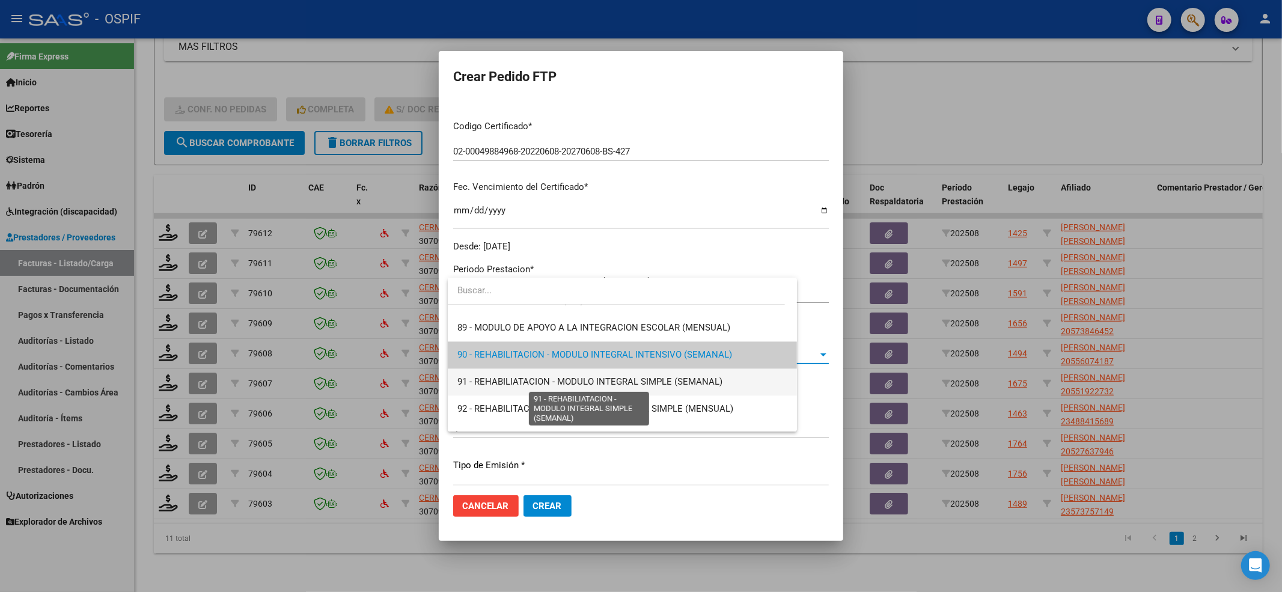
drag, startPoint x: 486, startPoint y: 376, endPoint x: 501, endPoint y: 380, distance: 15.8
click at [488, 376] on span "91 - REHABILIATACION - MODULO INTEGRAL SIMPLE (SEMANAL)" at bounding box center [589, 381] width 265 height 11
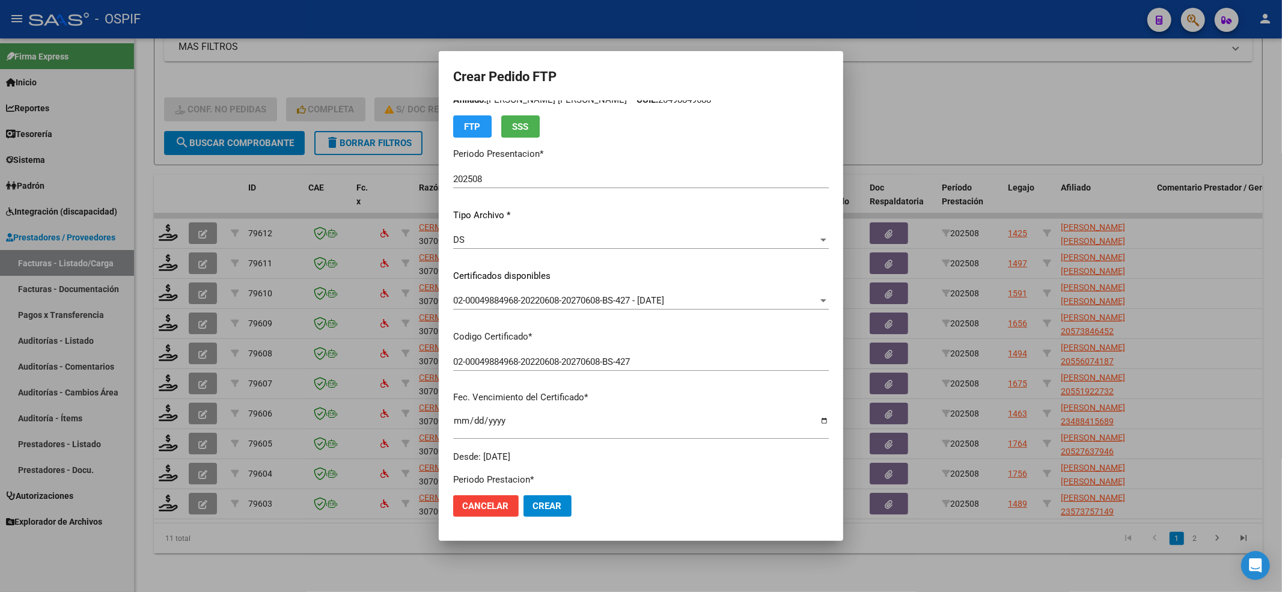
scroll to position [0, 0]
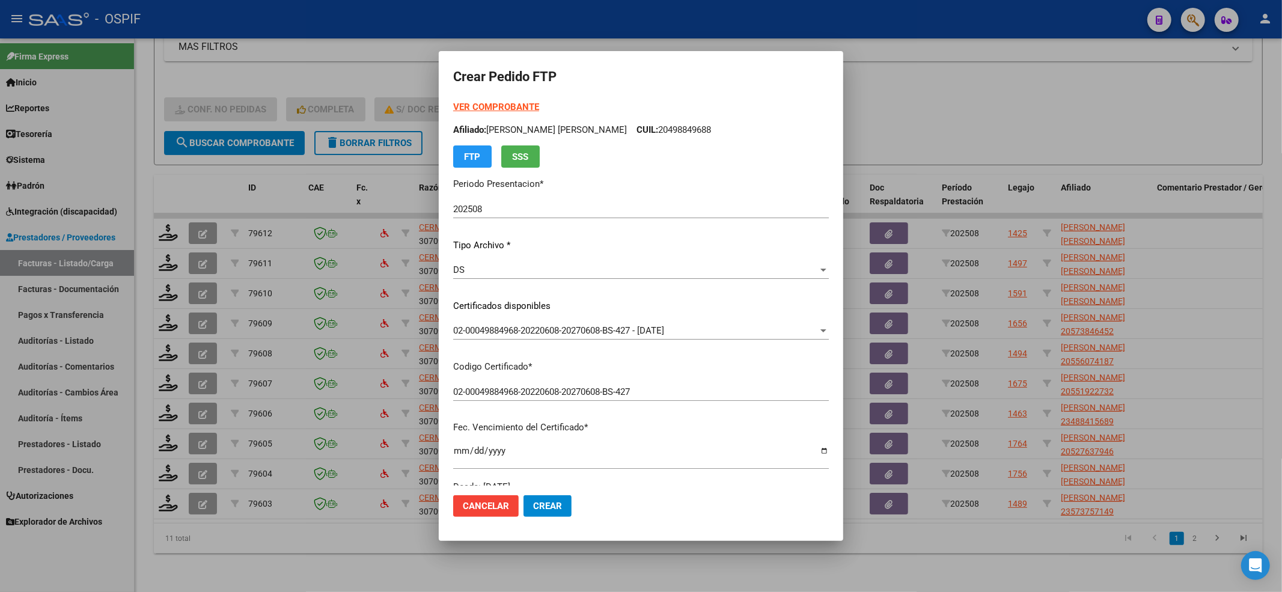
drag, startPoint x: 686, startPoint y: 127, endPoint x: 614, endPoint y: 126, distance: 71.5
click at [614, 126] on p "Afiliado: MEDINA ALAN TAIEL CUIL: 20498849688" at bounding box center [641, 130] width 376 height 14
copy p "20498849688"
click at [541, 504] on span "Crear" at bounding box center [547, 506] width 29 height 11
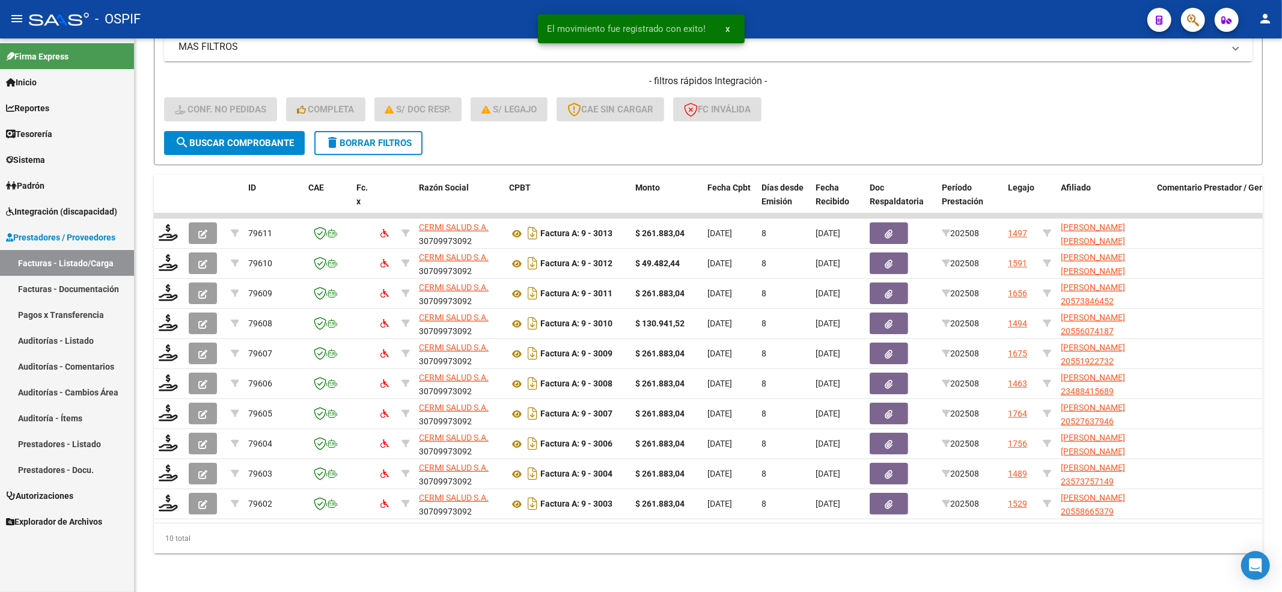
click at [44, 214] on span "Integración (discapacidad)" at bounding box center [61, 211] width 111 height 13
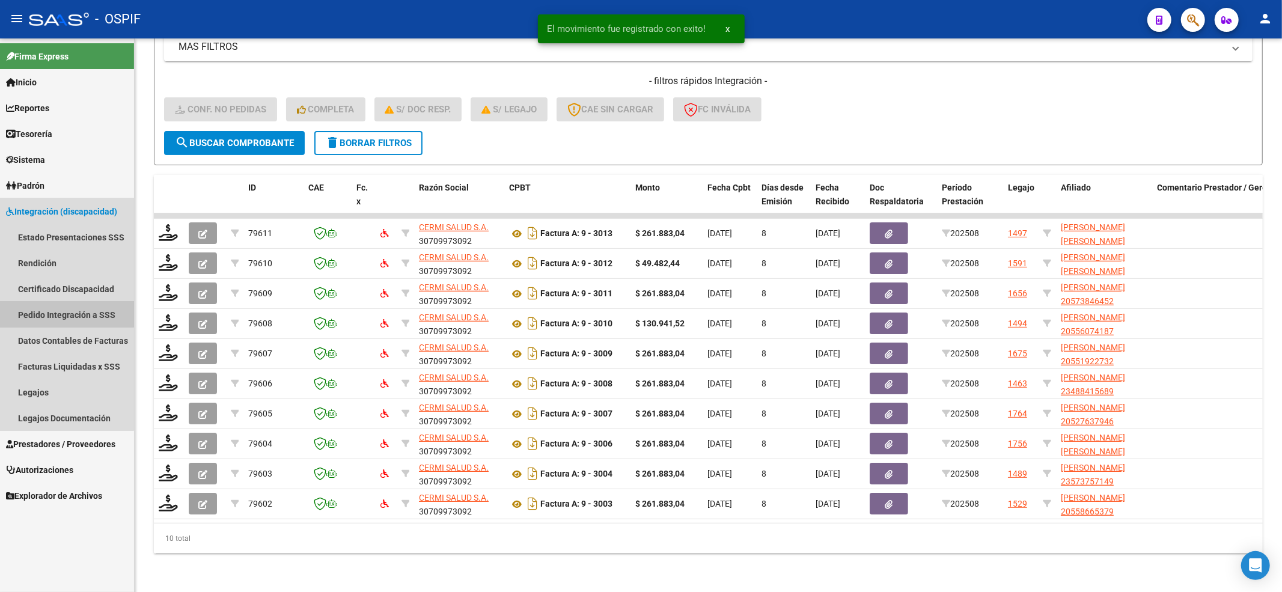
click at [63, 311] on link "Pedido Integración a SSS" at bounding box center [67, 315] width 134 height 26
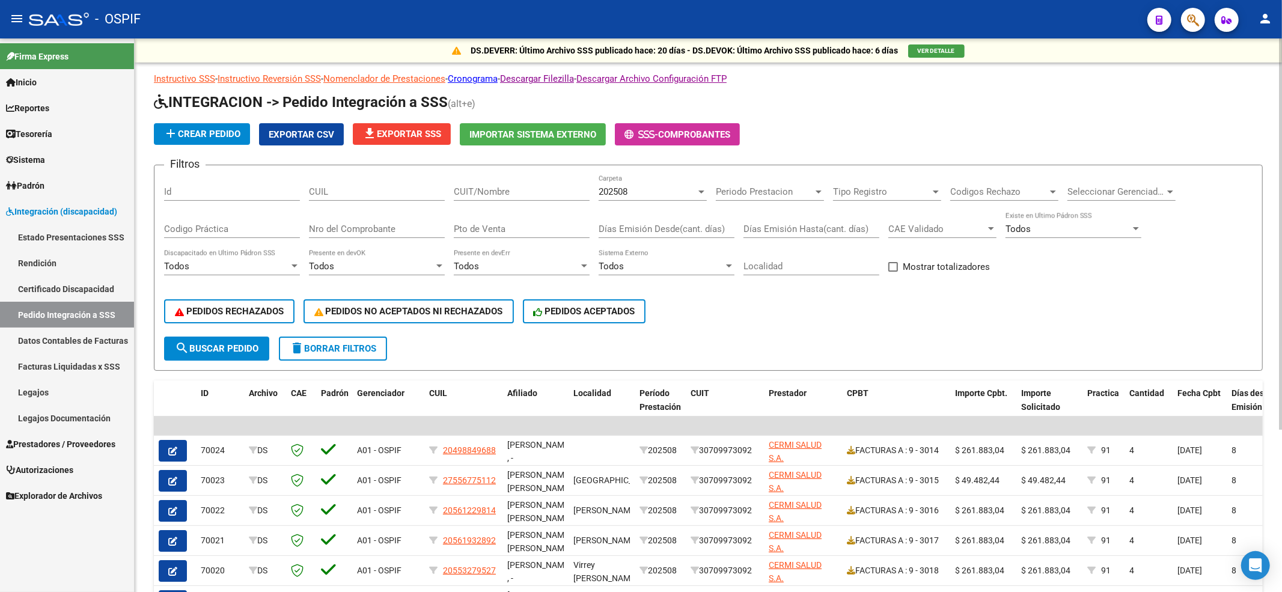
drag, startPoint x: 374, startPoint y: 202, endPoint x: 375, endPoint y: 193, distance: 8.5
click at [374, 200] on div "CUIL" at bounding box center [377, 193] width 136 height 37
click at [430, 195] on input "CUIL" at bounding box center [377, 191] width 136 height 11
paste input "20498849688"
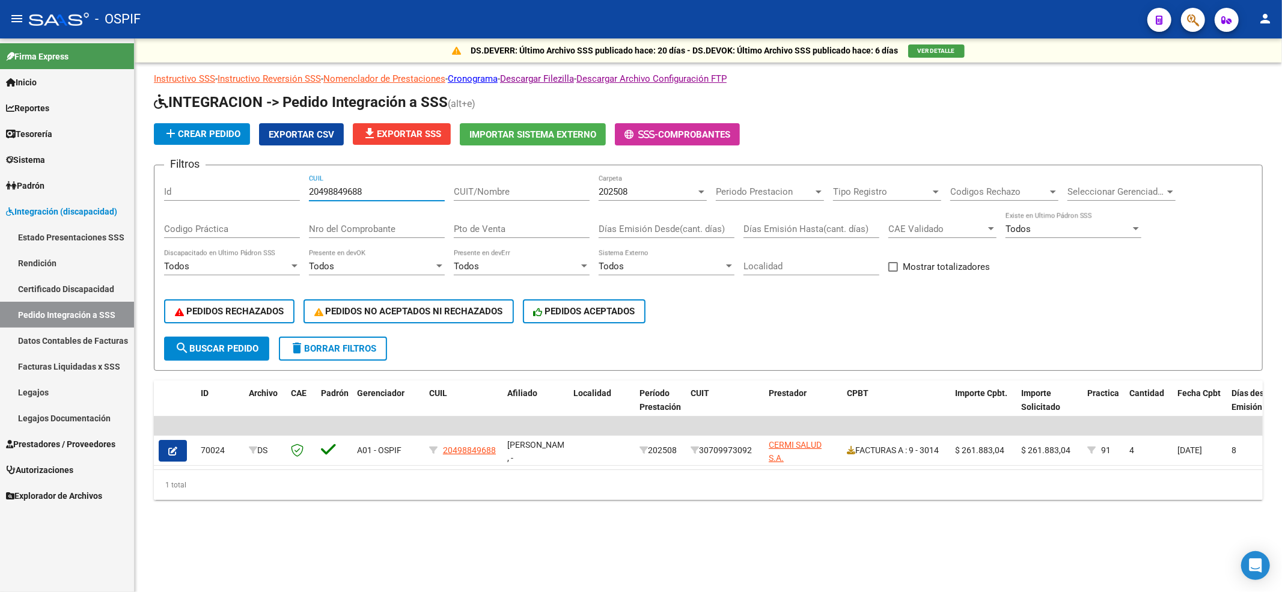
type input "20498849688"
click at [58, 395] on link "Legajos" at bounding box center [67, 392] width 134 height 26
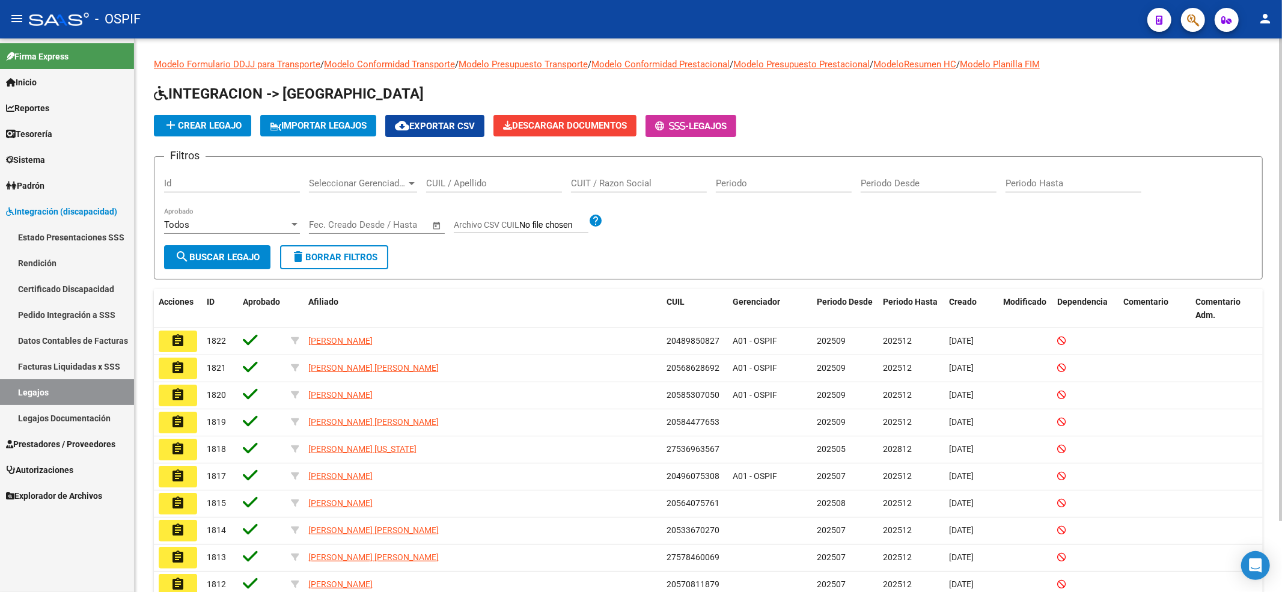
click at [470, 185] on input "CUIL / Apellido" at bounding box center [494, 183] width 136 height 11
paste input "20498849688"
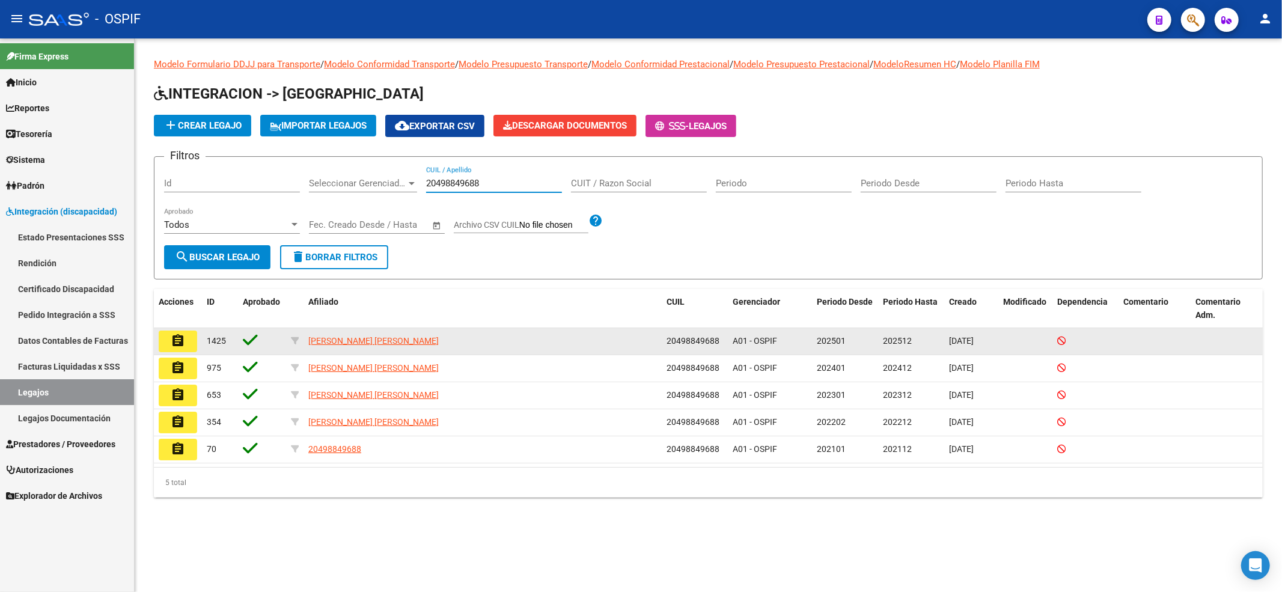
type input "20498849688"
click at [176, 334] on mat-icon "assignment" at bounding box center [178, 340] width 14 height 14
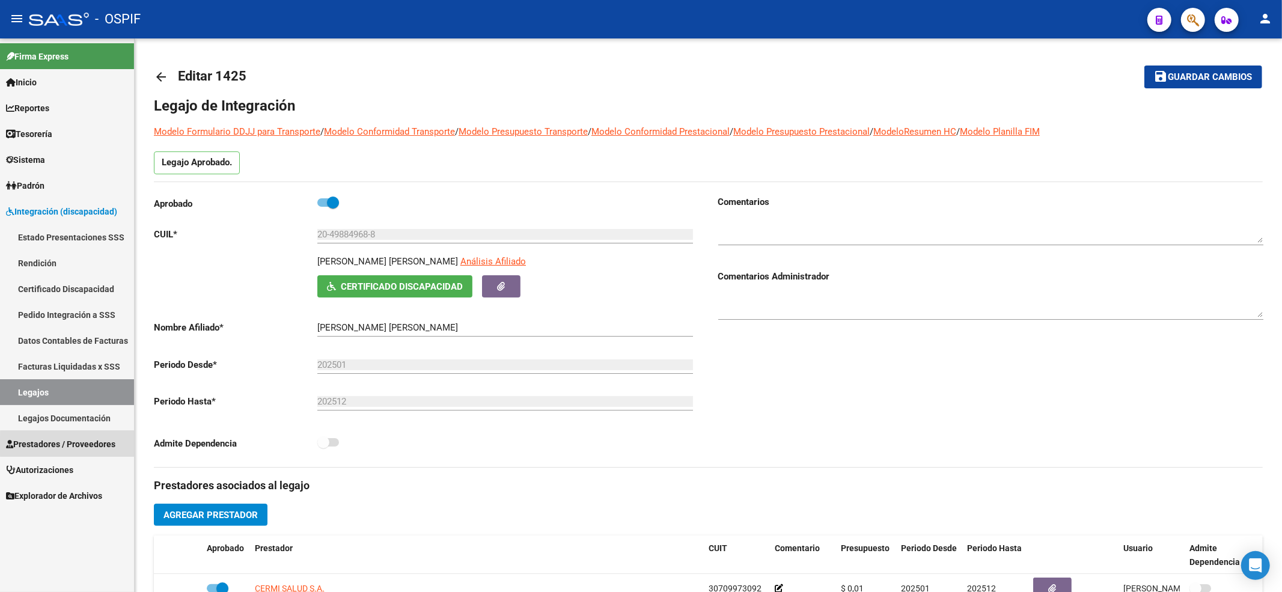
click at [97, 446] on span "Prestadores / Proveedores" at bounding box center [60, 443] width 109 height 13
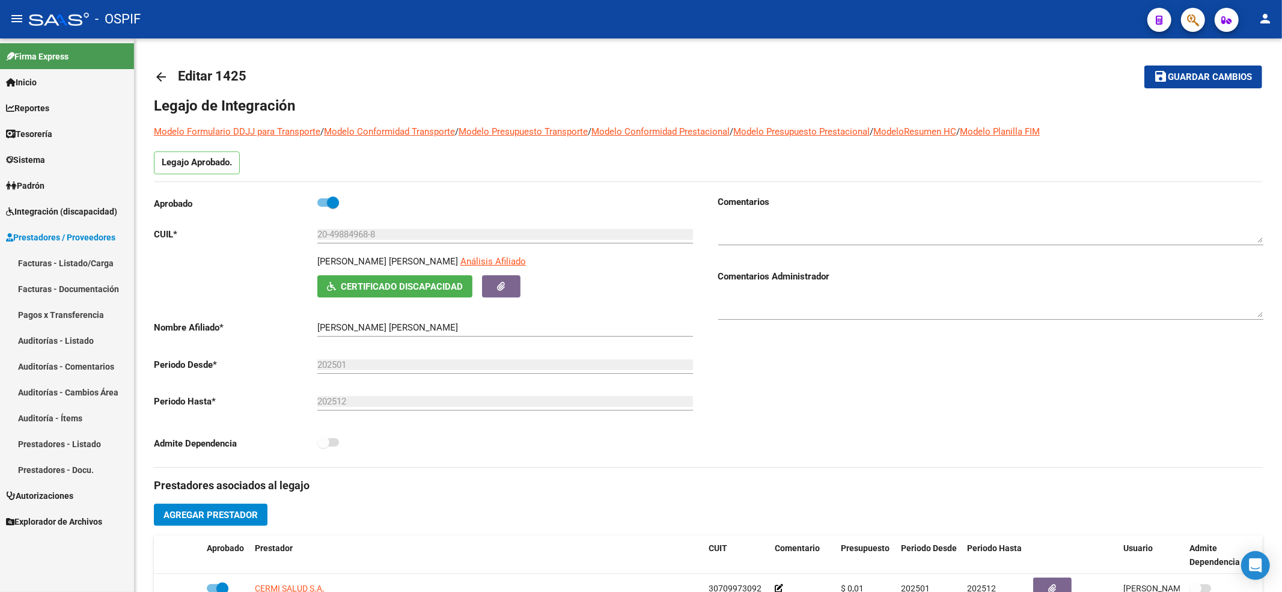
click at [49, 267] on link "Facturas - Listado/Carga" at bounding box center [67, 263] width 134 height 26
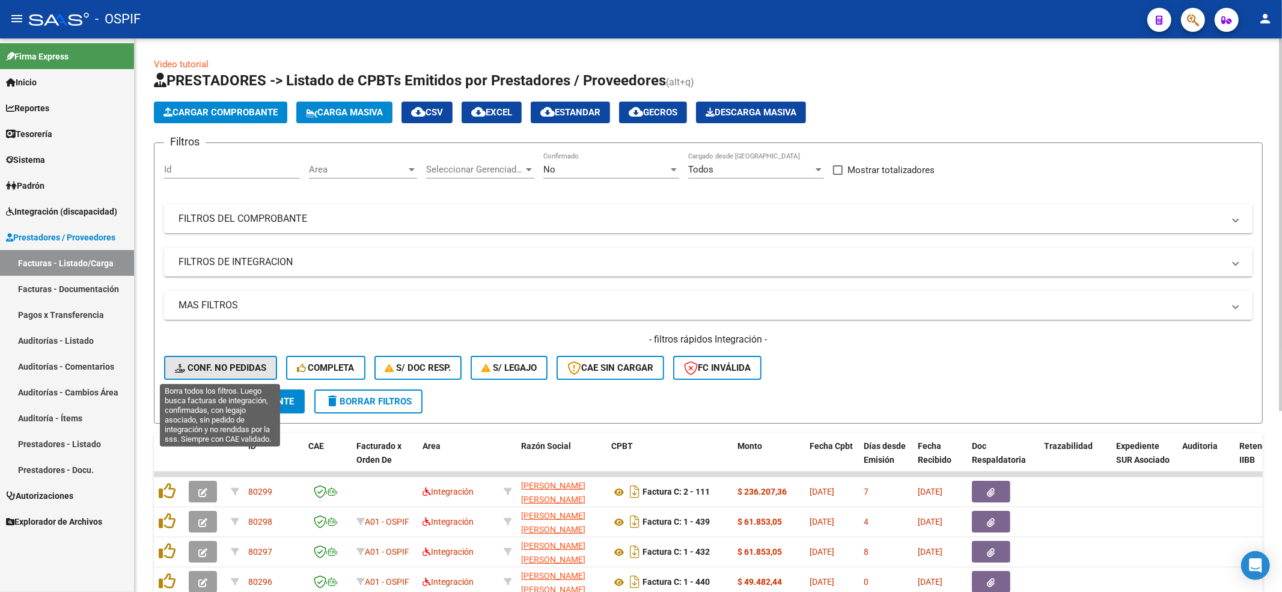
click at [201, 364] on span "Conf. no pedidas" at bounding box center [220, 367] width 91 height 11
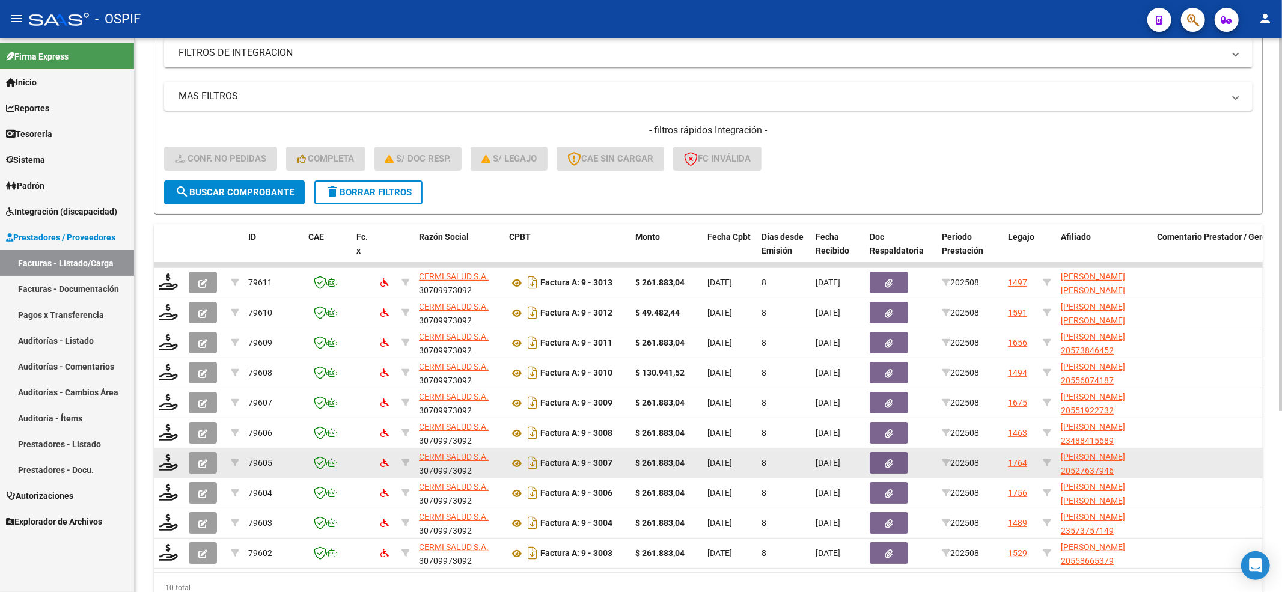
scroll to position [240, 0]
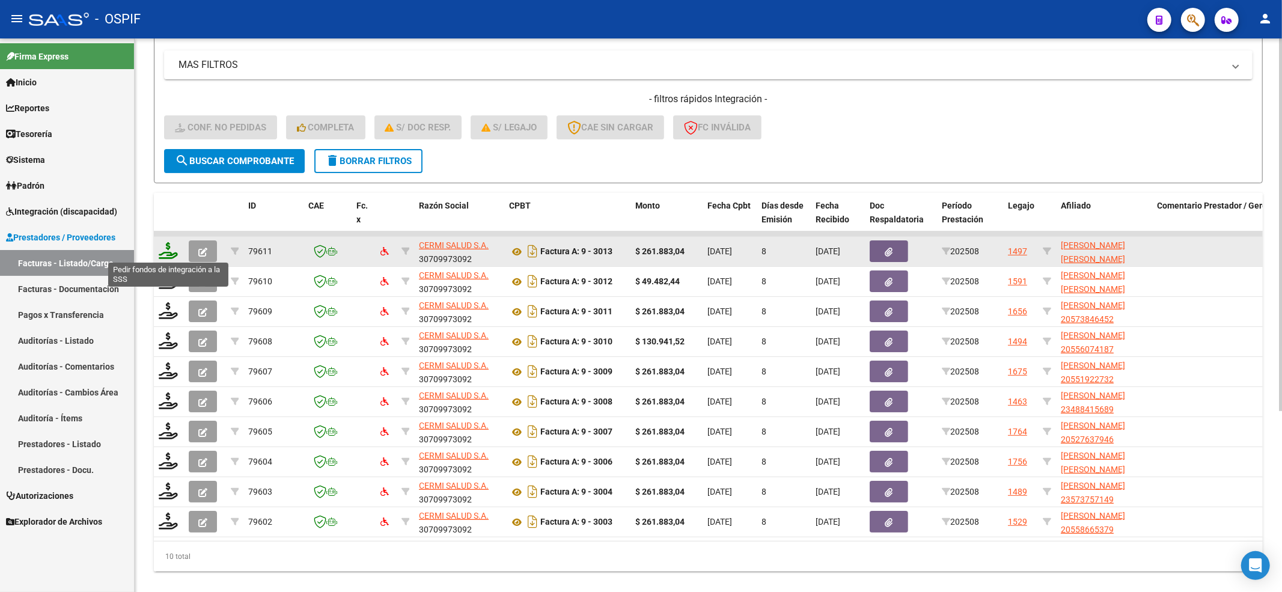
click at [163, 251] on icon at bounding box center [168, 250] width 19 height 17
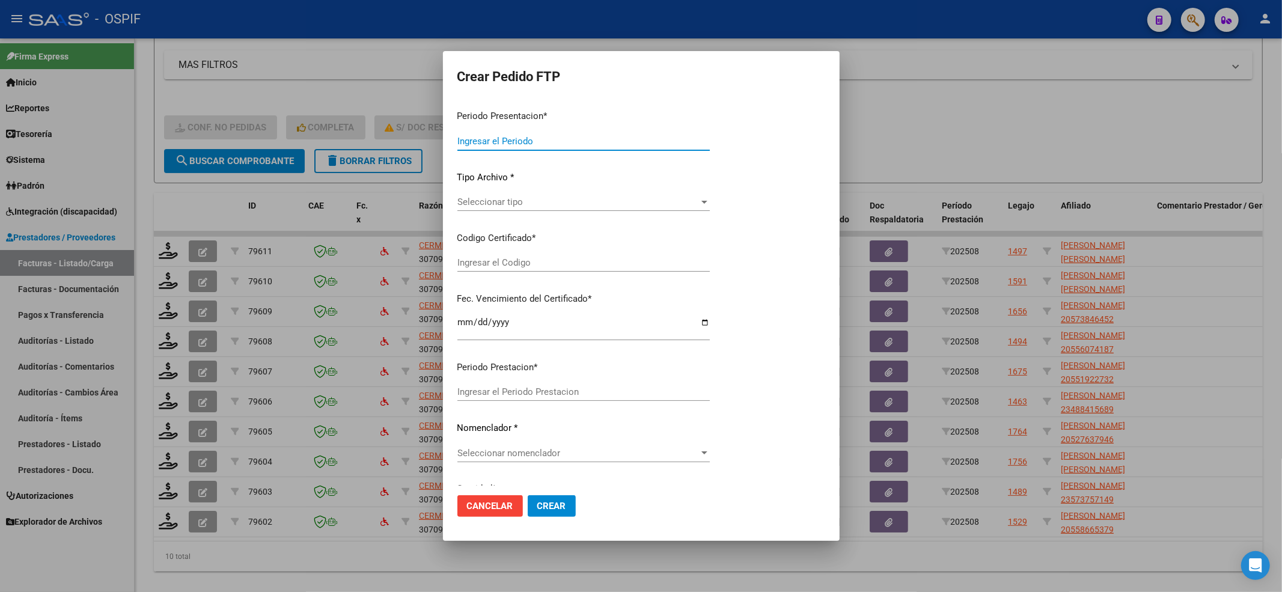
type input "202508"
type input "$ 261.883,04"
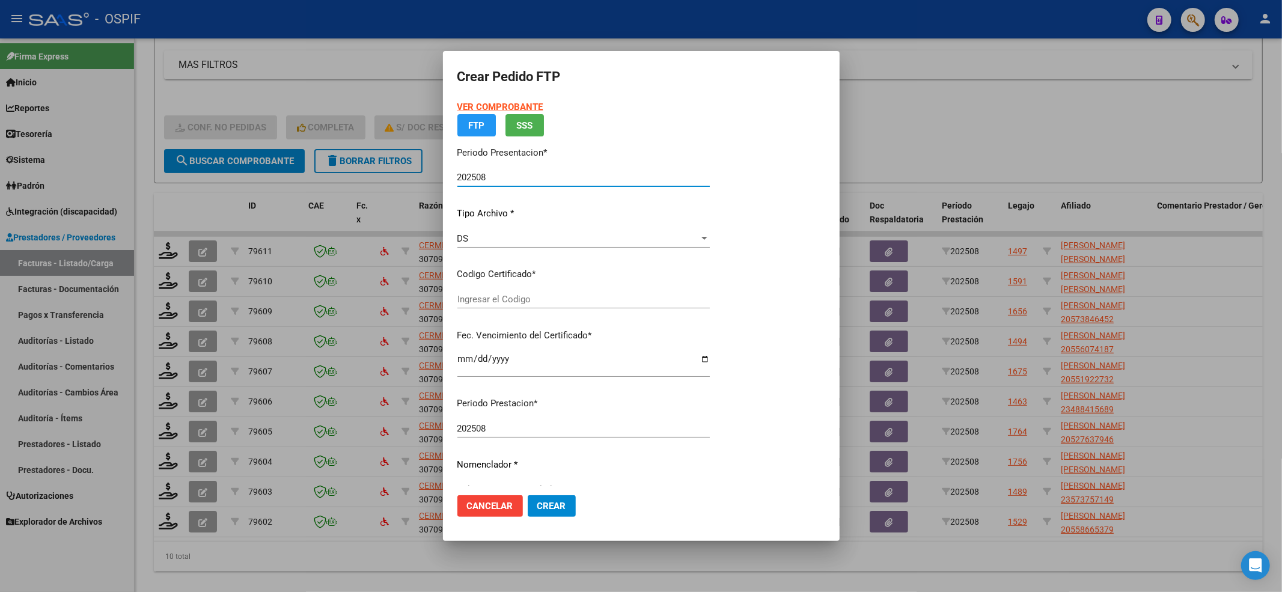
type input "0100057164342-20221222-20251222-BS-427"
type input "[DATE]"
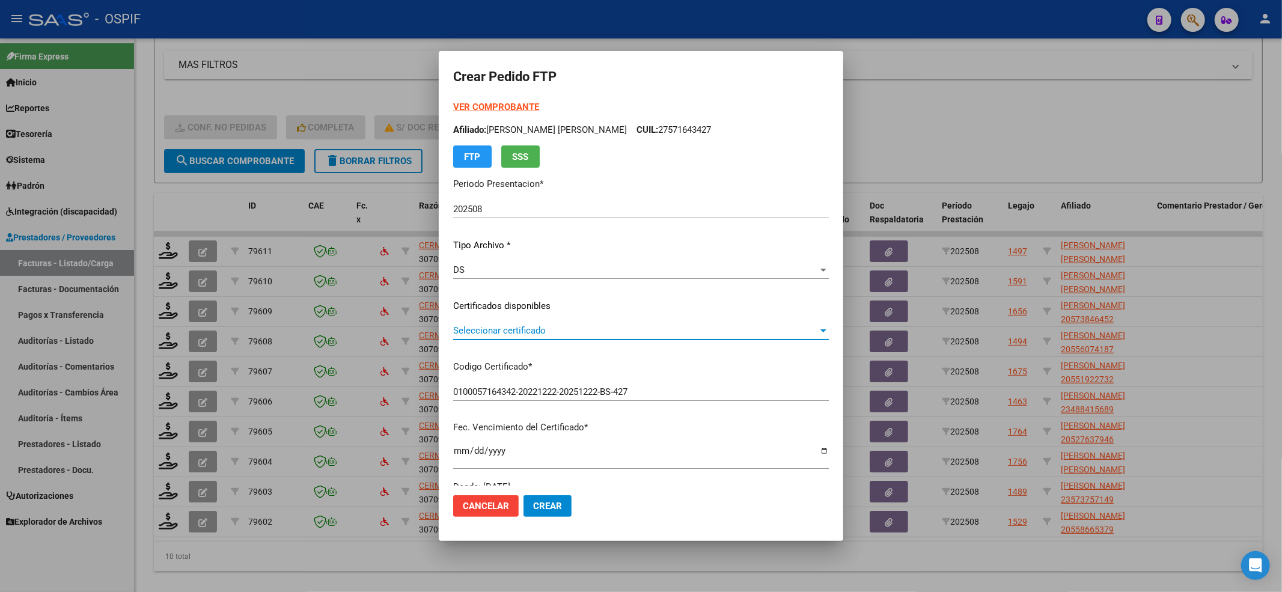
drag, startPoint x: 531, startPoint y: 327, endPoint x: 525, endPoint y: 327, distance: 6.0
click at [525, 327] on span "Seleccionar certificado" at bounding box center [635, 330] width 365 height 11
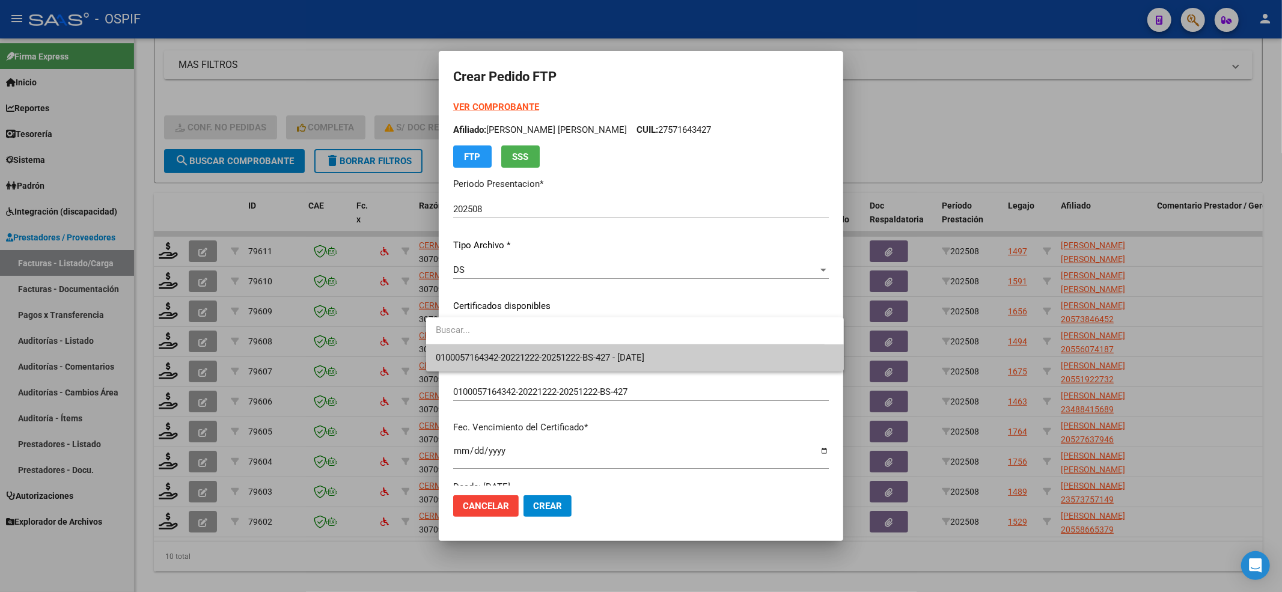
click at [493, 347] on span "0100057164342-20221222-20251222-BS-427 - [DATE]" at bounding box center [635, 357] width 398 height 27
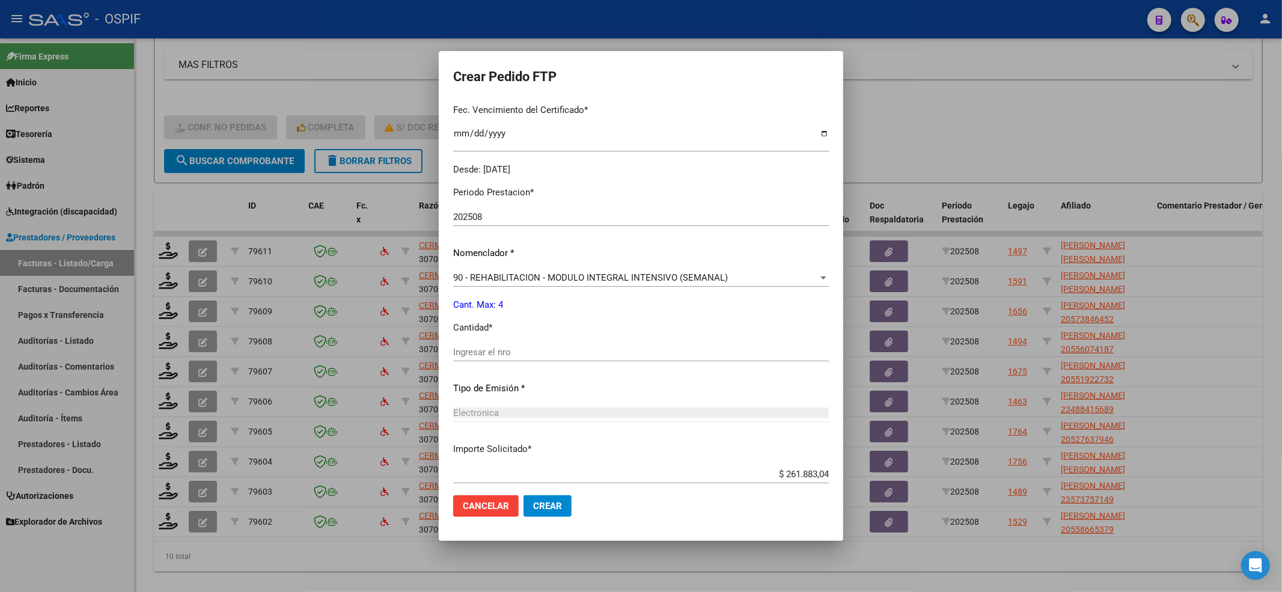
scroll to position [320, 0]
click at [491, 355] on div "Ingresar el nro" at bounding box center [641, 349] width 376 height 18
type input "4"
click at [489, 287] on div "90 - REHABILITACION - MODULO INTEGRAL INTENSIVO (SEMANAL) Seleccionar nomenclad…" at bounding box center [641, 280] width 376 height 29
click at [487, 275] on span "90 - REHABILITACION - MODULO INTEGRAL INTENSIVO (SEMANAL)" at bounding box center [590, 274] width 275 height 11
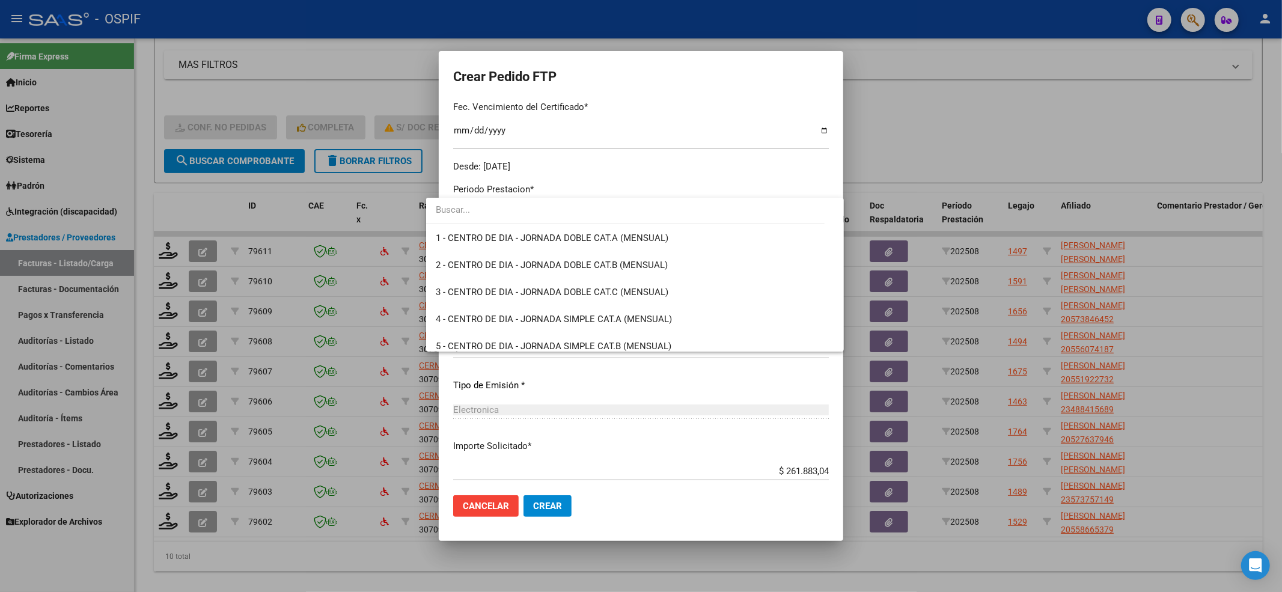
scroll to position [2370, 0]
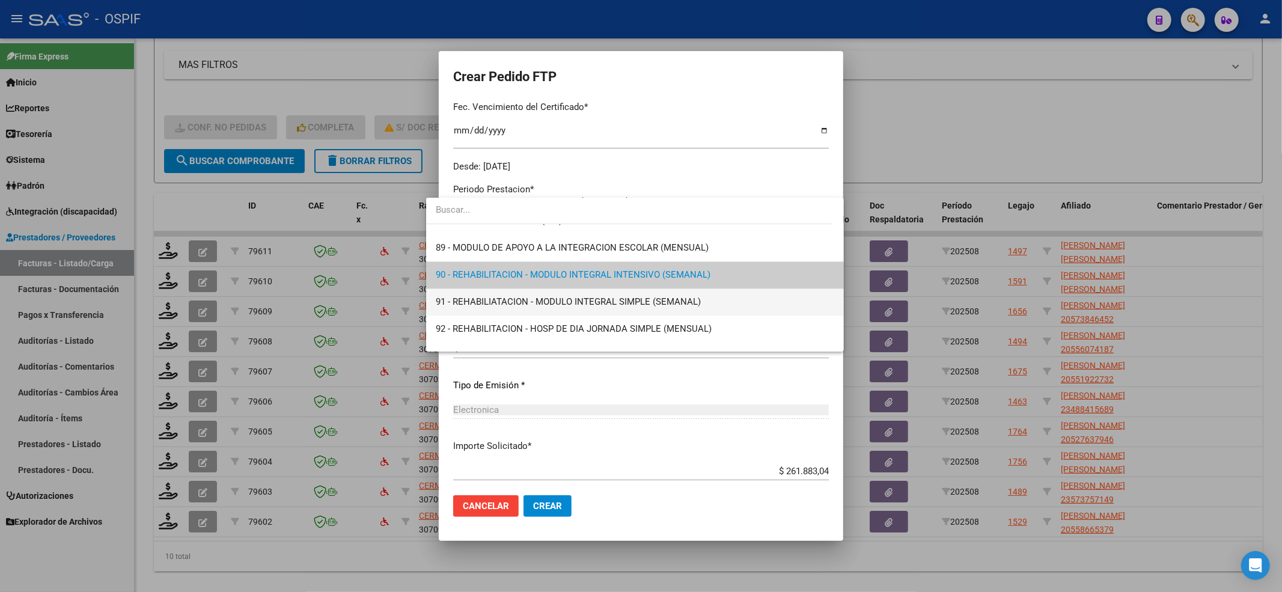
click at [443, 288] on span "91 - REHABILIATACION - MODULO INTEGRAL SIMPLE (SEMANAL)" at bounding box center [635, 301] width 398 height 27
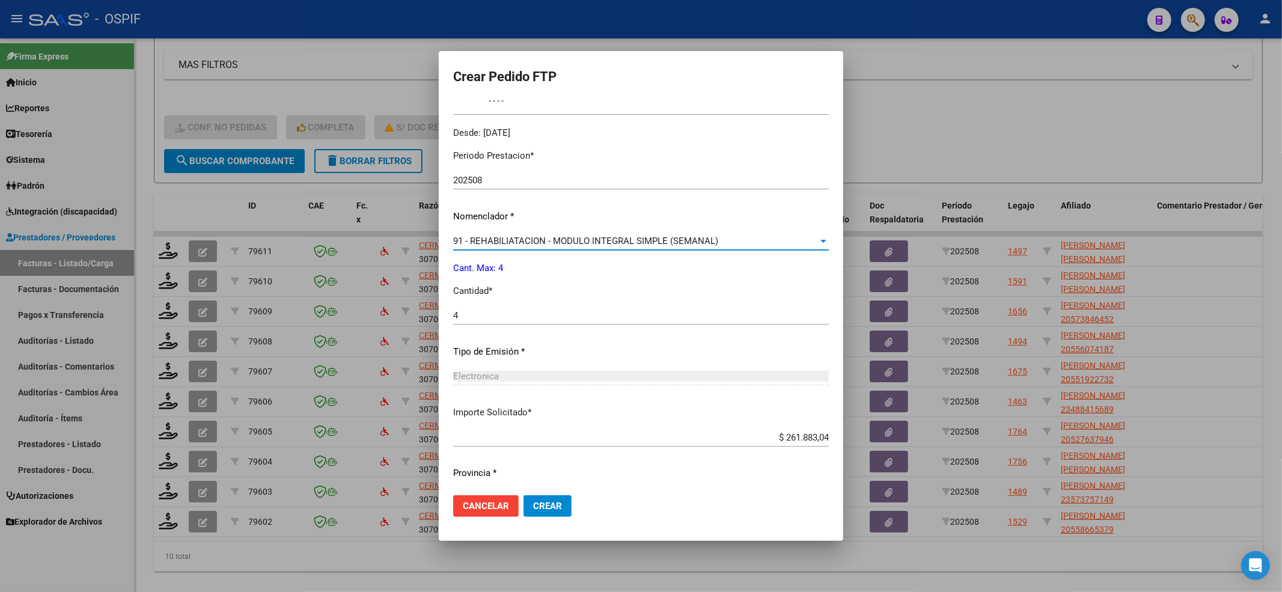
scroll to position [387, 0]
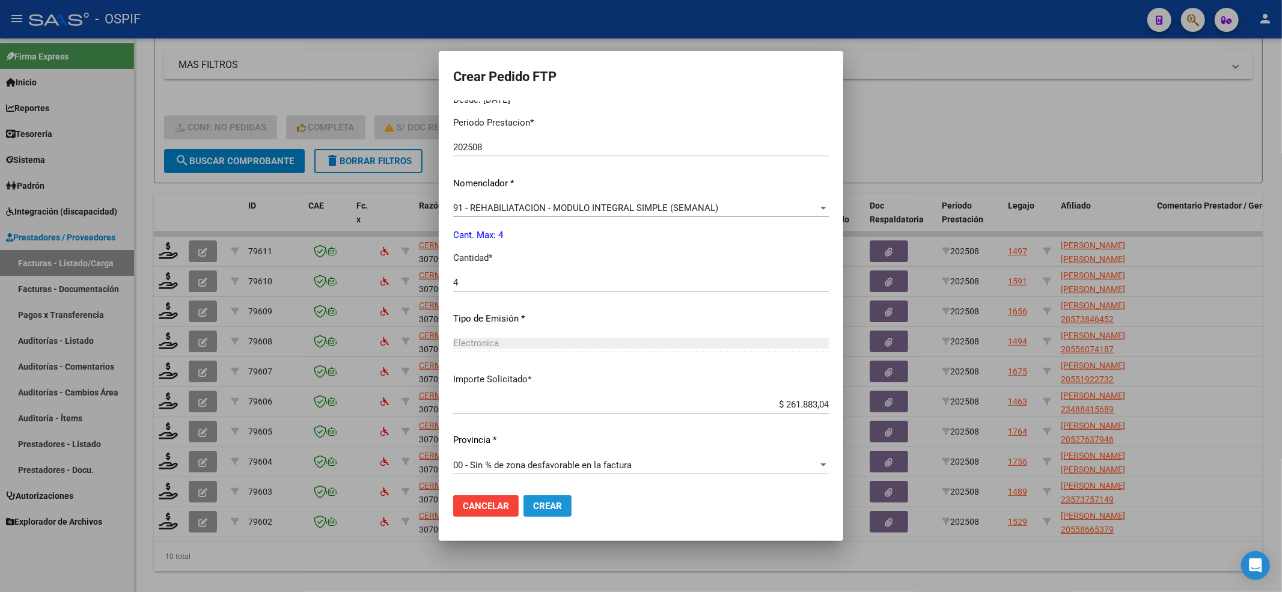
click at [536, 502] on button "Crear" at bounding box center [547, 506] width 48 height 22
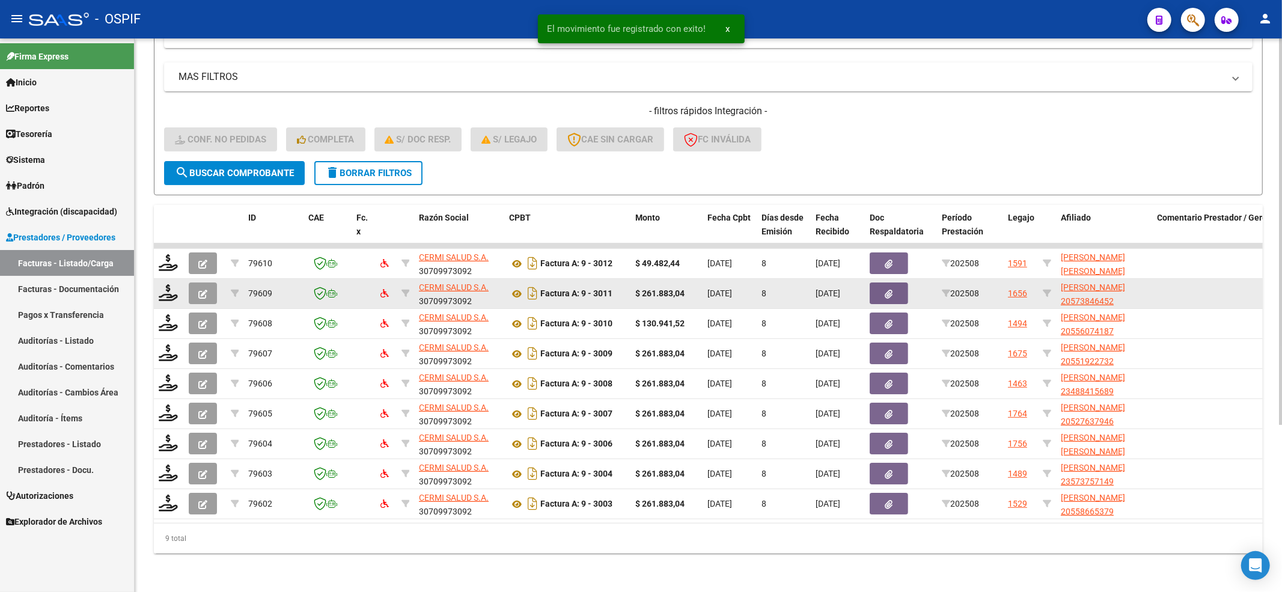
scroll to position [239, 0]
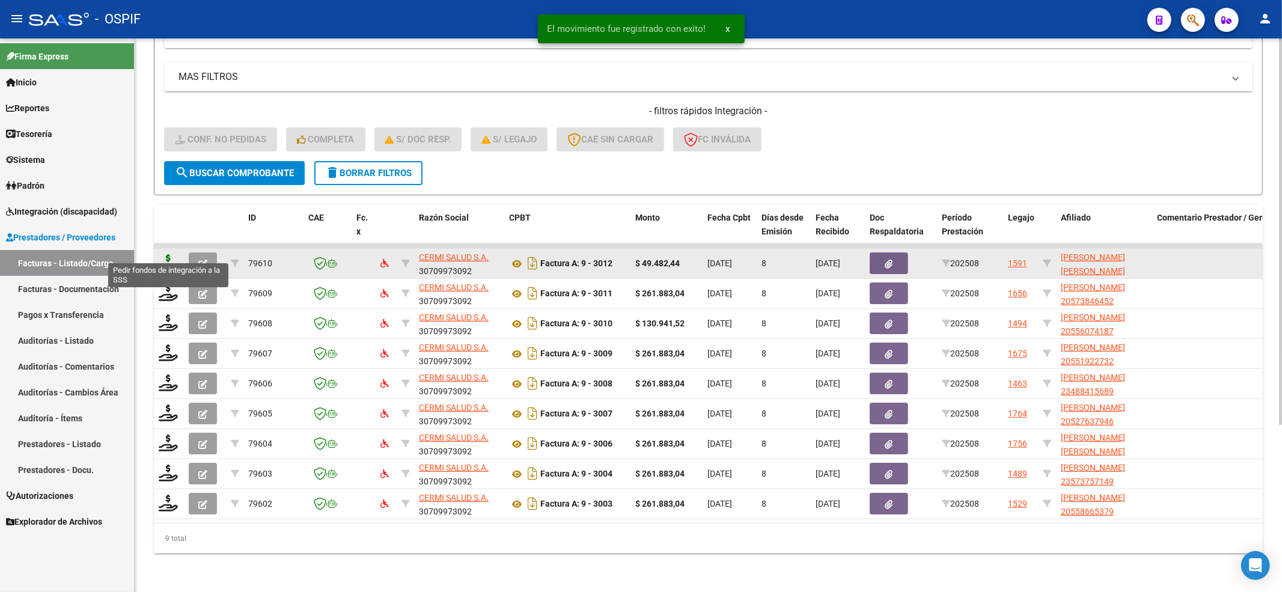
click at [160, 254] on icon at bounding box center [168, 262] width 19 height 17
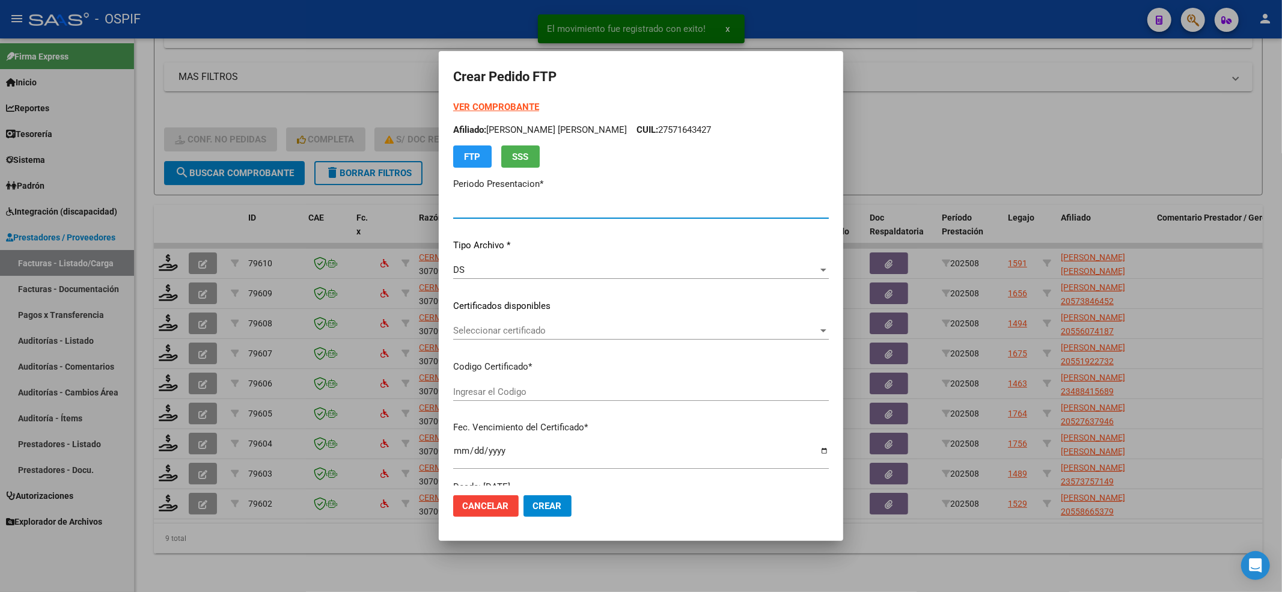
type input "202508"
type input "$ 49.482,44"
type input "01-00057542291-20220602-20250602-BS-427"
type input "[DATE]"
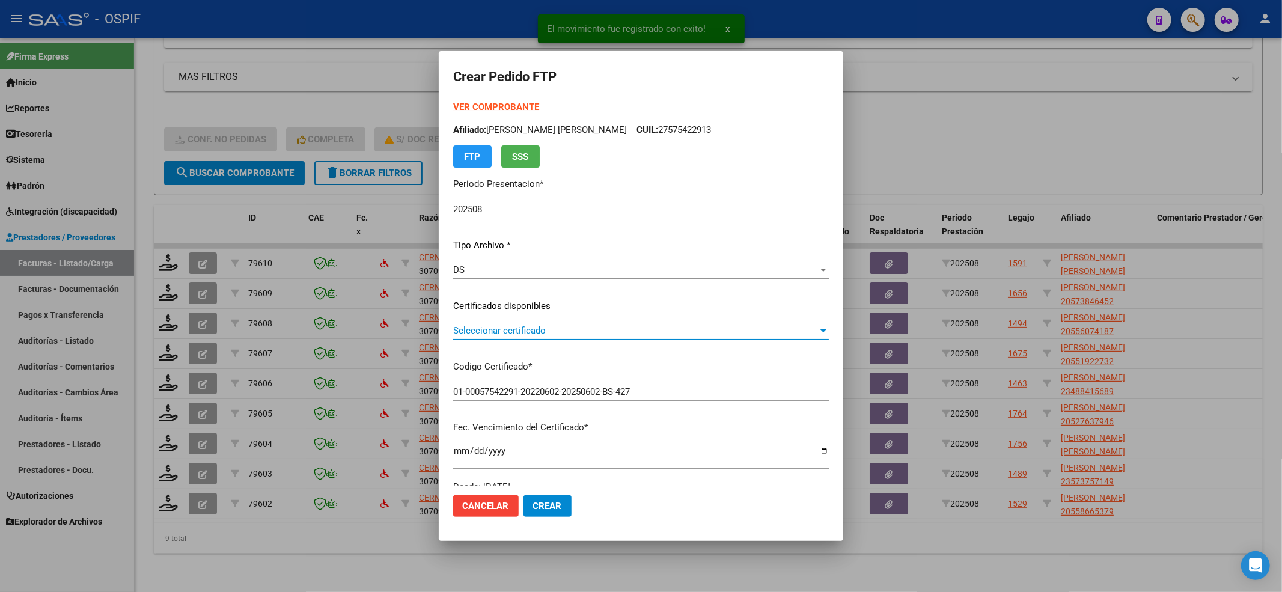
click at [520, 335] on span "Seleccionar certificado" at bounding box center [635, 330] width 365 height 11
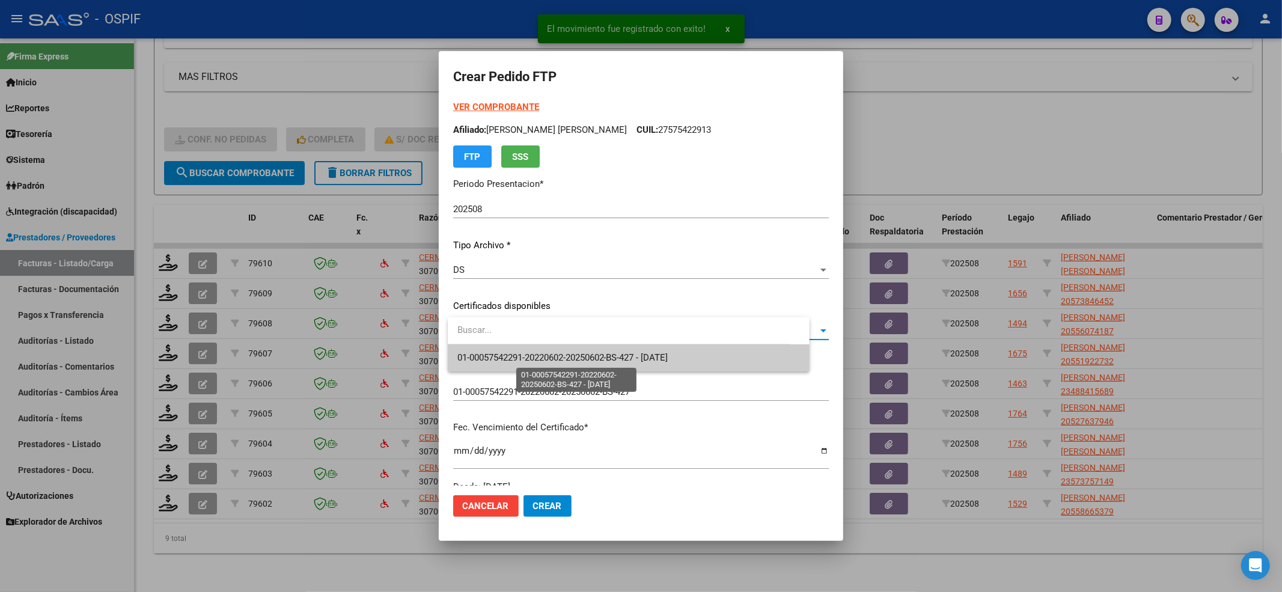
click at [516, 352] on span "01-00057542291-20220602-20250602-BS-427 - [DATE]" at bounding box center [562, 357] width 211 height 11
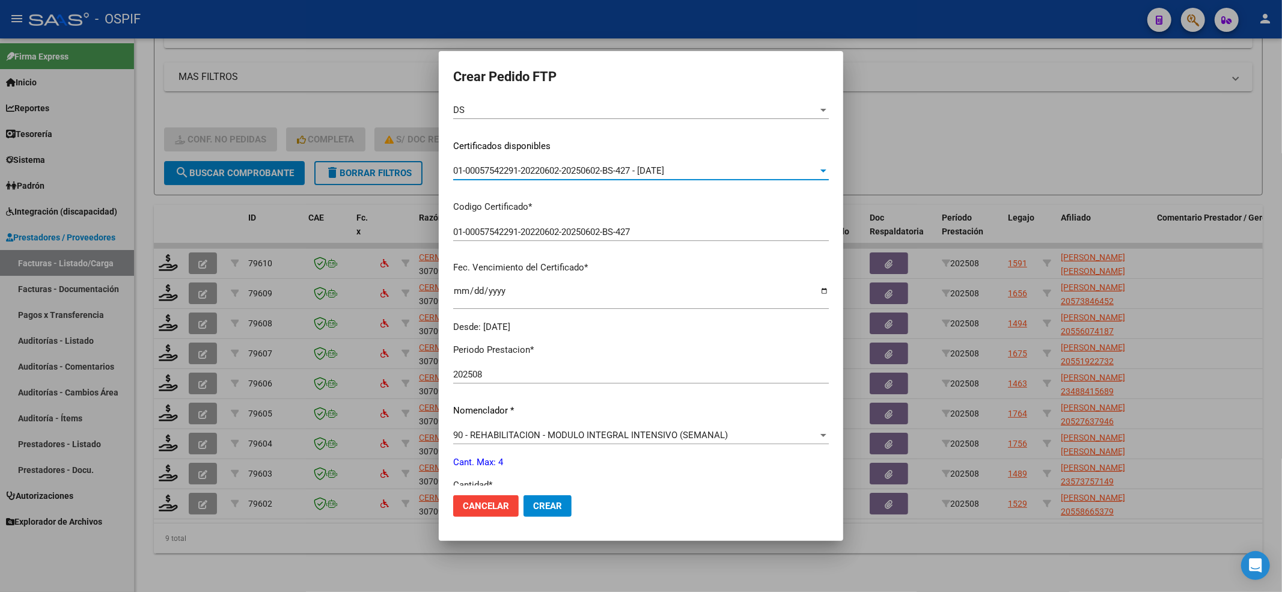
scroll to position [387, 0]
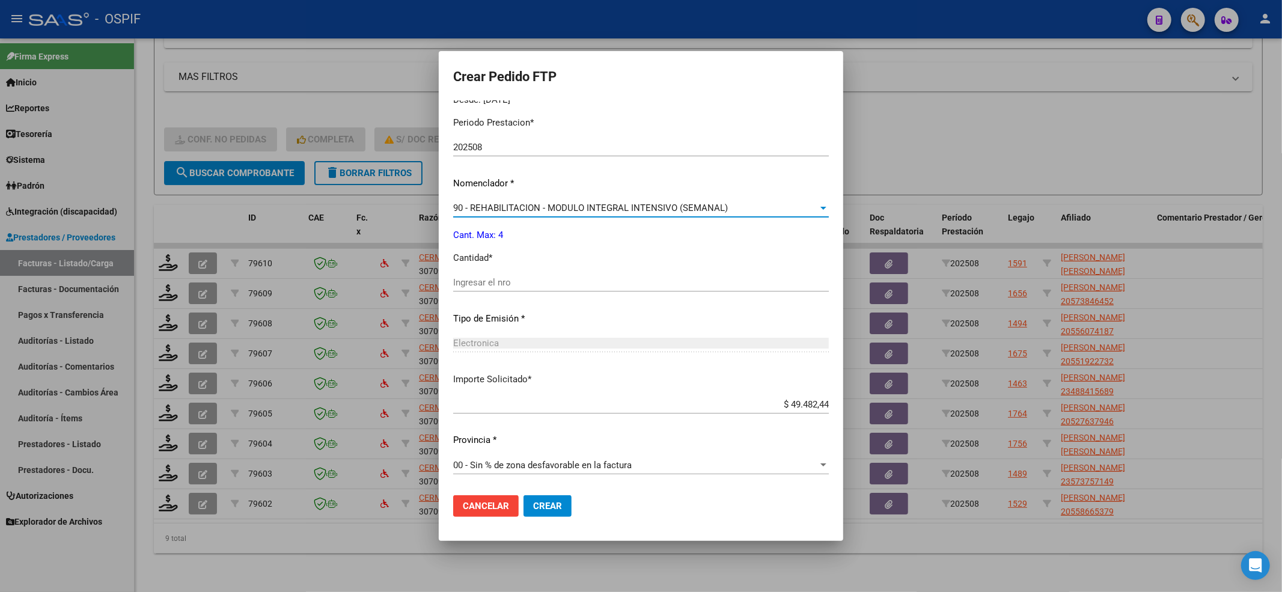
click at [508, 208] on span "90 - REHABILITACION - MODULO INTEGRAL INTENSIVO (SEMANAL)" at bounding box center [590, 207] width 275 height 11
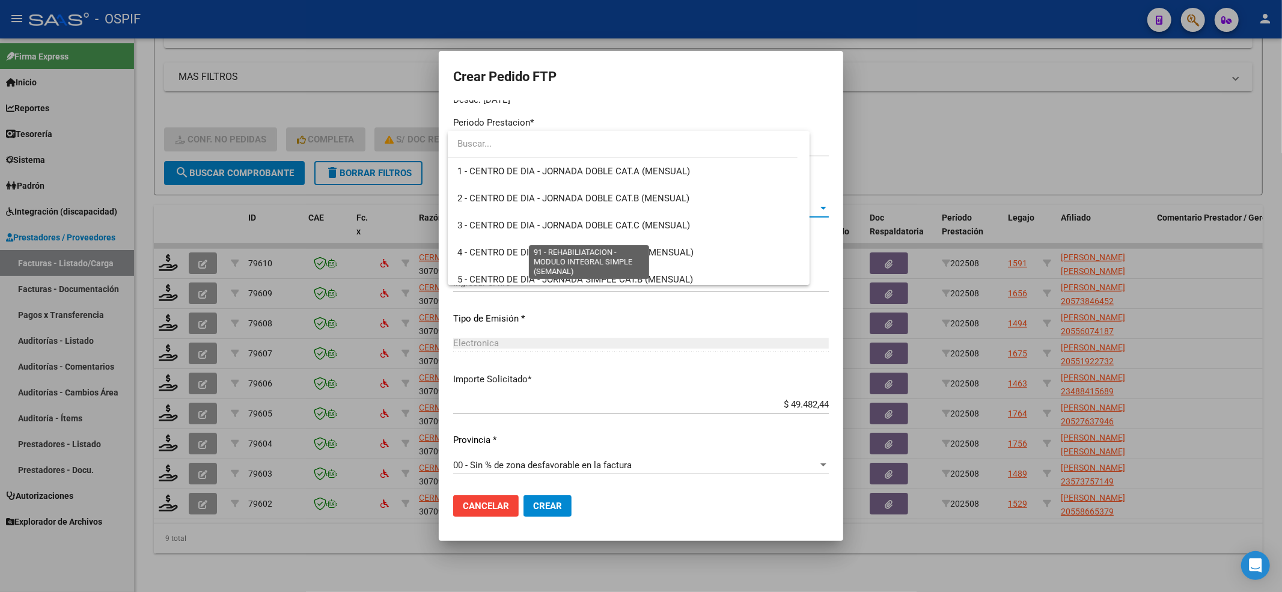
scroll to position [2370, 0]
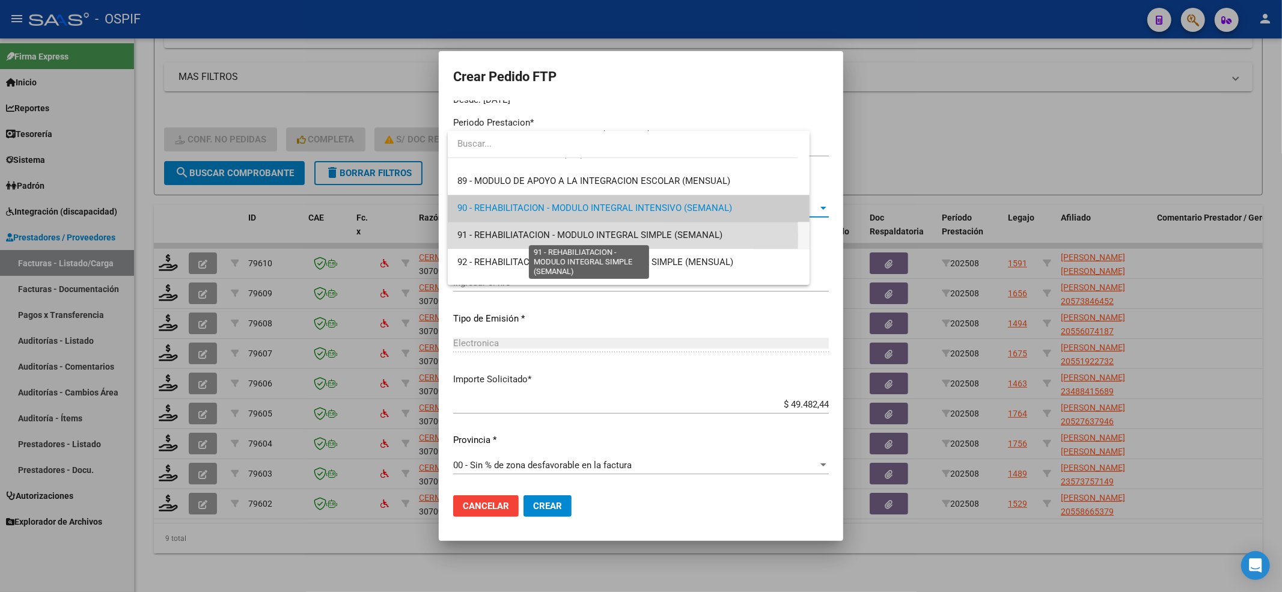
click at [502, 236] on span "91 - REHABILIATACION - MODULO INTEGRAL SIMPLE (SEMANAL)" at bounding box center [589, 235] width 265 height 11
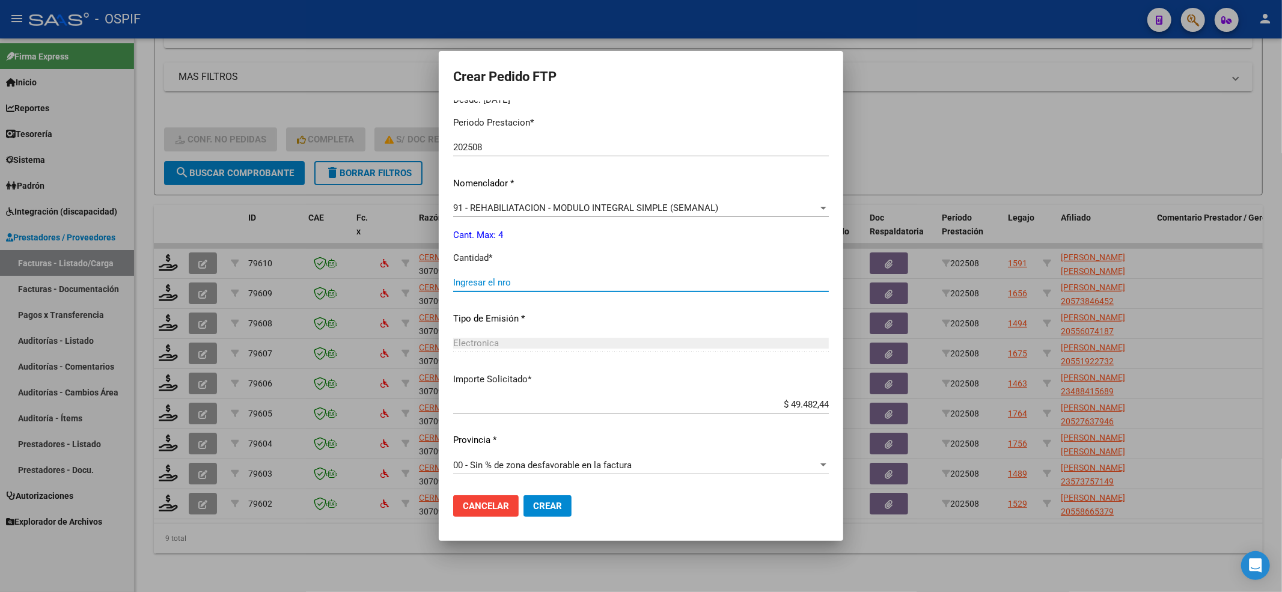
click at [546, 277] on input "Ingresar el nro" at bounding box center [641, 282] width 376 height 11
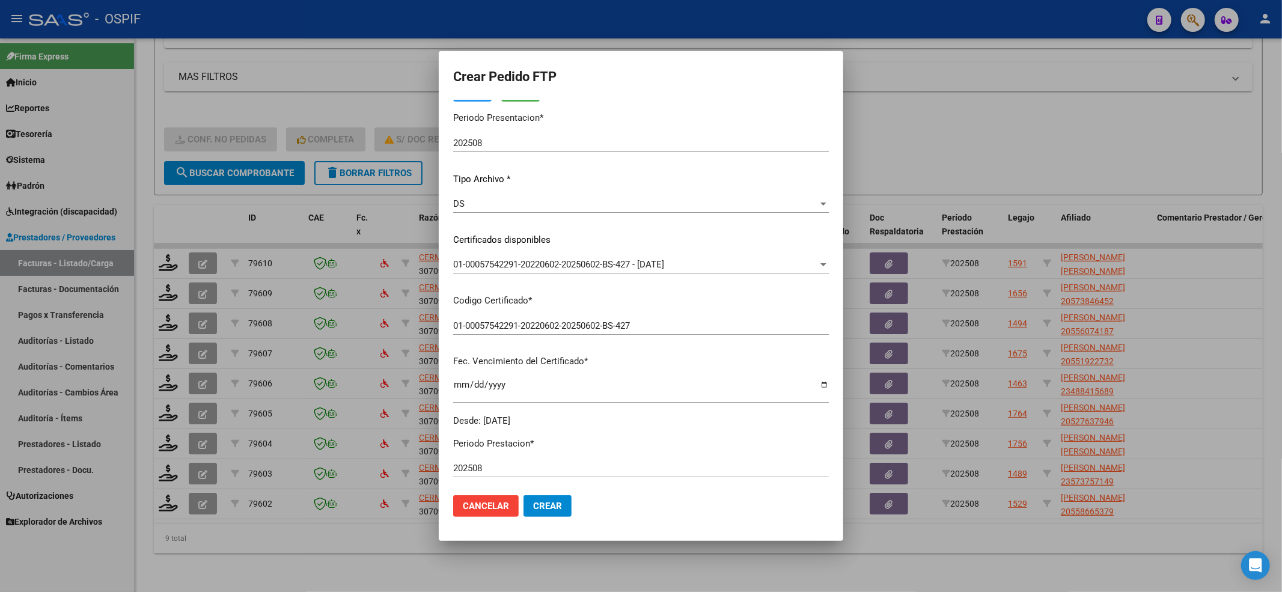
scroll to position [0, 0]
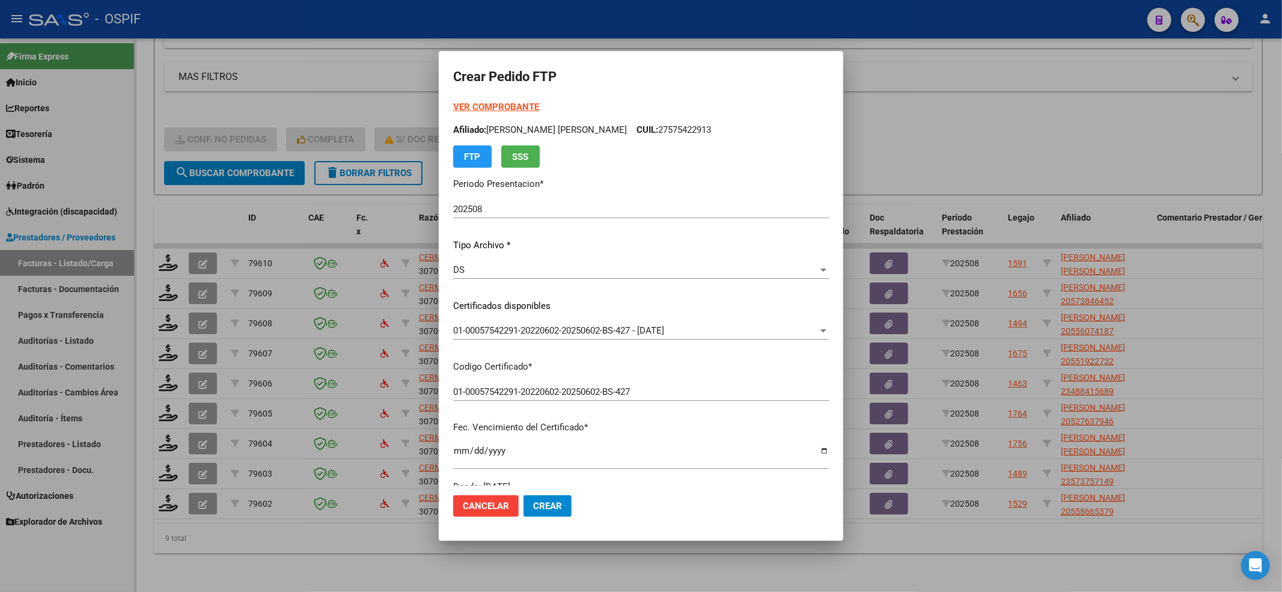
type input "4"
click at [628, 126] on p "Afiliado: LOPEZ BRIHANA AYLEN CUIL: 27575422913" at bounding box center [641, 130] width 376 height 14
drag, startPoint x: 628, startPoint y: 126, endPoint x: 616, endPoint y: 145, distance: 22.4
click at [603, 145] on div "VER COMPROBANTE ARCA Padrón Afiliado: LOPEZ BRIHANA AYLEN CUIL: 27575422913 FTP…" at bounding box center [641, 133] width 376 height 67
drag, startPoint x: 702, startPoint y: 138, endPoint x: 628, endPoint y: 130, distance: 74.3
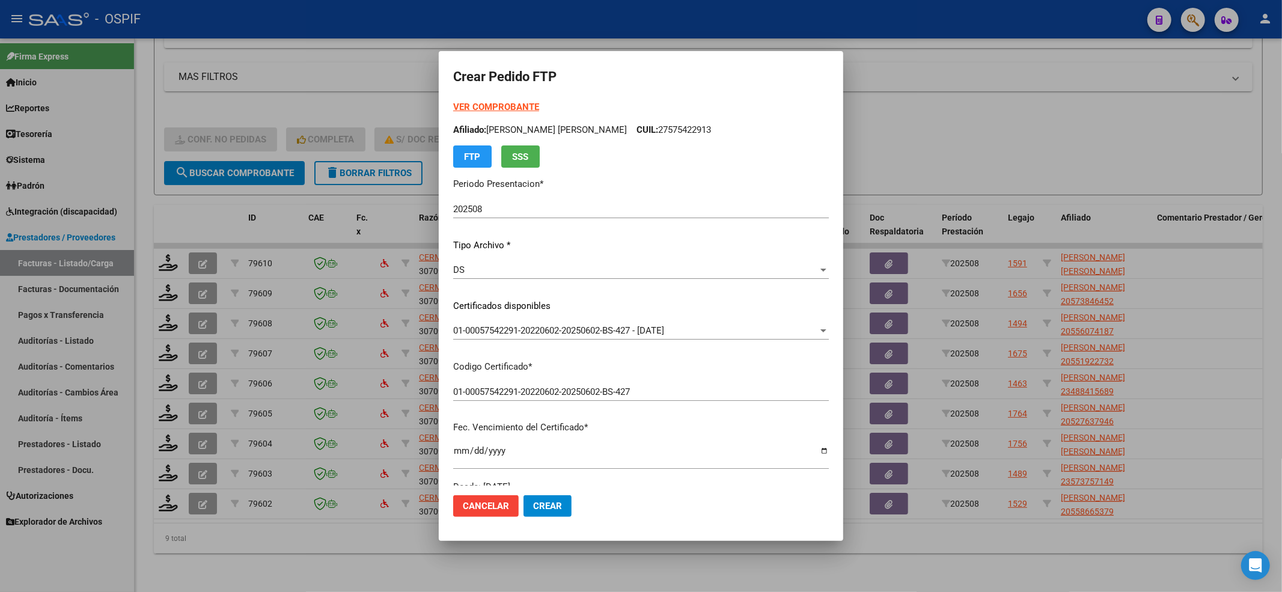
click at [625, 130] on div "VER COMPROBANTE ARCA Padrón Afiliado: LOPEZ BRIHANA AYLEN CUIL: 27575422913 FTP…" at bounding box center [641, 133] width 376 height 67
copy div "27575422913 FTP SSS"
click at [561, 495] on button "Crear" at bounding box center [547, 506] width 48 height 22
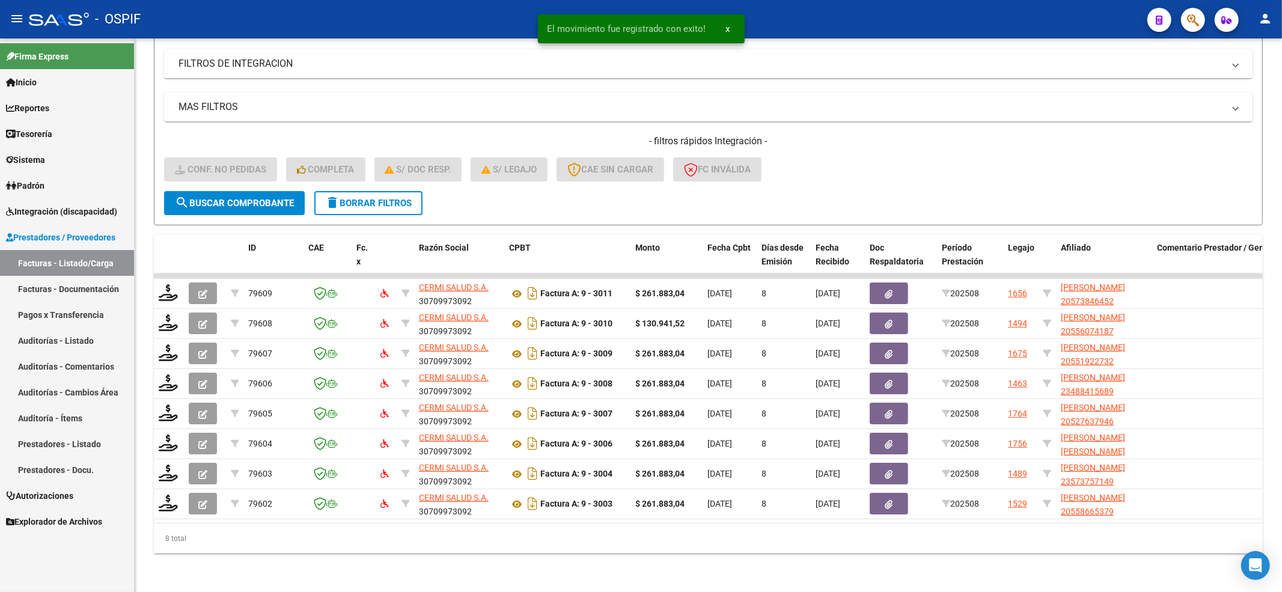
scroll to position [209, 0]
click at [58, 215] on span "Integración (discapacidad)" at bounding box center [61, 211] width 111 height 13
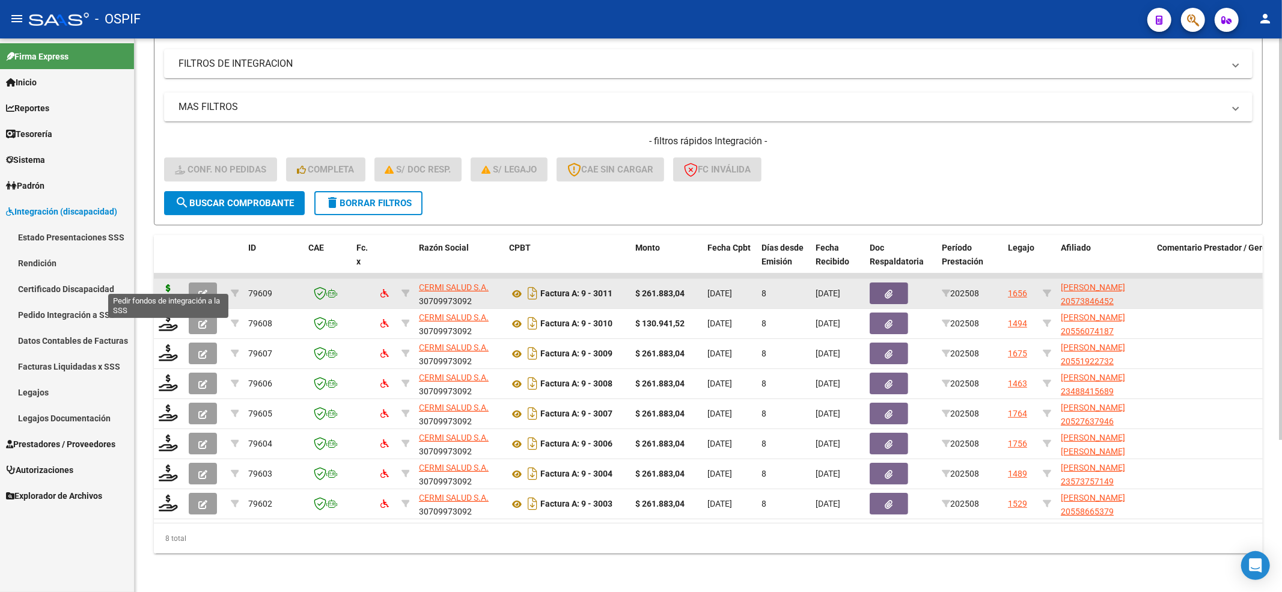
click at [174, 284] on icon at bounding box center [168, 292] width 19 height 17
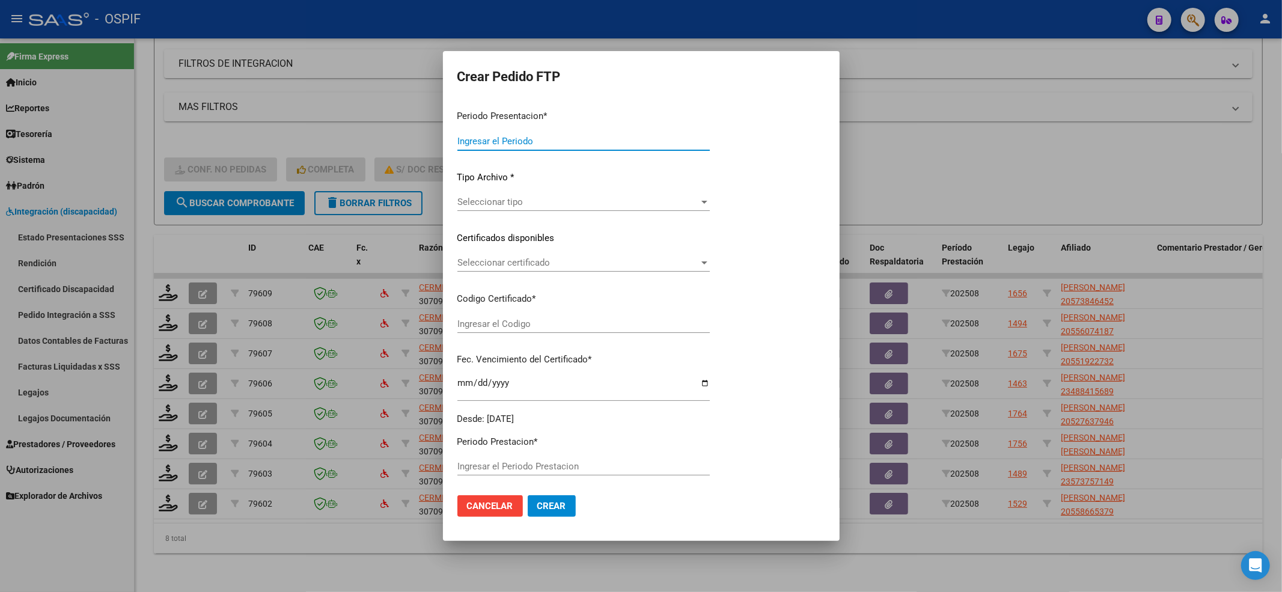
type input "202508"
type input "$ 261.883,04"
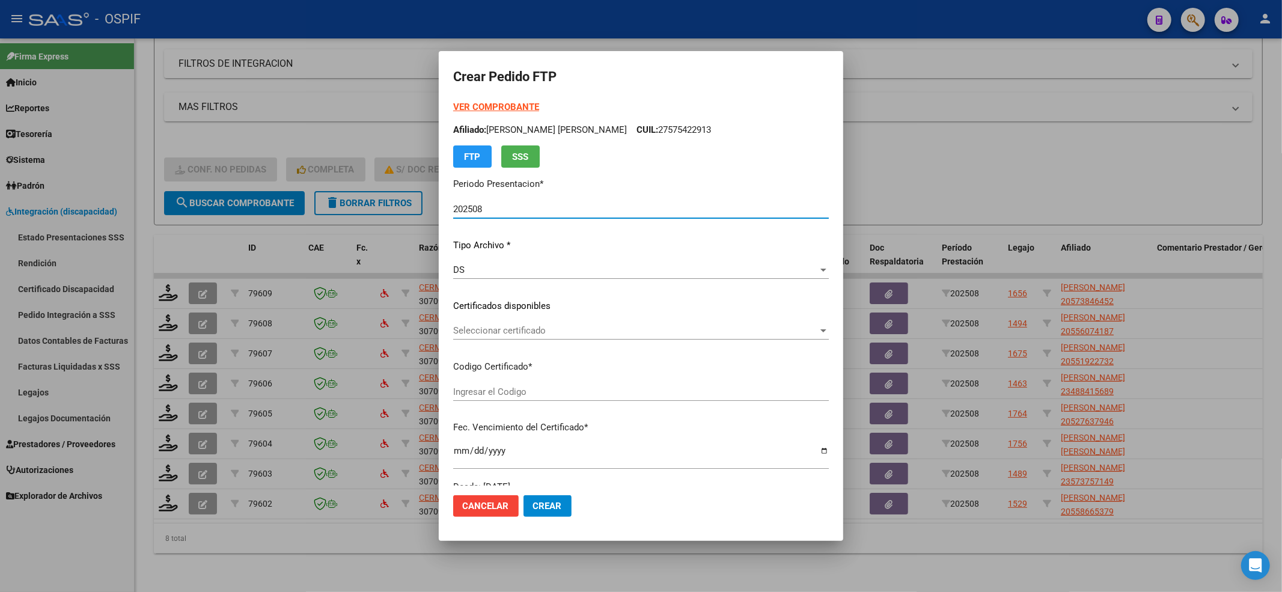
type input "020005738464520230213-20280213-BS-427"
type input "2028-02-13"
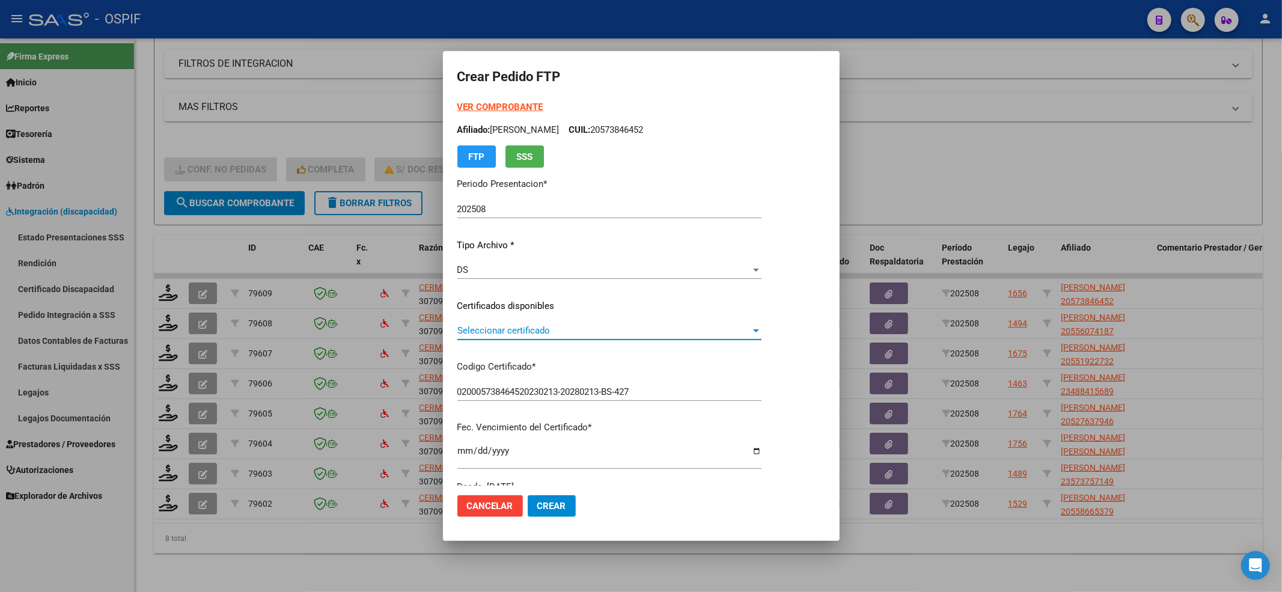
click at [527, 327] on span "Seleccionar certificado" at bounding box center [603, 330] width 293 height 11
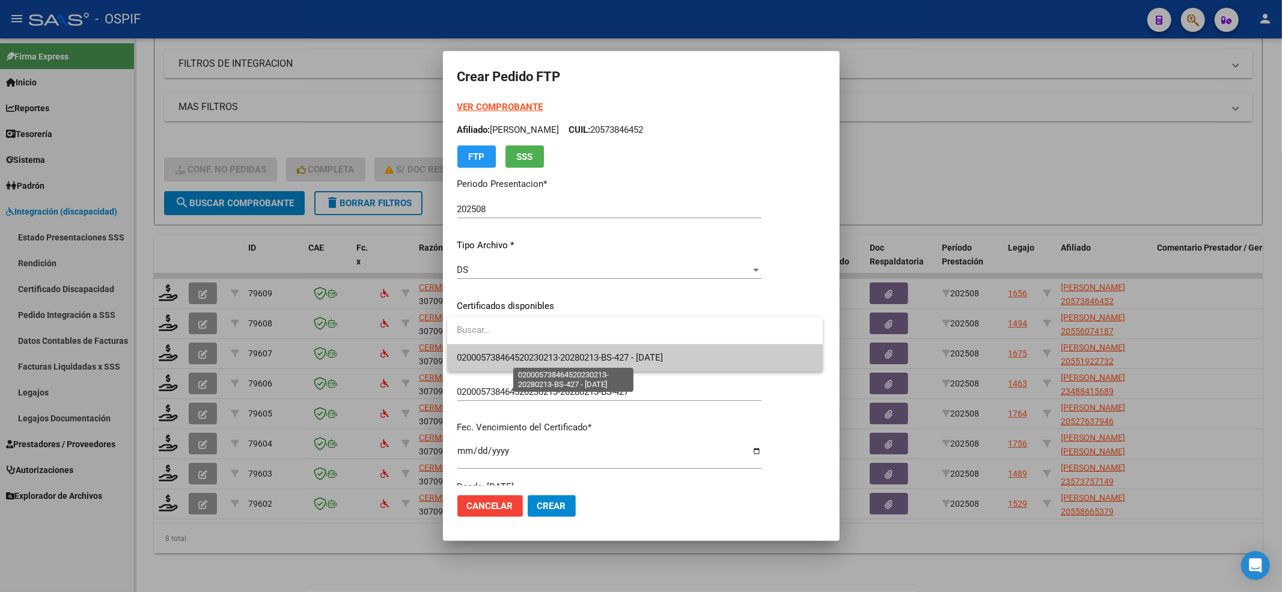
click at [499, 357] on span "020005738464520230213-20280213-BS-427 - 2028-02-13" at bounding box center [560, 357] width 206 height 11
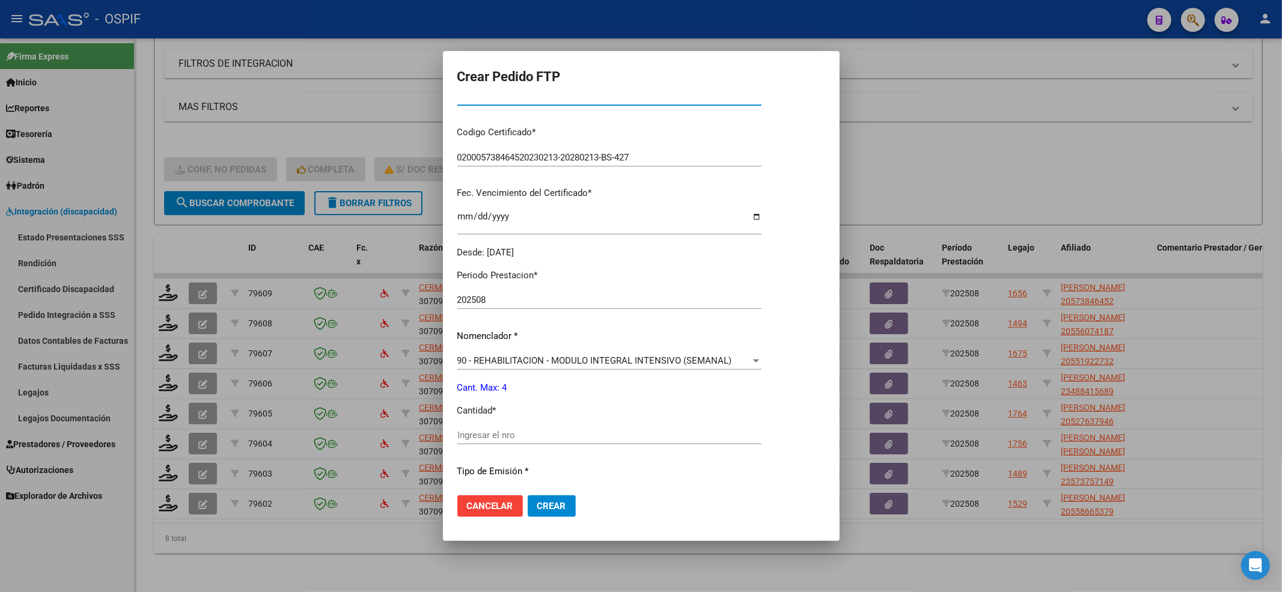
scroll to position [387, 0]
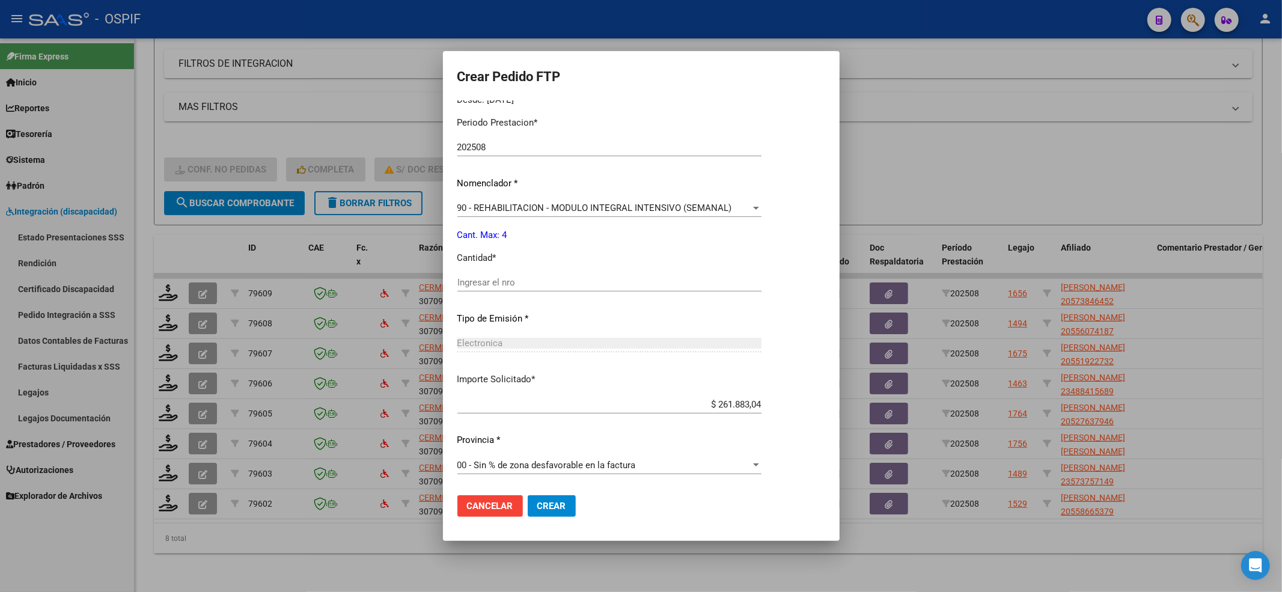
click at [483, 278] on input "Ingresar el nro" at bounding box center [609, 282] width 304 height 11
type input "4"
click at [487, 219] on div "90 - REHABILITACION - MODULO INTEGRAL INTENSIVO (SEMANAL) Seleccionar nomenclad…" at bounding box center [609, 213] width 304 height 29
click at [487, 209] on span "90 - REHABILITACION - MODULO INTEGRAL INTENSIVO (SEMANAL)" at bounding box center [594, 207] width 275 height 11
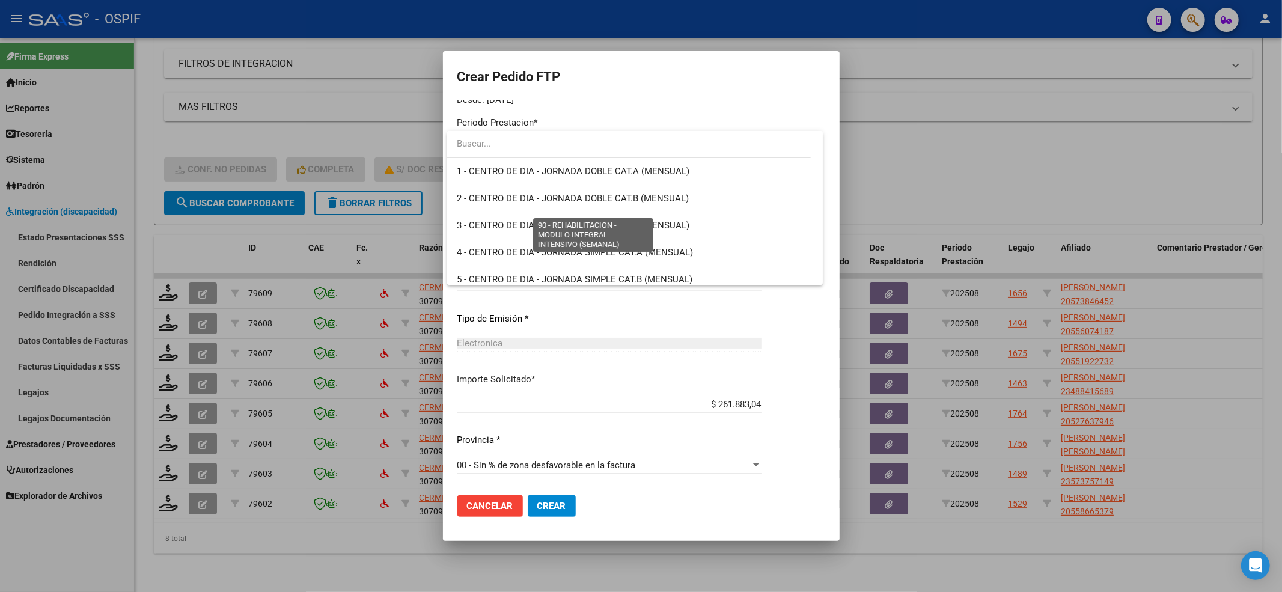
scroll to position [2370, 0]
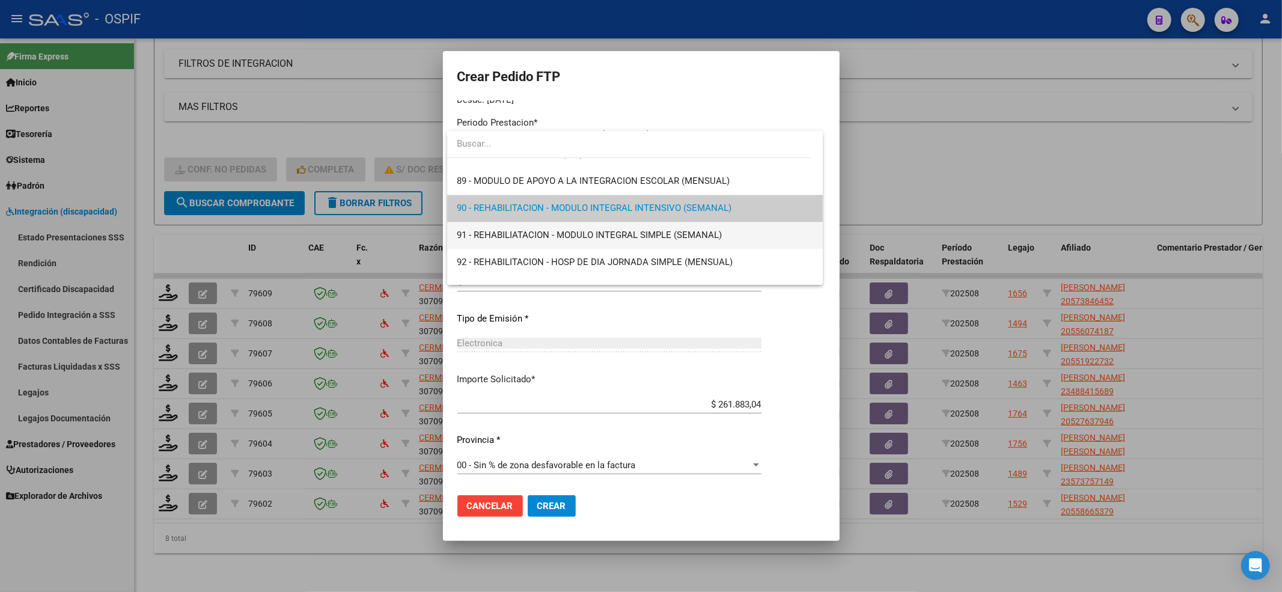
click at [490, 222] on span "91 - REHABILIATACION - MODULO INTEGRAL SIMPLE (SEMANAL)" at bounding box center [635, 235] width 356 height 27
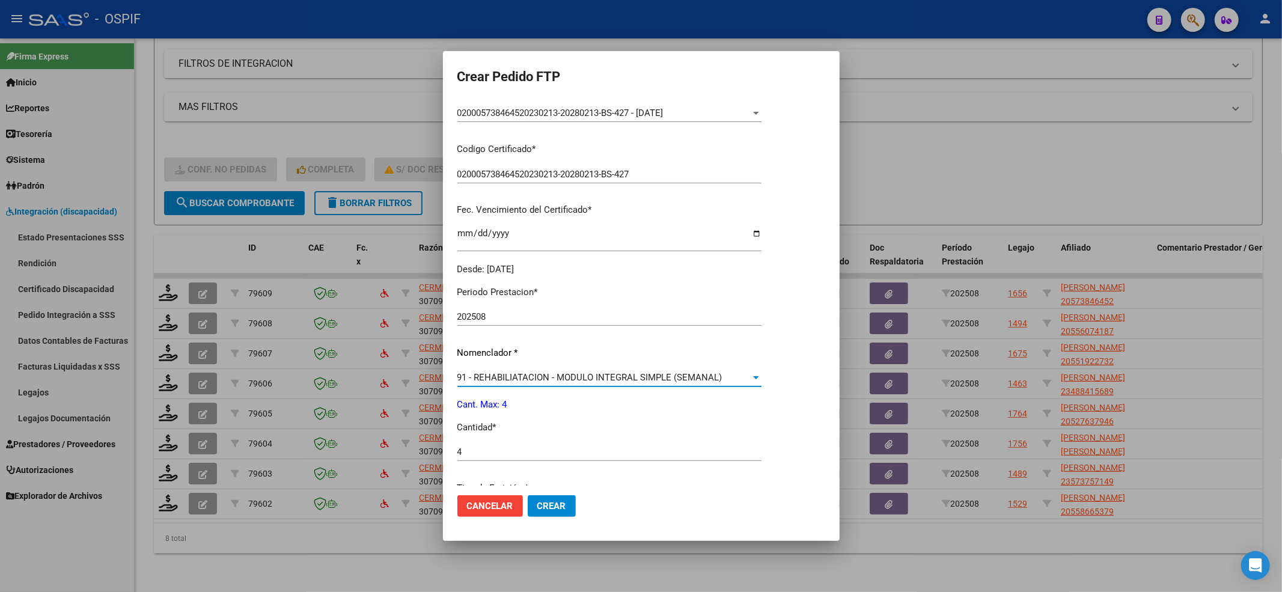
scroll to position [0, 0]
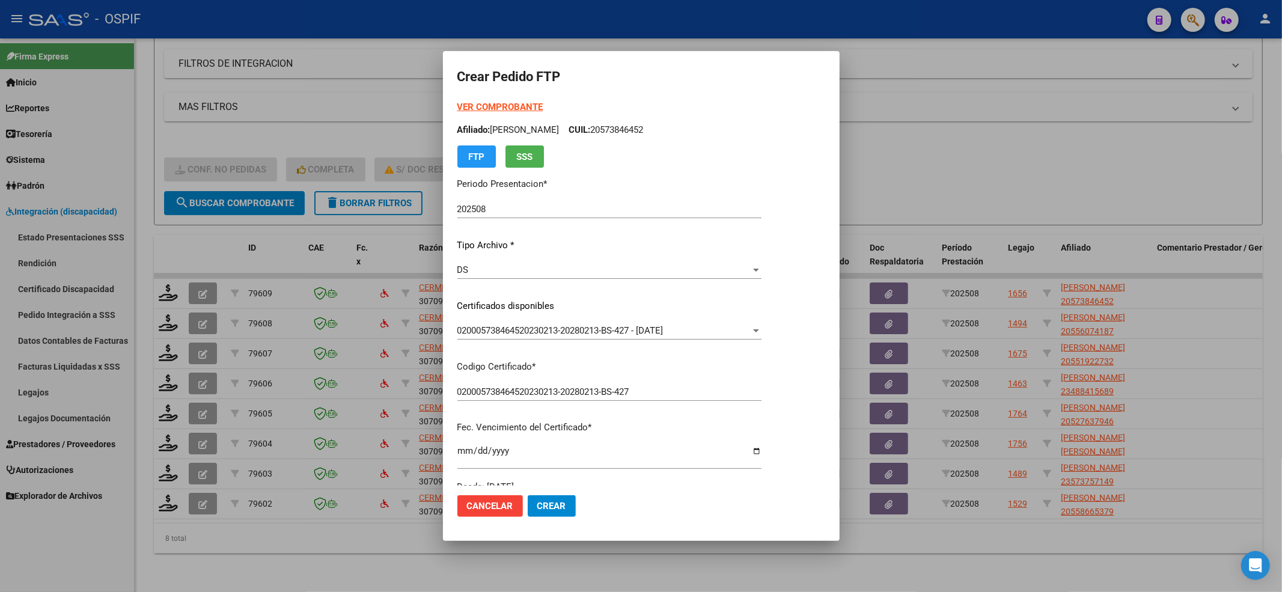
drag, startPoint x: 726, startPoint y: 133, endPoint x: 641, endPoint y: 127, distance: 85.5
click at [641, 127] on p "Afiliado: LEGUIZAMON FELIPE GAEL CUIL: 20573846452" at bounding box center [609, 130] width 304 height 14
copy p "20573846452"
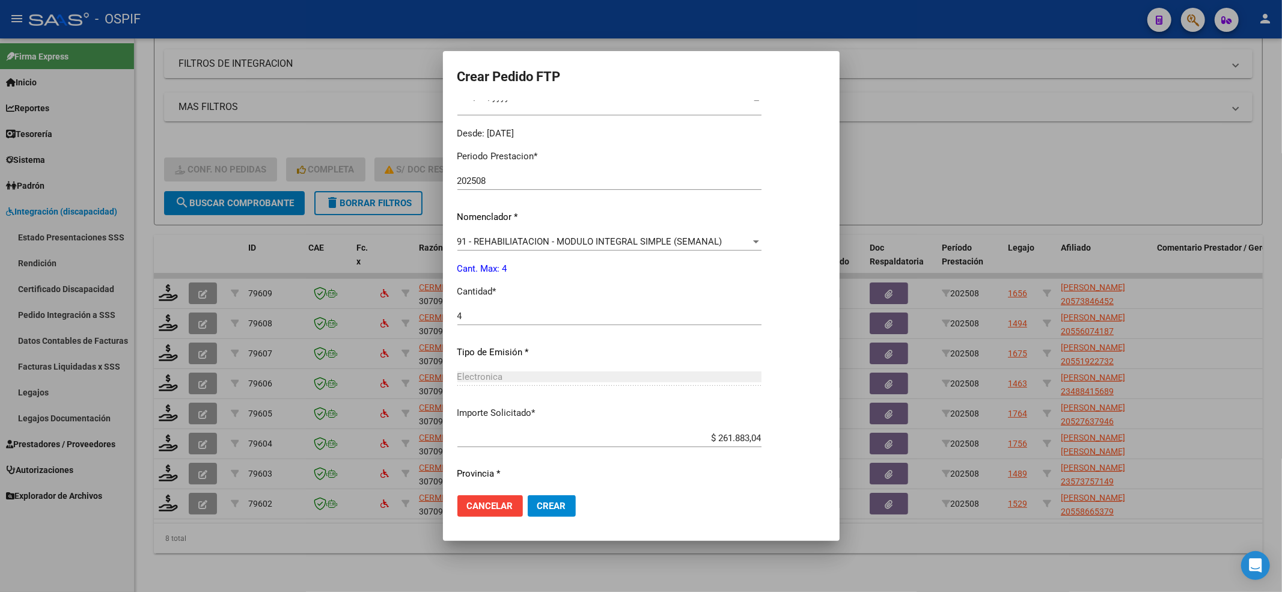
scroll to position [387, 0]
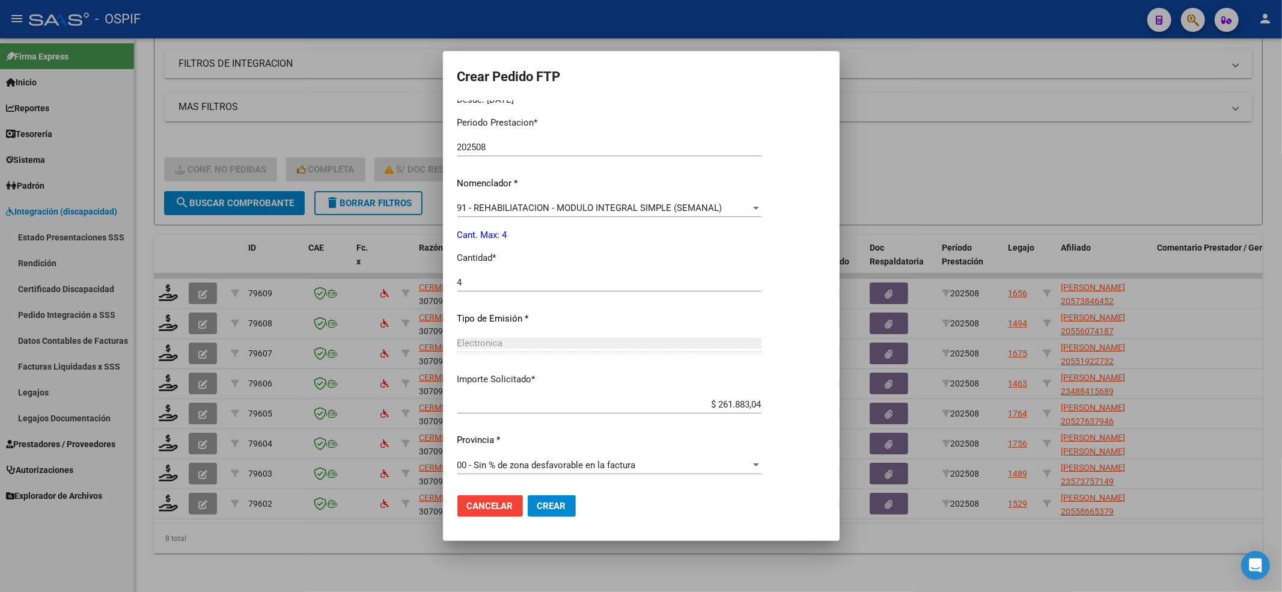
click at [567, 496] on button "Crear" at bounding box center [552, 506] width 48 height 22
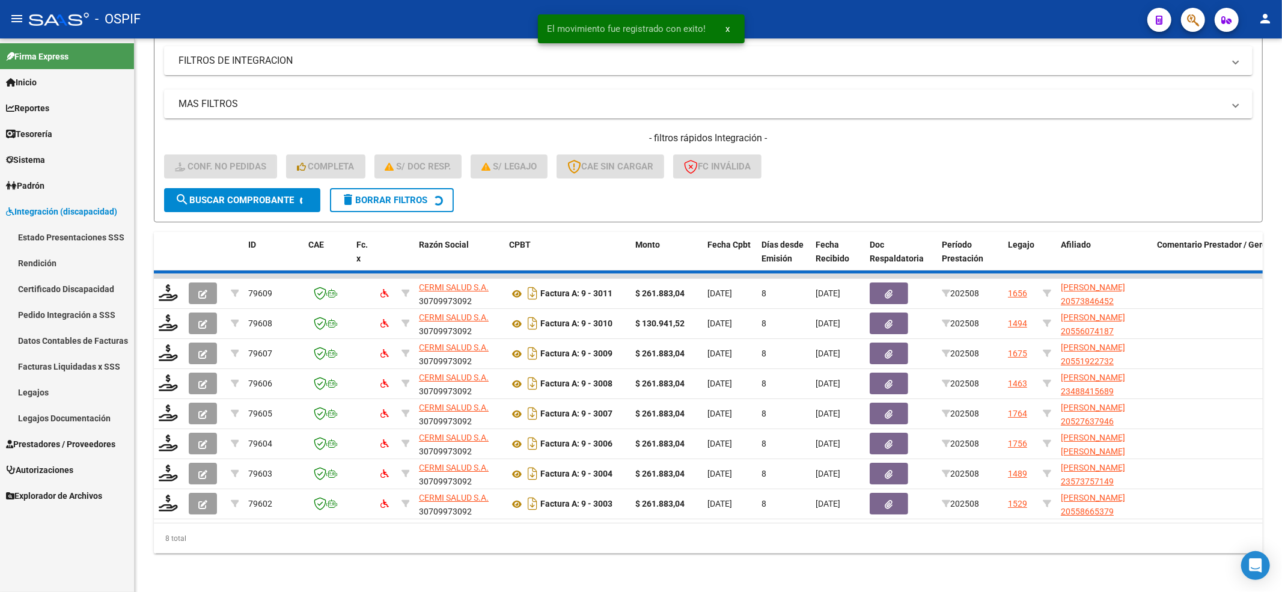
scroll to position [179, 0]
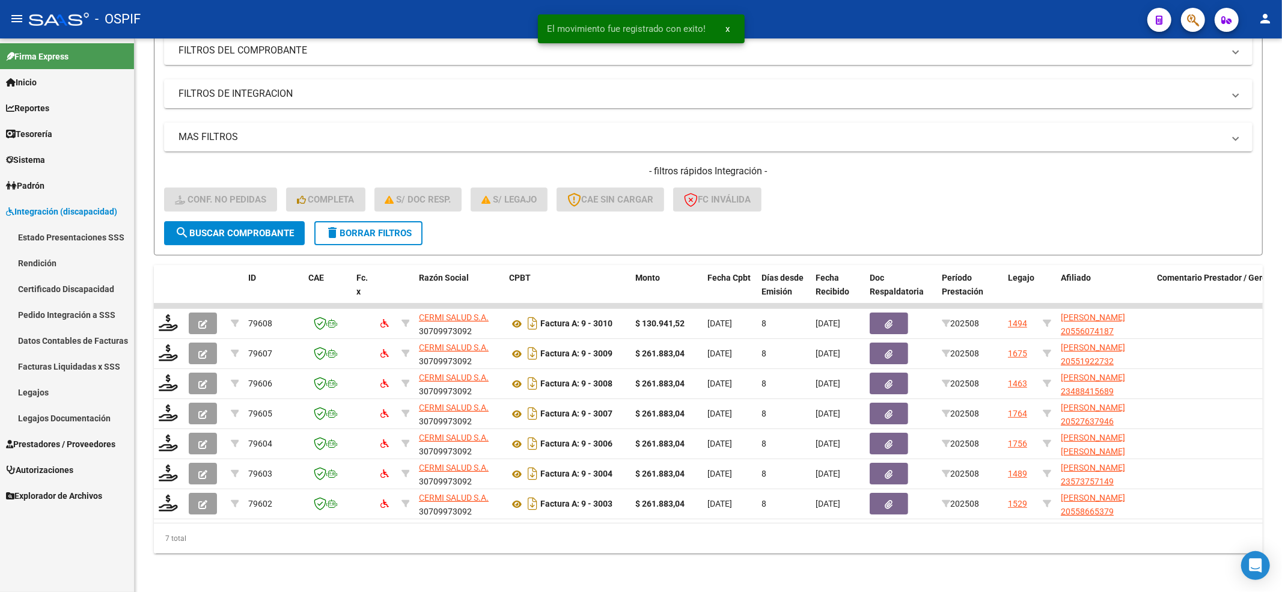
click at [37, 393] on link "Legajos" at bounding box center [67, 392] width 134 height 26
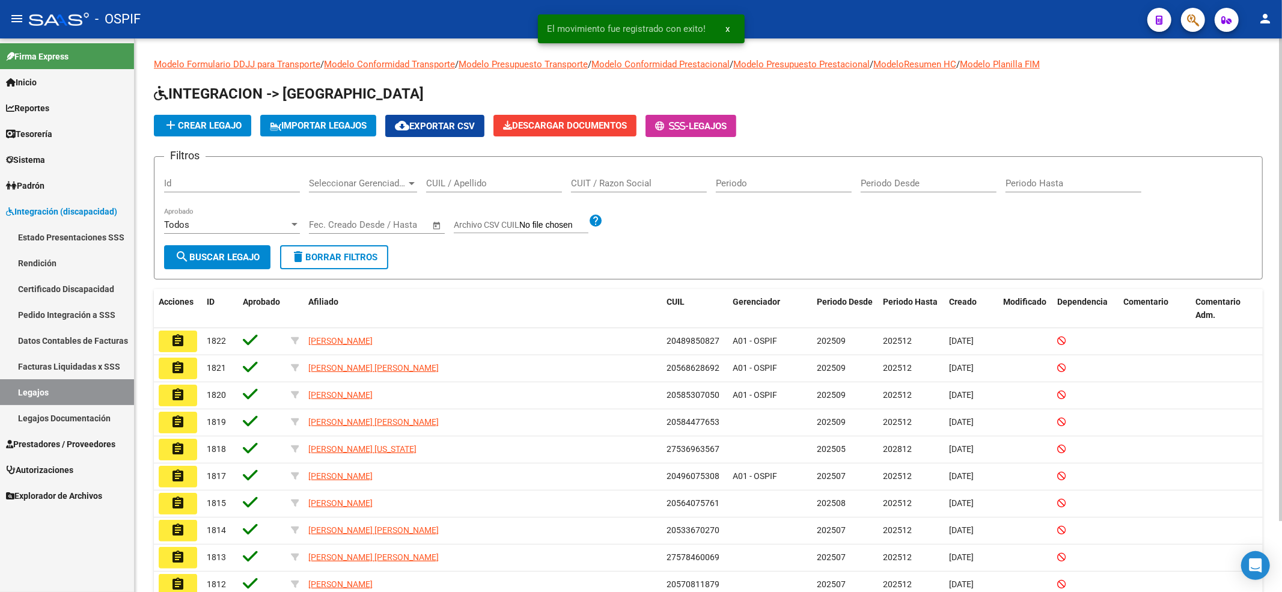
click at [472, 176] on div "CUIL / Apellido" at bounding box center [494, 179] width 136 height 26
paste input "20573846452"
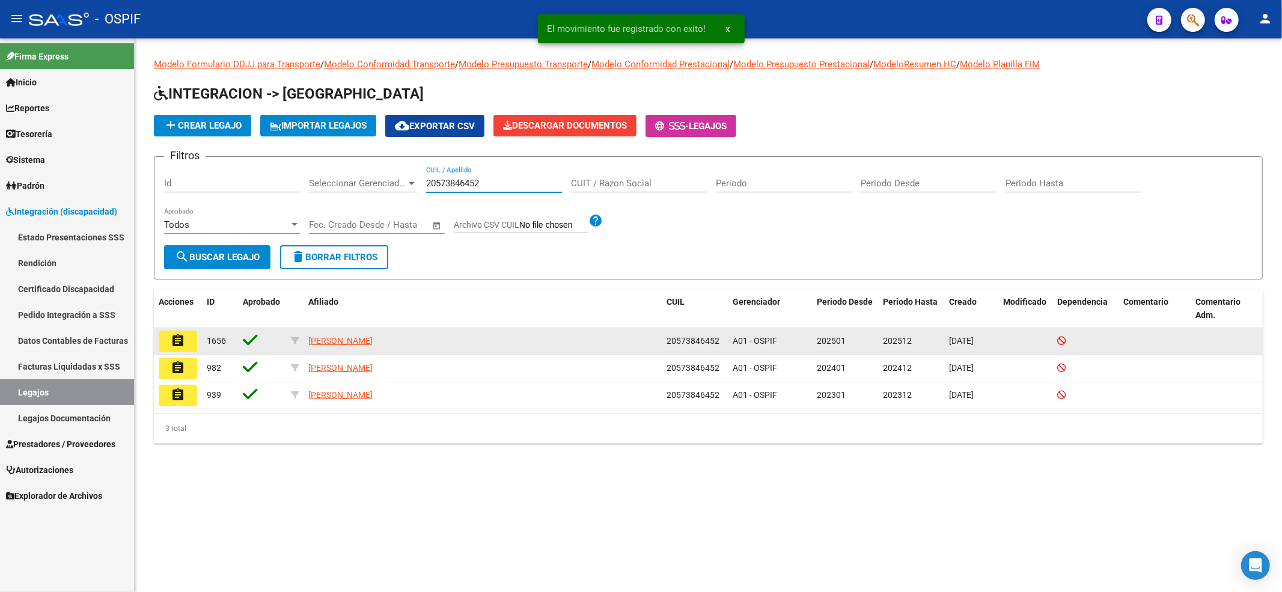
type input "20573846452"
click at [195, 337] on button "assignment" at bounding box center [178, 341] width 38 height 22
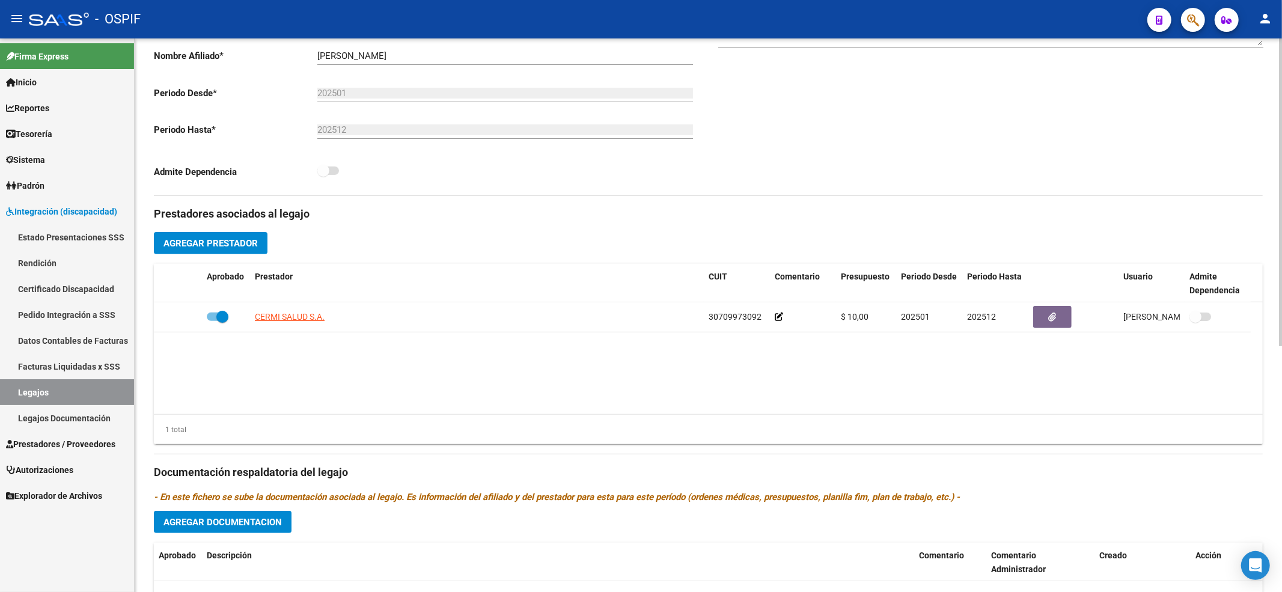
scroll to position [320, 0]
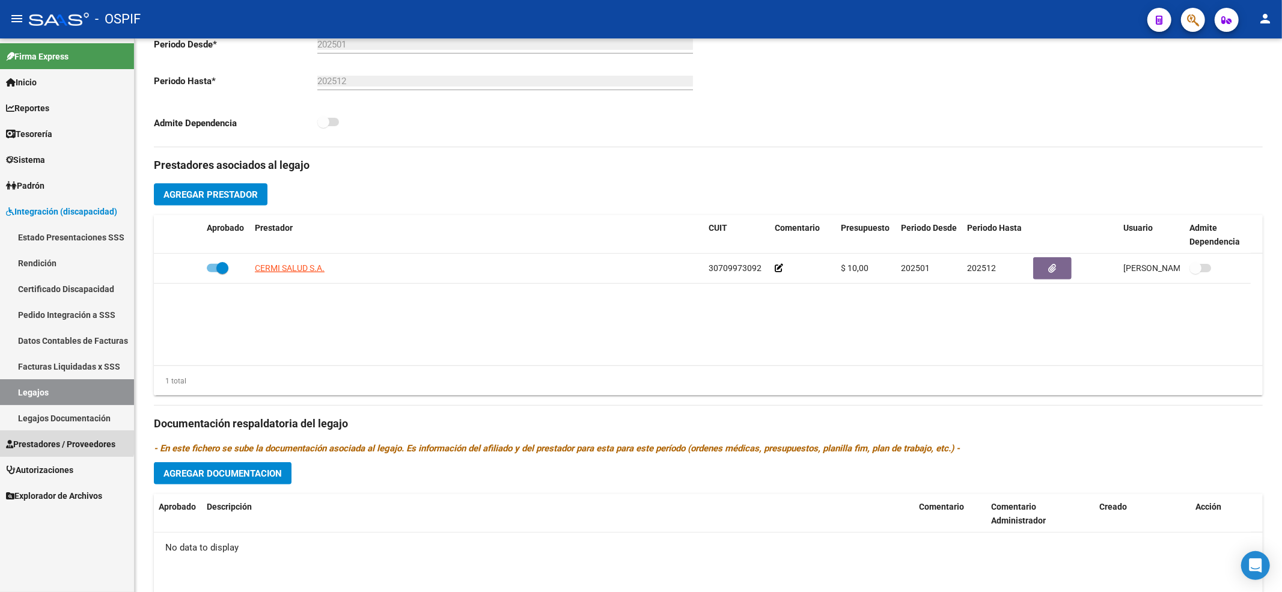
click at [54, 435] on link "Prestadores / Proveedores" at bounding box center [67, 444] width 134 height 26
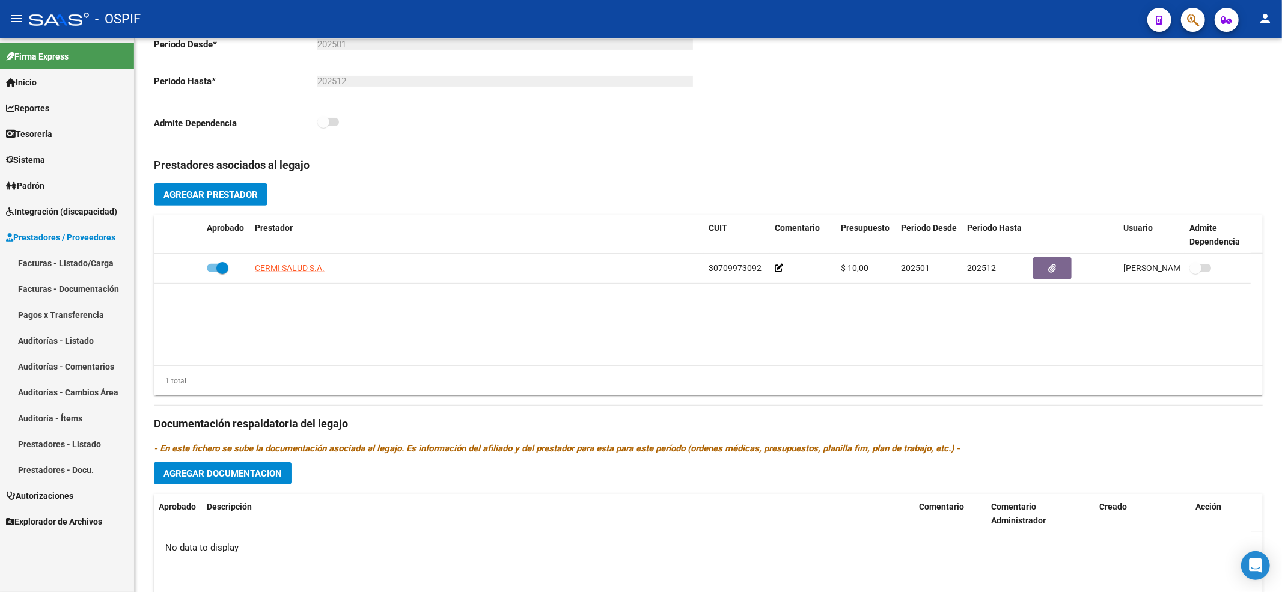
click at [58, 264] on link "Facturas - Listado/Carga" at bounding box center [67, 263] width 134 height 26
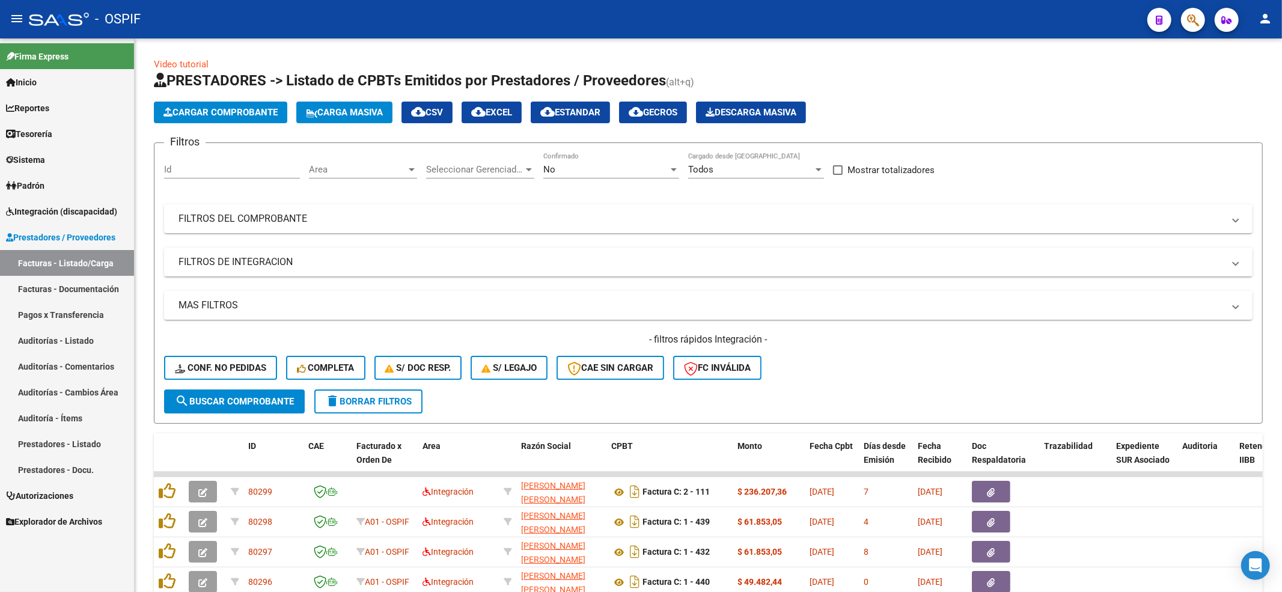
click at [232, 367] on span "Conf. no pedidas" at bounding box center [220, 367] width 91 height 11
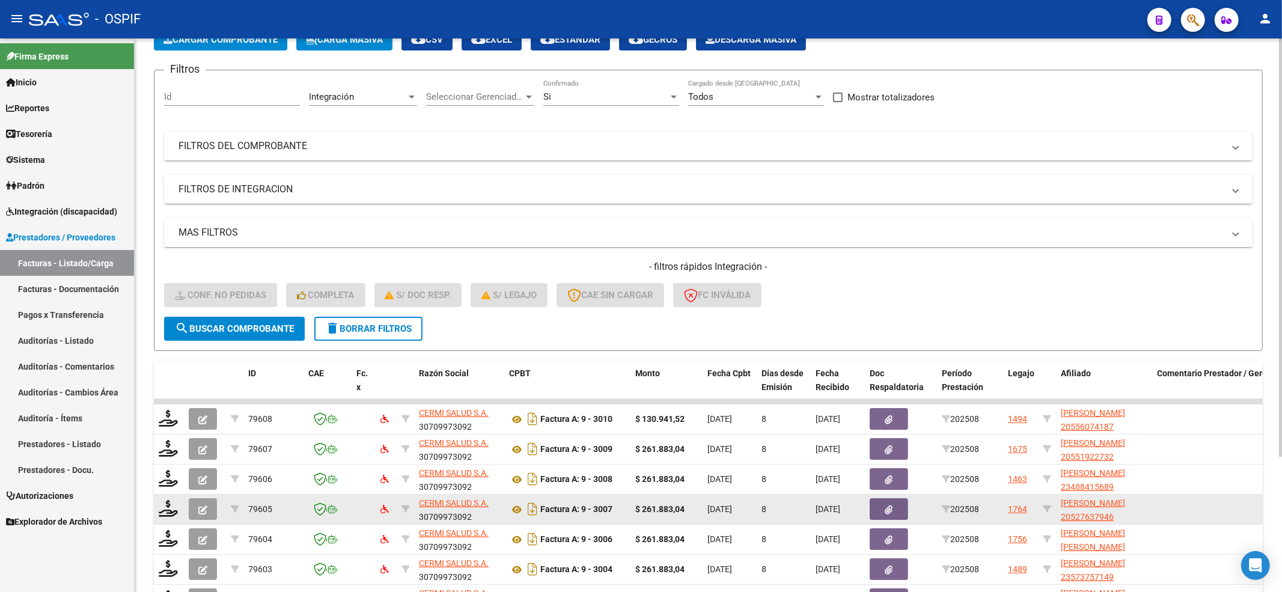
scroll to position [179, 0]
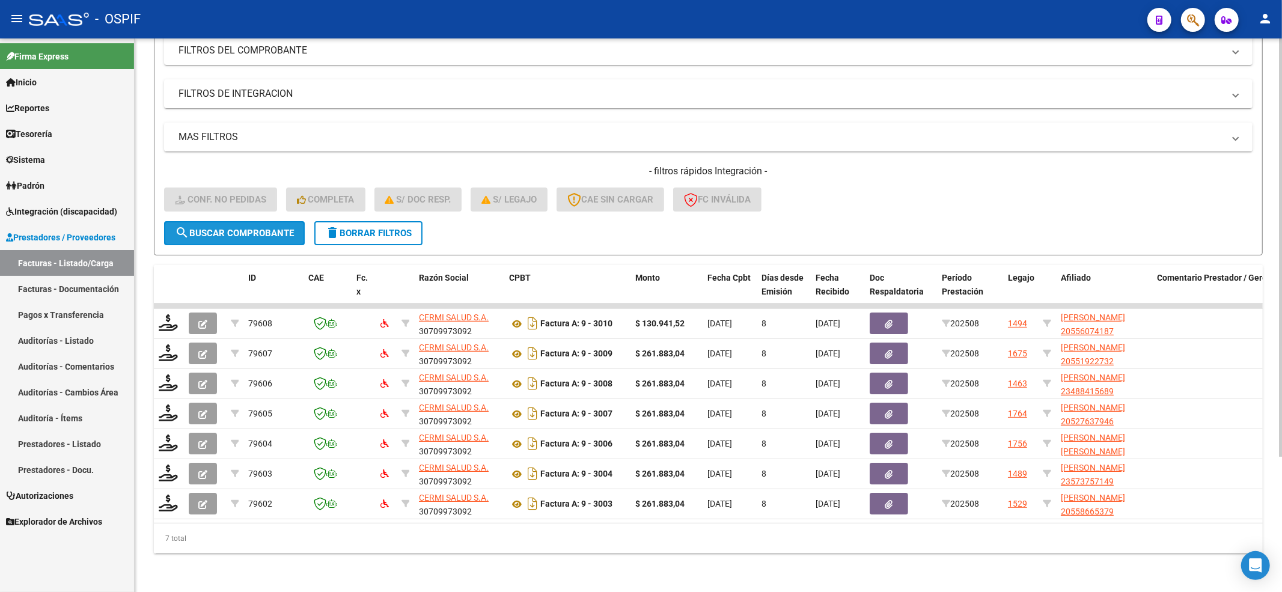
click at [190, 228] on span "search Buscar Comprobante" at bounding box center [234, 233] width 119 height 11
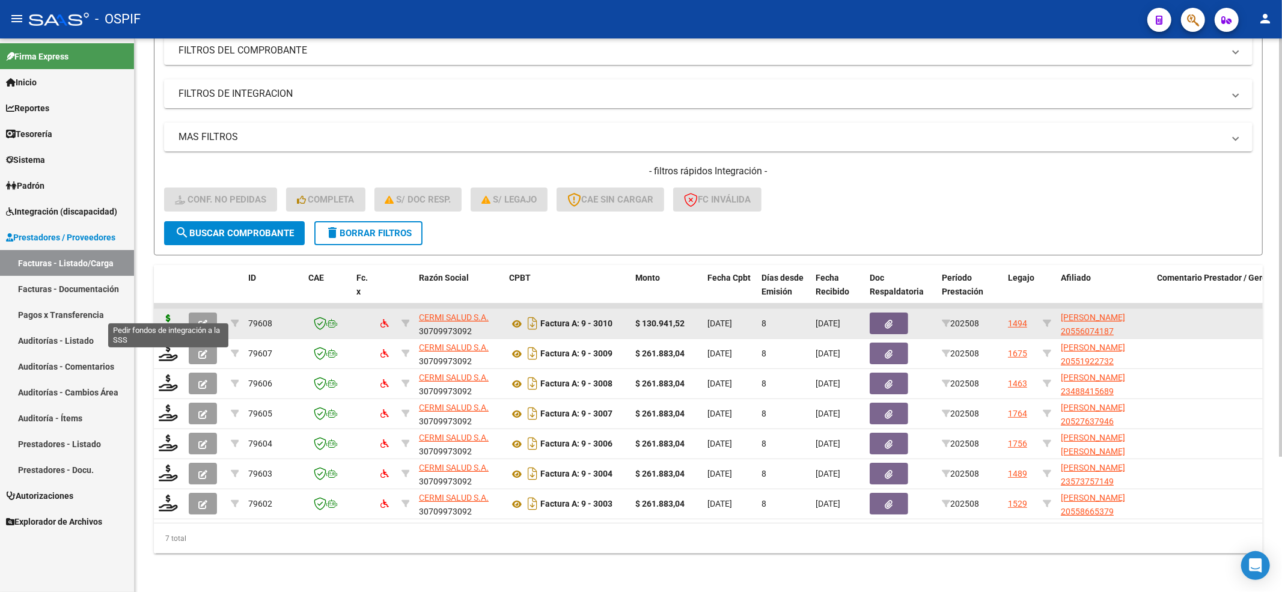
click at [169, 314] on icon at bounding box center [168, 322] width 19 height 17
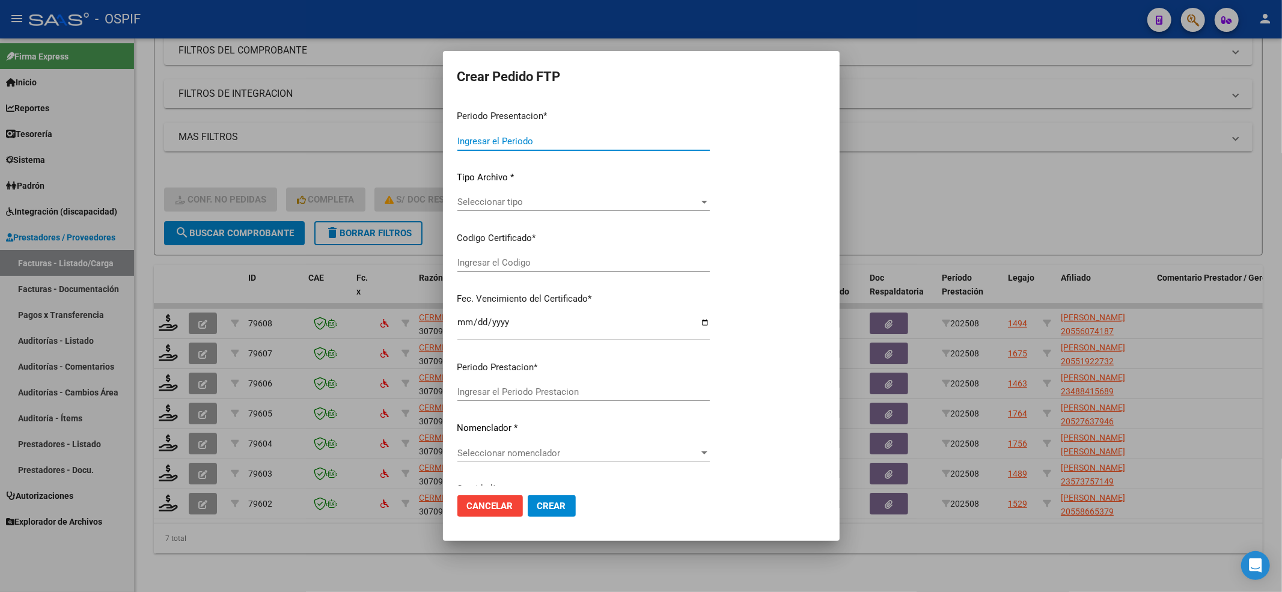
type input "202508"
type input "$ 130.941,52"
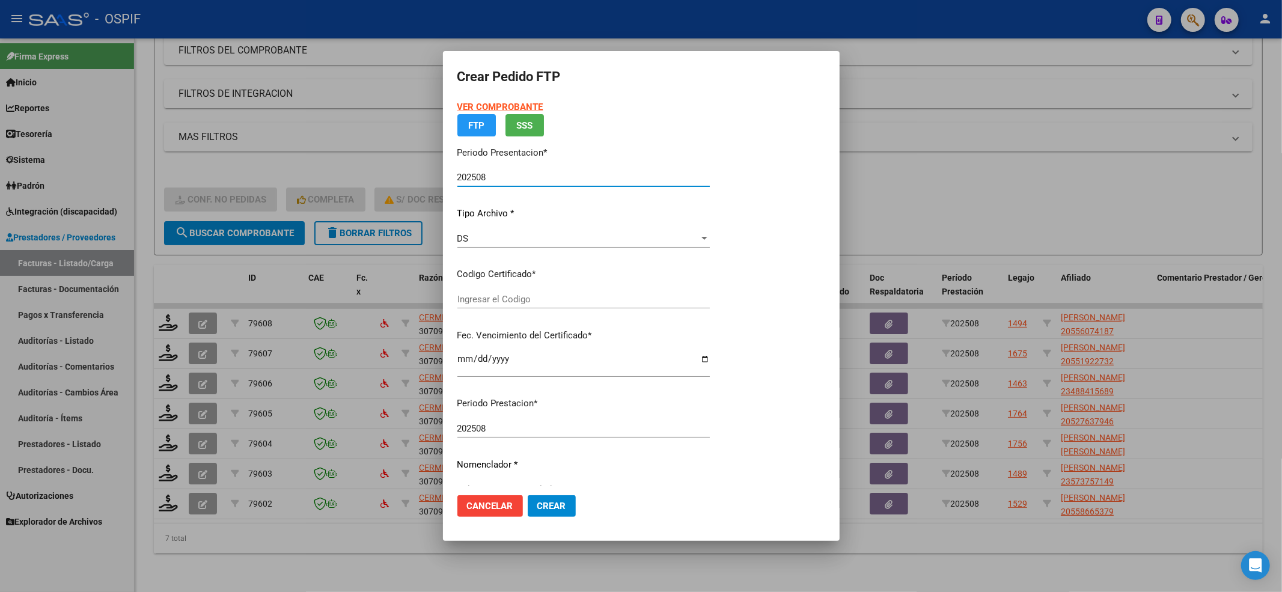
type input "0200055607418-20230801-20260801-BS-427"
type input "2026-08-01"
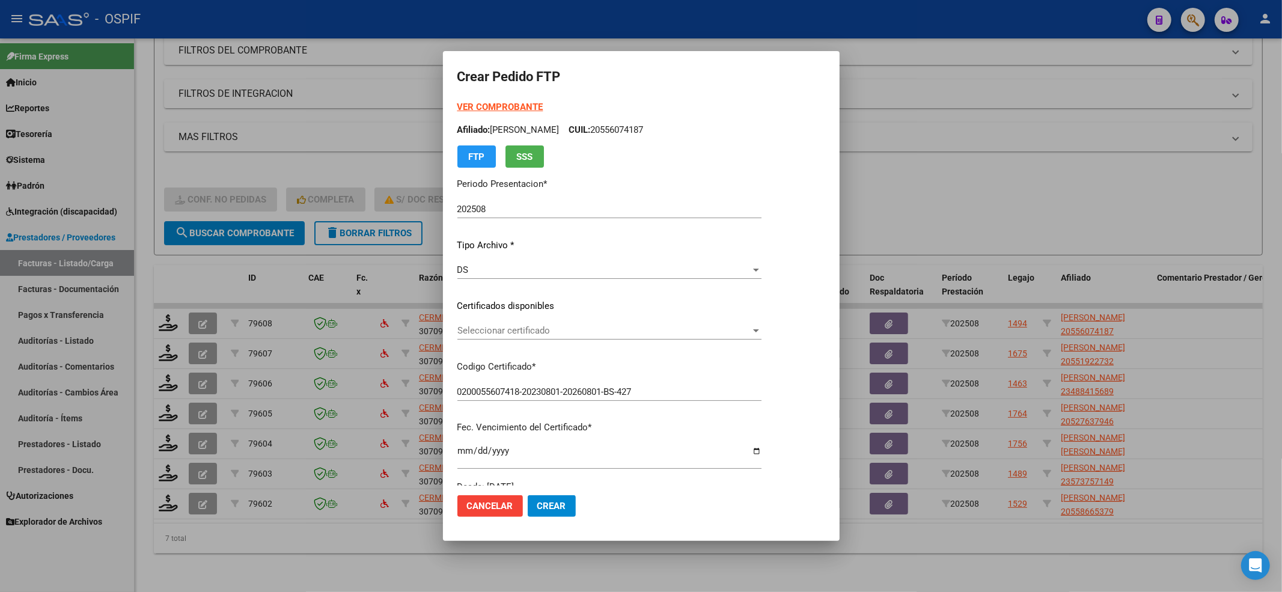
click at [583, 302] on p "Certificados disponibles" at bounding box center [609, 306] width 304 height 14
click at [563, 338] on div "Seleccionar certificado Seleccionar certificado" at bounding box center [609, 330] width 304 height 18
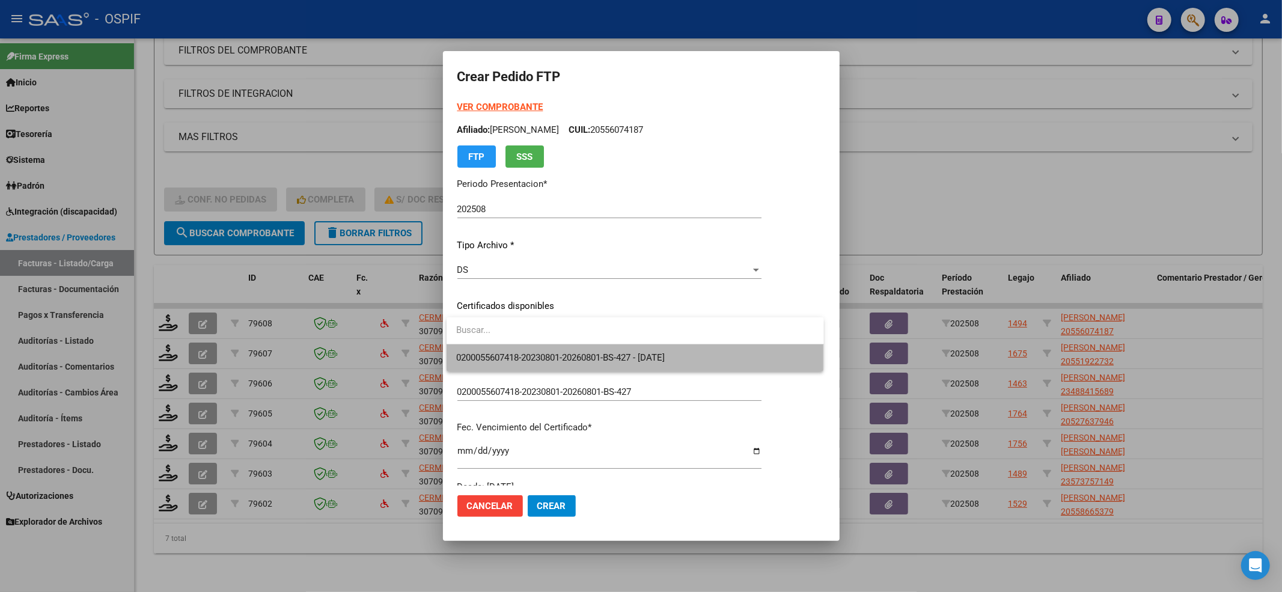
click at [548, 352] on span "0200055607418-20230801-20260801-BS-427 - 2026-08-01" at bounding box center [560, 357] width 208 height 11
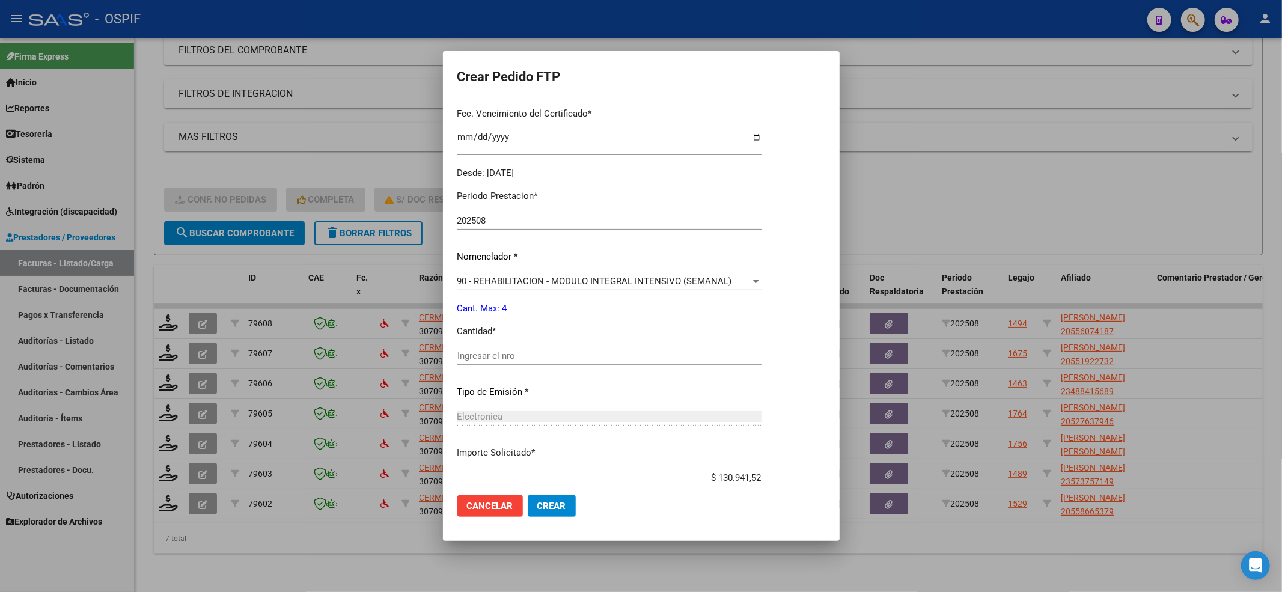
scroll to position [320, 0]
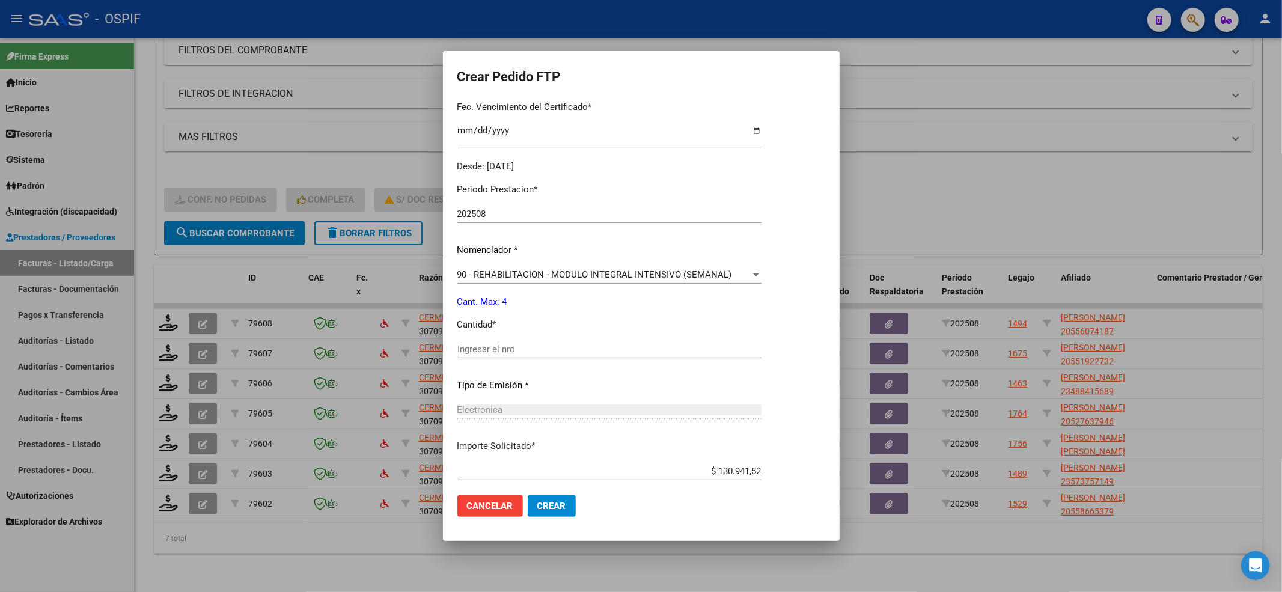
click at [522, 342] on div "Ingresar el nro" at bounding box center [609, 349] width 304 height 18
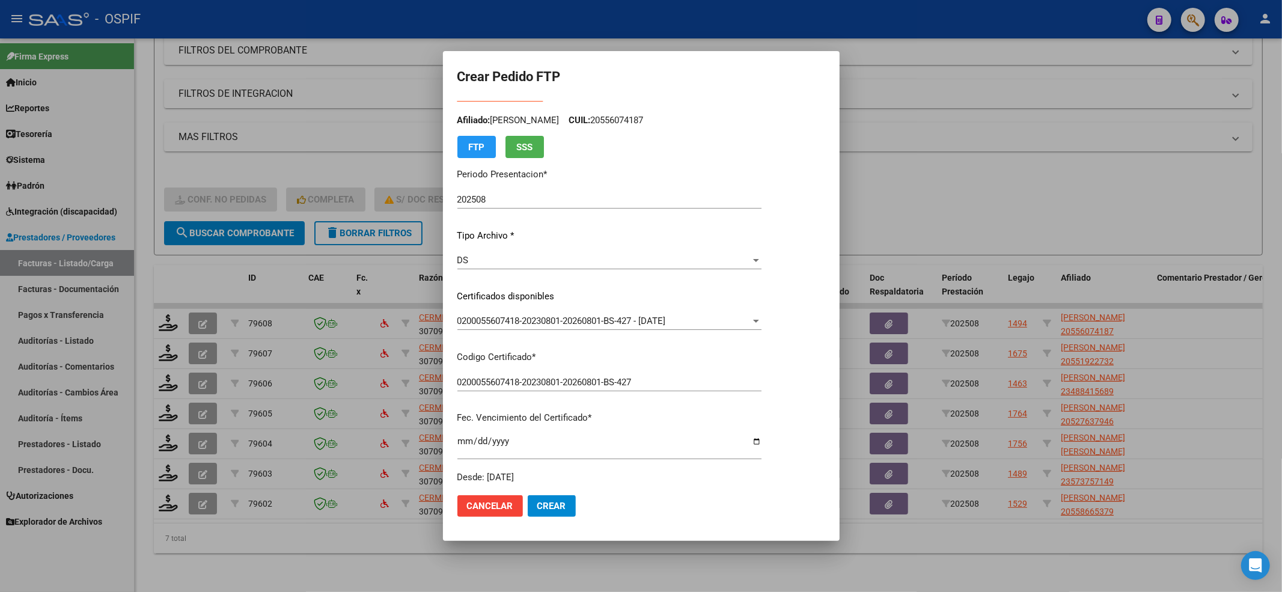
scroll to position [0, 0]
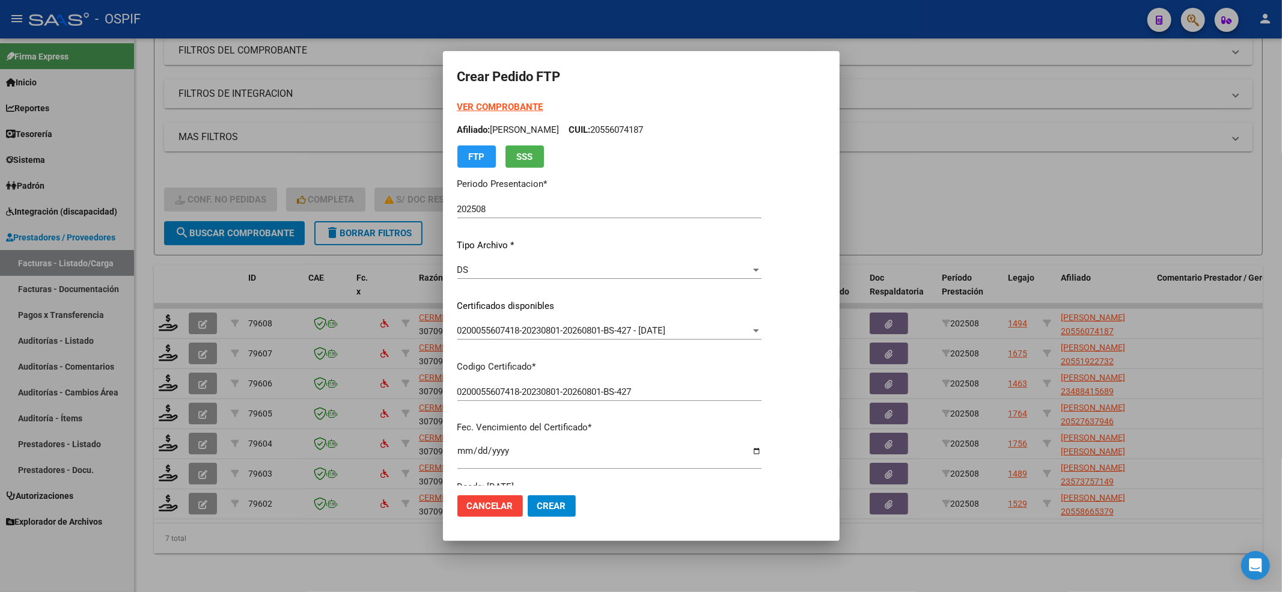
type input "4"
drag, startPoint x: 731, startPoint y: 136, endPoint x: 640, endPoint y: 129, distance: 91.6
click at [640, 129] on p "Afiliado: GOMEZ NEHEMIAS MOISES CUIL: 20556074187" at bounding box center [609, 130] width 304 height 14
copy p "20556074187"
click at [498, 114] on div "VER COMPROBANTE ARCA Padrón Afiliado: GOMEZ NEHEMIAS MOISES CUIL: 20556074187 F…" at bounding box center [609, 133] width 304 height 67
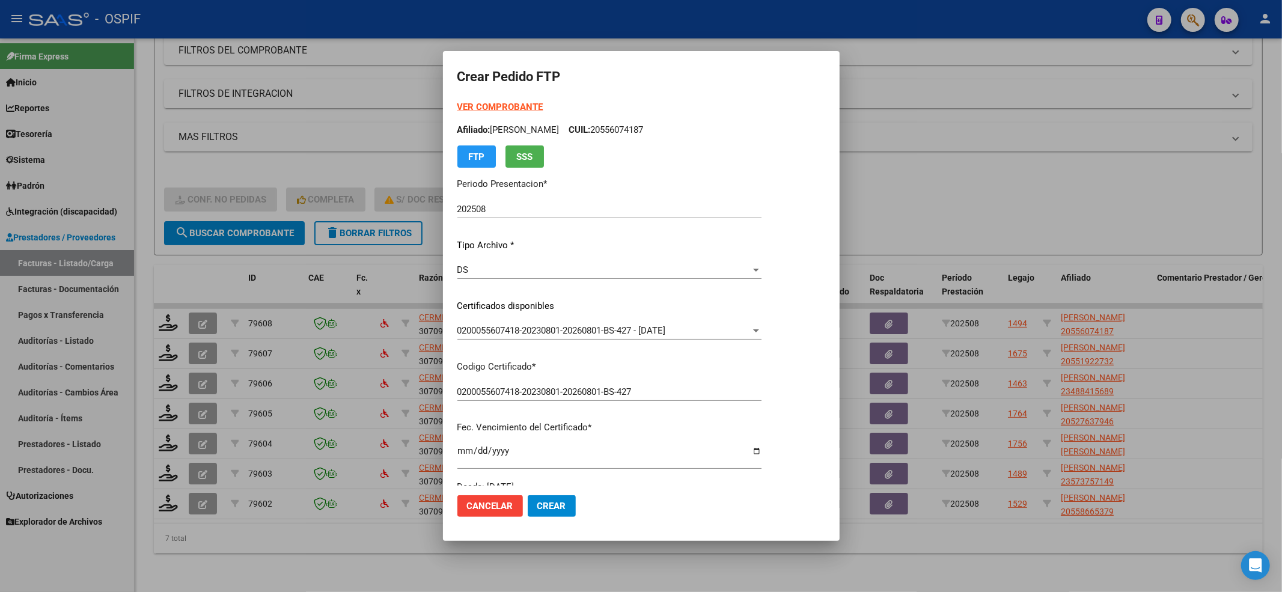
click at [498, 114] on div "VER COMPROBANTE ARCA Padrón Afiliado: GOMEZ NEHEMIAS MOISES CUIL: 20556074187 F…" at bounding box center [609, 133] width 304 height 67
click at [498, 109] on strong "VER COMPROBANTE" at bounding box center [500, 107] width 86 height 11
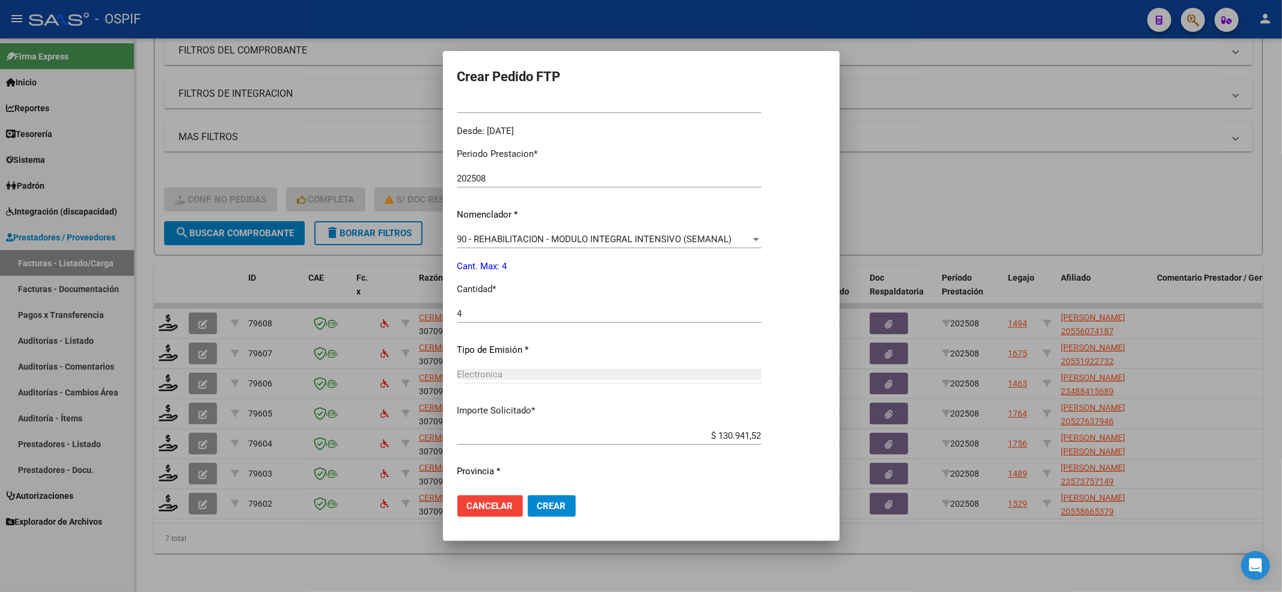
scroll to position [387, 0]
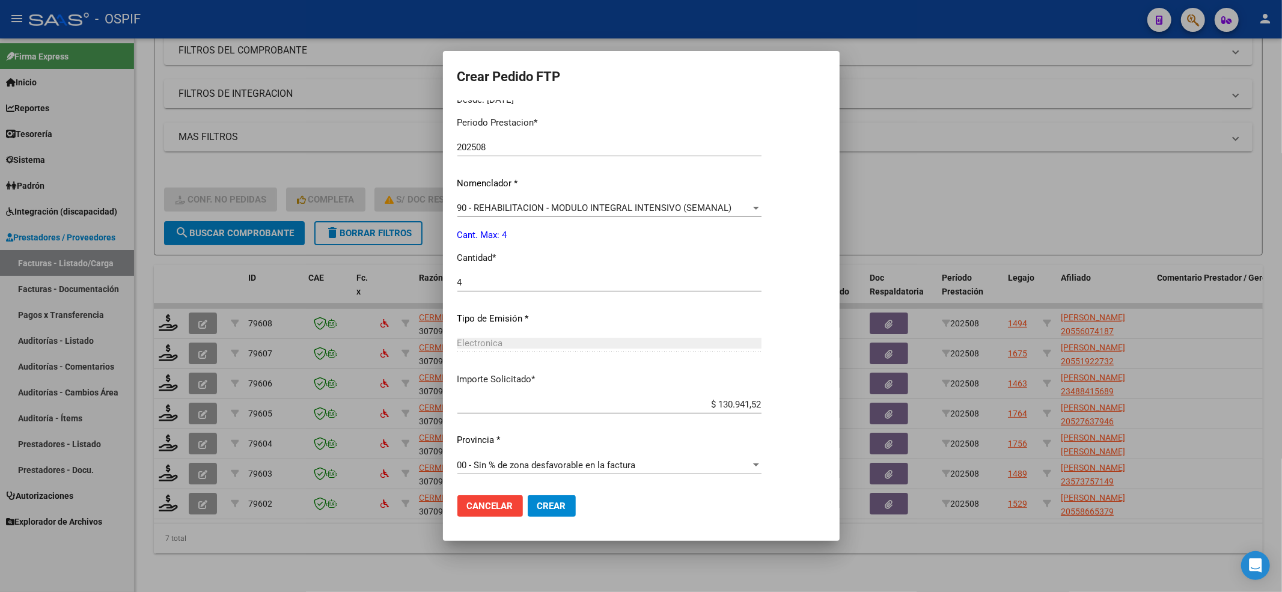
click at [488, 214] on div "90 - REHABILITACION - MODULO INTEGRAL INTENSIVO (SEMANAL) Seleccionar nomenclad…" at bounding box center [609, 208] width 304 height 18
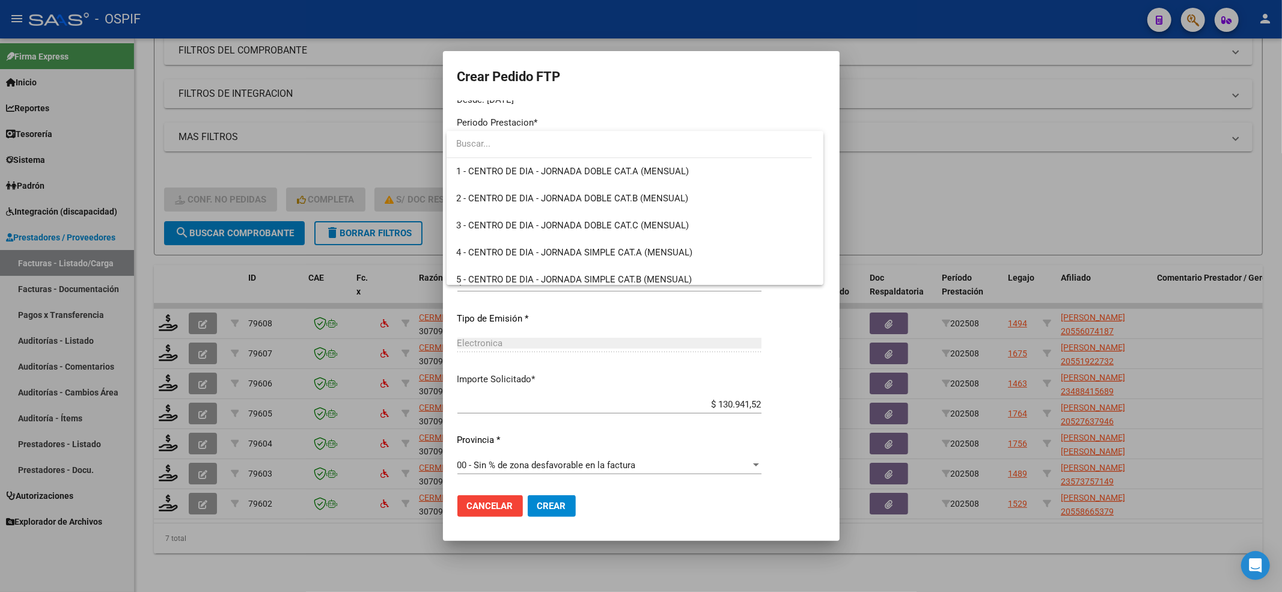
scroll to position [2370, 0]
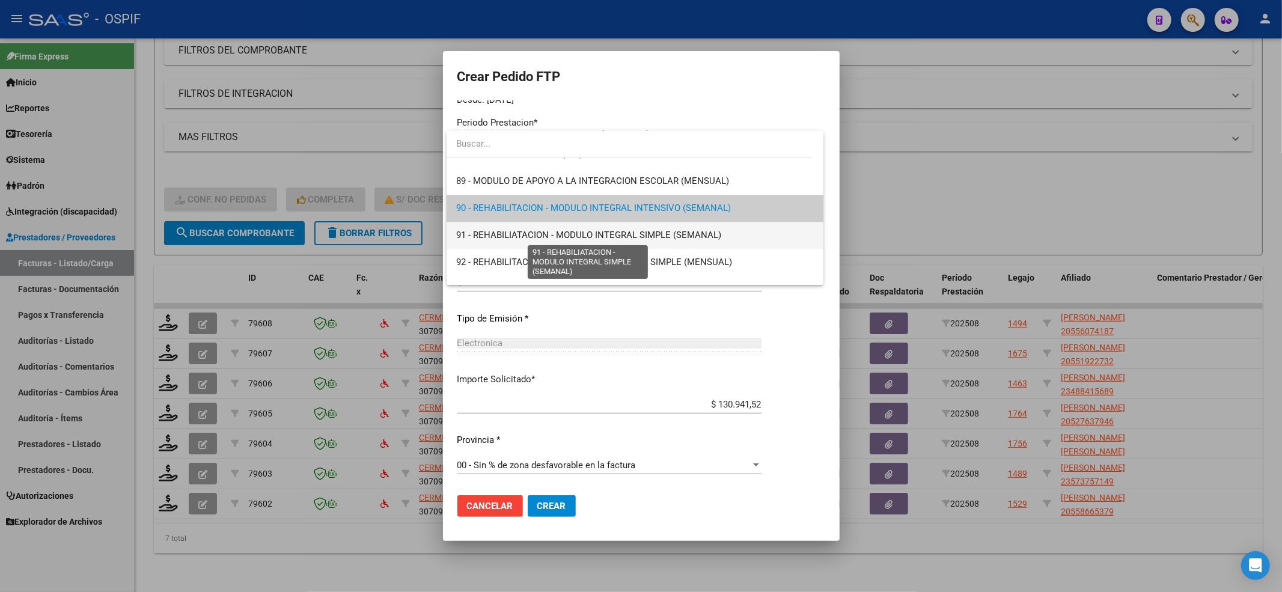
click at [478, 236] on span "91 - REHABILIATACION - MODULO INTEGRAL SIMPLE (SEMANAL)" at bounding box center [588, 235] width 265 height 11
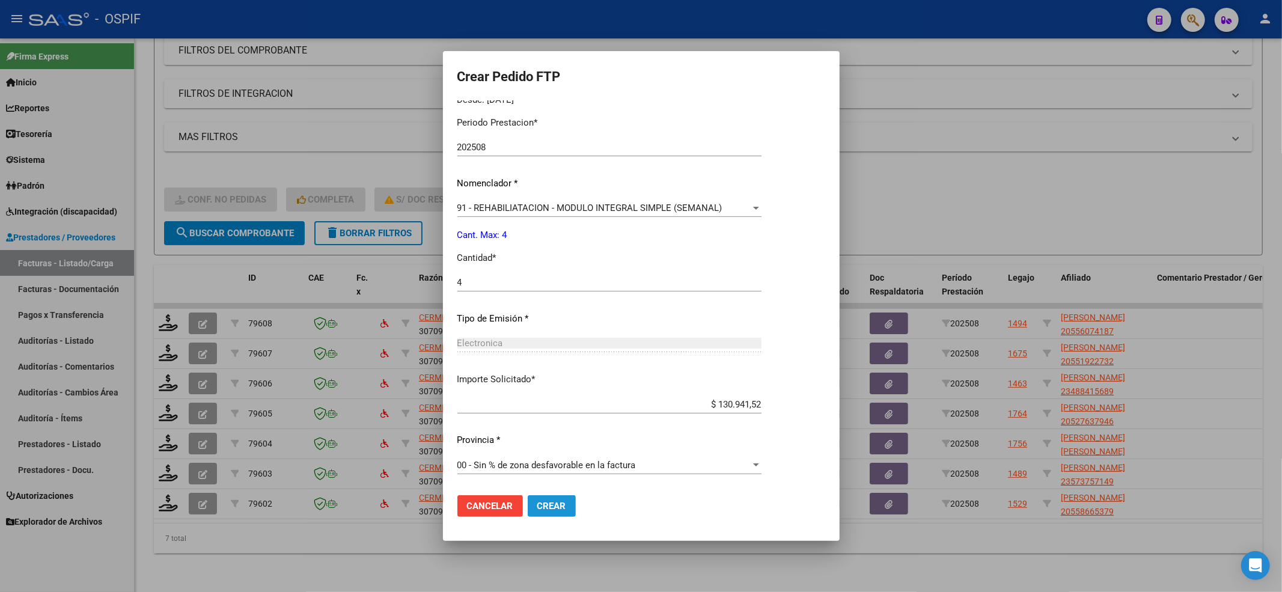
click at [573, 501] on button "Crear" at bounding box center [552, 506] width 48 height 22
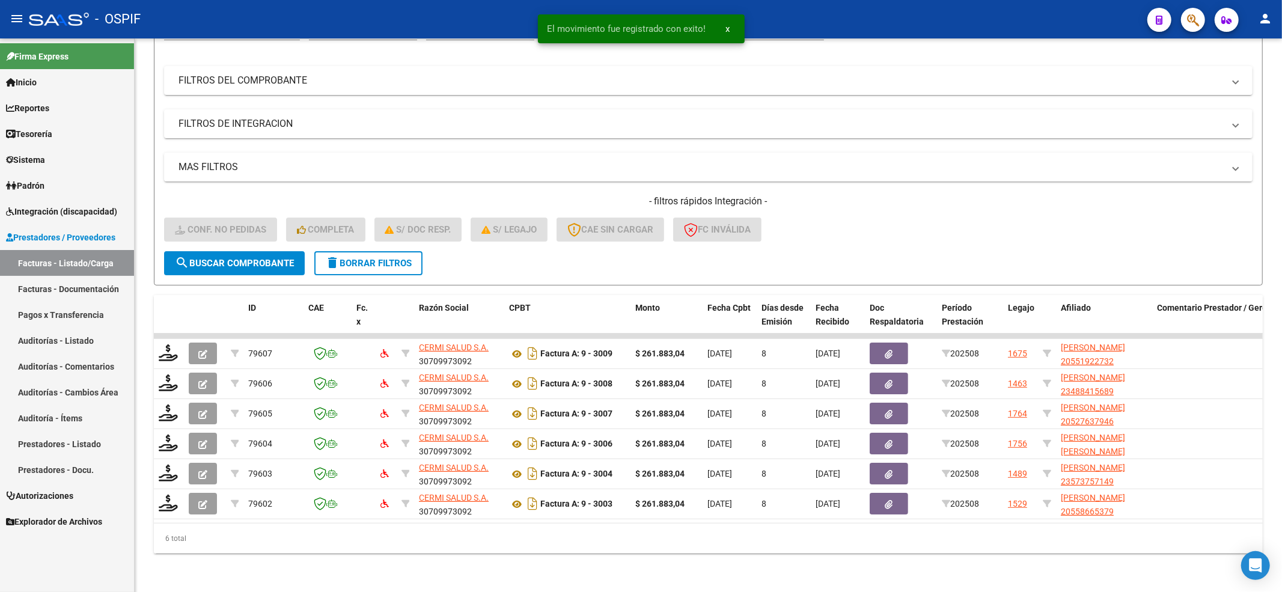
scroll to position [149, 0]
click at [61, 209] on span "Integración (discapacidad)" at bounding box center [61, 211] width 111 height 13
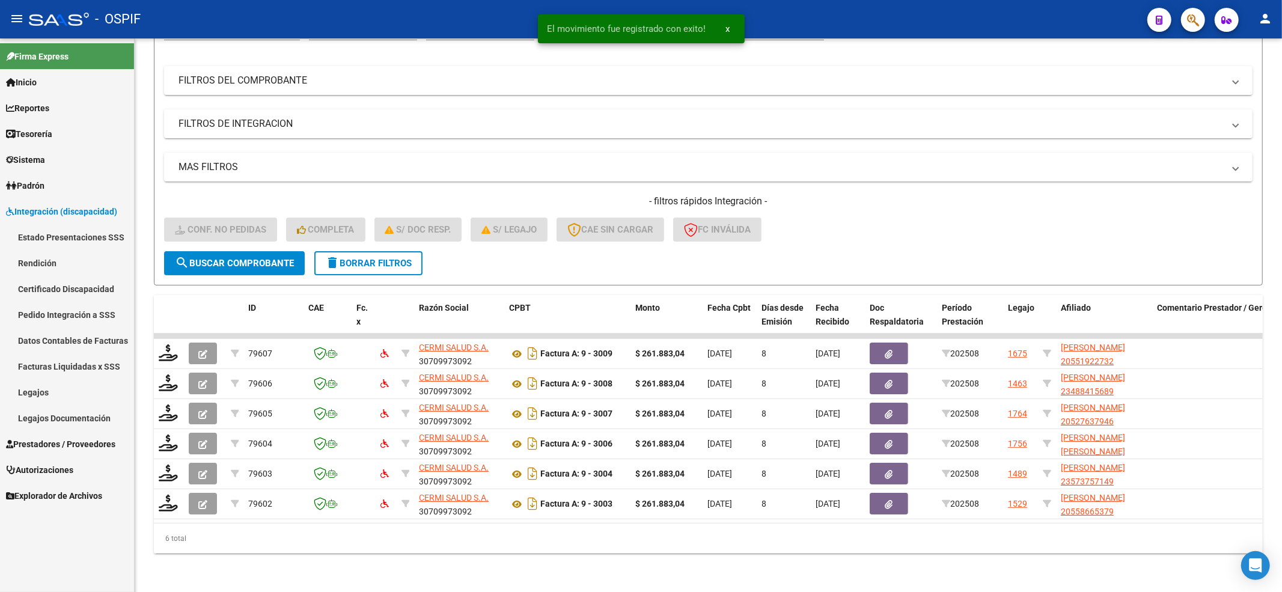
click at [29, 390] on link "Legajos" at bounding box center [67, 392] width 134 height 26
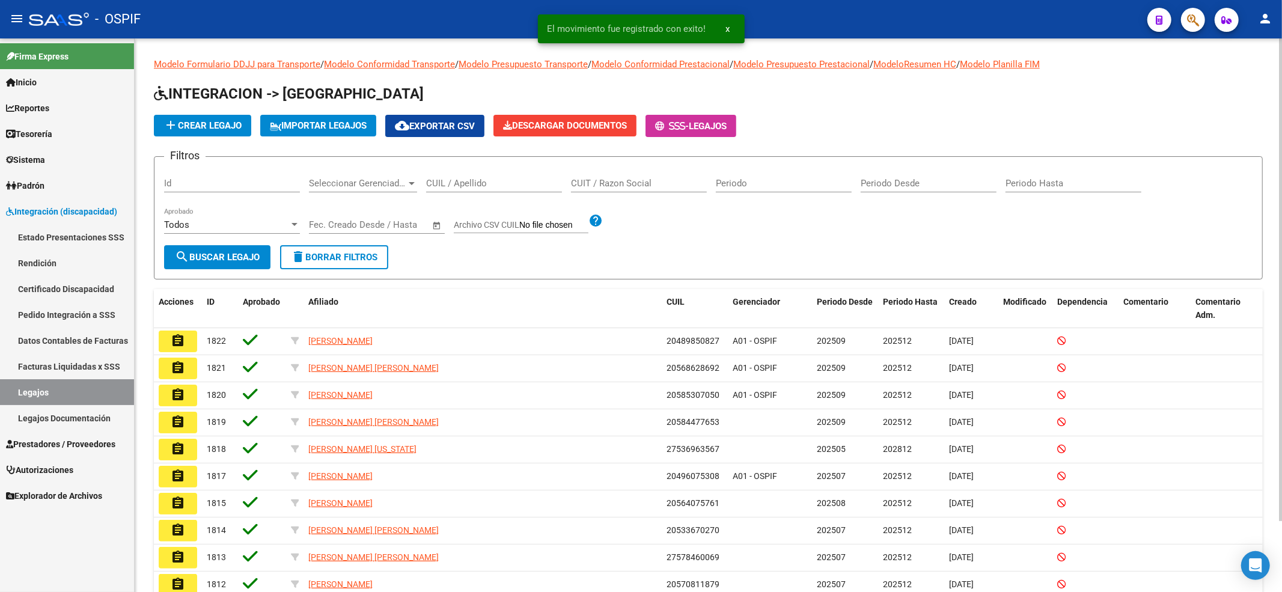
click at [475, 184] on input "CUIL / Apellido" at bounding box center [494, 183] width 136 height 11
paste input "20556074187"
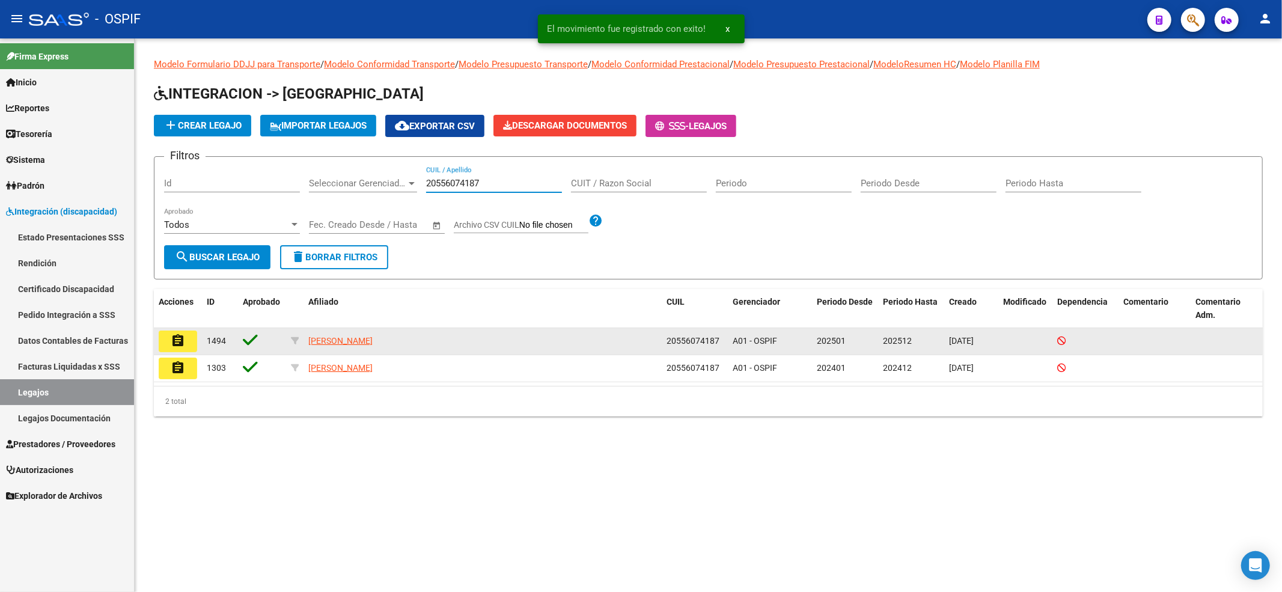
type input "20556074187"
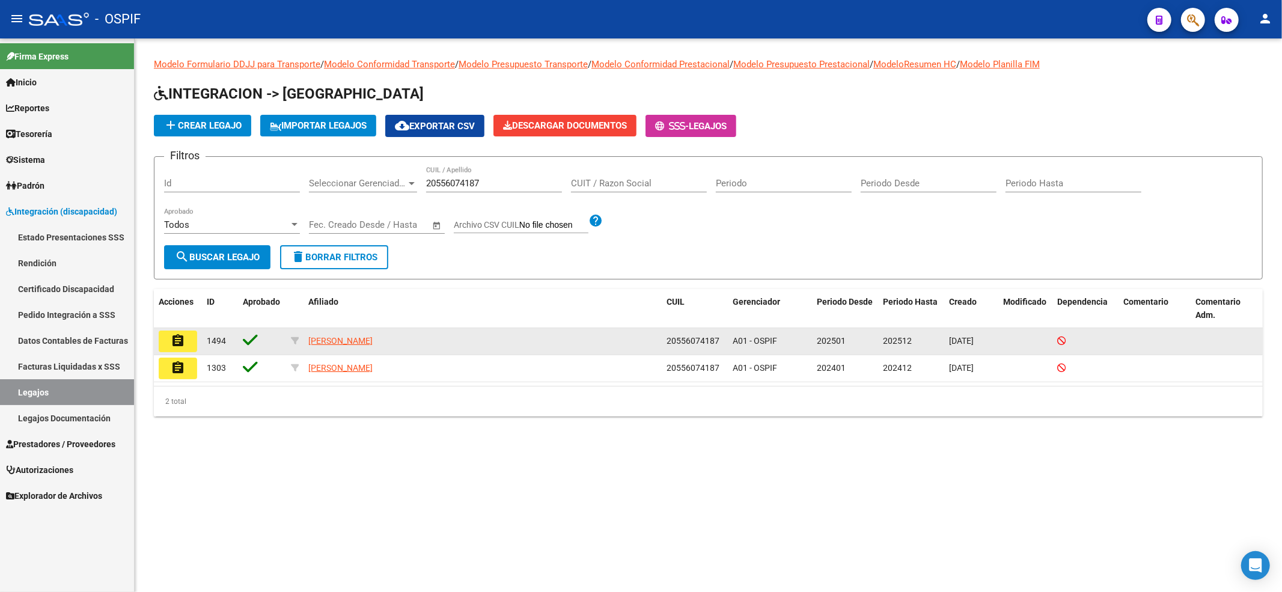
click at [155, 342] on datatable-body-cell "assignment" at bounding box center [178, 341] width 48 height 26
click at [164, 342] on button "assignment" at bounding box center [178, 341] width 38 height 22
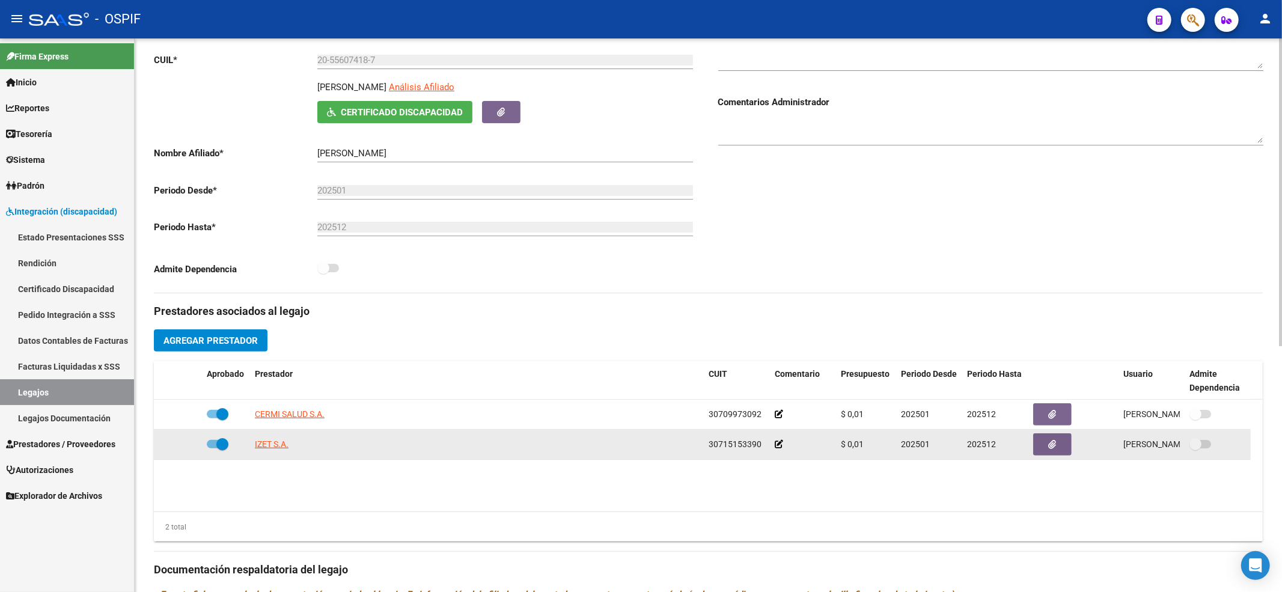
scroll to position [240, 0]
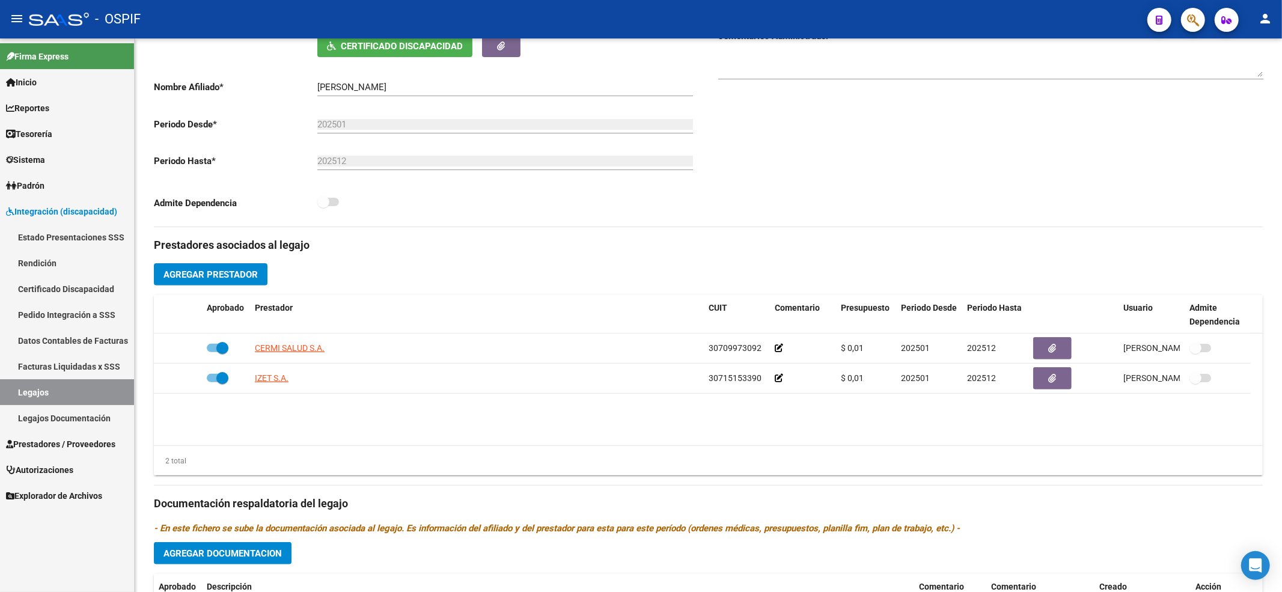
click at [41, 299] on link "Certificado Discapacidad" at bounding box center [67, 289] width 134 height 26
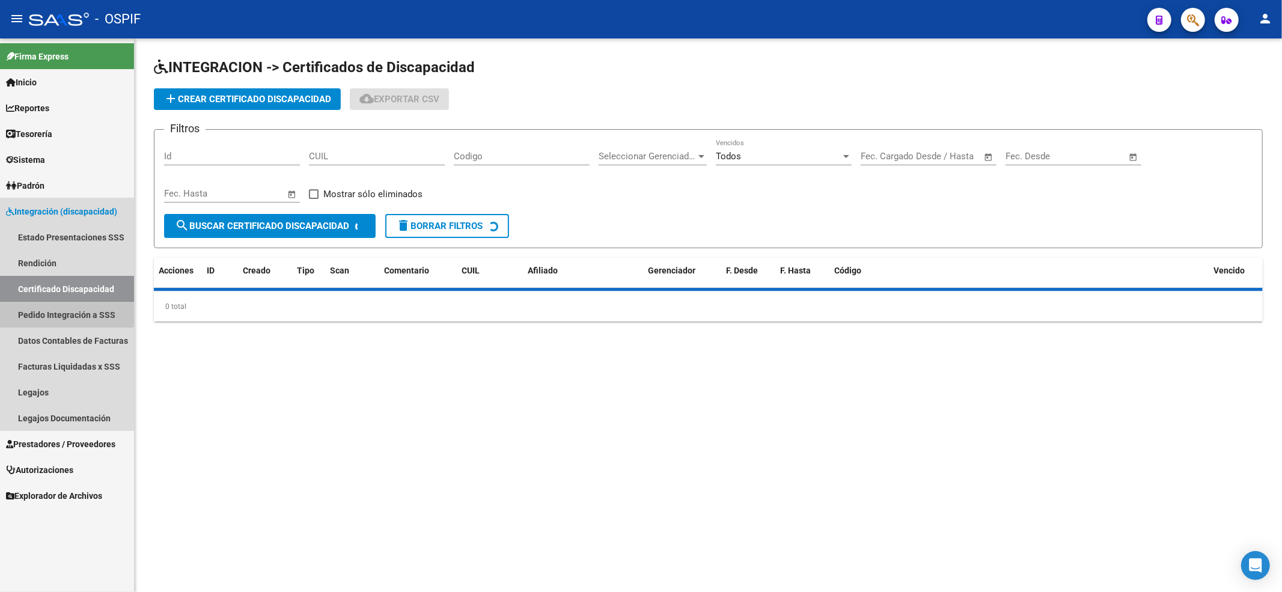
click at [38, 315] on link "Pedido Integración a SSS" at bounding box center [67, 315] width 134 height 26
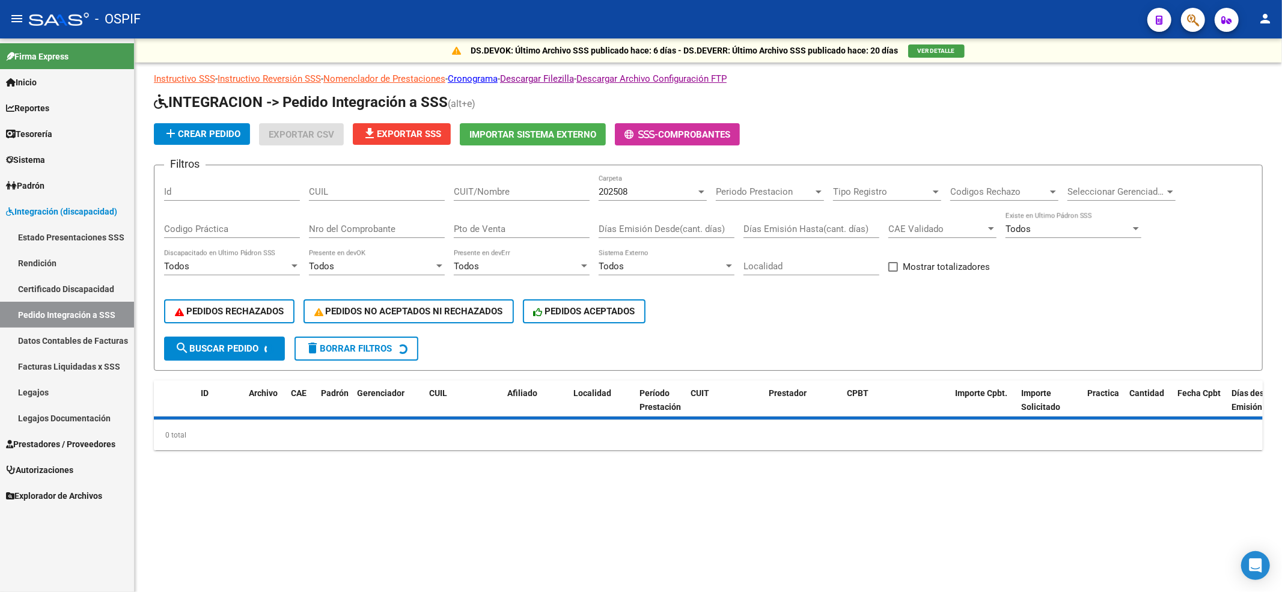
drag, startPoint x: 342, startPoint y: 178, endPoint x: 339, endPoint y: 192, distance: 14.3
click at [340, 186] on div "CUIL" at bounding box center [377, 188] width 136 height 26
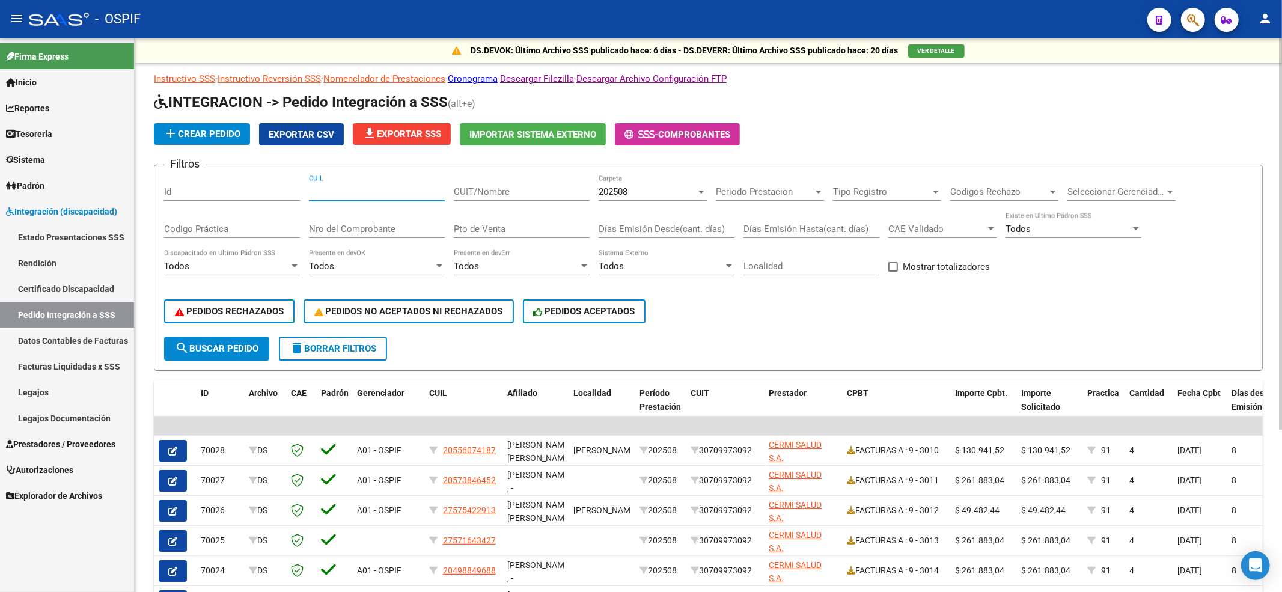
click at [339, 192] on input "CUIL" at bounding box center [377, 191] width 136 height 11
paste input "20556074187"
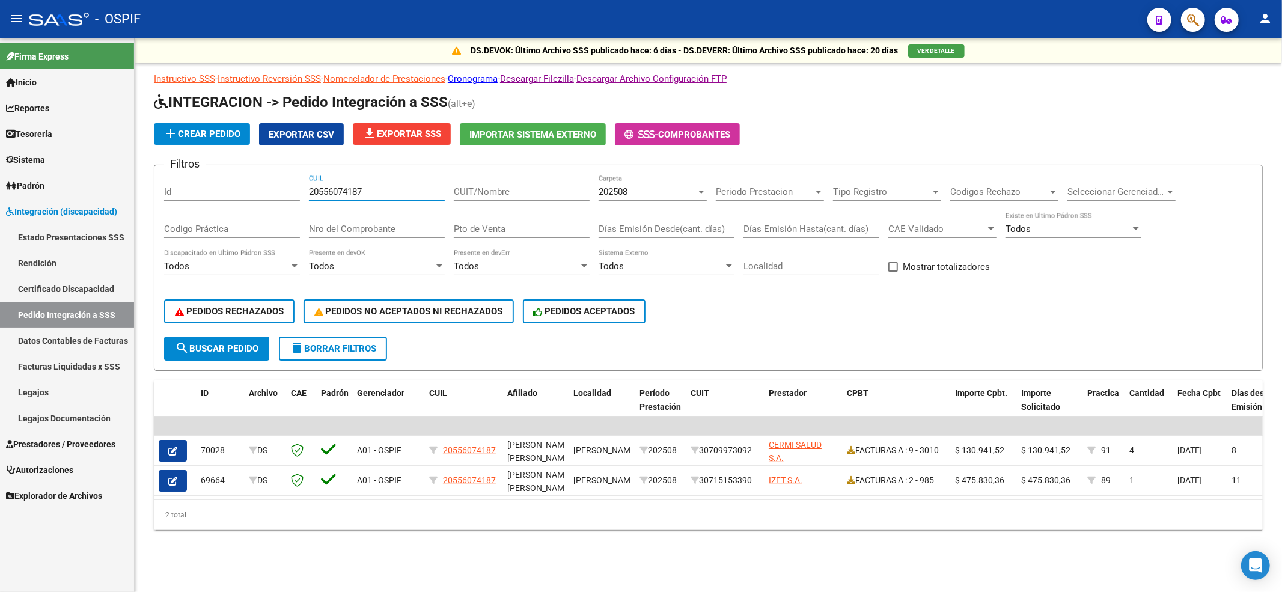
type input "20556074187"
click at [61, 437] on span "Prestadores / Proveedores" at bounding box center [60, 443] width 109 height 13
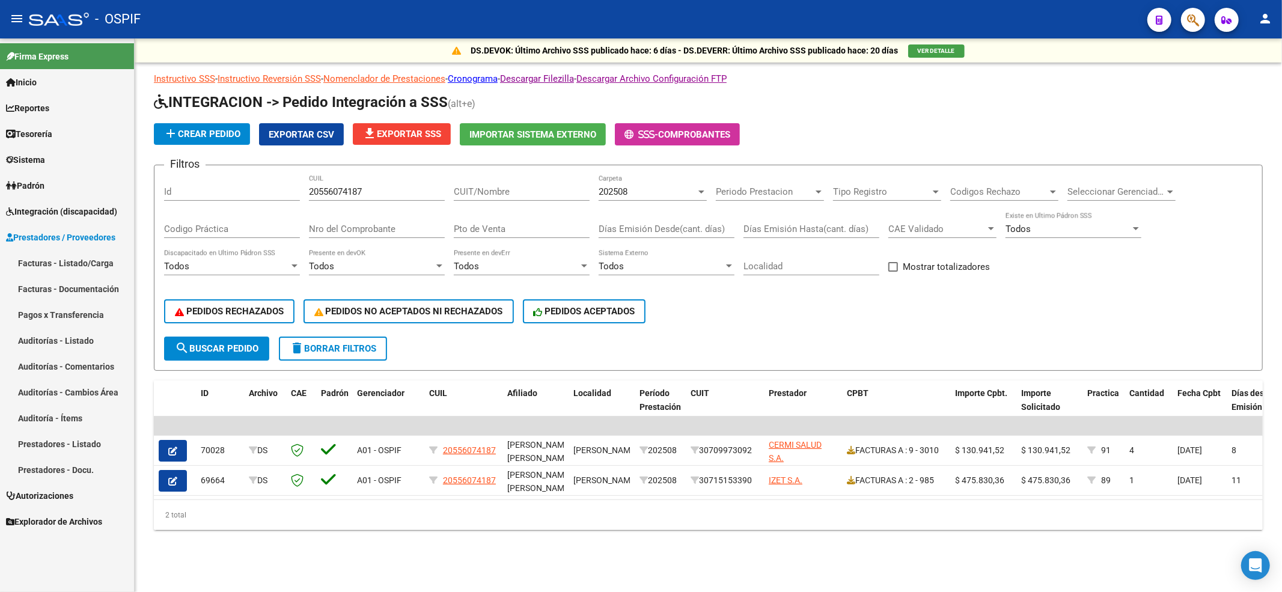
click at [63, 262] on link "Facturas - Listado/Carga" at bounding box center [67, 263] width 134 height 26
